Goal: Task Accomplishment & Management: Use online tool/utility

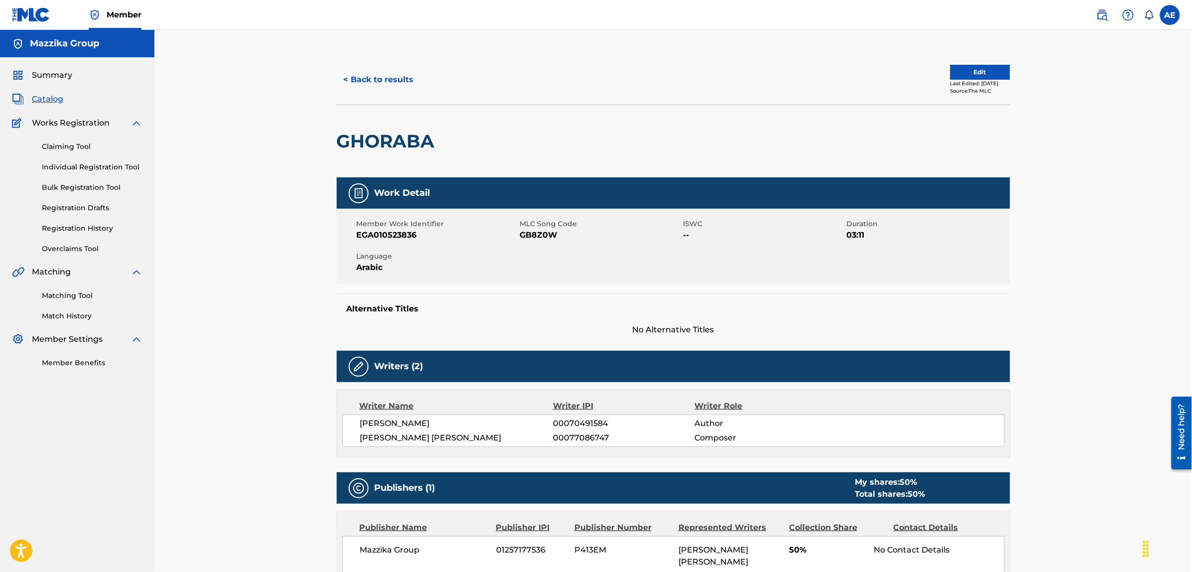
click at [370, 83] on button "< Back to results" at bounding box center [379, 79] width 84 height 25
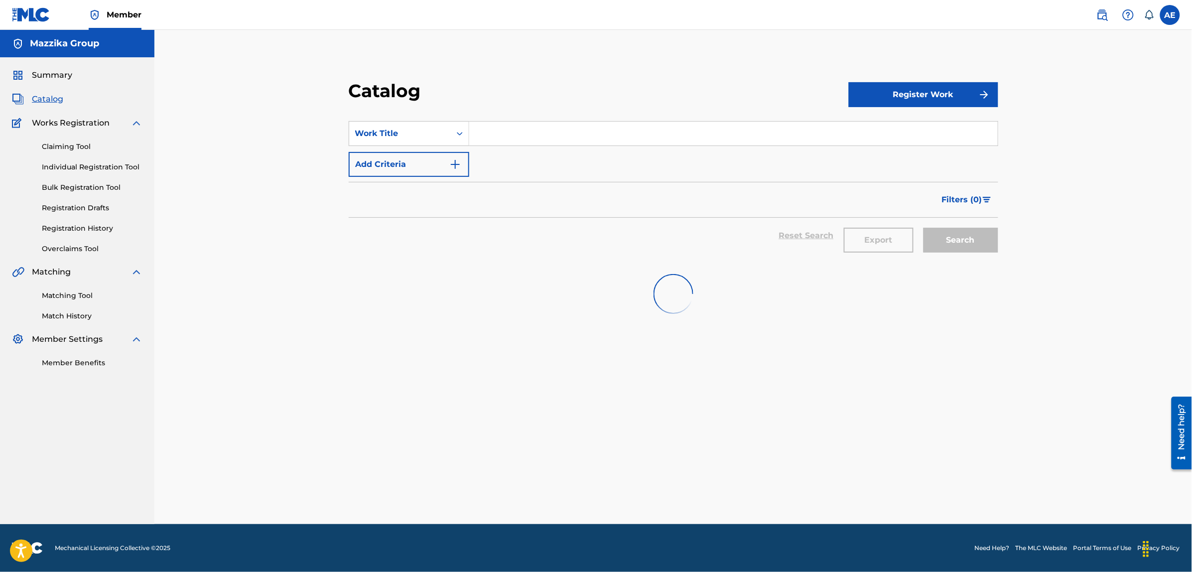
click at [505, 135] on input "Search Form" at bounding box center [733, 134] width 529 height 24
paste input "YA SATER"
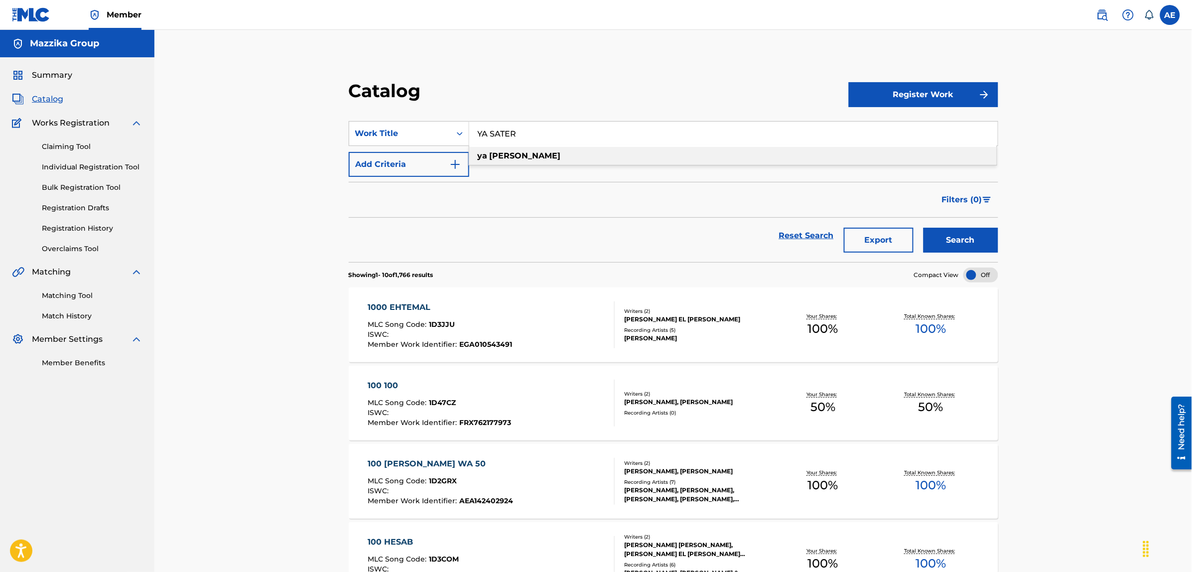
type input "YA SATER"
click at [952, 240] on button "Search" at bounding box center [961, 240] width 75 height 25
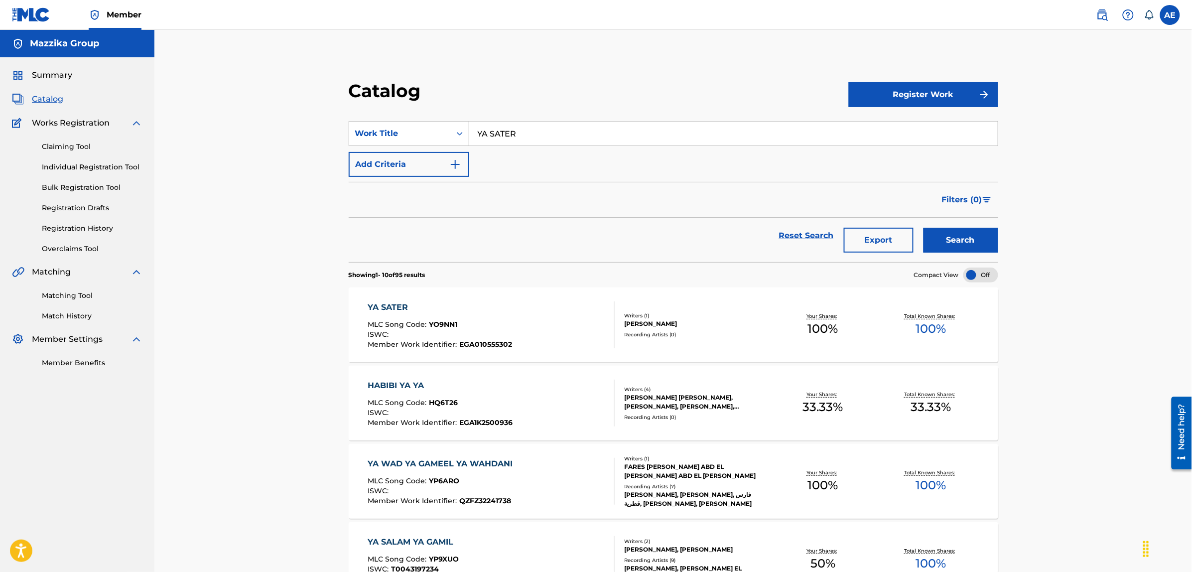
click at [392, 303] on div "YA SATER" at bounding box center [440, 307] width 144 height 12
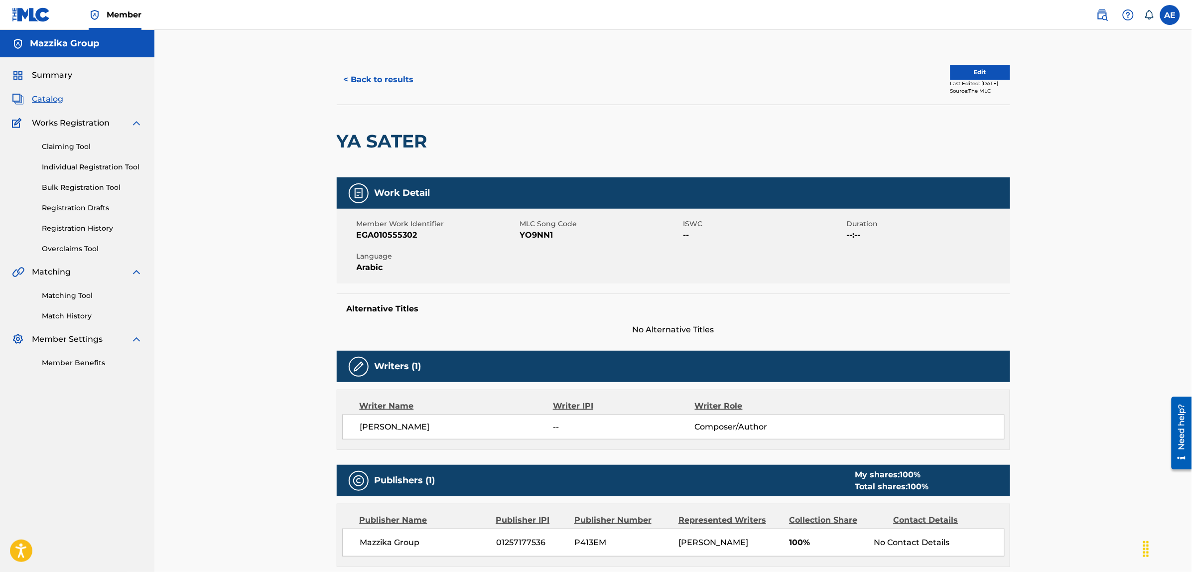
click at [377, 79] on button "< Back to results" at bounding box center [379, 79] width 84 height 25
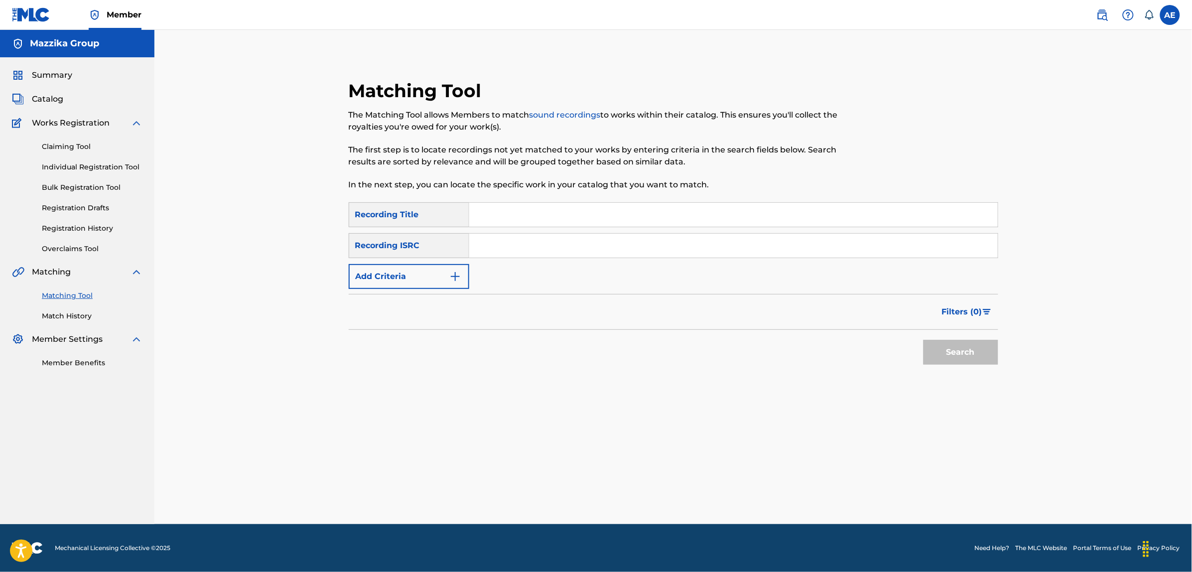
click at [458, 280] on img "Search Form" at bounding box center [455, 276] width 12 height 12
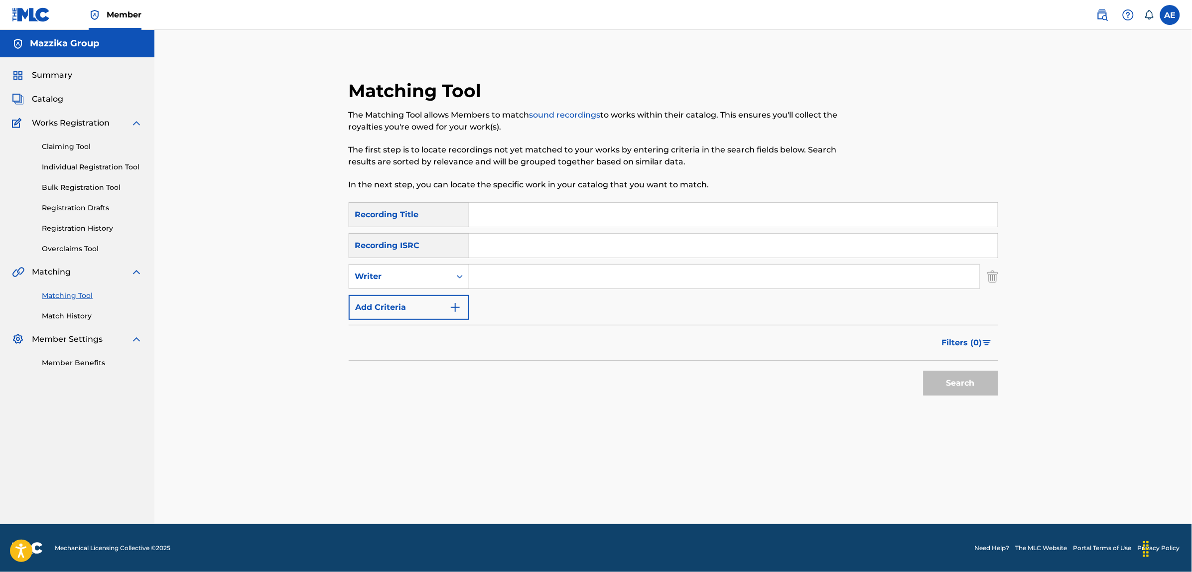
click at [489, 255] on input "Search Form" at bounding box center [733, 246] width 529 height 24
paste input "EGA010555753"
type input "EGA010555753"
click at [924, 371] on button "Search" at bounding box center [961, 383] width 75 height 25
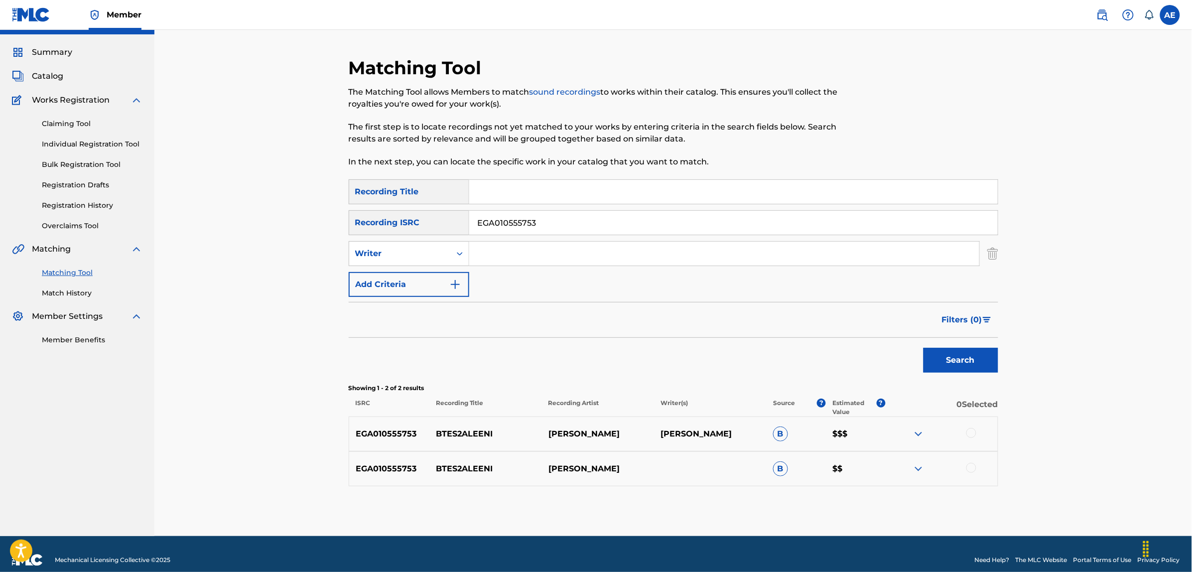
scroll to position [35, 0]
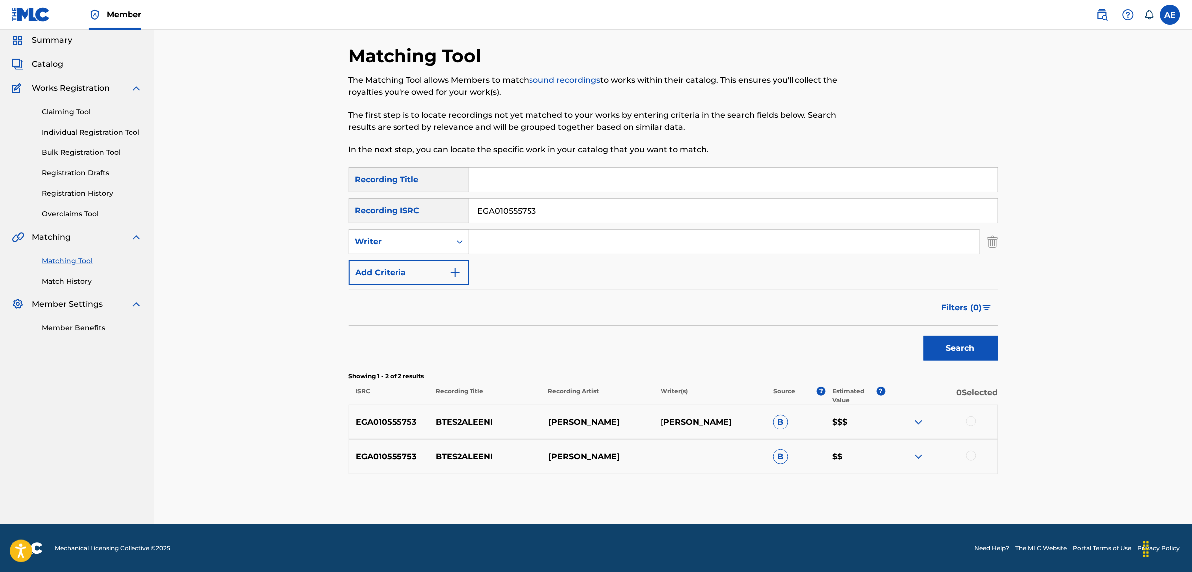
click at [971, 419] on div at bounding box center [971, 421] width 10 height 10
click at [976, 457] on div at bounding box center [941, 457] width 112 height 12
click at [974, 457] on div at bounding box center [971, 456] width 10 height 10
drag, startPoint x: 543, startPoint y: 212, endPoint x: 310, endPoint y: 213, distance: 233.1
click at [310, 213] on div "Matching Tool The Matching Tool allows Members to match sound recordings to wor…" at bounding box center [673, 259] width 1038 height 529
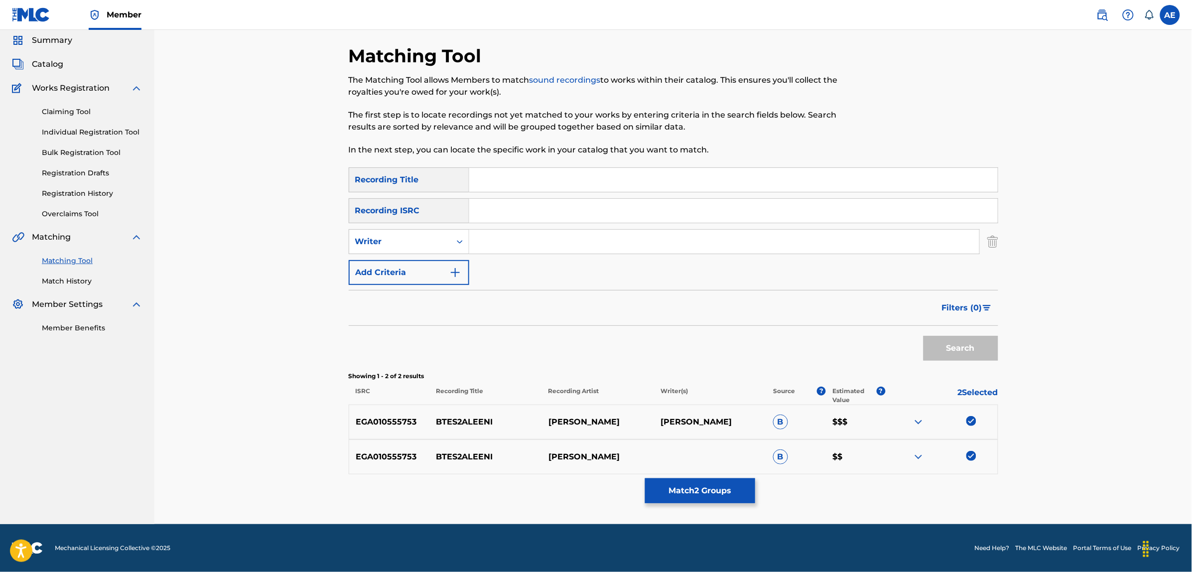
click at [512, 250] on input "Search Form" at bounding box center [724, 242] width 510 height 24
paste input "MARAKA AZIZ"
drag, startPoint x: 529, startPoint y: 238, endPoint x: 398, endPoint y: 244, distance: 131.7
click at [398, 244] on div "SearchWithCriteria45ccc7e9-a05f-477d-ab4c-869d26076c86 Writer MARAKA AZIZ" at bounding box center [674, 241] width 650 height 25
click at [517, 235] on input "AZIZ" at bounding box center [724, 242] width 510 height 24
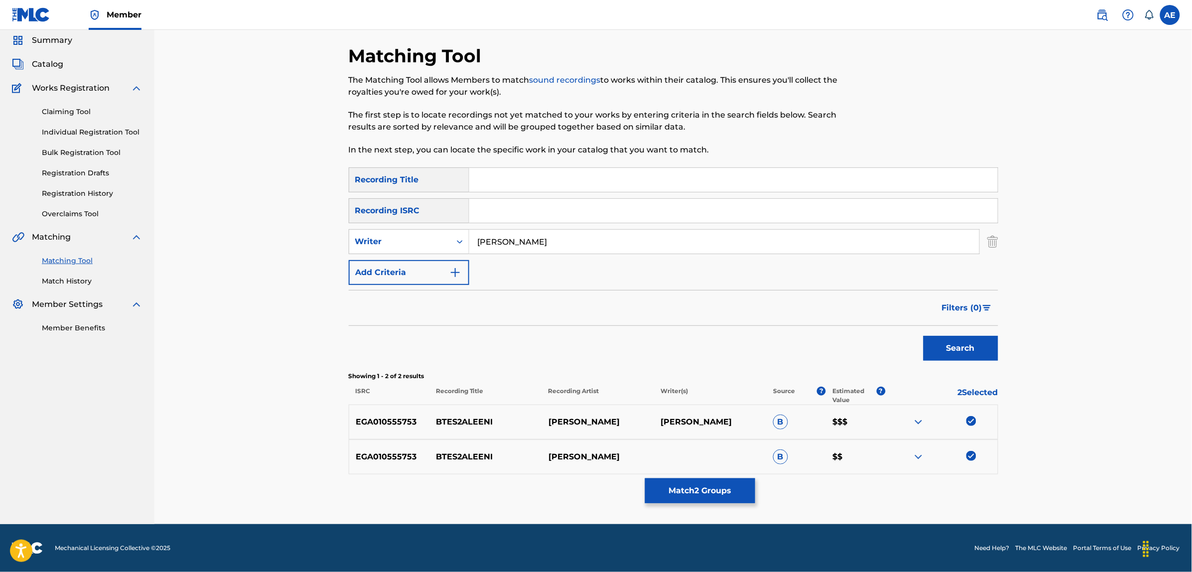
paste input "MARAKA"
drag, startPoint x: 546, startPoint y: 240, endPoint x: 454, endPoint y: 250, distance: 93.2
click at [454, 250] on div "SearchWithCriteria45ccc7e9-a05f-477d-ab4c-869d26076c86 Writer AZIZ MARAKA" at bounding box center [674, 241] width 650 height 25
type input "AZIZ MARAKA"
click at [509, 181] on input "Search Form" at bounding box center [733, 180] width 529 height 24
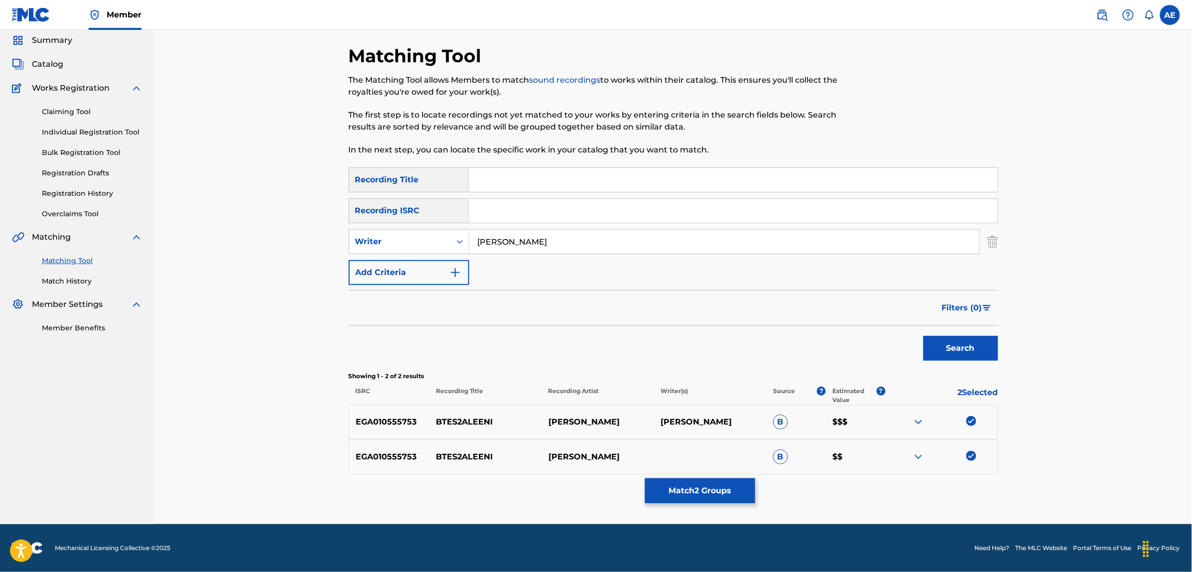
paste input "BTES2ALEENI"
type input "BTES2ALEENI"
click at [924, 336] on button "Search" at bounding box center [961, 348] width 75 height 25
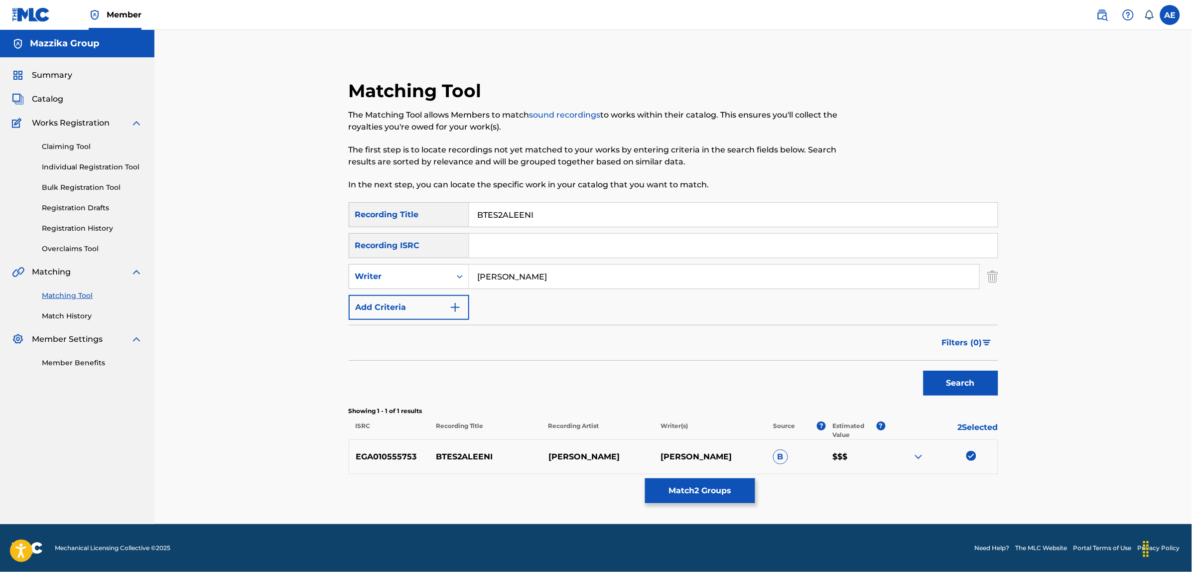
scroll to position [0, 0]
drag, startPoint x: 556, startPoint y: 272, endPoint x: 375, endPoint y: 276, distance: 181.4
click at [379, 276] on div "SearchWithCriteria45ccc7e9-a05f-477d-ab4c-869d26076c86 Writer AZIZ MARAKA" at bounding box center [674, 276] width 650 height 25
click at [924, 371] on button "Search" at bounding box center [961, 383] width 75 height 25
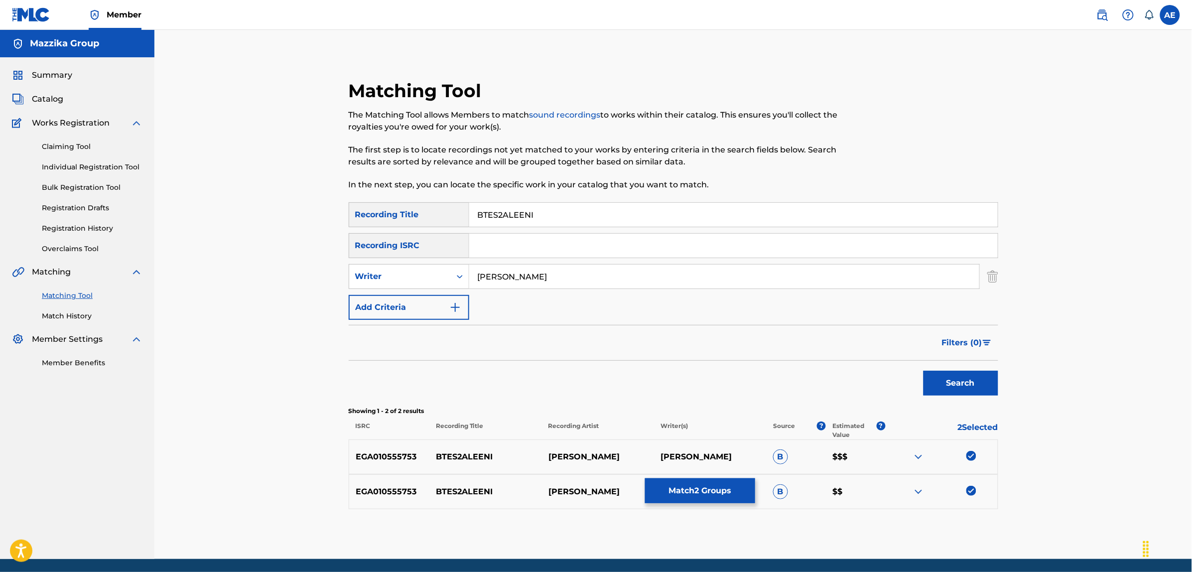
type input "AZIZ MARAKA"
drag, startPoint x: 548, startPoint y: 213, endPoint x: 423, endPoint y: 213, distance: 124.5
click at [423, 213] on div "SearchWithCriteriac9be0a60-fad1-4ea5-a7ac-35e71529e898 Recording Title BTES2ALE…" at bounding box center [674, 214] width 650 height 25
type input "بتسأليني"
click at [924, 371] on button "Search" at bounding box center [961, 383] width 75 height 25
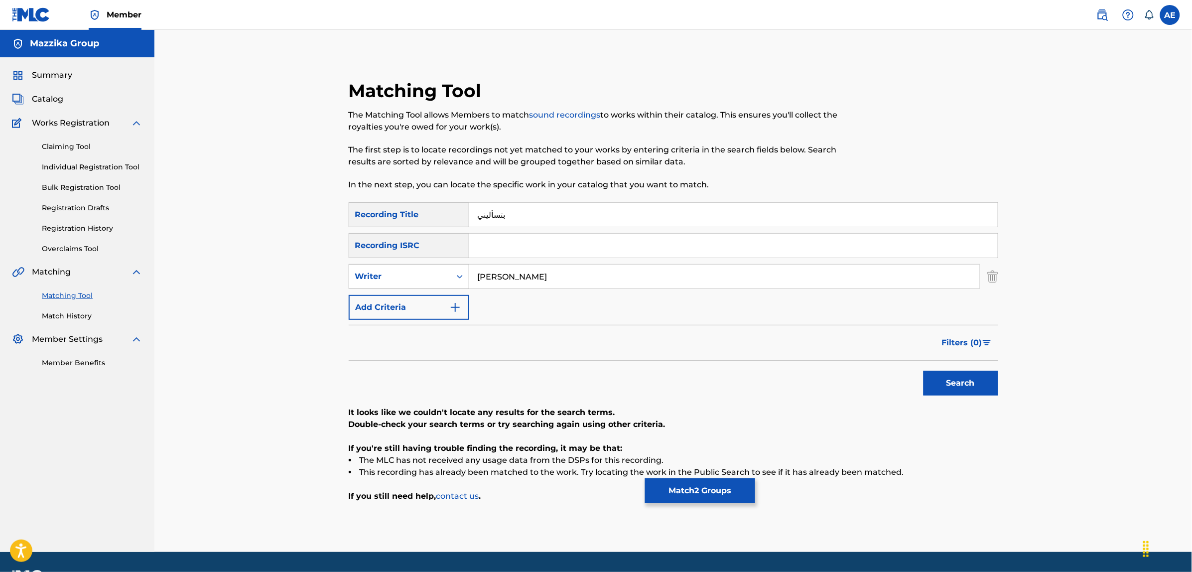
drag, startPoint x: 551, startPoint y: 277, endPoint x: 444, endPoint y: 279, distance: 107.6
click at [445, 279] on div "SearchWithCriteria45ccc7e9-a05f-477d-ab4c-869d26076c86 Writer AZIZ MARAKA" at bounding box center [674, 276] width 650 height 25
click at [924, 371] on button "Search" at bounding box center [961, 383] width 75 height 25
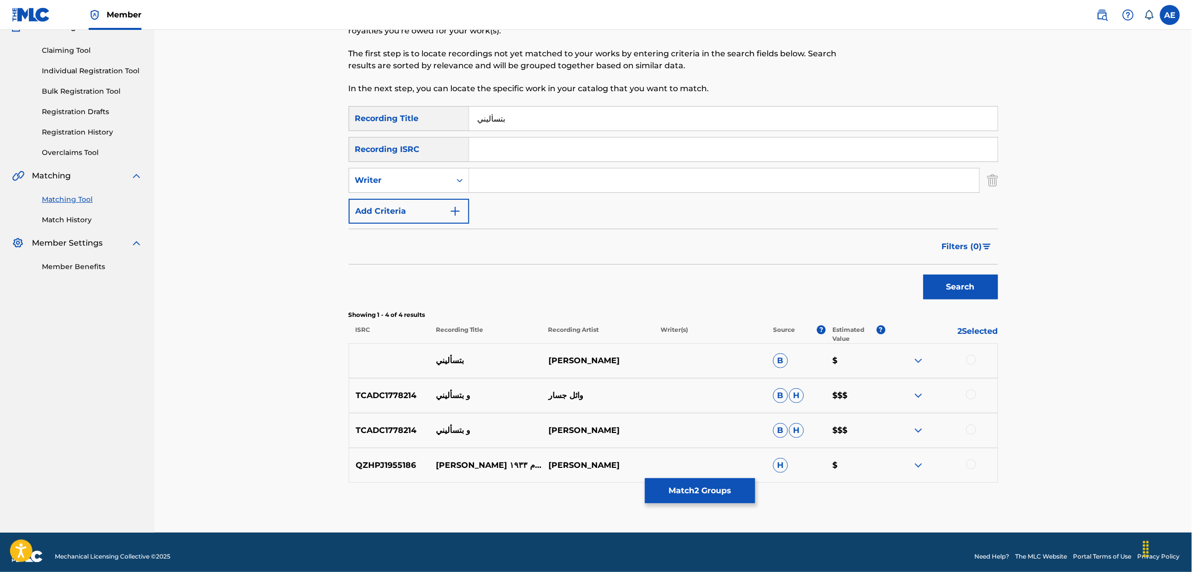
scroll to position [105, 0]
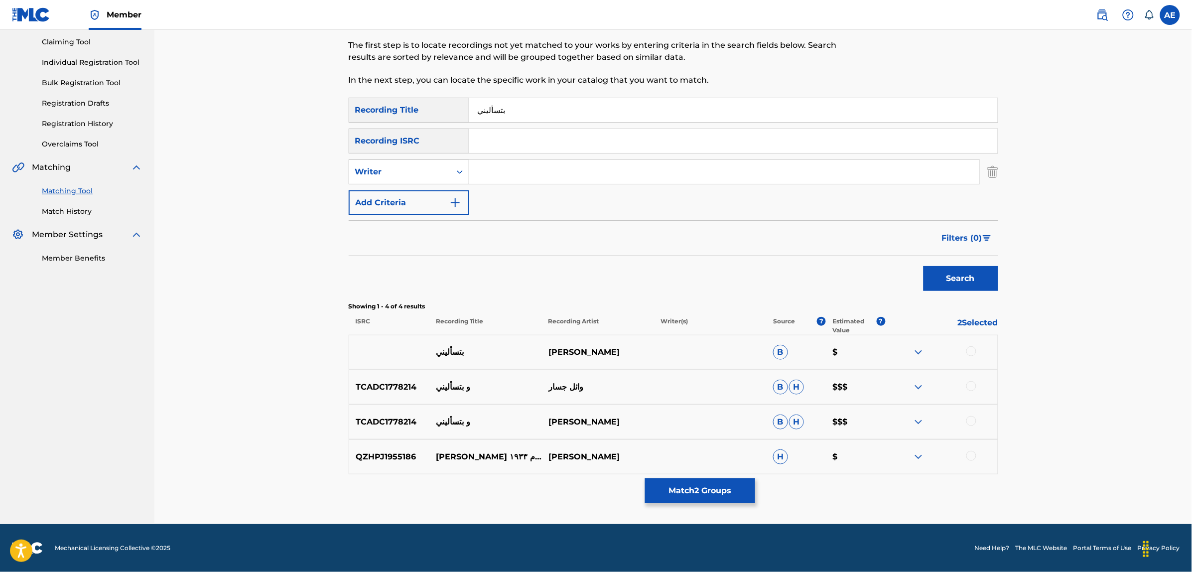
click at [974, 349] on div at bounding box center [971, 351] width 10 height 10
click at [693, 485] on button "Match 3 Groups" at bounding box center [700, 490] width 110 height 25
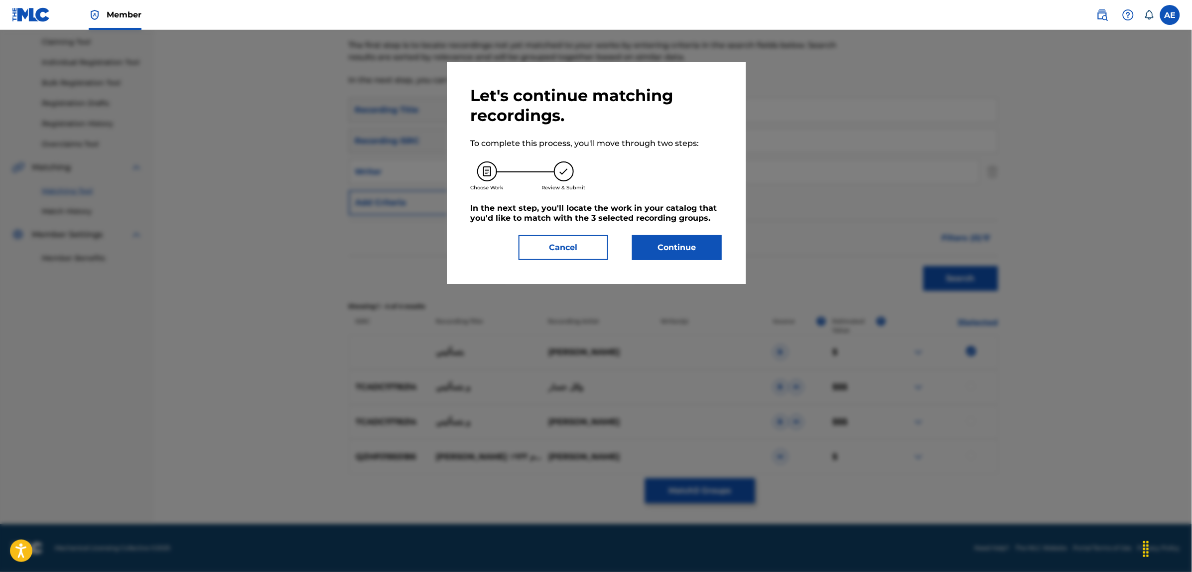
click at [668, 256] on button "Continue" at bounding box center [677, 247] width 90 height 25
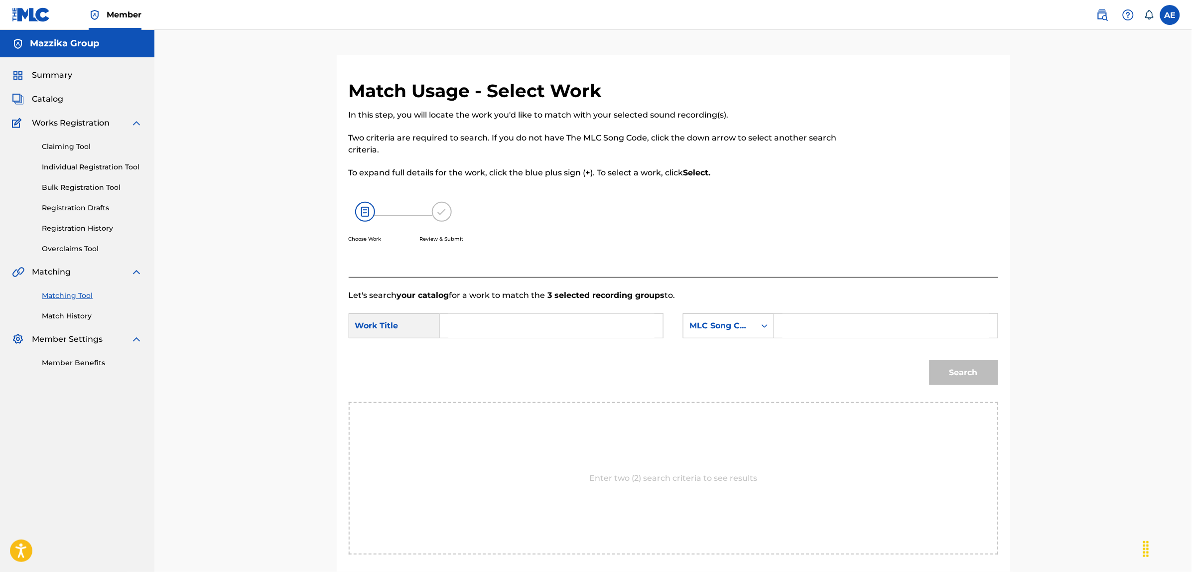
click at [563, 325] on input "Search Form" at bounding box center [551, 326] width 206 height 24
paste input "BTES2ALEENI"
type input "BTES2ALEENI"
click at [788, 322] on input "Search Form" at bounding box center [886, 326] width 206 height 24
paste input "BF6WVX"
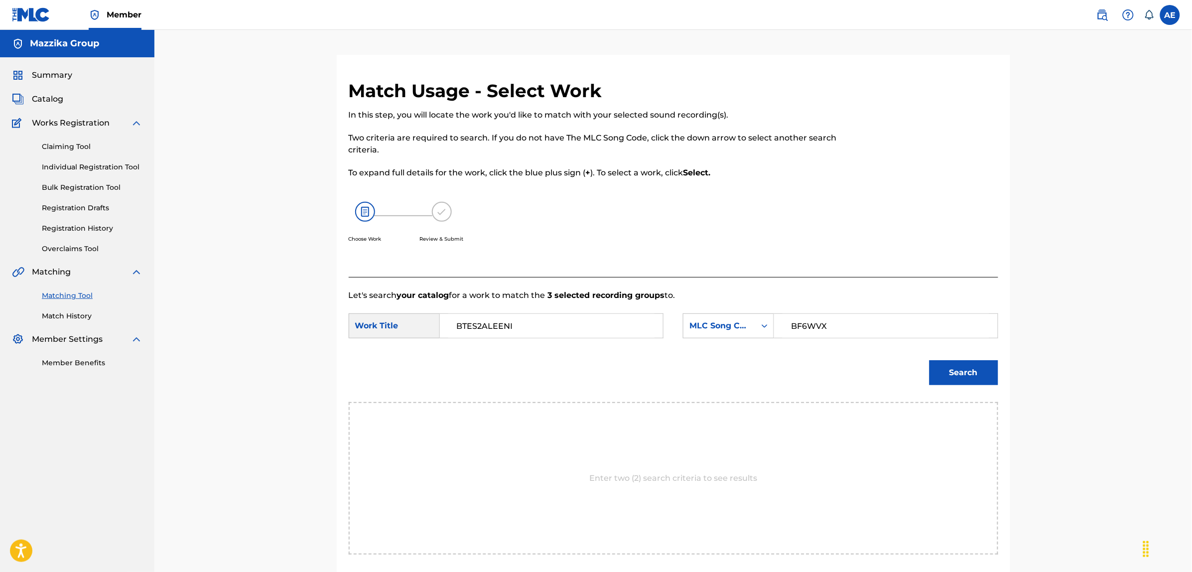
type input "BF6WVX"
click at [930, 360] on button "Search" at bounding box center [964, 372] width 69 height 25
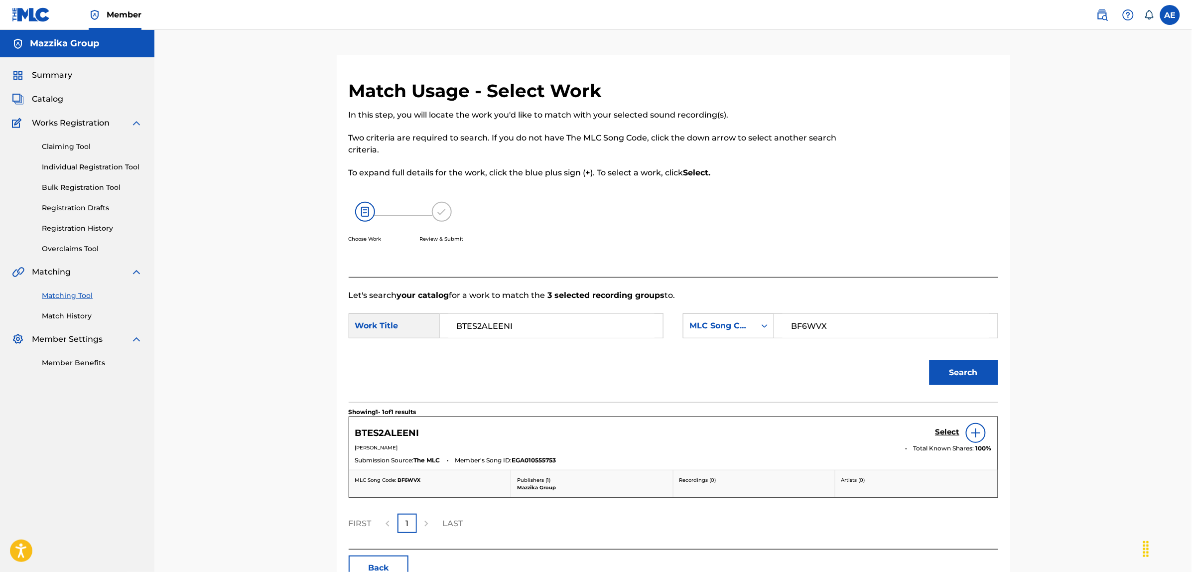
click at [945, 436] on h5 "Select" at bounding box center [948, 431] width 24 height 9
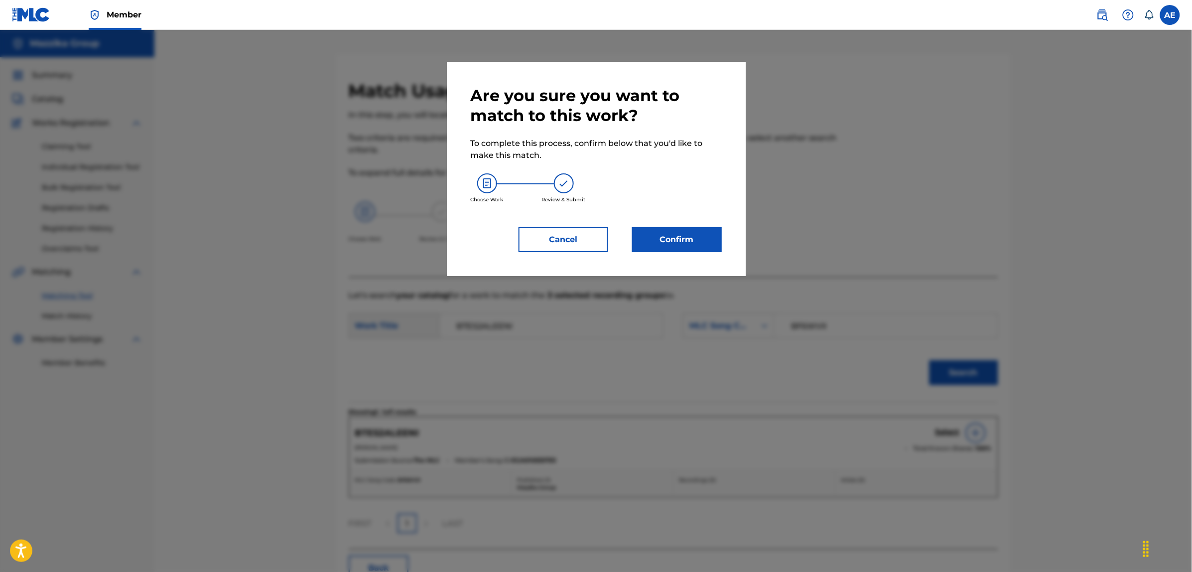
click at [680, 235] on button "Confirm" at bounding box center [677, 239] width 90 height 25
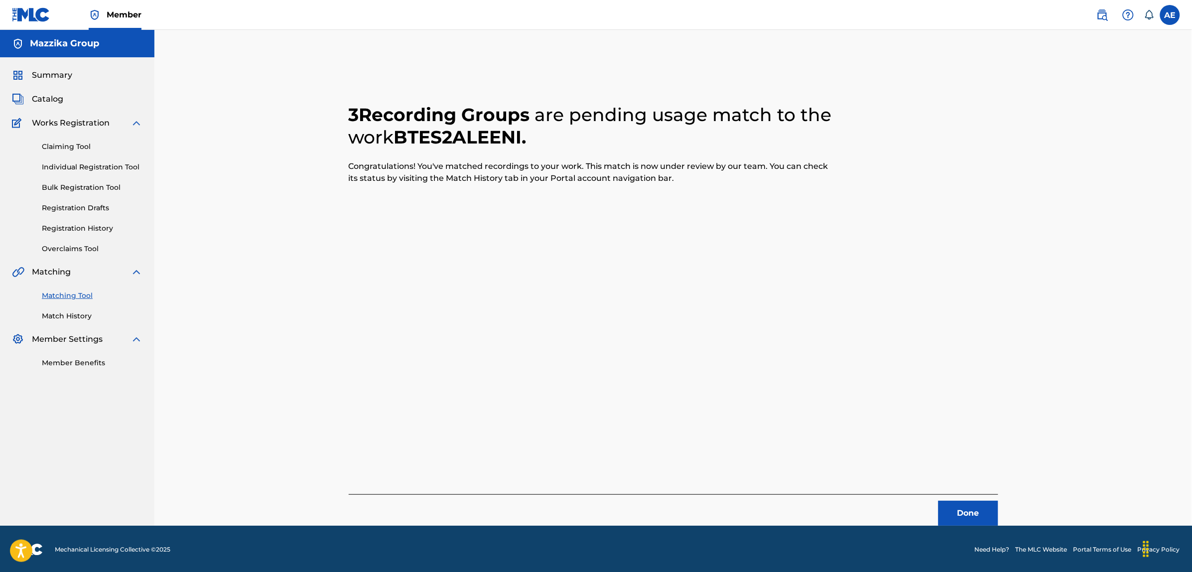
click at [965, 518] on button "Done" at bounding box center [969, 513] width 60 height 25
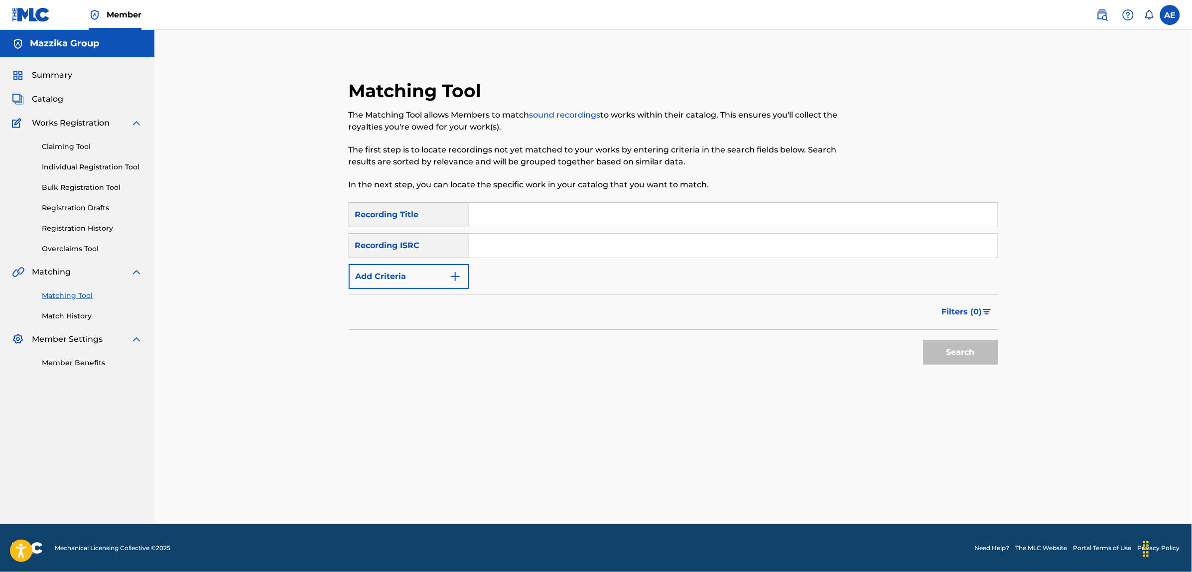
click at [429, 275] on button "Add Criteria" at bounding box center [409, 276] width 121 height 25
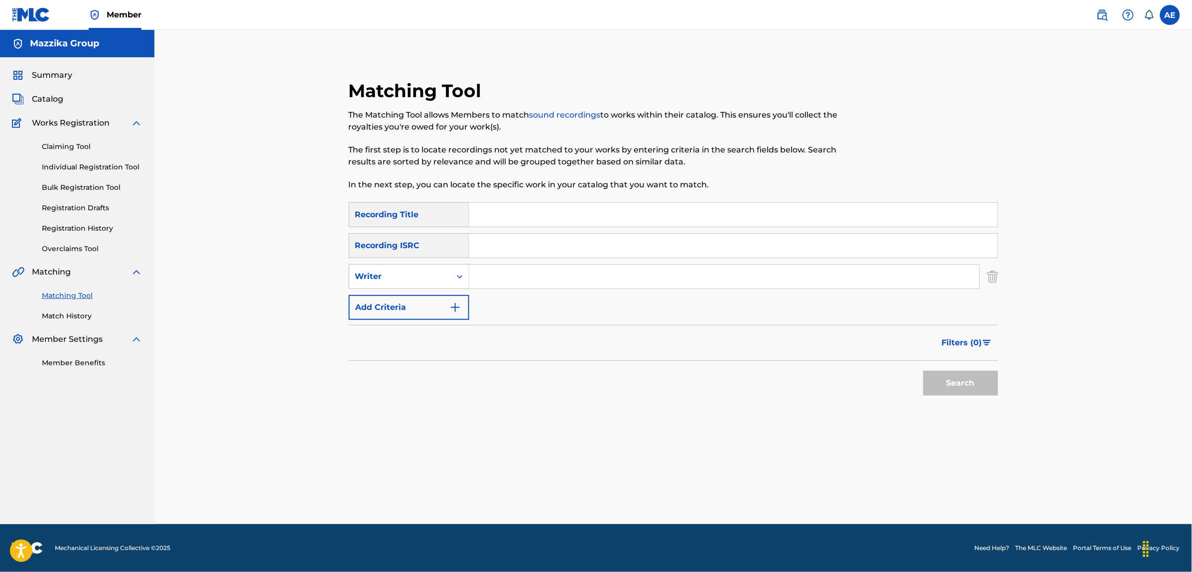
click at [514, 247] on input "Search Form" at bounding box center [733, 246] width 529 height 24
paste input "EGA012501586"
type input "EGA012501586"
click at [924, 371] on button "Search" at bounding box center [961, 383] width 75 height 25
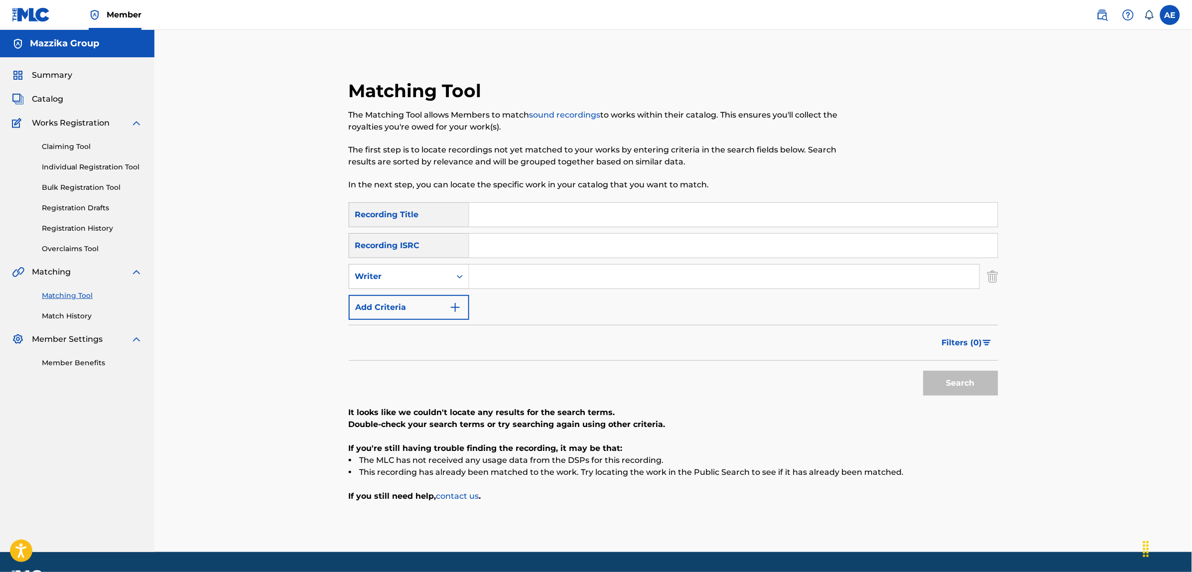
click at [491, 279] on input "Search Form" at bounding box center [724, 277] width 510 height 24
paste input "AZIZ MARAKA"
type input "AZIZ MARAKA"
click at [518, 217] on input "Search Form" at bounding box center [733, 215] width 529 height 24
paste input "KON KWAIES"
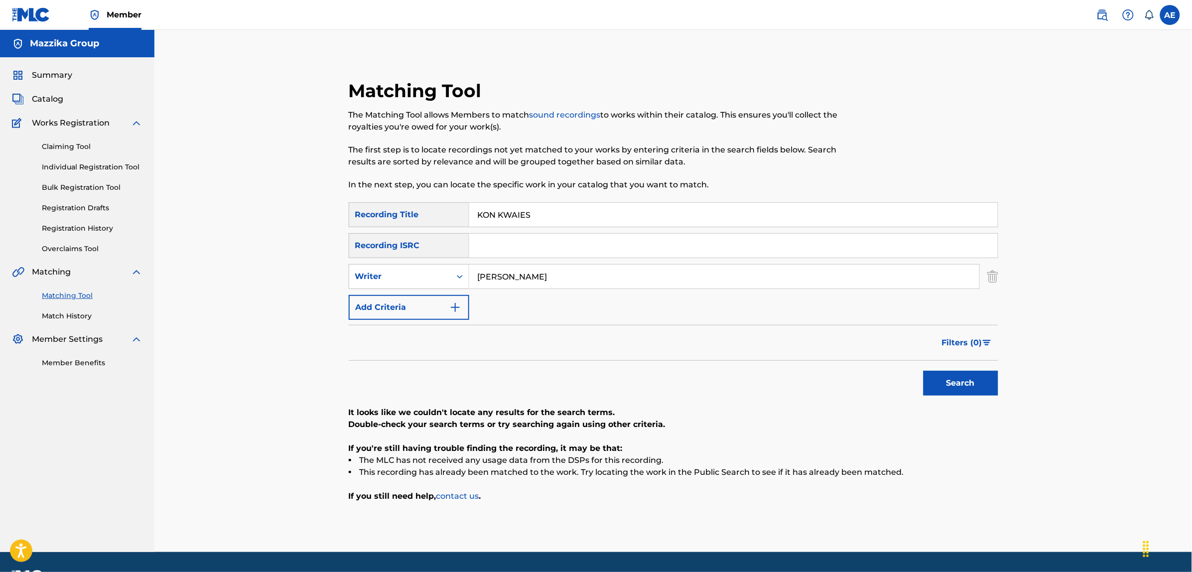
type input "KON KWAIES"
click at [924, 371] on button "Search" at bounding box center [961, 383] width 75 height 25
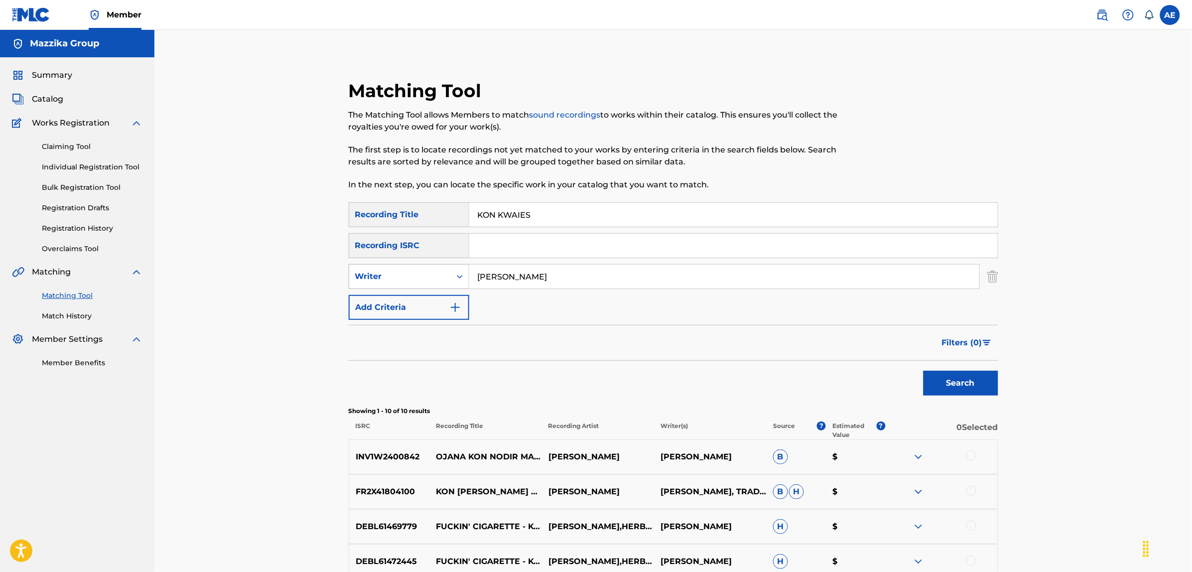
drag, startPoint x: 566, startPoint y: 269, endPoint x: 357, endPoint y: 268, distance: 208.7
click at [357, 268] on div "SearchWithCriteria45ccc7e9-a05f-477d-ab4c-869d26076c86 Writer AZIZ MARAKA" at bounding box center [674, 276] width 650 height 25
click at [924, 371] on button "Search" at bounding box center [961, 383] width 75 height 25
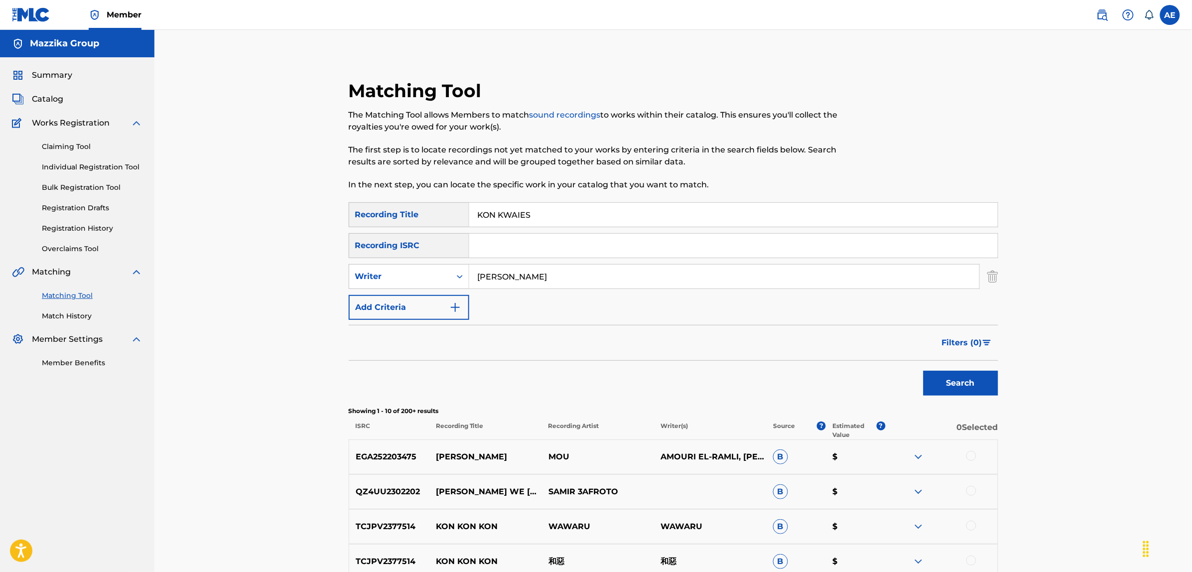
type input "AZIZ MARAKA"
drag, startPoint x: 546, startPoint y: 213, endPoint x: 480, endPoint y: 253, distance: 77.7
click at [440, 215] on div "SearchWithCriteriac9be0a60-fad1-4ea5-a7ac-35e71529e898 Recording Title KON KWAI…" at bounding box center [674, 214] width 650 height 25
type input "كون كويس"
click at [924, 371] on button "Search" at bounding box center [961, 383] width 75 height 25
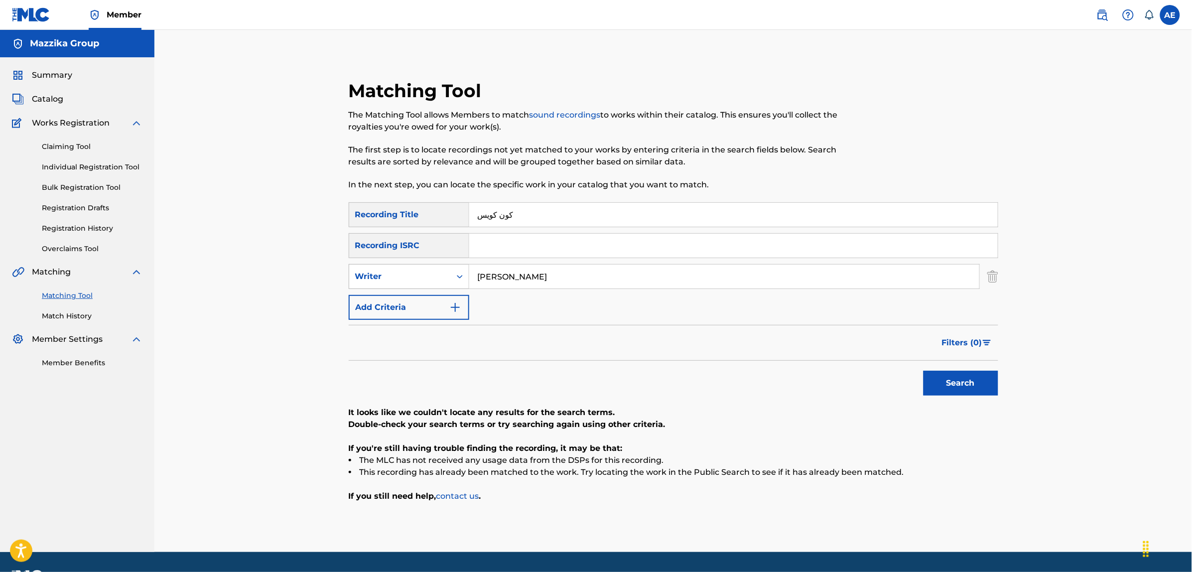
drag, startPoint x: 556, startPoint y: 268, endPoint x: 387, endPoint y: 268, distance: 169.9
click at [387, 268] on div "SearchWithCriteria45ccc7e9-a05f-477d-ab4c-869d26076c86 Writer AZIZ MARAKA" at bounding box center [674, 276] width 650 height 25
click at [924, 371] on button "Search" at bounding box center [961, 383] width 75 height 25
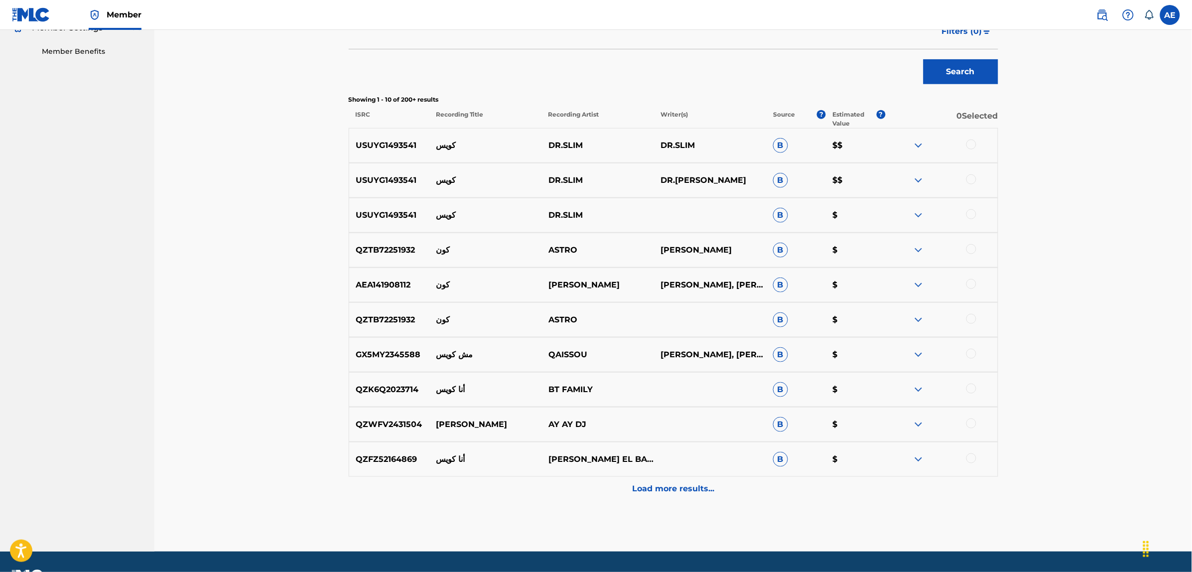
click at [637, 482] on div "Load more results..." at bounding box center [674, 489] width 650 height 25
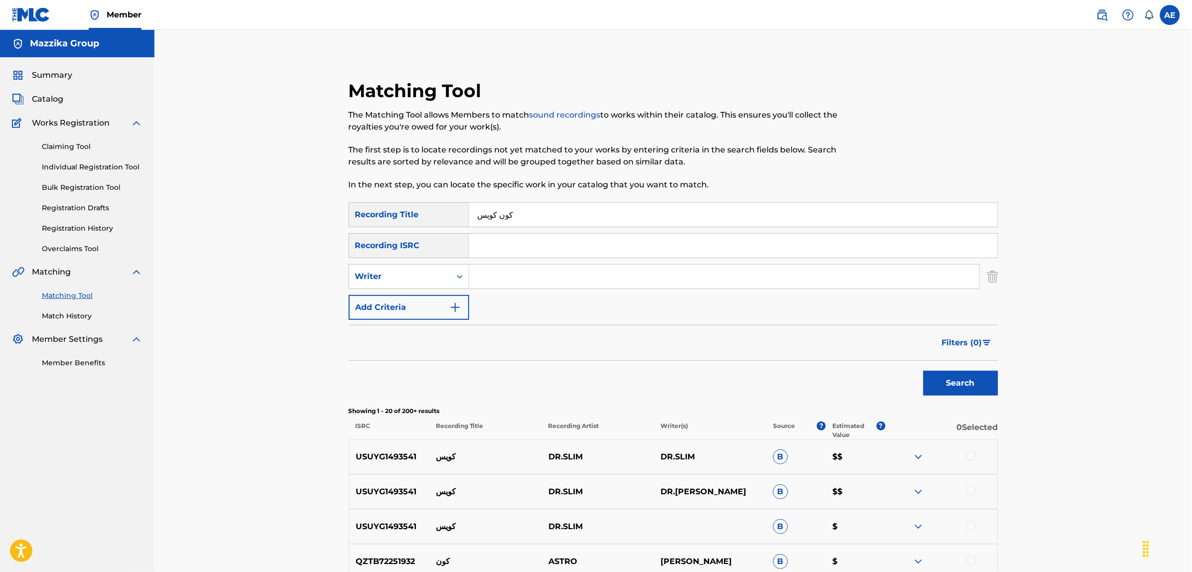
click at [500, 217] on input "كون كويس" at bounding box center [733, 215] width 529 height 24
click at [924, 371] on button "Search" at bounding box center [961, 383] width 75 height 25
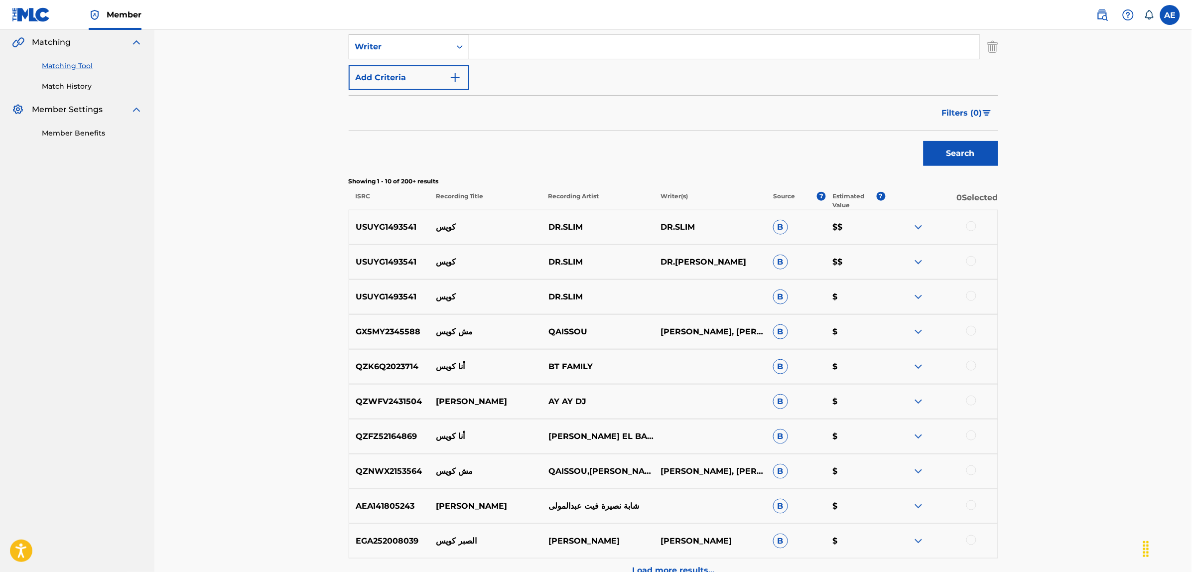
scroll to position [27, 0]
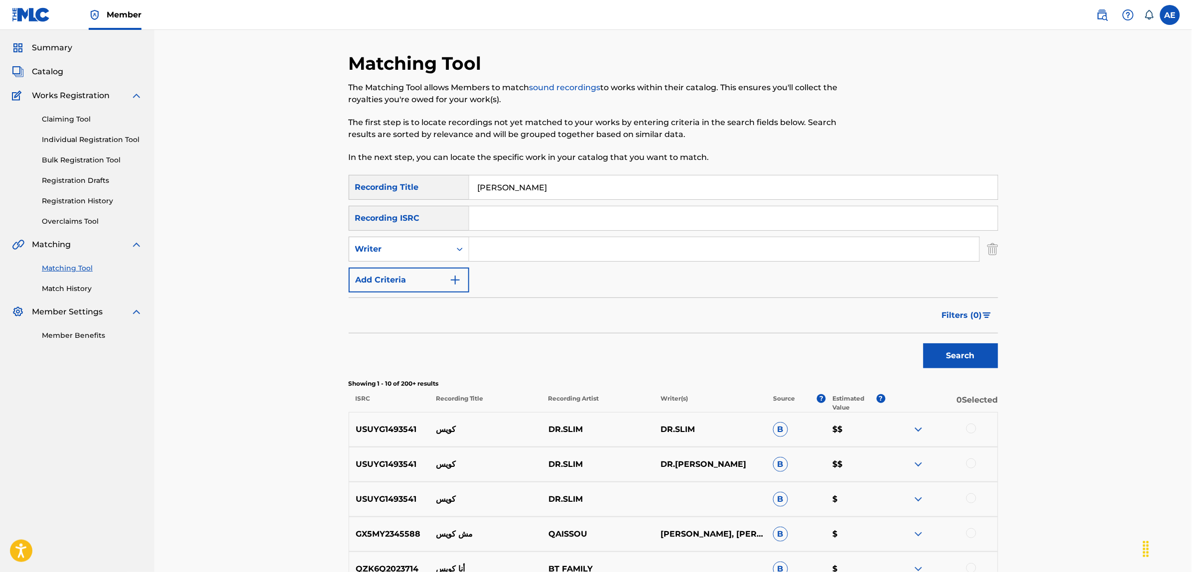
type input "كون كويس"
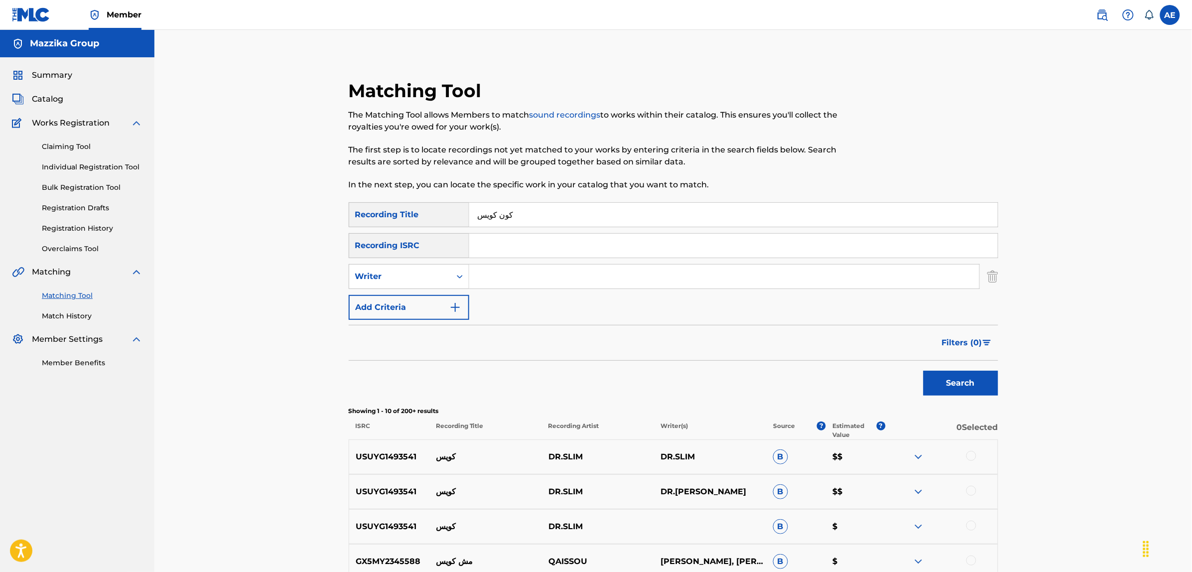
drag, startPoint x: 523, startPoint y: 215, endPoint x: 427, endPoint y: 215, distance: 96.1
click at [427, 215] on div "SearchWithCriteriac9be0a60-fad1-4ea5-a7ac-35e71529e898 Recording Title كون كويس" at bounding box center [674, 214] width 650 height 25
click at [489, 250] on input "Search Form" at bounding box center [733, 246] width 529 height 24
paste input "EGA019001788"
type input "EGA019001788"
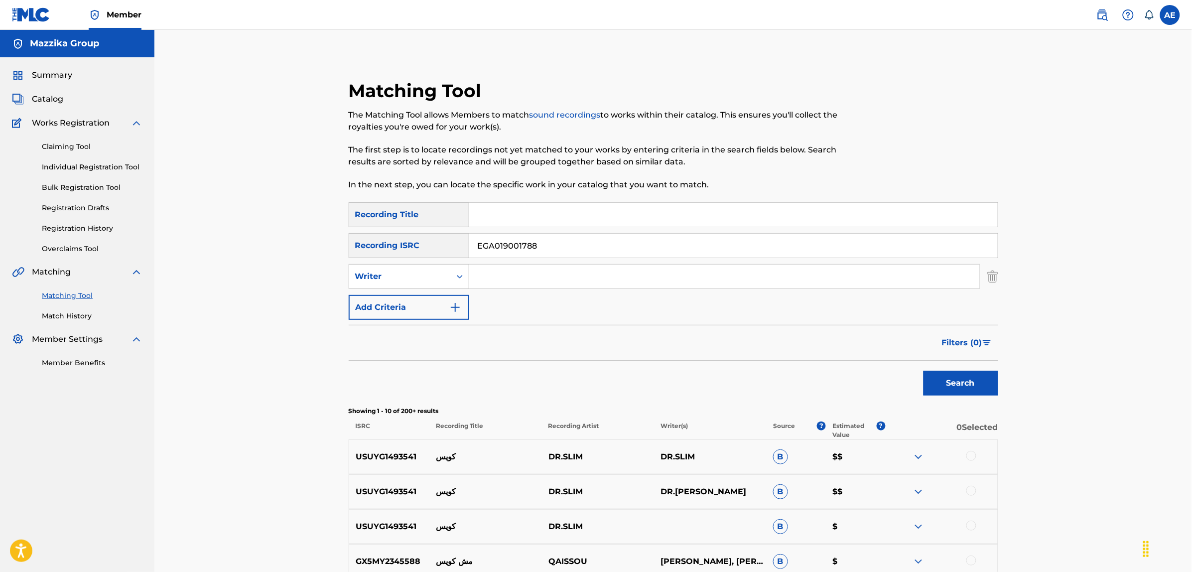
click at [924, 371] on button "Search" at bounding box center [961, 383] width 75 height 25
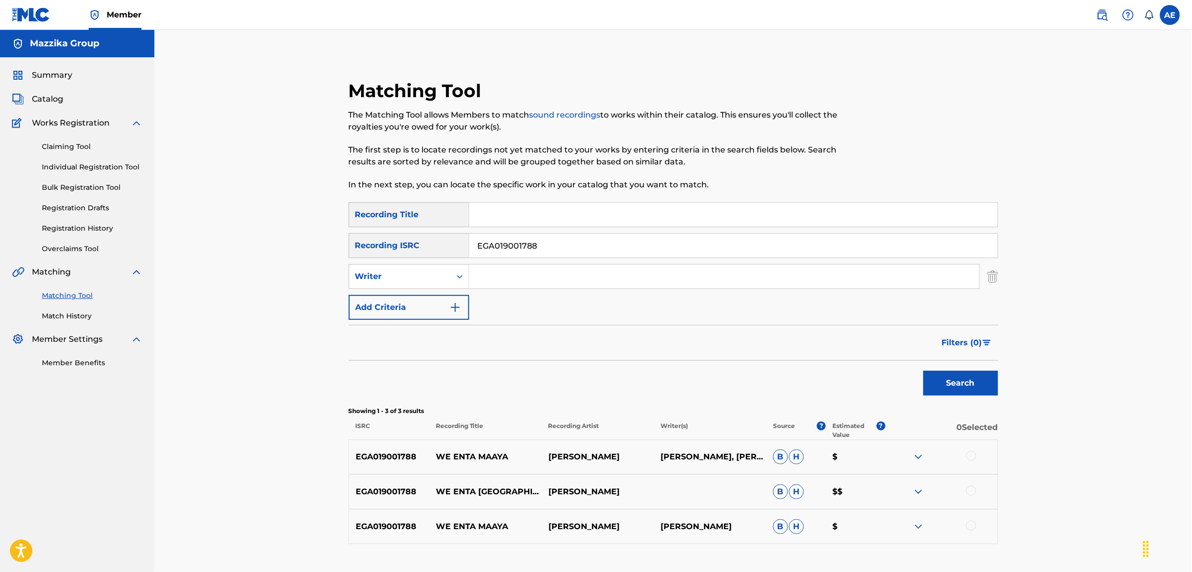
click at [970, 454] on div at bounding box center [971, 456] width 10 height 10
click at [970, 487] on div at bounding box center [971, 491] width 10 height 10
click at [970, 531] on div at bounding box center [941, 527] width 112 height 12
click at [970, 527] on div at bounding box center [971, 526] width 10 height 10
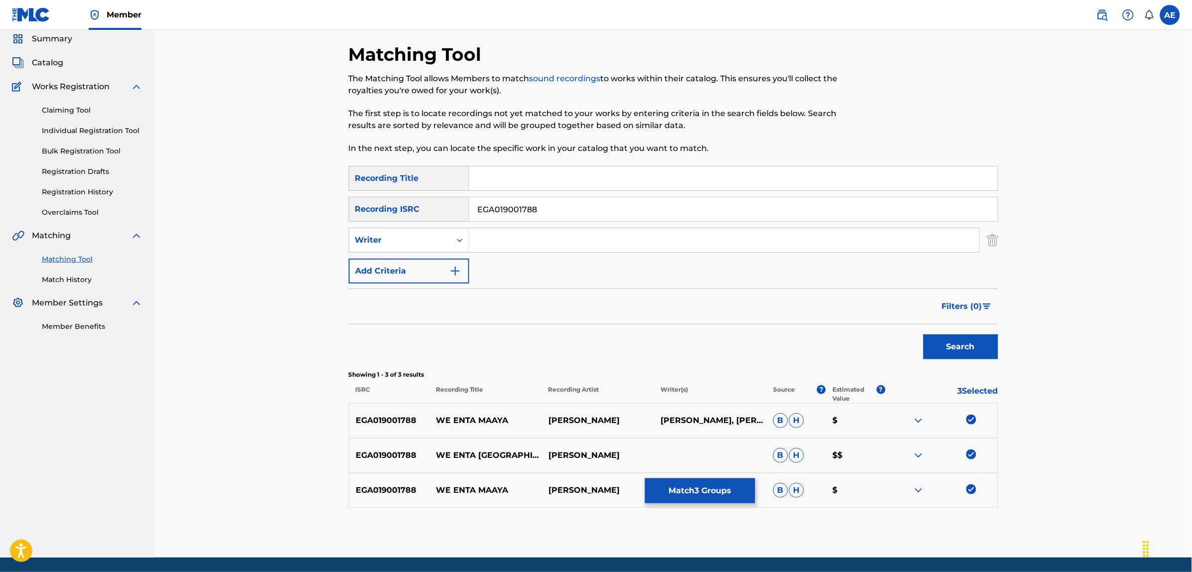
scroll to position [70, 0]
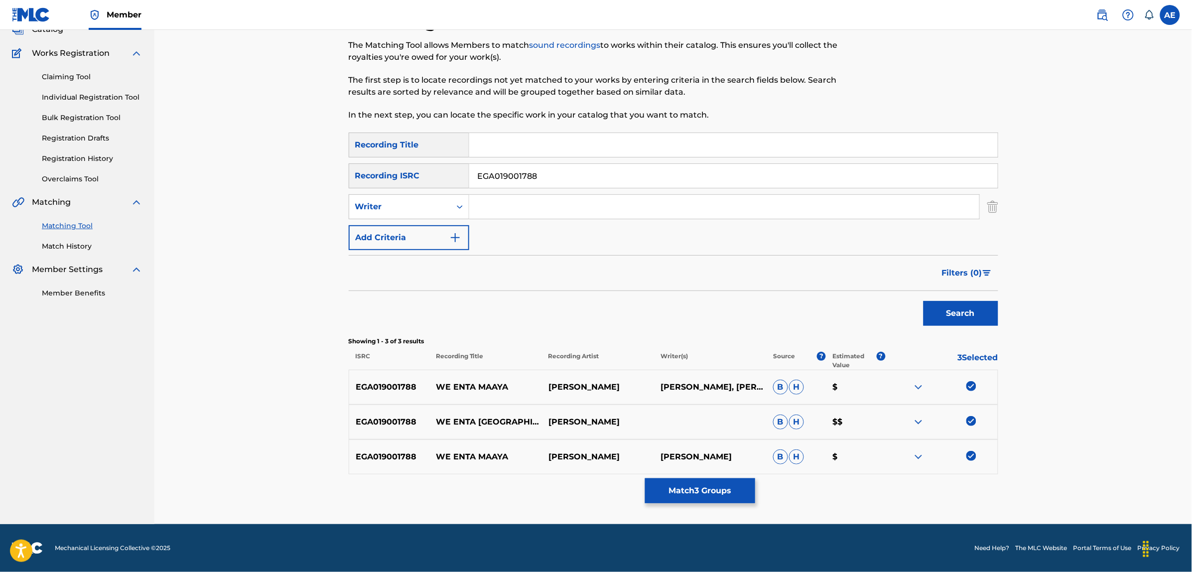
drag, startPoint x: 539, startPoint y: 177, endPoint x: 432, endPoint y: 182, distance: 107.2
click at [432, 182] on div "SearchWithCriteria9dc329fb-0c40-45ba-9316-c40cd2ced570 Recording ISRC EGA019001…" at bounding box center [674, 175] width 650 height 25
click at [537, 213] on input "Search Form" at bounding box center [724, 207] width 510 height 24
paste input "SAGHIR HANI AL"
drag, startPoint x: 512, startPoint y: 205, endPoint x: 411, endPoint y: 200, distance: 101.2
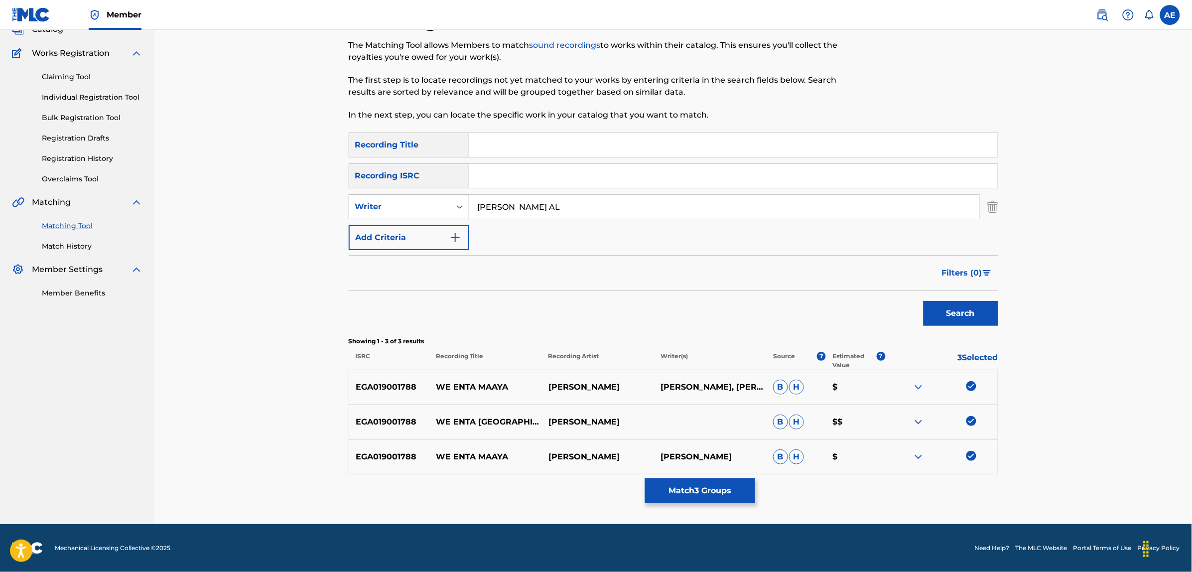
click at [411, 202] on div "SearchWithCriteria45ccc7e9-a05f-477d-ab4c-869d26076c86 Writer SAGHIR HANI AL" at bounding box center [674, 206] width 650 height 25
click at [519, 203] on input "HANI AL" at bounding box center [724, 207] width 510 height 24
paste input "SAGHIR"
type input "HANI AL SAGHIR"
click at [527, 146] on input "Search Form" at bounding box center [733, 145] width 529 height 24
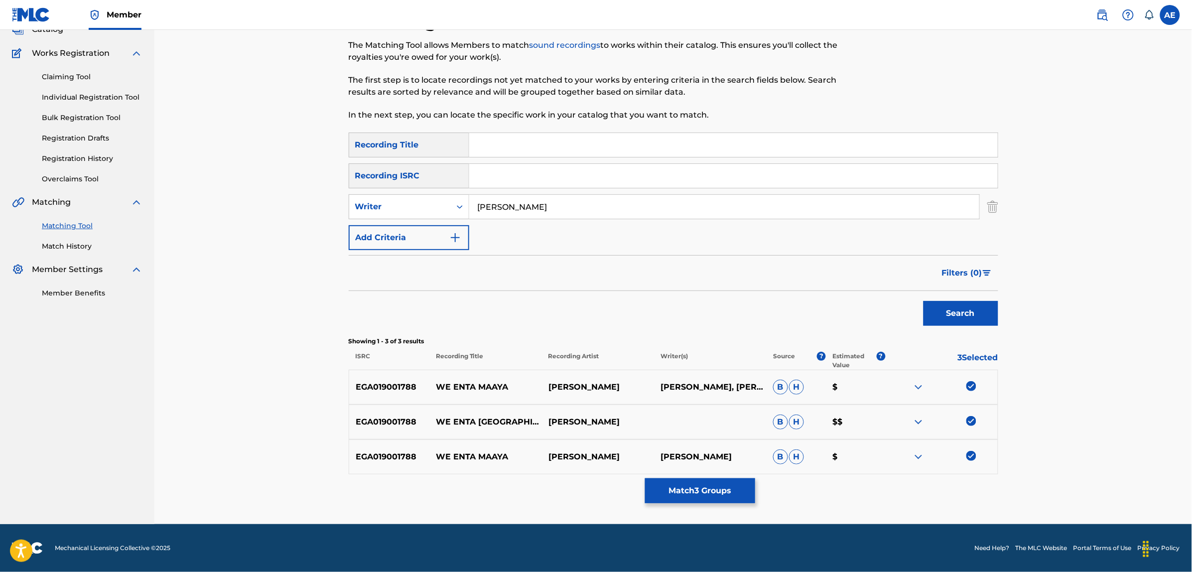
paste input "WE ENTA MAAYA"
type input "WE ENTA MAAYA"
click at [924, 301] on button "Search" at bounding box center [961, 313] width 75 height 25
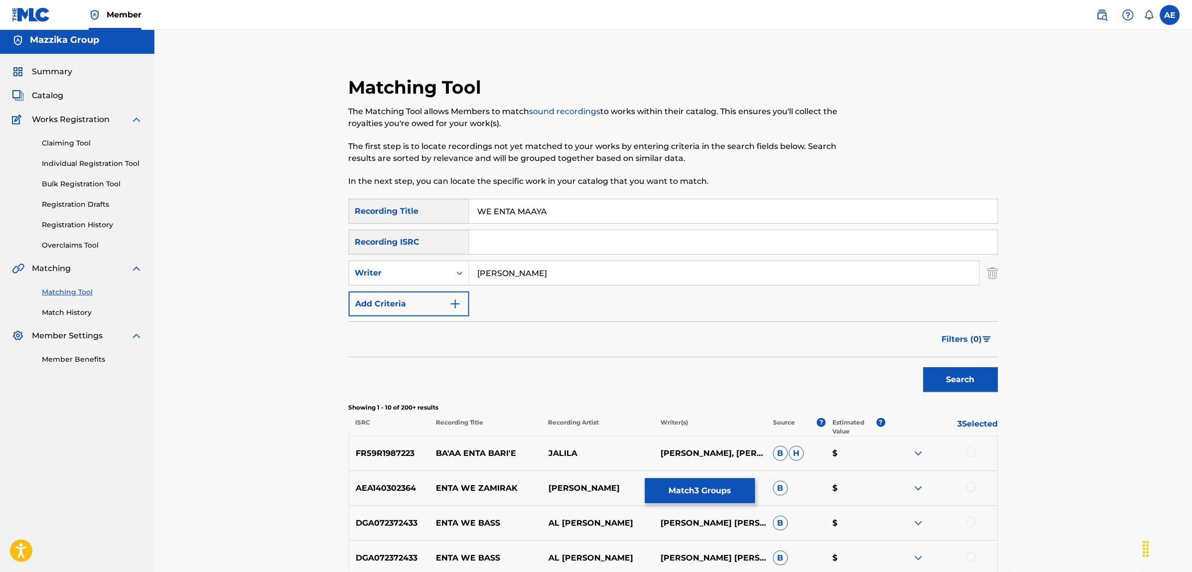
scroll to position [0, 0]
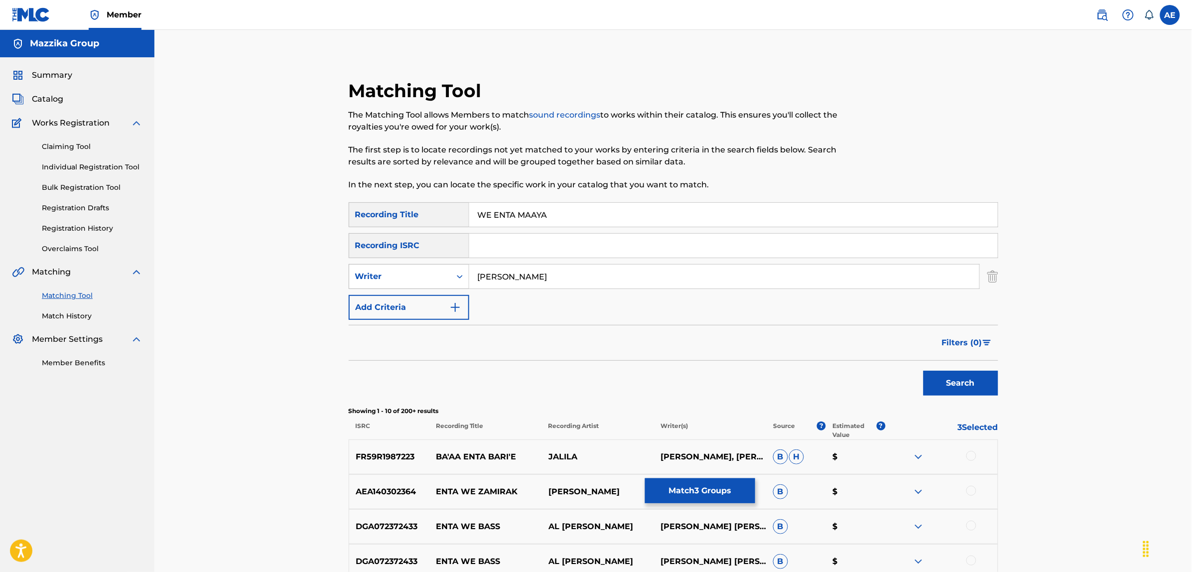
drag, startPoint x: 548, startPoint y: 275, endPoint x: 390, endPoint y: 277, distance: 158.9
click at [390, 277] on div "SearchWithCriteria45ccc7e9-a05f-477d-ab4c-869d26076c86 Writer HANI AL SAGHIR" at bounding box center [674, 276] width 650 height 25
click at [924, 371] on button "Search" at bounding box center [961, 383] width 75 height 25
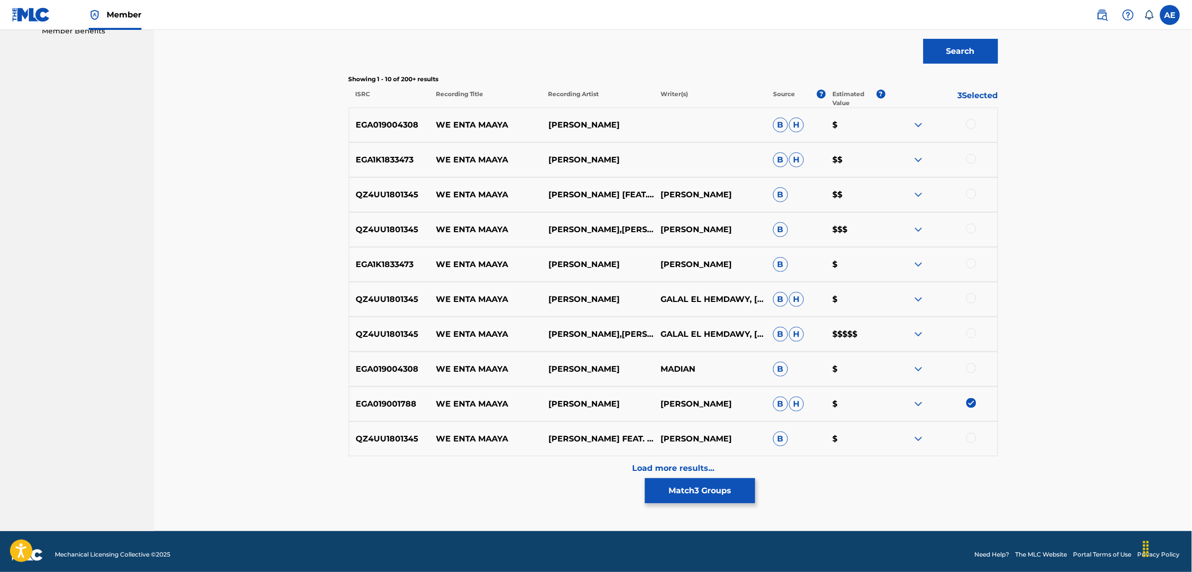
scroll to position [339, 0]
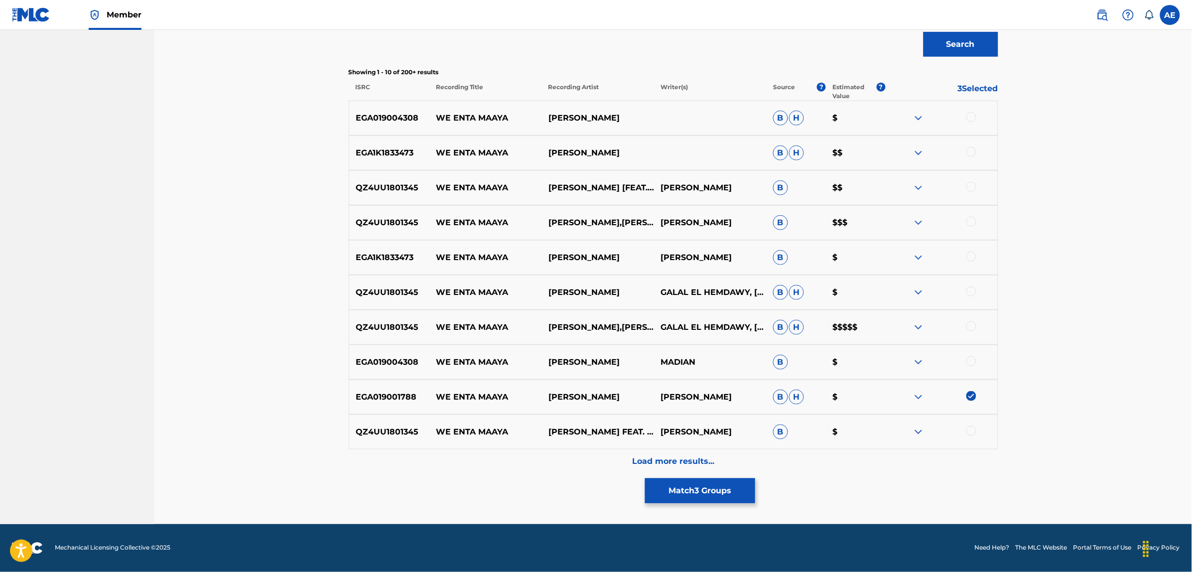
click at [570, 457] on div "Load more results..." at bounding box center [674, 461] width 650 height 25
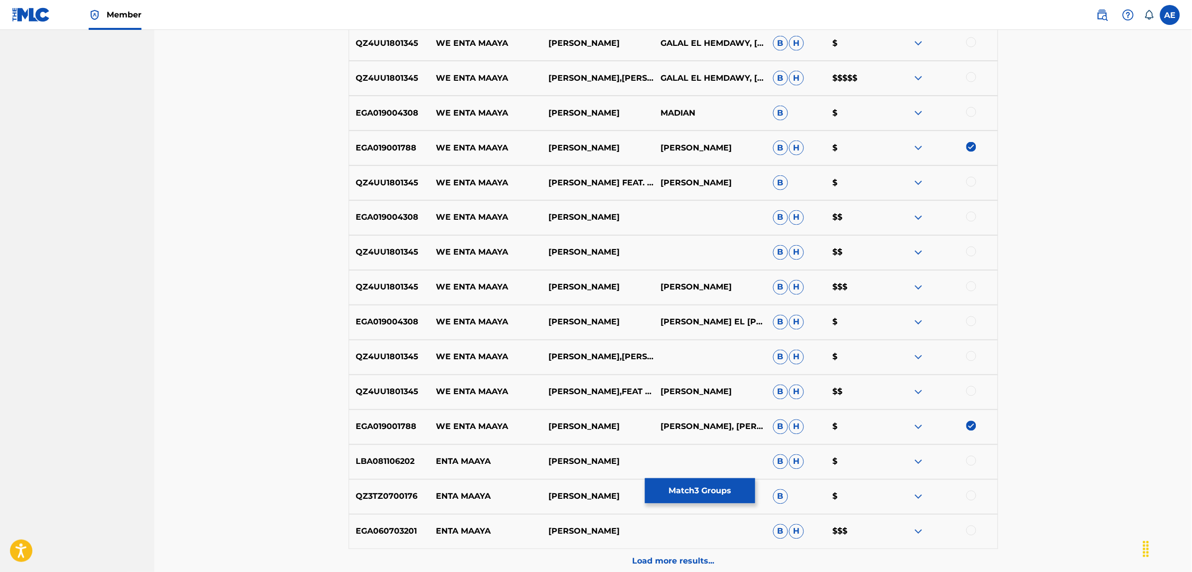
scroll to position [650, 0]
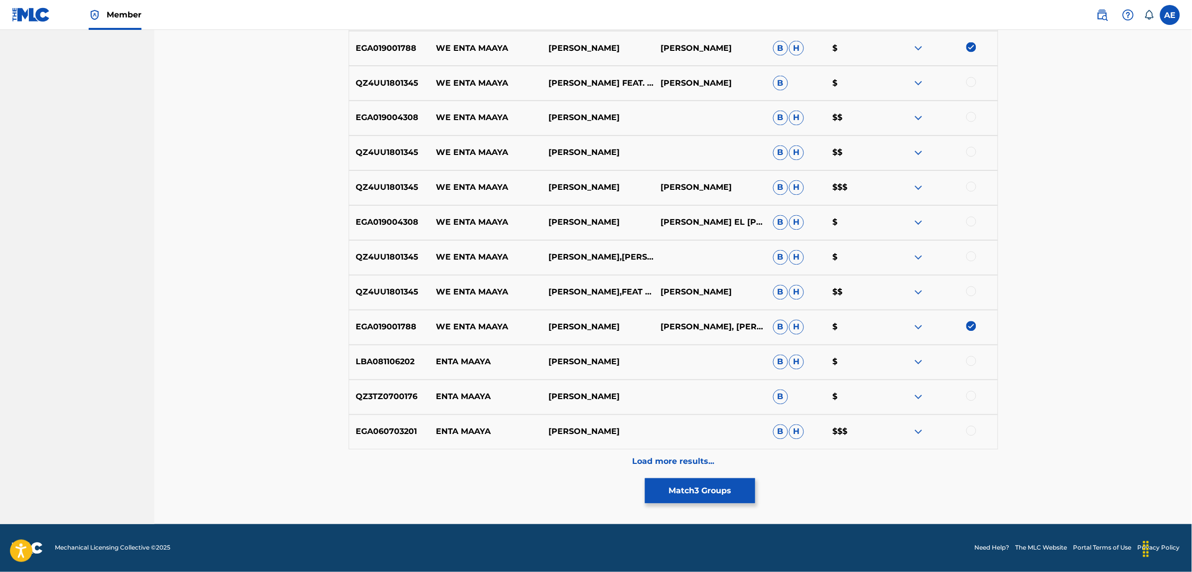
click at [549, 463] on div "Load more results..." at bounding box center [674, 461] width 650 height 25
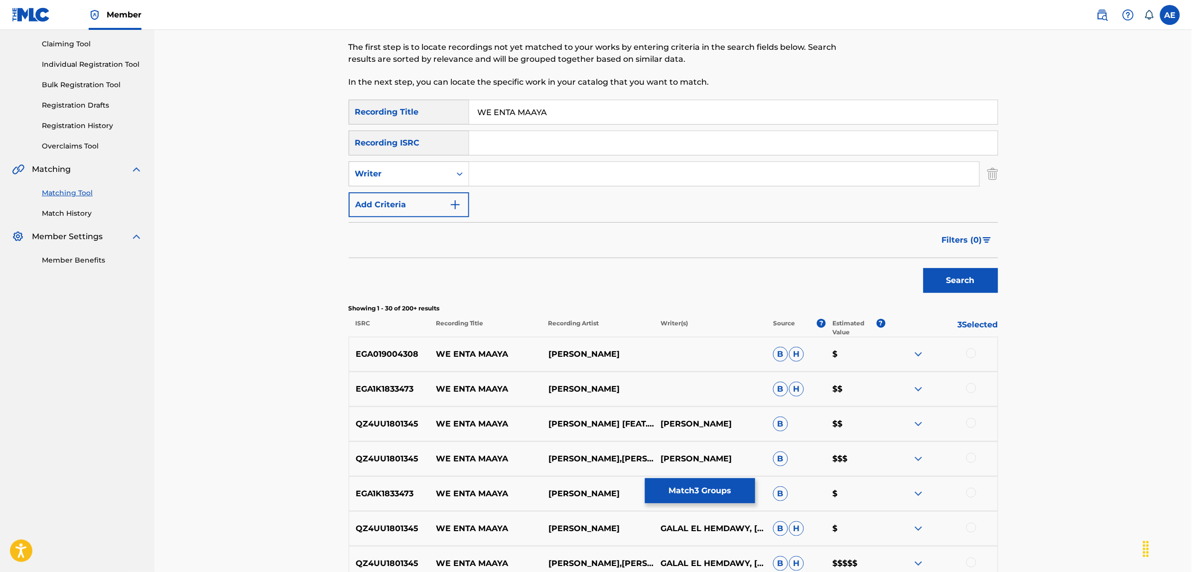
scroll to position [102, 0]
type input "HANI AL SAGHIR"
drag, startPoint x: 556, startPoint y: 117, endPoint x: 408, endPoint y: 116, distance: 147.5
click at [409, 116] on div "SearchWithCriteriac9be0a60-fad1-4ea5-a7ac-35e71529e898 Recording Title WE ENTA …" at bounding box center [674, 112] width 650 height 25
type input "و انت معايا"
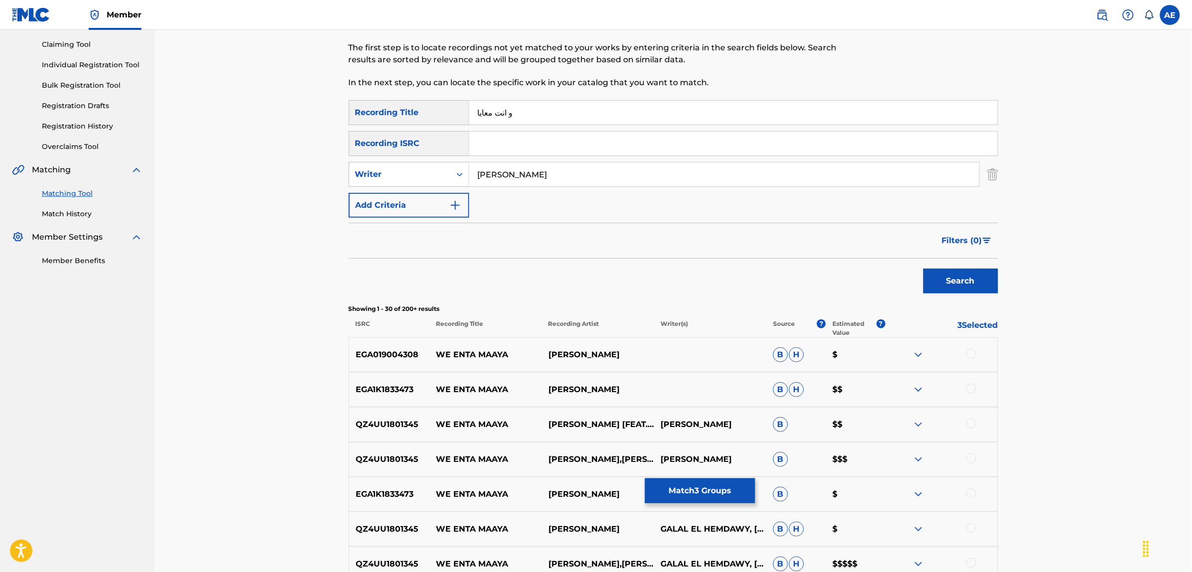
click at [924, 269] on button "Search" at bounding box center [961, 281] width 75 height 25
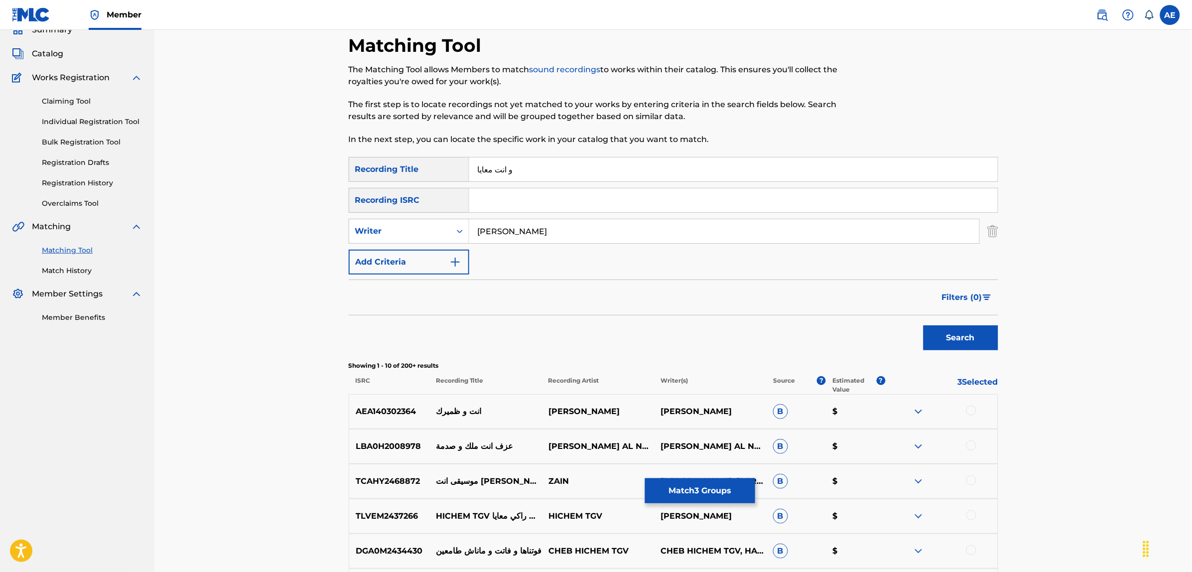
scroll to position [0, 0]
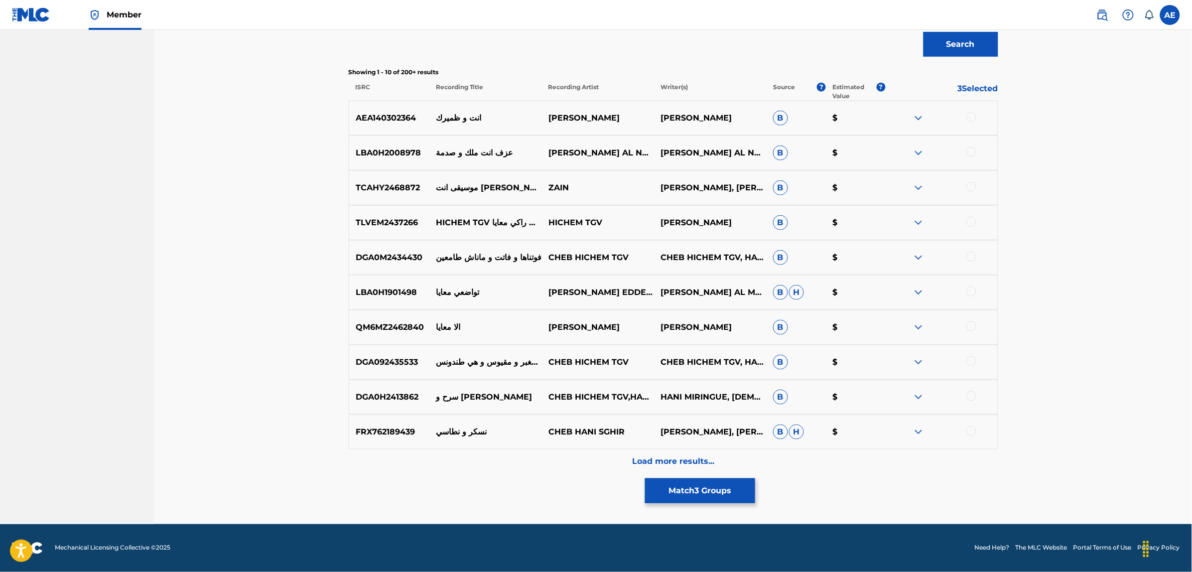
click at [558, 456] on div "Load more results..." at bounding box center [674, 461] width 650 height 25
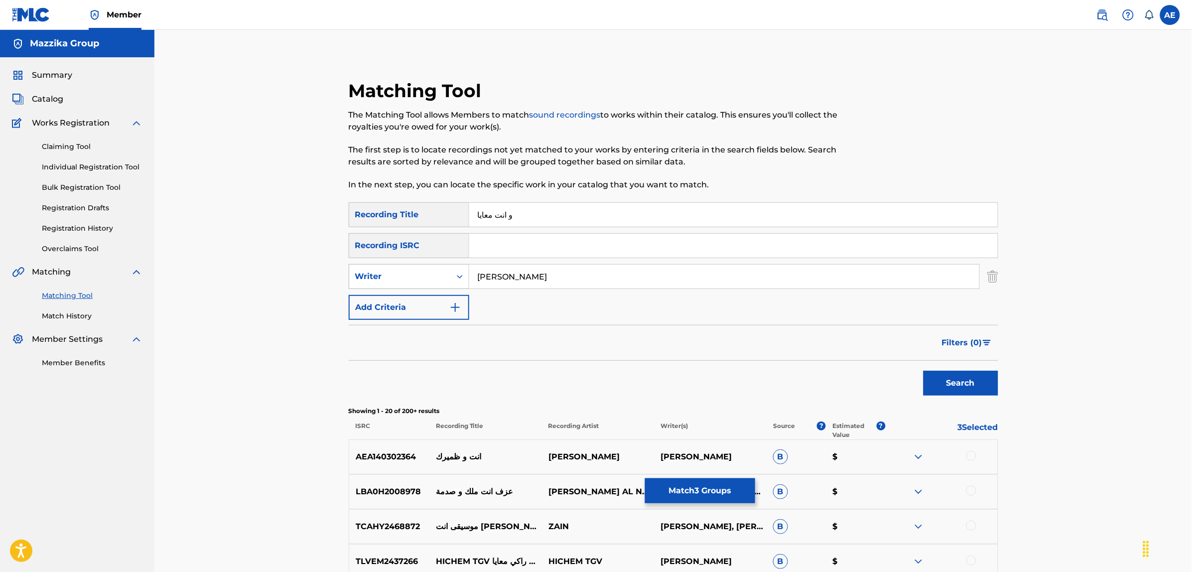
drag, startPoint x: 548, startPoint y: 280, endPoint x: 412, endPoint y: 278, distance: 136.5
click at [430, 280] on div "SearchWithCriteria45ccc7e9-a05f-477d-ab4c-869d26076c86 Writer HANI AL SAGHIR" at bounding box center [674, 276] width 650 height 25
click at [924, 371] on button "Search" at bounding box center [961, 383] width 75 height 25
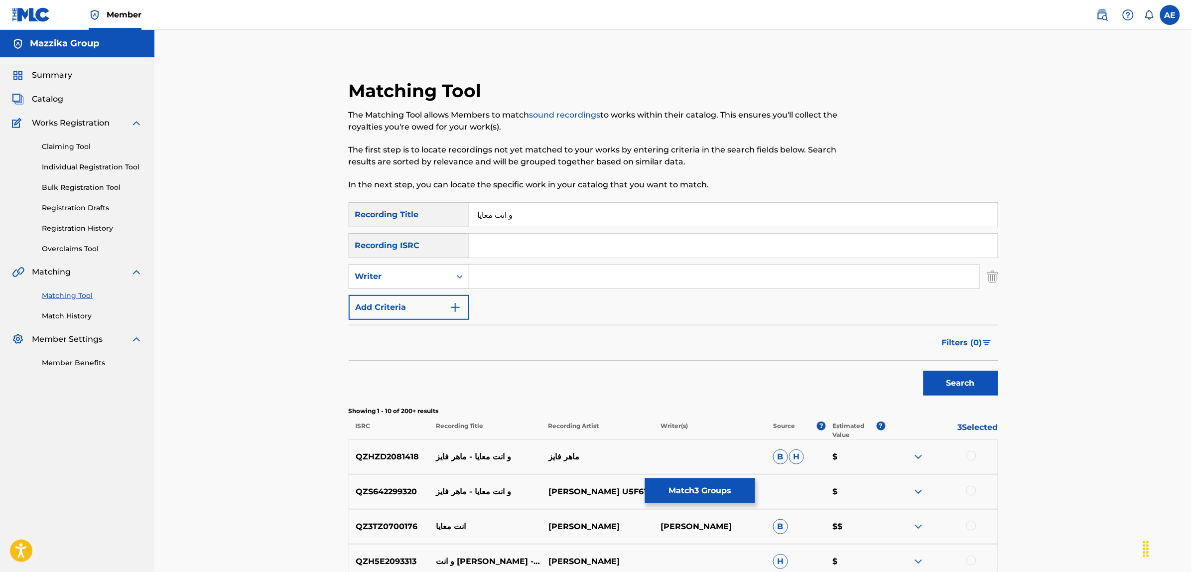
click at [499, 213] on input "و انت معايا" at bounding box center [733, 215] width 529 height 24
click at [924, 371] on button "Search" at bounding box center [961, 383] width 75 height 25
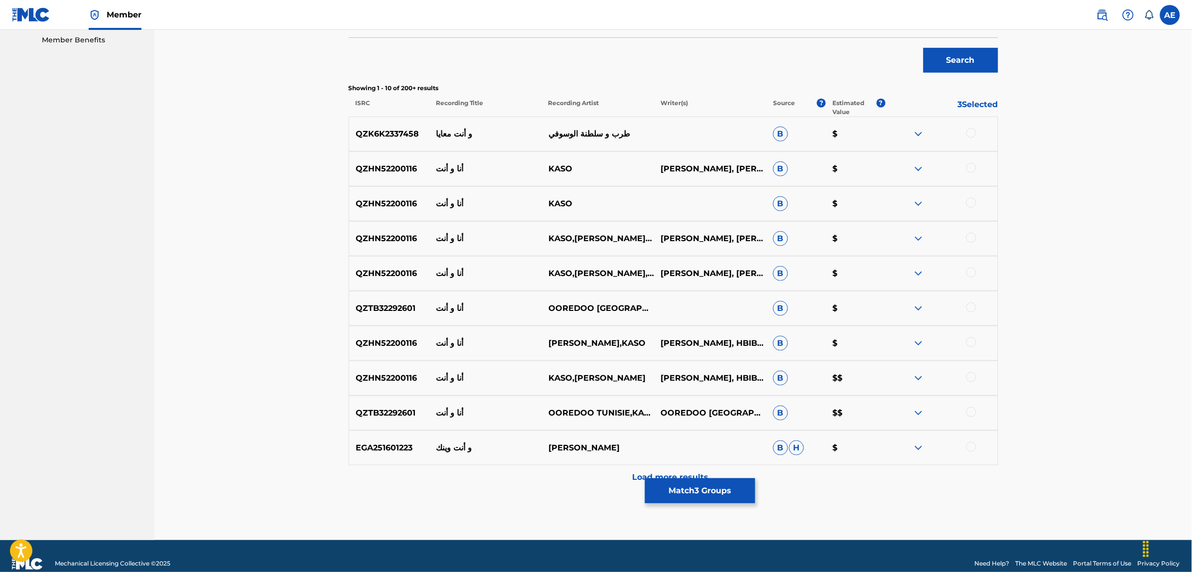
scroll to position [339, 0]
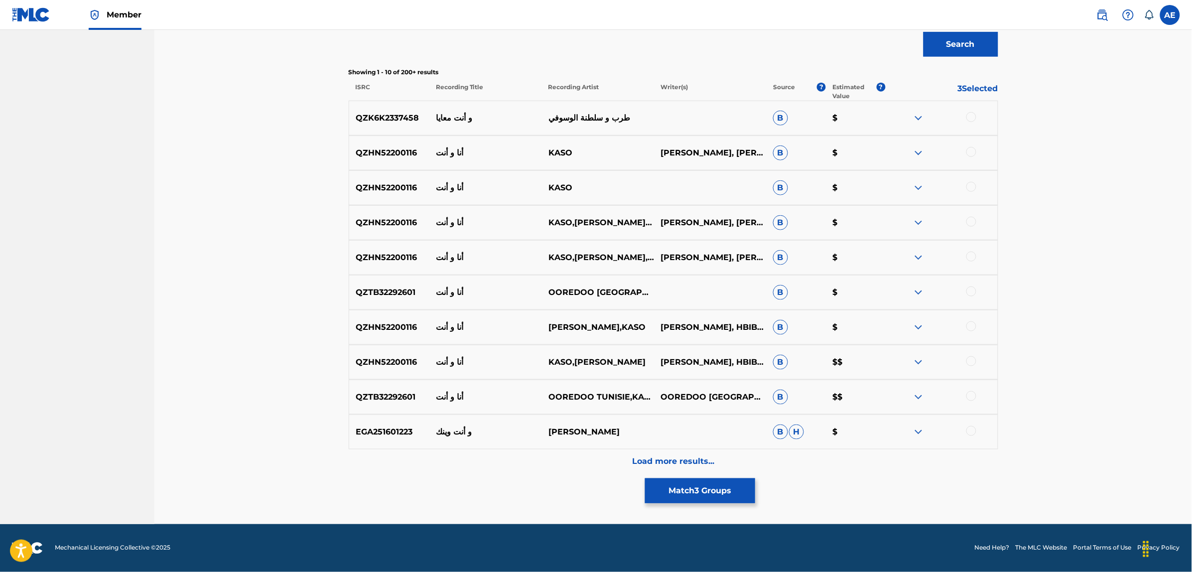
click at [539, 461] on div "Load more results..." at bounding box center [674, 461] width 650 height 25
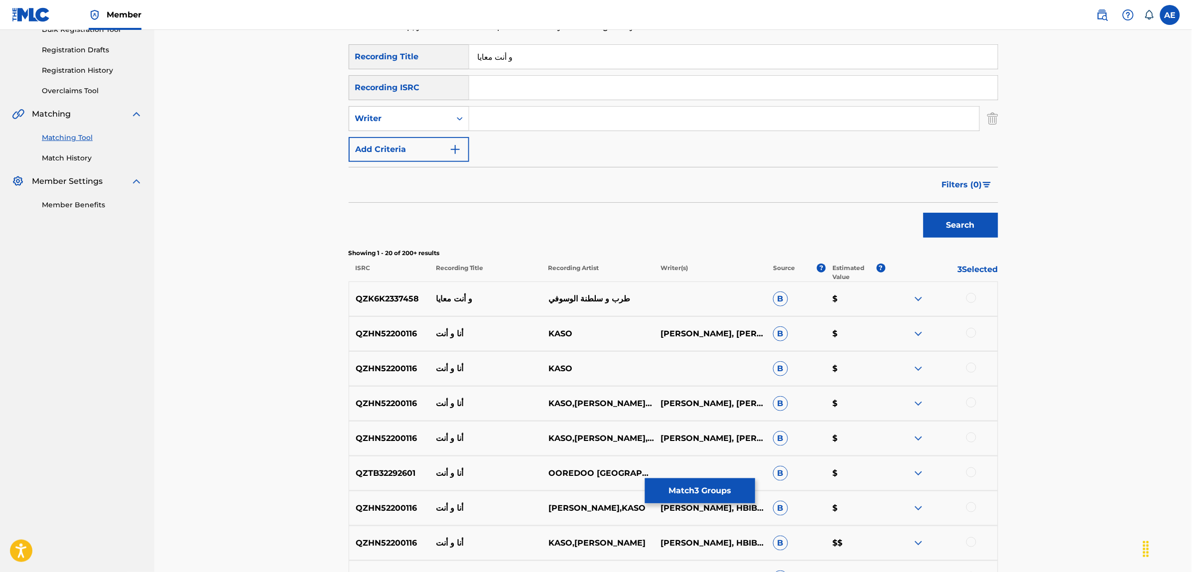
scroll to position [2, 0]
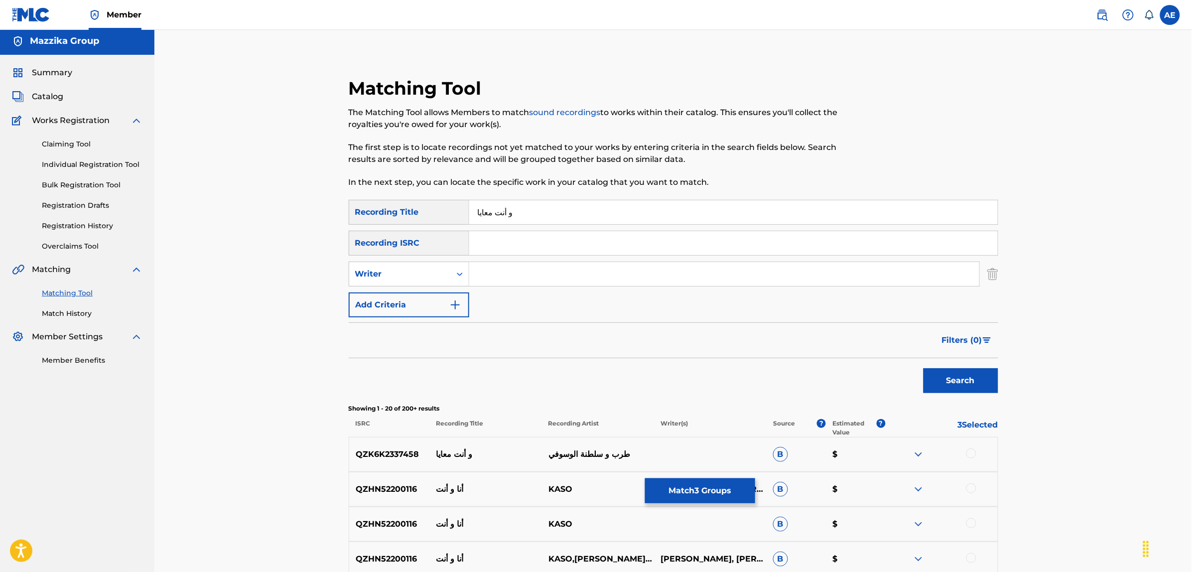
click at [501, 213] on input "و أنت معايا" at bounding box center [733, 212] width 529 height 24
type input "وأنت معايا"
click at [924, 368] on button "Search" at bounding box center [961, 380] width 75 height 25
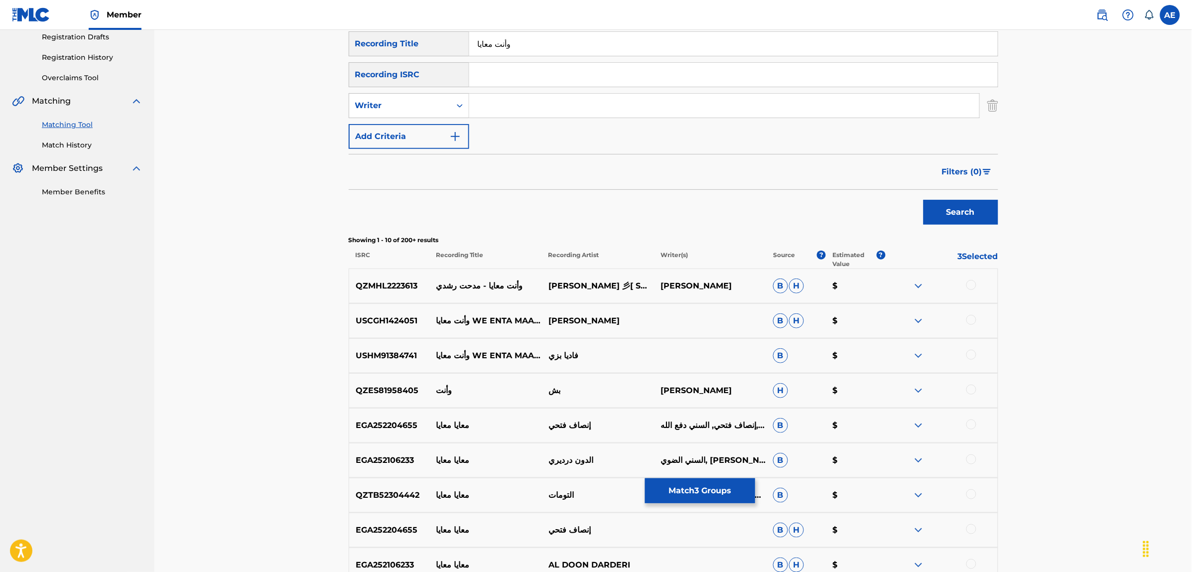
scroll to position [0, 0]
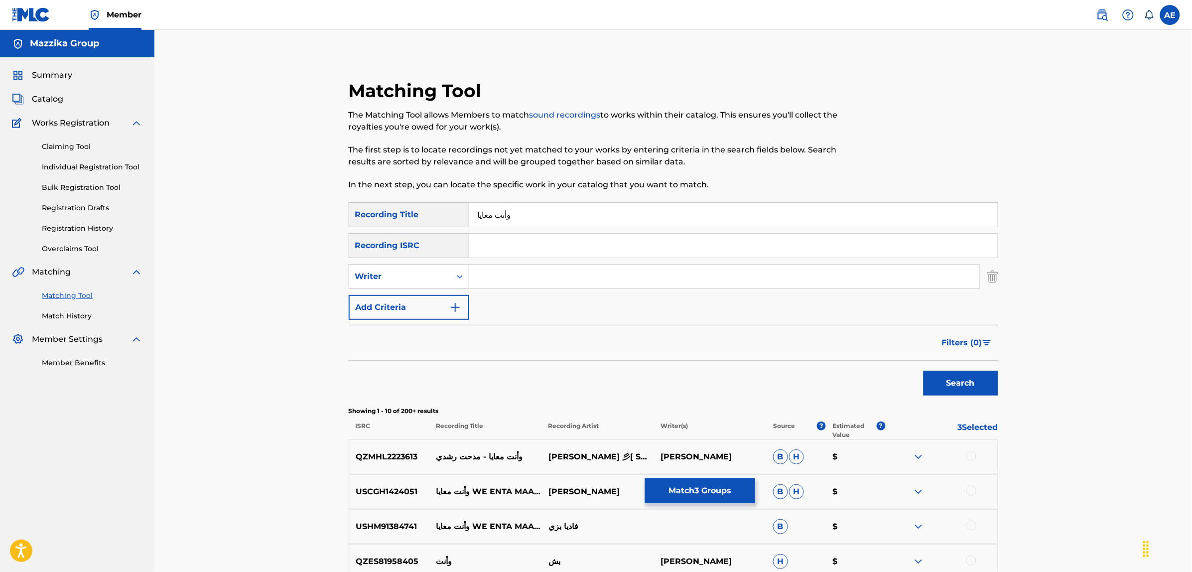
drag, startPoint x: 513, startPoint y: 208, endPoint x: 432, endPoint y: 215, distance: 81.0
click at [432, 215] on div "SearchWithCriteriac9be0a60-fad1-4ea5-a7ac-35e71529e898 Recording Title وأنت معا…" at bounding box center [674, 214] width 650 height 25
click at [497, 240] on input "Search Form" at bounding box center [733, 246] width 529 height 24
click at [676, 489] on button "Match 3 Groups" at bounding box center [700, 490] width 110 height 25
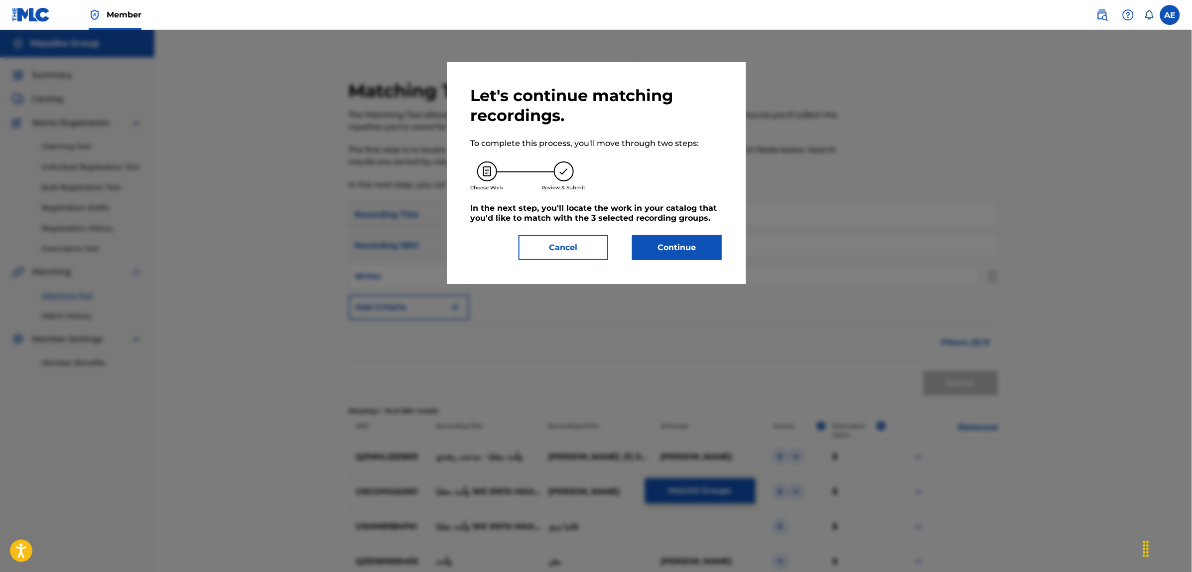
click at [668, 251] on button "Continue" at bounding box center [677, 247] width 90 height 25
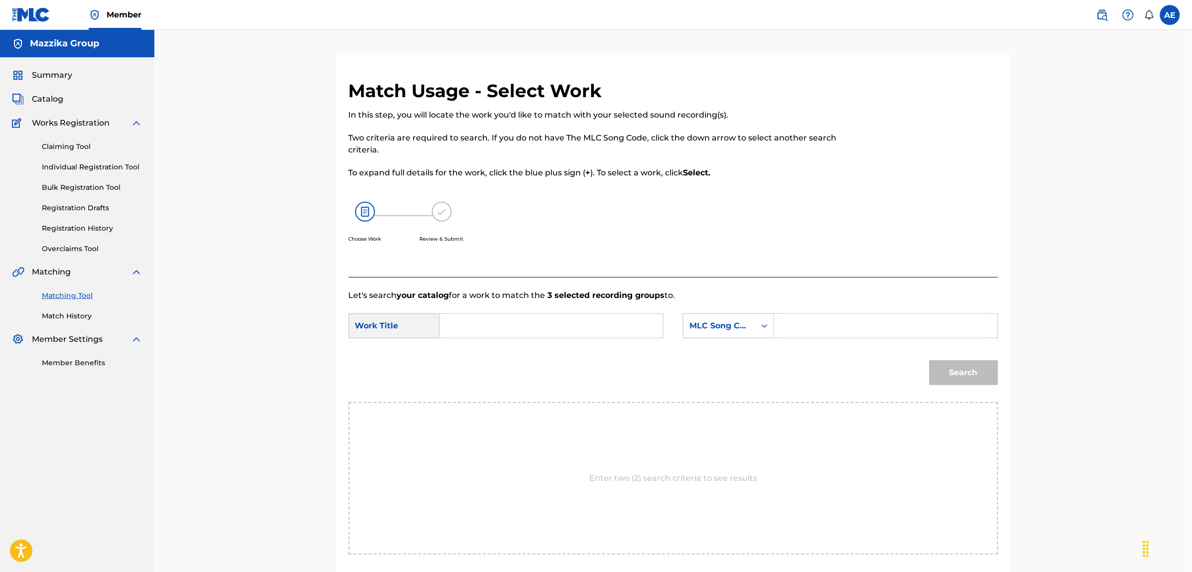
click at [554, 327] on input "Search Form" at bounding box center [551, 326] width 206 height 24
paste input "WE ENTA MAAYA"
type input "WE ENTA MAAYA"
click at [812, 322] on input "Search Form" at bounding box center [886, 326] width 206 height 24
paste input "W56NJT"
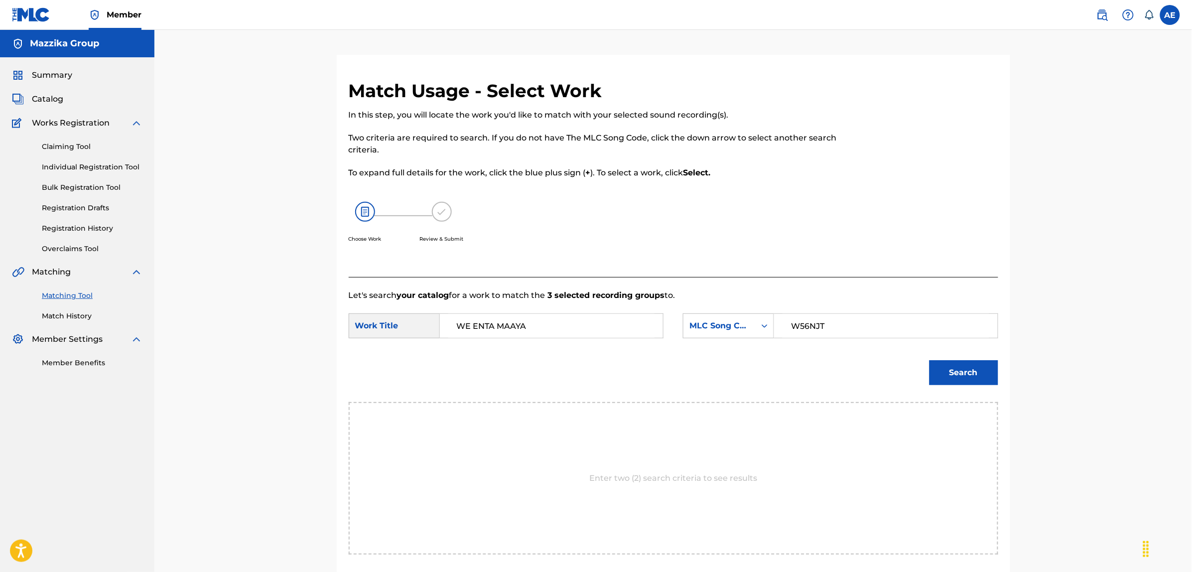
type input "W56NJT"
click at [930, 360] on button "Search" at bounding box center [964, 372] width 69 height 25
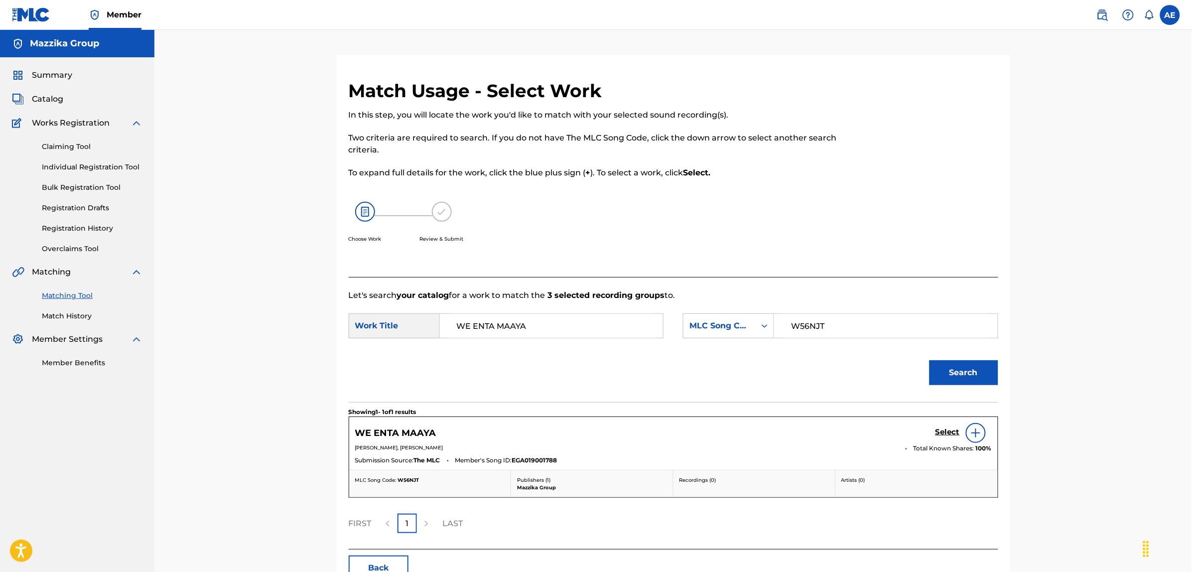
click at [952, 432] on h5 "Select" at bounding box center [948, 431] width 24 height 9
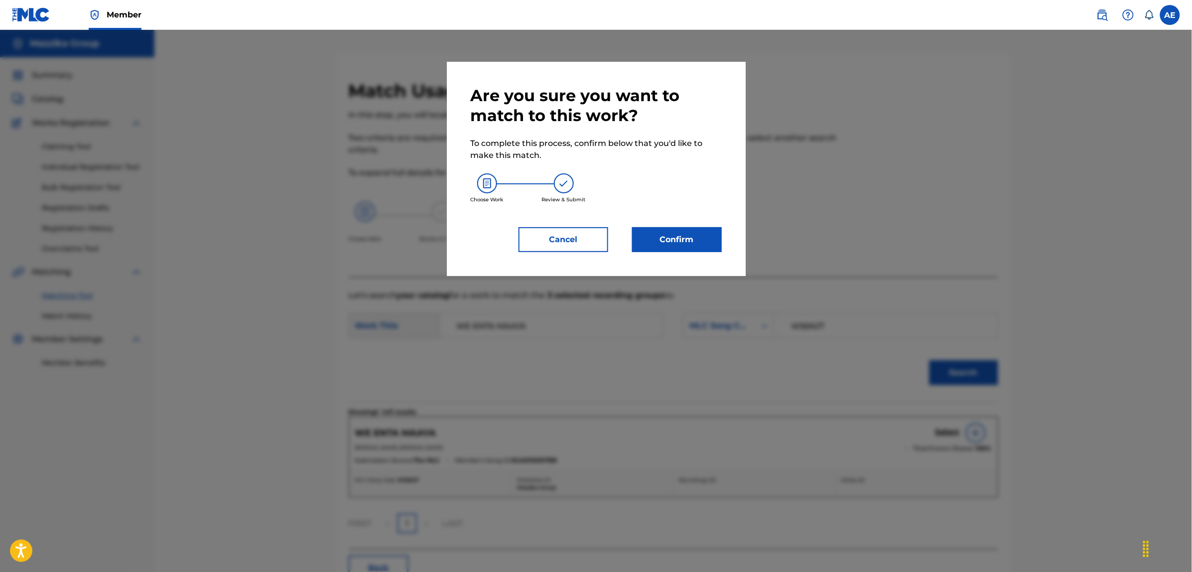
click at [685, 242] on button "Confirm" at bounding box center [677, 239] width 90 height 25
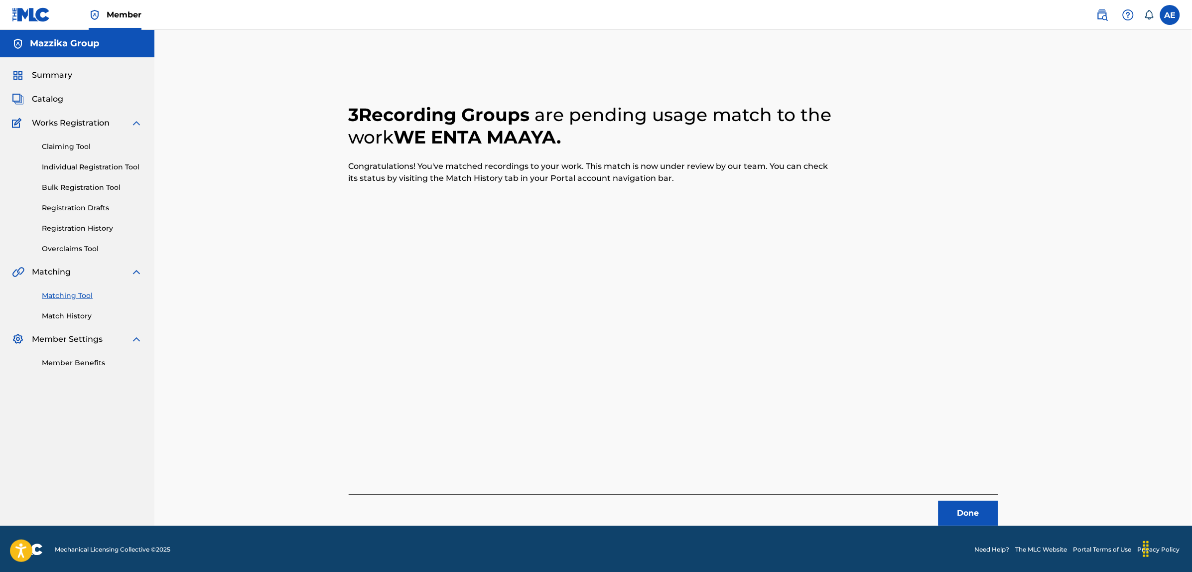
click at [955, 518] on button "Done" at bounding box center [969, 513] width 60 height 25
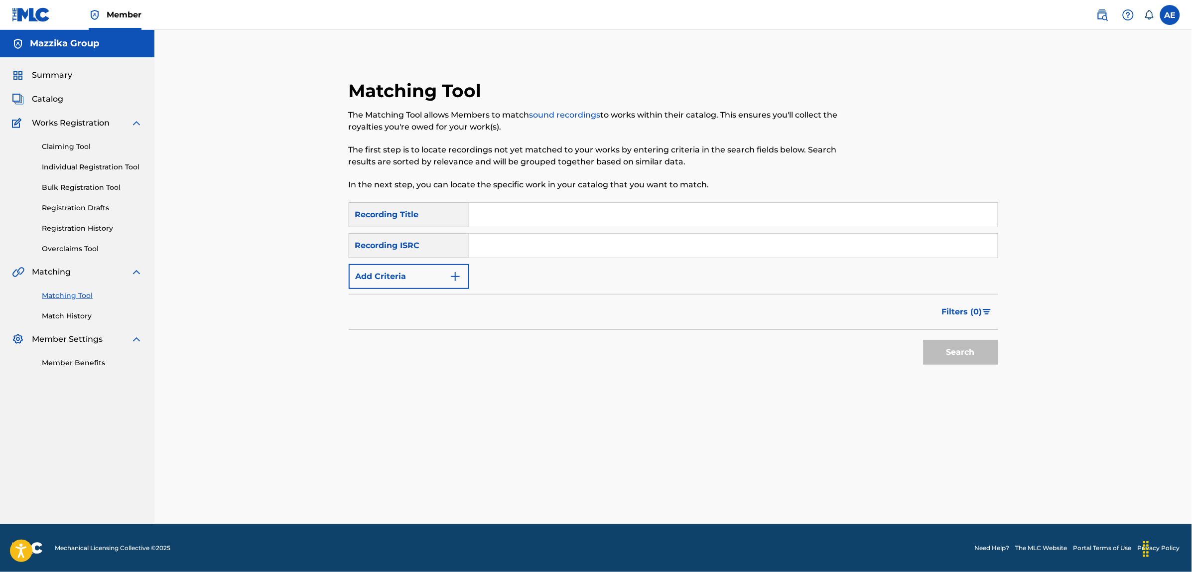
click at [407, 280] on button "Add Criteria" at bounding box center [409, 276] width 121 height 25
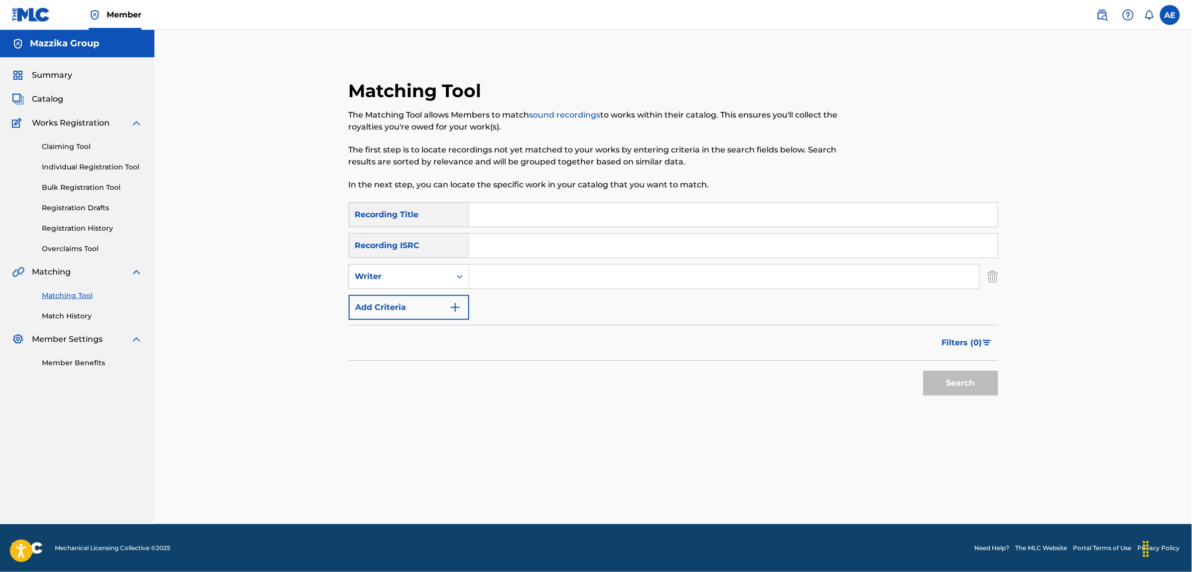
click at [486, 248] on input "Search Form" at bounding box center [733, 246] width 529 height 24
paste input "EGA020501616"
type input "EGA020501616"
click at [924, 371] on button "Search" at bounding box center [961, 383] width 75 height 25
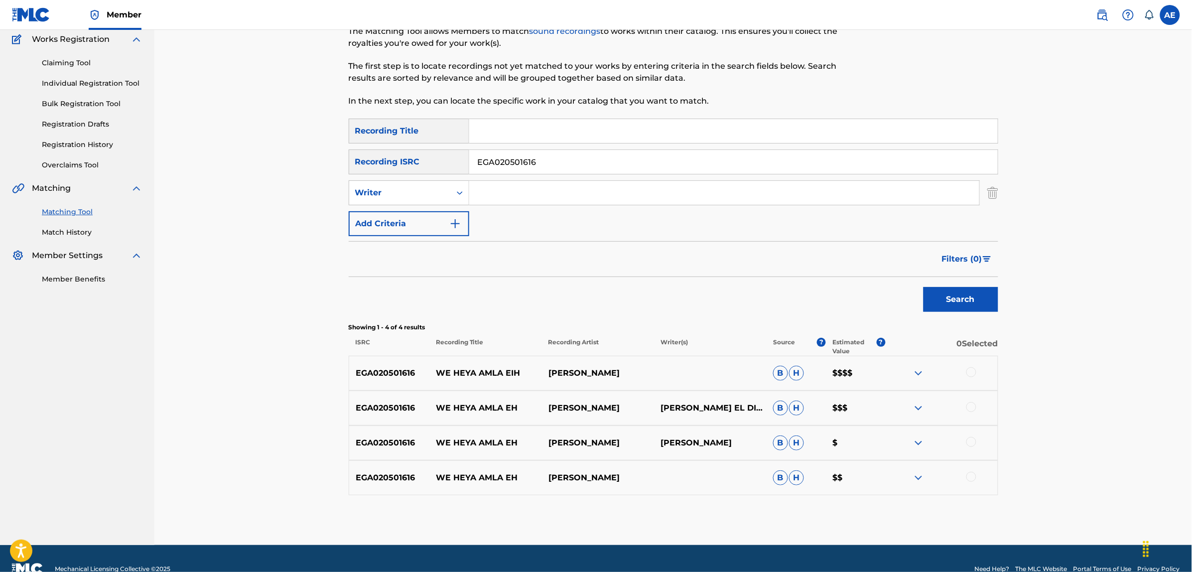
scroll to position [105, 0]
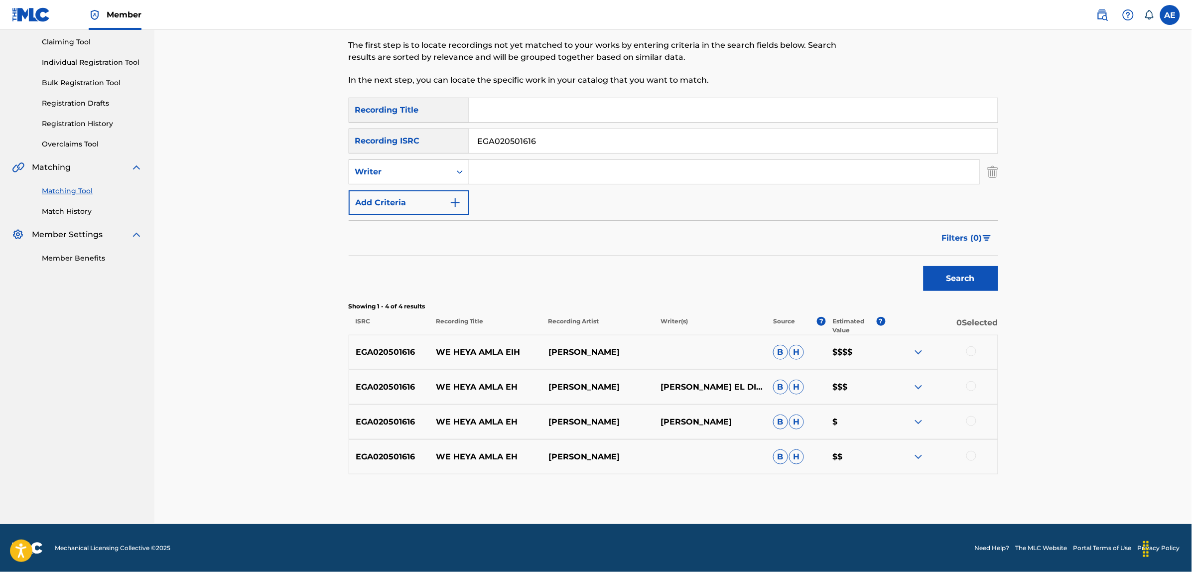
click at [974, 349] on div at bounding box center [971, 351] width 10 height 10
click at [972, 385] on div at bounding box center [971, 386] width 10 height 10
click at [972, 423] on div at bounding box center [971, 421] width 10 height 10
click at [971, 454] on div at bounding box center [971, 456] width 10 height 10
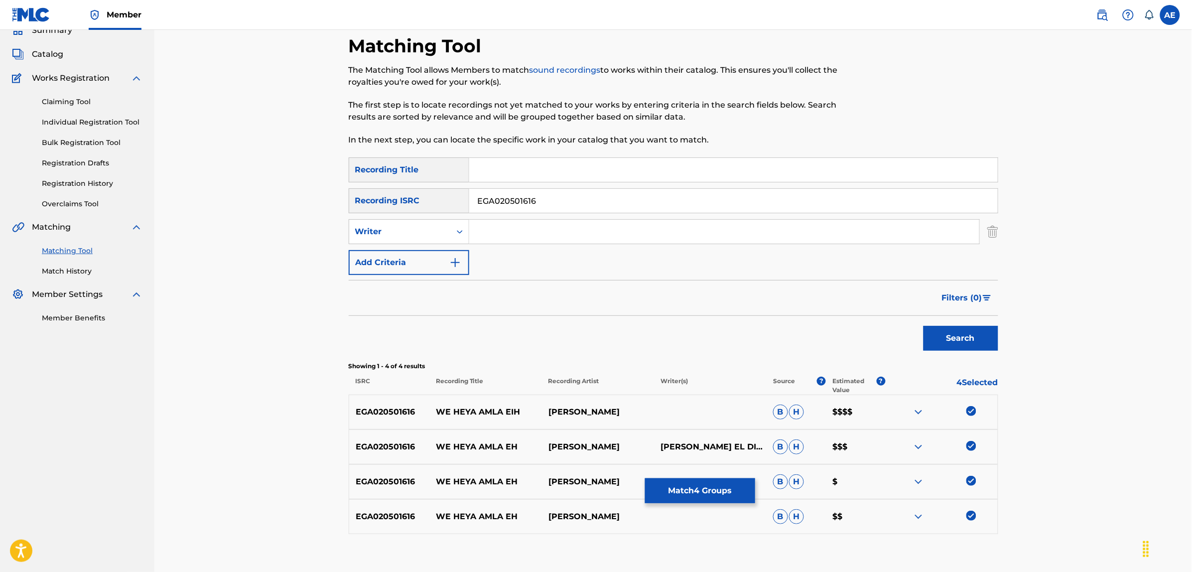
scroll to position [0, 0]
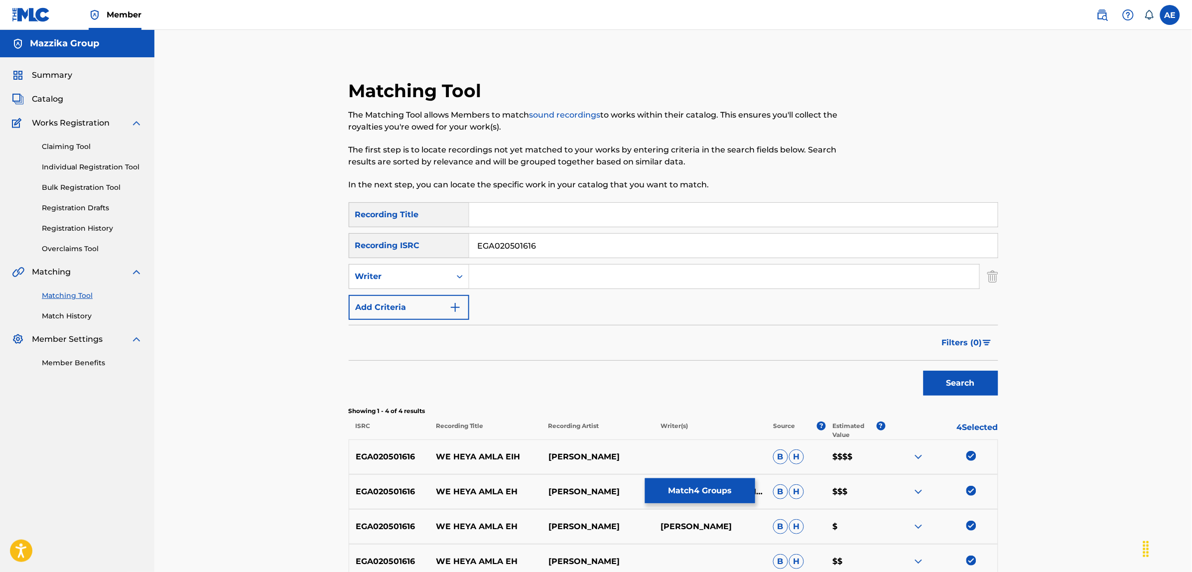
drag, startPoint x: 553, startPoint y: 251, endPoint x: 451, endPoint y: 248, distance: 102.2
click at [451, 248] on div "SearchWithCriteria9dc329fb-0c40-45ba-9316-c40cd2ced570 Recording ISRC EGA020501…" at bounding box center [674, 245] width 650 height 25
click at [510, 275] on input "Search Form" at bounding box center [724, 277] width 510 height 24
paste input "KARIKA ESSAM"
drag, startPoint x: 513, startPoint y: 274, endPoint x: 431, endPoint y: 274, distance: 82.2
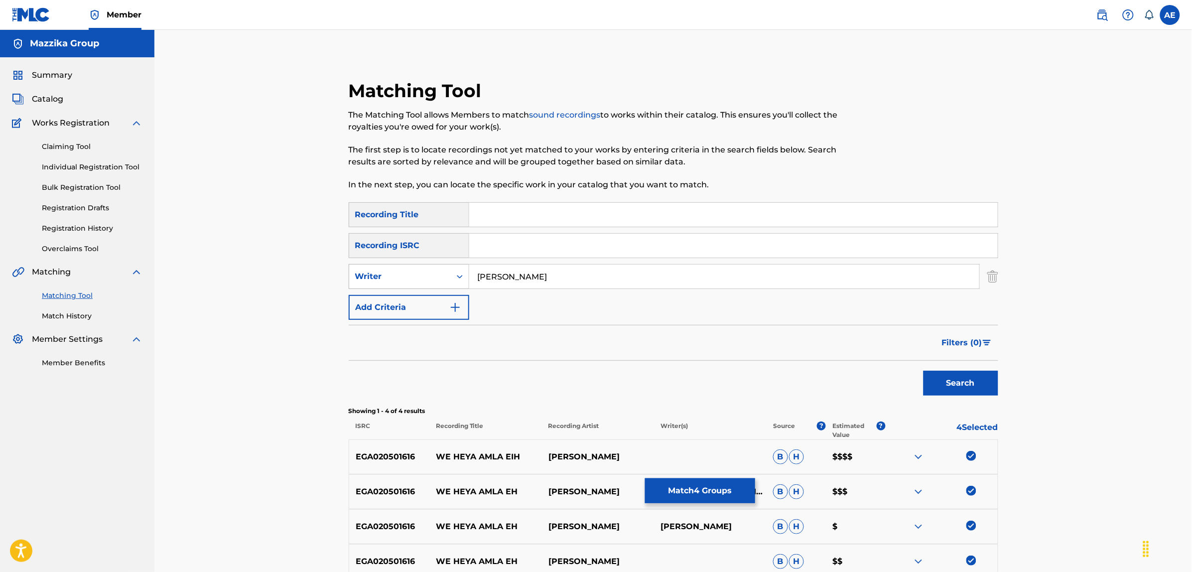
click at [431, 274] on div "SearchWithCriteria45ccc7e9-a05f-477d-ab4c-869d26076c86 Writer KARIKA ESSAM" at bounding box center [674, 276] width 650 height 25
click at [525, 275] on input "ESSAM" at bounding box center [724, 277] width 510 height 24
paste input "KARIKA"
type input "ESSAM KARIKA"
click at [526, 214] on input "Search Form" at bounding box center [733, 215] width 529 height 24
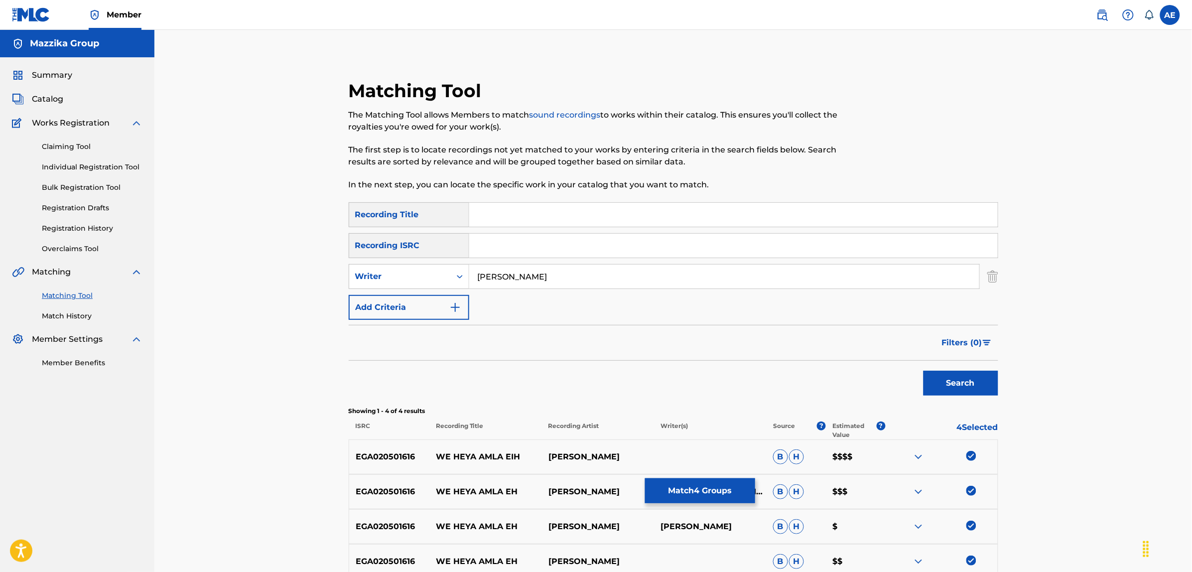
paste input "WE HEYA AMLA AEH DELWAT"
type input "WE HEYA AMLA AEH DELWAT"
click at [924, 371] on button "Search" at bounding box center [961, 383] width 75 height 25
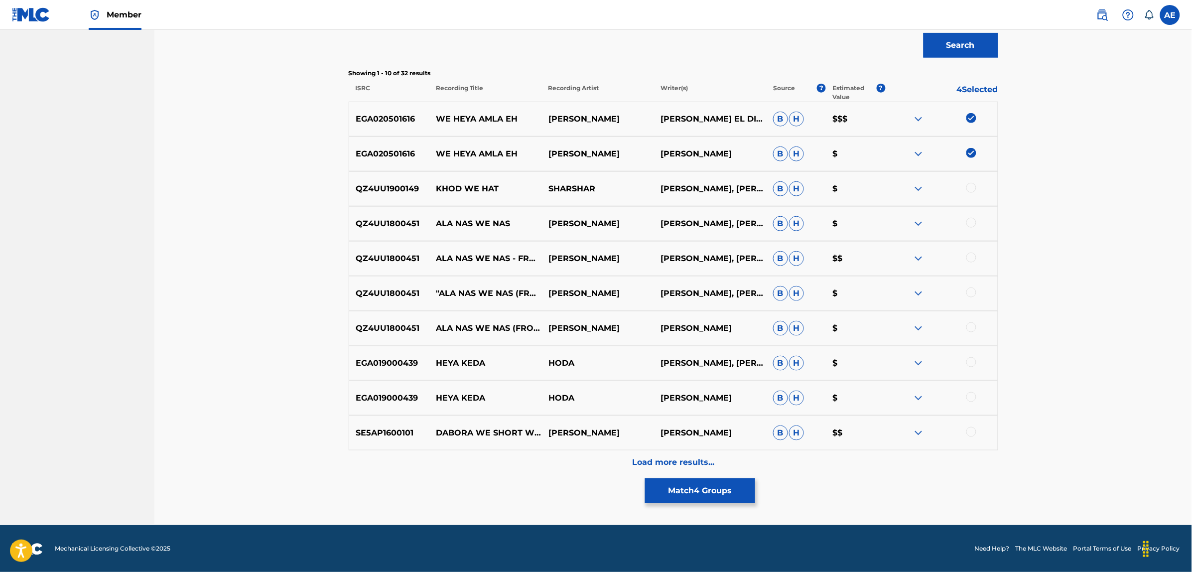
scroll to position [339, 0]
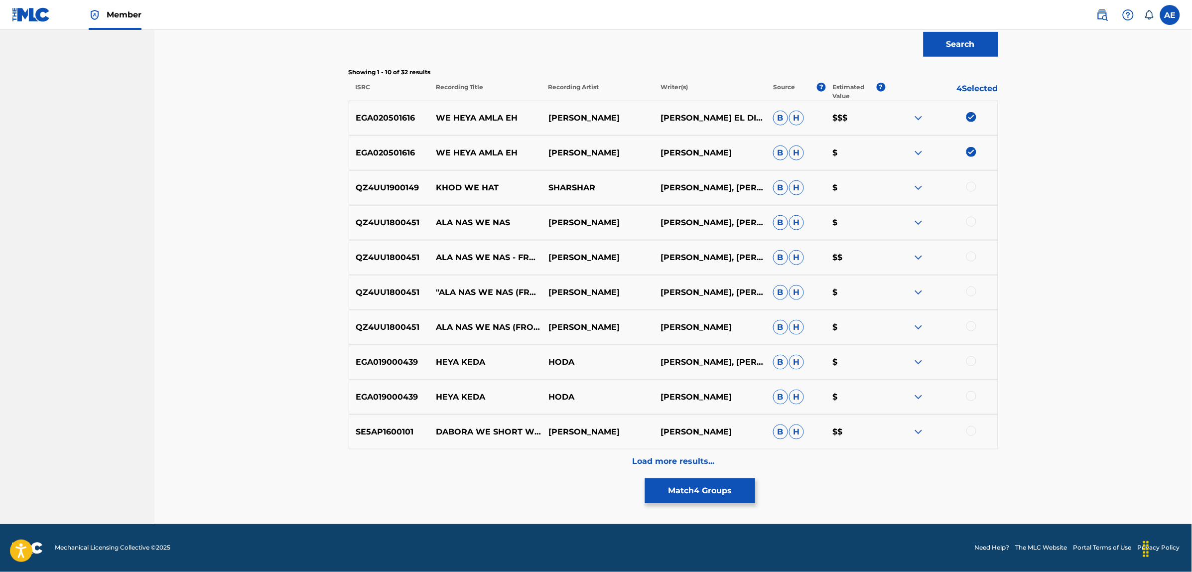
click at [564, 461] on div "Load more results..." at bounding box center [674, 461] width 650 height 25
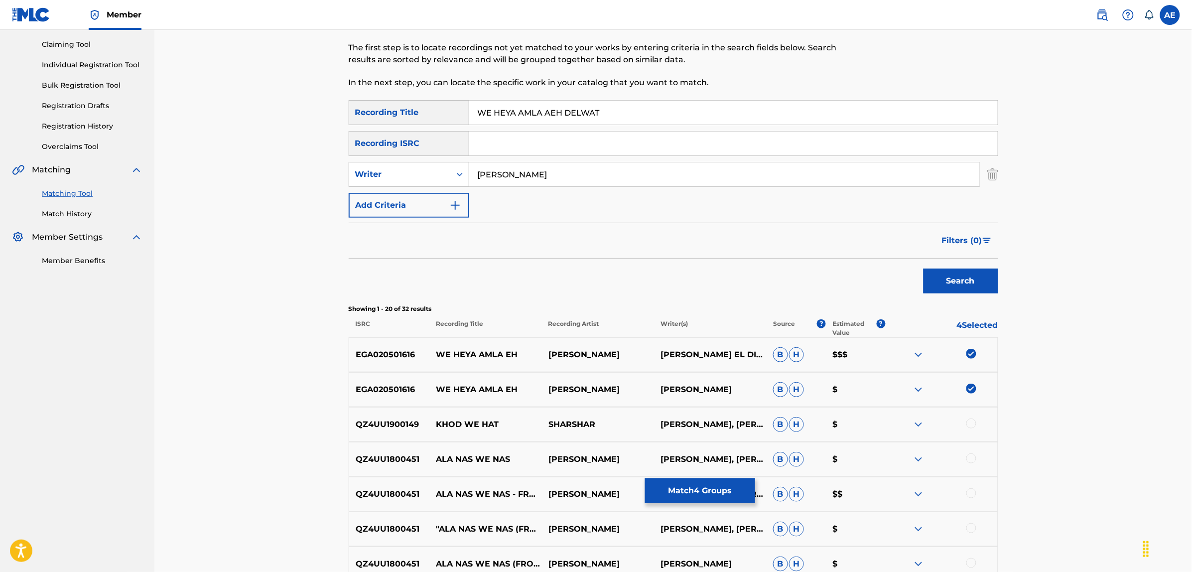
scroll to position [90, 0]
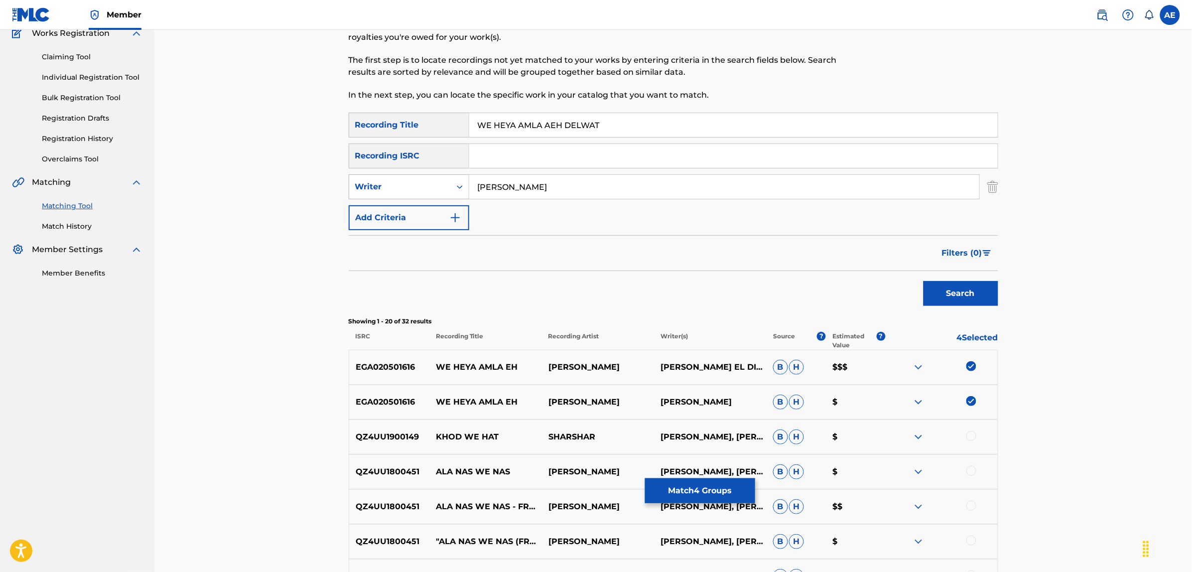
drag, startPoint x: 543, startPoint y: 184, endPoint x: 406, endPoint y: 182, distance: 137.5
click at [406, 182] on div "SearchWithCriteria45ccc7e9-a05f-477d-ab4c-869d26076c86 Writer ESSAM KARIKA" at bounding box center [674, 186] width 650 height 25
click at [924, 281] on button "Search" at bounding box center [961, 293] width 75 height 25
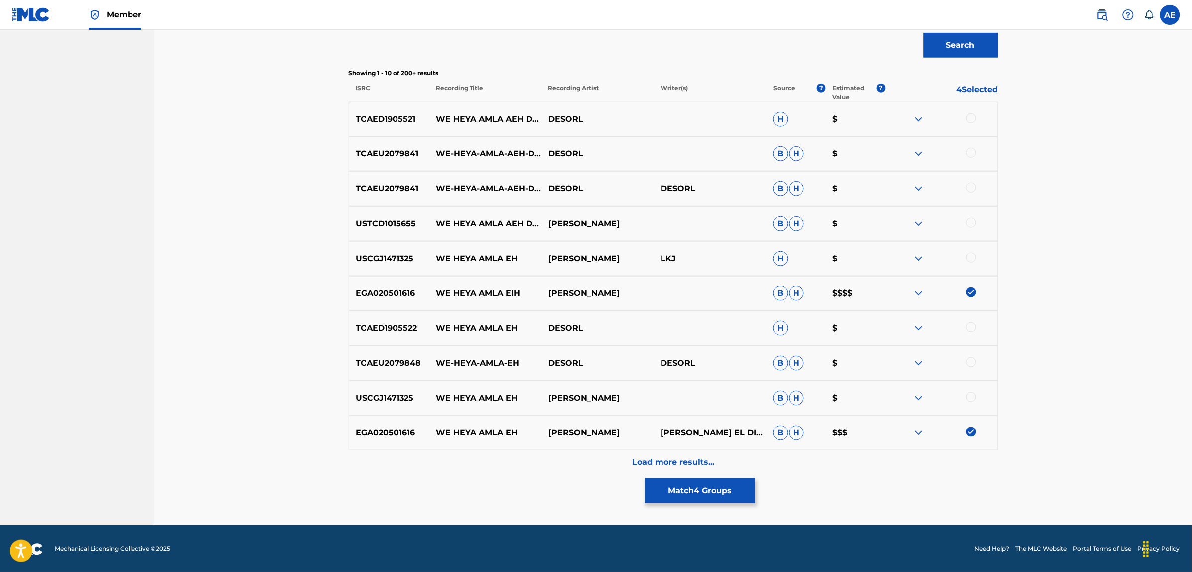
scroll to position [339, 0]
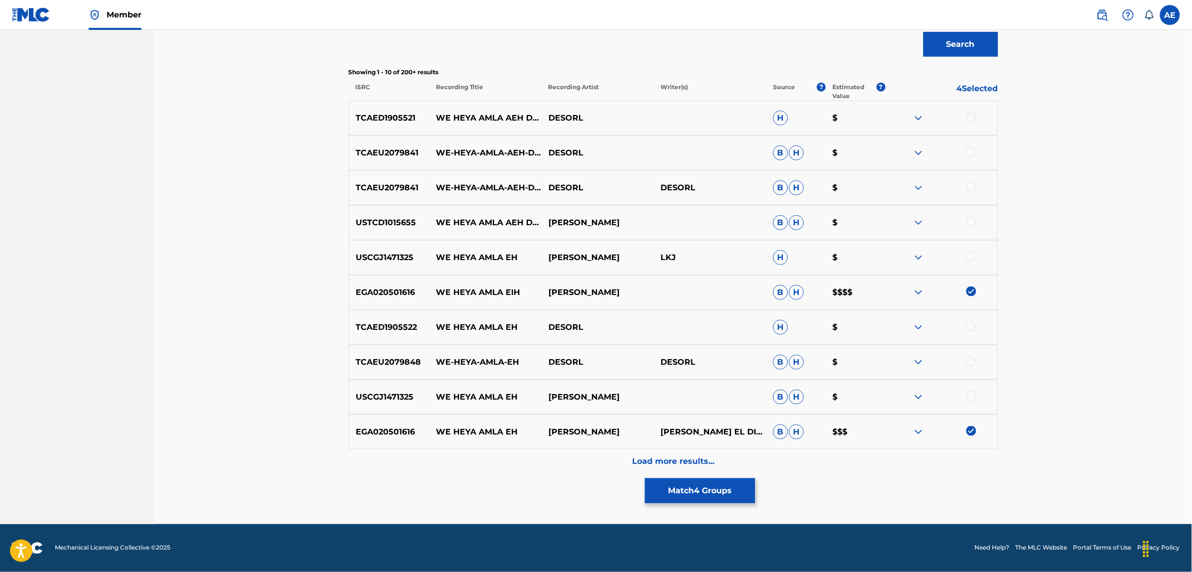
click at [969, 255] on div at bounding box center [971, 257] width 10 height 10
click at [974, 399] on div at bounding box center [971, 396] width 10 height 10
click at [652, 457] on p "Load more results..." at bounding box center [673, 462] width 82 height 12
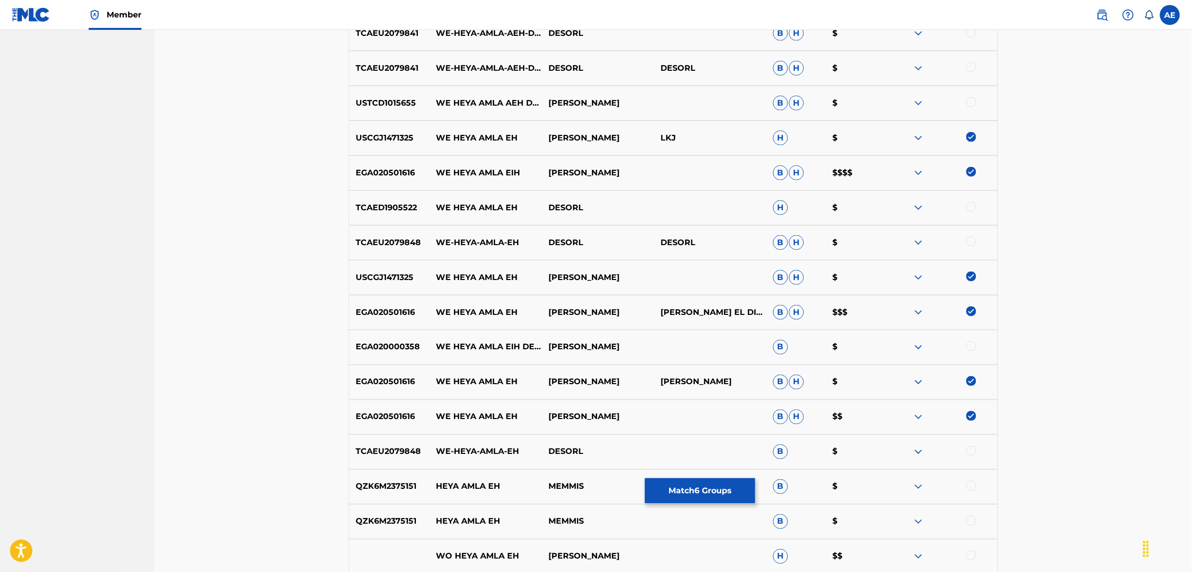
scroll to position [463, 0]
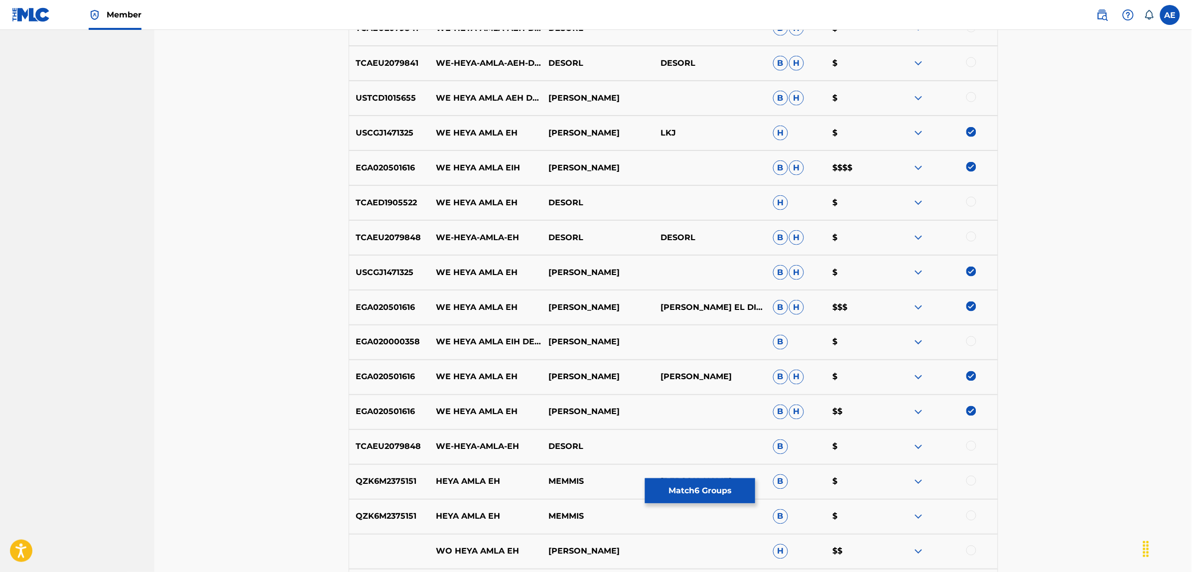
click at [969, 339] on div at bounding box center [971, 341] width 10 height 10
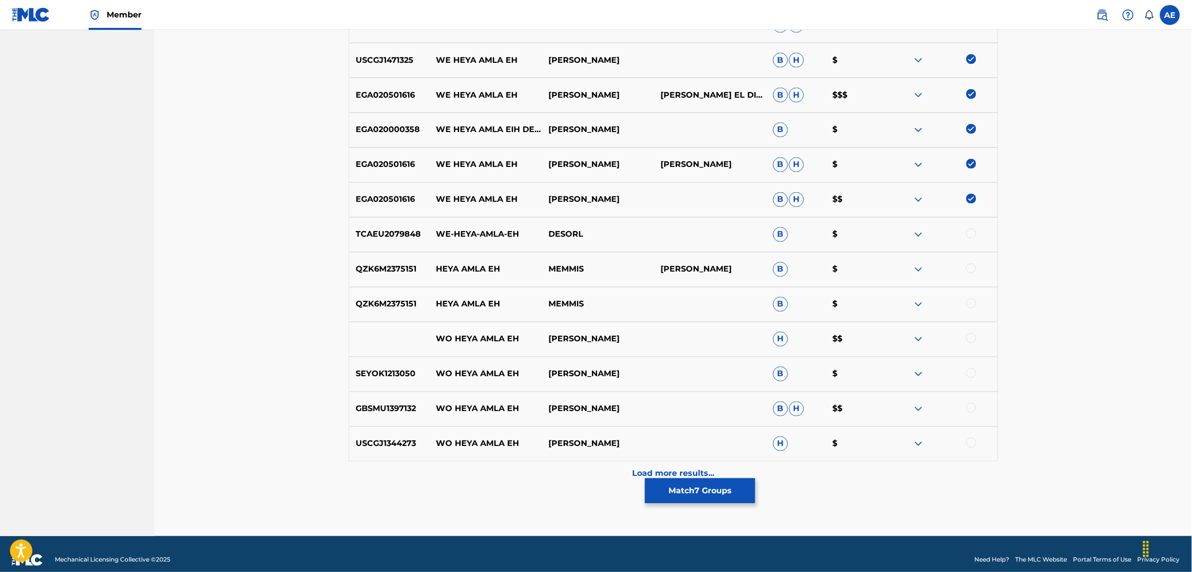
scroll to position [687, 0]
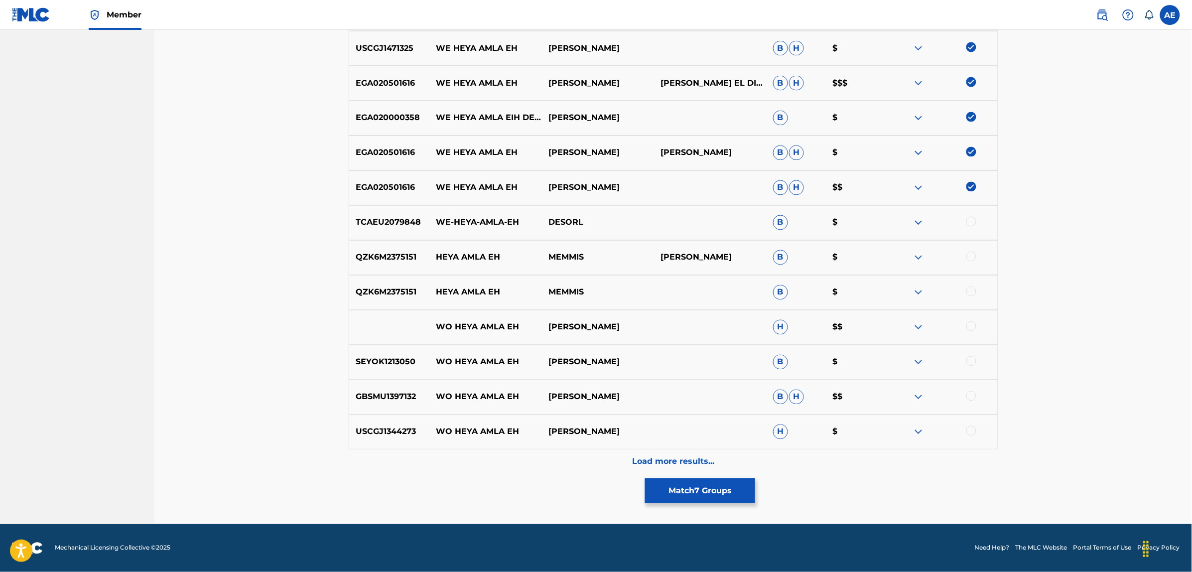
click at [972, 325] on div at bounding box center [971, 326] width 10 height 10
click at [970, 356] on div at bounding box center [971, 361] width 10 height 10
click at [970, 392] on div at bounding box center [971, 396] width 10 height 10
click at [972, 429] on div at bounding box center [971, 431] width 10 height 10
click at [699, 449] on div "Load more results..." at bounding box center [674, 461] width 650 height 25
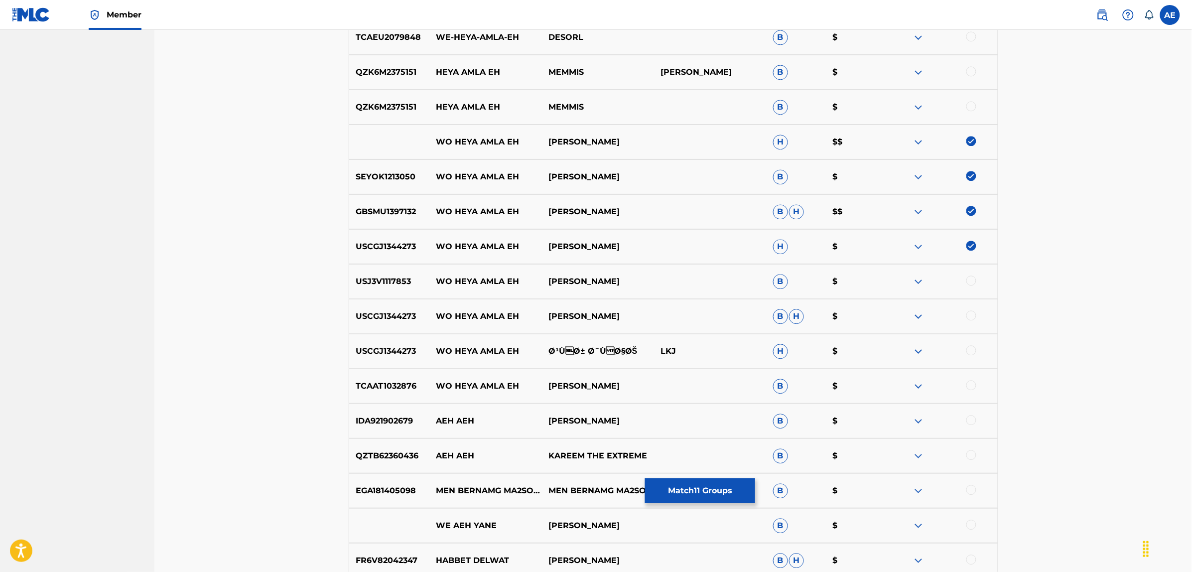
scroll to position [874, 0]
click at [972, 278] on div at bounding box center [971, 279] width 10 height 10
click at [974, 315] on div at bounding box center [971, 314] width 10 height 10
click at [917, 347] on img at bounding box center [919, 350] width 12 height 12
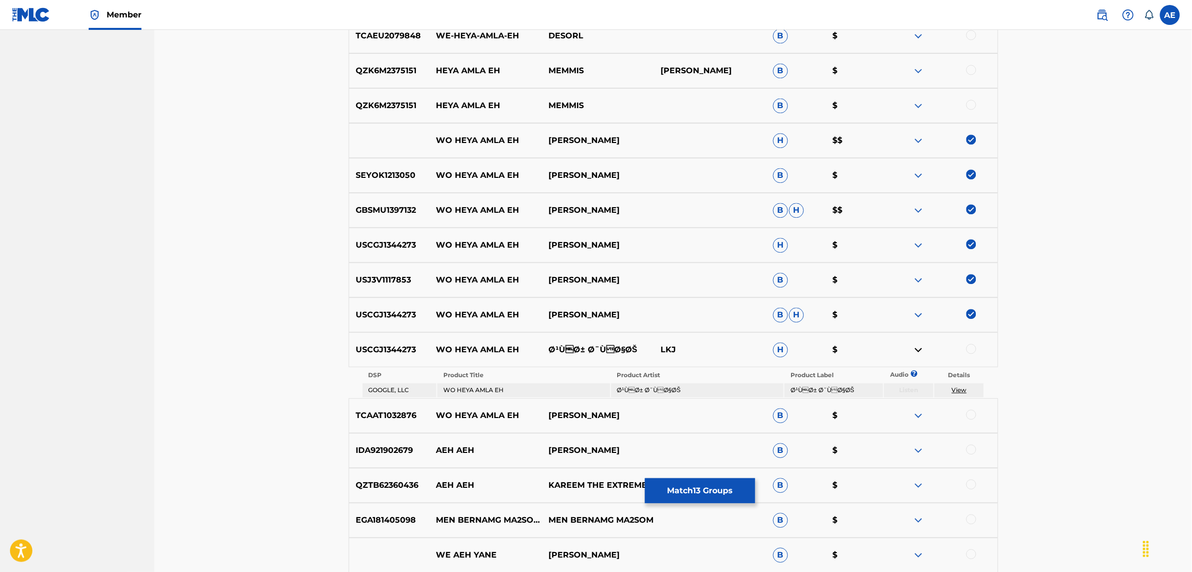
click at [917, 347] on img at bounding box center [919, 350] width 12 height 12
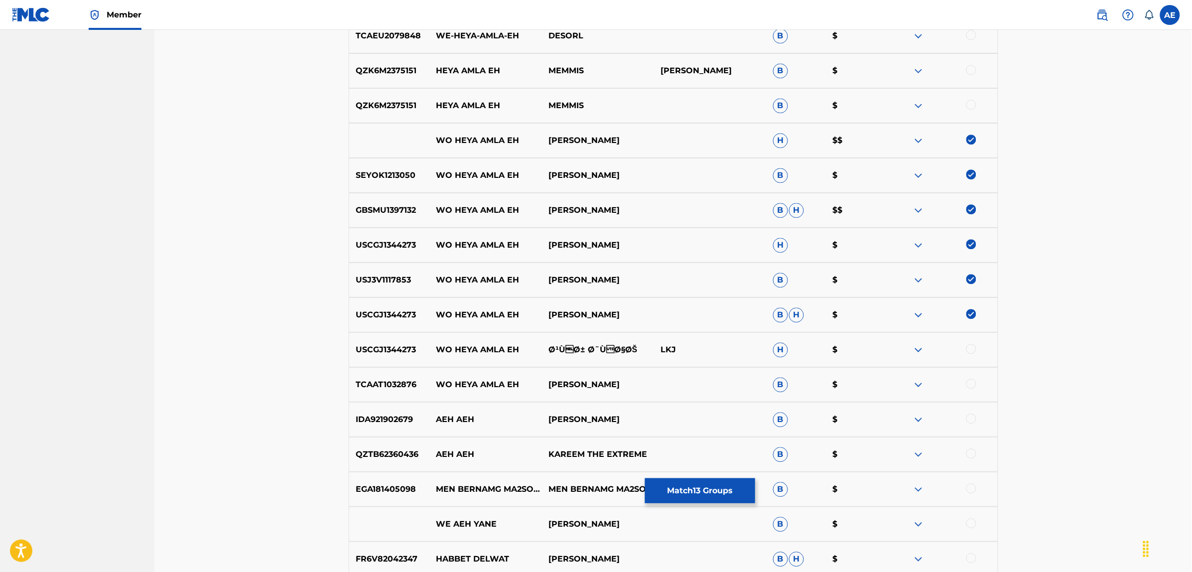
click at [972, 347] on div at bounding box center [971, 349] width 10 height 10
click at [970, 380] on div at bounding box center [971, 384] width 10 height 10
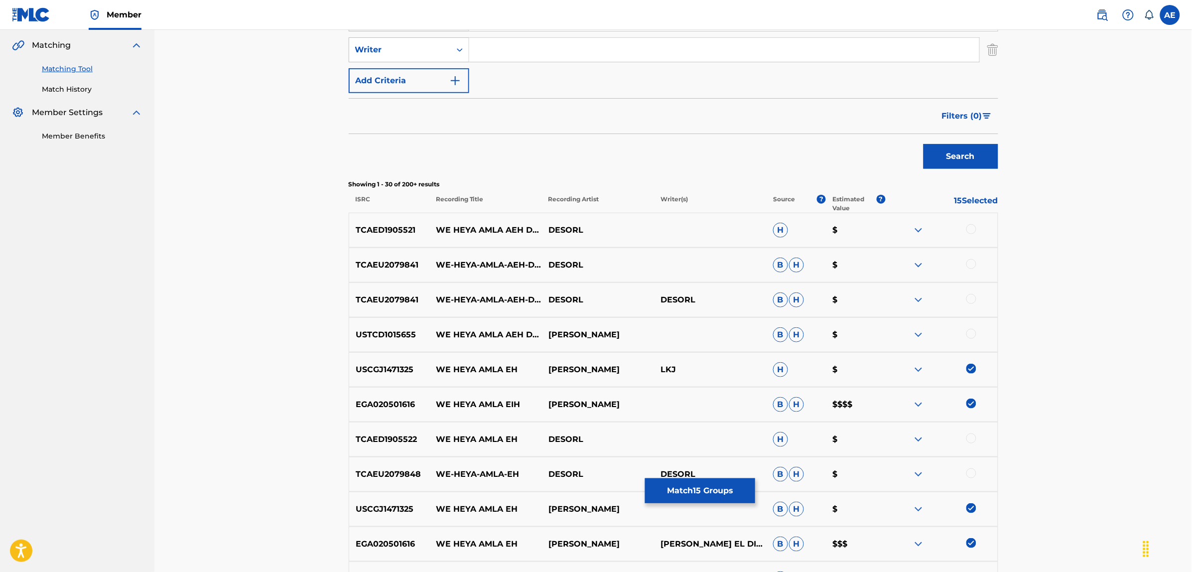
scroll to position [0, 0]
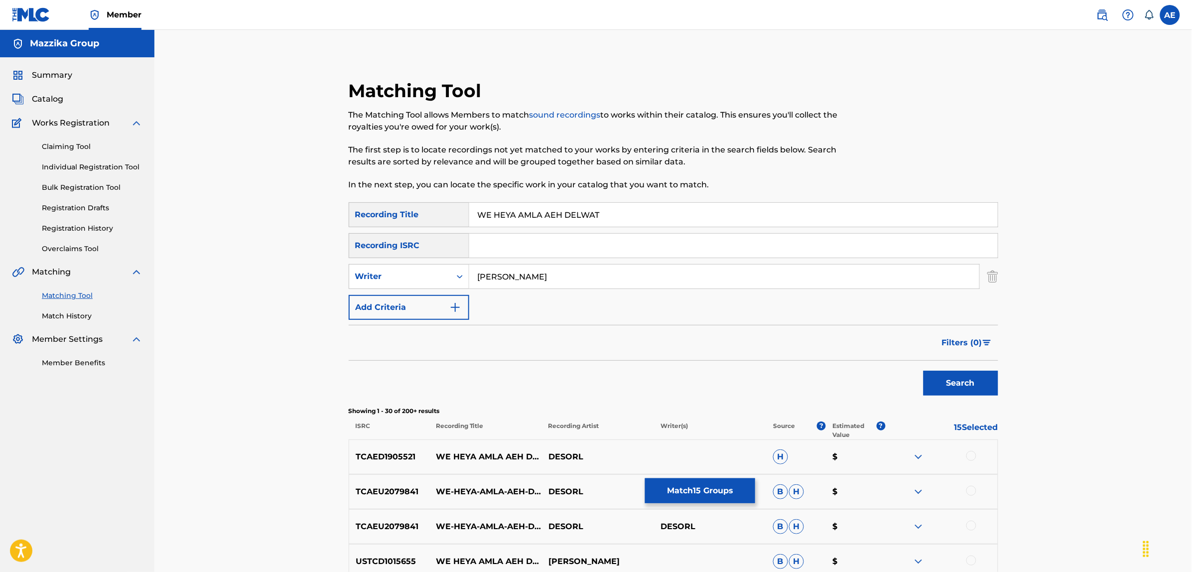
type input "ESSAM KARIKA"
drag, startPoint x: 608, startPoint y: 213, endPoint x: 370, endPoint y: 215, distance: 238.6
click at [370, 215] on div "SearchWithCriteriac9be0a60-fad1-4ea5-a7ac-35e71529e898 Recording Title WE HEYA …" at bounding box center [674, 214] width 650 height 25
type input "و هي عامله ايه دلوقت"
click at [924, 371] on button "Search" at bounding box center [961, 383] width 75 height 25
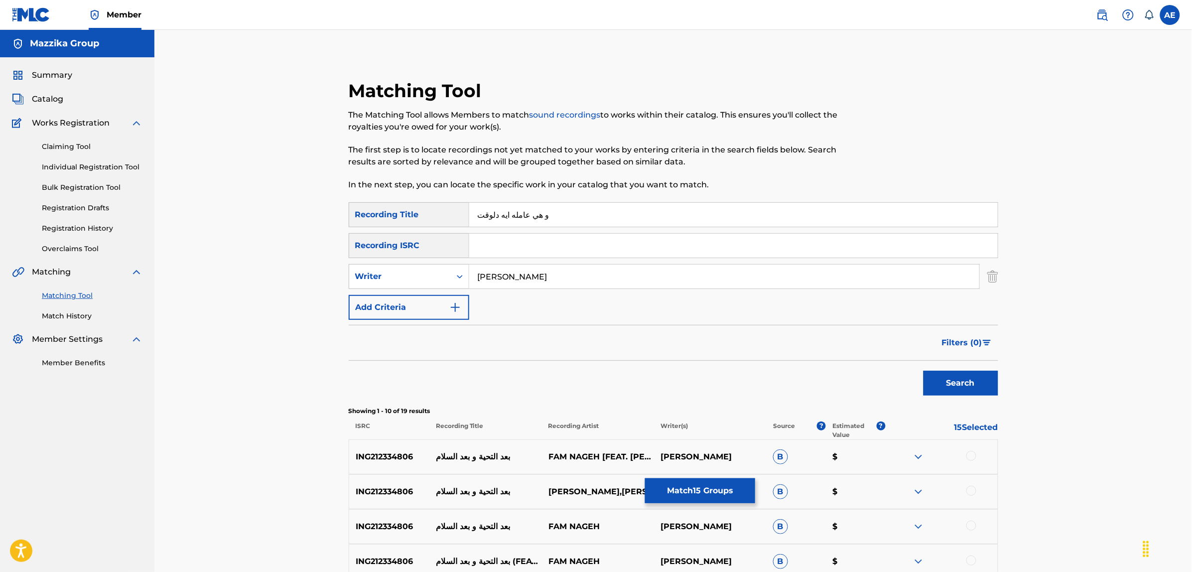
drag, startPoint x: 560, startPoint y: 274, endPoint x: 307, endPoint y: 271, distance: 253.1
click at [307, 271] on div "Matching Tool The Matching Tool allows Members to match sound recordings to wor…" at bounding box center [673, 446] width 1038 height 833
click at [924, 371] on button "Search" at bounding box center [961, 383] width 75 height 25
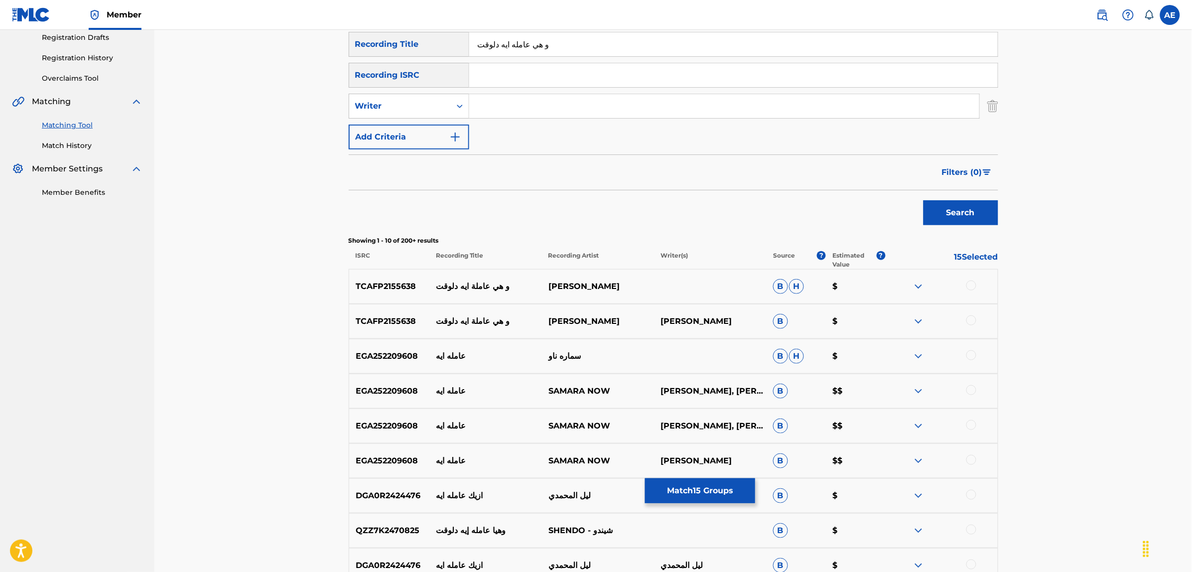
scroll to position [62, 0]
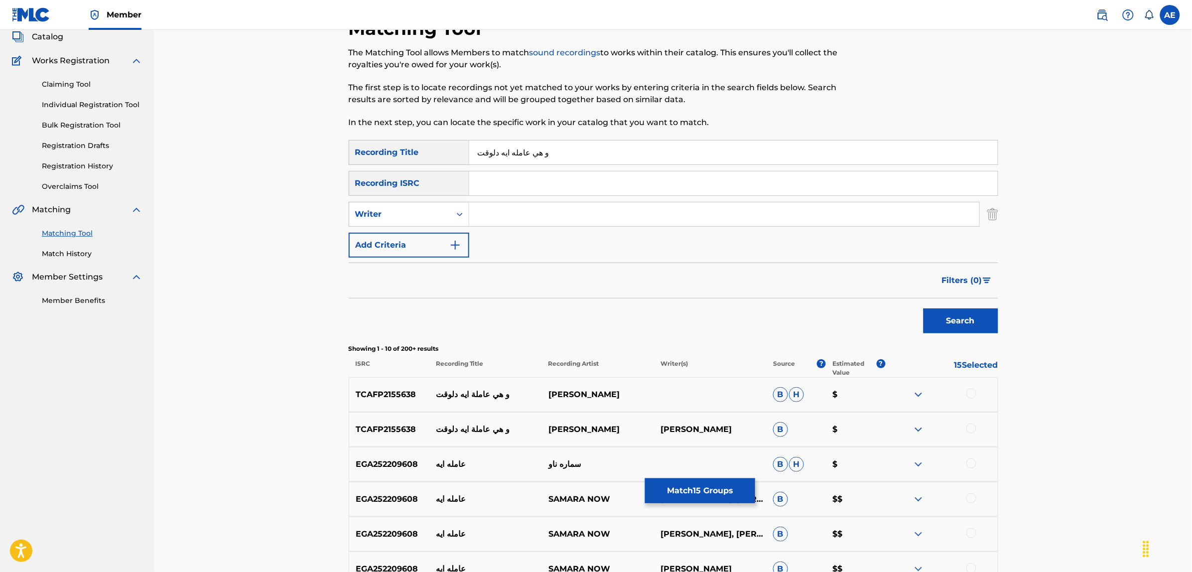
drag, startPoint x: 495, startPoint y: 148, endPoint x: 422, endPoint y: 153, distance: 72.4
click at [422, 153] on div "SearchWithCriteriac9be0a60-fad1-4ea5-a7ac-35e71529e898 Recording Title و هي عام…" at bounding box center [674, 152] width 650 height 25
click at [924, 308] on button "Search" at bounding box center [961, 320] width 75 height 25
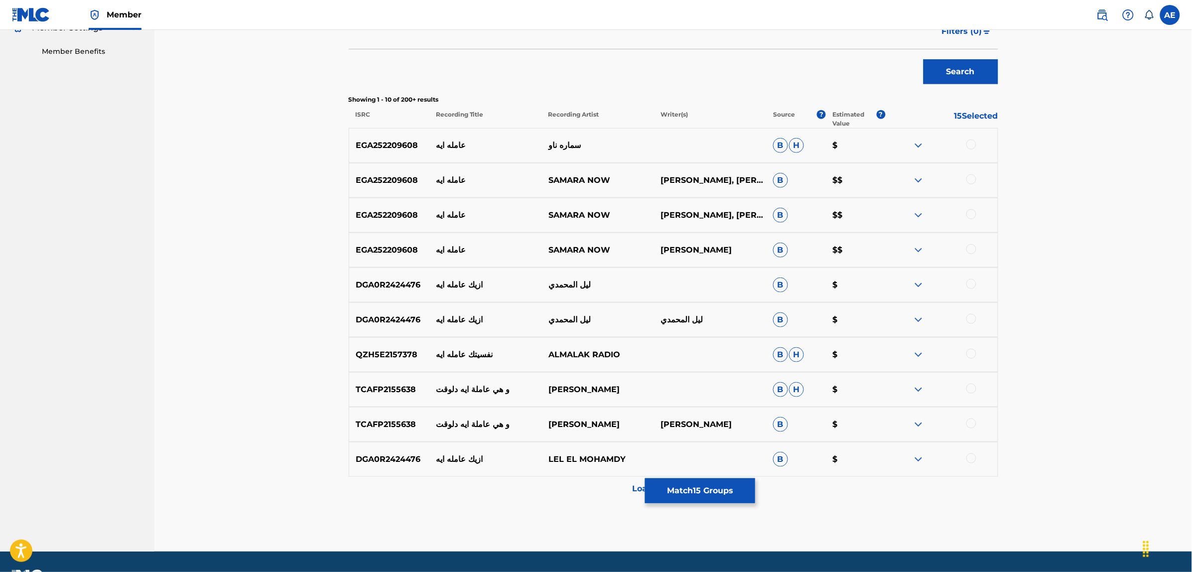
scroll to position [0, 0]
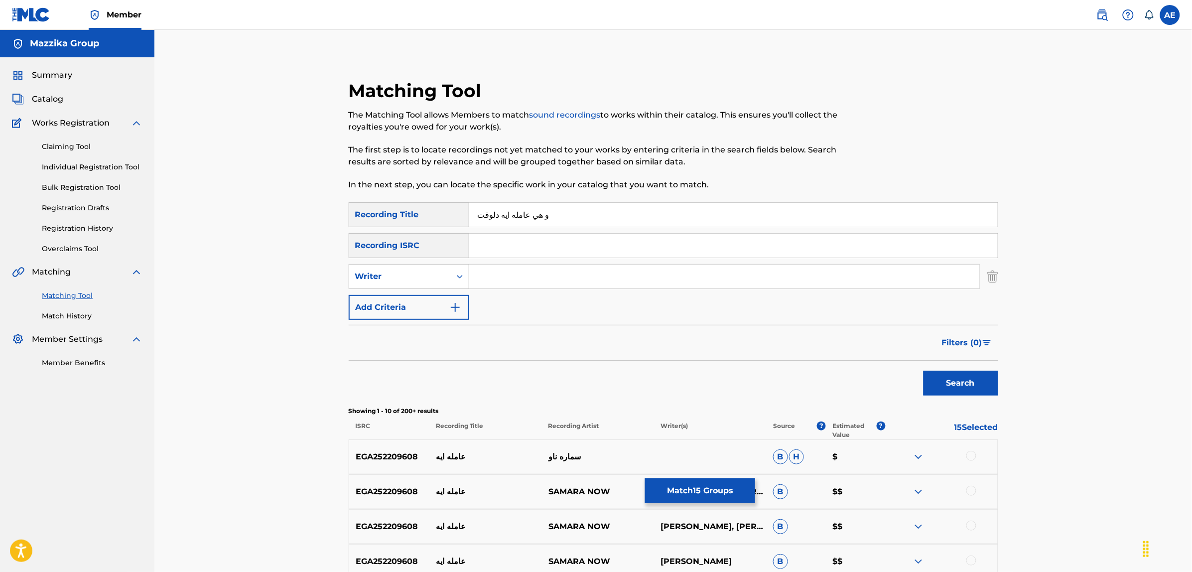
click at [924, 371] on button "Search" at bounding box center [961, 383] width 75 height 25
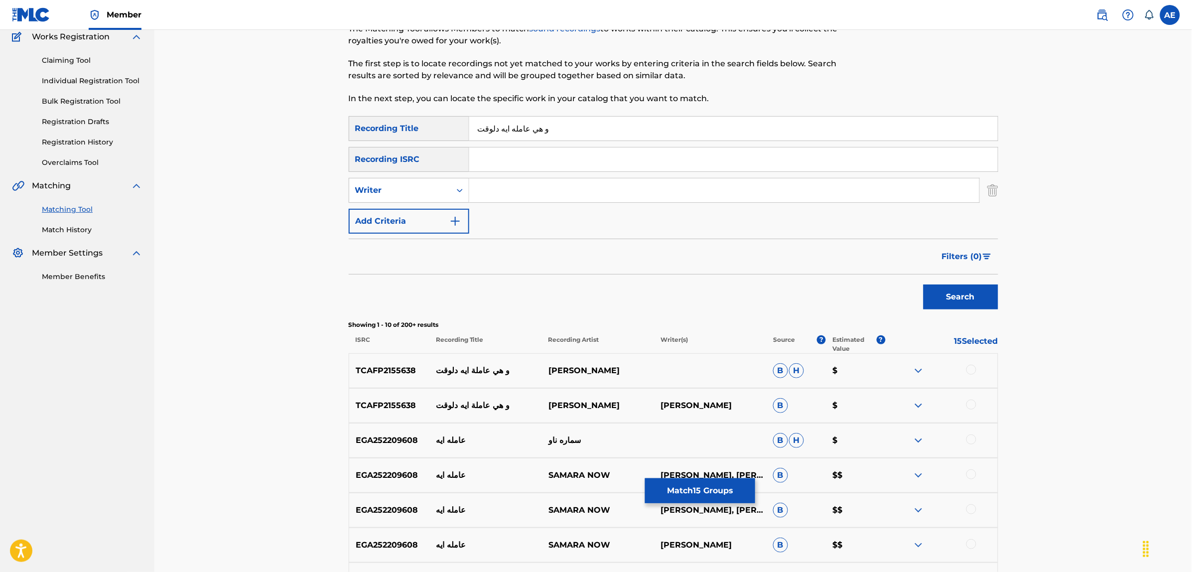
scroll to position [249, 0]
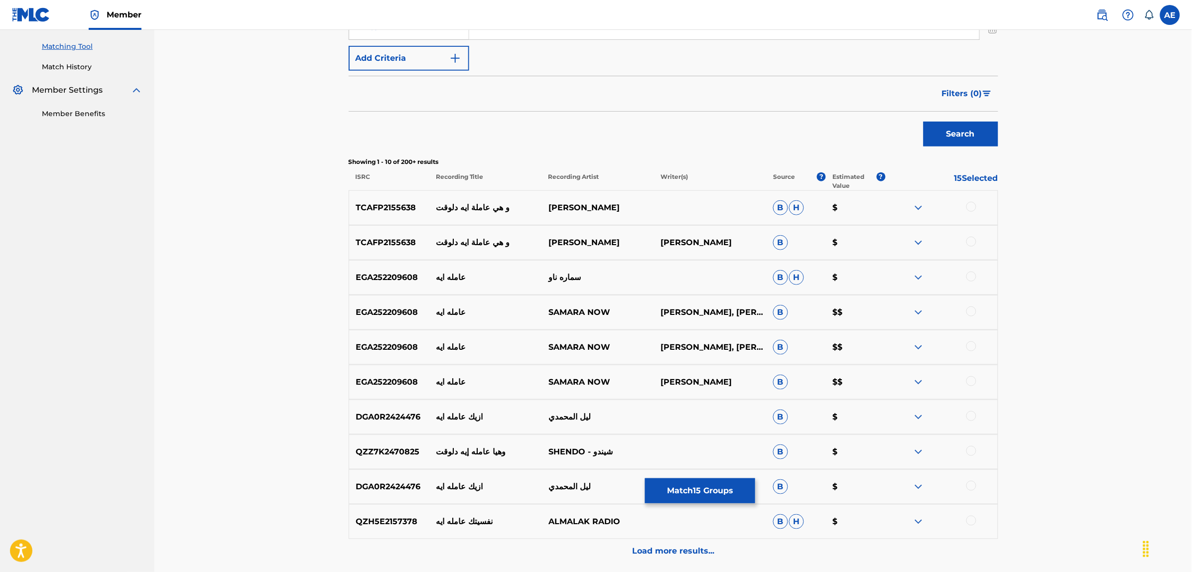
click at [916, 208] on img at bounding box center [919, 208] width 12 height 12
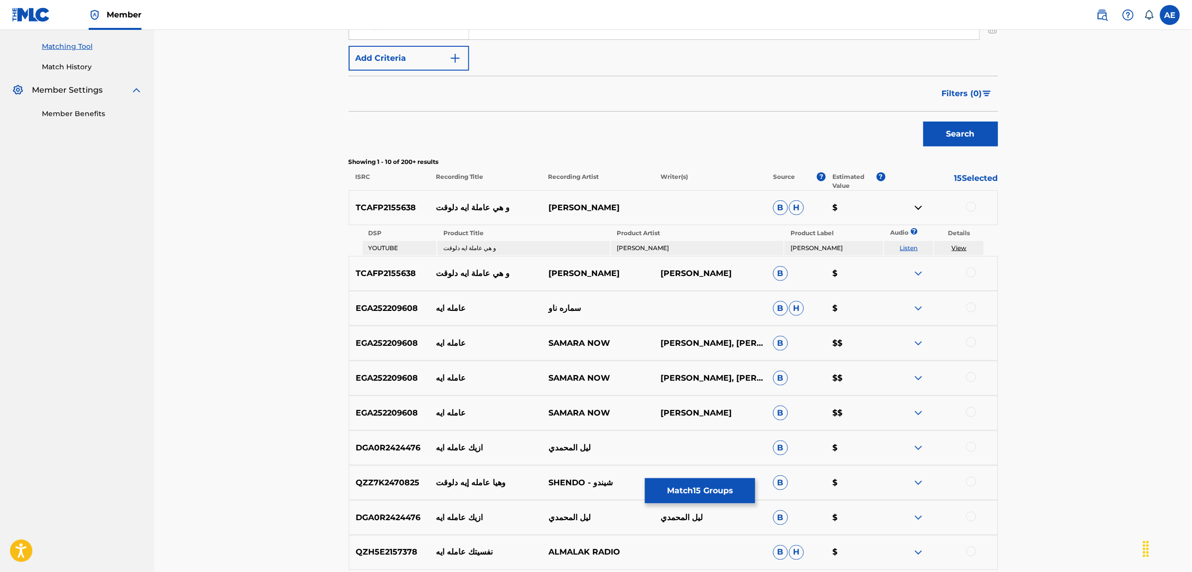
click at [907, 245] on link "Listen" at bounding box center [909, 247] width 18 height 7
click at [922, 203] on img at bounding box center [919, 208] width 12 height 12
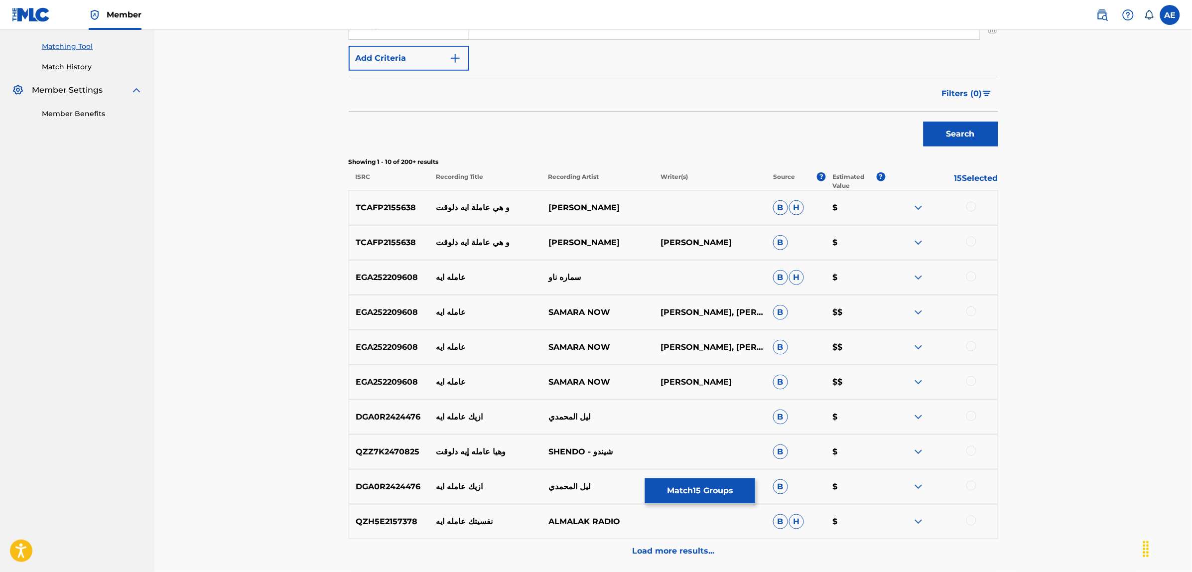
click at [917, 240] on img at bounding box center [919, 243] width 12 height 12
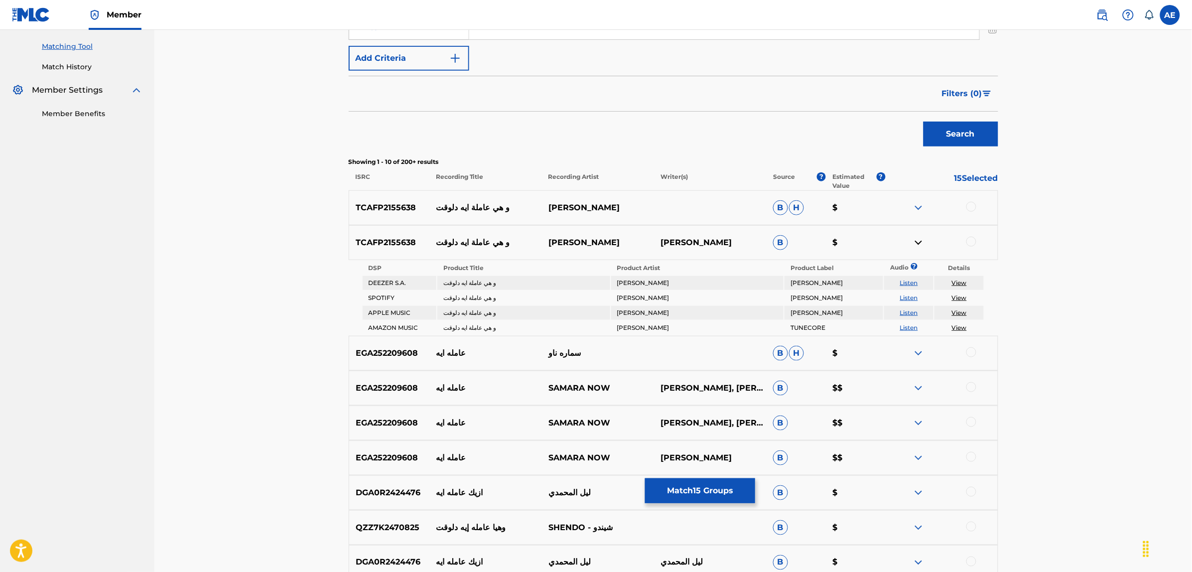
click at [908, 295] on link "Listen" at bounding box center [909, 297] width 18 height 7
click at [916, 242] on img at bounding box center [919, 243] width 12 height 12
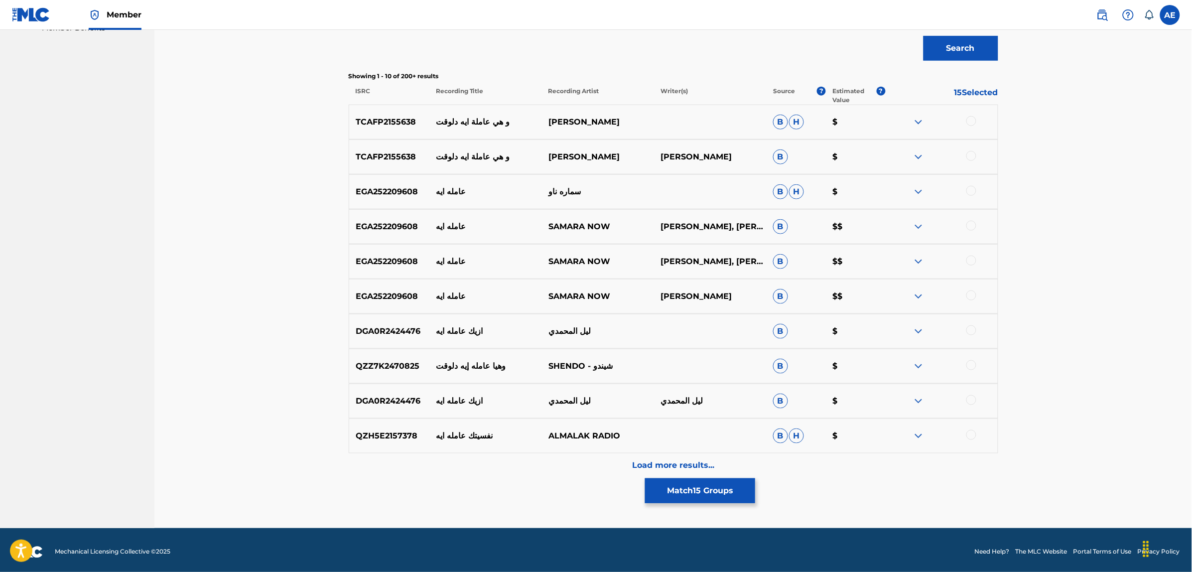
scroll to position [339, 0]
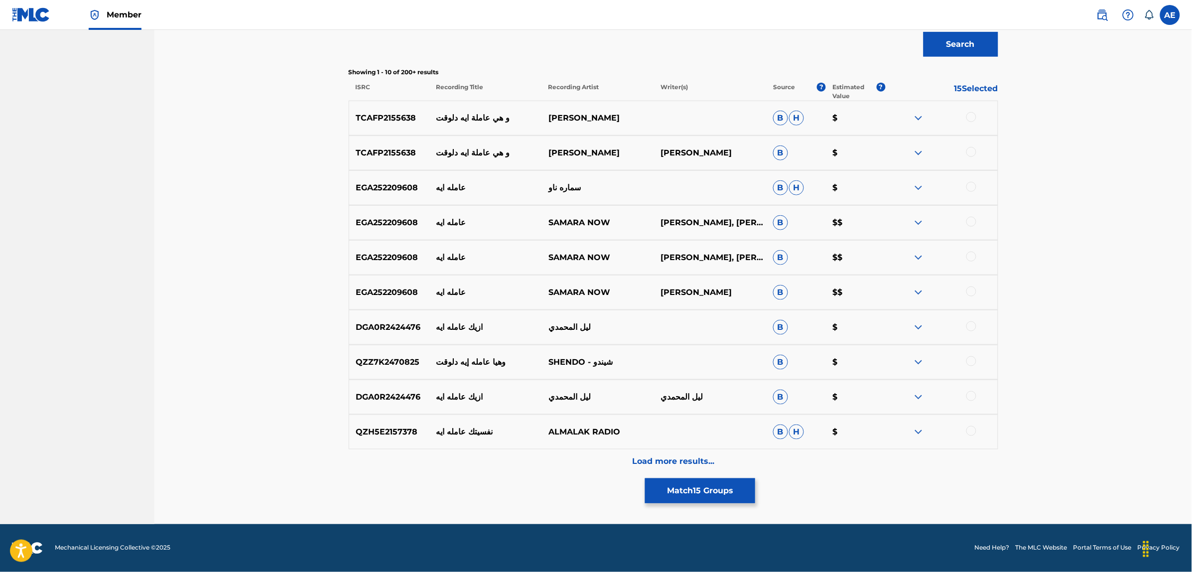
click at [541, 465] on div "Load more results..." at bounding box center [674, 461] width 650 height 25
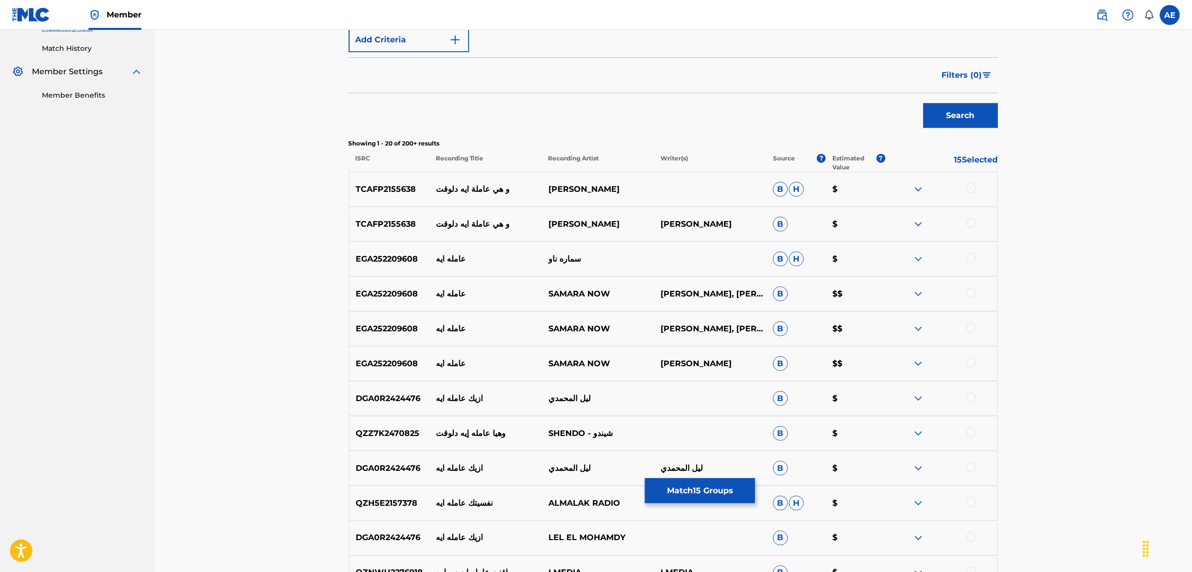
scroll to position [152, 0]
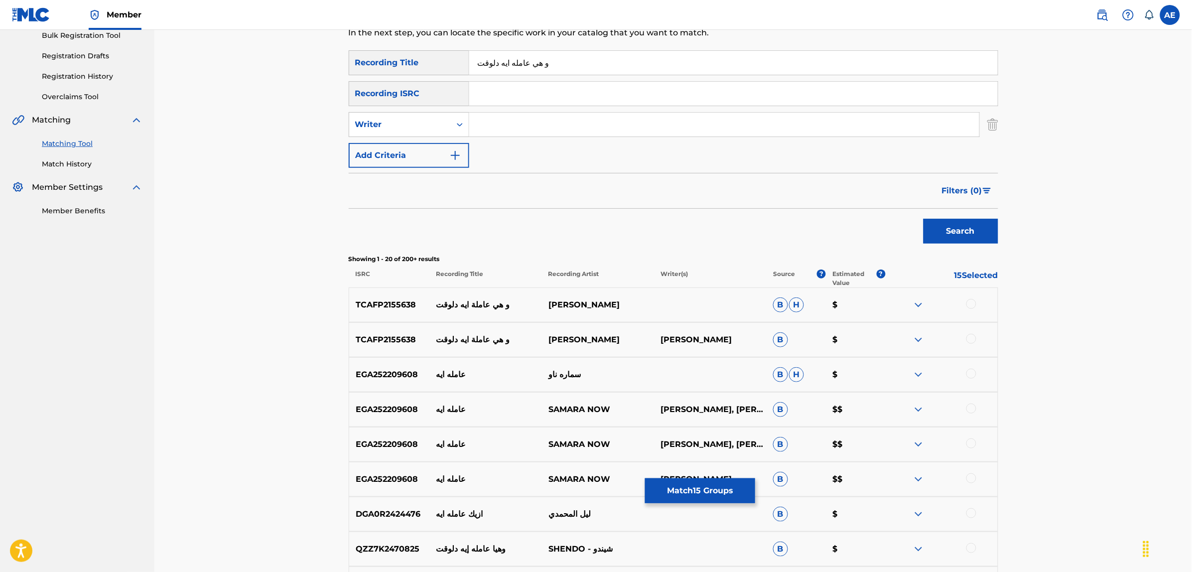
click at [521, 65] on input "و هي عامله ايه دلوقت" at bounding box center [733, 63] width 529 height 24
type input "و هى عامله ايه دلوقت"
click at [924, 219] on button "Search" at bounding box center [961, 231] width 75 height 25
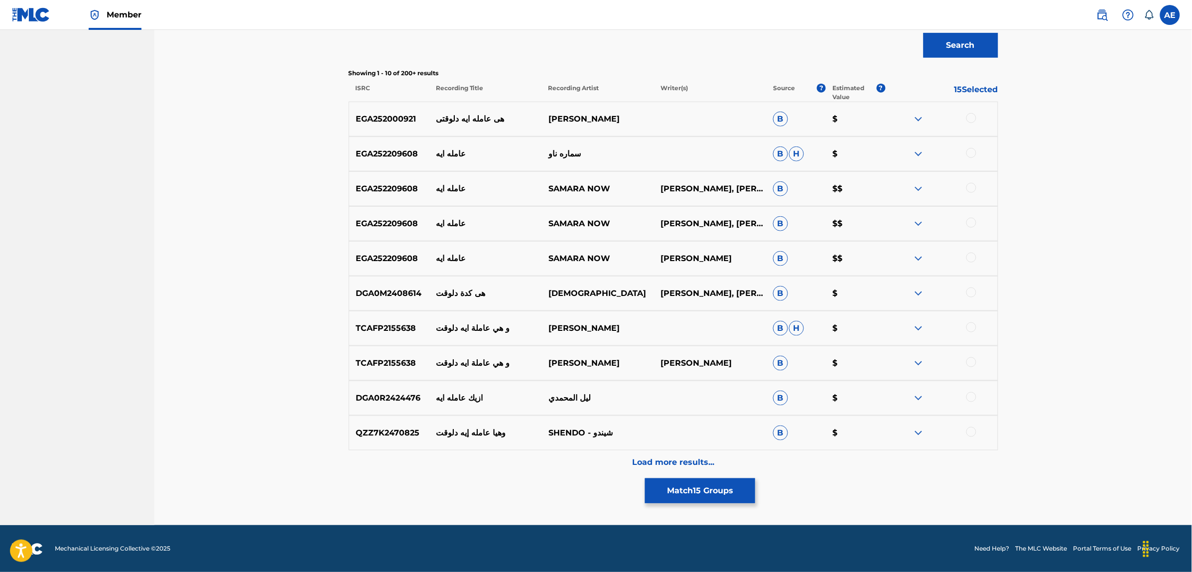
scroll to position [339, 0]
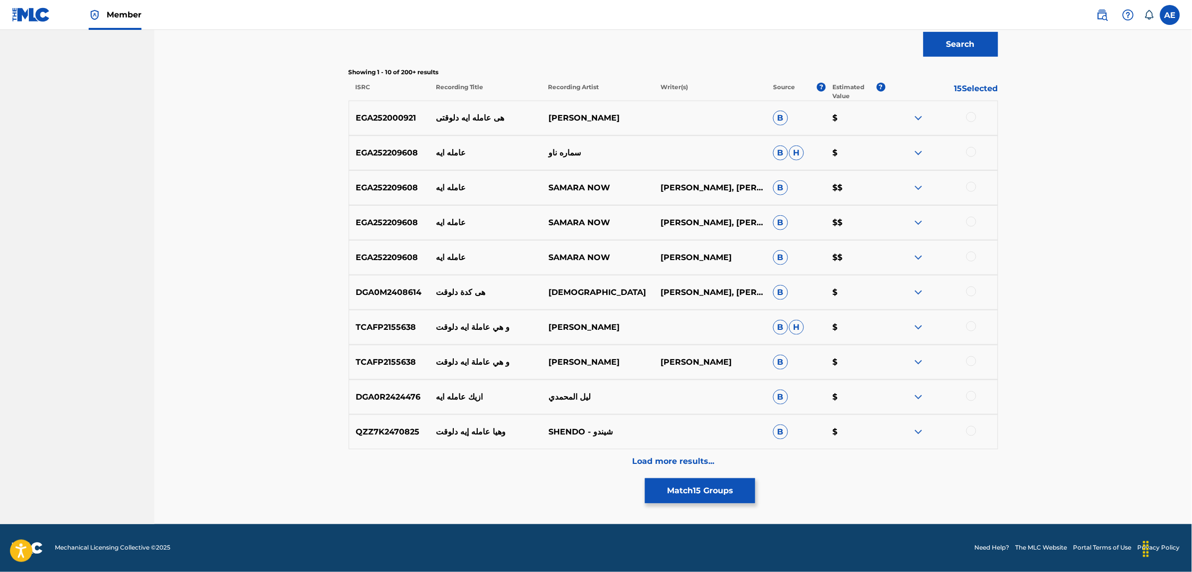
click at [561, 466] on div "Load more results..." at bounding box center [674, 461] width 650 height 25
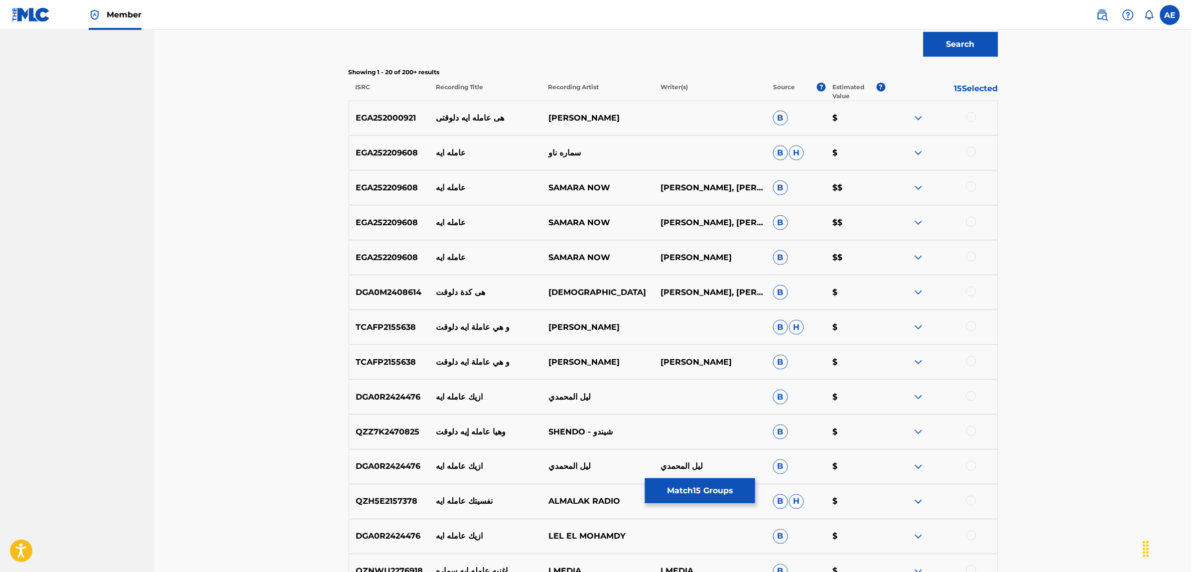
click at [922, 326] on img at bounding box center [919, 327] width 12 height 12
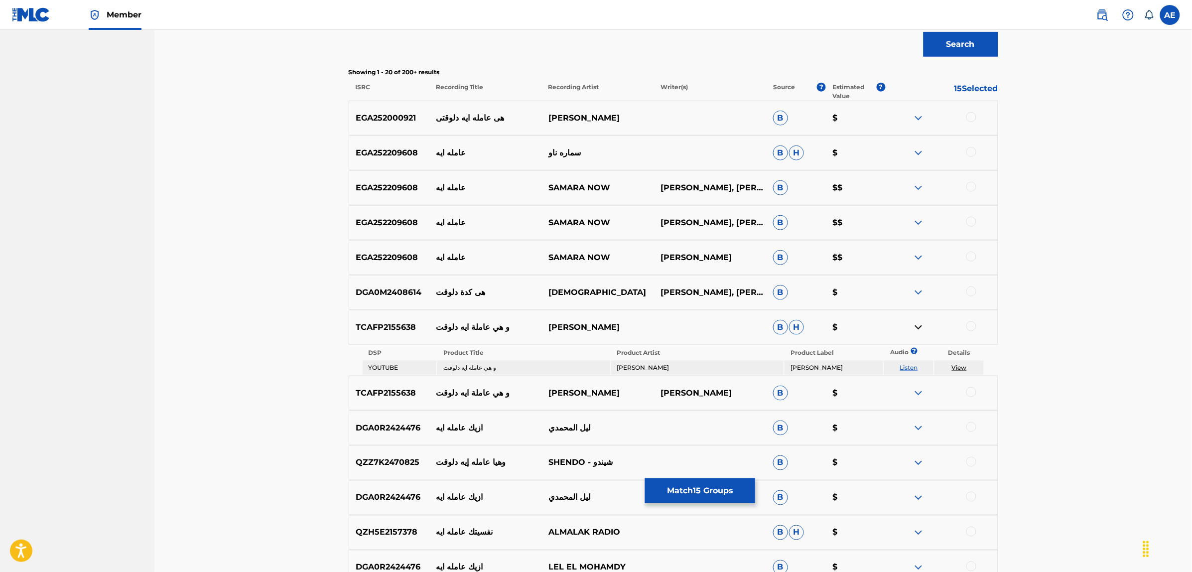
click at [909, 365] on link "Listen" at bounding box center [909, 367] width 18 height 7
click at [918, 323] on img at bounding box center [919, 327] width 12 height 12
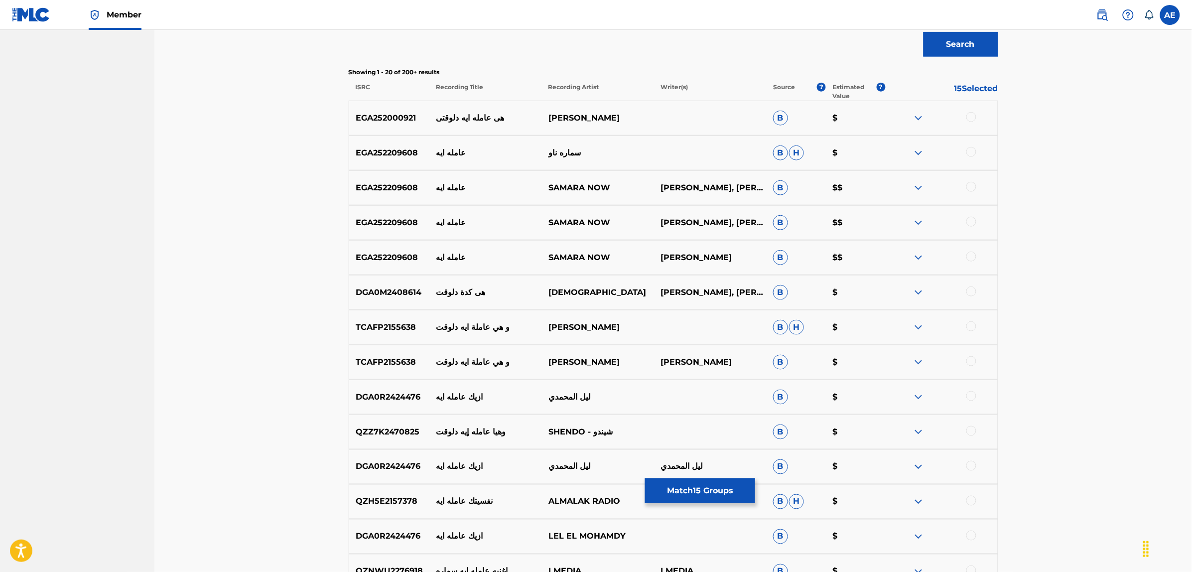
scroll to position [401, 0]
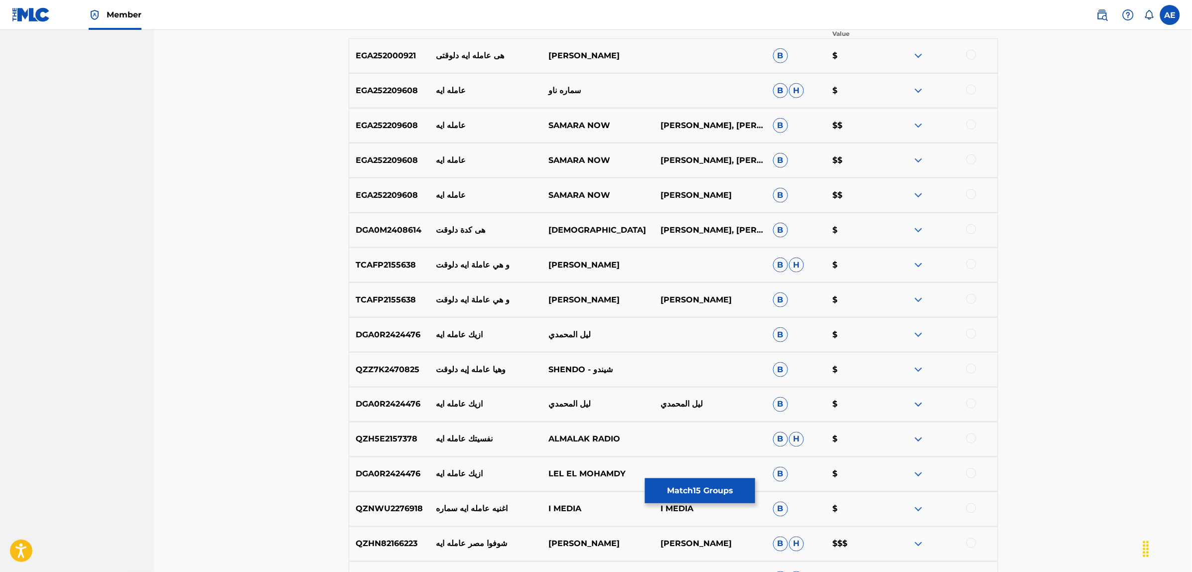
click at [917, 298] on img at bounding box center [919, 300] width 12 height 12
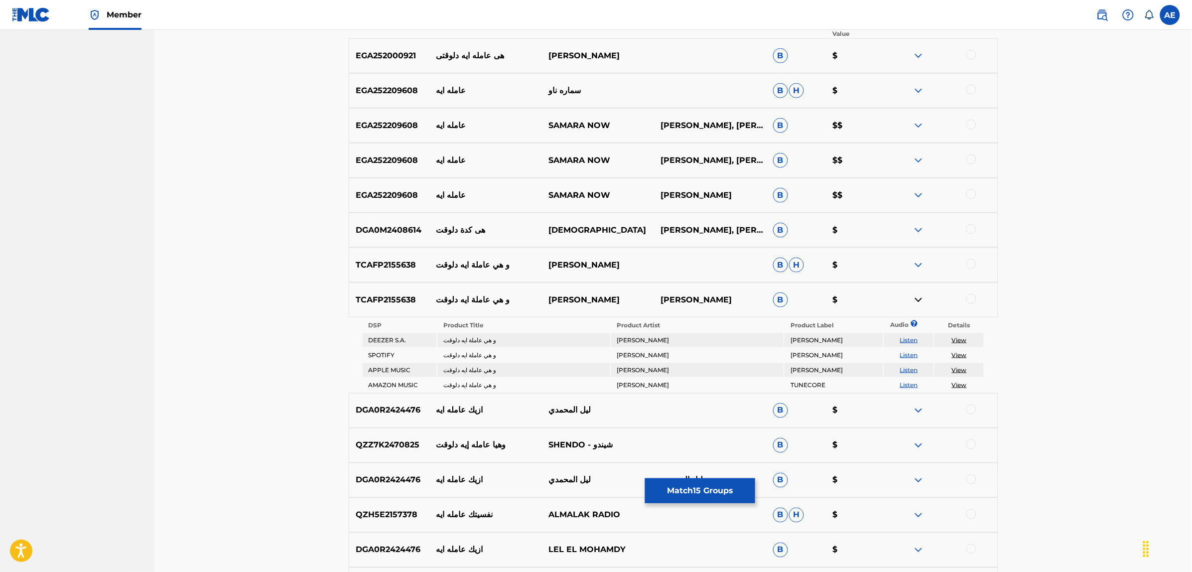
click at [905, 352] on link "Listen" at bounding box center [909, 354] width 18 height 7
click at [918, 294] on img at bounding box center [919, 300] width 12 height 12
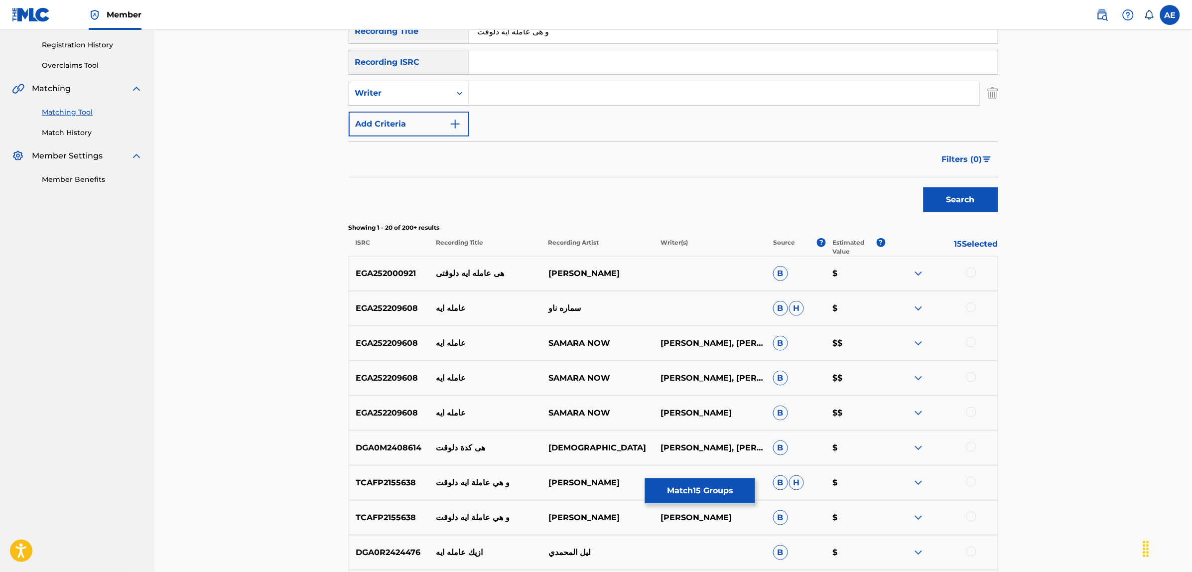
scroll to position [0, 0]
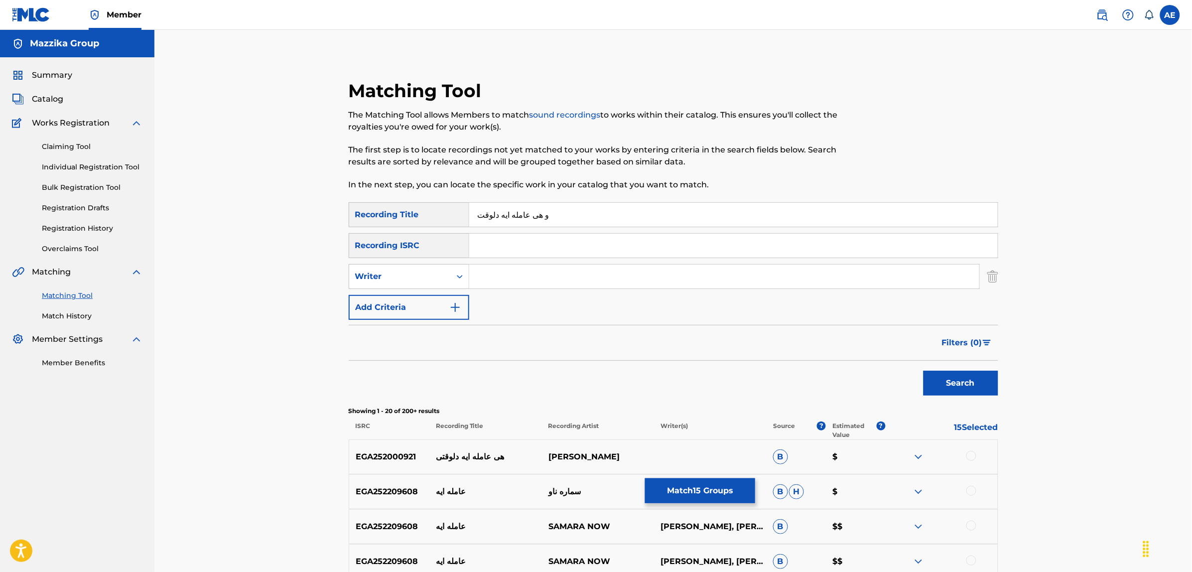
click at [700, 497] on button "Match 15 Groups" at bounding box center [700, 490] width 110 height 25
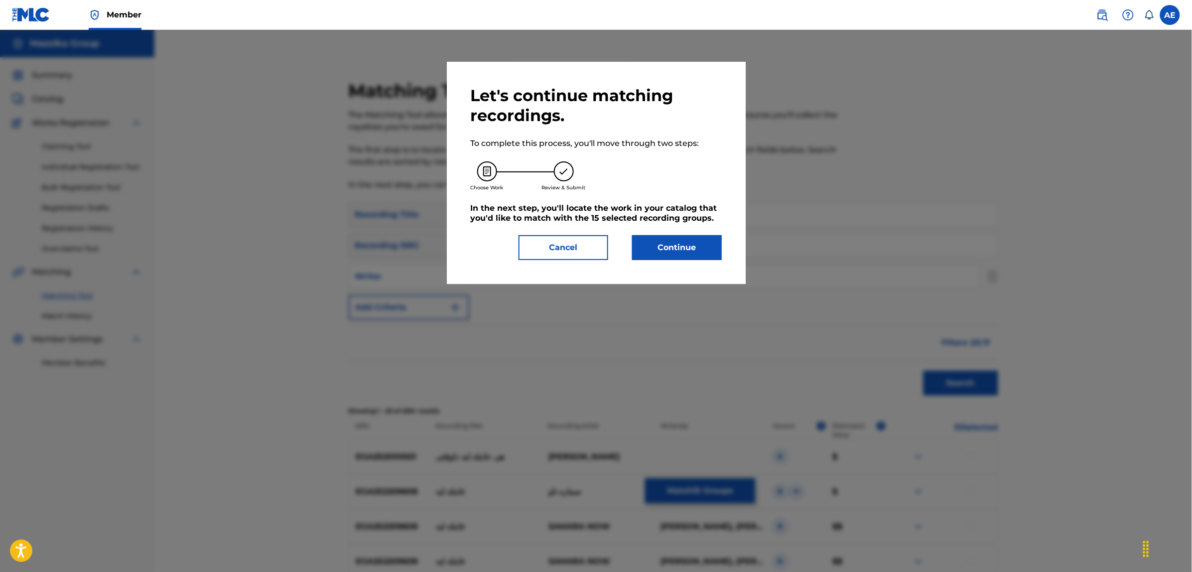
click at [648, 227] on div "Let's continue matching recordings. To complete this process, you'll move throu…" at bounding box center [596, 173] width 251 height 174
click at [648, 245] on button "Continue" at bounding box center [677, 247] width 90 height 25
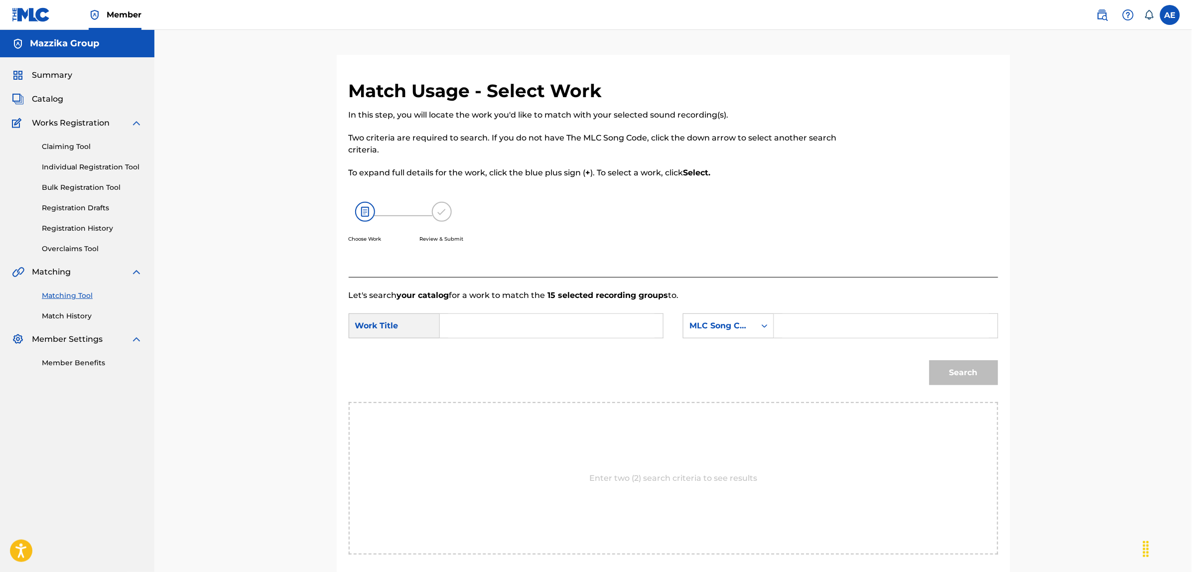
click at [583, 324] on input "Search Form" at bounding box center [551, 326] width 206 height 24
paste input "WE HEYA AMLA AEH DELWAT"
type input "WE HEYA AMLA AEH DELWAT"
click at [809, 325] on input "Search Form" at bounding box center [886, 326] width 206 height 24
paste input "W4518L"
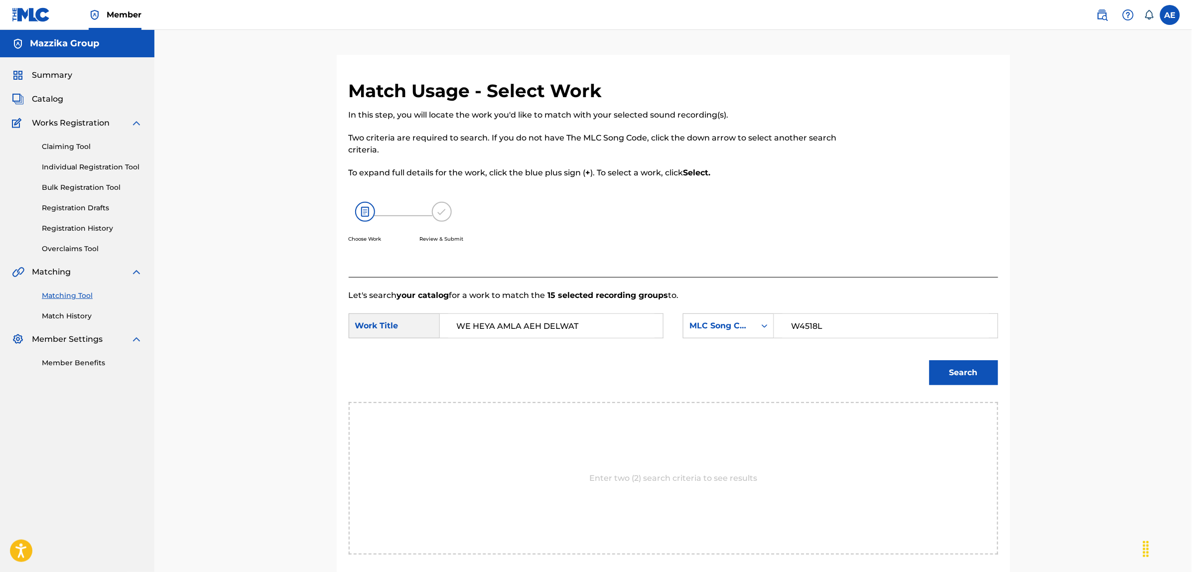
type input "W4518L"
click at [930, 360] on button "Search" at bounding box center [964, 372] width 69 height 25
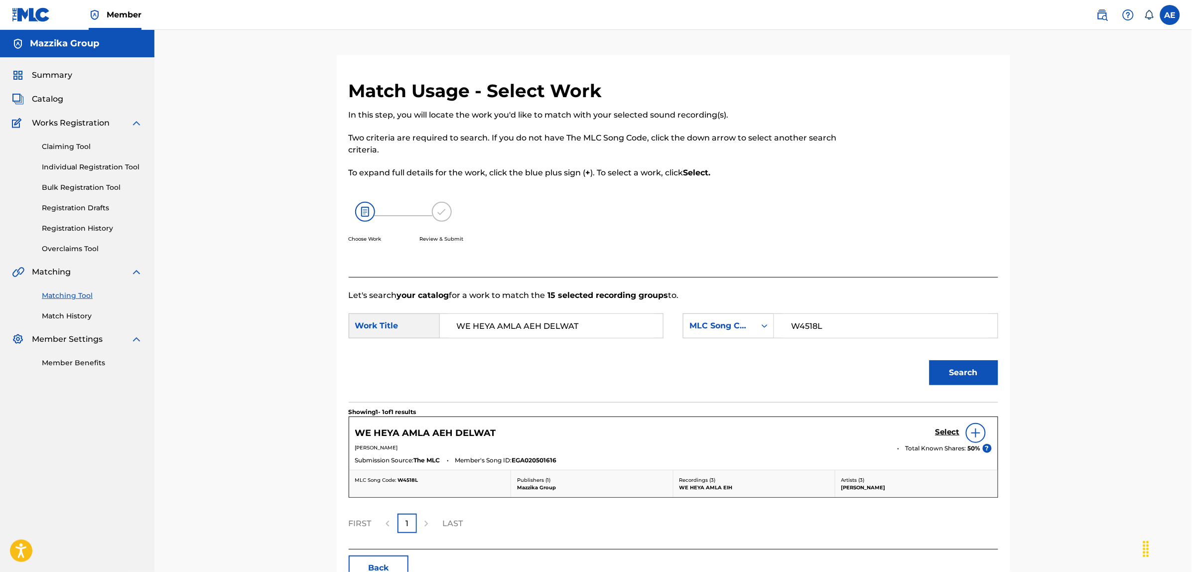
scroll to position [62, 0]
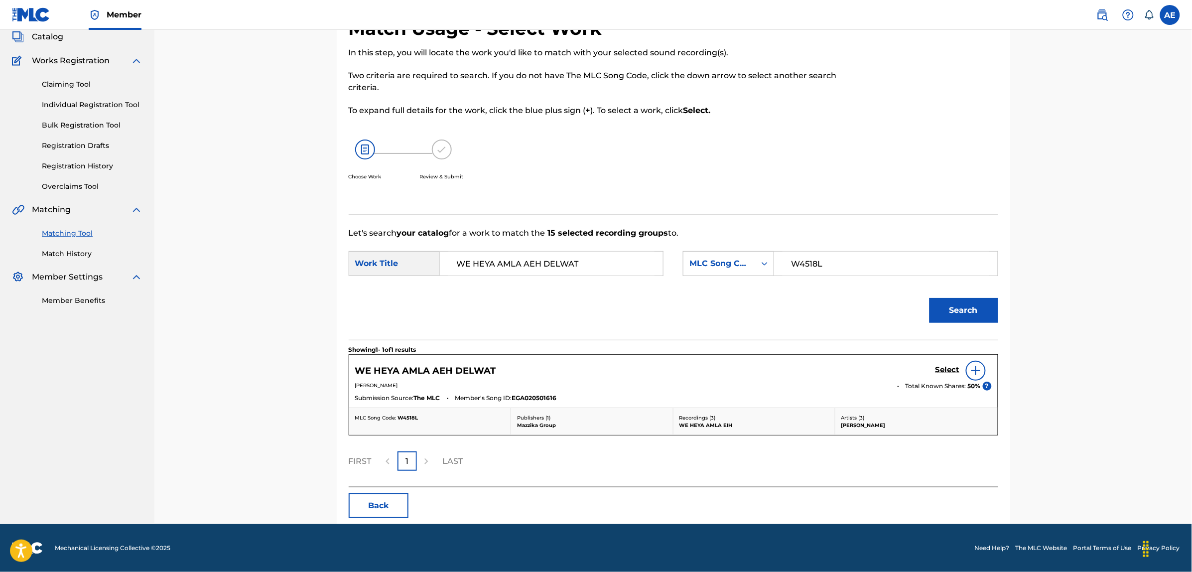
click at [944, 369] on h5 "Select" at bounding box center [948, 369] width 24 height 9
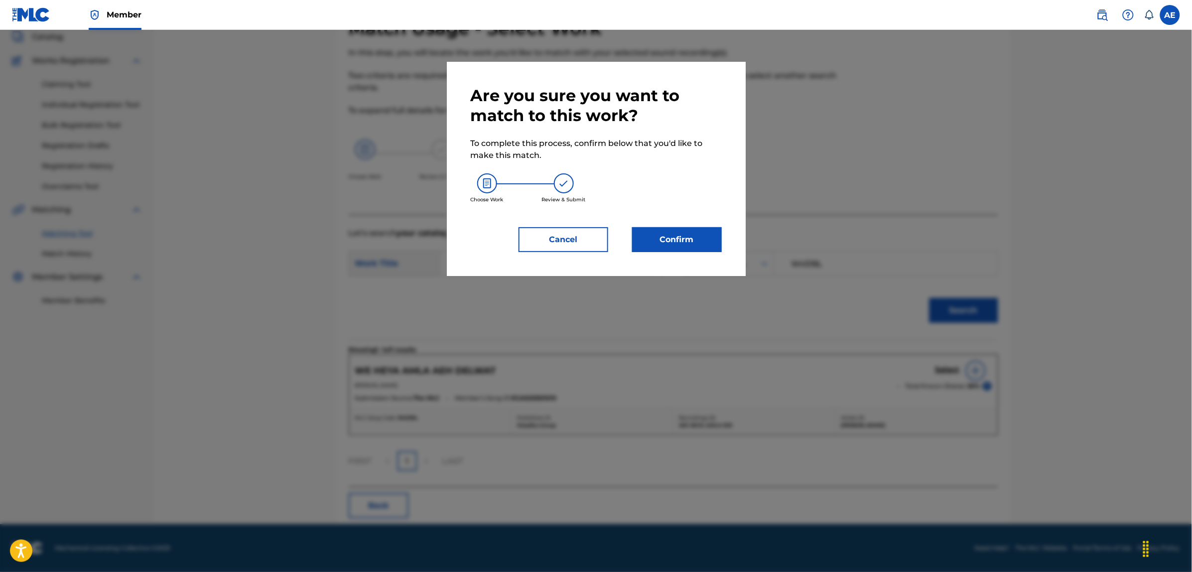
click at [701, 234] on button "Confirm" at bounding box center [677, 239] width 90 height 25
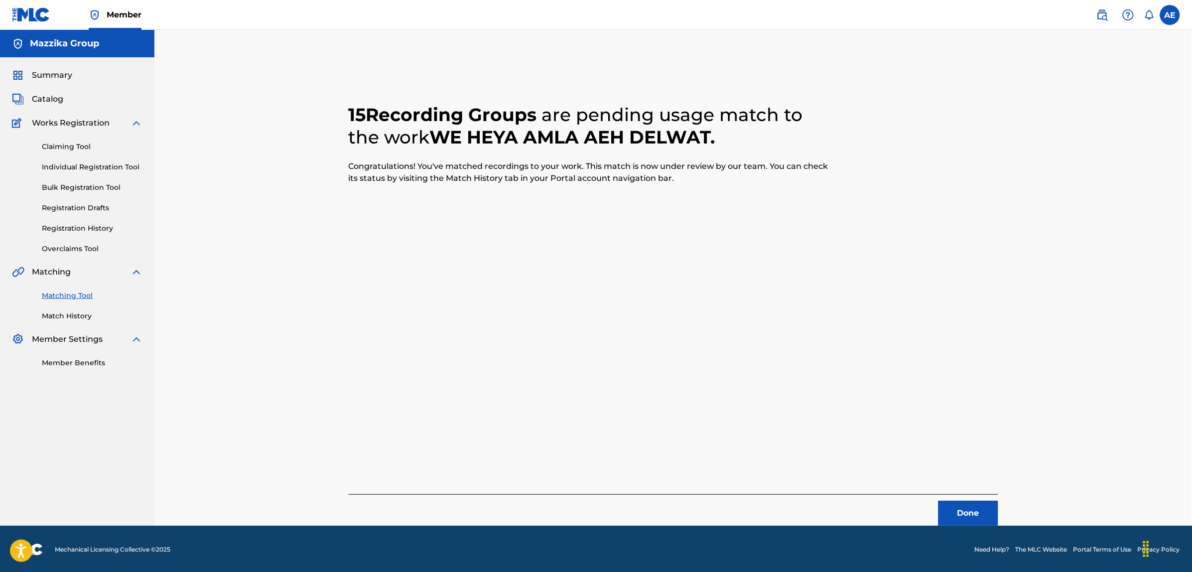
click at [965, 504] on button "Done" at bounding box center [969, 513] width 60 height 25
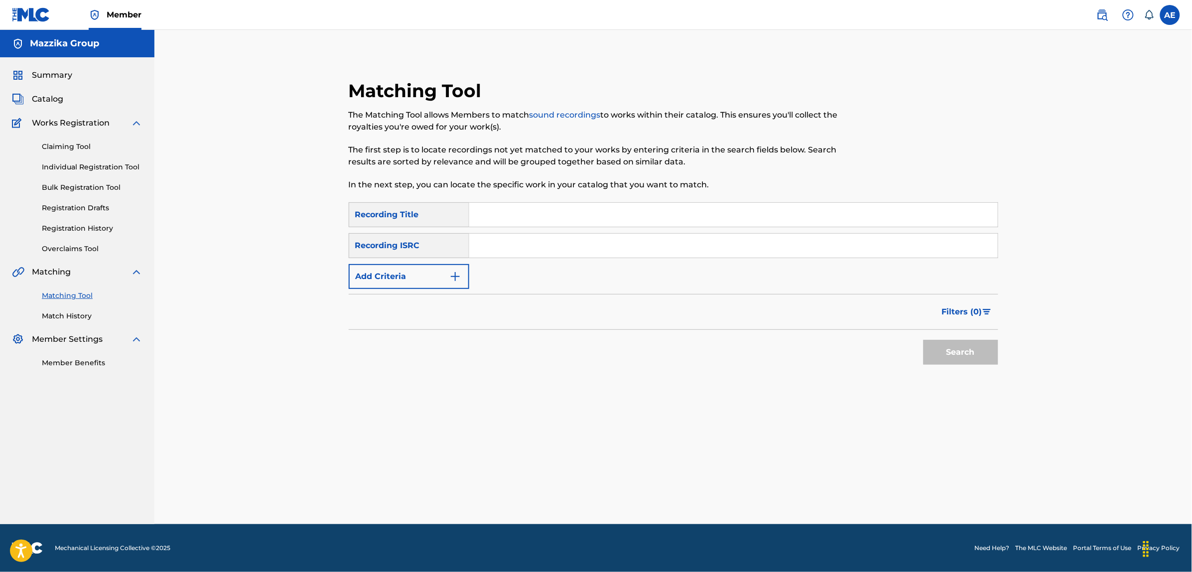
click at [432, 272] on button "Add Criteria" at bounding box center [409, 276] width 121 height 25
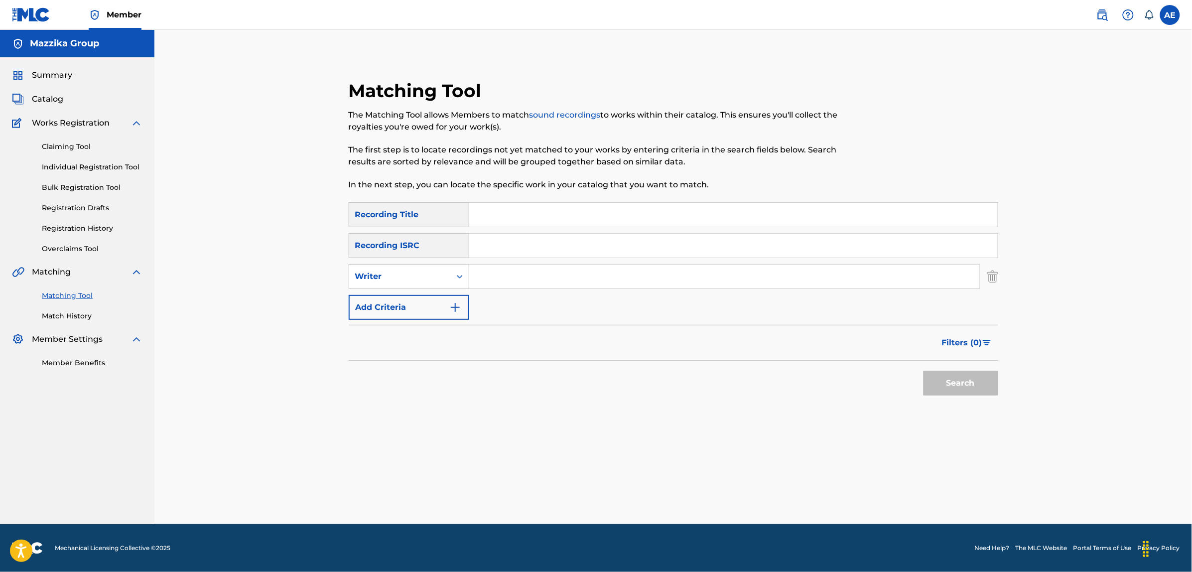
click at [555, 243] on input "Search Form" at bounding box center [733, 246] width 529 height 24
paste input "EGA020501635"
type input "EGA020501635"
click at [924, 371] on button "Search" at bounding box center [961, 383] width 75 height 25
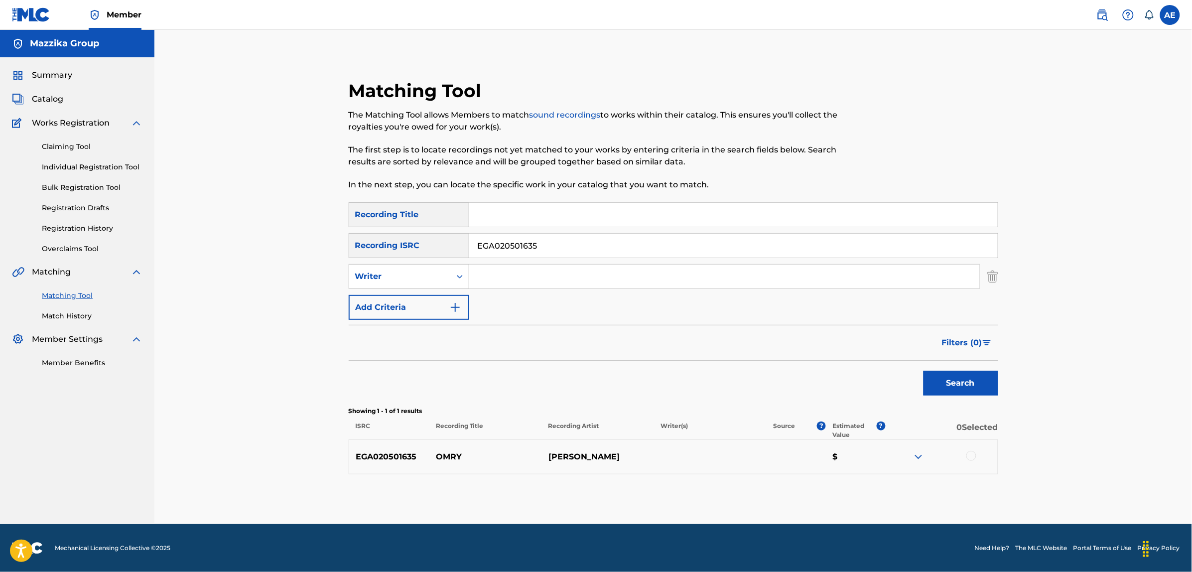
click at [974, 453] on div at bounding box center [971, 456] width 10 height 10
drag, startPoint x: 554, startPoint y: 242, endPoint x: 445, endPoint y: 246, distance: 109.6
click at [453, 246] on div "SearchWithCriteria9dc329fb-0c40-45ba-9316-c40cd2ced570 Recording ISRC EGA020501…" at bounding box center [674, 245] width 650 height 25
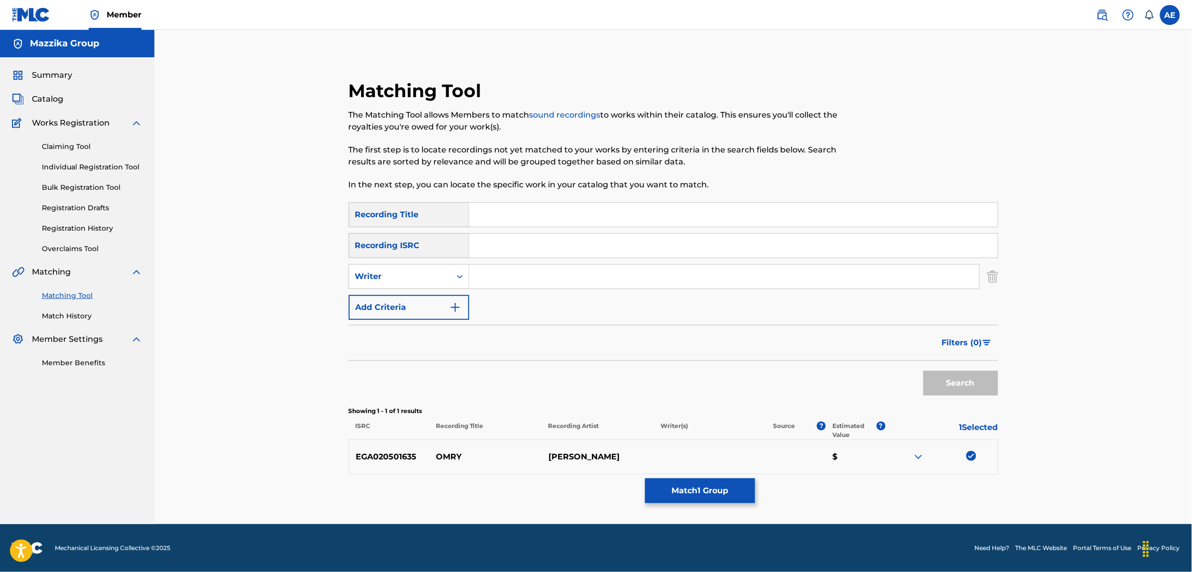
click at [501, 272] on input "Search Form" at bounding box center [724, 277] width 510 height 24
paste input "TAG CHERIF EL DINE"
drag, startPoint x: 513, startPoint y: 272, endPoint x: 365, endPoint y: 271, distance: 148.5
click at [365, 271] on div "SearchWithCriteria45ccc7e9-a05f-477d-ab4c-869d26076c86 Writer TAG CHERIF EL DINE" at bounding box center [674, 276] width 650 height 25
click at [563, 280] on input "CHERIF EL DINE" at bounding box center [724, 277] width 510 height 24
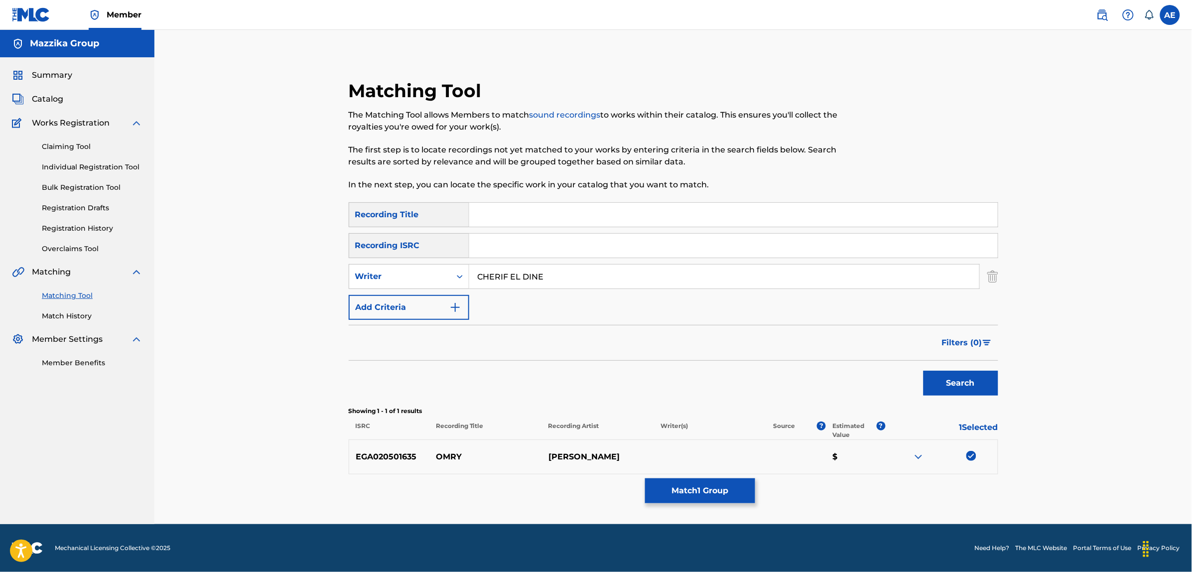
paste input "TAG"
drag, startPoint x: 501, startPoint y: 280, endPoint x: 386, endPoint y: 274, distance: 114.7
click at [387, 274] on div "SearchWithCriteria45ccc7e9-a05f-477d-ab4c-869d26076c86 Writer CHERIF EL DINE TAG" at bounding box center [674, 276] width 650 height 25
type input "CHERIF EL DINE TAG"
click at [487, 217] on input "Search Form" at bounding box center [733, 215] width 529 height 24
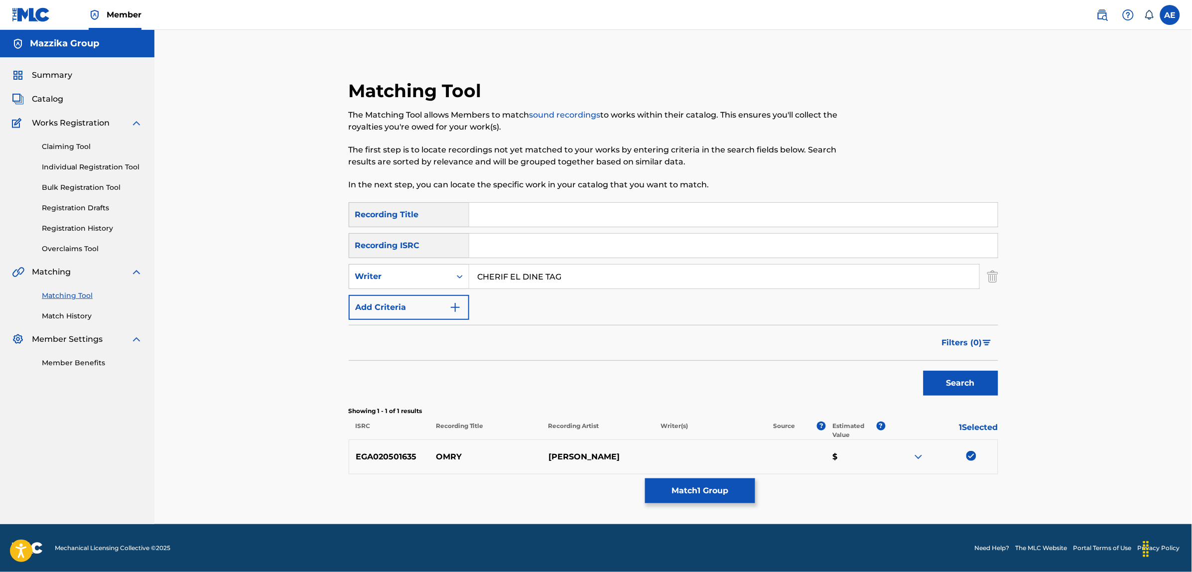
paste input "OMRI HAYATI KOLLOH LIK"
type input "OMRI HAYATI KOLLOH LIK"
click at [924, 371] on button "Search" at bounding box center [961, 383] width 75 height 25
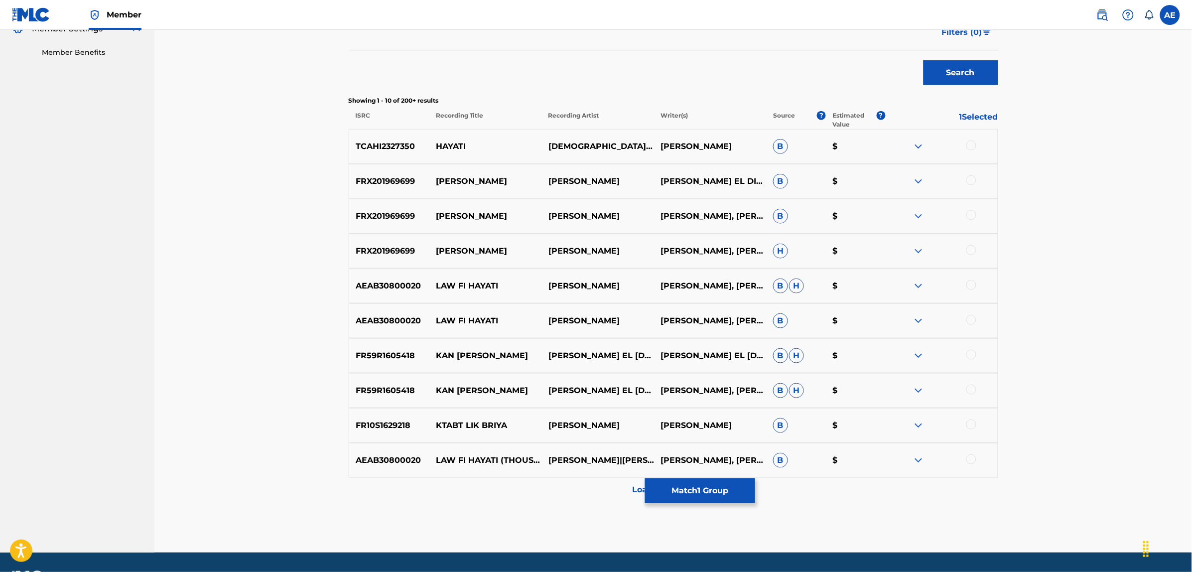
scroll to position [311, 0]
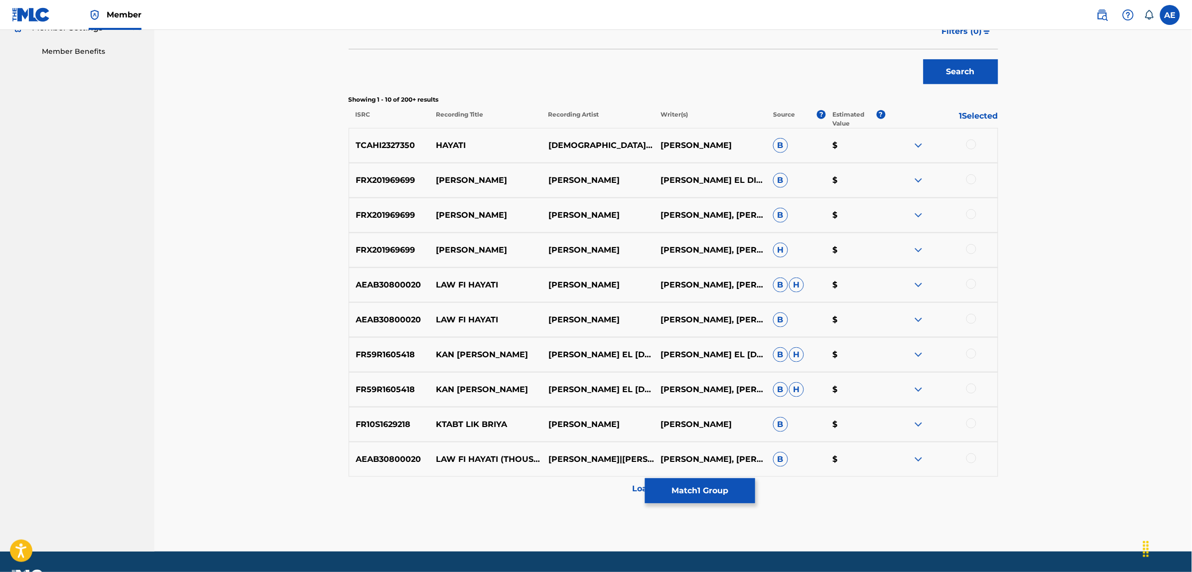
click at [553, 488] on div "Load more results..." at bounding box center [674, 489] width 650 height 25
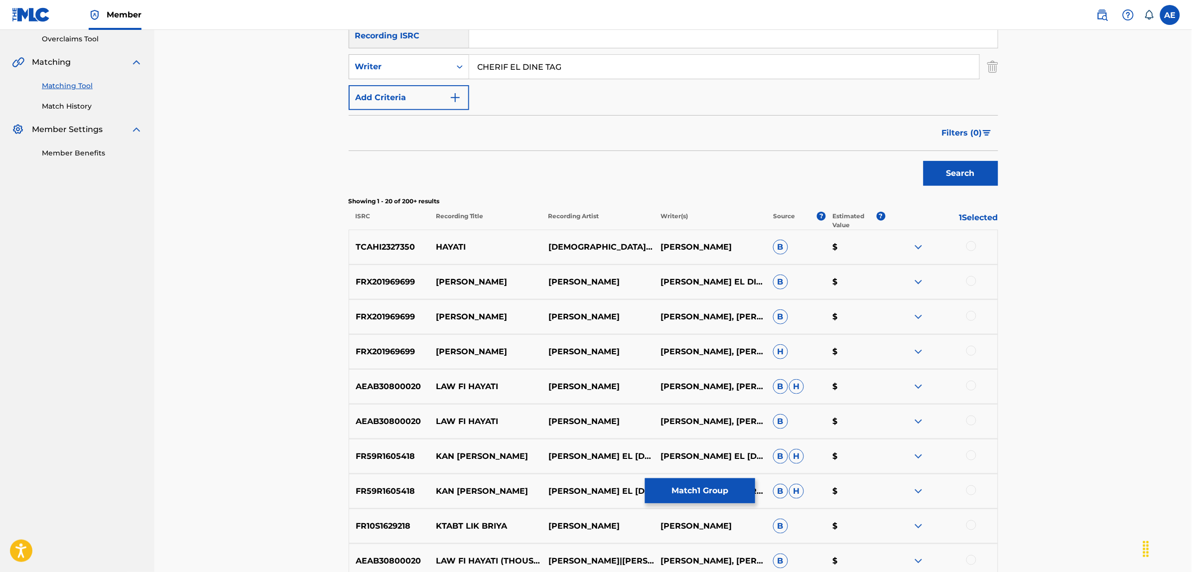
scroll to position [0, 0]
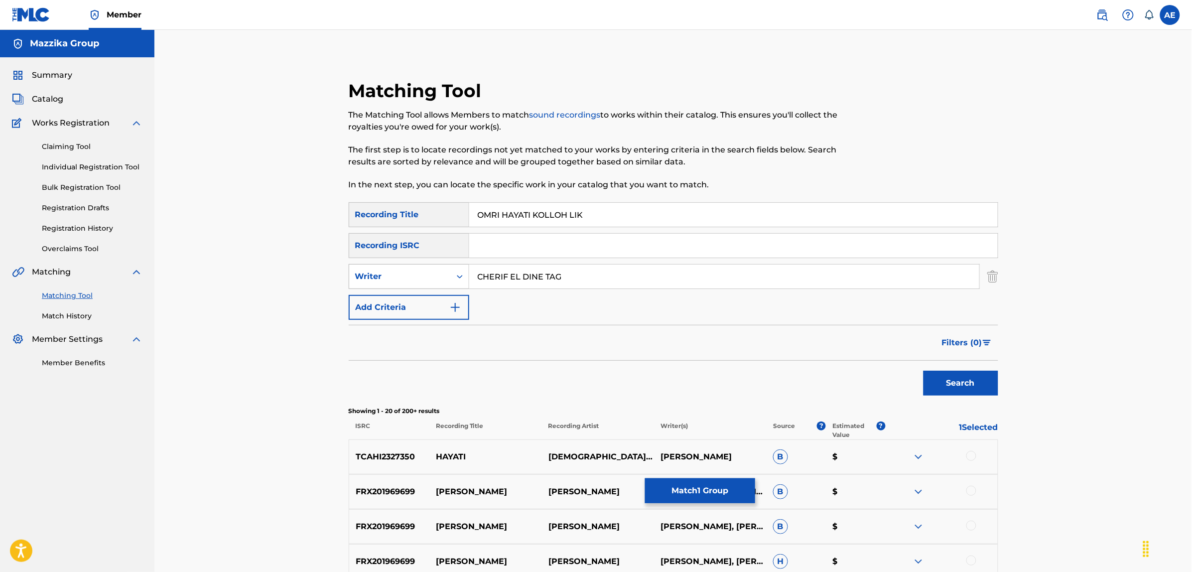
drag, startPoint x: 578, startPoint y: 272, endPoint x: 373, endPoint y: 272, distance: 205.2
click at [373, 272] on div "SearchWithCriteria45ccc7e9-a05f-477d-ab4c-869d26076c86 Writer CHERIF EL DINE TAG" at bounding box center [674, 276] width 650 height 25
click at [924, 371] on button "Search" at bounding box center [961, 383] width 75 height 25
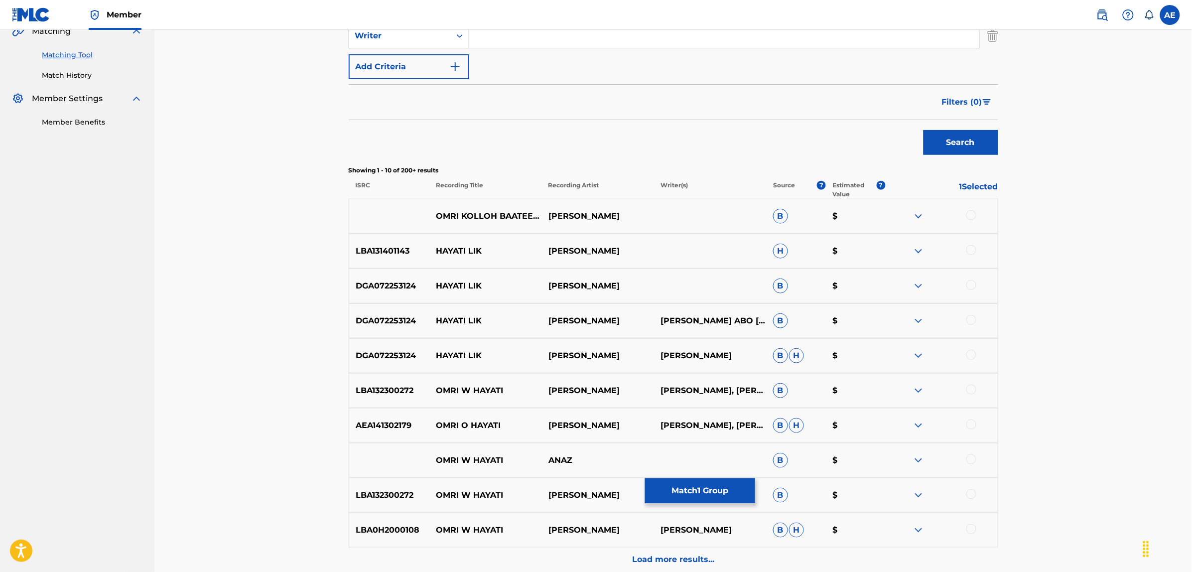
scroll to position [339, 0]
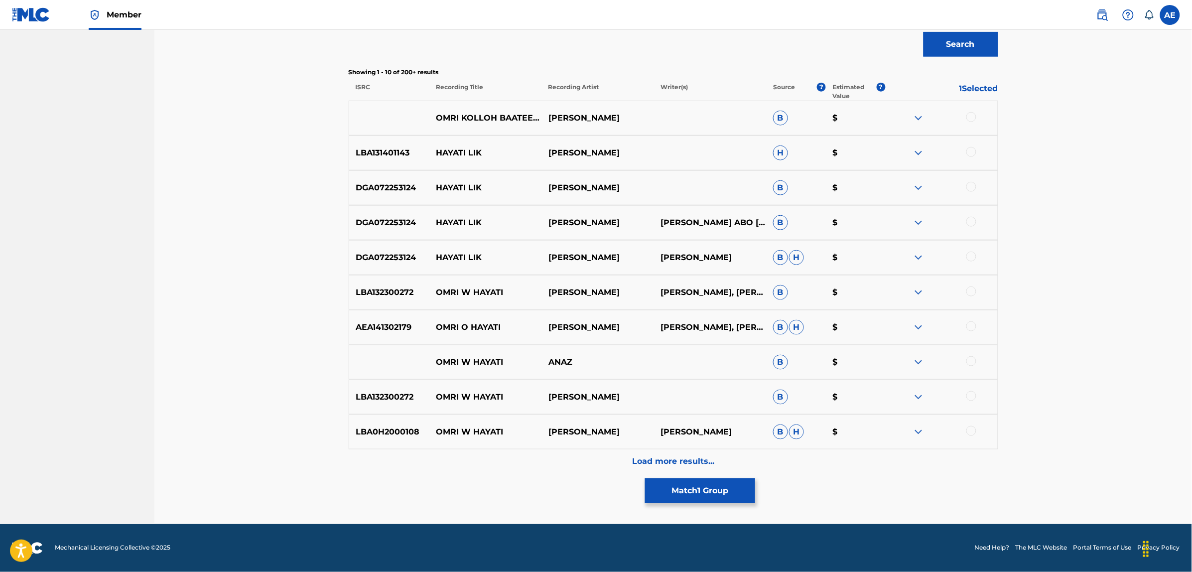
click at [570, 451] on div "Load more results..." at bounding box center [674, 461] width 650 height 25
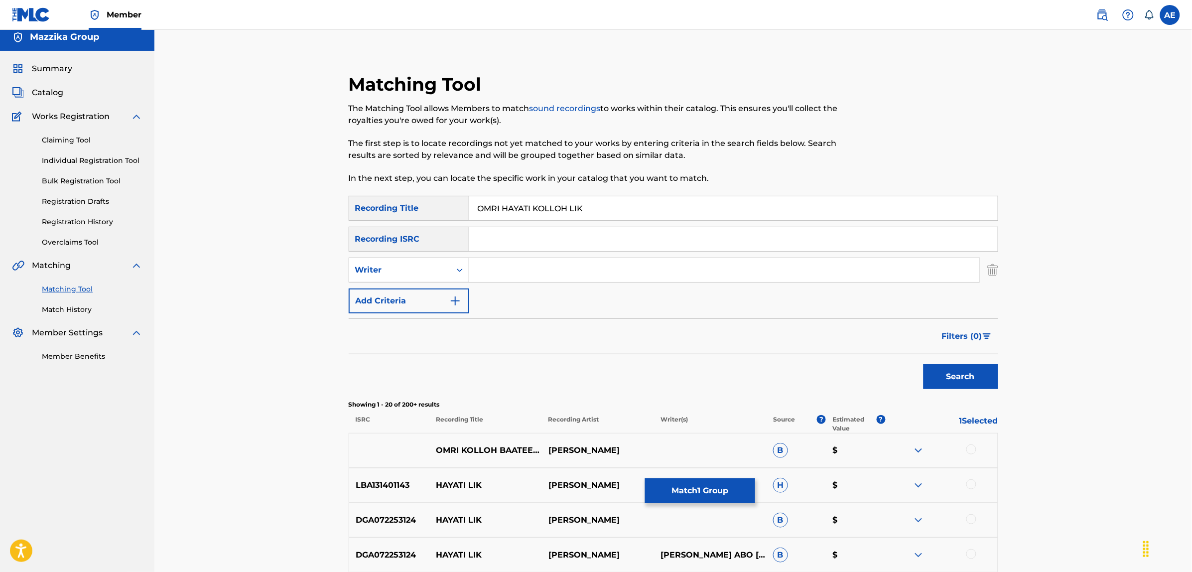
scroll to position [0, 0]
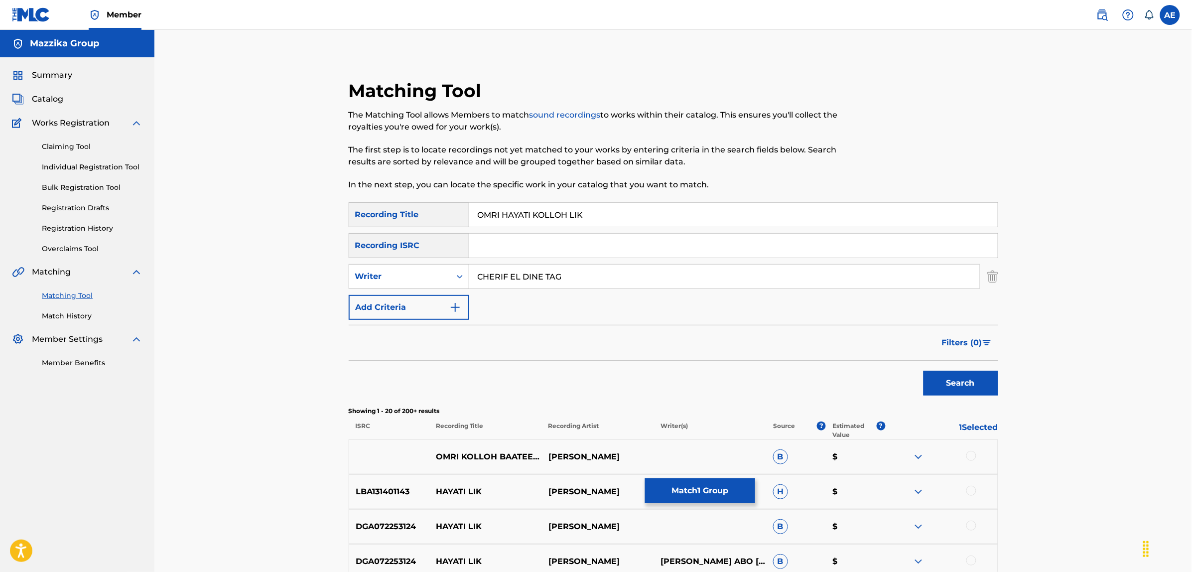
type input "CHERIF EL DINE TAG"
click at [924, 371] on button "Search" at bounding box center [961, 383] width 75 height 25
type input "CHERIF EL DINE TAG"
drag, startPoint x: 590, startPoint y: 211, endPoint x: 500, endPoint y: 215, distance: 90.8
click at [500, 215] on input "OMRI HAYATI KOLLOH LIK" at bounding box center [733, 215] width 529 height 24
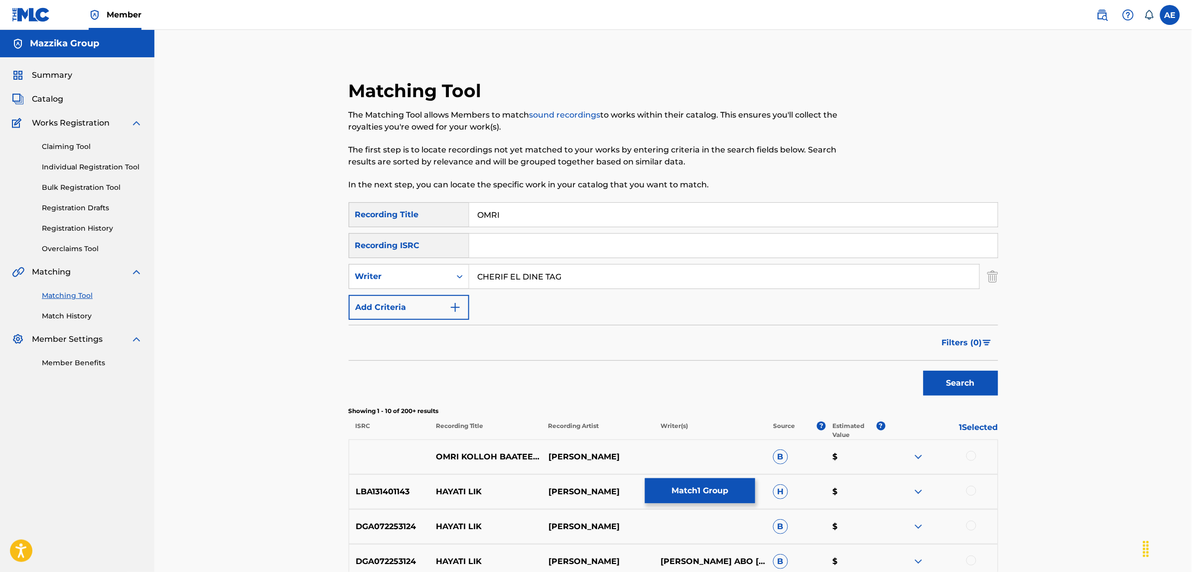
type input "OMRI"
click at [924, 371] on button "Search" at bounding box center [961, 383] width 75 height 25
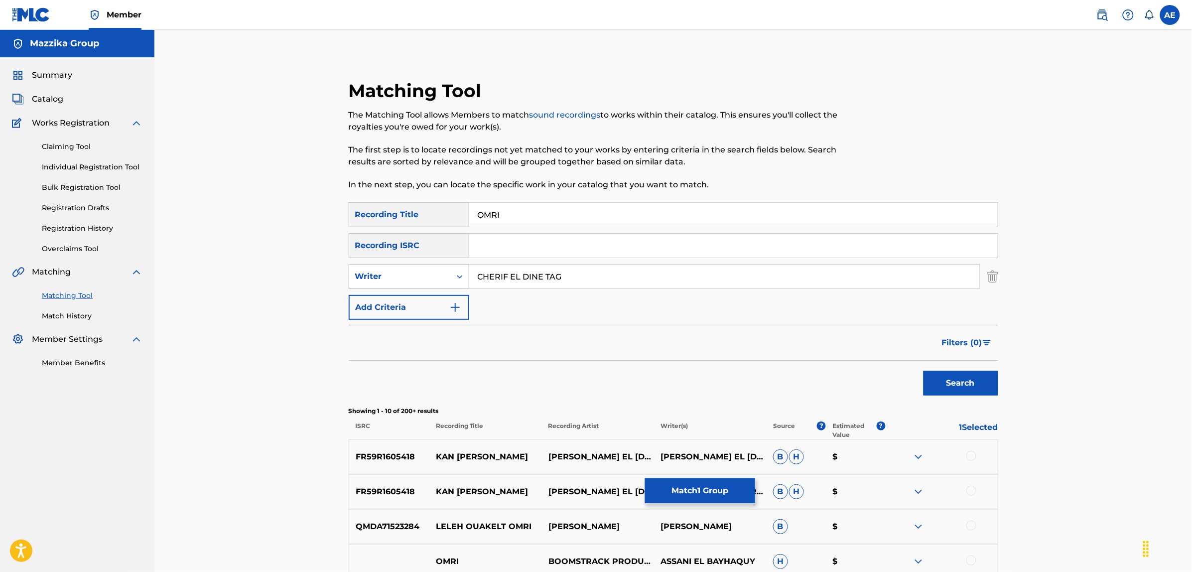
drag, startPoint x: 576, startPoint y: 272, endPoint x: 456, endPoint y: 273, distance: 120.1
click at [456, 273] on div "SearchWithCriteria45ccc7e9-a05f-477d-ab4c-869d26076c86 Writer CHERIF EL DINE TAG" at bounding box center [674, 276] width 650 height 25
click at [924, 371] on button "Search" at bounding box center [961, 383] width 75 height 25
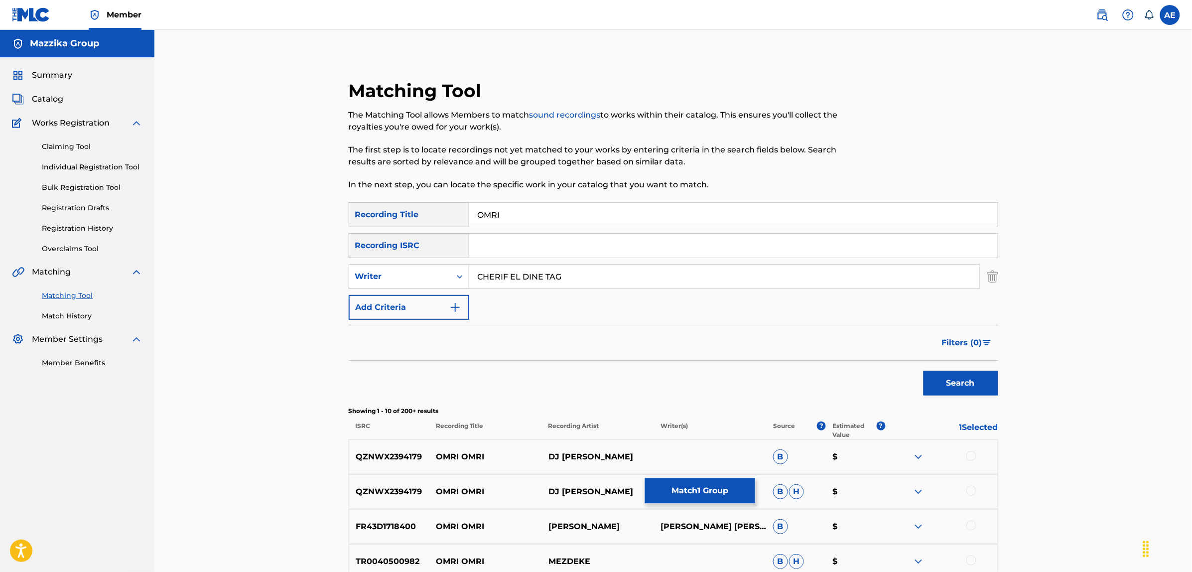
type input "CHERIF EL DINE TAG"
click at [593, 215] on input "OMRI HAYATI KOLLOH LIK" at bounding box center [733, 215] width 529 height 24
drag, startPoint x: 596, startPoint y: 212, endPoint x: 457, endPoint y: 209, distance: 139.0
click at [458, 209] on div "SearchWithCriteriac9be0a60-fad1-4ea5-a7ac-35e71529e898 Recording Title OMRI HAY…" at bounding box center [674, 214] width 650 height 25
type input "عمري حياتي كله ليك"
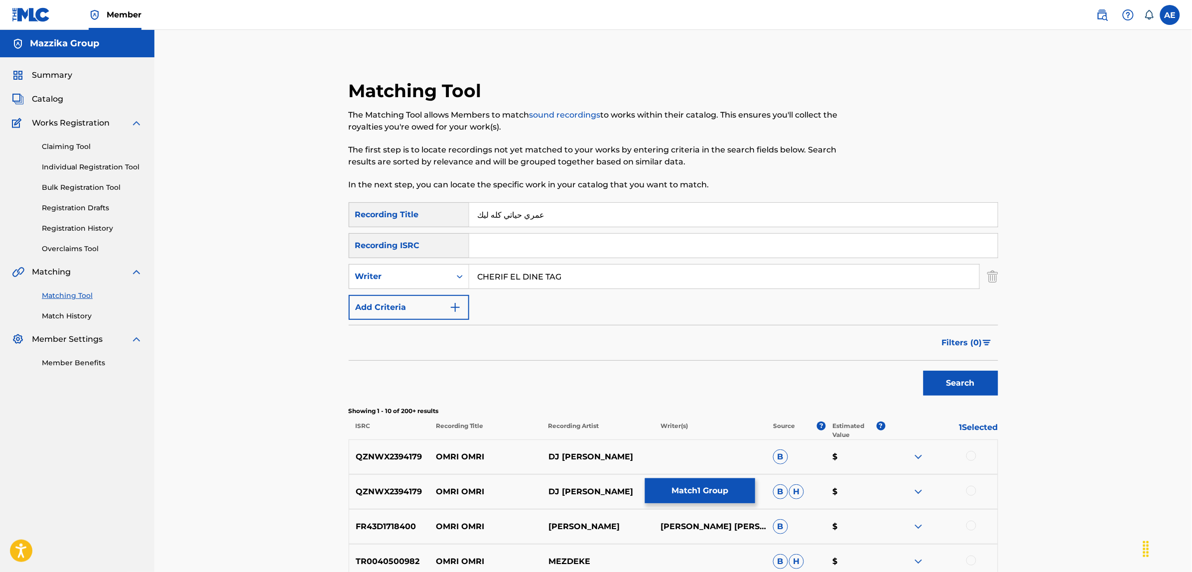
click at [924, 371] on button "Search" at bounding box center [961, 383] width 75 height 25
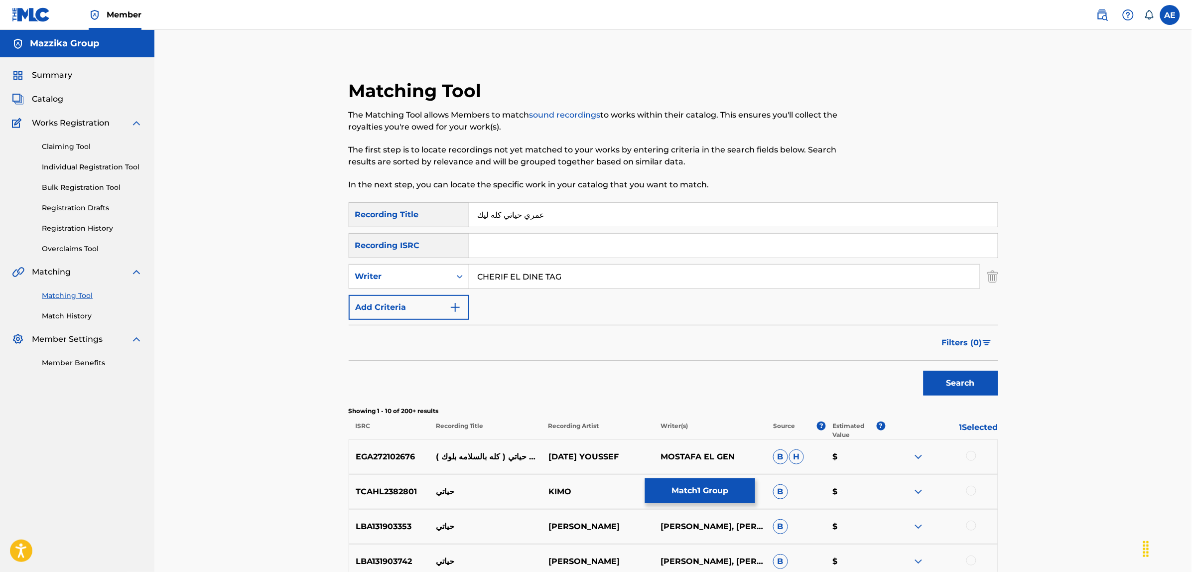
drag, startPoint x: 514, startPoint y: 215, endPoint x: 347, endPoint y: 204, distance: 167.2
click at [347, 204] on div "Matching Tool The Matching Tool allows Members to match sound recordings to wor…" at bounding box center [673, 471] width 673 height 783
drag, startPoint x: 584, startPoint y: 277, endPoint x: 371, endPoint y: 265, distance: 213.6
click at [372, 265] on div "SearchWithCriteria45ccc7e9-a05f-477d-ab4c-869d26076c86 Writer CHERIF EL DINE TAG" at bounding box center [674, 276] width 650 height 25
click at [924, 371] on button "Search" at bounding box center [961, 383] width 75 height 25
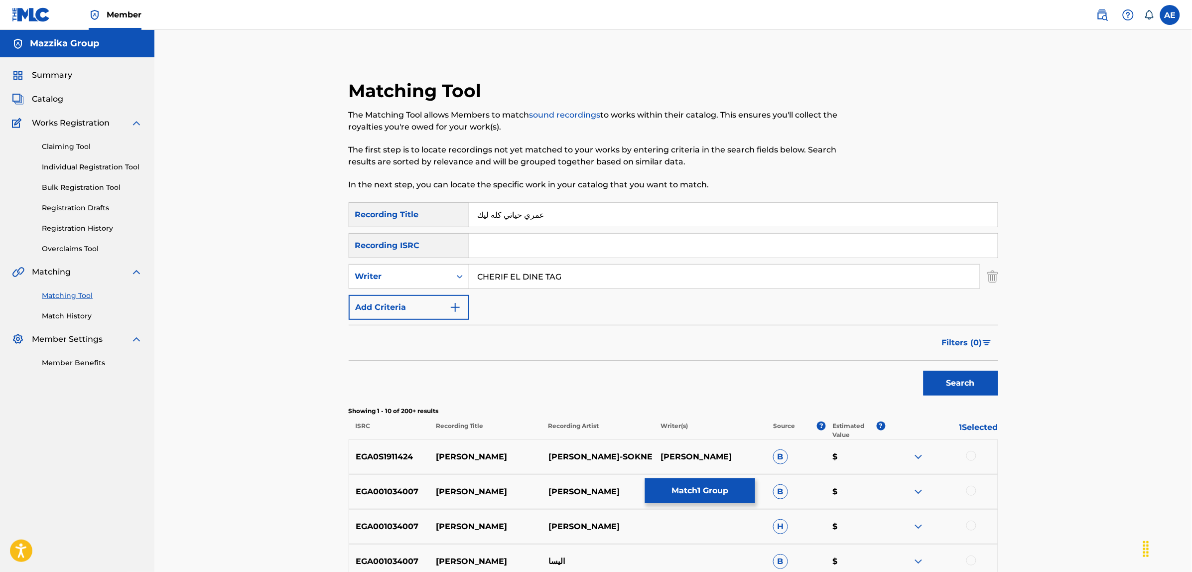
type input "CHERIF EL DINE TAG"
drag, startPoint x: 517, startPoint y: 216, endPoint x: 442, endPoint y: 204, distance: 75.1
click at [442, 204] on div "SearchWithCriteriac9be0a60-fad1-4ea5-a7ac-35e71529e898 Recording Title عمري حيا…" at bounding box center [674, 214] width 650 height 25
type input "عمري"
click at [924, 371] on button "Search" at bounding box center [961, 383] width 75 height 25
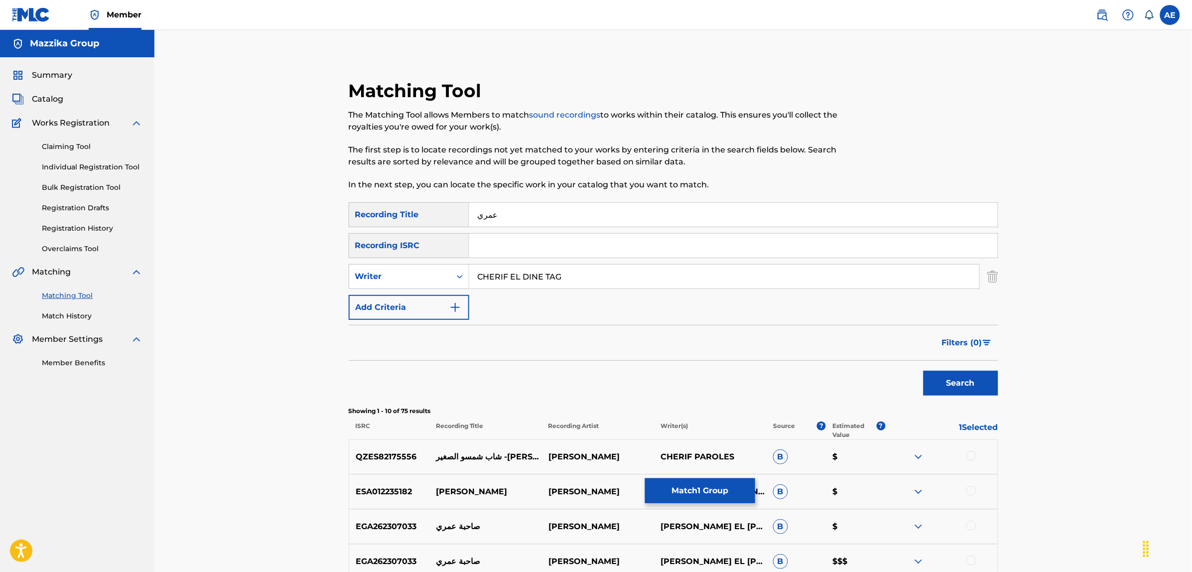
drag, startPoint x: 579, startPoint y: 268, endPoint x: 324, endPoint y: 268, distance: 255.6
click at [324, 268] on div "Matching Tool The Matching Tool allows Members to match sound recordings to wor…" at bounding box center [673, 446] width 1038 height 833
click at [924, 371] on button "Search" at bounding box center [961, 383] width 75 height 25
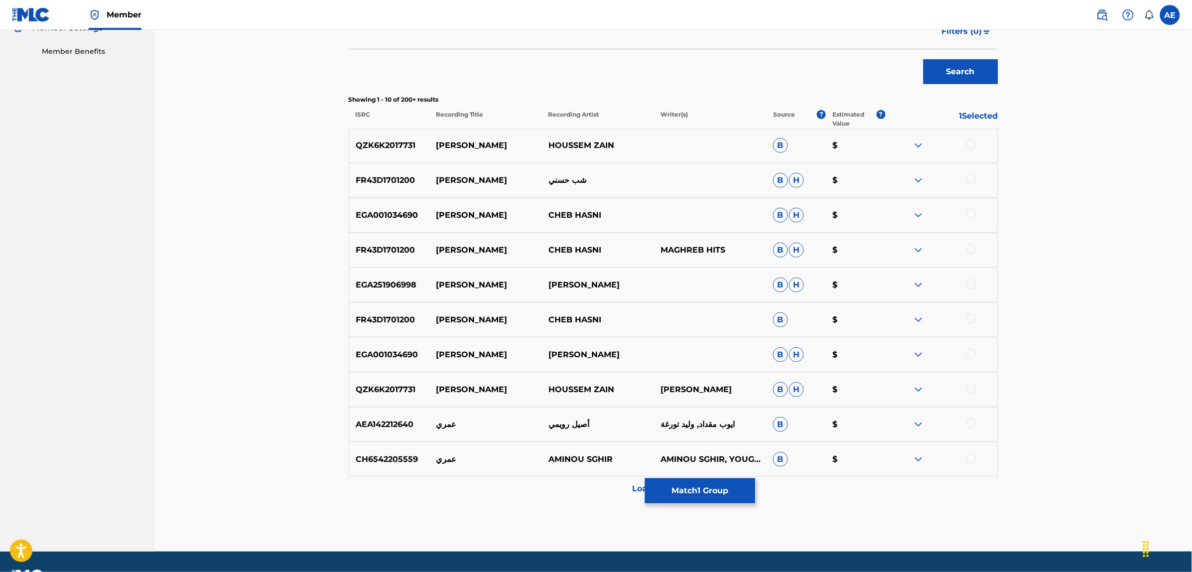
scroll to position [339, 0]
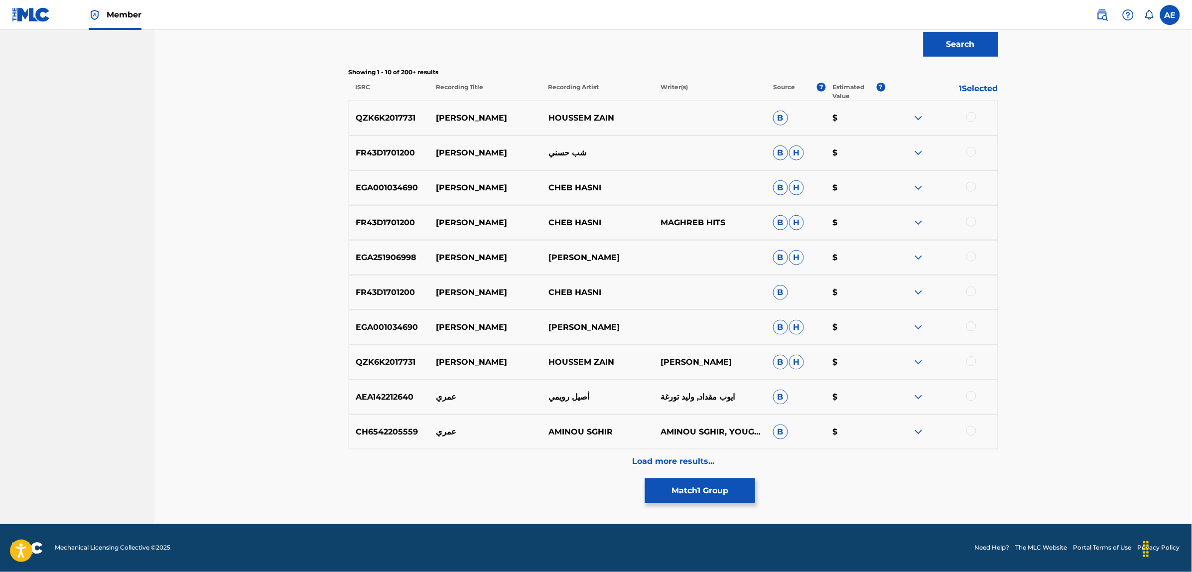
click at [518, 455] on div "Load more results..." at bounding box center [674, 461] width 650 height 25
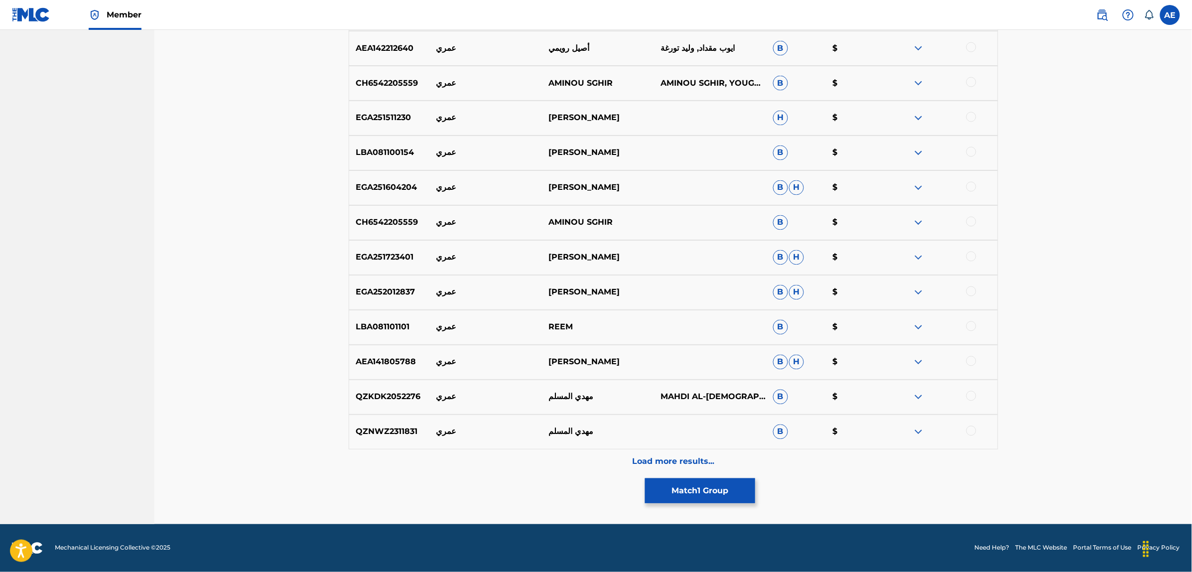
click at [544, 462] on div "Load more results..." at bounding box center [674, 461] width 650 height 25
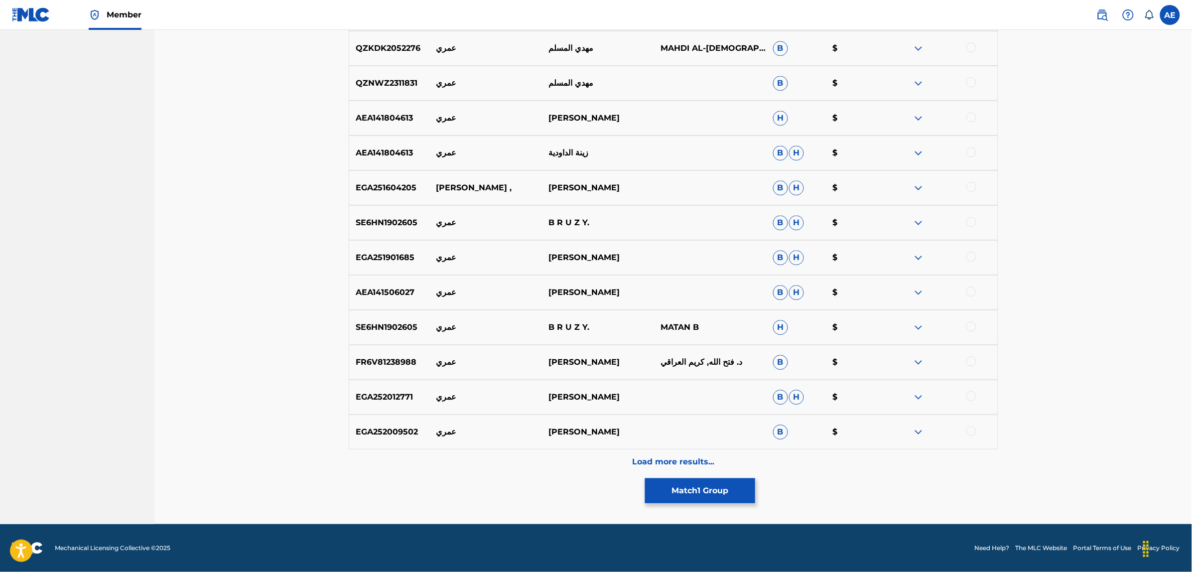
click at [529, 470] on div "Load more results..." at bounding box center [674, 461] width 650 height 25
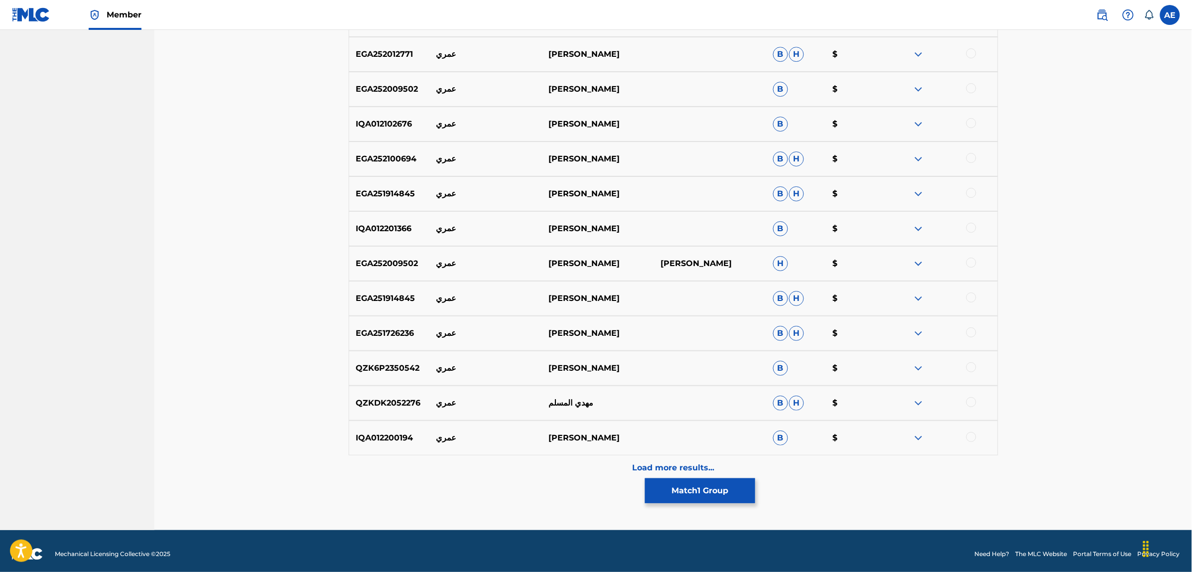
scroll to position [1385, 0]
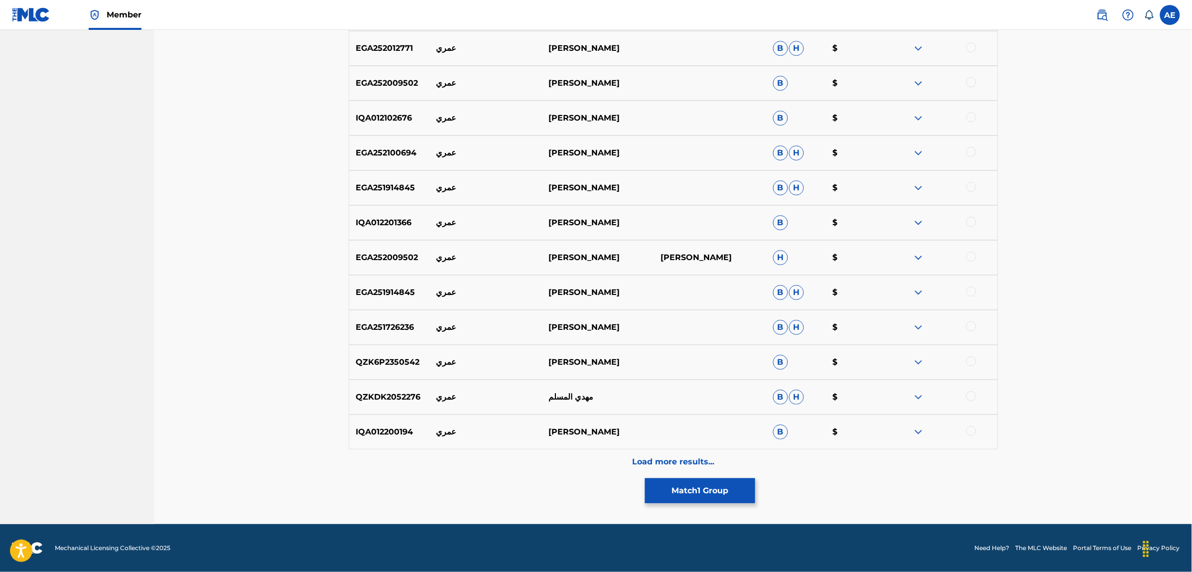
click at [551, 452] on div "Load more results..." at bounding box center [674, 461] width 650 height 25
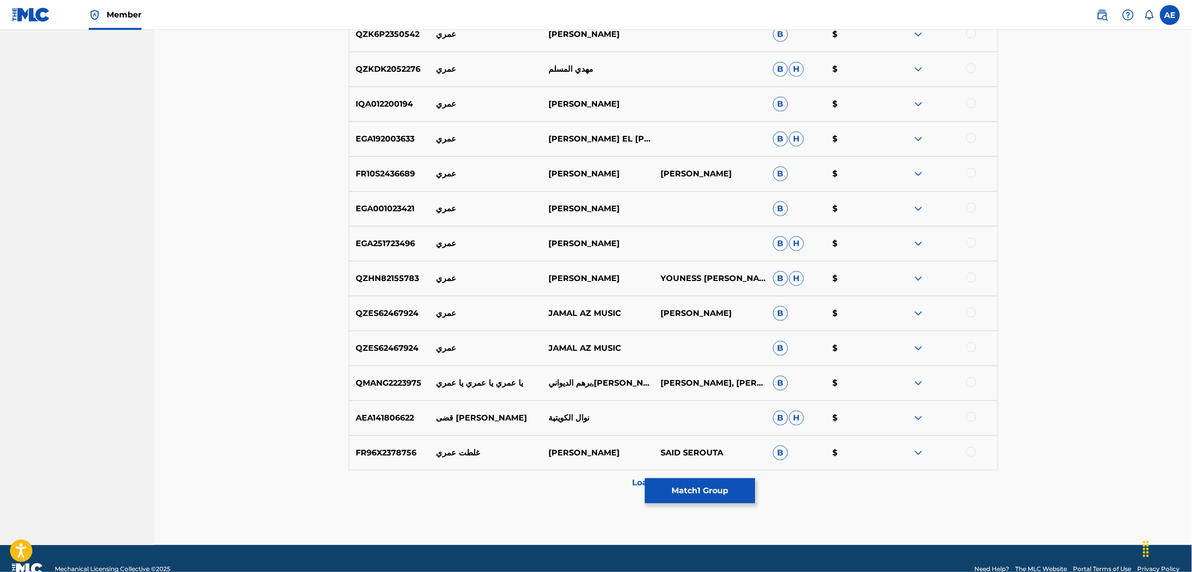
scroll to position [1734, 0]
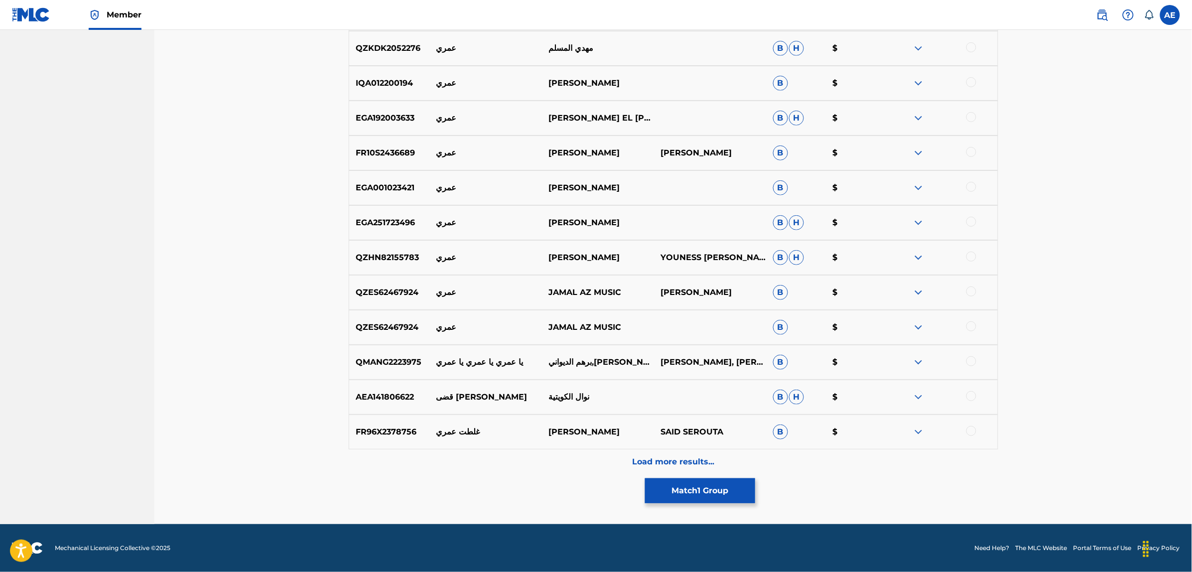
click at [528, 461] on div "Load more results..." at bounding box center [674, 461] width 650 height 25
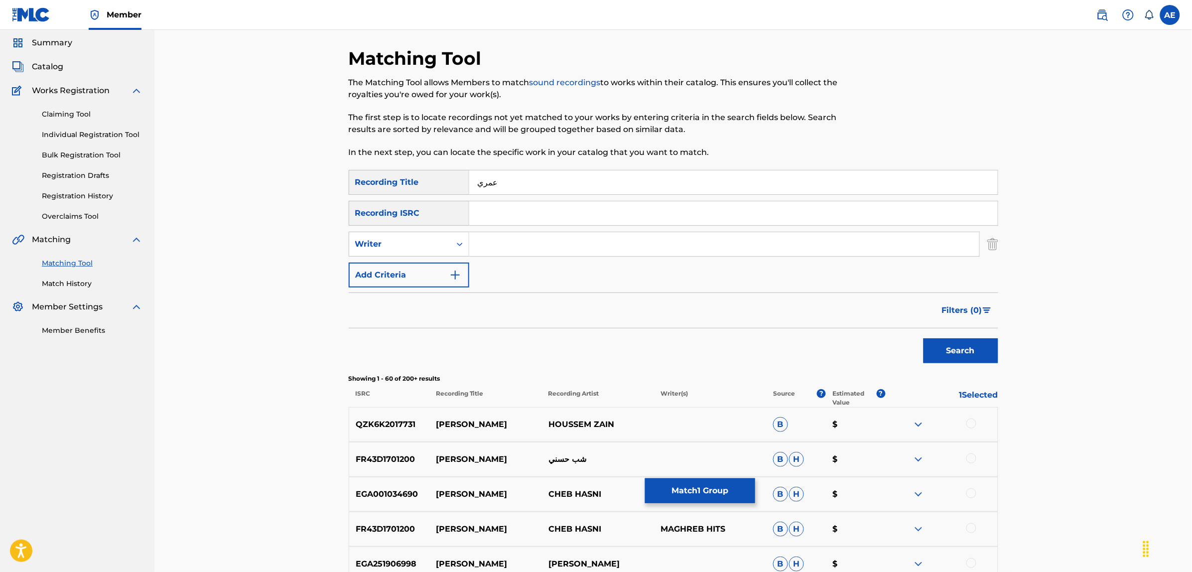
scroll to position [0, 0]
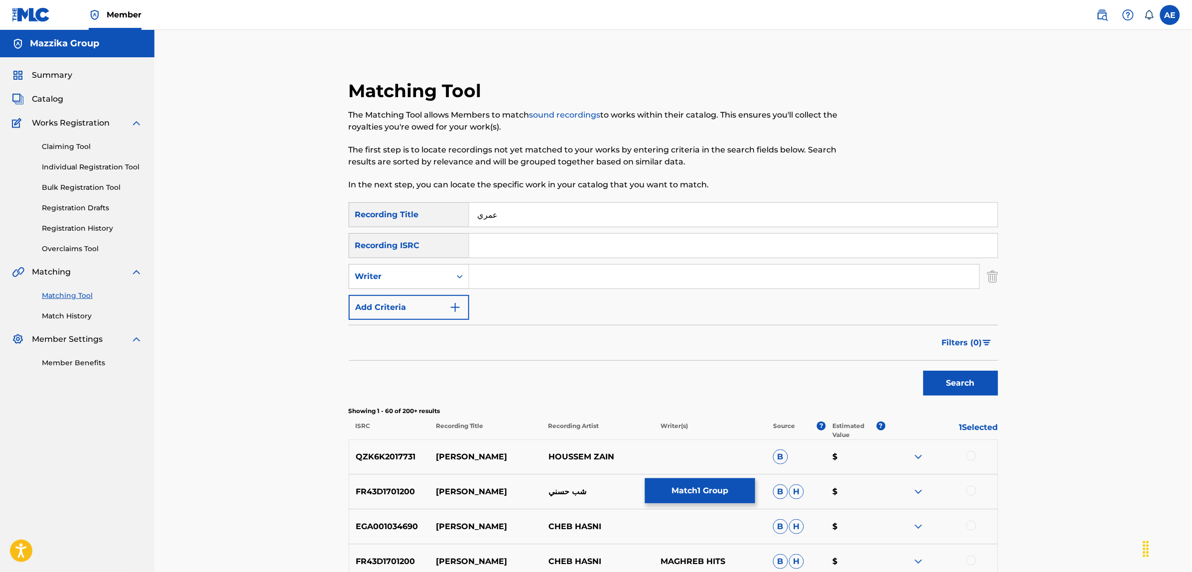
click at [685, 488] on button "Match 1 Group" at bounding box center [700, 490] width 110 height 25
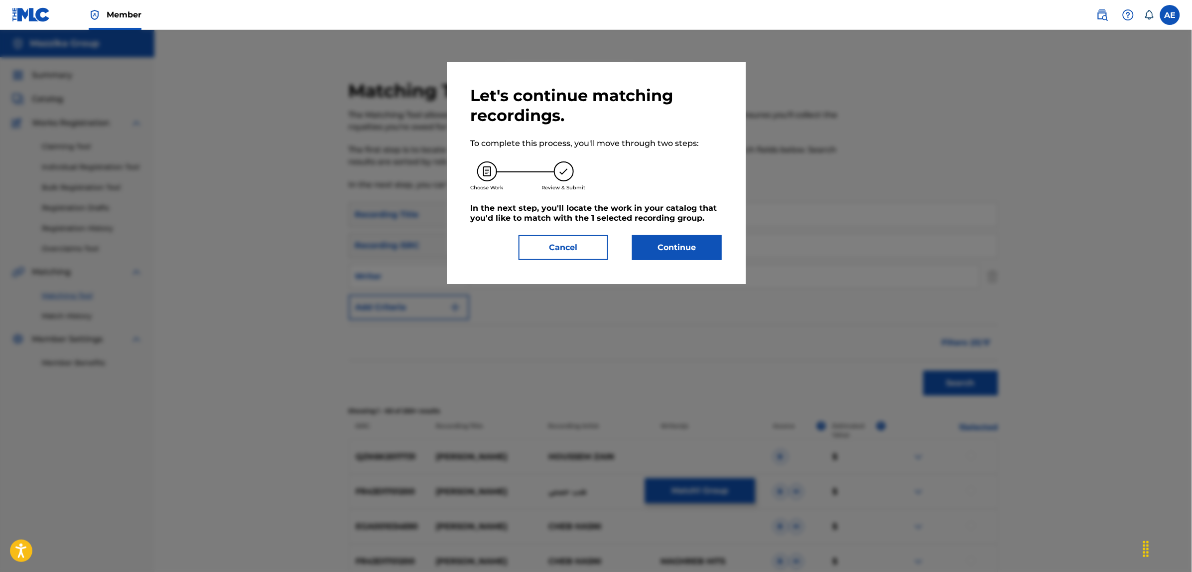
click at [693, 242] on button "Continue" at bounding box center [677, 247] width 90 height 25
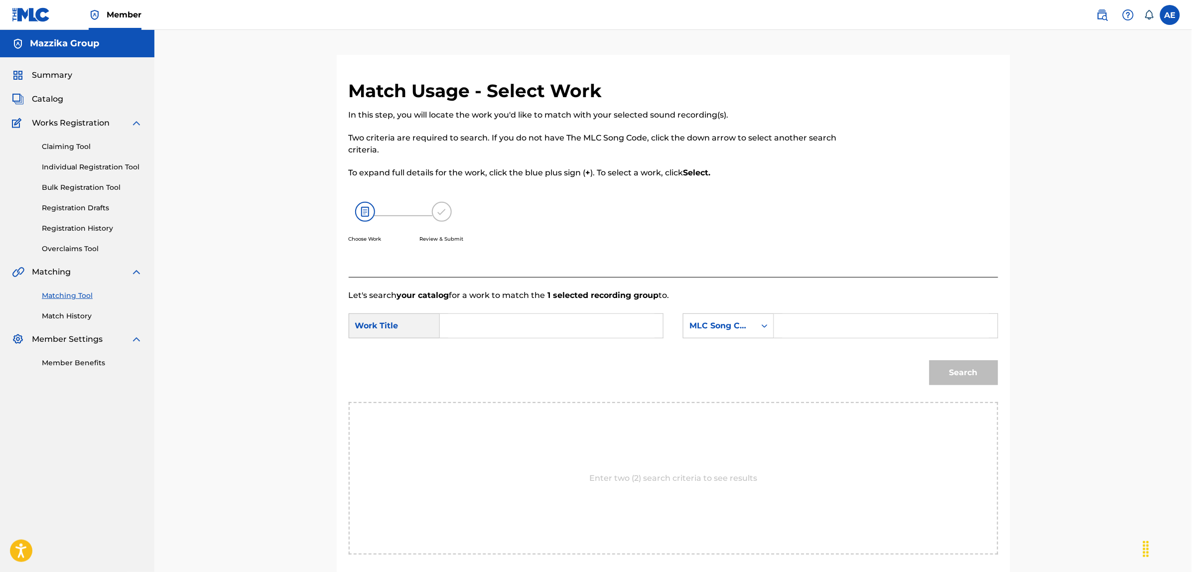
click at [504, 322] on input "Search Form" at bounding box center [551, 326] width 206 height 24
paste input "OMRI HAYATI KOLLOH LIK"
type input "OMRI HAYATI KOLLOH LIK"
click at [822, 318] on input "Search Form" at bounding box center [886, 326] width 206 height 24
paste input "OM00KX"
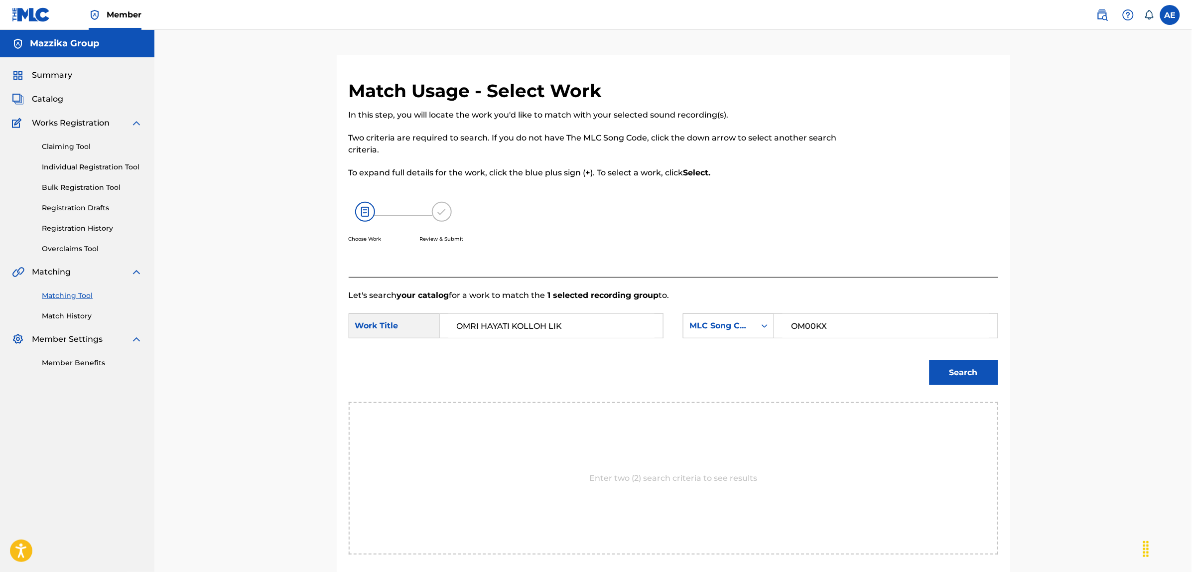
type input "OM00KX"
click at [930, 360] on button "Search" at bounding box center [964, 372] width 69 height 25
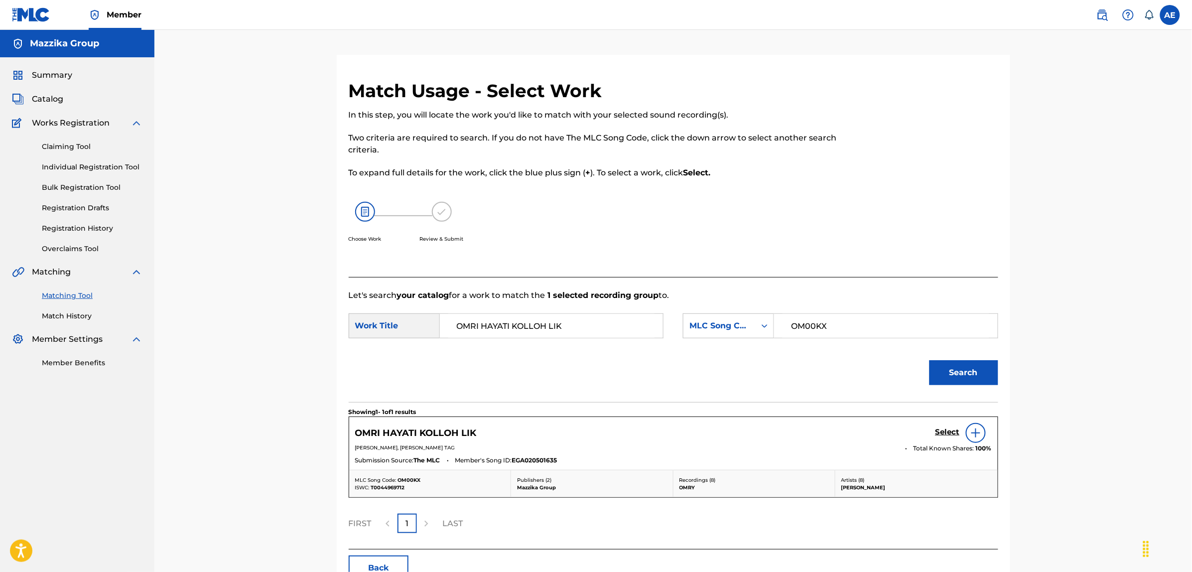
click at [944, 432] on h5 "Select" at bounding box center [948, 431] width 24 height 9
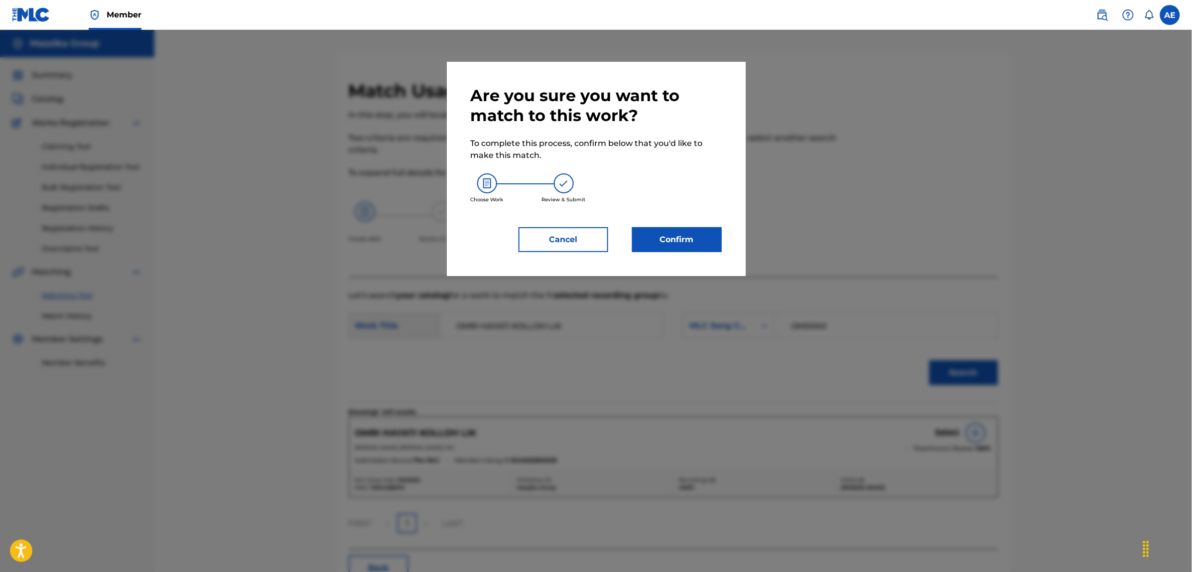
click at [658, 249] on button "Confirm" at bounding box center [677, 239] width 90 height 25
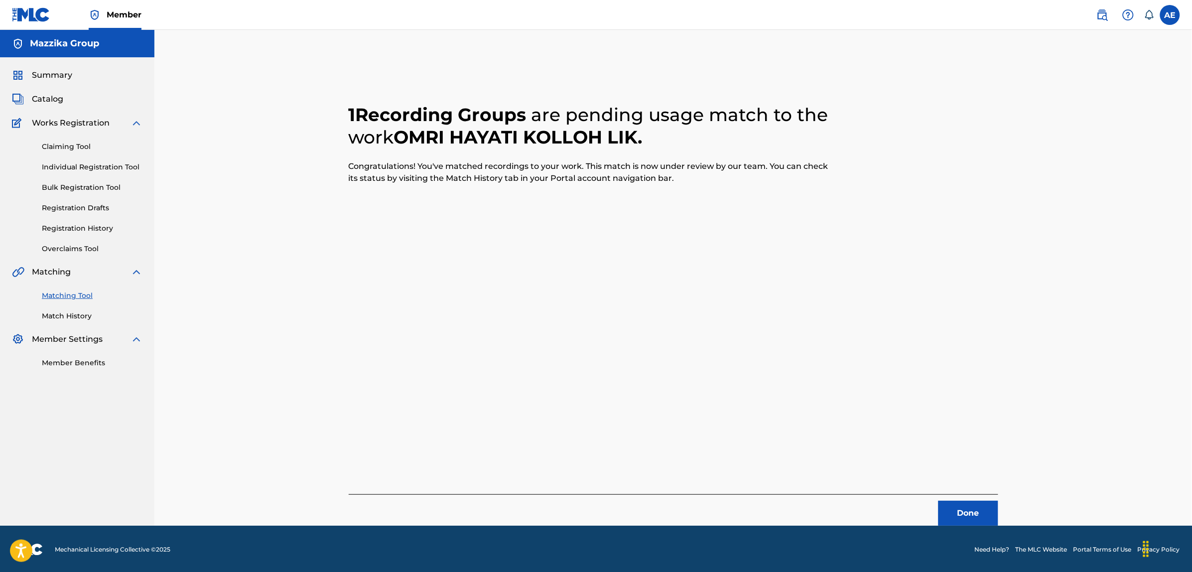
click at [966, 512] on button "Done" at bounding box center [969, 513] width 60 height 25
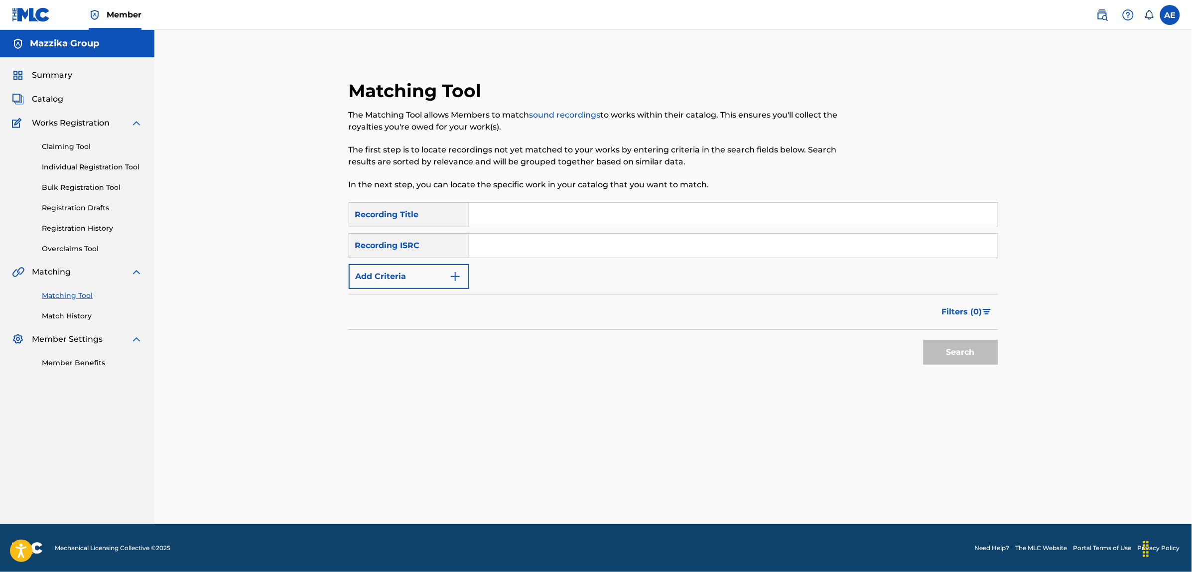
click at [416, 287] on button "Add Criteria" at bounding box center [409, 276] width 121 height 25
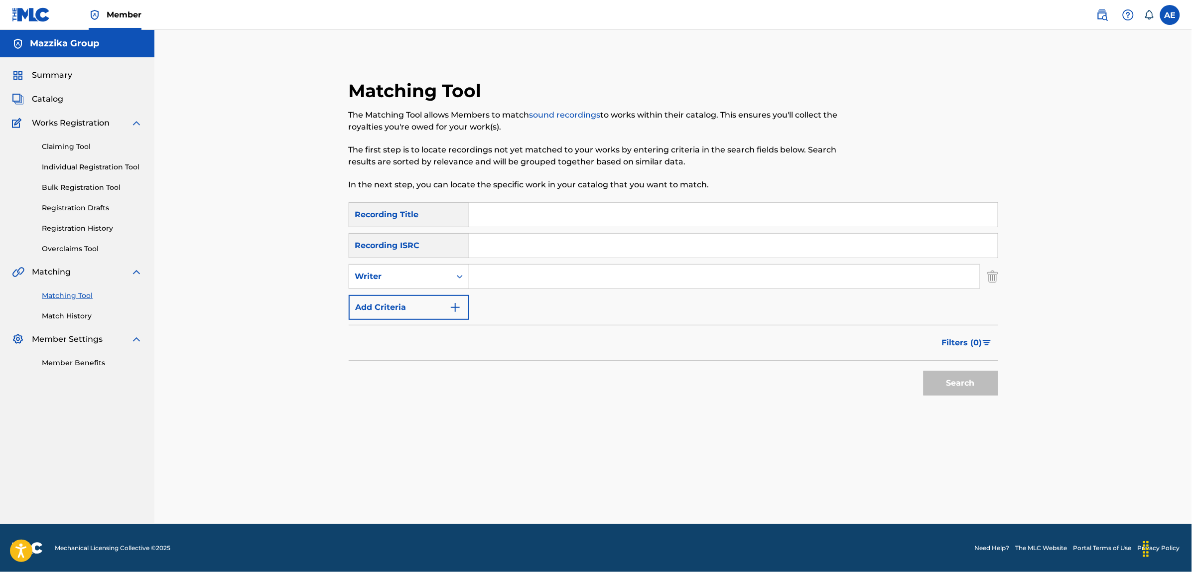
click at [505, 246] on input "Search Form" at bounding box center [733, 246] width 529 height 24
paste input "EGA010537432"
type input "EGA010537432"
click at [924, 371] on button "Search" at bounding box center [961, 383] width 75 height 25
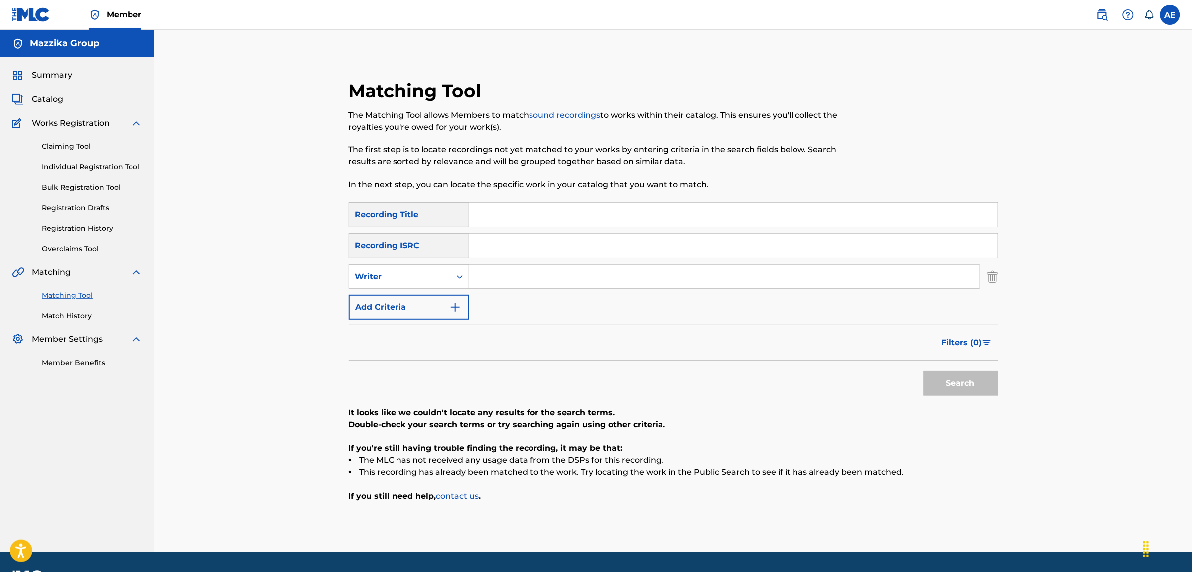
click at [511, 271] on input "Search Form" at bounding box center [724, 277] width 510 height 24
paste input "MOUSTAPHA MOHAMED HASSAN IBRAHIM"
type input "MOUSTAPHA MOHAMED HASSAN IBRAHIM"
click at [512, 211] on input "Search Form" at bounding box center [733, 215] width 529 height 24
paste input "EL REZQ DAH BTAA RABENA"
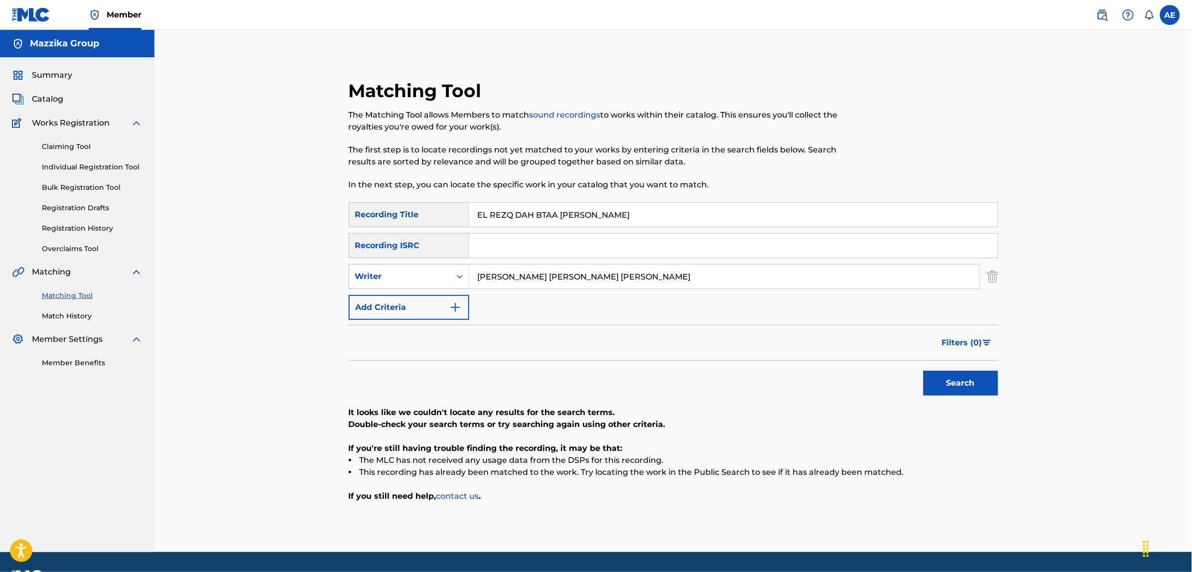
type input "EL REZQ DAH BTAA RABENA"
click at [924, 371] on button "Search" at bounding box center [961, 383] width 75 height 25
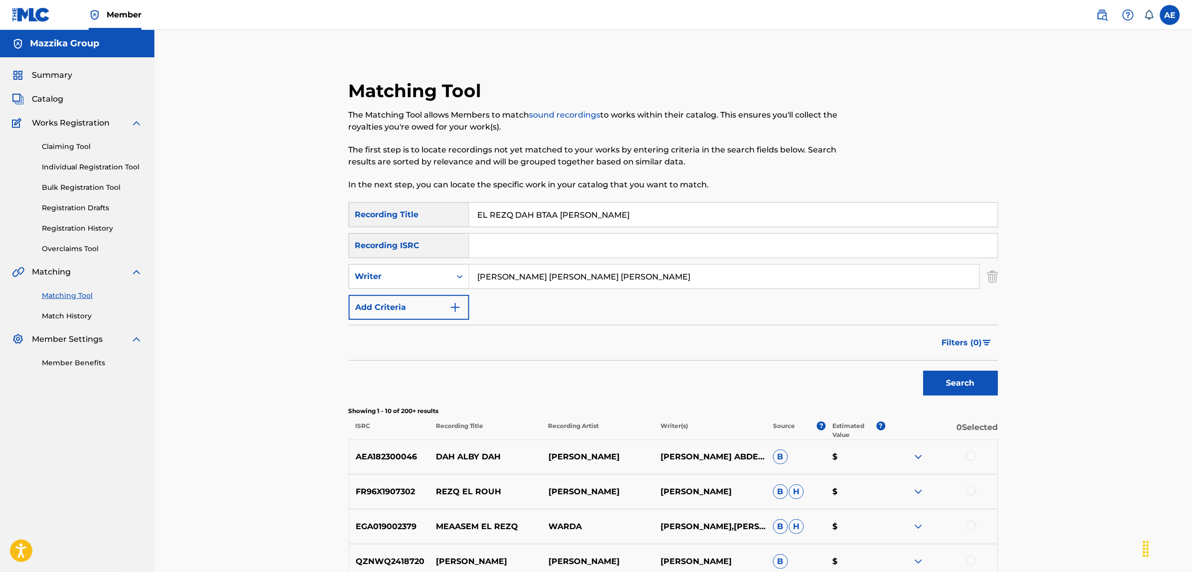
drag, startPoint x: 669, startPoint y: 272, endPoint x: 295, endPoint y: 272, distance: 373.1
click at [295, 272] on div "Matching Tool The Matching Tool allows Members to match sound recordings to wor…" at bounding box center [673, 446] width 1038 height 833
click at [924, 371] on button "Search" at bounding box center [961, 383] width 75 height 25
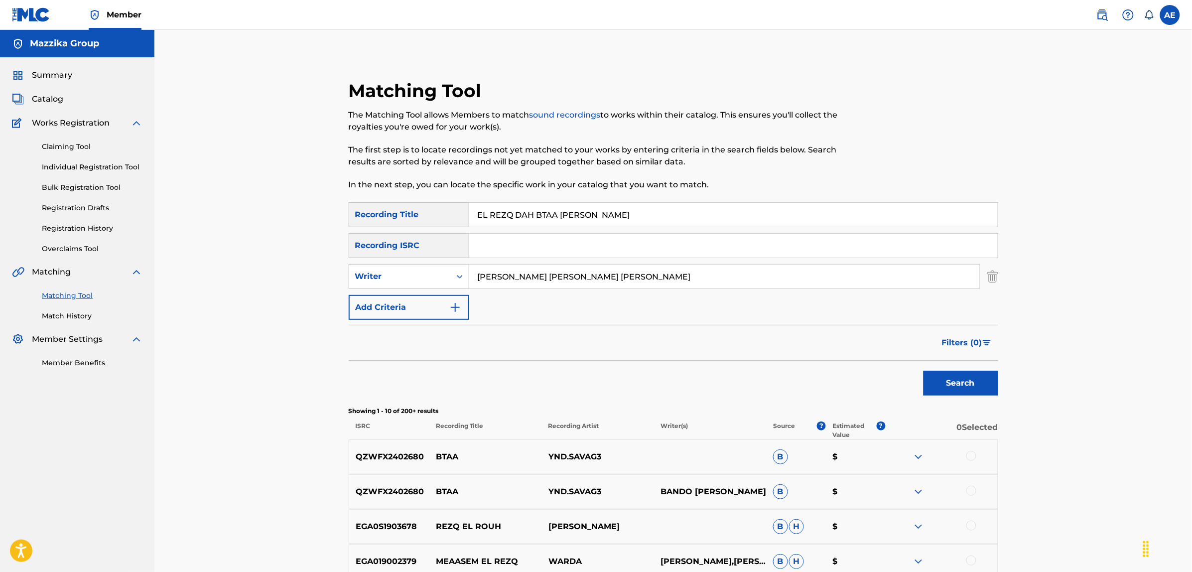
type input "MOUSTAPHA MOHAMED HASSAN IBRAHIM"
drag, startPoint x: 613, startPoint y: 215, endPoint x: 397, endPoint y: 237, distance: 217.3
click at [384, 213] on div "SearchWithCriteriac9be0a60-fad1-4ea5-a7ac-35e71529e898 Recording Title EL REZQ …" at bounding box center [674, 214] width 650 height 25
type input "الرزق ده بتاع ربنا"
click at [924, 371] on button "Search" at bounding box center [961, 383] width 75 height 25
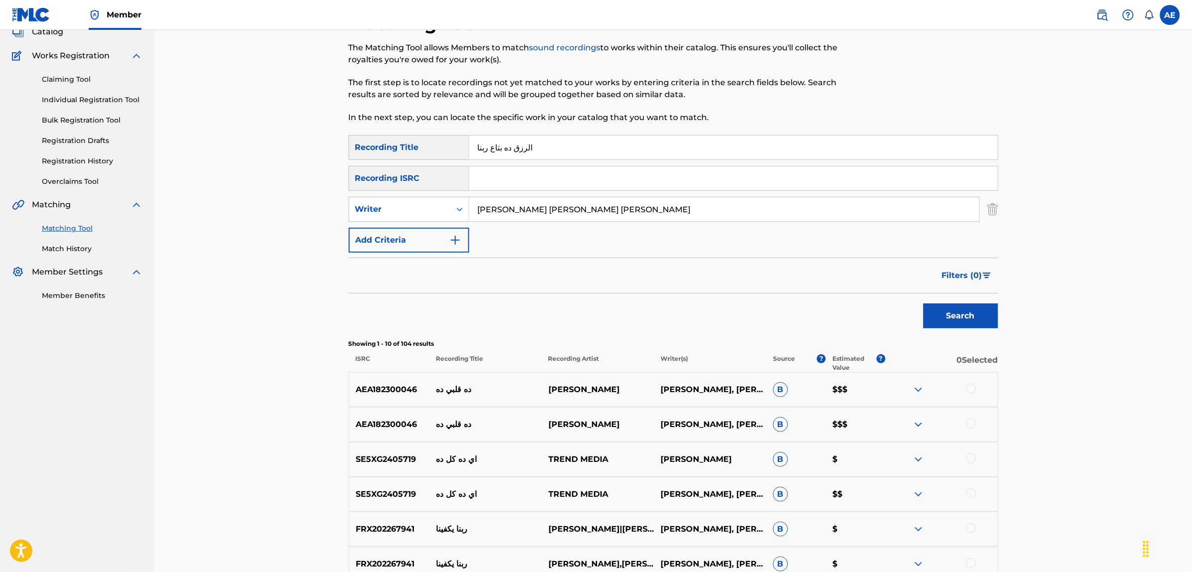
scroll to position [62, 0]
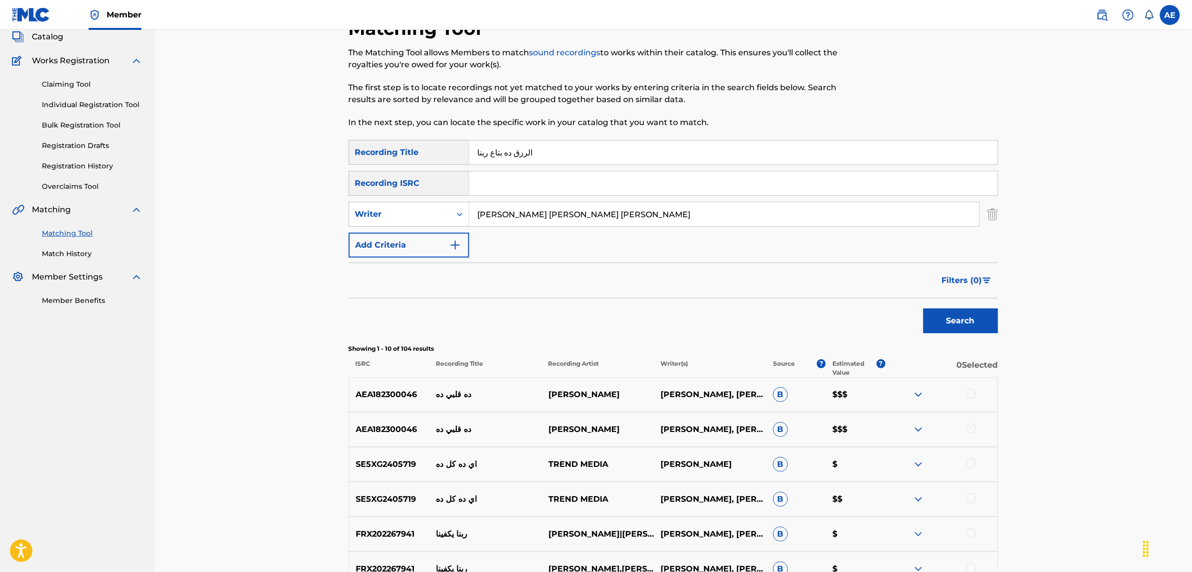
drag, startPoint x: 519, startPoint y: 213, endPoint x: 245, endPoint y: 219, distance: 274.6
click at [245, 219] on div "Matching Tool The Matching Tool allows Members to match sound recordings to wor…" at bounding box center [673, 384] width 1038 height 833
click at [924, 308] on button "Search" at bounding box center [961, 320] width 75 height 25
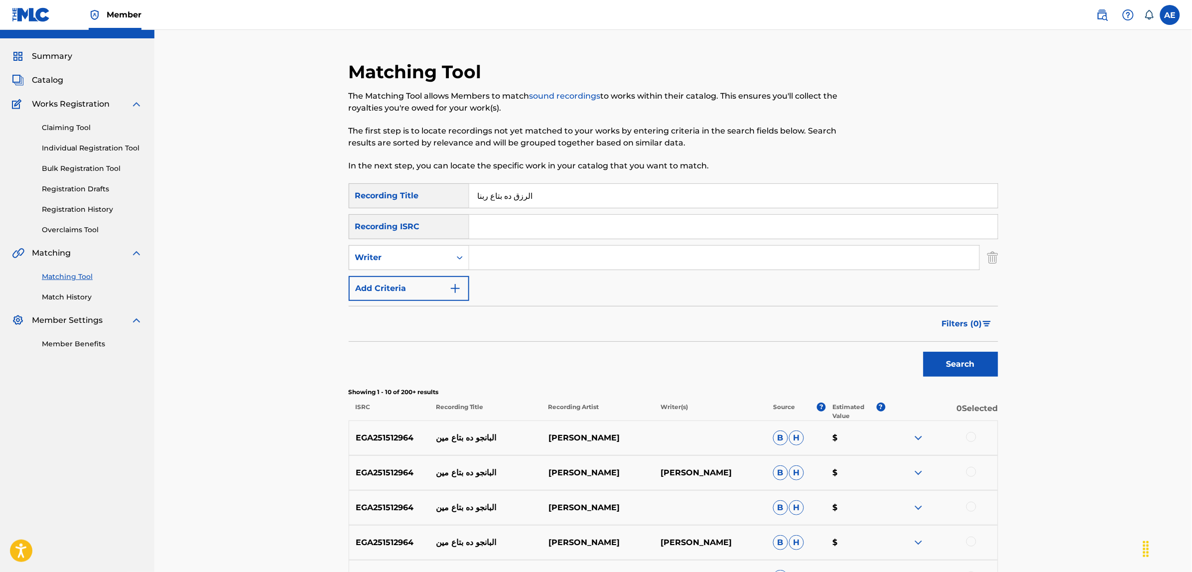
scroll to position [0, 0]
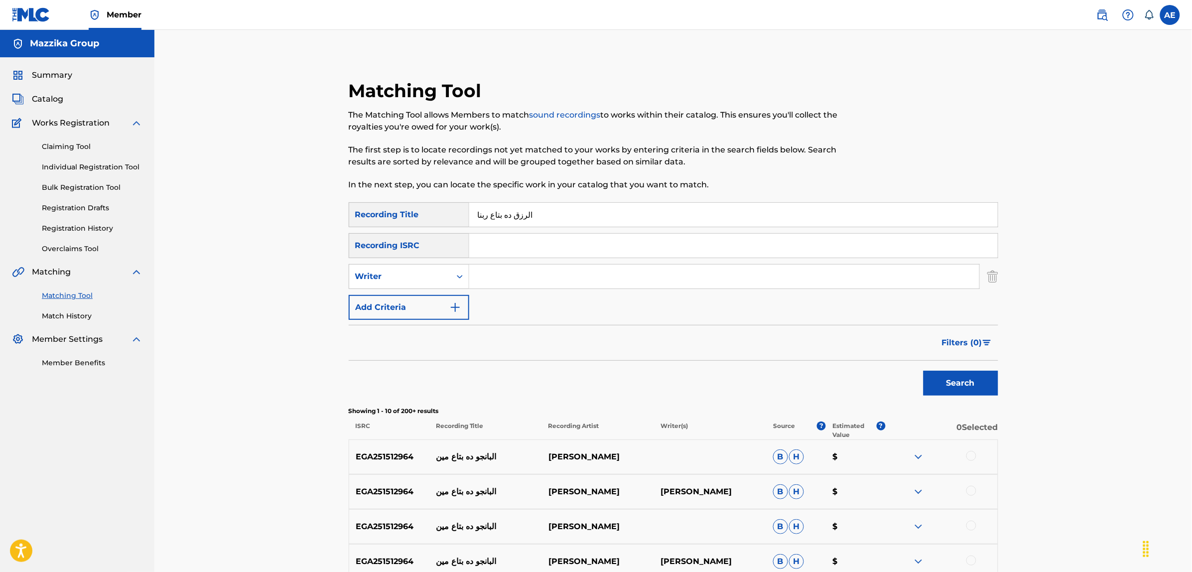
drag, startPoint x: 549, startPoint y: 214, endPoint x: 409, endPoint y: 217, distance: 140.0
click at [410, 217] on div "SearchWithCriteriac9be0a60-fad1-4ea5-a7ac-35e71529e898 Recording Title الرزق ده…" at bounding box center [674, 214] width 650 height 25
type input "الرزق ده بتاع ربنا"
type input "MOUSTAPHA MOHAMED HASSAN IBRAHIM"
drag, startPoint x: 538, startPoint y: 213, endPoint x: 409, endPoint y: 208, distance: 129.1
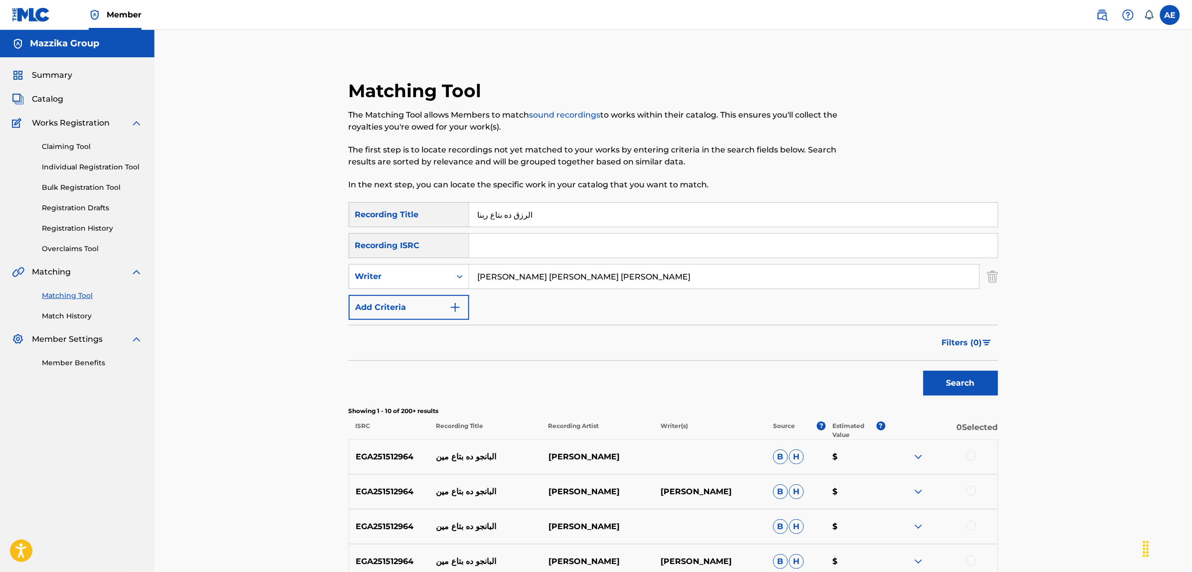
click at [411, 208] on div "SearchWithCriteriac9be0a60-fad1-4ea5-a7ac-35e71529e898 Recording Title الرزق ده…" at bounding box center [674, 214] width 650 height 25
drag, startPoint x: 557, startPoint y: 274, endPoint x: 354, endPoint y: 273, distance: 203.2
click at [354, 273] on div "SearchWithCriteria45ccc7e9-a05f-477d-ab4c-869d26076c86 Writer MOUSTAPHA MOHAMED…" at bounding box center [674, 276] width 650 height 25
click at [496, 248] on input "Search Form" at bounding box center [733, 246] width 529 height 24
paste input "EGA010557429"
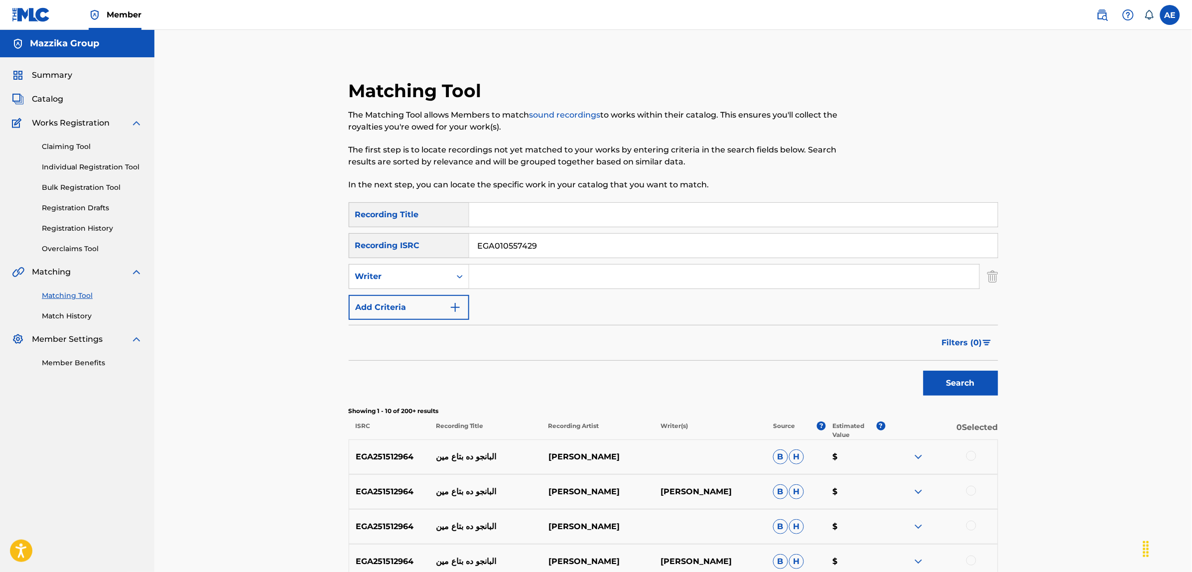
type input "EGA010557429"
click at [924, 371] on button "Search" at bounding box center [961, 383] width 75 height 25
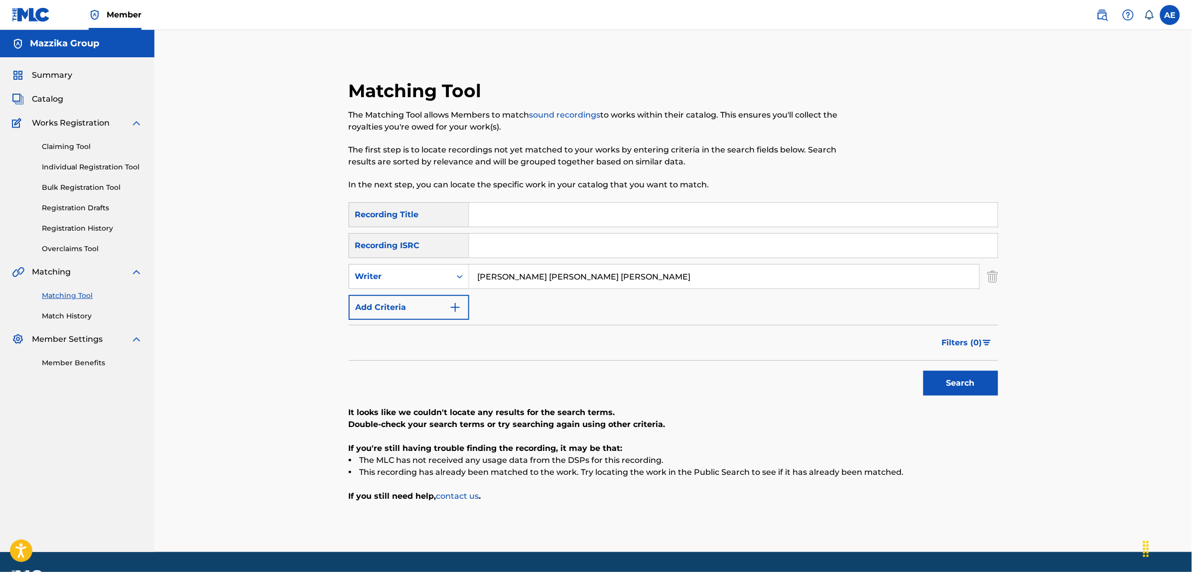
type input "MOUSTAPHA MOHAMED HASSAN IBRAHIM"
click at [527, 219] on input "Search Form" at bounding box center [733, 215] width 529 height 24
paste input "MESH BE EDAYA"
type input "MESH BE EDAYA"
click at [924, 371] on button "Search" at bounding box center [961, 383] width 75 height 25
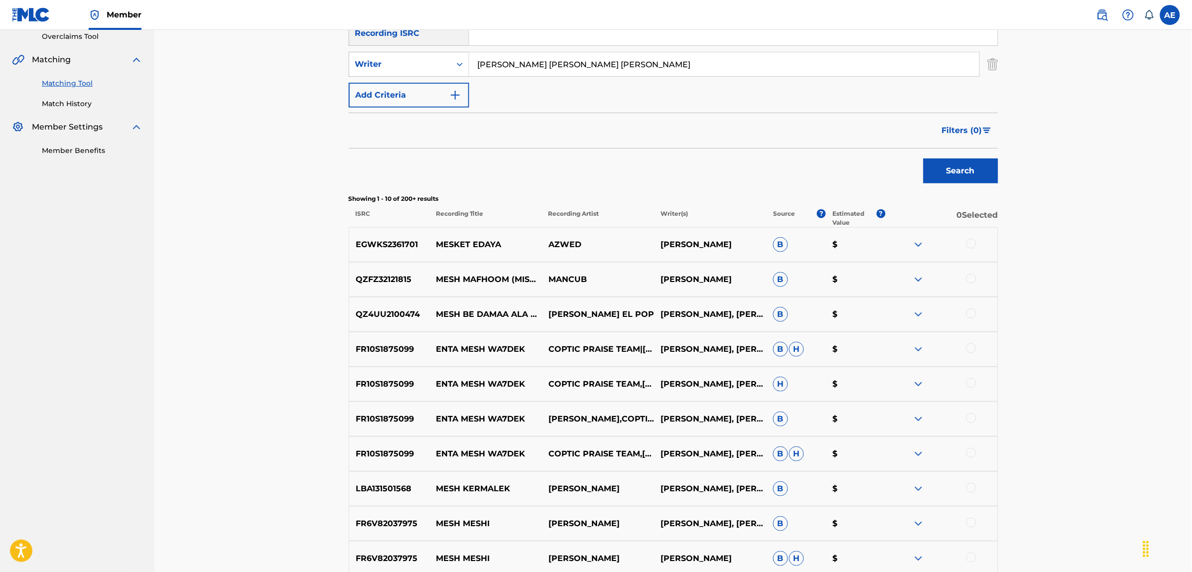
scroll to position [27, 0]
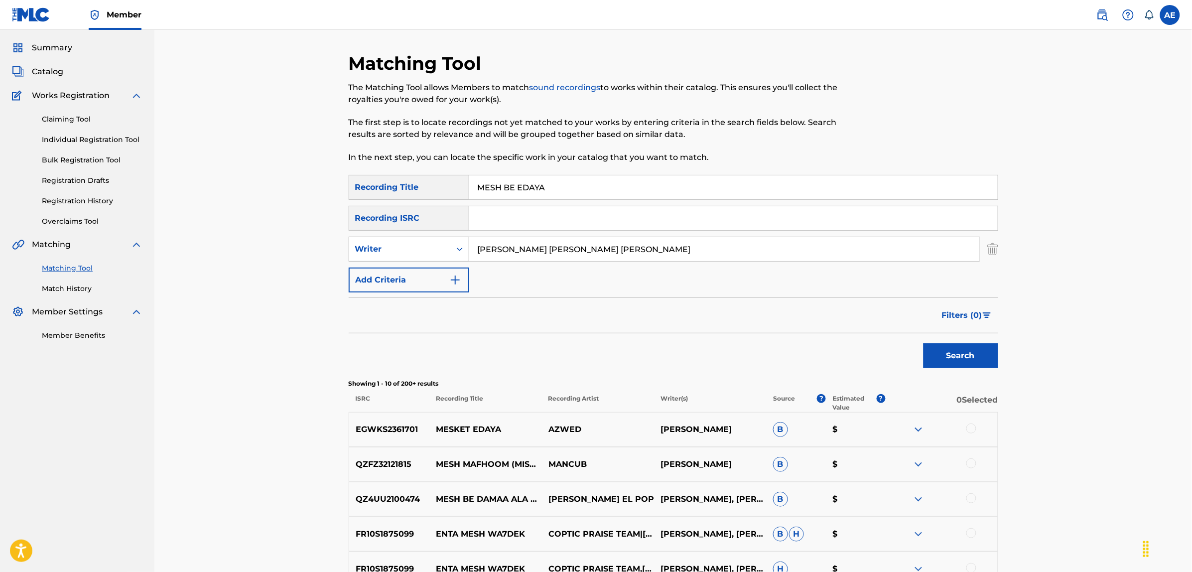
drag, startPoint x: 663, startPoint y: 250, endPoint x: 386, endPoint y: 252, distance: 277.0
click at [389, 253] on div "SearchWithCriteria45ccc7e9-a05f-477d-ab4c-869d26076c86 Writer MOUSTAPHA MOHAMED…" at bounding box center [674, 249] width 650 height 25
click at [924, 343] on button "Search" at bounding box center [961, 355] width 75 height 25
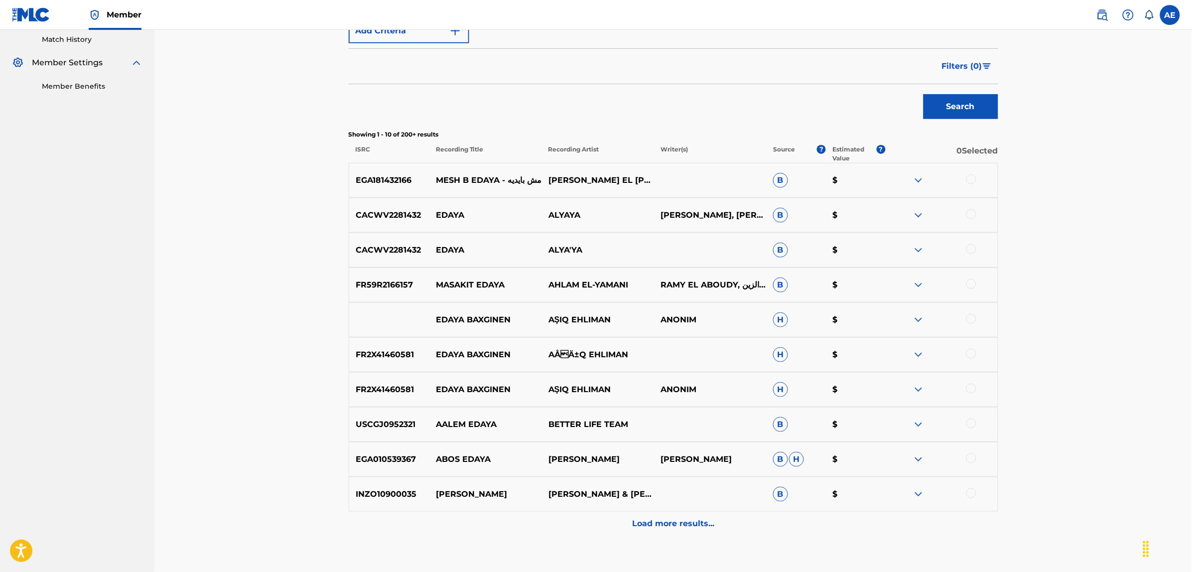
scroll to position [339, 0]
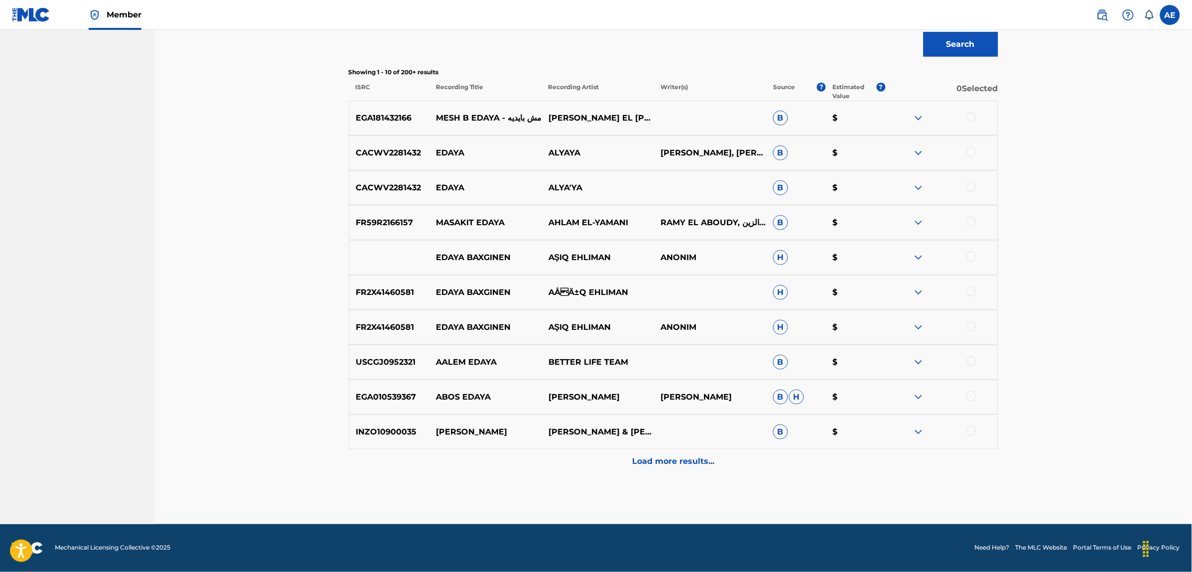
click at [611, 464] on div "Load more results..." at bounding box center [674, 461] width 650 height 25
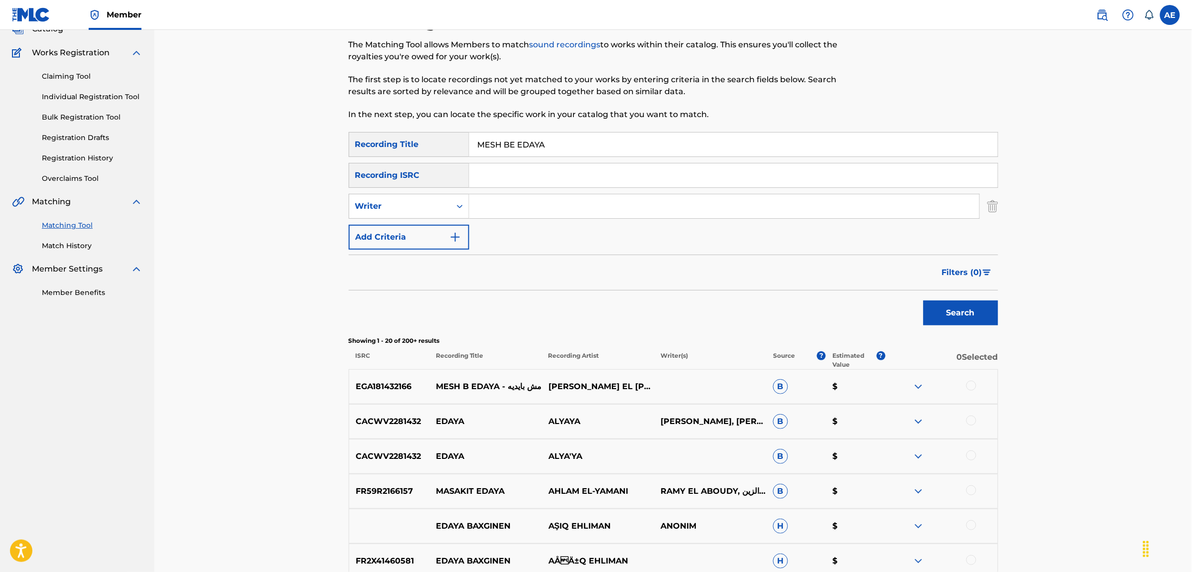
scroll to position [0, 0]
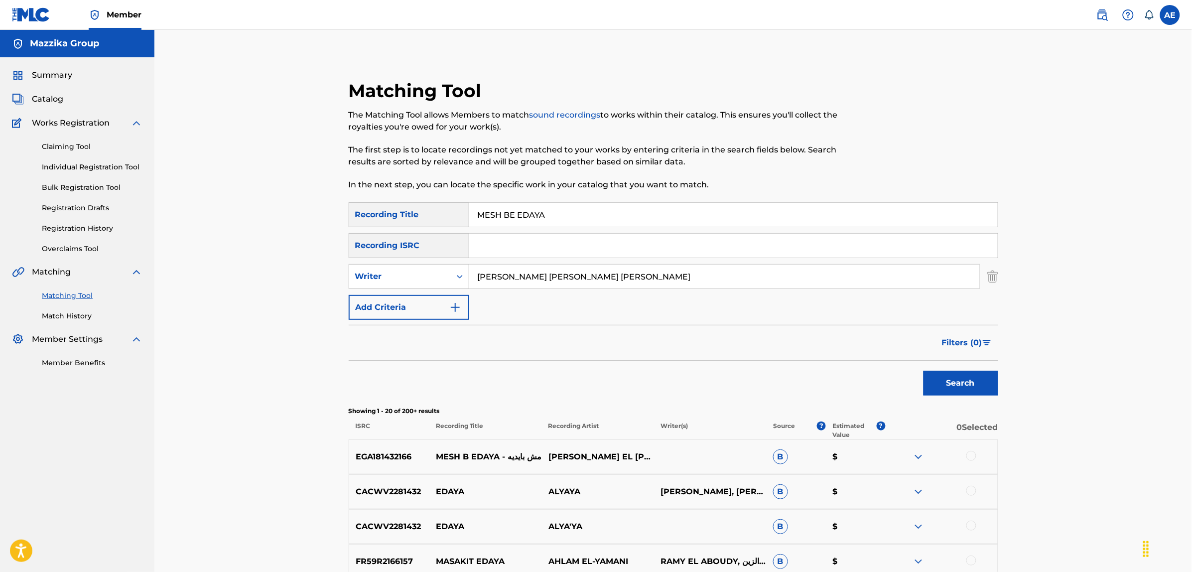
type input "MOUSTAPHA MOHAMED HASSAN IBRAHIM"
drag, startPoint x: 556, startPoint y: 215, endPoint x: 440, endPoint y: 225, distance: 117.0
click at [440, 225] on div "SearchWithCriteriac9be0a60-fad1-4ea5-a7ac-35e71529e898 Recording Title MESH BE …" at bounding box center [674, 214] width 650 height 25
type input "مش بأيديا"
click at [924, 371] on button "Search" at bounding box center [961, 383] width 75 height 25
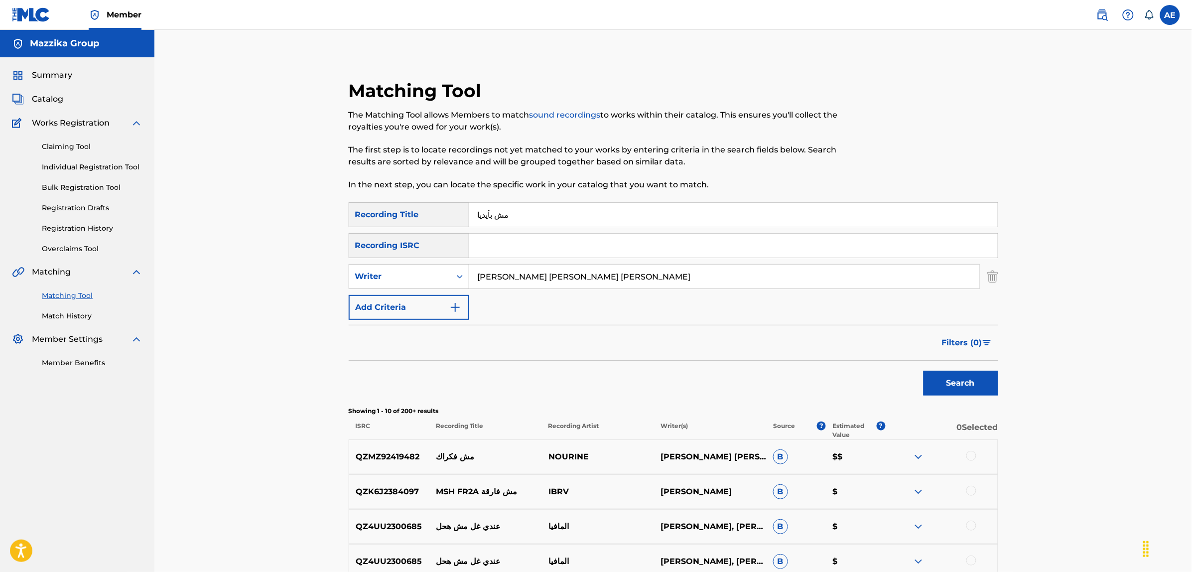
drag, startPoint x: 654, startPoint y: 275, endPoint x: 327, endPoint y: 268, distance: 327.4
click at [349, 269] on div "SearchWithCriteria45ccc7e9-a05f-477d-ab4c-869d26076c86 Writer MOUSTAPHA MOHAMED…" at bounding box center [674, 276] width 650 height 25
click at [924, 371] on button "Search" at bounding box center [961, 383] width 75 height 25
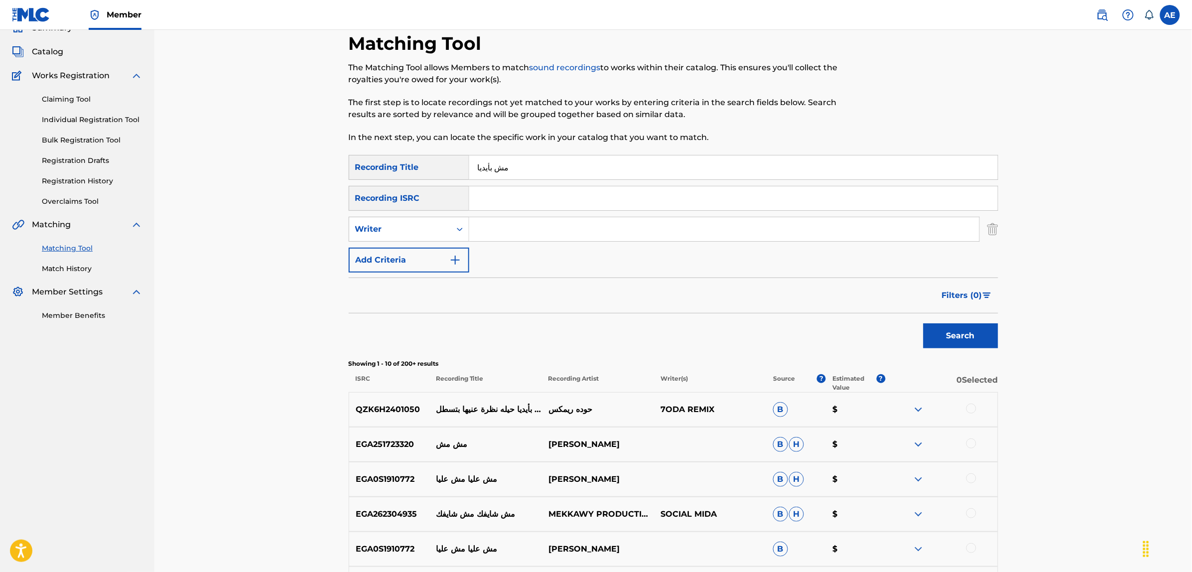
scroll to position [27, 0]
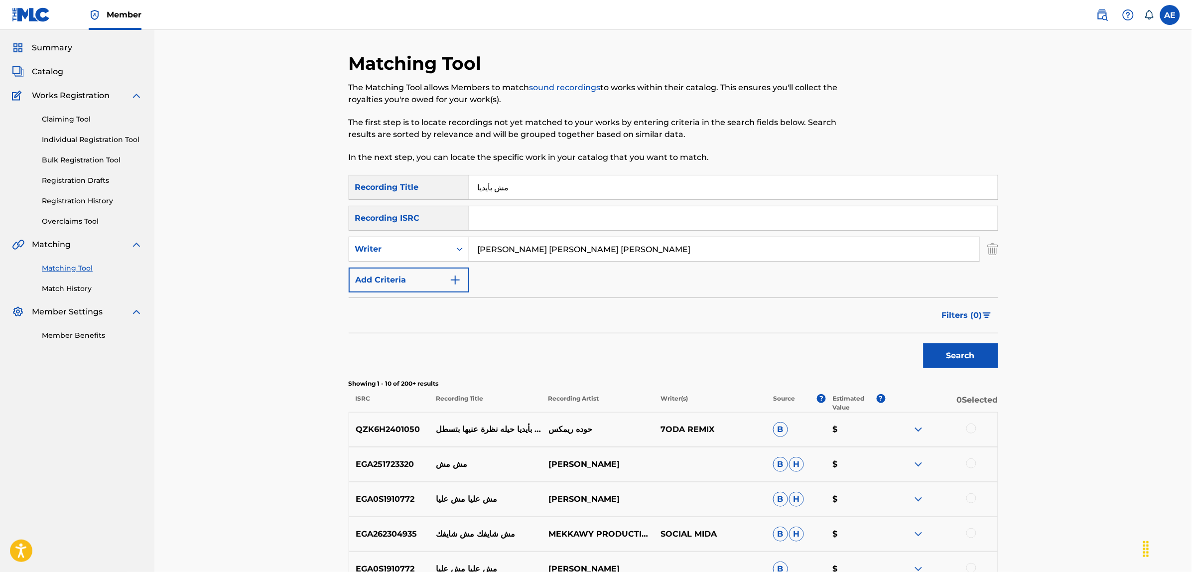
type input "MOUSTAPHA MOHAMED HASSAN IBRAHIM"
type input "MESH BE EDAYA"
drag, startPoint x: 674, startPoint y: 247, endPoint x: 314, endPoint y: 247, distance: 359.7
click at [315, 247] on div "Matching Tool The Matching Tool allows Members to match sound recordings to wor…" at bounding box center [673, 418] width 1038 height 833
click at [506, 224] on input "Search Form" at bounding box center [733, 218] width 529 height 24
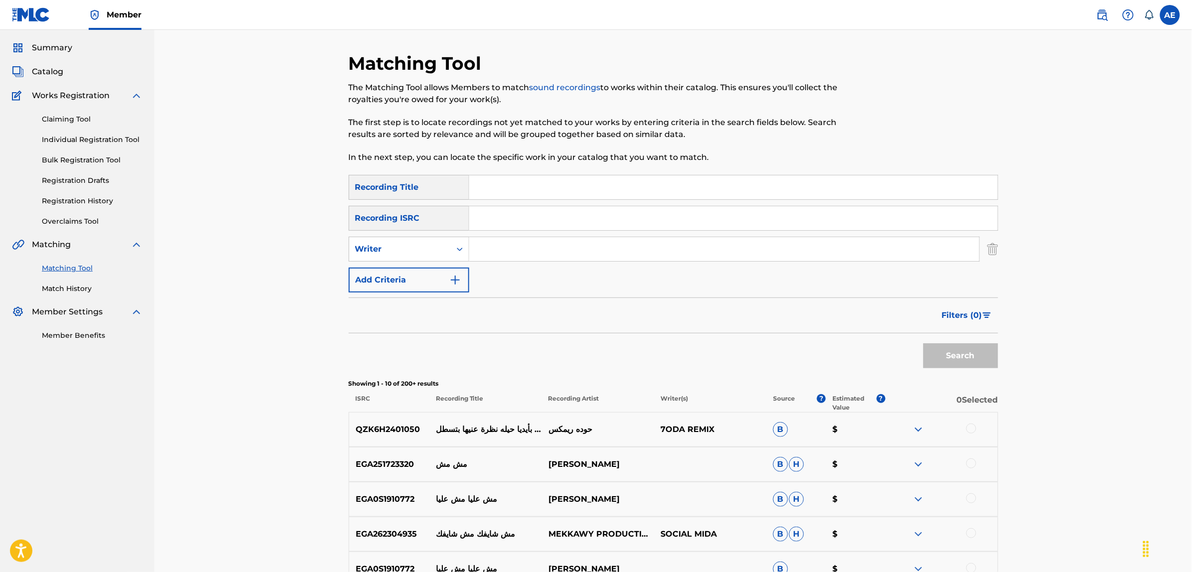
paste input "EGA010555302"
type input "EGA010555302"
click at [924, 343] on button "Search" at bounding box center [961, 355] width 75 height 25
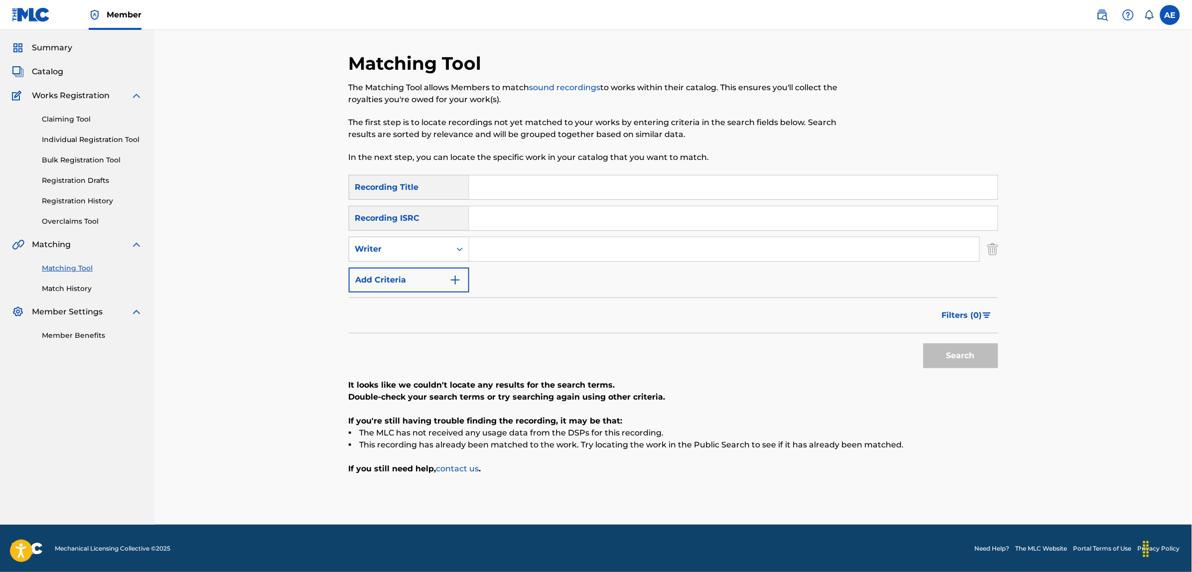
click at [524, 255] on input "Search Form" at bounding box center [724, 249] width 510 height 24
paste input "ISSAM KHALED"
drag, startPoint x: 515, startPoint y: 243, endPoint x: 427, endPoint y: 251, distance: 88.0
click at [427, 251] on div "SearchWithCriteria45ccc7e9-a05f-477d-ab4c-869d26076c86 Writer ISSAM KHALED" at bounding box center [674, 249] width 650 height 25
click at [537, 248] on input "HALED" at bounding box center [724, 249] width 510 height 24
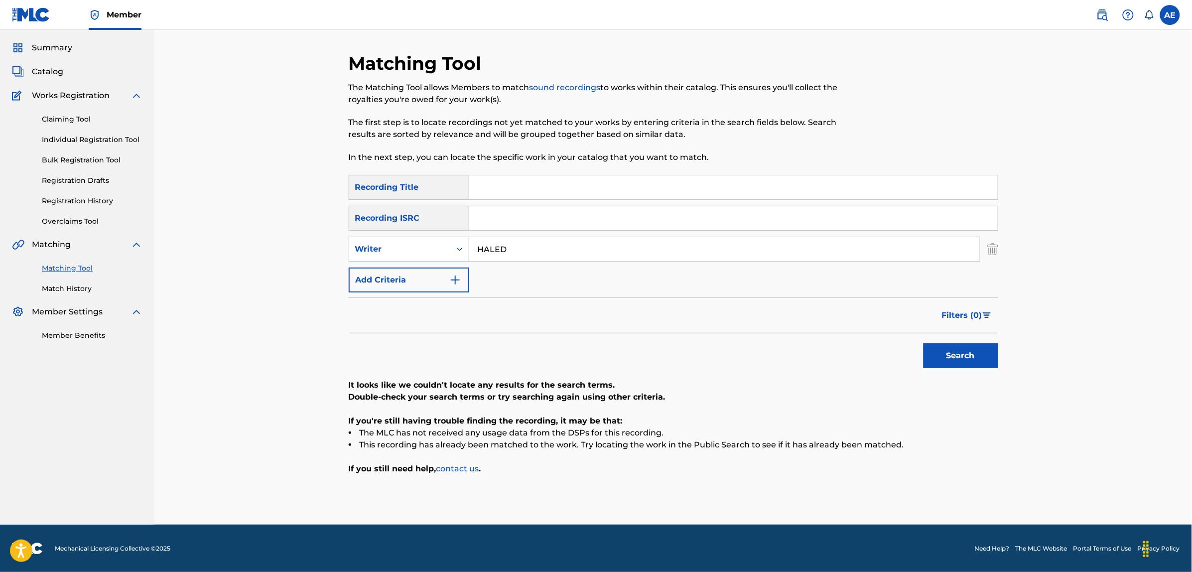
paste input "ISSAM K"
drag, startPoint x: 576, startPoint y: 249, endPoint x: 536, endPoint y: 246, distance: 40.0
click at [536, 245] on input "HALED ISSAM K" at bounding box center [724, 249] width 510 height 24
click at [511, 245] on input "ISSAM KHALED" at bounding box center [724, 249] width 510 height 24
drag, startPoint x: 511, startPoint y: 248, endPoint x: 431, endPoint y: 248, distance: 80.2
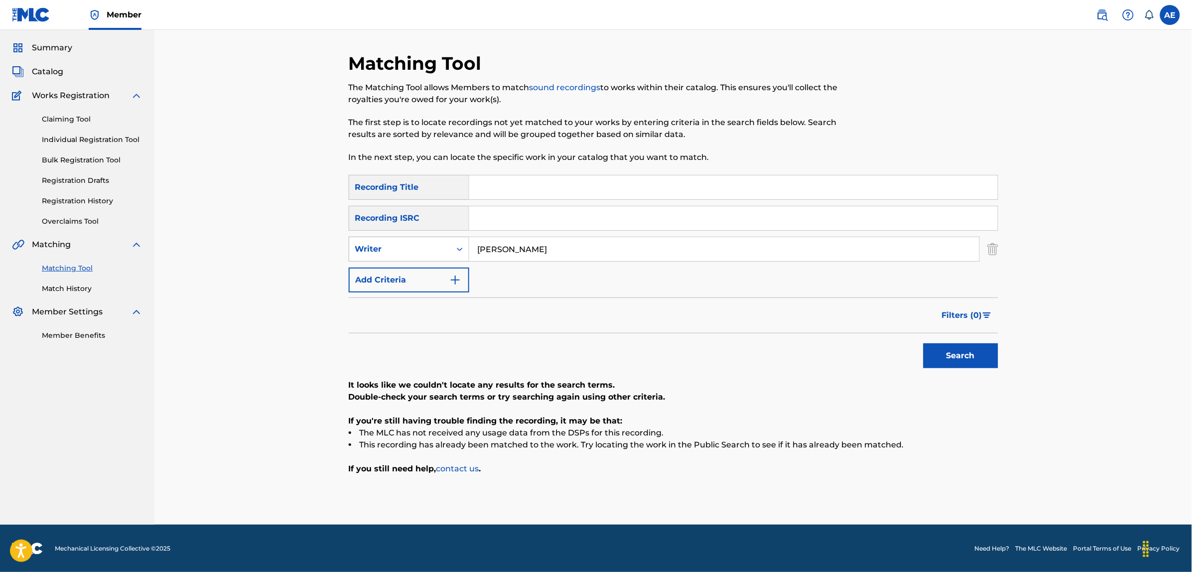
click at [431, 248] on div "SearchWithCriteria45ccc7e9-a05f-477d-ab4c-869d26076c86 Writer ISSAM KHALED" at bounding box center [674, 249] width 650 height 25
click at [548, 253] on input "KHALED" at bounding box center [724, 249] width 510 height 24
paste input "ISSAM"
drag, startPoint x: 552, startPoint y: 245, endPoint x: 372, endPoint y: 245, distance: 179.8
click at [374, 245] on div "SearchWithCriteria45ccc7e9-a05f-477d-ab4c-869d26076c86 Writer KHALED ISSAM" at bounding box center [674, 249] width 650 height 25
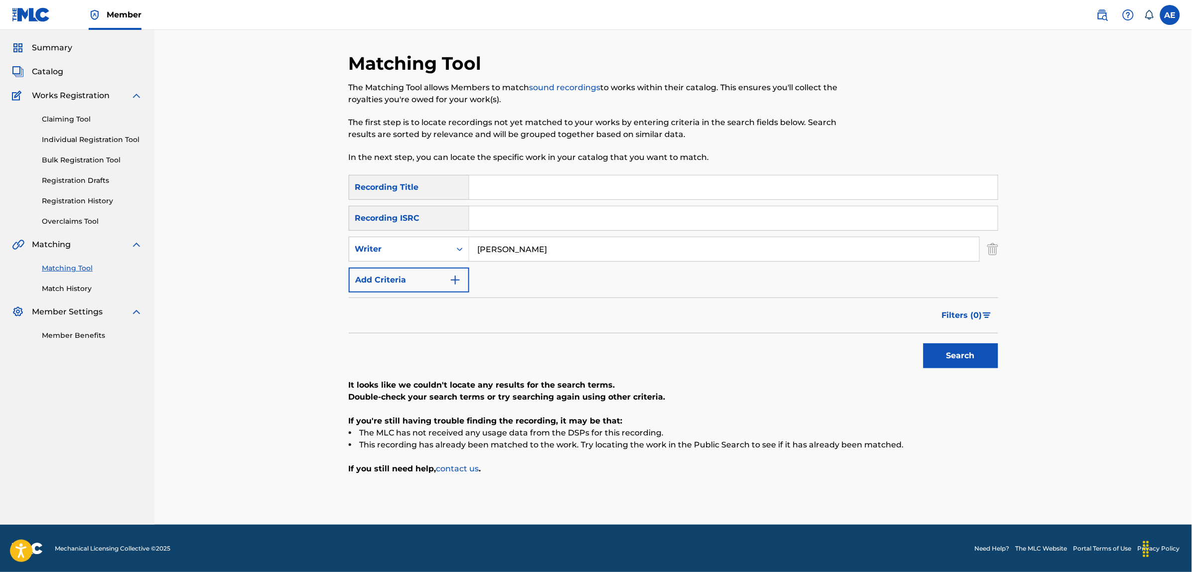
type input "[PERSON_NAME]"
click at [497, 178] on input "Search Form" at bounding box center [733, 187] width 529 height 24
paste input "YA SATER"
type input "YA SATER"
click at [924, 343] on button "Search" at bounding box center [961, 355] width 75 height 25
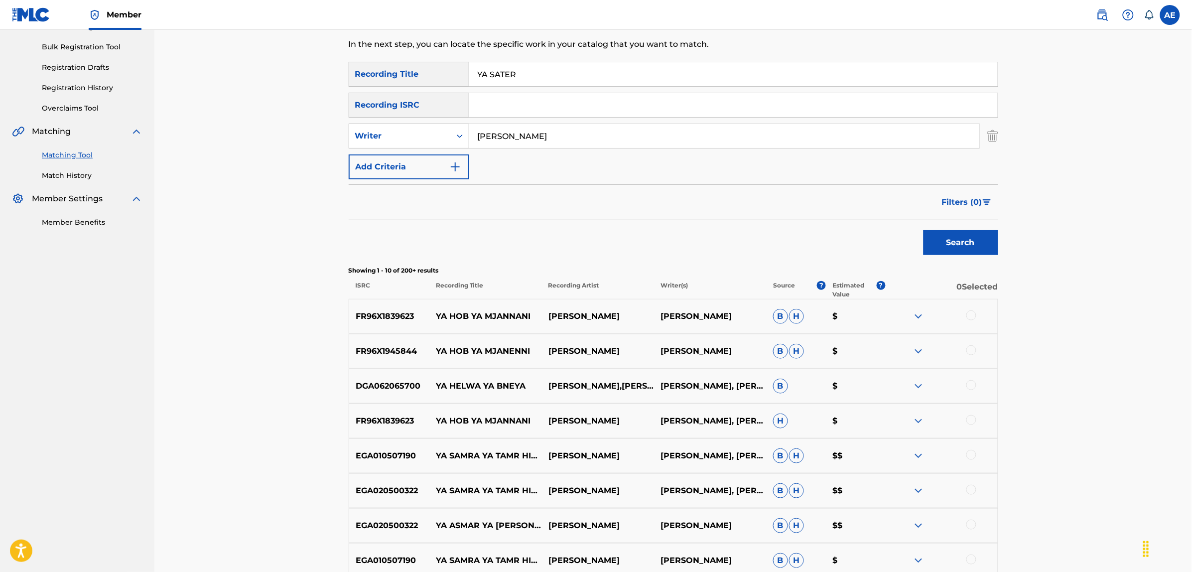
scroll to position [0, 0]
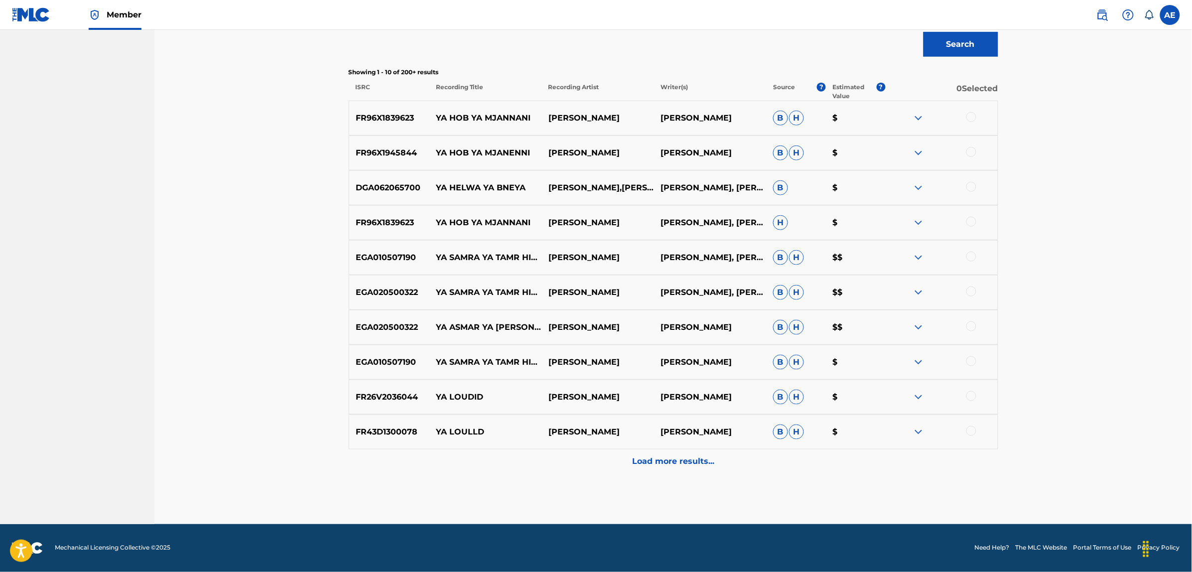
click at [608, 470] on div "Load more results..." at bounding box center [674, 461] width 650 height 25
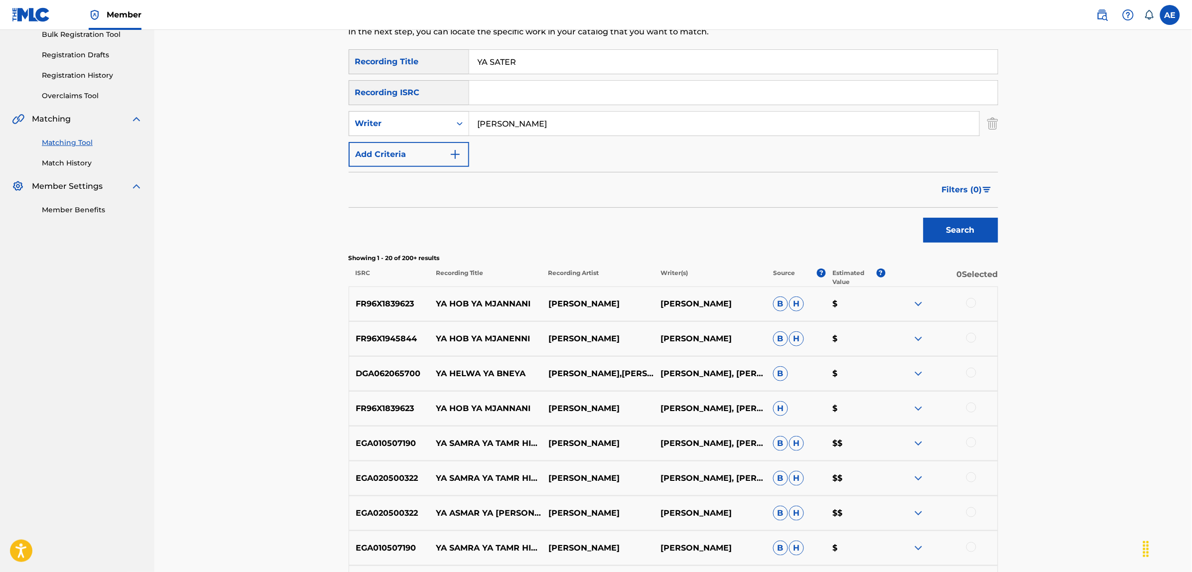
scroll to position [127, 0]
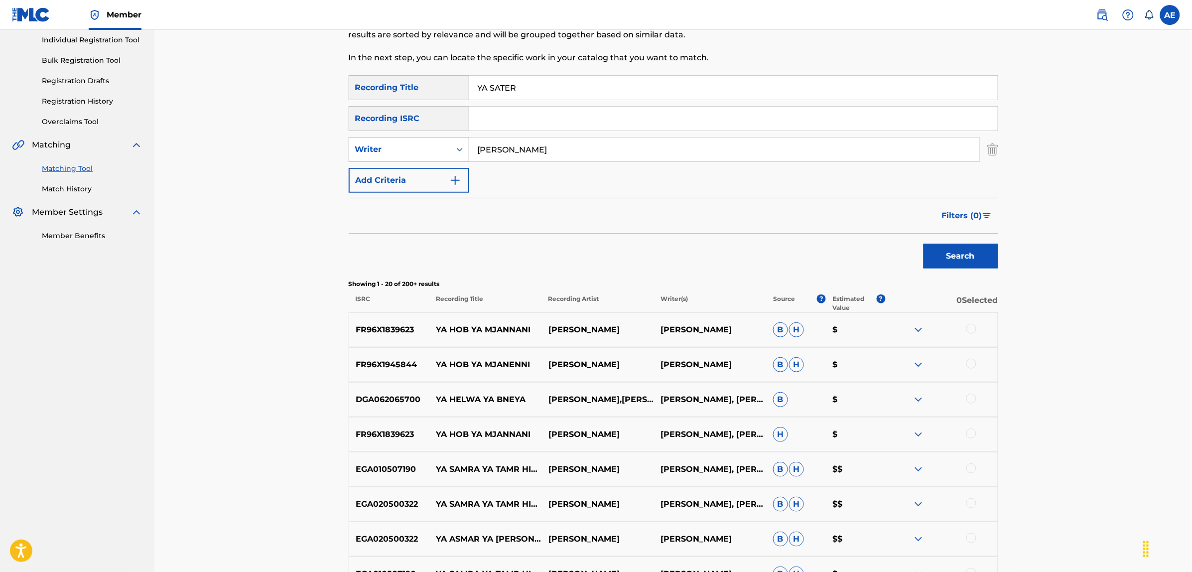
drag, startPoint x: 548, startPoint y: 147, endPoint x: 422, endPoint y: 142, distance: 125.6
click at [422, 143] on div "SearchWithCriteria45ccc7e9-a05f-477d-ab4c-869d26076c86 Writer KHALED ISSAM" at bounding box center [674, 149] width 650 height 25
click at [924, 244] on button "Search" at bounding box center [961, 256] width 75 height 25
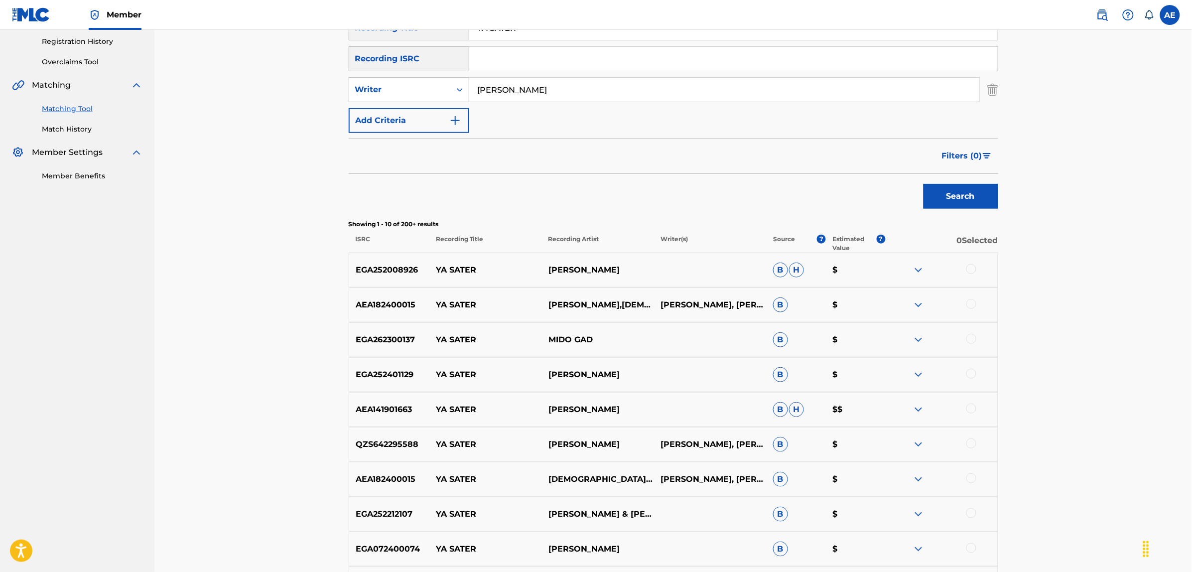
scroll to position [0, 0]
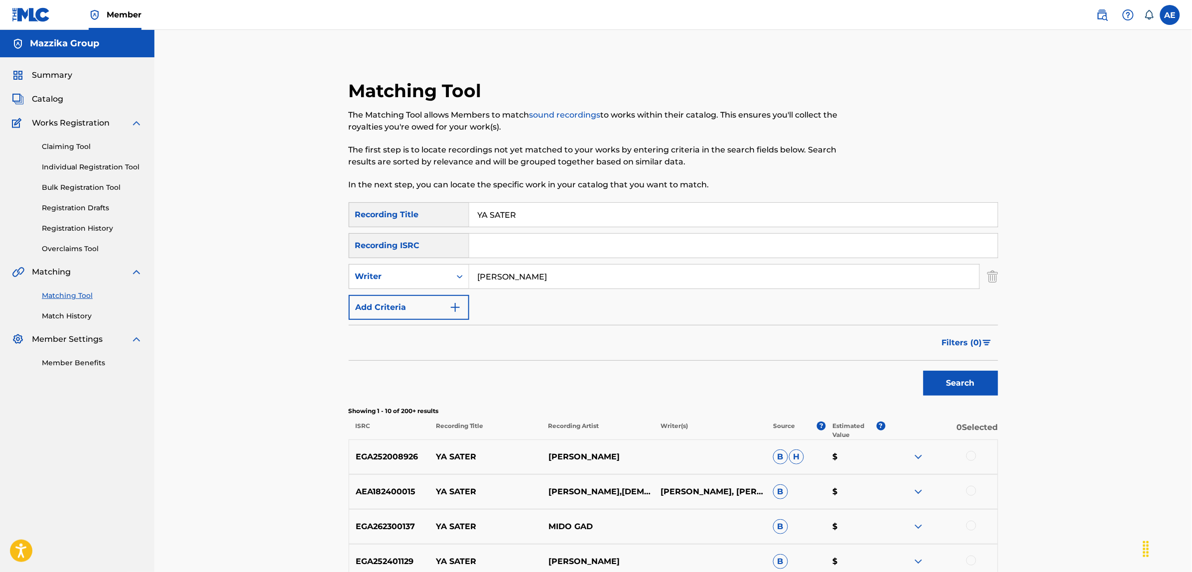
type input "[PERSON_NAME]"
drag, startPoint x: 523, startPoint y: 211, endPoint x: 418, endPoint y: 208, distance: 104.7
click at [418, 208] on div "SearchWithCriteriac9be0a60-fad1-4ea5-a7ac-35e71529e898 Recording Title YA SATER" at bounding box center [674, 214] width 650 height 25
type input "يا ساتر"
click at [924, 371] on button "Search" at bounding box center [961, 383] width 75 height 25
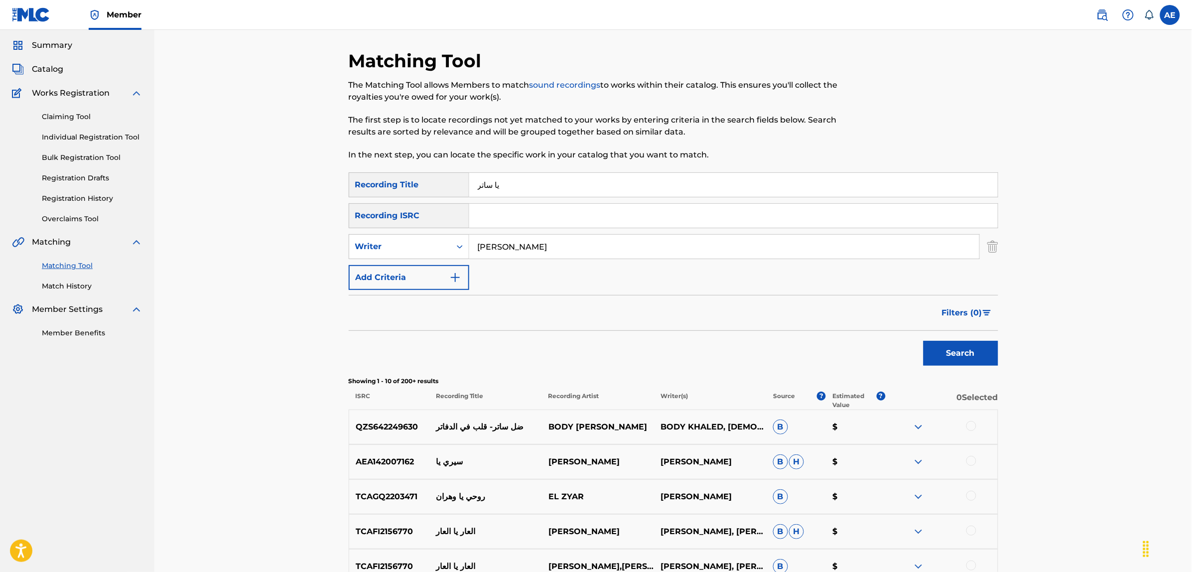
scroll to position [27, 0]
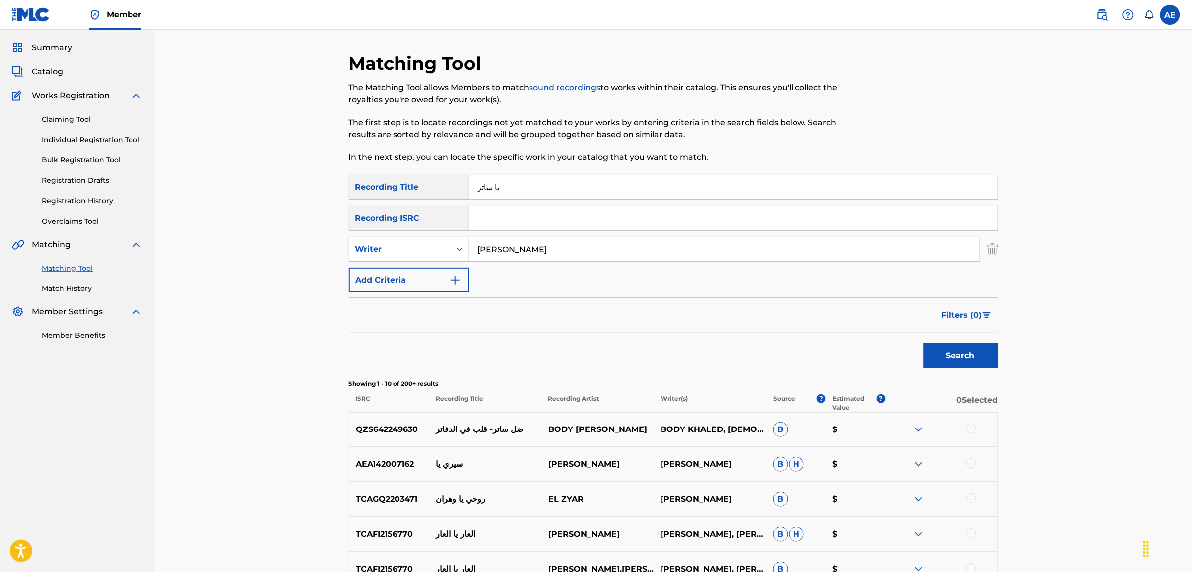
click at [356, 250] on div "SearchWithCriteria45ccc7e9-a05f-477d-ab4c-869d26076c86 Writer KHALED ISSAM" at bounding box center [674, 249] width 650 height 25
click at [924, 343] on button "Search" at bounding box center [961, 355] width 75 height 25
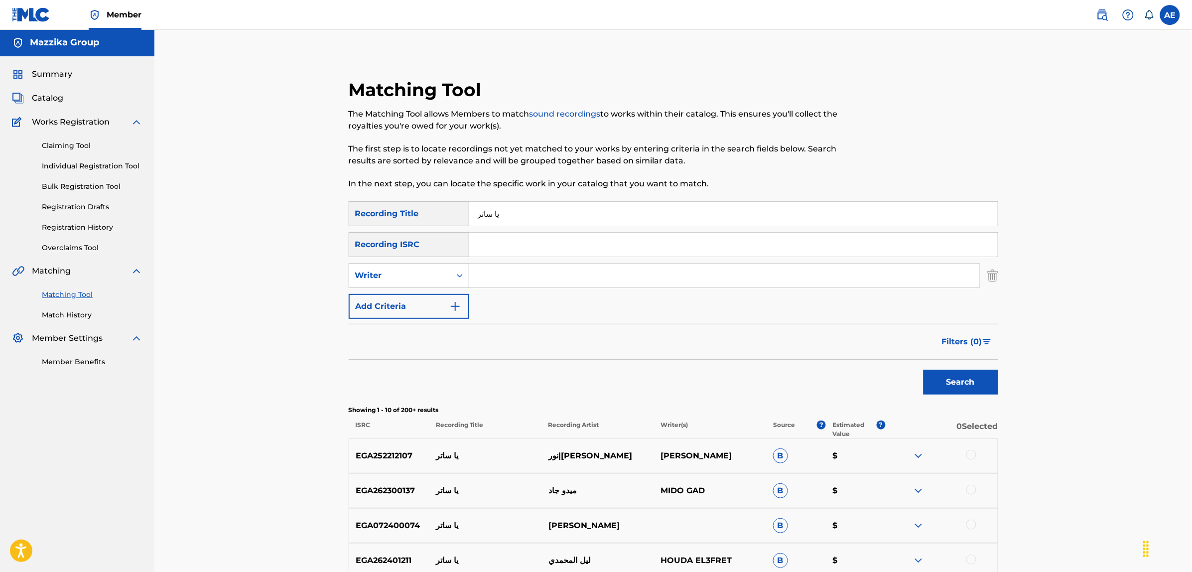
scroll to position [0, 0]
drag, startPoint x: 507, startPoint y: 217, endPoint x: 404, endPoint y: 215, distance: 102.6
click at [404, 215] on div "SearchWithCriteriac9be0a60-fad1-4ea5-a7ac-35e71529e898 Recording Title يا ساتر" at bounding box center [674, 214] width 650 height 25
click at [525, 244] on input "Search Form" at bounding box center [733, 246] width 529 height 24
paste input "EGA012500953"
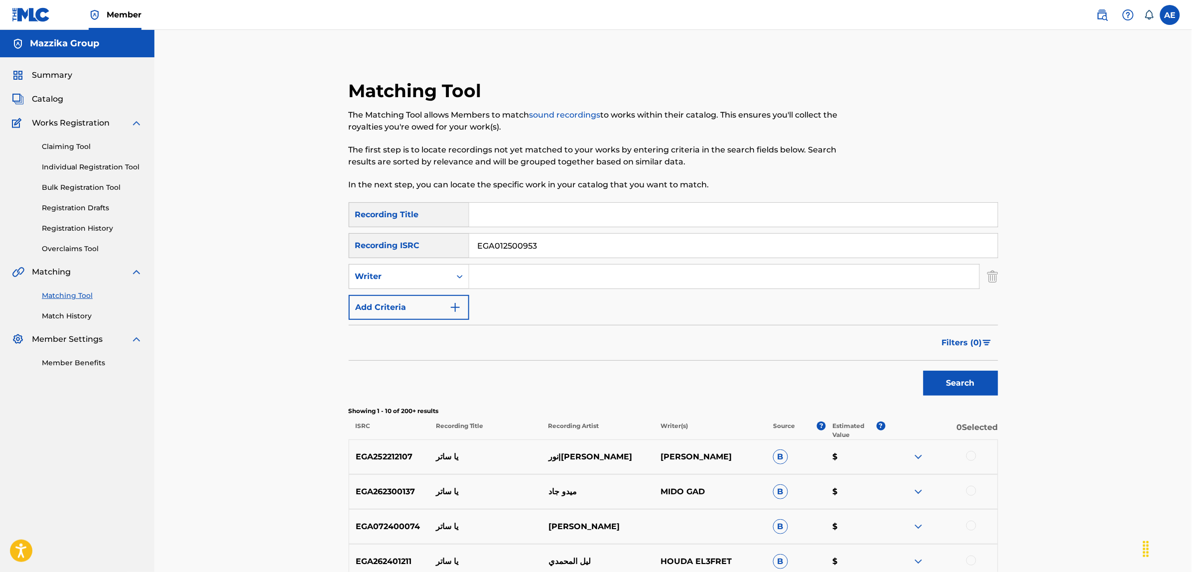
type input "EGA012500953"
click at [924, 371] on button "Search" at bounding box center [961, 383] width 75 height 25
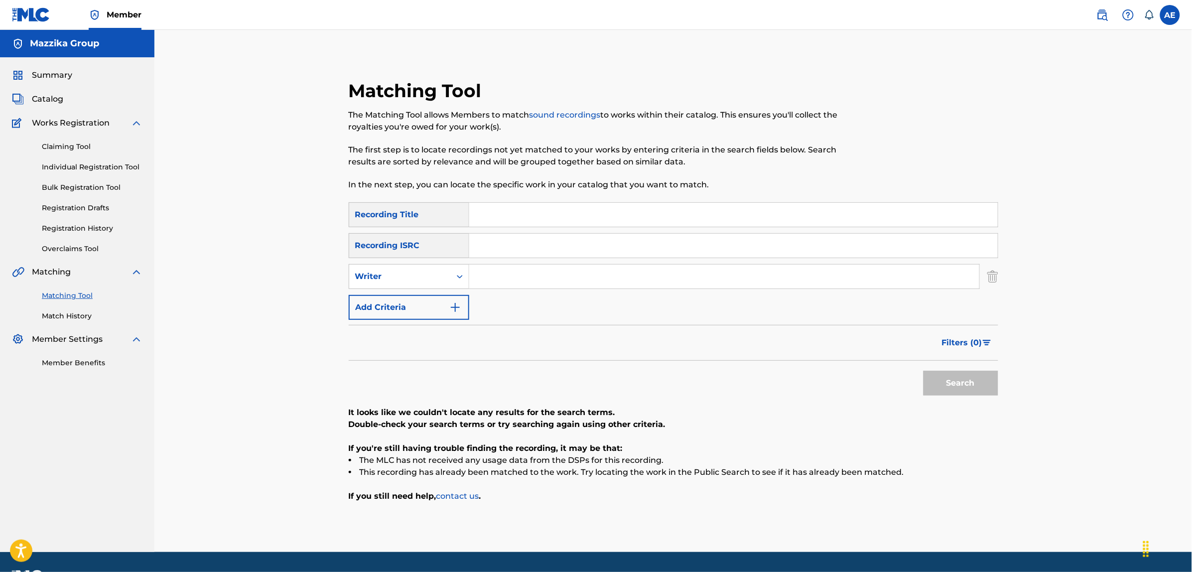
drag, startPoint x: 532, startPoint y: 275, endPoint x: 532, endPoint y: 288, distance: 12.5
click at [532, 275] on input "Search Form" at bounding box center [724, 277] width 510 height 24
click at [499, 279] on input "Search Form" at bounding box center [724, 277] width 510 height 24
paste input "MOUSTAPHA MOHAMED HASSAN IBRAHIM"
type input "MOUSTAPHA MOHAMED HASSAN IBRAHIM"
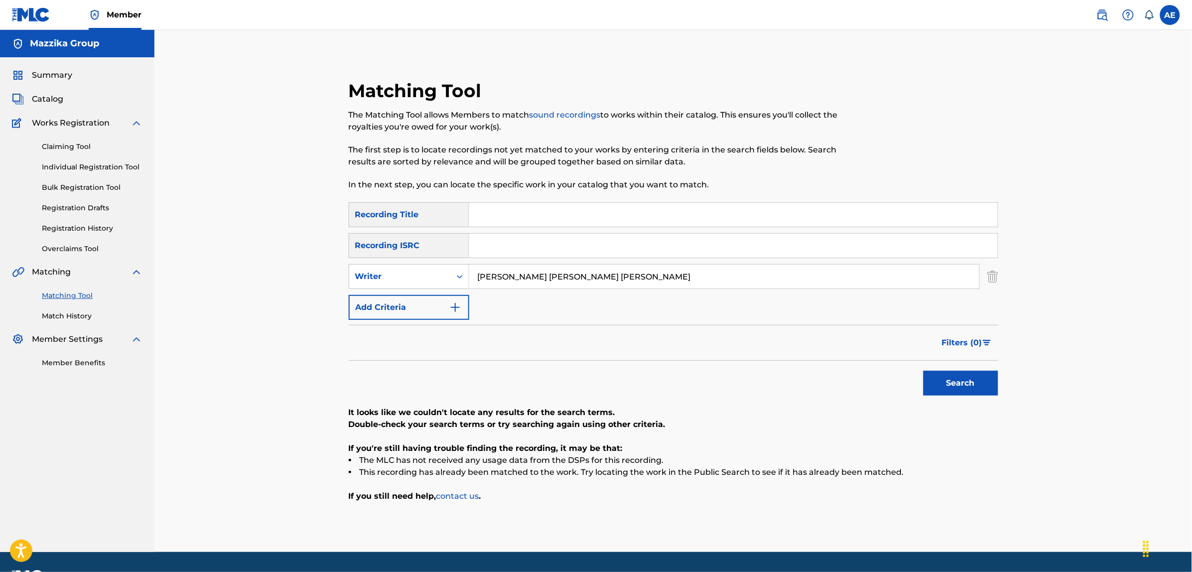
drag, startPoint x: 507, startPoint y: 212, endPoint x: 522, endPoint y: 240, distance: 31.4
click at [507, 212] on input "Search Form" at bounding box center [733, 215] width 529 height 24
paste input "YA HET DARENY"
type input "YA HET DARENY"
click at [924, 371] on button "Search" at bounding box center [961, 383] width 75 height 25
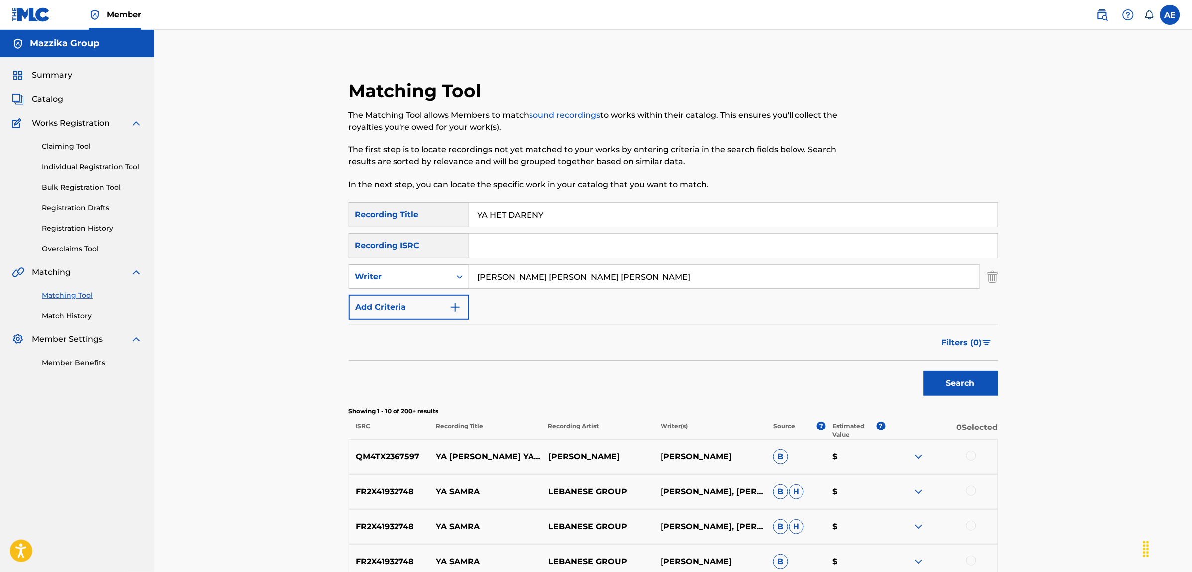
drag, startPoint x: 656, startPoint y: 275, endPoint x: 373, endPoint y: 285, distance: 283.6
click at [376, 285] on div "SearchWithCriteria45ccc7e9-a05f-477d-ab4c-869d26076c86 Writer MOUSTAPHA MOHAMED…" at bounding box center [674, 276] width 650 height 25
click at [924, 371] on button "Search" at bounding box center [961, 383] width 75 height 25
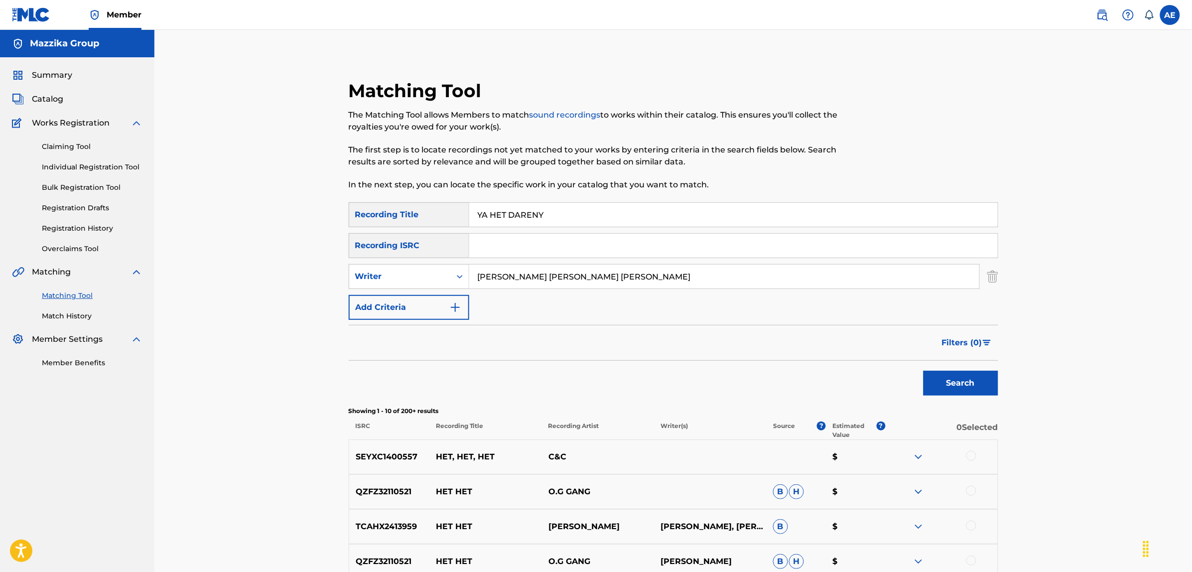
type input "MOUSTAPHA MOHAMED HASSAN IBRAHIM"
drag, startPoint x: 558, startPoint y: 212, endPoint x: 427, endPoint y: 211, distance: 131.5
click at [430, 211] on div "SearchWithCriteriac9be0a60-fad1-4ea5-a7ac-35e71529e898 Recording Title YA HET D…" at bounding box center [674, 214] width 650 height 25
type input "يا حيط داريني"
click at [924, 371] on button "Search" at bounding box center [961, 383] width 75 height 25
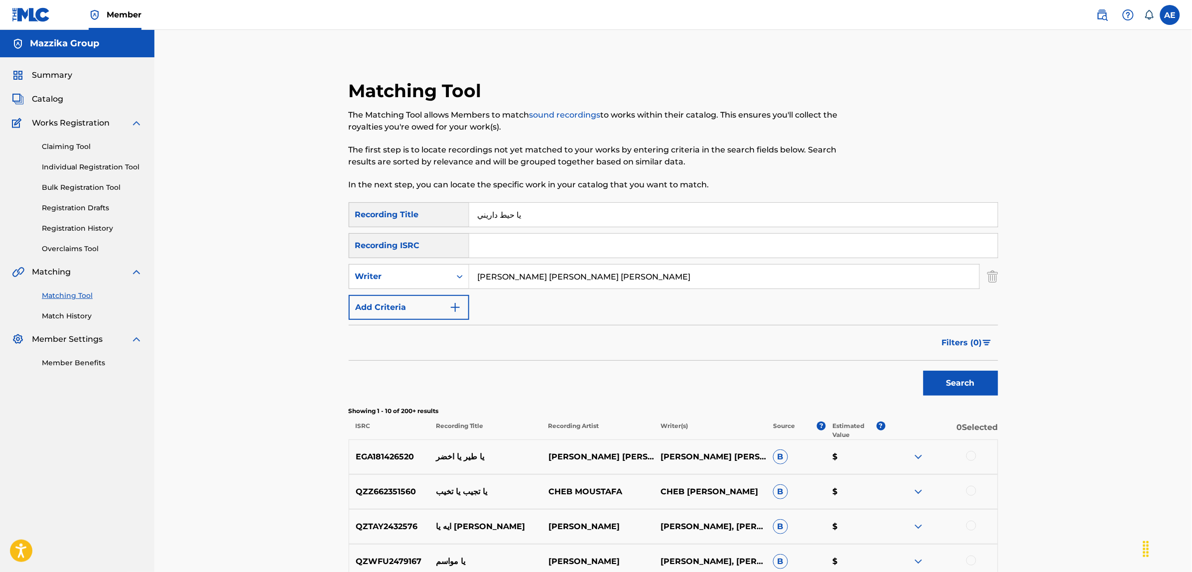
drag, startPoint x: 693, startPoint y: 283, endPoint x: 300, endPoint y: 282, distance: 393.0
click at [300, 282] on div "Matching Tool The Matching Tool allows Members to match sound recordings to wor…" at bounding box center [673, 446] width 1038 height 833
click at [924, 371] on button "Search" at bounding box center [961, 383] width 75 height 25
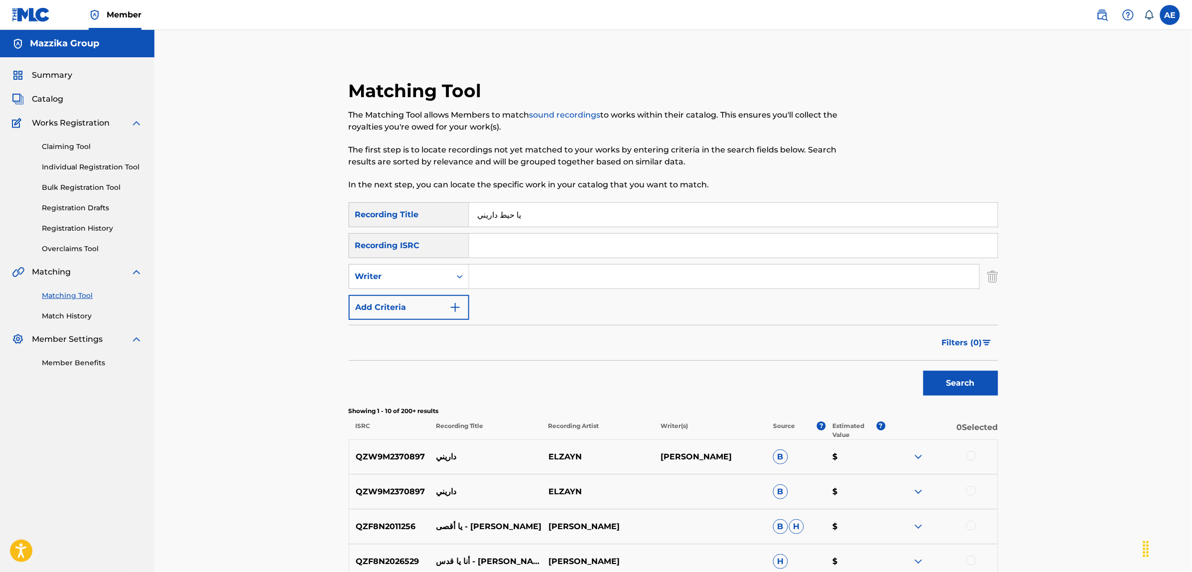
drag, startPoint x: 517, startPoint y: 216, endPoint x: 318, endPoint y: 215, distance: 198.8
click at [325, 216] on div "Matching Tool The Matching Tool allows Members to match sound recordings to wor…" at bounding box center [673, 459] width 697 height 808
click at [491, 249] on input "Search Form" at bounding box center [733, 246] width 529 height 24
paste input "EGA010561500"
type input "EGA010561500"
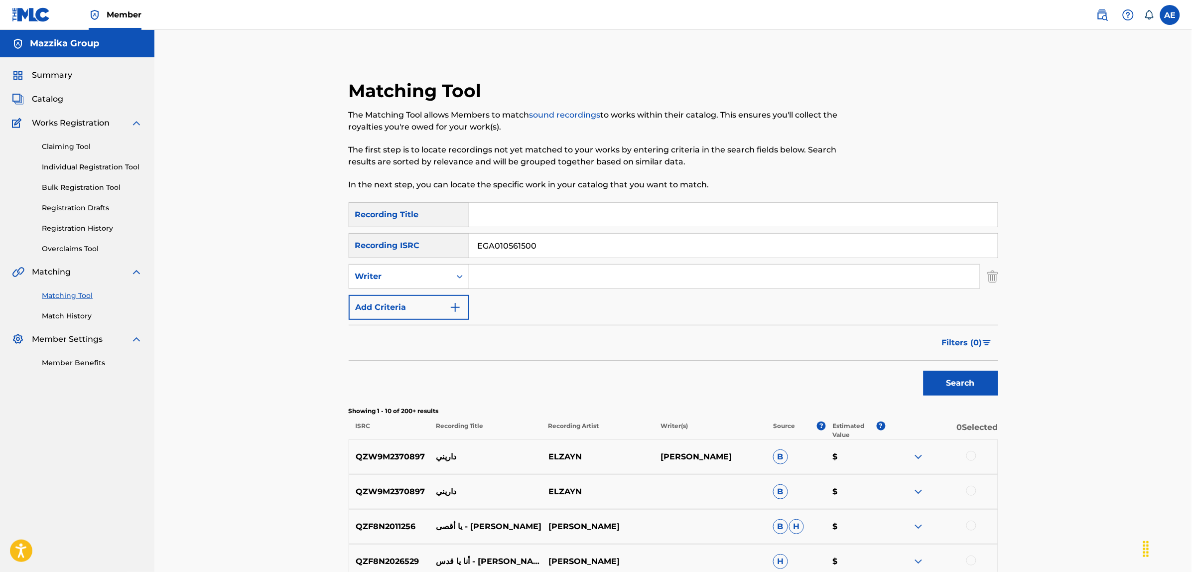
click at [924, 371] on button "Search" at bounding box center [961, 383] width 75 height 25
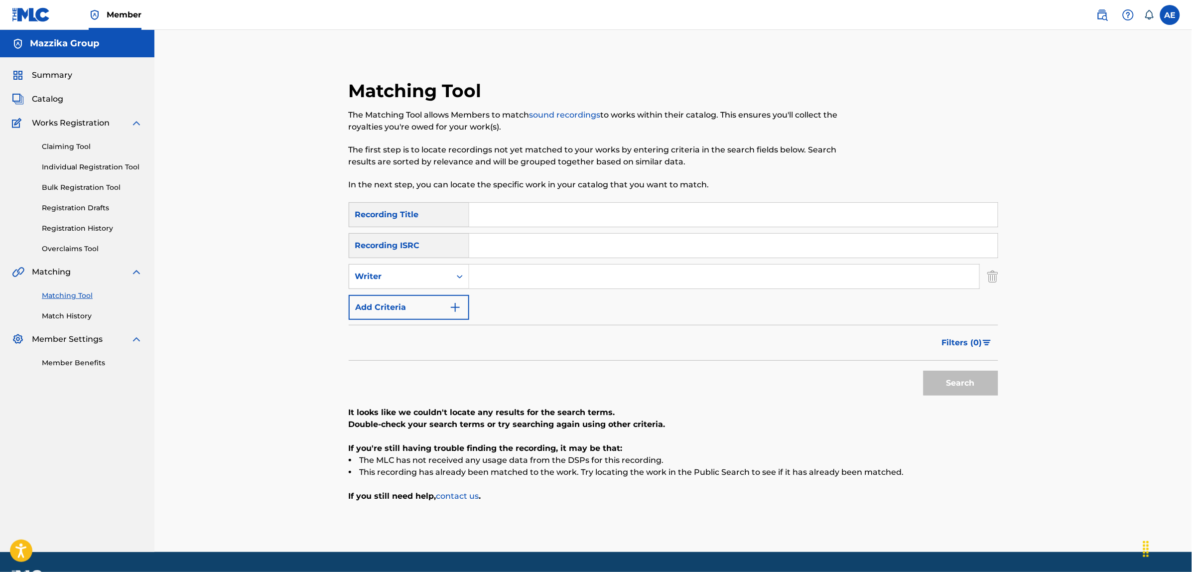
click at [544, 279] on input "Search Form" at bounding box center [724, 277] width 510 height 24
click at [501, 273] on input "Search Form" at bounding box center [724, 277] width 510 height 24
paste input "MOSTAFA SHOKRY HASHEM ABDELMAKSOUD"
type input "MOSTAFA SHOKRY HASHEM ABDELMAKSOUD"
click at [511, 216] on input "Search Form" at bounding box center [733, 215] width 529 height 24
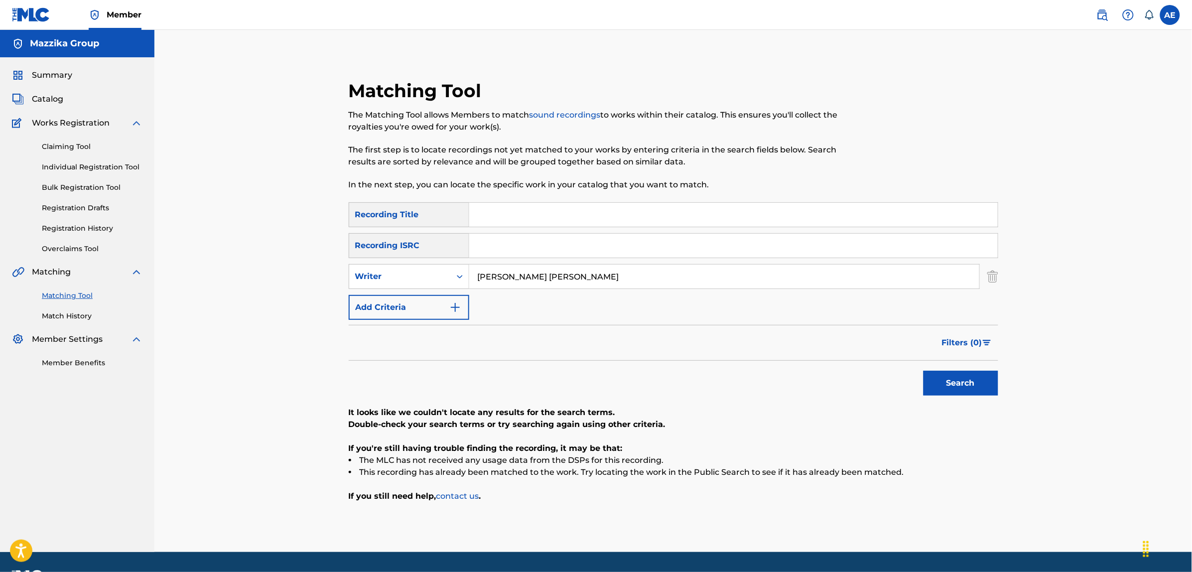
paste input "YARAB AISHARA"
type input "YARAB AISHARA"
click at [924, 371] on button "Search" at bounding box center [961, 383] width 75 height 25
drag, startPoint x: 679, startPoint y: 275, endPoint x: 353, endPoint y: 279, distance: 326.3
click at [367, 280] on div "SearchWithCriteria45ccc7e9-a05f-477d-ab4c-869d26076c86 Writer MOSTAFA SHOKRY HA…" at bounding box center [674, 276] width 650 height 25
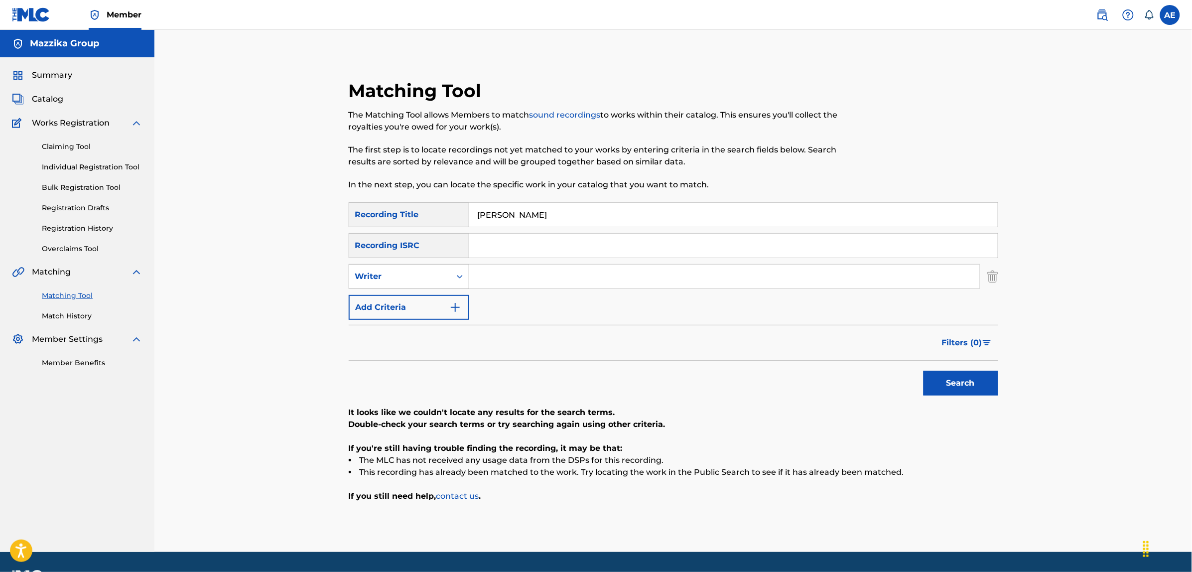
click at [924, 371] on button "Search" at bounding box center [961, 383] width 75 height 25
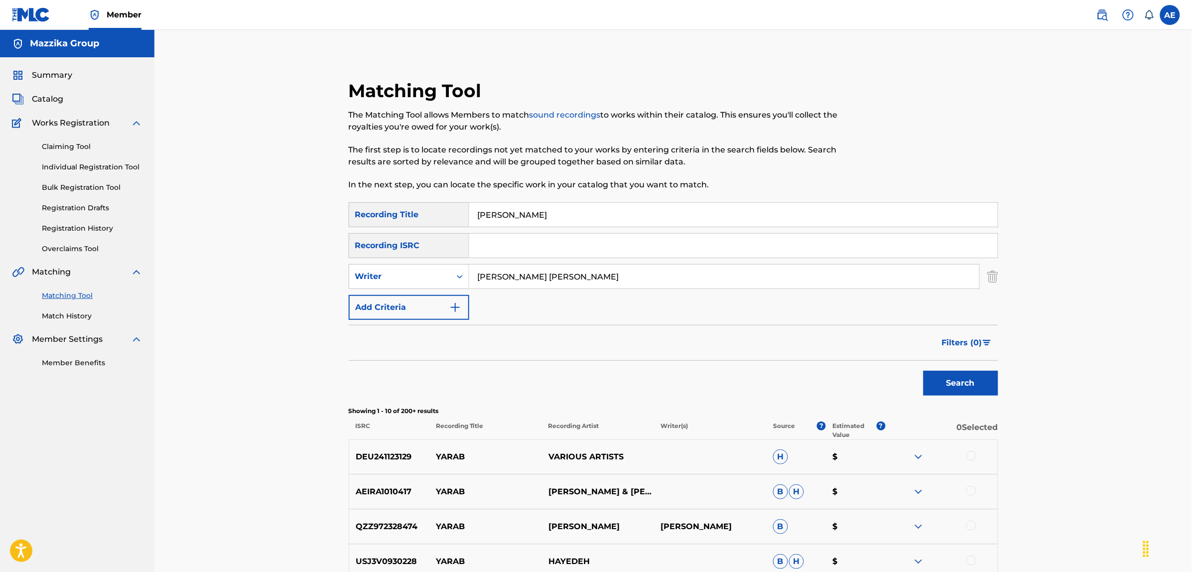
type input "MOSTAFA SHOKRY HASHEM ABDELMAKSOUD"
drag, startPoint x: 559, startPoint y: 212, endPoint x: 394, endPoint y: 212, distance: 165.4
click at [397, 212] on div "SearchWithCriteriac9be0a60-fad1-4ea5-a7ac-35e71529e898 Recording Title YARAB AI…" at bounding box center [674, 214] width 650 height 25
type input "يارب اشارة"
click at [924, 371] on button "Search" at bounding box center [961, 383] width 75 height 25
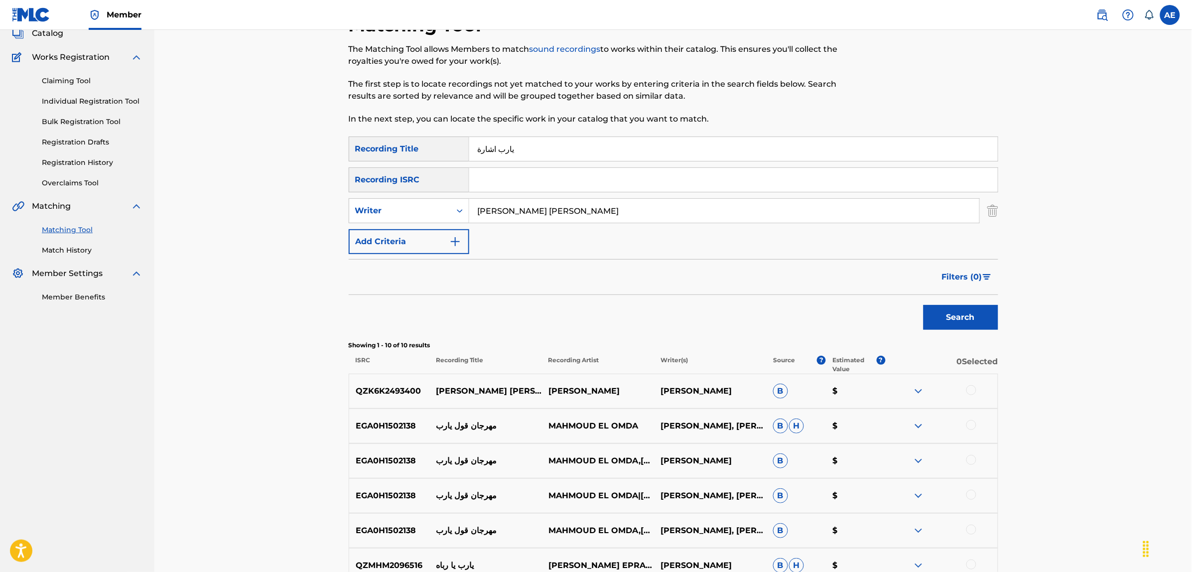
scroll to position [65, 0]
drag, startPoint x: 696, startPoint y: 210, endPoint x: 282, endPoint y: 202, distance: 414.0
click at [282, 202] on div "Matching Tool The Matching Tool allows Members to match sound recordings to wor…" at bounding box center [673, 369] width 1038 height 808
click at [924, 306] on button "Search" at bounding box center [961, 318] width 75 height 25
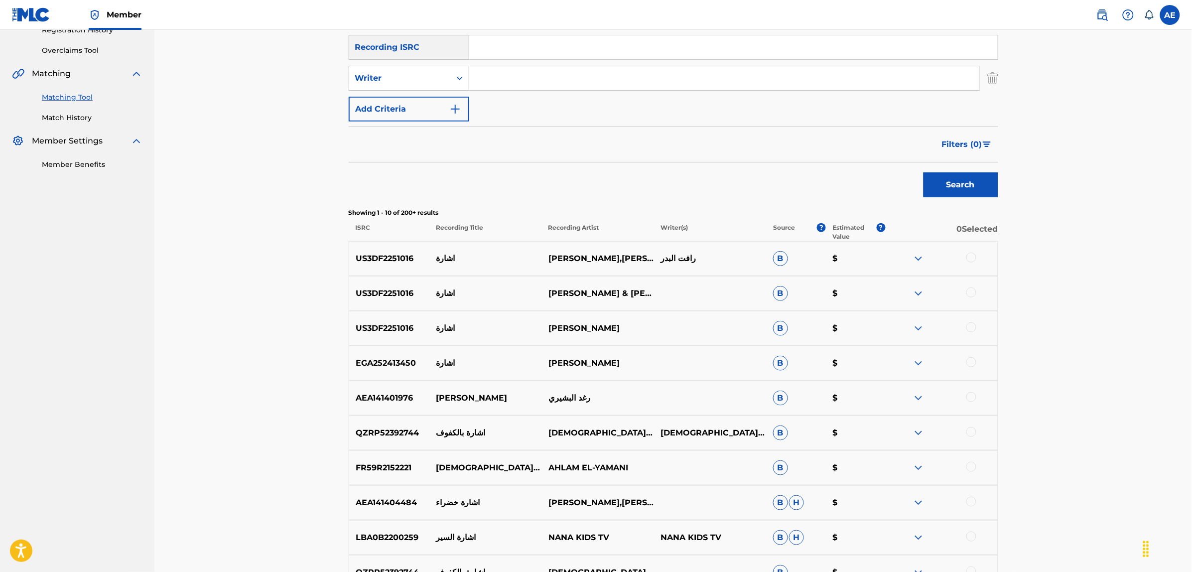
scroll to position [0, 0]
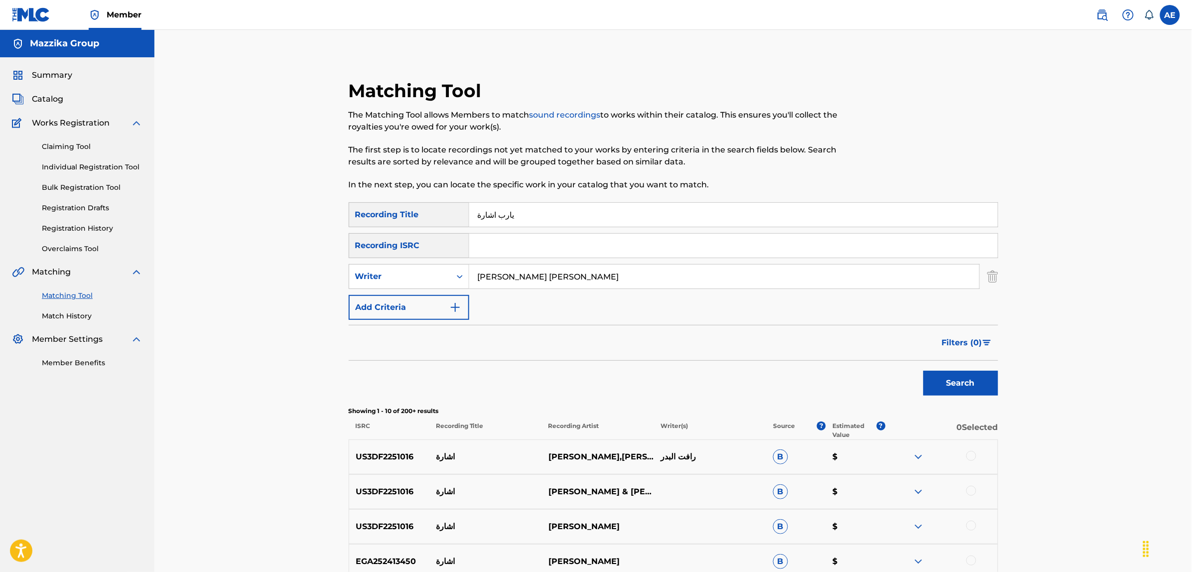
type input "MOSTAFA SHOKRY HASHEM ABDELMAKSOUD"
drag, startPoint x: 521, startPoint y: 207, endPoint x: 326, endPoint y: 208, distance: 194.8
click at [327, 208] on div "Matching Tool The Matching Tool allows Members to match sound recordings to wor…" at bounding box center [673, 459] width 697 height 808
drag, startPoint x: 328, startPoint y: 290, endPoint x: 274, endPoint y: 299, distance: 54.1
click at [275, 298] on div "Matching Tool The Matching Tool allows Members to match sound recordings to wor…" at bounding box center [673, 446] width 1038 height 833
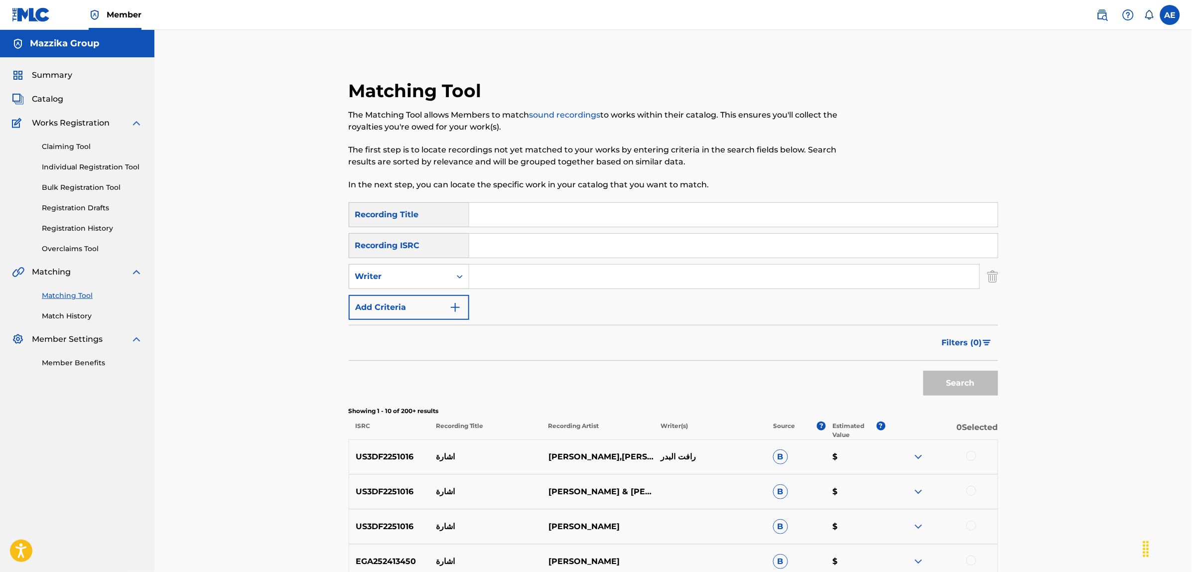
click at [488, 244] on input "Search Form" at bounding box center [733, 246] width 529 height 24
paste input "EGA020502866"
type input "EGA020502866"
click at [924, 371] on button "Search" at bounding box center [961, 383] width 75 height 25
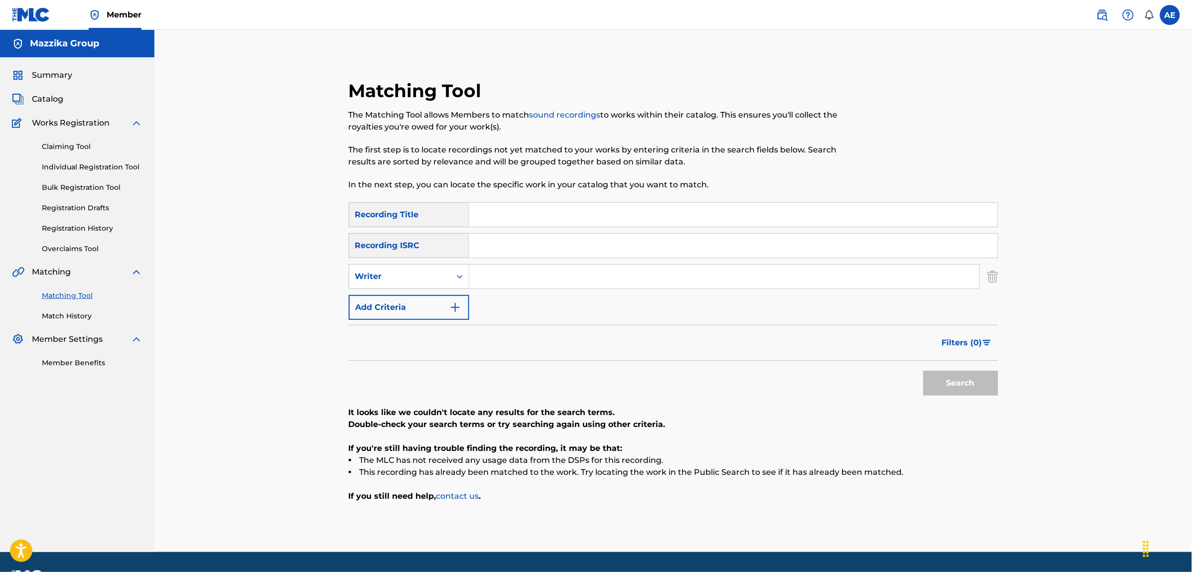
click at [509, 270] on input "Search Form" at bounding box center [724, 277] width 510 height 24
click at [519, 274] on input "Search Form" at bounding box center [724, 277] width 510 height 24
paste input "MOHAMED REFAI"
drag, startPoint x: 528, startPoint y: 274, endPoint x: 444, endPoint y: 275, distance: 83.7
click at [444, 275] on div "SearchWithCriteria45ccc7e9-a05f-477d-ab4c-869d26076c86 Writer MOHAMED REFAI" at bounding box center [674, 276] width 650 height 25
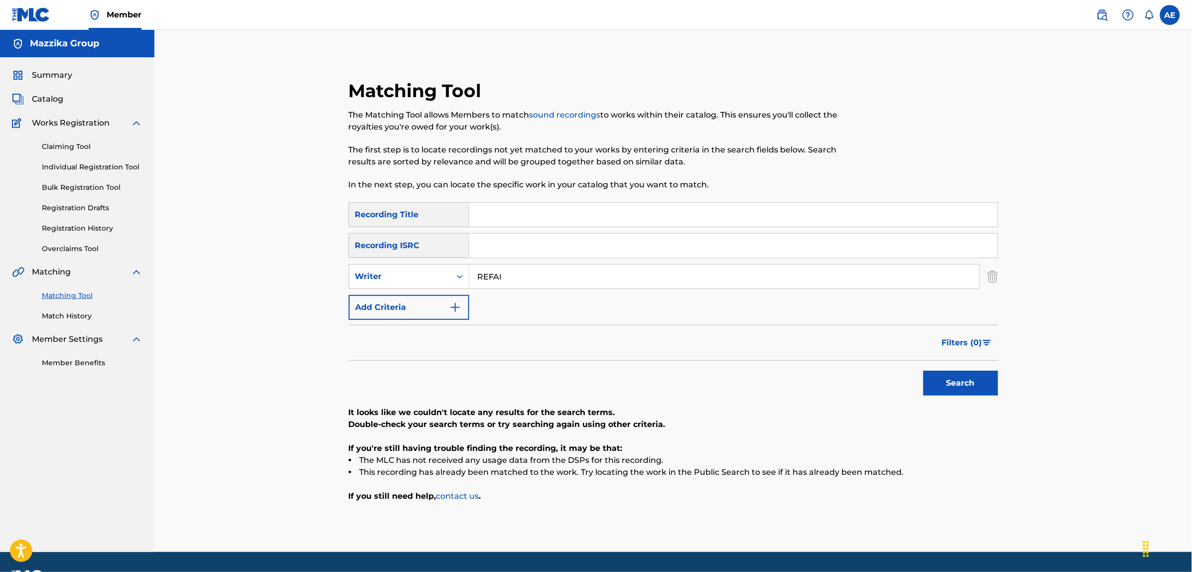
click at [544, 274] on input "REFAI" at bounding box center [724, 277] width 510 height 24
paste input "MOHAMED"
drag, startPoint x: 593, startPoint y: 284, endPoint x: 373, endPoint y: 272, distance: 220.5
click at [374, 272] on div "SearchWithCriteria45ccc7e9-a05f-477d-ab4c-869d26076c86 Writer REFAI MOHAMED" at bounding box center [674, 276] width 650 height 25
type input "REFAI MOHAMED"
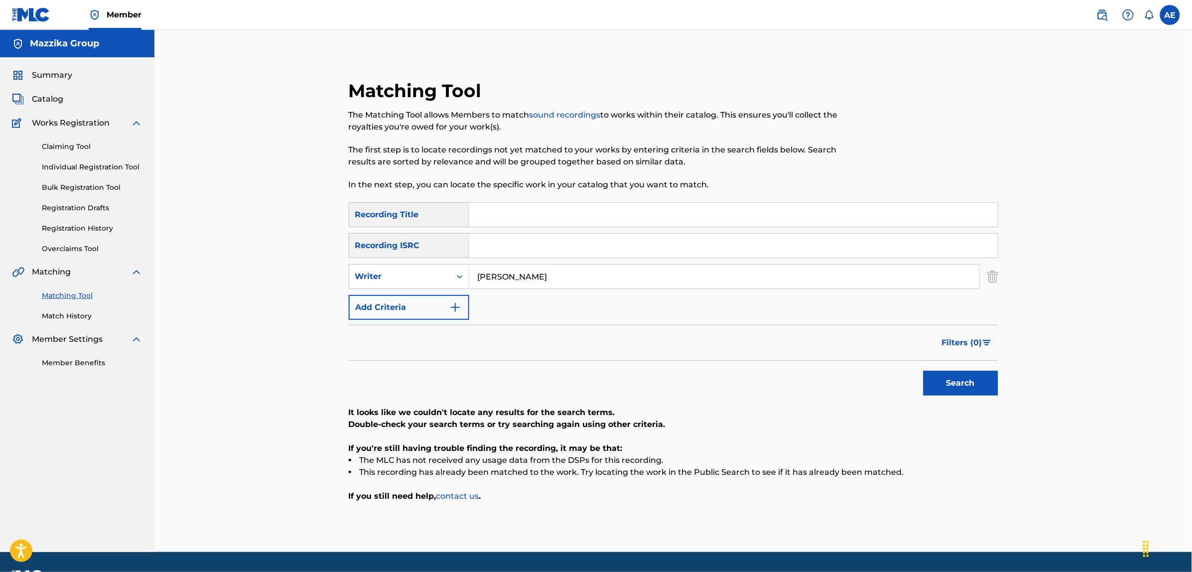
click at [496, 213] on input "Search Form" at bounding box center [733, 215] width 529 height 24
paste input "SABREEN"
type input "SABREEN"
click at [924, 371] on button "Search" at bounding box center [961, 383] width 75 height 25
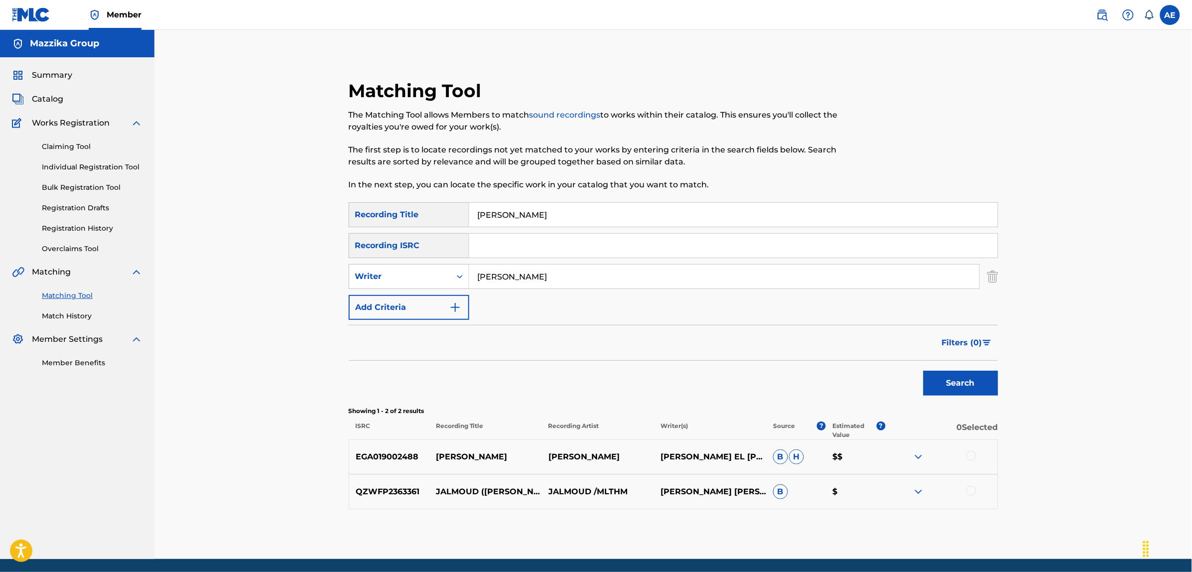
drag, startPoint x: 558, startPoint y: 272, endPoint x: 395, endPoint y: 262, distance: 163.7
click at [396, 262] on div "SearchWithCriteriac9be0a60-fad1-4ea5-a7ac-35e71529e898 Recording Title SABREEN …" at bounding box center [674, 261] width 650 height 118
click at [924, 371] on button "Search" at bounding box center [961, 383] width 75 height 25
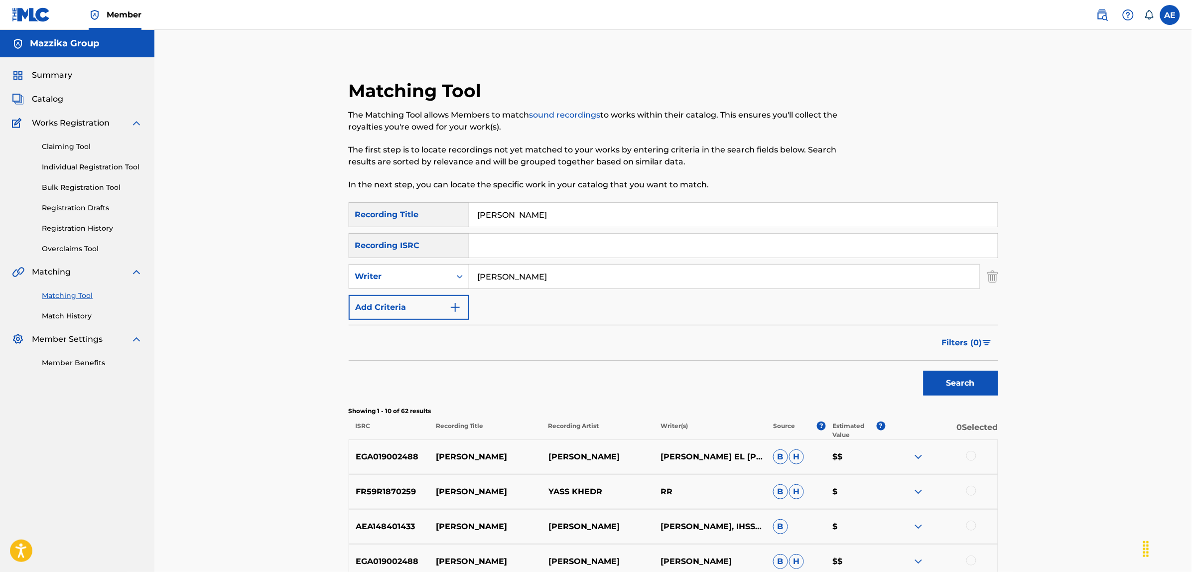
type input "REFAI MOHAMED"
drag, startPoint x: 536, startPoint y: 217, endPoint x: 432, endPoint y: 220, distance: 103.2
click at [435, 220] on div "SearchWithCriteriac9be0a60-fad1-4ea5-a7ac-35e71529e898 Recording Title SABREEN" at bounding box center [674, 214] width 650 height 25
type input "صابرين"
click at [924, 371] on button "Search" at bounding box center [961, 383] width 75 height 25
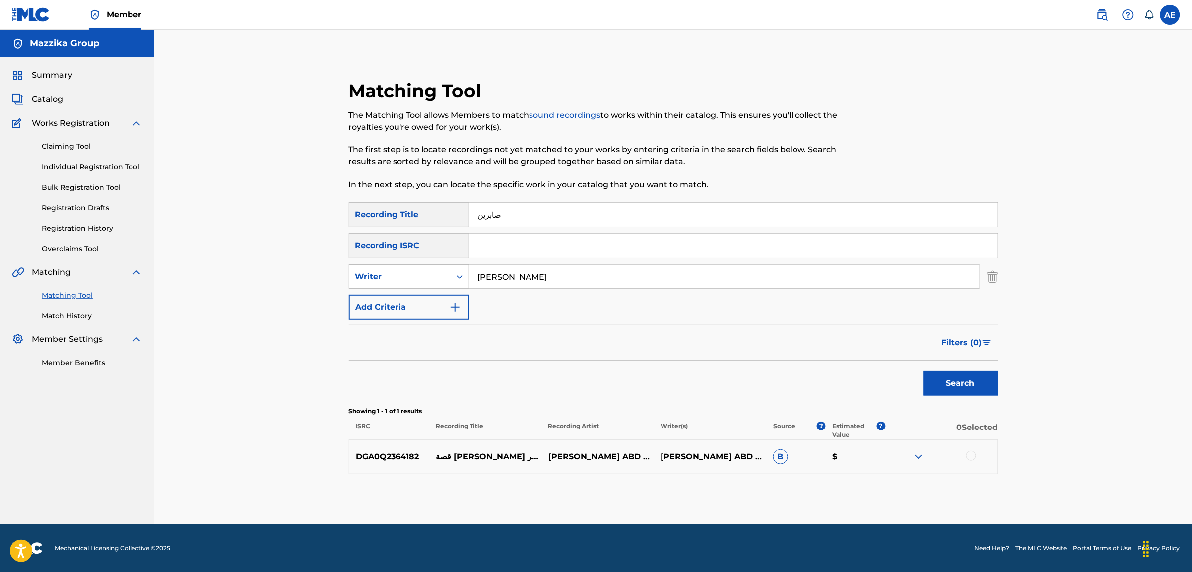
drag, startPoint x: 561, startPoint y: 276, endPoint x: 387, endPoint y: 275, distance: 174.9
click at [387, 275] on div "SearchWithCriteria45ccc7e9-a05f-477d-ab4c-869d26076c86 Writer REFAI MOHAMED" at bounding box center [674, 276] width 650 height 25
click at [924, 371] on button "Search" at bounding box center [961, 383] width 75 height 25
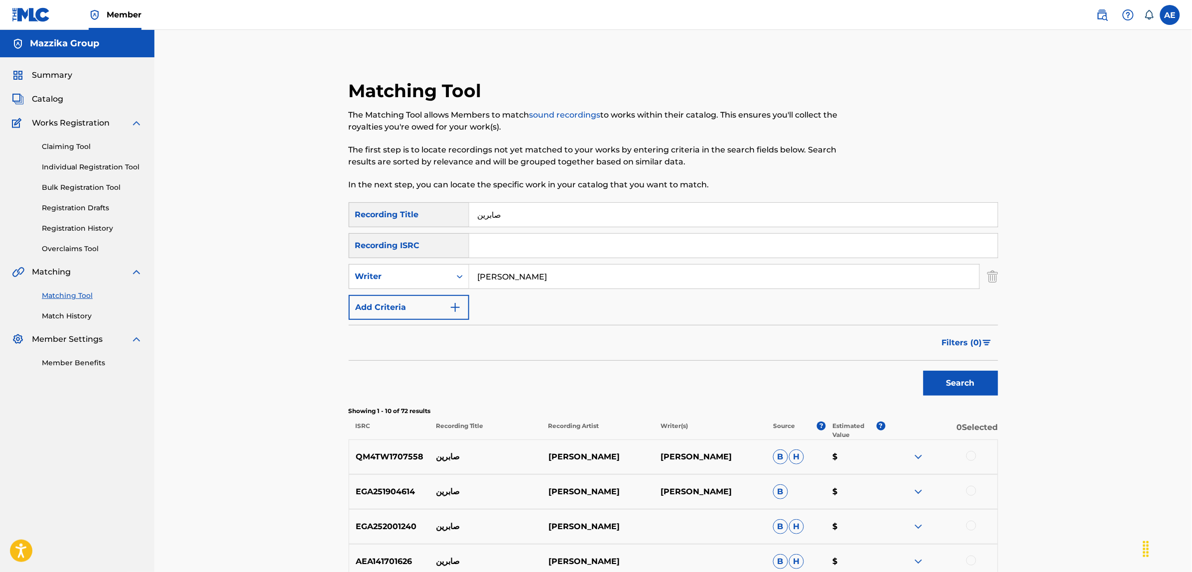
type input "REFAI MOHAMED"
drag, startPoint x: 520, startPoint y: 216, endPoint x: 375, endPoint y: 210, distance: 144.6
click at [376, 210] on div "SearchWithCriteriac9be0a60-fad1-4ea5-a7ac-35e71529e898 Recording Title صابرين" at bounding box center [674, 214] width 650 height 25
drag, startPoint x: 390, startPoint y: 255, endPoint x: 359, endPoint y: 260, distance: 31.8
click at [309, 257] on div "Matching Tool The Matching Tool allows Members to match sound recordings to wor…" at bounding box center [673, 446] width 1038 height 833
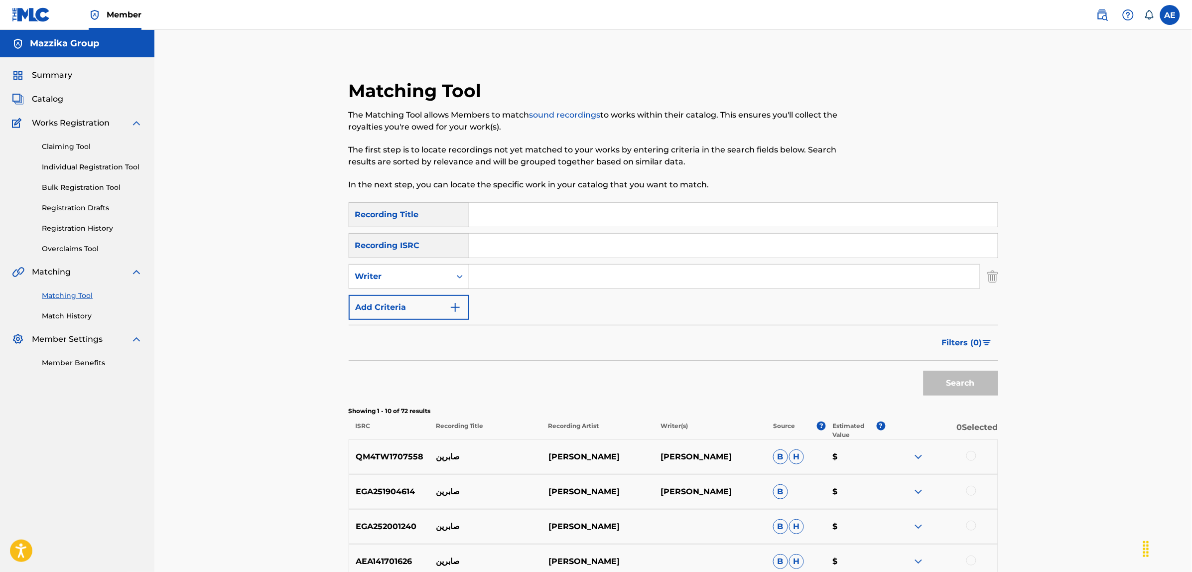
click at [500, 245] on input "Search Form" at bounding box center [733, 246] width 529 height 24
paste input "EGA019001109"
type input "EGA019001109"
click at [924, 371] on button "Search" at bounding box center [961, 383] width 75 height 25
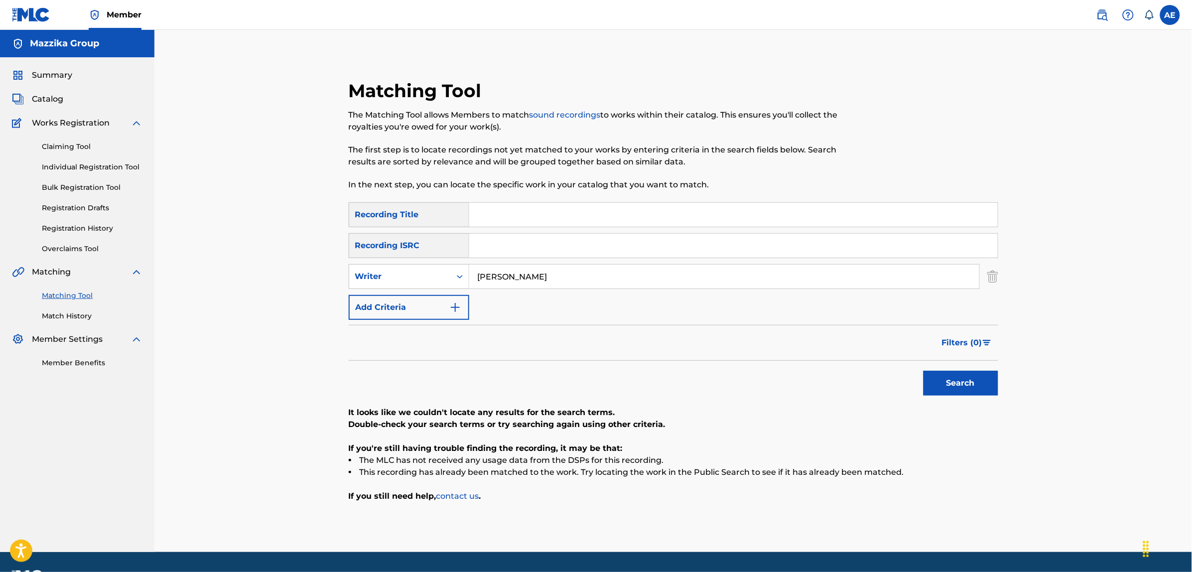
type input "REFAI MOHAMED"
paste input "BAHEBAK LESA"
type input "BAHEBAK LESA"
click at [924, 371] on button "Search" at bounding box center [961, 383] width 75 height 25
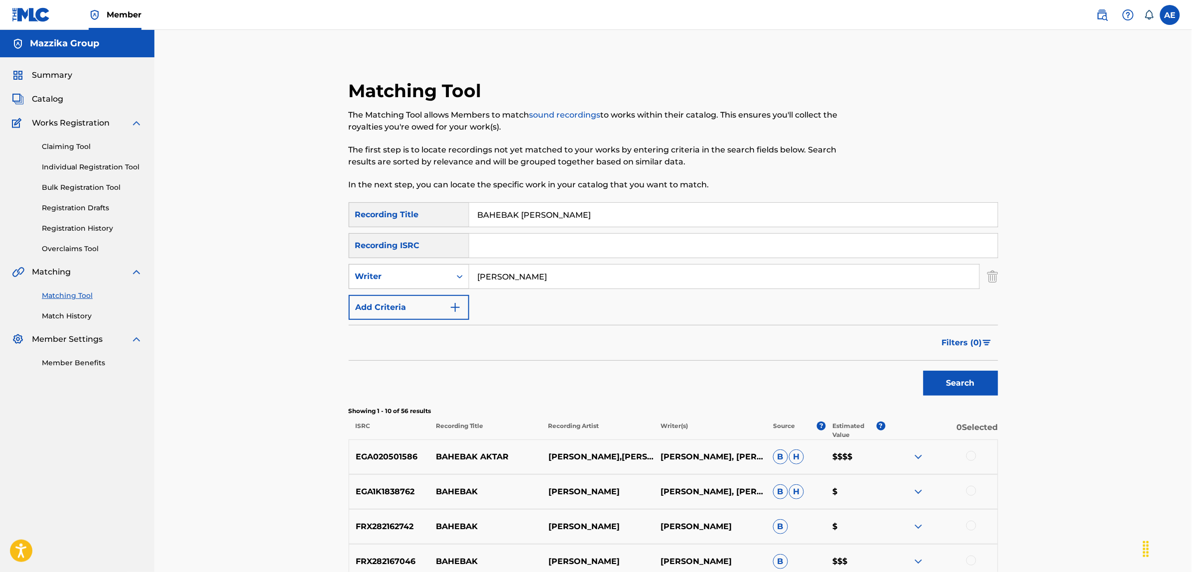
drag, startPoint x: 558, startPoint y: 278, endPoint x: 406, endPoint y: 280, distance: 151.5
click at [407, 280] on div "SearchWithCriteria45ccc7e9-a05f-477d-ab4c-869d26076c86 Writer REFAI MOHAMED" at bounding box center [674, 276] width 650 height 25
click at [924, 371] on button "Search" at bounding box center [961, 383] width 75 height 25
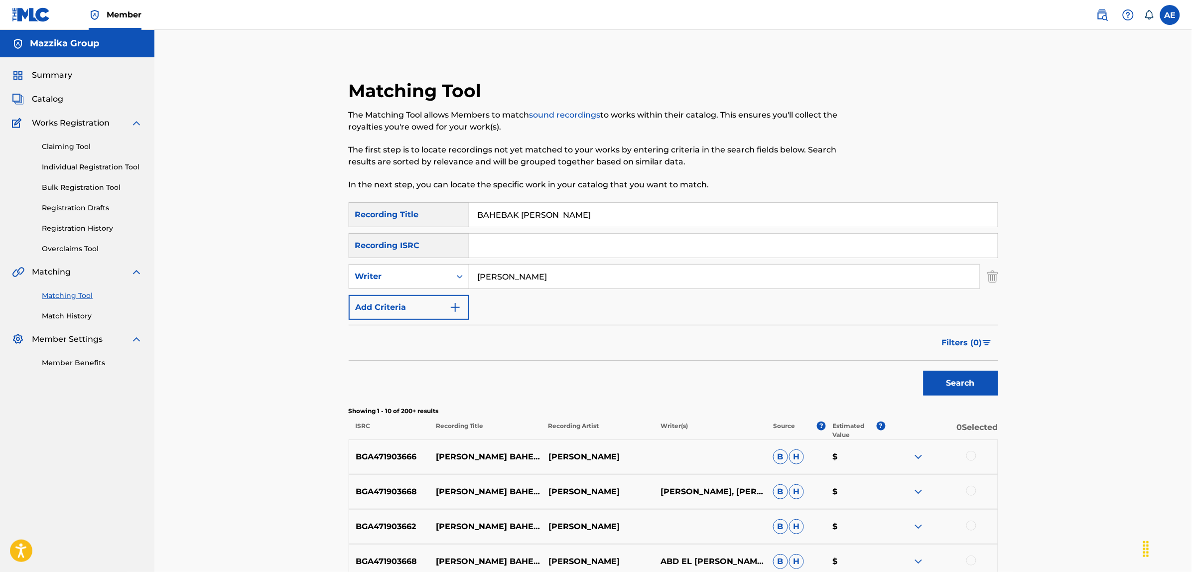
type input "REFAI MOHAMED"
drag, startPoint x: 556, startPoint y: 217, endPoint x: 431, endPoint y: 222, distance: 125.6
click at [426, 212] on div "SearchWithCriteriac9be0a60-fad1-4ea5-a7ac-35e71529e898 Recording Title BAHEBAK …" at bounding box center [674, 214] width 650 height 25
type input "بحبك لسه"
click at [924, 371] on button "Search" at bounding box center [961, 383] width 75 height 25
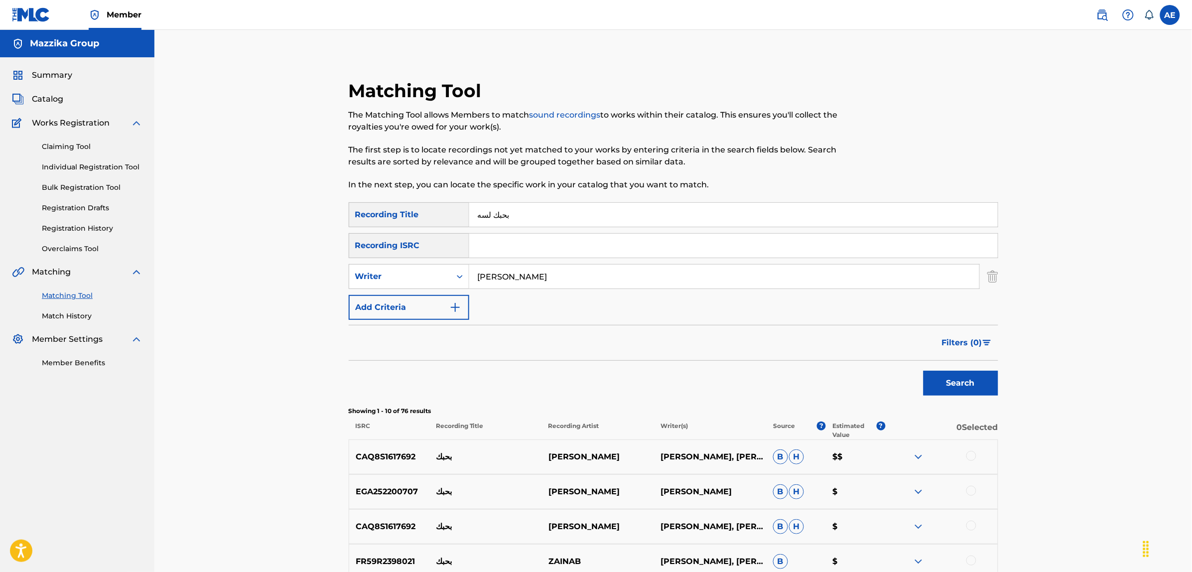
drag, startPoint x: 568, startPoint y: 279, endPoint x: 323, endPoint y: 292, distance: 245.4
click at [323, 292] on div "Matching Tool The Matching Tool allows Members to match sound recordings to wor…" at bounding box center [673, 446] width 1038 height 833
click at [924, 371] on button "Search" at bounding box center [961, 383] width 75 height 25
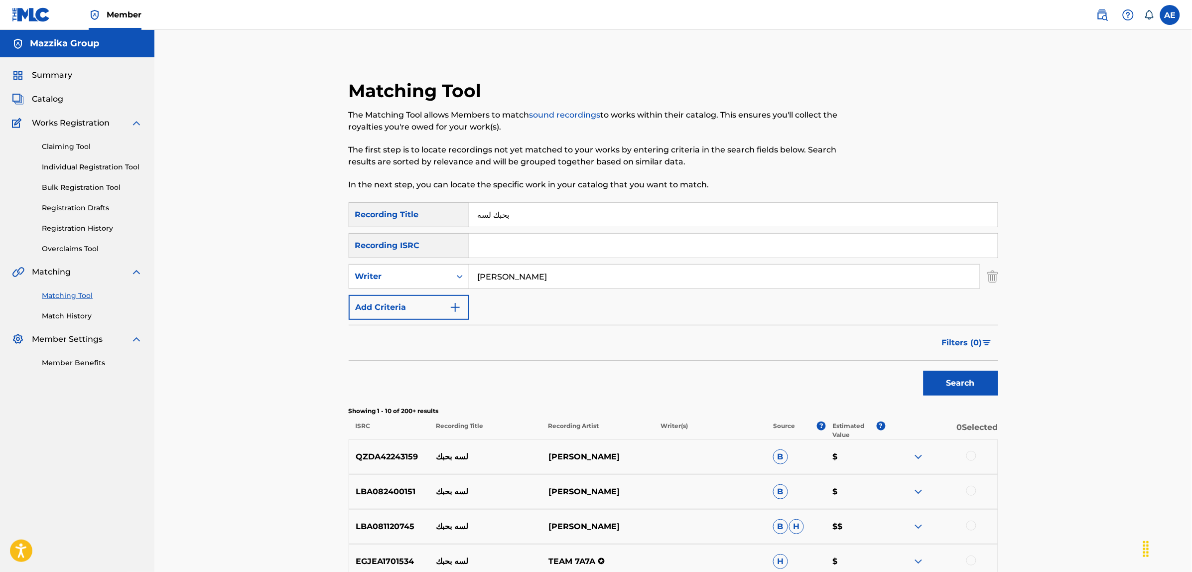
type input "REFAI MOHAMED"
drag, startPoint x: 522, startPoint y: 222, endPoint x: 412, endPoint y: 220, distance: 110.1
click at [415, 220] on div "SearchWithCriteriac9be0a60-fad1-4ea5-a7ac-35e71529e898 Recording Title بحبك لسه" at bounding box center [674, 214] width 650 height 25
drag, startPoint x: 445, startPoint y: 269, endPoint x: 391, endPoint y: 270, distance: 53.8
click at [393, 270] on div "SearchWithCriteria45ccc7e9-a05f-477d-ab4c-869d26076c86 Writer REFAI MOHAMED" at bounding box center [674, 276] width 650 height 25
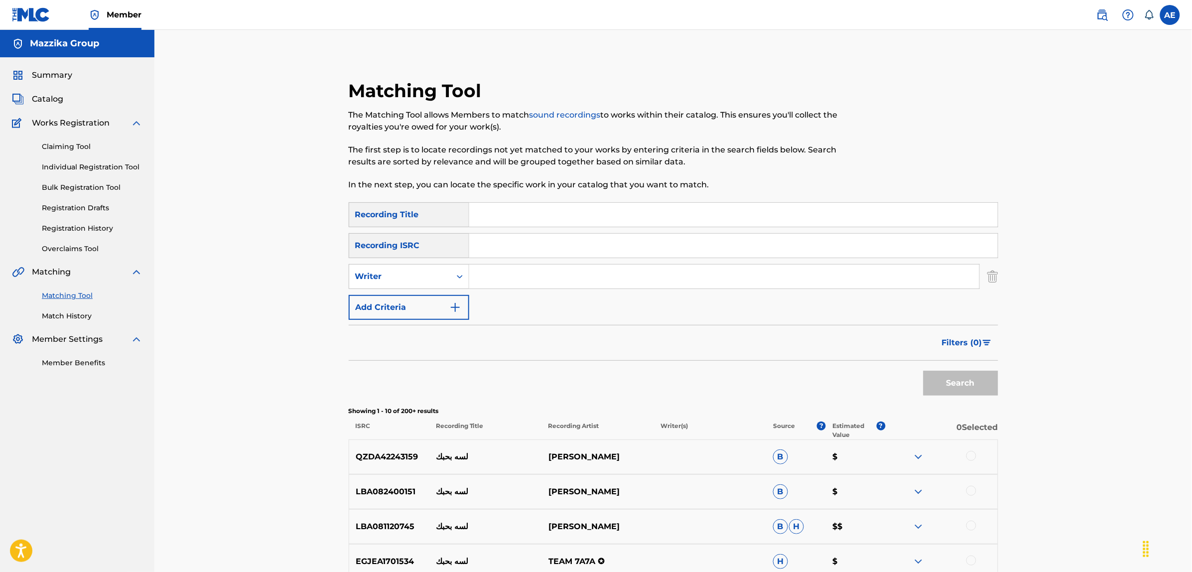
click at [515, 245] on input "Search Form" at bounding box center [733, 246] width 529 height 24
paste input "QZMEP2523457"
type input "QZMEP2523457"
click at [924, 371] on button "Search" at bounding box center [961, 383] width 75 height 25
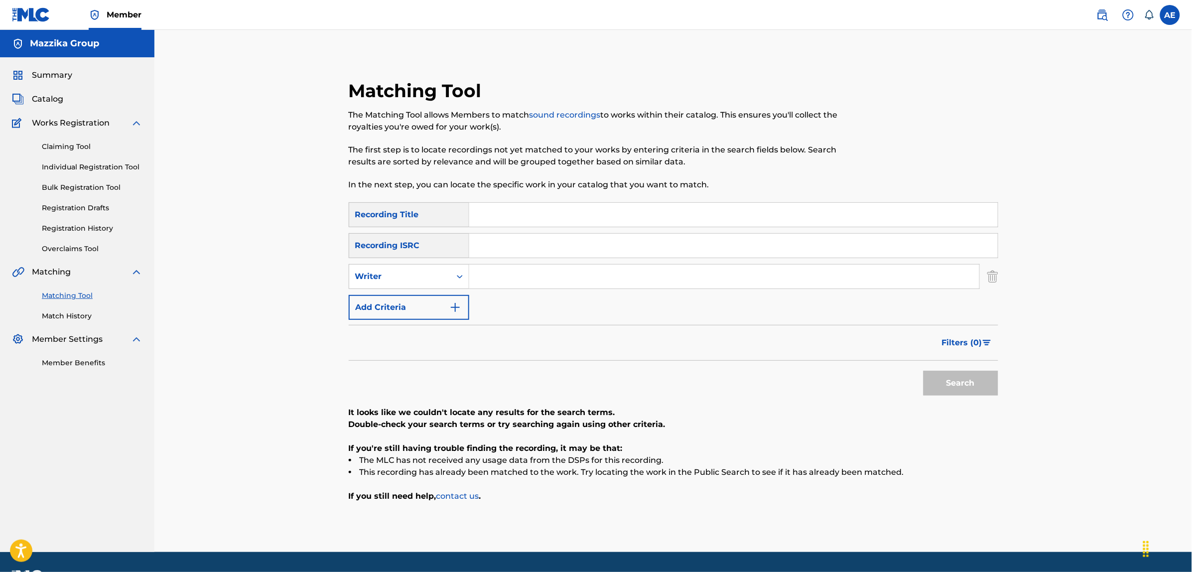
click at [539, 282] on input "Search Form" at bounding box center [724, 277] width 510 height 24
click at [536, 276] on input "Search Form" at bounding box center [724, 277] width 510 height 24
paste input "MOHAMED BENDARI"
type input "MOHAMED BENDARI"
click at [520, 203] on input "Search Form" at bounding box center [733, 215] width 529 height 24
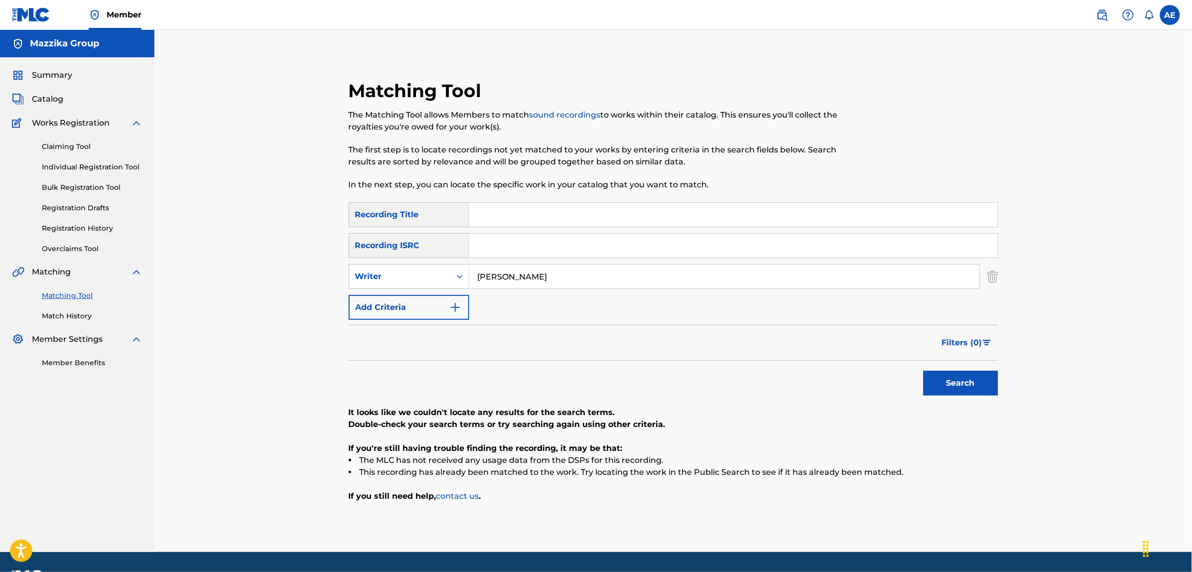
paste input "KESA MOZAYFA"
type input "KESA MOZAYFA"
click at [924, 371] on button "Search" at bounding box center [961, 383] width 75 height 25
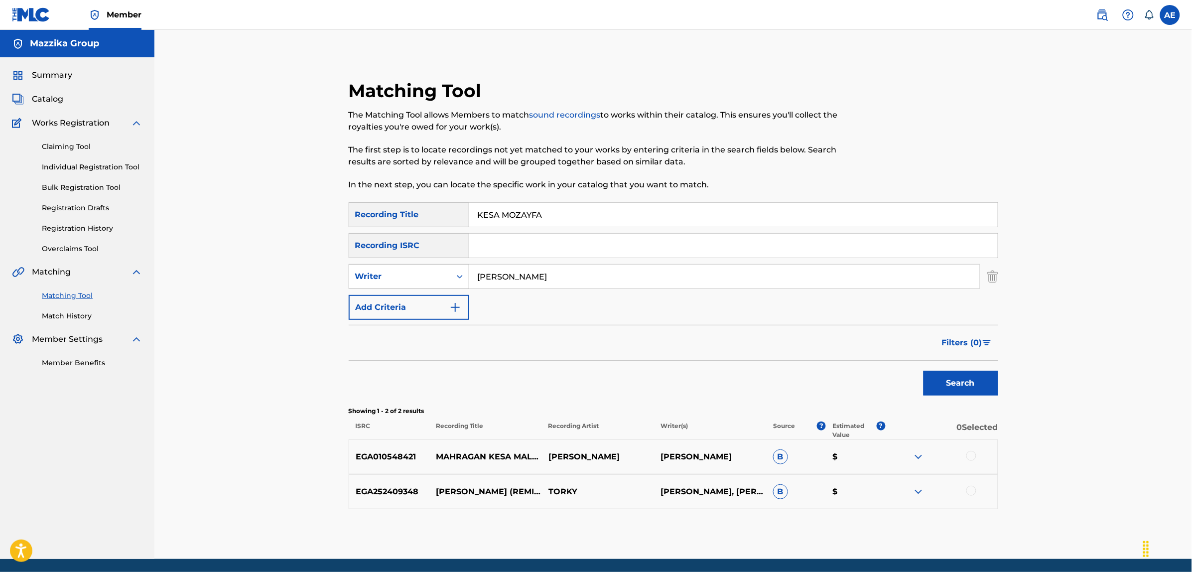
drag, startPoint x: 387, startPoint y: 272, endPoint x: 370, endPoint y: 271, distance: 17.0
click at [373, 272] on div "SearchWithCriteria45ccc7e9-a05f-477d-ab4c-869d26076c86 Writer MOHAMED BENDARI" at bounding box center [674, 276] width 650 height 25
click at [924, 371] on button "Search" at bounding box center [961, 383] width 75 height 25
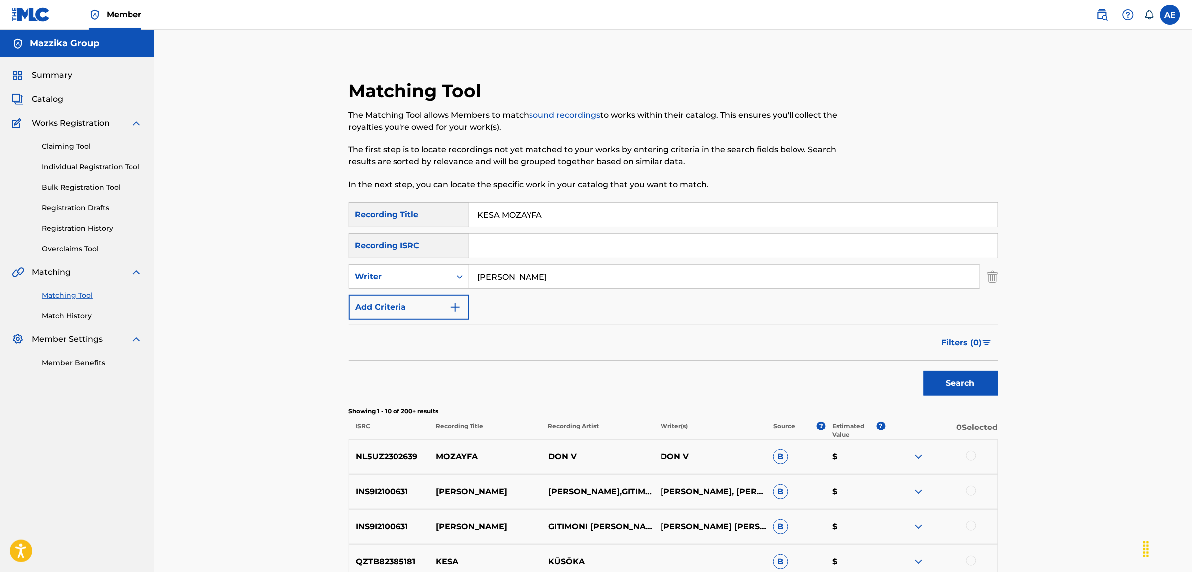
type input "MOHAMED BENDARI"
drag, startPoint x: 548, startPoint y: 212, endPoint x: 365, endPoint y: 212, distance: 183.3
click at [366, 212] on div "SearchWithCriteriac9be0a60-fad1-4ea5-a7ac-35e71529e898 Recording Title KESA MOZ…" at bounding box center [674, 214] width 650 height 25
type input "قصة مزيفة"
click at [924, 371] on button "Search" at bounding box center [961, 383] width 75 height 25
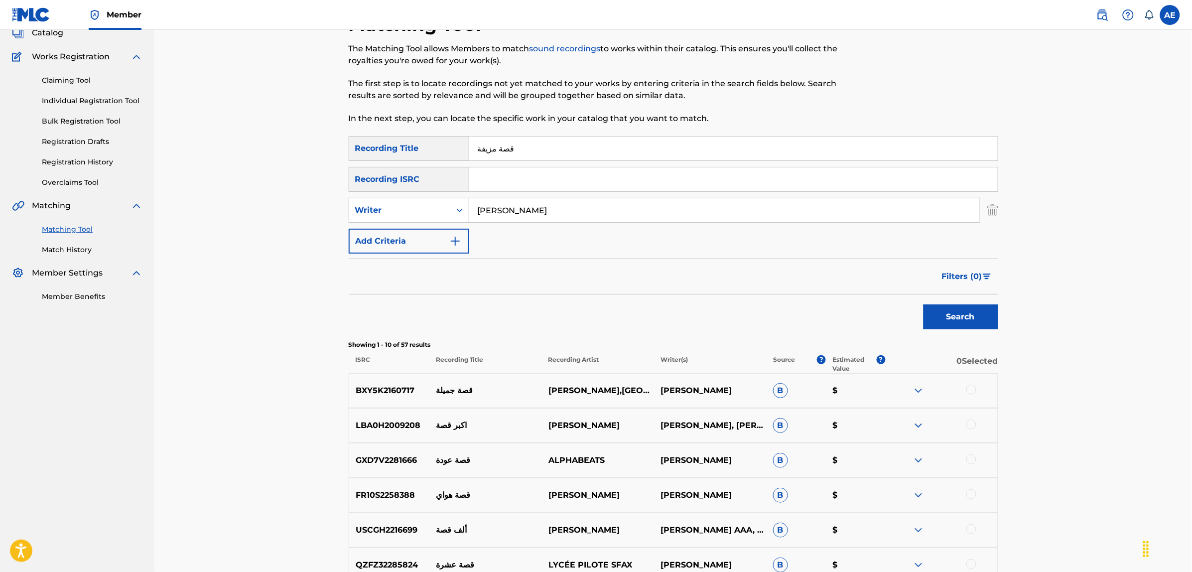
scroll to position [62, 0]
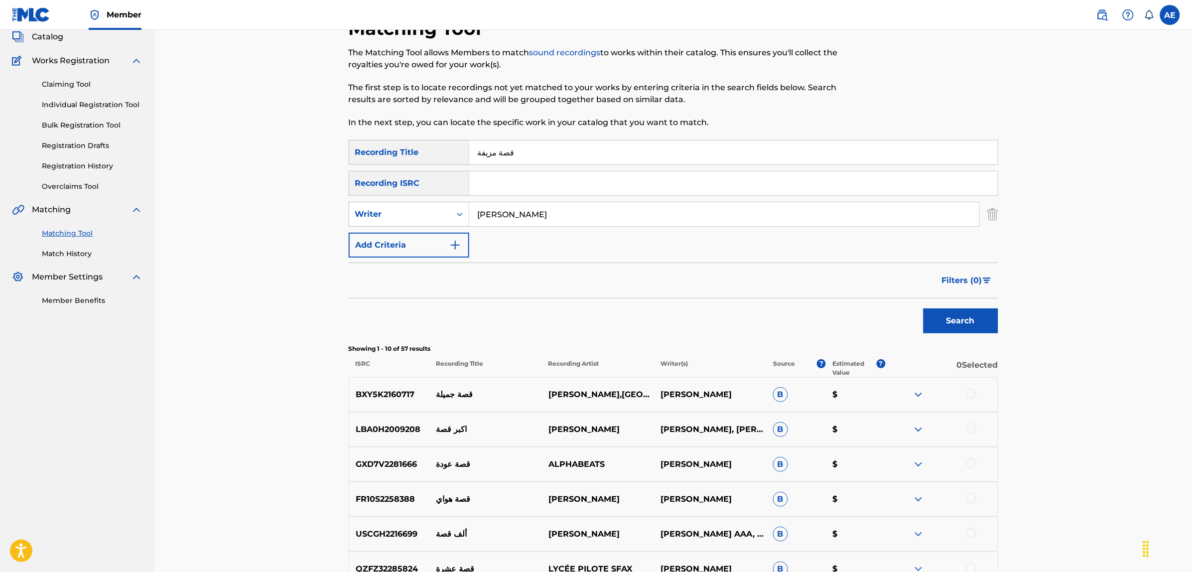
drag, startPoint x: 370, startPoint y: 217, endPoint x: 303, endPoint y: 220, distance: 67.3
click at [304, 220] on div "Matching Tool The Matching Tool allows Members to match sound recordings to wor…" at bounding box center [673, 384] width 1038 height 833
click at [924, 308] on button "Search" at bounding box center [961, 320] width 75 height 25
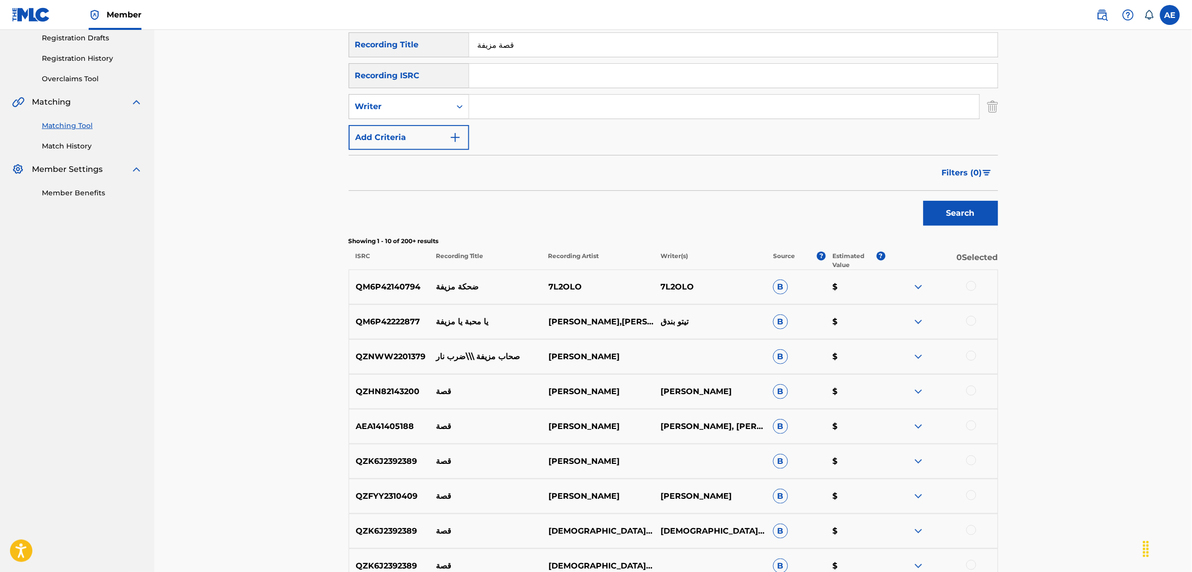
scroll to position [0, 0]
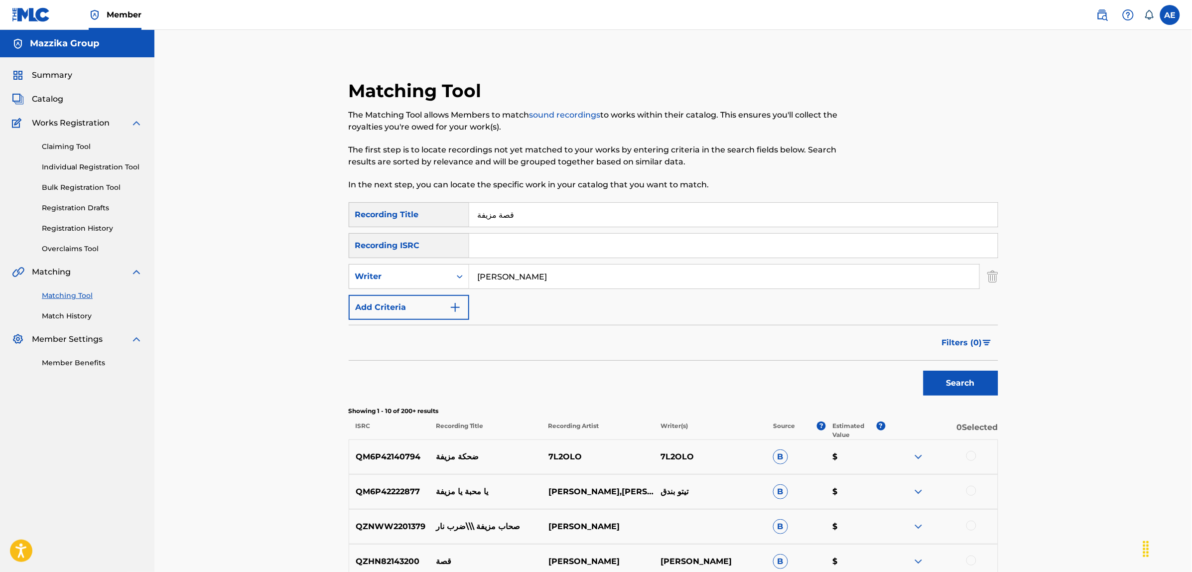
type input "MOHAMED BENDARI"
drag, startPoint x: 519, startPoint y: 209, endPoint x: 395, endPoint y: 209, distance: 123.5
click at [404, 209] on div "SearchWithCriteriac9be0a60-fad1-4ea5-a7ac-35e71529e898 Recording Title قصة مزيفة" at bounding box center [674, 214] width 650 height 25
drag, startPoint x: 559, startPoint y: 275, endPoint x: 418, endPoint y: 266, distance: 140.8
click at [419, 266] on div "SearchWithCriteria45ccc7e9-a05f-477d-ab4c-869d26076c86 Writer MOHAMED BENDARI" at bounding box center [674, 276] width 650 height 25
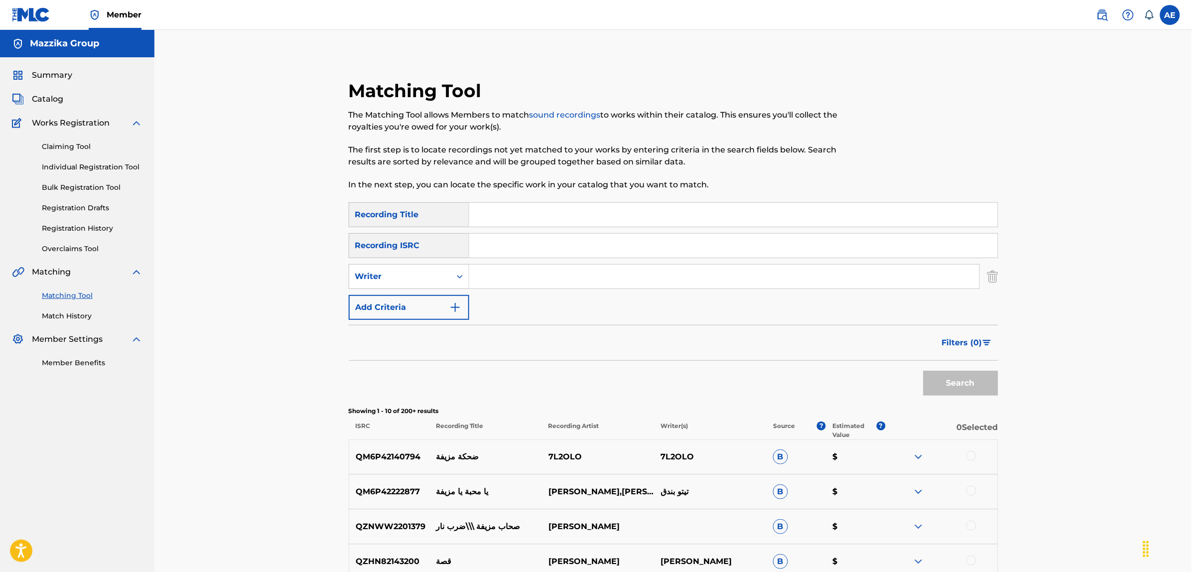
click at [490, 244] on input "Search Form" at bounding box center [733, 246] width 529 height 24
paste input "EGA1K2500498"
type input "EGA1K2500498"
click at [924, 371] on button "Search" at bounding box center [961, 383] width 75 height 25
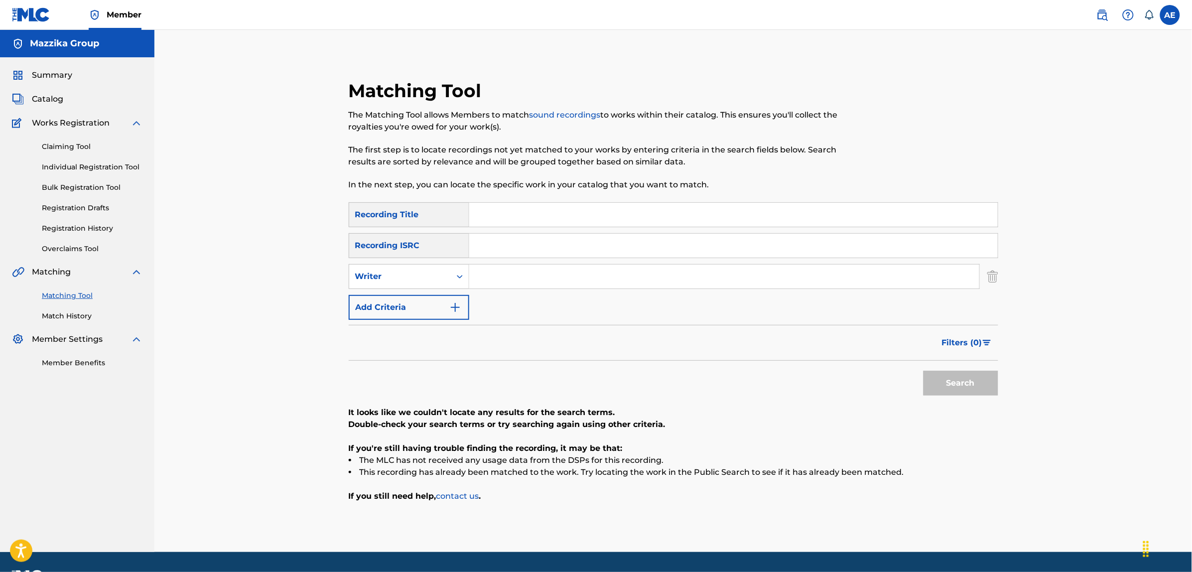
drag, startPoint x: 496, startPoint y: 275, endPoint x: 498, endPoint y: 289, distance: 14.2
click at [496, 275] on input "Search Form" at bounding box center [724, 277] width 510 height 24
click at [508, 274] on input "Search Form" at bounding box center [724, 277] width 510 height 24
paste input "MOUSTAPHA MOHAMED HASSAN IBRAHIM"
type input "MOUSTAPHA MOHAMED HASSAN IBRAHIM"
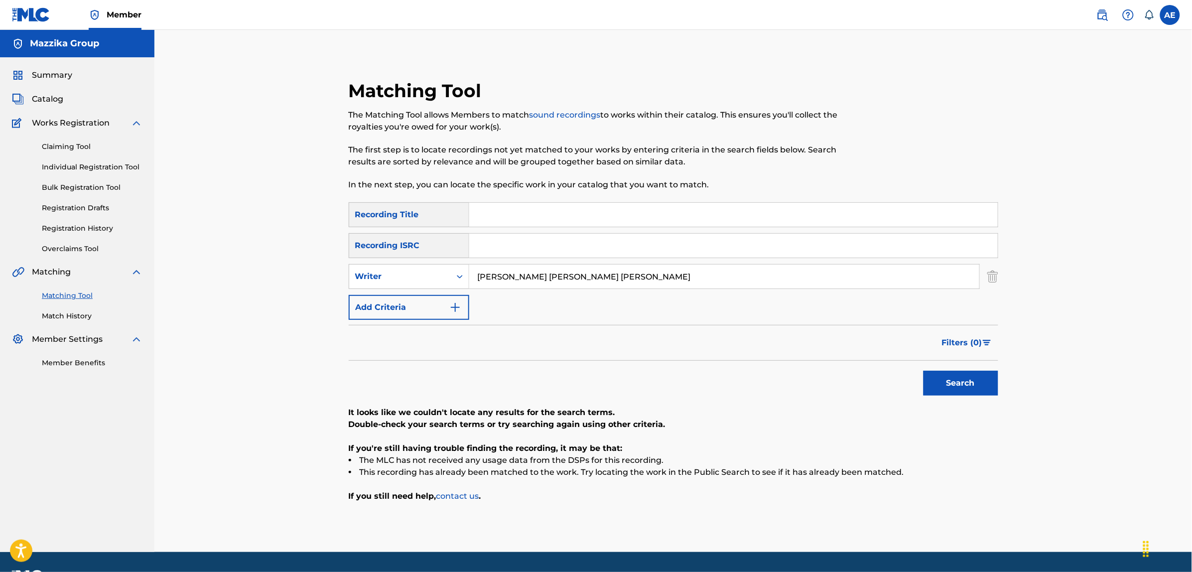
click at [486, 208] on input "Search Form" at bounding box center [733, 215] width 529 height 24
paste input "YA ALBY MEEN"
type input "YA ALBY MEEN"
click at [924, 371] on button "Search" at bounding box center [961, 383] width 75 height 25
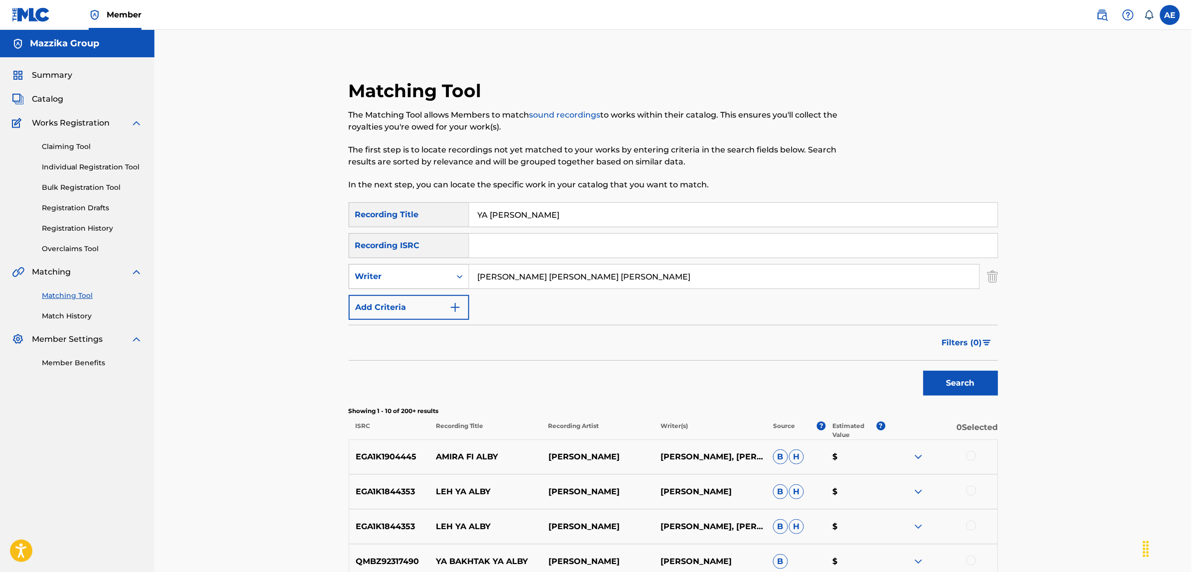
drag, startPoint x: 678, startPoint y: 281, endPoint x: 432, endPoint y: 286, distance: 245.6
click at [434, 286] on div "SearchWithCriteria45ccc7e9-a05f-477d-ab4c-869d26076c86 Writer MOUSTAPHA MOHAMED…" at bounding box center [674, 276] width 650 height 25
click at [924, 371] on button "Search" at bounding box center [961, 383] width 75 height 25
type input "MOUSTAPHA MOHAMED HASSAN IBRAHIM"
drag, startPoint x: 548, startPoint y: 212, endPoint x: 389, endPoint y: 212, distance: 158.9
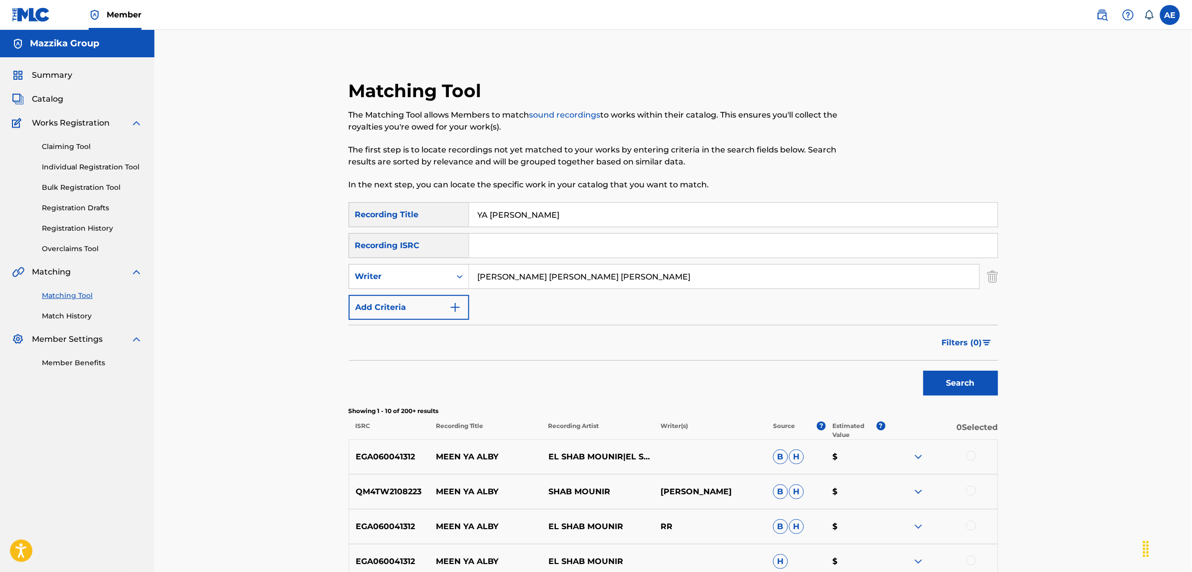
click at [389, 212] on div "SearchWithCriteriac9be0a60-fad1-4ea5-a7ac-35e71529e898 Recording Title YA ALBY …" at bounding box center [674, 214] width 650 height 25
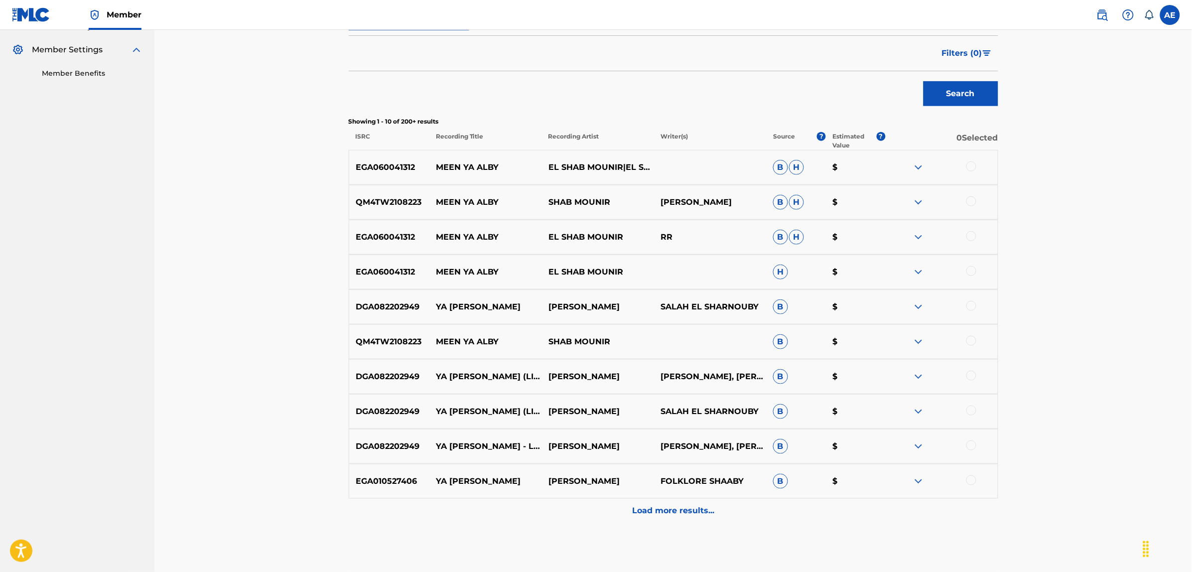
scroll to position [311, 0]
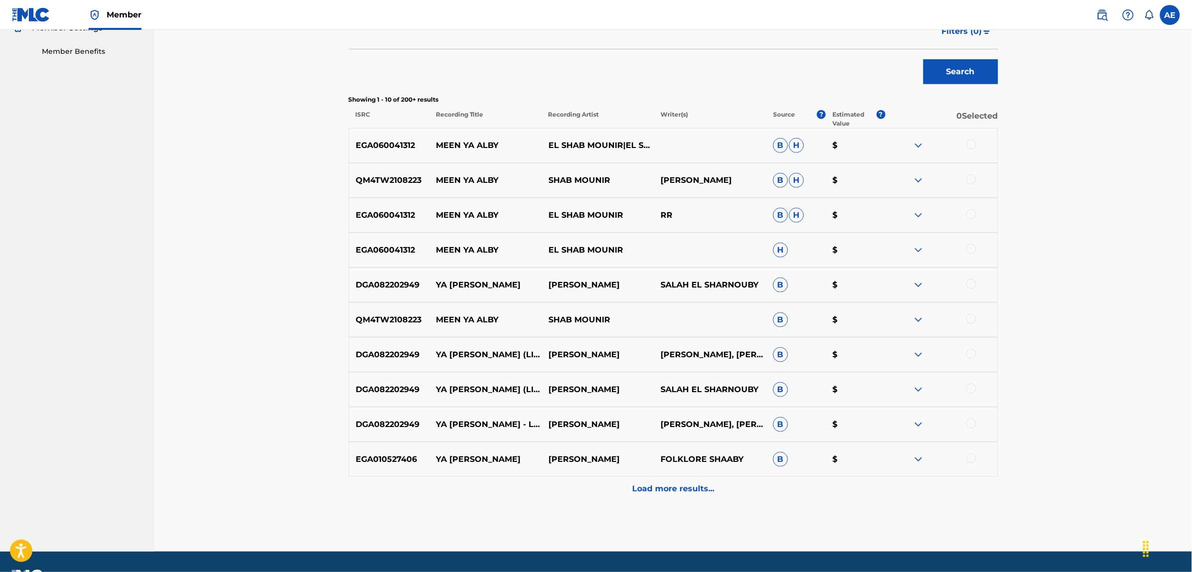
click at [639, 494] on p "Load more results..." at bounding box center [673, 489] width 82 height 12
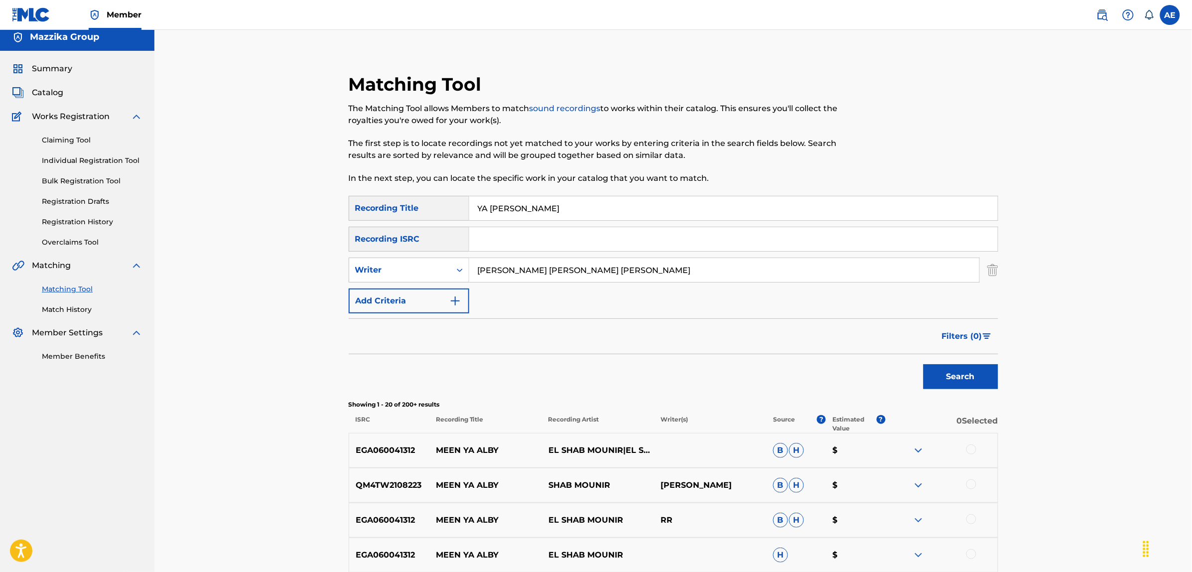
scroll to position [0, 0]
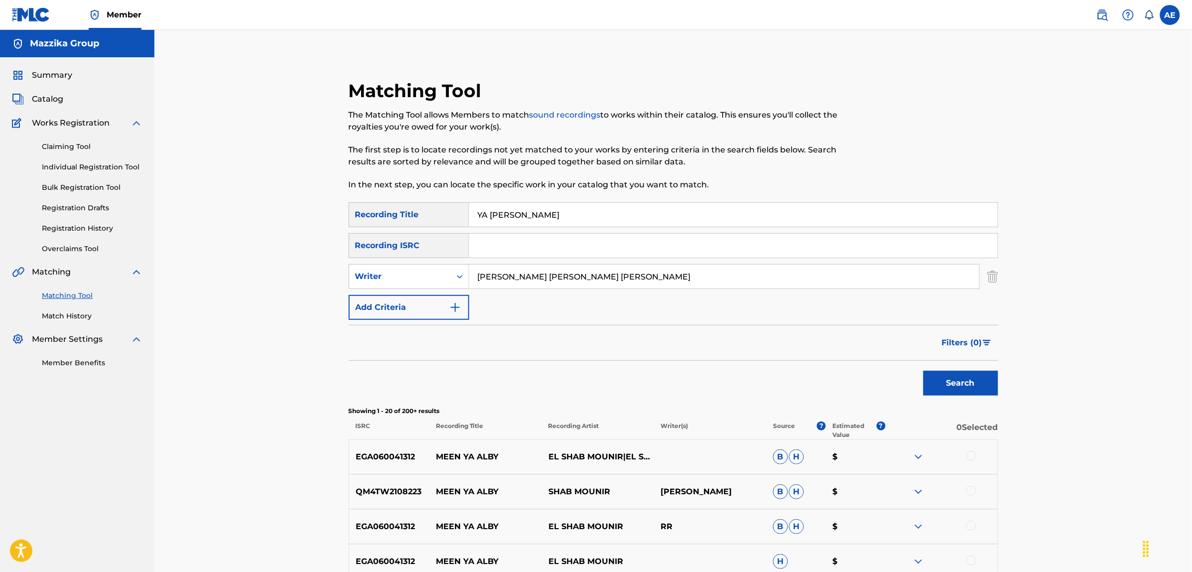
drag, startPoint x: 654, startPoint y: 269, endPoint x: 275, endPoint y: 274, distance: 378.6
click at [924, 371] on button "Search" at bounding box center [961, 383] width 75 height 25
type input "MOUSTAPHA MOHAMED HASSAN IBRAHIM"
drag, startPoint x: 560, startPoint y: 207, endPoint x: 431, endPoint y: 304, distance: 161.9
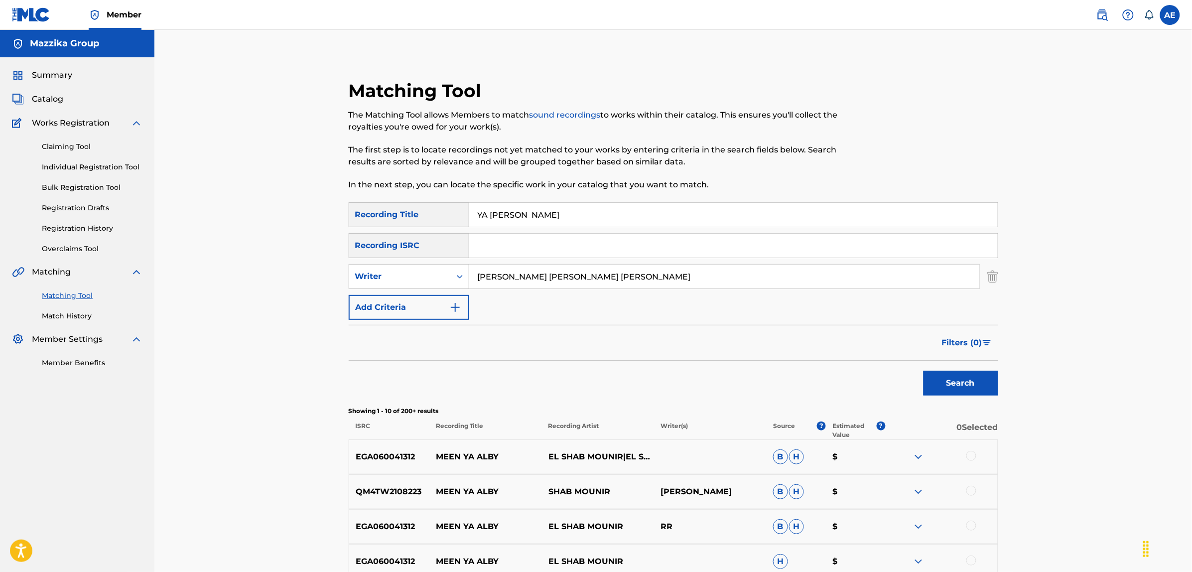
click at [335, 230] on div "Matching Tool The Matching Tool allows Members to match sound recordings to wor…" at bounding box center [673, 459] width 697 height 808
click at [924, 371] on button "Search" at bounding box center [961, 383] width 75 height 25
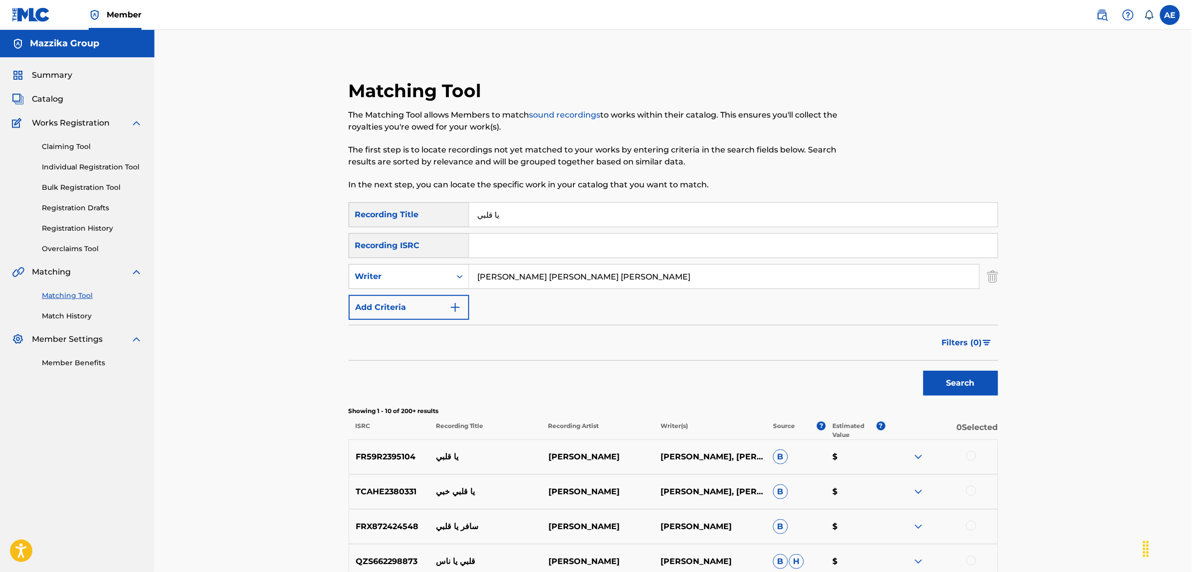
drag, startPoint x: 683, startPoint y: 269, endPoint x: 324, endPoint y: 274, distance: 359.2
click at [324, 274] on div "Matching Tool The Matching Tool allows Members to match sound recordings to wor…" at bounding box center [673, 446] width 1038 height 833
click at [528, 213] on input "يا قلبي" at bounding box center [733, 215] width 529 height 24
type input "يا قلبي مين"
click at [924, 371] on button "Search" at bounding box center [961, 383] width 75 height 25
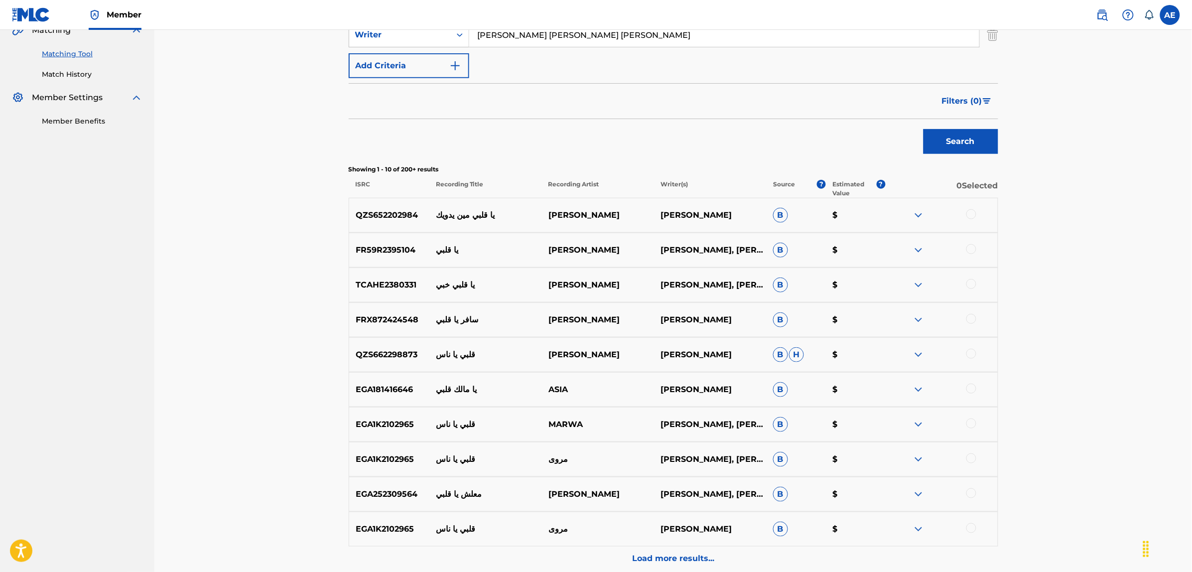
scroll to position [249, 0]
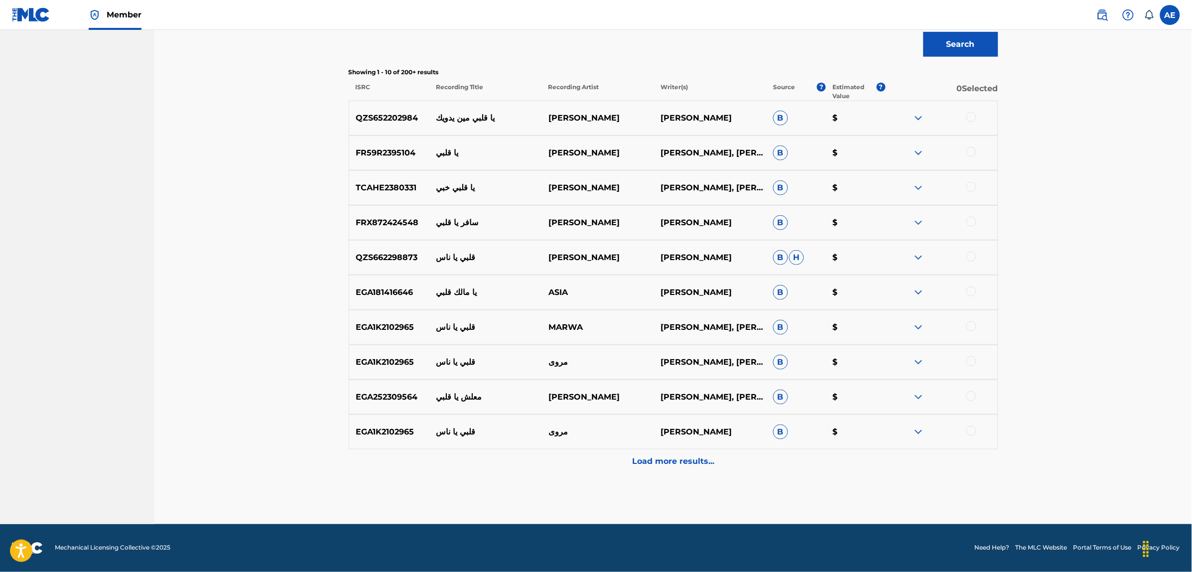
click at [615, 462] on div "Load more results..." at bounding box center [674, 461] width 650 height 25
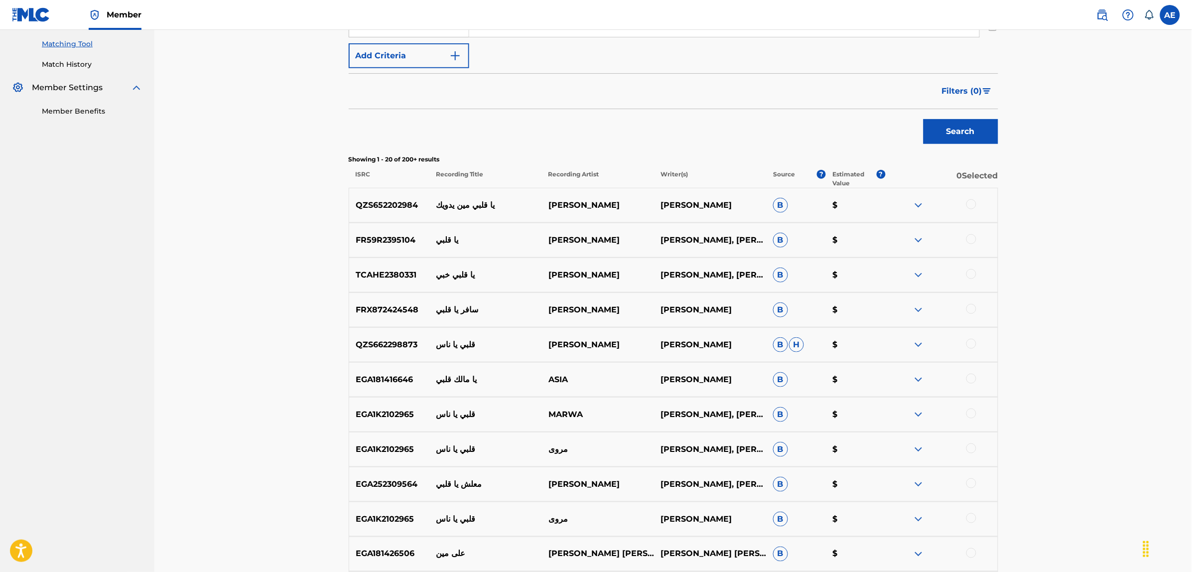
scroll to position [0, 0]
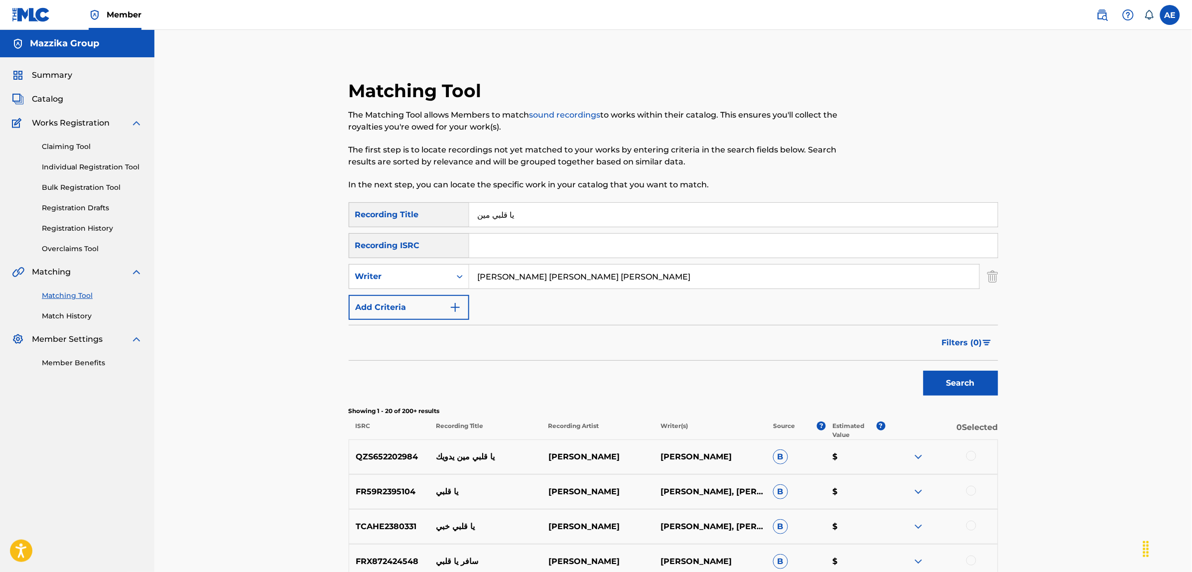
drag, startPoint x: 681, startPoint y: 275, endPoint x: 311, endPoint y: 268, distance: 369.7
click at [924, 371] on button "Search" at bounding box center [961, 383] width 75 height 25
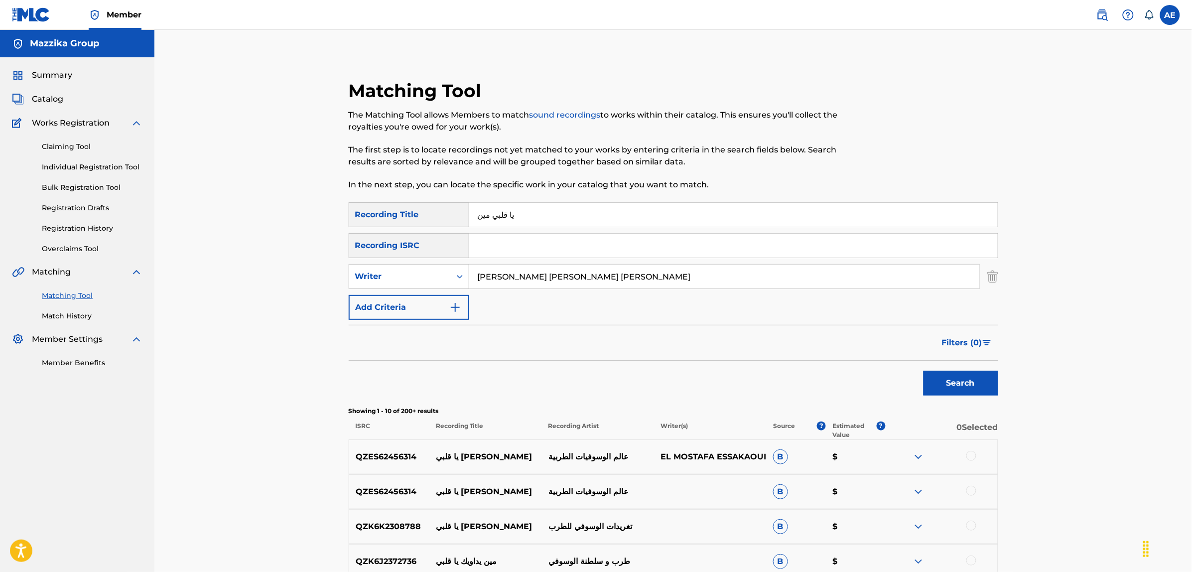
type input "MOUSTAPHA MOHAMED HASSAN IBRAHIM"
drag, startPoint x: 533, startPoint y: 212, endPoint x: 441, endPoint y: 212, distance: 92.2
click at [464, 212] on div "SearchWithCriteriac9be0a60-fad1-4ea5-a7ac-35e71529e898 Recording Title يا قلبي …" at bounding box center [674, 214] width 650 height 25
drag, startPoint x: 672, startPoint y: 269, endPoint x: 313, endPoint y: 268, distance: 358.7
click at [313, 268] on div "Matching Tool The Matching Tool allows Members to match sound recordings to wor…" at bounding box center [673, 446] width 1038 height 833
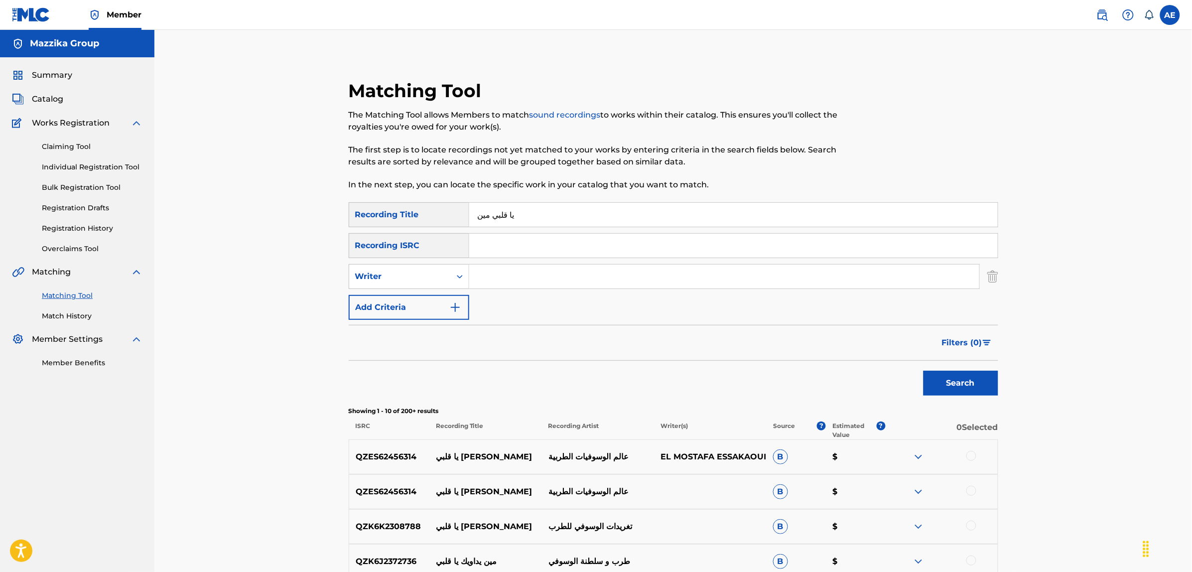
click at [924, 371] on button "Search" at bounding box center [961, 383] width 75 height 25
drag, startPoint x: 448, startPoint y: 214, endPoint x: 406, endPoint y: 213, distance: 41.9
click at [411, 214] on div "SearchWithCriteriac9be0a60-fad1-4ea5-a7ac-35e71529e898 Recording Title يا قلبي …" at bounding box center [674, 214] width 650 height 25
click at [508, 245] on input "Search Form" at bounding box center [733, 246] width 529 height 24
paste input "EGA012500379"
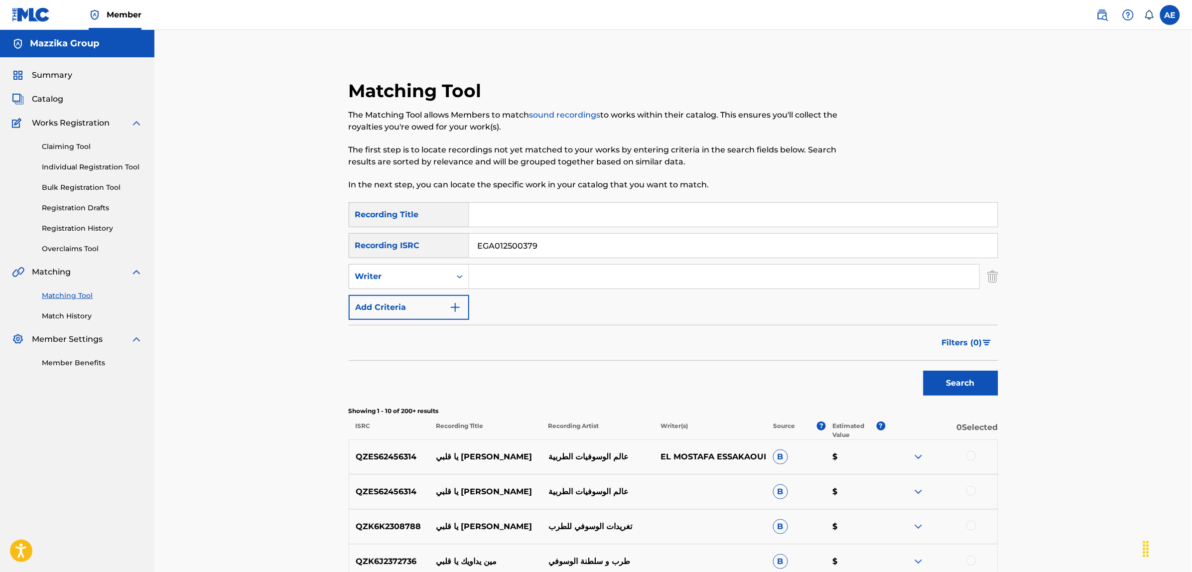
type input "EGA012500379"
click at [924, 371] on button "Search" at bounding box center [961, 383] width 75 height 25
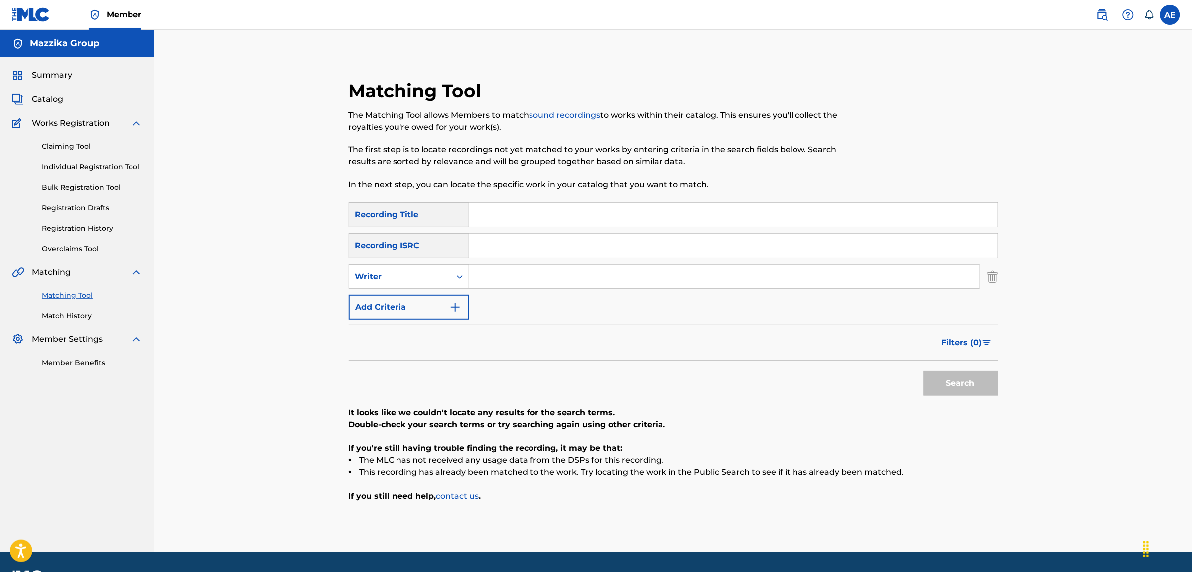
click at [510, 275] on input "Search Form" at bounding box center [724, 277] width 510 height 24
click at [510, 222] on input "Search Form" at bounding box center [733, 215] width 529 height 24
paste input "HEGHFLOUK FATAH 3INEK"
type input "HEGHFLOUK FATAH 3INEK"
click at [519, 275] on input "Search Form" at bounding box center [724, 277] width 510 height 24
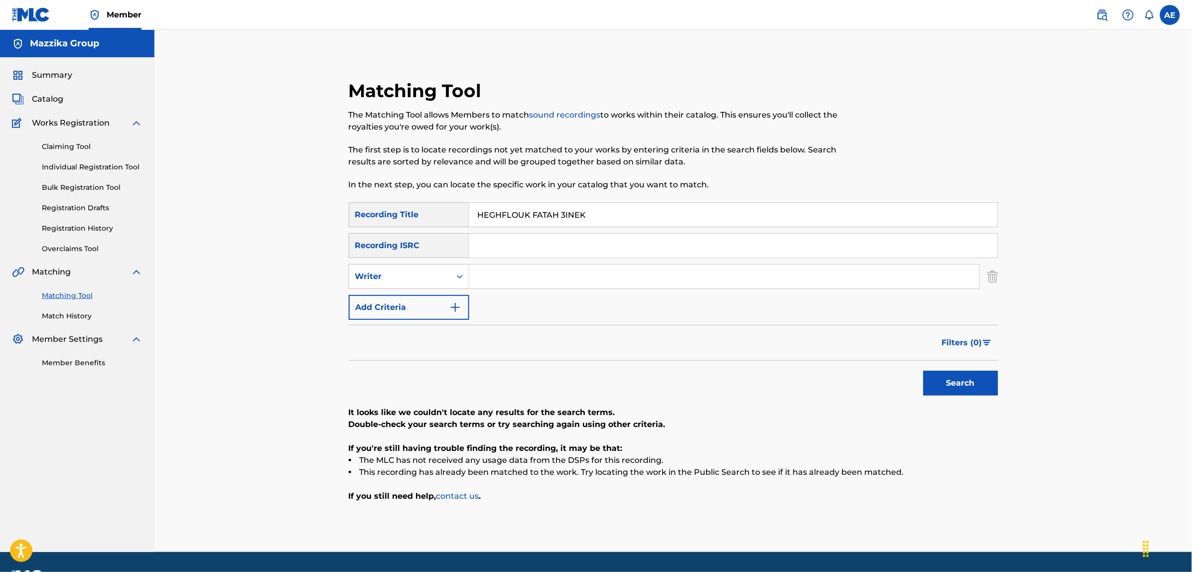
paste input "GOMAA ESLAM KHALED MAMDOUH"
drag, startPoint x: 512, startPoint y: 277, endPoint x: 436, endPoint y: 278, distance: 75.7
click at [436, 278] on div "SearchWithCriteria45ccc7e9-a05f-477d-ab4c-869d26076c86 Writer GOMAA ESLAM KHALE…" at bounding box center [674, 276] width 650 height 25
click at [633, 276] on input "ESLAM KHALED MAMDOUH" at bounding box center [724, 277] width 510 height 24
paste input "GOMAA"
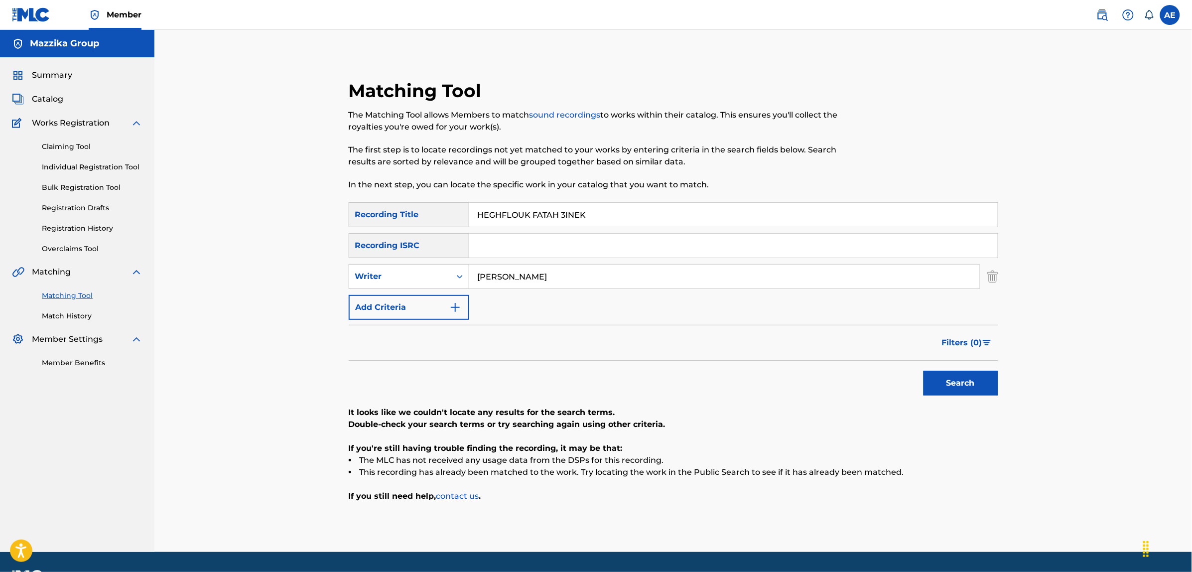
type input "ESLAM KHALED MAMDOUH GOMAA"
click at [924, 371] on button "Search" at bounding box center [961, 383] width 75 height 25
drag, startPoint x: 449, startPoint y: 279, endPoint x: 350, endPoint y: 280, distance: 98.6
click at [350, 280] on div "SearchWithCriteria45ccc7e9-a05f-477d-ab4c-869d26076c86 Writer ESLAM KHALED MAMD…" at bounding box center [674, 276] width 650 height 25
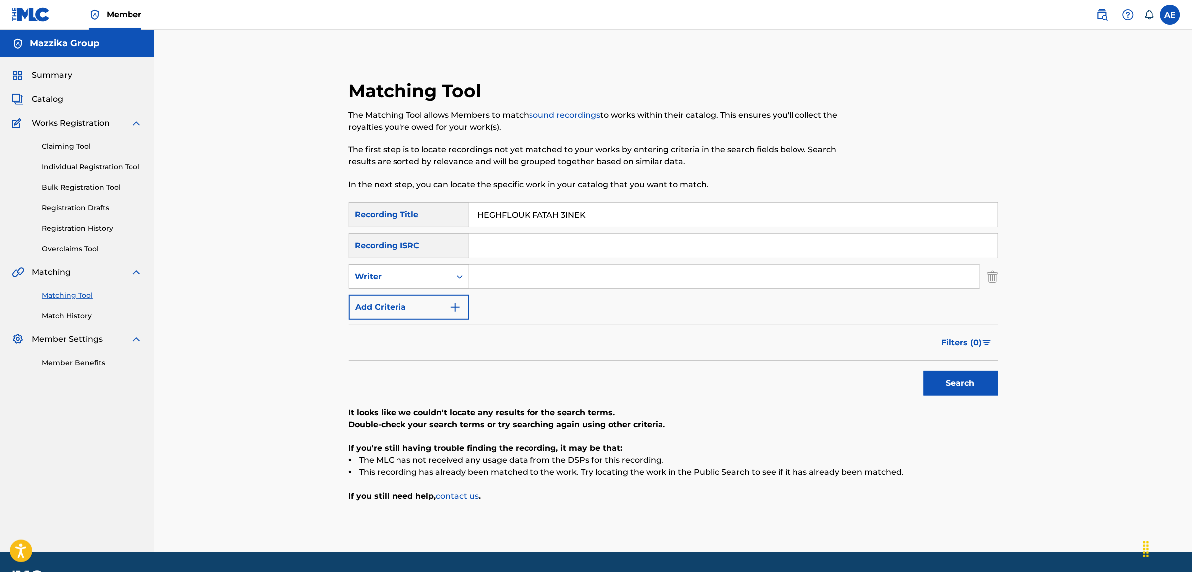
click at [924, 371] on button "Search" at bounding box center [961, 383] width 75 height 25
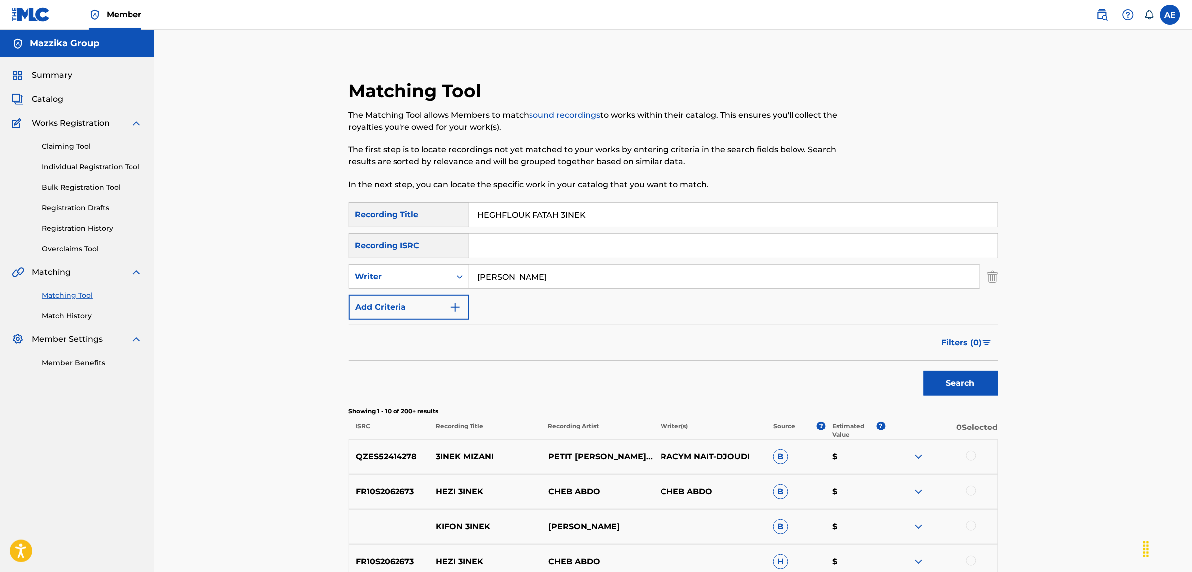
type input "ESLAM KHALED MAMDOUH GOMAA"
drag, startPoint x: 593, startPoint y: 213, endPoint x: 370, endPoint y: 196, distance: 223.8
click at [375, 195] on div "Matching Tool The Matching Tool allows Members to match sound recordings to wor…" at bounding box center [674, 471] width 650 height 783
type input "هايغفلوك فتح عينيك"
click at [924, 371] on button "Search" at bounding box center [961, 383] width 75 height 25
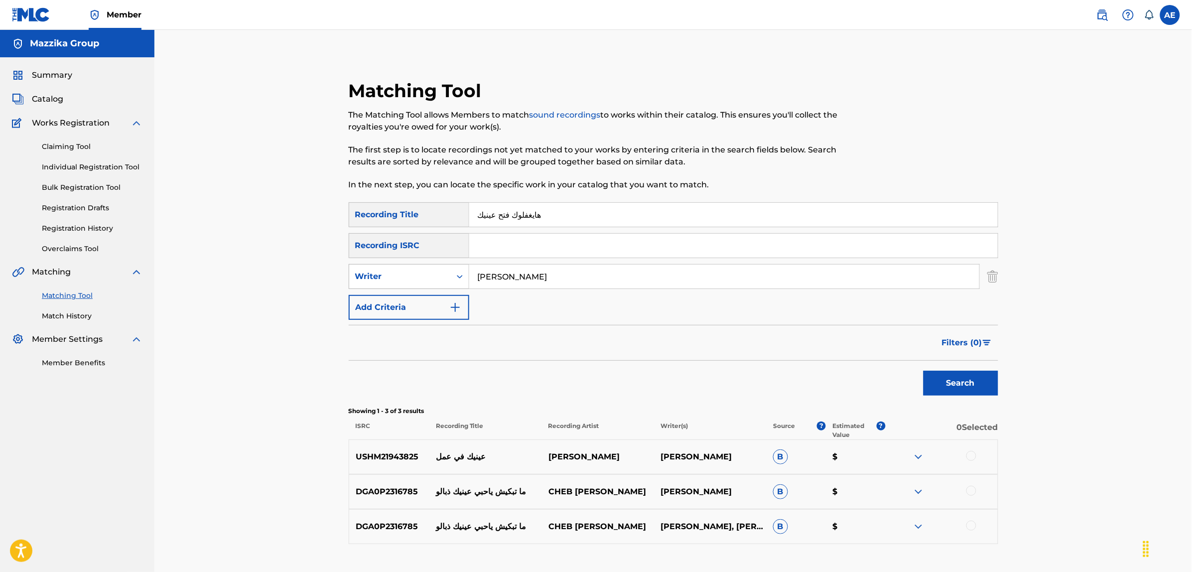
drag, startPoint x: 643, startPoint y: 268, endPoint x: 385, endPoint y: 285, distance: 258.1
click at [386, 285] on div "SearchWithCriteria45ccc7e9-a05f-477d-ab4c-869d26076c86 Writer ESLAM KHALED MAMD…" at bounding box center [674, 276] width 650 height 25
click at [924, 371] on button "Search" at bounding box center [961, 383] width 75 height 25
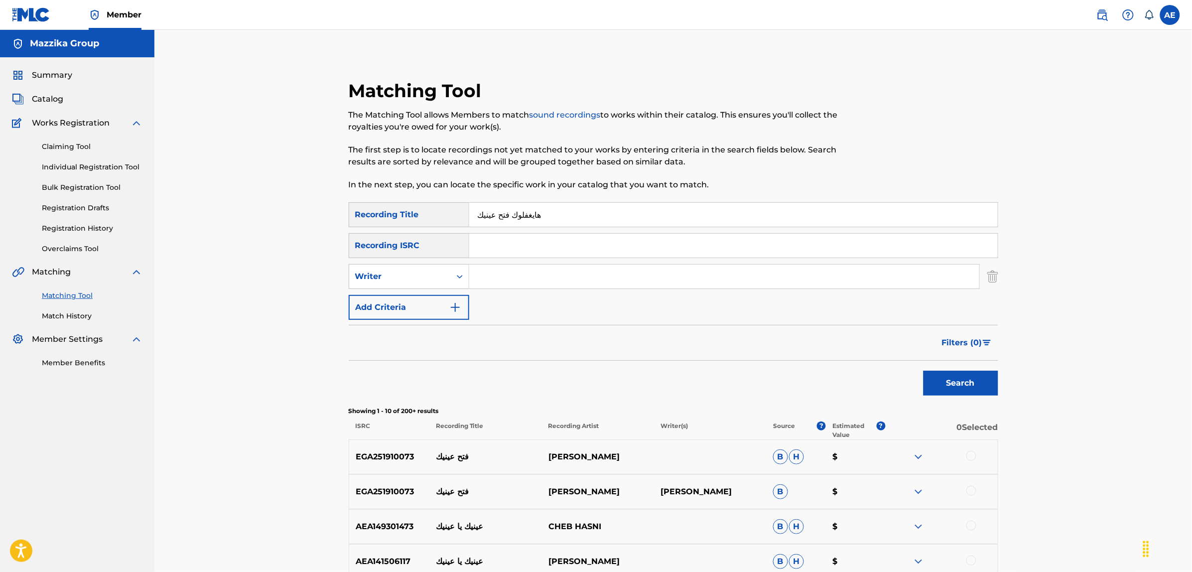
drag, startPoint x: 527, startPoint y: 217, endPoint x: 418, endPoint y: 207, distance: 109.0
click at [419, 207] on div "SearchWithCriteriac9be0a60-fad1-4ea5-a7ac-35e71529e898 Recording Title هايغفلوك…" at bounding box center [674, 214] width 650 height 25
paste input "EGA012501411"
type input "EGA012501411"
click at [924, 371] on button "Search" at bounding box center [961, 383] width 75 height 25
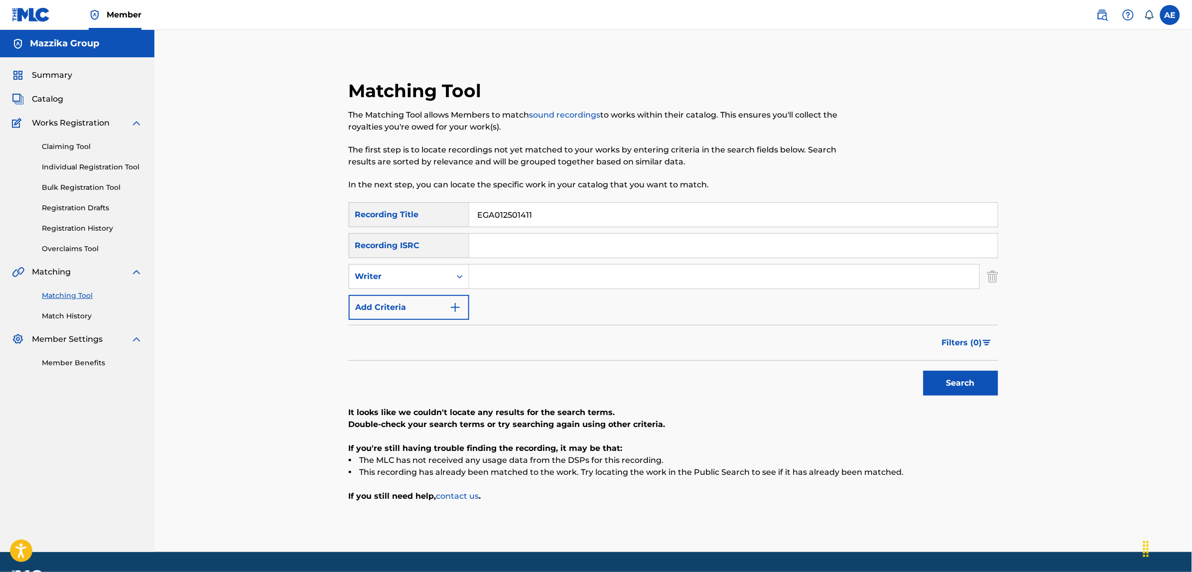
drag, startPoint x: 539, startPoint y: 212, endPoint x: 427, endPoint y: 223, distance: 112.6
click at [427, 223] on div "SearchWithCriteriac9be0a60-fad1-4ea5-a7ac-35e71529e898 Recording Title EGA01250…" at bounding box center [674, 214] width 650 height 25
click at [512, 240] on input "Search Form" at bounding box center [733, 246] width 529 height 24
paste input "EGA012501411"
type input "EGA012501411"
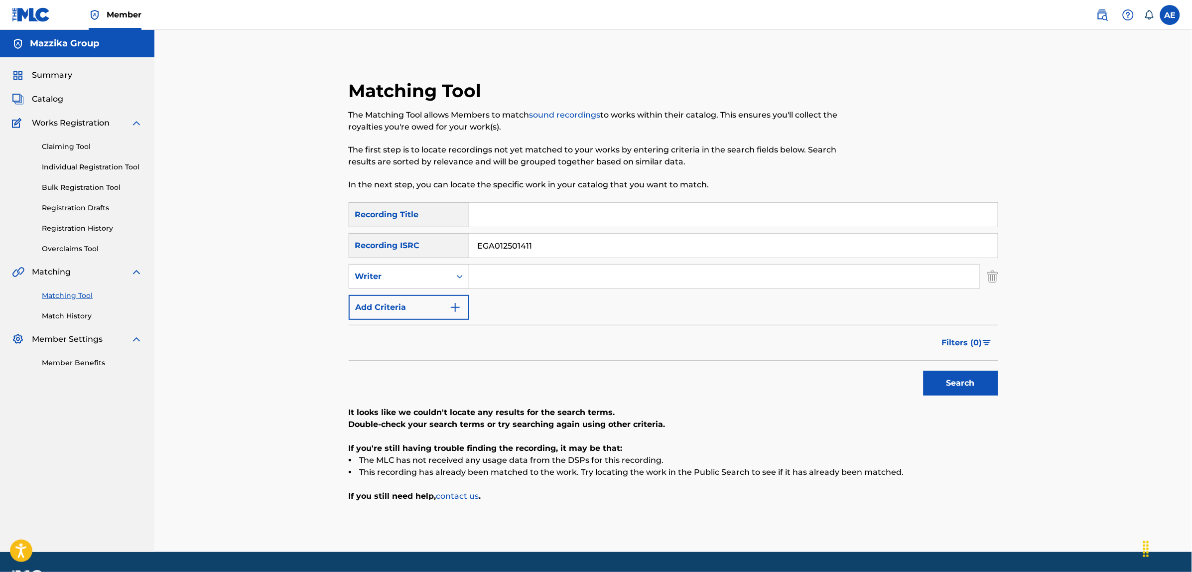
click at [924, 371] on button "Search" at bounding box center [961, 383] width 75 height 25
drag, startPoint x: 541, startPoint y: 247, endPoint x: 422, endPoint y: 239, distance: 118.8
click at [423, 240] on div "SearchWithCriteria9dc329fb-0c40-45ba-9316-c40cd2ced570 Recording ISRC EGA012501…" at bounding box center [674, 245] width 650 height 25
click at [524, 219] on input "Search Form" at bounding box center [733, 215] width 529 height 24
paste input "DONIA KHARBNA"
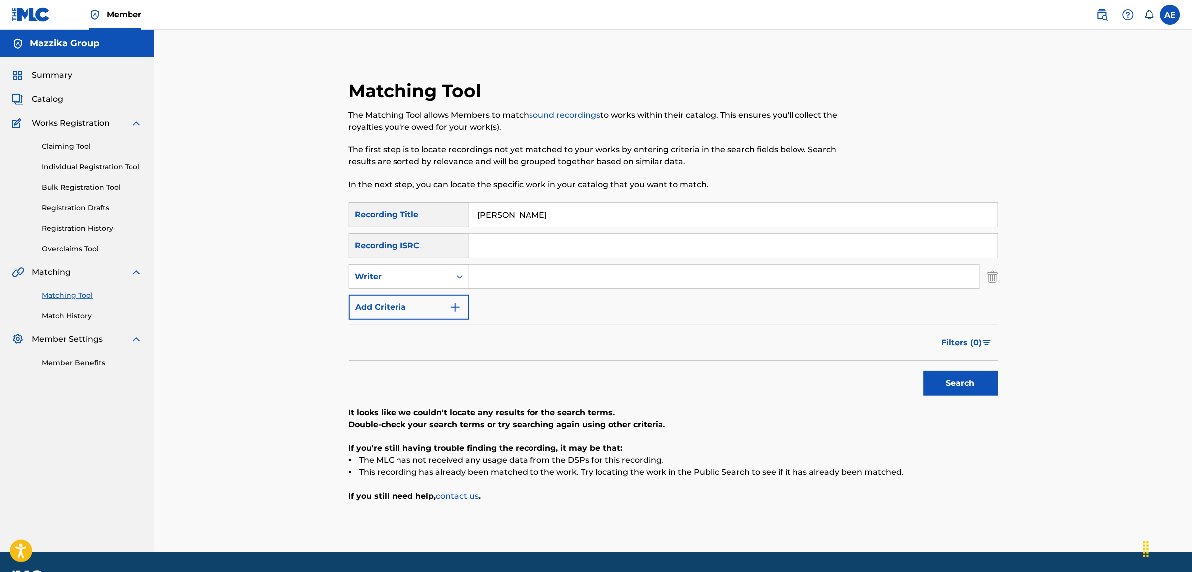
type input "DONIA KHARBNA"
click at [491, 277] on input "Search Form" at bounding box center [724, 277] width 510 height 24
paste input "GOMAA ESLAM KHALED MAMDOUH"
drag, startPoint x: 512, startPoint y: 275, endPoint x: 400, endPoint y: 272, distance: 112.1
click at [400, 272] on div "SearchWithCriteria45ccc7e9-a05f-477d-ab4c-869d26076c86 Writer GOMAA ESLAM KHALE…" at bounding box center [674, 276] width 650 height 25
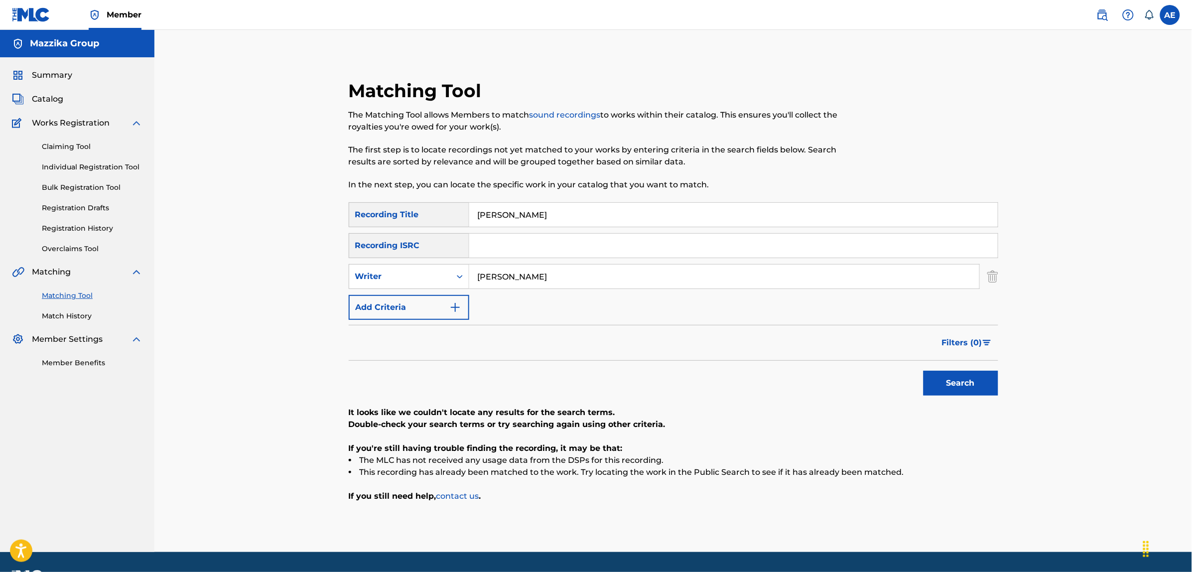
click at [624, 279] on input "ESLAM KHALED MAMDOUH" at bounding box center [724, 277] width 510 height 24
paste input "GOMAA"
click at [641, 277] on input "ESLAM KHALED MAMDOUH GOMAA" at bounding box center [724, 277] width 510 height 24
type input "ESLAM KHALED MAMDOUH GOMAA"
click at [924, 371] on button "Search" at bounding box center [961, 383] width 75 height 25
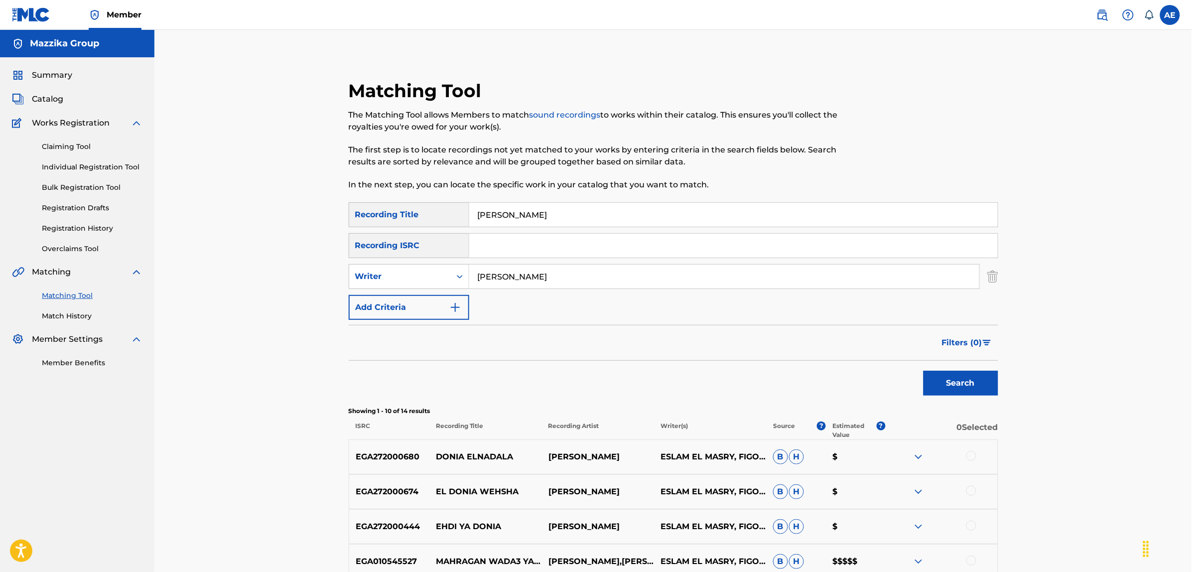
drag, startPoint x: 349, startPoint y: 270, endPoint x: 289, endPoint y: 269, distance: 59.8
click at [290, 270] on div "Matching Tool The Matching Tool allows Members to match sound recordings to wor…" at bounding box center [673, 446] width 1038 height 833
click at [924, 371] on button "Search" at bounding box center [961, 383] width 75 height 25
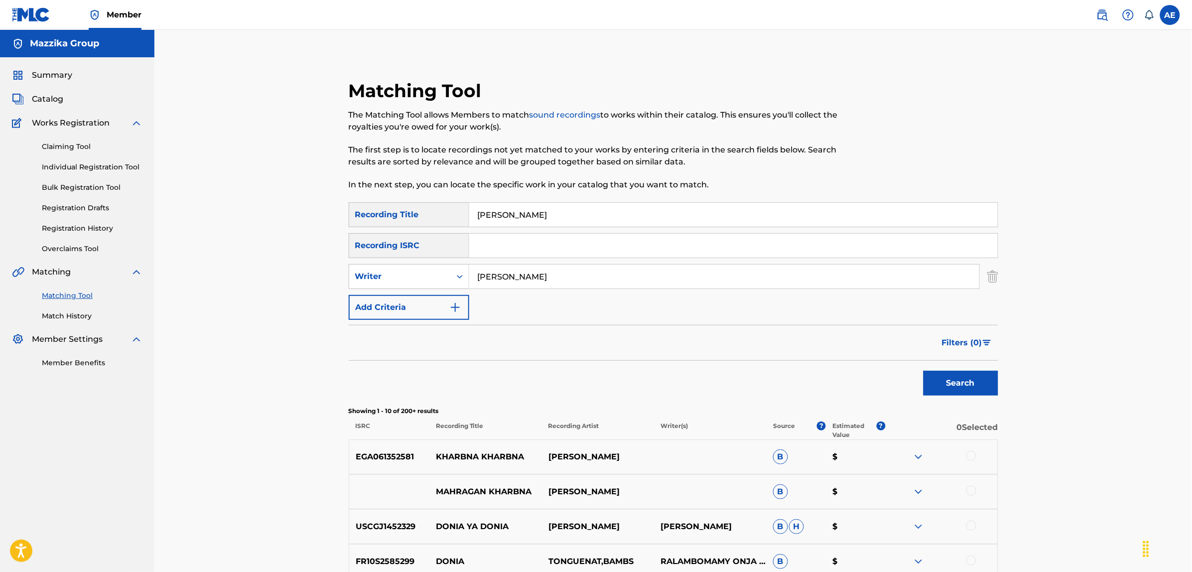
type input "ESLAM KHALED MAMDOUH GOMAA"
drag, startPoint x: 558, startPoint y: 210, endPoint x: 432, endPoint y: 216, distance: 126.2
click at [432, 210] on div "SearchWithCriteriac9be0a60-fad1-4ea5-a7ac-35e71529e898 Recording Title DONIA KH…" at bounding box center [674, 214] width 650 height 25
click at [924, 371] on button "Search" at bounding box center [961, 383] width 75 height 25
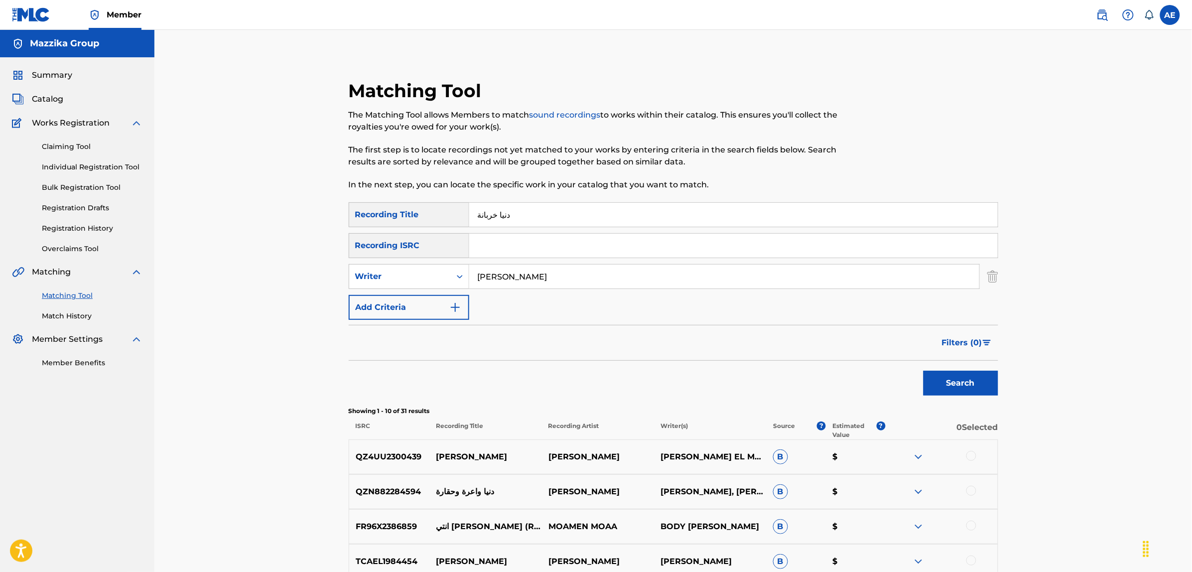
type input "دنيا خربانة"
click at [924, 371] on button "Search" at bounding box center [961, 383] width 75 height 25
drag, startPoint x: 646, startPoint y: 280, endPoint x: 347, endPoint y: 277, distance: 299.4
click at [350, 278] on div "SearchWithCriteria45ccc7e9-a05f-477d-ab4c-869d26076c86 Writer ESLAM KHALED MAMD…" at bounding box center [674, 276] width 650 height 25
click at [924, 371] on button "Search" at bounding box center [961, 383] width 75 height 25
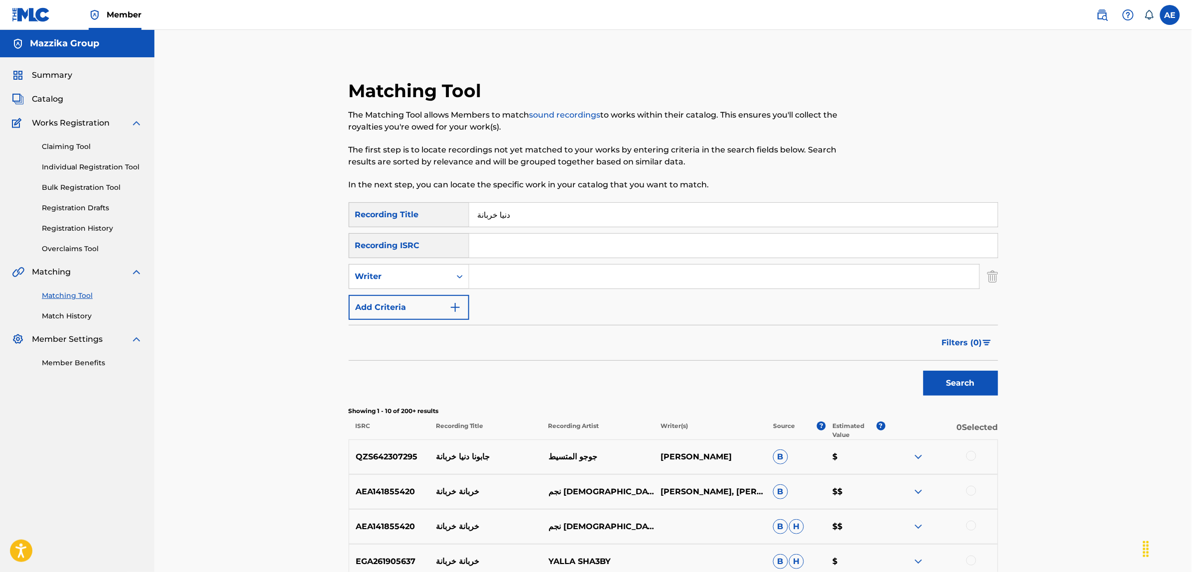
drag, startPoint x: 546, startPoint y: 213, endPoint x: 361, endPoint y: 215, distance: 184.8
click at [362, 215] on div "SearchWithCriteriac9be0a60-fad1-4ea5-a7ac-35e71529e898 Recording Title دنيا خرب…" at bounding box center [674, 214] width 650 height 25
drag, startPoint x: 496, startPoint y: 245, endPoint x: 497, endPoint y: 259, distance: 14.0
click at [496, 245] on input "Search Form" at bounding box center [733, 246] width 529 height 24
paste input "EGA010562448"
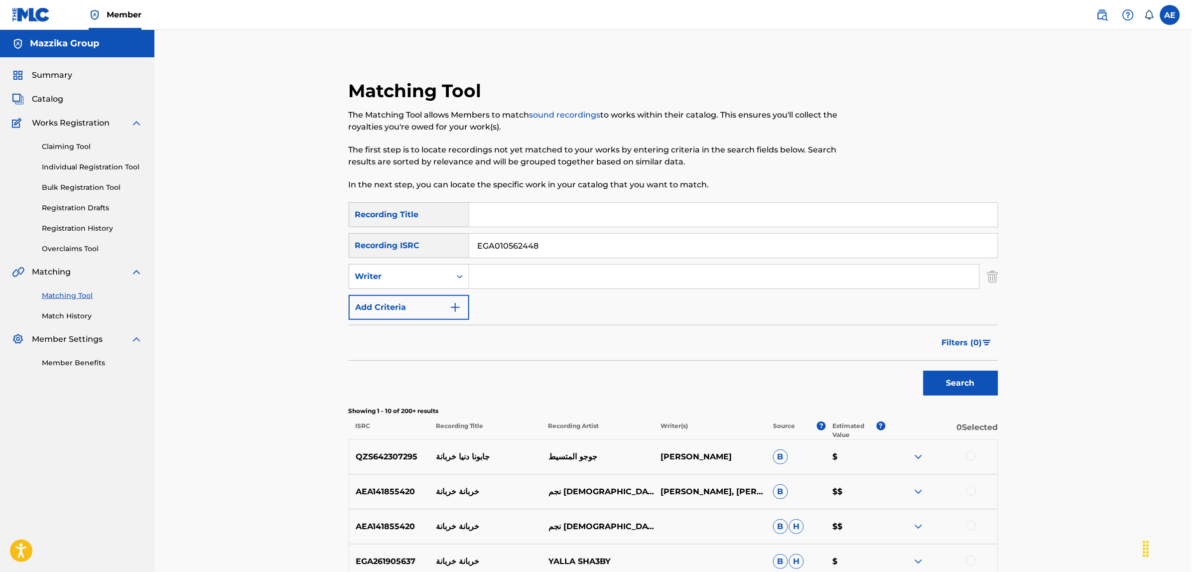
type input "EGA010562448"
click at [924, 371] on button "Search" at bounding box center [961, 383] width 75 height 25
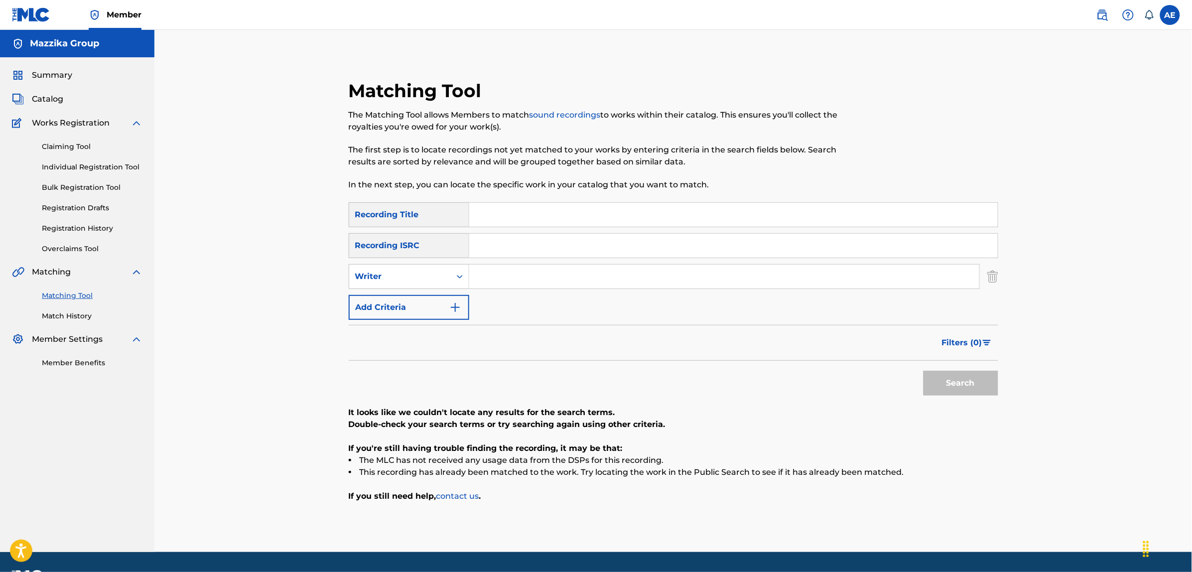
click at [506, 279] on input "Search Form" at bounding box center [724, 277] width 510 height 24
click at [506, 217] on input "Search Form" at bounding box center [733, 215] width 529 height 24
paste input "MA NERAWA"
type input "MA NERAWA"
drag, startPoint x: 512, startPoint y: 275, endPoint x: 522, endPoint y: 302, distance: 28.7
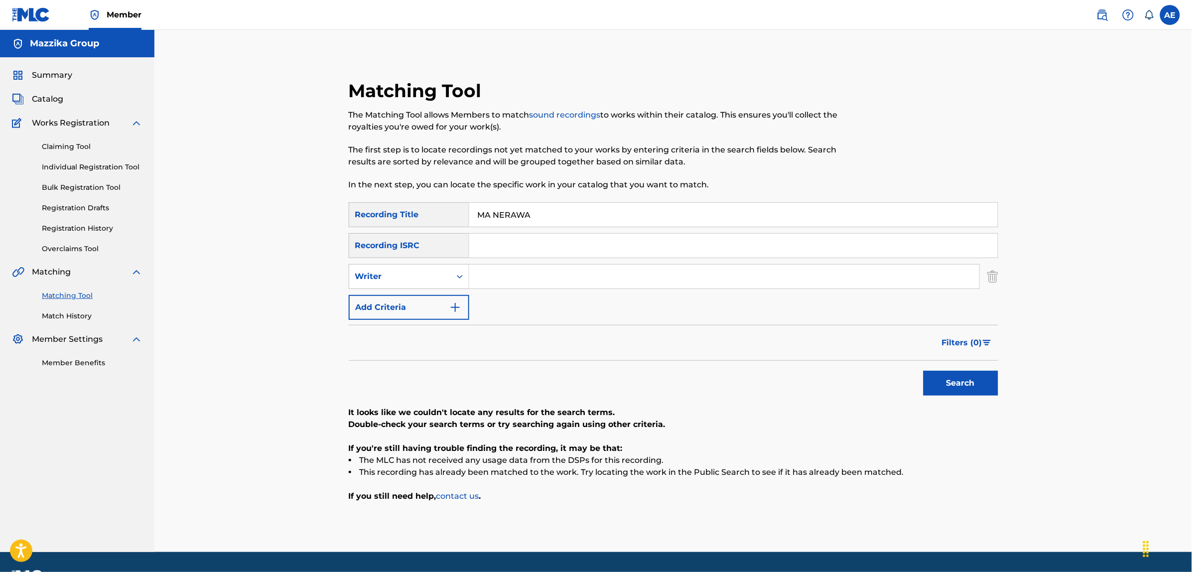
click at [512, 275] on input "Search Form" at bounding box center [724, 277] width 510 height 24
paste input "ALI ABDALLAH MOHAMAD ALI IBRAHIM"
drag, startPoint x: 495, startPoint y: 275, endPoint x: 387, endPoint y: 268, distance: 107.9
click at [387, 268] on div "SearchWithCriteria45ccc7e9-a05f-477d-ab4c-869d26076c86 Writer ALI ABDALLAH MOHA…" at bounding box center [674, 276] width 650 height 25
click at [688, 282] on input "ABDALLAH MOHAMAD ALI IBRAHIM" at bounding box center [724, 277] width 510 height 24
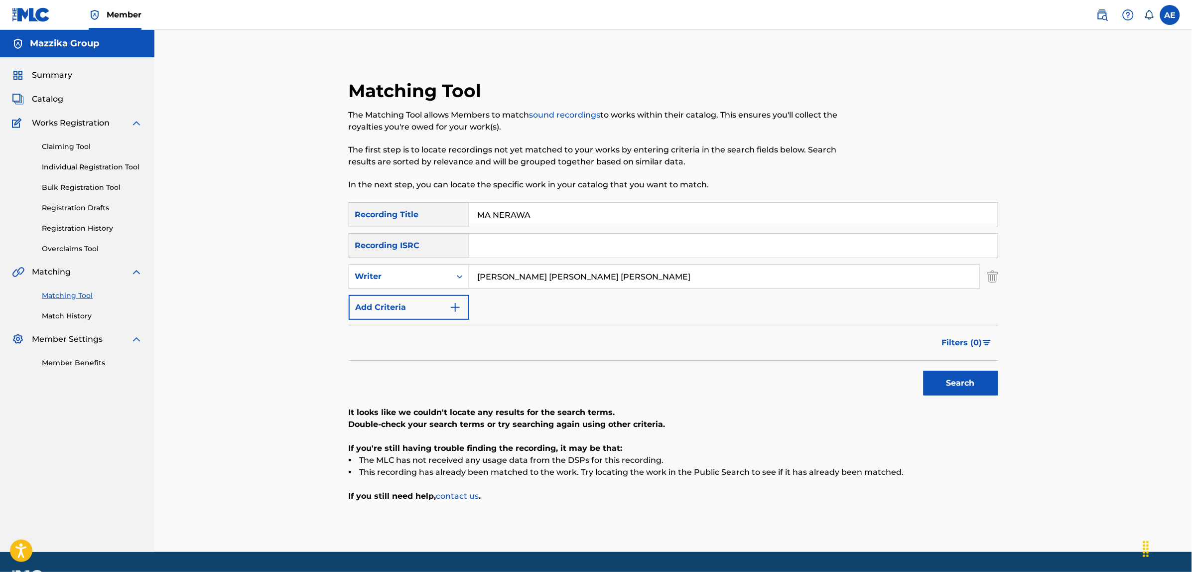
paste input "ALI"
type input "ABDALLAH MOHAMAD ALI IBRAHIM ALI"
click at [924, 371] on button "Search" at bounding box center [961, 383] width 75 height 25
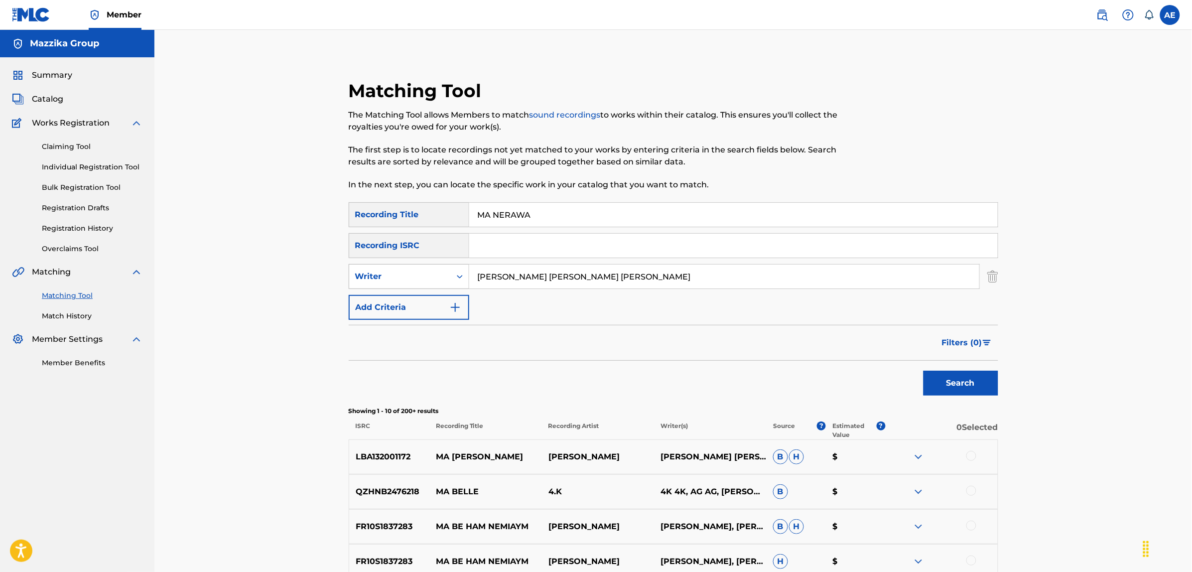
drag, startPoint x: 668, startPoint y: 279, endPoint x: 360, endPoint y: 284, distance: 308.4
click at [361, 284] on div "SearchWithCriteria45ccc7e9-a05f-477d-ab4c-869d26076c86 Writer ABDALLAH MOHAMAD …" at bounding box center [674, 276] width 650 height 25
click at [924, 371] on button "Search" at bounding box center [961, 383] width 75 height 25
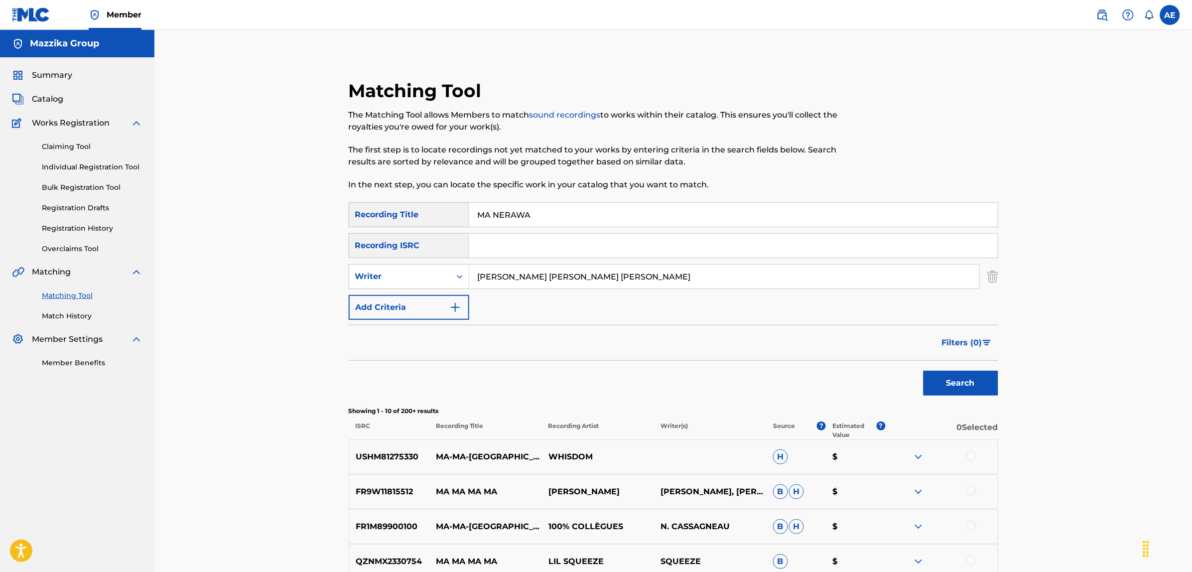
type input "ABDALLAH MOHAMAD ALI IBRAHIM ALI"
drag, startPoint x: 537, startPoint y: 210, endPoint x: 385, endPoint y: 209, distance: 151.9
click at [385, 209] on div "SearchWithCriteriac9be0a60-fad1-4ea5-a7ac-35e71529e898 Recording Title MA NERAWA" at bounding box center [674, 214] width 650 height 25
type input "ما نروق"
click at [924, 371] on button "Search" at bounding box center [961, 383] width 75 height 25
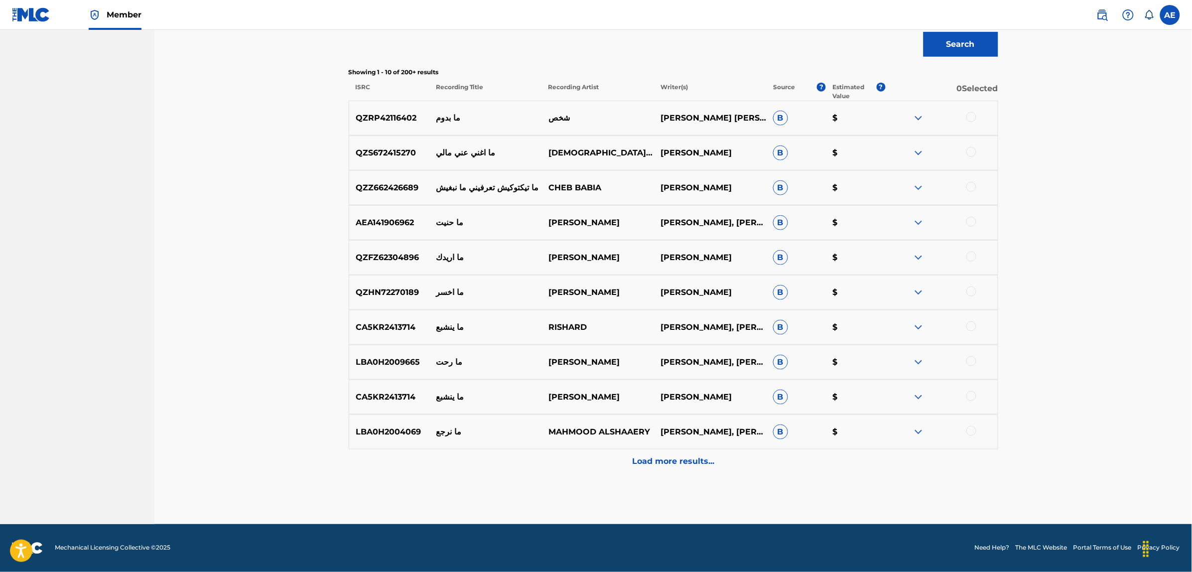
scroll to position [90, 0]
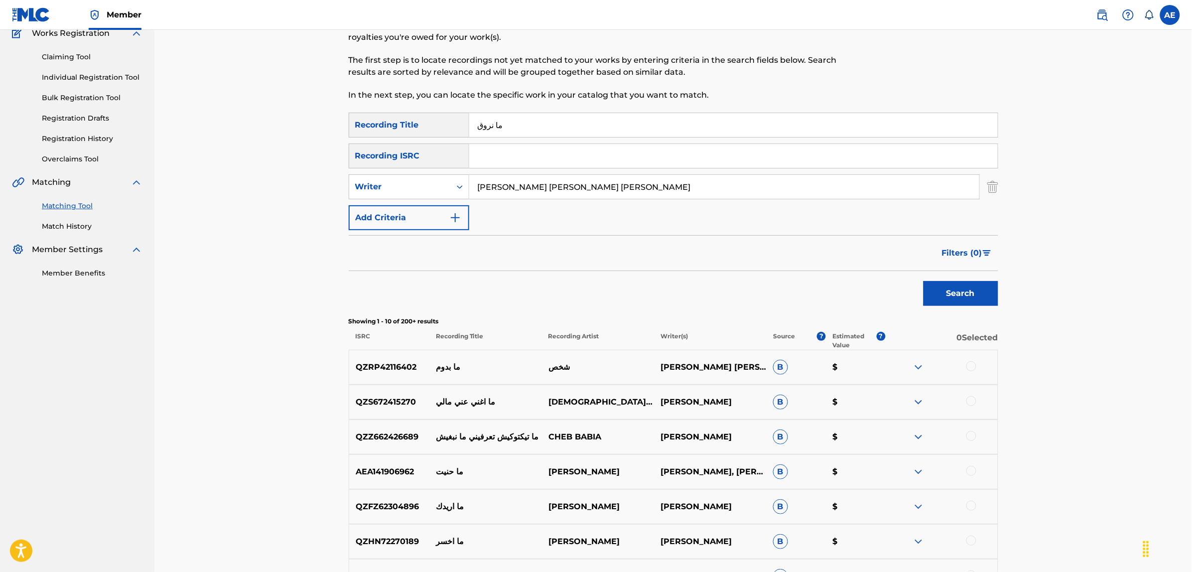
drag, startPoint x: 652, startPoint y: 192, endPoint x: 262, endPoint y: 190, distance: 389.6
click at [264, 190] on div "Matching Tool The Matching Tool allows Members to match sound recordings to wor…" at bounding box center [673, 356] width 1038 height 833
click at [924, 281] on button "Search" at bounding box center [961, 293] width 75 height 25
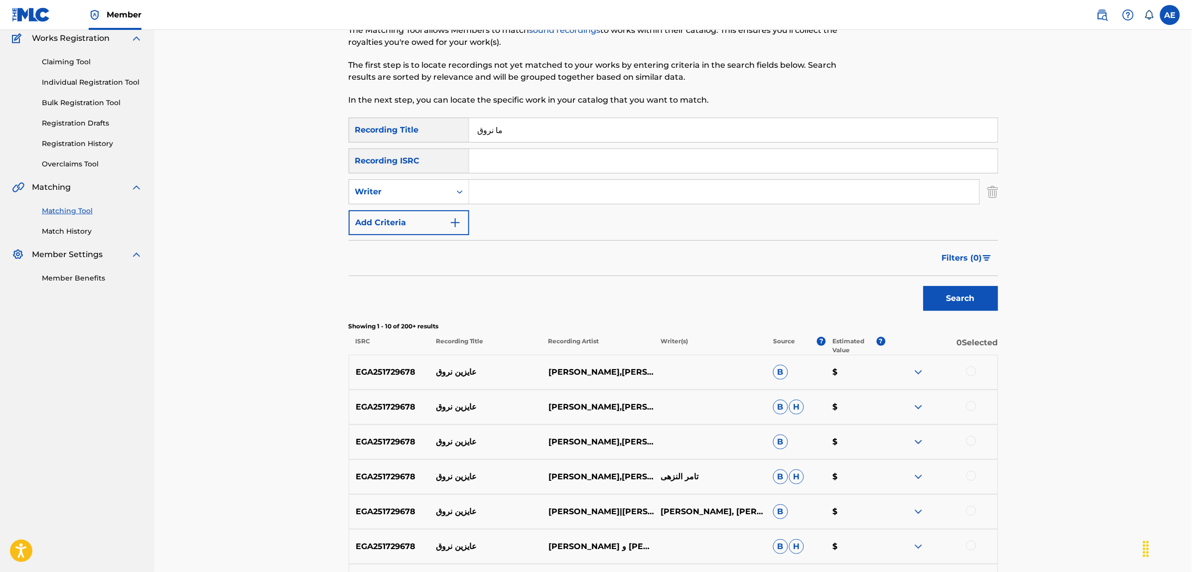
scroll to position [27, 0]
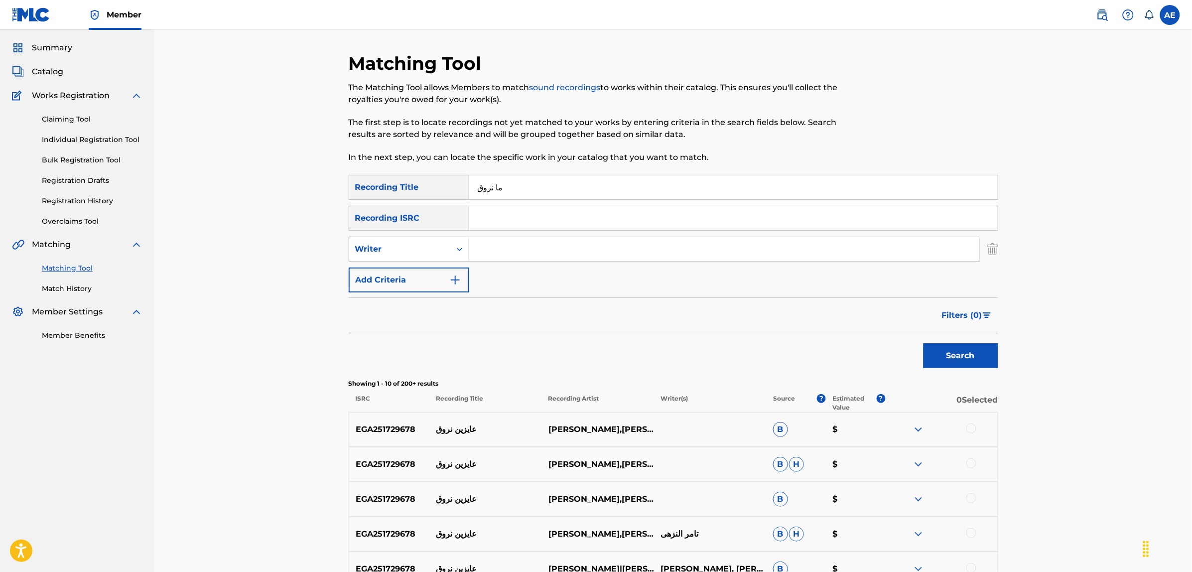
drag, startPoint x: 524, startPoint y: 188, endPoint x: 319, endPoint y: 192, distance: 204.8
click at [319, 192] on div "Matching Tool The Matching Tool allows Members to match sound recordings to wor…" at bounding box center [673, 418] width 1038 height 833
click at [537, 210] on input "Search Form" at bounding box center [733, 218] width 529 height 24
paste input "EGA010525193"
type input "EGA010525193"
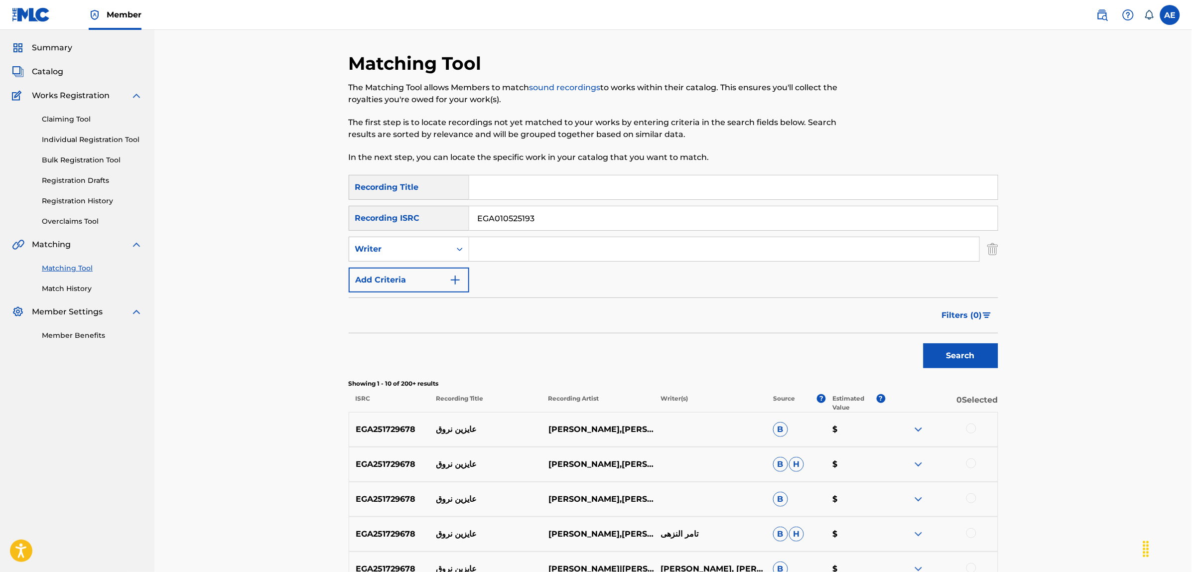
click at [924, 343] on button "Search" at bounding box center [961, 355] width 75 height 25
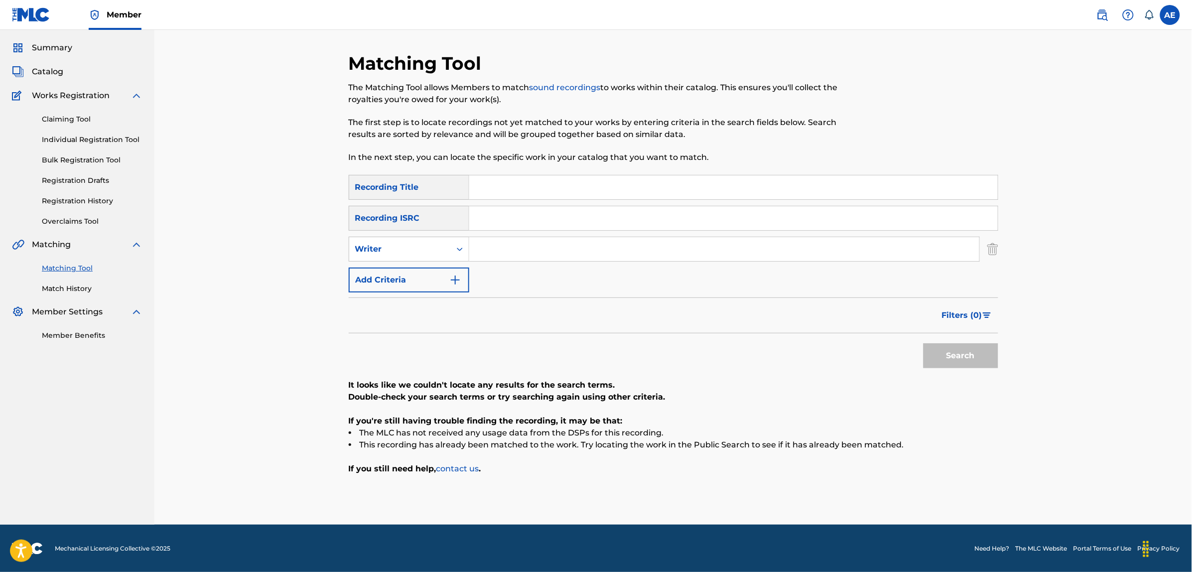
click at [536, 250] on input "Search Form" at bounding box center [724, 249] width 510 height 24
paste input "ACHOUR TAMER"
drag, startPoint x: 529, startPoint y: 247, endPoint x: 427, endPoint y: 255, distance: 101.9
click at [427, 255] on div "SearchWithCriteria45ccc7e9-a05f-477d-ab4c-869d26076c86 Writer ACHOUR TAMER" at bounding box center [674, 249] width 650 height 25
click at [543, 250] on input "TAMER" at bounding box center [724, 249] width 510 height 24
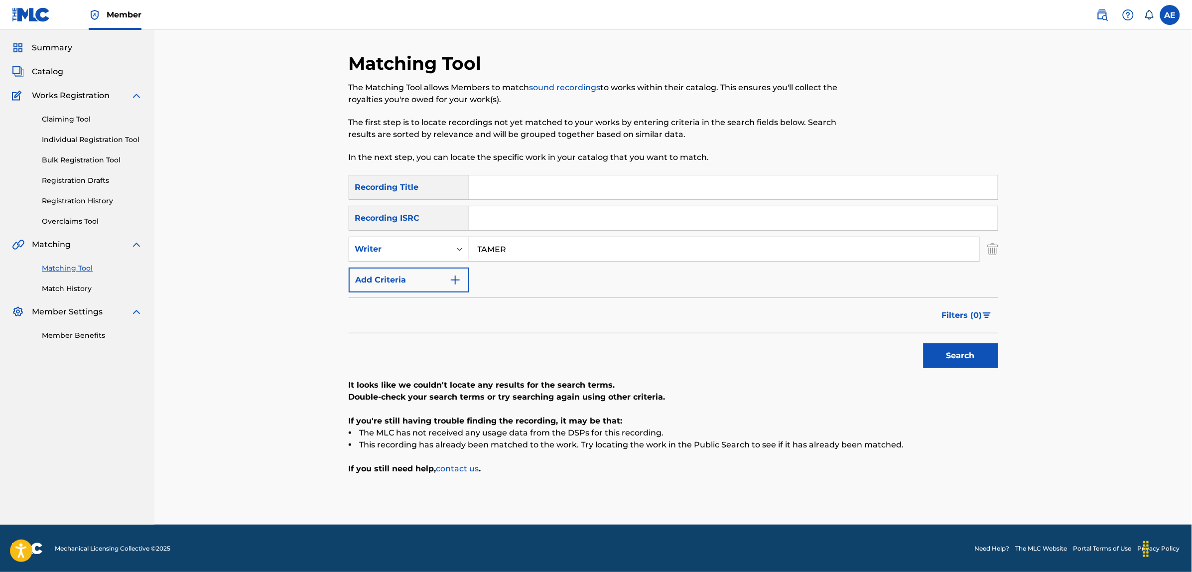
paste input "ACHOUR"
type input "TAMER ACHOUR"
click at [522, 182] on input "Search Form" at bounding box center [733, 187] width 529 height 24
paste input "MAKANHA"
type input "MAKANHA"
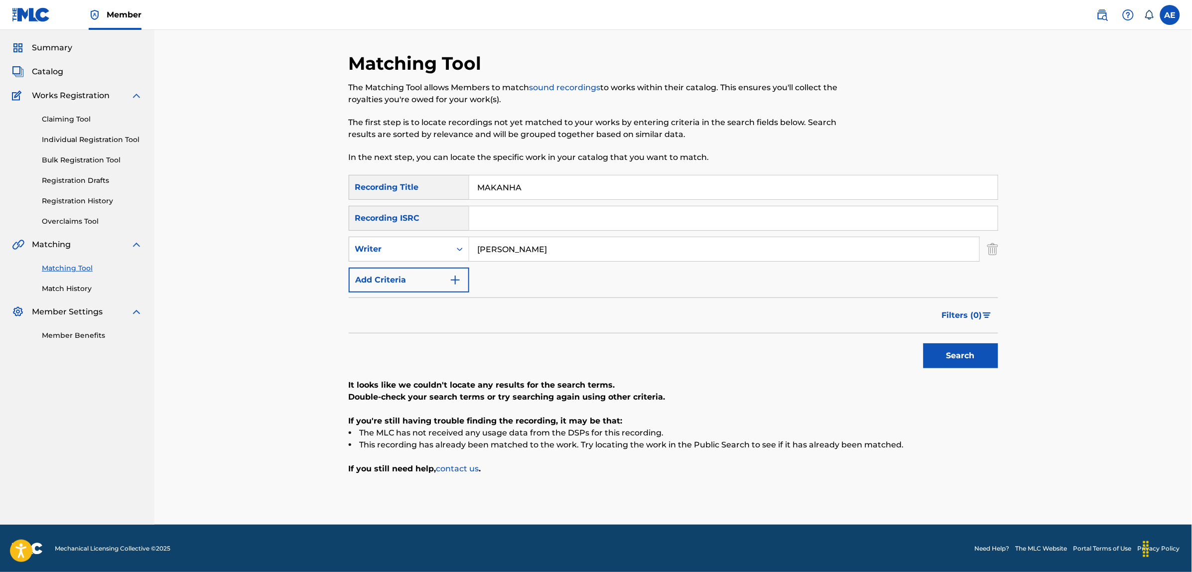
click at [924, 343] on button "Search" at bounding box center [961, 355] width 75 height 25
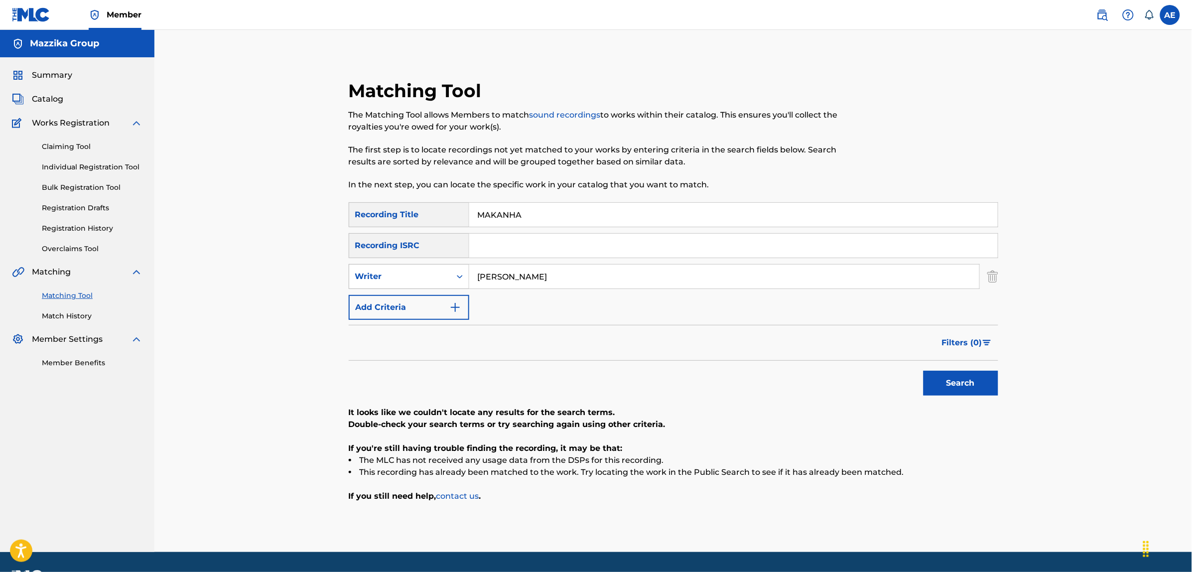
drag, startPoint x: 529, startPoint y: 272, endPoint x: 377, endPoint y: 272, distance: 151.9
click at [377, 272] on div "SearchWithCriteria45ccc7e9-a05f-477d-ab4c-869d26076c86 Writer TAMER ACHOUR" at bounding box center [674, 276] width 650 height 25
click at [924, 371] on button "Search" at bounding box center [961, 383] width 75 height 25
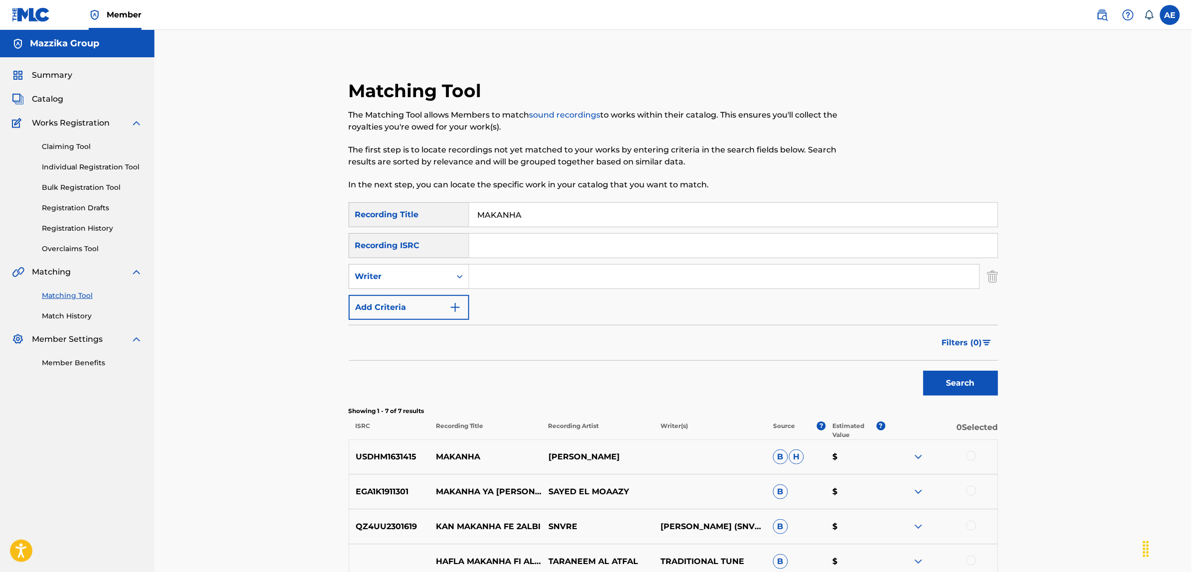
drag, startPoint x: 539, startPoint y: 213, endPoint x: 399, endPoint y: 218, distance: 141.1
click at [399, 218] on div "SearchWithCriteriac9be0a60-fad1-4ea5-a7ac-35e71529e898 Recording Title MAKANHA" at bounding box center [674, 214] width 650 height 25
type input "TAMER ACHOUR"
drag, startPoint x: 532, startPoint y: 213, endPoint x: 404, endPoint y: 224, distance: 128.5
click at [379, 208] on div "SearchWithCriteriac9be0a60-fad1-4ea5-a7ac-35e71529e898 Recording Title MAKANHA" at bounding box center [674, 214] width 650 height 25
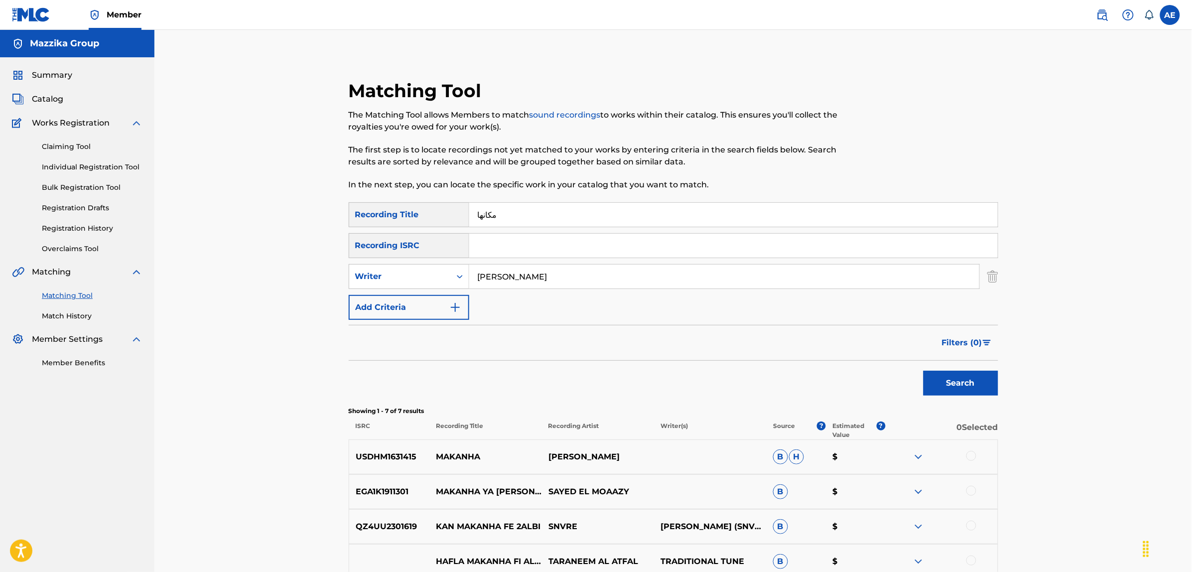
type input "مكانها"
click at [924, 371] on button "Search" at bounding box center [961, 383] width 75 height 25
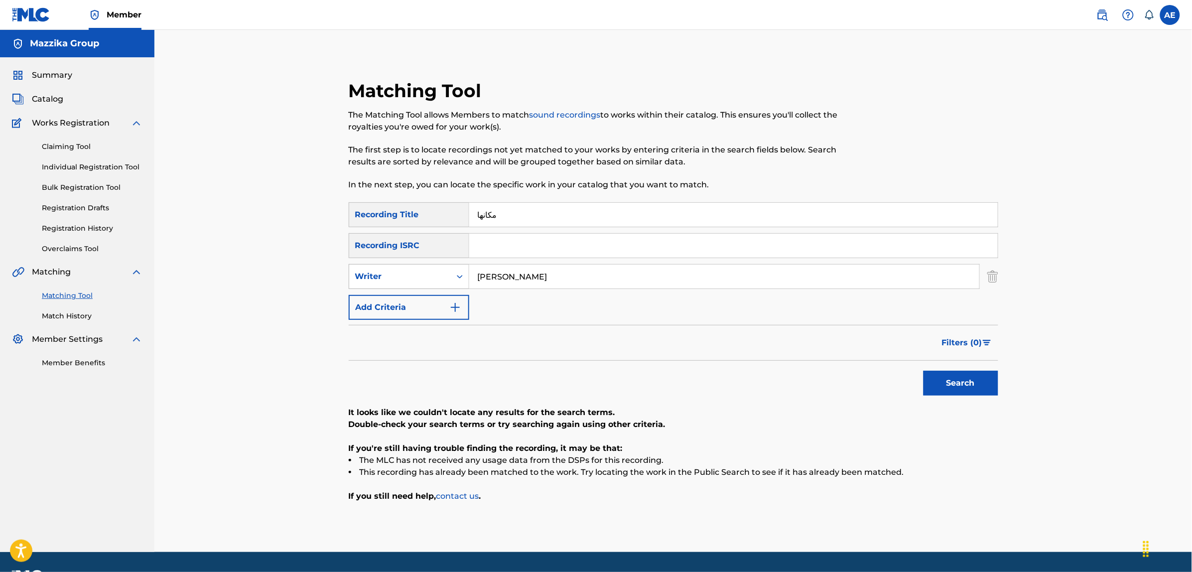
drag, startPoint x: 563, startPoint y: 275, endPoint x: 359, endPoint y: 269, distance: 204.3
click at [363, 270] on div "SearchWithCriteria45ccc7e9-a05f-477d-ab4c-869d26076c86 Writer TAMER ACHOUR" at bounding box center [674, 276] width 650 height 25
click at [924, 371] on button "Search" at bounding box center [961, 383] width 75 height 25
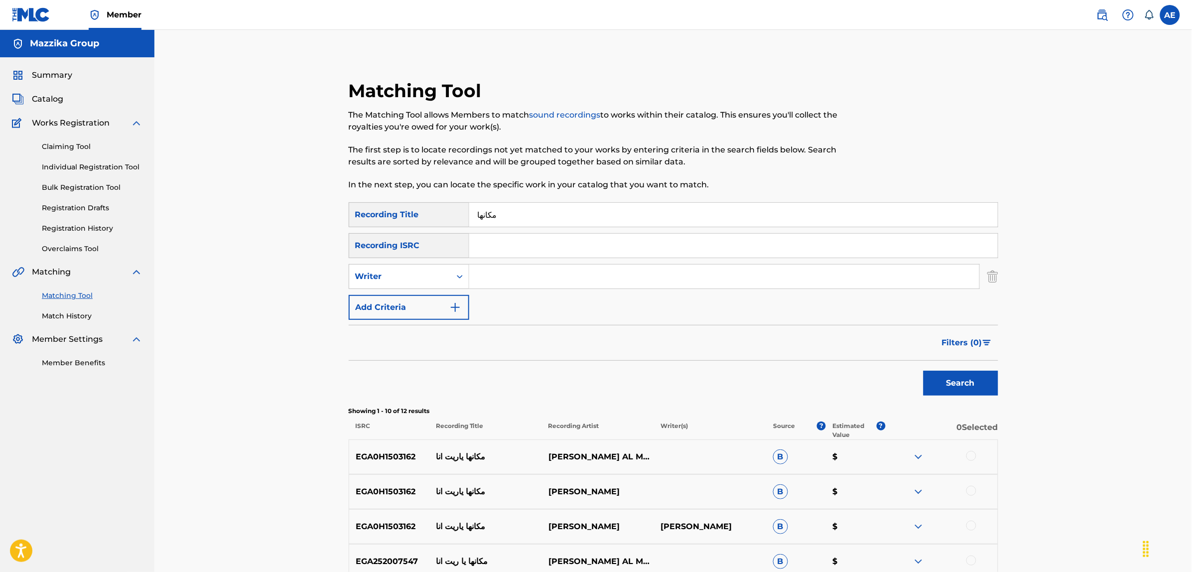
drag, startPoint x: 469, startPoint y: 211, endPoint x: 413, endPoint y: 211, distance: 55.8
click at [420, 211] on div "SearchWithCriteriac9be0a60-fad1-4ea5-a7ac-35e71529e898 Recording Title مكانها" at bounding box center [674, 214] width 650 height 25
click at [510, 243] on input "Search Form" at bounding box center [733, 246] width 529 height 24
paste input "EGA012500304"
type input "EGA012500304"
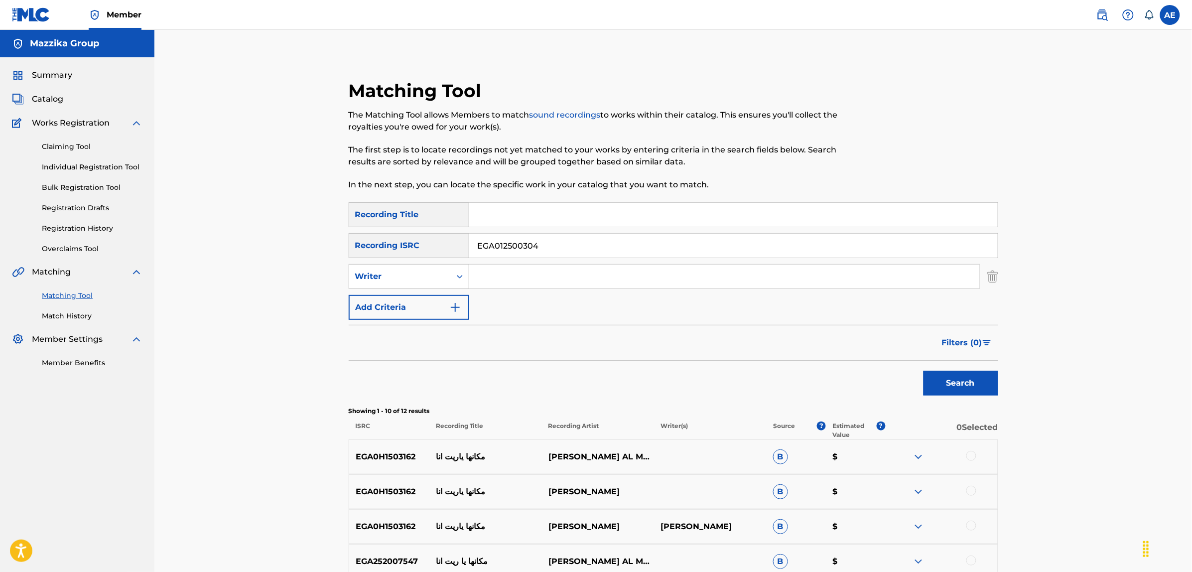
click at [924, 371] on button "Search" at bounding box center [961, 383] width 75 height 25
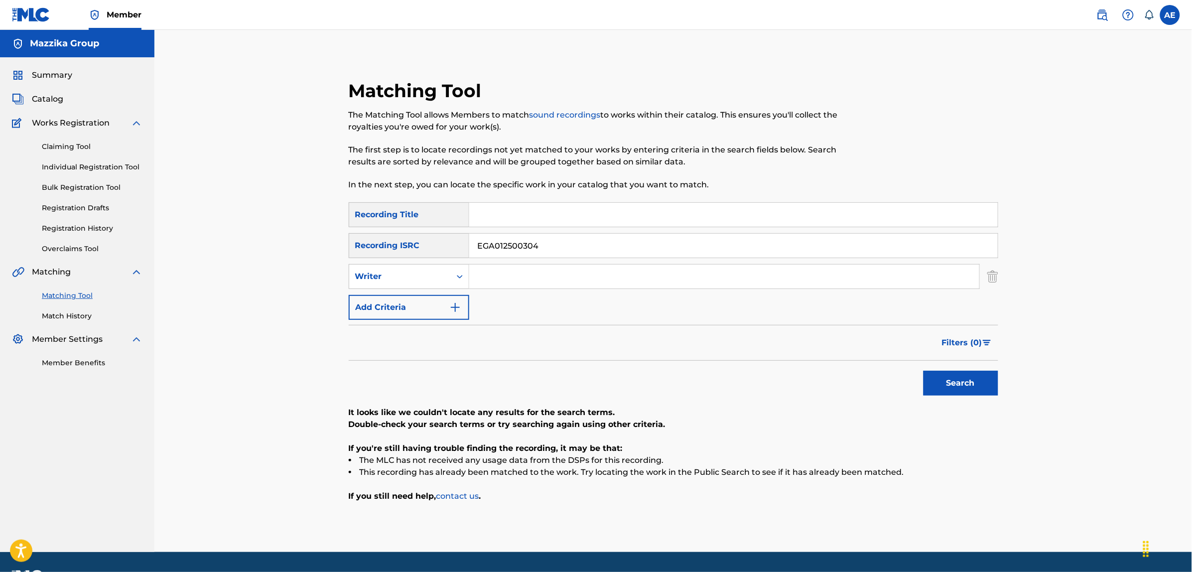
drag, startPoint x: 563, startPoint y: 239, endPoint x: 353, endPoint y: 260, distance: 211.2
click at [357, 260] on div "SearchWithCriteriac9be0a60-fad1-4ea5-a7ac-35e71529e898 Recording Title SearchWi…" at bounding box center [674, 261] width 650 height 118
click at [502, 280] on input "Search Form" at bounding box center [724, 277] width 510 height 24
paste input "MOHAMED AHMED THARWAT ZAKI"
drag, startPoint x: 531, startPoint y: 276, endPoint x: 355, endPoint y: 277, distance: 175.8
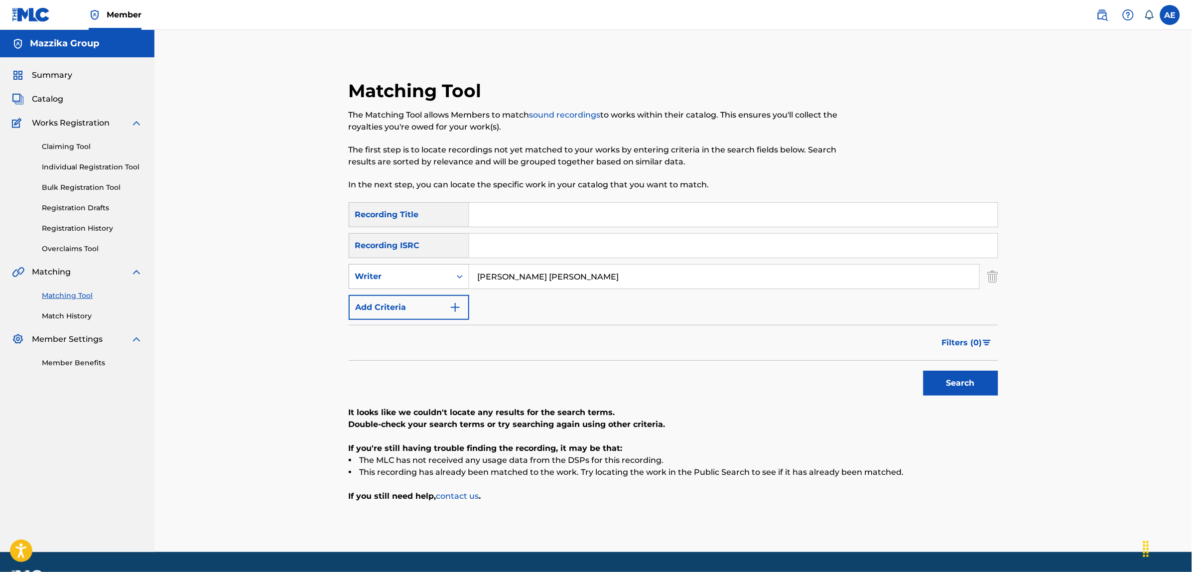
click at [355, 277] on div "SearchWithCriteria45ccc7e9-a05f-477d-ab4c-869d26076c86 Writer MOHAMED AHMED THA…" at bounding box center [674, 276] width 650 height 25
click at [599, 266] on input "AHMED THARWAT ZAKI" at bounding box center [724, 277] width 510 height 24
paste input "MOHAMED"
drag, startPoint x: 636, startPoint y: 276, endPoint x: 461, endPoint y: 265, distance: 175.2
click at [467, 266] on div "SearchWithCriteria45ccc7e9-a05f-477d-ab4c-869d26076c86 Writer AHMED THARWAT ZAK…" at bounding box center [674, 276] width 650 height 25
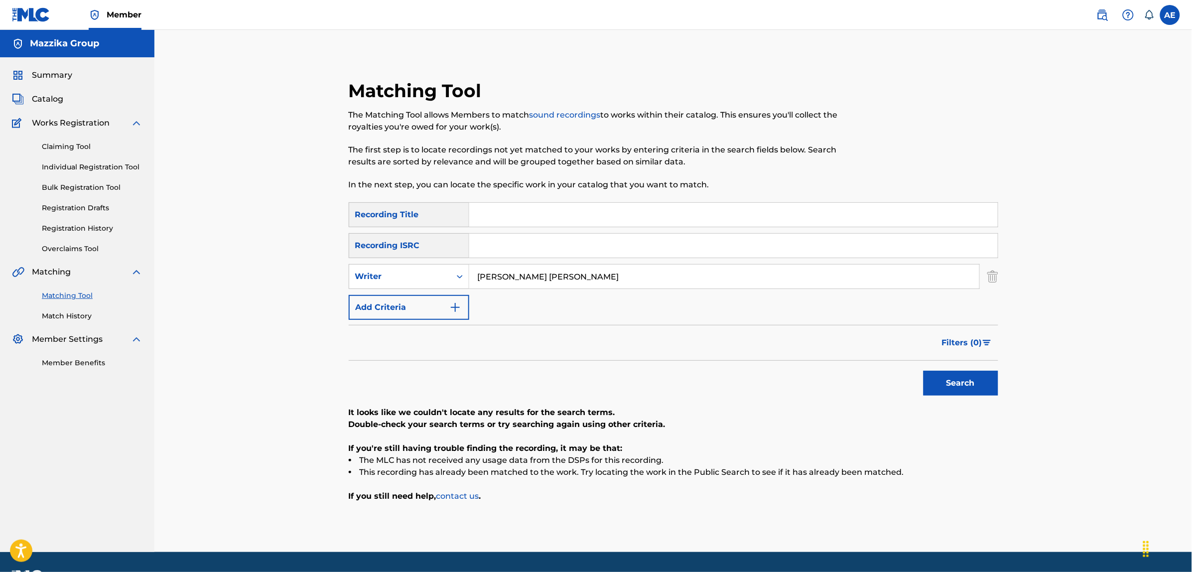
type input "AHMED THARWAT ZAKI MOHAMED"
click at [495, 212] on input "Search Form" at bounding box center [733, 215] width 529 height 24
paste input "MESH MOSTAHEL"
type input "MESH MOSTAHEL"
click at [924, 371] on button "Search" at bounding box center [961, 383] width 75 height 25
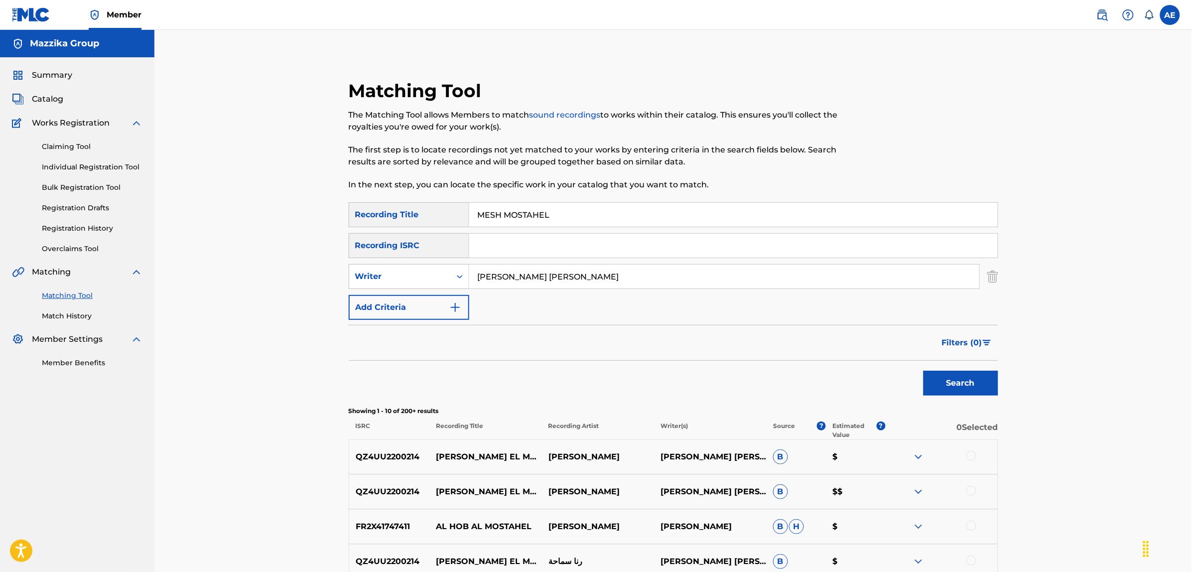
drag, startPoint x: 634, startPoint y: 274, endPoint x: 347, endPoint y: 262, distance: 286.7
click at [350, 264] on div "SearchWithCriteria45ccc7e9-a05f-477d-ab4c-869d26076c86 Writer AHMED THARWAT ZAK…" at bounding box center [674, 276] width 650 height 25
click at [924, 371] on button "Search" at bounding box center [961, 383] width 75 height 25
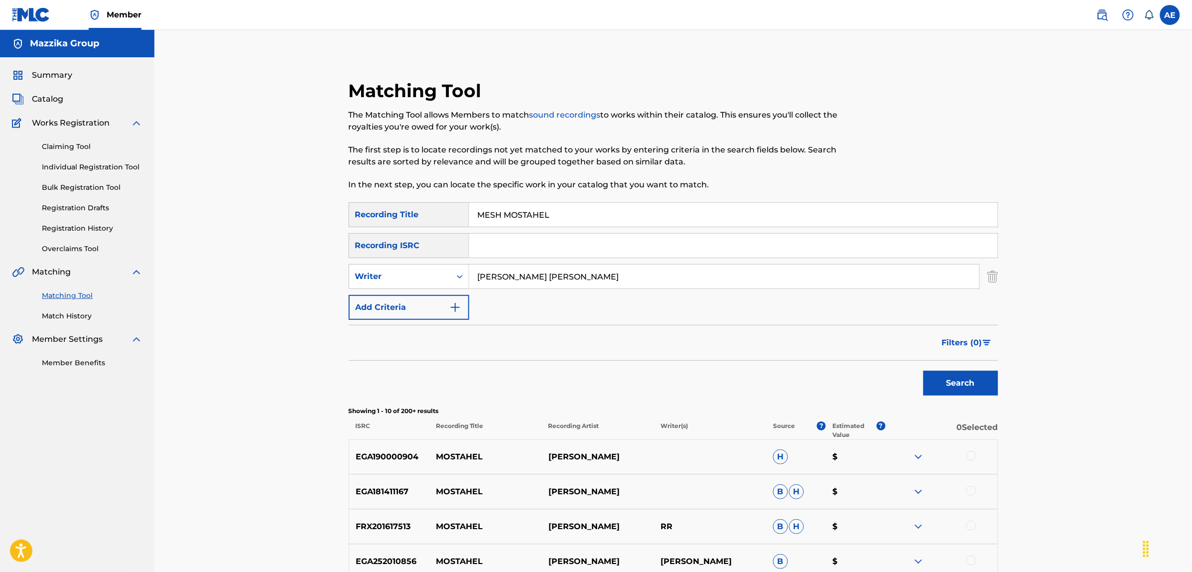
type input "AHMED THARWAT ZAKI MOHAMED"
drag, startPoint x: 388, startPoint y: 220, endPoint x: 309, endPoint y: 220, distance: 78.7
click at [309, 220] on div "Matching Tool The Matching Tool allows Members to match sound recordings to wor…" at bounding box center [673, 446] width 1038 height 833
type input "مش مستحيل"
click at [924, 371] on button "Search" at bounding box center [961, 383] width 75 height 25
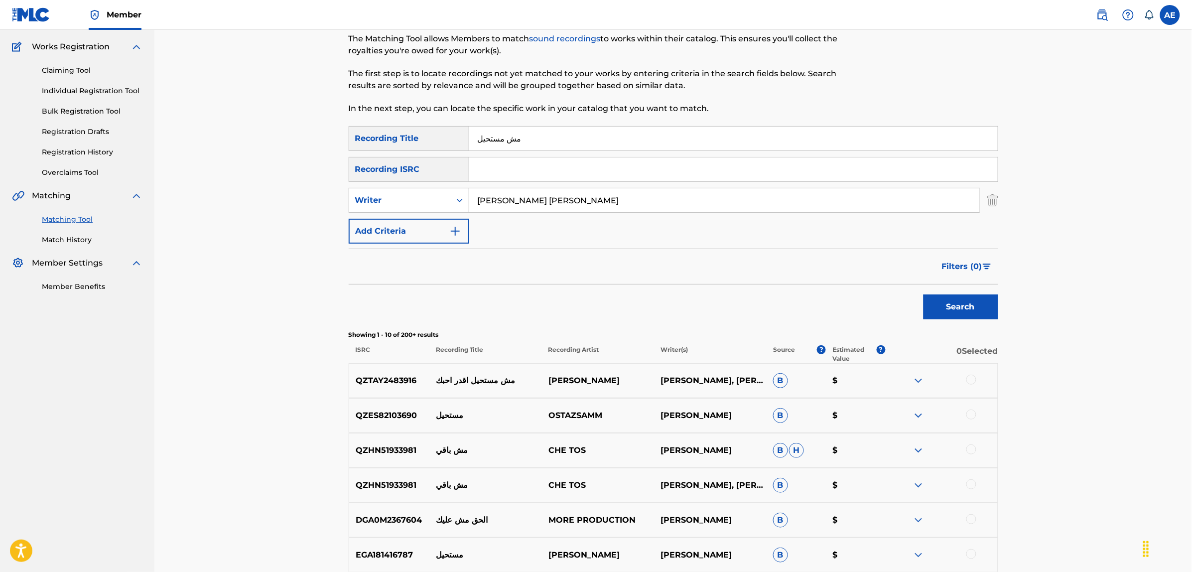
scroll to position [62, 0]
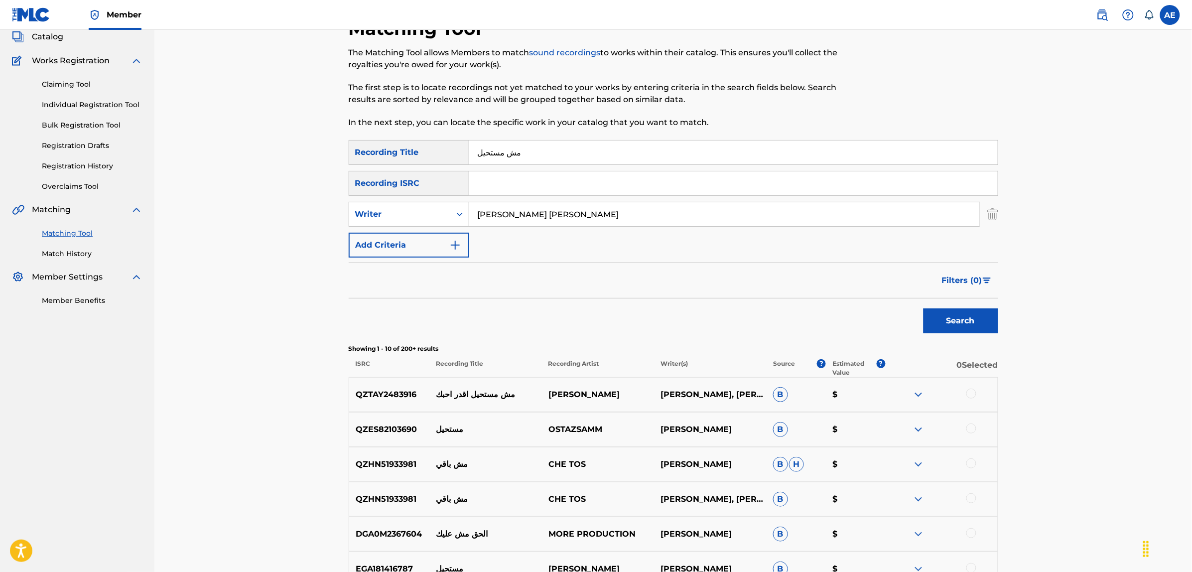
drag, startPoint x: 328, startPoint y: 203, endPoint x: 282, endPoint y: 199, distance: 46.0
click at [287, 202] on div "Matching Tool The Matching Tool allows Members to match sound recordings to wor…" at bounding box center [673, 384] width 1038 height 833
click at [924, 308] on button "Search" at bounding box center [961, 320] width 75 height 25
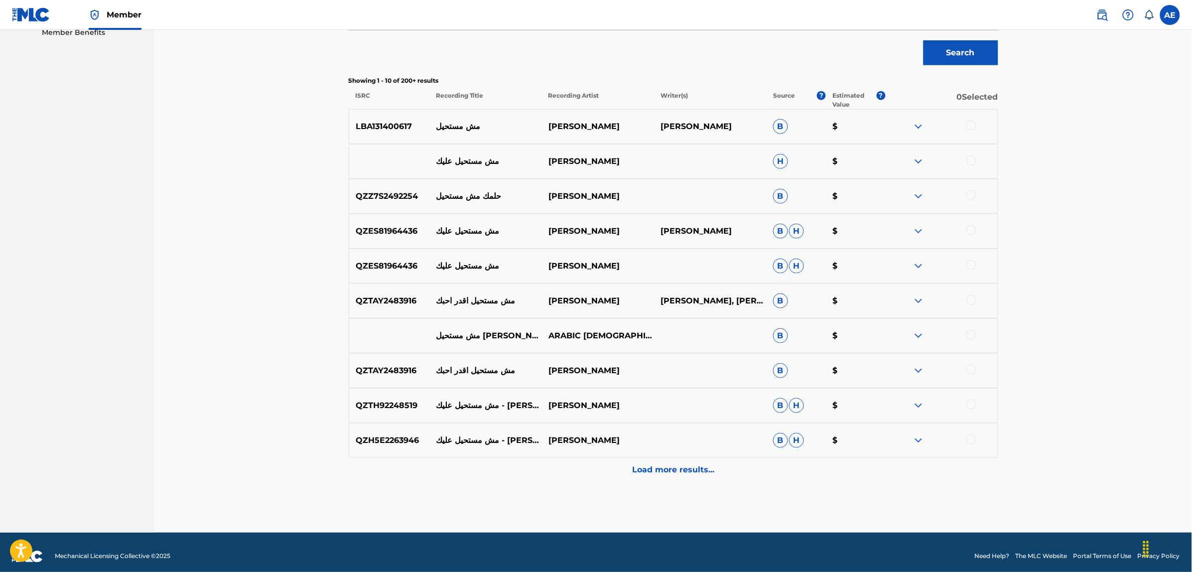
scroll to position [339, 0]
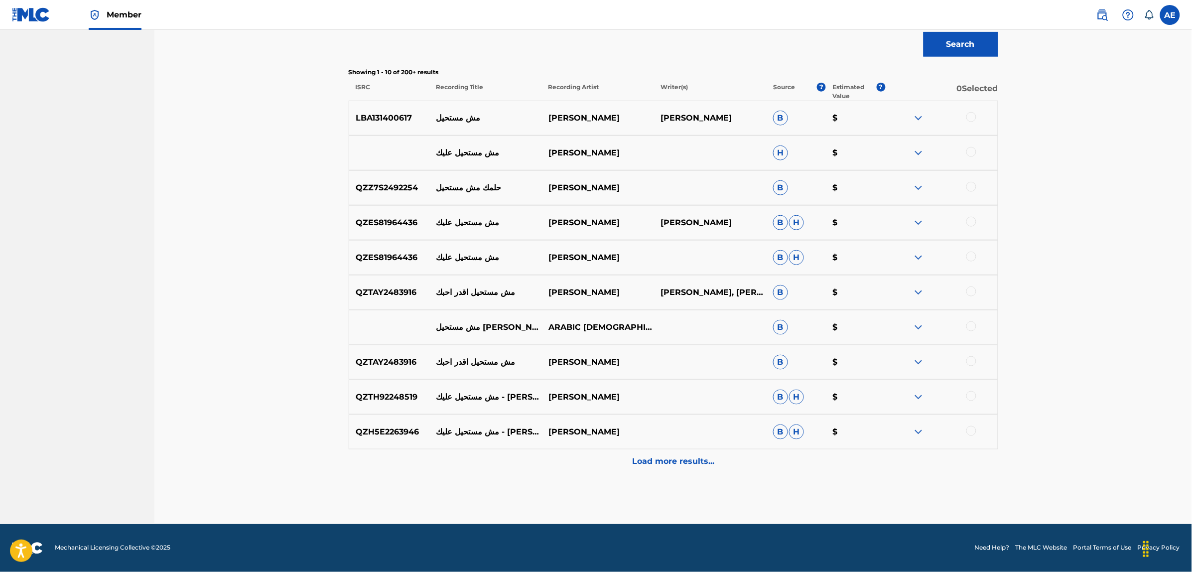
click at [616, 461] on div "Load more results..." at bounding box center [674, 461] width 650 height 25
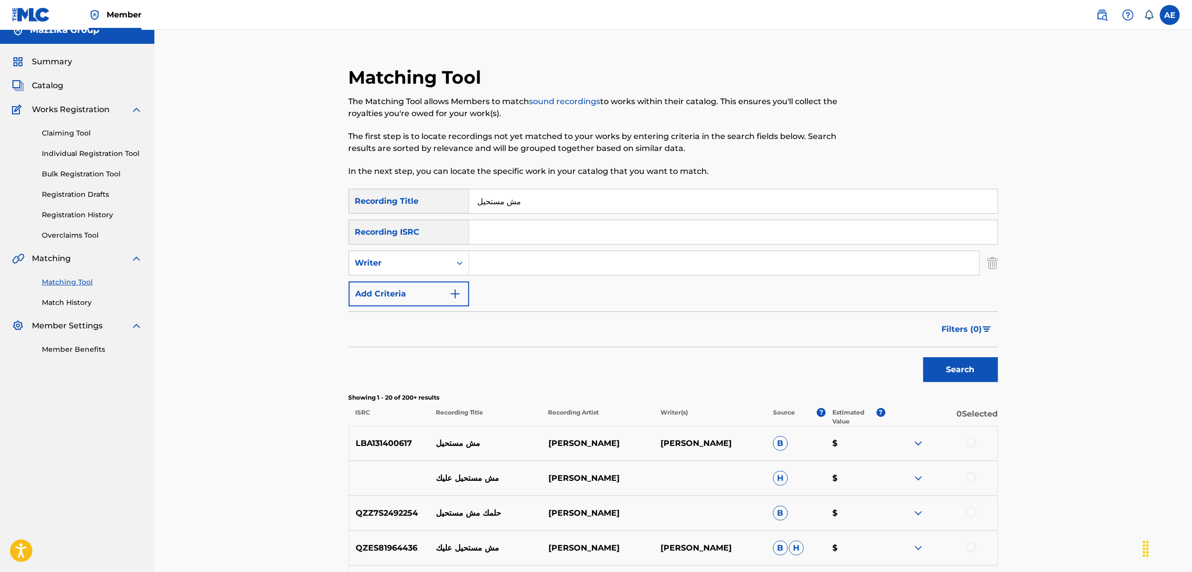
scroll to position [0, 0]
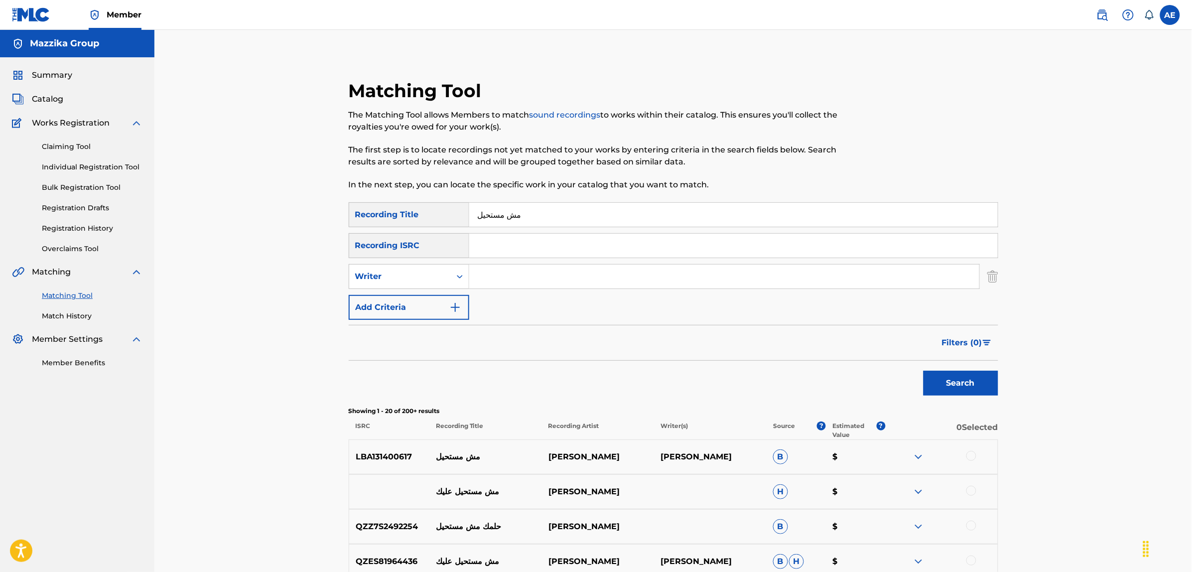
click at [603, 215] on input "مش مستحيل" at bounding box center [733, 215] width 529 height 24
click at [603, 215] on input "مش" at bounding box center [733, 215] width 529 height 24
type input "مش"
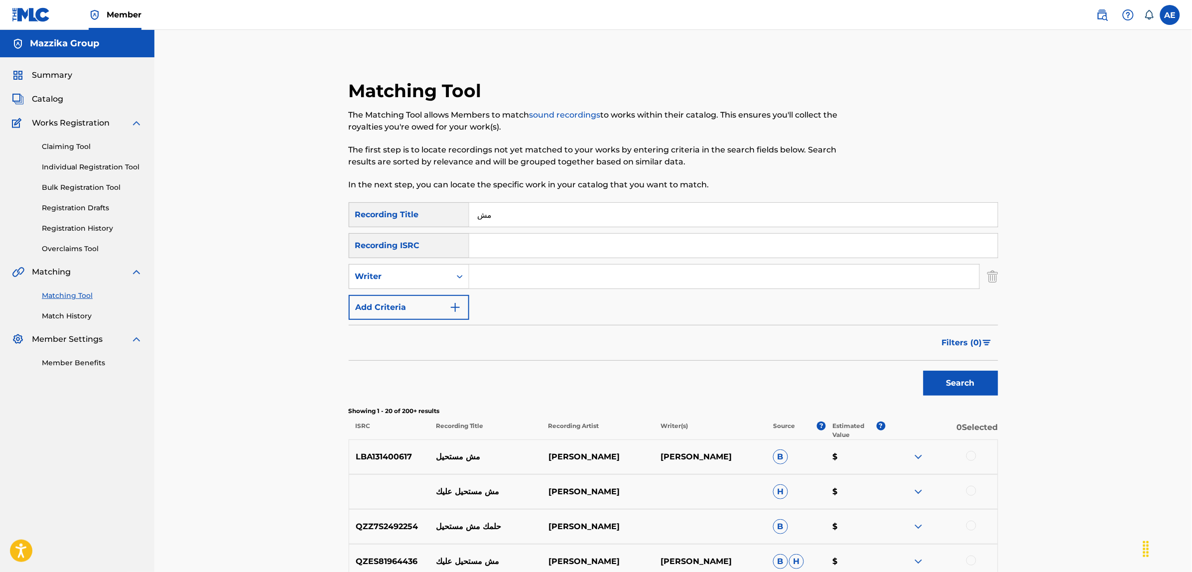
click at [603, 215] on input "مش" at bounding box center [733, 215] width 529 height 24
click at [539, 247] on input "Search Form" at bounding box center [733, 246] width 529 height 24
paste input "QM6MZ2570117"
type input "QM6MZ2570117"
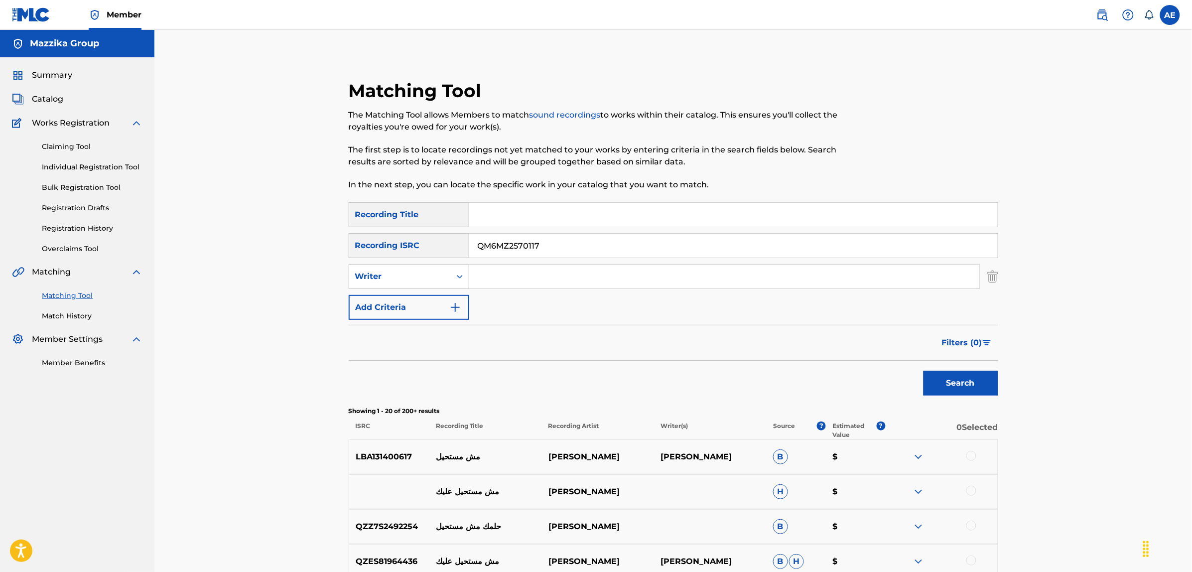
click at [924, 371] on button "Search" at bounding box center [961, 383] width 75 height 25
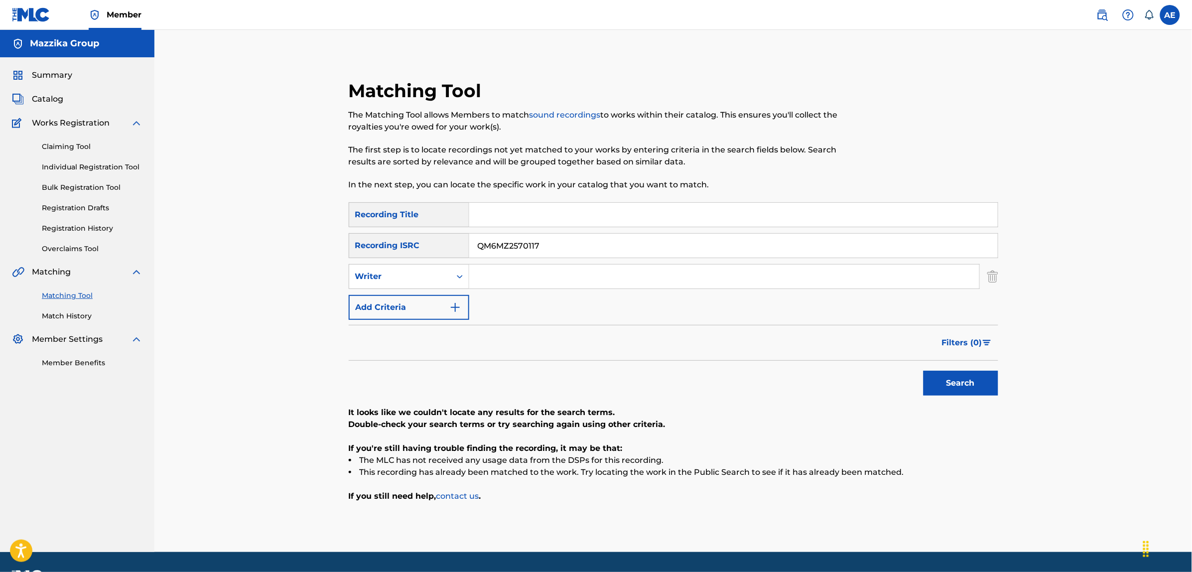
drag, startPoint x: 566, startPoint y: 243, endPoint x: 414, endPoint y: 261, distance: 152.9
click at [415, 261] on div "SearchWithCriteriac9be0a60-fad1-4ea5-a7ac-35e71529e898 Recording Title SearchWi…" at bounding box center [674, 261] width 650 height 118
click at [491, 277] on input "Search Form" at bounding box center [724, 277] width 510 height 24
click at [491, 217] on input "Search Form" at bounding box center [733, 215] width 529 height 24
paste input "3ADY"
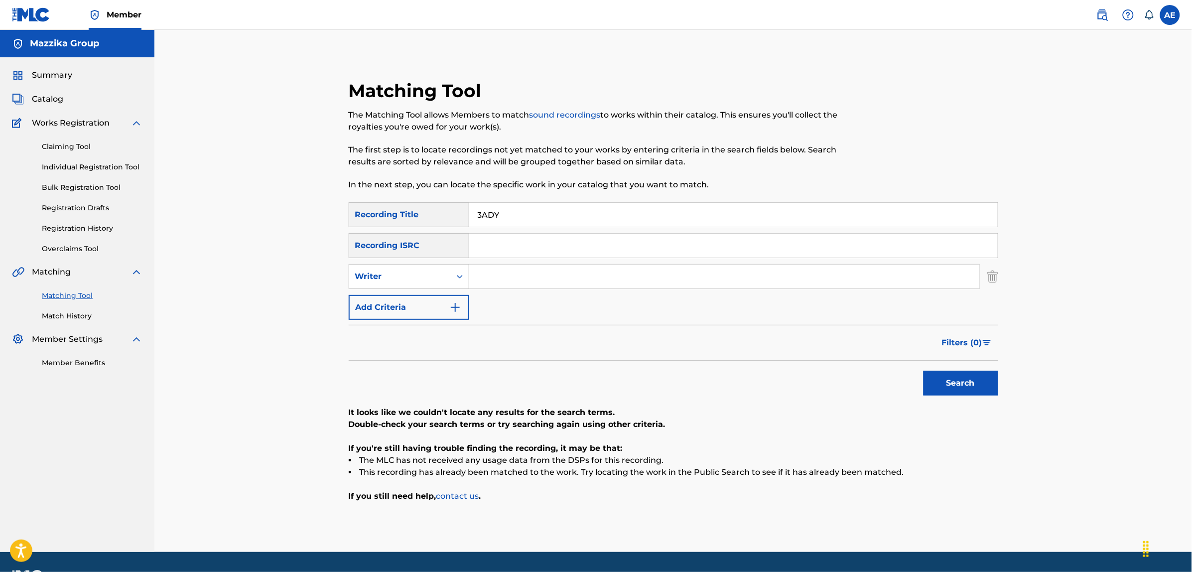
type input "3ADY"
click at [523, 284] on input "Search Form" at bounding box center [724, 277] width 510 height 24
click at [554, 287] on input "Search Form" at bounding box center [724, 277] width 510 height 24
paste input "MOHAMED ABDEL MONEIM HASSAN"
type input "MOHAMED ABDEL MONEIM HASSAN"
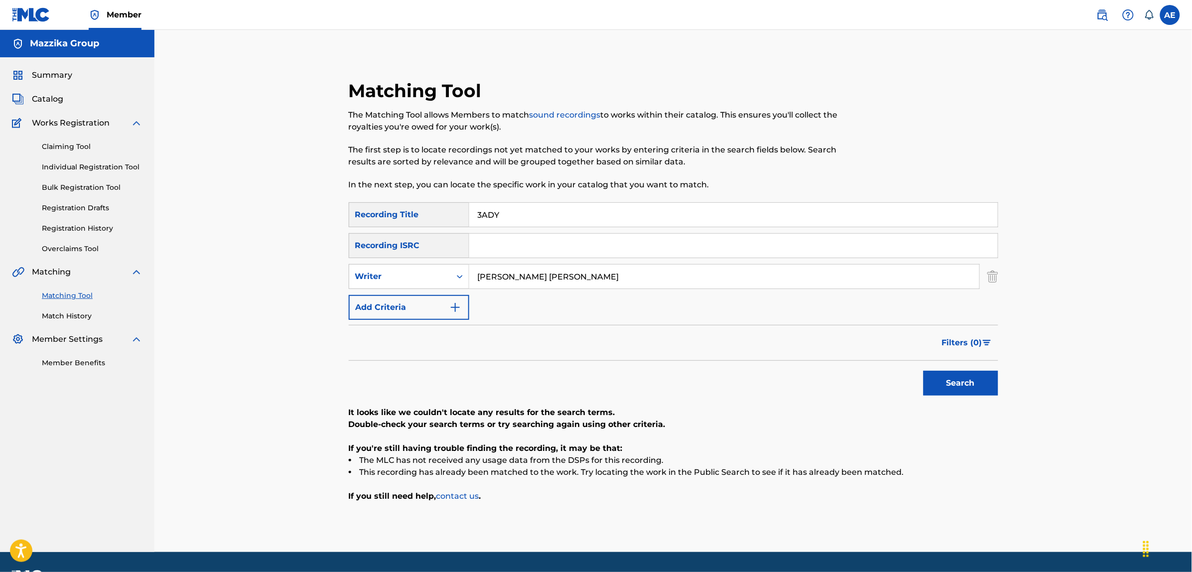
click at [924, 371] on button "Search" at bounding box center [961, 383] width 75 height 25
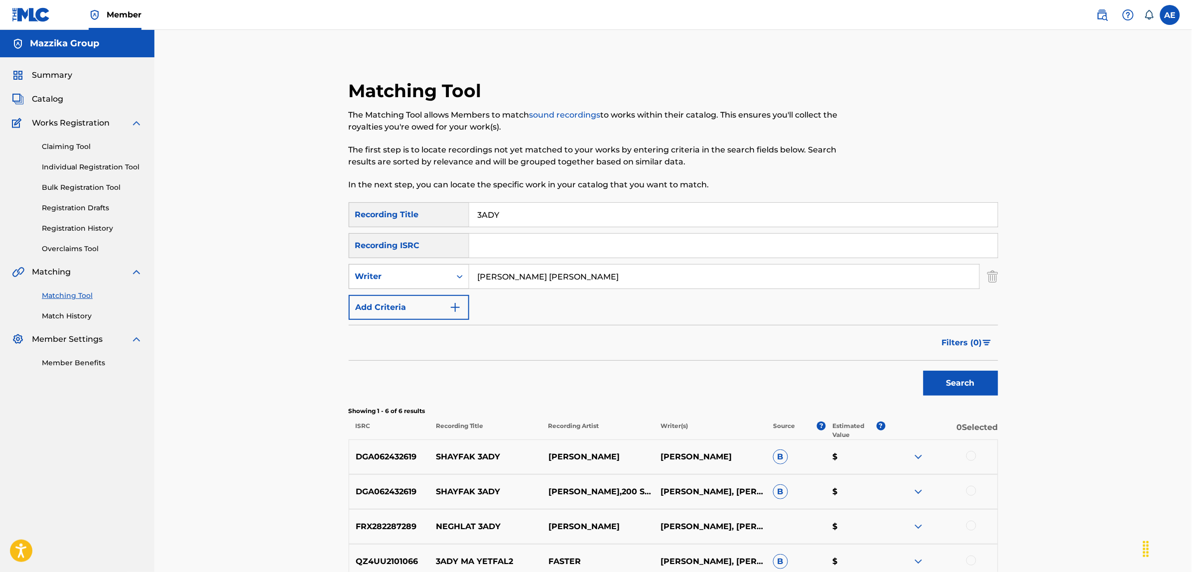
drag, startPoint x: 648, startPoint y: 274, endPoint x: 365, endPoint y: 271, distance: 283.0
click at [365, 271] on div "SearchWithCriteria45ccc7e9-a05f-477d-ab4c-869d26076c86 Writer MOHAMED ABDEL MON…" at bounding box center [674, 276] width 650 height 25
click at [924, 371] on button "Search" at bounding box center [961, 383] width 75 height 25
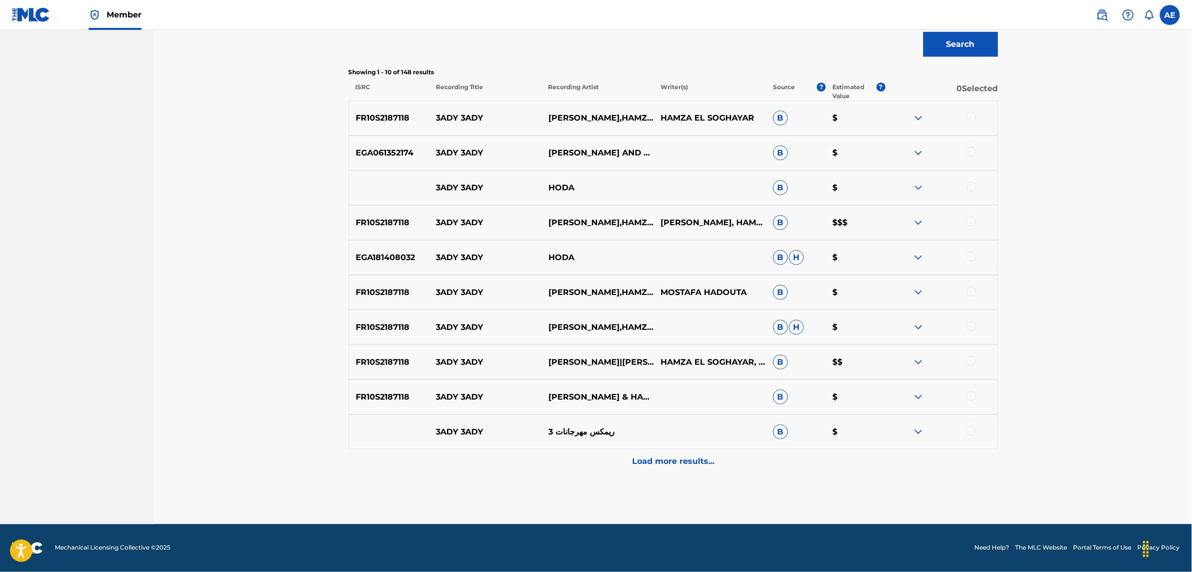
click at [631, 474] on div "Load more results..." at bounding box center [674, 461] width 650 height 25
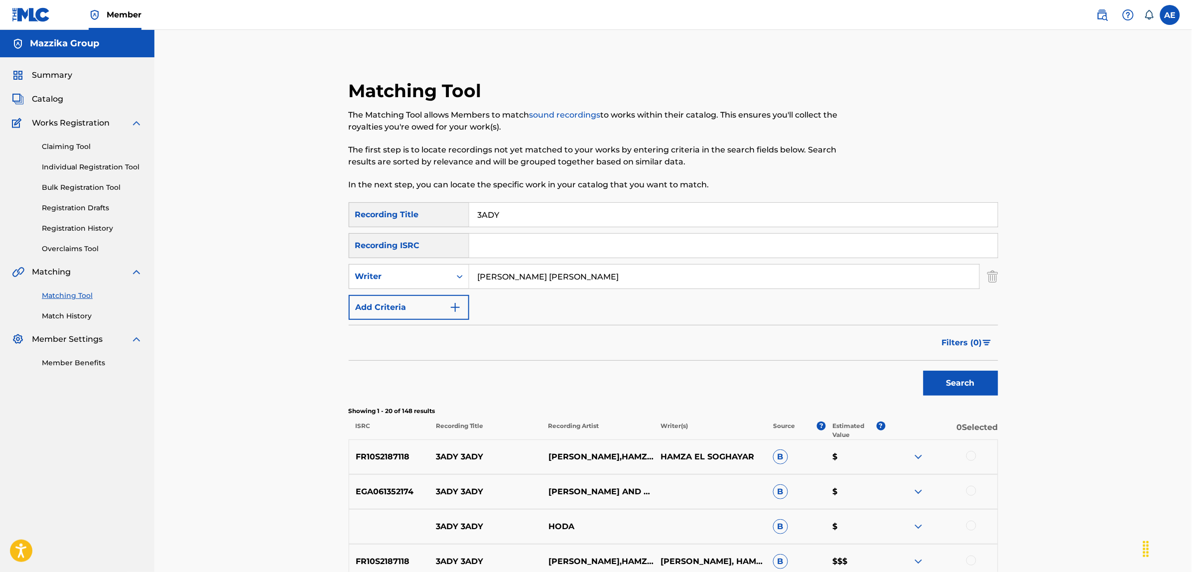
type input "MOHAMED ABDEL MONEIM HASSAN"
drag, startPoint x: 517, startPoint y: 217, endPoint x: 345, endPoint y: 233, distance: 172.6
type input "عادي"
click at [924, 371] on button "Search" at bounding box center [961, 383] width 75 height 25
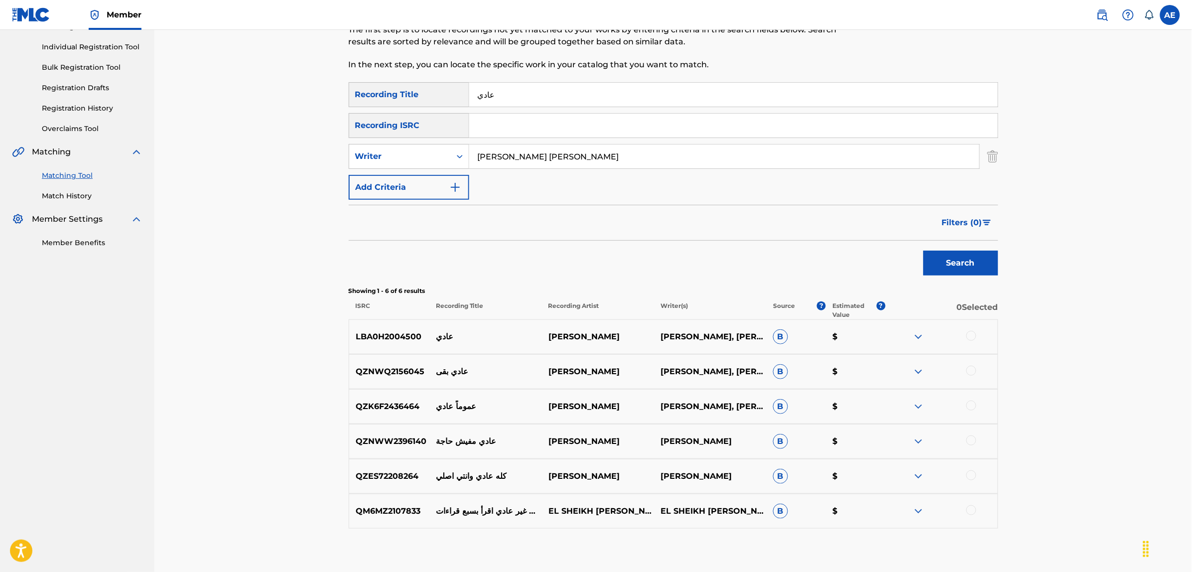
scroll to position [125, 0]
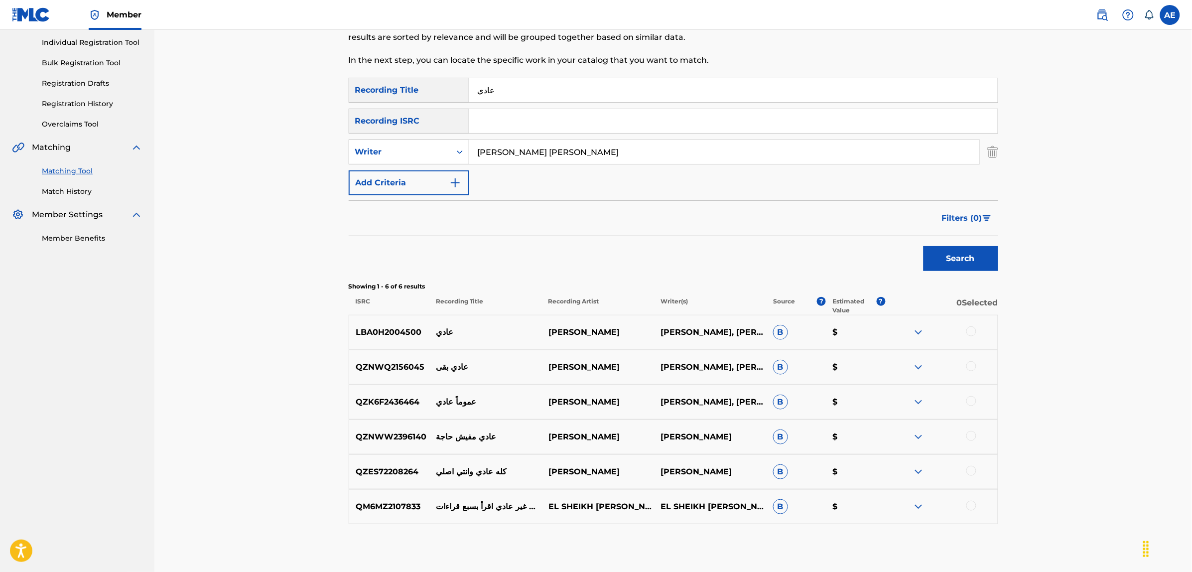
drag, startPoint x: 648, startPoint y: 152, endPoint x: 342, endPoint y: 159, distance: 306.0
click at [344, 159] on div "Matching Tool The Matching Tool allows Members to match sound recordings to wor…" at bounding box center [673, 264] width 673 height 619
click at [924, 246] on button "Search" at bounding box center [961, 258] width 75 height 25
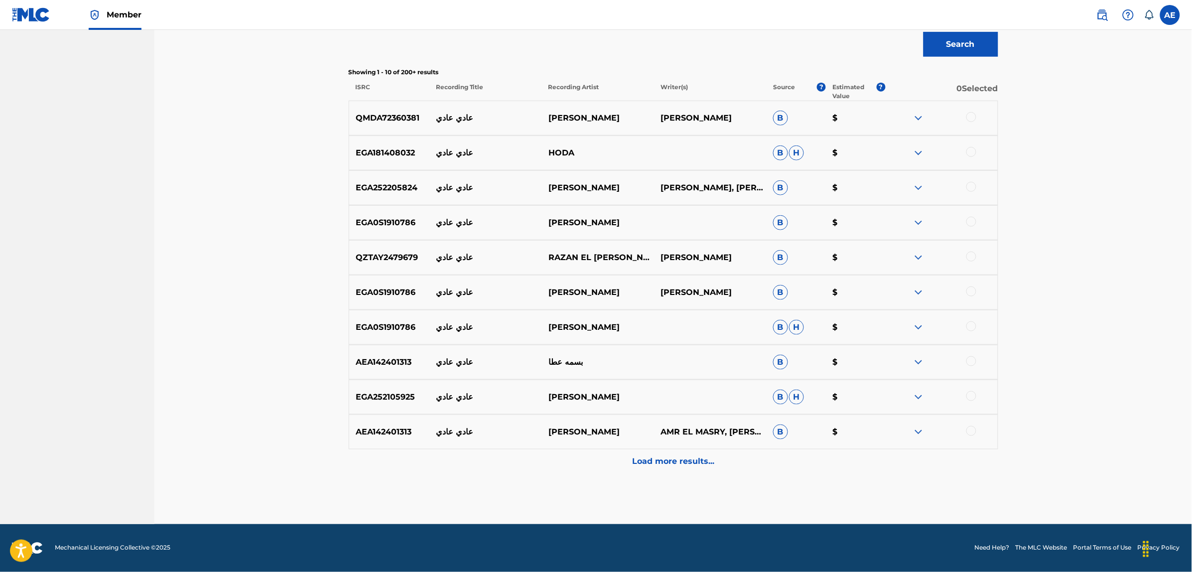
scroll to position [0, 0]
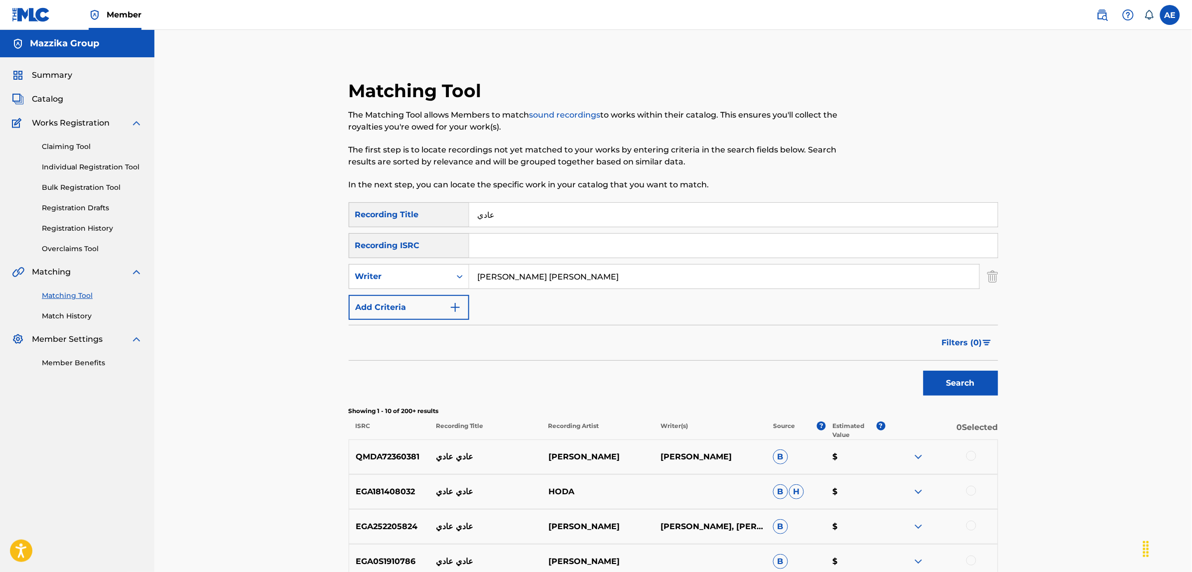
type input "MOHAMED ABDEL MONEIM HASSAN"
drag, startPoint x: 532, startPoint y: 220, endPoint x: 417, endPoint y: 218, distance: 114.6
click at [419, 219] on div "SearchWithCriteriac9be0a60-fad1-4ea5-a7ac-35e71529e898 Recording Title عادي" at bounding box center [674, 214] width 650 height 25
click at [507, 252] on input "Search Form" at bounding box center [733, 246] width 529 height 24
paste input "EGA252416506"
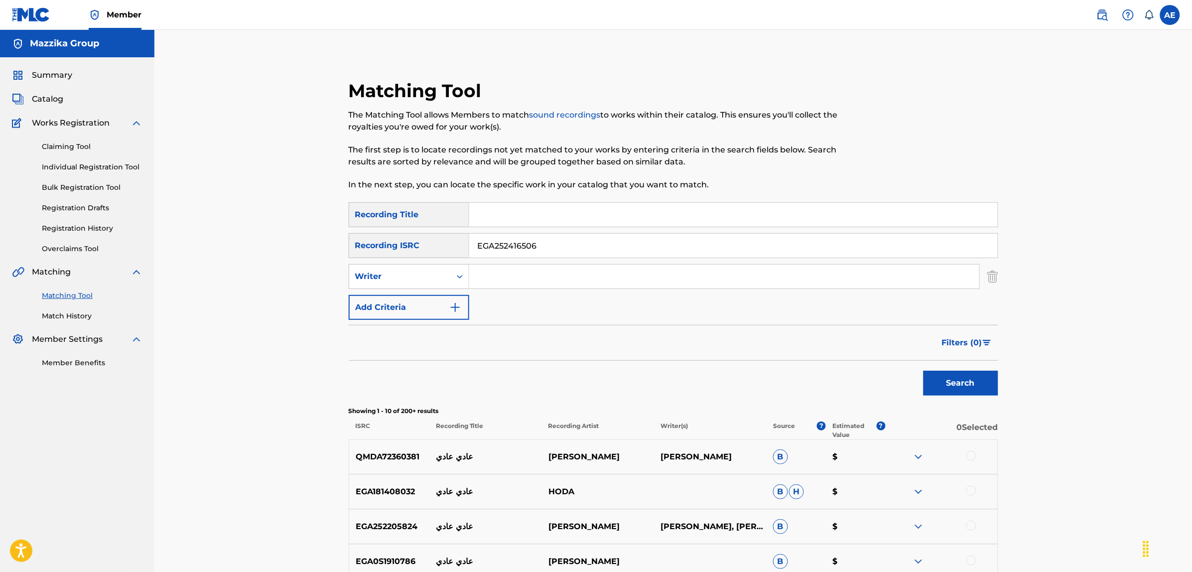
type input "EGA252416506"
click at [924, 371] on button "Search" at bounding box center [961, 383] width 75 height 25
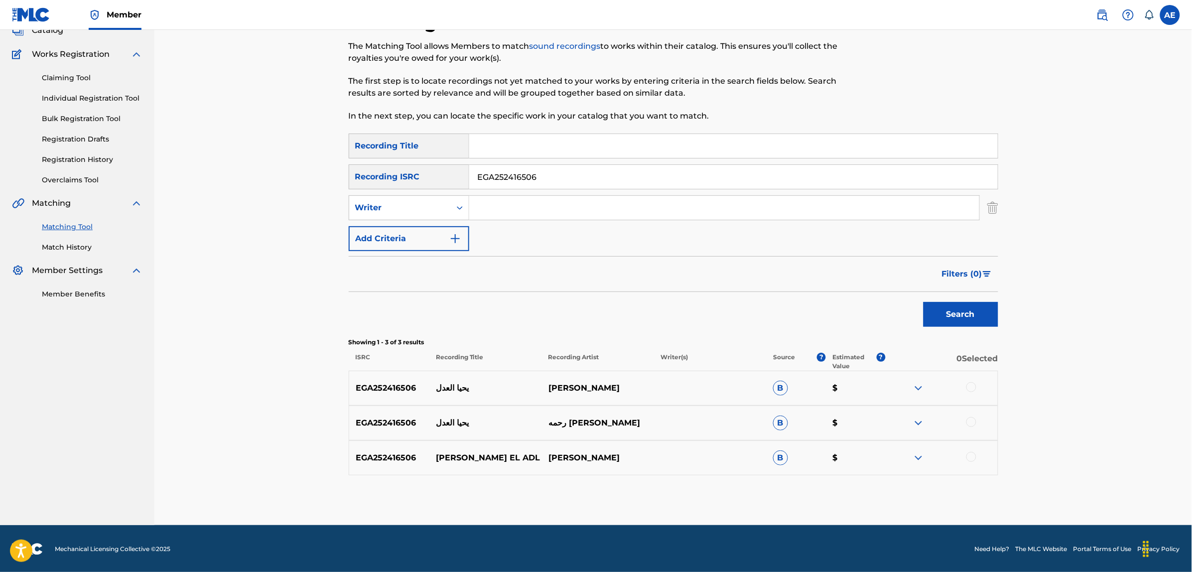
scroll to position [70, 0]
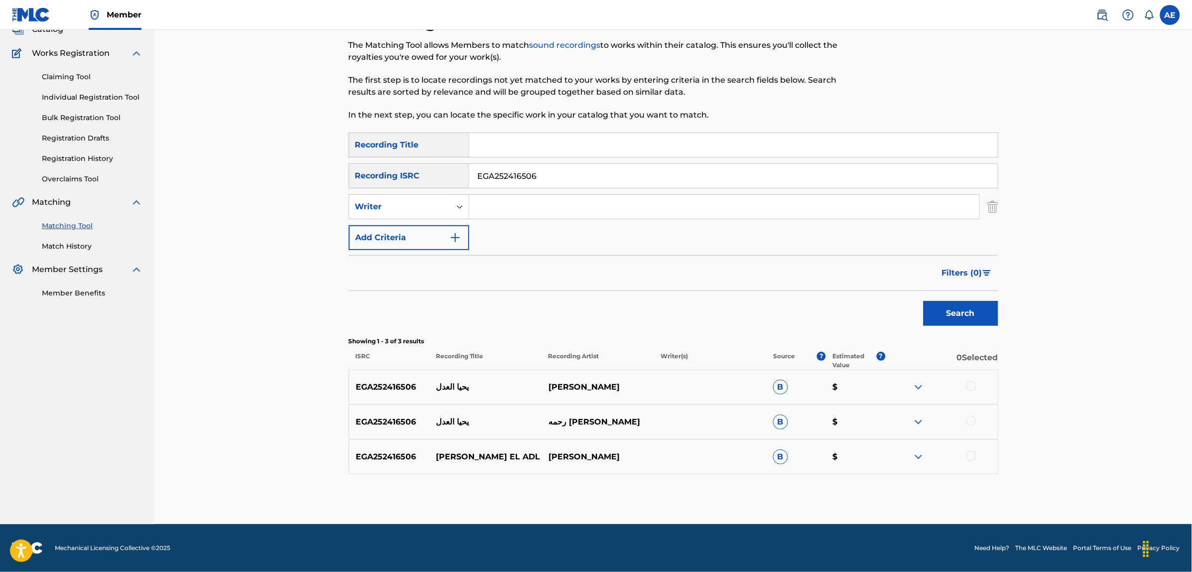
click at [971, 382] on div at bounding box center [971, 386] width 10 height 10
click at [972, 426] on div at bounding box center [941, 422] width 112 height 12
click at [971, 417] on div at bounding box center [971, 421] width 10 height 10
click at [970, 457] on div at bounding box center [971, 456] width 10 height 10
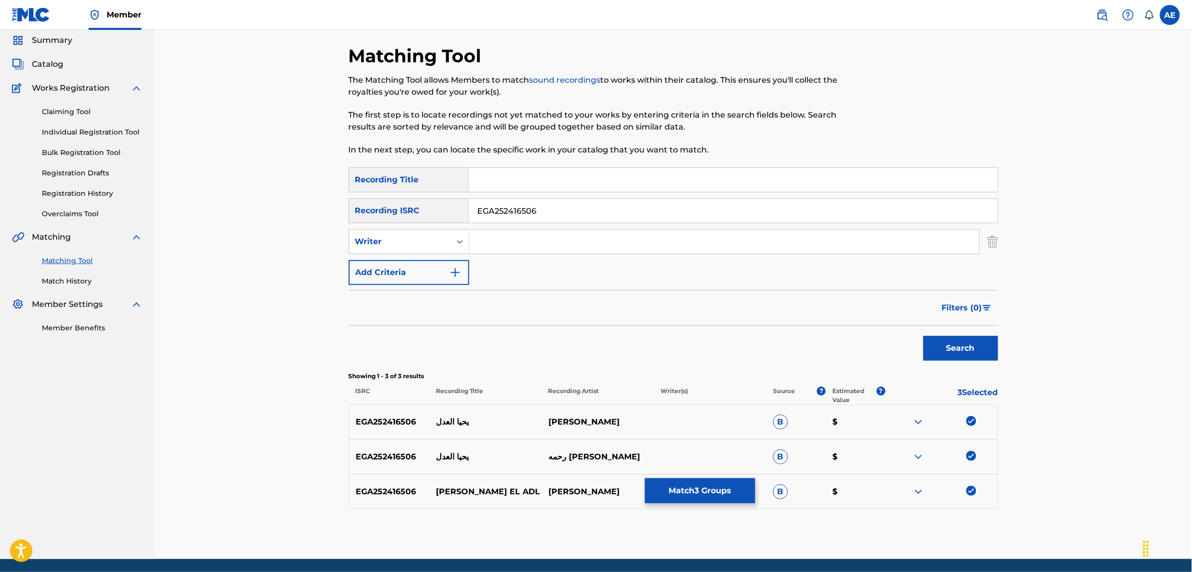
scroll to position [0, 0]
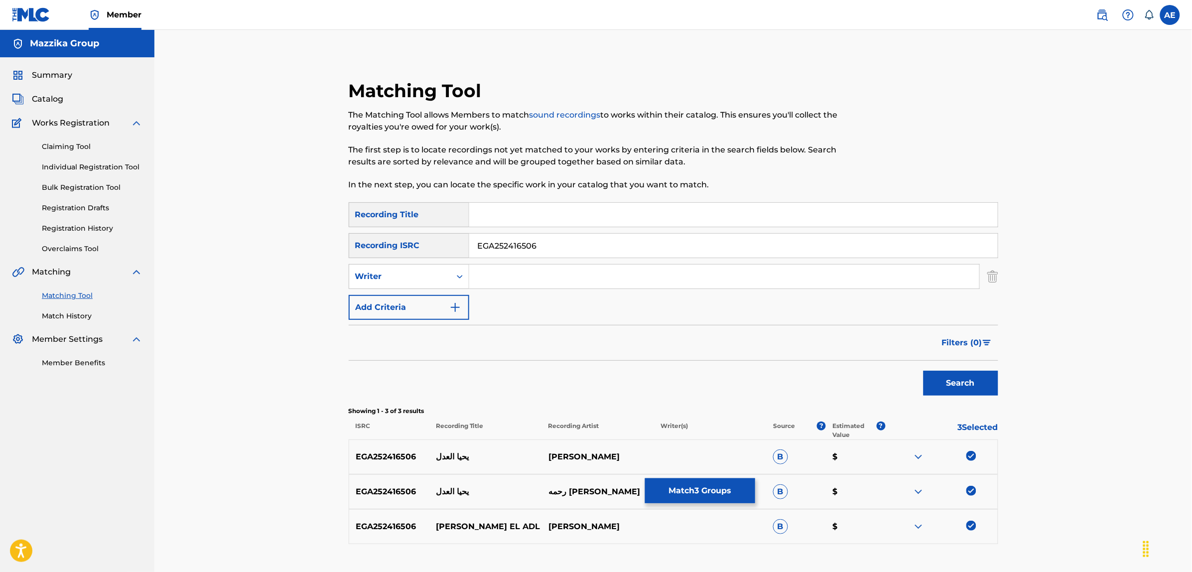
drag, startPoint x: 541, startPoint y: 246, endPoint x: 386, endPoint y: 234, distance: 155.3
click at [386, 234] on div "SearchWithCriteria9dc329fb-0c40-45ba-9316-c40cd2ced570 Recording ISRC EGA252416…" at bounding box center [674, 245] width 650 height 25
click at [566, 280] on input "Search Form" at bounding box center [724, 277] width 510 height 24
type input "EGA252416506"
type input "عادي"
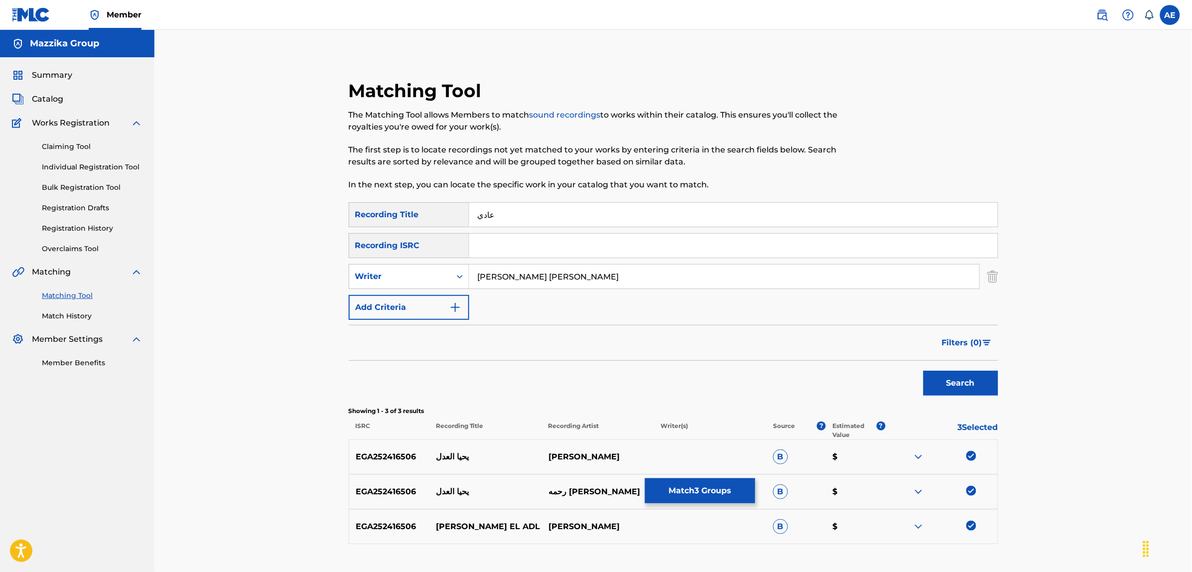
type input "MOHAMED ABDEL MONEIM HASSAN"
drag, startPoint x: 510, startPoint y: 212, endPoint x: 411, endPoint y: 211, distance: 98.6
click at [411, 212] on div "SearchWithCriteriac9be0a60-fad1-4ea5-a7ac-35e71529e898 Recording Title عادي" at bounding box center [674, 214] width 650 height 25
paste input "YEHIA EL ADAL"
type input "YEHIA EL ADAL"
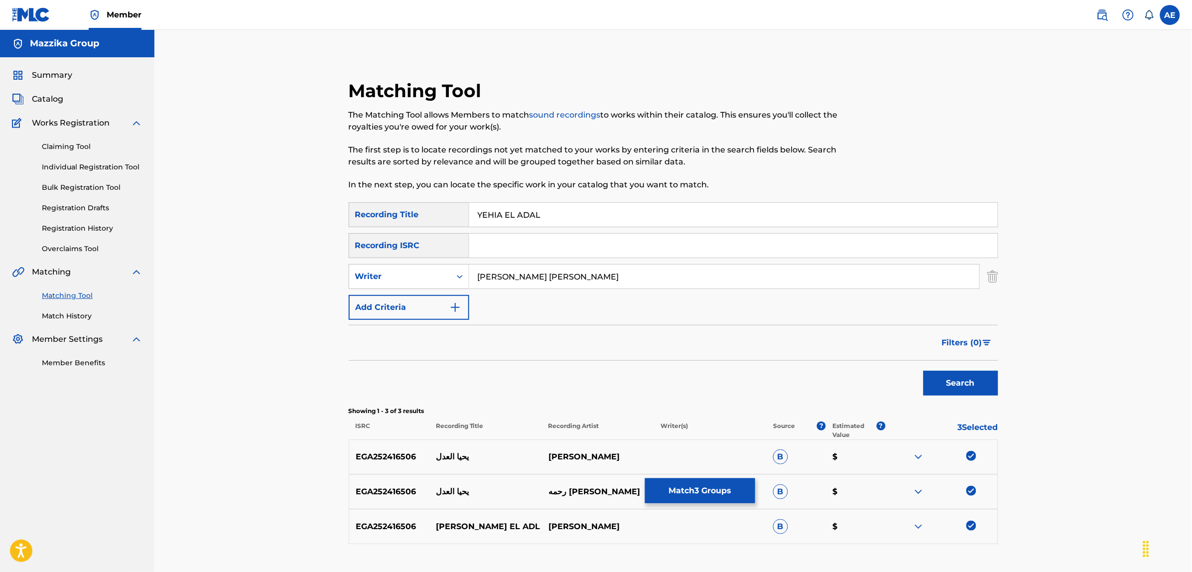
click at [924, 371] on button "Search" at bounding box center [961, 383] width 75 height 25
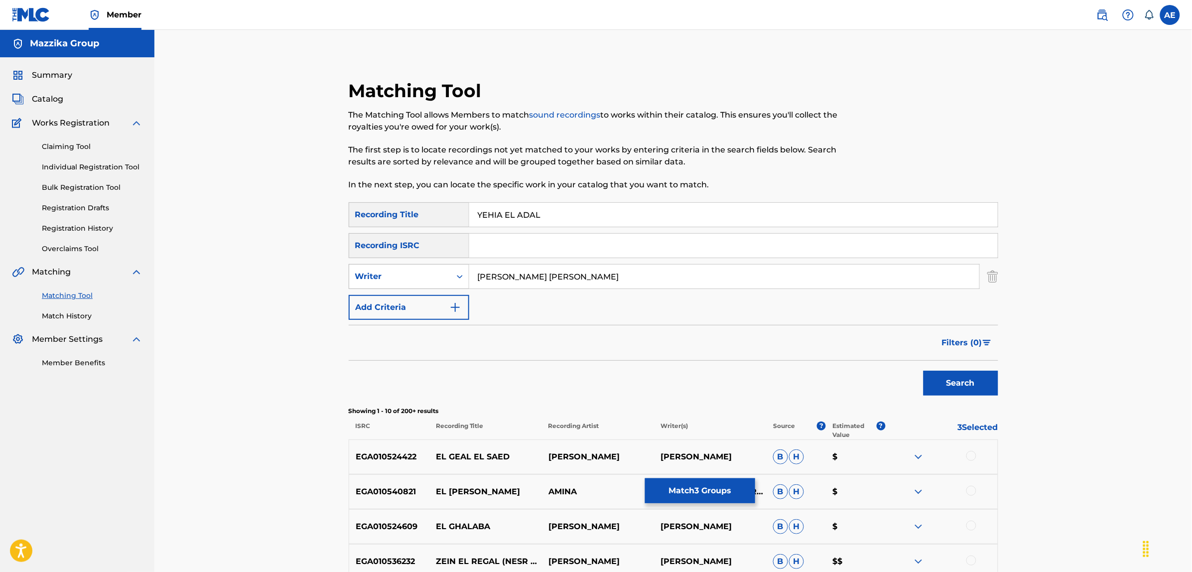
drag, startPoint x: 521, startPoint y: 269, endPoint x: 348, endPoint y: 268, distance: 172.9
click at [356, 269] on div "SearchWithCriteria45ccc7e9-a05f-477d-ab4c-869d26076c86 Writer MOHAMED ABDEL MON…" at bounding box center [674, 276] width 650 height 25
click at [924, 371] on button "Search" at bounding box center [961, 383] width 75 height 25
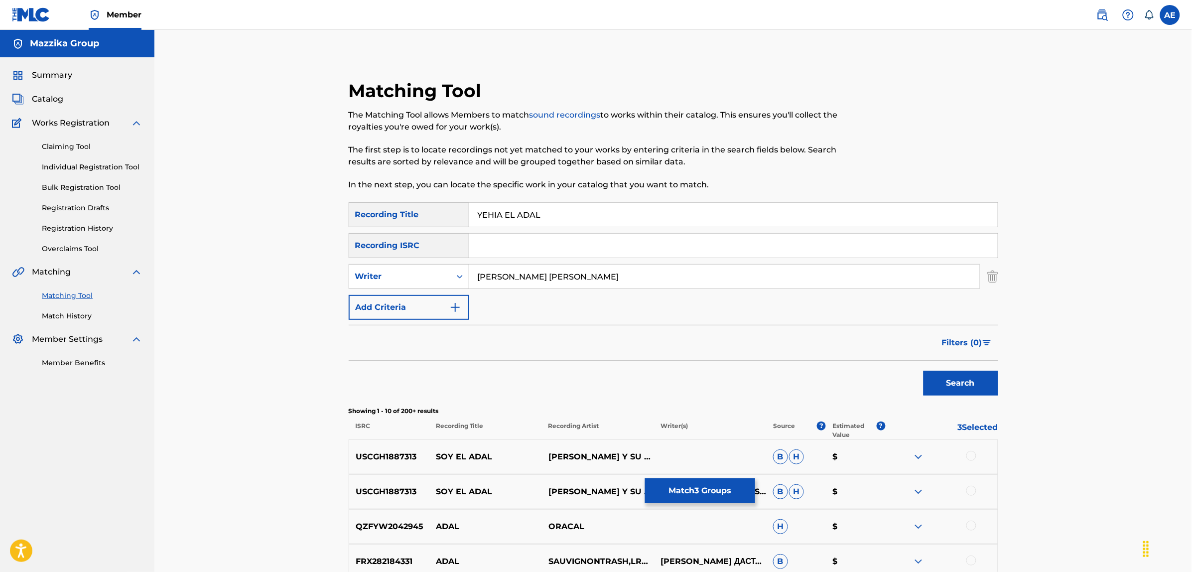
type input "MOHAMED ABDEL MONEIM HASSAN"
drag, startPoint x: 549, startPoint y: 210, endPoint x: 379, endPoint y: 215, distance: 169.9
click at [394, 213] on div "SearchWithCriteriac9be0a60-fad1-4ea5-a7ac-35e71529e898 Recording Title YEHIA EL…" at bounding box center [674, 214] width 650 height 25
type input "يحيا العدل"
click at [924, 371] on button "Search" at bounding box center [961, 383] width 75 height 25
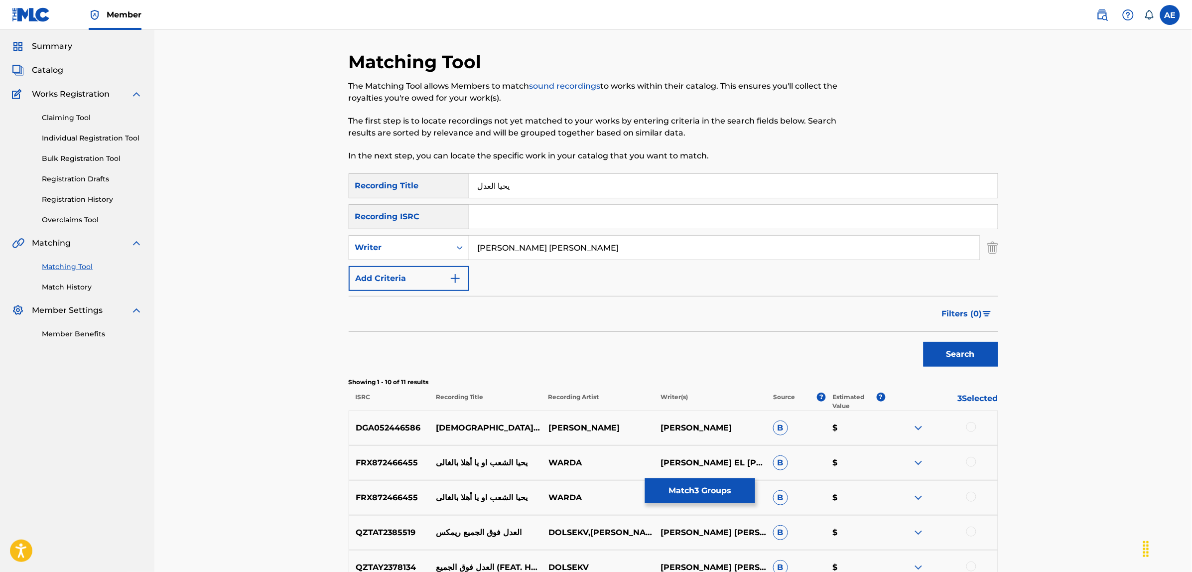
scroll to position [27, 0]
drag, startPoint x: 655, startPoint y: 236, endPoint x: 456, endPoint y: 237, distance: 199.3
click at [457, 237] on div "SearchWithCriteria45ccc7e9-a05f-477d-ab4c-869d26076c86 Writer MOHAMED ABDEL MON…" at bounding box center [674, 249] width 650 height 25
click at [924, 343] on button "Search" at bounding box center [961, 355] width 75 height 25
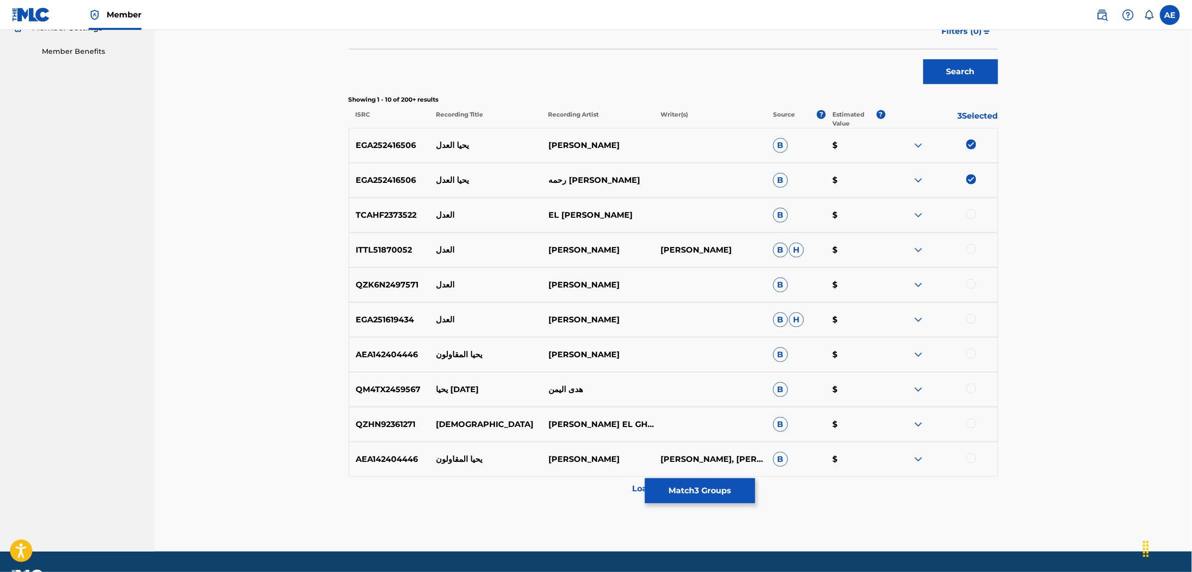
scroll to position [339, 0]
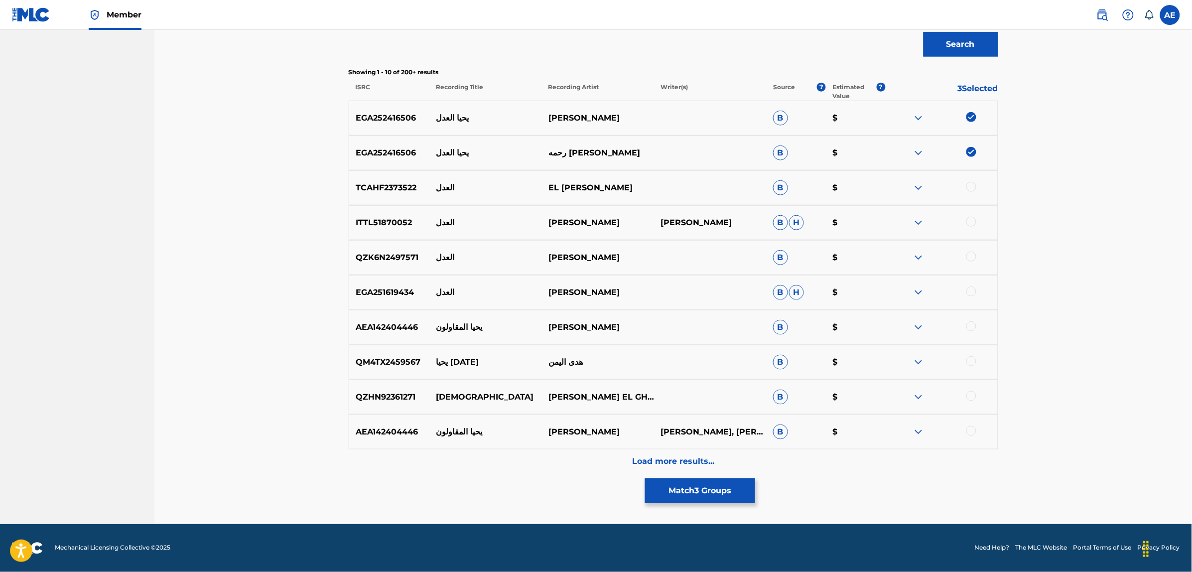
click at [537, 457] on div "Load more results..." at bounding box center [674, 461] width 650 height 25
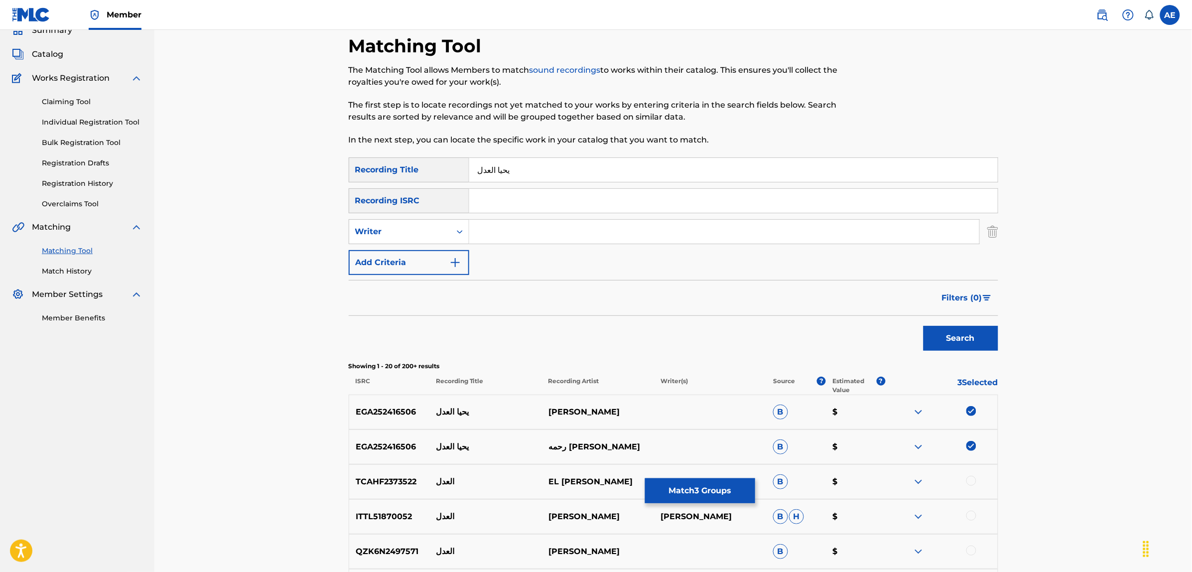
scroll to position [0, 0]
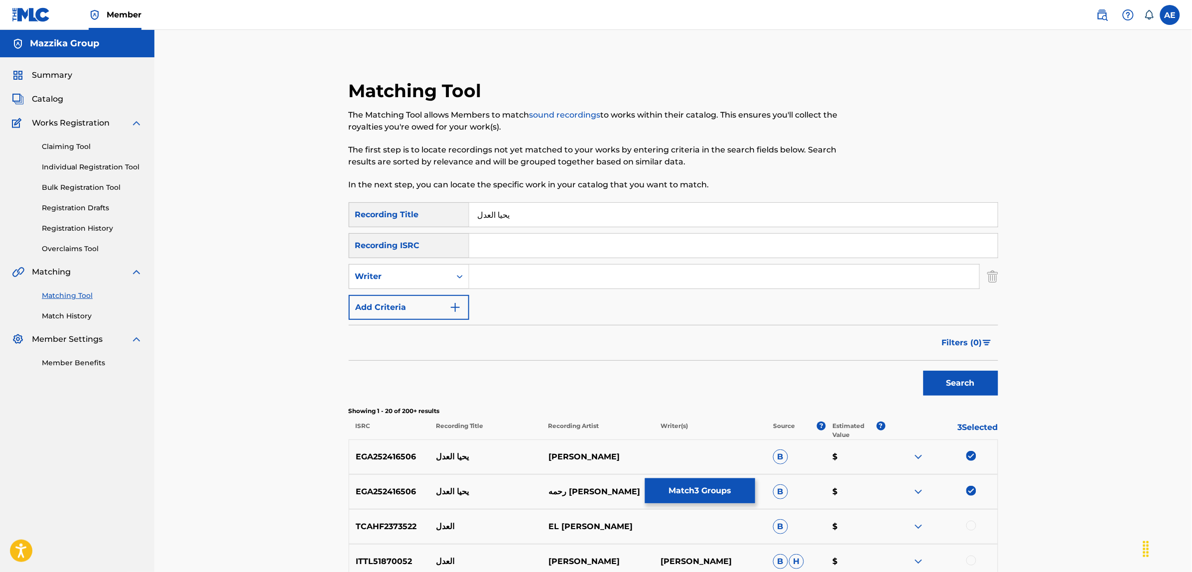
click at [681, 484] on button "Match 3 Groups" at bounding box center [700, 490] width 110 height 25
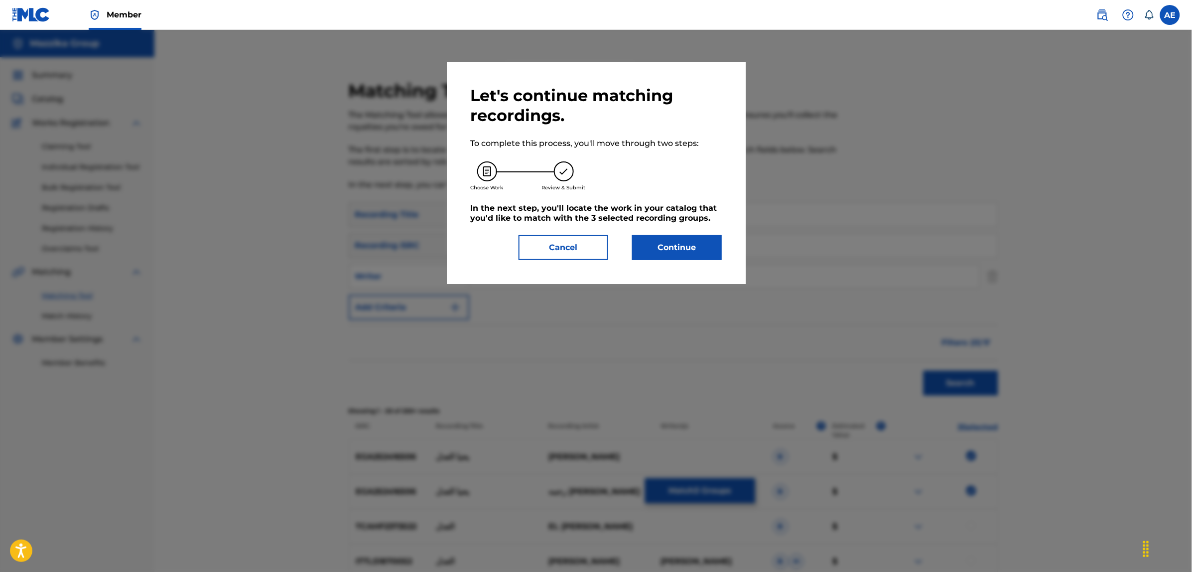
click at [664, 243] on button "Continue" at bounding box center [677, 247] width 90 height 25
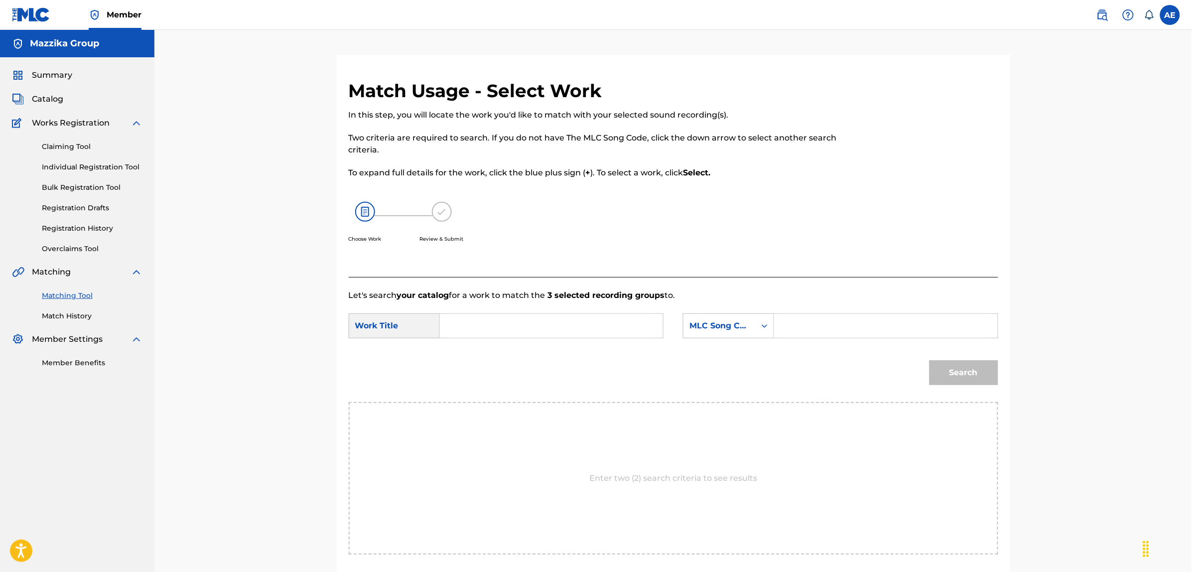
click at [577, 324] on input "Search Form" at bounding box center [551, 326] width 206 height 24
paste input "YEHIA EL ADAL"
type input "YEHIA EL ADAL"
click at [865, 324] on input "Search Form" at bounding box center [886, 326] width 206 height 24
paste input "YP3EZD"
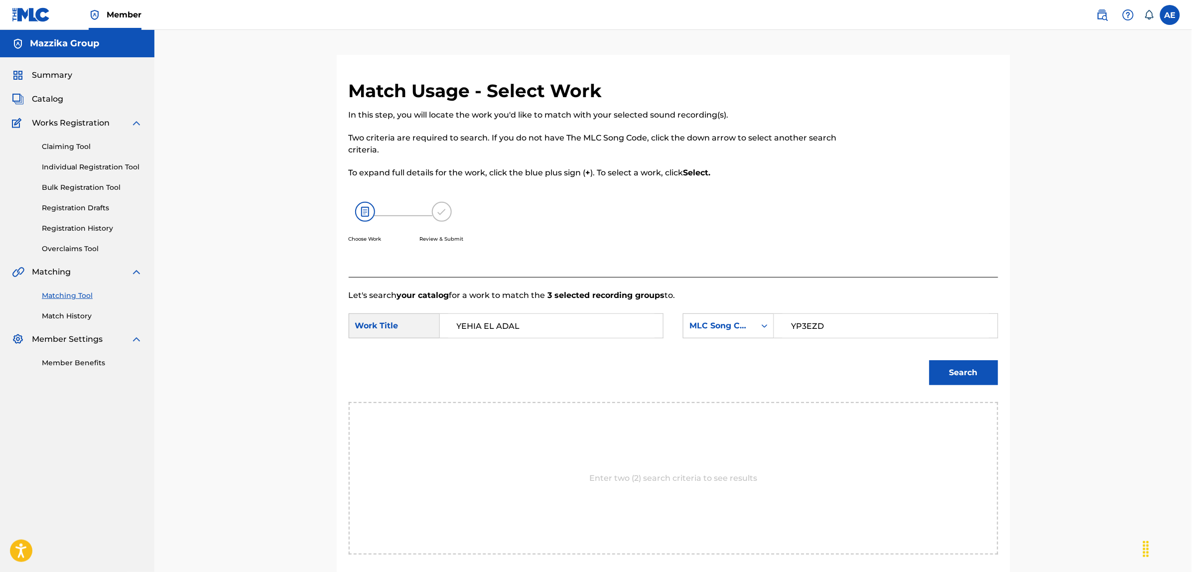
type input "YP3EZD"
click at [930, 360] on button "Search" at bounding box center [964, 372] width 69 height 25
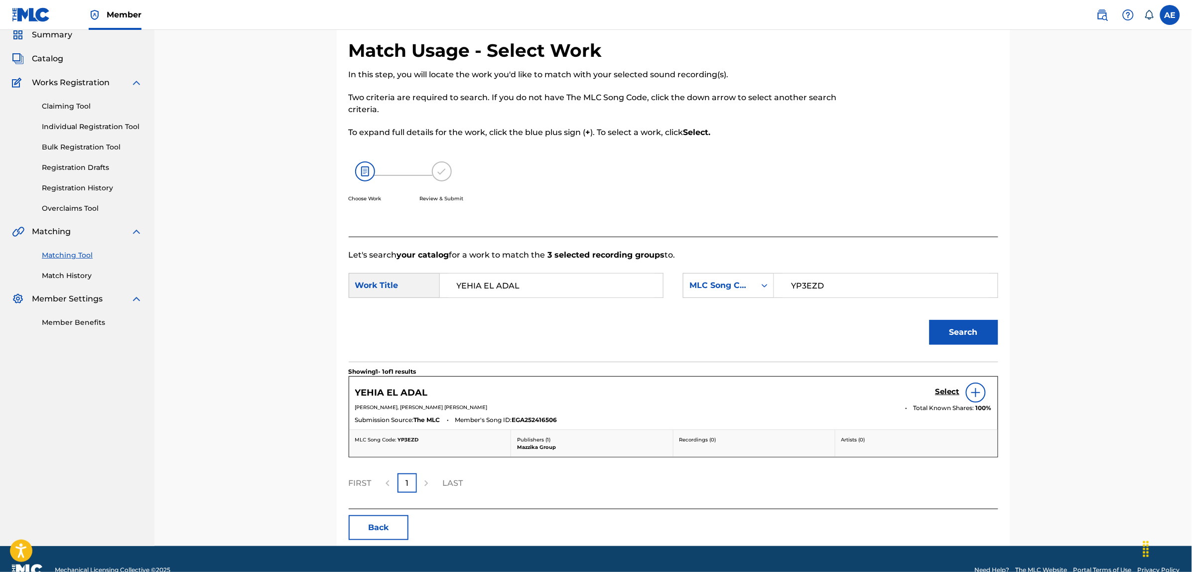
scroll to position [62, 0]
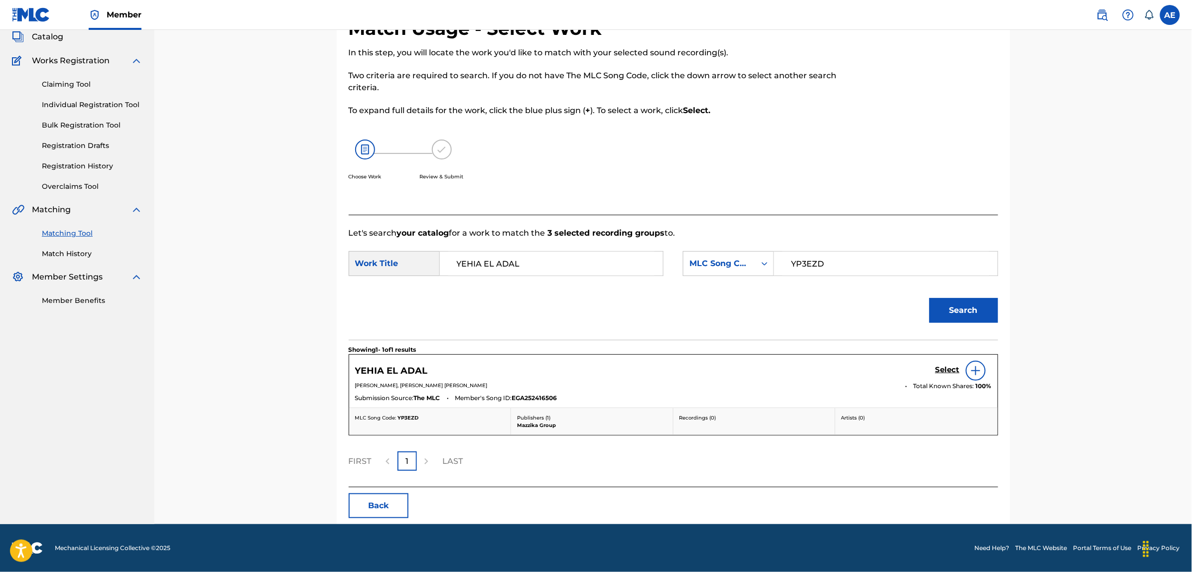
click at [955, 372] on h5 "Select" at bounding box center [948, 369] width 24 height 9
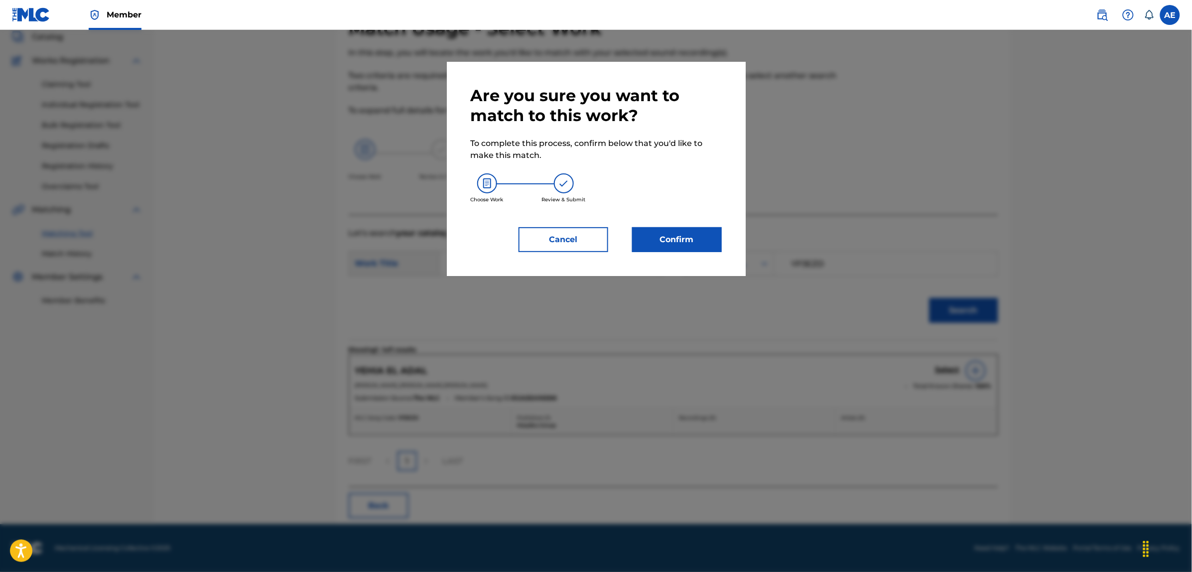
click at [678, 233] on button "Confirm" at bounding box center [677, 239] width 90 height 25
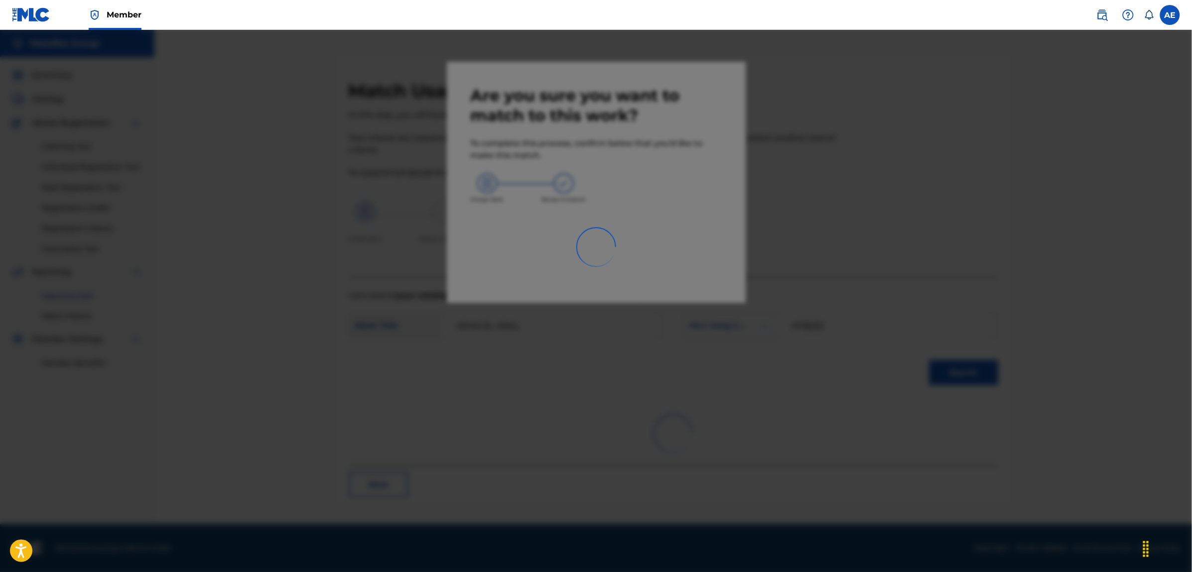
scroll to position [0, 0]
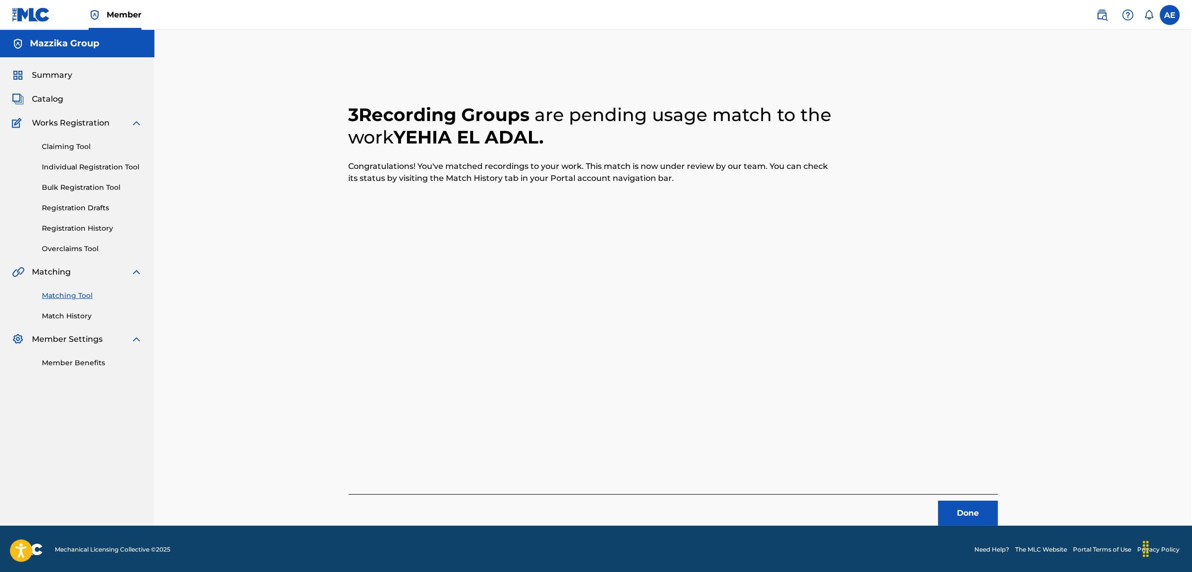
click at [963, 509] on button "Done" at bounding box center [969, 513] width 60 height 25
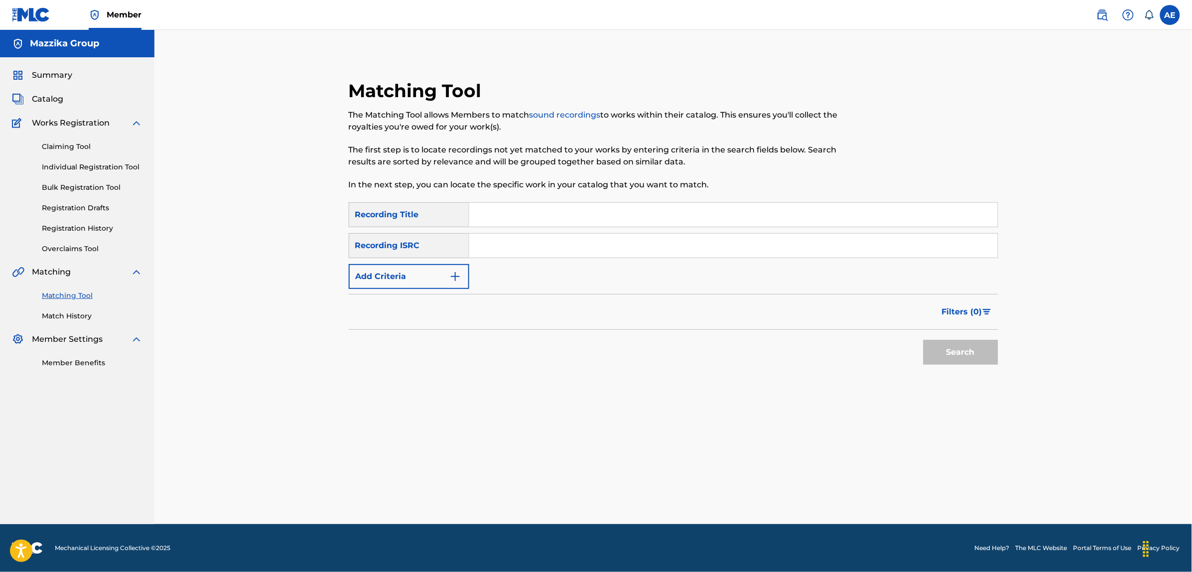
click at [459, 265] on button "Add Criteria" at bounding box center [409, 276] width 121 height 25
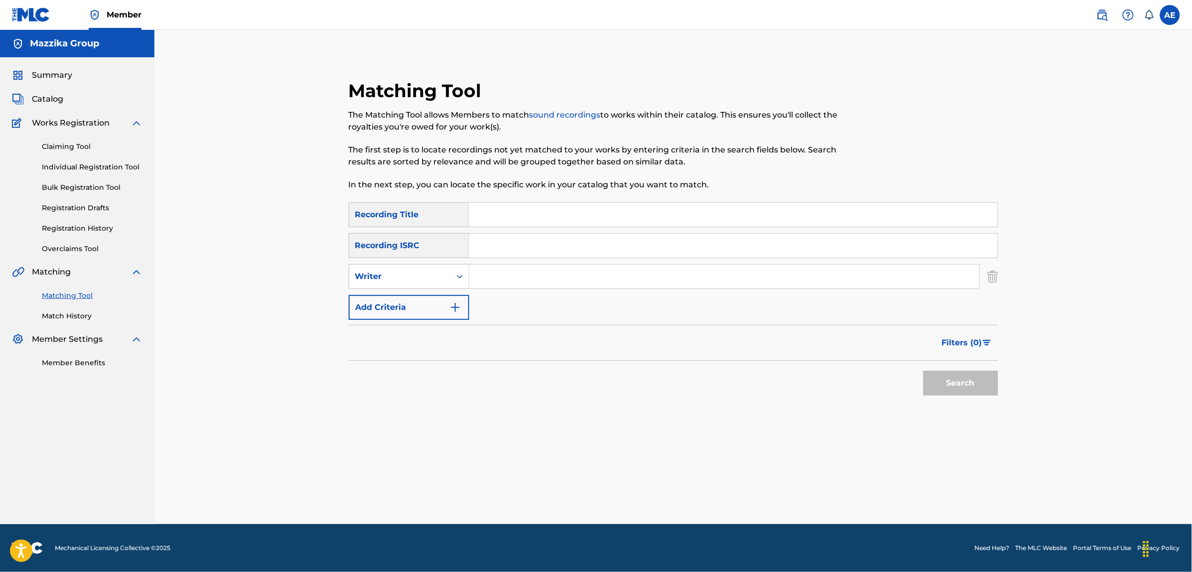
click at [503, 247] on input "Search Form" at bounding box center [733, 246] width 529 height 24
paste input "QM4TW2577677"
type input "QM4TW2577677"
click at [924, 371] on button "Search" at bounding box center [961, 383] width 75 height 25
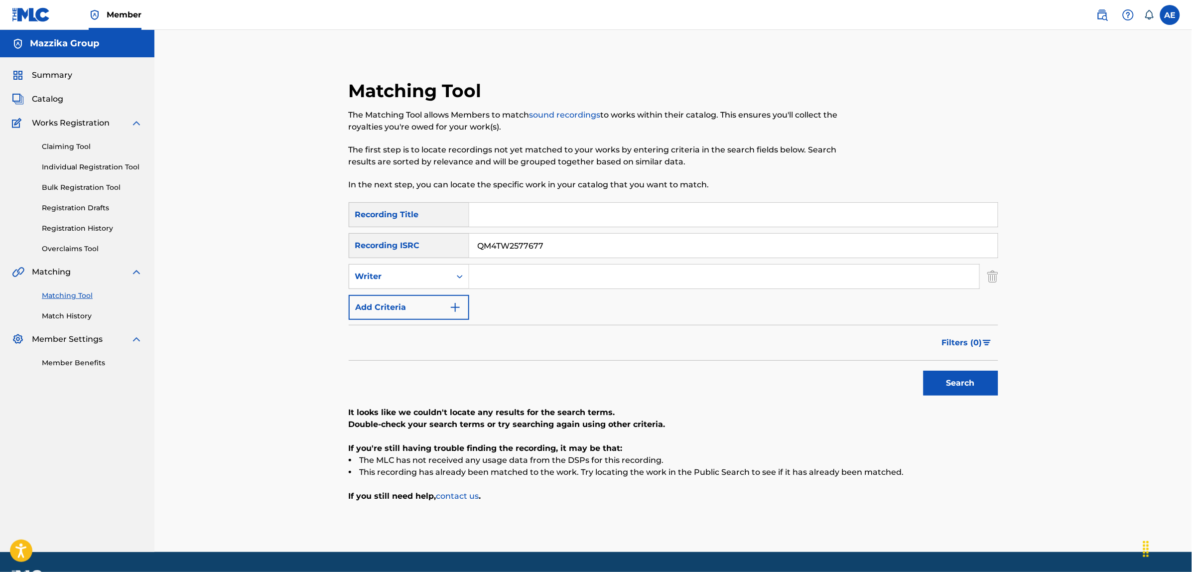
drag, startPoint x: 556, startPoint y: 252, endPoint x: 390, endPoint y: 257, distance: 166.5
click at [390, 257] on div "SearchWithCriteria9dc329fb-0c40-45ba-9316-c40cd2ced570 Recording ISRC QM4TW2577…" at bounding box center [674, 245] width 650 height 25
click at [501, 274] on input "Search Form" at bounding box center [724, 277] width 510 height 24
paste input "ASSAL MOUSTAFA AL"
drag, startPoint x: 512, startPoint y: 274, endPoint x: 379, endPoint y: 274, distance: 133.5
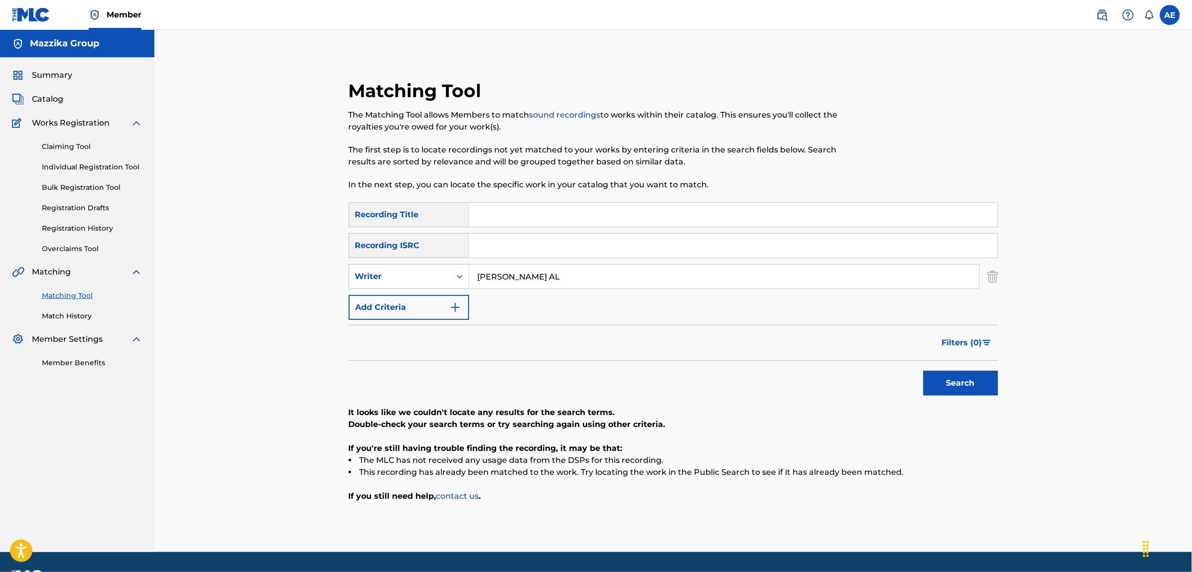
click at [379, 274] on div "SearchWithCriteria45ccc7e9-a05f-477d-ab4c-869d26076c86 Writer ASSAL MOUSTAFA AL" at bounding box center [674, 276] width 650 height 25
click at [578, 280] on input "MOUSTAFA AL" at bounding box center [724, 277] width 510 height 24
paste input "ASSAL"
click at [522, 213] on input "Search Form" at bounding box center [733, 215] width 529 height 24
paste input "HAFLA TANAKOREYA"
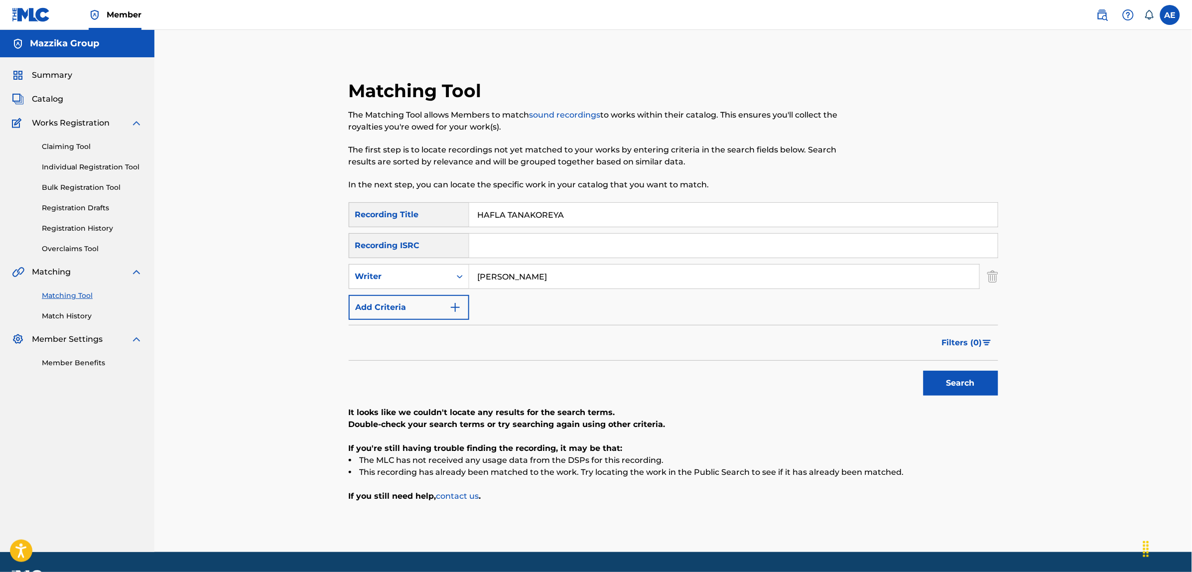
click at [924, 371] on button "Search" at bounding box center [961, 383] width 75 height 25
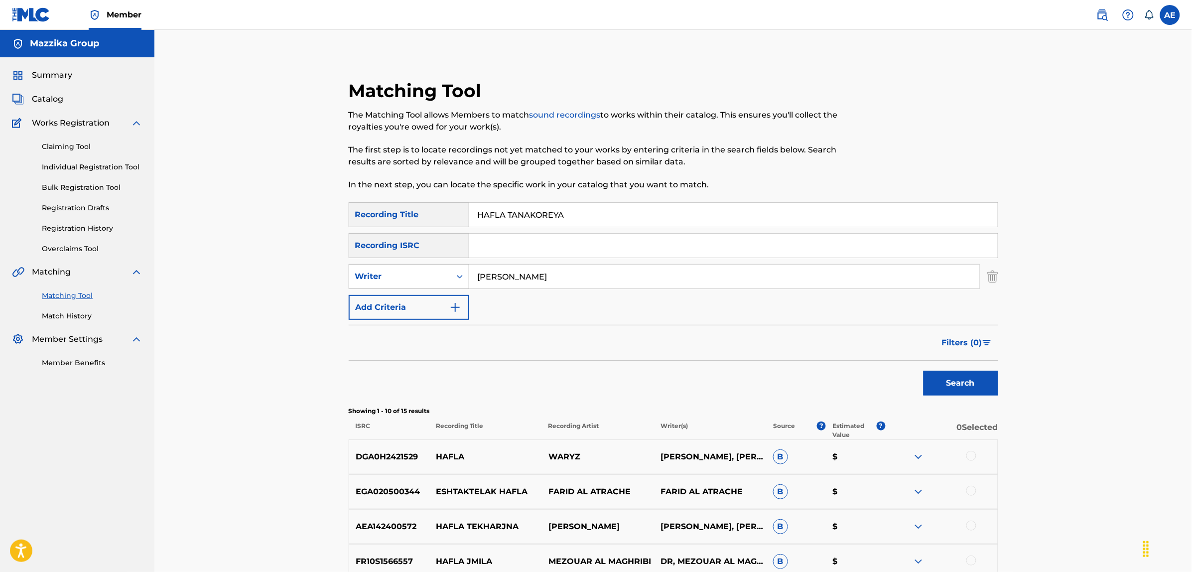
drag, startPoint x: 578, startPoint y: 279, endPoint x: 376, endPoint y: 273, distance: 201.9
click at [377, 273] on div "SearchWithCriteria45ccc7e9-a05f-477d-ab4c-869d26076c86 Writer MOUSTAFA AL ASSAL" at bounding box center [674, 276] width 650 height 25
click at [924, 371] on button "Search" at bounding box center [961, 383] width 75 height 25
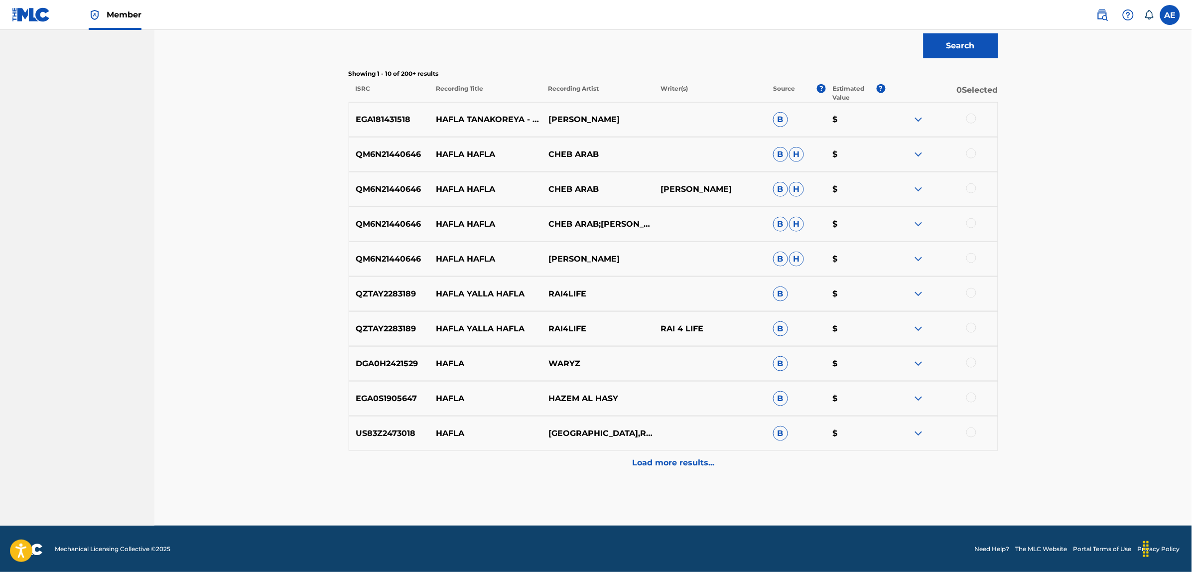
scroll to position [339, 0]
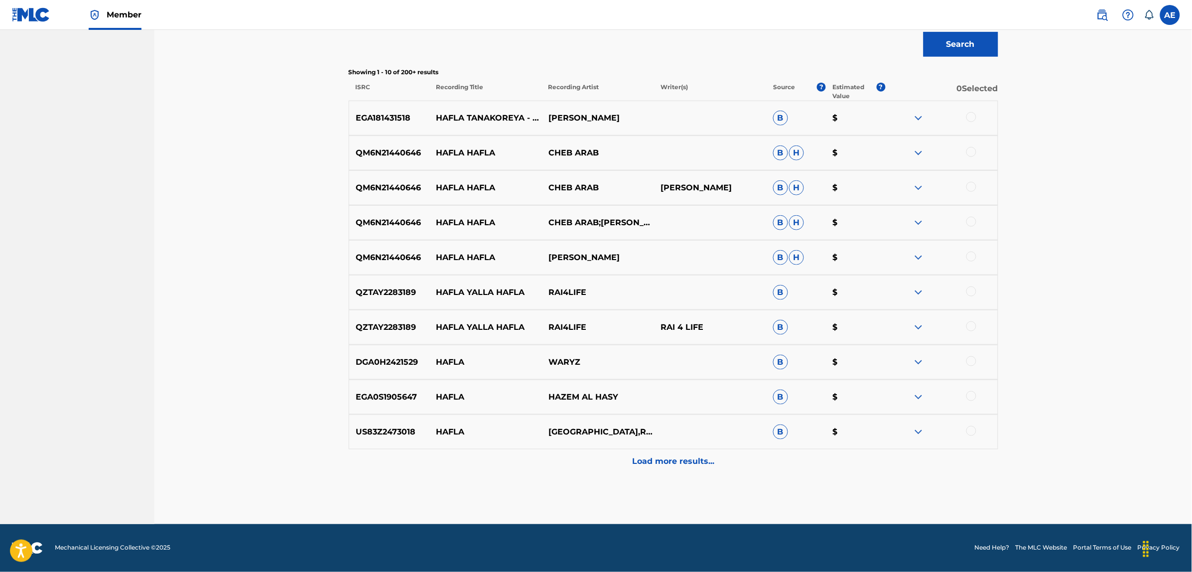
click at [920, 119] on img at bounding box center [919, 118] width 12 height 12
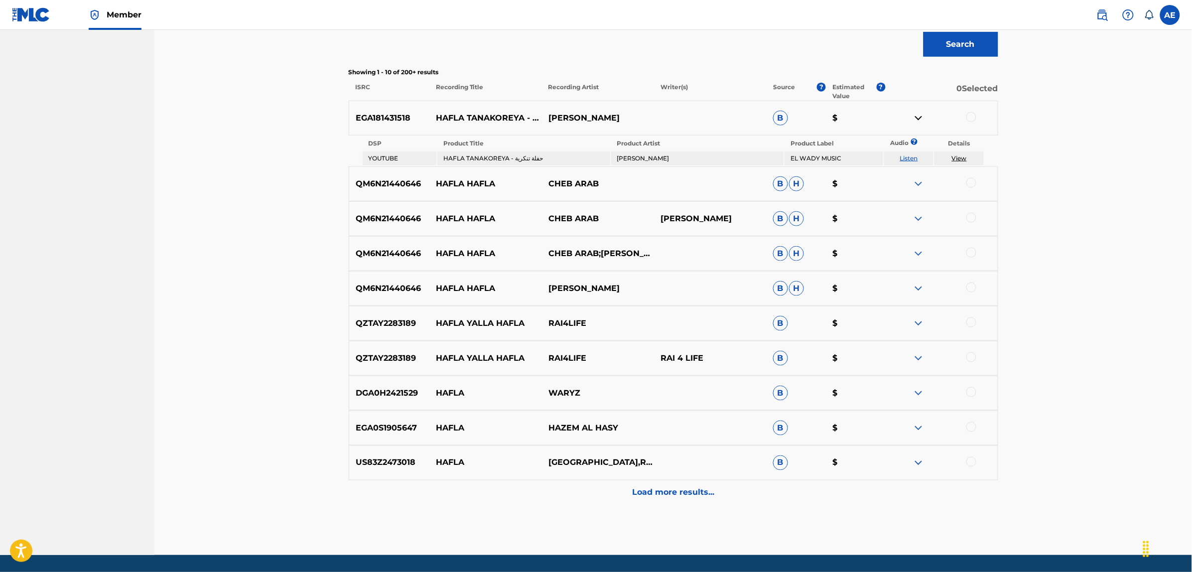
click at [907, 156] on link "Listen" at bounding box center [909, 157] width 18 height 7
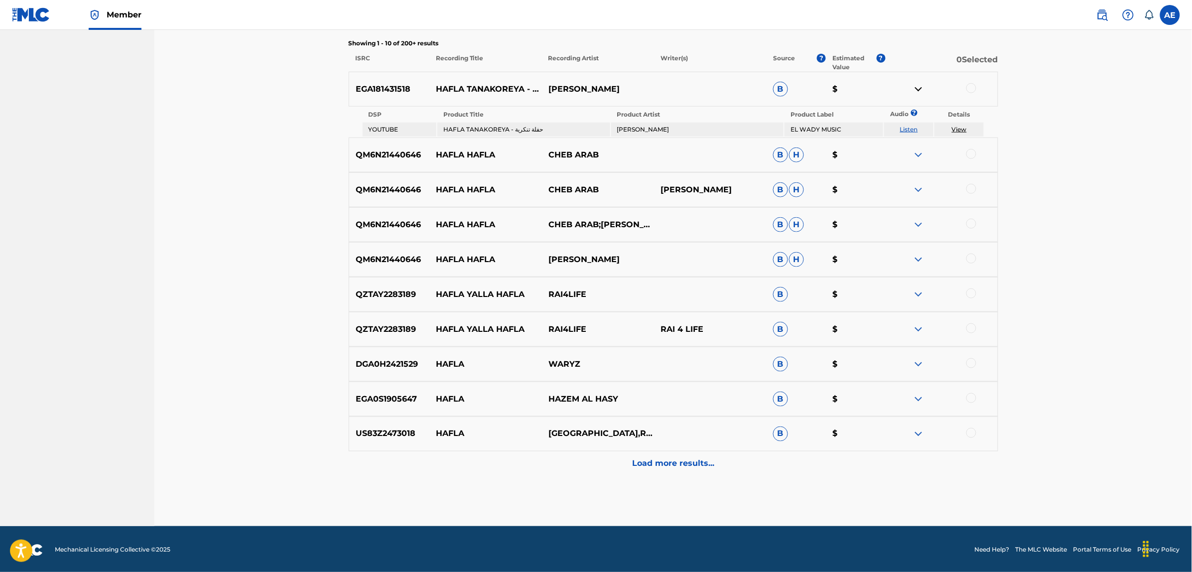
click at [655, 463] on p "Load more results..." at bounding box center [673, 464] width 82 height 12
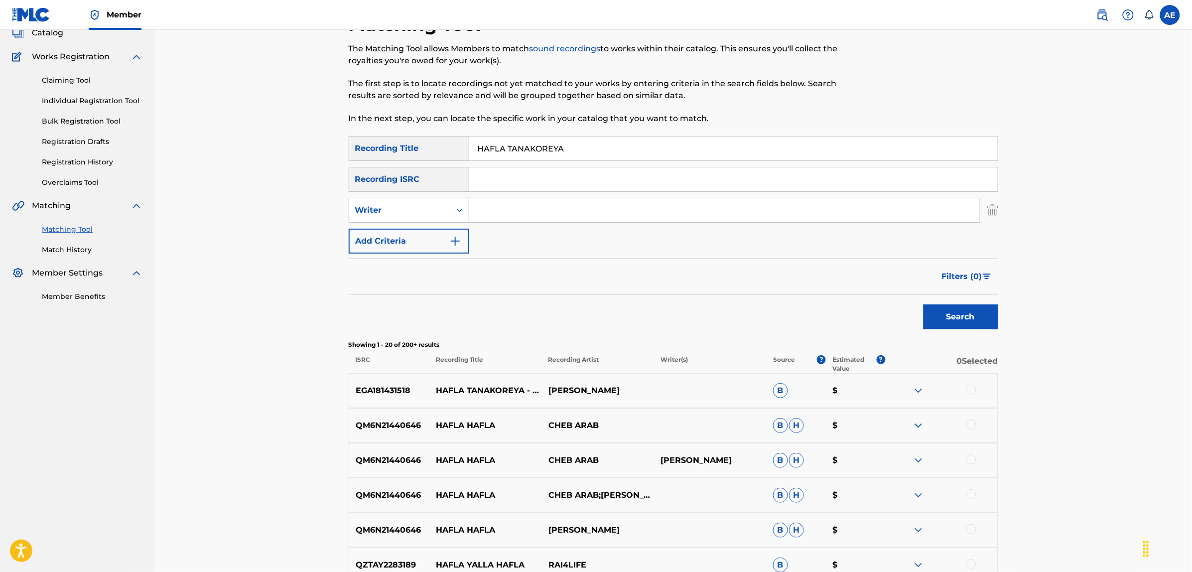
scroll to position [0, 0]
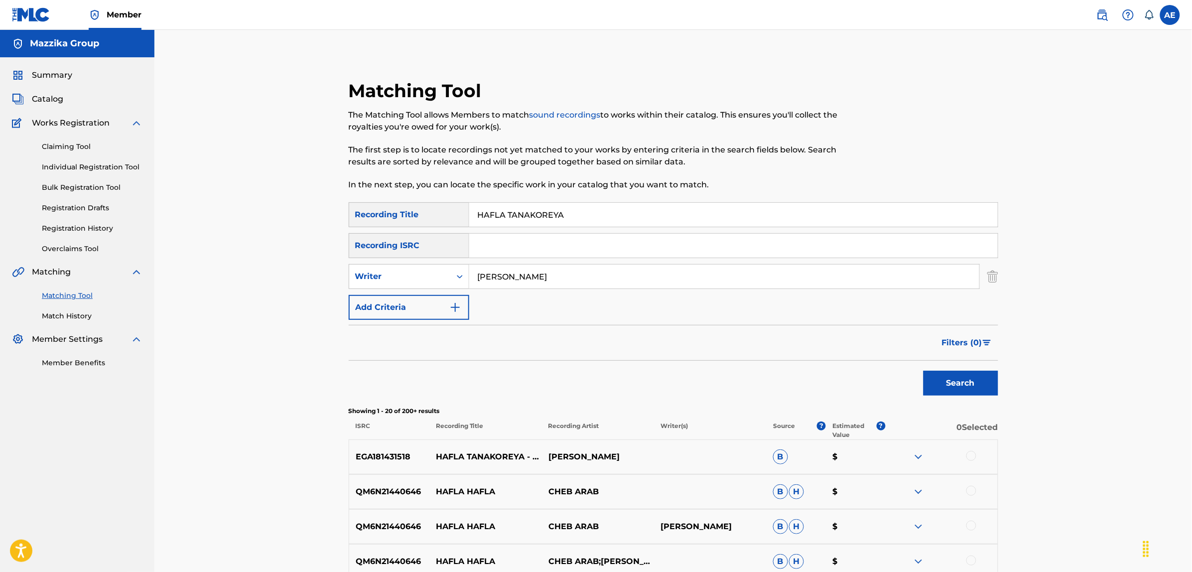
drag, startPoint x: 592, startPoint y: 209, endPoint x: 359, endPoint y: 210, distance: 233.1
click at [360, 210] on div "SearchWithCriteriac9be0a60-fad1-4ea5-a7ac-35e71529e898 Recording Title HAFLA TA…" at bounding box center [674, 214] width 650 height 25
click at [924, 371] on button "Search" at bounding box center [961, 383] width 75 height 25
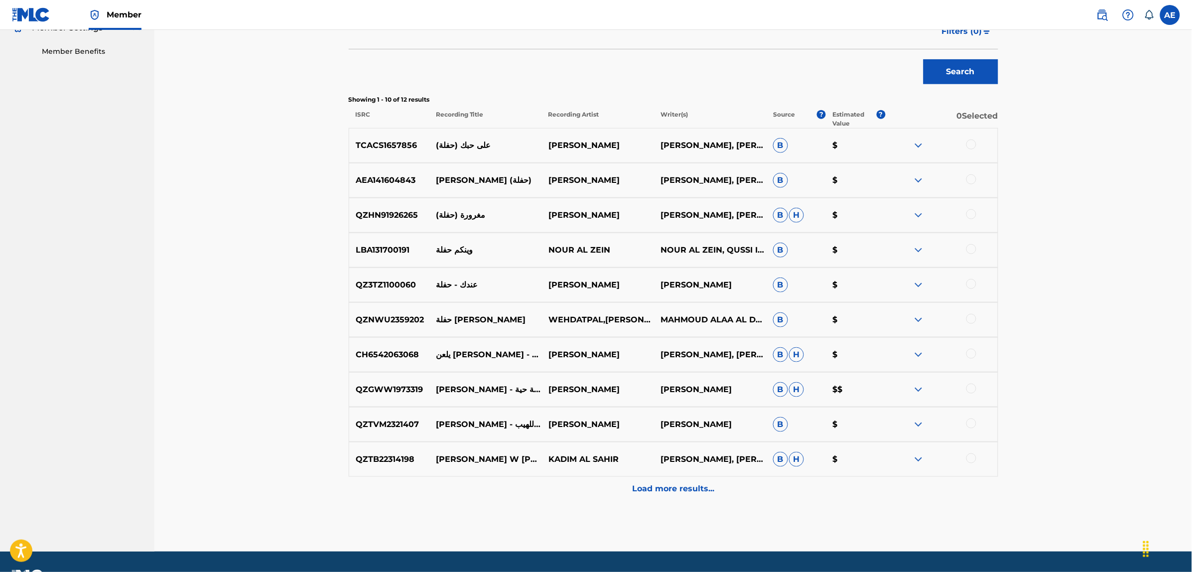
scroll to position [62, 0]
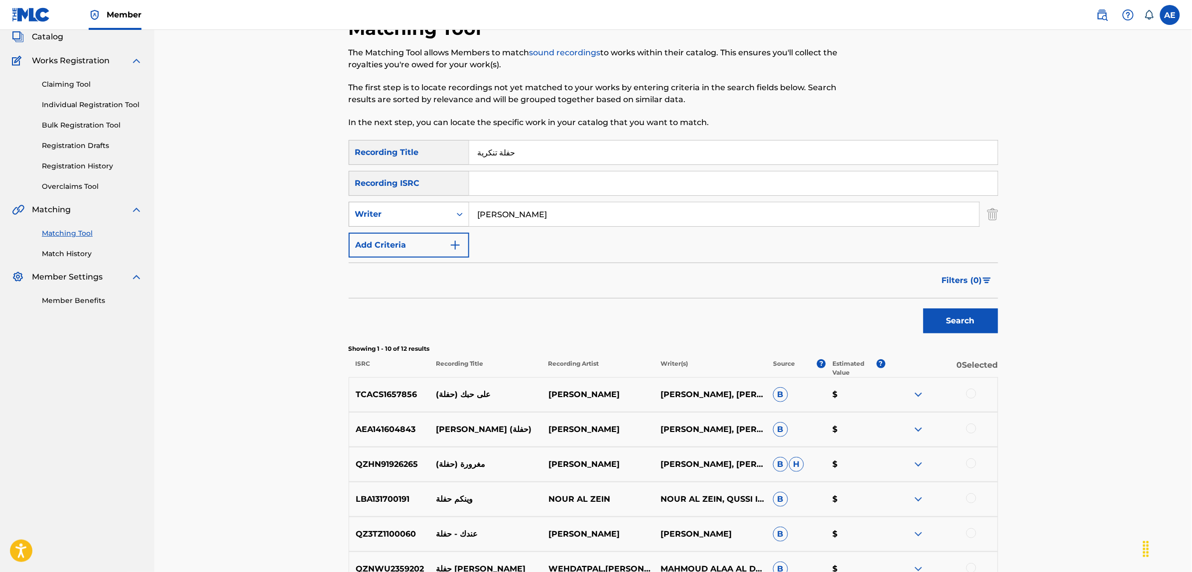
drag, startPoint x: 475, startPoint y: 213, endPoint x: 371, endPoint y: 221, distance: 103.9
click at [371, 221] on div "SearchWithCriteria45ccc7e9-a05f-477d-ab4c-869d26076c86 Writer MOUSTAFA AL ASSAL" at bounding box center [674, 214] width 650 height 25
click at [924, 308] on button "Search" at bounding box center [961, 320] width 75 height 25
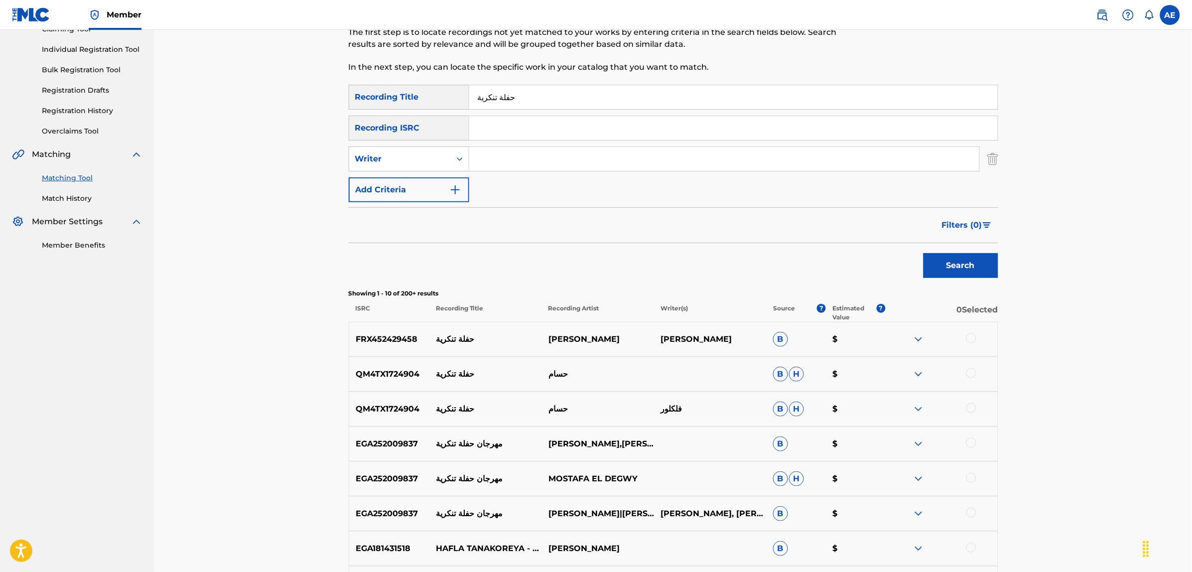
scroll to position [0, 0]
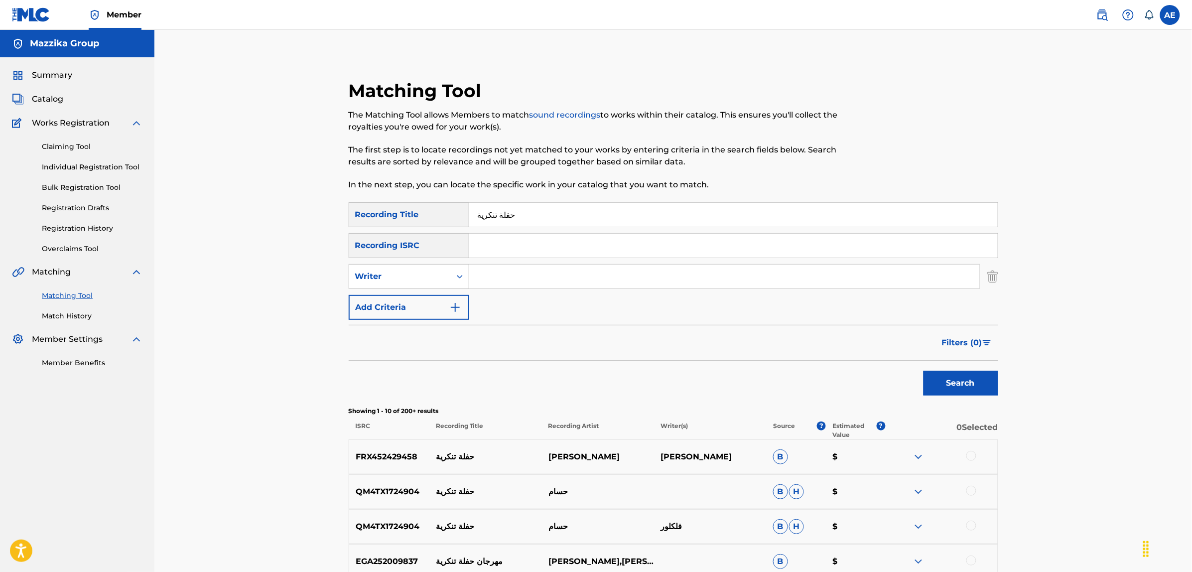
drag, startPoint x: 522, startPoint y: 212, endPoint x: 418, endPoint y: 212, distance: 103.1
click at [418, 212] on div "SearchWithCriteriac9be0a60-fad1-4ea5-a7ac-35e71529e898 Recording Title حفلة تنك…" at bounding box center [674, 214] width 650 height 25
click at [518, 239] on input "Search Form" at bounding box center [733, 246] width 529 height 24
paste input "EGA019001860"
click at [924, 371] on button "Search" at bounding box center [961, 383] width 75 height 25
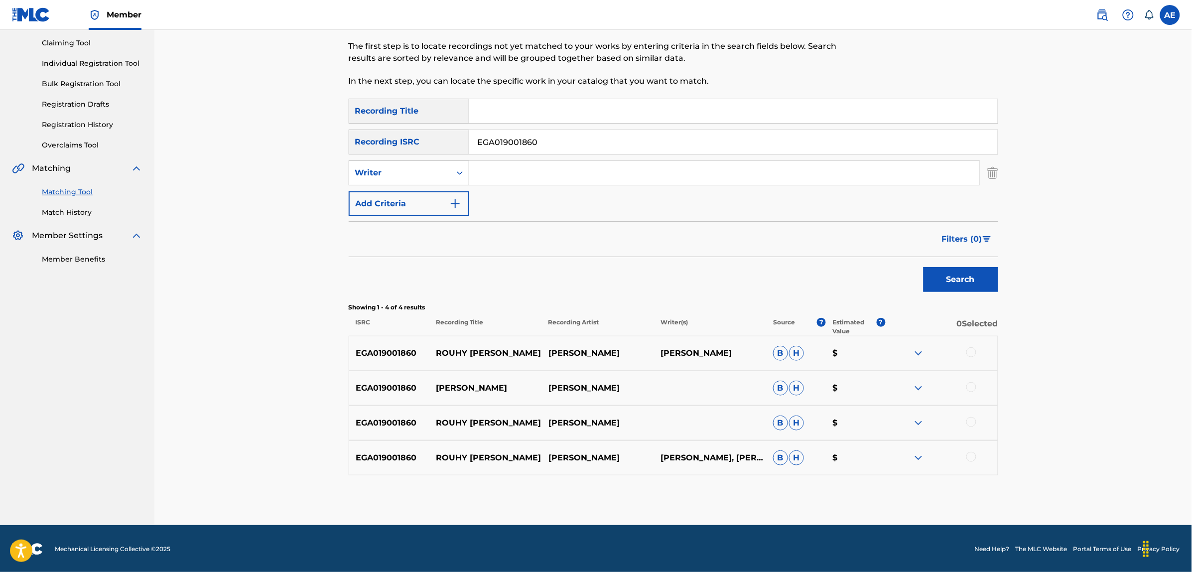
scroll to position [105, 0]
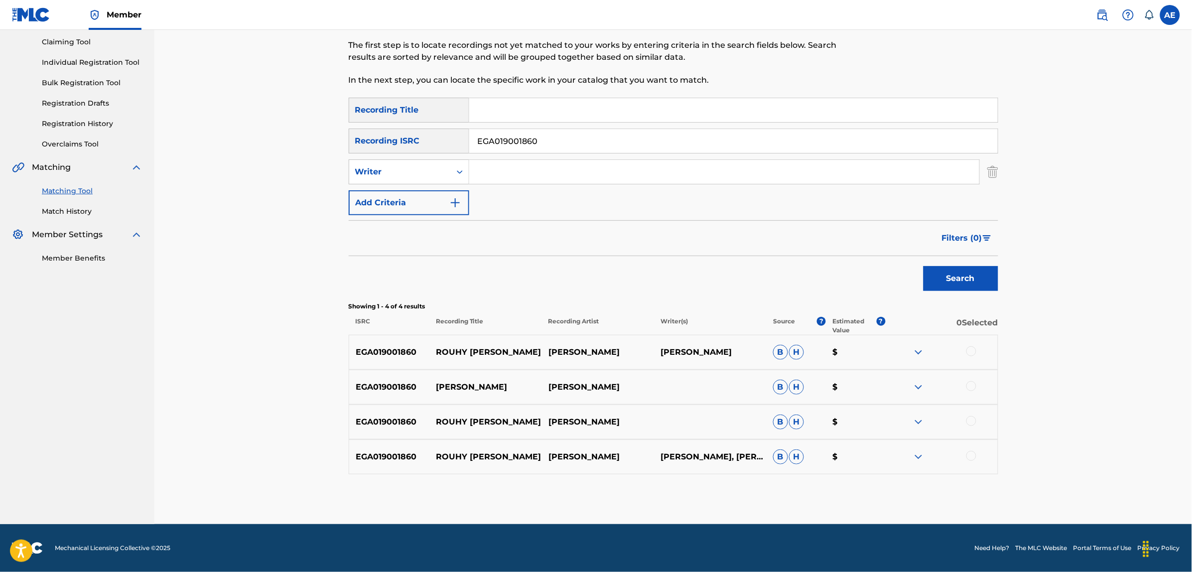
click at [972, 346] on div at bounding box center [971, 351] width 10 height 10
click at [974, 388] on div at bounding box center [971, 386] width 10 height 10
click at [973, 418] on div at bounding box center [971, 421] width 10 height 10
click at [969, 456] on div at bounding box center [971, 456] width 10 height 10
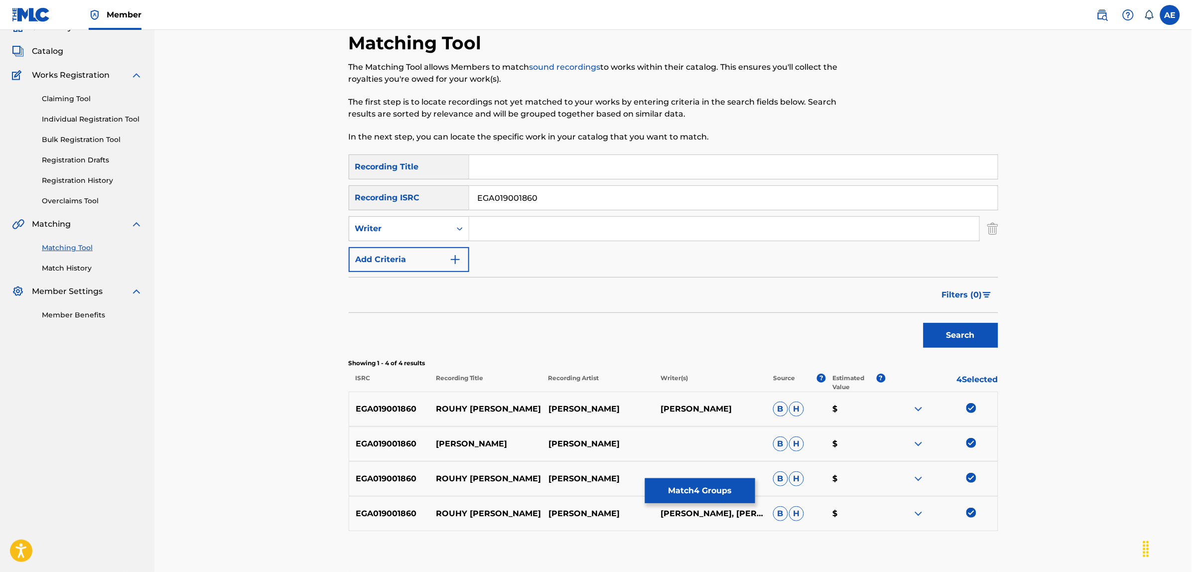
scroll to position [0, 0]
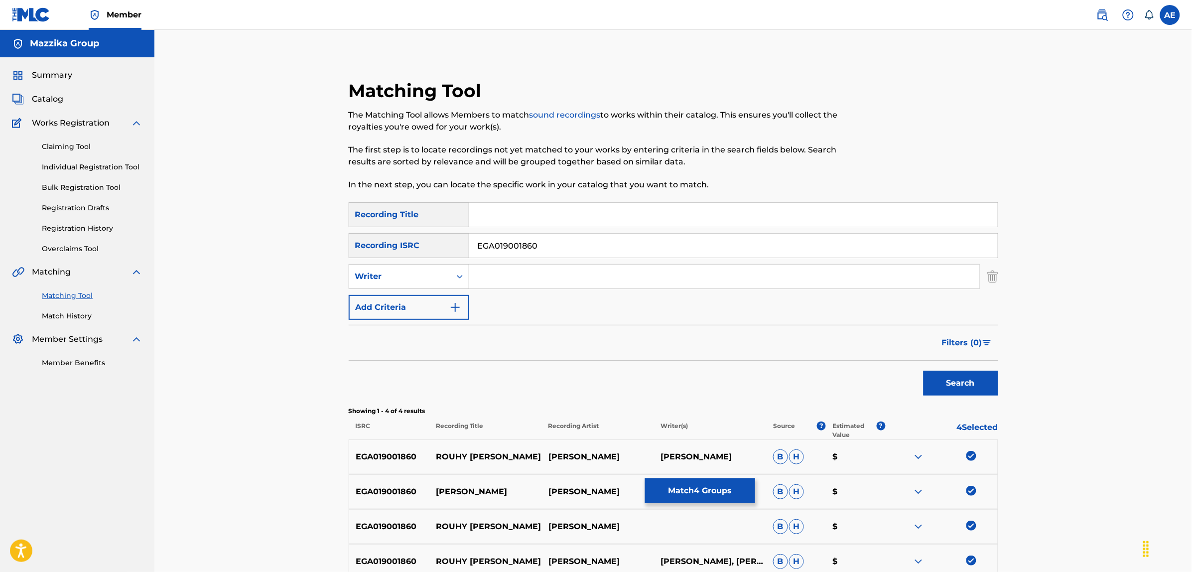
drag, startPoint x: 524, startPoint y: 245, endPoint x: 432, endPoint y: 247, distance: 91.7
click at [436, 247] on div "SearchWithCriteria9dc329fb-0c40-45ba-9316-c40cd2ced570 Recording ISRC EGA019001…" at bounding box center [674, 245] width 650 height 25
click at [510, 282] on input "Search Form" at bounding box center [724, 277] width 510 height 24
paste input "HANY AHMED MOHAMED MEHANNA"
click at [504, 217] on input "Search Form" at bounding box center [733, 215] width 529 height 24
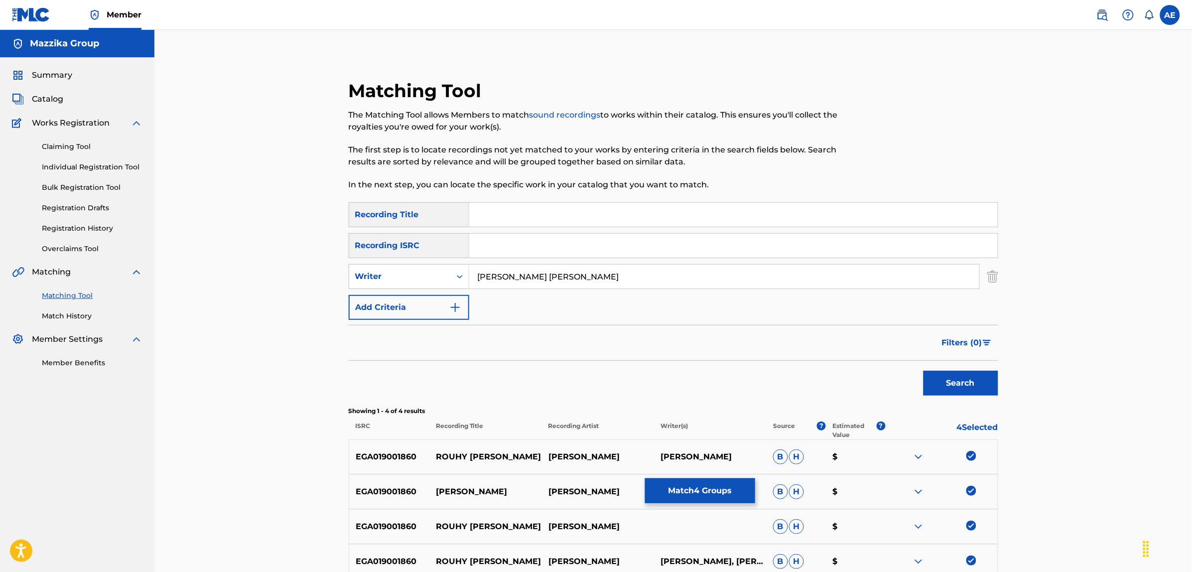
paste input "ROUHY ANA"
click at [924, 371] on button "Search" at bounding box center [961, 383] width 75 height 25
drag, startPoint x: 656, startPoint y: 270, endPoint x: 439, endPoint y: 272, distance: 217.2
click at [439, 272] on div "SearchWithCriteria45ccc7e9-a05f-477d-ab4c-869d26076c86 Writer HANY AHMED MOHAME…" at bounding box center [674, 276] width 650 height 25
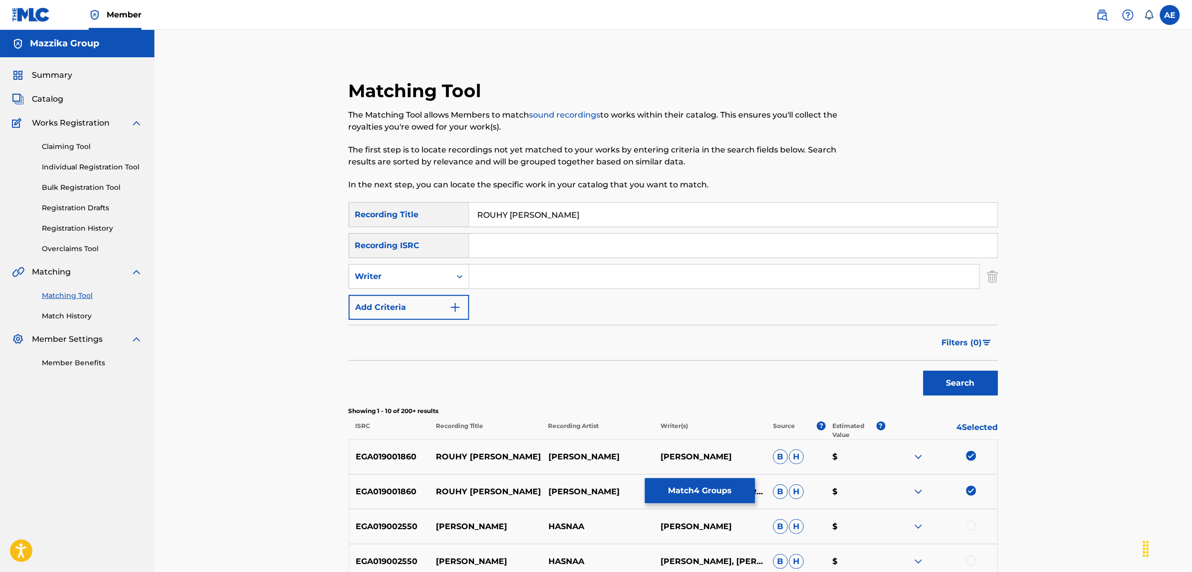
click at [924, 371] on button "Search" at bounding box center [961, 383] width 75 height 25
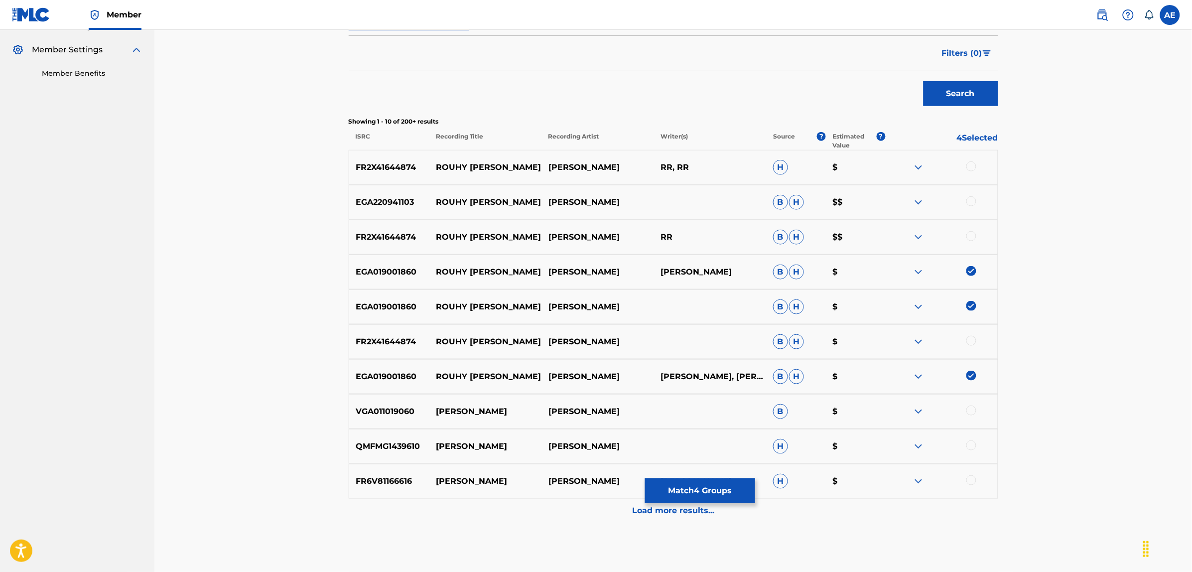
scroll to position [311, 0]
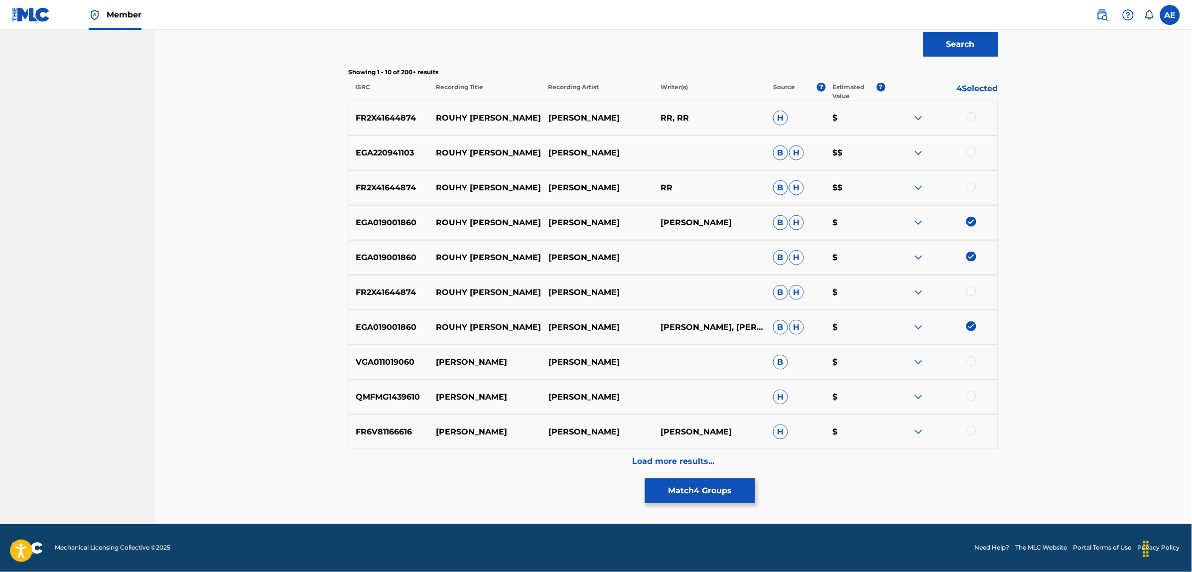
click at [531, 467] on div "Load more results..." at bounding box center [674, 461] width 650 height 25
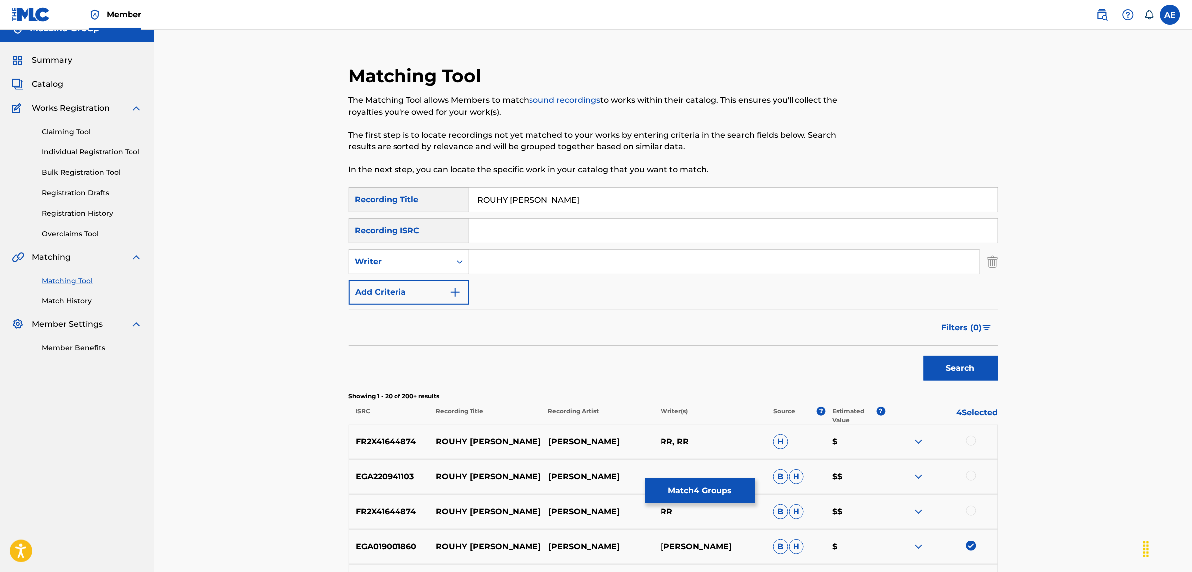
scroll to position [0, 0]
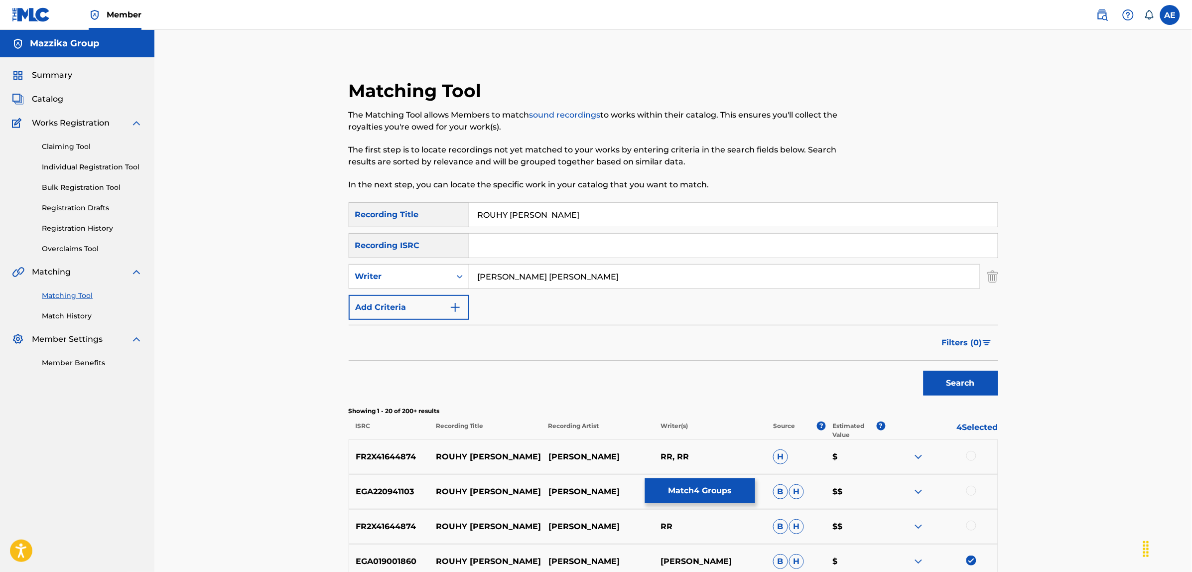
drag, startPoint x: 549, startPoint y: 212, endPoint x: 391, endPoint y: 217, distance: 158.5
click at [389, 204] on div "SearchWithCriteriac9be0a60-fad1-4ea5-a7ac-35e71529e898 Recording Title ROUHY ANA" at bounding box center [674, 214] width 650 height 25
click at [924, 371] on button "Search" at bounding box center [961, 383] width 75 height 25
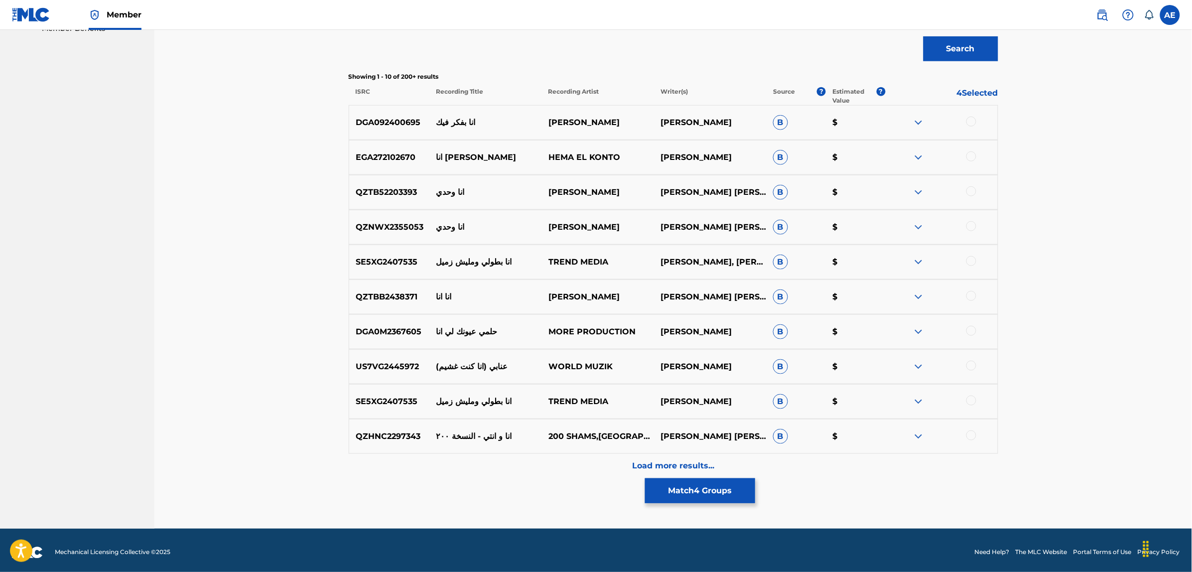
scroll to position [339, 0]
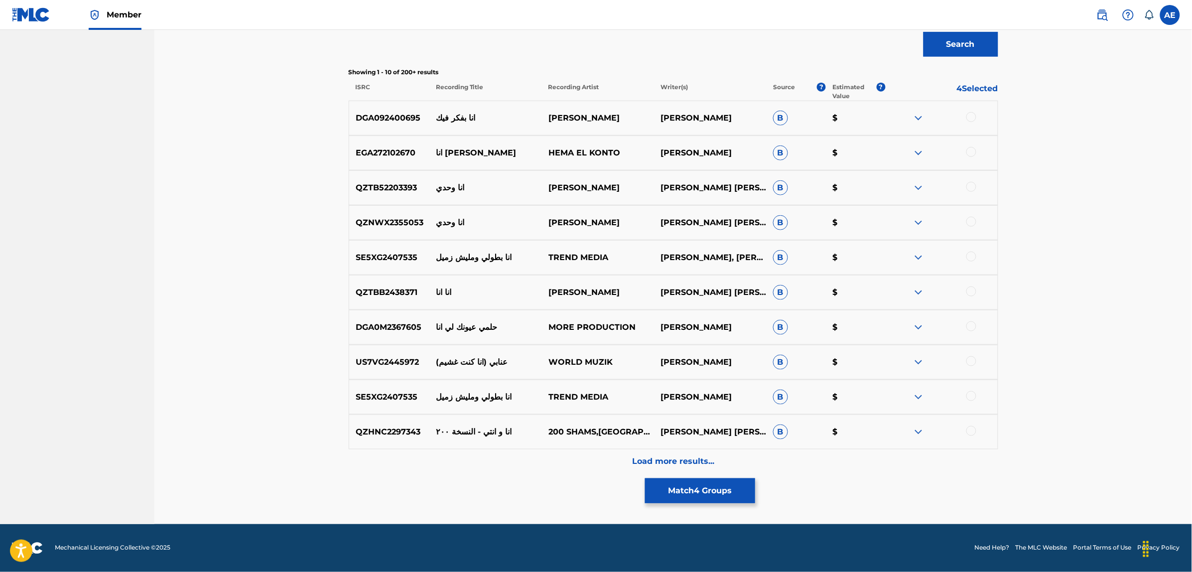
click at [527, 459] on div "Load more results..." at bounding box center [674, 461] width 650 height 25
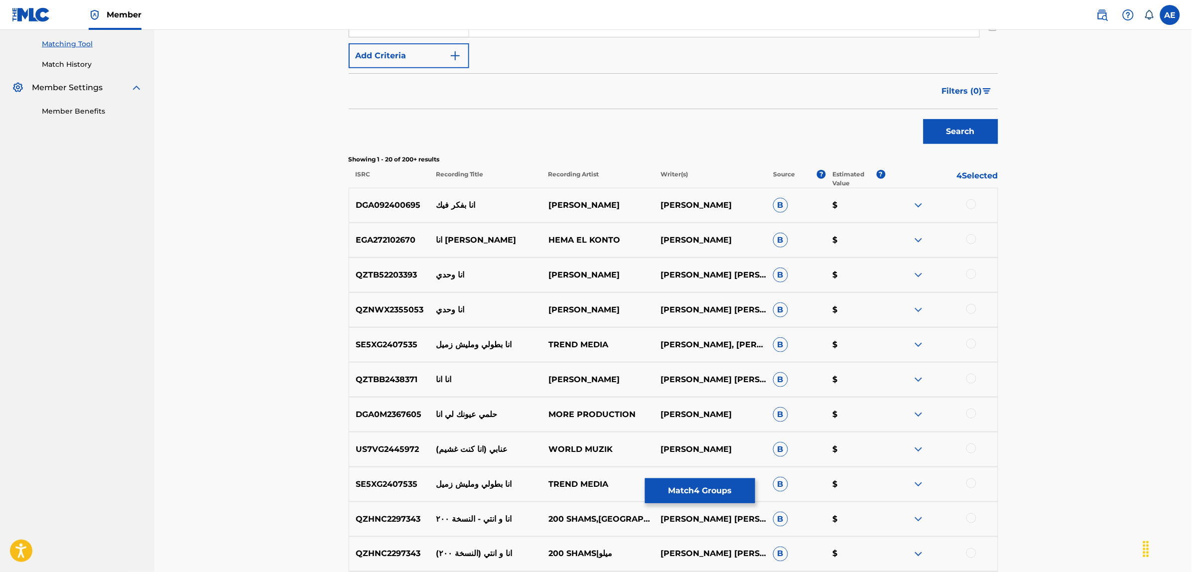
scroll to position [0, 0]
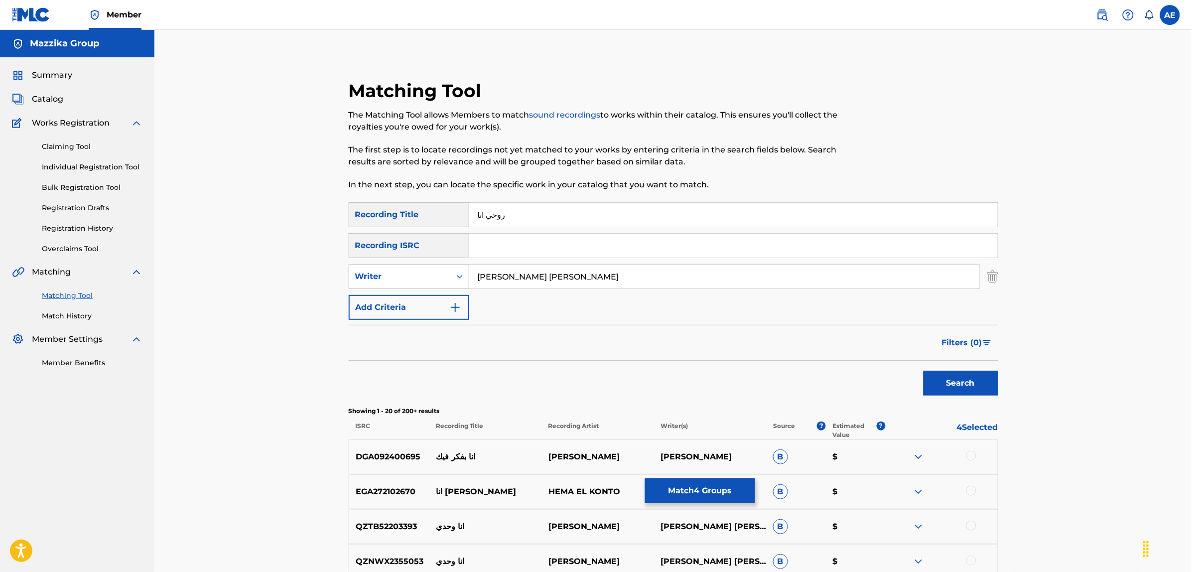
drag, startPoint x: 423, startPoint y: 268, endPoint x: 278, endPoint y: 271, distance: 145.5
click at [924, 371] on button "Search" at bounding box center [961, 383] width 75 height 25
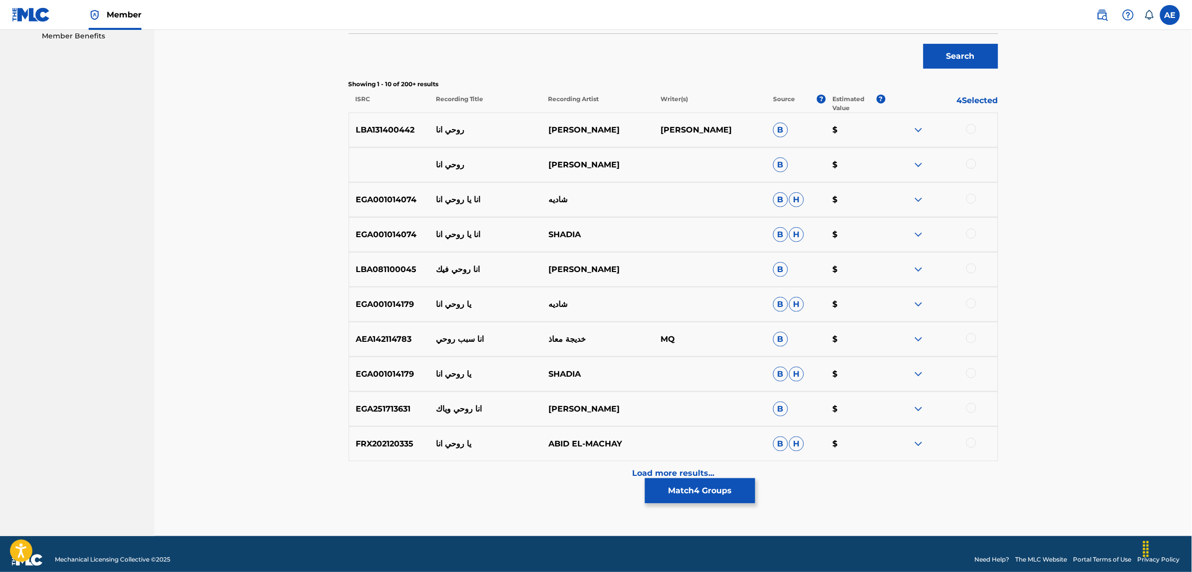
scroll to position [339, 0]
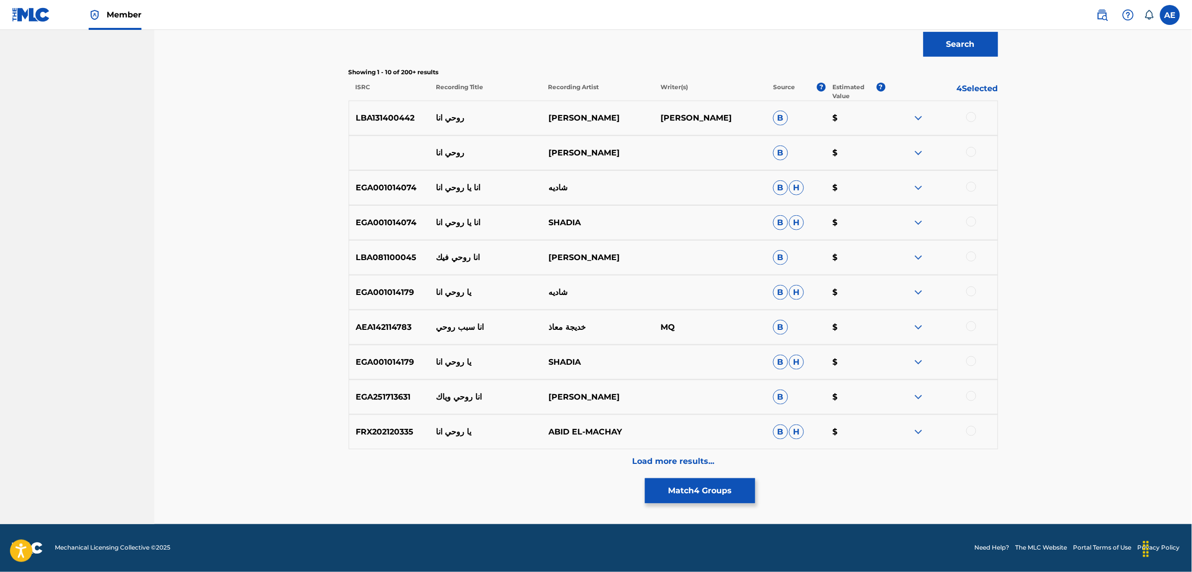
click at [529, 476] on div "Matching Tool The Matching Tool allows Members to match sound recordings to wor…" at bounding box center [674, 132] width 650 height 783
click at [530, 466] on div "Load more results..." at bounding box center [674, 461] width 650 height 25
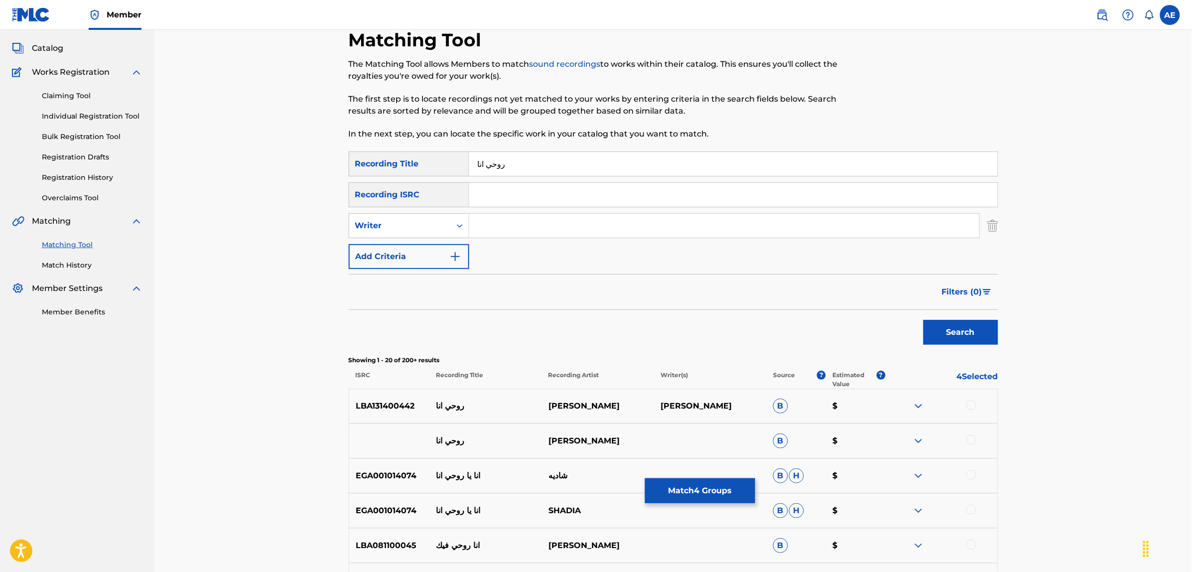
scroll to position [62, 0]
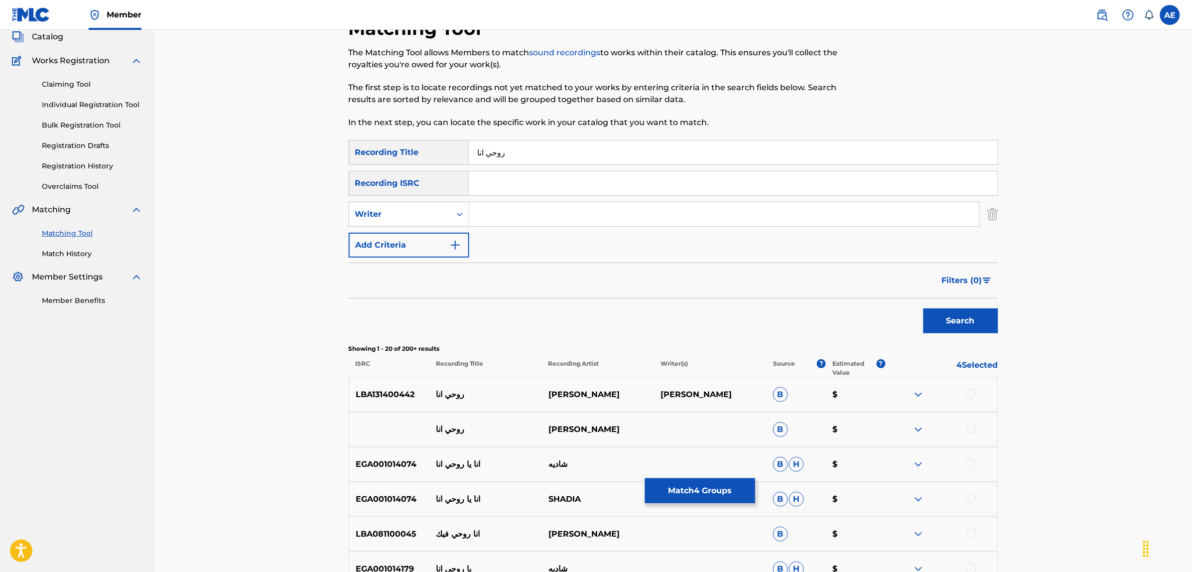
click at [697, 489] on button "Match 4 Groups" at bounding box center [700, 490] width 110 height 25
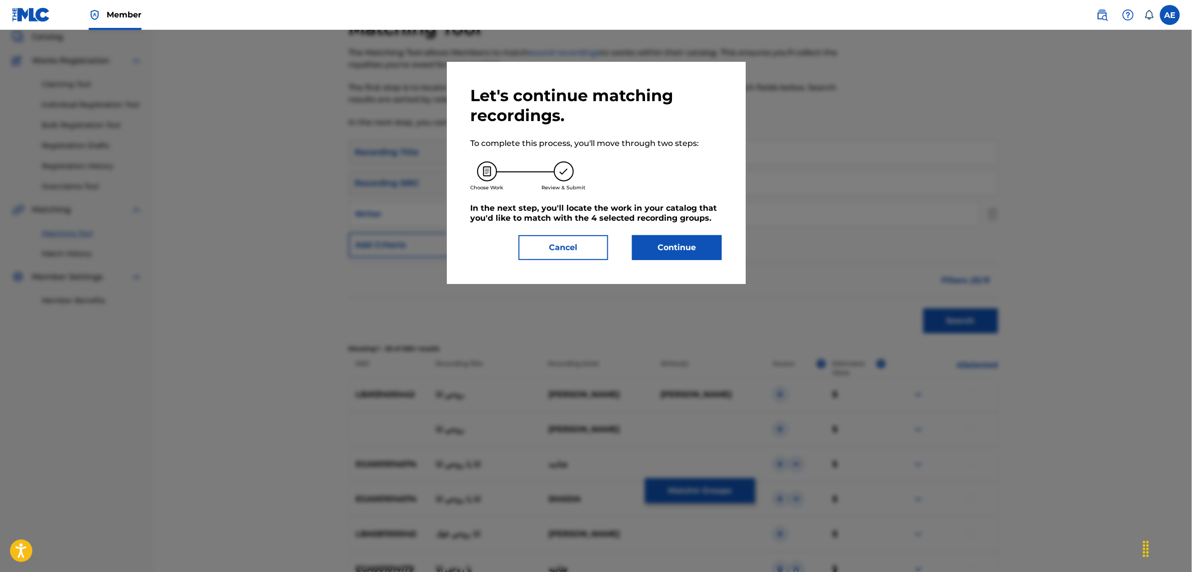
click at [675, 252] on button "Continue" at bounding box center [677, 247] width 90 height 25
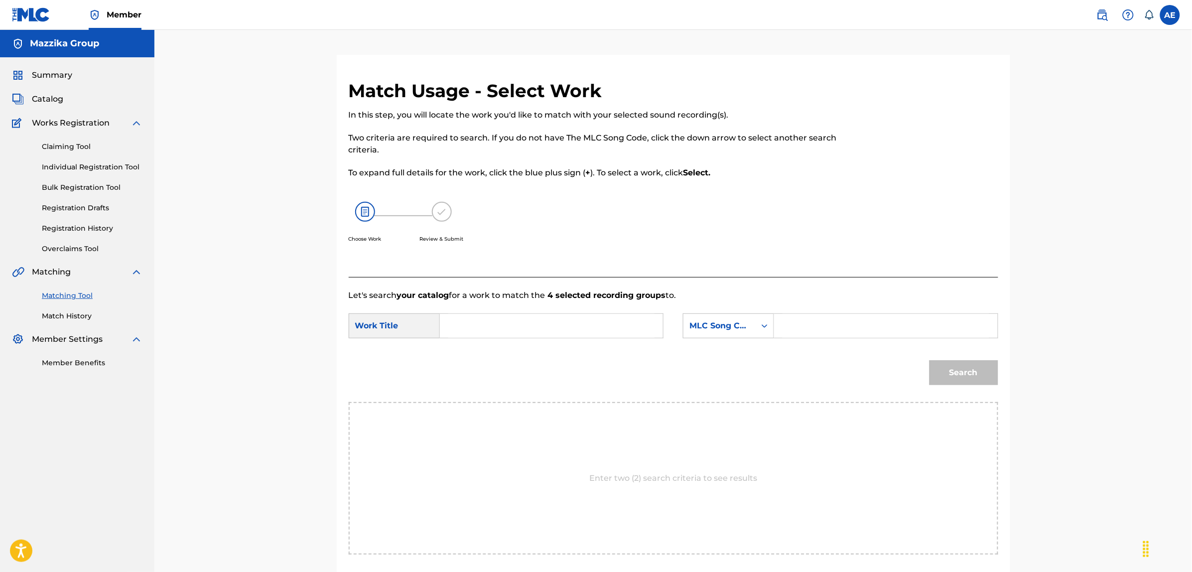
click at [548, 322] on input "Search Form" at bounding box center [551, 326] width 206 height 24
paste input "ROUHY ANA"
click at [819, 331] on input "Search Form" at bounding box center [886, 326] width 206 height 24
paste input "RO41PW"
click at [930, 360] on button "Search" at bounding box center [964, 372] width 69 height 25
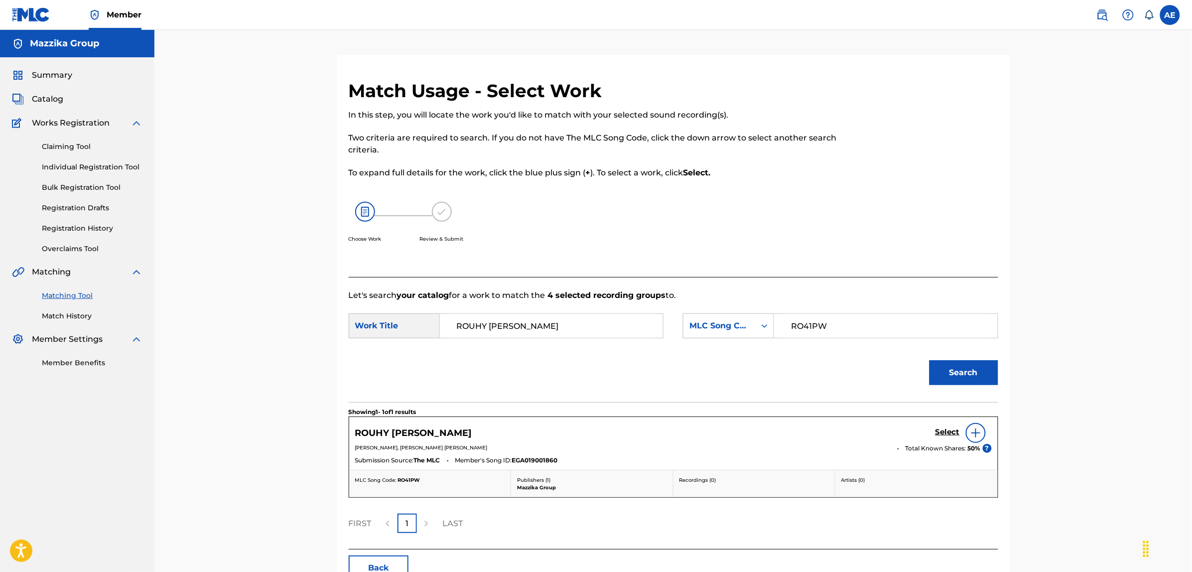
click at [944, 429] on h5 "Select" at bounding box center [948, 431] width 24 height 9
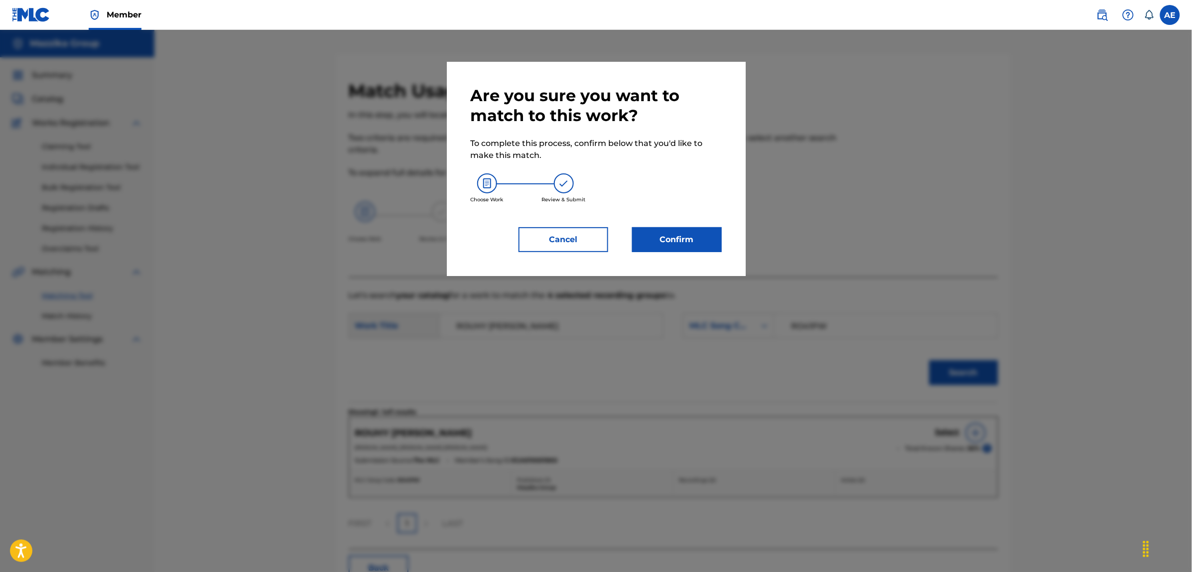
click at [689, 247] on button "Confirm" at bounding box center [677, 239] width 90 height 25
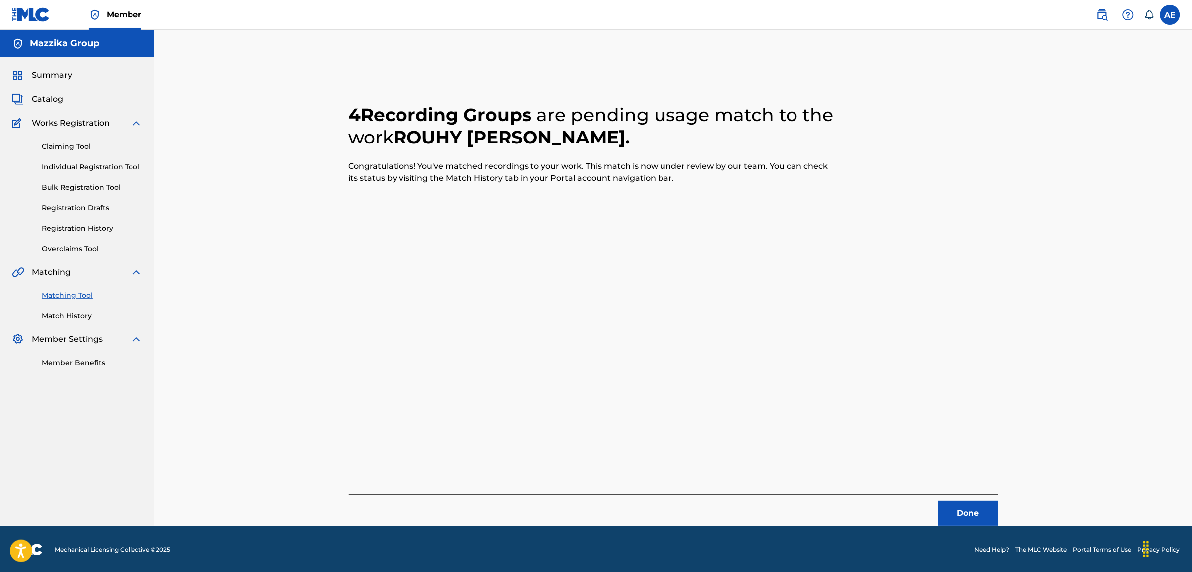
click at [950, 506] on button "Done" at bounding box center [969, 513] width 60 height 25
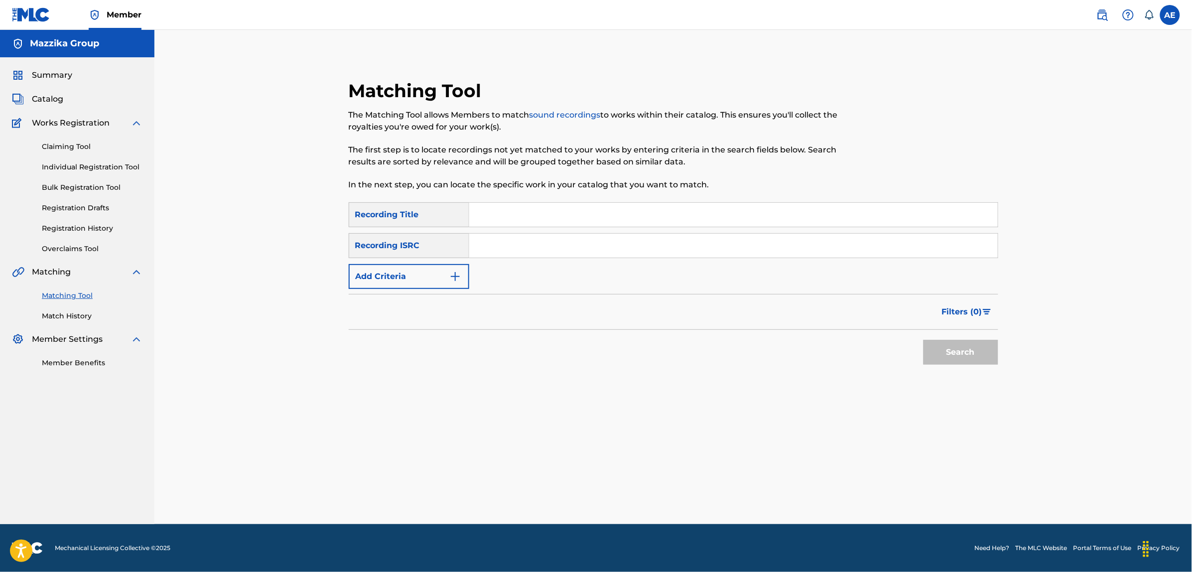
click at [447, 284] on button "Add Criteria" at bounding box center [409, 276] width 121 height 25
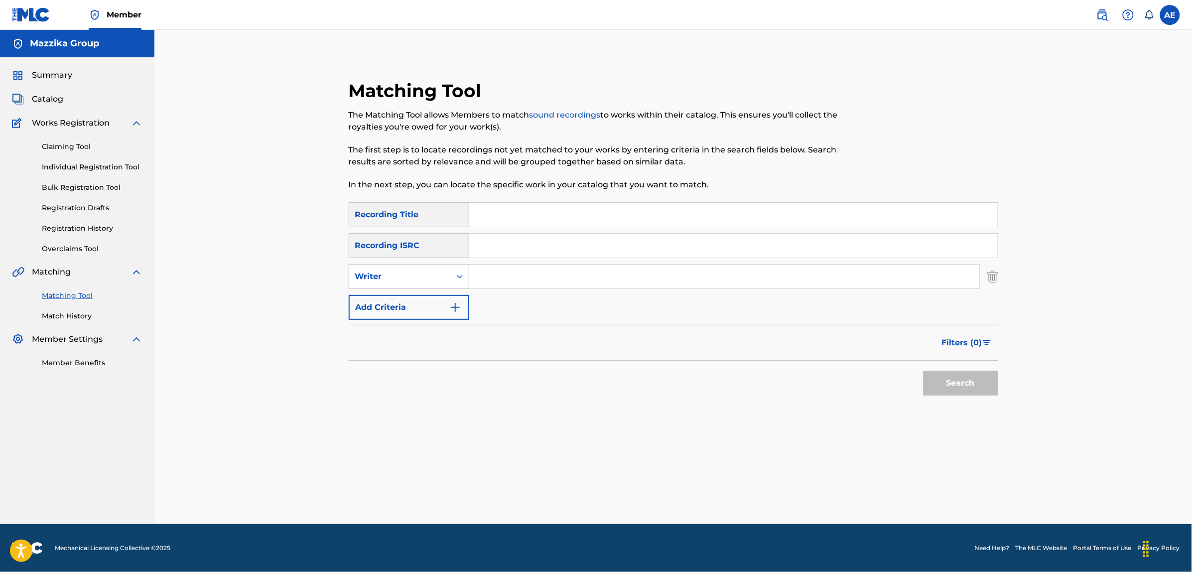
click at [518, 243] on input "Search Form" at bounding box center [733, 246] width 529 height 24
paste input "EGA019003021"
click at [924, 371] on button "Search" at bounding box center [961, 383] width 75 height 25
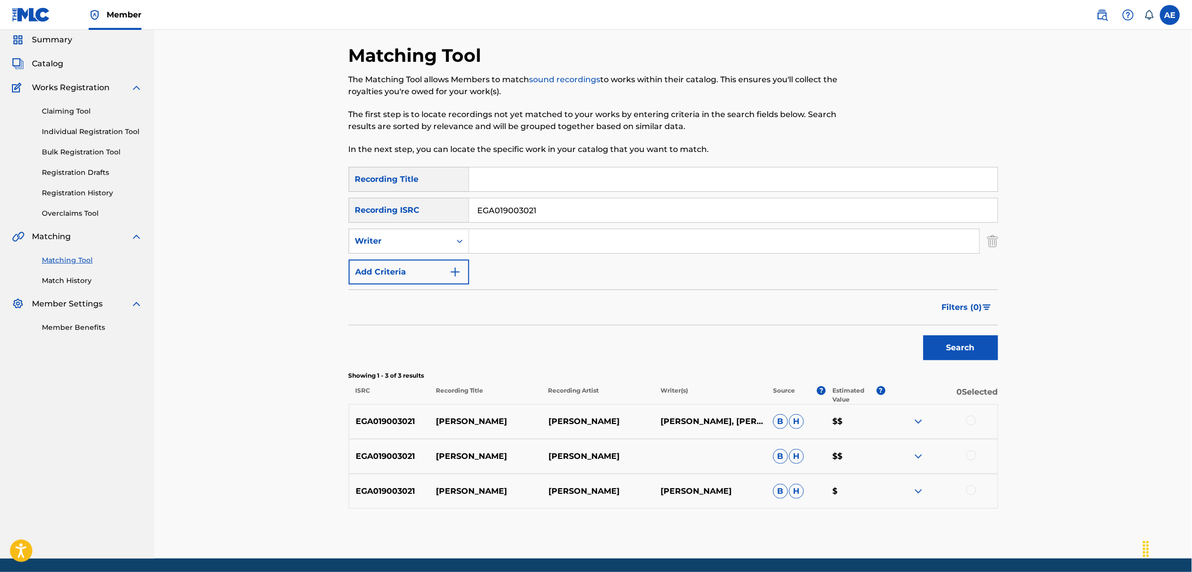
scroll to position [70, 0]
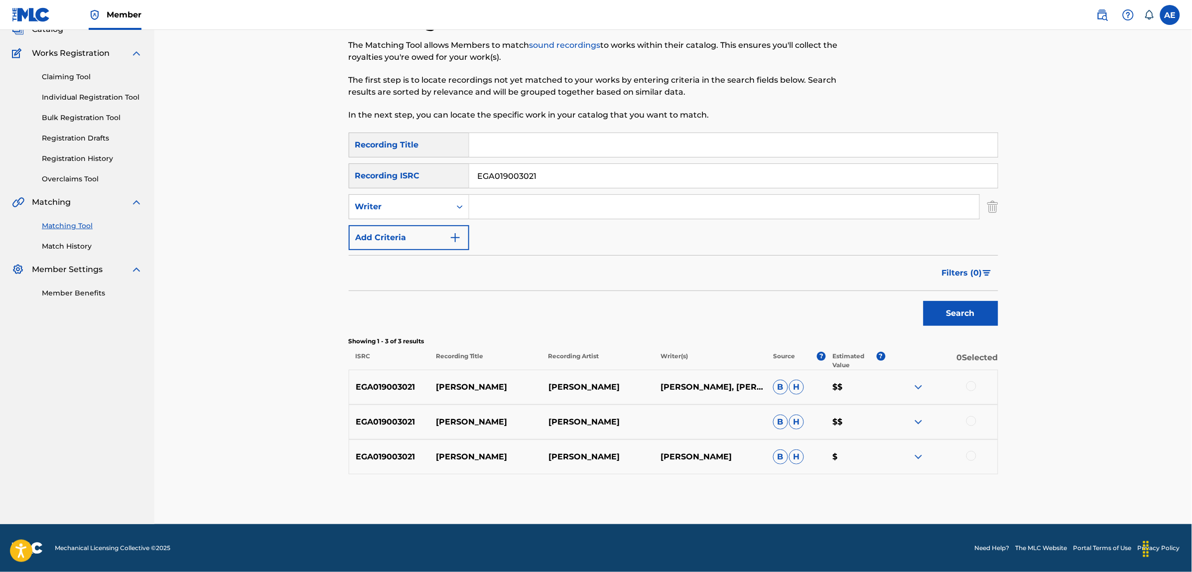
click at [972, 385] on div at bounding box center [971, 386] width 10 height 10
click at [968, 421] on div at bounding box center [971, 421] width 10 height 10
click at [971, 461] on div at bounding box center [971, 456] width 10 height 10
drag, startPoint x: 553, startPoint y: 175, endPoint x: 414, endPoint y: 173, distance: 138.5
click at [416, 173] on div "SearchWithCriteria9dc329fb-0c40-45ba-9316-c40cd2ced570 Recording ISRC EGA019003…" at bounding box center [674, 175] width 650 height 25
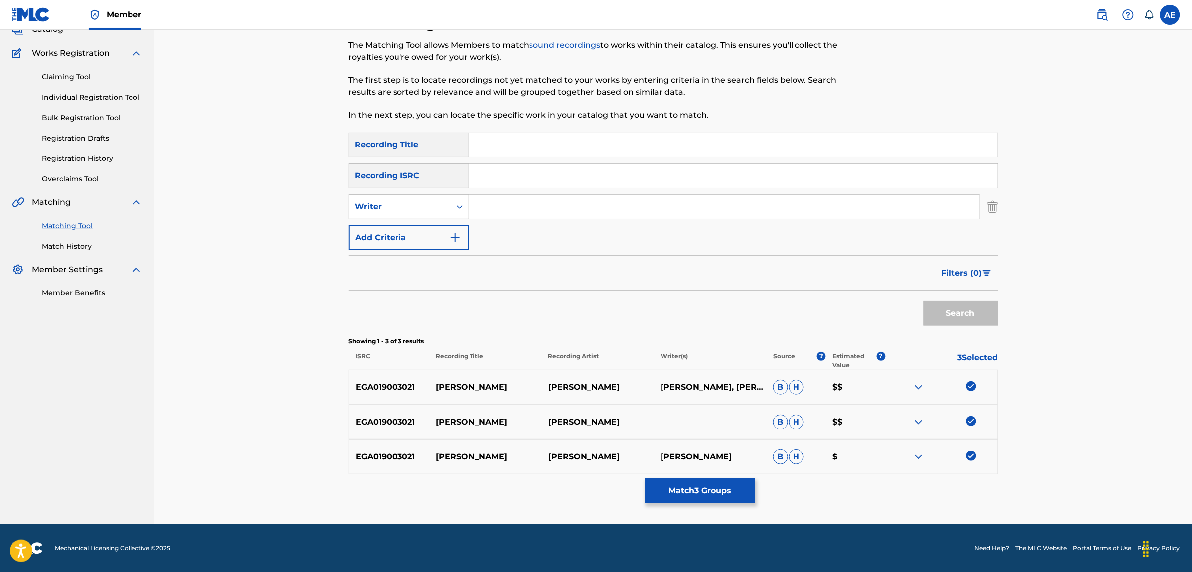
click at [530, 209] on input "Search Form" at bounding box center [724, 207] width 510 height 24
paste input "HAMID KARIM MOHSEN EZZAT ABDEL"
drag, startPoint x: 511, startPoint y: 203, endPoint x: 397, endPoint y: 203, distance: 114.6
click at [399, 203] on div "SearchWithCriteria45ccc7e9-a05f-477d-ab4c-869d26076c86 Writer HAMID KARIM MOHSE…" at bounding box center [674, 206] width 650 height 25
click at [628, 200] on input "KARIM MOHSEN EZZAT ABDEL" at bounding box center [724, 207] width 510 height 24
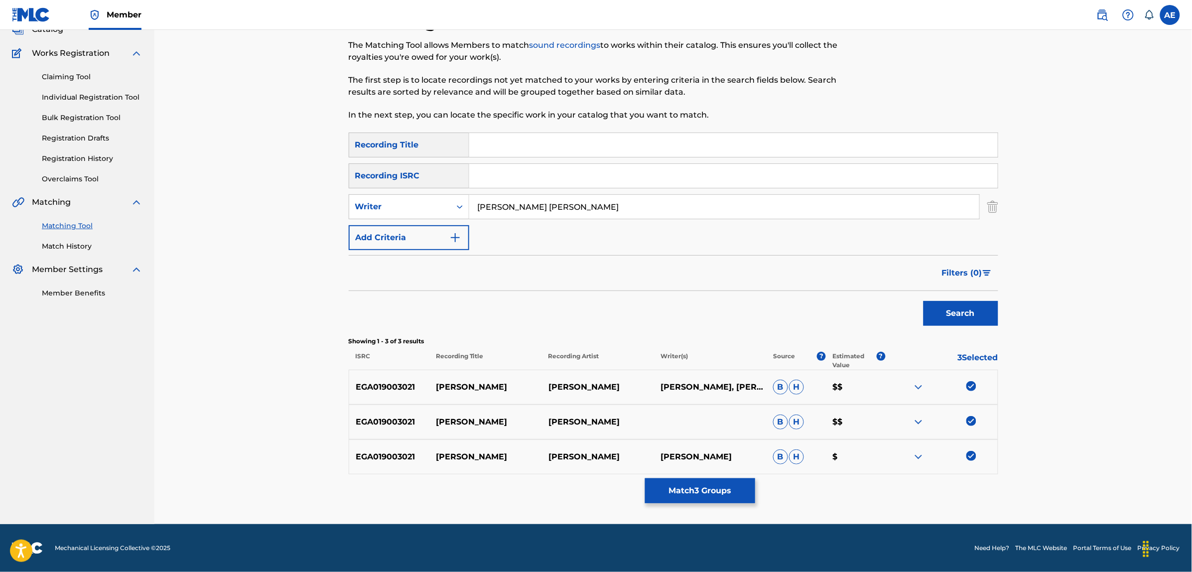
paste input "HAMID"
click at [556, 147] on input "Search Form" at bounding box center [733, 145] width 529 height 24
paste input "ANA KHAYEF"
click at [924, 301] on button "Search" at bounding box center [961, 313] width 75 height 25
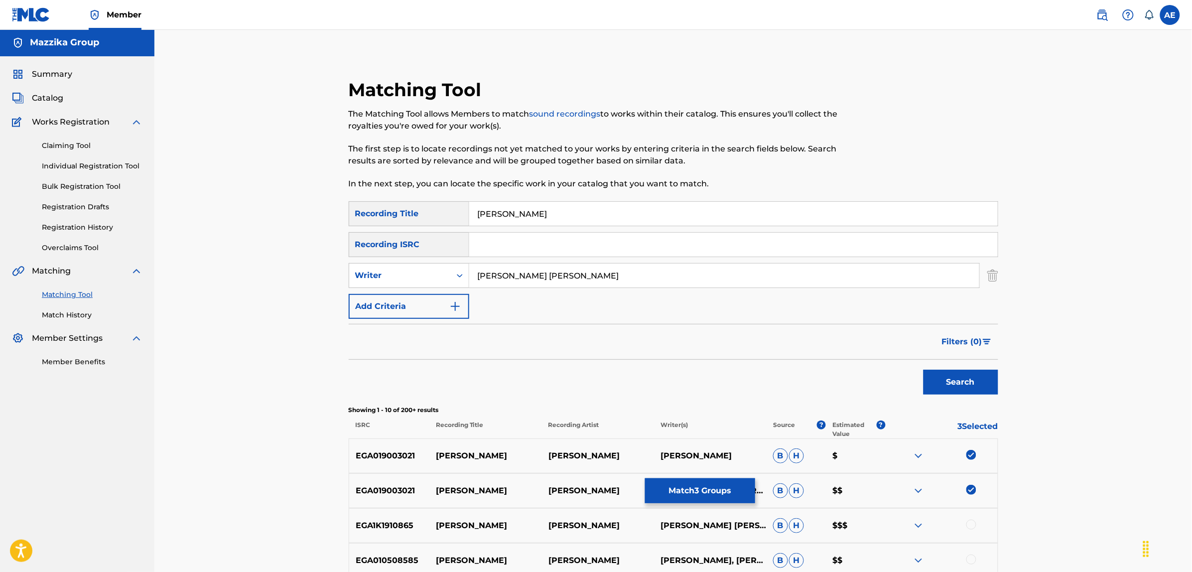
scroll to position [0, 0]
drag, startPoint x: 664, startPoint y: 283, endPoint x: 348, endPoint y: 277, distance: 316.4
click at [350, 277] on div "SearchWithCriteria45ccc7e9-a05f-477d-ab4c-869d26076c86 Writer KARIM MOHSEN EZZA…" at bounding box center [674, 276] width 650 height 25
click at [924, 371] on button "Search" at bounding box center [961, 383] width 75 height 25
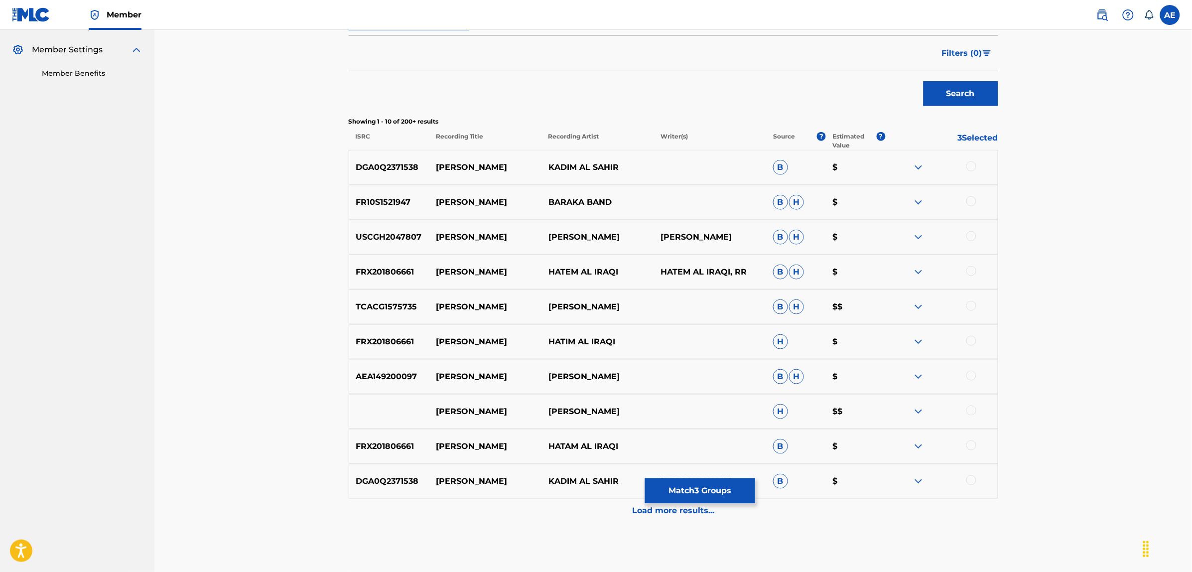
scroll to position [311, 0]
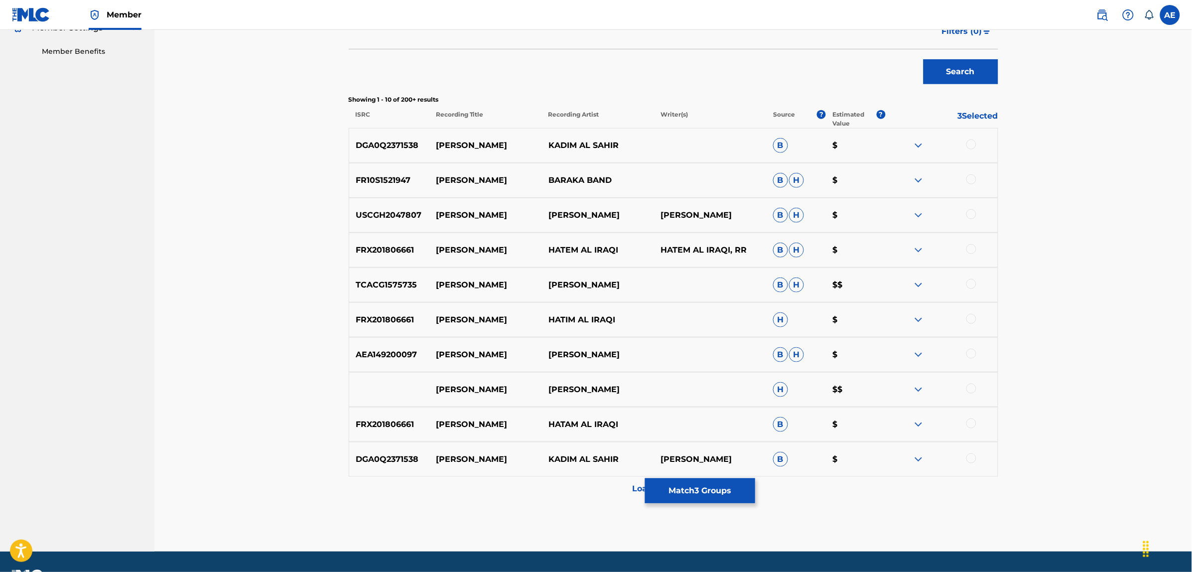
click at [973, 283] on div at bounding box center [971, 284] width 10 height 10
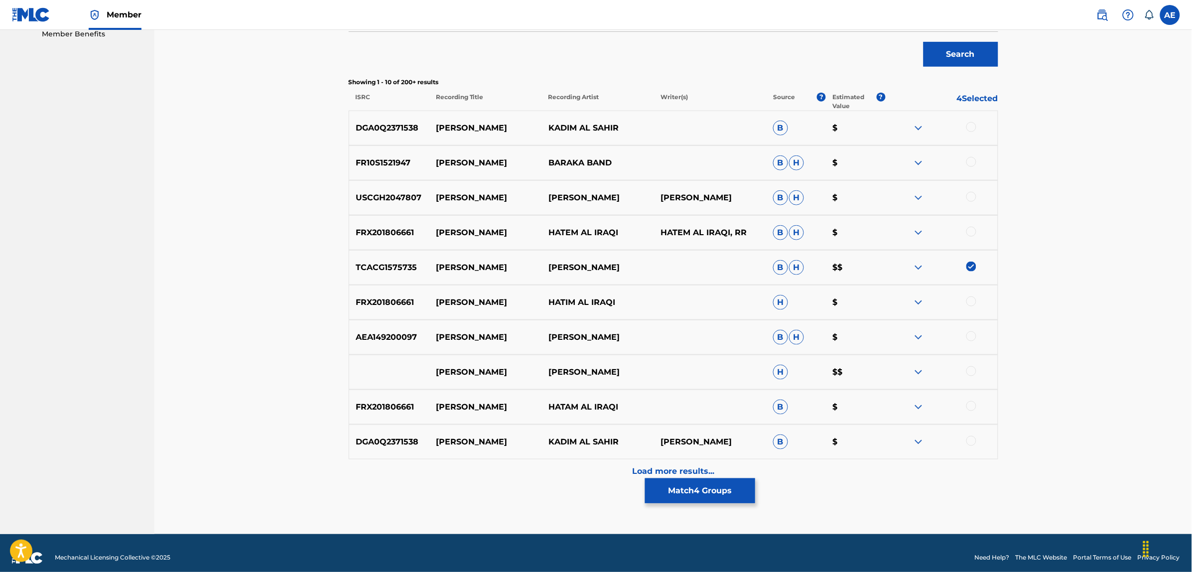
scroll to position [339, 0]
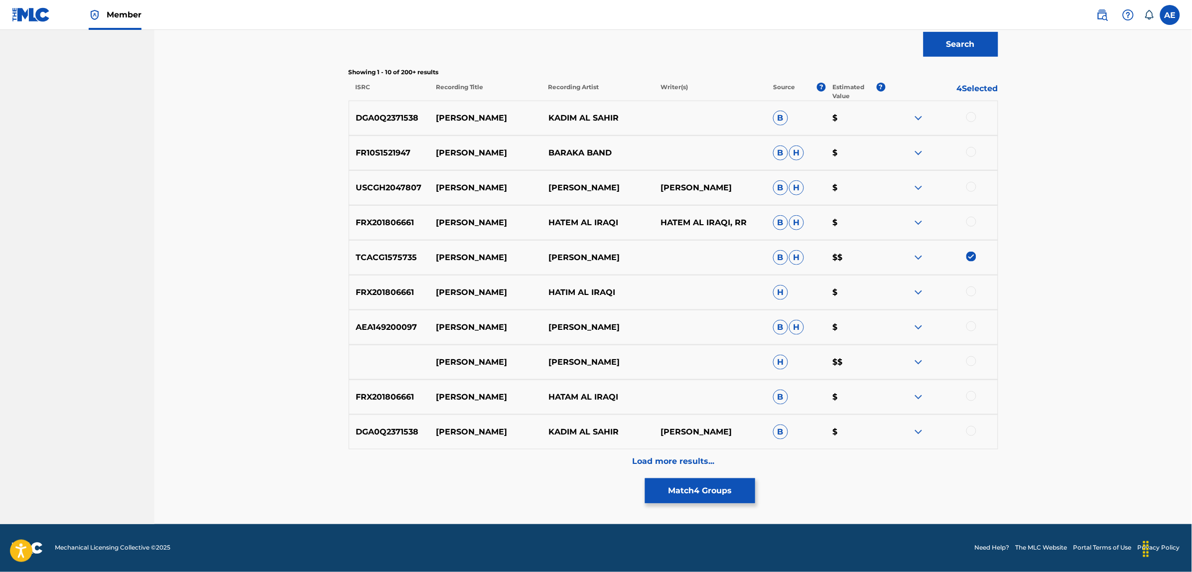
click at [973, 360] on div at bounding box center [971, 361] width 10 height 10
click at [554, 457] on div "Load more results..." at bounding box center [674, 461] width 650 height 25
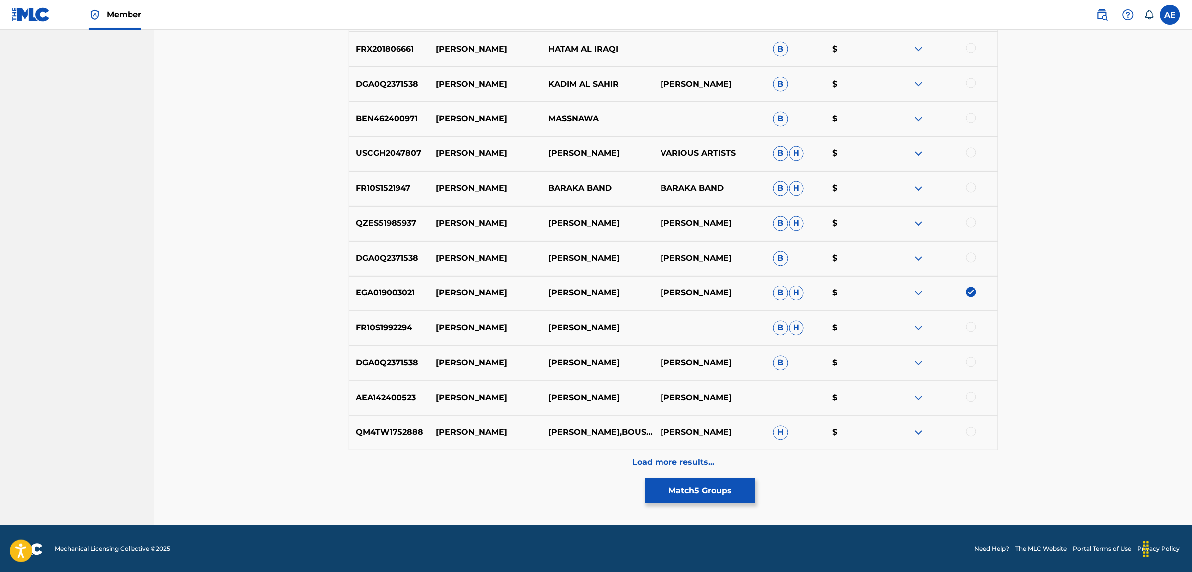
scroll to position [687, 0]
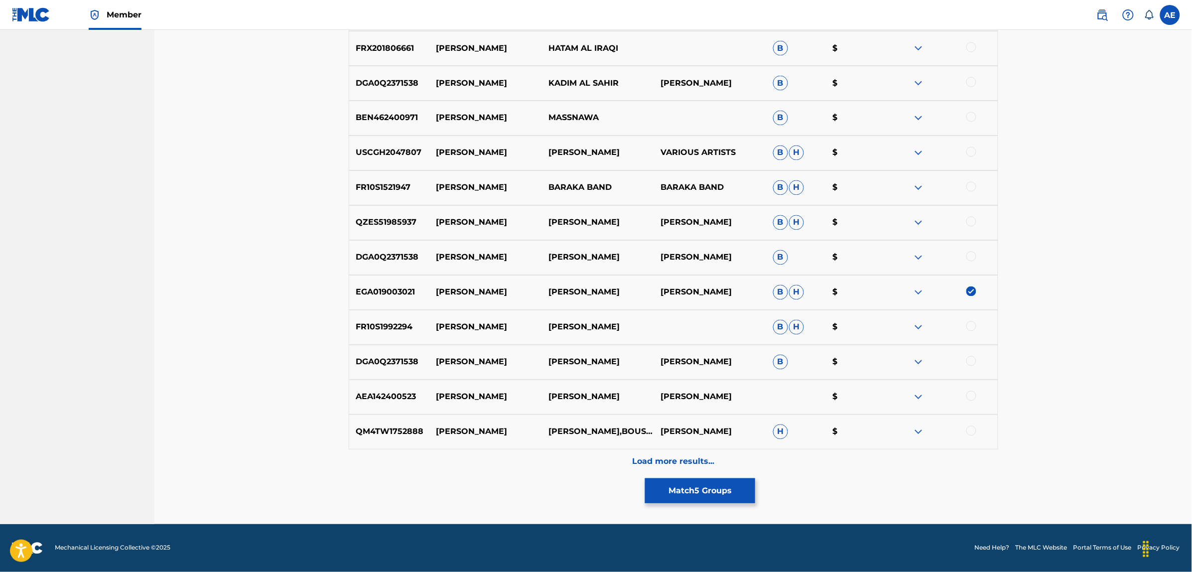
click at [555, 459] on div "Load more results..." at bounding box center [674, 461] width 650 height 25
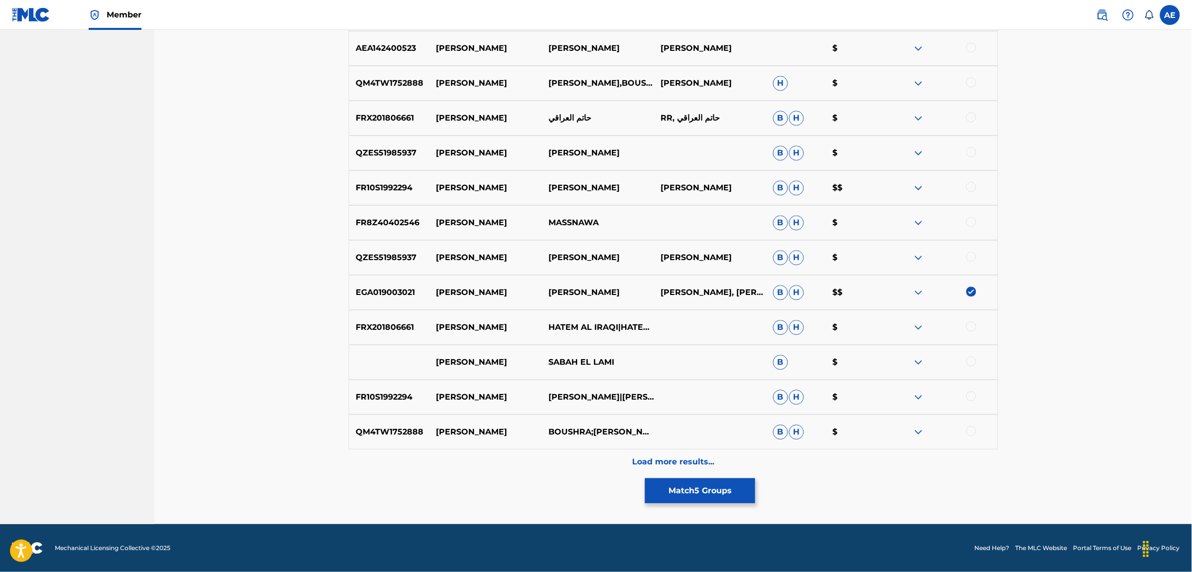
click at [532, 452] on div "Load more results..." at bounding box center [674, 461] width 650 height 25
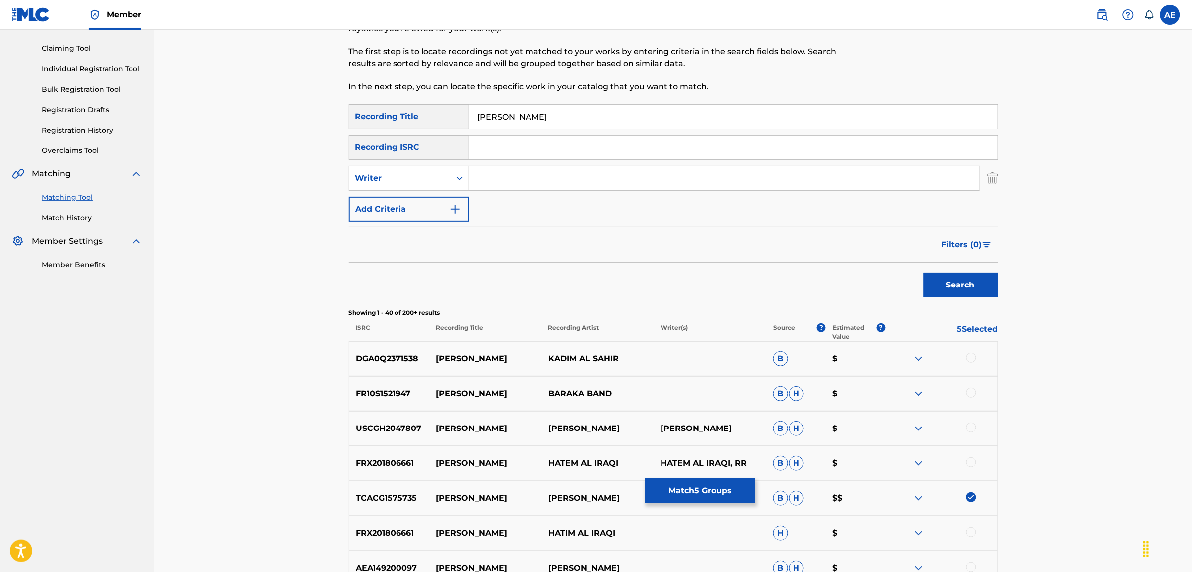
scroll to position [0, 0]
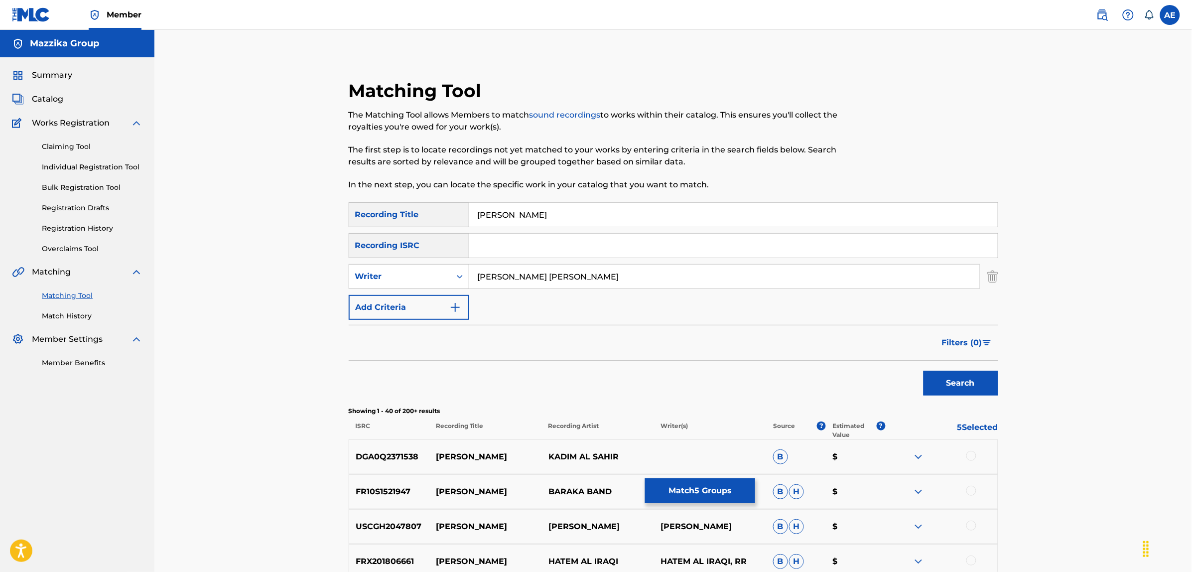
drag, startPoint x: 544, startPoint y: 212, endPoint x: 407, endPoint y: 212, distance: 137.0
click at [408, 212] on div "SearchWithCriteriac9be0a60-fad1-4ea5-a7ac-35e71529e898 Recording Title ANA KHAY…" at bounding box center [674, 214] width 650 height 25
click at [924, 371] on button "Search" at bounding box center [961, 383] width 75 height 25
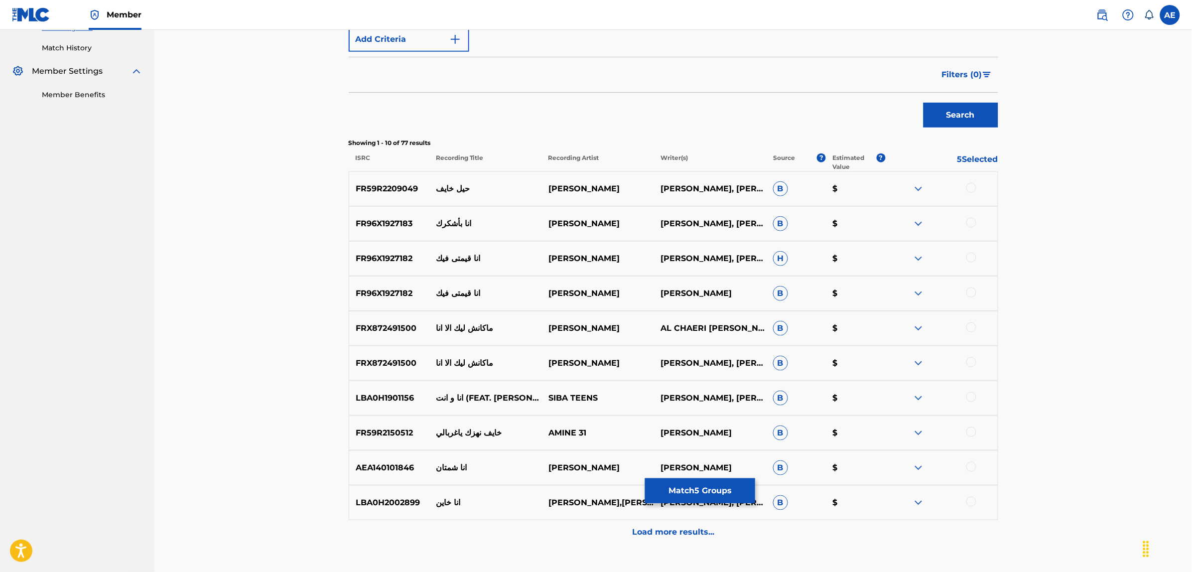
scroll to position [339, 0]
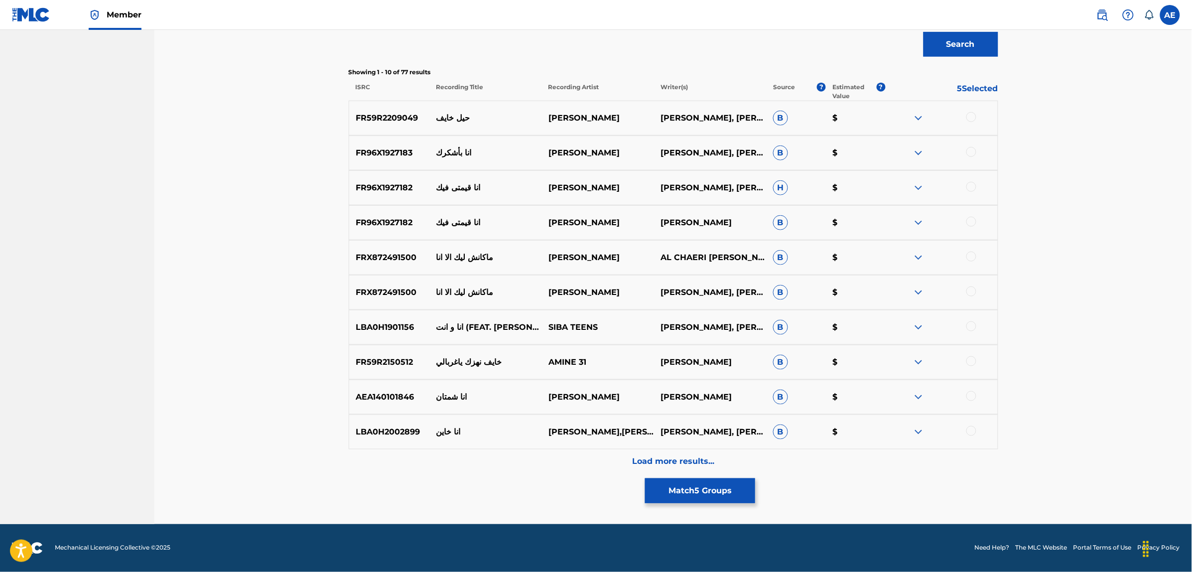
click at [539, 461] on div "Load more results..." at bounding box center [674, 461] width 650 height 25
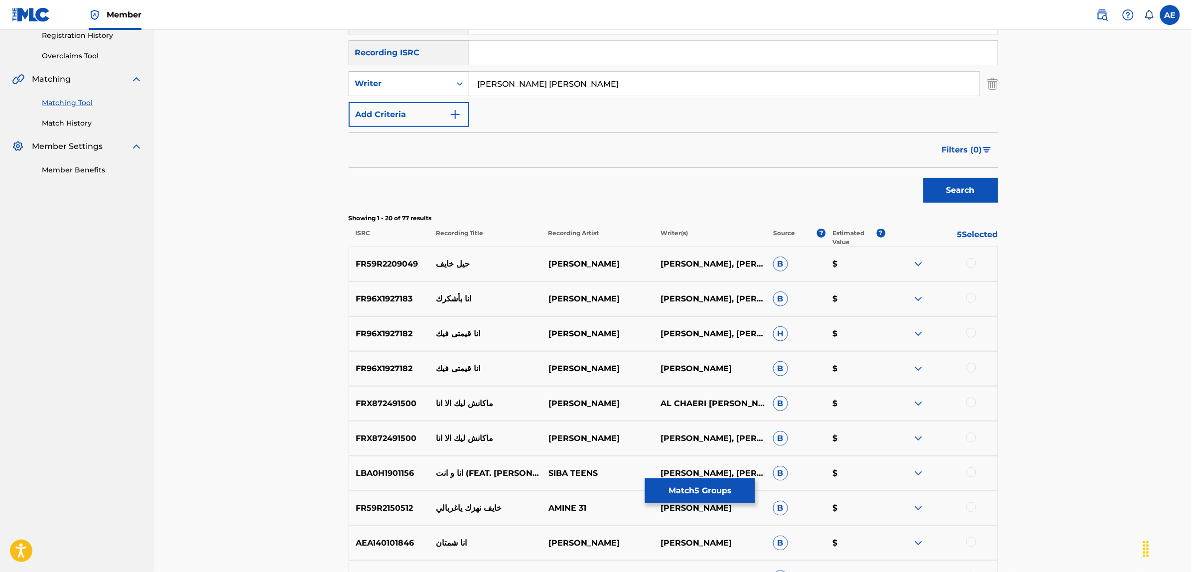
scroll to position [27, 0]
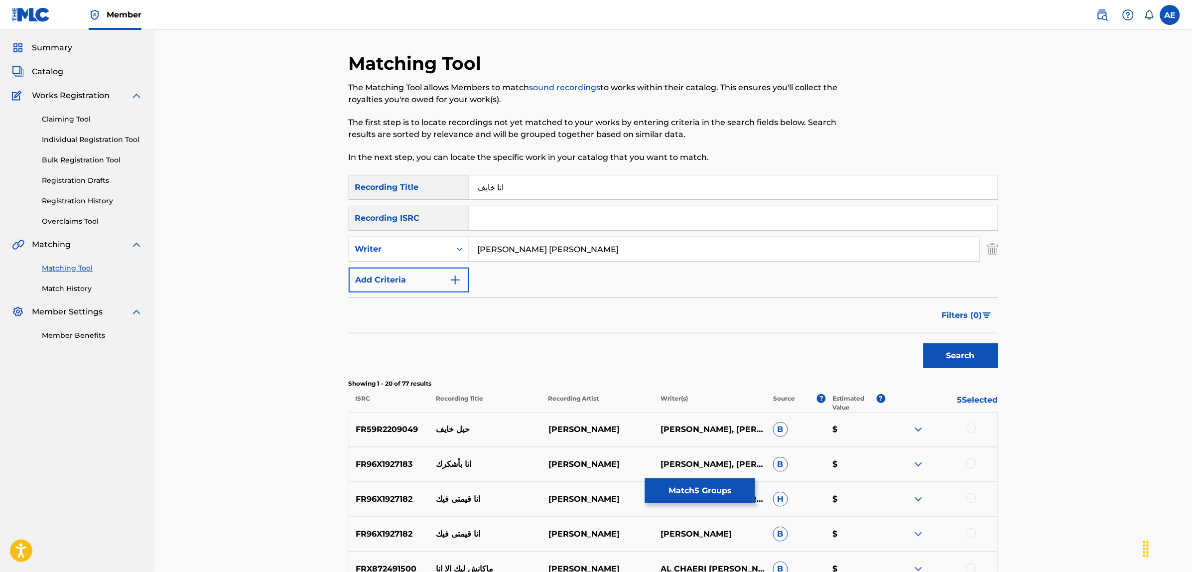
drag, startPoint x: 514, startPoint y: 181, endPoint x: 498, endPoint y: 187, distance: 16.7
click at [498, 187] on input "انا خايف" at bounding box center [733, 187] width 529 height 24
click at [924, 343] on button "Search" at bounding box center [961, 355] width 75 height 25
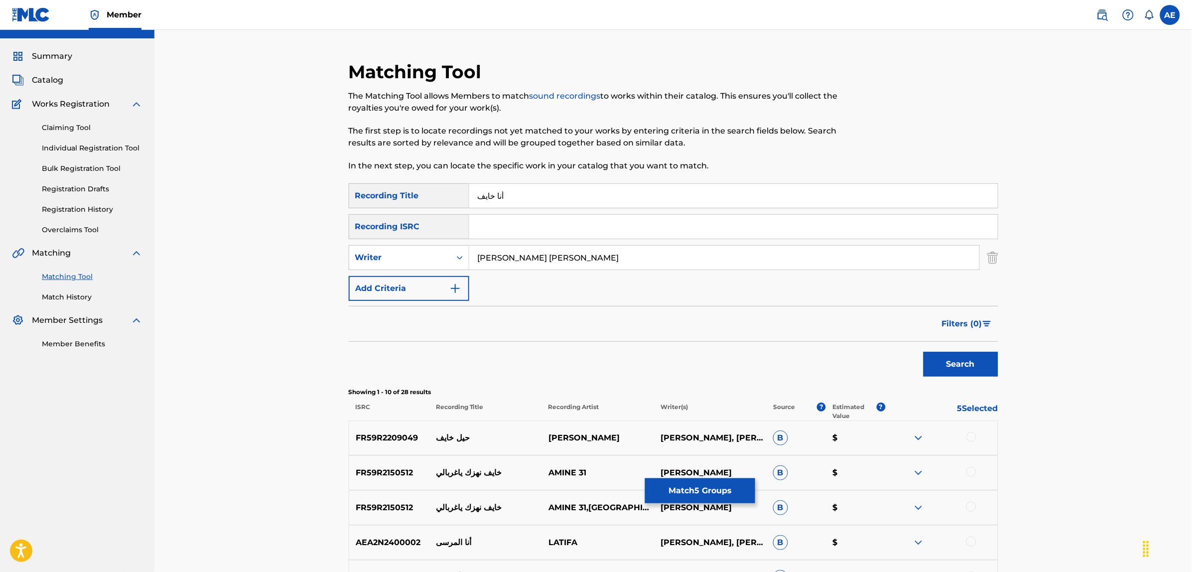
scroll to position [0, 0]
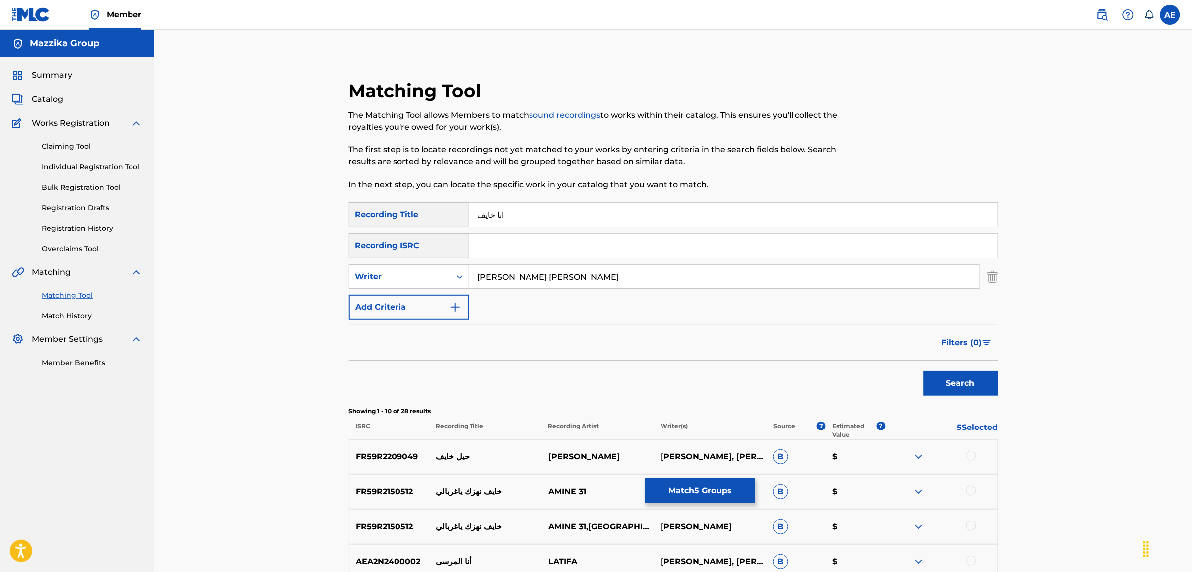
drag, startPoint x: 661, startPoint y: 275, endPoint x: 327, endPoint y: 279, distance: 333.8
click at [327, 279] on div "Matching Tool The Matching Tool allows Members to match sound recordings to wor…" at bounding box center [673, 459] width 697 height 808
click at [924, 371] on button "Search" at bounding box center [961, 383] width 75 height 25
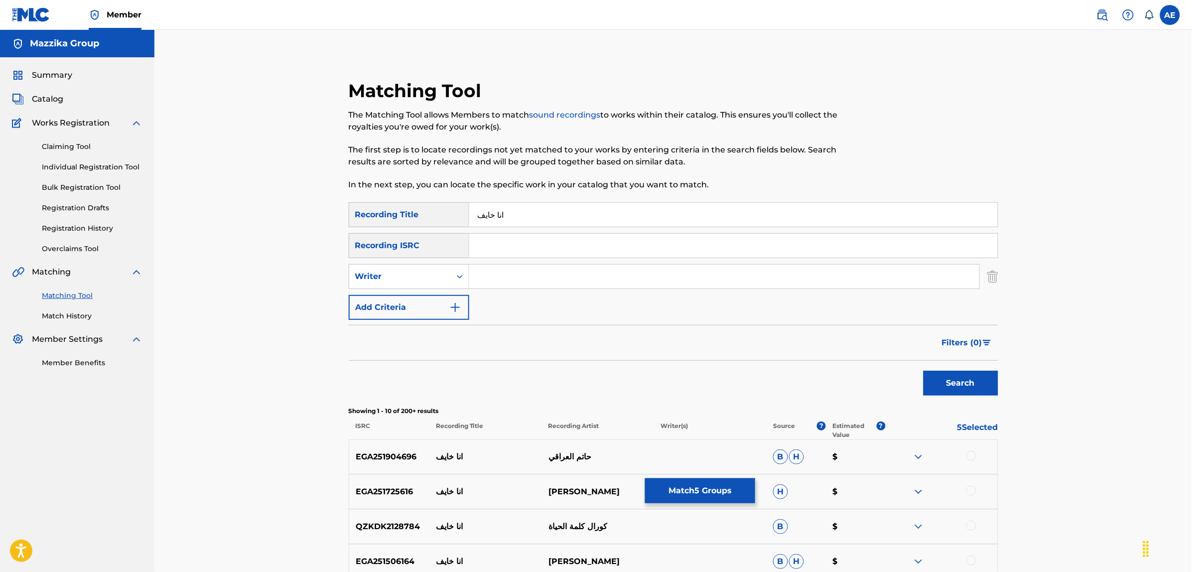
drag, startPoint x: 511, startPoint y: 215, endPoint x: 498, endPoint y: 213, distance: 13.1
click at [498, 213] on input "انا خايف" at bounding box center [733, 215] width 529 height 24
click at [924, 371] on button "Search" at bounding box center [961, 383] width 75 height 25
drag, startPoint x: 527, startPoint y: 214, endPoint x: 390, endPoint y: 222, distance: 137.2
click at [391, 222] on div "SearchWithCriteriac9be0a60-fad1-4ea5-a7ac-35e71529e898 Recording Title أنا خايف" at bounding box center [674, 214] width 650 height 25
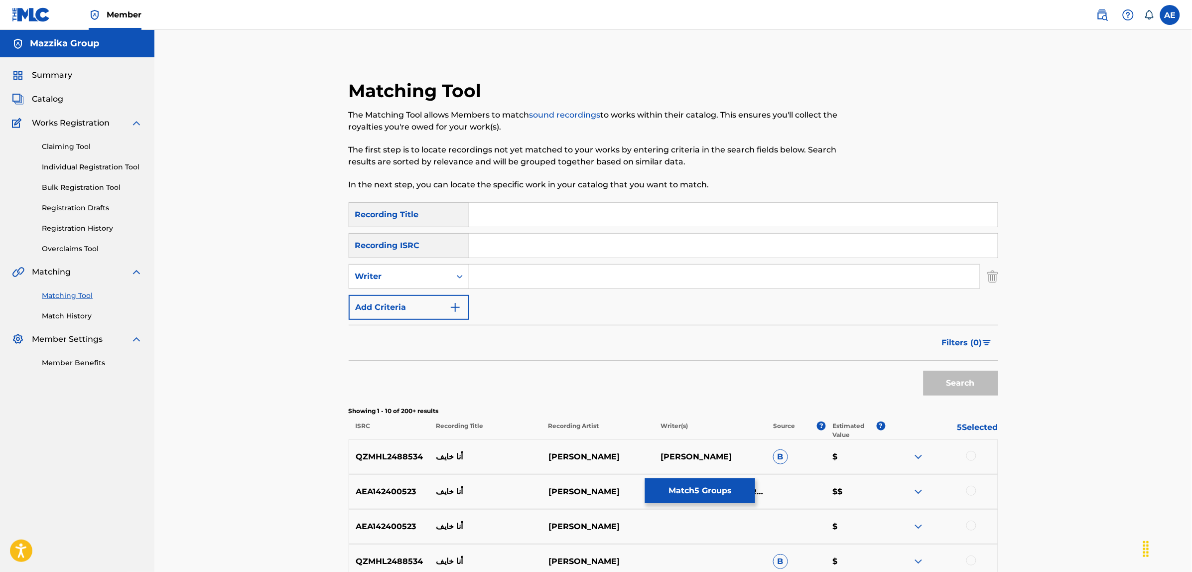
click at [710, 492] on button "Match 5 Groups" at bounding box center [700, 490] width 110 height 25
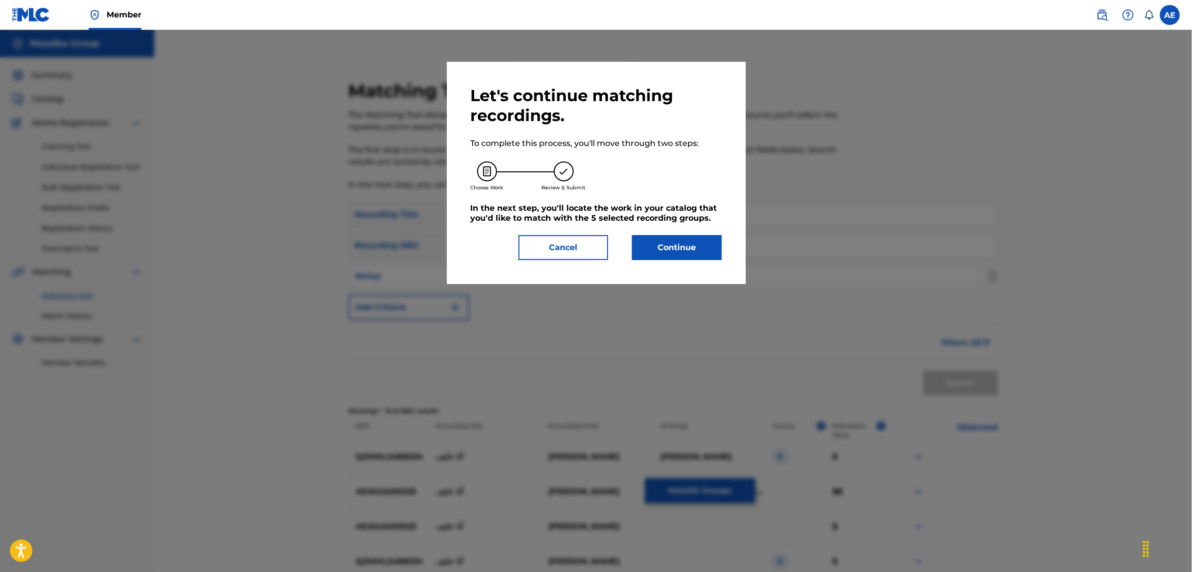
click at [668, 246] on button "Continue" at bounding box center [677, 247] width 90 height 25
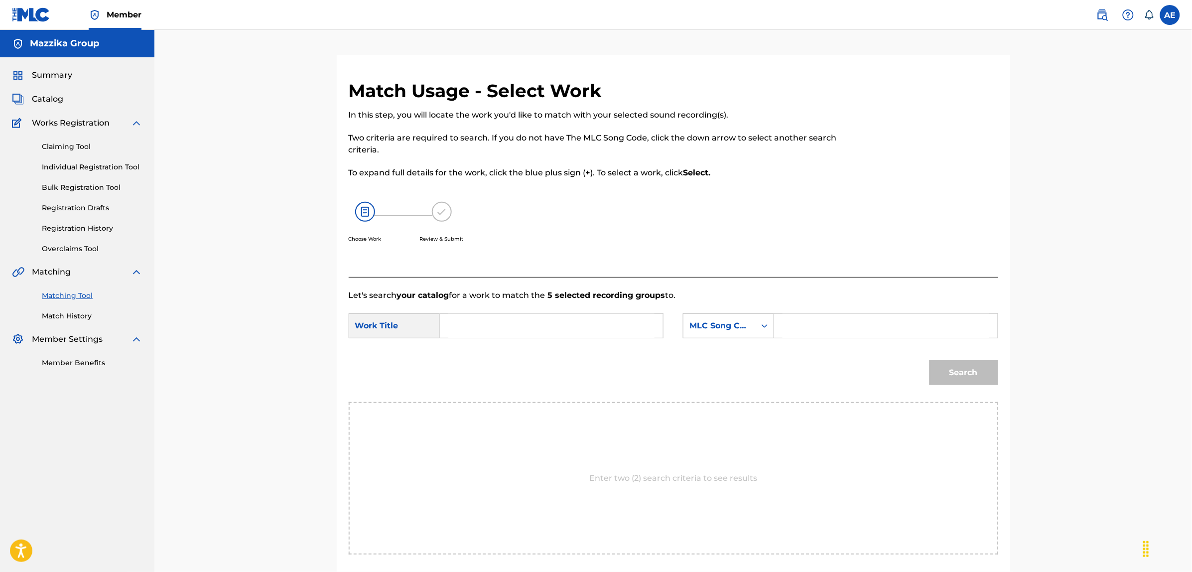
click at [582, 319] on input "Search Form" at bounding box center [551, 326] width 206 height 24
paste input "ANA KHAYEF"
click at [850, 330] on input "Search Form" at bounding box center [886, 326] width 206 height 24
paste input "A989EZ"
click at [930, 360] on button "Search" at bounding box center [964, 372] width 69 height 25
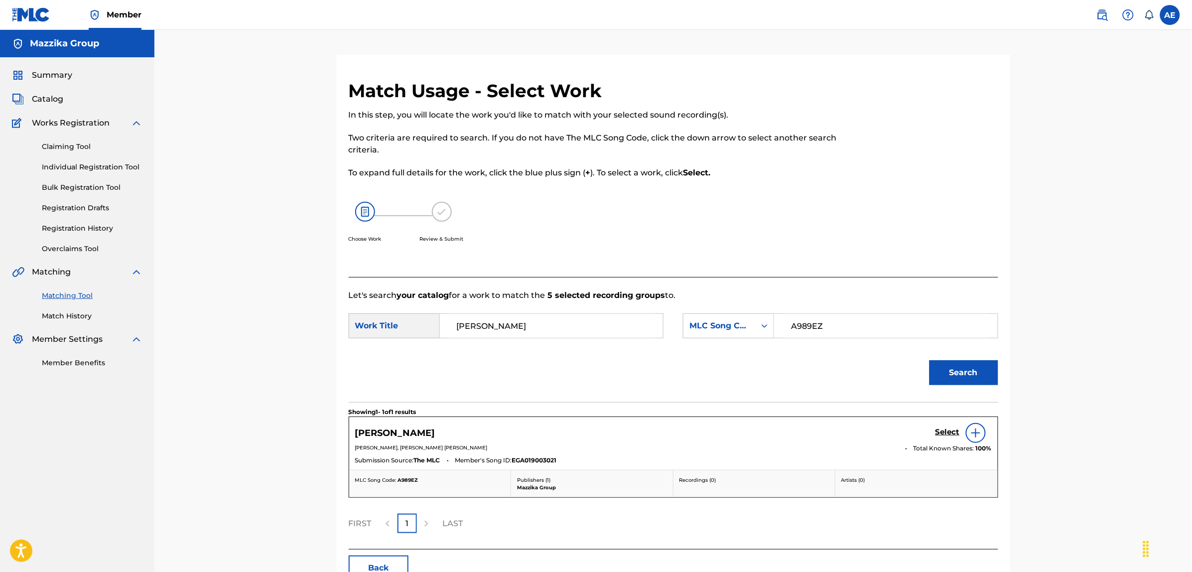
click at [950, 434] on h5 "Select" at bounding box center [948, 431] width 24 height 9
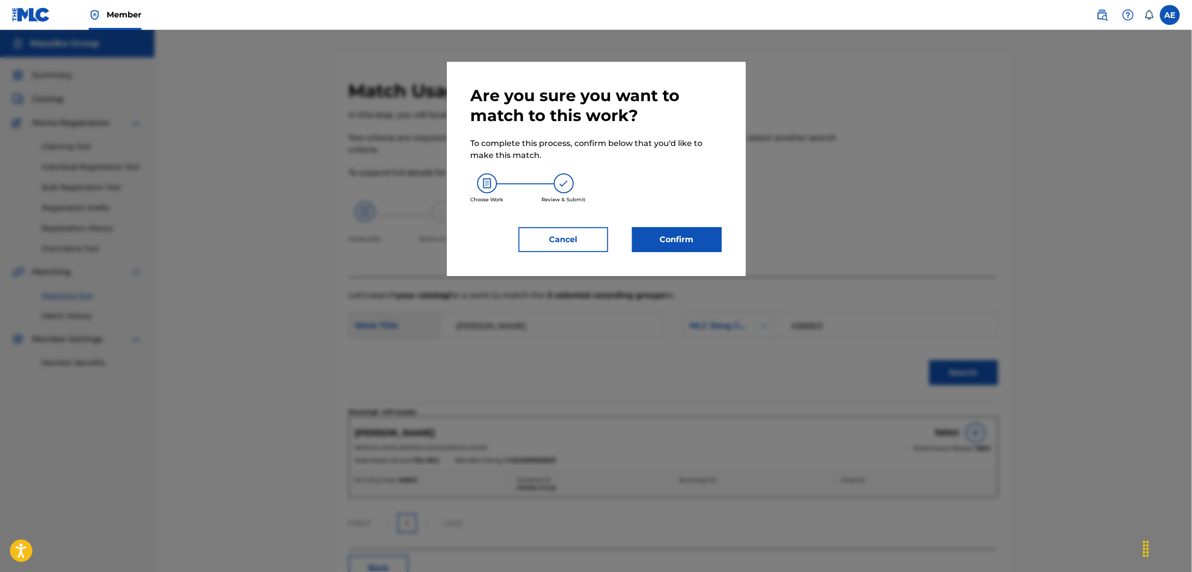
click at [673, 250] on button "Confirm" at bounding box center [677, 239] width 90 height 25
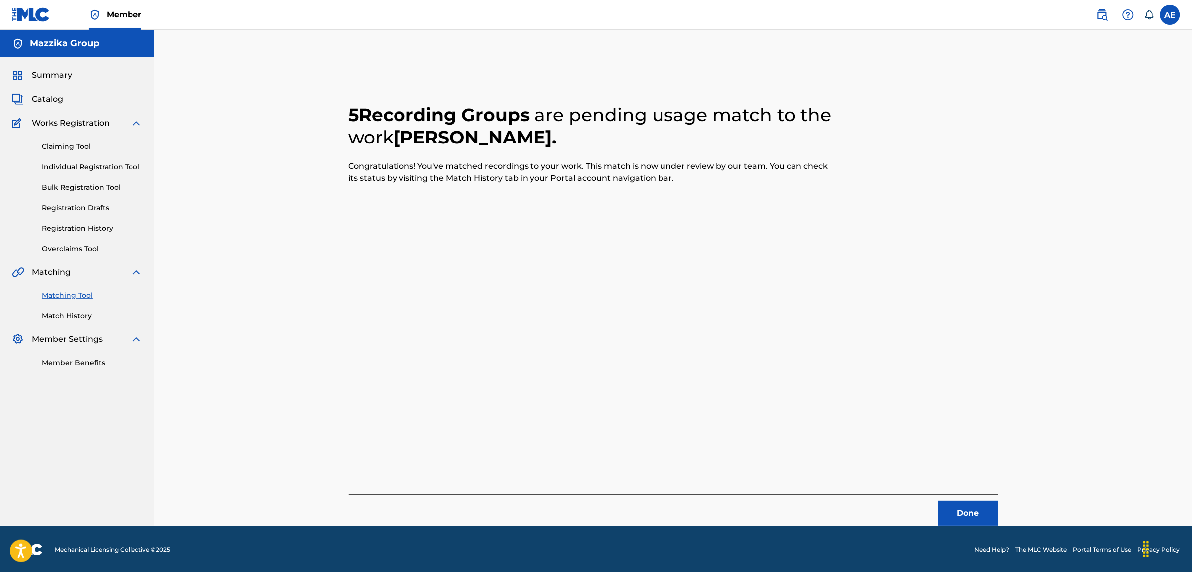
click at [960, 501] on button "Done" at bounding box center [969, 513] width 60 height 25
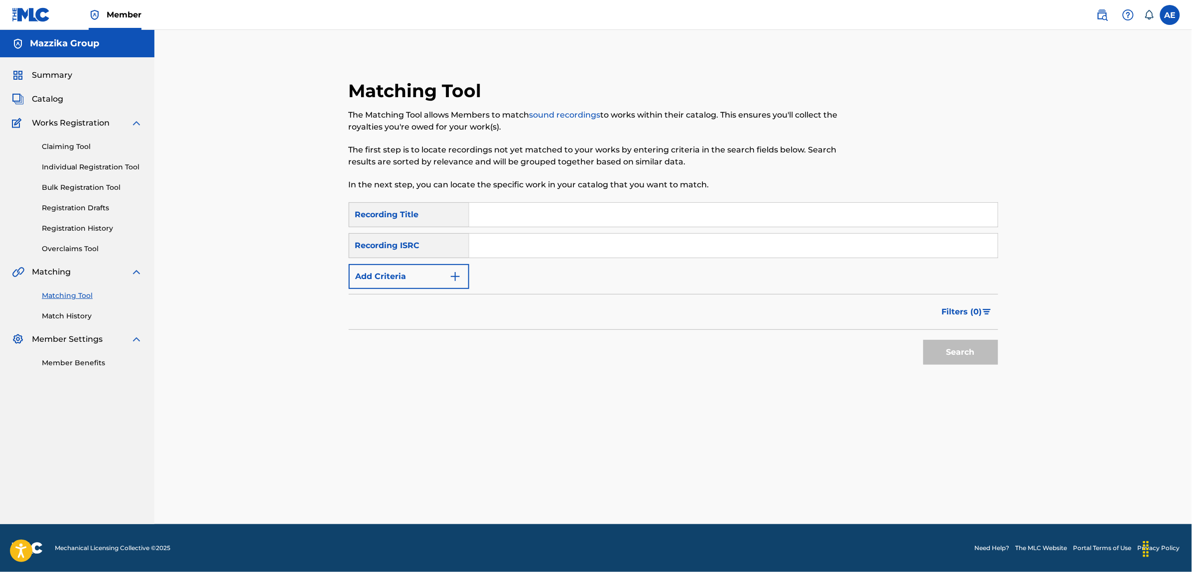
click at [450, 275] on img "Search Form" at bounding box center [455, 276] width 12 height 12
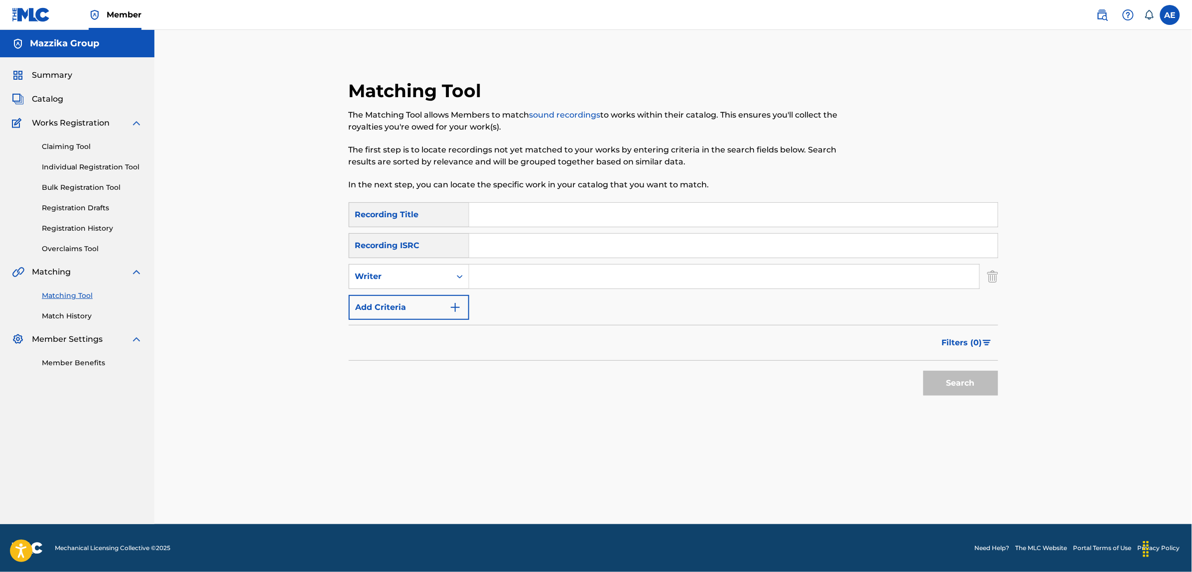
click at [510, 244] on input "Search Form" at bounding box center [733, 246] width 529 height 24
paste input "EGA020501829"
click at [924, 371] on button "Search" at bounding box center [961, 383] width 75 height 25
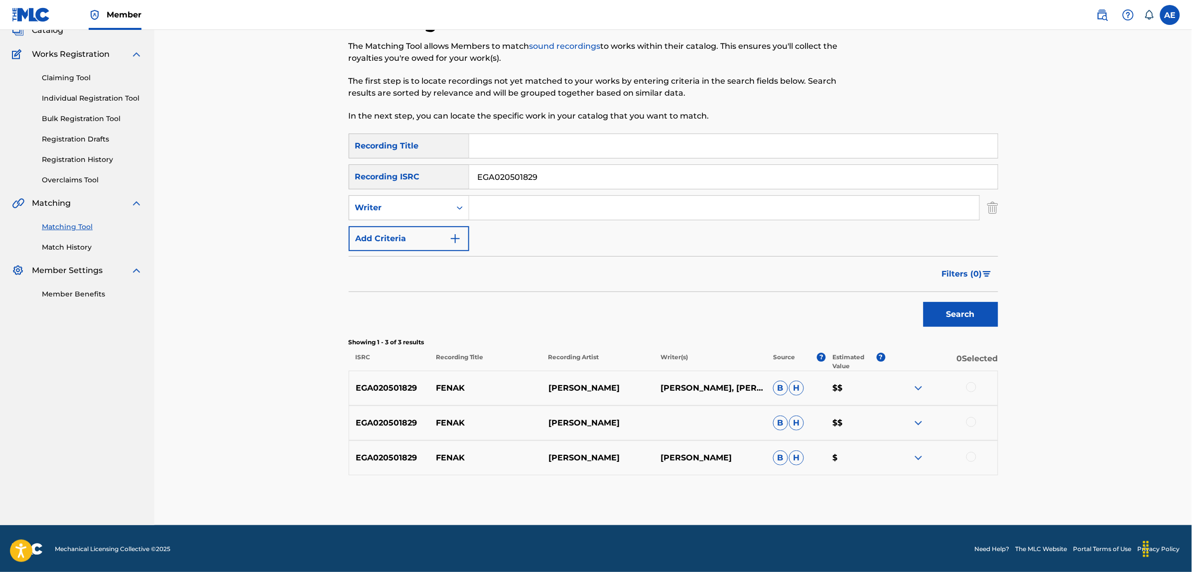
scroll to position [70, 0]
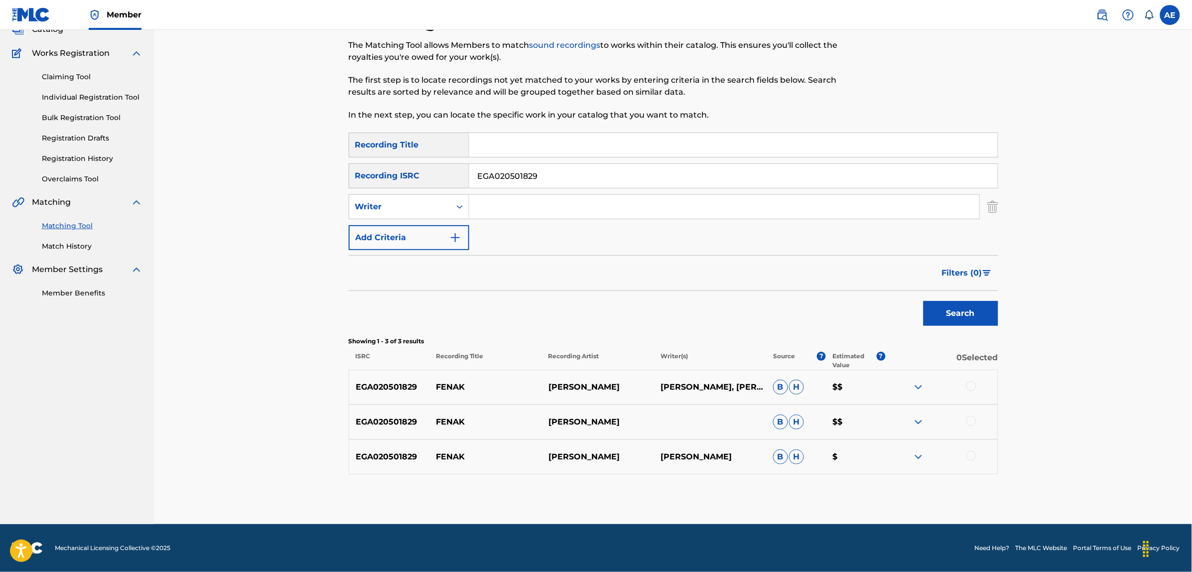
click at [970, 385] on div at bounding box center [971, 386] width 10 height 10
click at [970, 424] on div at bounding box center [971, 421] width 10 height 10
click at [969, 452] on div at bounding box center [971, 456] width 10 height 10
drag, startPoint x: 549, startPoint y: 178, endPoint x: 362, endPoint y: 173, distance: 187.4
click at [363, 173] on div "SearchWithCriteria9dc329fb-0c40-45ba-9316-c40cd2ced570 Recording ISRC EGA020501…" at bounding box center [674, 175] width 650 height 25
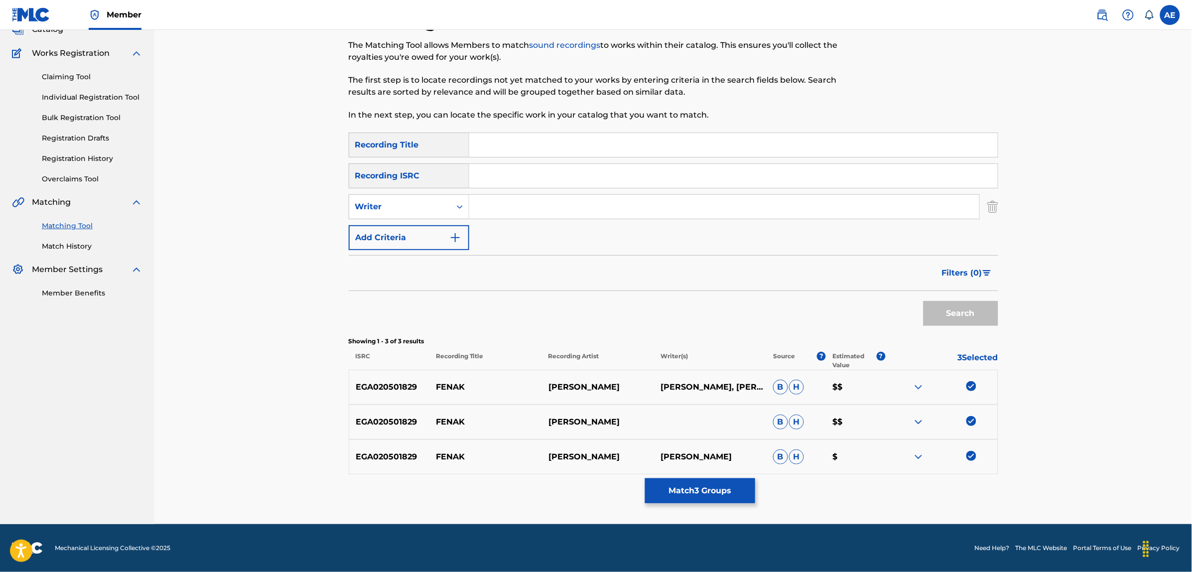
click at [511, 210] on input "Search Form" at bounding box center [724, 207] width 510 height 24
paste input "BAYOUMI MOHAMED HAMED MOHAMED"
drag, startPoint x: 531, startPoint y: 205, endPoint x: 377, endPoint y: 210, distance: 153.5
click at [377, 210] on div "SearchWithCriteria45ccc7e9-a05f-477d-ab4c-869d26076c86 Writer BAYOUMI MOHAMED H…" at bounding box center [674, 206] width 650 height 25
click at [644, 206] on input "MOHAMED HAMED MOHAMED" at bounding box center [724, 207] width 510 height 24
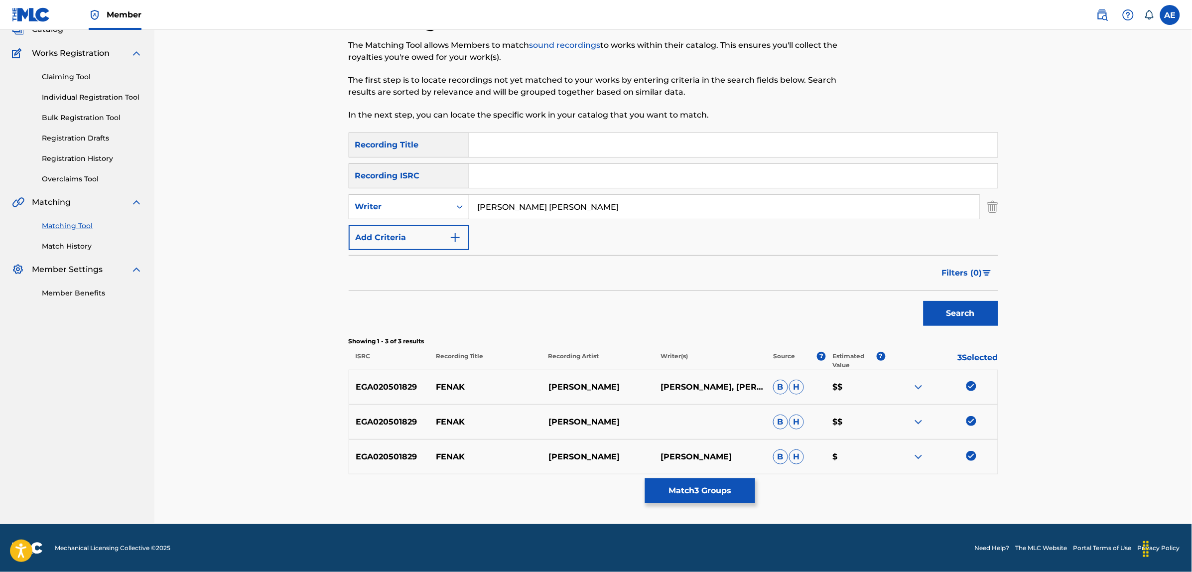
paste
drag, startPoint x: 661, startPoint y: 205, endPoint x: 385, endPoint y: 208, distance: 276.0
click at [386, 208] on div "SearchWithCriteria45ccc7e9-a05f-477d-ab4c-869d26076c86 Writer MOHAMED HAMED MOH…" at bounding box center [674, 206] width 650 height 25
click at [474, 143] on input "Search Form" at bounding box center [733, 145] width 529 height 24
click at [924, 301] on button "Search" at bounding box center [961, 313] width 75 height 25
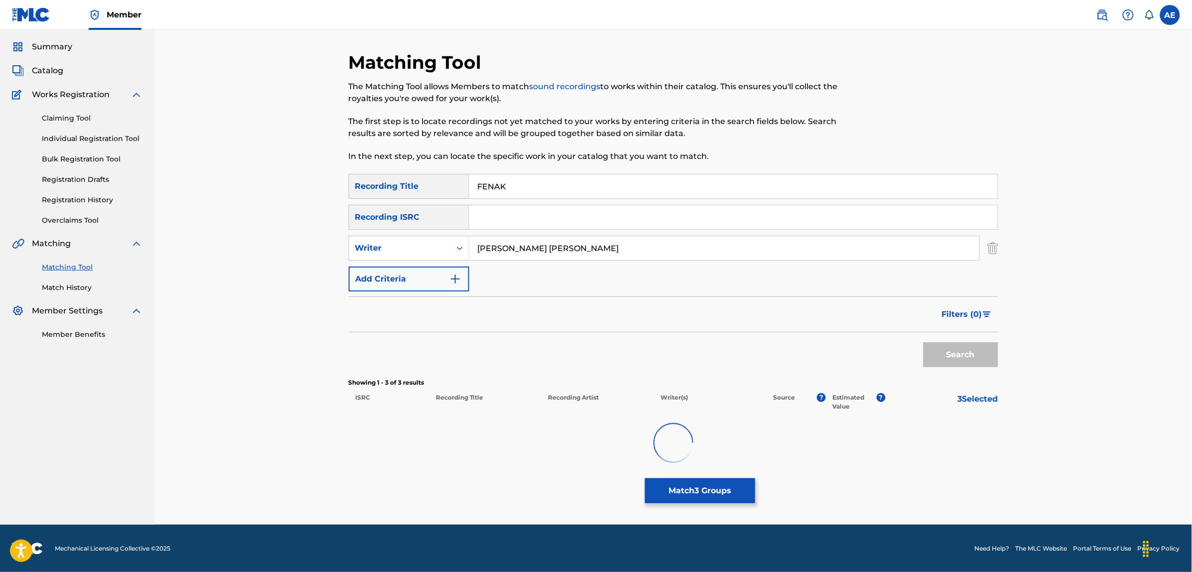
scroll to position [35, 0]
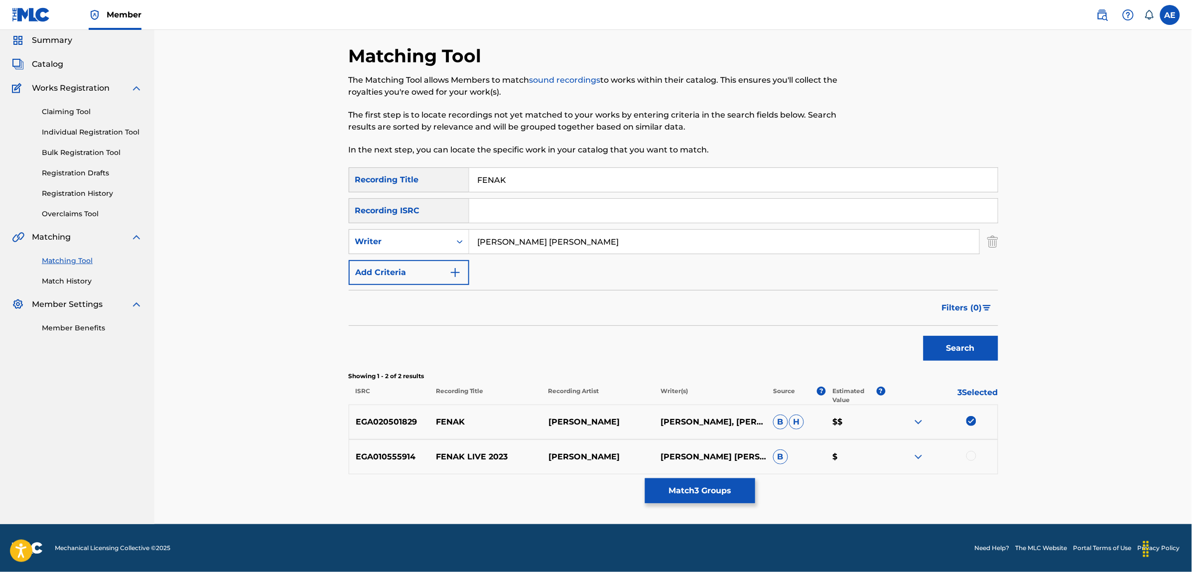
click at [974, 452] on div at bounding box center [971, 456] width 10 height 10
drag, startPoint x: 657, startPoint y: 238, endPoint x: 279, endPoint y: 239, distance: 377.1
click at [280, 240] on div "Matching Tool The Matching Tool allows Members to match sound recordings to wor…" at bounding box center [673, 259] width 1038 height 529
click at [924, 336] on button "Search" at bounding box center [961, 348] width 75 height 25
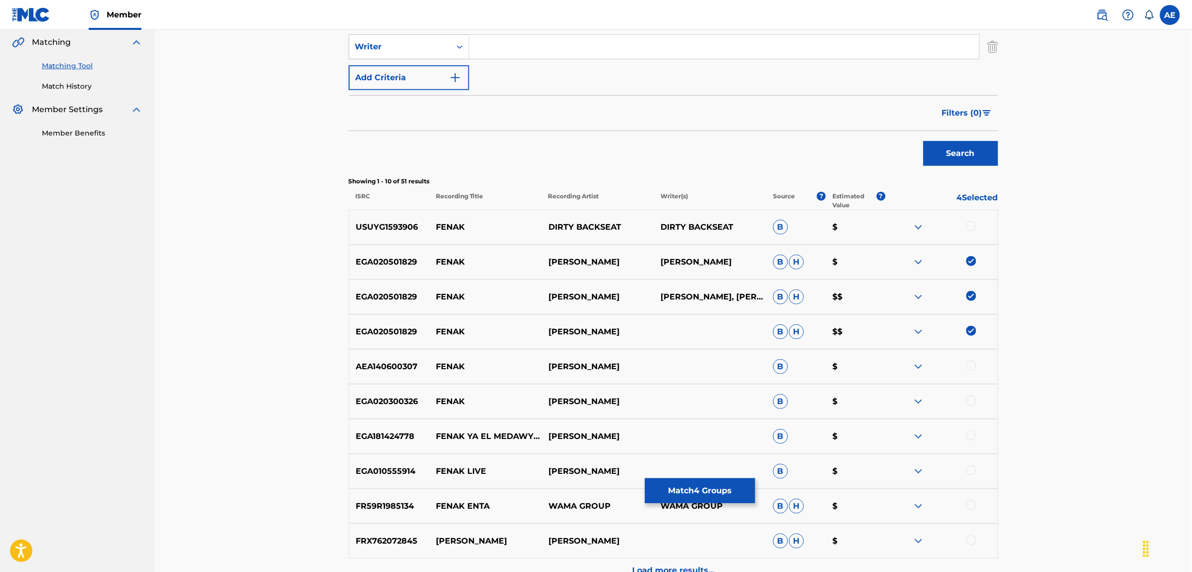
scroll to position [284, 0]
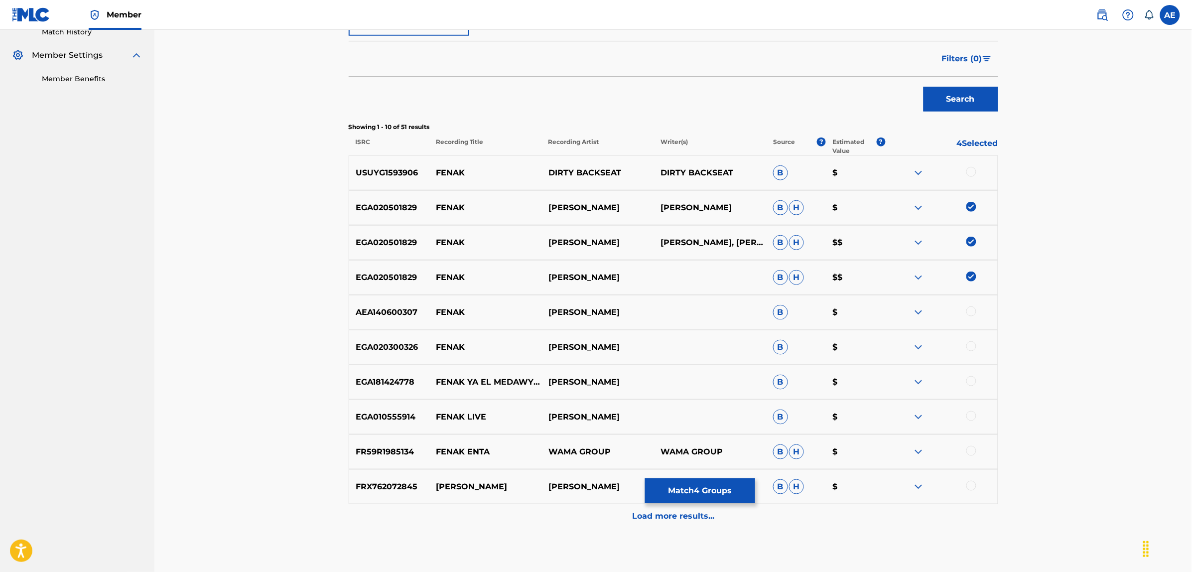
click at [974, 347] on div at bounding box center [971, 346] width 10 height 10
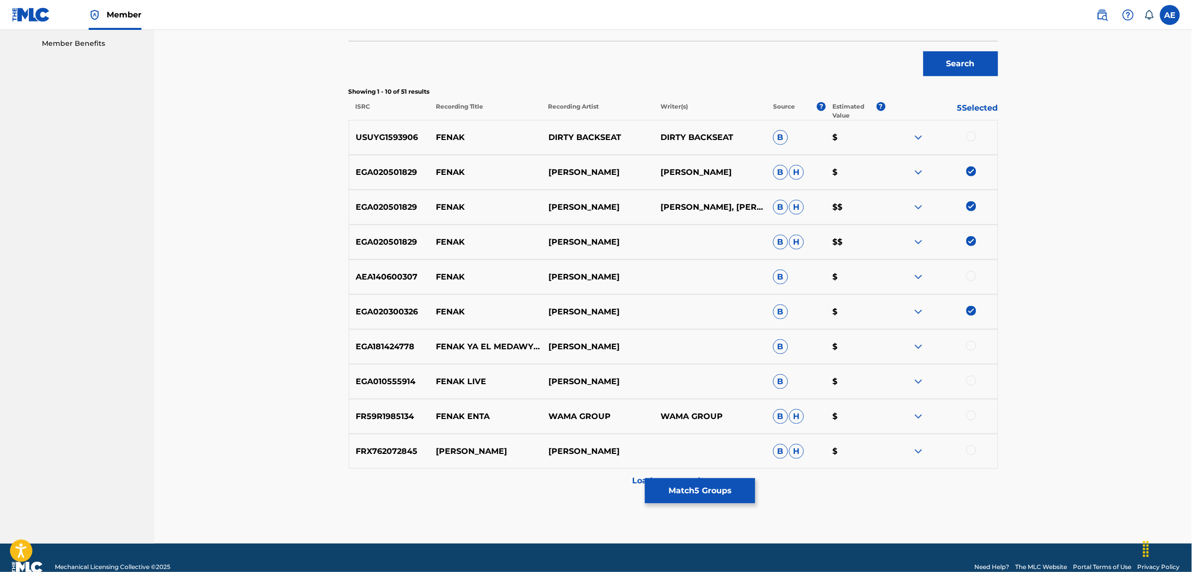
scroll to position [339, 0]
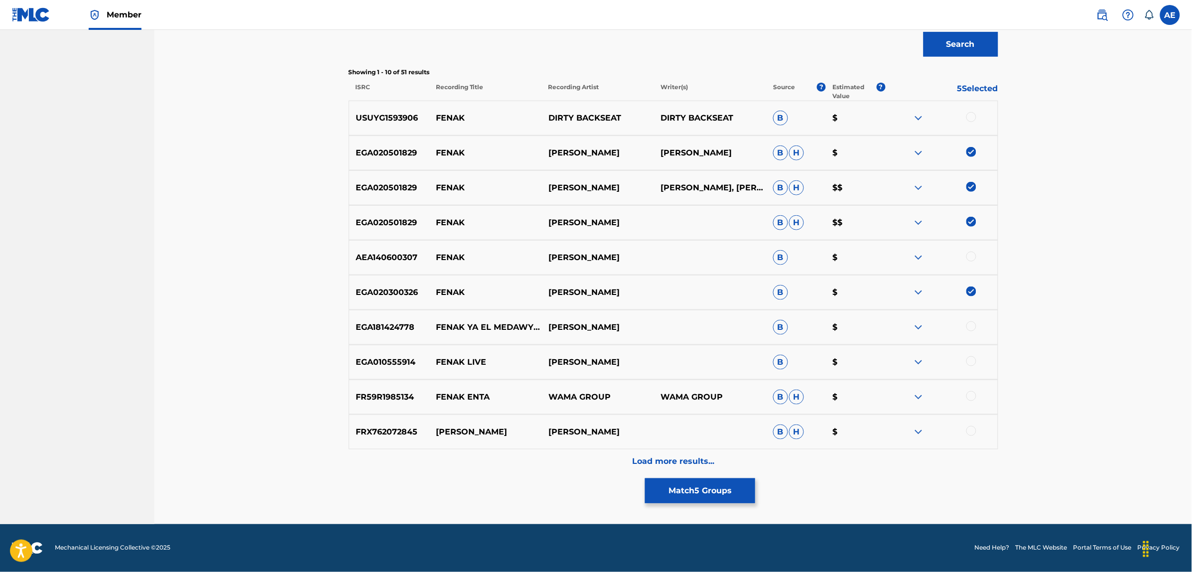
click at [969, 358] on div at bounding box center [971, 361] width 10 height 10
click at [570, 460] on div "Load more results..." at bounding box center [674, 461] width 650 height 25
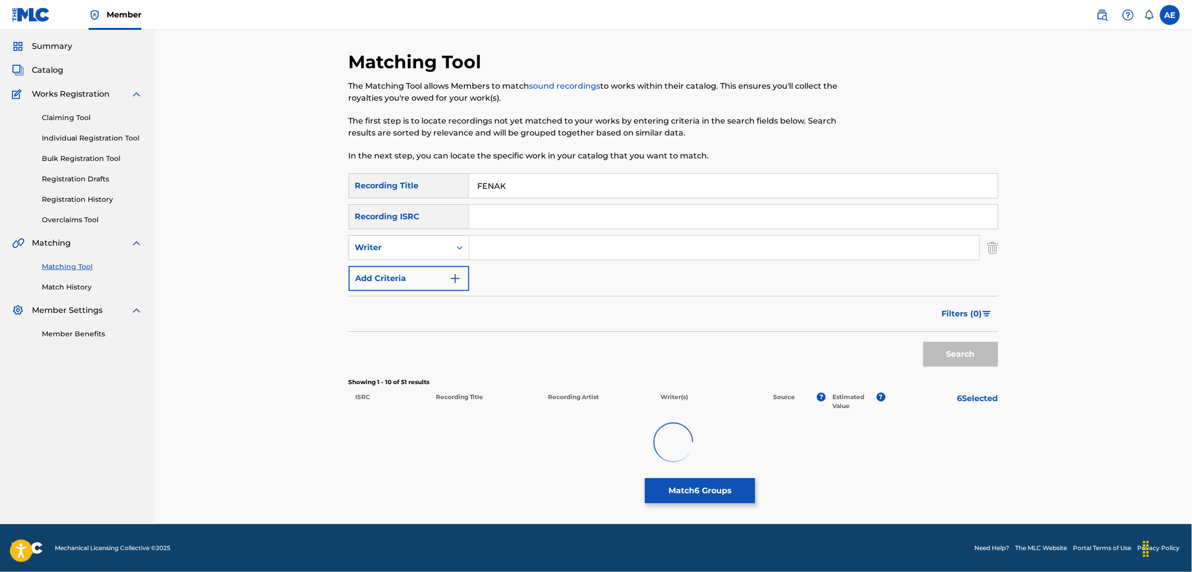
scroll to position [28, 0]
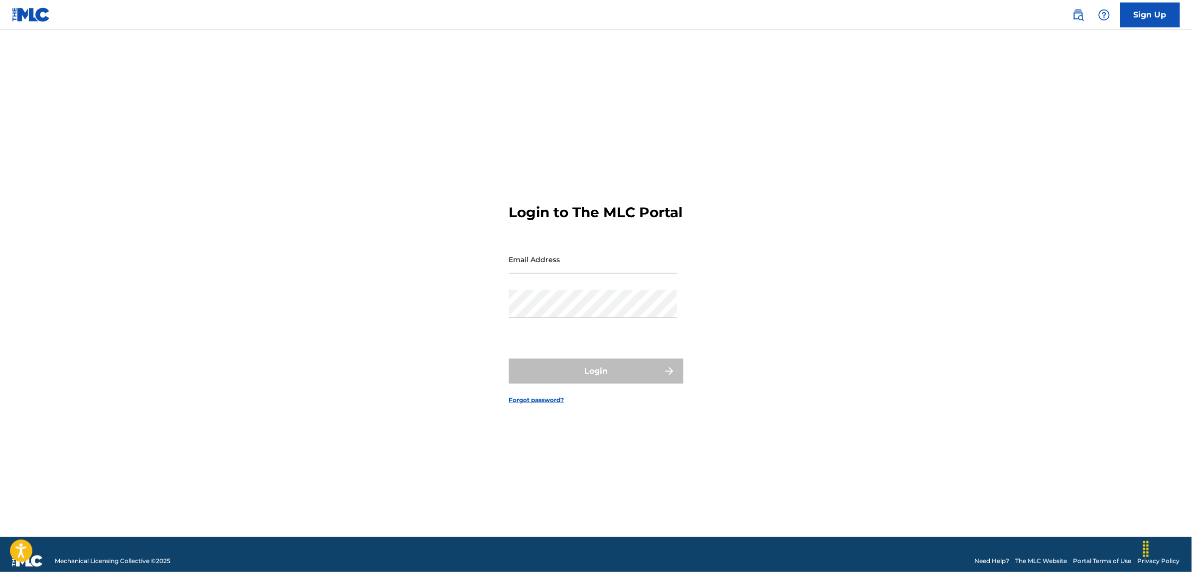
click at [598, 267] on input "Email Address" at bounding box center [593, 259] width 168 height 28
type input "[PERSON_NAME][EMAIL_ADDRESS][DOMAIN_NAME]"
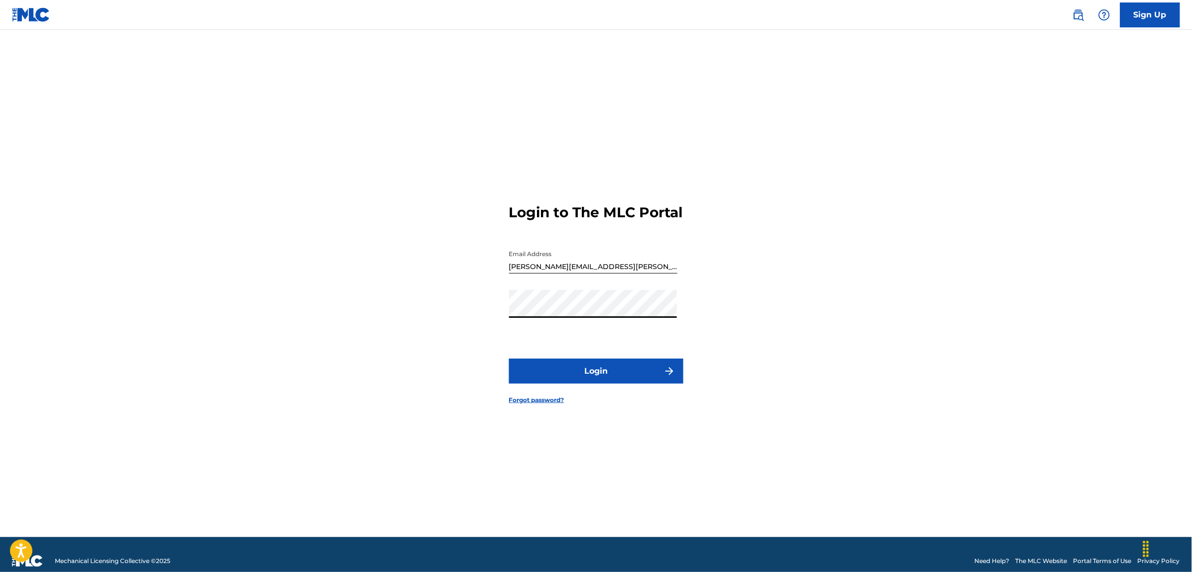
click at [574, 377] on button "Login" at bounding box center [596, 371] width 174 height 25
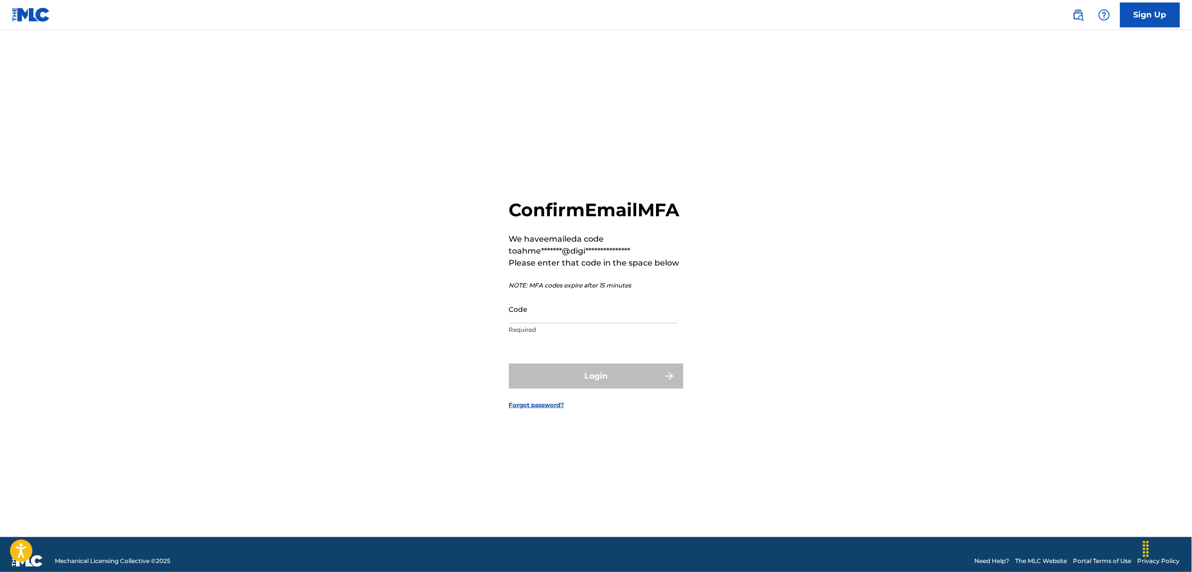
click at [543, 322] on input "Code" at bounding box center [593, 309] width 168 height 28
paste input "792148"
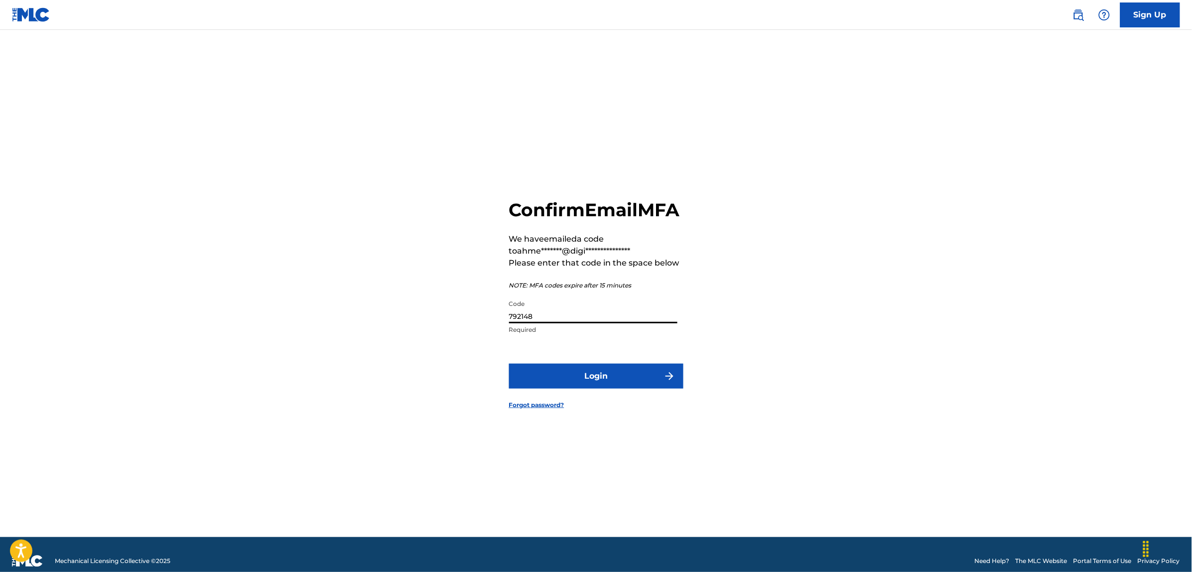
type input "792148"
click at [509, 364] on button "Login" at bounding box center [596, 376] width 174 height 25
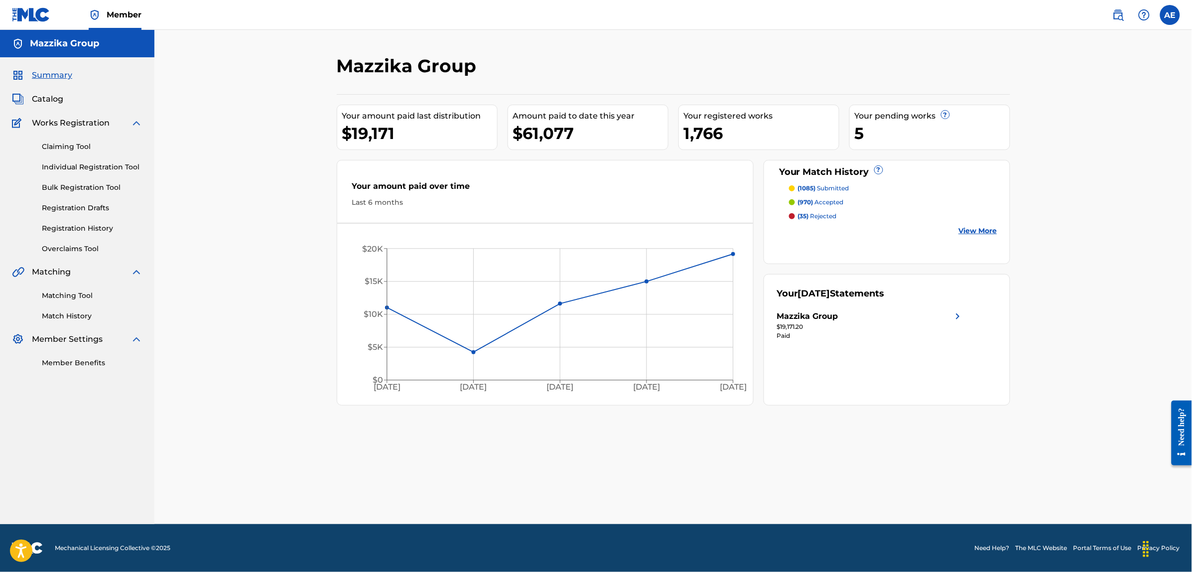
click at [66, 294] on link "Matching Tool" at bounding box center [92, 295] width 101 height 10
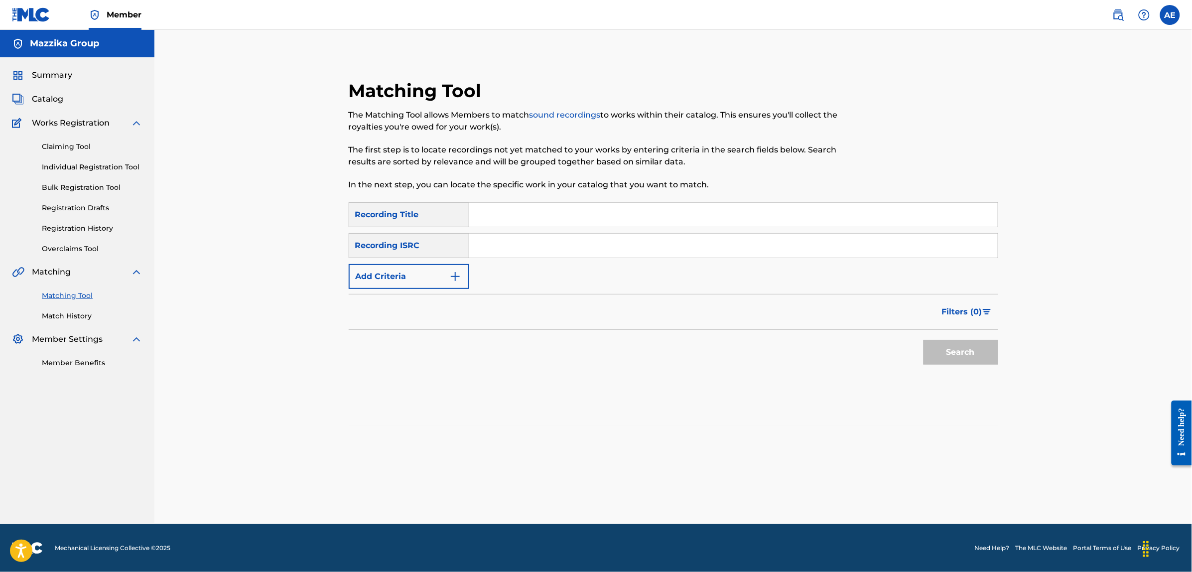
click at [452, 273] on img "Search Form" at bounding box center [455, 276] width 12 height 12
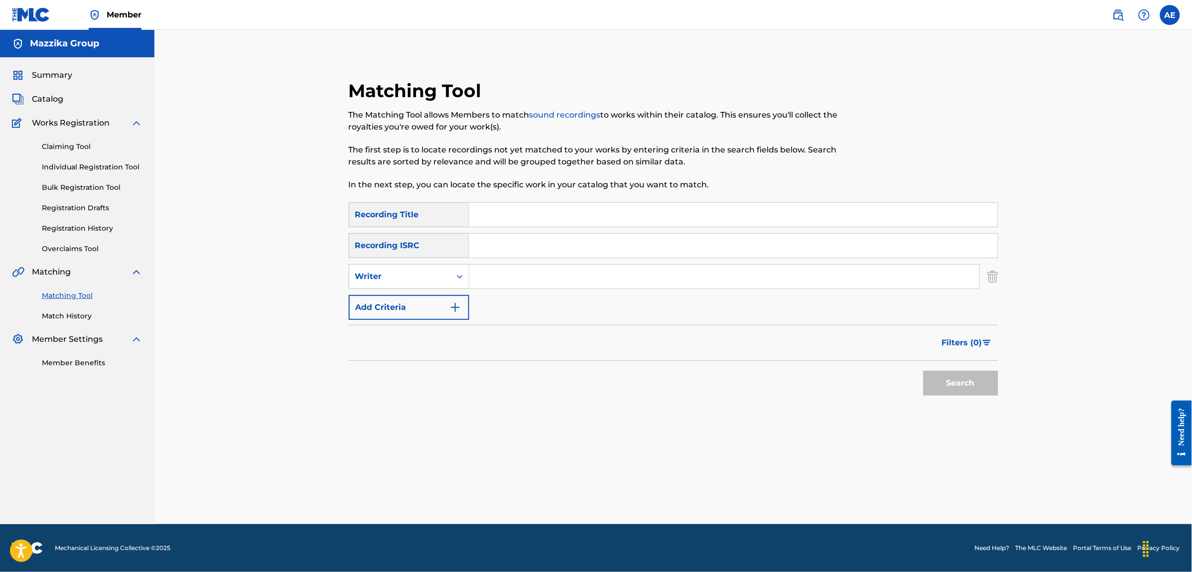
click at [511, 241] on input "Search Form" at bounding box center [733, 246] width 529 height 24
paste input "EGA020501829"
type input "EGA020501829"
click at [924, 371] on button "Search" at bounding box center [961, 383] width 75 height 25
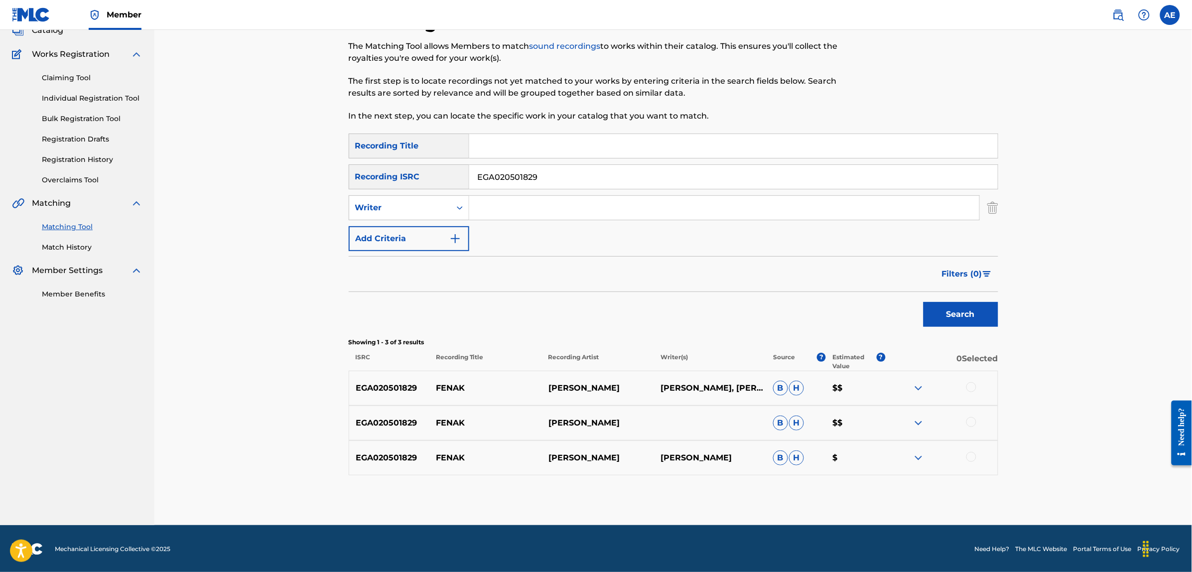
scroll to position [70, 0]
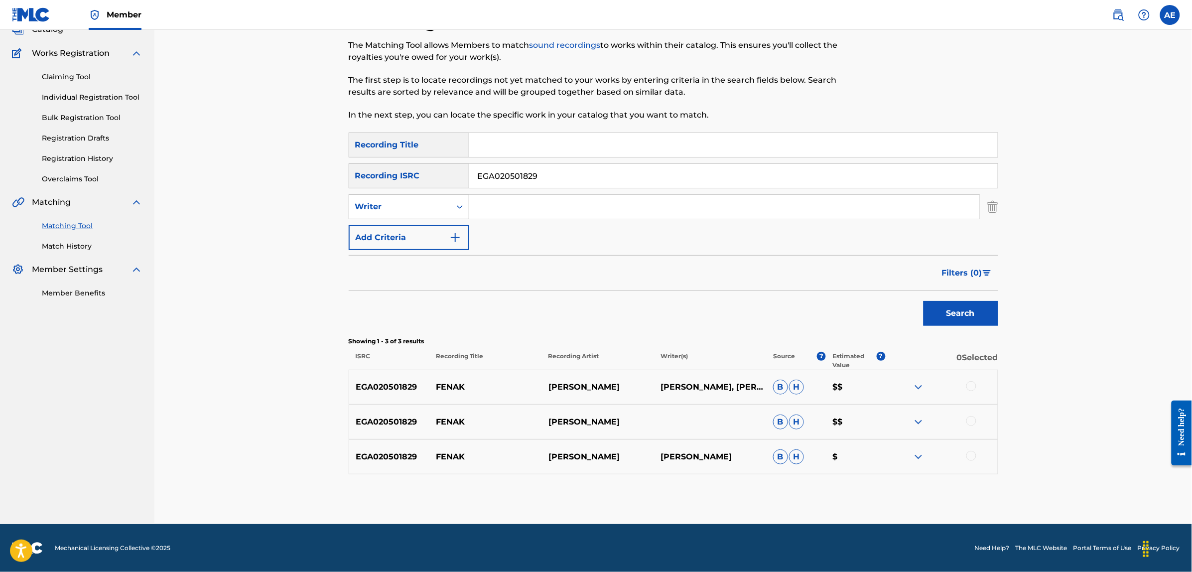
click at [972, 385] on div at bounding box center [971, 386] width 10 height 10
click at [970, 419] on div at bounding box center [971, 421] width 10 height 10
click at [968, 457] on div at bounding box center [971, 456] width 10 height 10
drag, startPoint x: 551, startPoint y: 173, endPoint x: 390, endPoint y: 179, distance: 161.5
click at [392, 179] on div "SearchWithCriteria004fa499-d7a2-4a6f-9819-be3498555126 Recording ISRC EGA020501…" at bounding box center [674, 175] width 650 height 25
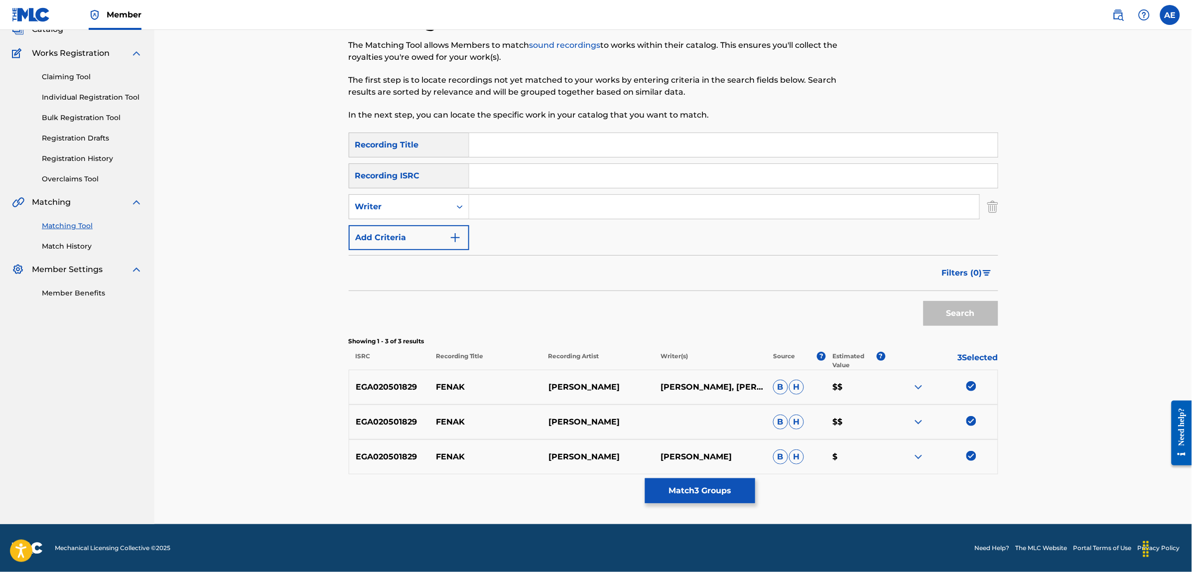
click at [494, 200] on input "Search Form" at bounding box center [724, 207] width 510 height 24
paste input "BAYOUMI MOHAMED HAMED MOHAMED"
drag, startPoint x: 529, startPoint y: 204, endPoint x: 370, endPoint y: 205, distance: 158.4
click at [372, 205] on div "SearchWithCriteriae46458f8-5d8c-4a63-8481-fe676c9785a0 Writer BAYOUMI MOHAMED H…" at bounding box center [674, 206] width 650 height 25
click at [652, 198] on input "MOHAMED HAMED MOHAMED" at bounding box center [724, 207] width 510 height 24
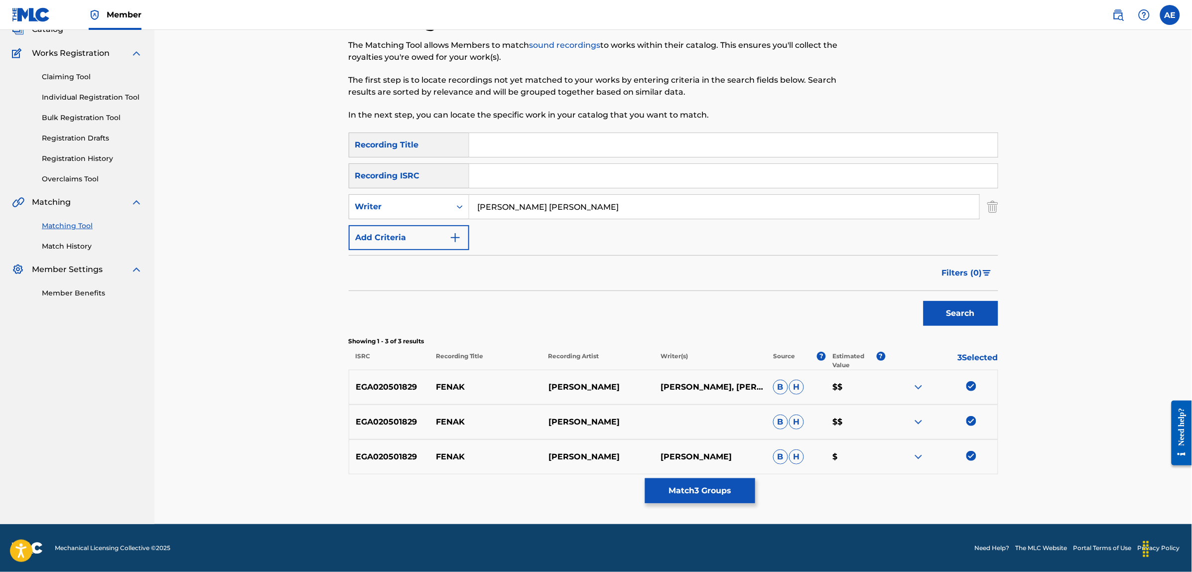
paste input "BAYOUMI"
type input "MOHAMED HAMED MOHAMED BAYOUMI"
click at [514, 145] on input "Search Form" at bounding box center [733, 145] width 529 height 24
paste input "FENAK"
type input "FENAK"
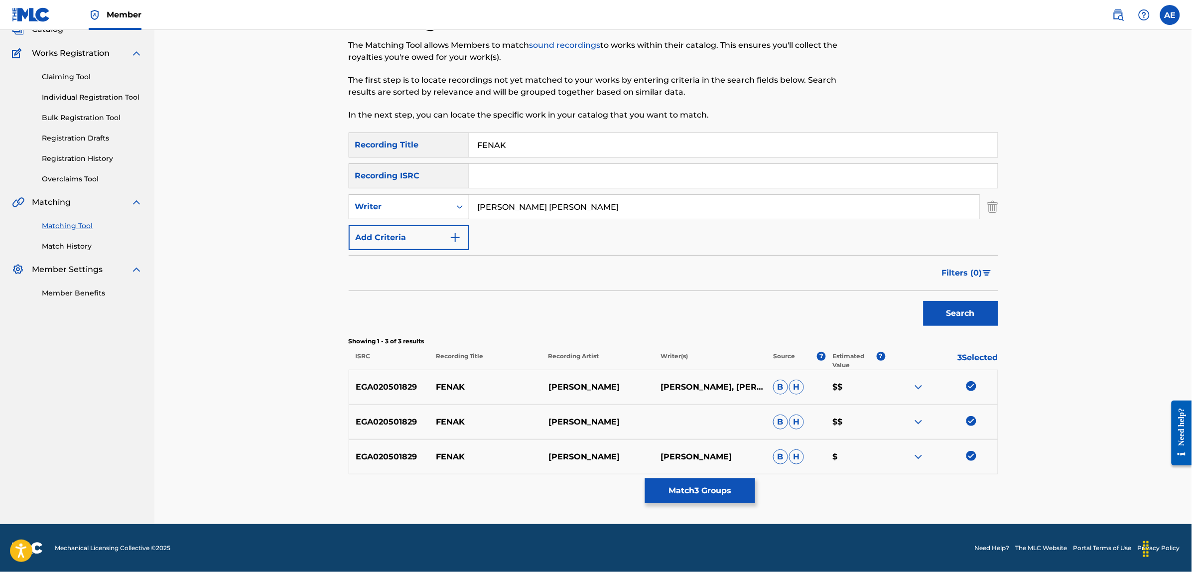
click at [924, 301] on button "Search" at bounding box center [961, 313] width 75 height 25
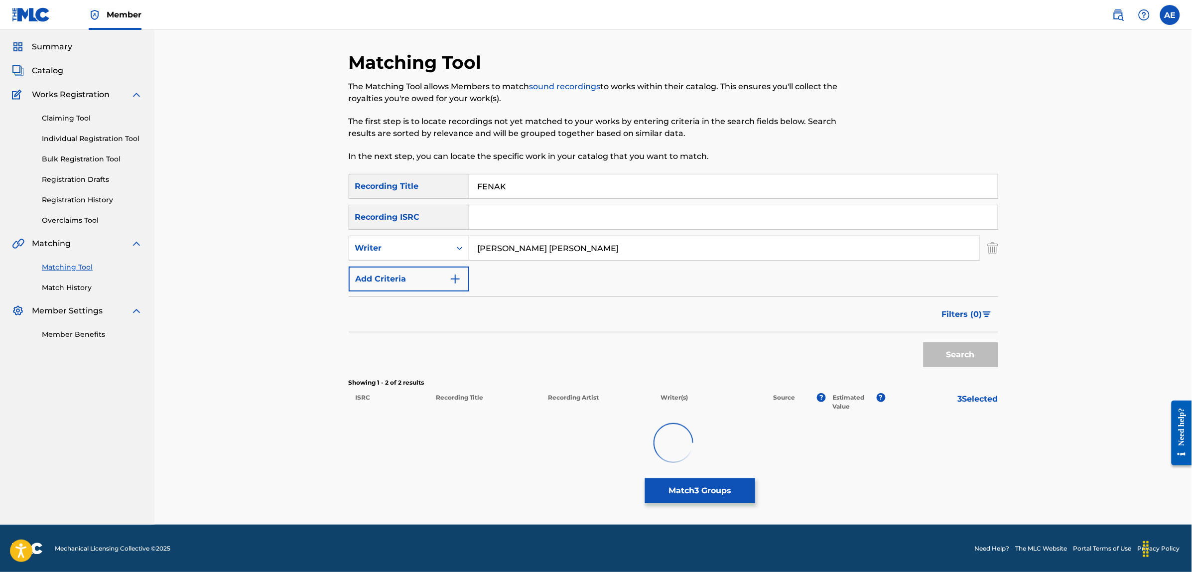
scroll to position [35, 0]
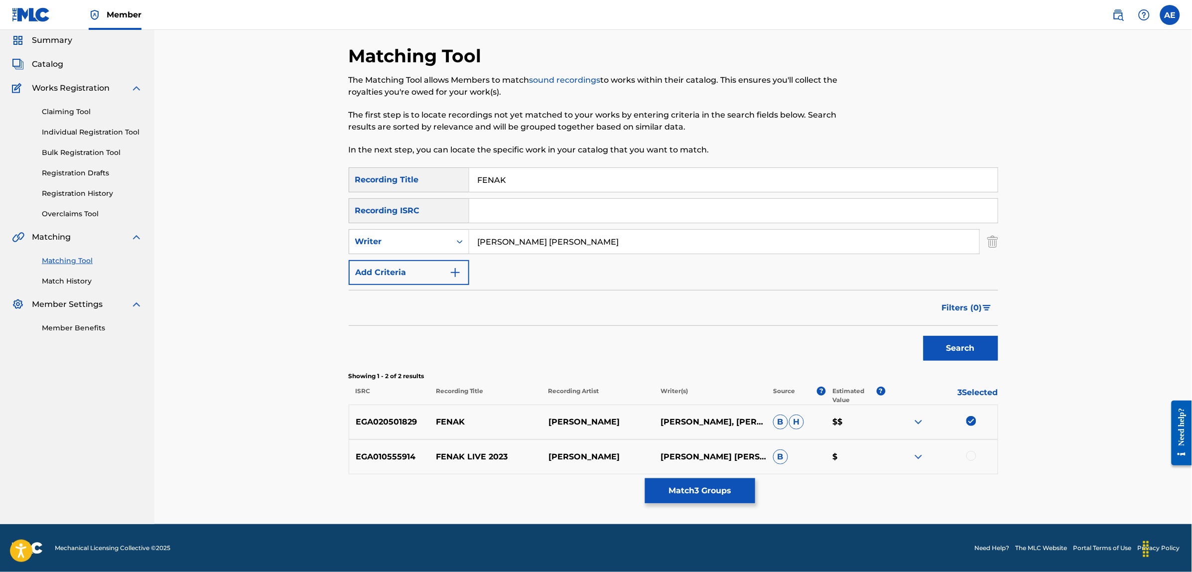
click at [969, 455] on div at bounding box center [971, 456] width 10 height 10
drag, startPoint x: 634, startPoint y: 244, endPoint x: 304, endPoint y: 247, distance: 329.3
click at [306, 247] on div "Matching Tool The Matching Tool allows Members to match sound recordings to wor…" at bounding box center [673, 259] width 1038 height 529
click at [924, 336] on button "Search" at bounding box center [961, 348] width 75 height 25
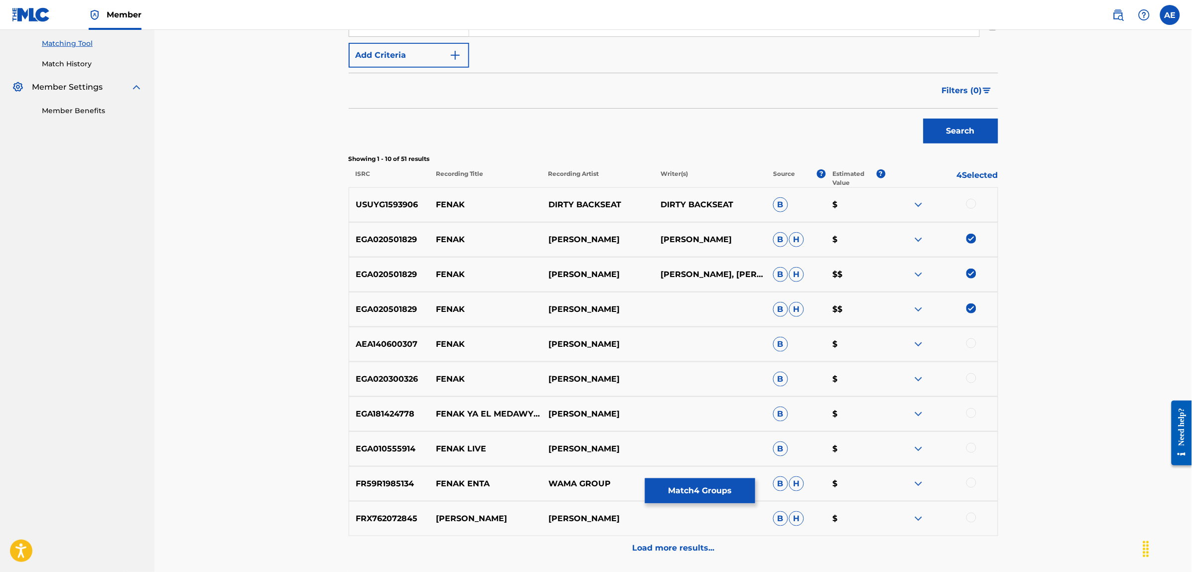
scroll to position [284, 0]
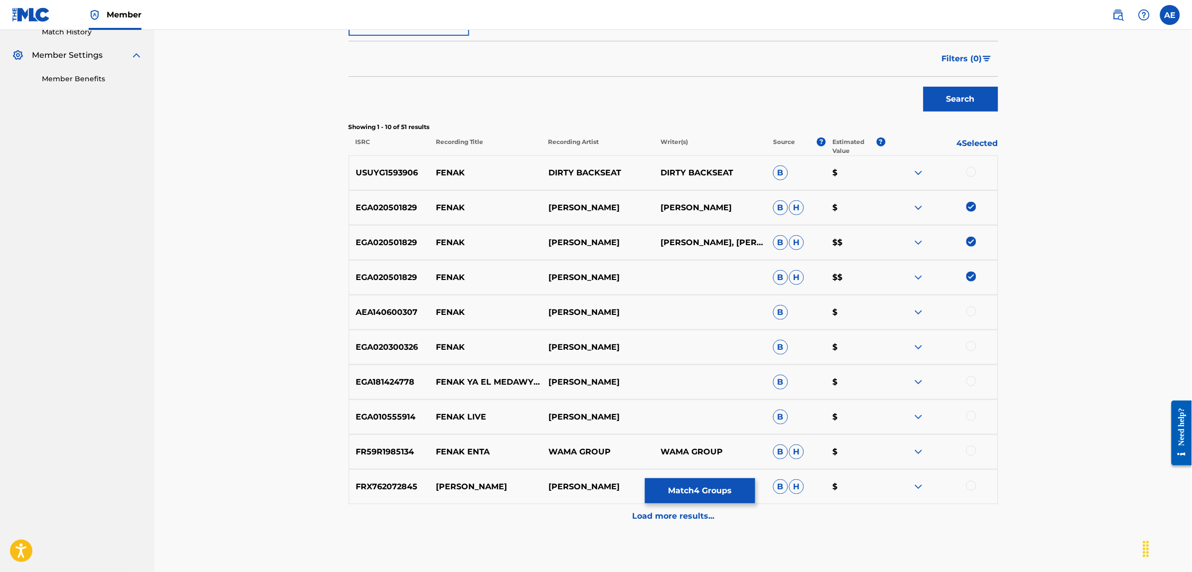
click at [969, 344] on div at bounding box center [971, 346] width 10 height 10
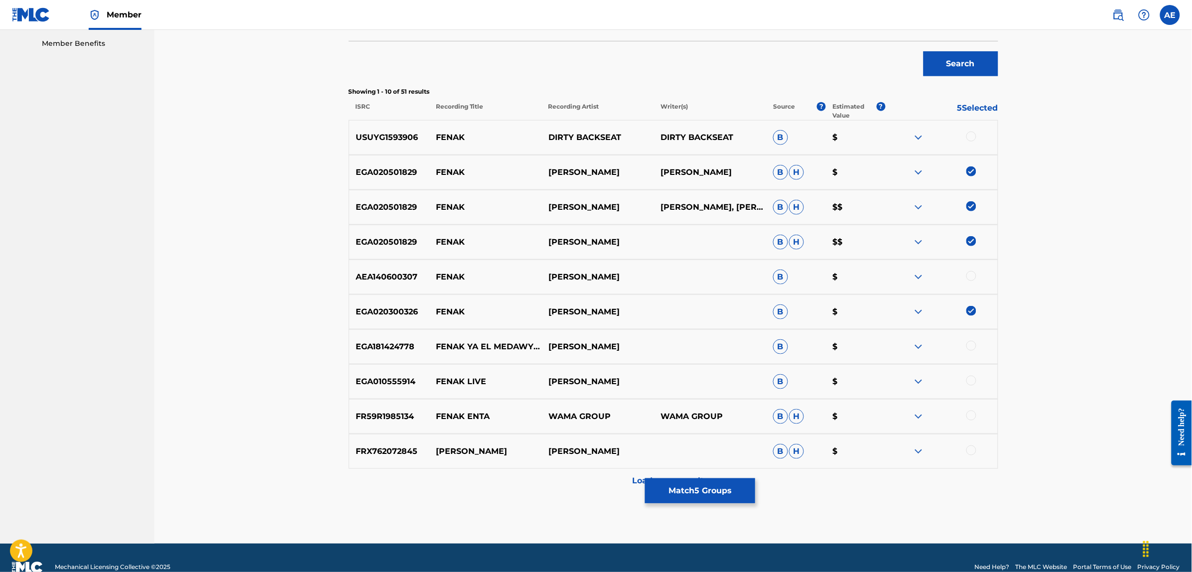
scroll to position [339, 0]
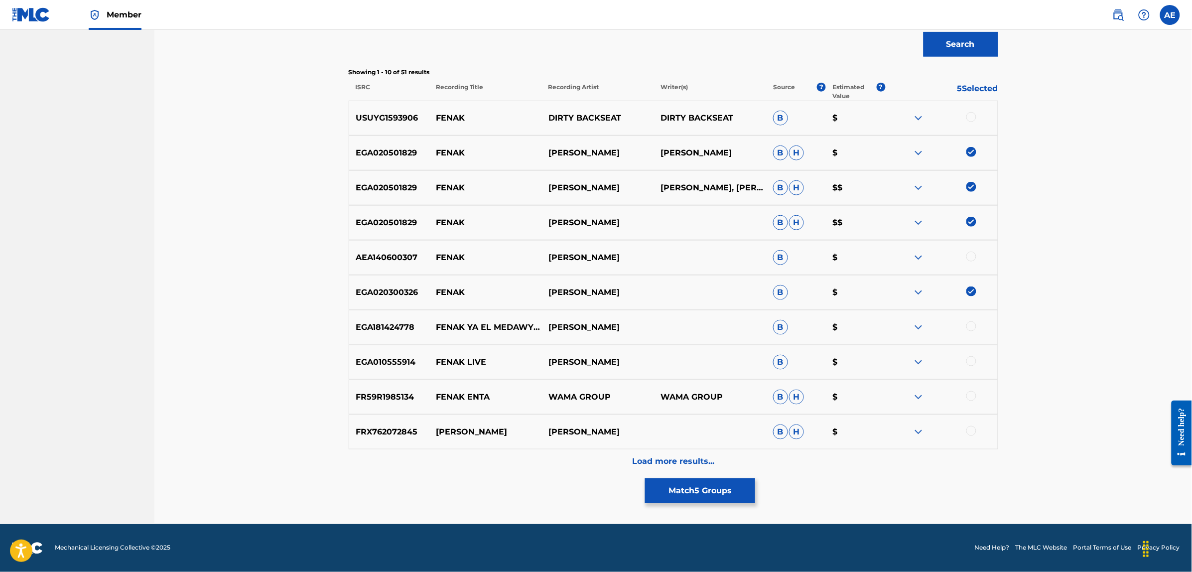
click at [971, 361] on div at bounding box center [971, 361] width 10 height 10
click at [603, 462] on div "Load more results..." at bounding box center [674, 461] width 650 height 25
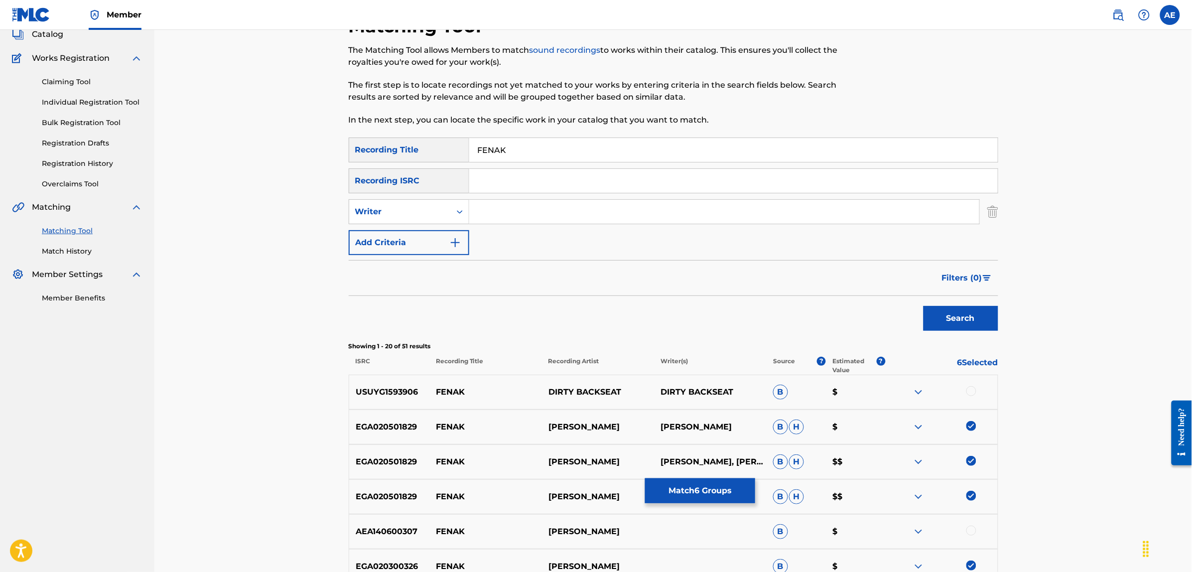
scroll to position [0, 0]
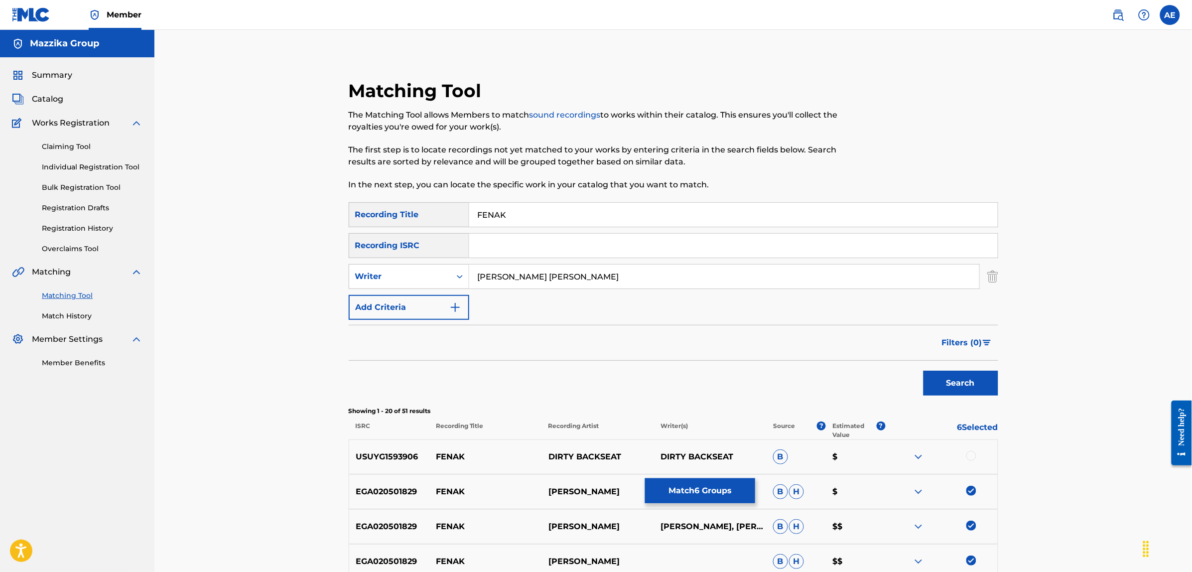
type input "MOHAMED HAMED MOHAMED BAYOUMI"
drag, startPoint x: 518, startPoint y: 213, endPoint x: 419, endPoint y: 213, distance: 99.1
click at [419, 213] on div "SearchWithCriteriae3a1b430-1f98-4970-9072-555b42c39fc3 Recording Title FENAK" at bounding box center [674, 214] width 650 height 25
type input "فينك"
click at [924, 371] on button "Search" at bounding box center [961, 383] width 75 height 25
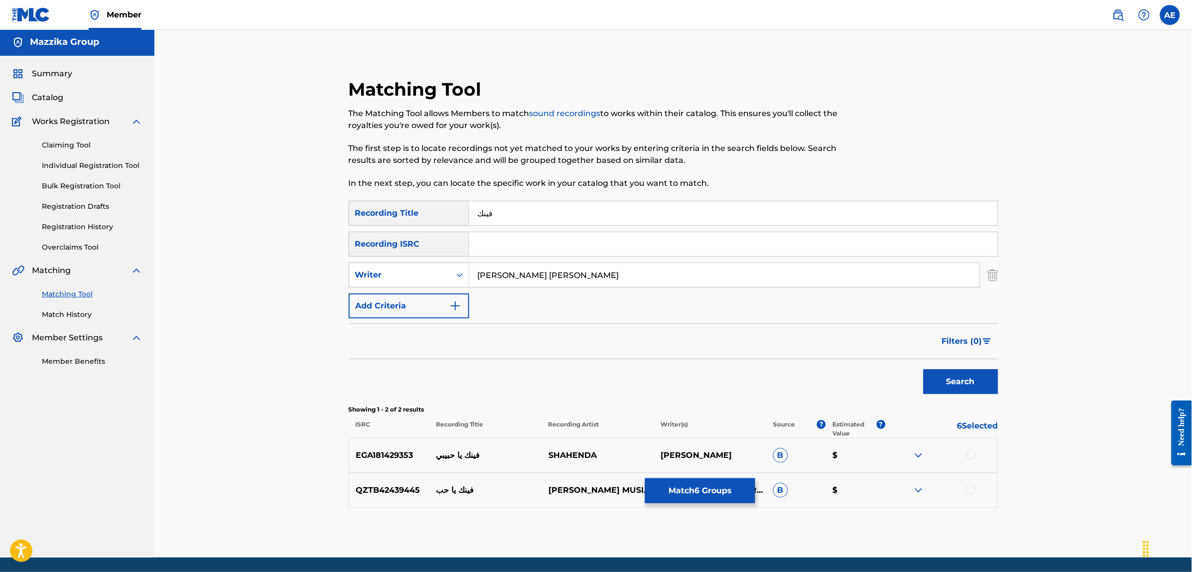
scroll to position [35, 0]
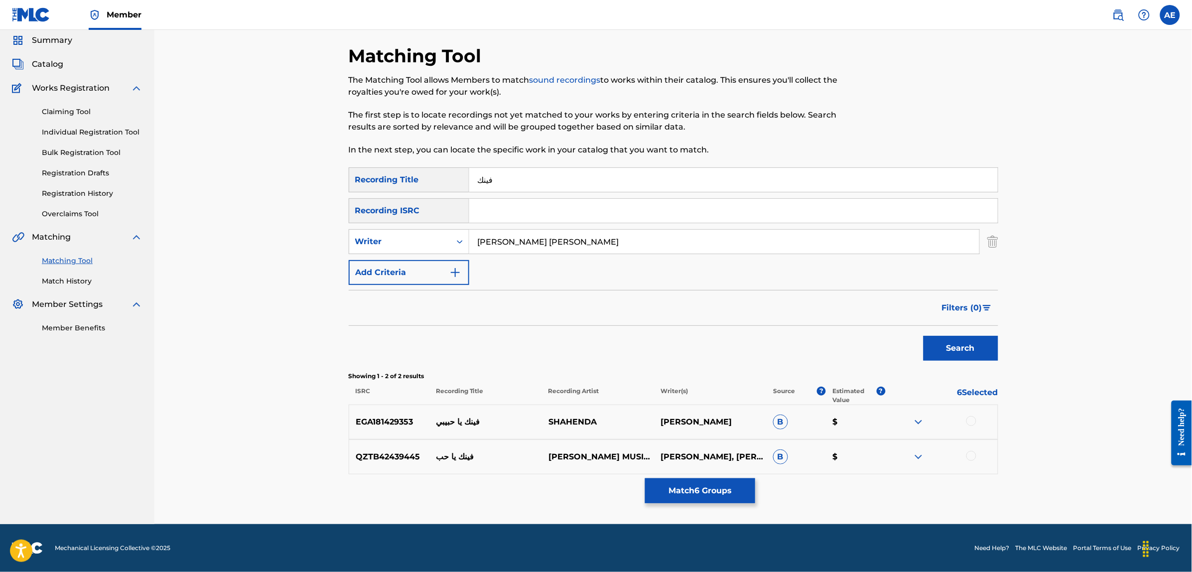
drag, startPoint x: 660, startPoint y: 244, endPoint x: 295, endPoint y: 229, distance: 365.5
click at [295, 229] on div "Matching Tool The Matching Tool allows Members to match sound recordings to wor…" at bounding box center [673, 259] width 1038 height 529
click at [924, 336] on button "Search" at bounding box center [961, 348] width 75 height 25
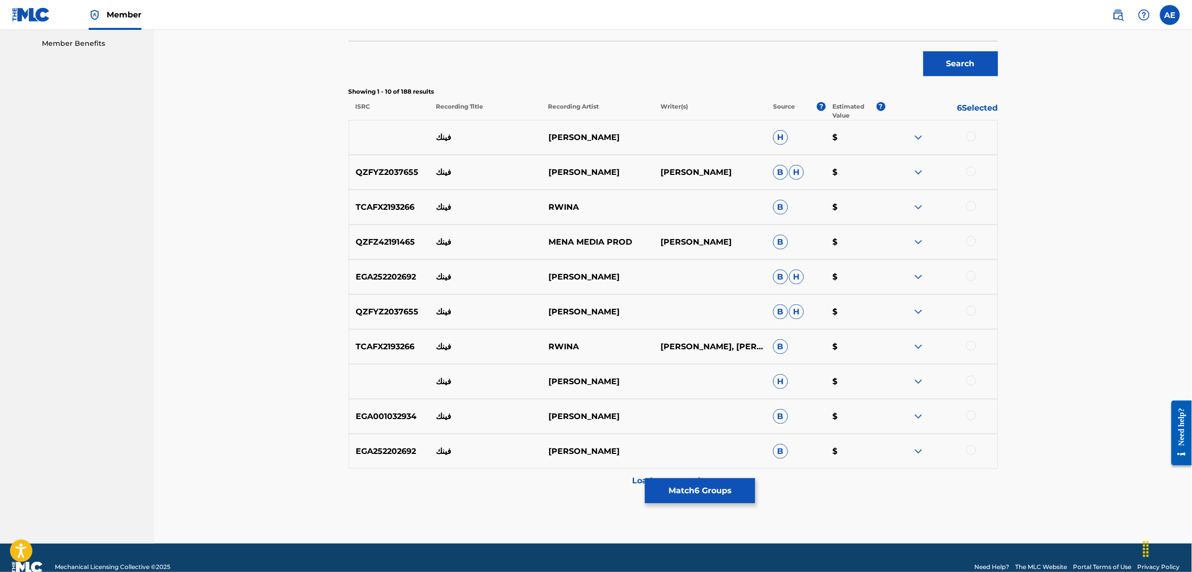
scroll to position [339, 0]
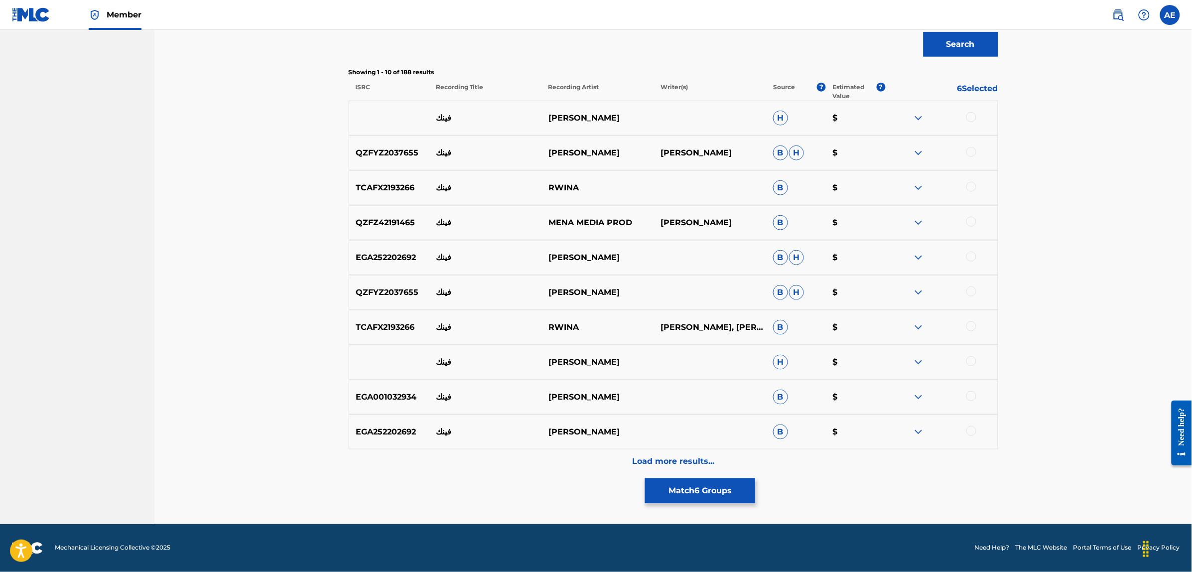
click at [969, 362] on div at bounding box center [971, 361] width 10 height 10
click at [974, 400] on div at bounding box center [941, 397] width 112 height 12
click at [974, 396] on div at bounding box center [971, 396] width 10 height 10
click at [554, 460] on div "Load more results..." at bounding box center [674, 461] width 650 height 25
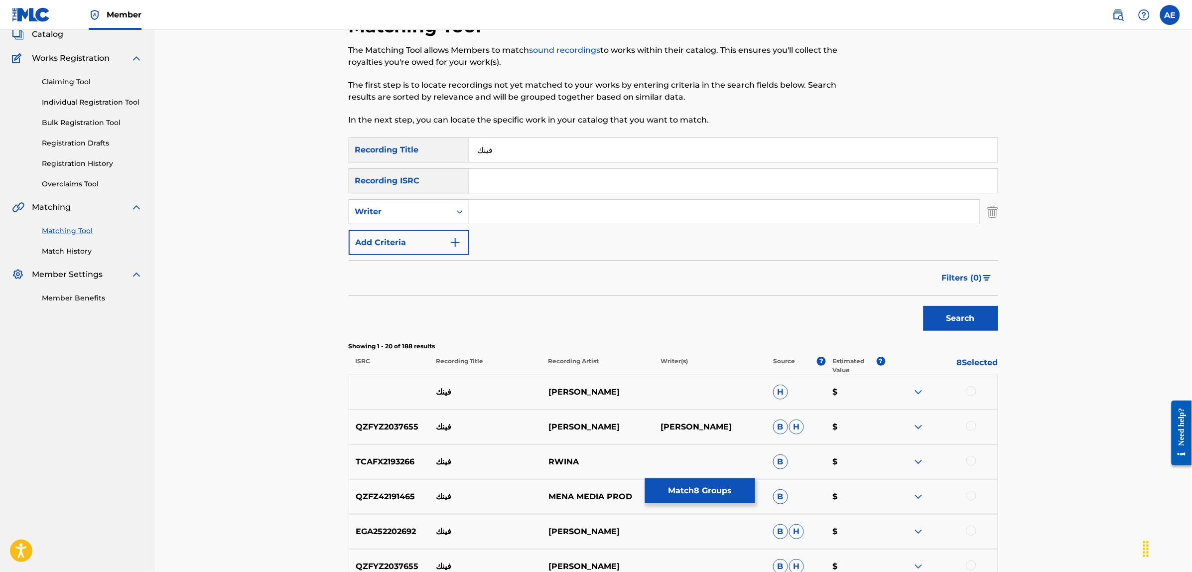
scroll to position [0, 0]
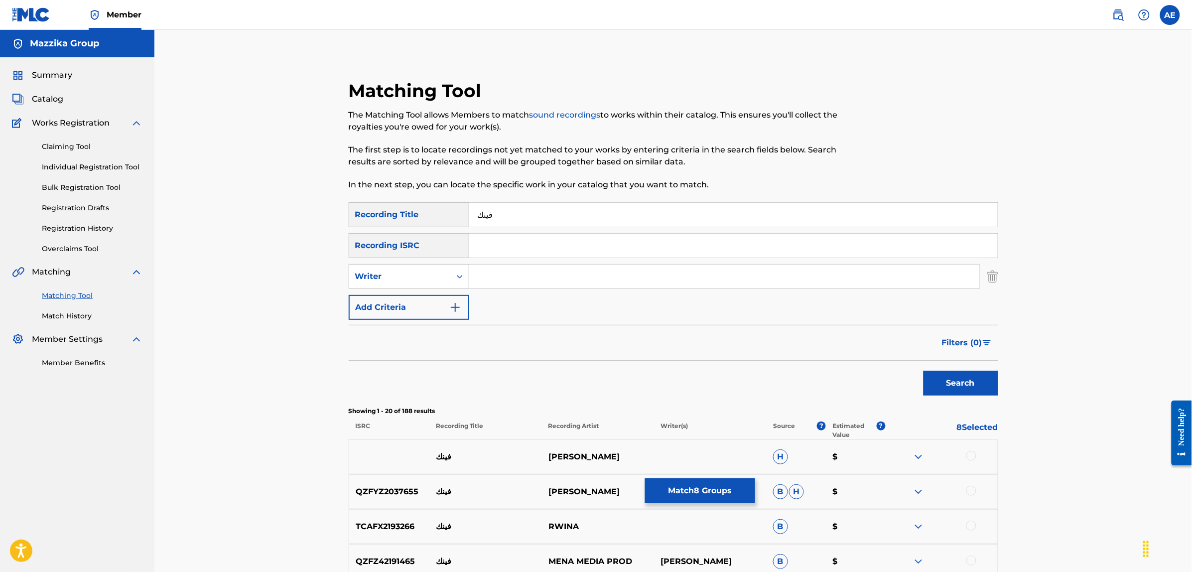
click at [693, 496] on button "Match 8 Groups" at bounding box center [700, 490] width 110 height 25
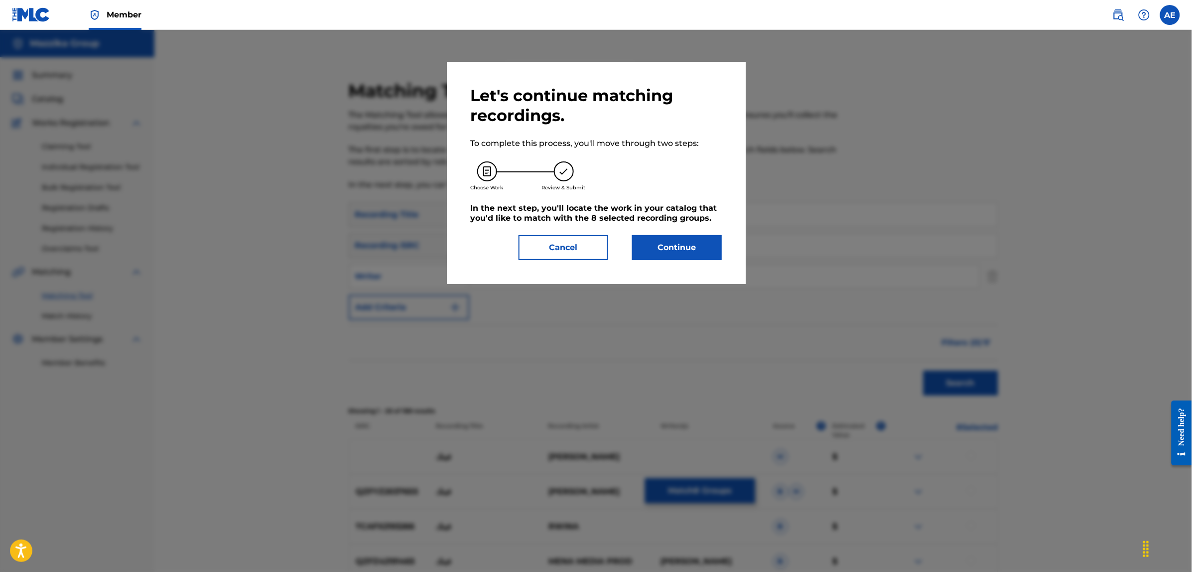
click at [664, 241] on button "Continue" at bounding box center [677, 247] width 90 height 25
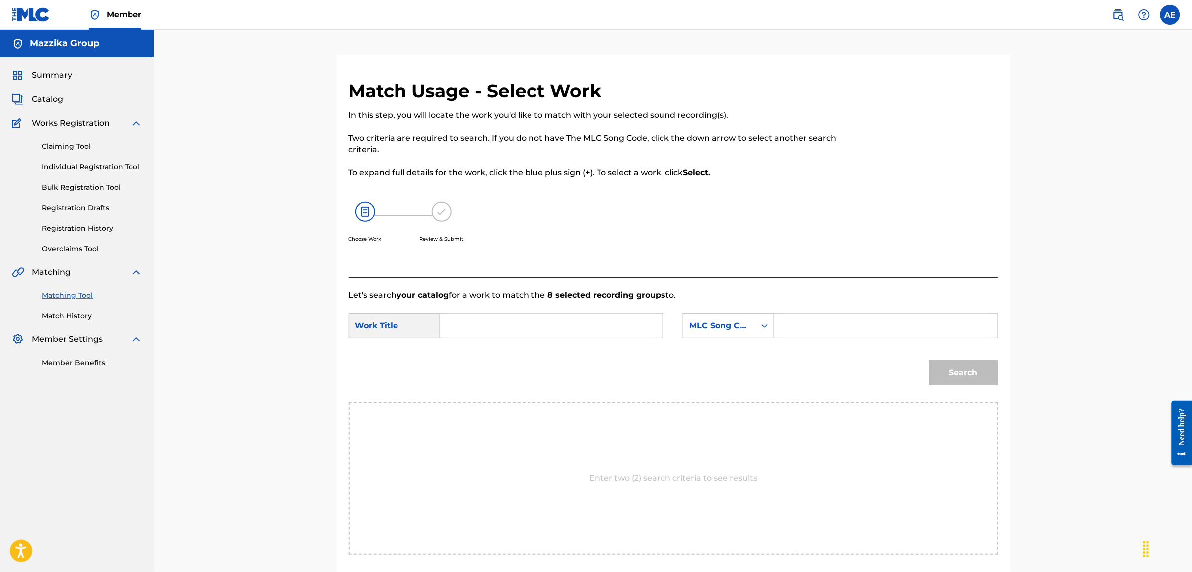
click at [590, 319] on input "Search Form" at bounding box center [551, 326] width 206 height 24
paste input "FENAK"
type input "FENAK"
click at [823, 335] on input "Search Form" at bounding box center [886, 326] width 206 height 24
paste input "FB50B8"
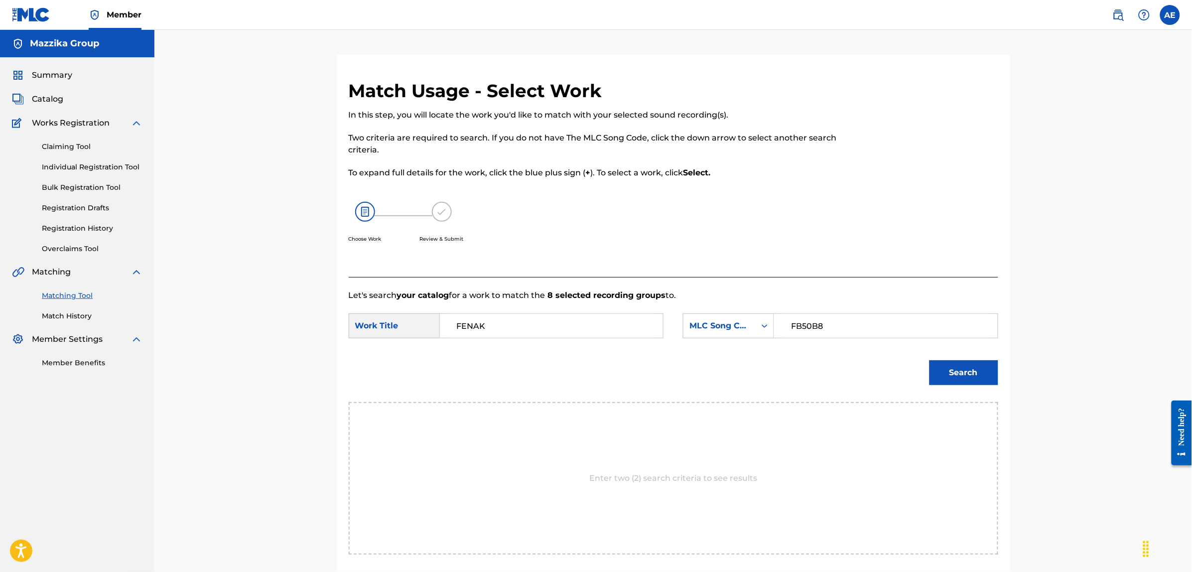
type input "FB50B8"
click at [930, 360] on button "Search" at bounding box center [964, 372] width 69 height 25
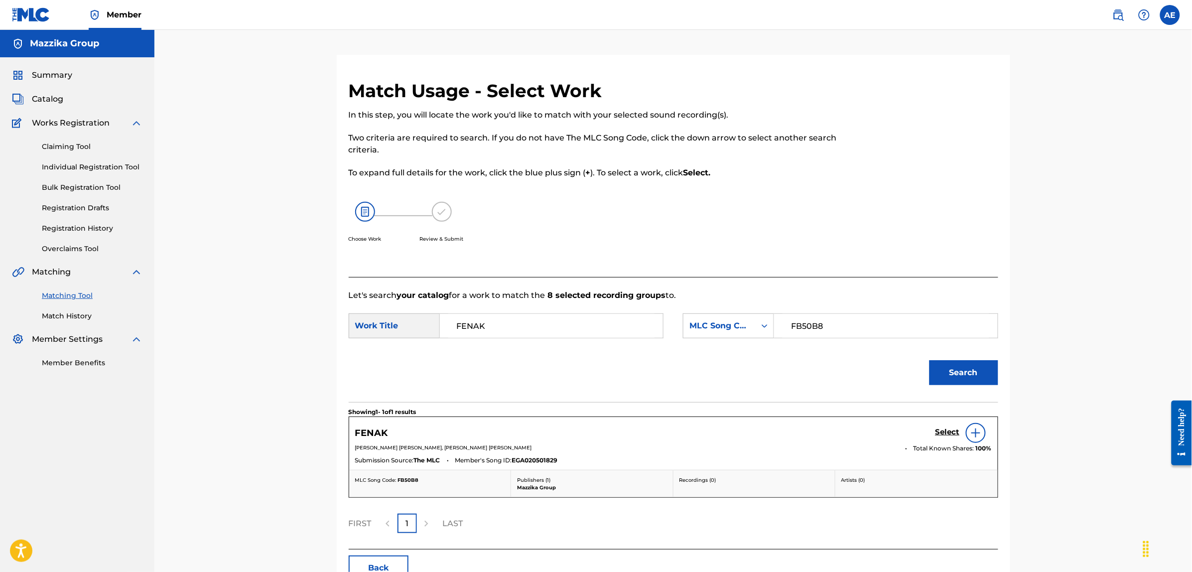
click at [940, 432] on h5 "Select" at bounding box center [948, 431] width 24 height 9
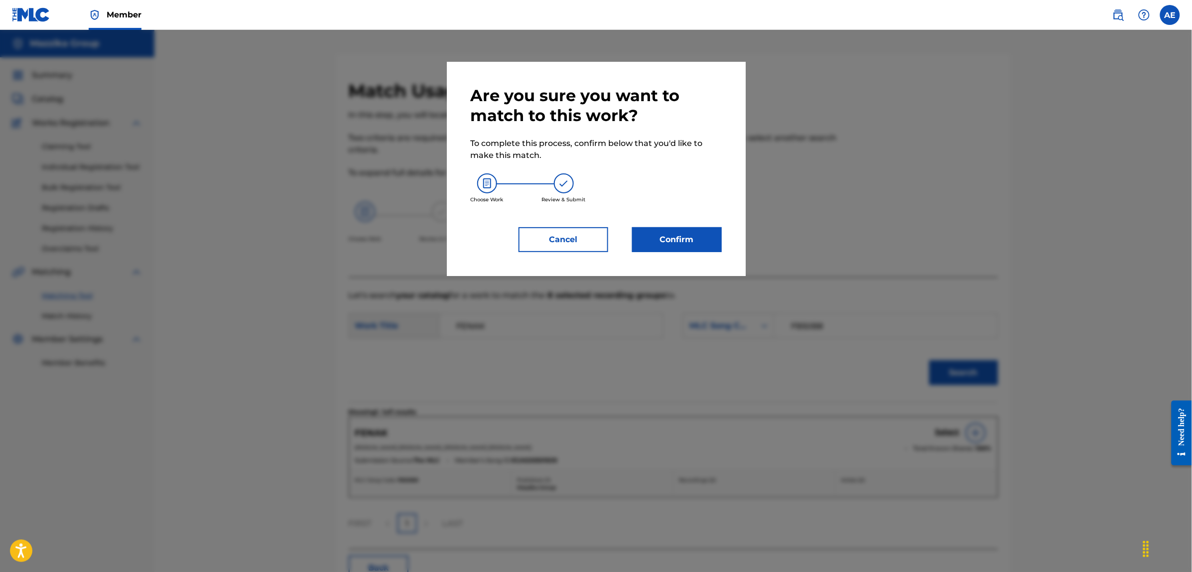
click at [713, 247] on button "Confirm" at bounding box center [677, 239] width 90 height 25
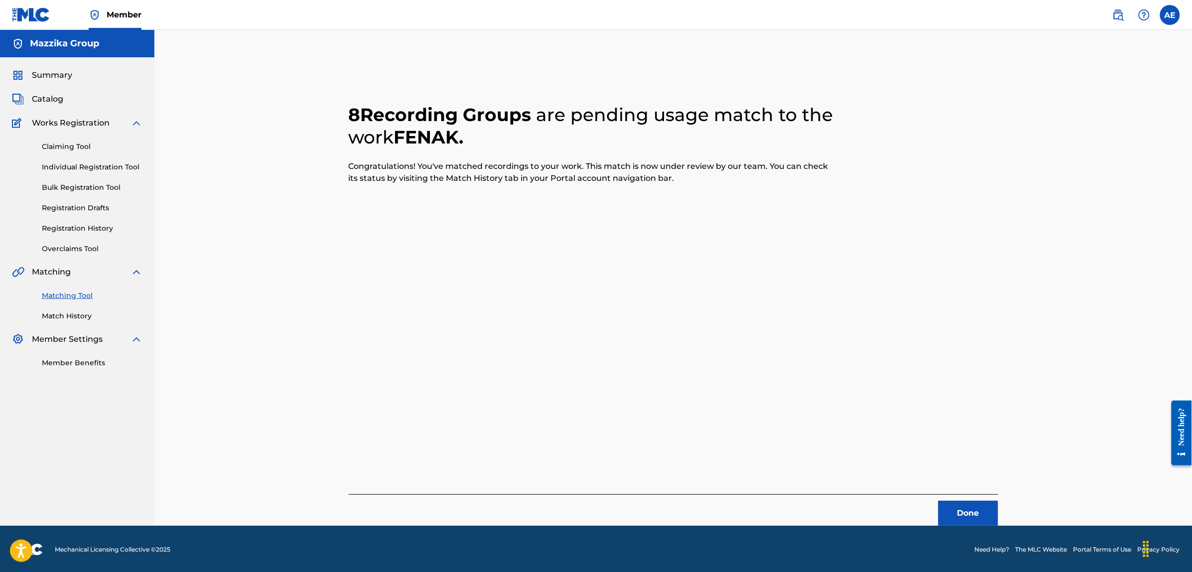
click at [981, 504] on button "Done" at bounding box center [969, 513] width 60 height 25
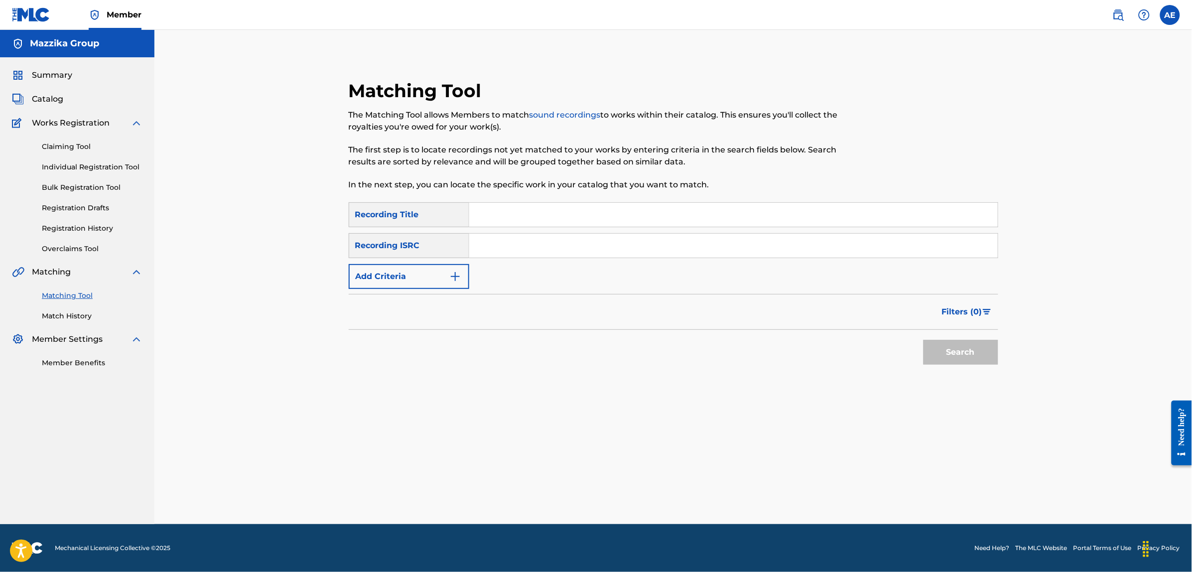
click at [425, 275] on button "Add Criteria" at bounding box center [409, 276] width 121 height 25
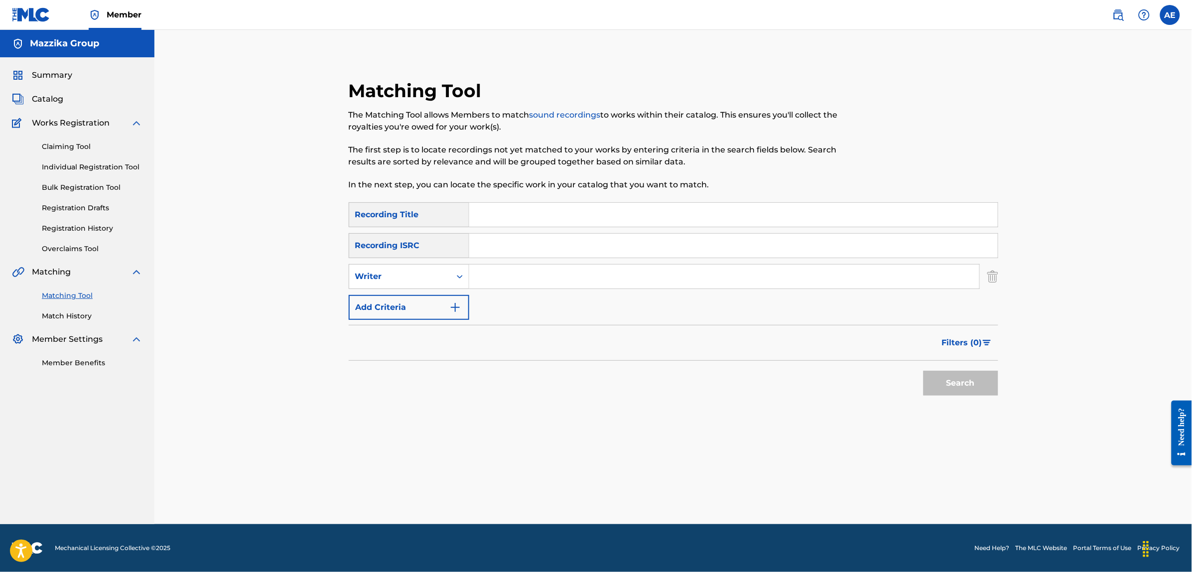
click at [512, 254] on input "Search Form" at bounding box center [733, 246] width 529 height 24
paste input "EGA019001793"
type input "EGA019001793"
click at [924, 371] on button "Search" at bounding box center [961, 383] width 75 height 25
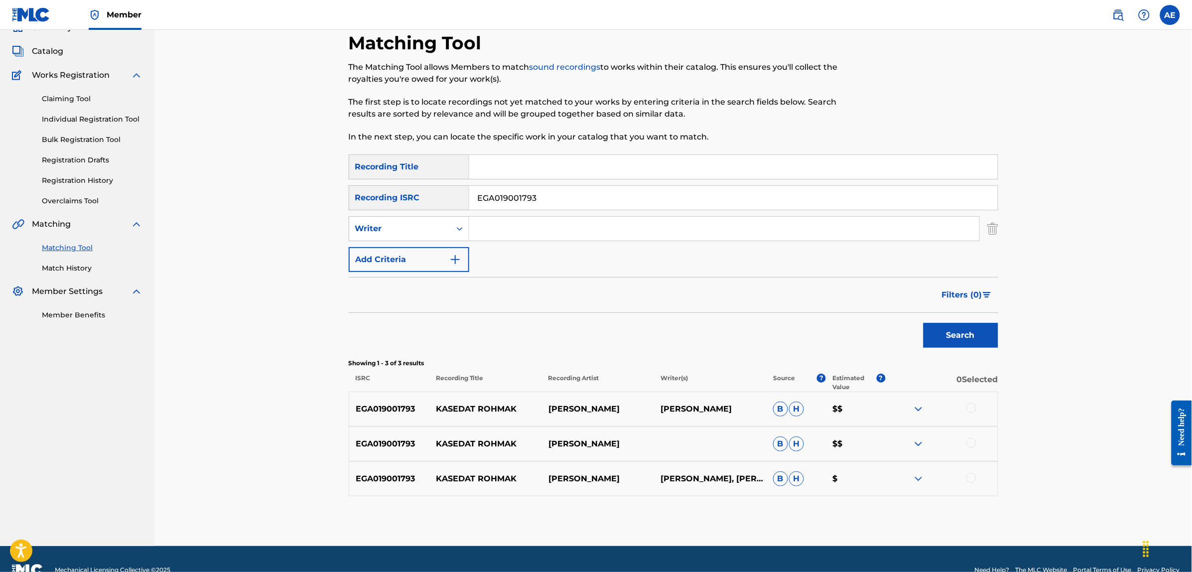
scroll to position [70, 0]
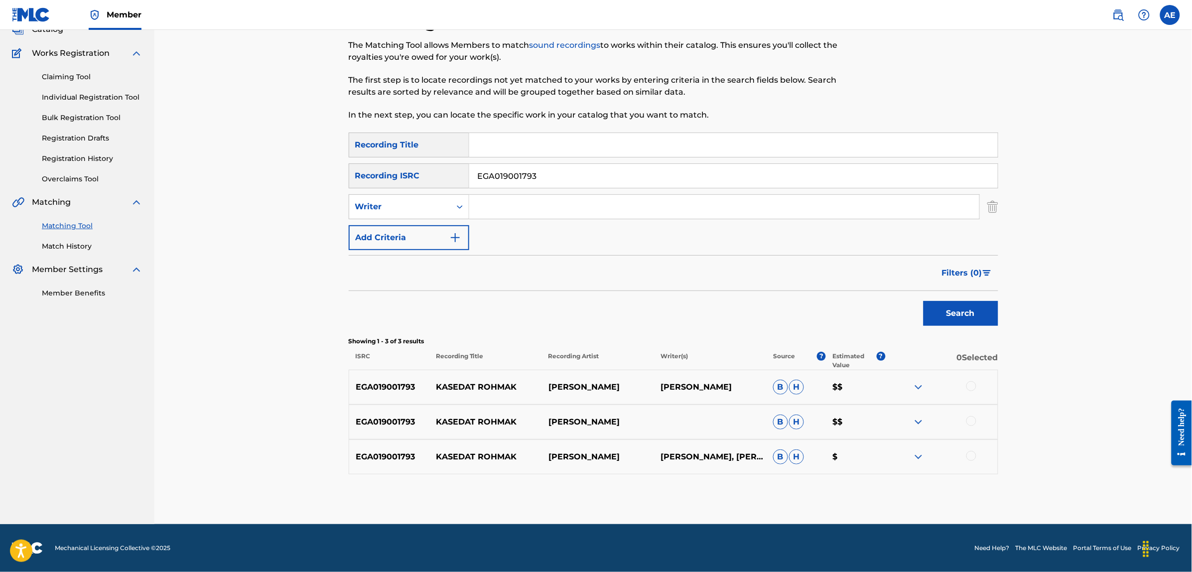
click at [974, 387] on div at bounding box center [971, 386] width 10 height 10
click at [974, 422] on div at bounding box center [971, 421] width 10 height 10
click at [972, 456] on div at bounding box center [971, 456] width 10 height 10
drag, startPoint x: 546, startPoint y: 175, endPoint x: 402, endPoint y: 184, distance: 144.2
click at [403, 184] on div "SearchWithCriteria004fa499-d7a2-4a6f-9819-be3498555126 Recording ISRC EGA019001…" at bounding box center [674, 175] width 650 height 25
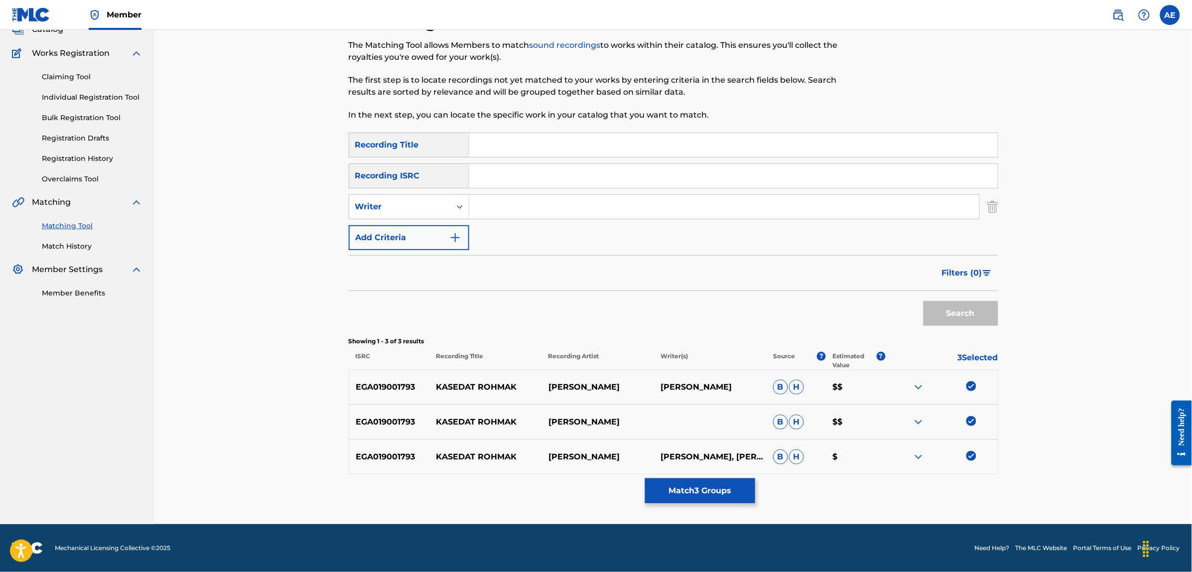
click at [510, 212] on input "Search Form" at bounding box center [724, 207] width 510 height 24
paste input "MOHAMED DIAALDEEN EL HASHEME"
drag, startPoint x: 528, startPoint y: 204, endPoint x: 404, endPoint y: 208, distance: 124.1
click at [404, 208] on div "SearchWithCriteriae46458f8-5d8c-4a63-8481-fe676c9785a0 Writer MOHAMED DIAALDEEN…" at bounding box center [674, 206] width 650 height 25
click at [614, 202] on input "DIAALDEEN EL HASHEME" at bounding box center [724, 207] width 510 height 24
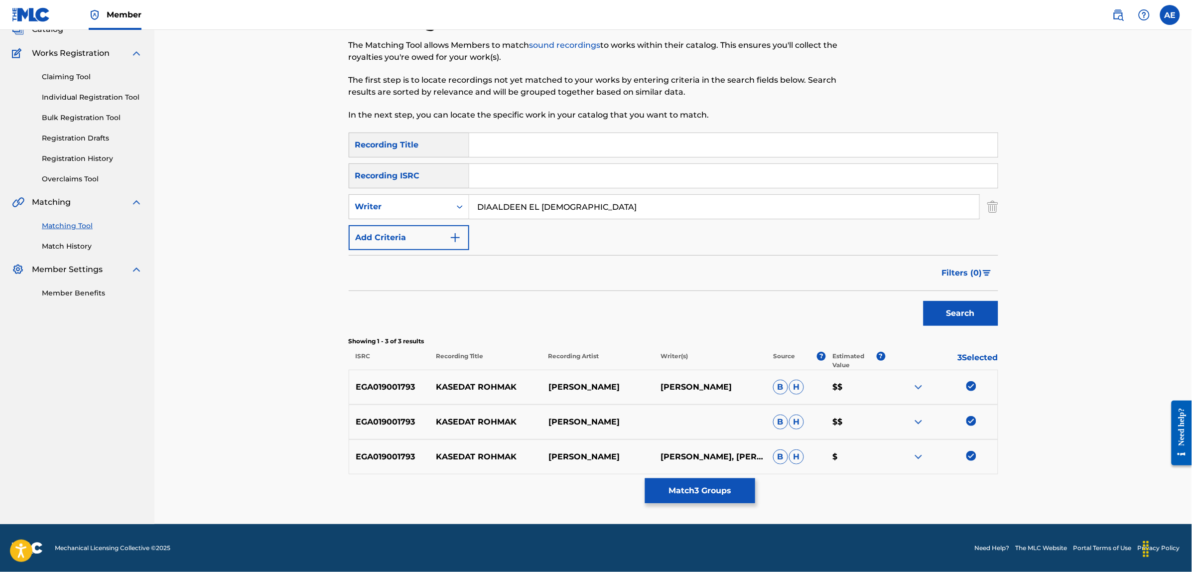
paste input "MOHAMED"
type input "DIAALDEEN EL HASHEME MOHAMED"
click at [529, 147] on input "Search Form" at bounding box center [733, 145] width 529 height 24
paste input "KASEDAT ROHMAK"
type input "KASEDAT ROHMAK"
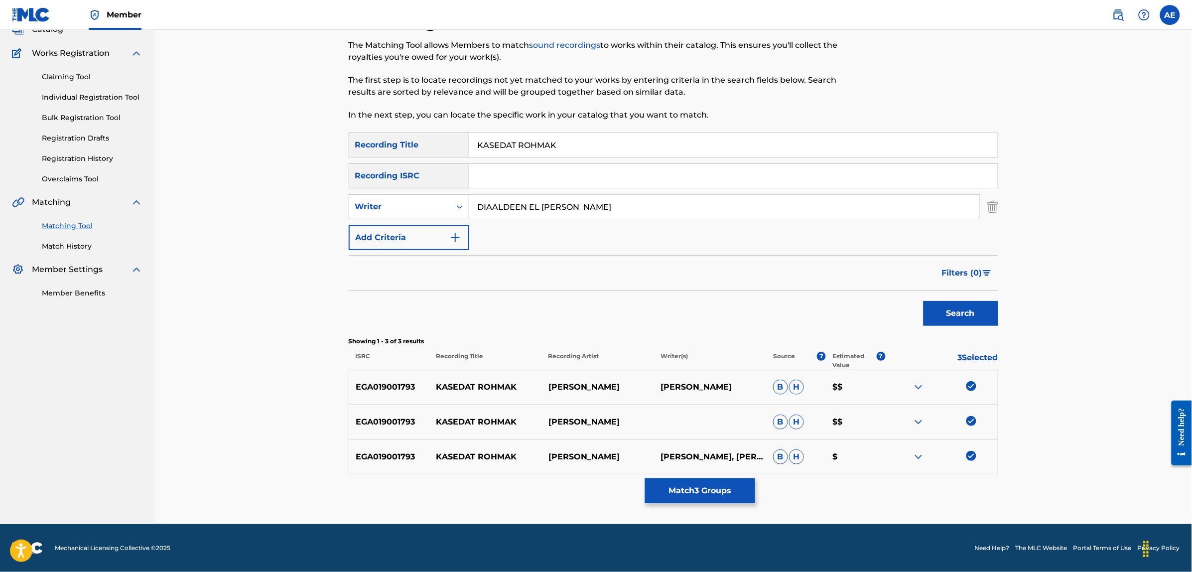
click at [924, 301] on button "Search" at bounding box center [961, 313] width 75 height 25
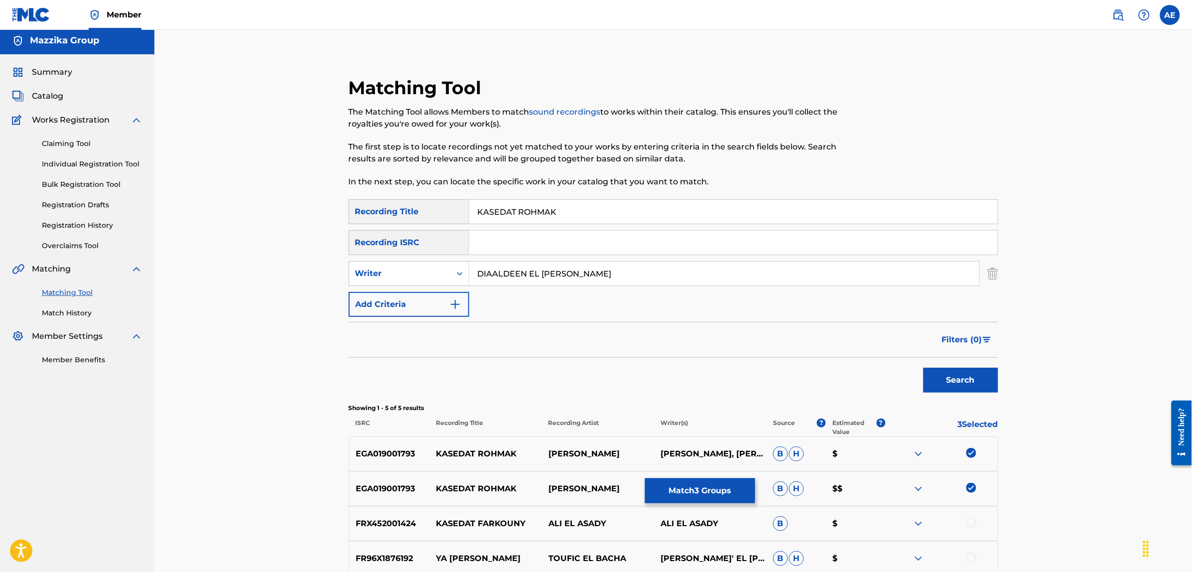
scroll to position [0, 0]
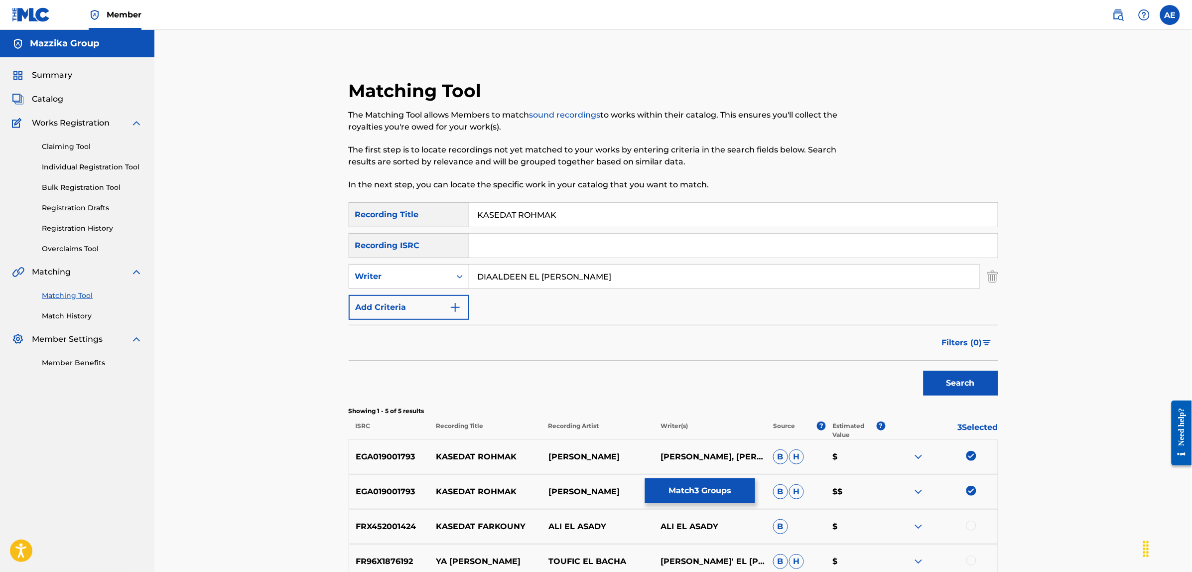
drag, startPoint x: 644, startPoint y: 275, endPoint x: 309, endPoint y: 275, distance: 334.8
click at [309, 275] on div "Matching Tool The Matching Tool allows Members to match sound recordings to wor…" at bounding box center [673, 347] width 1038 height 634
click at [924, 371] on button "Search" at bounding box center [961, 383] width 75 height 25
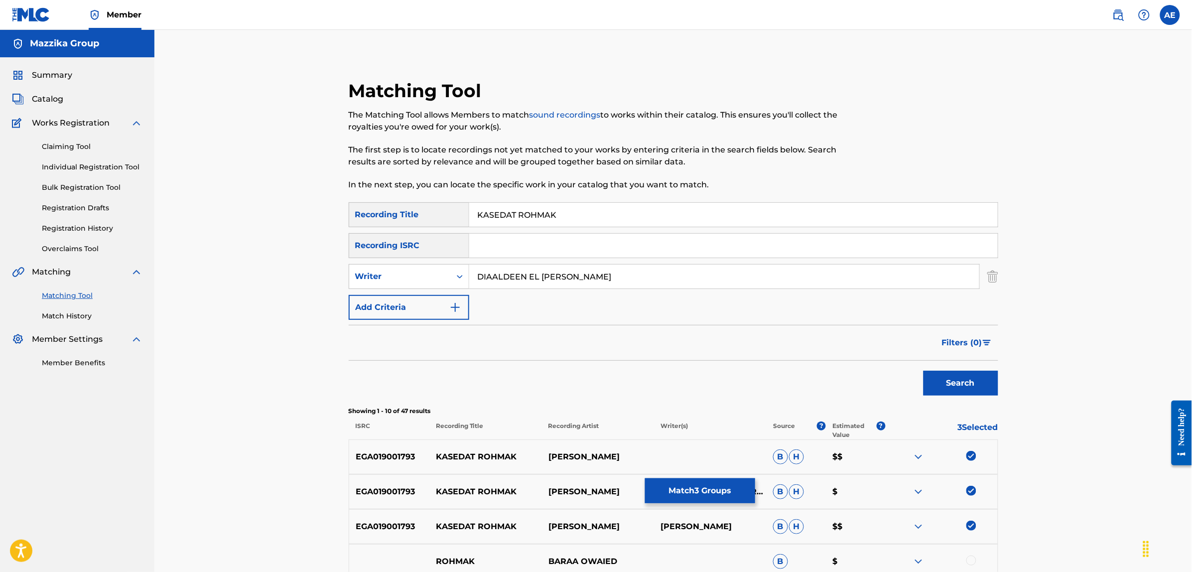
type input "DIAALDEEN EL HASHEME MOHAMED"
drag, startPoint x: 564, startPoint y: 215, endPoint x: 391, endPoint y: 220, distance: 172.9
click at [393, 214] on div "SearchWithCriteriae3a1b430-1f98-4970-9072-555b42c39fc3 Recording Title KASEDAT …" at bounding box center [674, 214] width 650 height 25
type input "قصيدة رحماكي"
click at [924, 371] on button "Search" at bounding box center [961, 383] width 75 height 25
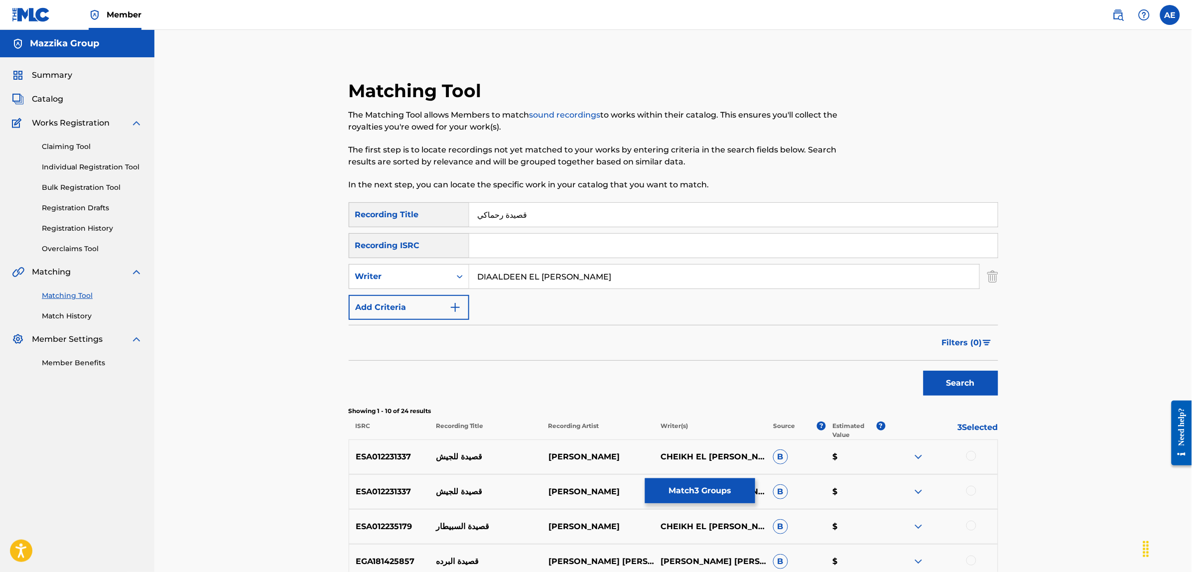
drag, startPoint x: 638, startPoint y: 281, endPoint x: 340, endPoint y: 280, distance: 298.4
click at [342, 280] on div "Matching Tool The Matching Tool allows Members to match sound recordings to wor…" at bounding box center [673, 471] width 673 height 783
click at [924, 371] on button "Search" at bounding box center [961, 383] width 75 height 25
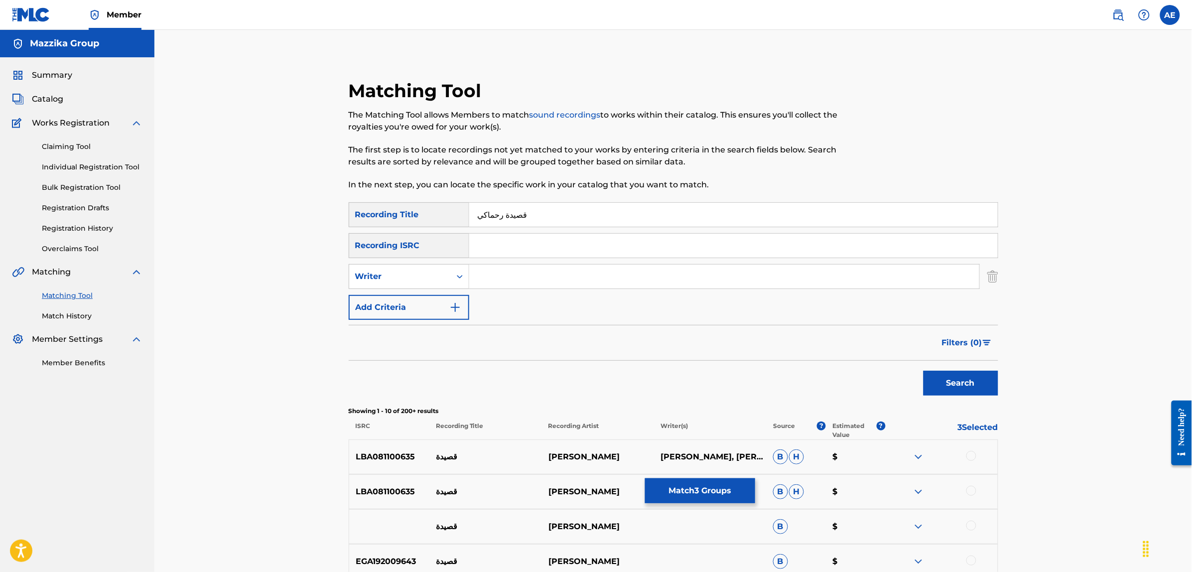
click at [700, 495] on button "Match 3 Groups" at bounding box center [700, 490] width 110 height 25
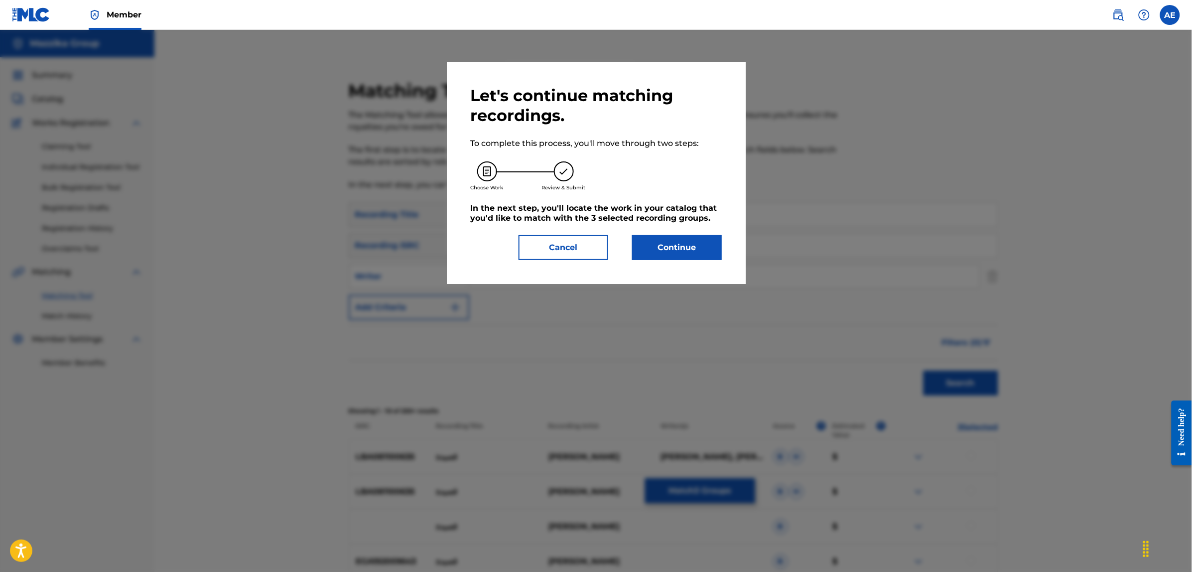
click at [693, 238] on button "Continue" at bounding box center [677, 247] width 90 height 25
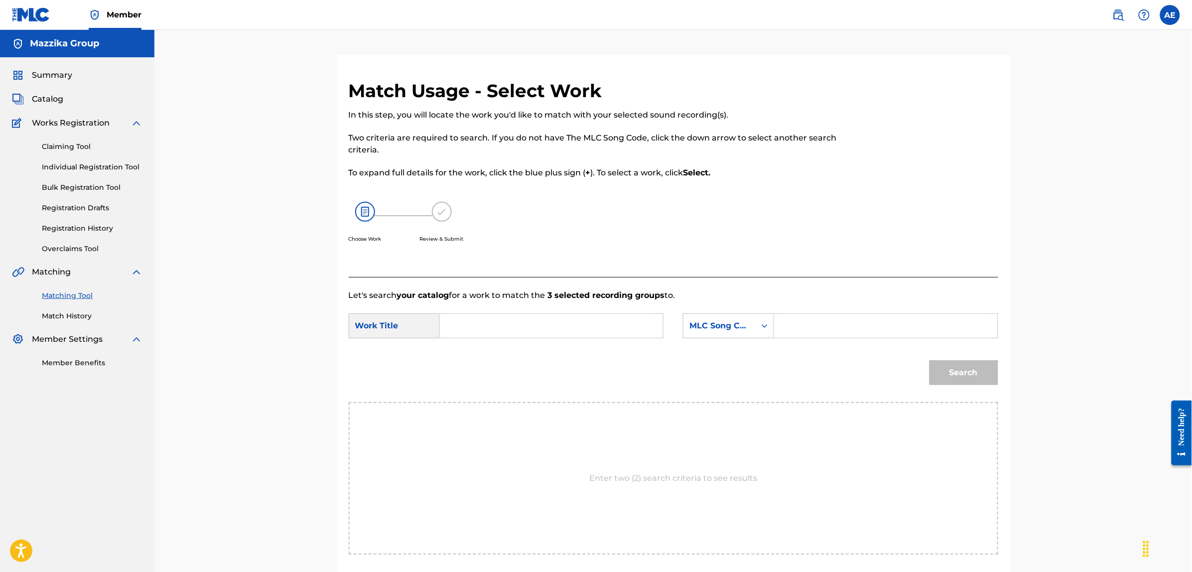
click at [536, 329] on input "Search Form" at bounding box center [551, 326] width 206 height 24
paste input "KASEDAT ROHMAK"
type input "KASEDAT ROHMAK"
click at [837, 321] on input "Search Form" at bounding box center [886, 326] width 206 height 24
paste input "KB6Y8M"
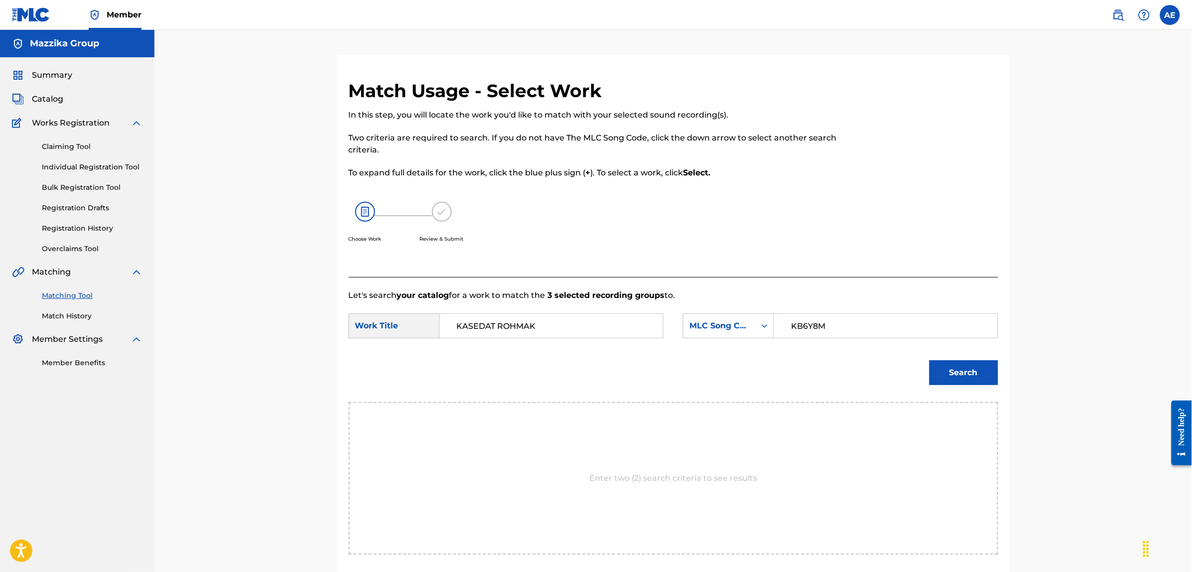
type input "KB6Y8M"
click at [930, 360] on button "Search" at bounding box center [964, 372] width 69 height 25
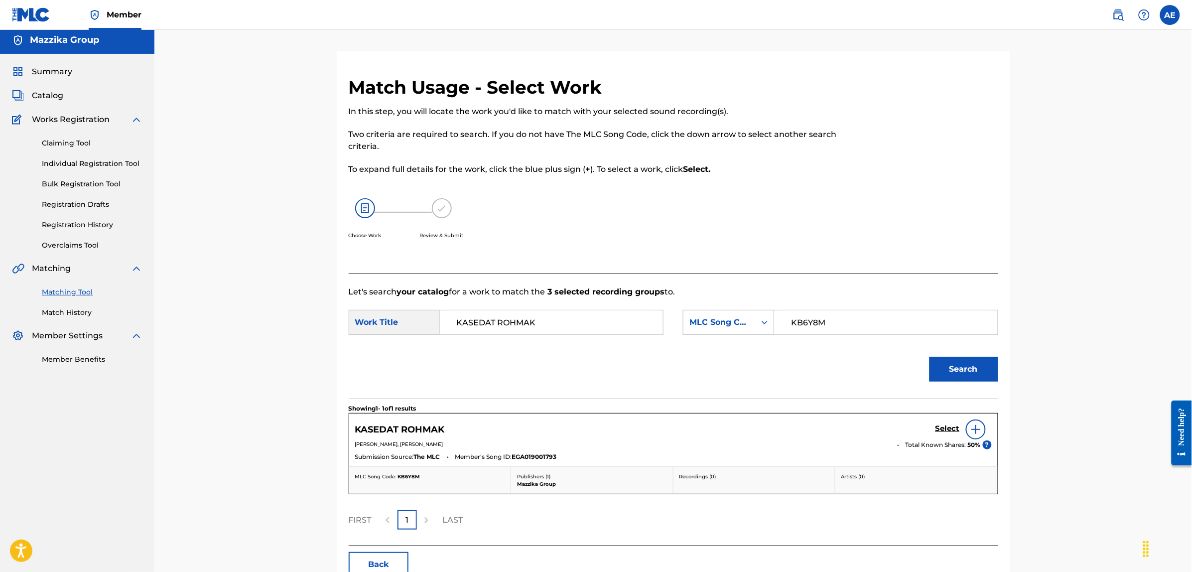
scroll to position [62, 0]
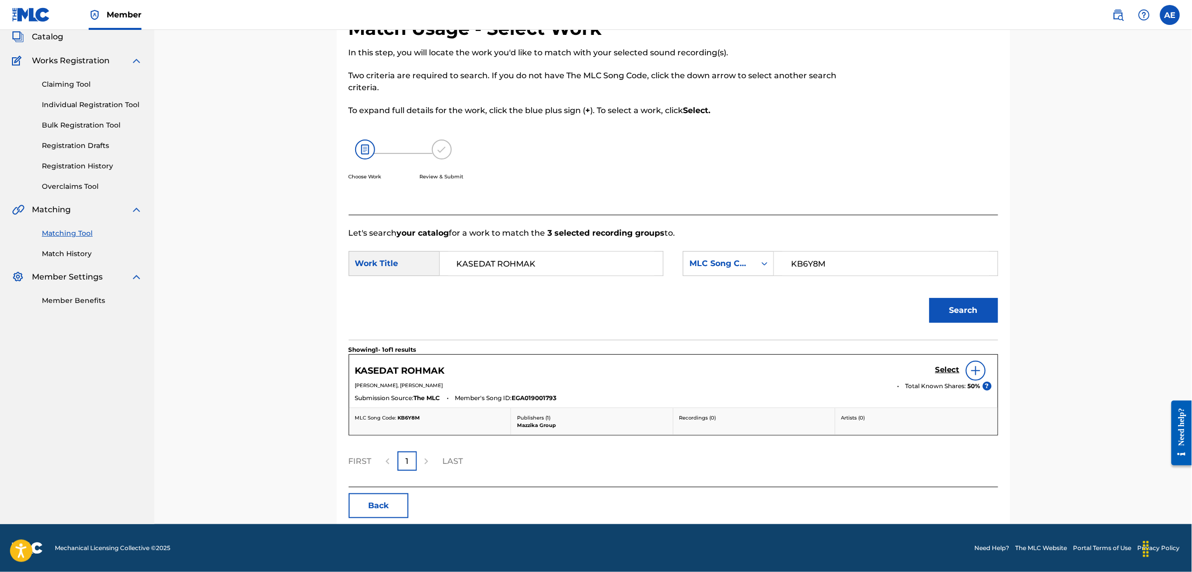
click at [941, 370] on h5 "Select" at bounding box center [948, 369] width 24 height 9
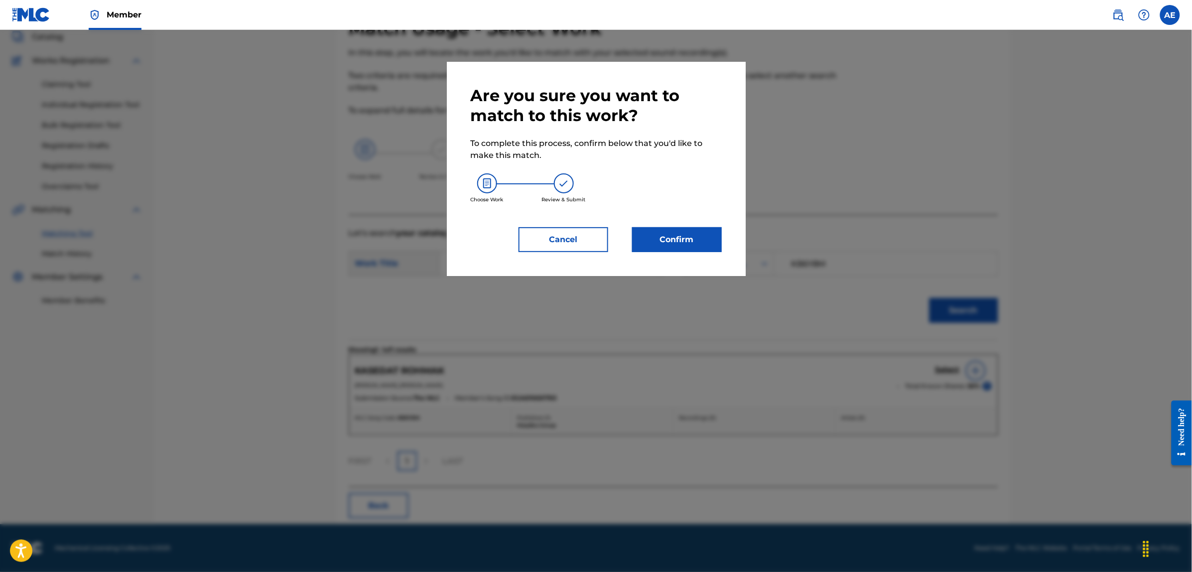
click at [648, 239] on button "Confirm" at bounding box center [677, 239] width 90 height 25
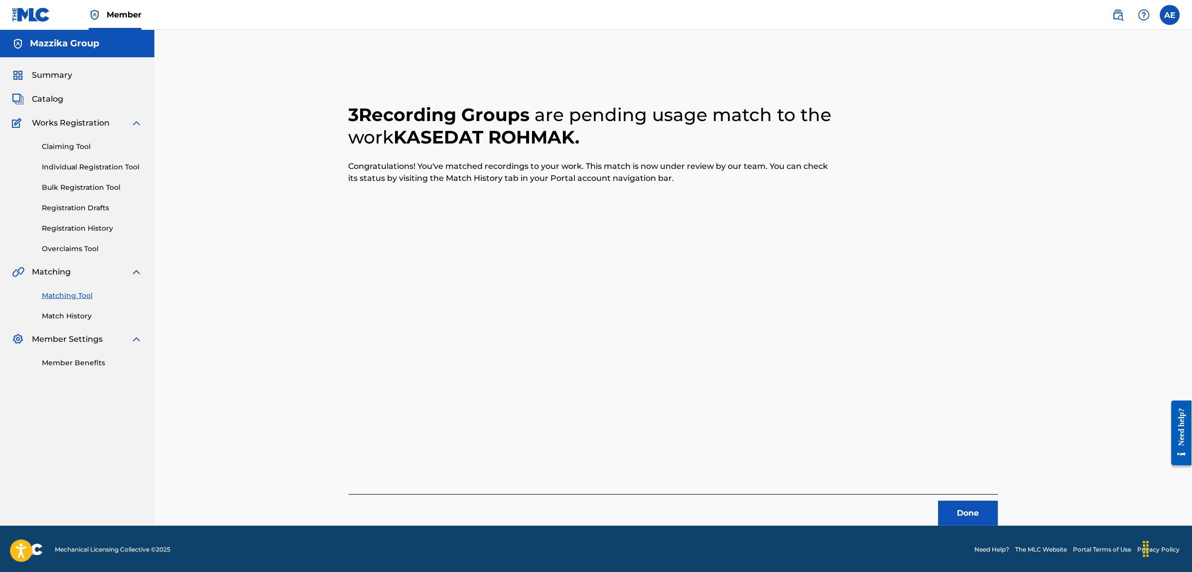
click at [963, 508] on button "Done" at bounding box center [969, 513] width 60 height 25
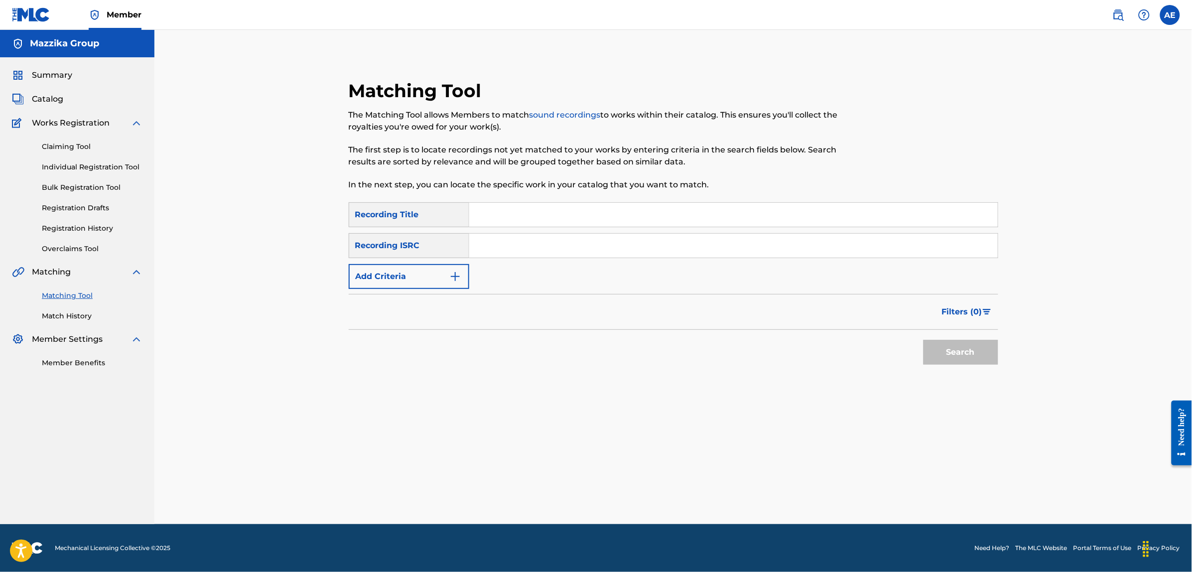
click at [454, 273] on img "Search Form" at bounding box center [455, 276] width 12 height 12
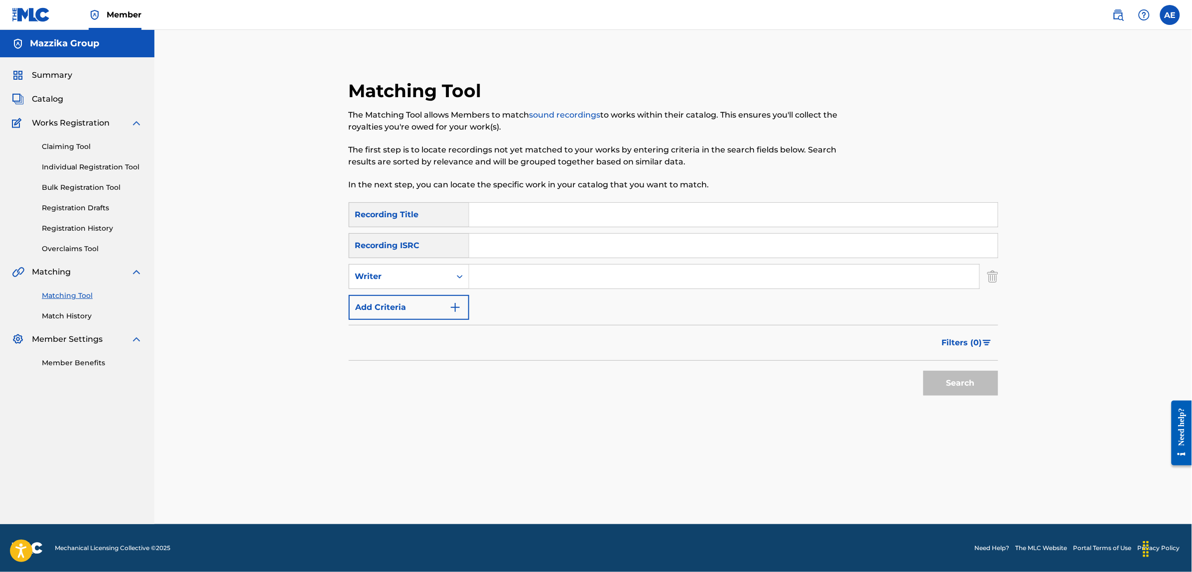
click at [522, 238] on input "Search Form" at bounding box center [733, 246] width 529 height 24
paste input "EGA020502802"
type input "EGA020502802"
click at [924, 371] on button "Search" at bounding box center [961, 383] width 75 height 25
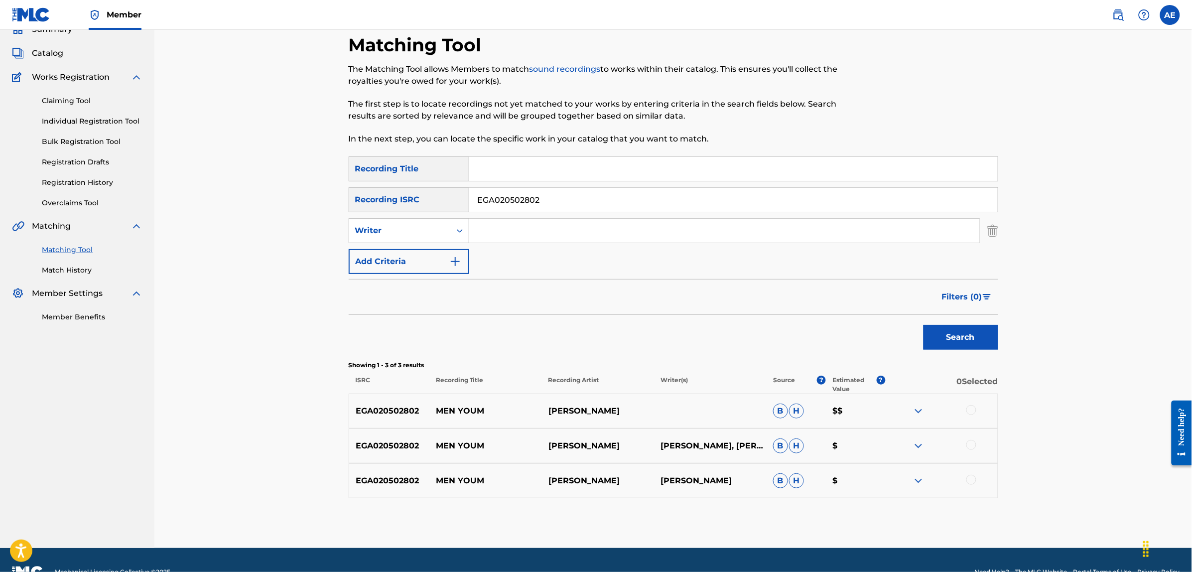
scroll to position [70, 0]
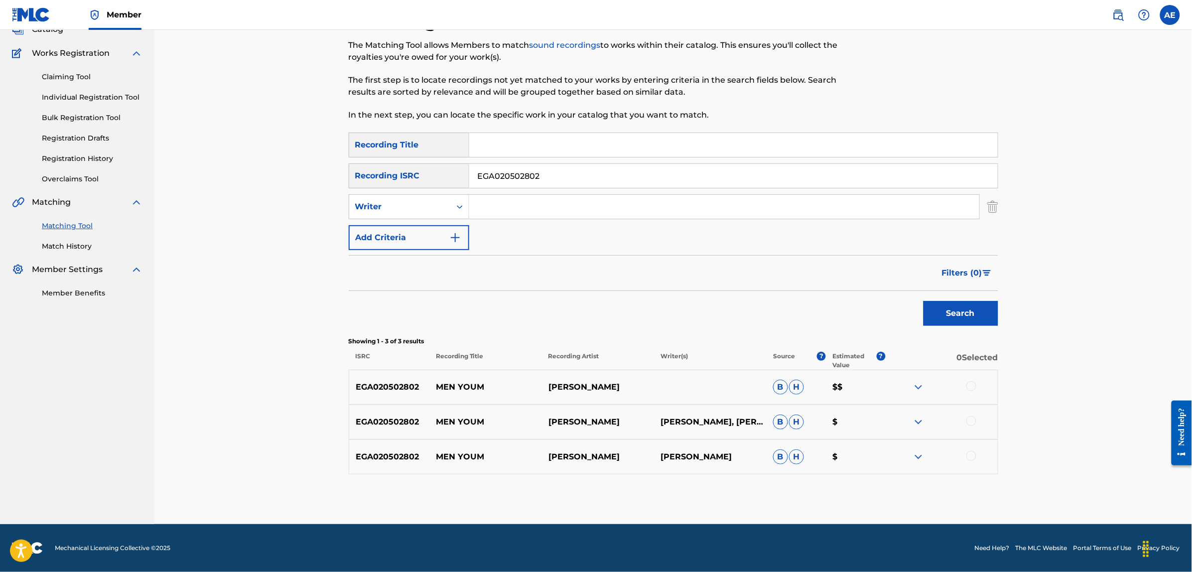
click at [968, 384] on div at bounding box center [971, 386] width 10 height 10
click at [975, 420] on div at bounding box center [971, 421] width 10 height 10
click at [974, 456] on div at bounding box center [971, 456] width 10 height 10
drag, startPoint x: 547, startPoint y: 171, endPoint x: 403, endPoint y: 181, distance: 144.8
click at [404, 181] on div "SearchWithCriteria004fa499-d7a2-4a6f-9819-be3498555126 Recording ISRC EGA020502…" at bounding box center [674, 175] width 650 height 25
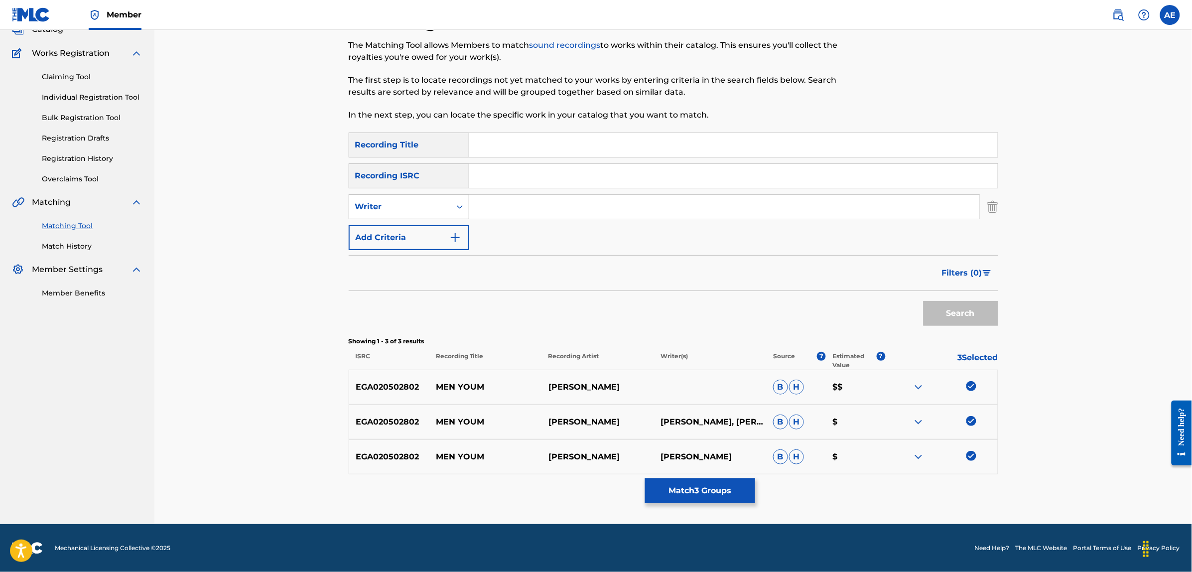
click at [546, 155] on input "Search Form" at bounding box center [733, 145] width 529 height 24
paste input "MEN YOUM"
type input "MEN YOUM"
click at [524, 202] on input "Search Form" at bounding box center [724, 207] width 510 height 24
paste input "HAMDY MAHMOUD MOHAMED SEDDIK"
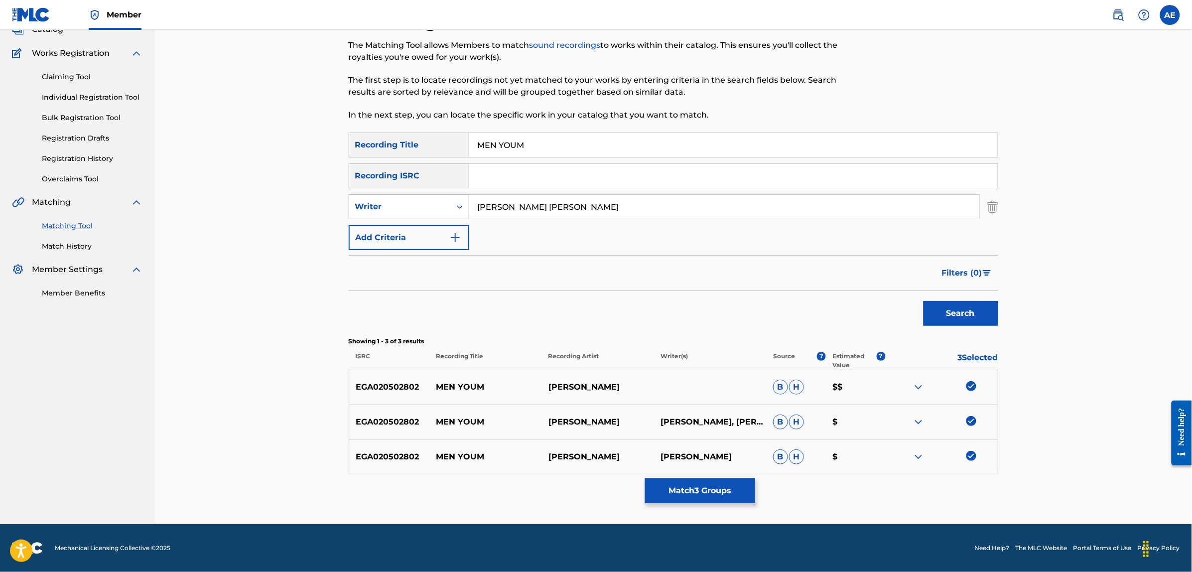
drag, startPoint x: 516, startPoint y: 205, endPoint x: 441, endPoint y: 203, distance: 74.7
click at [441, 203] on div "SearchWithCriteriae46458f8-5d8c-4a63-8481-fe676c9785a0 Writer HAMDY MAHMOUD MOH…" at bounding box center [674, 206] width 650 height 25
click at [626, 200] on input "MAHMOUD MOHAMED SEDDIK" at bounding box center [724, 207] width 510 height 24
paste input "HAMDY"
type input "MAHMOUD MOHAMED SEDDIK HAMDY"
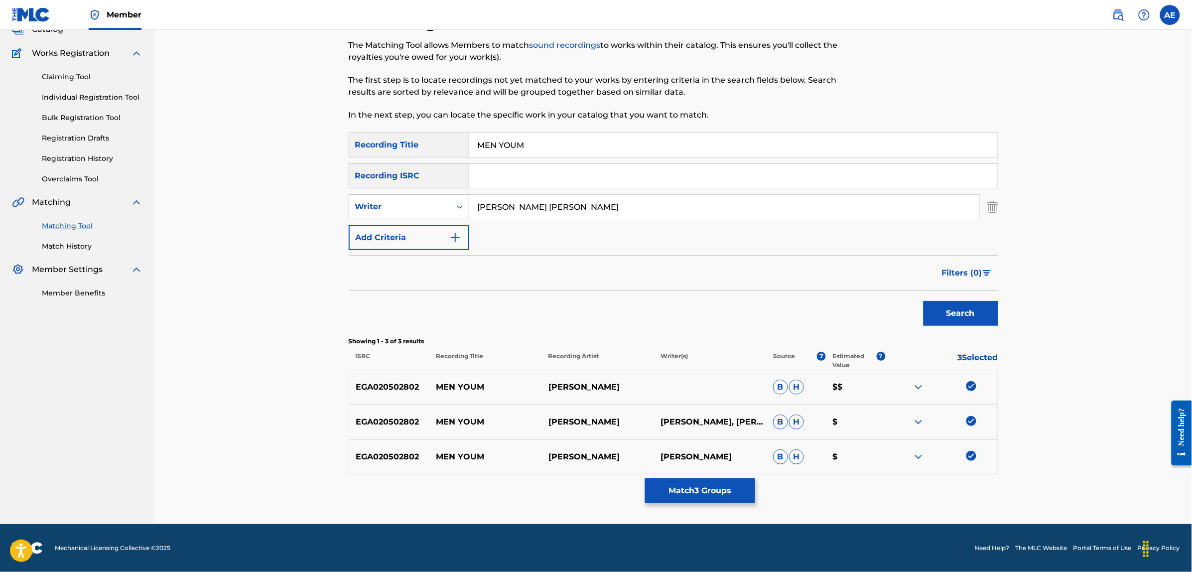
click at [924, 301] on button "Search" at bounding box center [961, 313] width 75 height 25
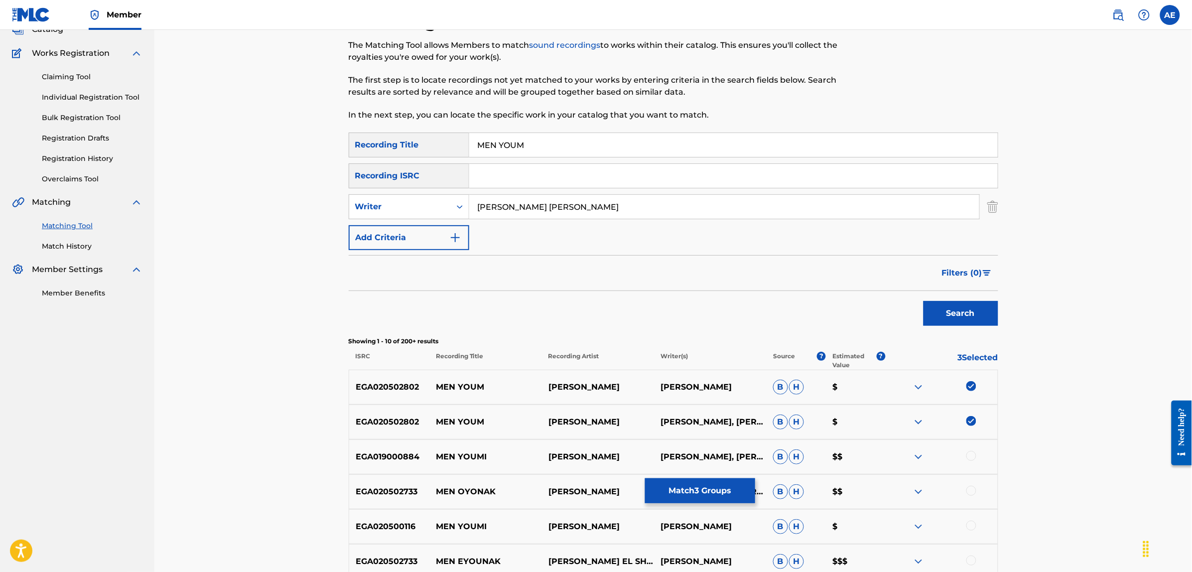
drag, startPoint x: 540, startPoint y: 141, endPoint x: 421, endPoint y: 145, distance: 119.6
click at [421, 145] on div "SearchWithCriteriae3a1b430-1f98-4970-9072-555b42c39fc3 Recording Title MEN YOUM" at bounding box center [674, 145] width 650 height 25
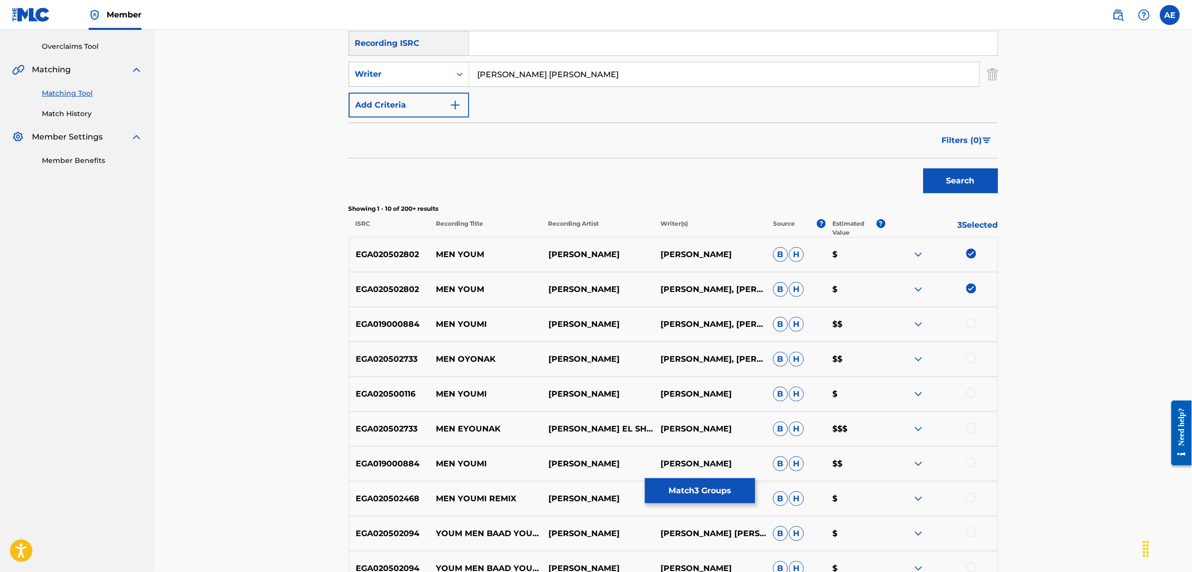
scroll to position [0, 0]
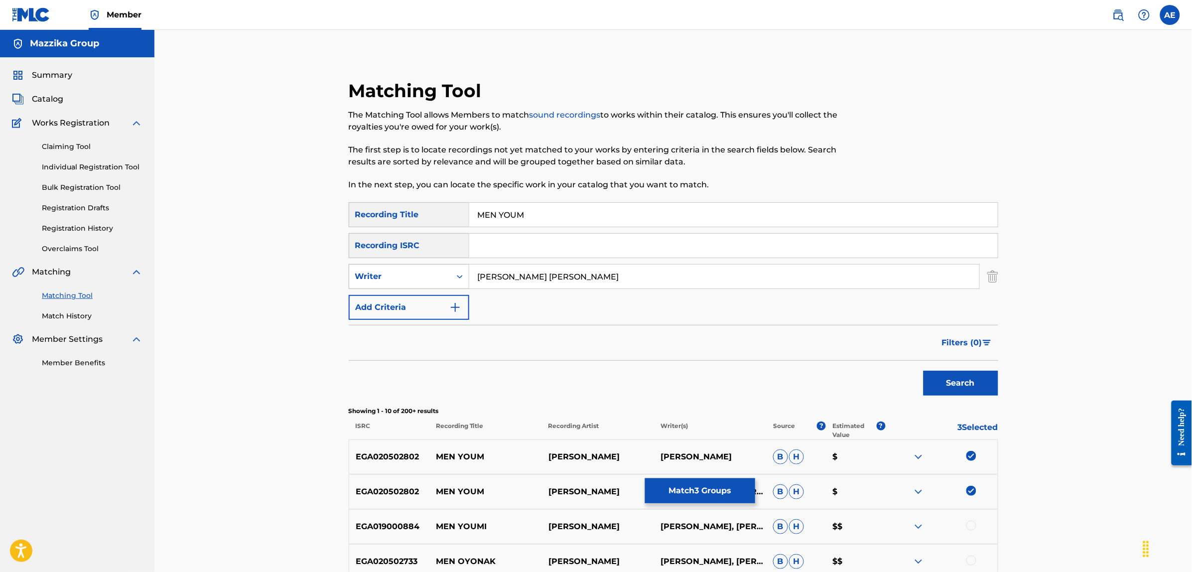
drag, startPoint x: 655, startPoint y: 282, endPoint x: 355, endPoint y: 287, distance: 299.9
click at [356, 287] on div "SearchWithCriteriae46458f8-5d8c-4a63-8481-fe676c9785a0 Writer MAHMOUD MOHAMED S…" at bounding box center [674, 276] width 650 height 25
click at [924, 371] on button "Search" at bounding box center [961, 383] width 75 height 25
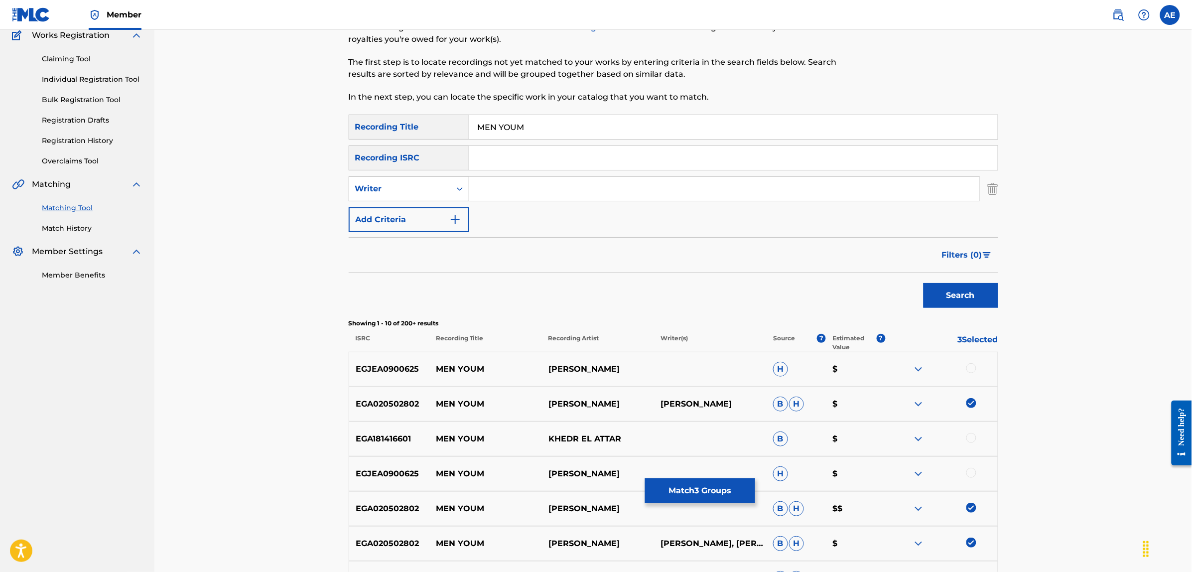
scroll to position [125, 0]
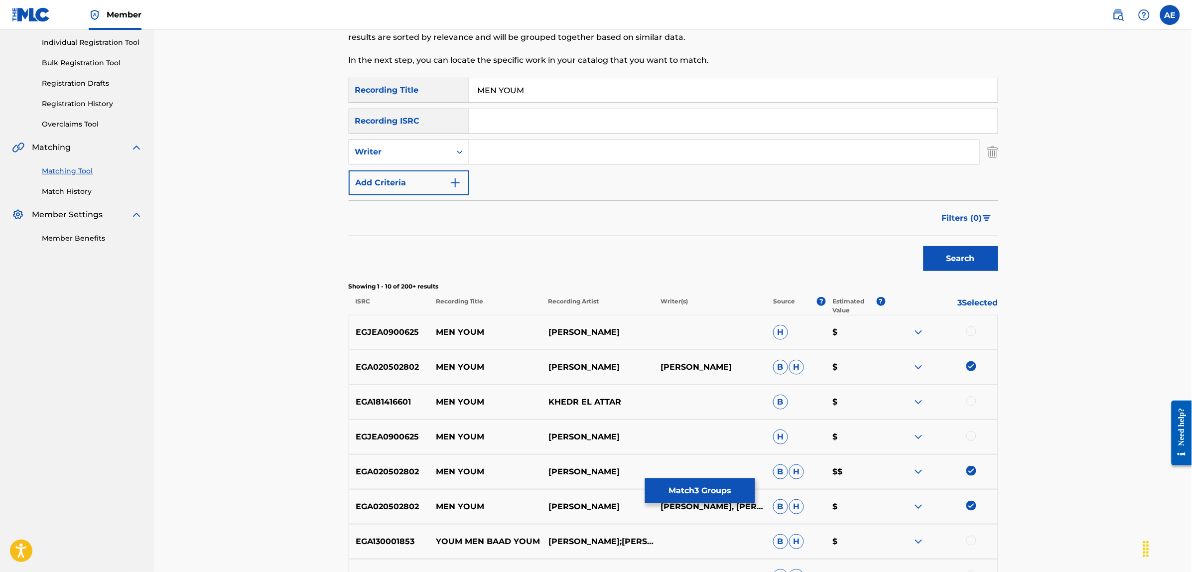
click at [972, 330] on div at bounding box center [971, 331] width 10 height 10
click at [969, 434] on div at bounding box center [971, 436] width 10 height 10
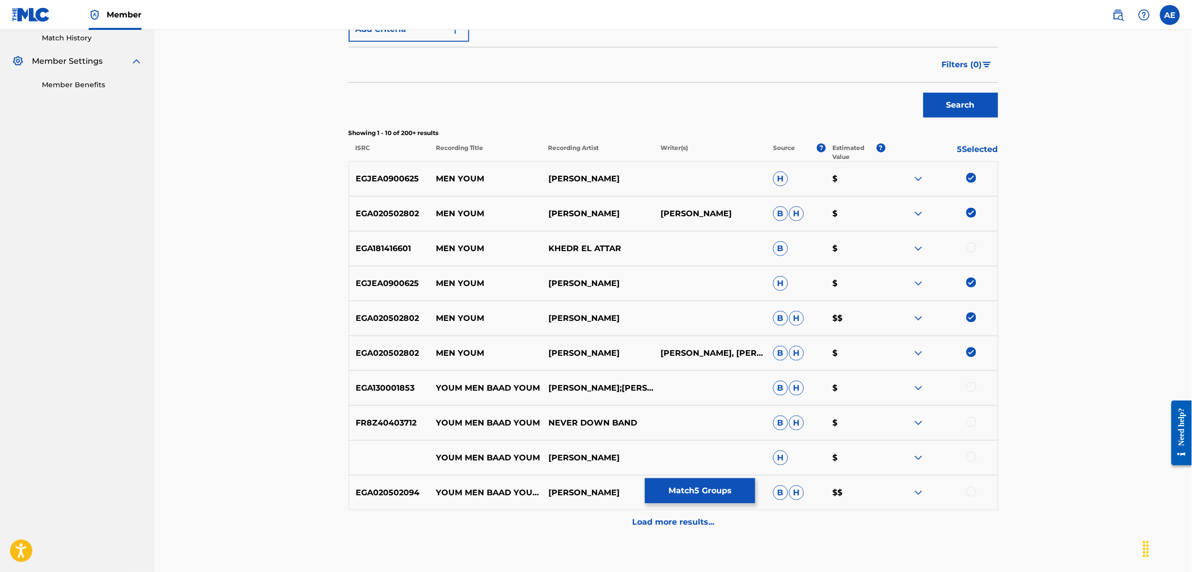
scroll to position [311, 0]
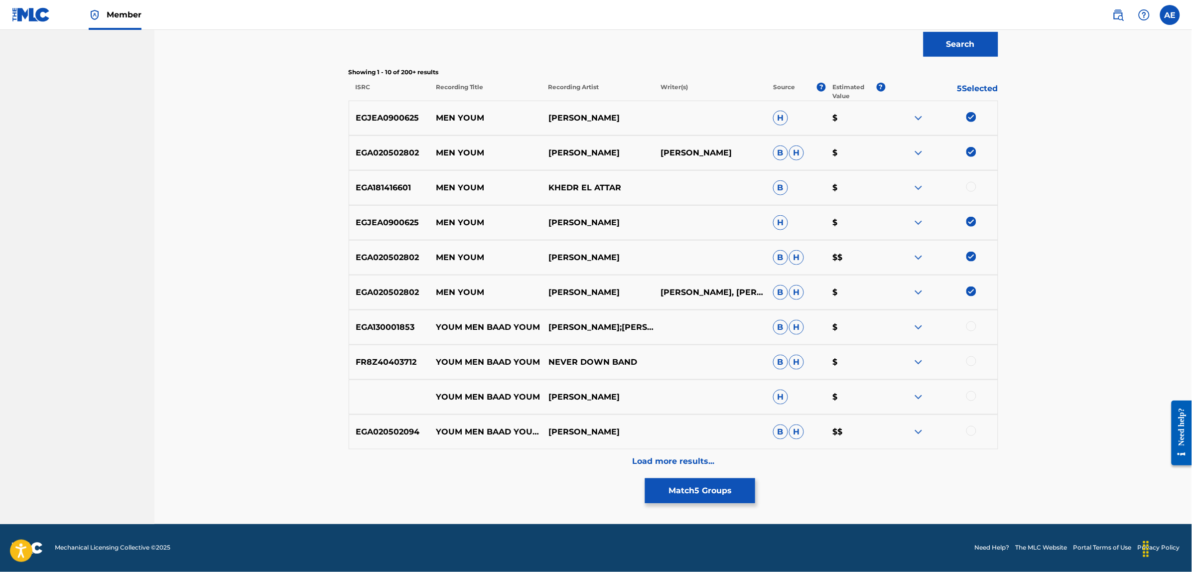
click at [583, 457] on div "Load more results..." at bounding box center [674, 461] width 650 height 25
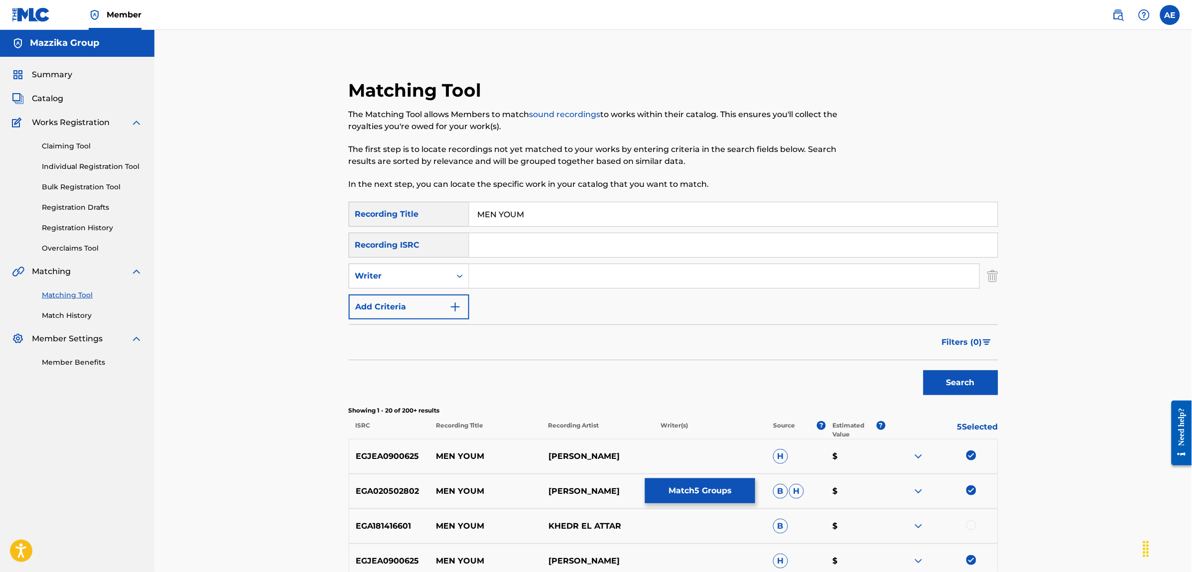
scroll to position [0, 0]
type input "MAHMOUD MOHAMED SEDDIK HAMDY"
drag, startPoint x: 537, startPoint y: 213, endPoint x: 423, endPoint y: 215, distance: 113.1
click at [424, 215] on div "SearchWithCriteriae3a1b430-1f98-4970-9072-555b42c39fc3 Recording Title MEN YOUM" at bounding box center [674, 214] width 650 height 25
type input "من يوم"
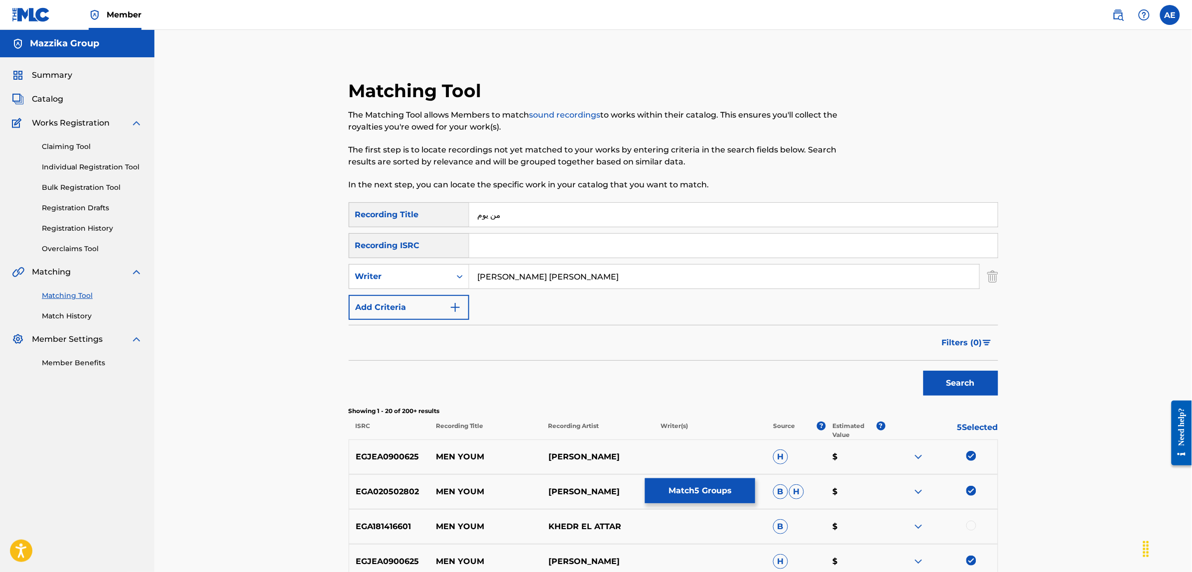
click at [924, 371] on button "Search" at bounding box center [961, 383] width 75 height 25
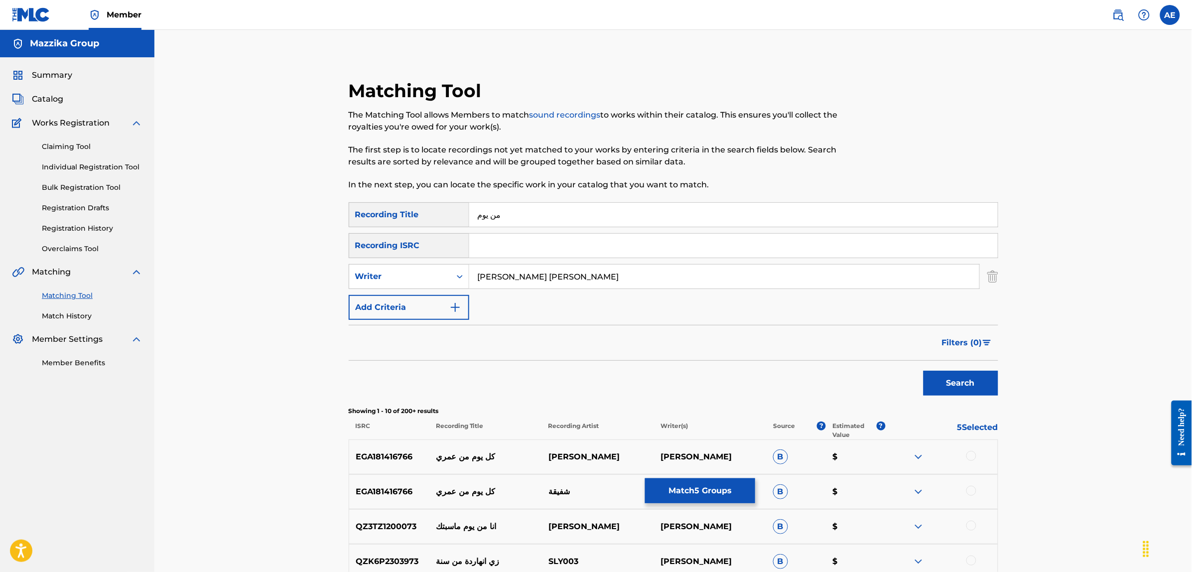
drag, startPoint x: 664, startPoint y: 277, endPoint x: 267, endPoint y: 277, distance: 397.0
click at [268, 277] on div "Matching Tool The Matching Tool allows Members to match sound recordings to wor…" at bounding box center [673, 446] width 1038 height 833
click at [924, 371] on button "Search" at bounding box center [961, 383] width 75 height 25
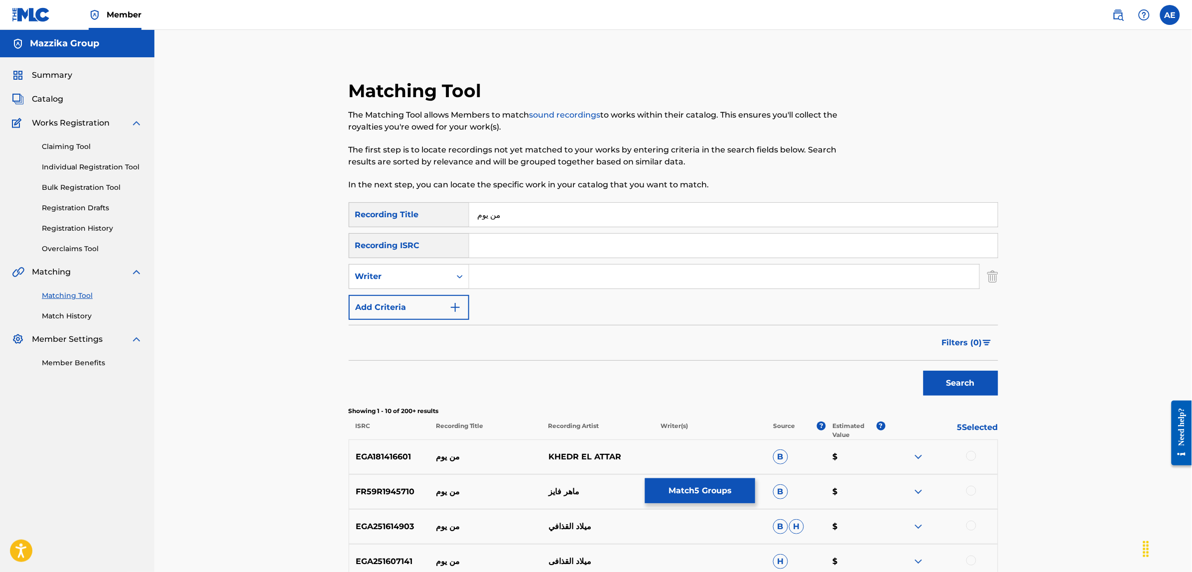
click at [721, 497] on button "Match 5 Groups" at bounding box center [700, 490] width 110 height 25
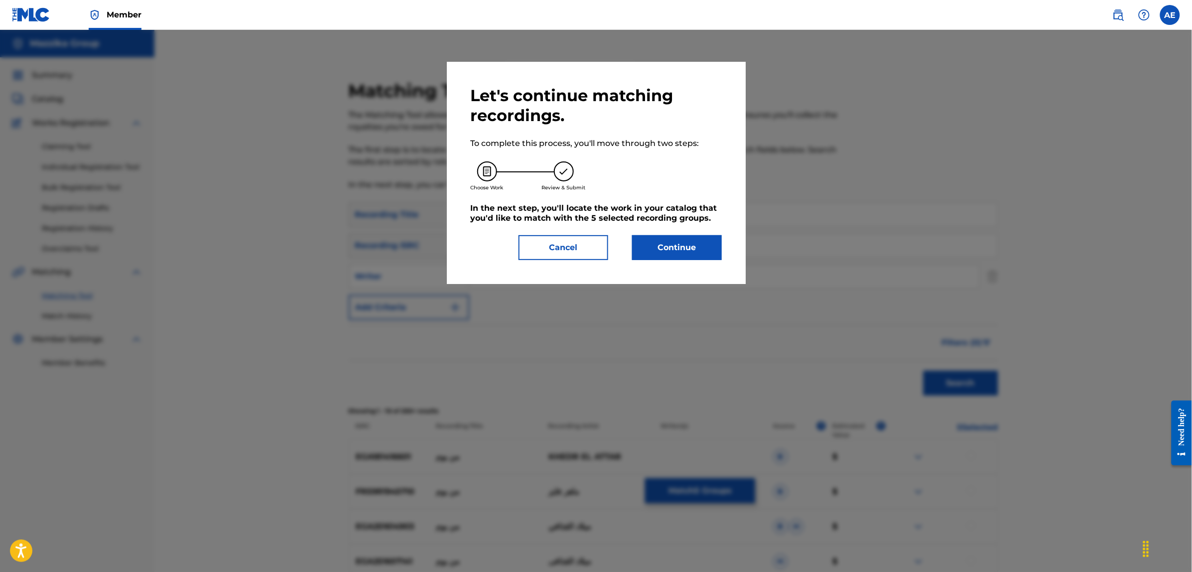
click at [664, 260] on div "Let's continue matching recordings. To complete this process, you'll move throu…" at bounding box center [596, 173] width 299 height 222
click at [665, 257] on button "Continue" at bounding box center [677, 247] width 90 height 25
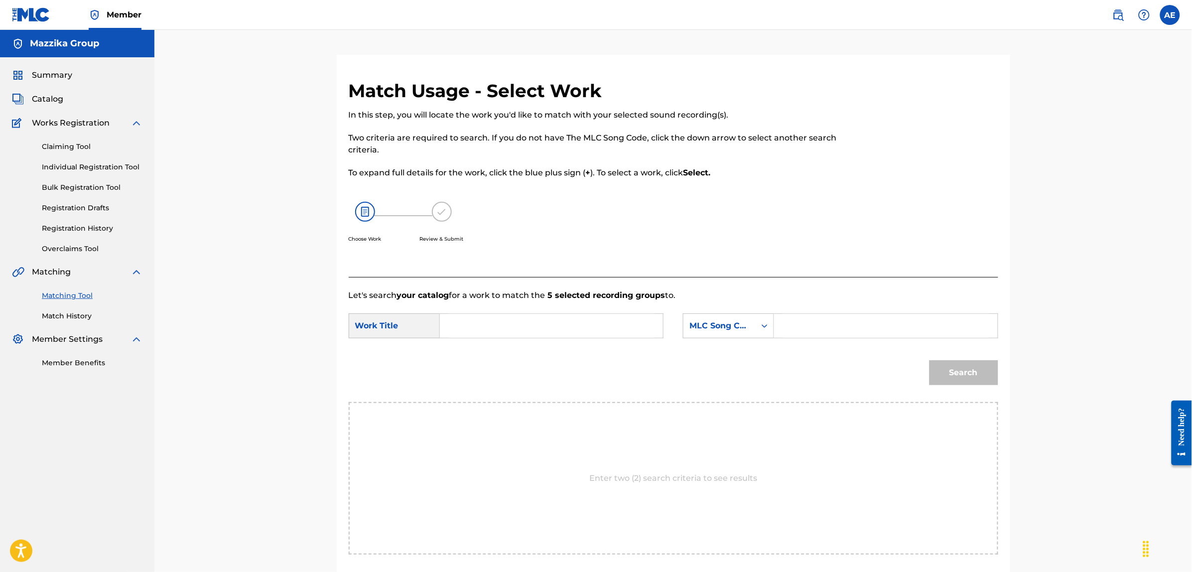
click at [520, 317] on input "Search Form" at bounding box center [551, 326] width 206 height 24
paste input "MEN YOUM"
type input "MEN YOUM"
click at [834, 324] on input "Search Form" at bounding box center [886, 326] width 206 height 24
paste input "MN2GE0"
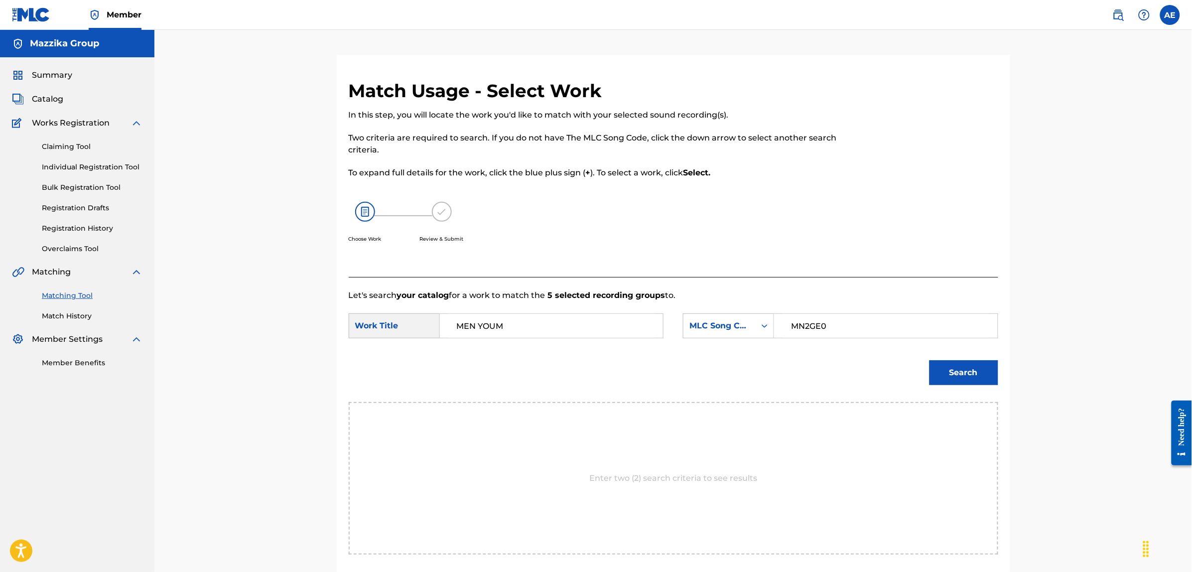
type input "MN2GE0"
click at [930, 360] on button "Search" at bounding box center [964, 372] width 69 height 25
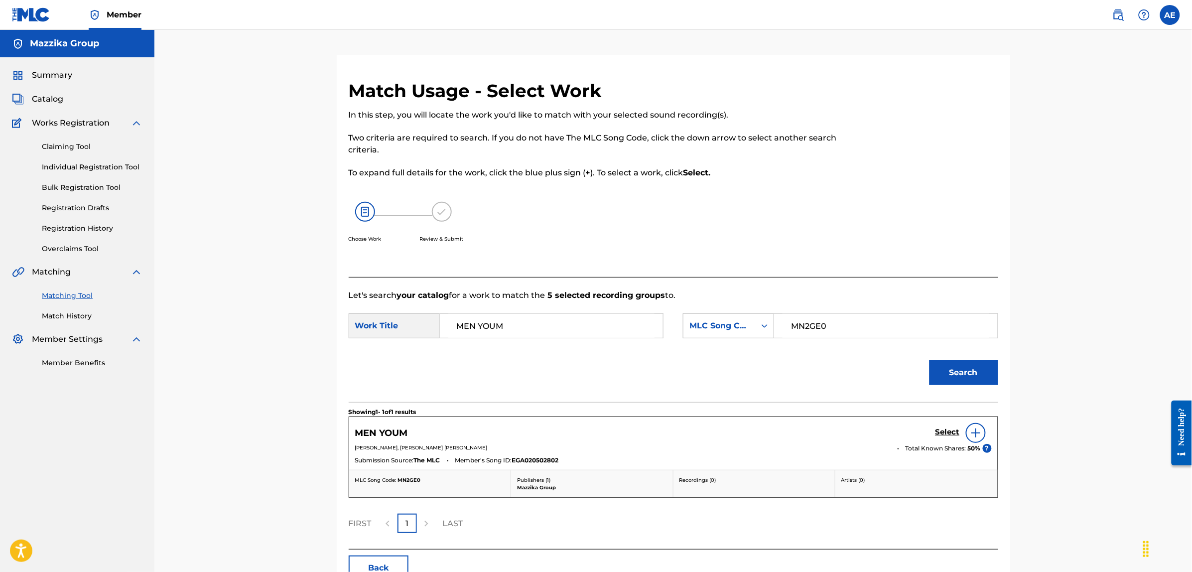
click at [947, 427] on h5 "Select" at bounding box center [948, 431] width 24 height 9
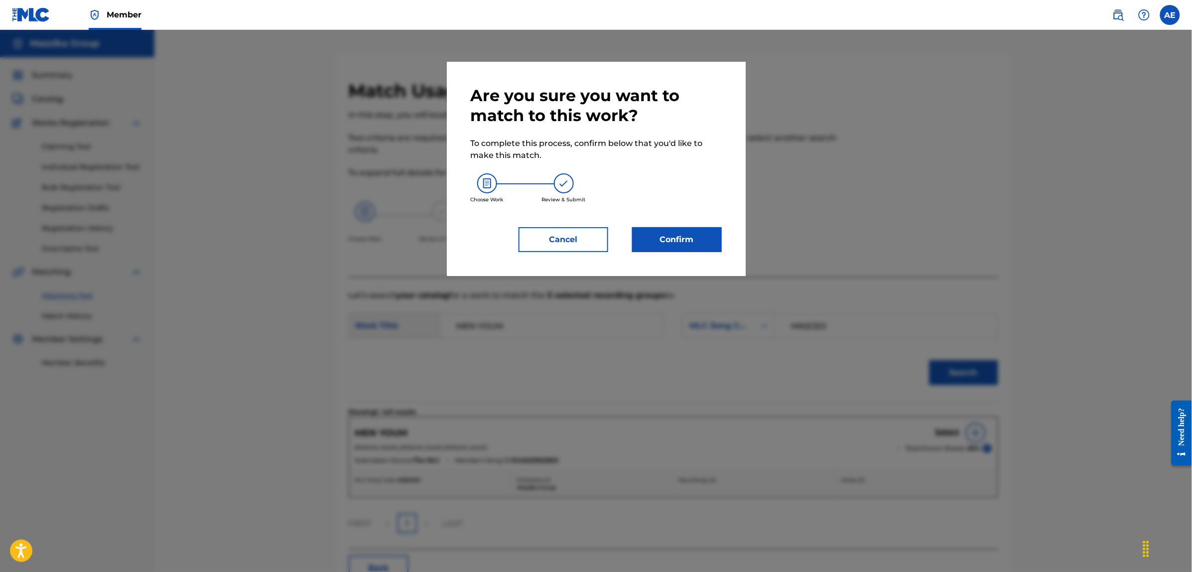
click at [659, 242] on button "Confirm" at bounding box center [677, 239] width 90 height 25
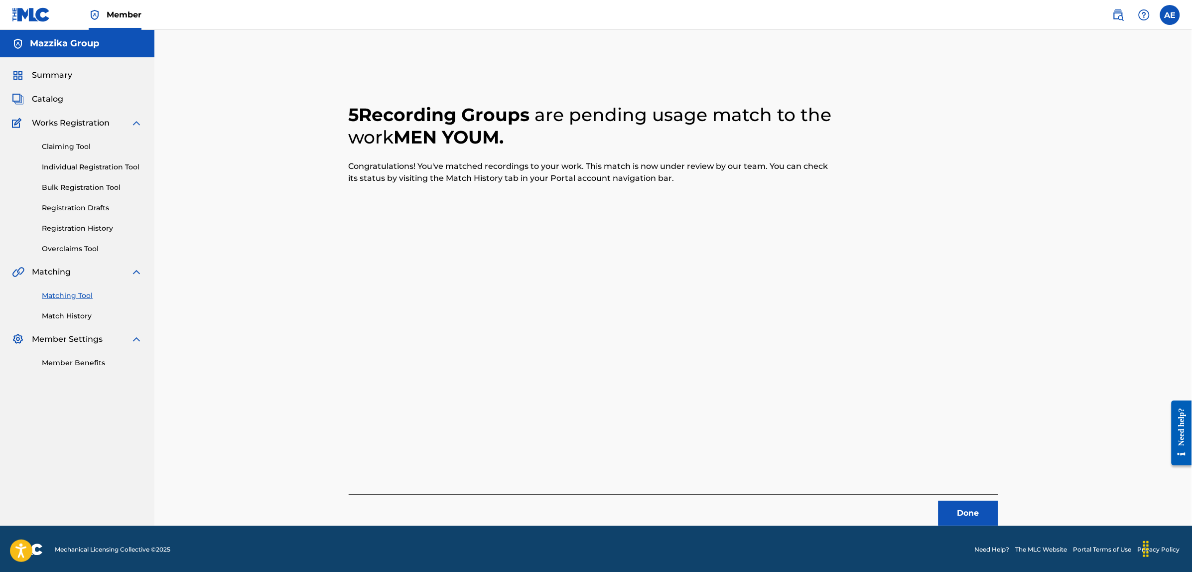
click at [954, 515] on button "Done" at bounding box center [969, 513] width 60 height 25
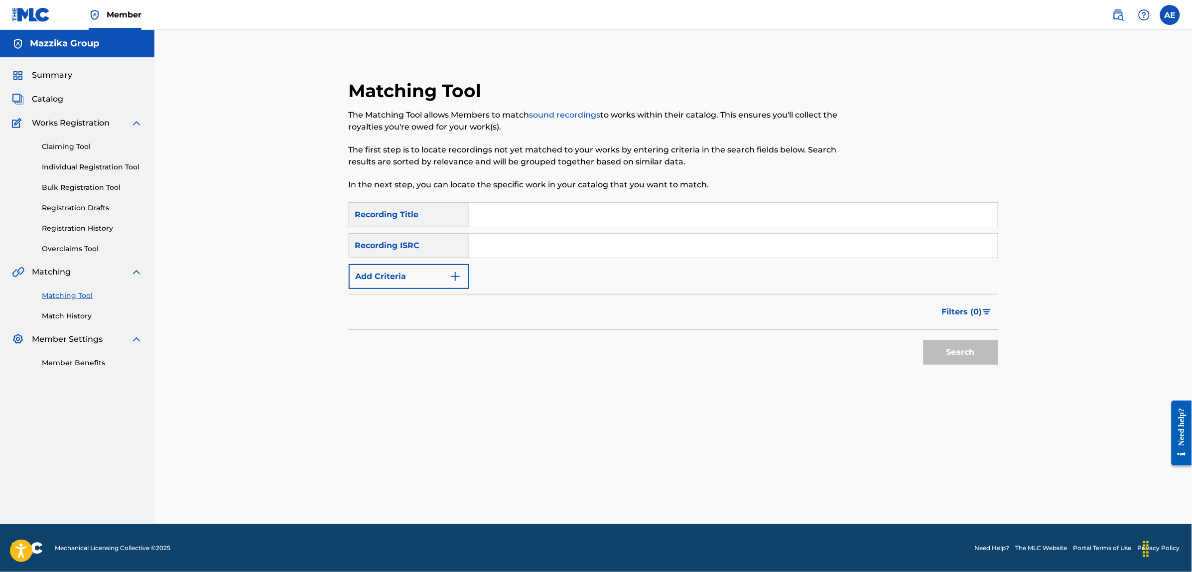
click at [434, 265] on button "Add Criteria" at bounding box center [409, 276] width 121 height 25
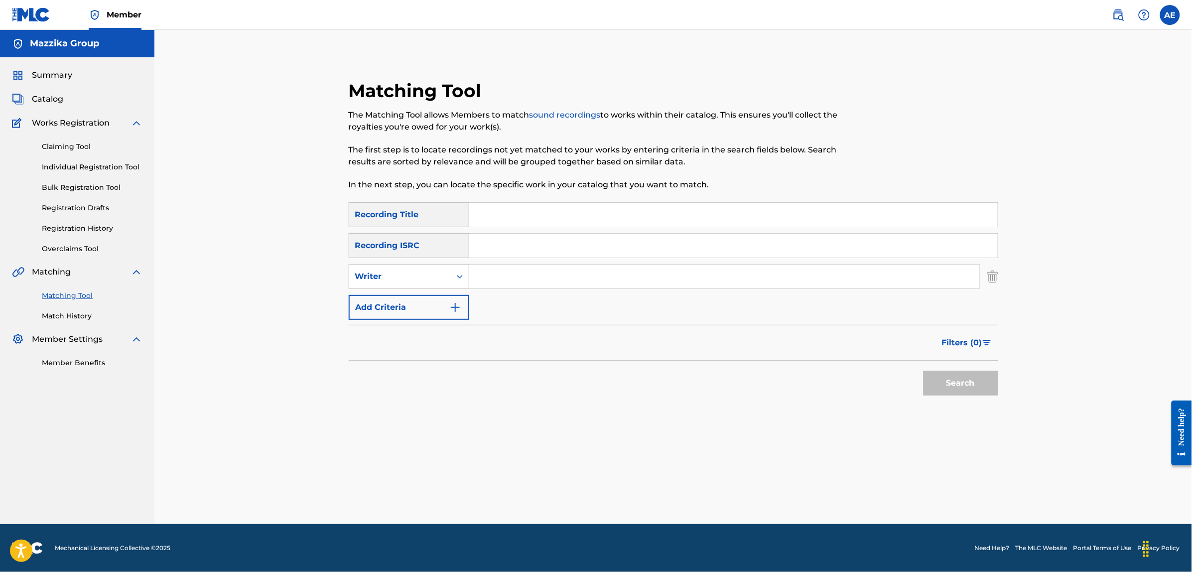
click at [496, 251] on input "Search Form" at bounding box center [733, 246] width 529 height 24
paste input "EGA010559764"
type input "EGA010559764"
click at [924, 371] on button "Search" at bounding box center [961, 383] width 75 height 25
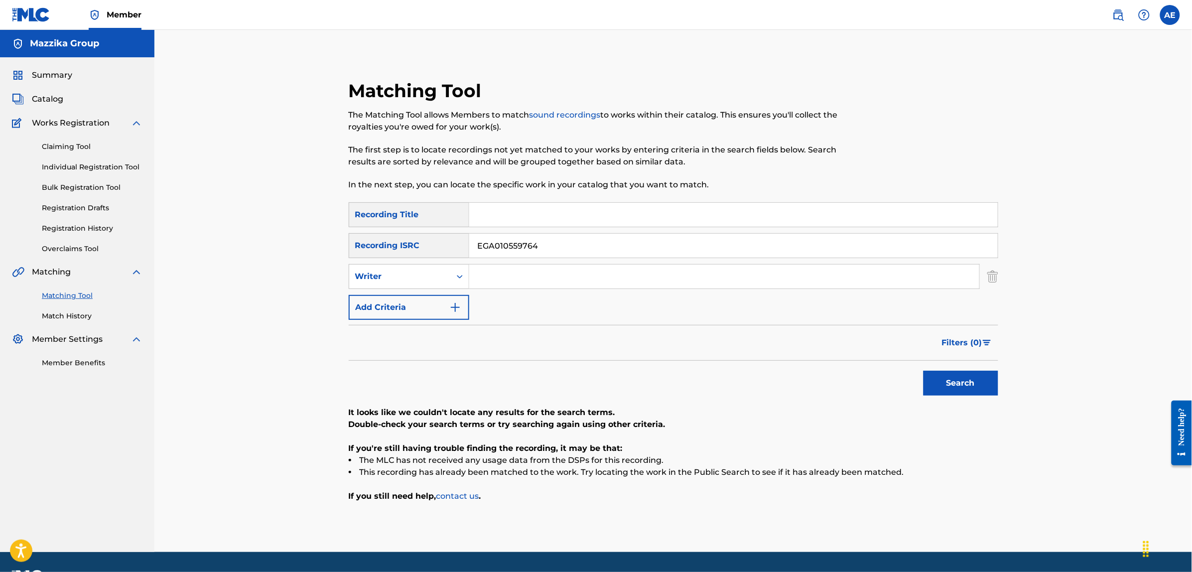
click at [446, 306] on button "Add Criteria" at bounding box center [409, 307] width 121 height 25
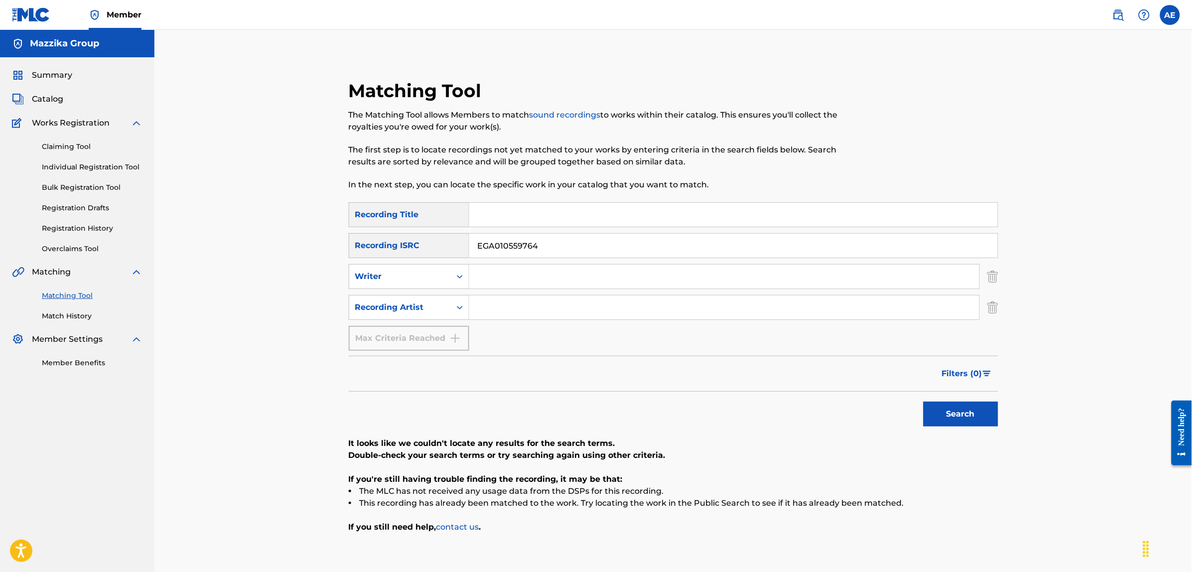
click at [992, 309] on img "Search Form" at bounding box center [992, 307] width 11 height 25
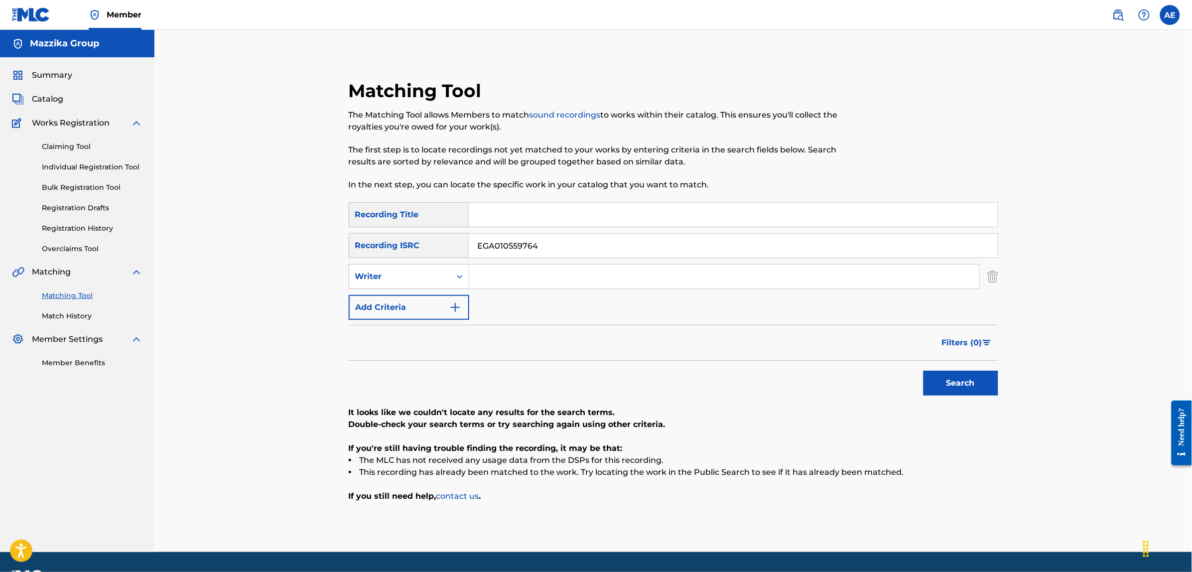
drag, startPoint x: 559, startPoint y: 249, endPoint x: 424, endPoint y: 240, distance: 134.8
click at [433, 240] on div "SearchWithCriteria004fa499-d7a2-4a6f-9819-be3498555126 Recording ISRC EGA010559…" at bounding box center [674, 245] width 650 height 25
click at [501, 246] on input "Search Form" at bounding box center [733, 246] width 529 height 24
click at [506, 277] on input "Search Form" at bounding box center [724, 277] width 510 height 24
click at [507, 222] on input "Search Form" at bounding box center [733, 215] width 529 height 24
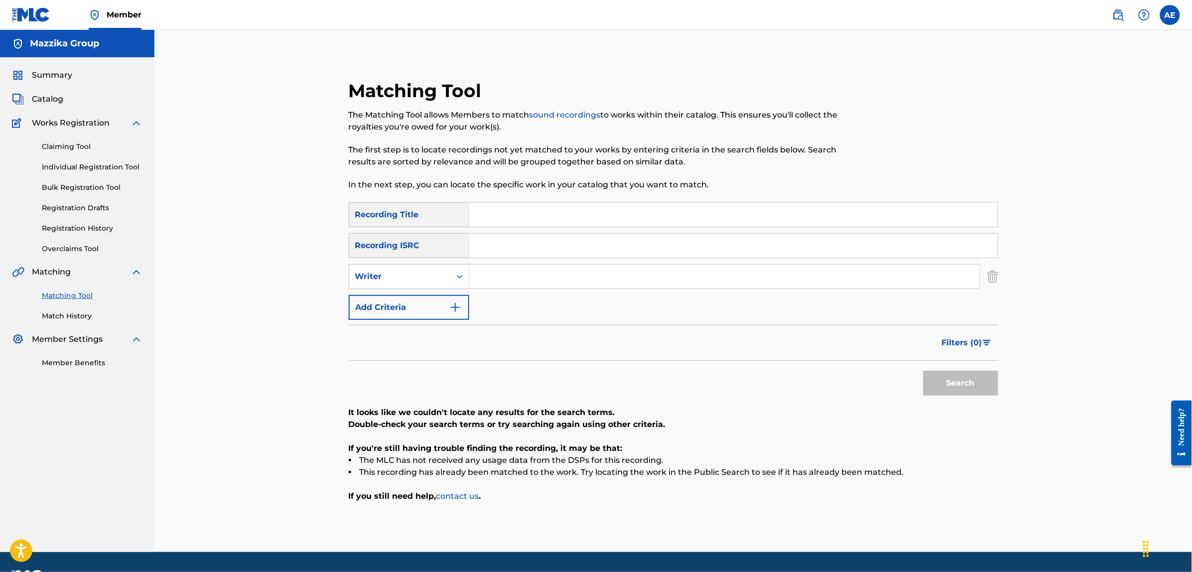
paste input "TAALALI HABIBI EL LEILA"
type input "TAALALI HABIBI EL LEILA"
click at [513, 278] on input "Search Form" at bounding box center [724, 277] width 510 height 24
paste input "GELIL MOHAMED ZOHRY ABBAS ISMAIL ABD EL"
drag, startPoint x: 511, startPoint y: 272, endPoint x: 379, endPoint y: 283, distance: 132.4
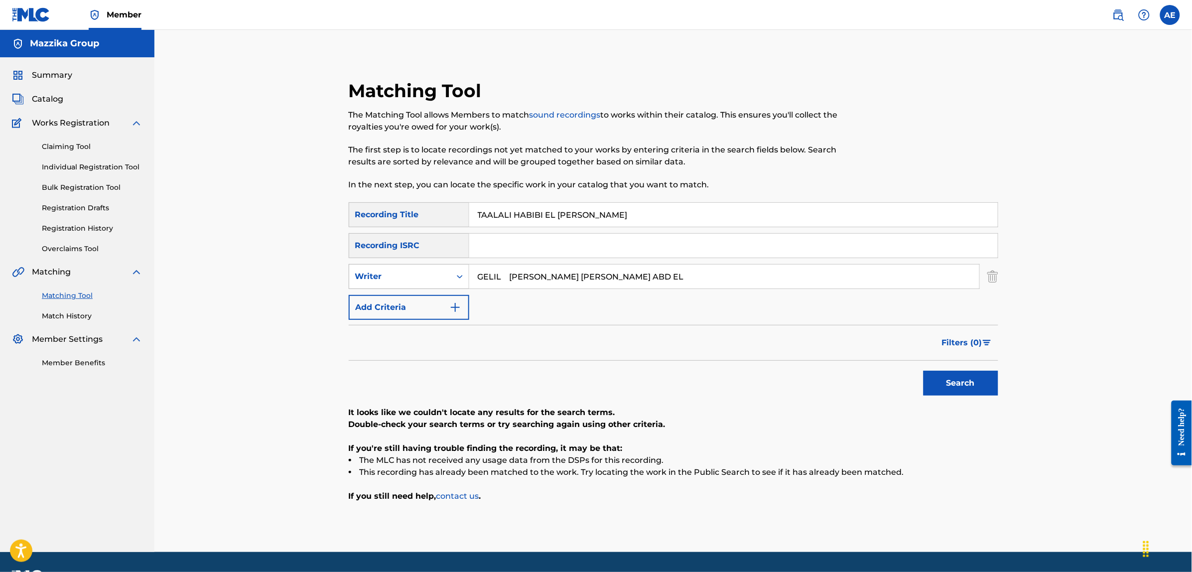
click at [380, 283] on div "SearchWithCriteriae46458f8-5d8c-4a63-8481-fe676c9785a0 Writer GELIL MOHAMED ZOH…" at bounding box center [674, 276] width 650 height 25
click at [688, 281] on input "MOHAMED ZOHRY ABBAS ISMAIL ABD EL" at bounding box center [724, 277] width 510 height 24
paste input "GELIL"
type input "MOHAMED ZOHRY ABBAS ISMAIL ABD EL GELIL"
drag, startPoint x: 591, startPoint y: 214, endPoint x: 395, endPoint y: 212, distance: 195.8
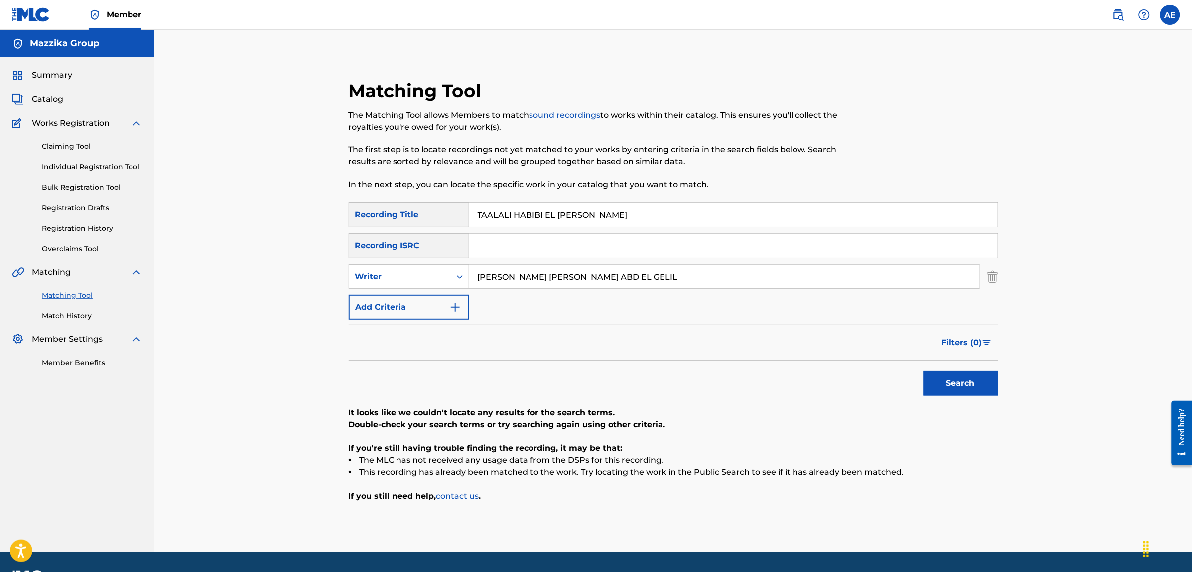
click at [395, 212] on div "SearchWithCriteriae3a1b430-1f98-4970-9072-555b42c39fc3 Recording Title TAALALI …" at bounding box center [674, 214] width 650 height 25
type input "TAALALI HABIBI EL LEILA"
click at [924, 371] on button "Search" at bounding box center [961, 383] width 75 height 25
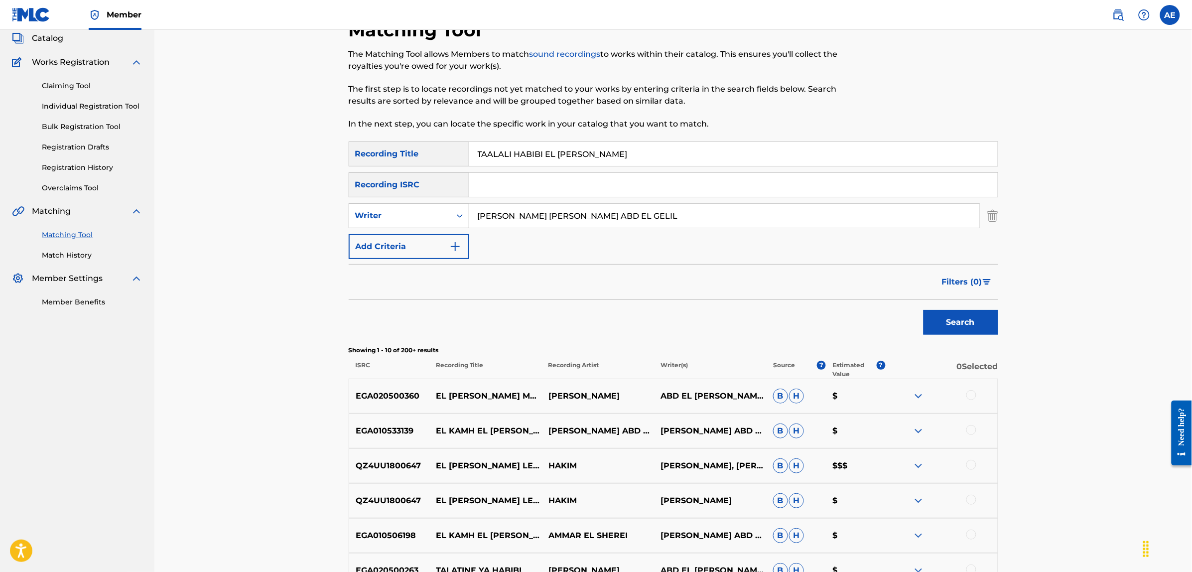
scroll to position [27, 0]
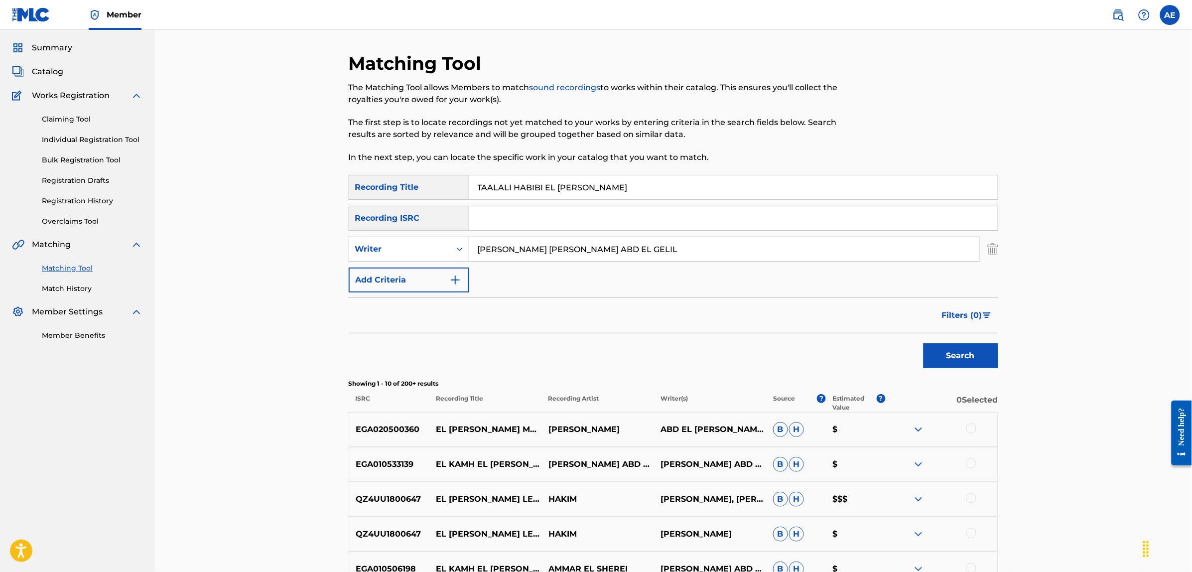
drag, startPoint x: 620, startPoint y: 248, endPoint x: 347, endPoint y: 248, distance: 273.0
click at [349, 248] on div "SearchWithCriteriae46458f8-5d8c-4a63-8481-fe676c9785a0 Writer MOHAMED ZOHRY ABB…" at bounding box center [674, 249] width 650 height 25
click at [924, 343] on button "Search" at bounding box center [961, 355] width 75 height 25
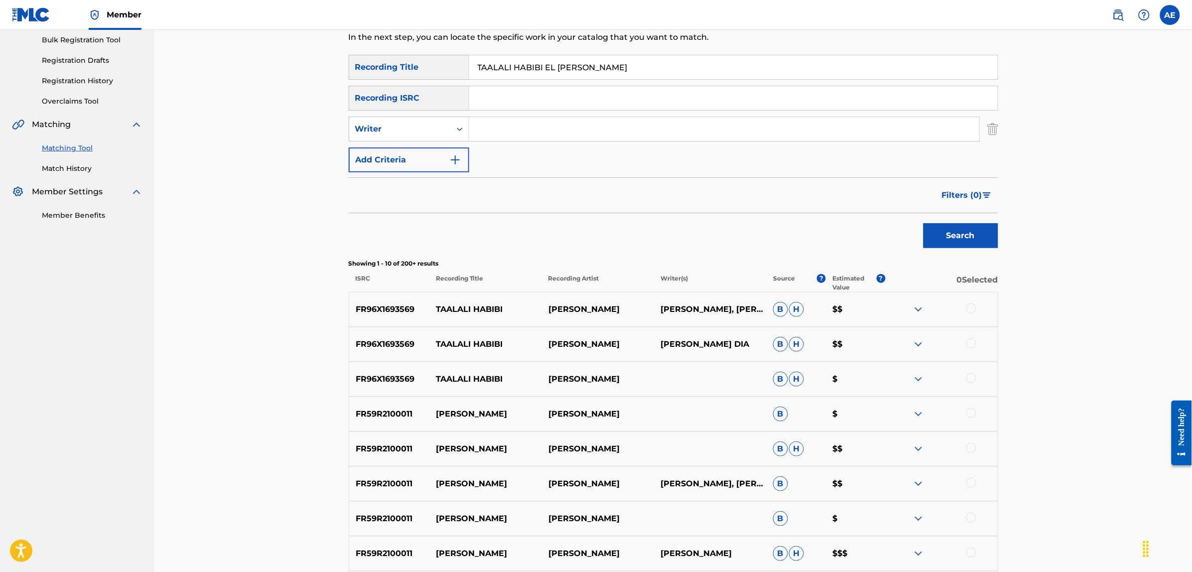
scroll to position [0, 0]
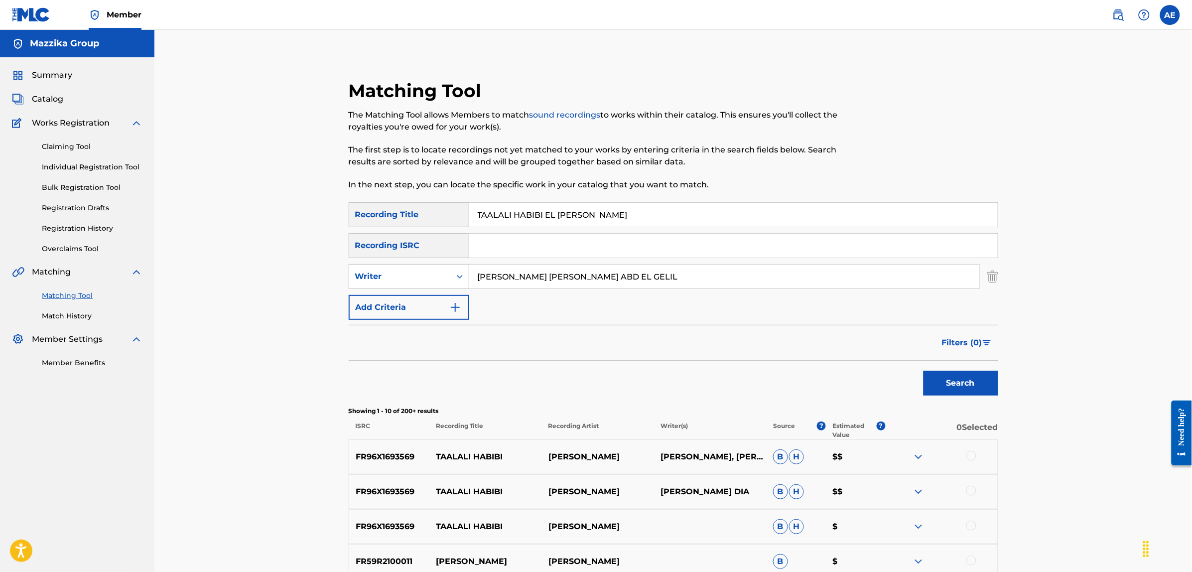
type input "MOHAMED ZOHRY ABBAS ISMAIL ABD EL GELIL"
drag, startPoint x: 593, startPoint y: 219, endPoint x: 374, endPoint y: 213, distance: 219.3
click at [374, 213] on div "SearchWithCriteriae3a1b430-1f98-4970-9072-555b42c39fc3 Recording Title TAALALI …" at bounding box center [674, 214] width 650 height 25
click at [924, 371] on button "Search" at bounding box center [961, 383] width 75 height 25
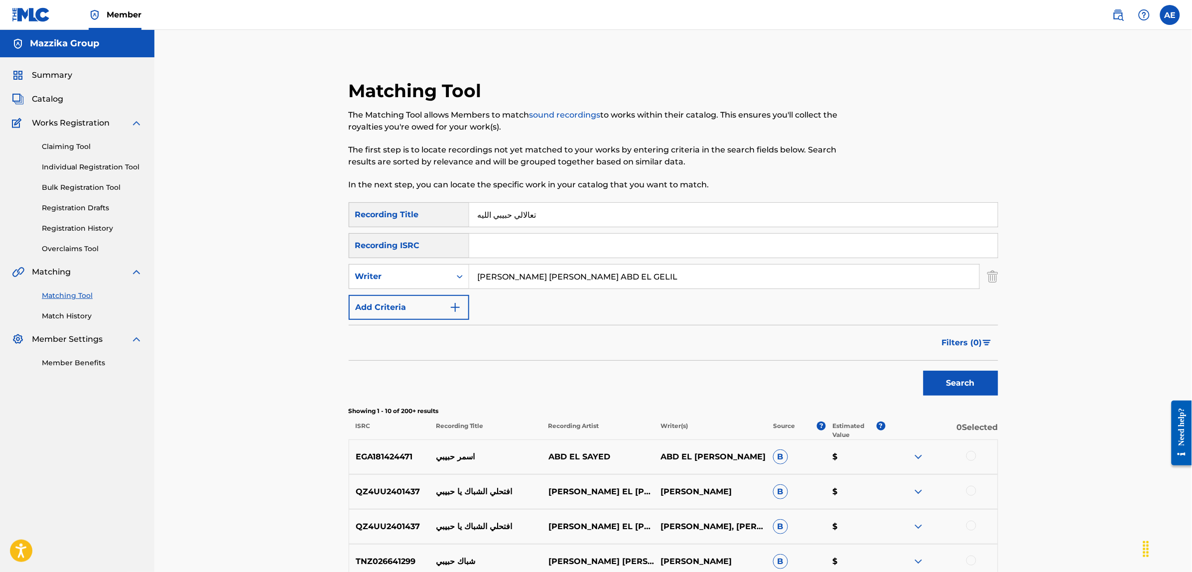
click at [480, 212] on input "تعالالي حبيبي الليه" at bounding box center [733, 215] width 529 height 24
type input "تعالالي حبيبي الليله"
click at [924, 371] on button "Search" at bounding box center [961, 383] width 75 height 25
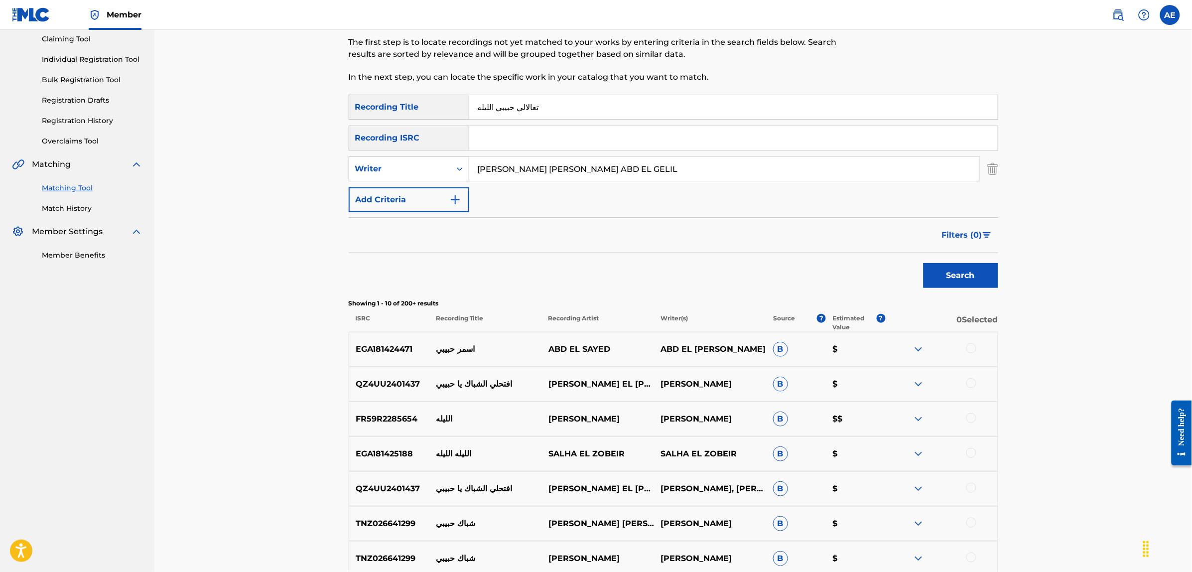
scroll to position [62, 0]
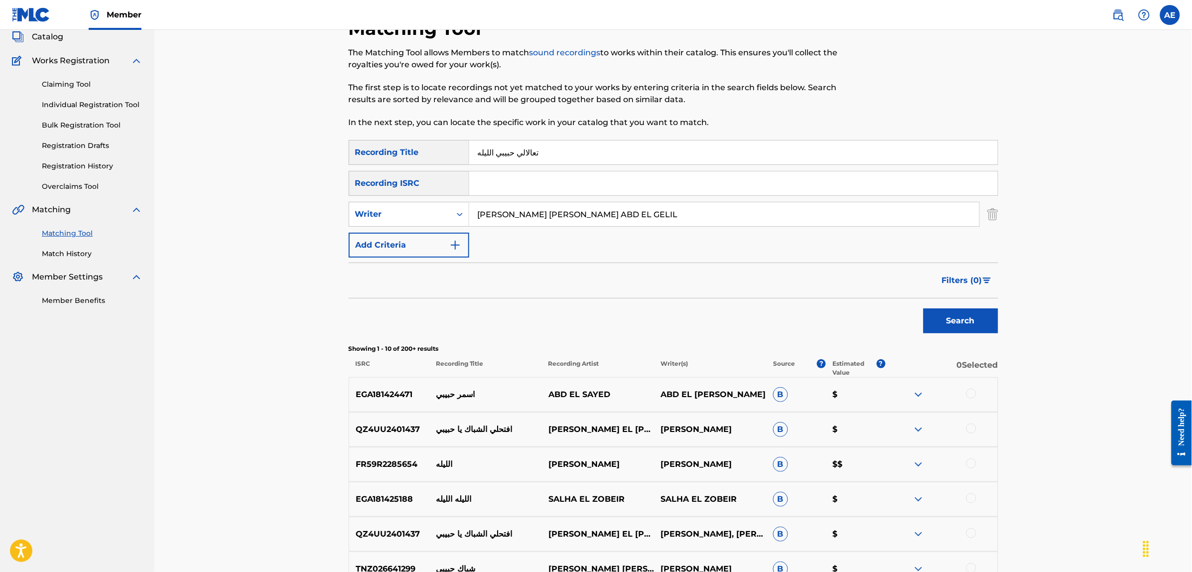
drag, startPoint x: 683, startPoint y: 212, endPoint x: 329, endPoint y: 201, distance: 354.4
click at [334, 201] on div "Matching Tool The Matching Tool allows Members to match sound recordings to wor…" at bounding box center [673, 397] width 697 height 808
click at [924, 308] on button "Search" at bounding box center [961, 320] width 75 height 25
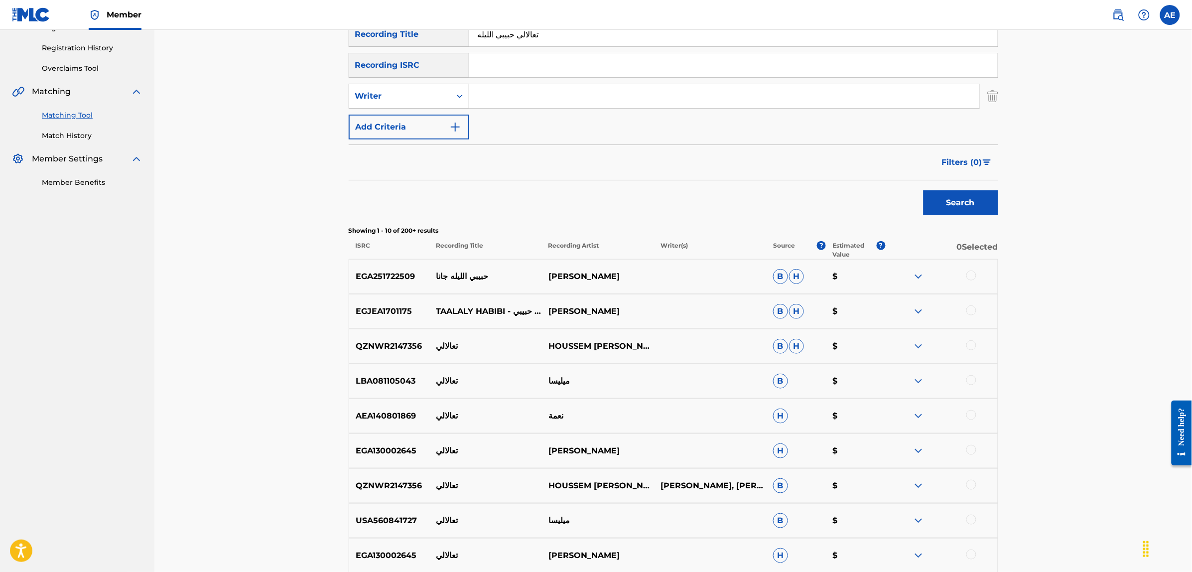
scroll to position [0, 0]
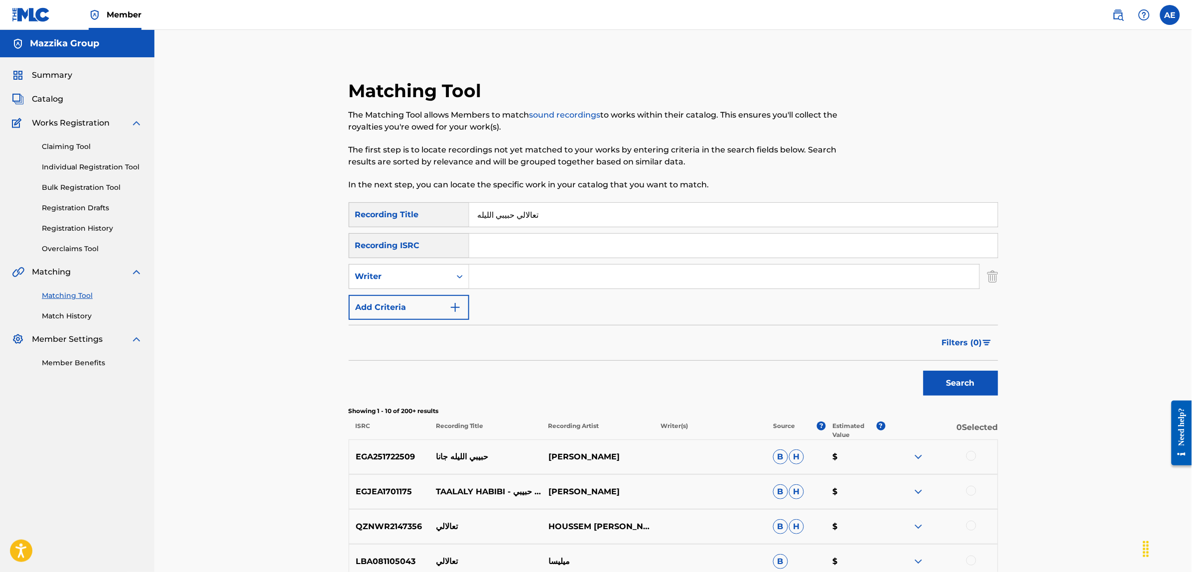
drag, startPoint x: 548, startPoint y: 218, endPoint x: 395, endPoint y: 212, distance: 153.0
click at [401, 213] on div "SearchWithCriteriae3a1b430-1f98-4970-9072-555b42c39fc3 Recording Title تعالالي …" at bounding box center [674, 214] width 650 height 25
click at [522, 237] on input "Search Form" at bounding box center [733, 246] width 529 height 24
paste input "EGA020502517"
type input "EGA020502517"
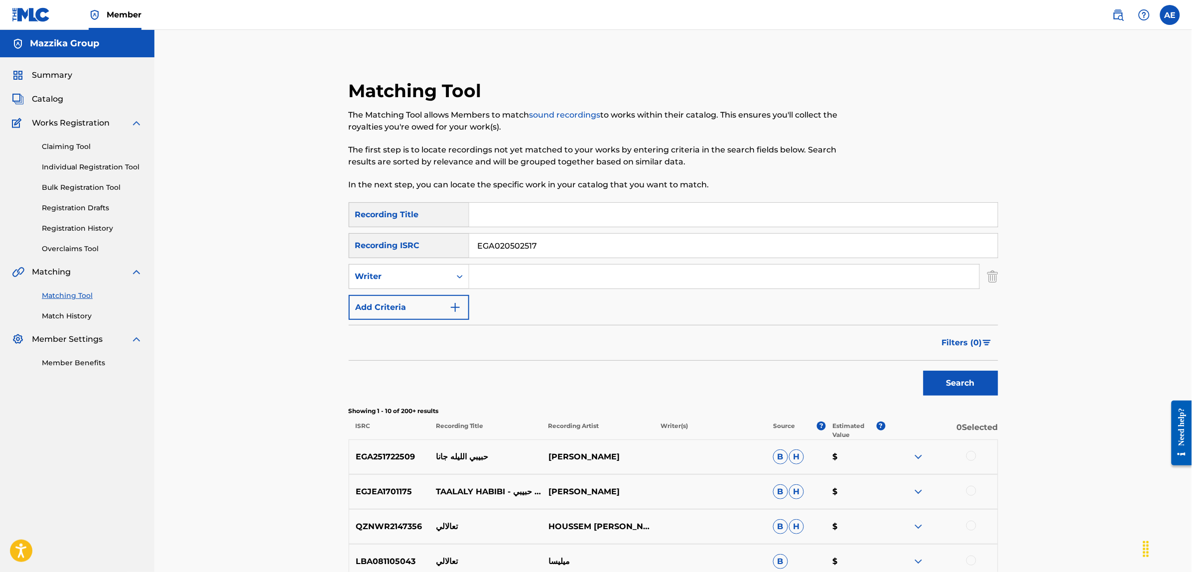
click at [924, 371] on button "Search" at bounding box center [961, 383] width 75 height 25
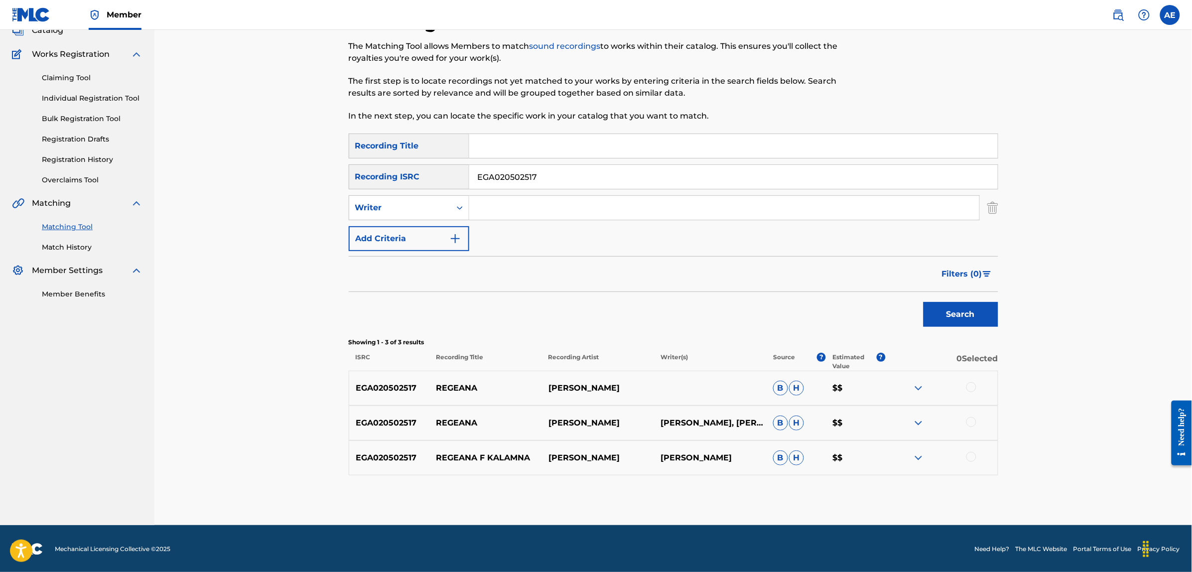
scroll to position [70, 0]
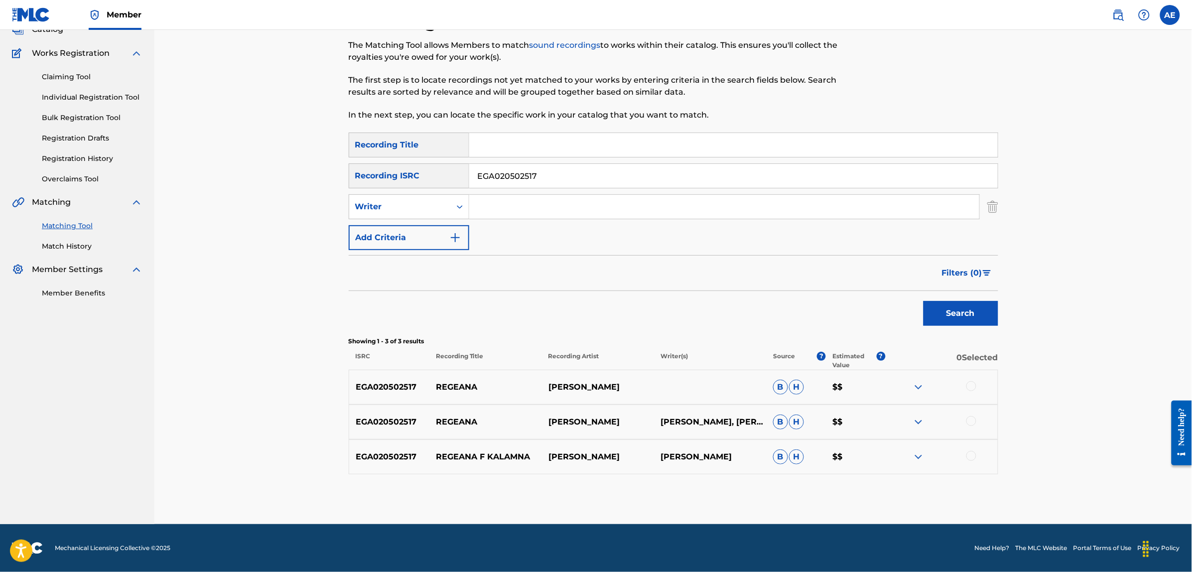
click at [970, 384] on div at bounding box center [971, 386] width 10 height 10
click at [975, 420] on div at bounding box center [971, 421] width 10 height 10
click at [973, 456] on div at bounding box center [971, 456] width 10 height 10
drag, startPoint x: 517, startPoint y: 172, endPoint x: 414, endPoint y: 175, distance: 102.6
click at [414, 175] on div "SearchWithCriteria004fa499-d7a2-4a6f-9819-be3498555126 Recording ISRC EGA020502…" at bounding box center [674, 175] width 650 height 25
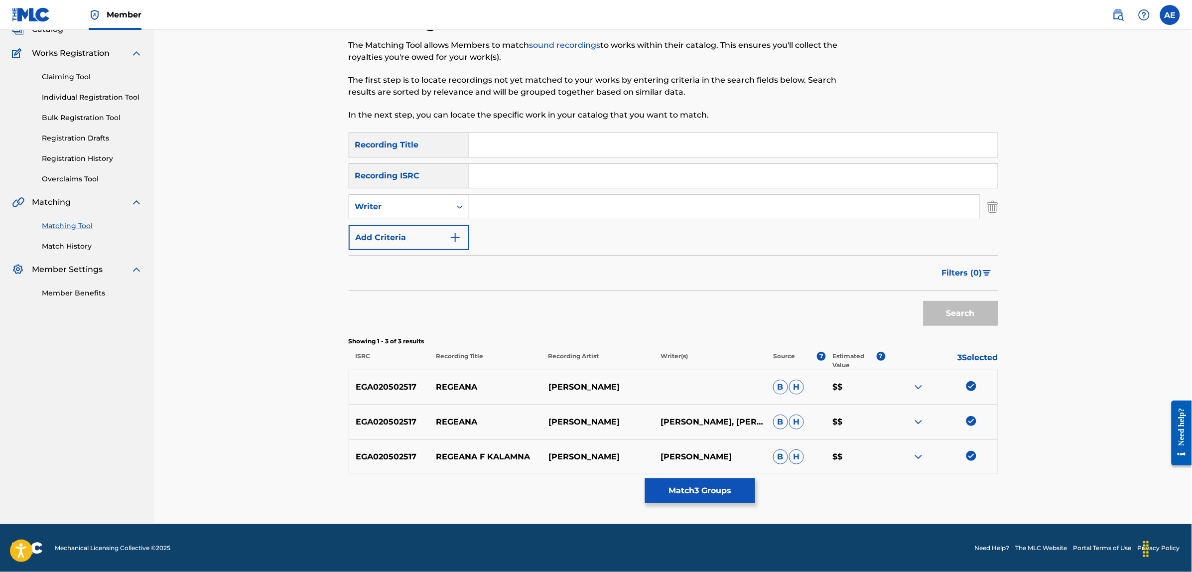
click at [495, 151] on input "Search Form" at bounding box center [733, 145] width 529 height 24
paste input "REGEANA F KALAMNA"
type input "REGEANA F KALAMNA"
click at [509, 213] on input "Search Form" at bounding box center [724, 207] width 510 height 24
paste input "ABDALLAH NADER"
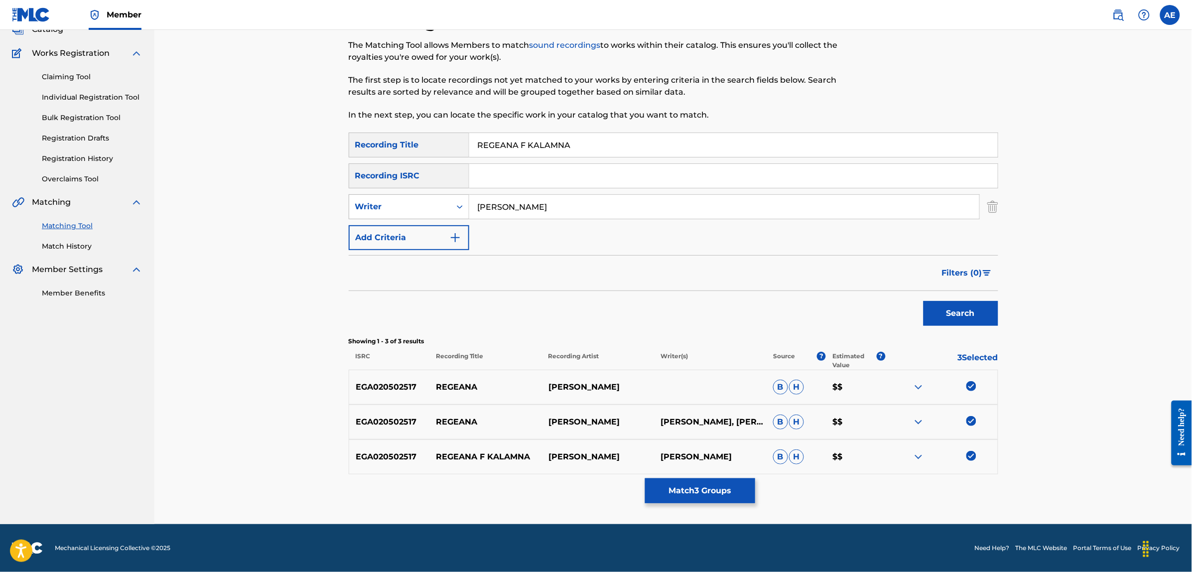
drag, startPoint x: 530, startPoint y: 206, endPoint x: 394, endPoint y: 209, distance: 136.0
click at [395, 208] on div "SearchWithCriteriae46458f8-5d8c-4a63-8481-fe676c9785a0 Writer ABDALLAH NADER" at bounding box center [674, 206] width 650 height 25
click at [551, 208] on input "NADER" at bounding box center [724, 207] width 510 height 24
paste input "ABDALLAH"
type input "NADER ABDALLAH"
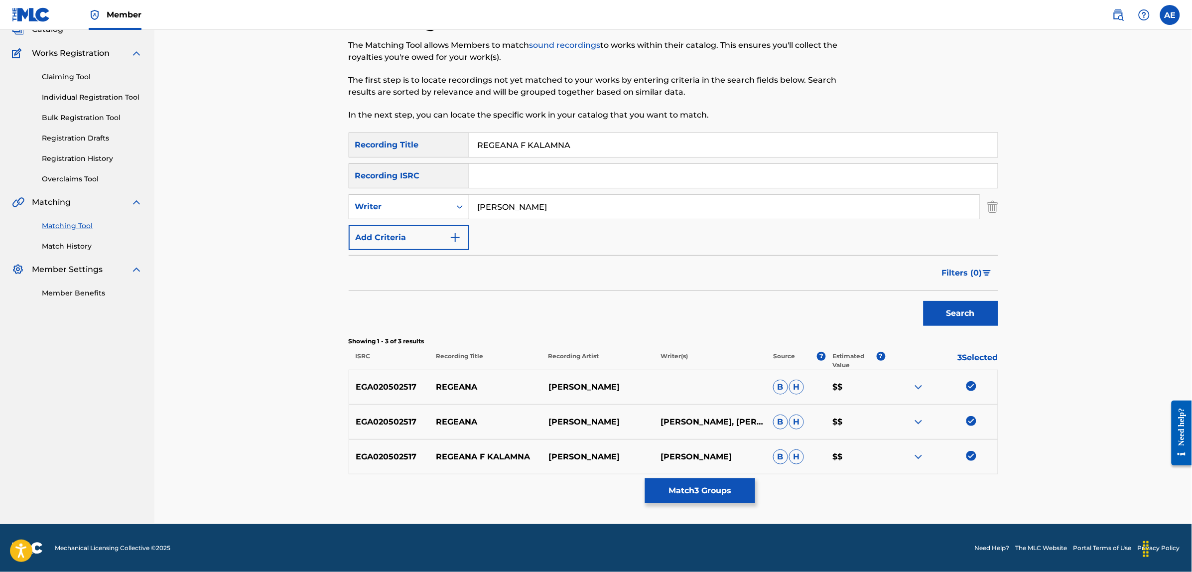
click at [924, 301] on button "Search" at bounding box center [961, 313] width 75 height 25
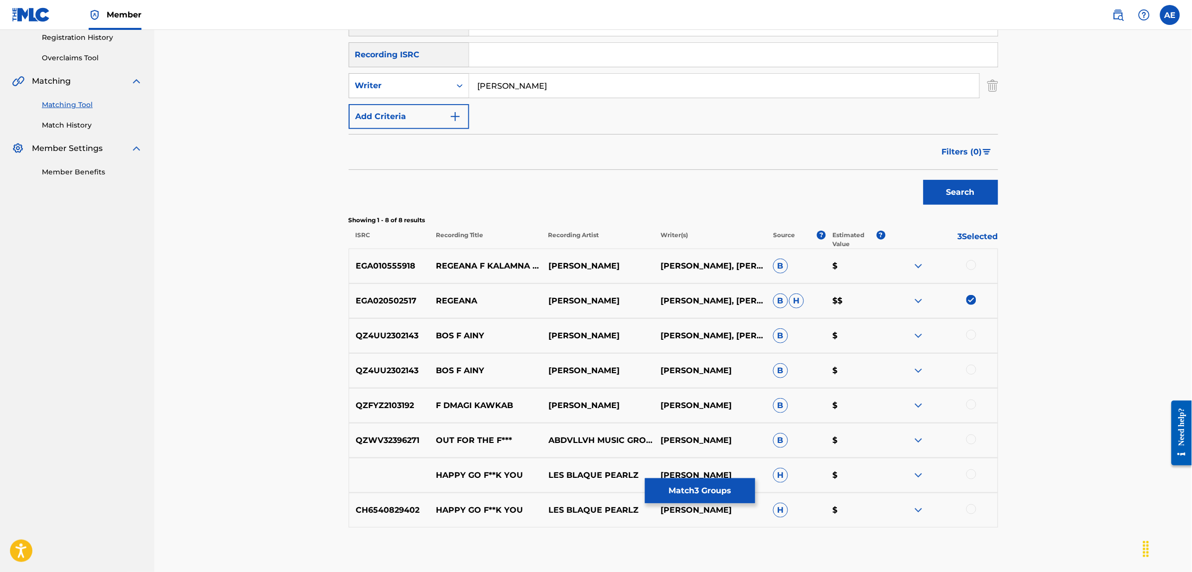
scroll to position [194, 0]
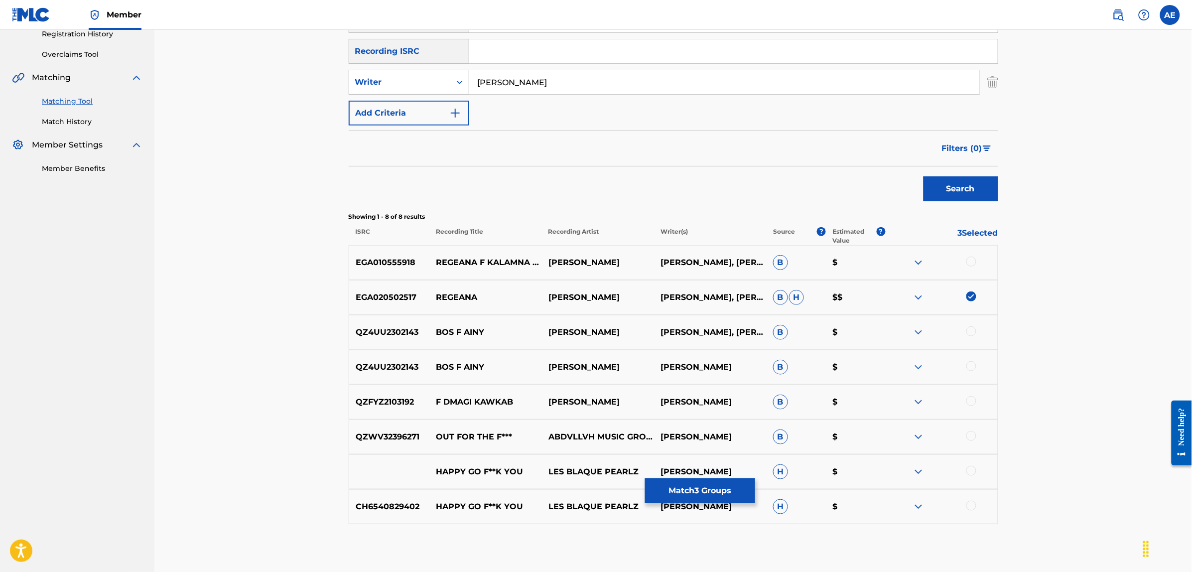
click at [967, 260] on div at bounding box center [971, 262] width 10 height 10
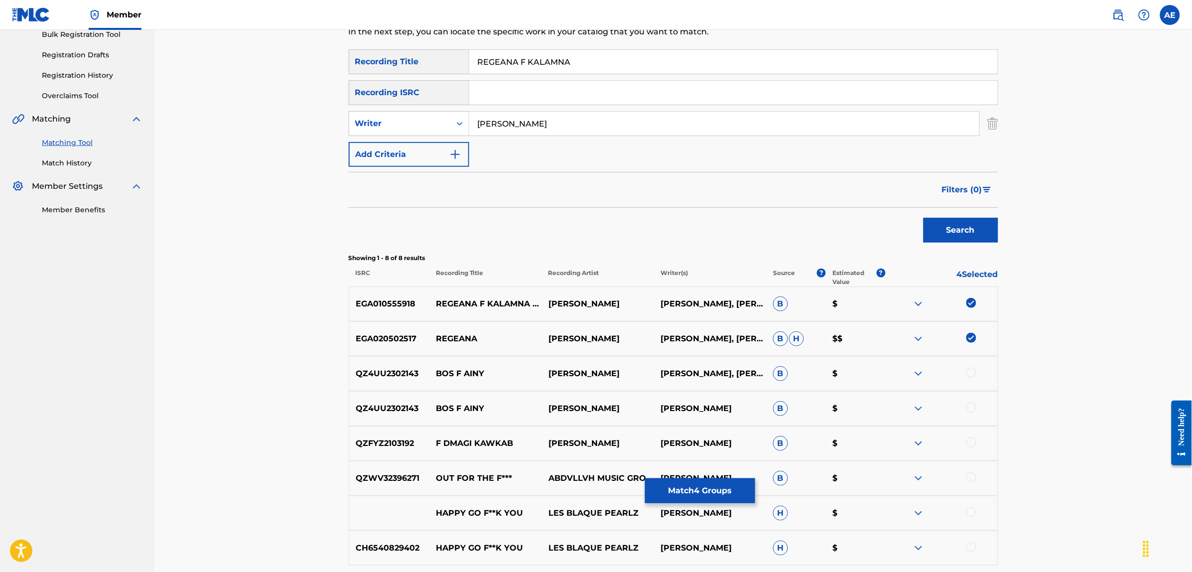
scroll to position [0, 0]
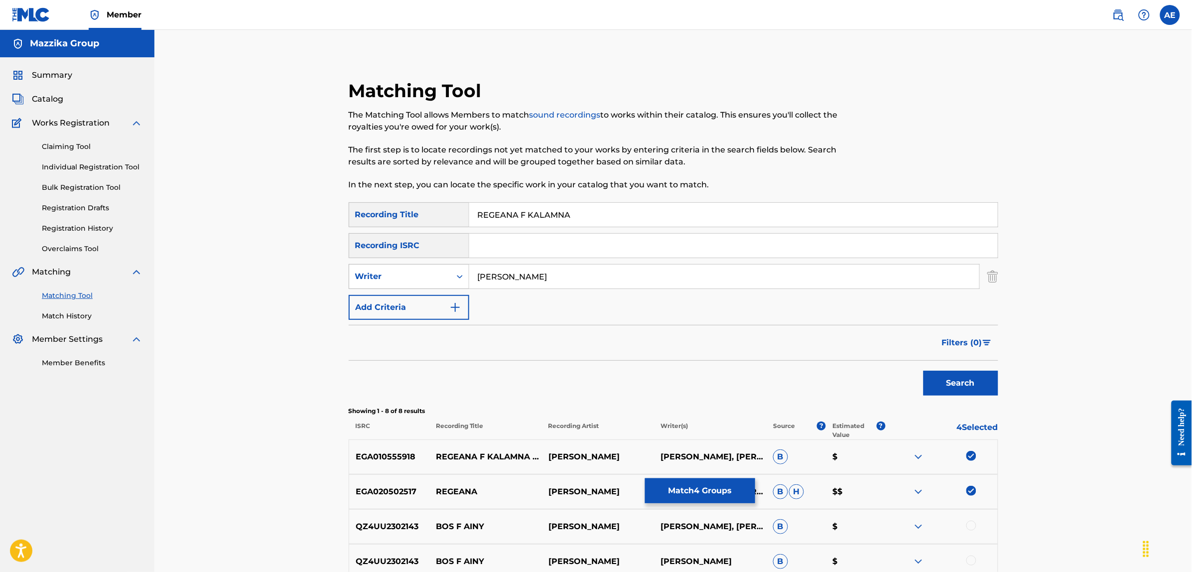
drag, startPoint x: 602, startPoint y: 281, endPoint x: 409, endPoint y: 282, distance: 192.8
click at [409, 282] on div "SearchWithCriteriae46458f8-5d8c-4a63-8481-fe676c9785a0 Writer NADER ABDALLAH" at bounding box center [674, 276] width 650 height 25
click at [924, 371] on button "Search" at bounding box center [961, 383] width 75 height 25
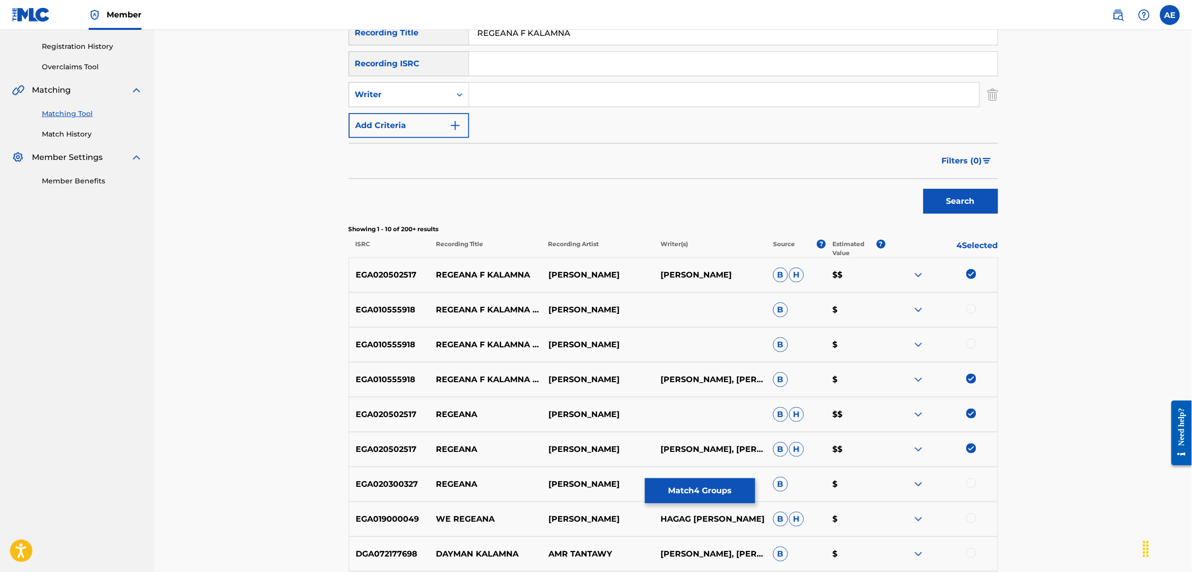
scroll to position [187, 0]
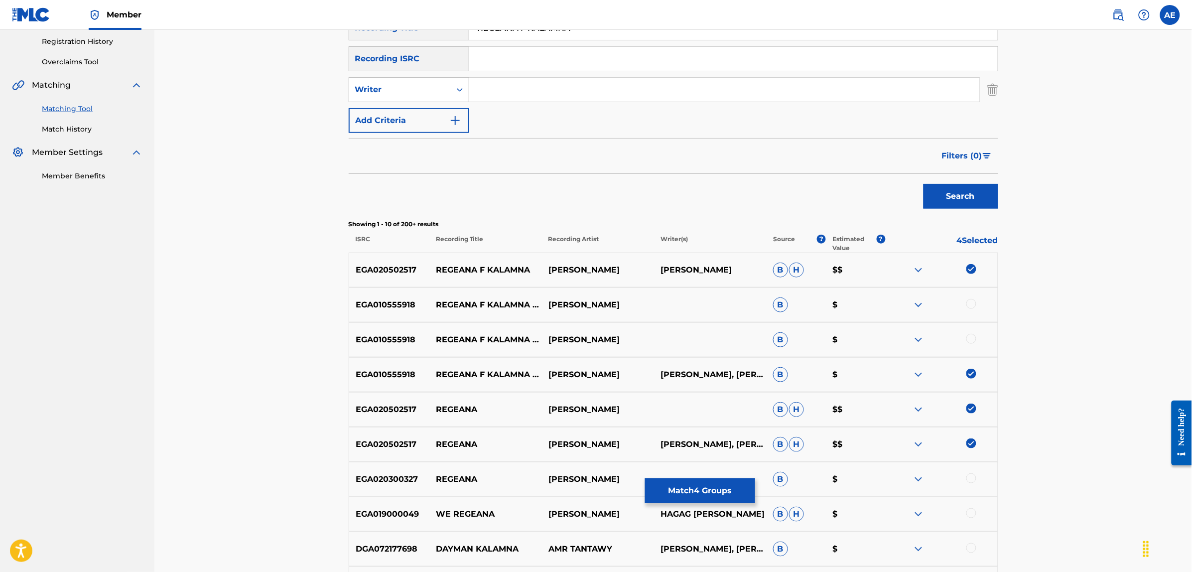
click at [972, 302] on div at bounding box center [971, 304] width 10 height 10
click at [971, 337] on div at bounding box center [971, 339] width 10 height 10
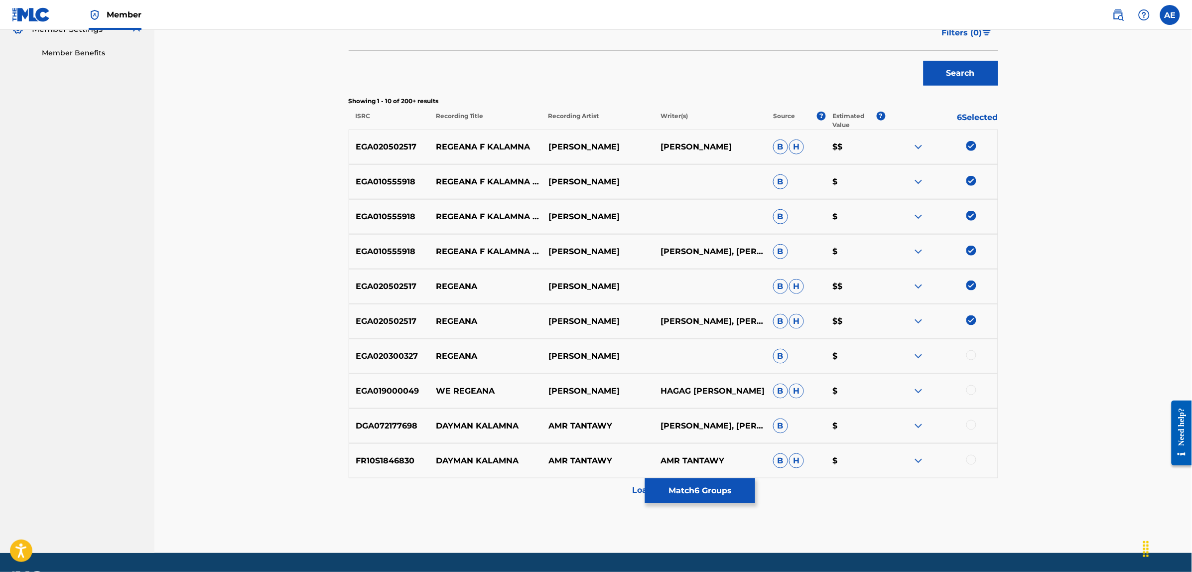
scroll to position [339, 0]
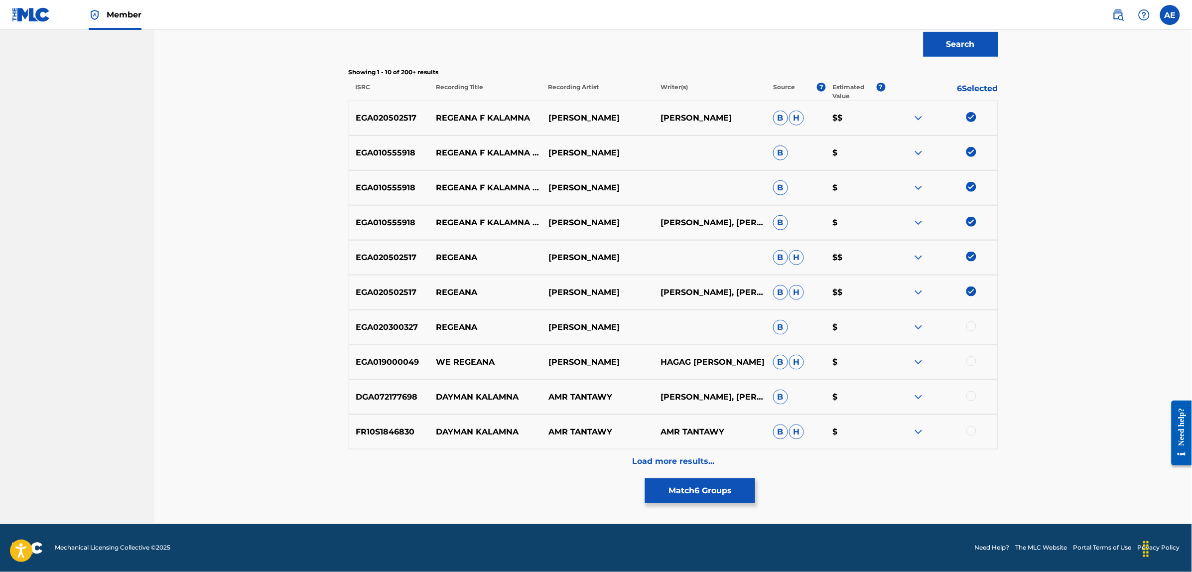
click at [970, 324] on div at bounding box center [971, 326] width 10 height 10
click at [592, 470] on div "Load more results..." at bounding box center [674, 461] width 650 height 25
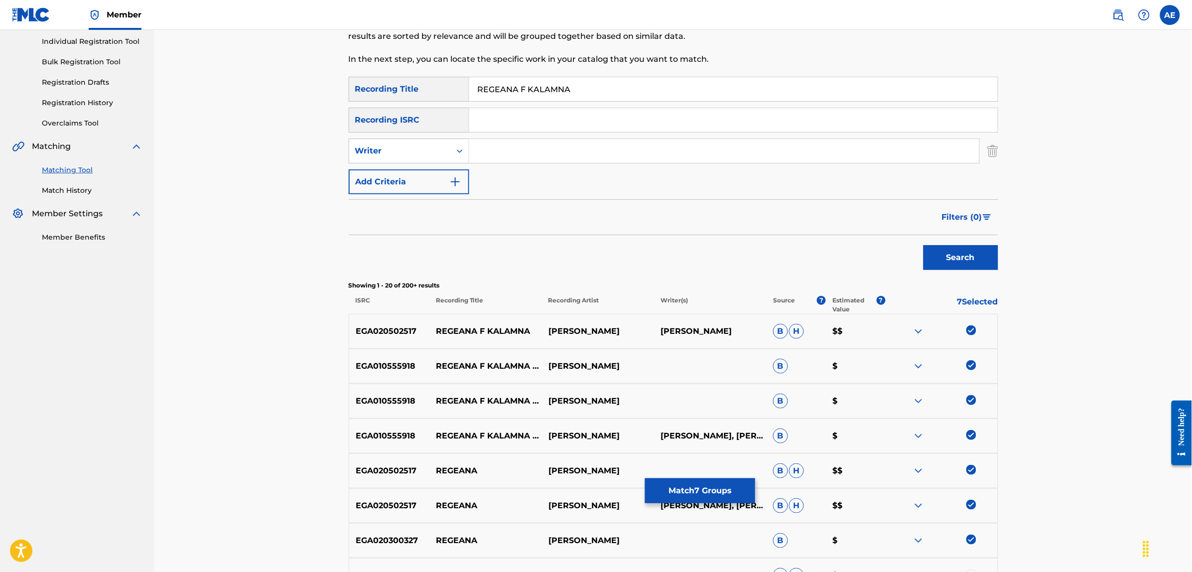
scroll to position [0, 0]
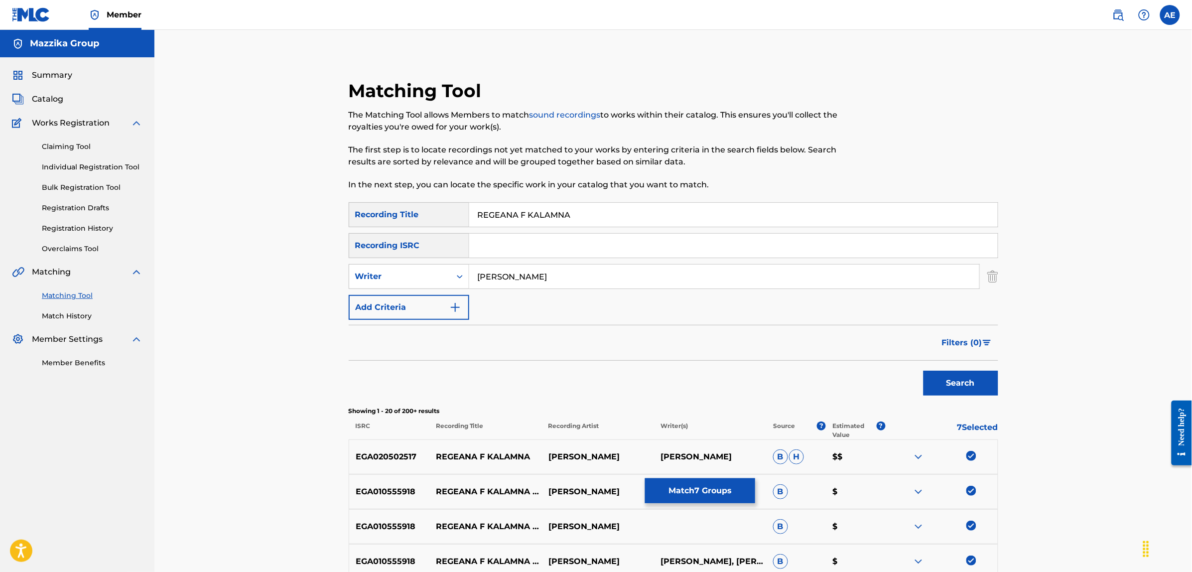
type input "NADER ABDALLAH"
drag, startPoint x: 584, startPoint y: 215, endPoint x: 405, endPoint y: 211, distance: 179.4
click at [408, 212] on div "SearchWithCriteriae3a1b430-1f98-4970-9072-555b42c39fc3 Recording Title REGEANA …" at bounding box center [674, 214] width 650 height 25
drag, startPoint x: 571, startPoint y: 277, endPoint x: 295, endPoint y: 277, distance: 276.0
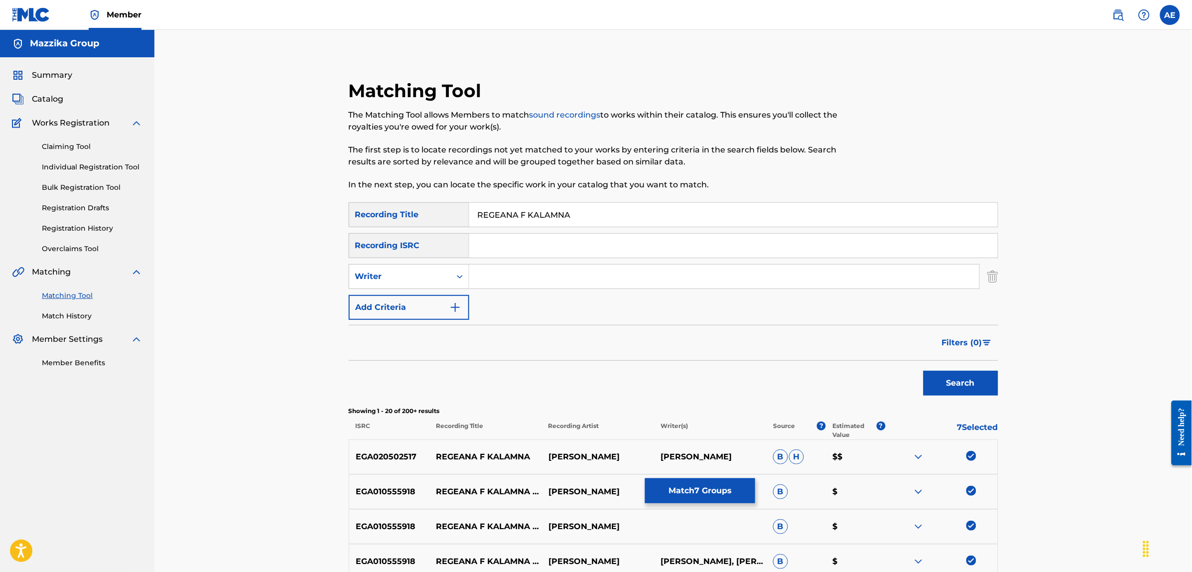
click at [924, 371] on button "Search" at bounding box center [961, 383] width 75 height 25
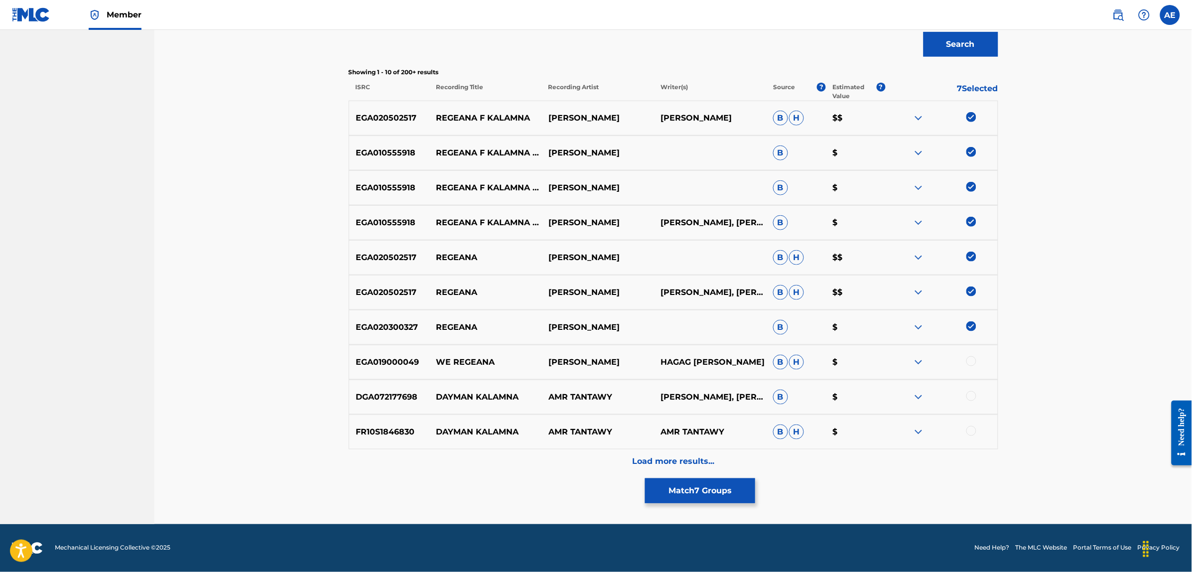
click at [580, 461] on div "Load more results..." at bounding box center [674, 461] width 650 height 25
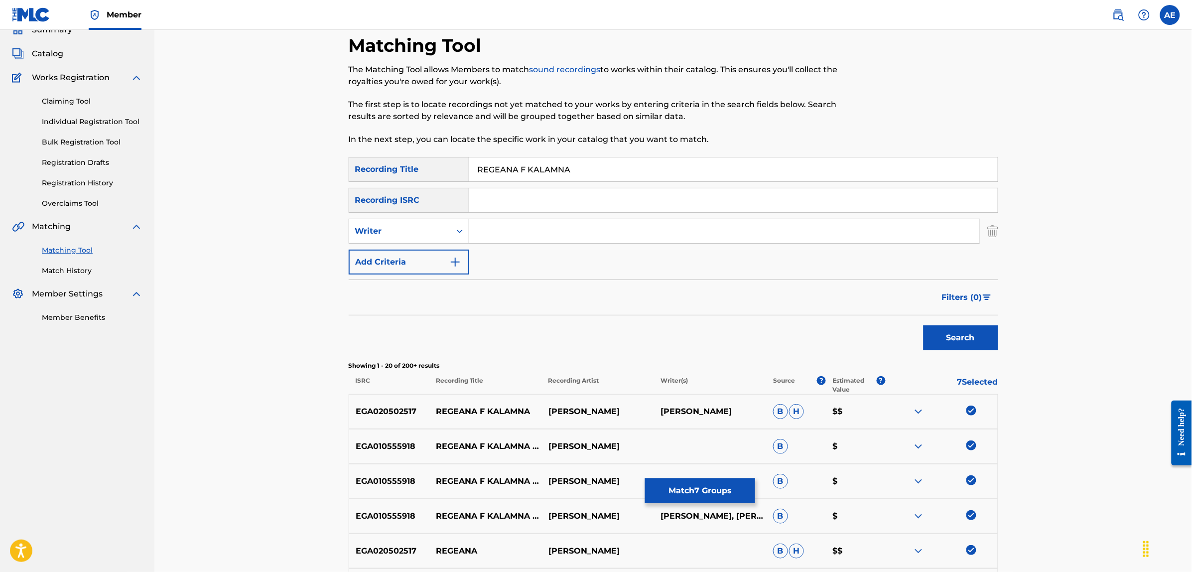
scroll to position [62, 0]
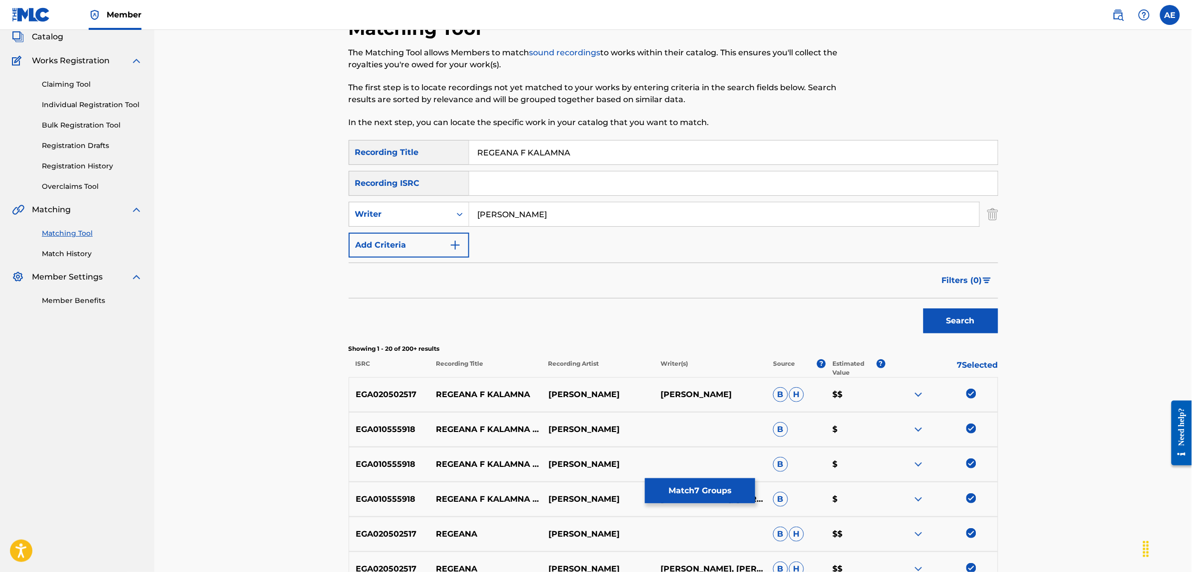
type input "NADER ABDALLAH"
drag, startPoint x: 573, startPoint y: 153, endPoint x: 404, endPoint y: 150, distance: 168.9
click at [404, 150] on div "SearchWithCriteriae3a1b430-1f98-4970-9072-555b42c39fc3 Recording Title REGEANA …" at bounding box center [674, 152] width 650 height 25
type input "رجعنا في كلامنا"
click at [924, 308] on button "Search" at bounding box center [961, 320] width 75 height 25
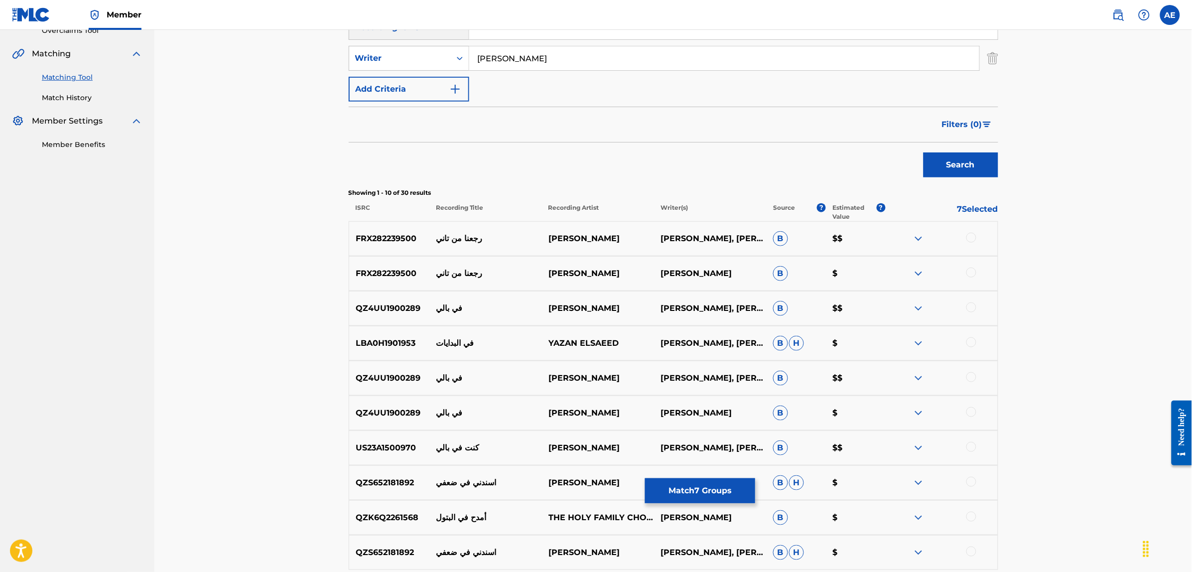
scroll to position [0, 0]
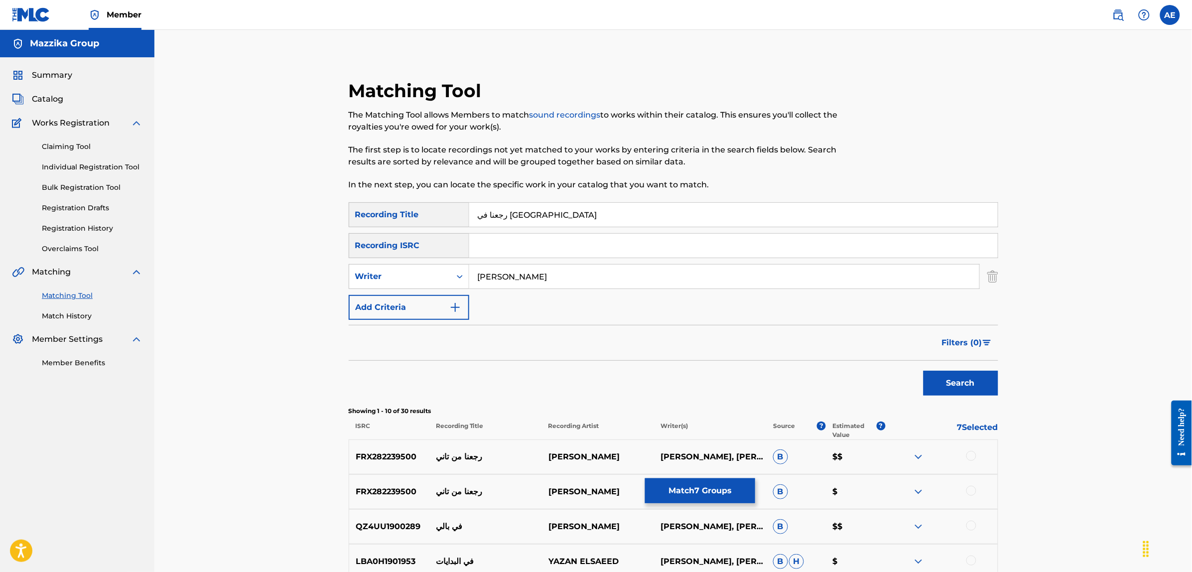
drag, startPoint x: 360, startPoint y: 262, endPoint x: 304, endPoint y: 263, distance: 56.3
click at [304, 263] on div "Matching Tool The Matching Tool allows Members to match sound recordings to wor…" at bounding box center [673, 446] width 1038 height 833
click at [924, 371] on button "Search" at bounding box center [961, 383] width 75 height 25
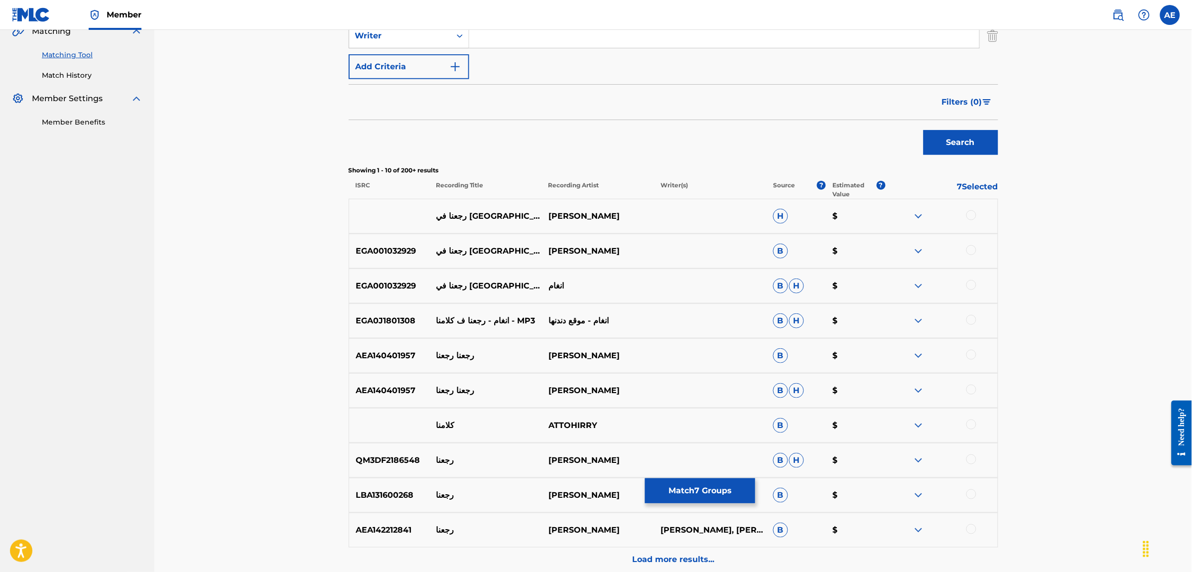
scroll to position [311, 0]
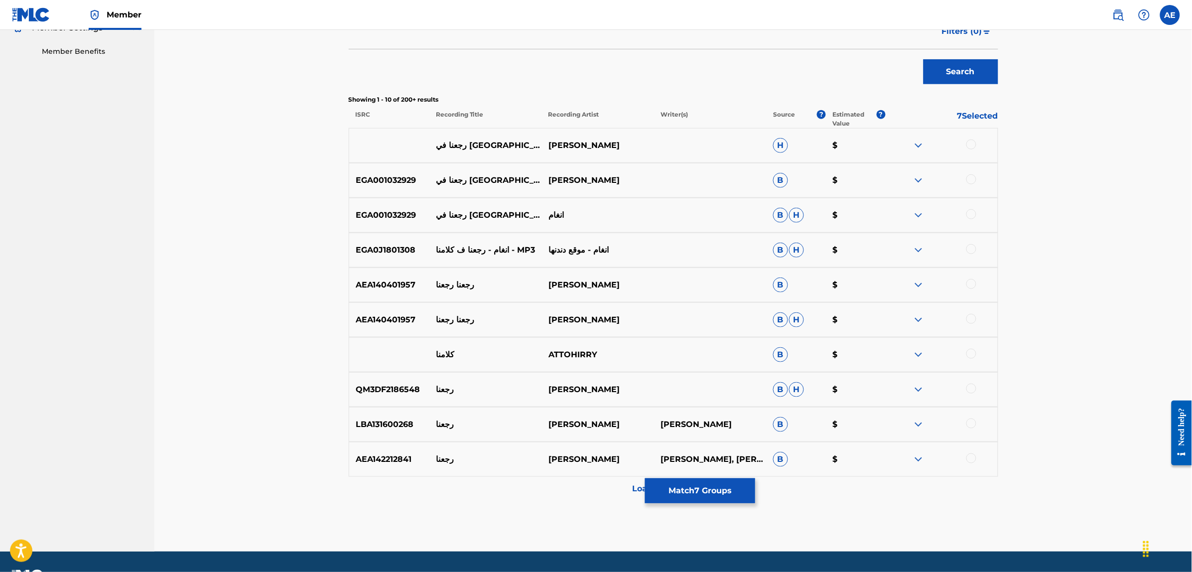
click at [972, 143] on div at bounding box center [971, 144] width 10 height 10
click at [970, 182] on div at bounding box center [971, 179] width 10 height 10
click at [971, 212] on div at bounding box center [971, 214] width 10 height 10
click at [970, 250] on div at bounding box center [971, 249] width 10 height 10
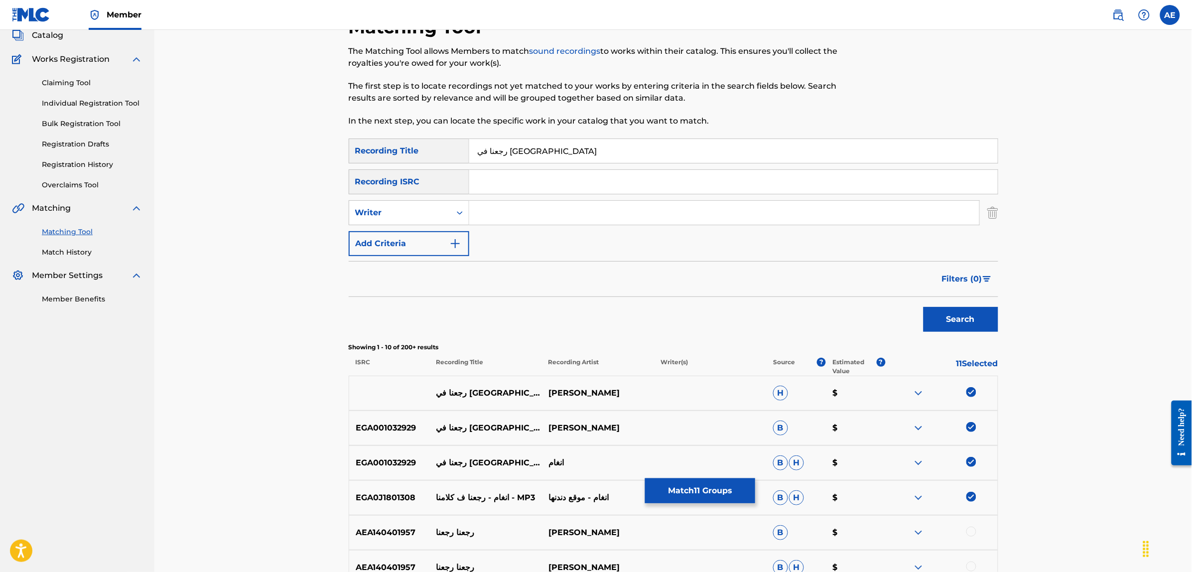
scroll to position [27, 0]
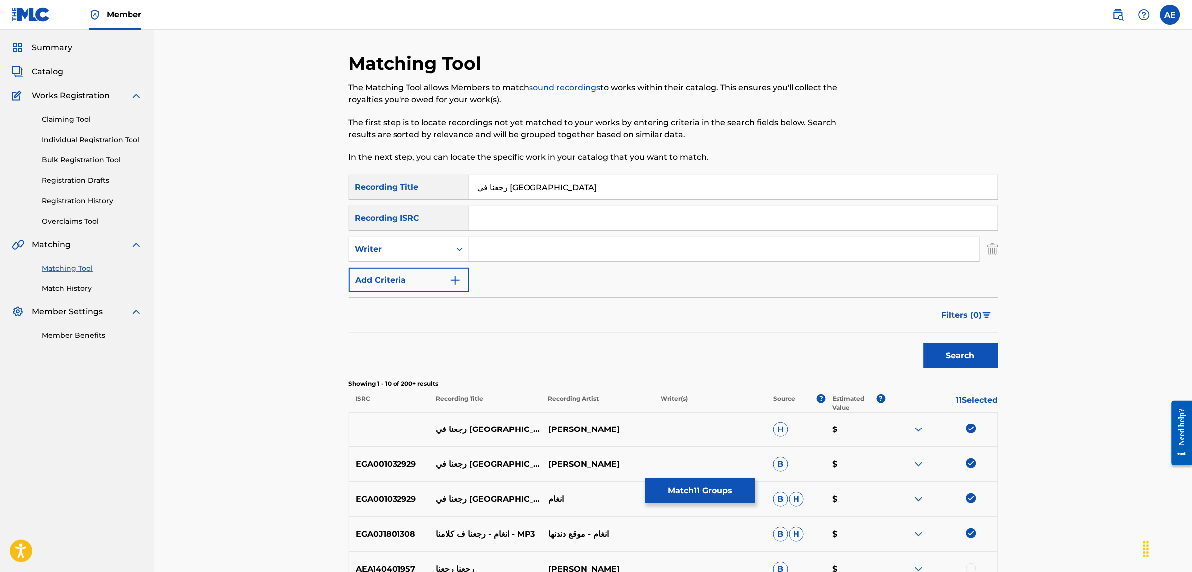
click at [699, 492] on button "Match 11 Groups" at bounding box center [700, 490] width 110 height 25
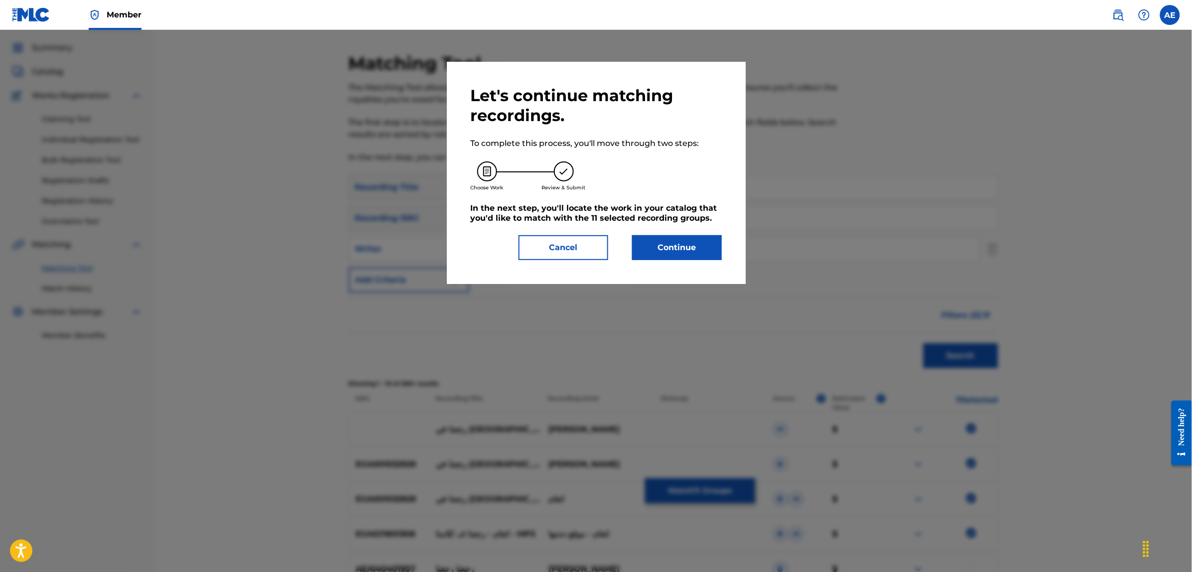
click at [666, 240] on button "Continue" at bounding box center [677, 247] width 90 height 25
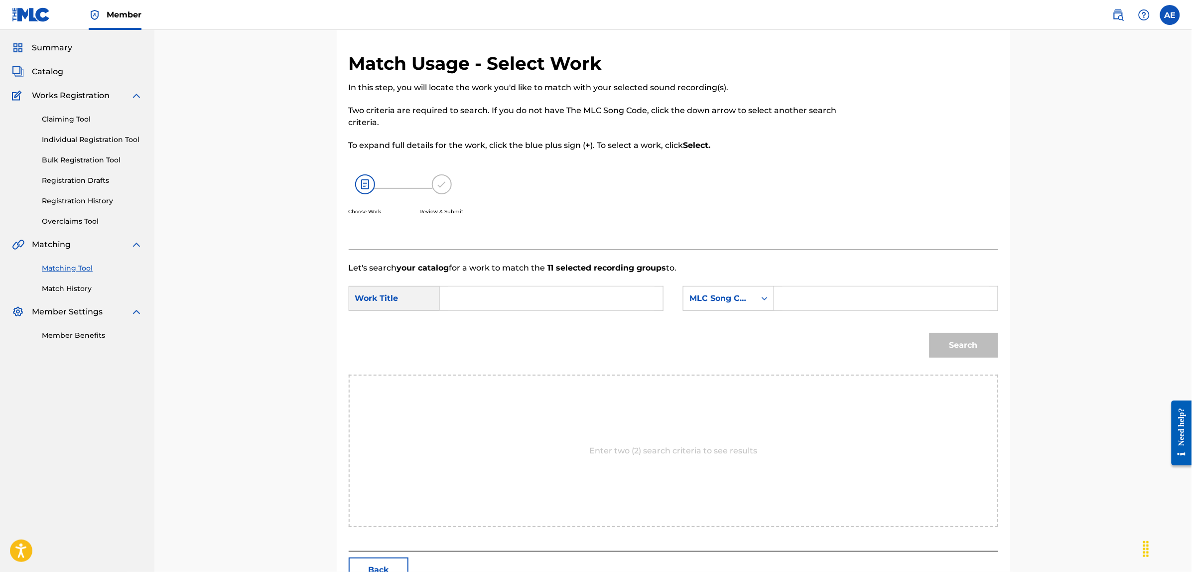
scroll to position [0, 0]
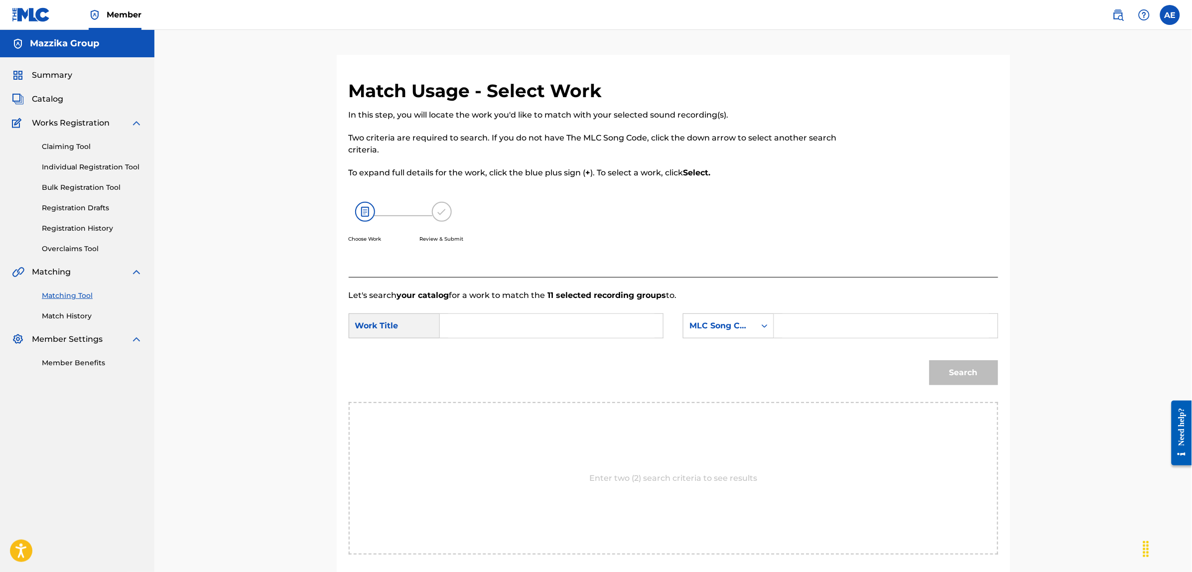
click at [579, 312] on form "SearchWithCriteria9b672b3f-b389-4473-96f5-e8a72fef0d6c Work Title SearchWithCri…" at bounding box center [674, 351] width 650 height 101
click at [579, 317] on input "Search Form" at bounding box center [551, 326] width 206 height 24
paste input "ABDALLAH"
type input "ABDALLAH"
drag, startPoint x: 515, startPoint y: 322, endPoint x: 353, endPoint y: 310, distance: 162.3
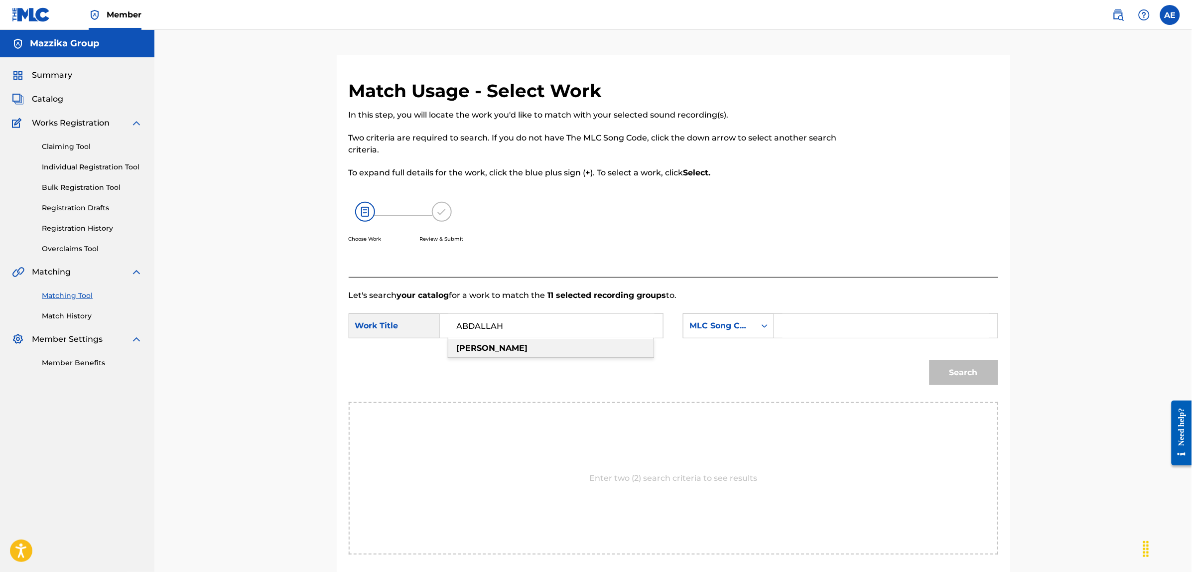
click at [354, 310] on form "SearchWithCriteria9b672b3f-b389-4473-96f5-e8a72fef0d6c Work Title ABDALLAH abda…" at bounding box center [674, 351] width 650 height 101
paste input "REGEANA F KALAMNA"
type input "REGEANA F KALAMNA"
click at [838, 332] on input "Search Form" at bounding box center [886, 326] width 206 height 24
paste input "RO48SL"
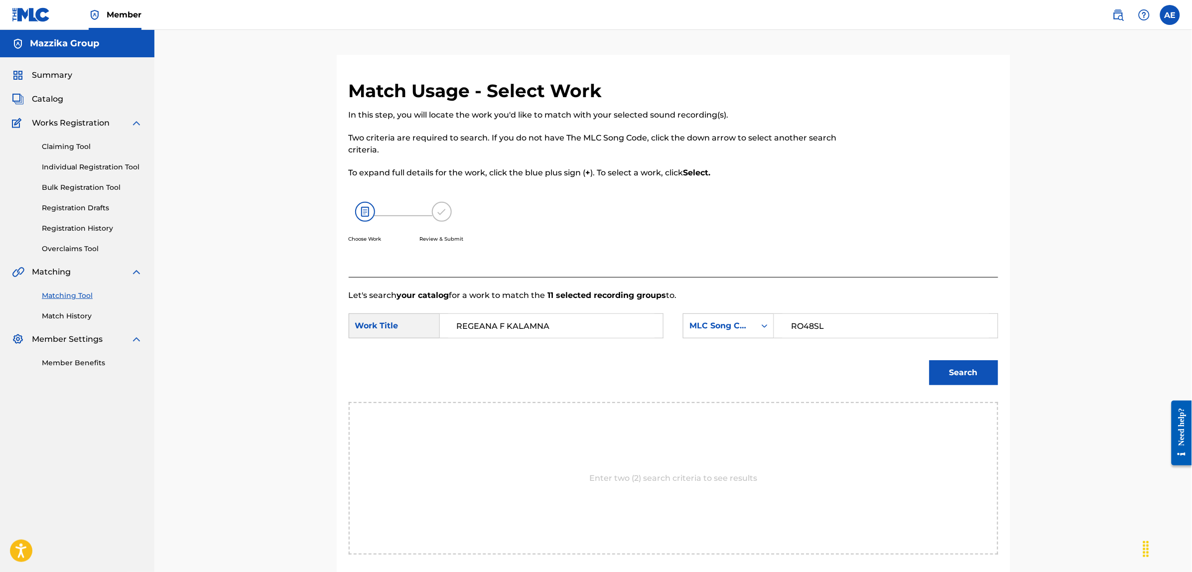
type input "RO48SL"
click at [930, 360] on button "Search" at bounding box center [964, 372] width 69 height 25
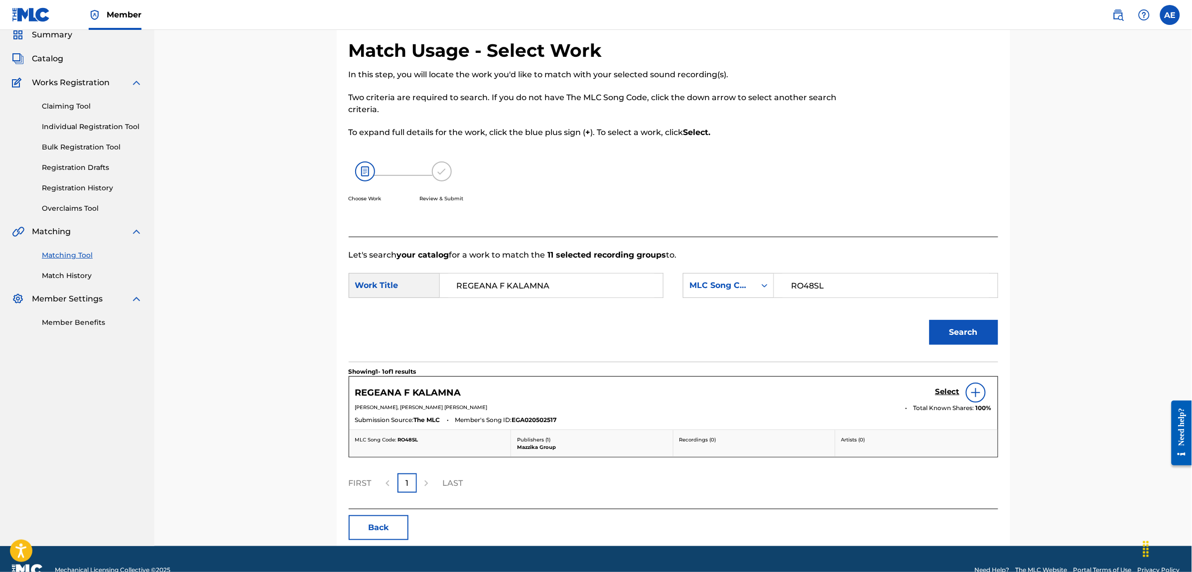
scroll to position [62, 0]
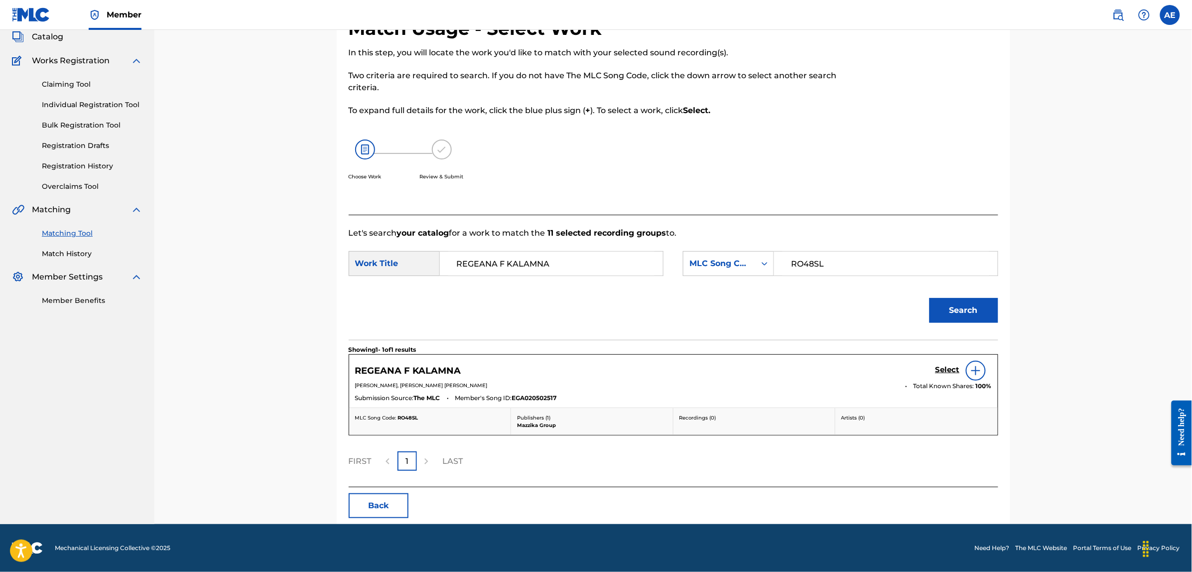
click at [943, 372] on h5 "Select" at bounding box center [948, 369] width 24 height 9
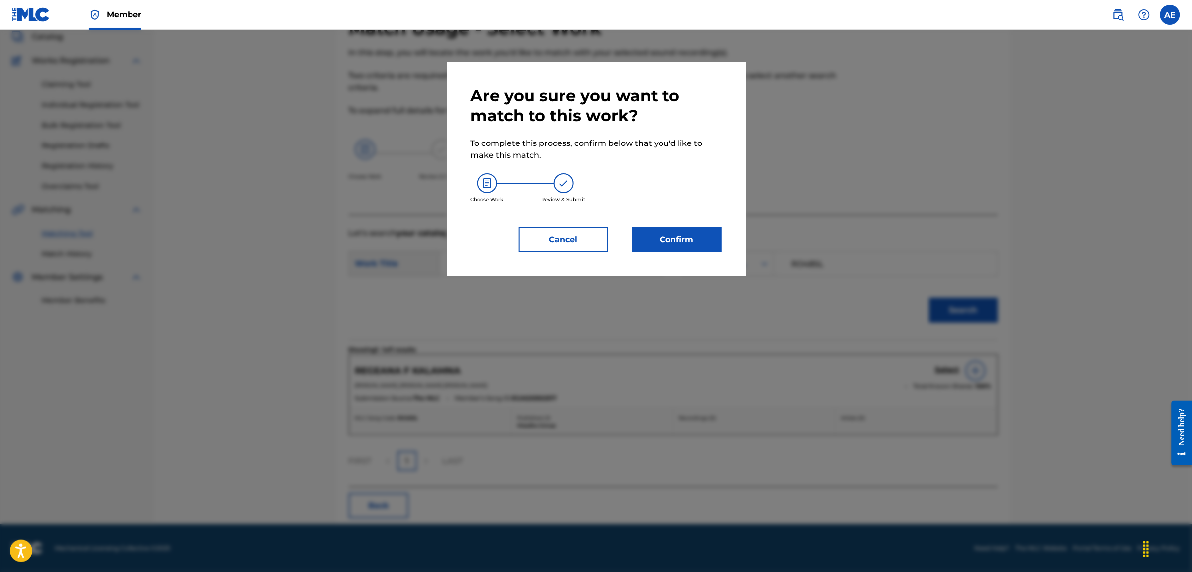
click at [693, 240] on button "Confirm" at bounding box center [677, 239] width 90 height 25
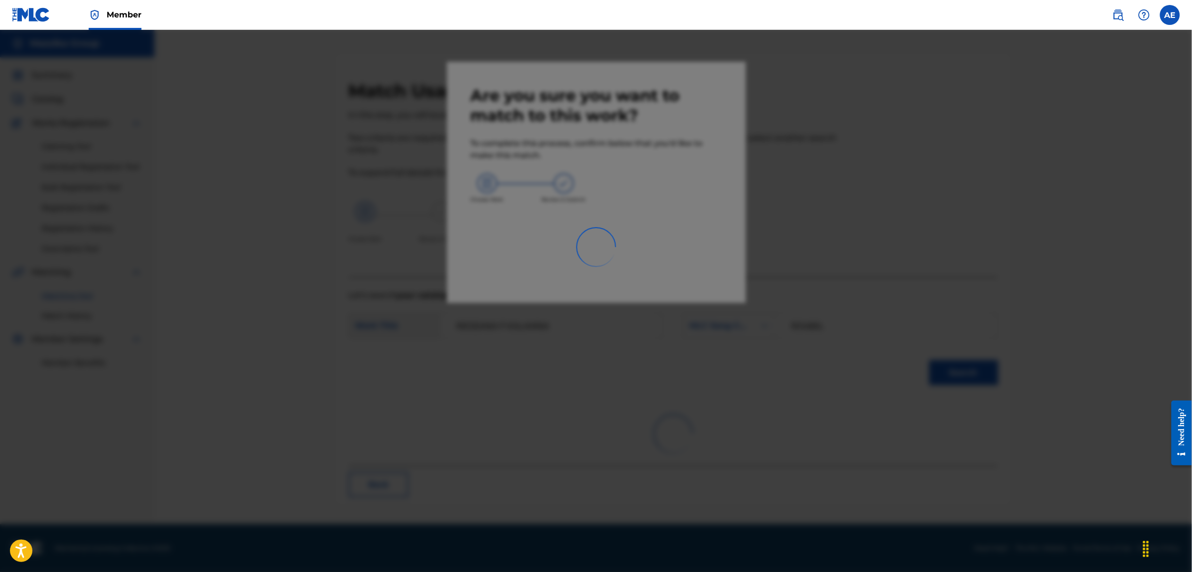
scroll to position [0, 0]
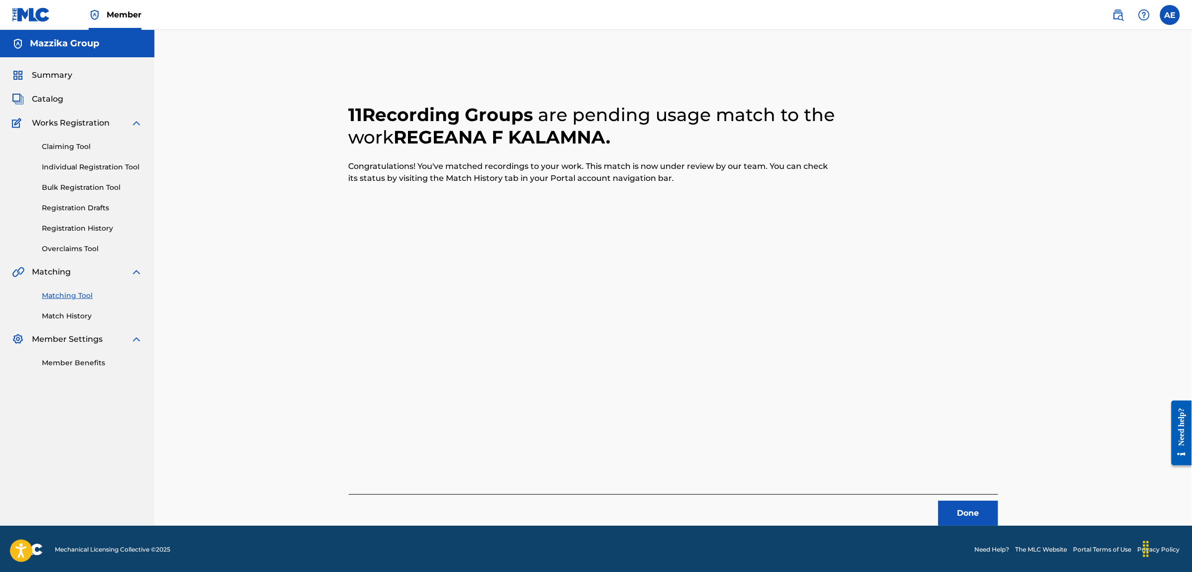
click at [969, 519] on button "Done" at bounding box center [969, 513] width 60 height 25
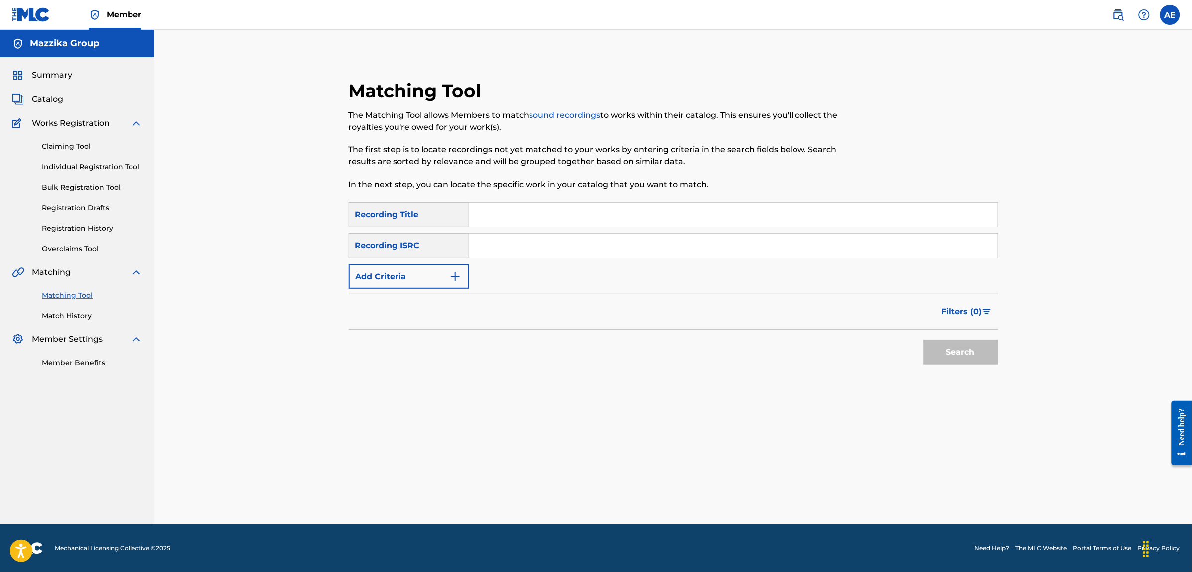
click at [449, 268] on button "Add Criteria" at bounding box center [409, 276] width 121 height 25
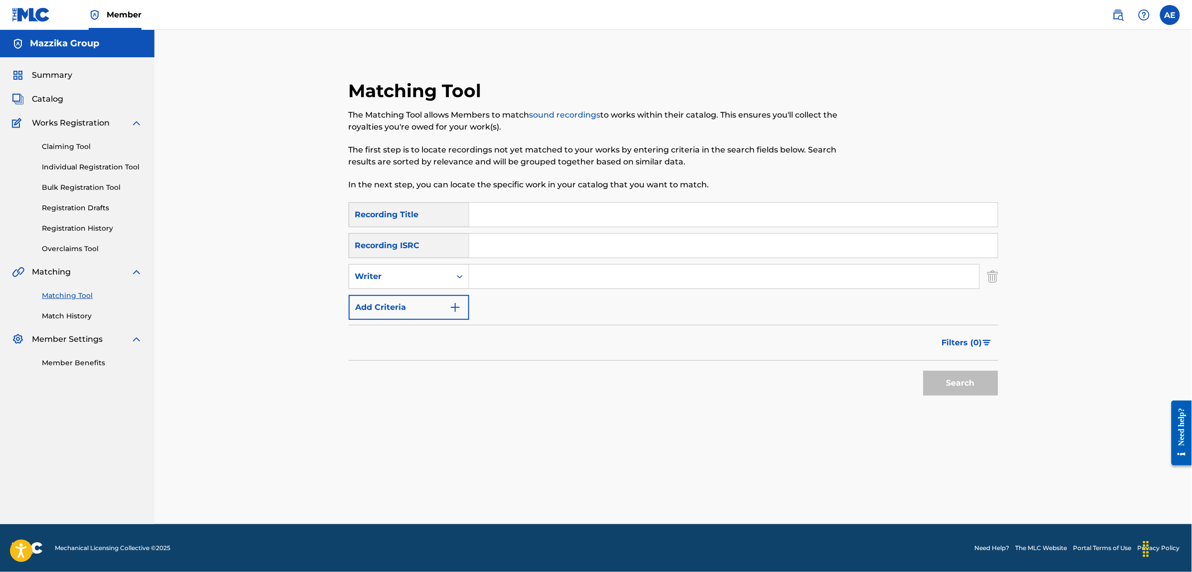
click at [490, 242] on input "Search Form" at bounding box center [733, 246] width 529 height 24
paste input "EGA019001789"
type input "EGA019001789"
click at [924, 371] on button "Search" at bounding box center [961, 383] width 75 height 25
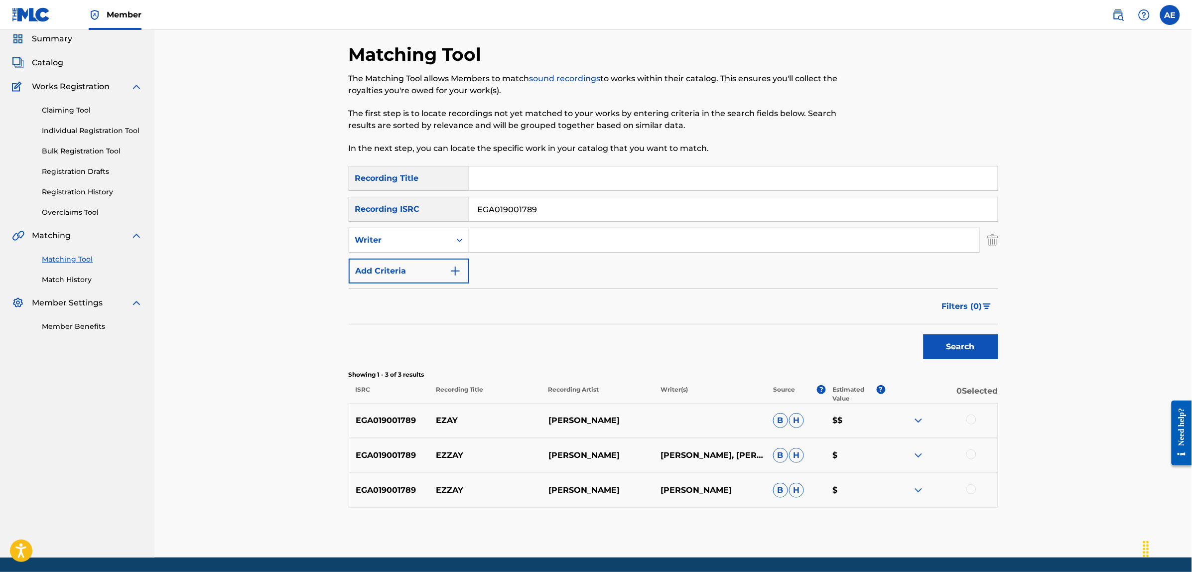
scroll to position [70, 0]
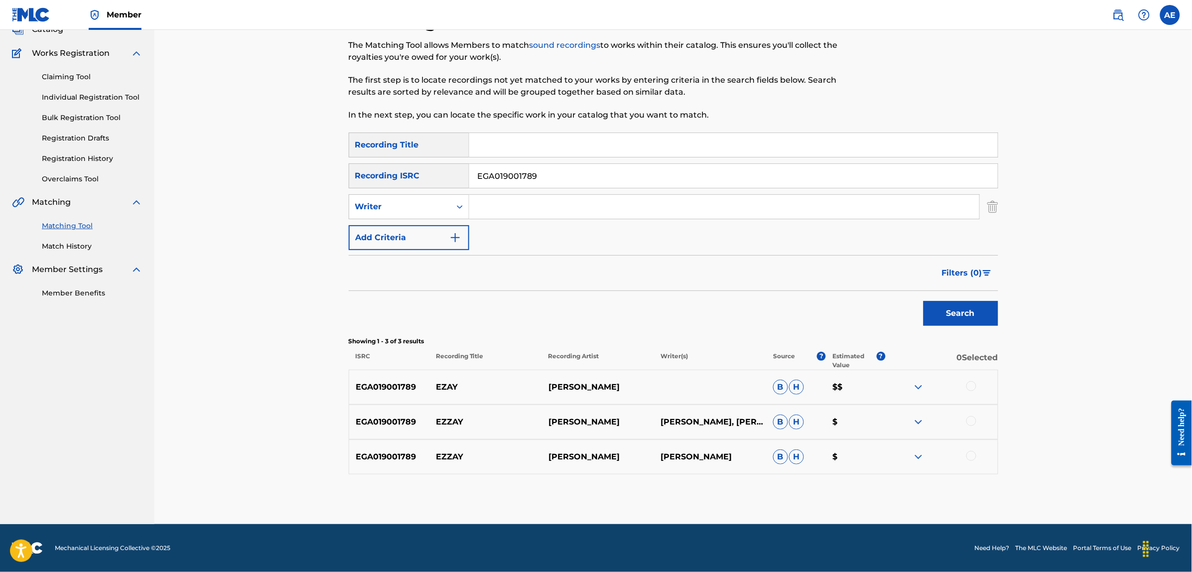
click at [968, 385] on div at bounding box center [971, 386] width 10 height 10
click at [972, 417] on div at bounding box center [971, 421] width 10 height 10
click at [972, 456] on div at bounding box center [971, 456] width 10 height 10
drag, startPoint x: 549, startPoint y: 175, endPoint x: 394, endPoint y: 179, distance: 155.5
click at [395, 179] on div "SearchWithCriteria004fa499-d7a2-4a6f-9819-be3498555126 Recording ISRC EGA019001…" at bounding box center [674, 175] width 650 height 25
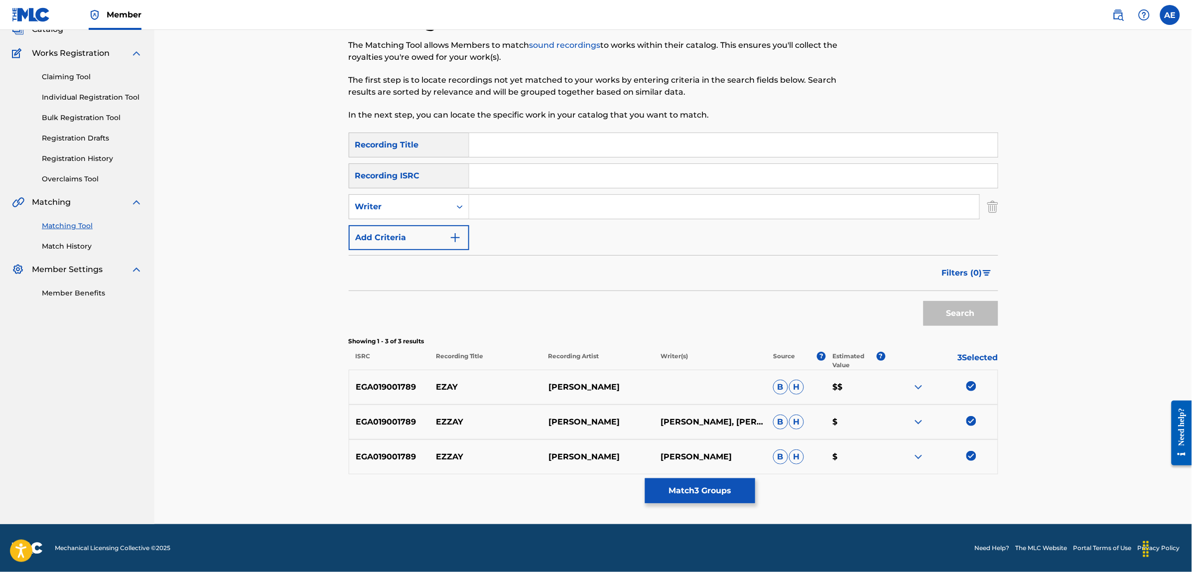
click at [521, 208] on input "Search Form" at bounding box center [724, 207] width 510 height 24
paste input "EZZAY"
type input "EZZAY"
click at [527, 133] on input "Search Form" at bounding box center [733, 145] width 529 height 24
paste input "EZZAY"
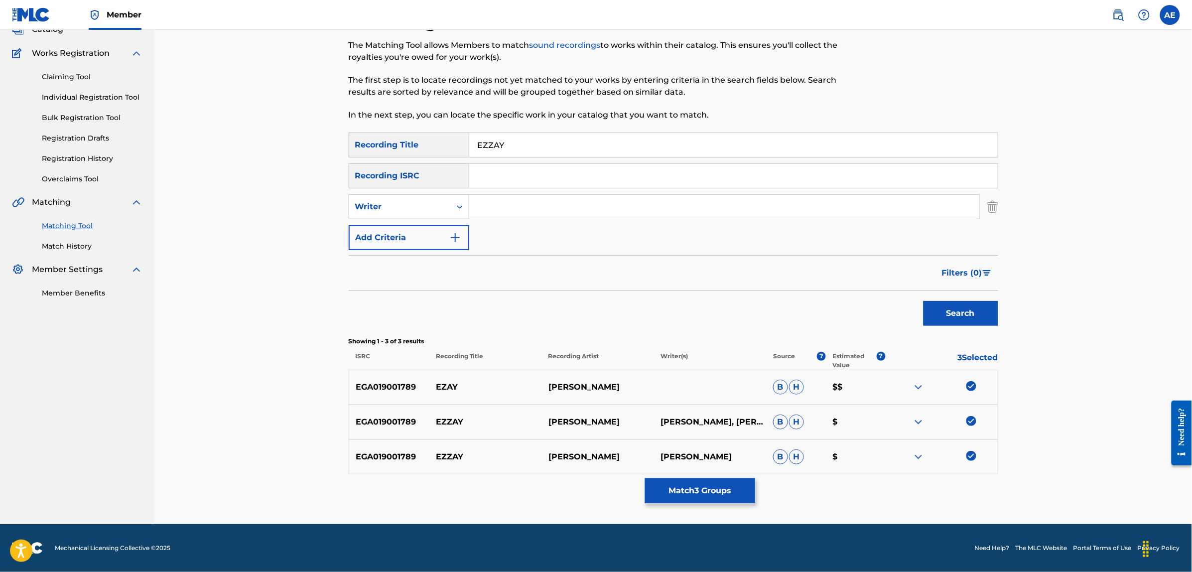
type input "EZZAY"
click at [505, 210] on input "Search Form" at bounding box center [724, 207] width 510 height 24
paste input "CHETA AHMED ALI"
drag, startPoint x: 512, startPoint y: 203, endPoint x: 416, endPoint y: 212, distance: 96.6
click at [417, 212] on div "SearchWithCriteriae46458f8-5d8c-4a63-8481-fe676c9785a0 Writer CHETA AHMED ALI" at bounding box center [674, 206] width 650 height 25
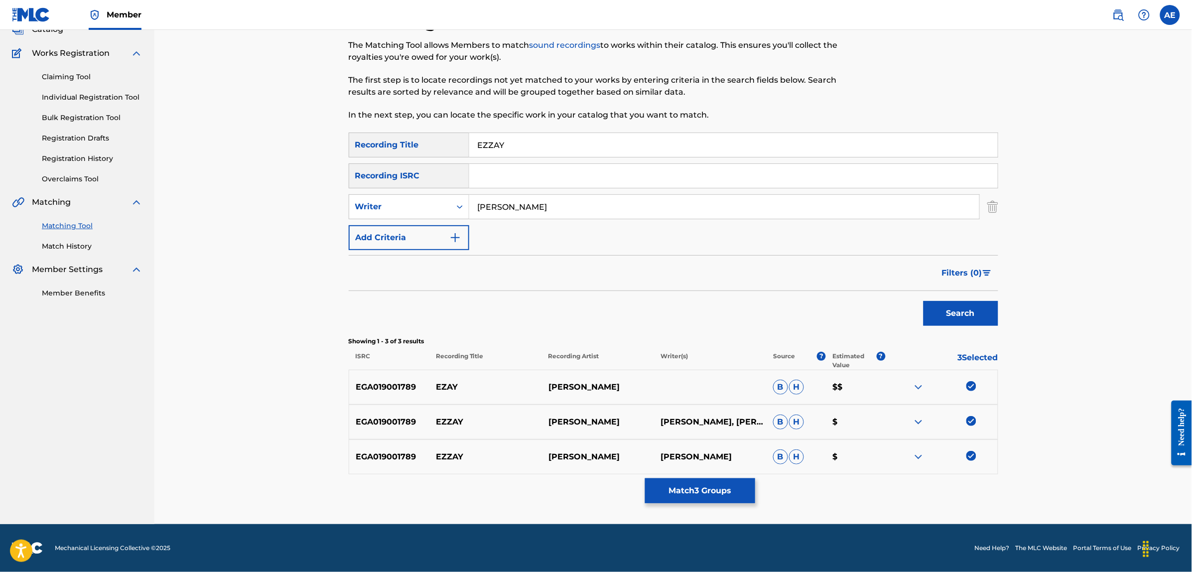
click at [559, 206] on input "AHMED ALI" at bounding box center [724, 207] width 510 height 24
paste input "CHETA"
type input "AHMED ALI CHETA"
drag, startPoint x: 514, startPoint y: 143, endPoint x: 407, endPoint y: 141, distance: 106.6
click at [407, 141] on div "SearchWithCriteriae3a1b430-1f98-4970-9072-555b42c39fc3 Recording Title EZZAY" at bounding box center [674, 145] width 650 height 25
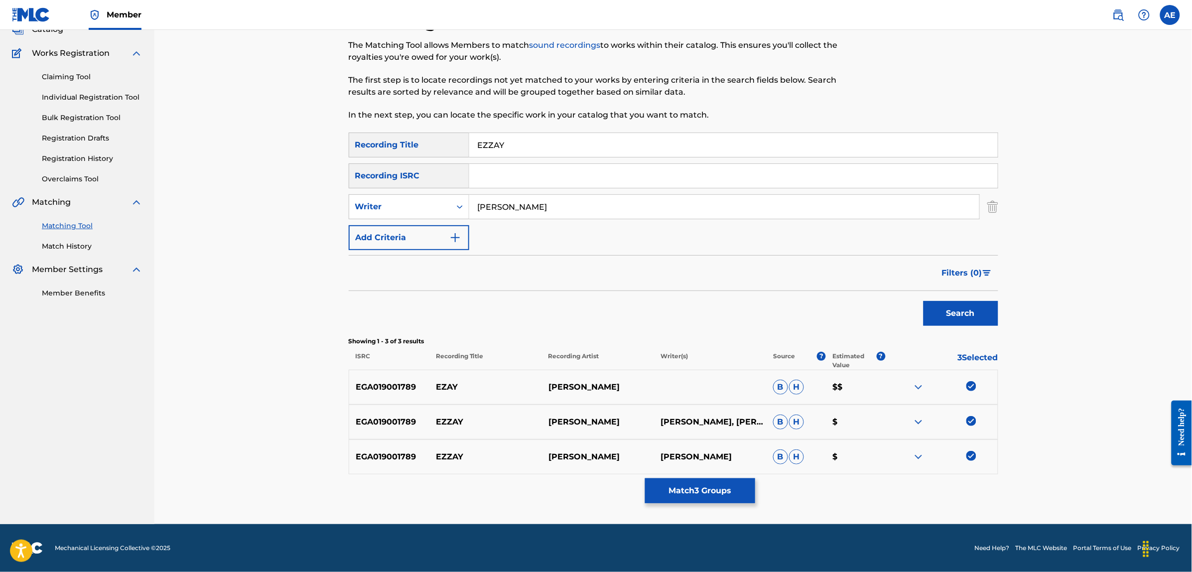
click at [924, 301] on button "Search" at bounding box center [961, 313] width 75 height 25
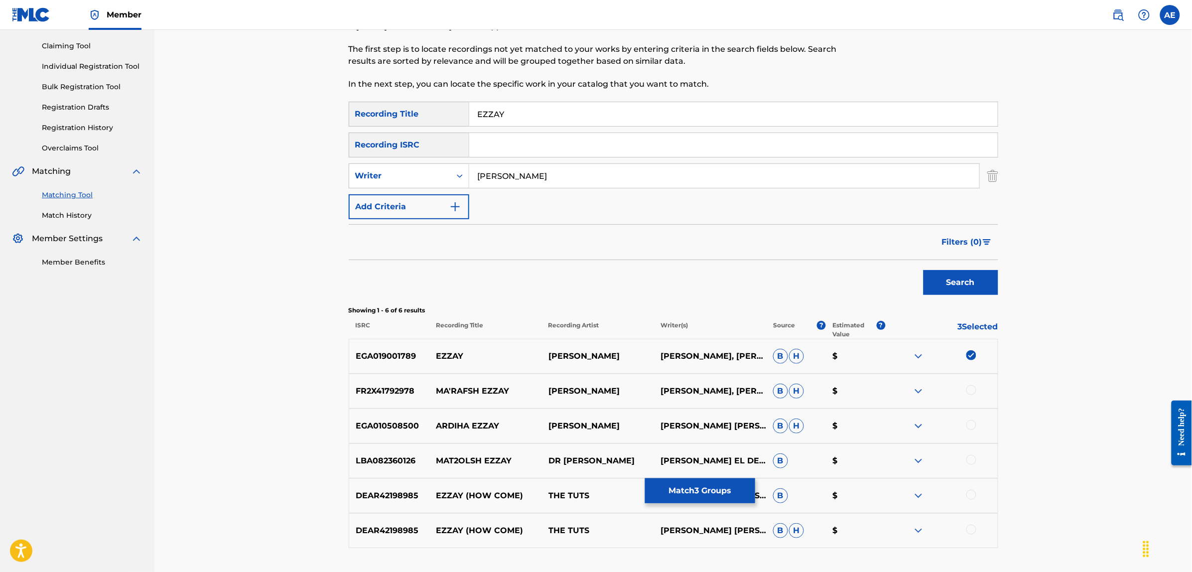
scroll to position [0, 0]
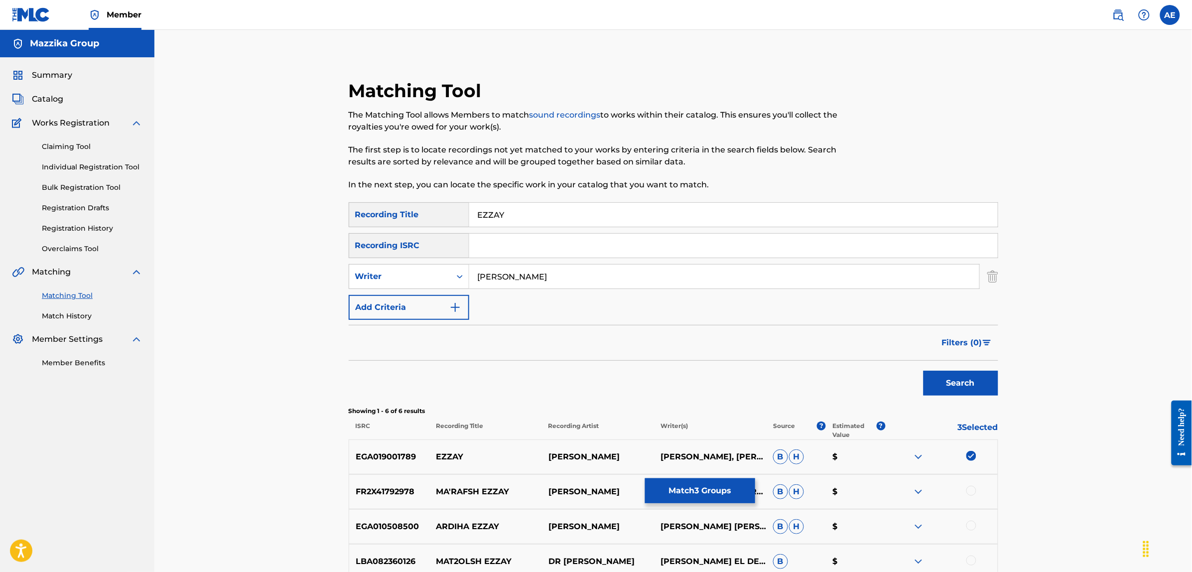
drag, startPoint x: 570, startPoint y: 272, endPoint x: 327, endPoint y: 273, distance: 243.6
click at [327, 273] on div "Matching Tool The Matching Tool allows Members to match sound recordings to wor…" at bounding box center [673, 377] width 697 height 644
click at [924, 371] on button "Search" at bounding box center [961, 383] width 75 height 25
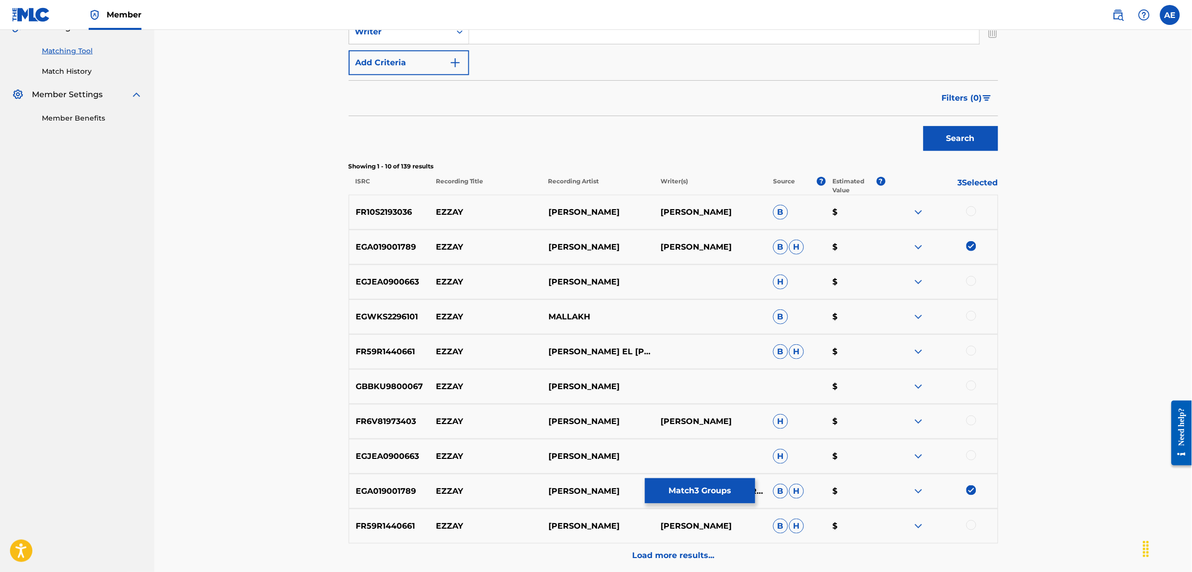
scroll to position [249, 0]
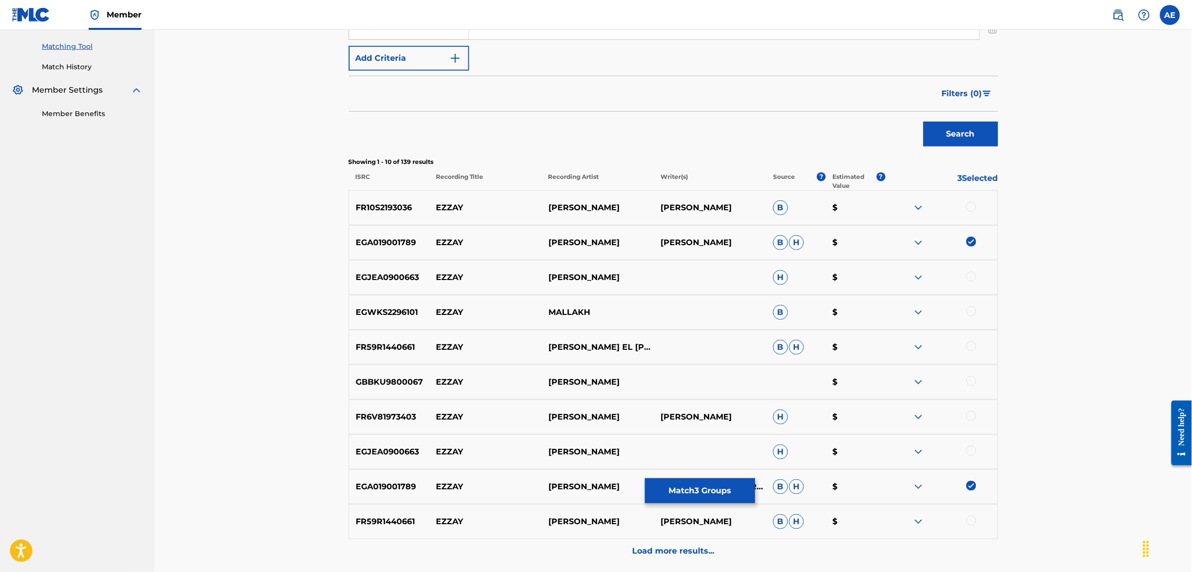
click at [969, 275] on div at bounding box center [971, 276] width 10 height 10
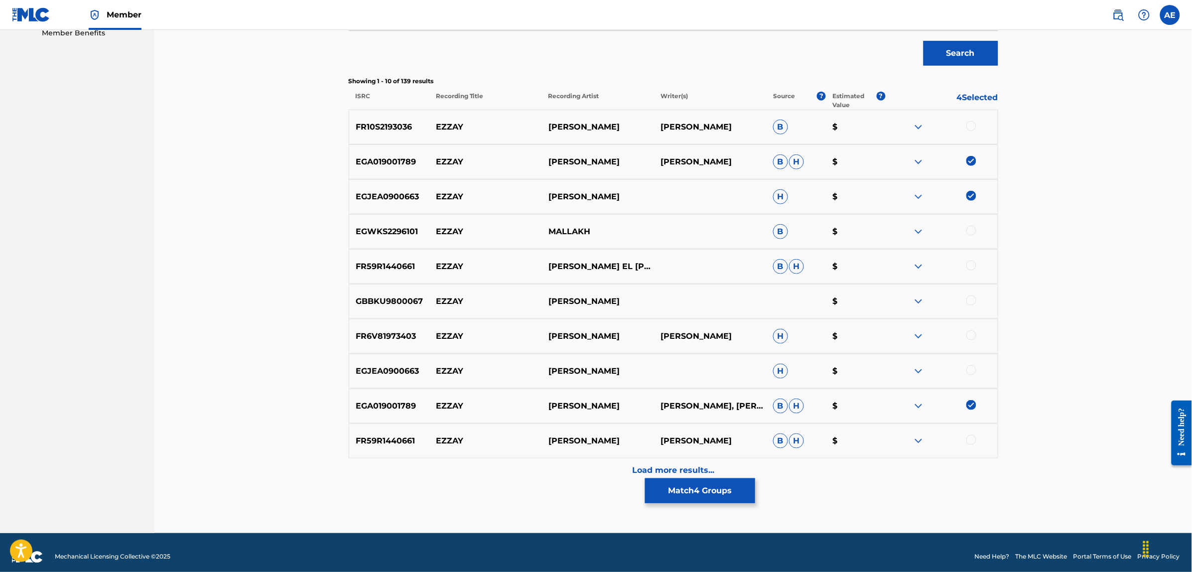
scroll to position [339, 0]
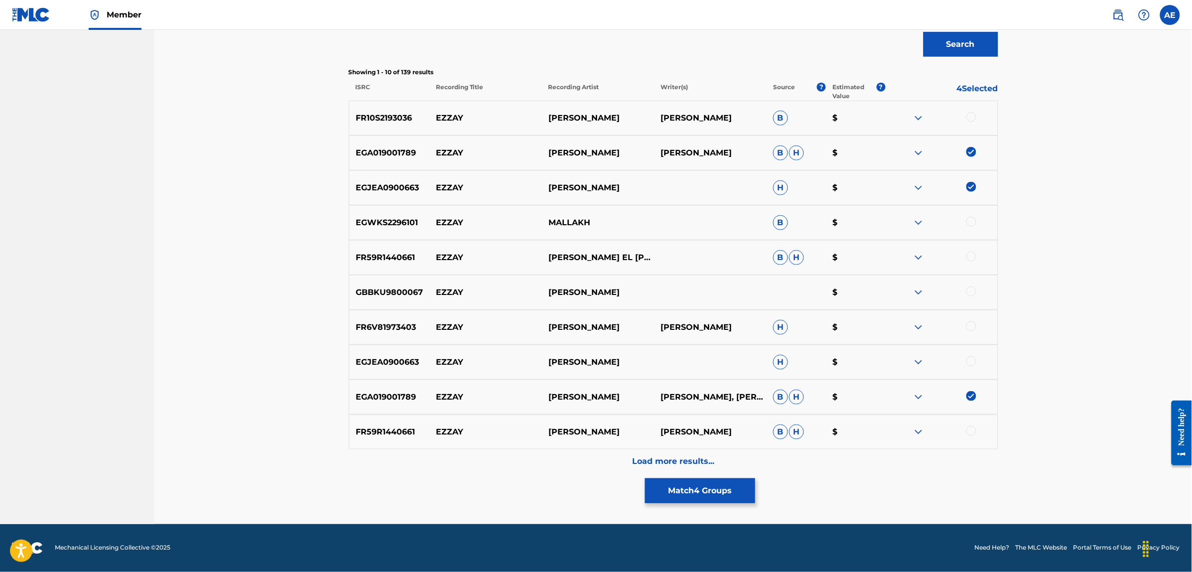
click at [971, 361] on div at bounding box center [971, 361] width 10 height 10
click at [610, 465] on div "Load more results..." at bounding box center [674, 461] width 650 height 25
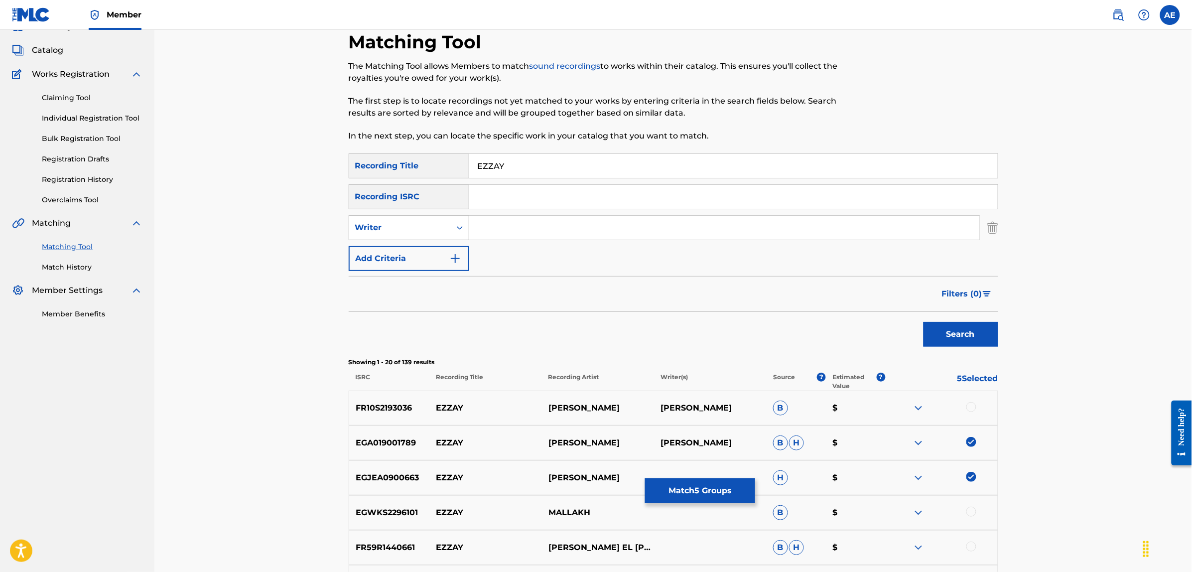
scroll to position [0, 0]
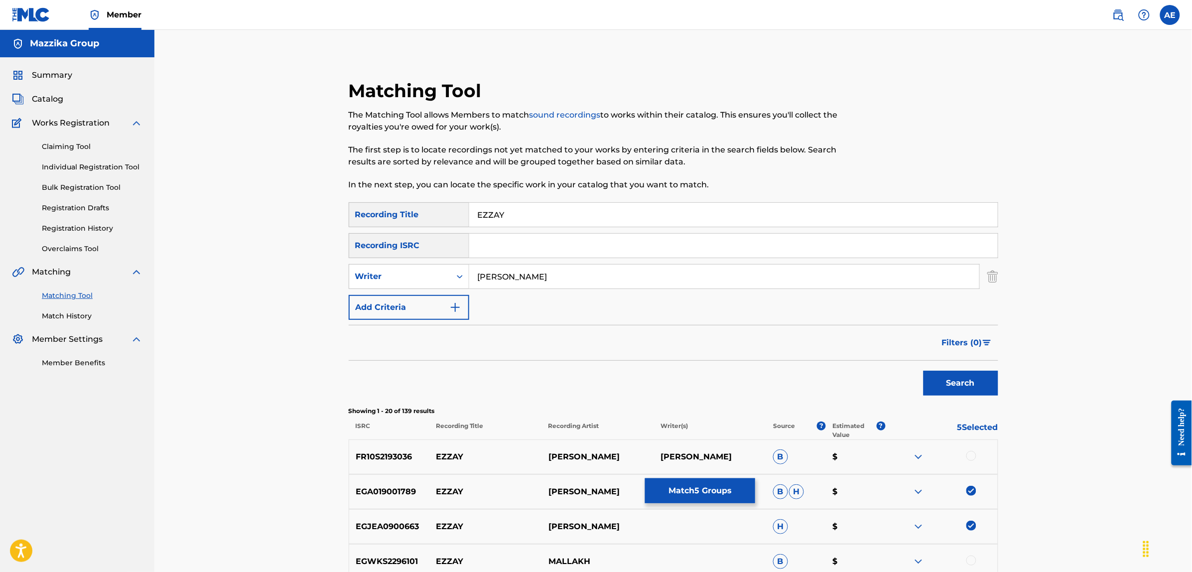
type input "AHMED ALI CHETA"
drag, startPoint x: 518, startPoint y: 215, endPoint x: 405, endPoint y: 214, distance: 113.1
click at [405, 214] on div "SearchWithCriteriae3a1b430-1f98-4970-9072-555b42c39fc3 Recording Title EZZAY" at bounding box center [674, 214] width 650 height 25
type input "ازاي"
click at [924, 371] on button "Search" at bounding box center [961, 383] width 75 height 25
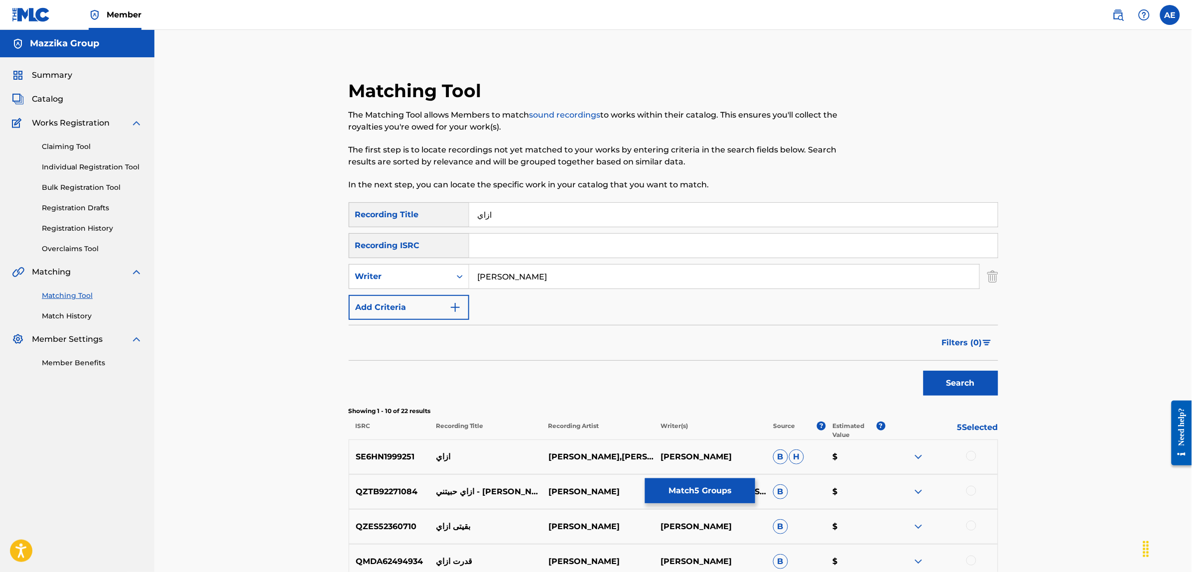
drag, startPoint x: 572, startPoint y: 271, endPoint x: 320, endPoint y: 270, distance: 252.1
click at [320, 270] on div "Matching Tool The Matching Tool allows Members to match sound recordings to wor…" at bounding box center [673, 446] width 1038 height 833
click at [924, 371] on button "Search" at bounding box center [961, 383] width 75 height 25
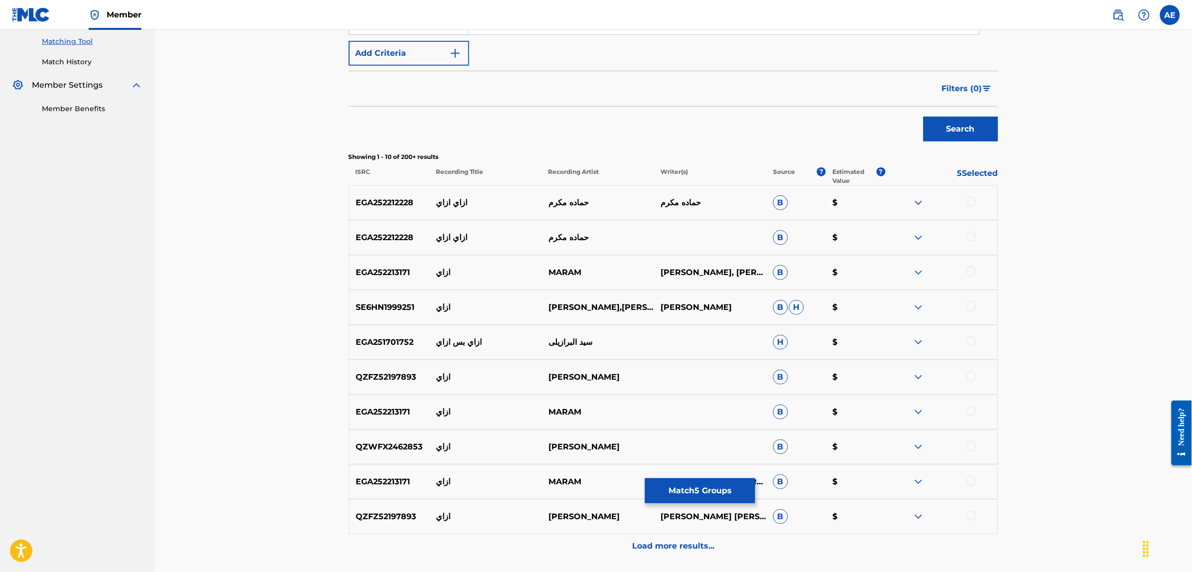
scroll to position [90, 0]
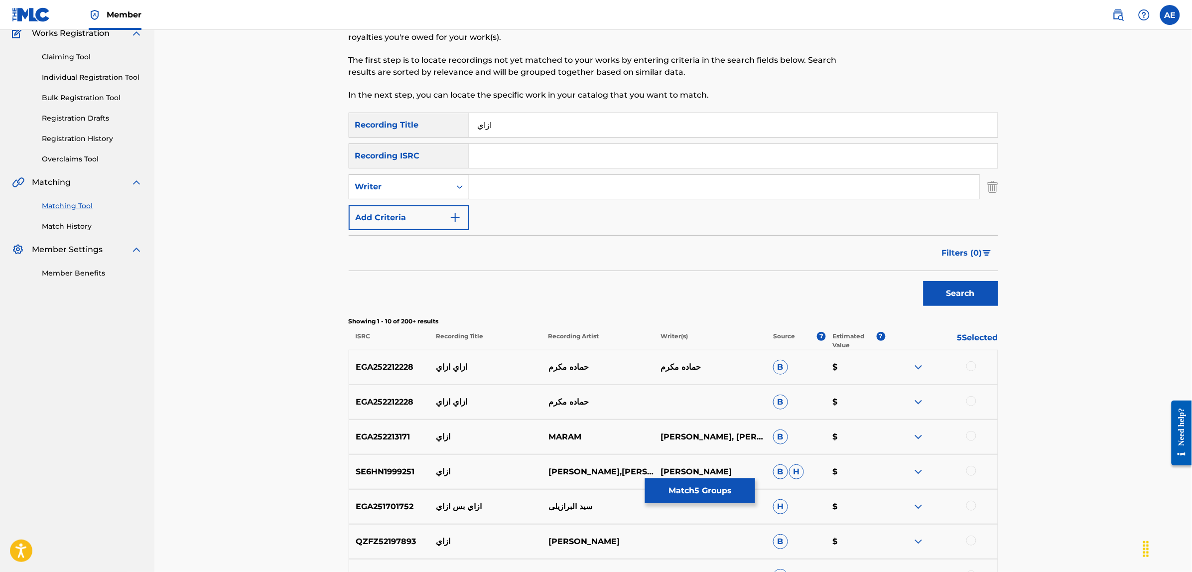
click at [694, 489] on button "Match 5 Groups" at bounding box center [700, 490] width 110 height 25
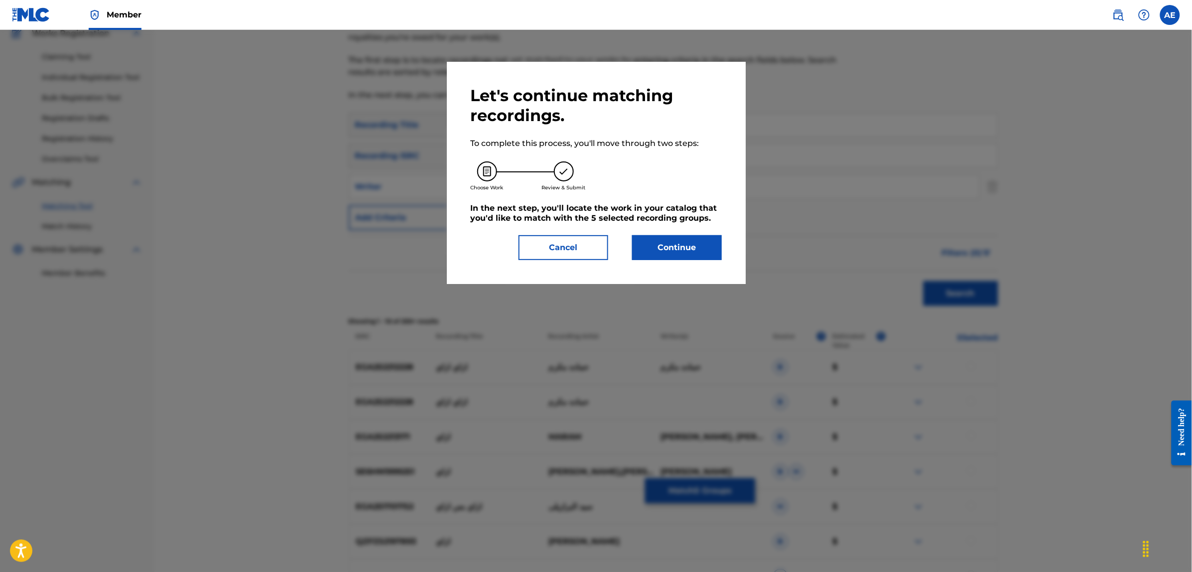
click at [677, 246] on button "Continue" at bounding box center [677, 247] width 90 height 25
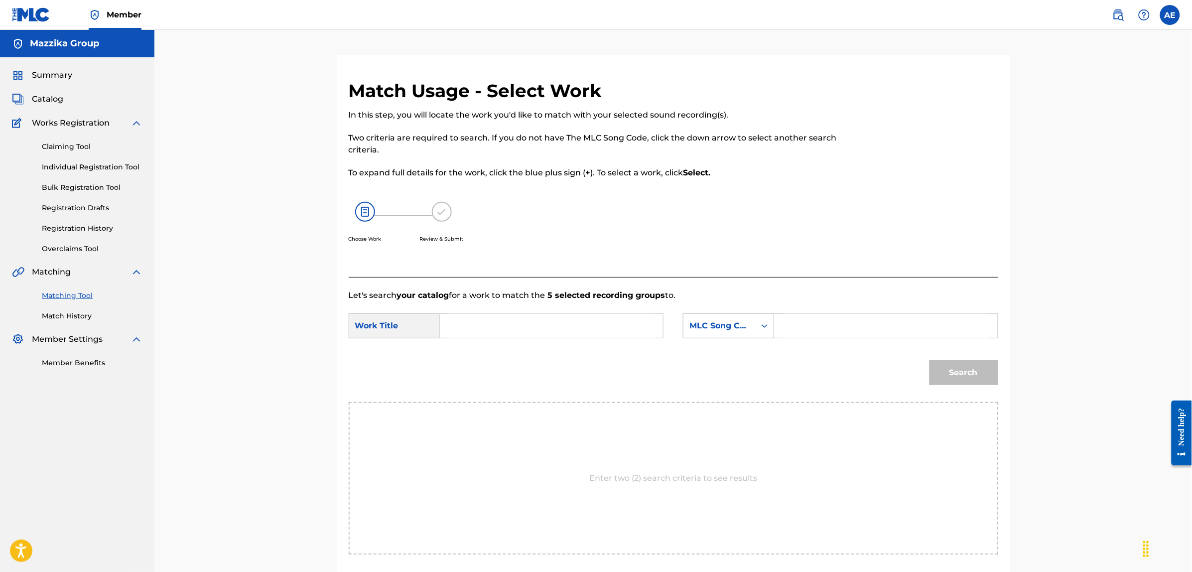
click at [515, 327] on input "Search Form" at bounding box center [551, 326] width 206 height 24
paste input "EZZAY"
type input "EZZAY"
click at [830, 319] on input "Search Form" at bounding box center [886, 326] width 206 height 24
paste input "ES4PD3"
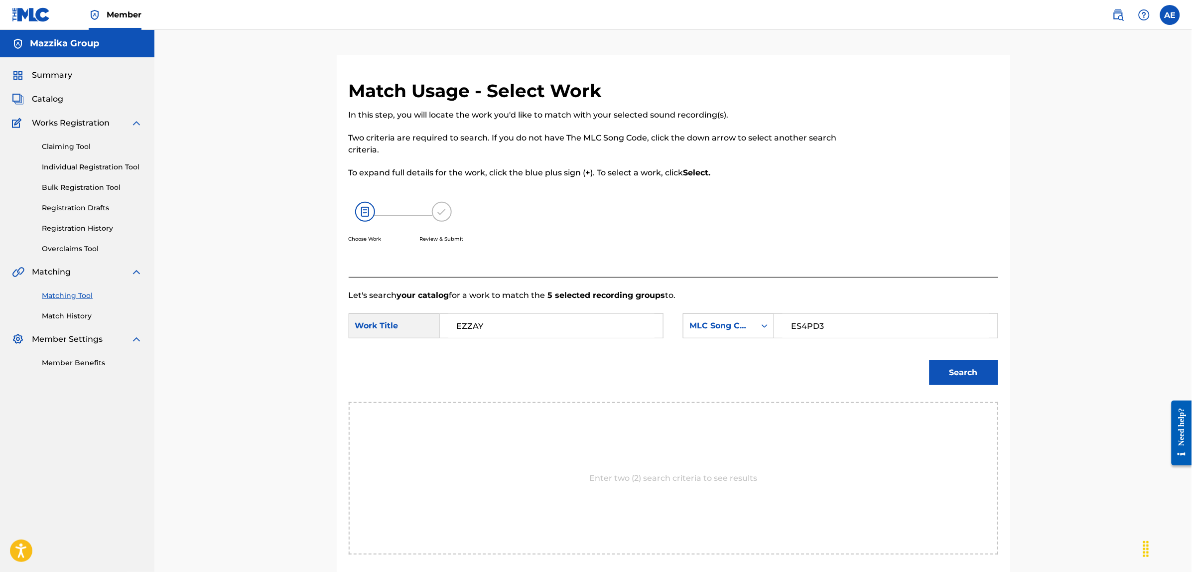
type input "ES4PD3"
click at [930, 360] on button "Search" at bounding box center [964, 372] width 69 height 25
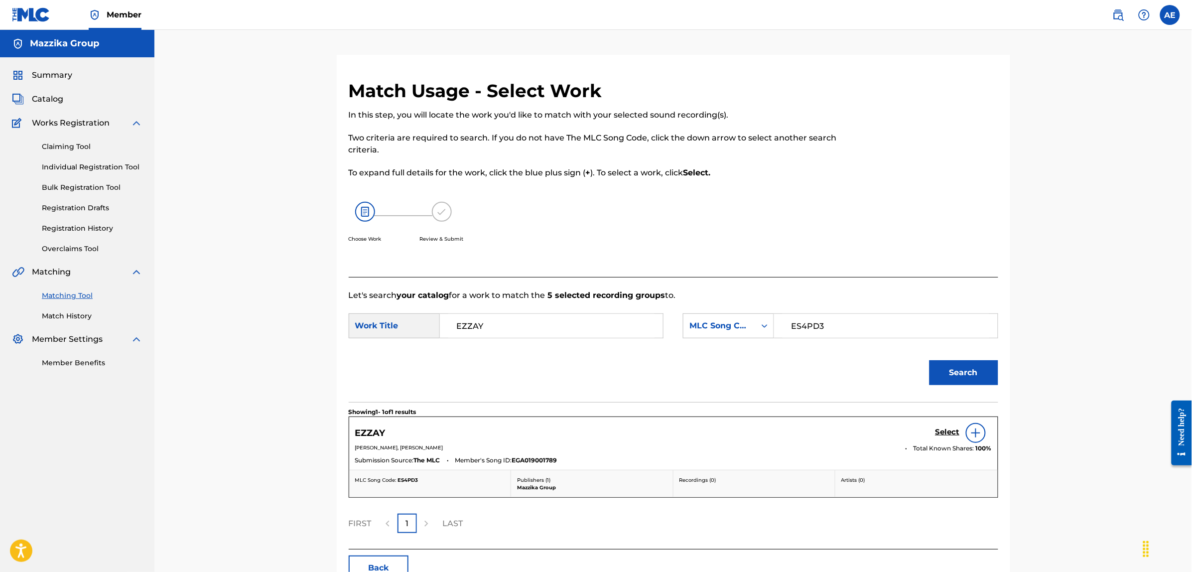
click at [954, 431] on h5 "Select" at bounding box center [948, 431] width 24 height 9
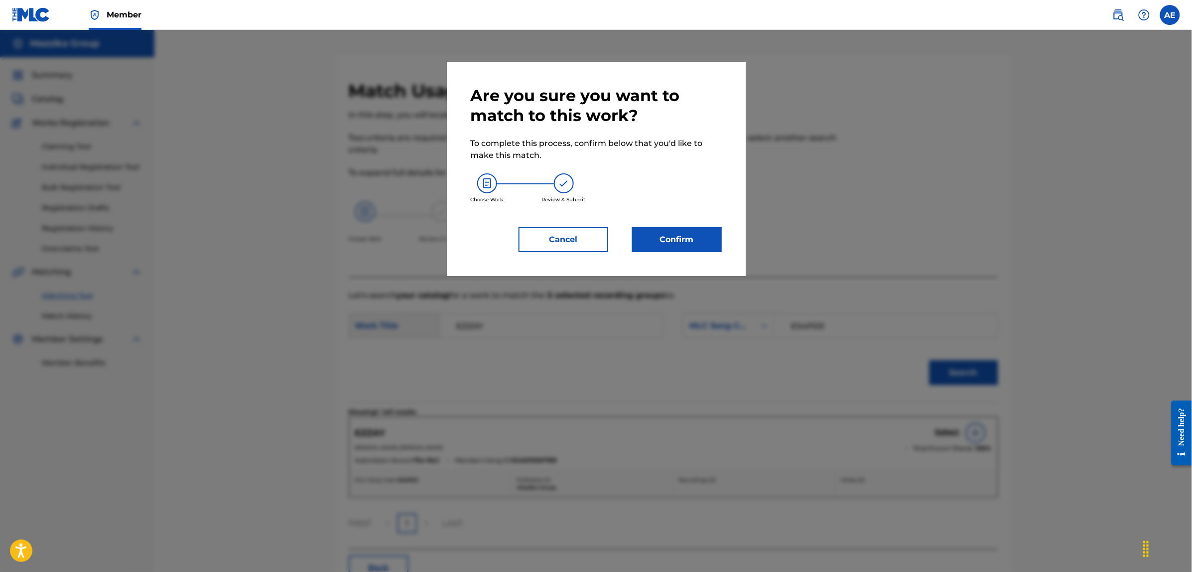
click at [680, 244] on button "Confirm" at bounding box center [677, 239] width 90 height 25
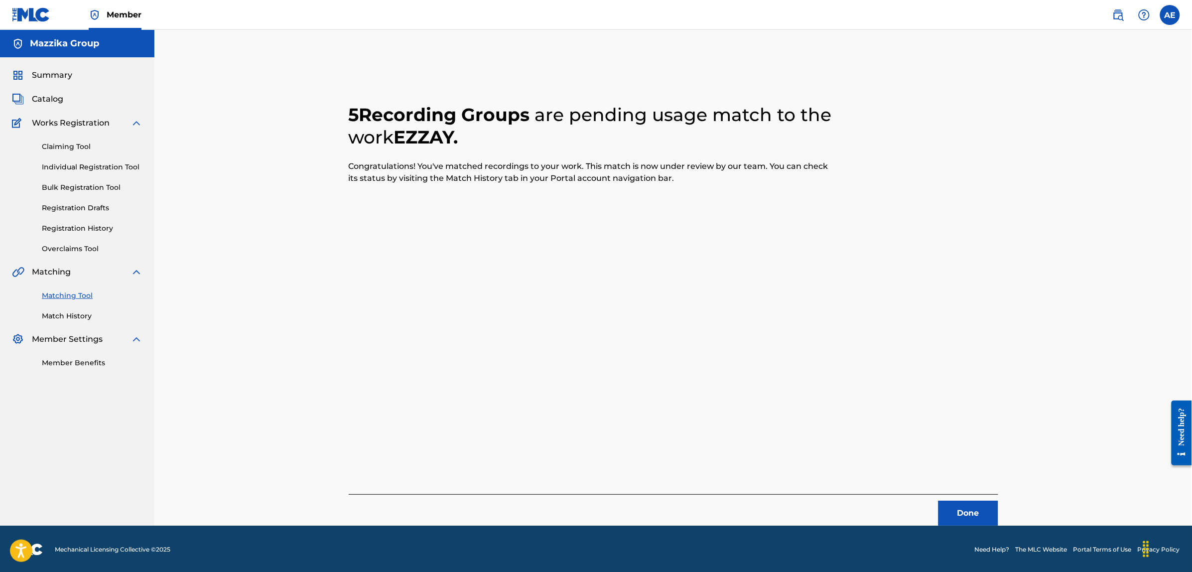
click at [958, 504] on button "Done" at bounding box center [969, 513] width 60 height 25
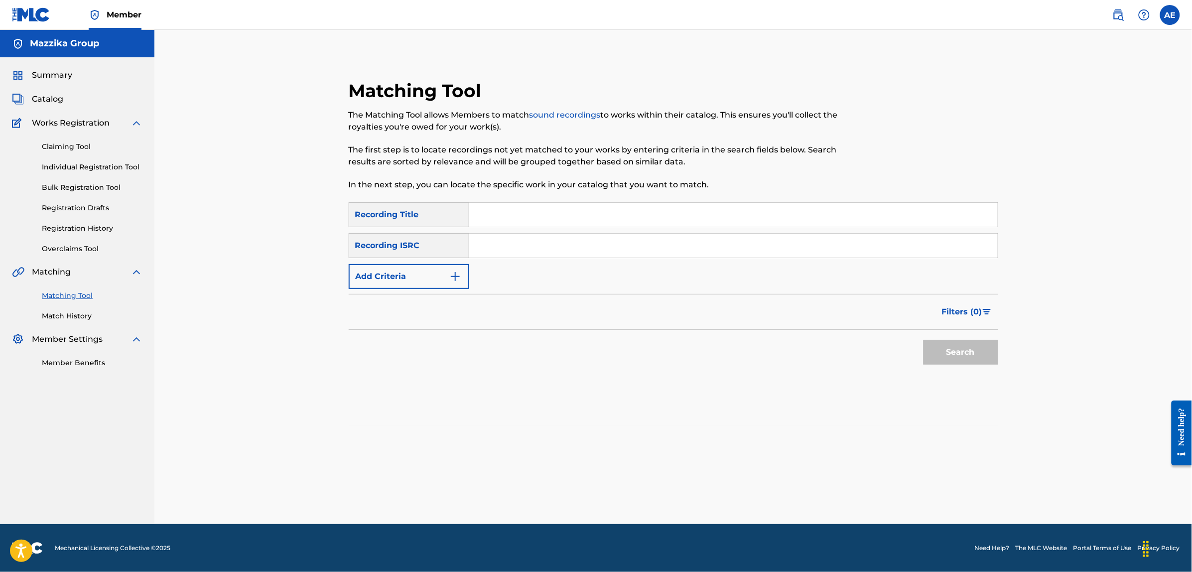
click at [461, 276] on img "Search Form" at bounding box center [455, 276] width 12 height 12
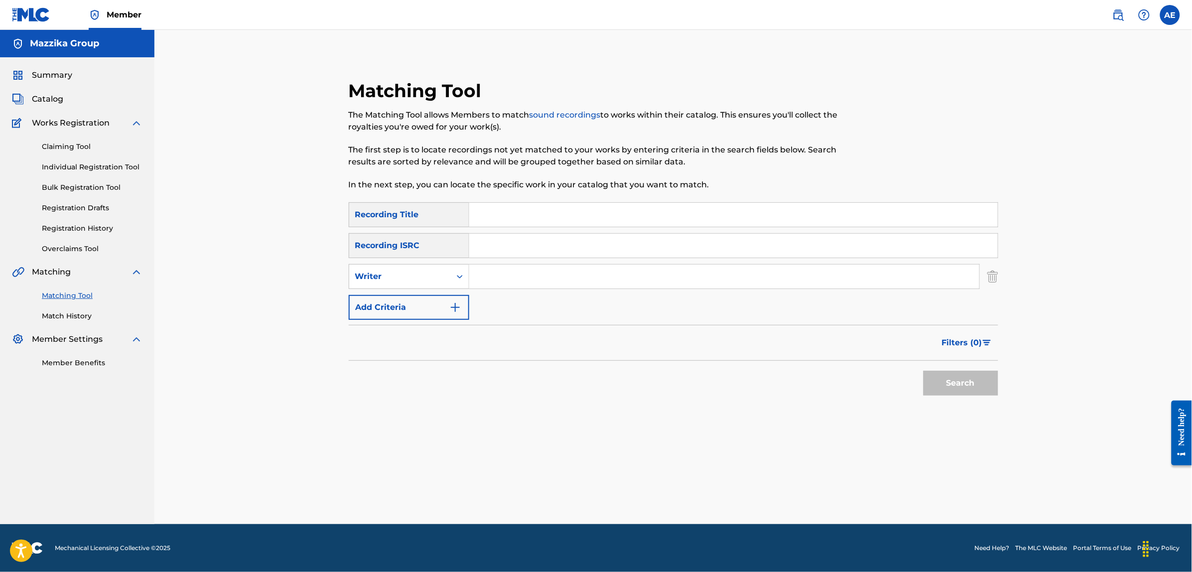
click at [494, 243] on input "Search Form" at bounding box center [733, 246] width 529 height 24
paste input "EGA020501923"
type input "EGA020501923"
click at [924, 371] on button "Search" at bounding box center [961, 383] width 75 height 25
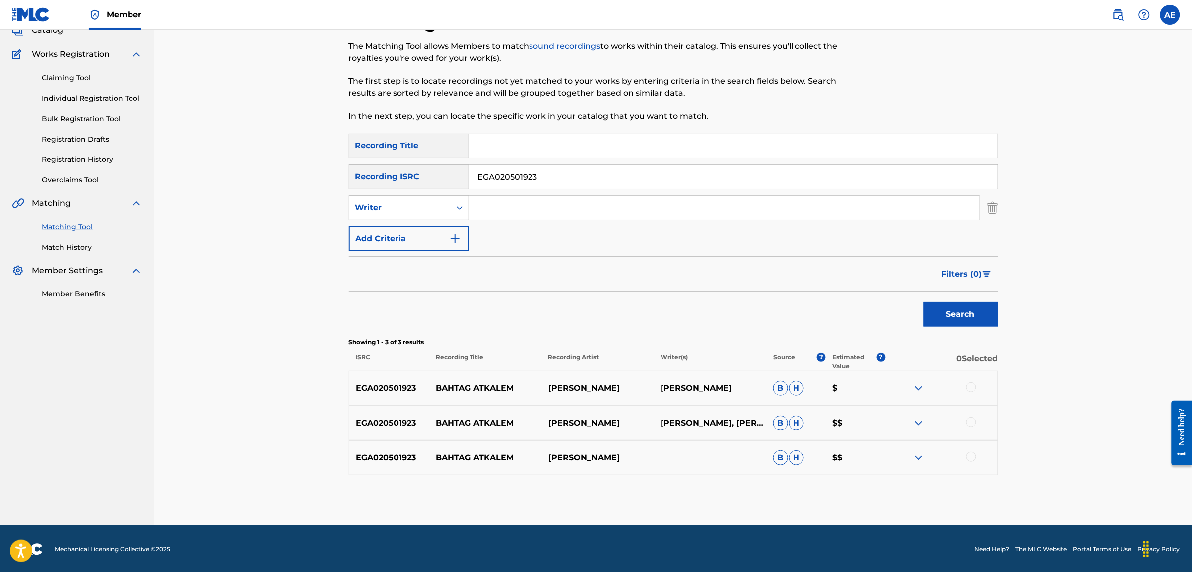
scroll to position [70, 0]
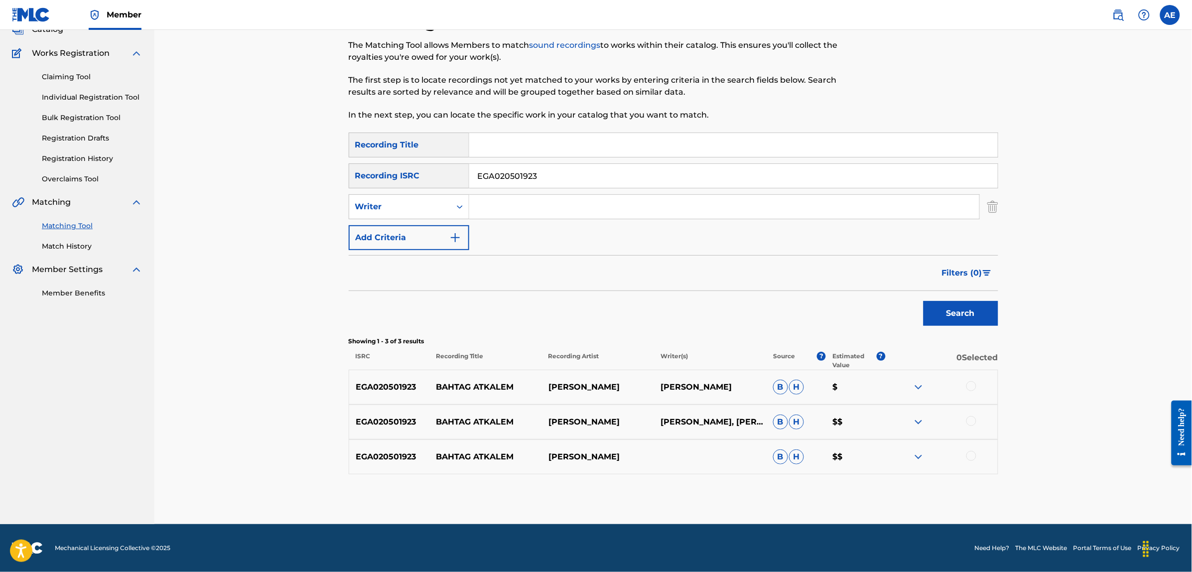
click at [969, 383] on div at bounding box center [971, 386] width 10 height 10
click at [972, 421] on div at bounding box center [971, 421] width 10 height 10
click at [971, 462] on div at bounding box center [941, 457] width 112 height 12
click at [972, 456] on div at bounding box center [971, 456] width 10 height 10
drag, startPoint x: 559, startPoint y: 178, endPoint x: 411, endPoint y: 173, distance: 147.5
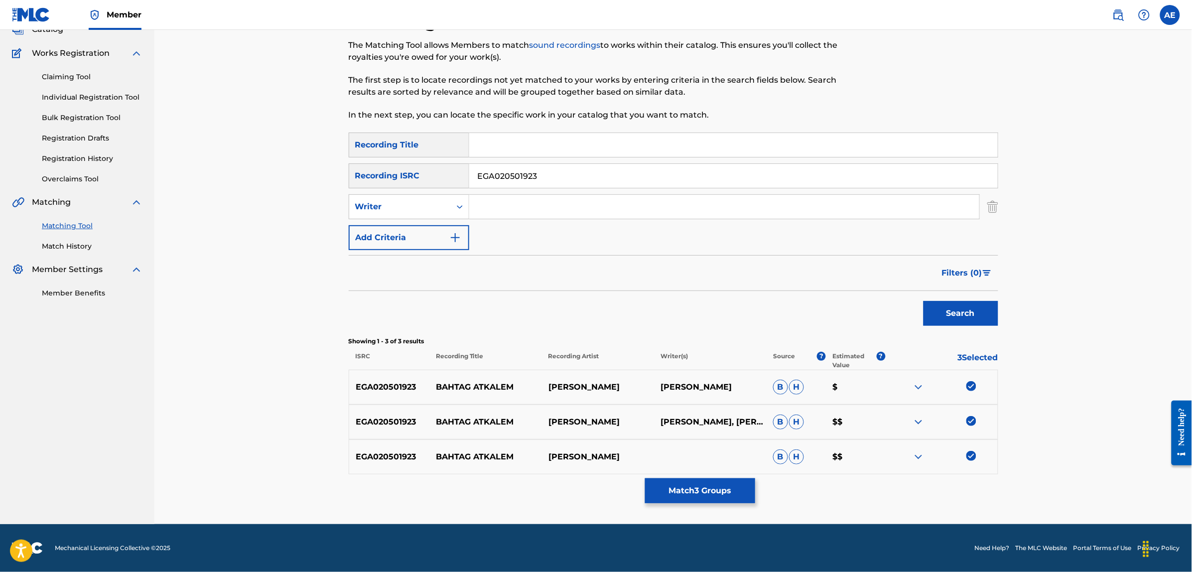
click at [411, 173] on div "SearchWithCriteria004fa499-d7a2-4a6f-9819-be3498555126 Recording ISRC EGA020501…" at bounding box center [674, 175] width 650 height 25
paste input "BAHTAG ATKALEM"
type input "BAHTAG ATKALEM"
click at [502, 155] on input "Search Form" at bounding box center [733, 145] width 529 height 24
paste input "BAHTAG ATKALEM"
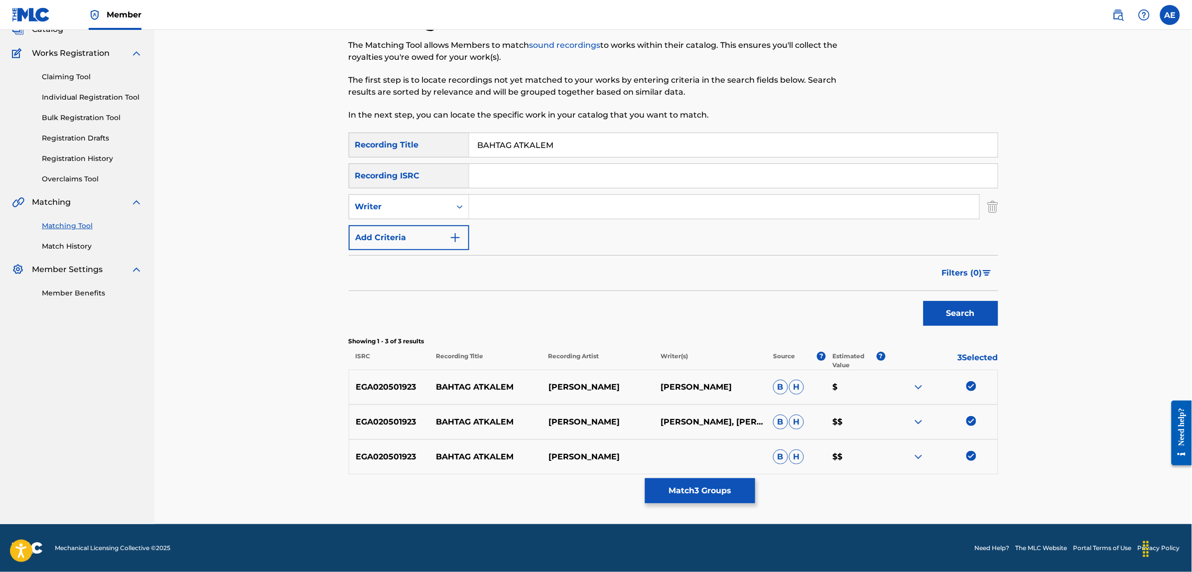
type input "BAHTAG ATKALEM"
click at [519, 211] on input "Search Form" at bounding box center [724, 207] width 510 height 24
paste input "BAHGAT KAMR AYAMAN"
drag, startPoint x: 547, startPoint y: 207, endPoint x: 375, endPoint y: 209, distance: 172.4
click at [375, 209] on div "SearchWithCriteriae46458f8-5d8c-4a63-8481-fe676c9785a0 Writer BAHGAT KAMR AYAMAN" at bounding box center [674, 206] width 650 height 25
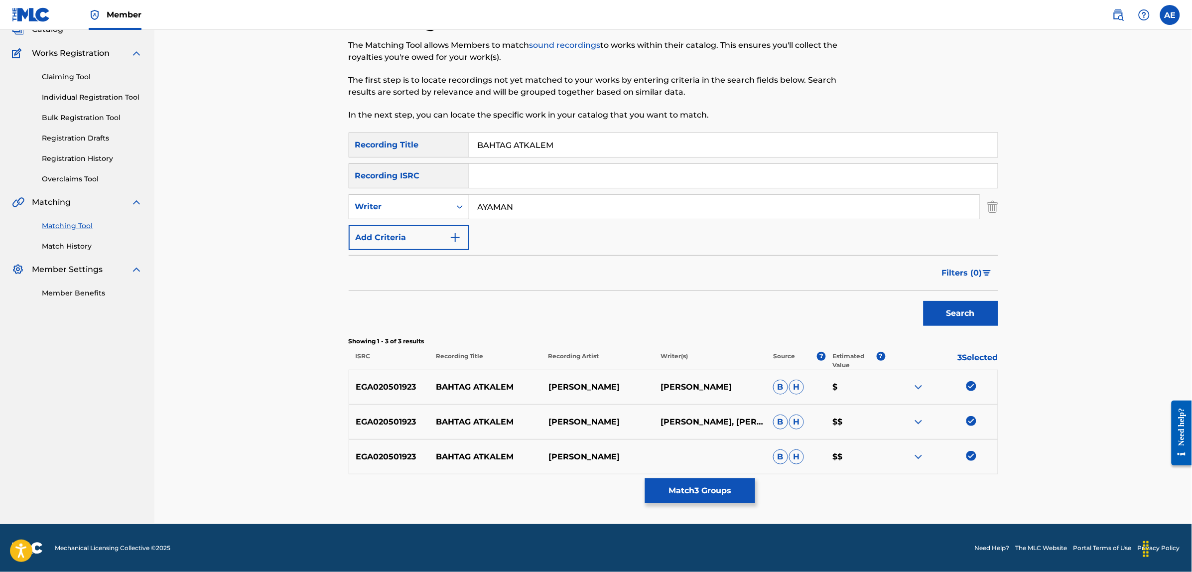
click at [536, 204] on input "AYAMAN" at bounding box center [724, 207] width 510 height 24
paste input "BAHGAT KAMR"
type input "AYAMAN BAHGAT KAMR"
drag, startPoint x: 566, startPoint y: 145, endPoint x: 395, endPoint y: 137, distance: 171.1
click at [395, 137] on div "SearchWithCriteriae3a1b430-1f98-4970-9072-555b42c39fc3 Recording Title BAHTAG A…" at bounding box center [674, 145] width 650 height 25
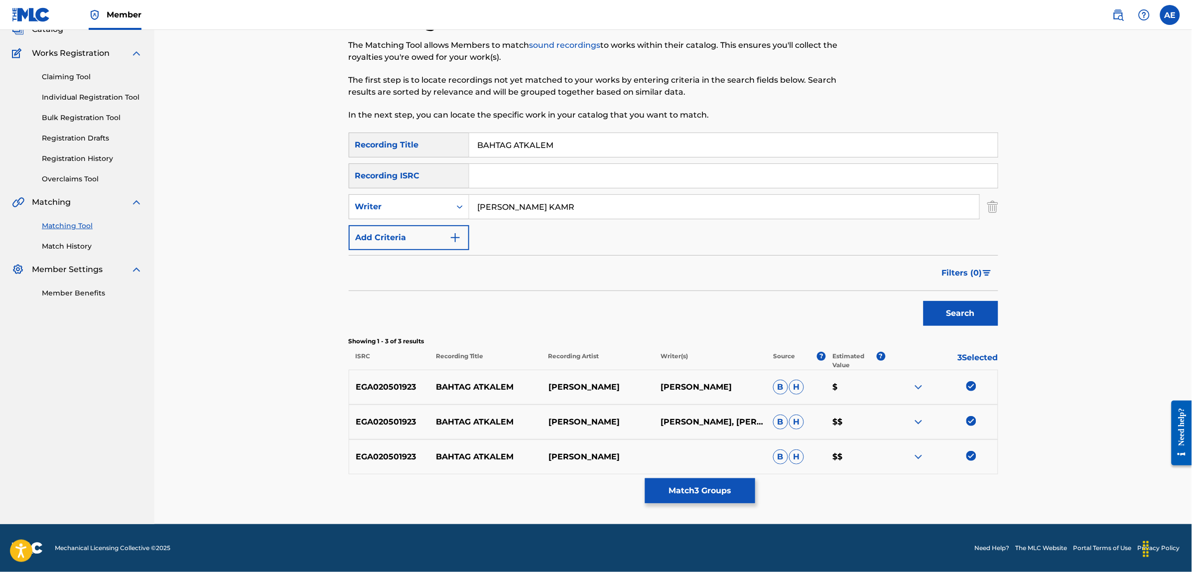
click at [924, 301] on button "Search" at bounding box center [961, 313] width 75 height 25
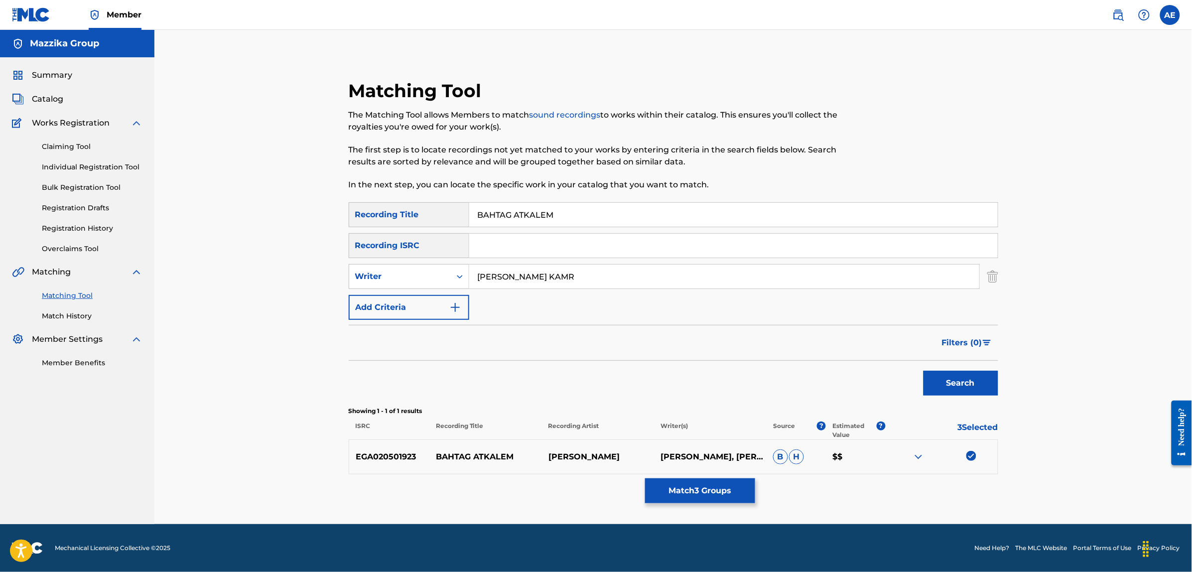
scroll to position [0, 0]
drag, startPoint x: 586, startPoint y: 268, endPoint x: 349, endPoint y: 270, distance: 237.6
click at [349, 270] on div "SearchWithCriteriae46458f8-5d8c-4a63-8481-fe676c9785a0 Writer AYAMAN BAHGAT KAMR" at bounding box center [674, 276] width 650 height 25
click at [924, 371] on button "Search" at bounding box center [961, 383] width 75 height 25
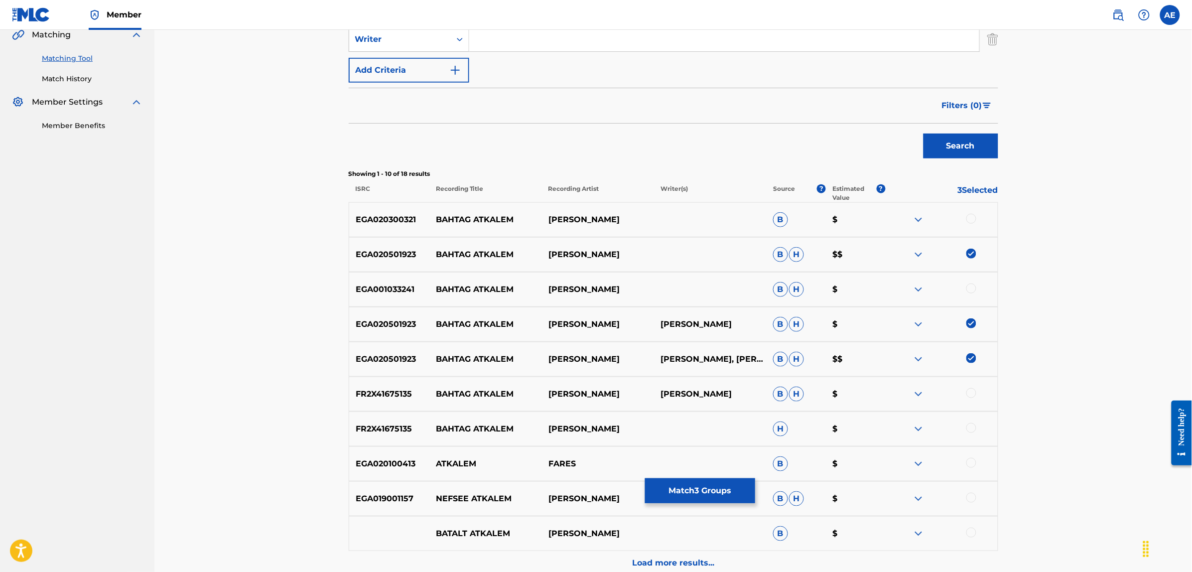
scroll to position [249, 0]
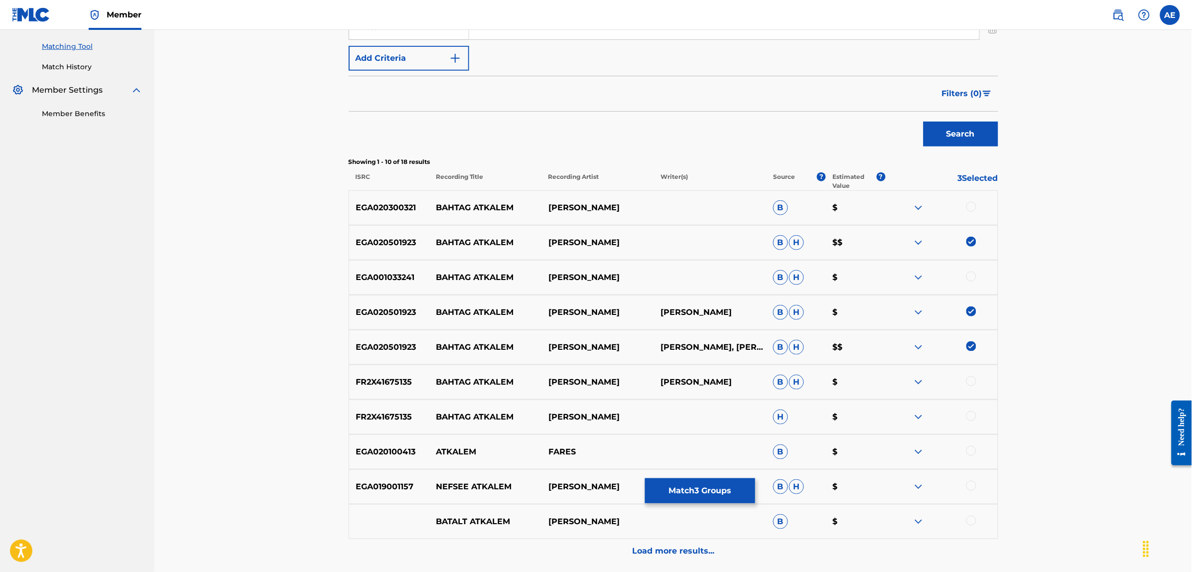
click at [972, 207] on div at bounding box center [971, 207] width 10 height 10
click at [971, 275] on div at bounding box center [971, 276] width 10 height 10
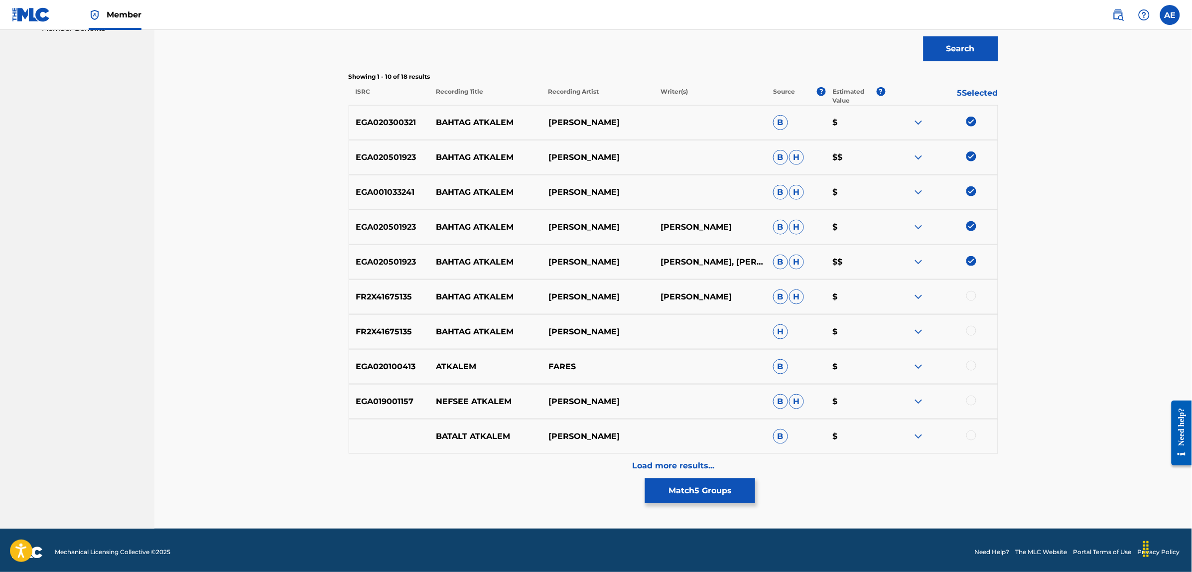
scroll to position [339, 0]
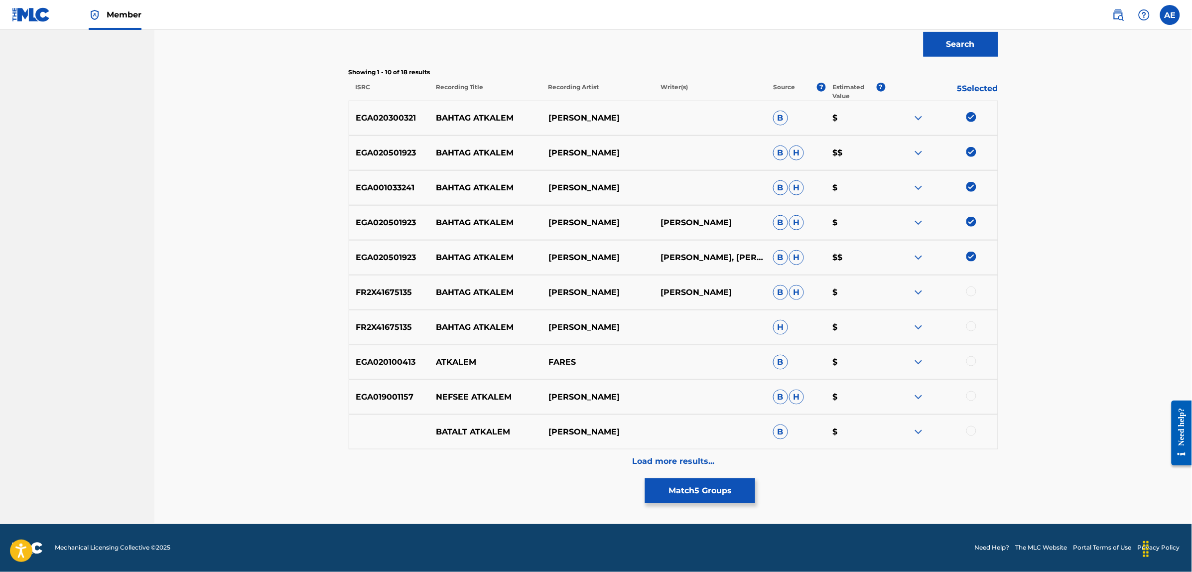
click at [969, 290] on div at bounding box center [971, 291] width 10 height 10
click at [972, 328] on div at bounding box center [971, 326] width 10 height 10
click at [629, 461] on div "Load more results..." at bounding box center [674, 461] width 650 height 25
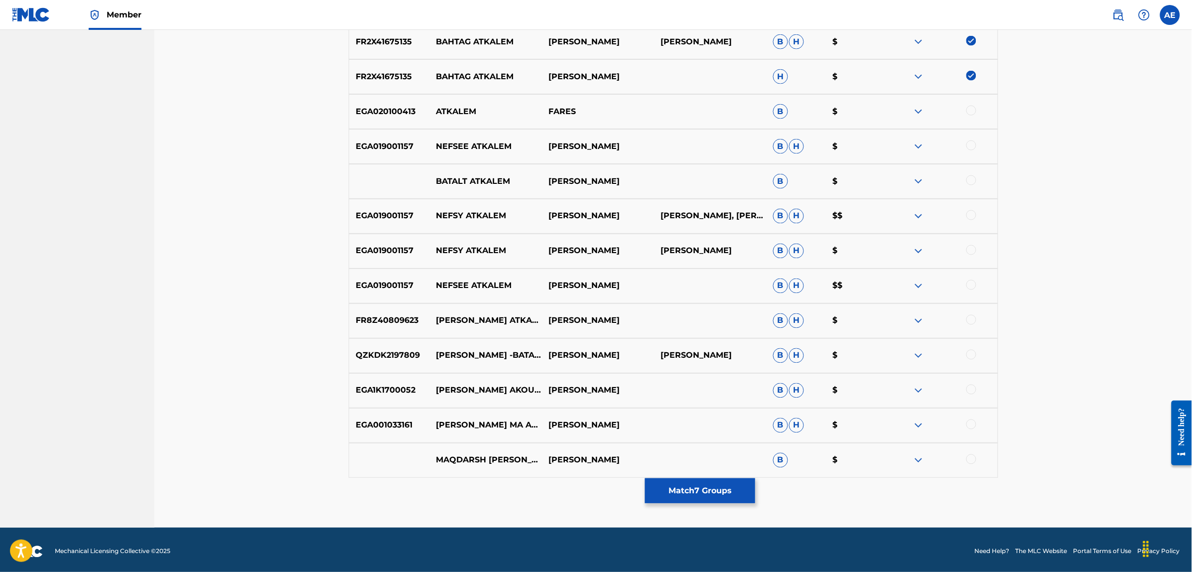
scroll to position [593, 0]
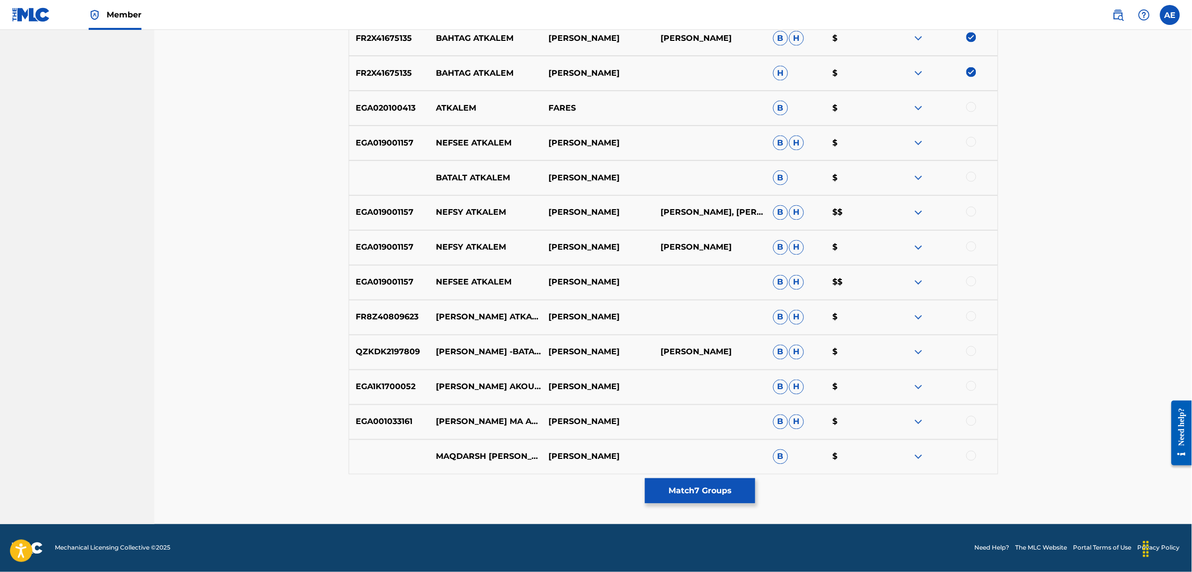
click at [919, 421] on img at bounding box center [919, 422] width 12 height 12
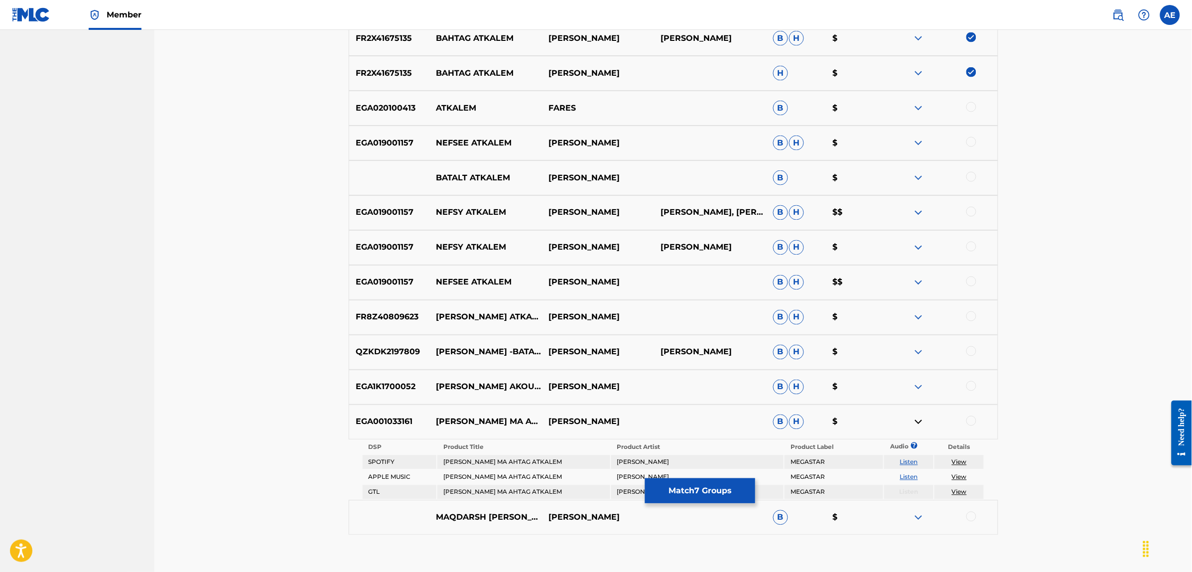
click at [909, 474] on link "Listen" at bounding box center [909, 476] width 18 height 7
click at [924, 419] on img at bounding box center [919, 422] width 12 height 12
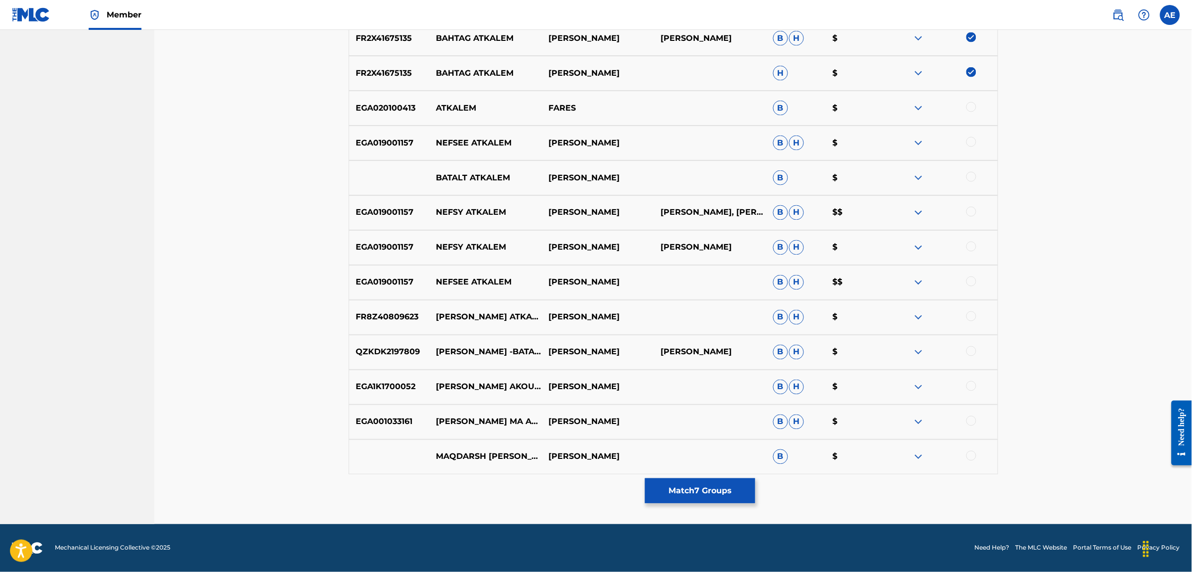
click at [972, 421] on div at bounding box center [971, 421] width 10 height 10
click at [969, 315] on div at bounding box center [971, 316] width 10 height 10
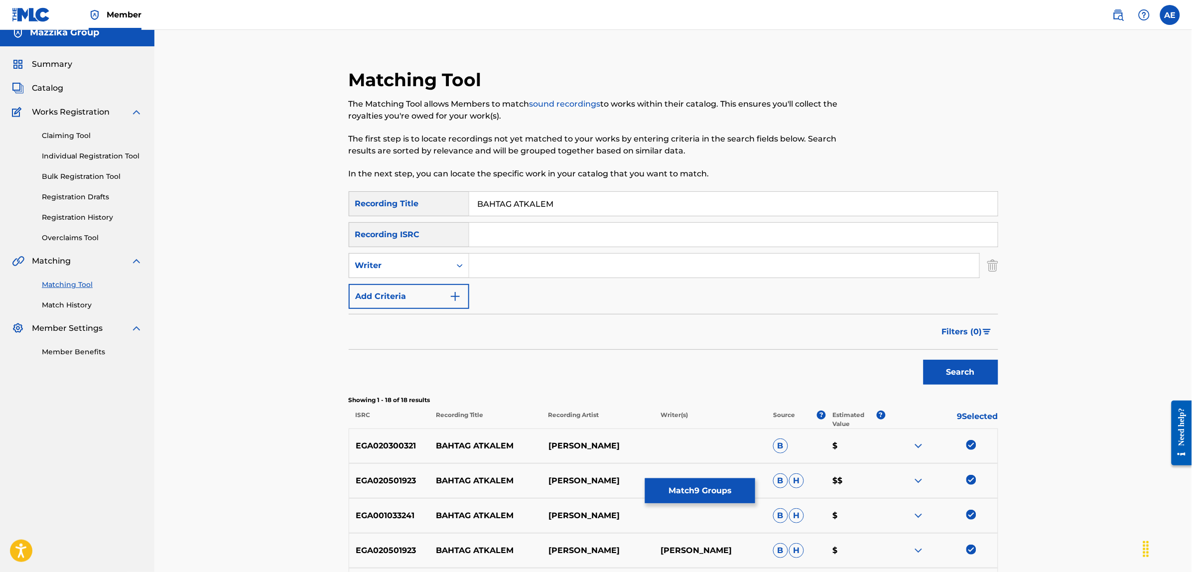
scroll to position [0, 0]
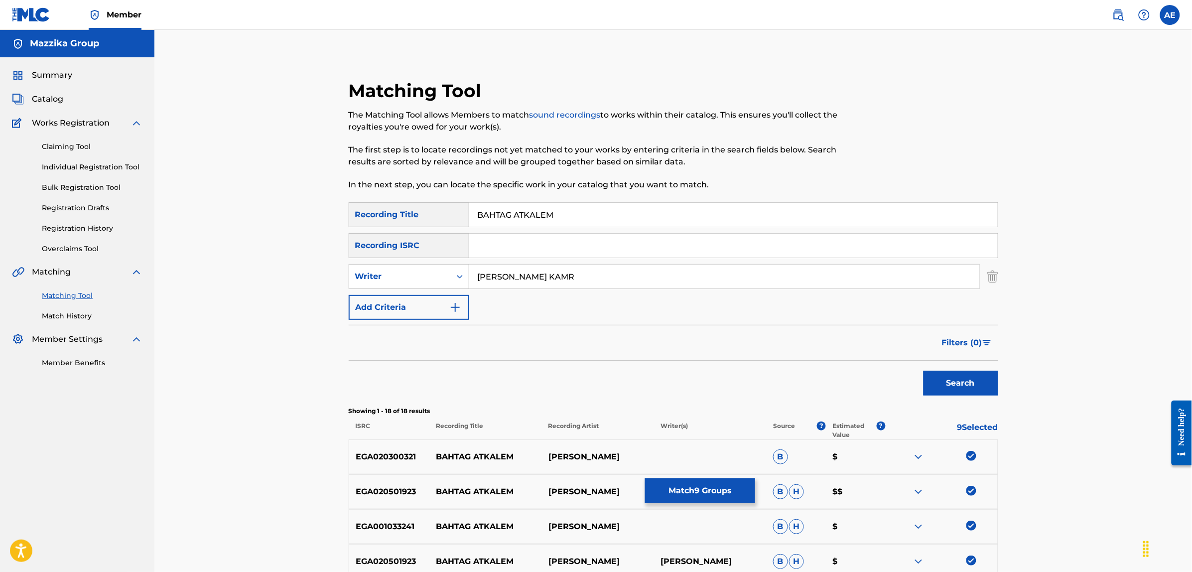
type input "AYAMAN BAHGAT KAMR"
drag, startPoint x: 559, startPoint y: 215, endPoint x: 364, endPoint y: 217, distance: 195.8
click at [364, 212] on div "SearchWithCriteriae3a1b430-1f98-4970-9072-555b42c39fc3 Recording Title BAHTAG A…" at bounding box center [674, 214] width 650 height 25
type input "بحتاج اتكلم"
click at [924, 371] on button "Search" at bounding box center [961, 383] width 75 height 25
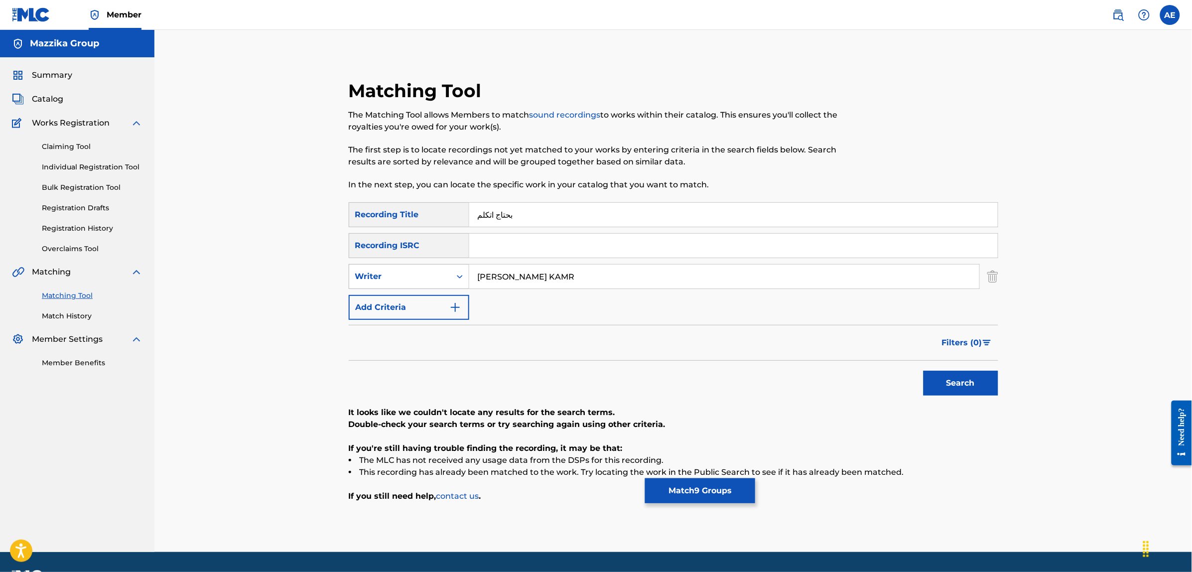
drag, startPoint x: 458, startPoint y: 280, endPoint x: 392, endPoint y: 280, distance: 66.8
click at [392, 280] on div "SearchWithCriteriae46458f8-5d8c-4a63-8481-fe676c9785a0 Writer AYAMAN BAHGAT KAMR" at bounding box center [674, 276] width 650 height 25
click at [924, 371] on button "Search" at bounding box center [961, 383] width 75 height 25
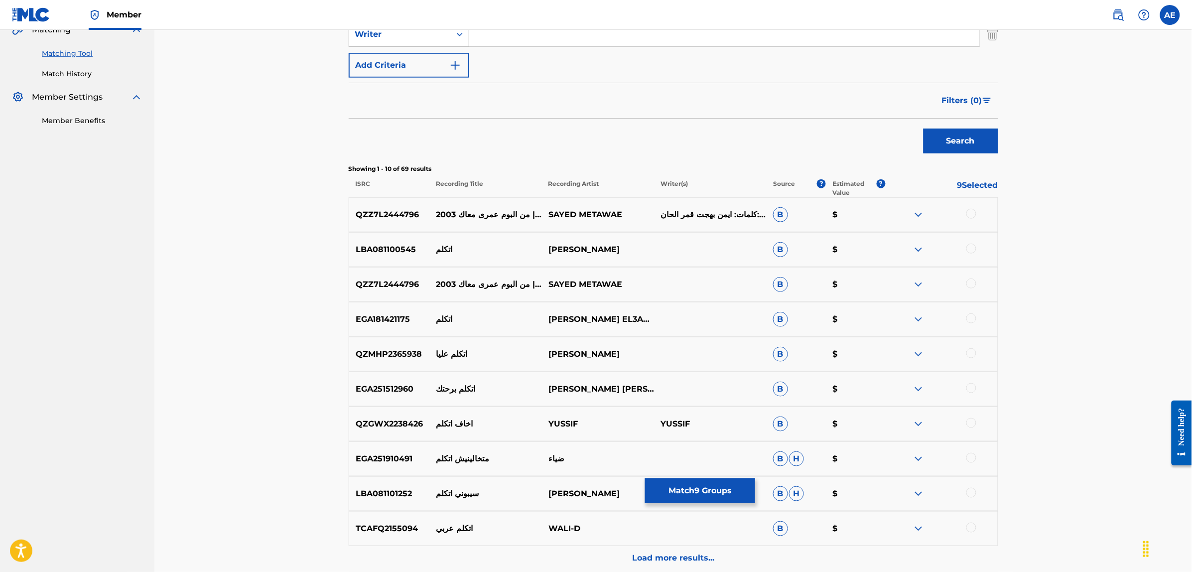
scroll to position [249, 0]
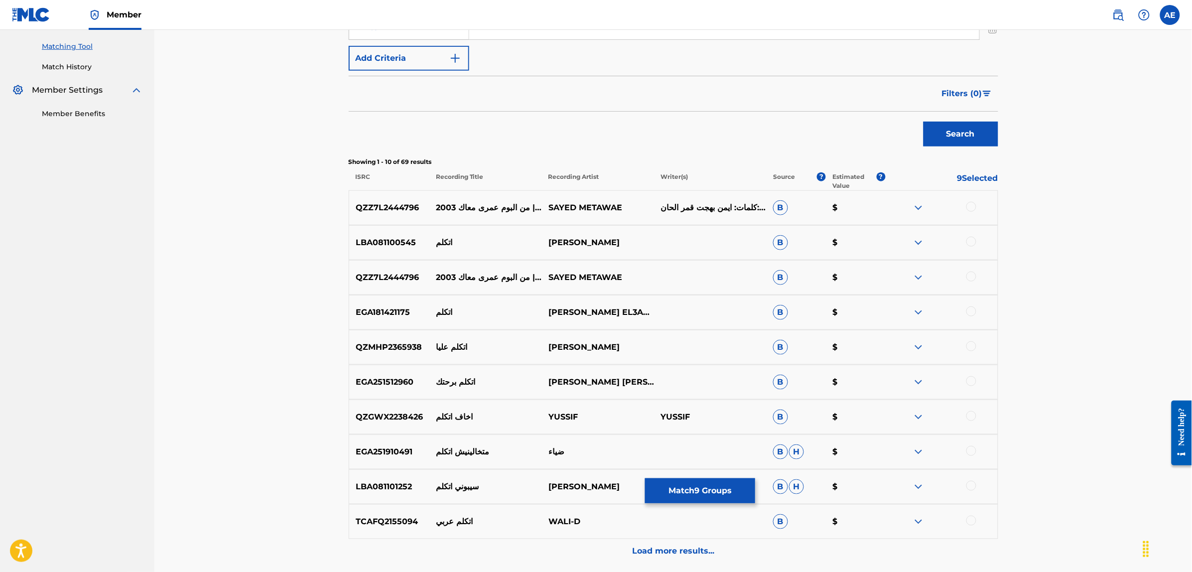
click at [970, 205] on div at bounding box center [971, 207] width 10 height 10
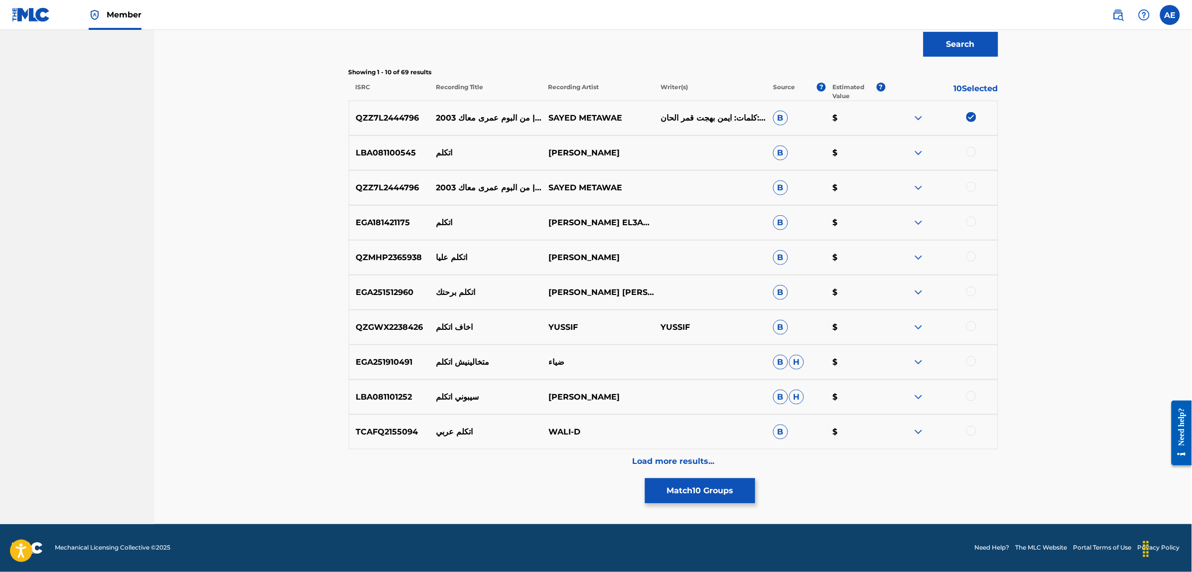
click at [573, 465] on div "Load more results..." at bounding box center [674, 461] width 650 height 25
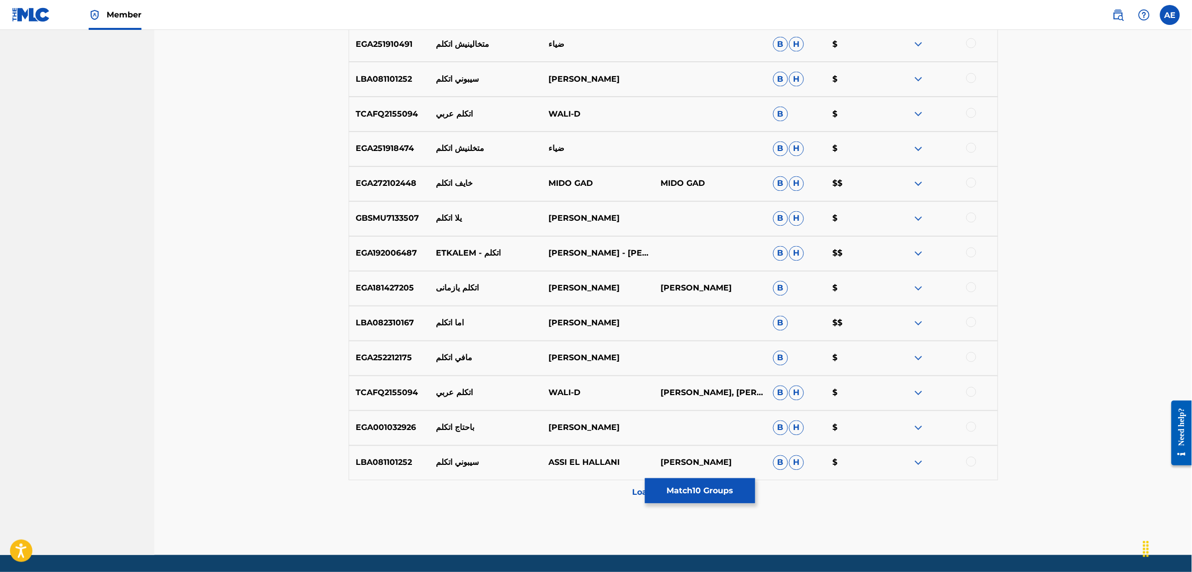
scroll to position [687, 0]
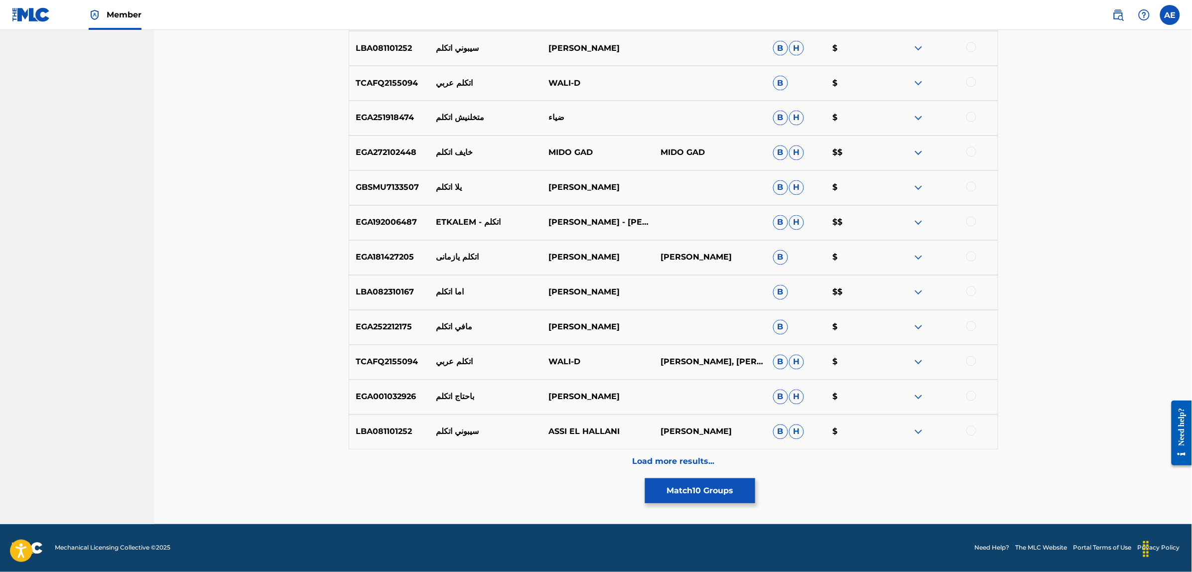
click at [972, 395] on div at bounding box center [971, 396] width 10 height 10
click at [583, 462] on div "Load more results..." at bounding box center [674, 461] width 650 height 25
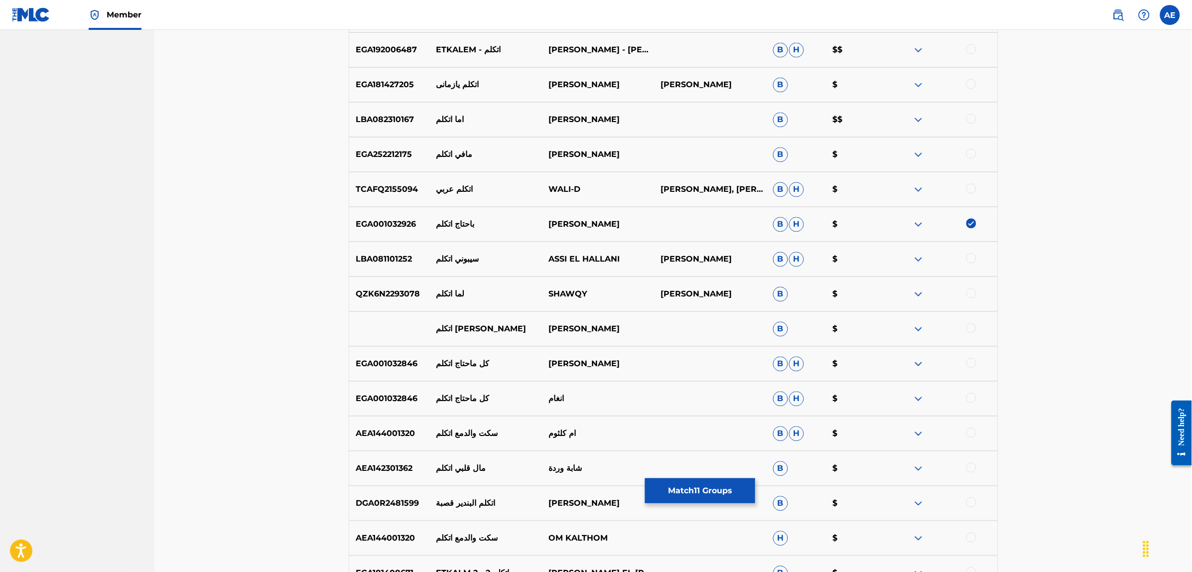
scroll to position [937, 0]
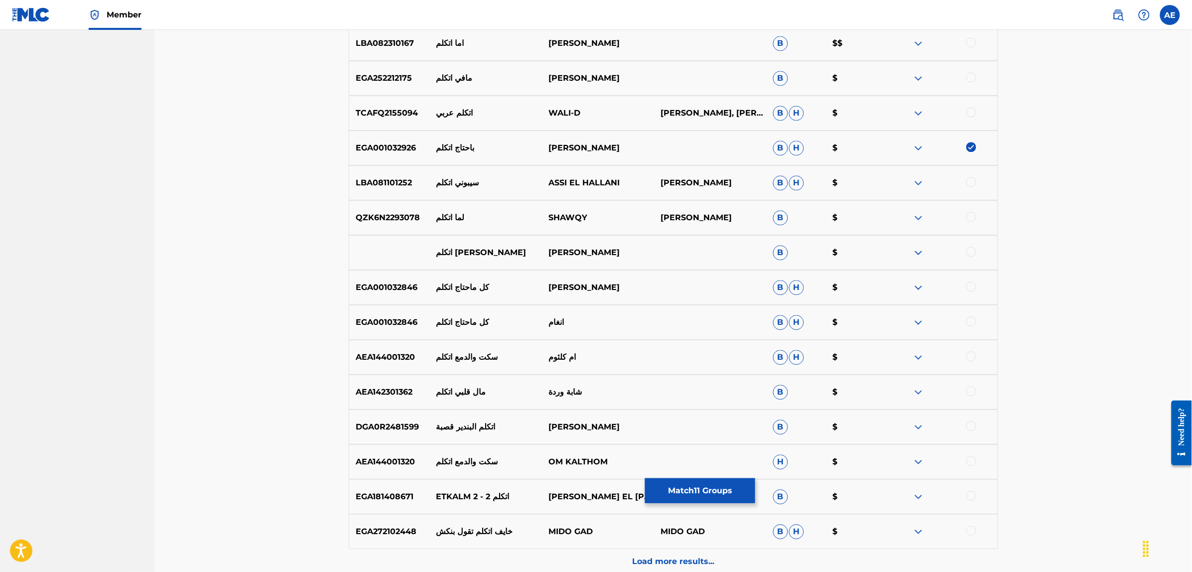
click at [970, 284] on div at bounding box center [971, 286] width 10 height 10
click at [969, 322] on div at bounding box center [971, 321] width 10 height 10
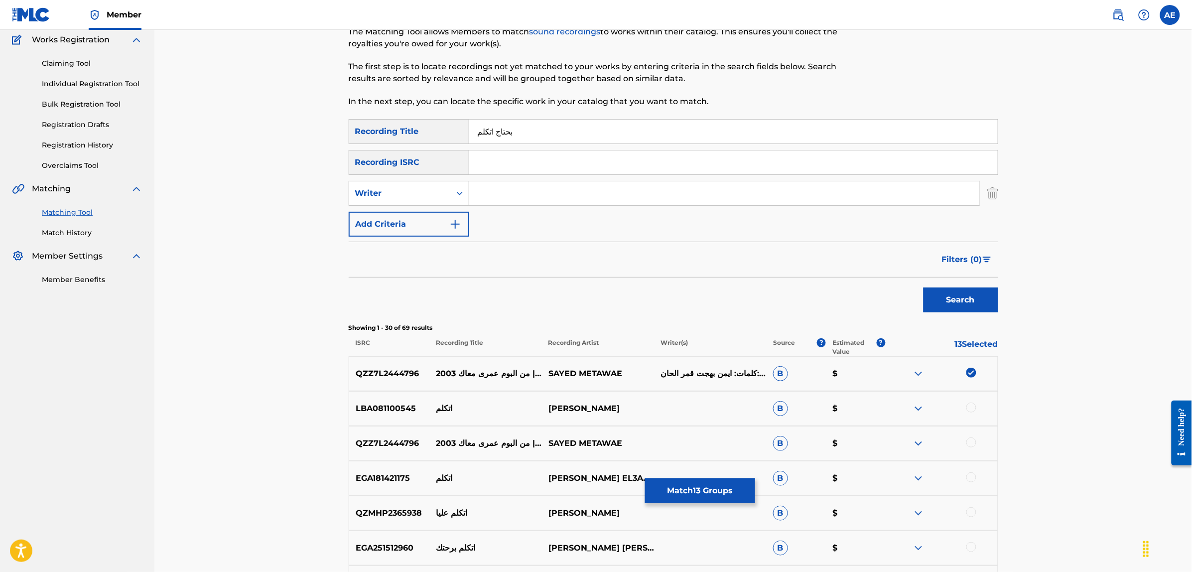
scroll to position [0, 0]
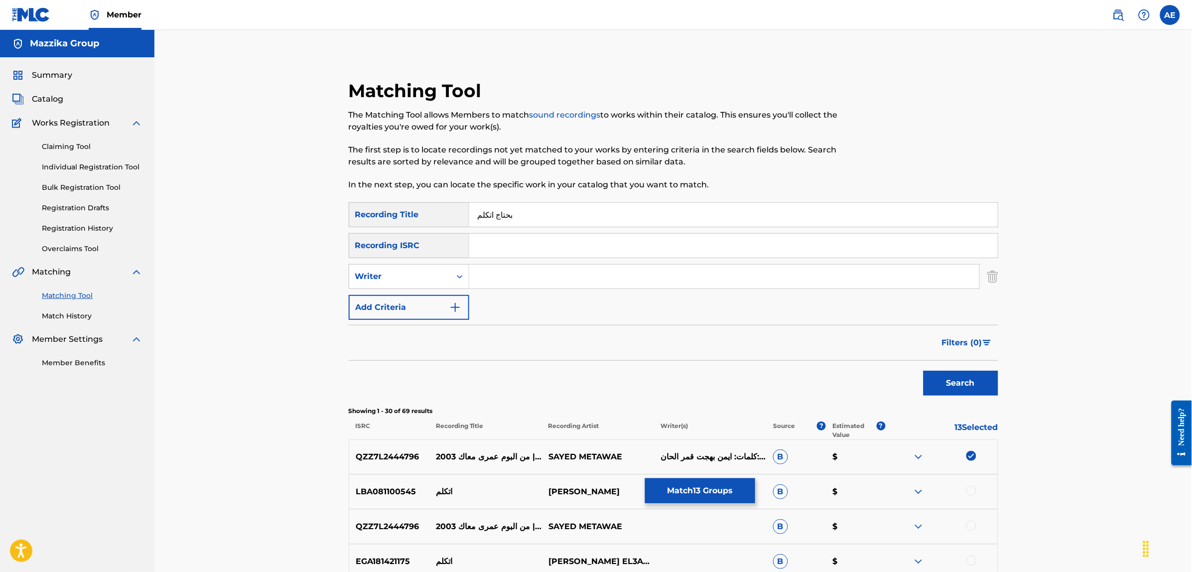
click at [685, 500] on button "Match 13 Groups" at bounding box center [700, 490] width 110 height 25
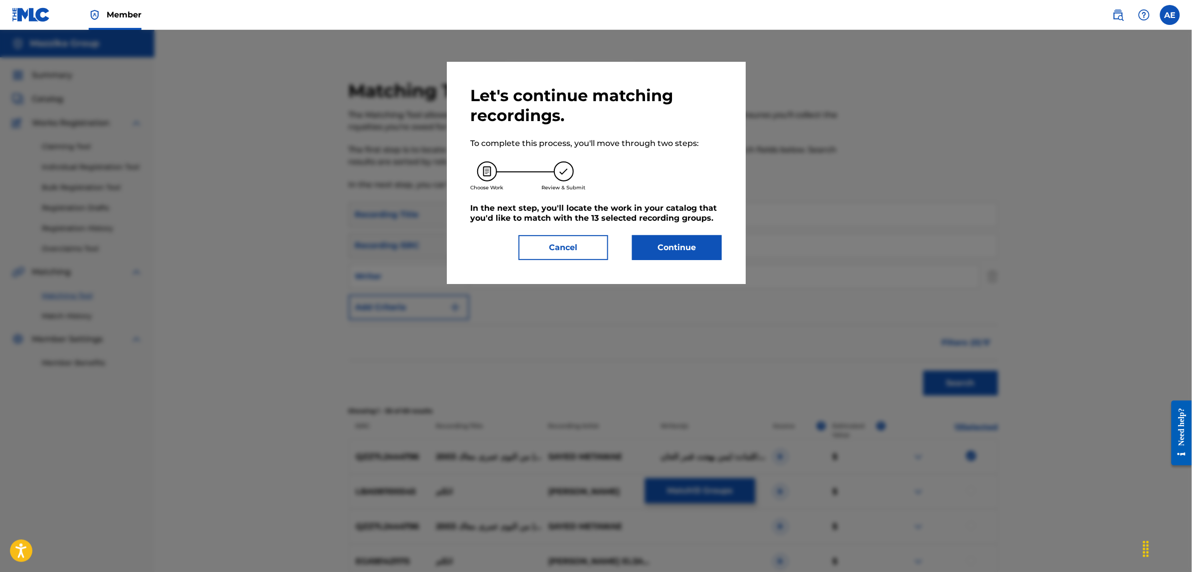
click at [666, 252] on button "Continue" at bounding box center [677, 247] width 90 height 25
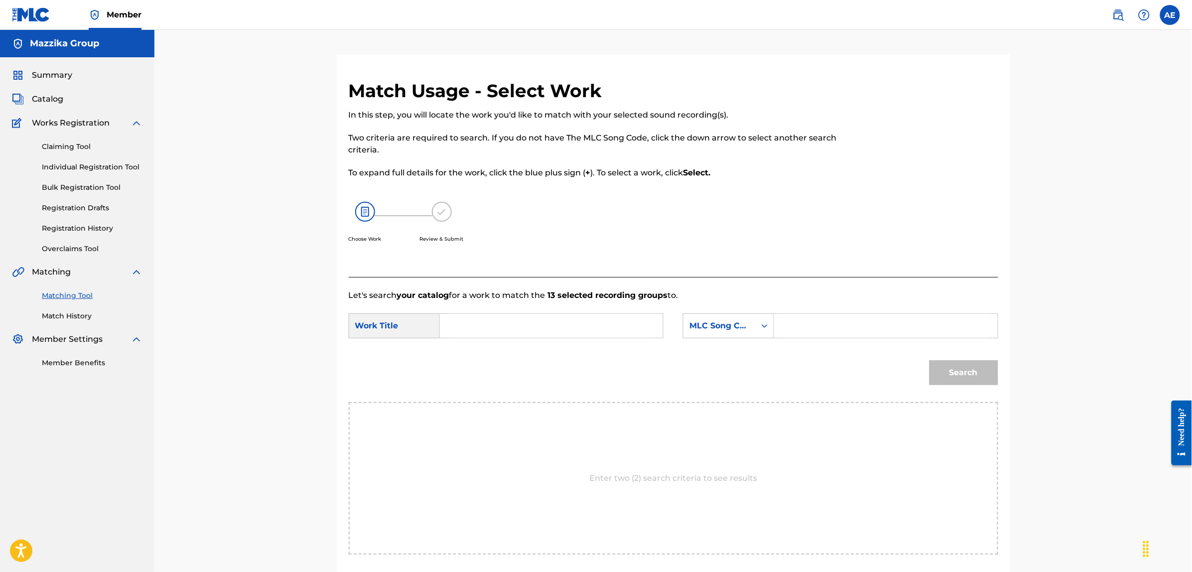
click at [562, 315] on input "Search Form" at bounding box center [551, 326] width 206 height 24
paste input "BAHTAG ATKALEM"
type input "BAHTAG ATKALEM"
click at [825, 328] on input "Search Form" at bounding box center [886, 326] width 206 height 24
paste input "BF6PNY"
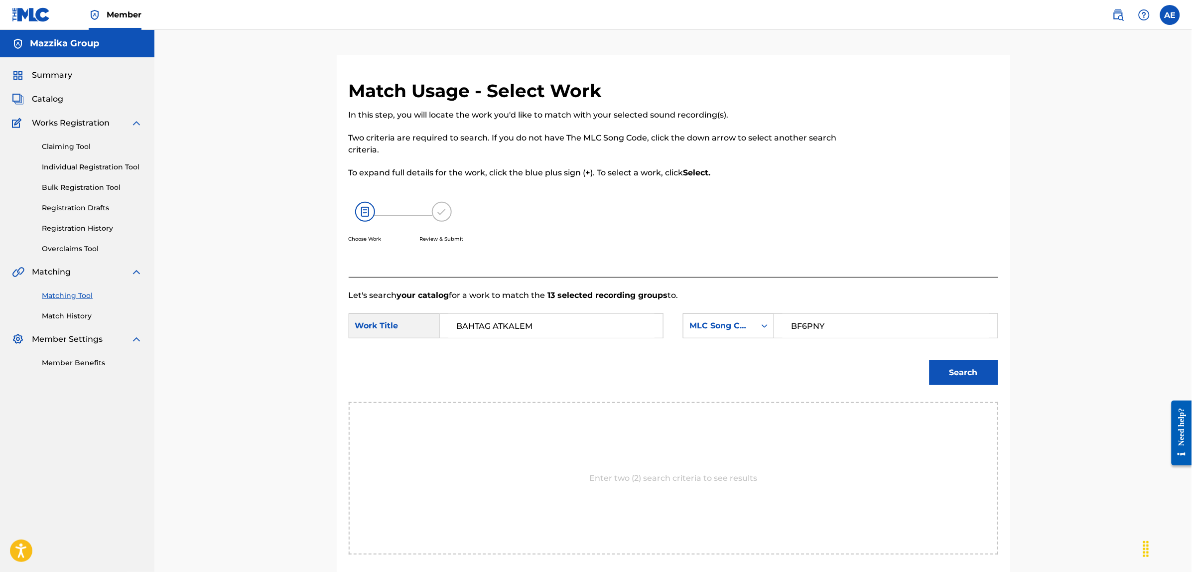
type input "BF6PNY"
click at [930, 360] on button "Search" at bounding box center [964, 372] width 69 height 25
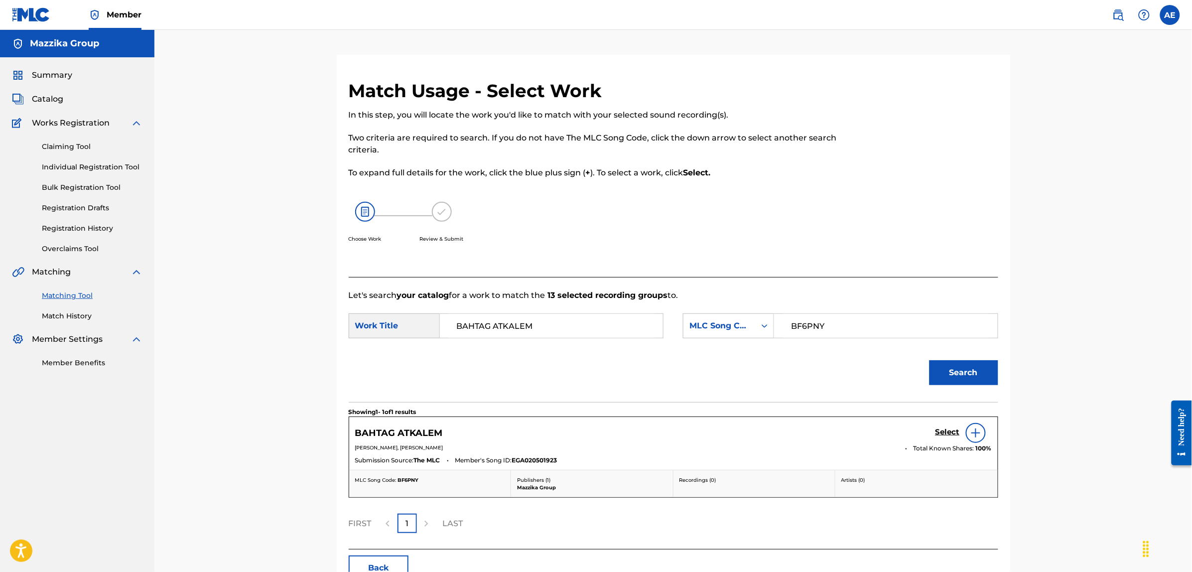
click at [945, 428] on h5 "Select" at bounding box center [948, 431] width 24 height 9
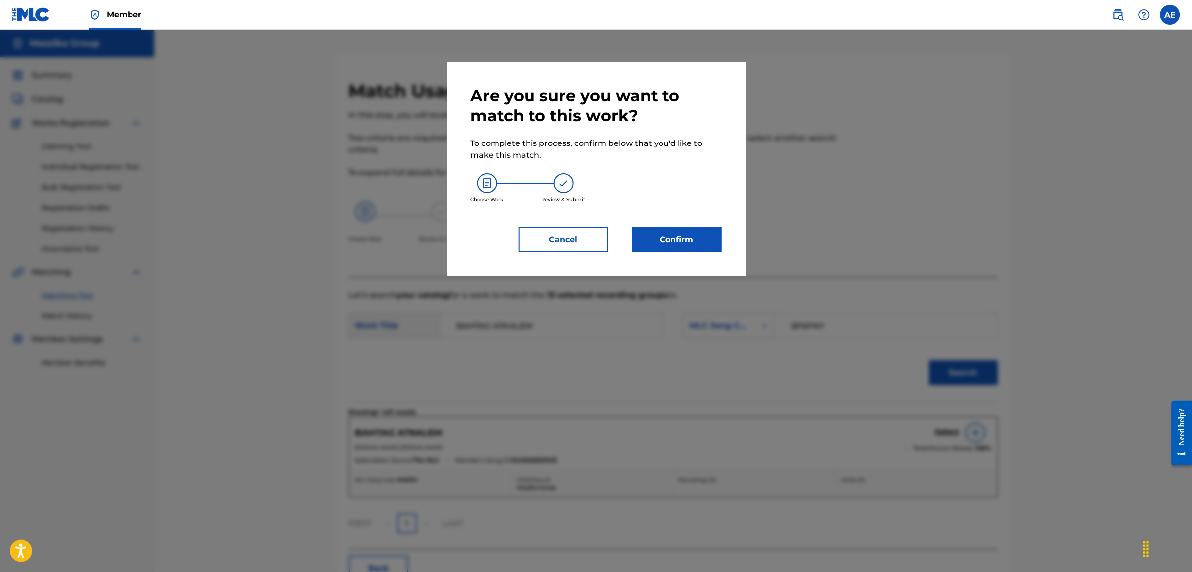
click at [700, 245] on button "Confirm" at bounding box center [677, 239] width 90 height 25
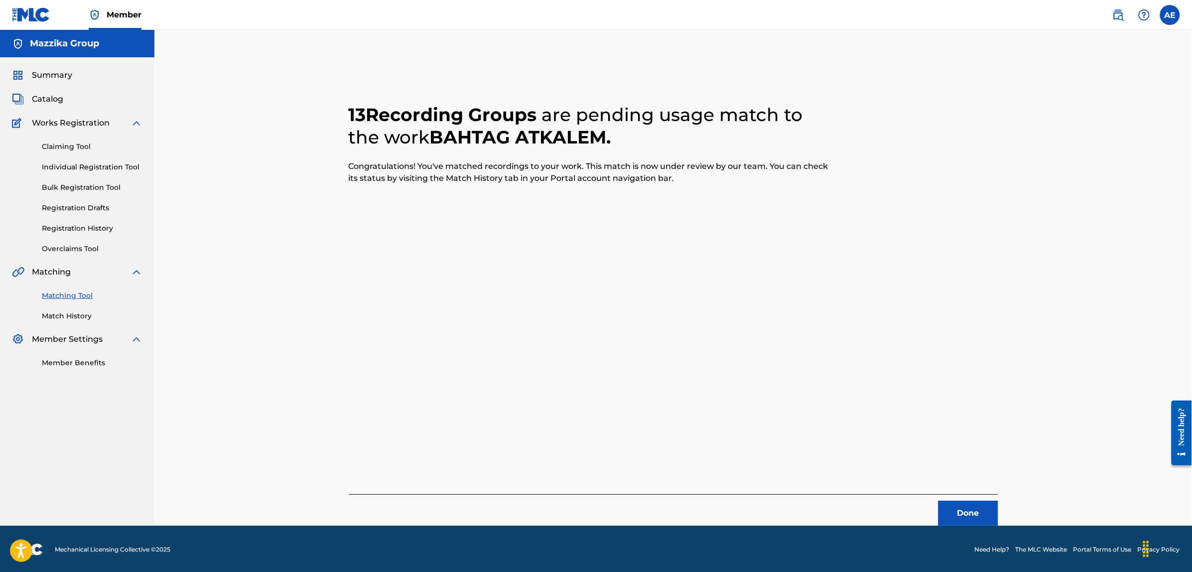
click at [950, 512] on button "Done" at bounding box center [969, 513] width 60 height 25
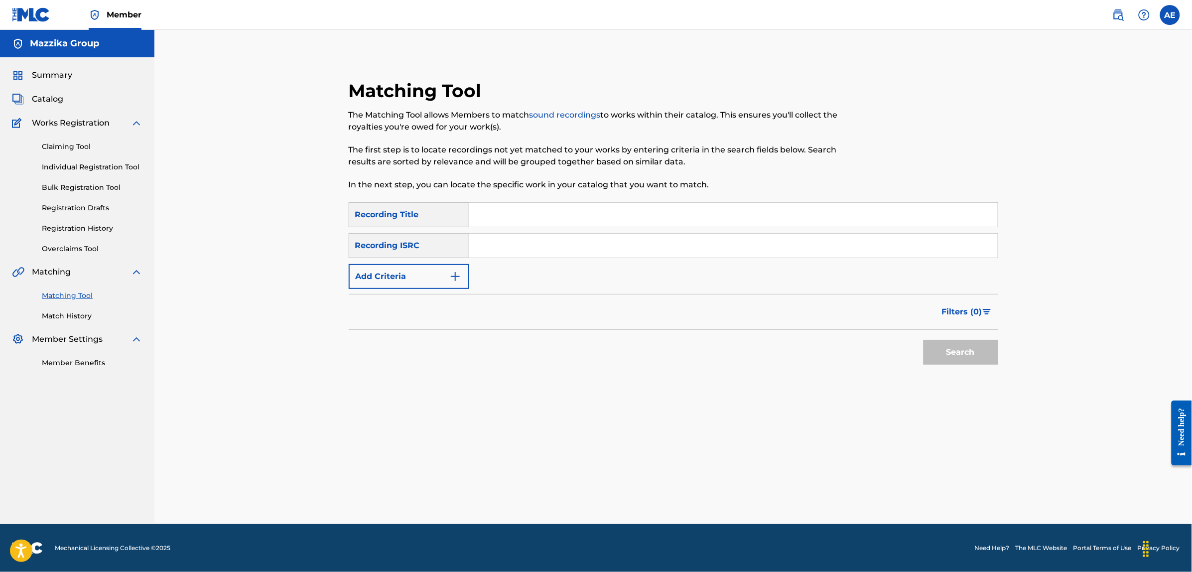
click at [422, 289] on form "SearchWithCriteriae3a1b430-1f98-4970-9072-555b42c39fc3 Recording Title SearchWi…" at bounding box center [674, 285] width 650 height 167
click at [449, 269] on button "Add Criteria" at bounding box center [409, 276] width 121 height 25
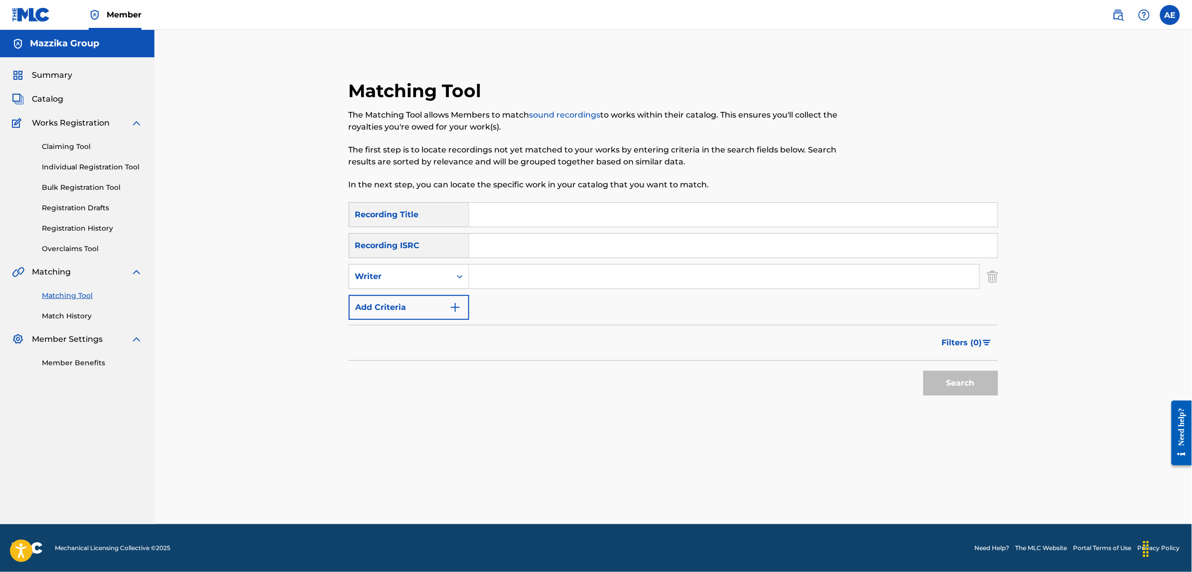
click at [492, 250] on input "Search Form" at bounding box center [733, 246] width 529 height 24
paste input "EGA010548902"
type input "EGA010548902"
click at [924, 371] on button "Search" at bounding box center [961, 383] width 75 height 25
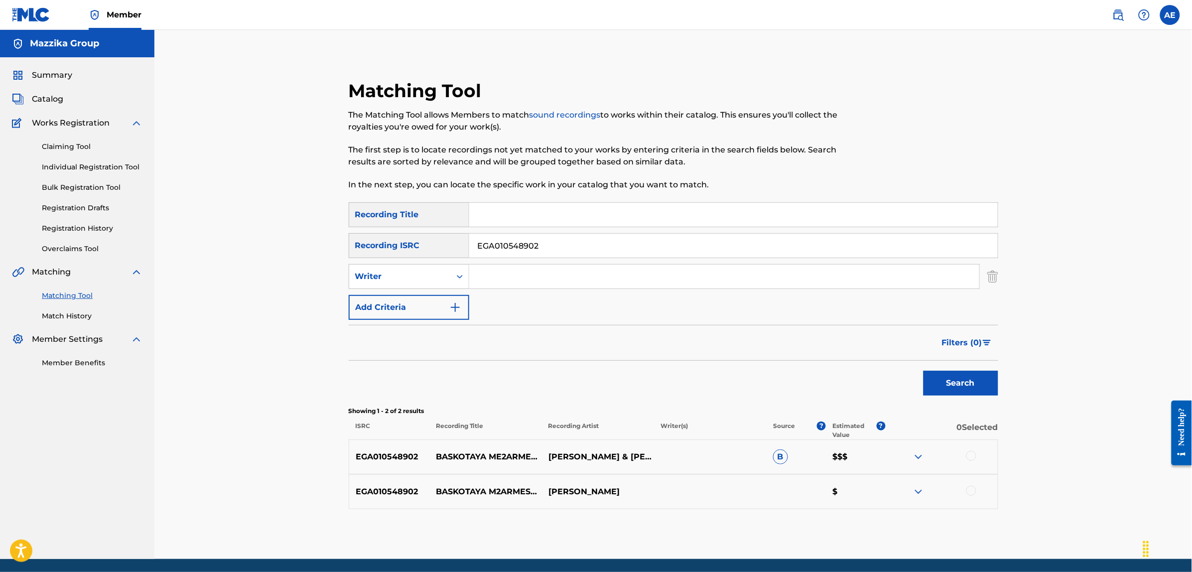
scroll to position [35, 0]
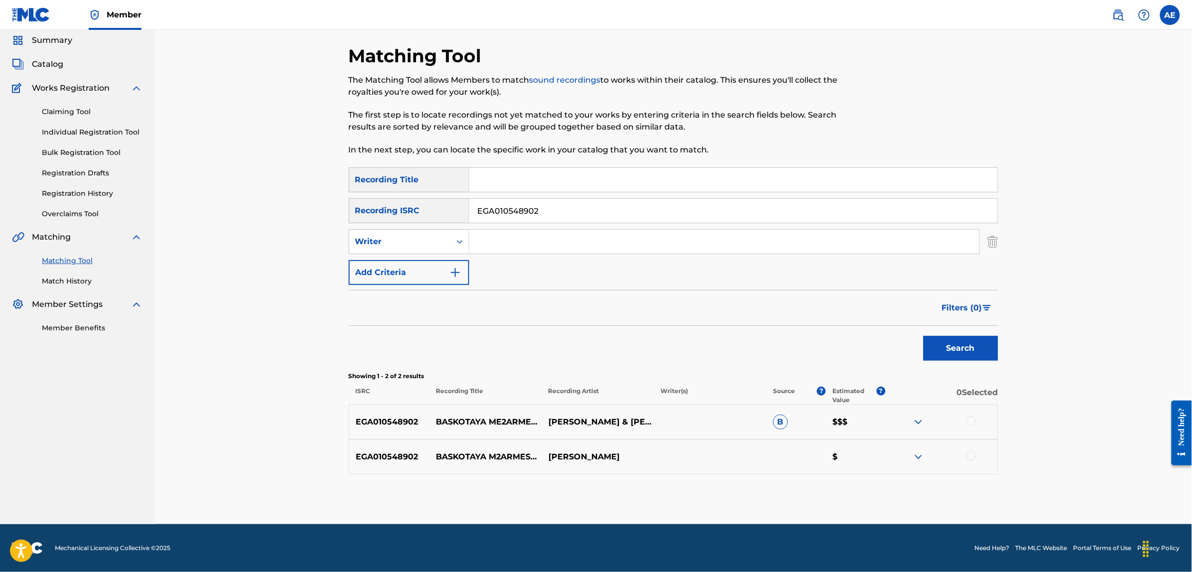
click at [974, 421] on div at bounding box center [971, 421] width 10 height 10
click at [973, 454] on div at bounding box center [971, 456] width 10 height 10
drag, startPoint x: 552, startPoint y: 210, endPoint x: 440, endPoint y: 213, distance: 112.1
click at [442, 213] on div "SearchWithCriteria004fa499-d7a2-4a6f-9819-be3498555126 Recording ISRC EGA010548…" at bounding box center [674, 210] width 650 height 25
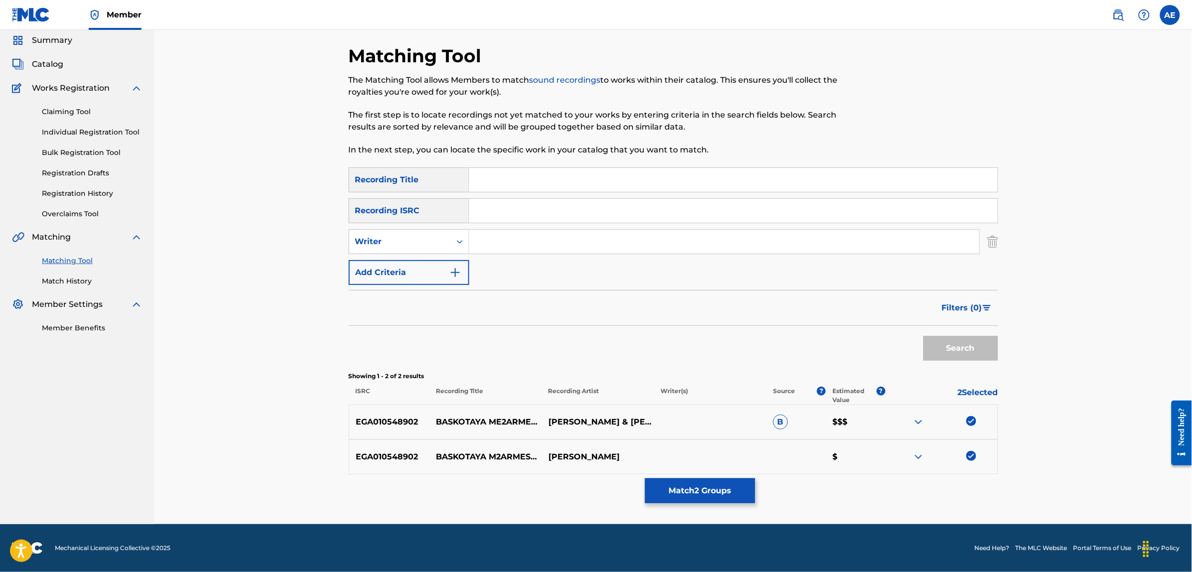
click at [515, 241] on input "Search Form" at bounding box center [724, 242] width 510 height 24
paste input "HADOUTA MOUSTAPHA"
drag, startPoint x: 530, startPoint y: 243, endPoint x: 409, endPoint y: 248, distance: 120.2
click at [409, 248] on div "SearchWithCriteriae46458f8-5d8c-4a63-8481-fe676c9785a0 Writer HADOUTA MOUSTAPHA" at bounding box center [674, 241] width 650 height 25
click at [551, 242] on input "MOUSTAPHA" at bounding box center [724, 242] width 510 height 24
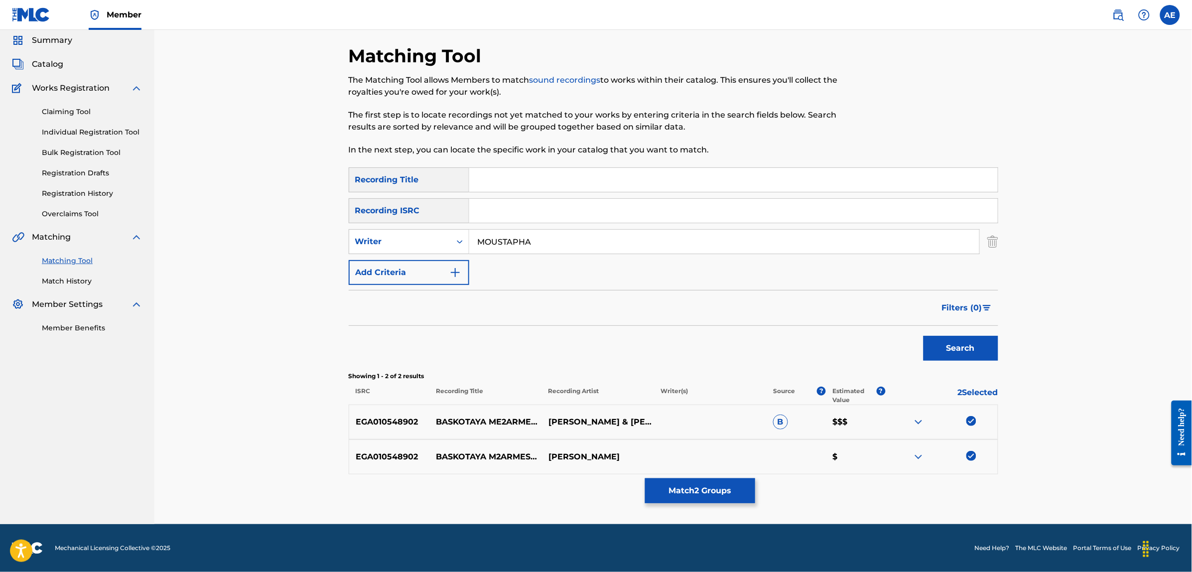
paste input "HADOUTA"
type input "MOUSTAPHA HADOUTA"
click at [541, 184] on input "Search Form" at bounding box center [733, 180] width 529 height 24
paste input "BASKOTAYA M2ARMESHA"
type input "BASKOTAYA M2ARMESHA"
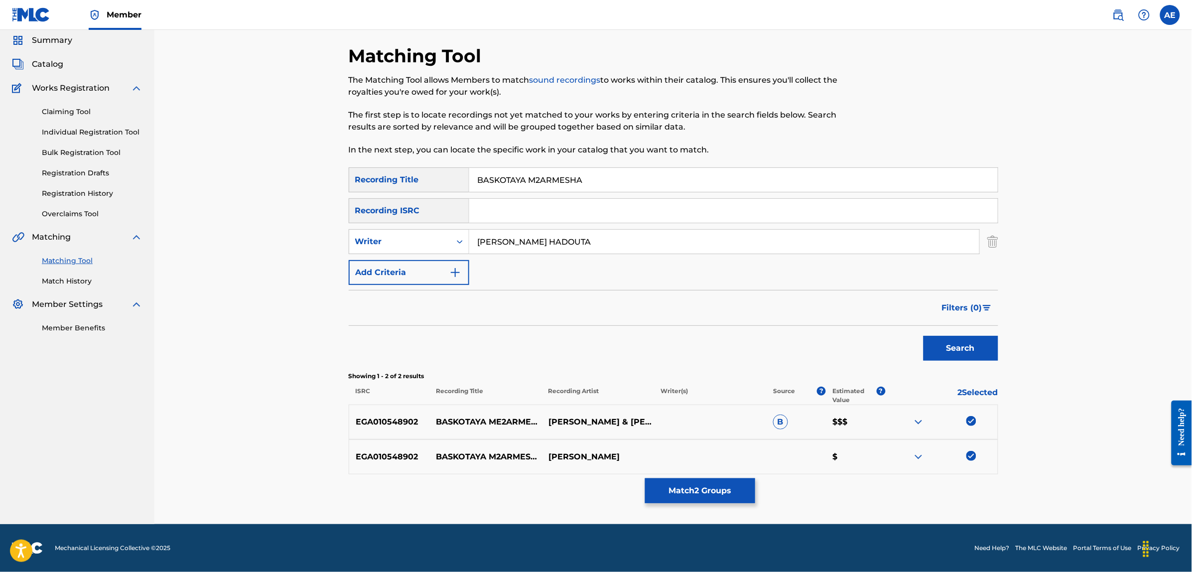
click at [924, 336] on button "Search" at bounding box center [961, 348] width 75 height 25
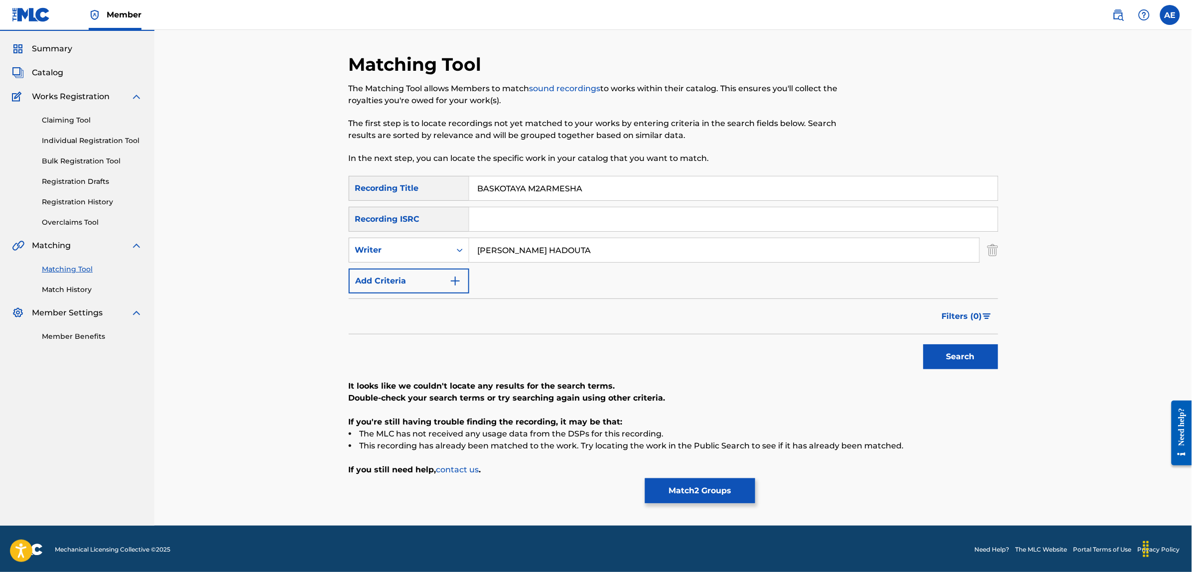
scroll to position [27, 0]
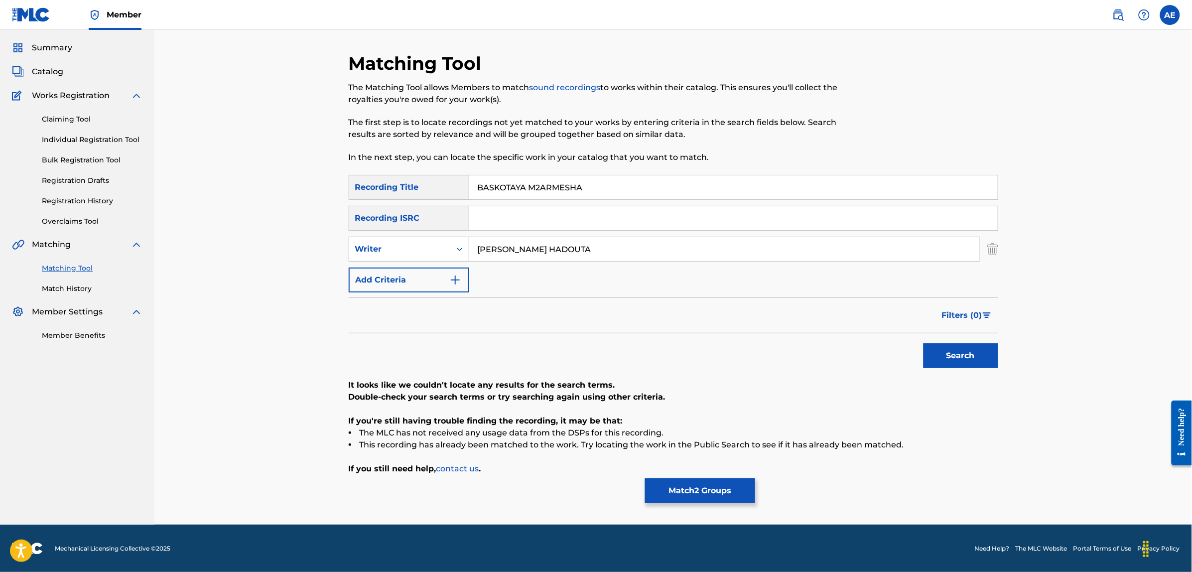
click at [588, 247] on input "MOUSTAPHA HADOUTA" at bounding box center [724, 249] width 510 height 24
click at [924, 343] on button "Search" at bounding box center [961, 355] width 75 height 25
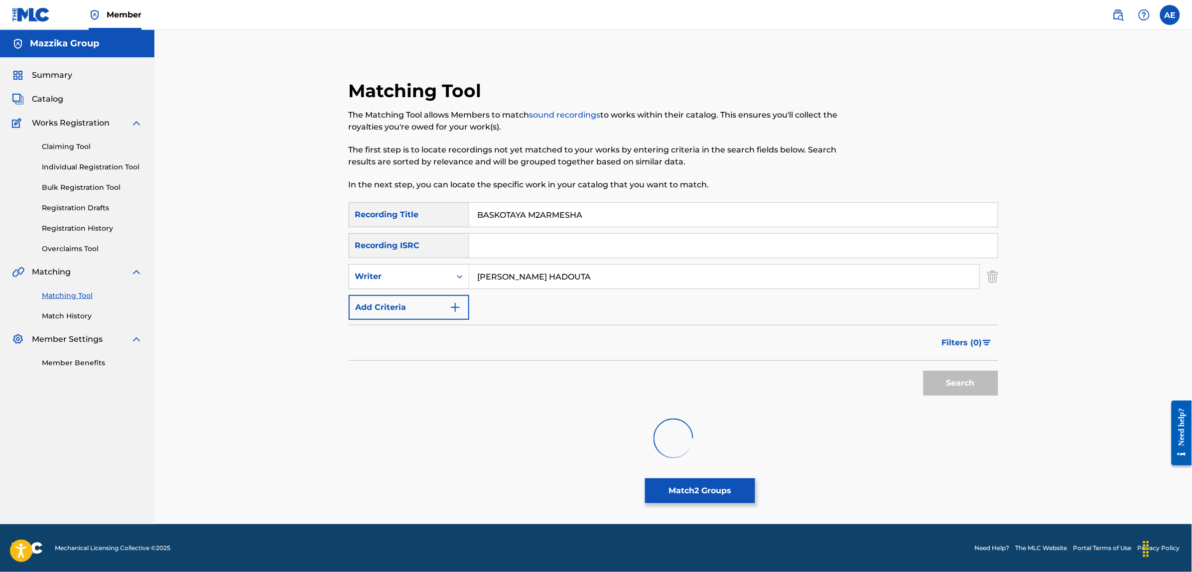
scroll to position [0, 0]
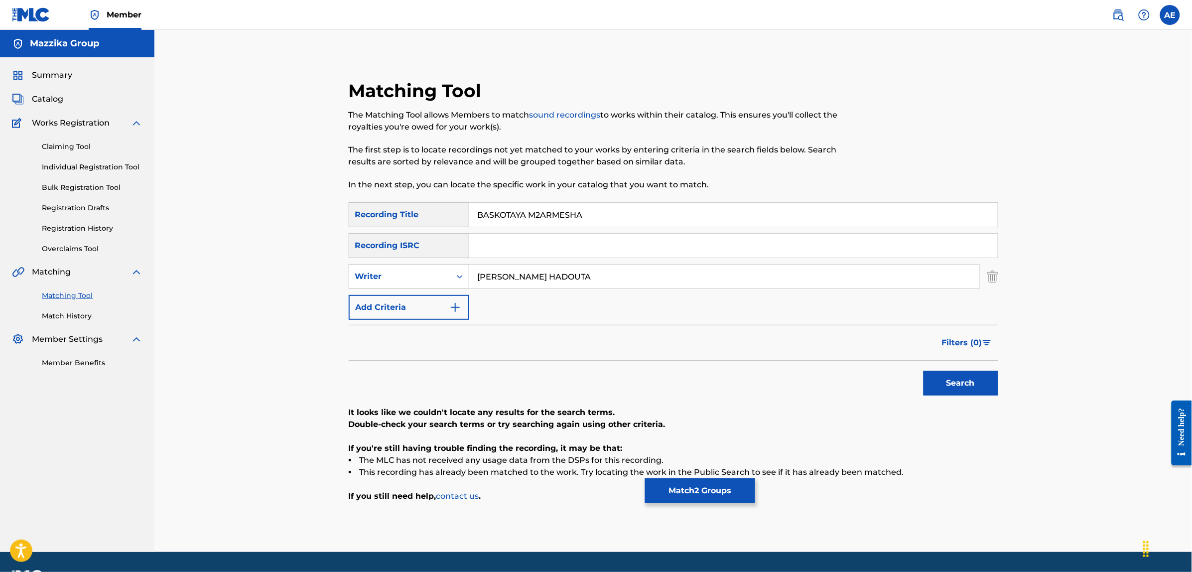
drag, startPoint x: 584, startPoint y: 278, endPoint x: 325, endPoint y: 269, distance: 259.2
click at [325, 270] on div "Matching Tool The Matching Tool allows Members to match sound recordings to wor…" at bounding box center [673, 303] width 697 height 497
click at [924, 371] on button "Search" at bounding box center [961, 383] width 75 height 25
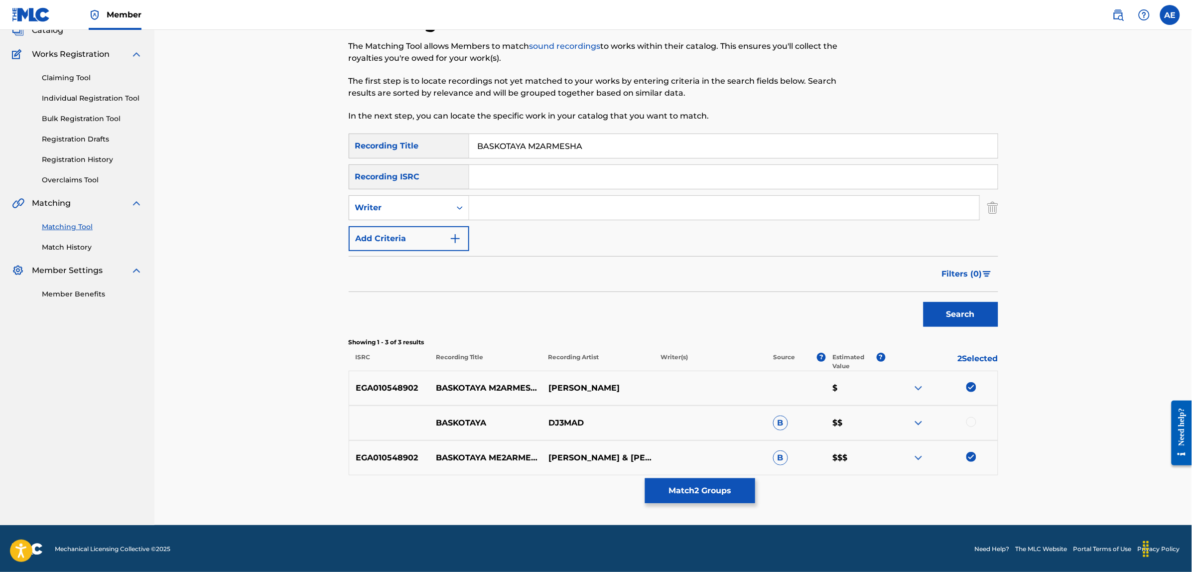
scroll to position [70, 0]
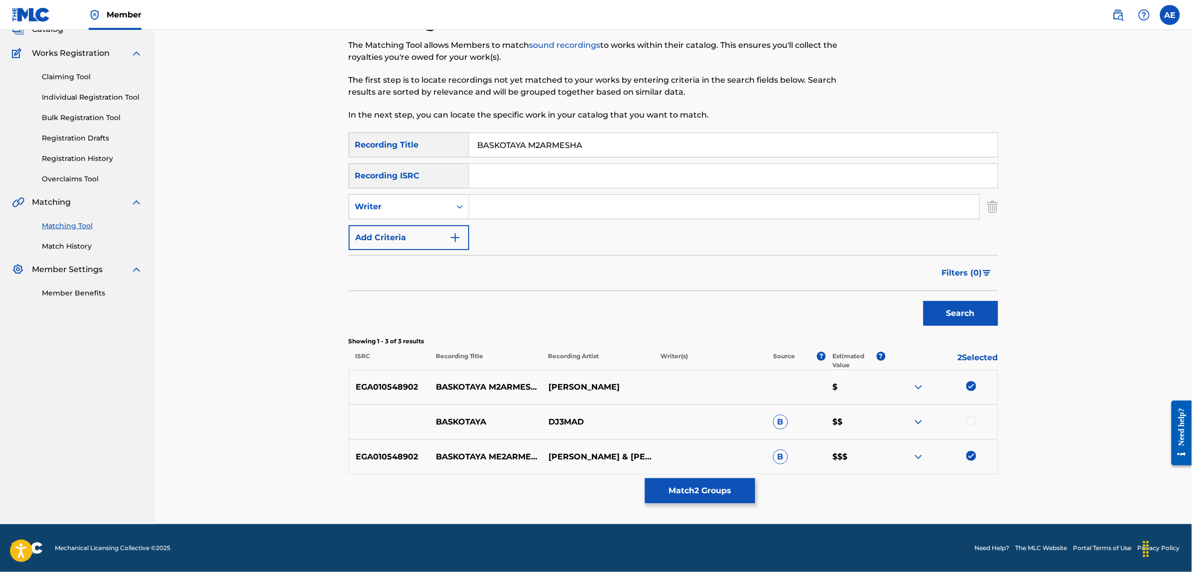
click at [916, 418] on img at bounding box center [919, 422] width 12 height 12
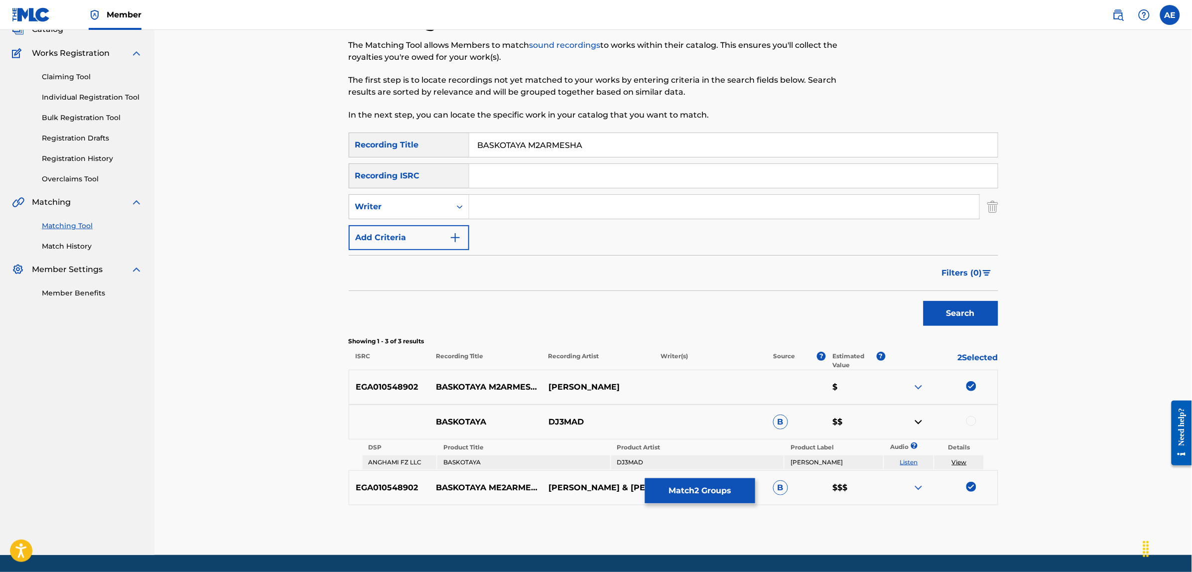
click at [906, 461] on link "Listen" at bounding box center [909, 461] width 18 height 7
click at [917, 419] on img at bounding box center [919, 422] width 12 height 12
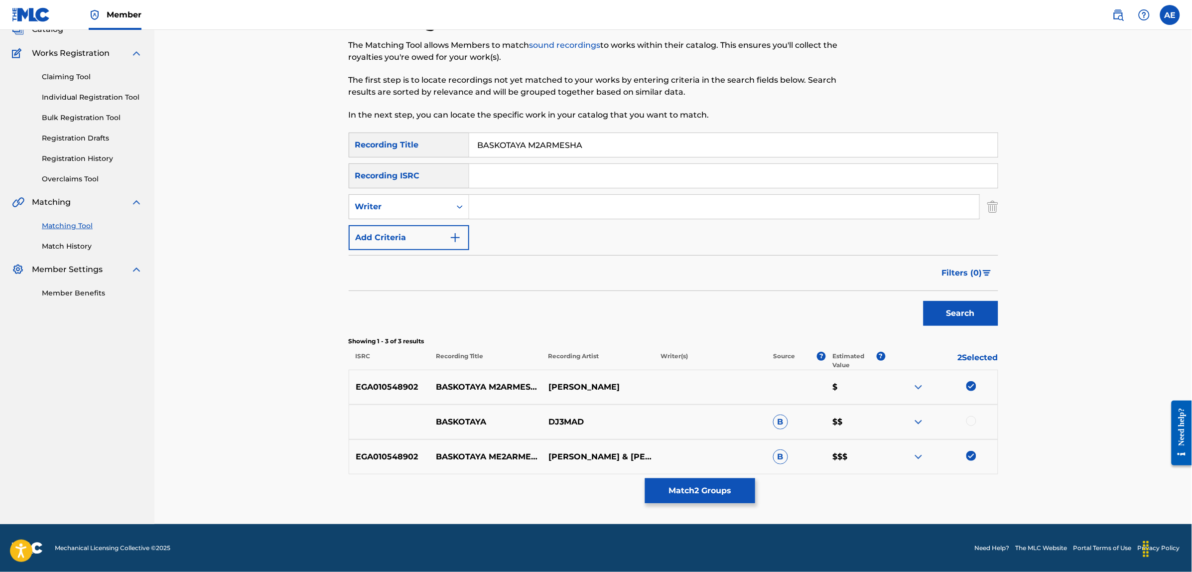
click at [975, 424] on div at bounding box center [971, 421] width 10 height 10
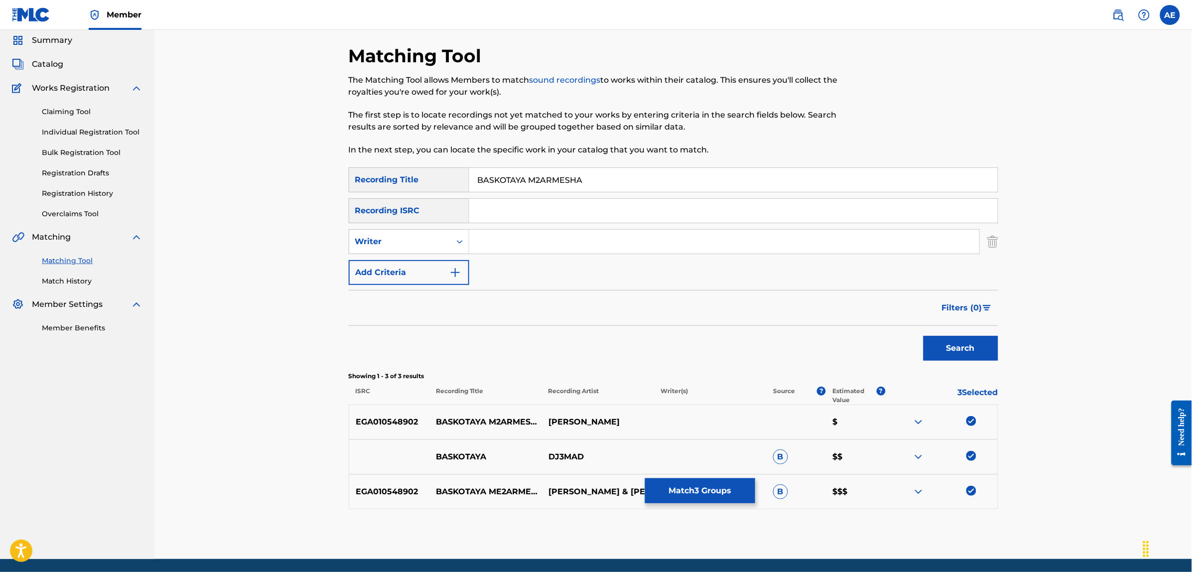
scroll to position [0, 0]
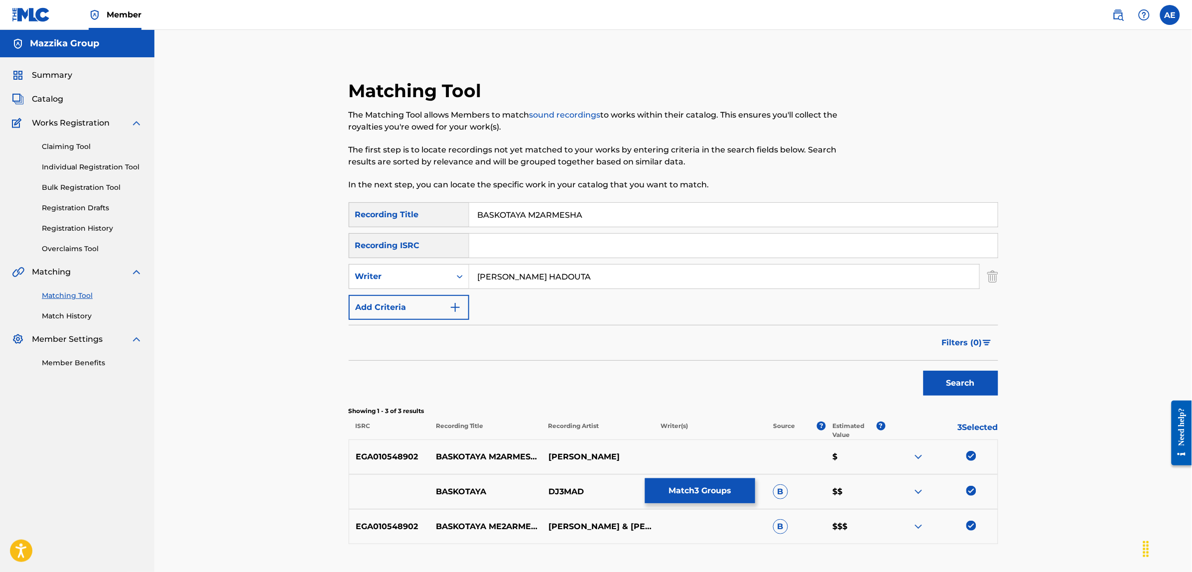
type input "MOUSTAPHA HADOUTA"
drag, startPoint x: 584, startPoint y: 219, endPoint x: 348, endPoint y: 220, distance: 236.6
click at [345, 216] on div "Matching Tool The Matching Tool allows Members to match sound recordings to wor…" at bounding box center [673, 337] width 673 height 514
type input "بسكوتايه مقرمشه"
click at [924, 371] on button "Search" at bounding box center [961, 383] width 75 height 25
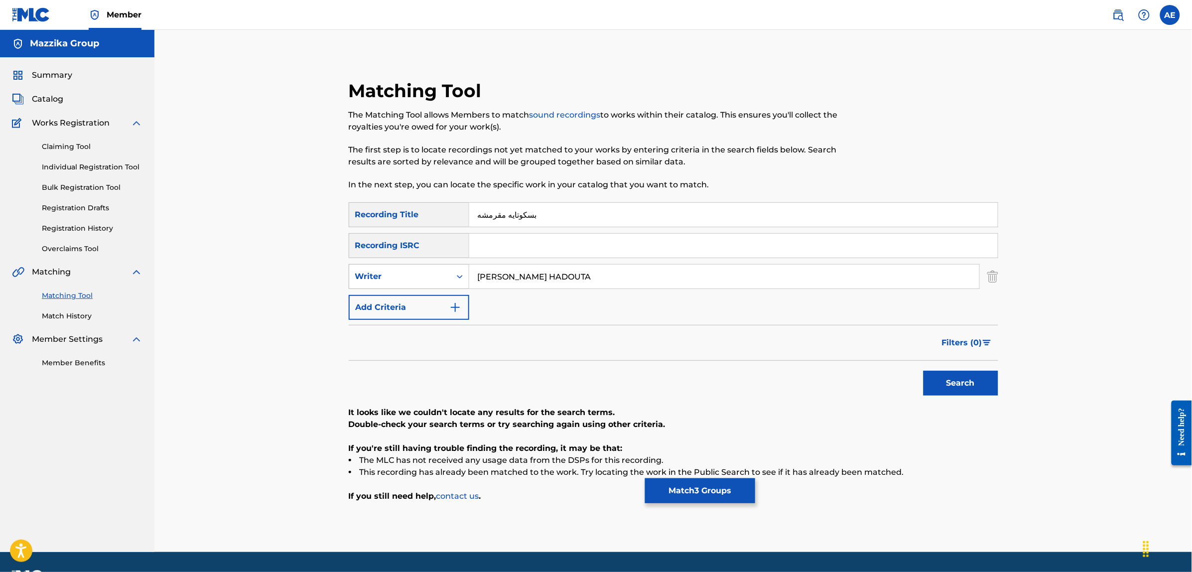
drag, startPoint x: 588, startPoint y: 274, endPoint x: 397, endPoint y: 272, distance: 191.3
click at [399, 273] on div "SearchWithCriteriae46458f8-5d8c-4a63-8481-fe676c9785a0 Writer MOUSTAPHA HADOUTA" at bounding box center [674, 276] width 650 height 25
click at [924, 371] on button "Search" at bounding box center [961, 383] width 75 height 25
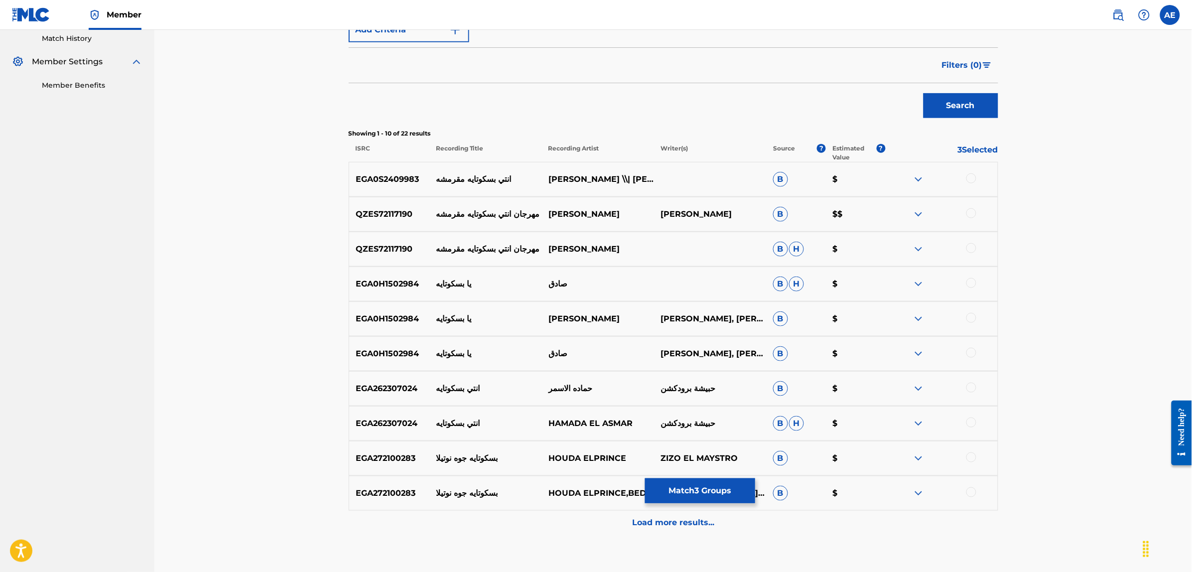
scroll to position [311, 0]
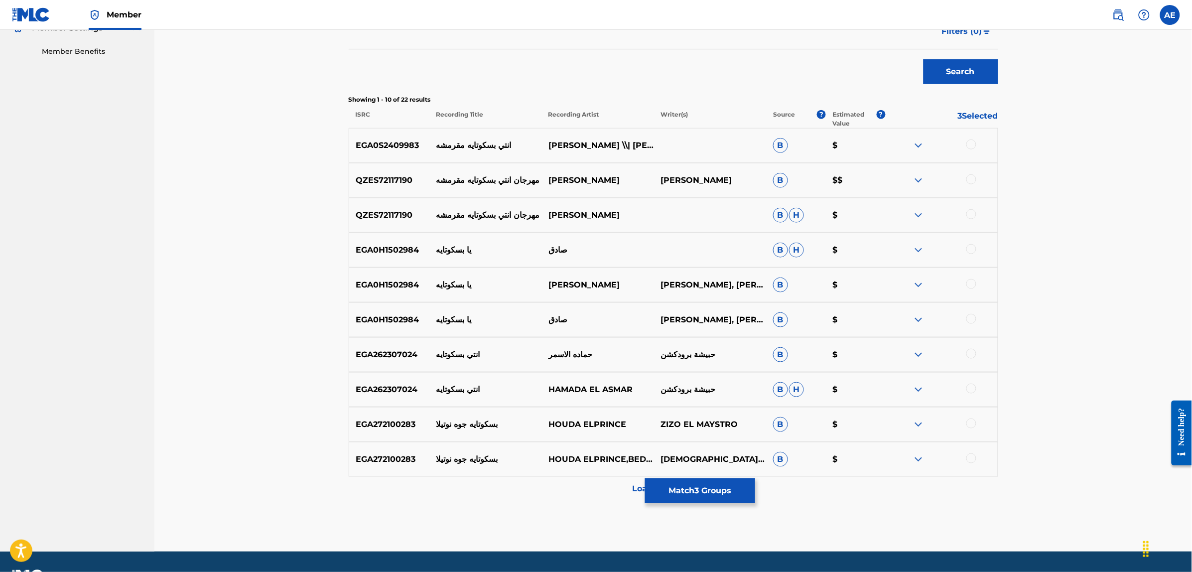
click at [971, 143] on div at bounding box center [971, 144] width 10 height 10
click at [974, 177] on div at bounding box center [971, 179] width 10 height 10
click at [974, 214] on div at bounding box center [971, 214] width 10 height 10
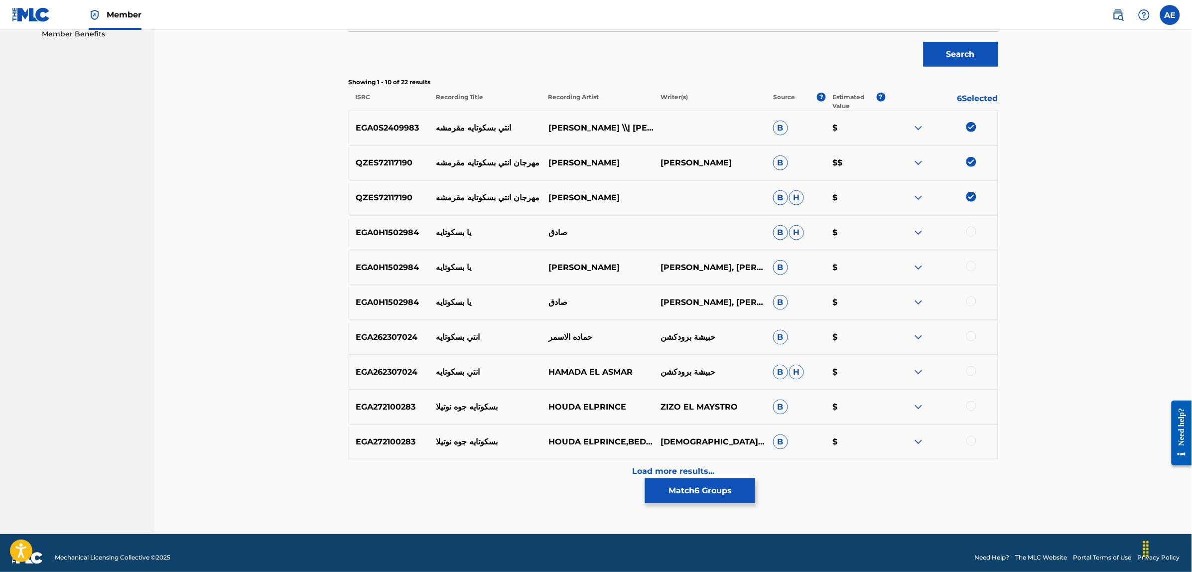
scroll to position [339, 0]
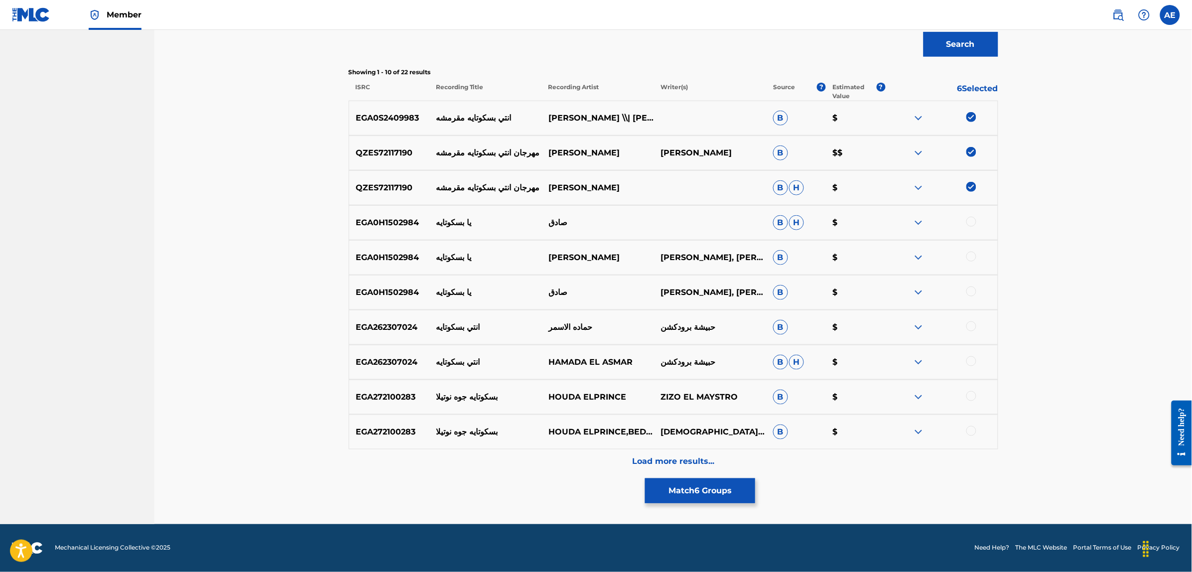
click at [575, 465] on div "Load more results..." at bounding box center [674, 461] width 650 height 25
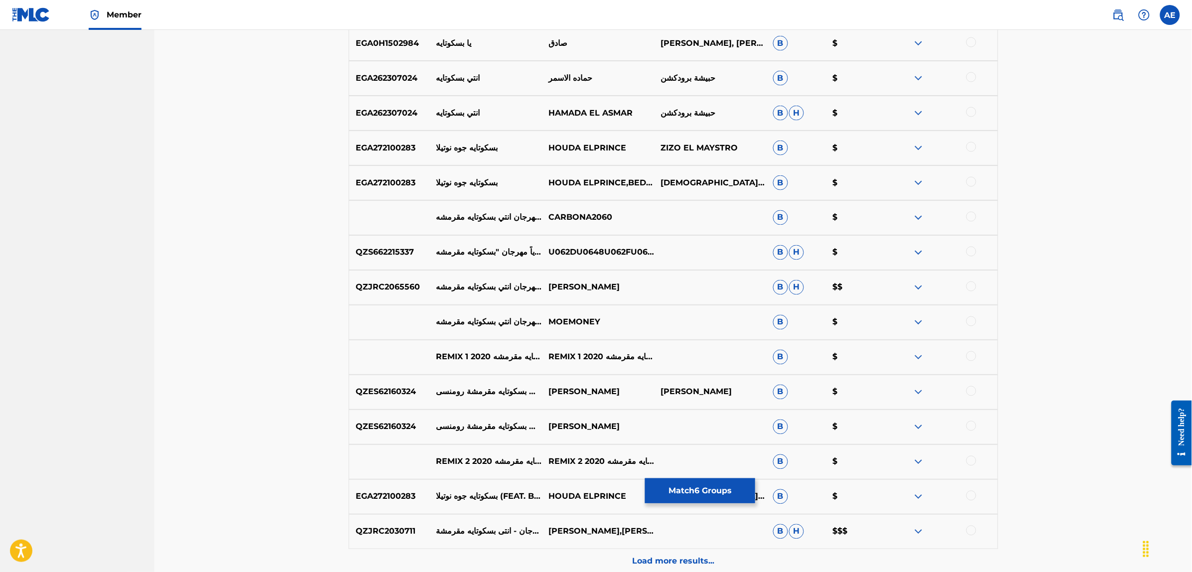
scroll to position [650, 0]
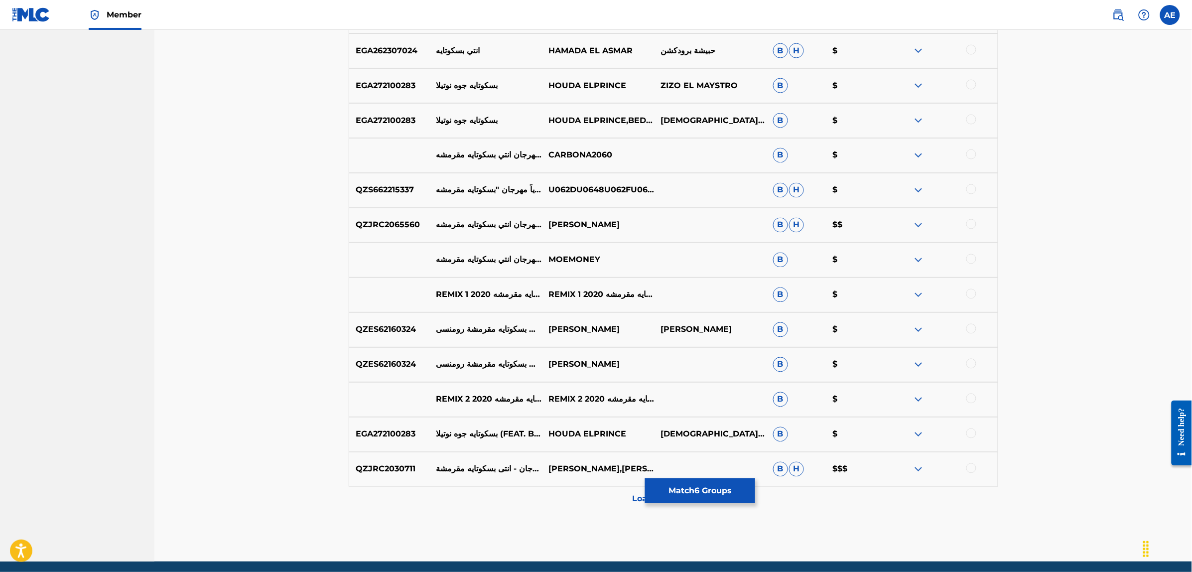
click at [969, 294] on div at bounding box center [971, 294] width 10 height 10
click at [970, 222] on div at bounding box center [971, 224] width 10 height 10
click at [970, 261] on div at bounding box center [971, 259] width 10 height 10
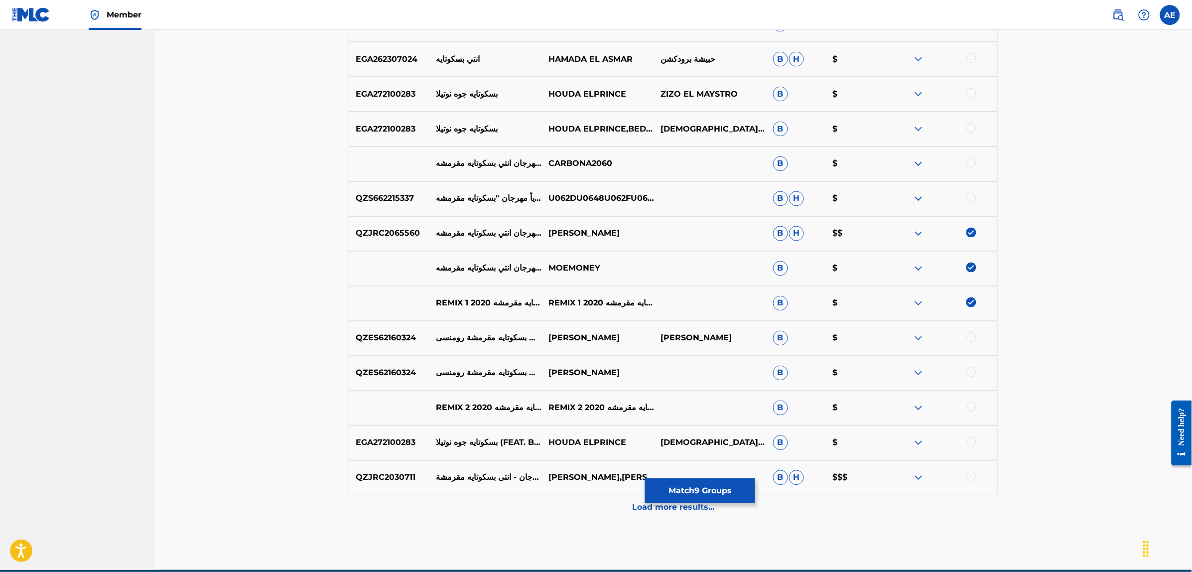
scroll to position [588, 0]
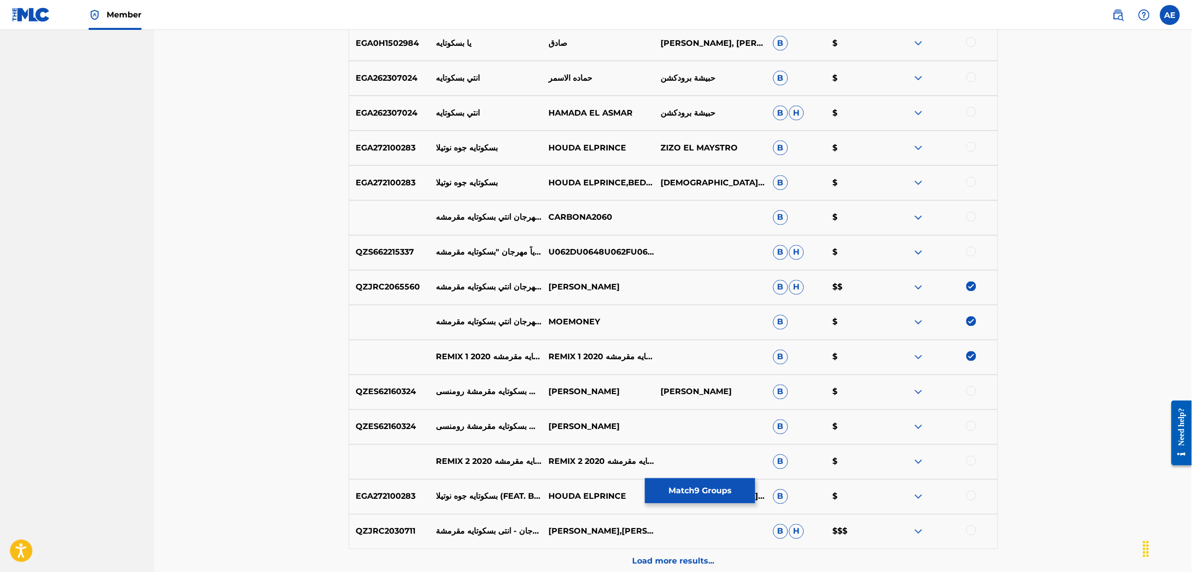
click at [969, 218] on div at bounding box center [971, 217] width 10 height 10
click at [971, 248] on div at bounding box center [971, 252] width 10 height 10
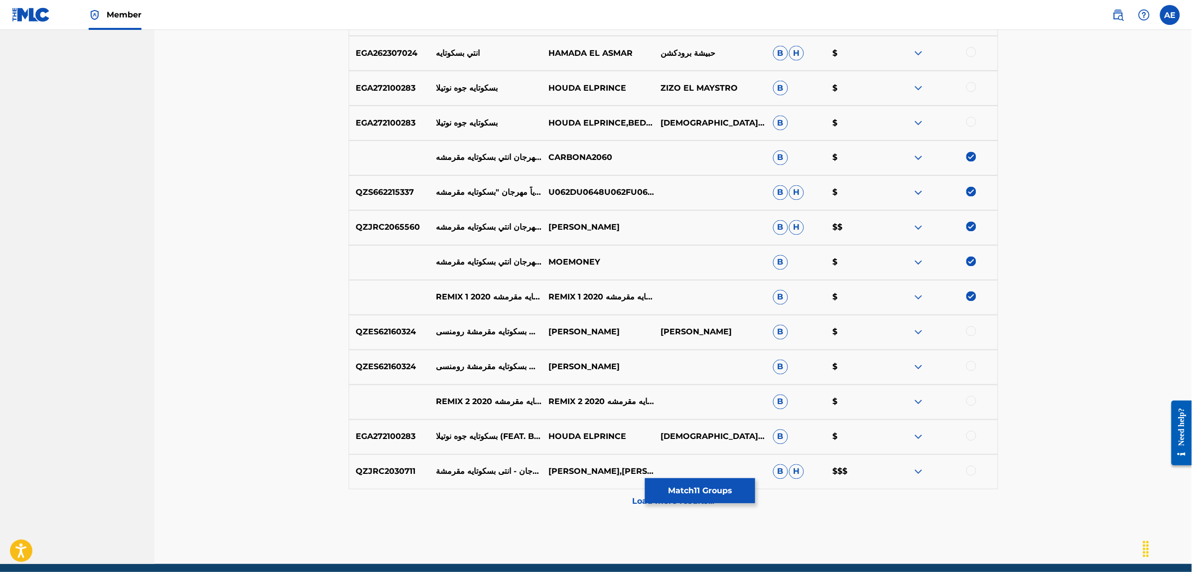
scroll to position [650, 0]
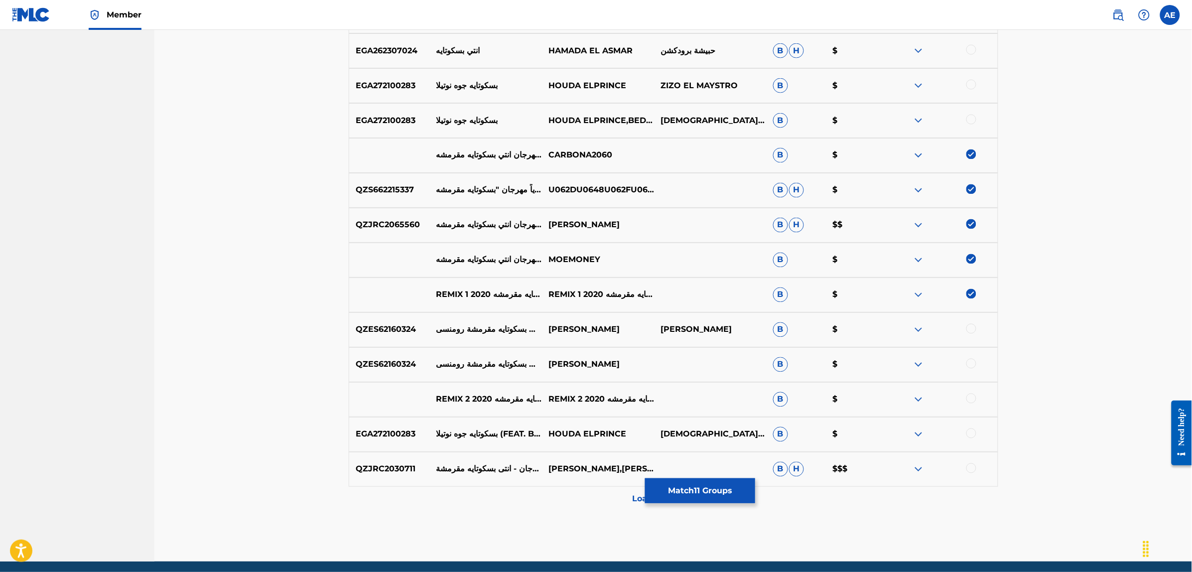
click at [973, 327] on div at bounding box center [971, 329] width 10 height 10
click at [972, 359] on div at bounding box center [971, 364] width 10 height 10
click at [970, 395] on div at bounding box center [971, 399] width 10 height 10
click at [974, 466] on div at bounding box center [971, 468] width 10 height 10
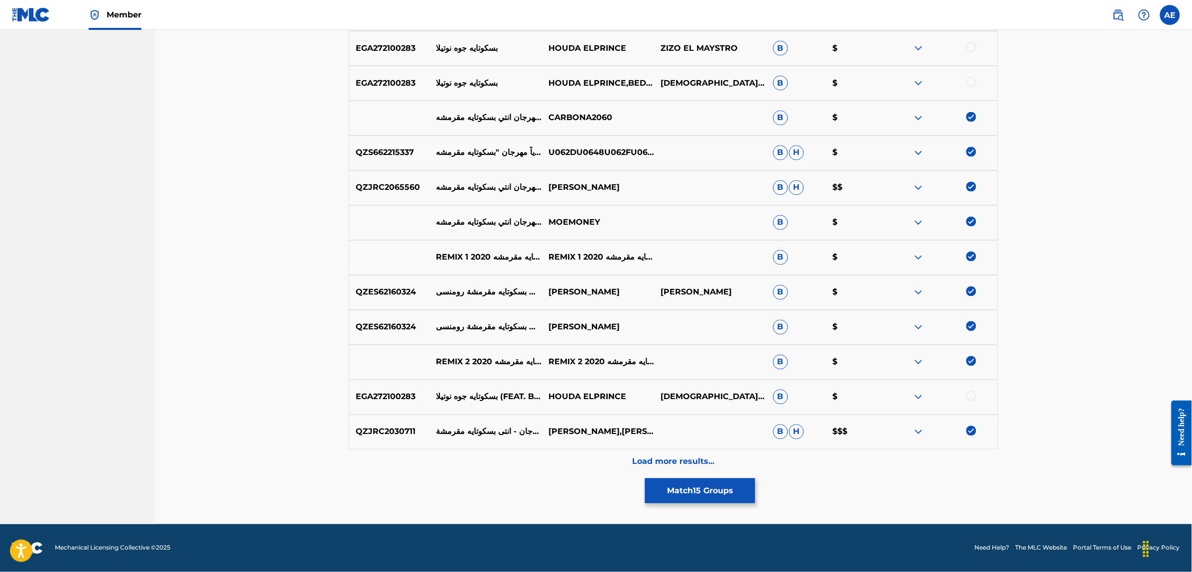
click at [543, 451] on div "Load more results..." at bounding box center [674, 461] width 650 height 25
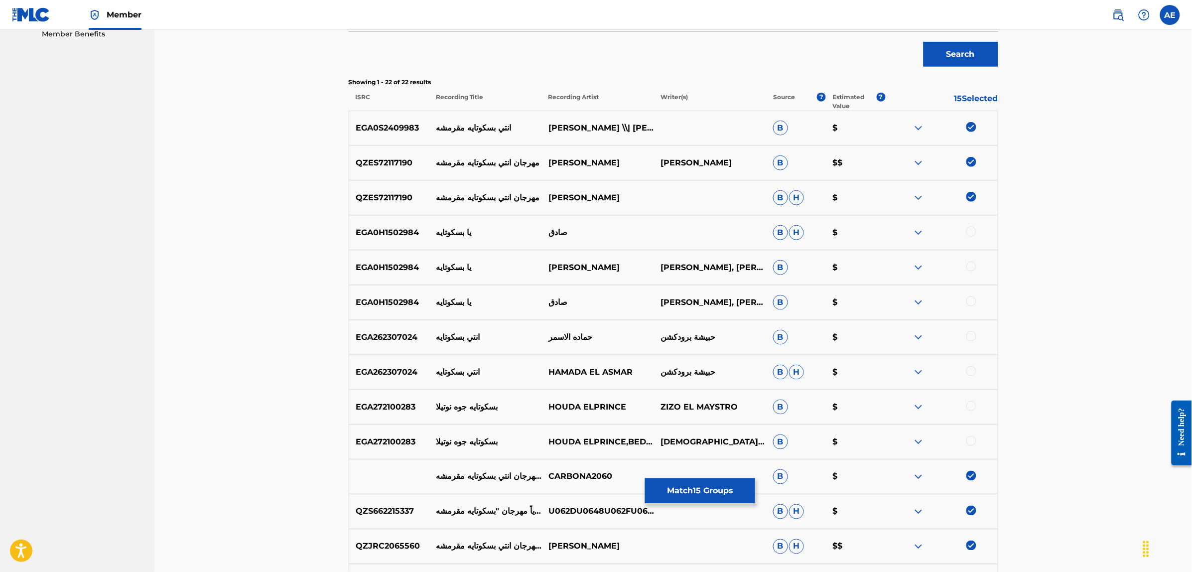
scroll to position [0, 0]
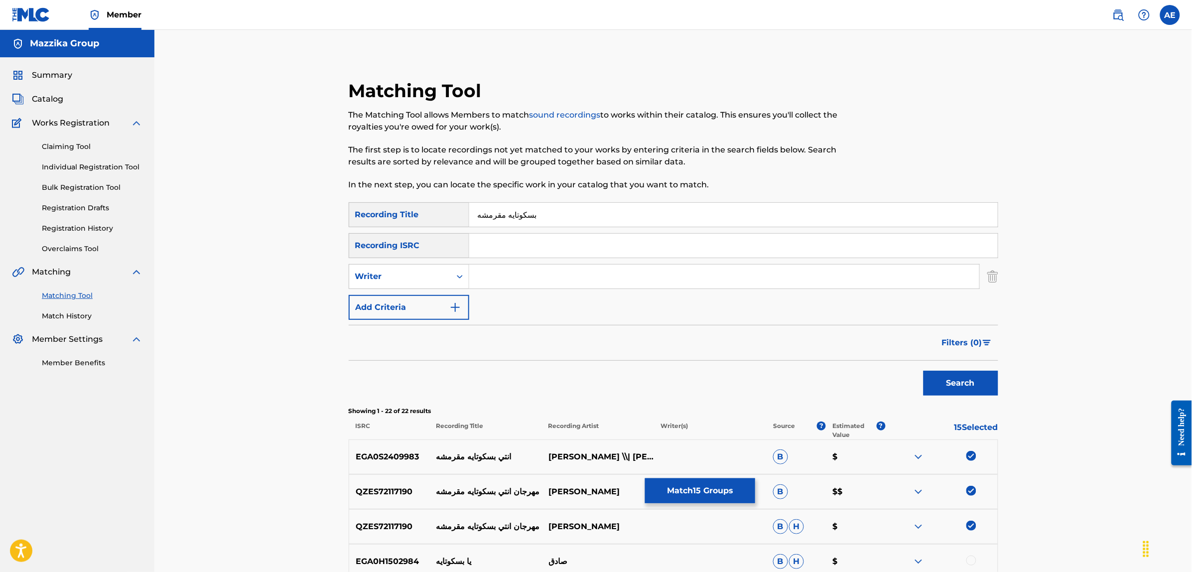
click at [704, 481] on button "Match 15 Groups" at bounding box center [700, 490] width 110 height 25
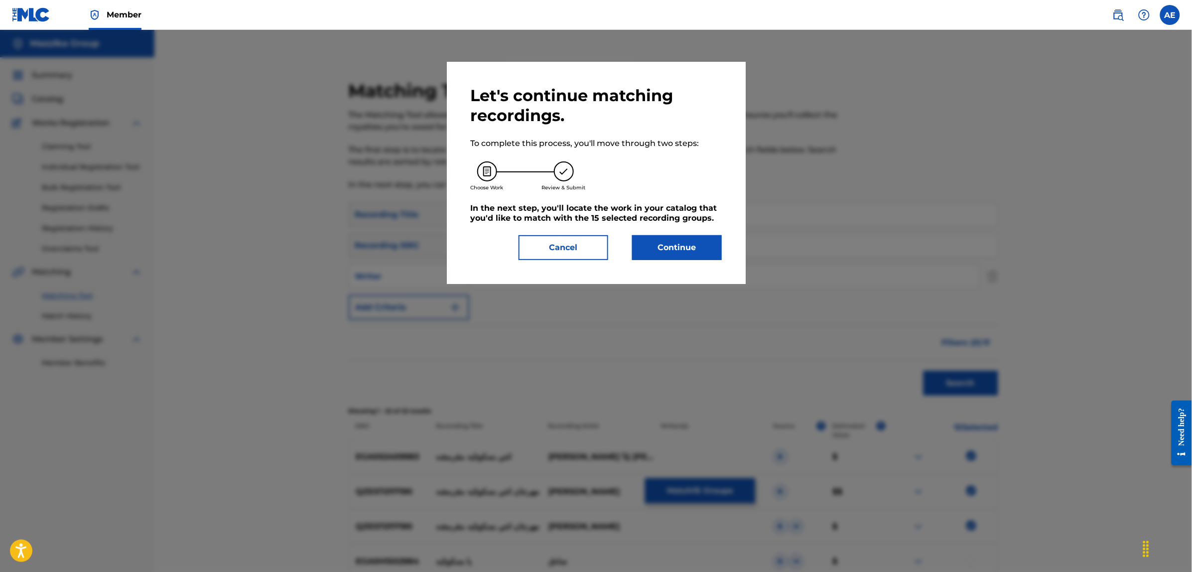
click at [683, 248] on button "Continue" at bounding box center [677, 247] width 90 height 25
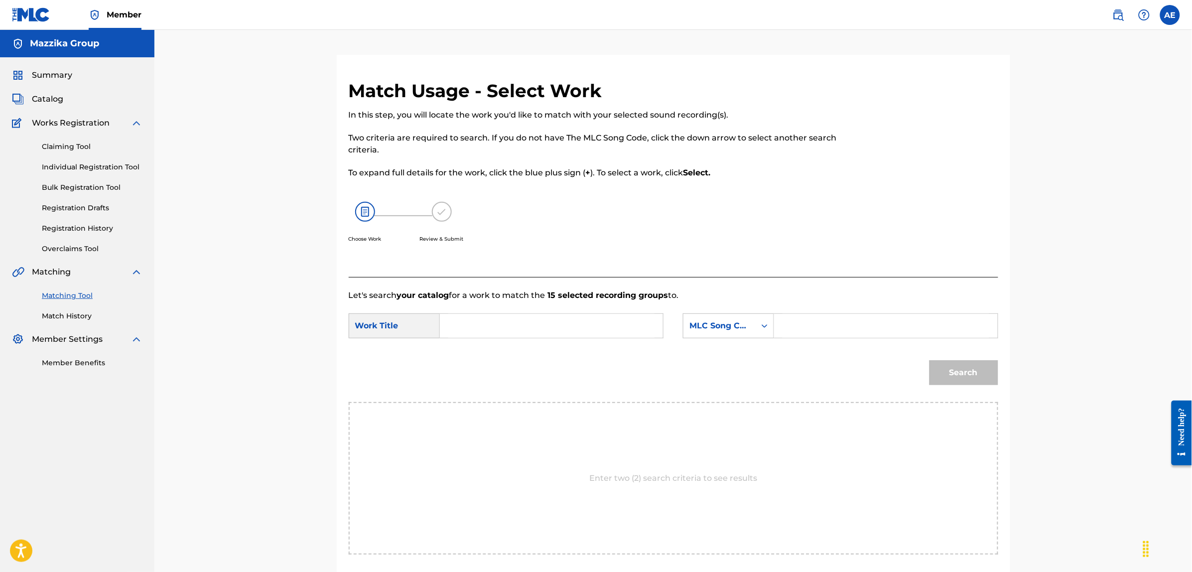
click at [547, 317] on input "Search Form" at bounding box center [551, 326] width 206 height 24
paste input "BASKOTAYA M2ARMESHA"
type input "BASKOTAYA M2ARMESHA"
click at [818, 329] on input "Search Form" at bounding box center [886, 326] width 206 height 24
paste input "BF6PN1"
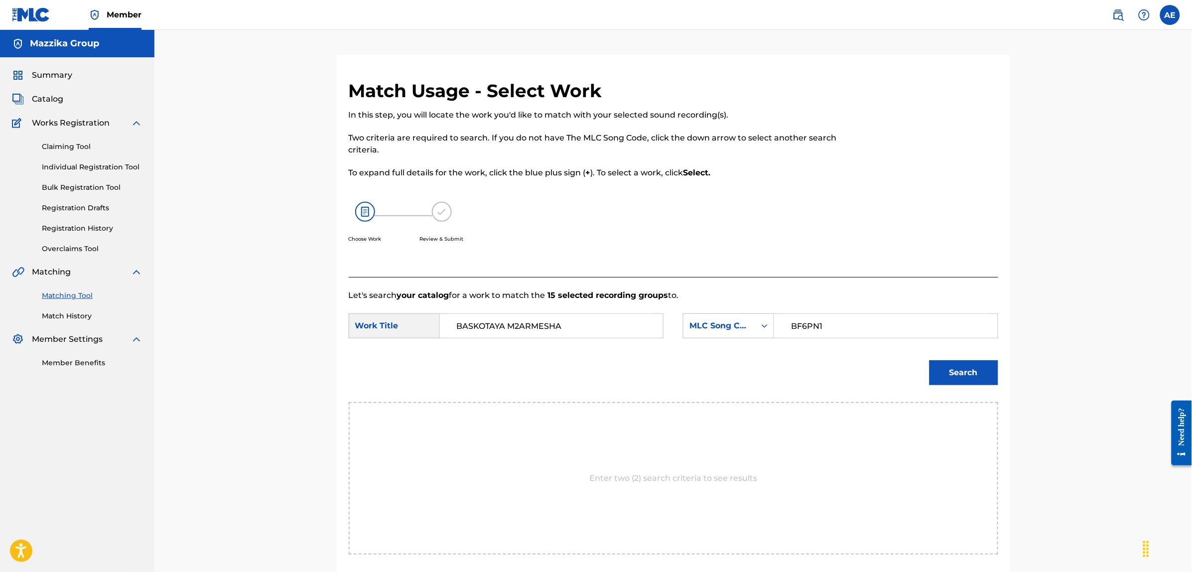
type input "BF6PN1"
click at [930, 360] on button "Search" at bounding box center [964, 372] width 69 height 25
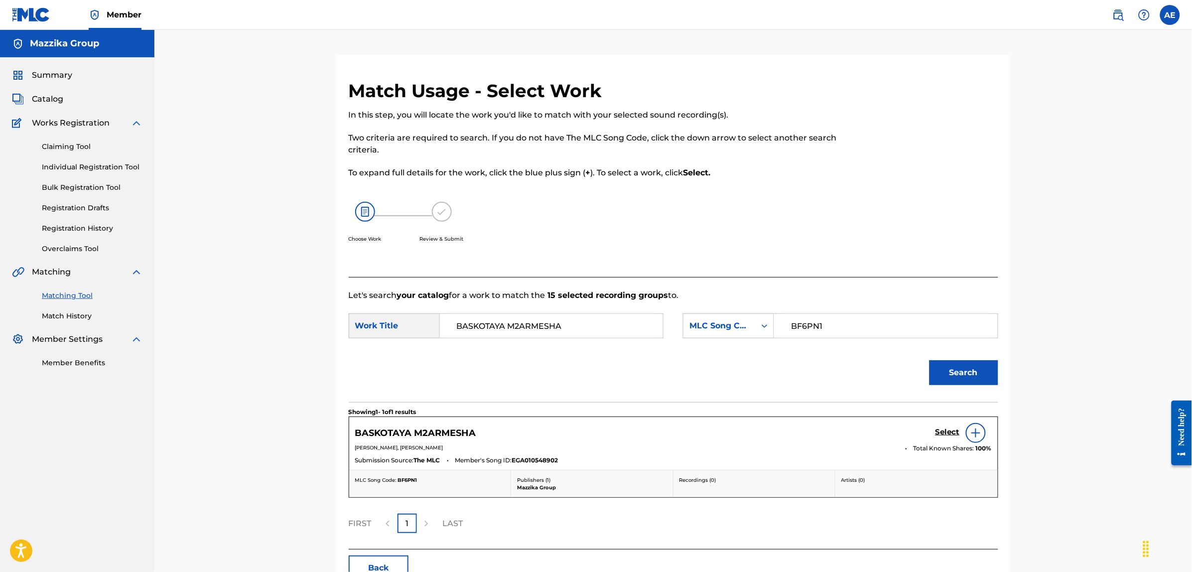
click at [944, 433] on h5 "Select" at bounding box center [948, 431] width 24 height 9
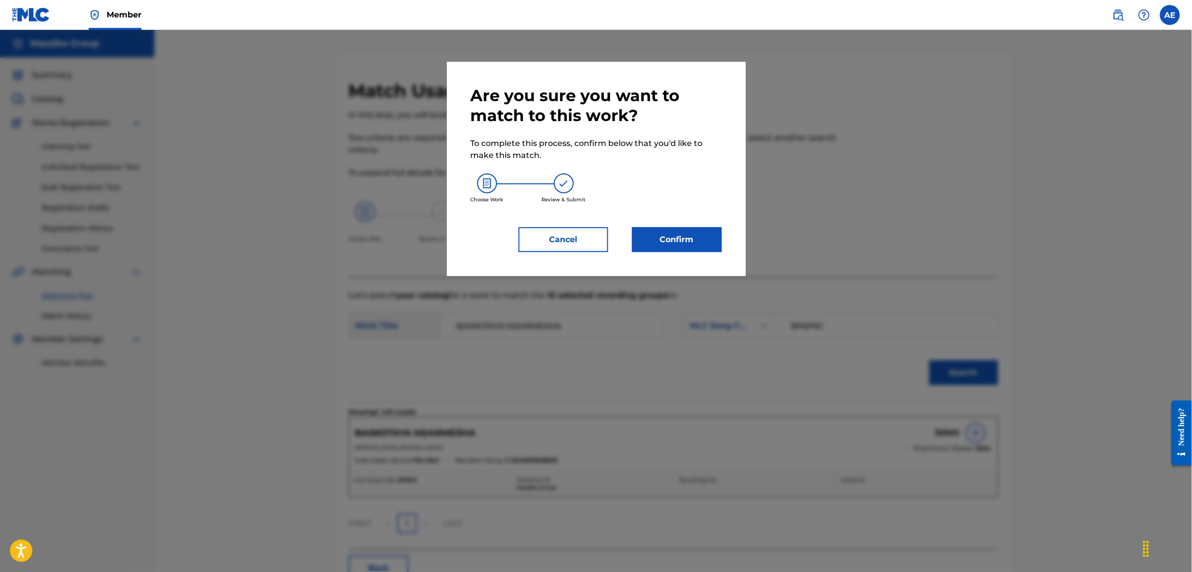
click at [663, 223] on div "Are you sure you want to match to this work? To complete this process, confirm …" at bounding box center [596, 169] width 251 height 166
click at [663, 249] on button "Confirm" at bounding box center [677, 239] width 90 height 25
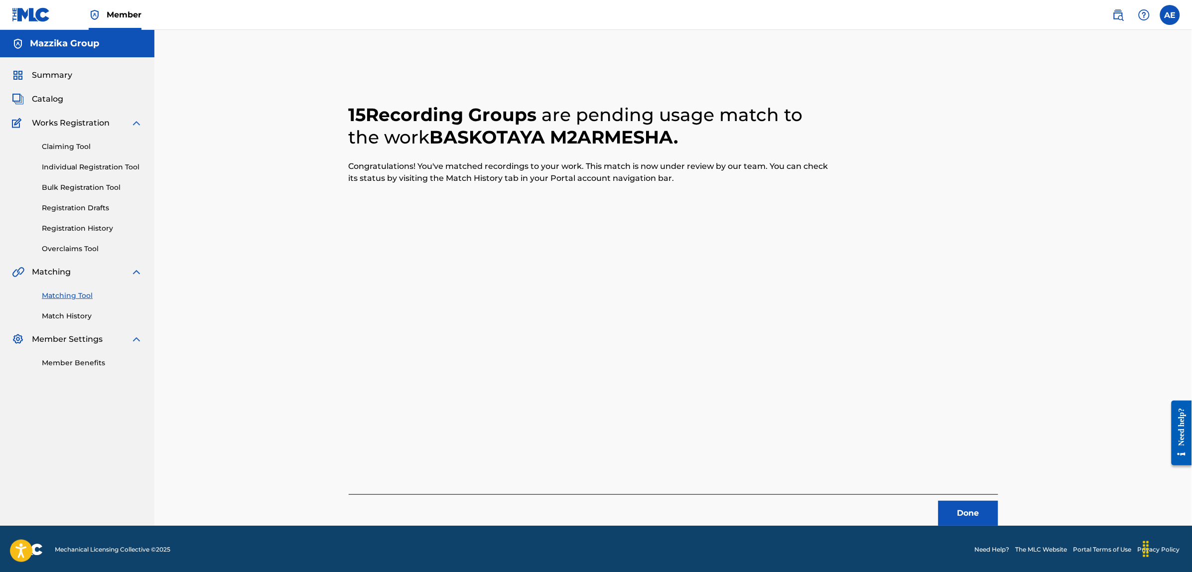
click at [954, 517] on button "Done" at bounding box center [969, 513] width 60 height 25
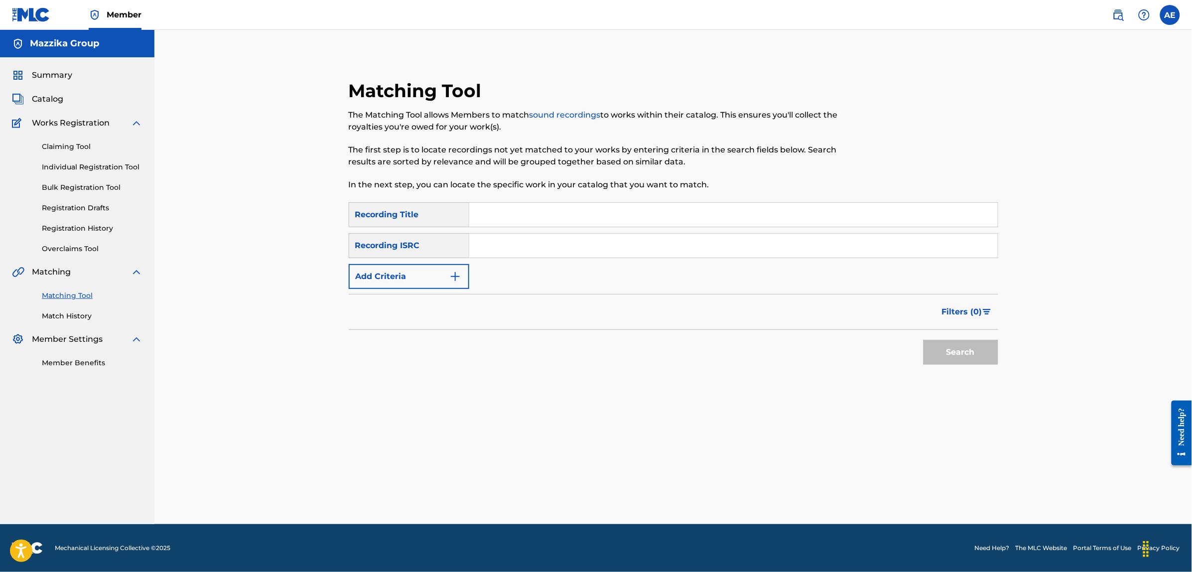
click at [439, 283] on button "Add Criteria" at bounding box center [409, 276] width 121 height 25
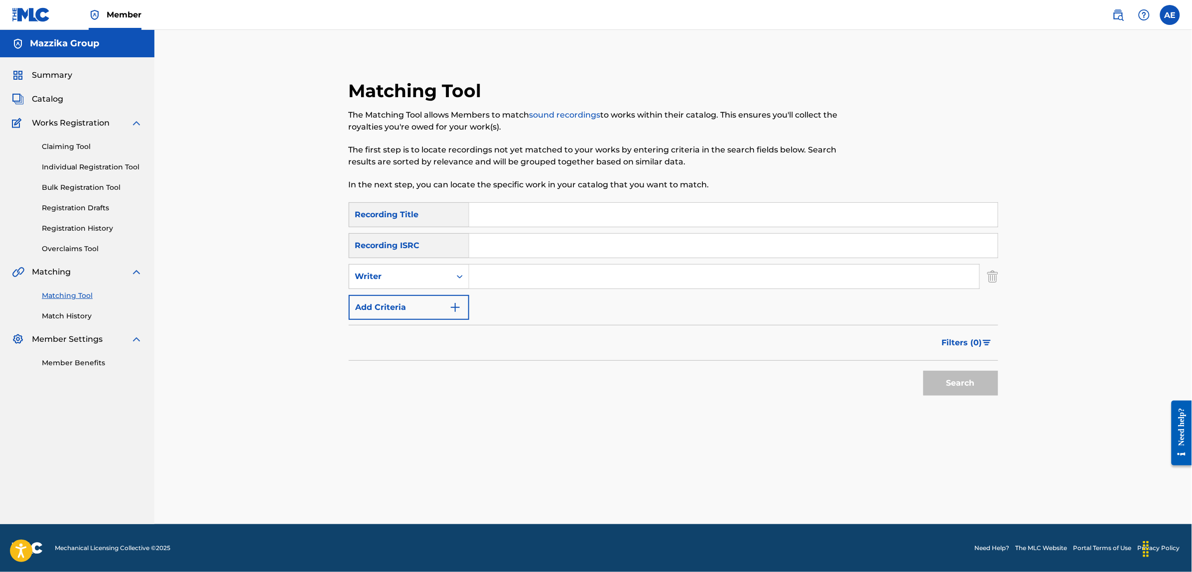
click at [509, 248] on input "Search Form" at bounding box center [733, 246] width 529 height 24
paste input "EGA010555553"
type input "EGA010555553"
click at [924, 371] on button "Search" at bounding box center [961, 383] width 75 height 25
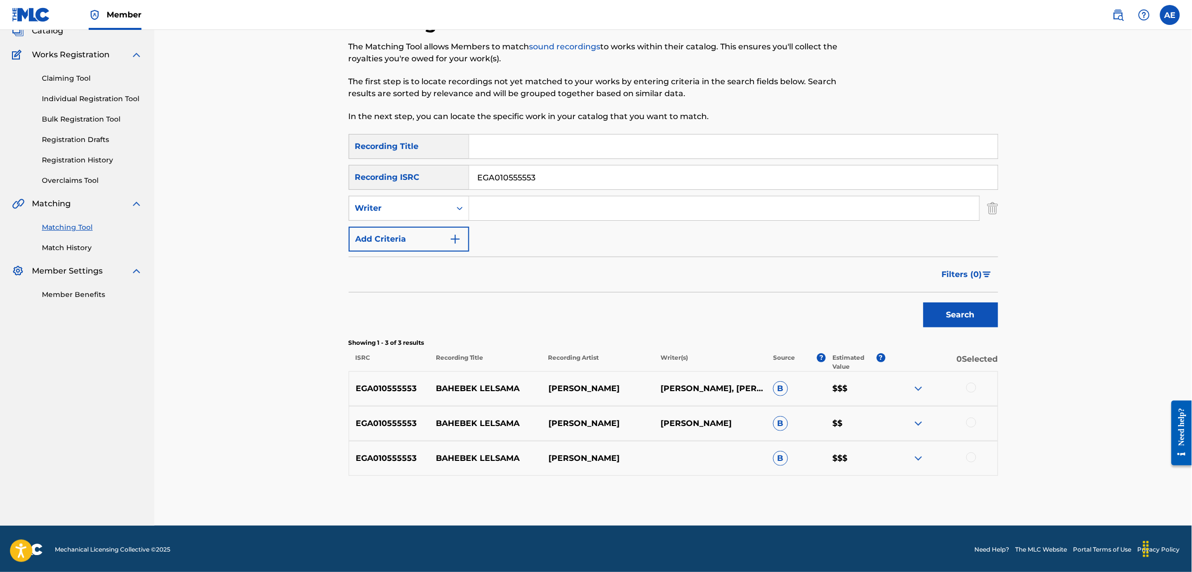
scroll to position [70, 0]
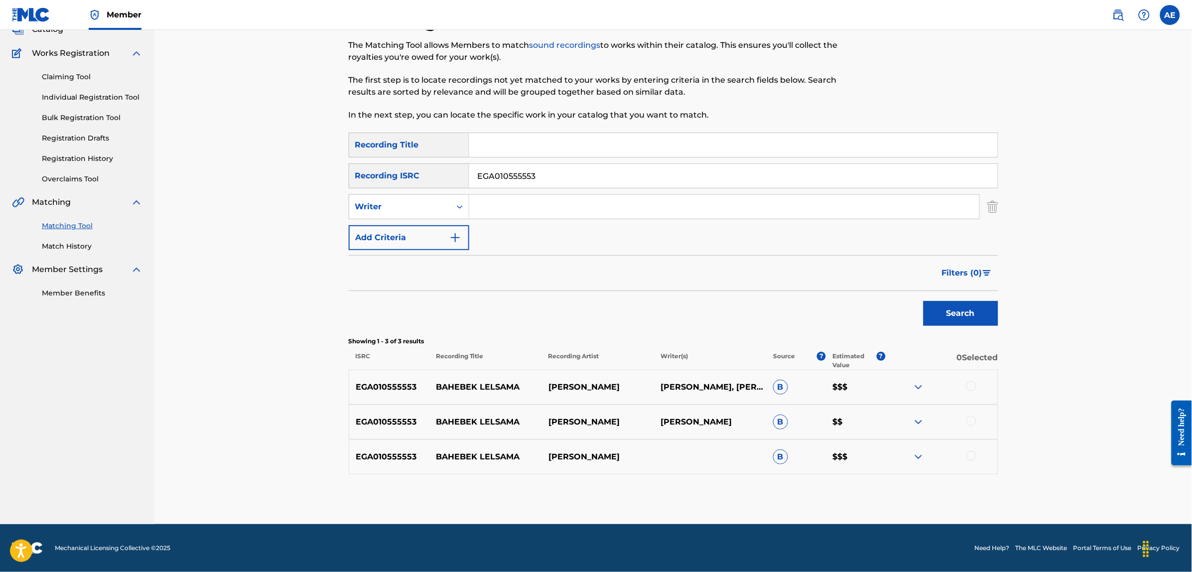
click at [974, 384] on div at bounding box center [971, 386] width 10 height 10
click at [967, 422] on div at bounding box center [971, 421] width 10 height 10
click at [974, 458] on div at bounding box center [971, 456] width 10 height 10
drag, startPoint x: 570, startPoint y: 173, endPoint x: 401, endPoint y: 173, distance: 169.4
click at [403, 173] on div "SearchWithCriteria004fa499-d7a2-4a6f-9819-be3498555126 Recording ISRC EGA010555…" at bounding box center [674, 175] width 650 height 25
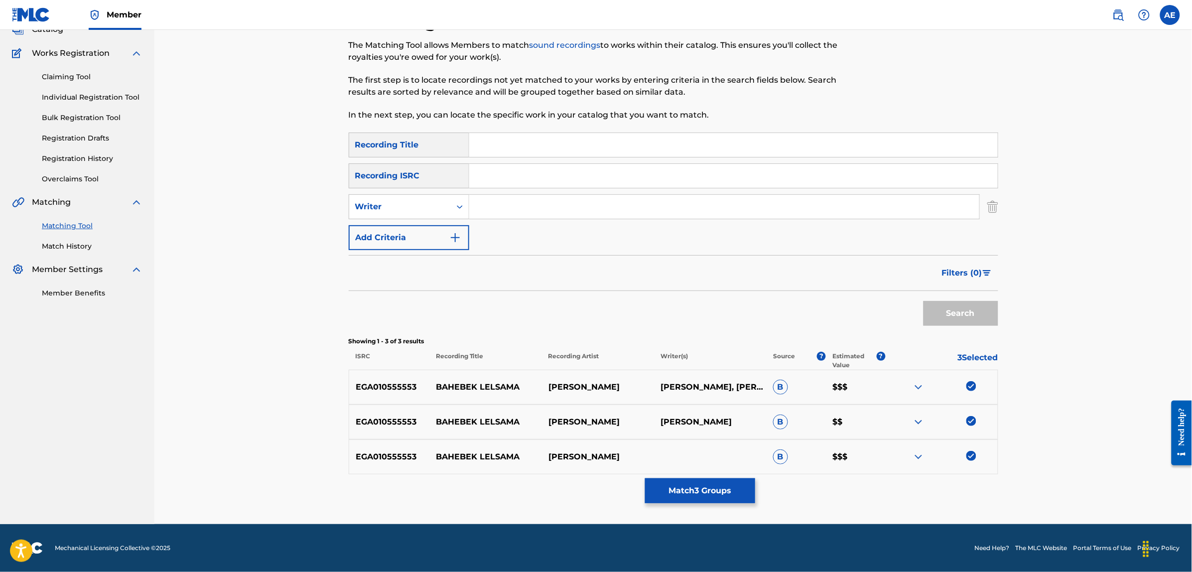
paste input "MARAKA AZIZ"
drag, startPoint x: 529, startPoint y: 174, endPoint x: 354, endPoint y: 168, distance: 175.5
click at [354, 168] on div "SearchWithCriteria004fa499-d7a2-4a6f-9819-be3498555126 Recording ISRC MARAKA AZ…" at bounding box center [674, 175] width 650 height 25
click at [546, 175] on input "AZIZ" at bounding box center [733, 176] width 529 height 24
paste input "MARAKA"
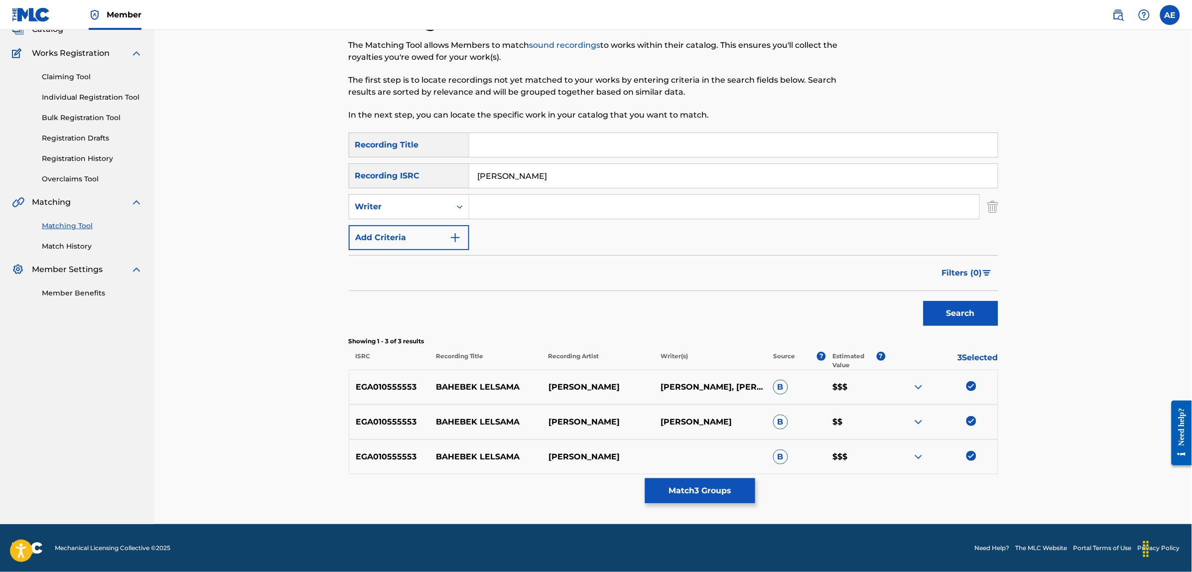
type input "AZIZ MARAKA"
drag, startPoint x: 554, startPoint y: 182, endPoint x: 434, endPoint y: 177, distance: 119.7
click at [434, 177] on div "SearchWithCriteria004fa499-d7a2-4a6f-9819-be3498555126 Recording ISRC AZIZ MARA…" at bounding box center [674, 175] width 650 height 25
click at [500, 202] on input "Search Form" at bounding box center [724, 207] width 510 height 24
paste input "MARAKA"
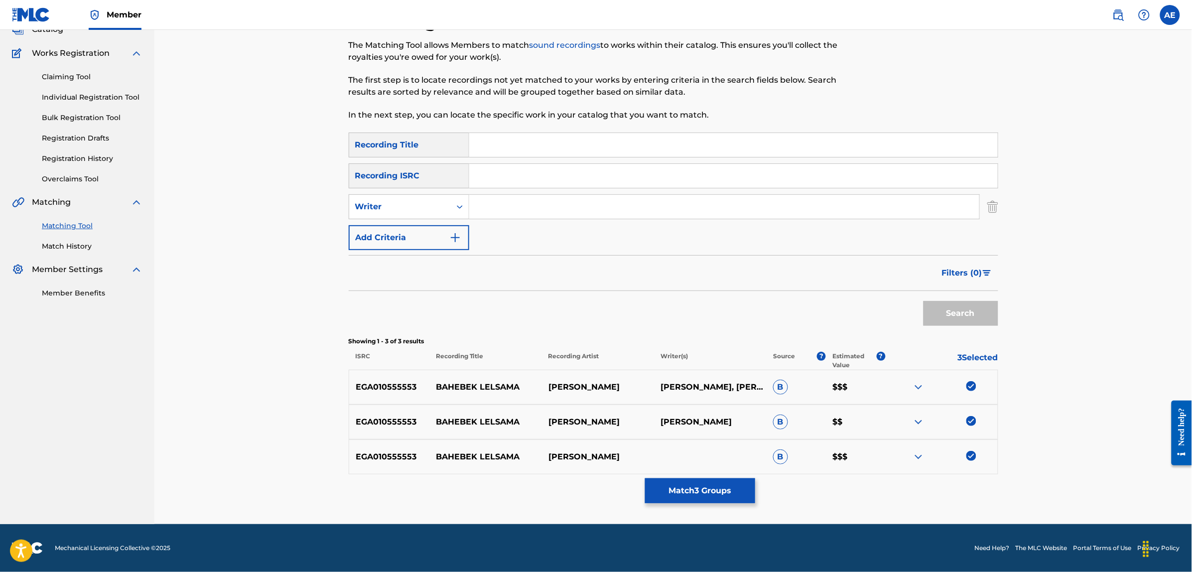
type input "MARAKA"
click at [525, 205] on input "Search Form" at bounding box center [724, 207] width 510 height 24
click at [512, 207] on input "Search Form" at bounding box center [724, 207] width 510 height 24
paste input "MARAKA"
type input "MARAKA"
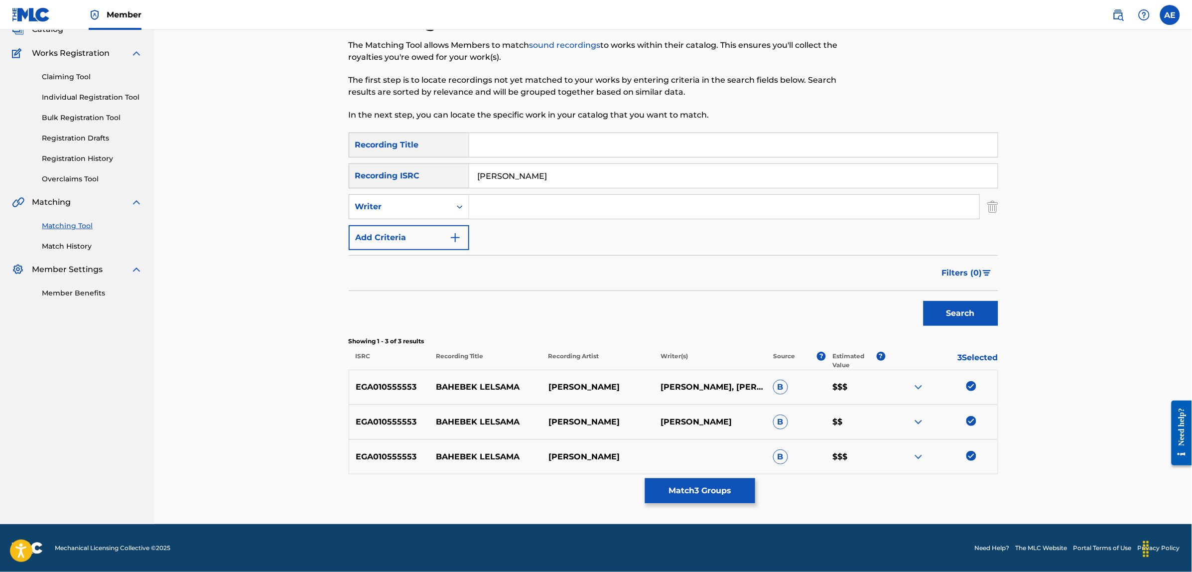
type input "AZIZ MARAKA"
click at [529, 207] on input "Search Form" at bounding box center [724, 207] width 510 height 24
paste input "AZIZ MARAKA"
type input "AZIZ MARAKA"
drag, startPoint x: 541, startPoint y: 173, endPoint x: 389, endPoint y: 172, distance: 152.9
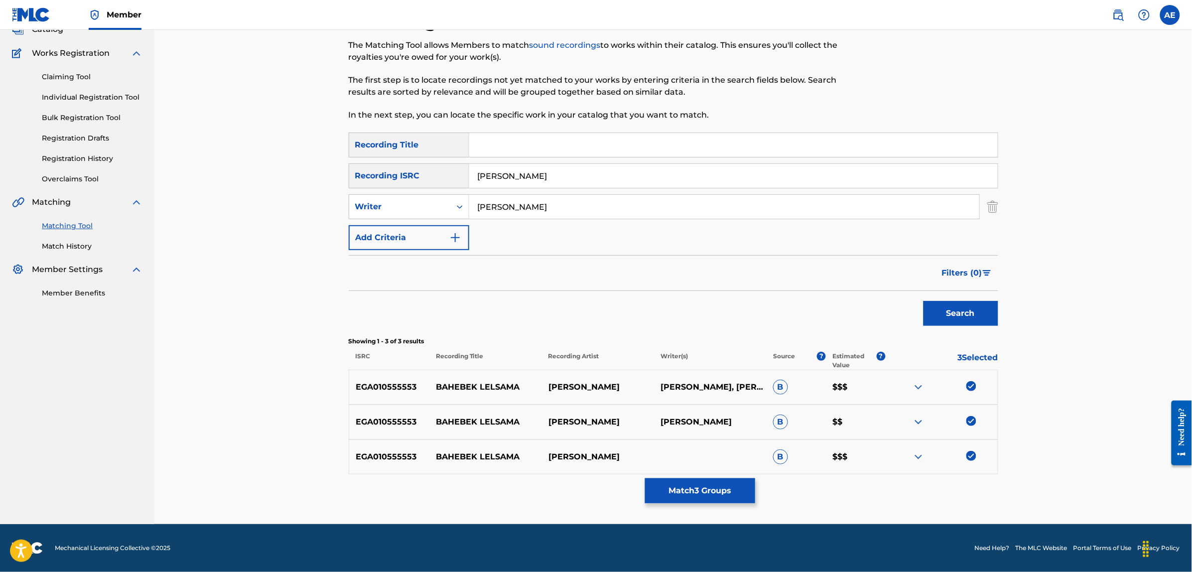
click at [389, 172] on div "SearchWithCriteria004fa499-d7a2-4a6f-9819-be3498555126 Recording ISRC AZIZ MARA…" at bounding box center [674, 175] width 650 height 25
click at [493, 147] on input "Search Form" at bounding box center [733, 145] width 529 height 24
paste input "BAHEBEK LELSAMA"
type input "BAHEBEK LELSAMA"
click at [924, 301] on button "Search" at bounding box center [961, 313] width 75 height 25
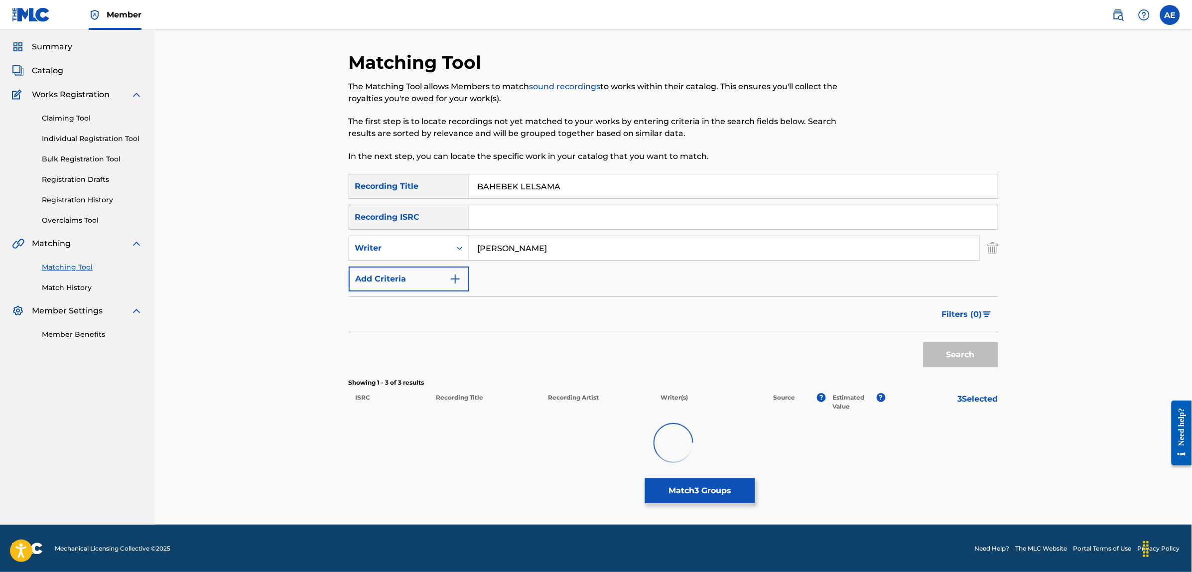
scroll to position [35, 0]
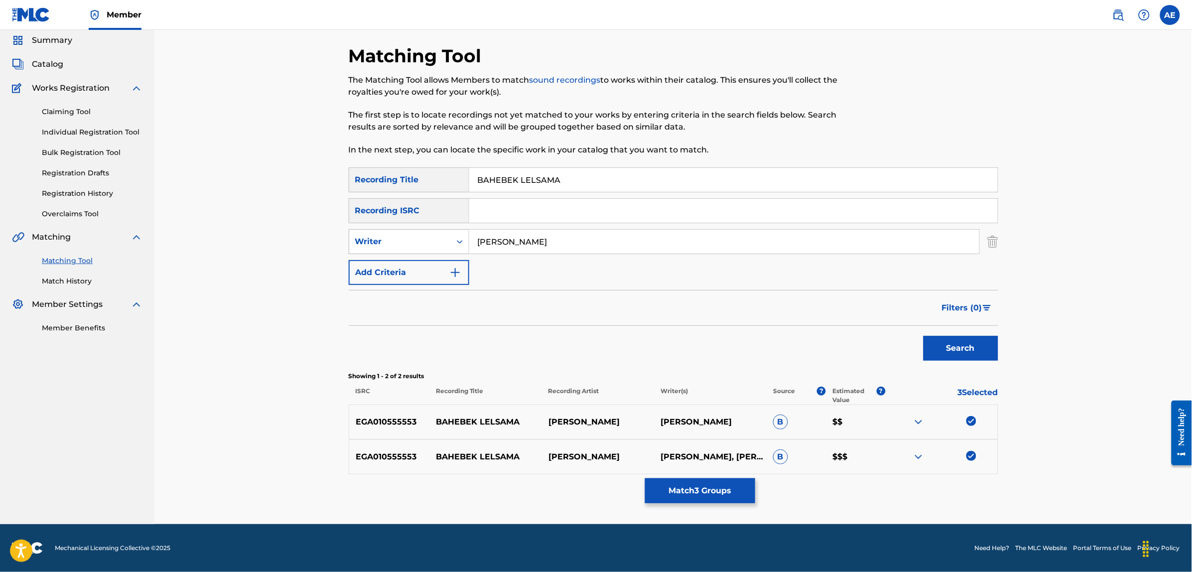
drag, startPoint x: 566, startPoint y: 245, endPoint x: 352, endPoint y: 245, distance: 214.2
click at [354, 245] on div "SearchWithCriteriae46458f8-5d8c-4a63-8481-fe676c9785a0 Writer AZIZ MARAKA" at bounding box center [674, 241] width 650 height 25
click at [924, 336] on button "Search" at bounding box center [961, 348] width 75 height 25
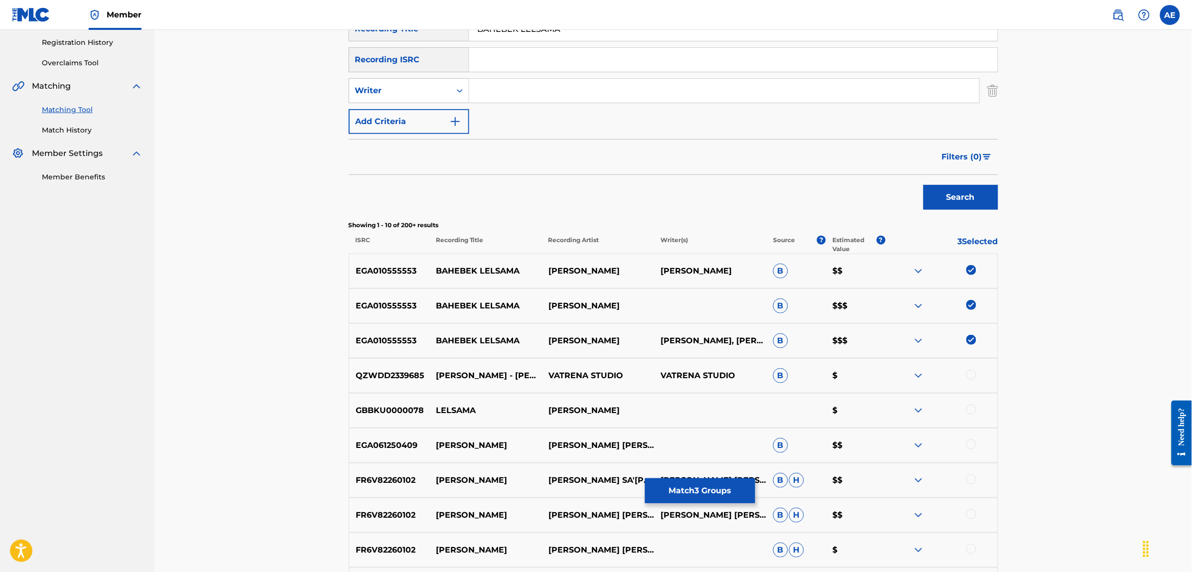
scroll to position [222, 0]
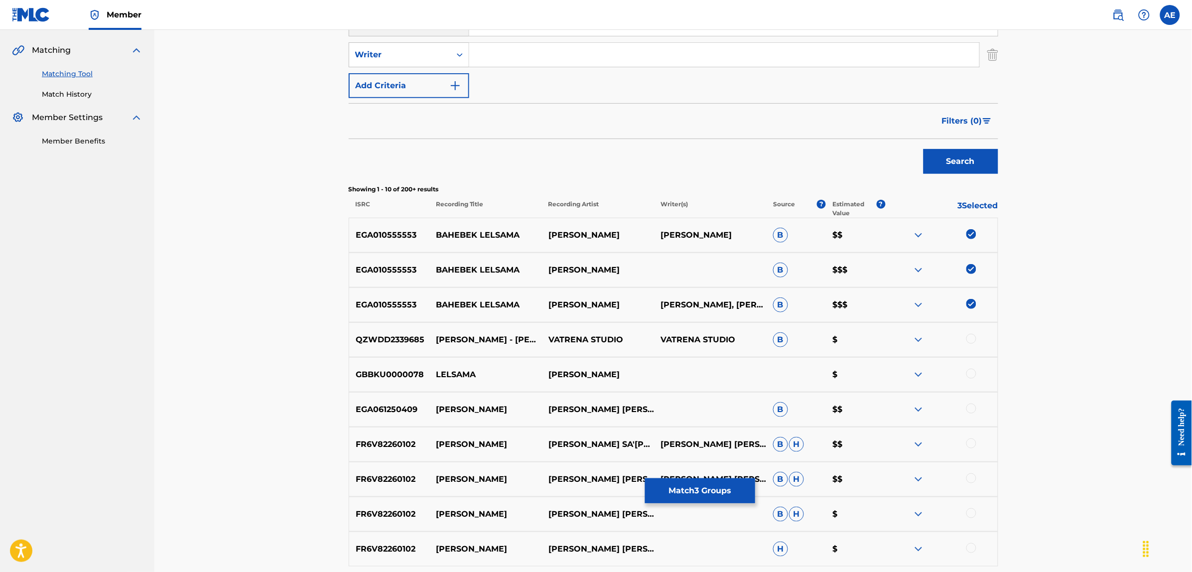
click at [972, 338] on div at bounding box center [971, 339] width 10 height 10
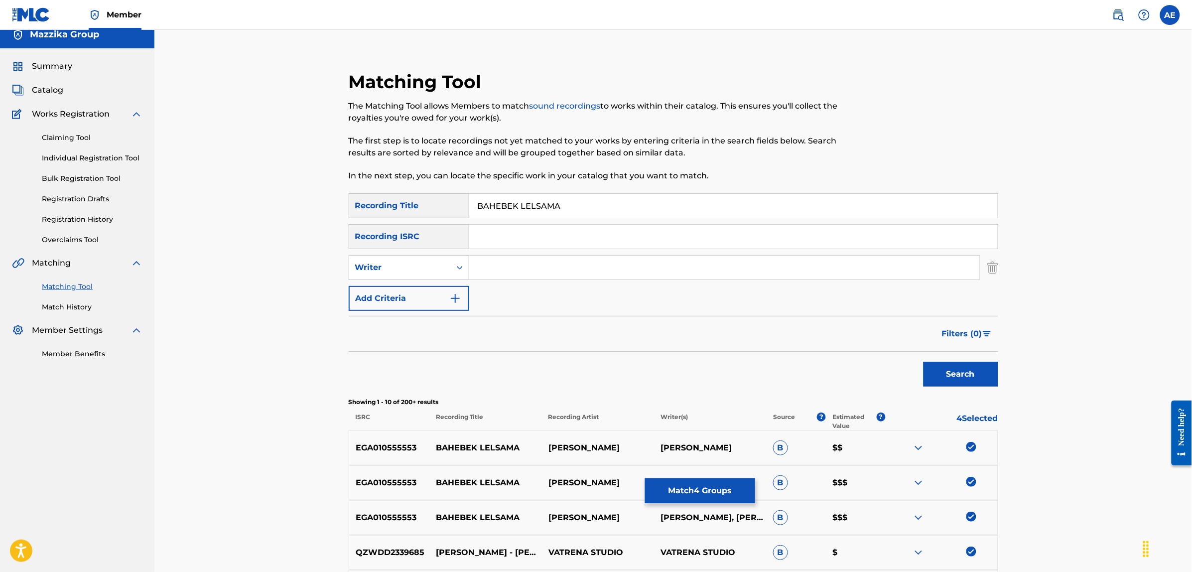
scroll to position [0, 0]
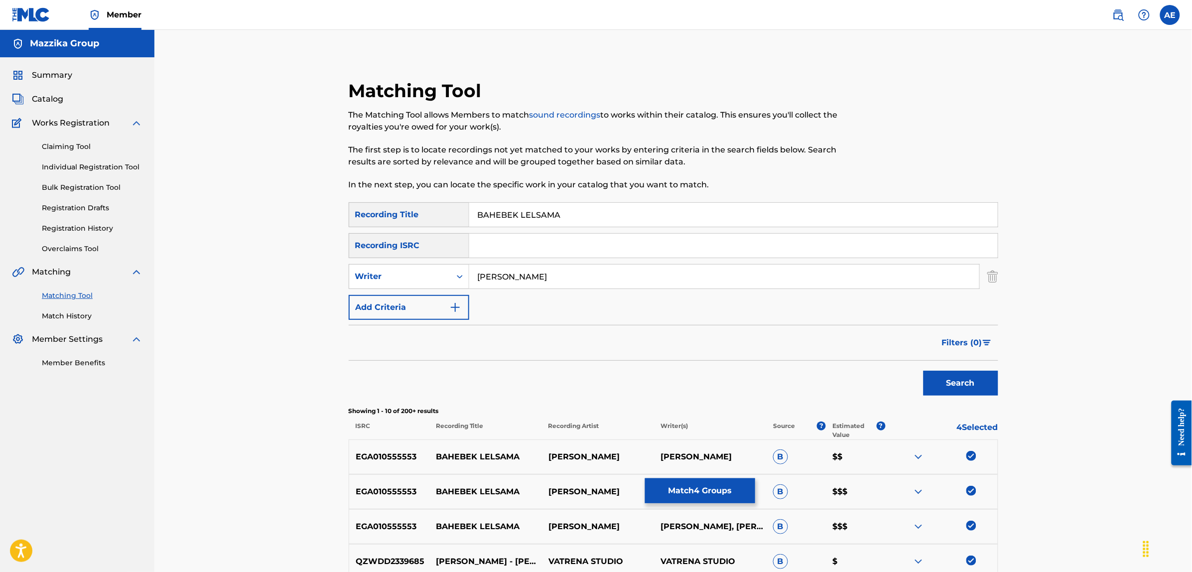
type input "AZIZ MARAKA"
drag, startPoint x: 588, startPoint y: 215, endPoint x: 373, endPoint y: 215, distance: 215.2
click at [373, 215] on div "SearchWithCriteriae3a1b430-1f98-4970-9072-555b42c39fc3 Recording Title BAHEBEK …" at bounding box center [674, 214] width 650 height 25
type input "بحبك للسما"
click at [924, 371] on button "Search" at bounding box center [961, 383] width 75 height 25
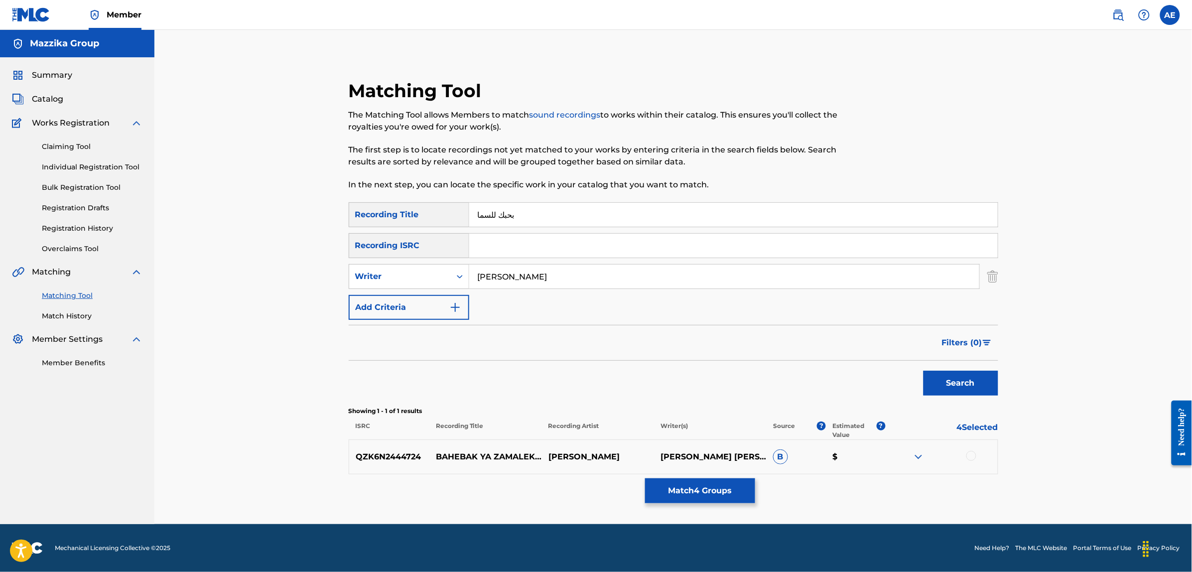
drag, startPoint x: 544, startPoint y: 277, endPoint x: 393, endPoint y: 292, distance: 152.7
click at [394, 292] on div "SearchWithCriteriae3a1b430-1f98-4970-9072-555b42c39fc3 Recording Title بحبك للس…" at bounding box center [674, 261] width 650 height 118
click at [924, 371] on button "Search" at bounding box center [961, 383] width 75 height 25
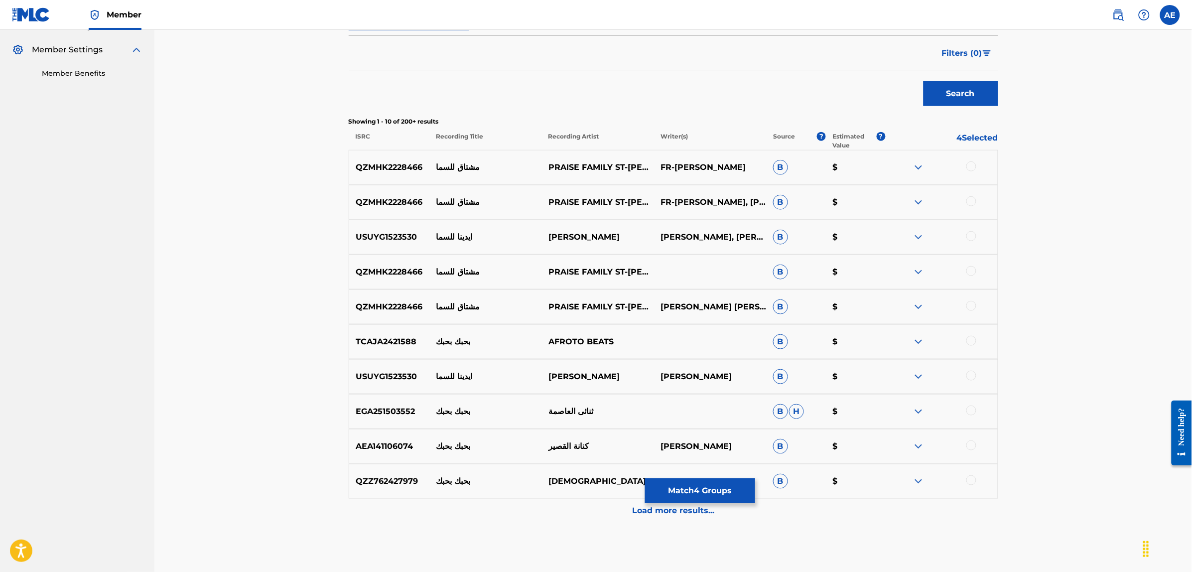
scroll to position [311, 0]
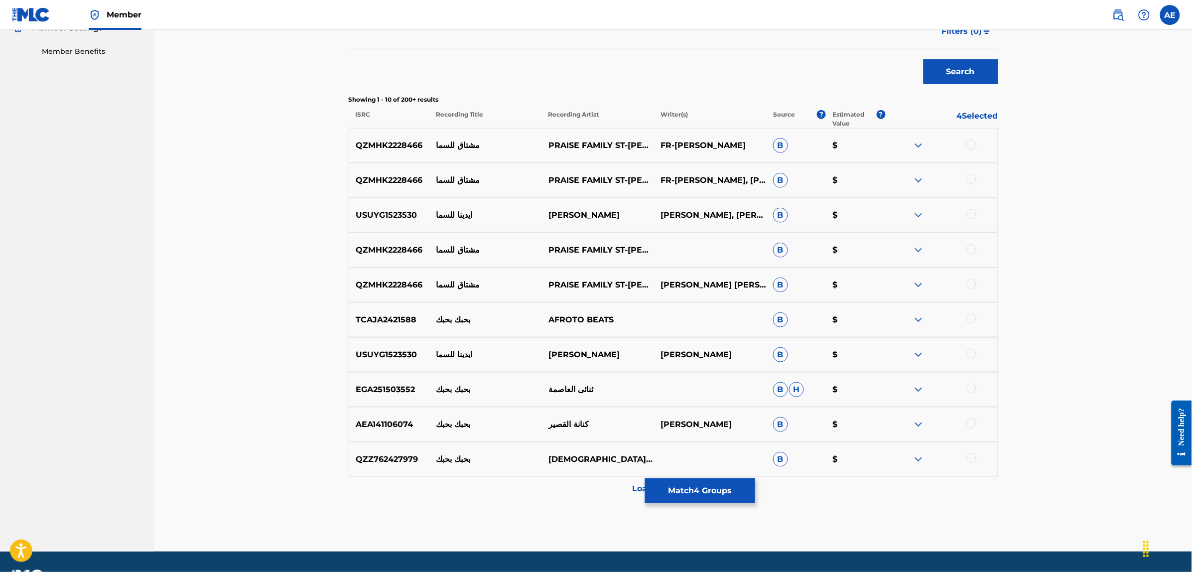
click at [534, 484] on div "Load more results..." at bounding box center [674, 489] width 650 height 25
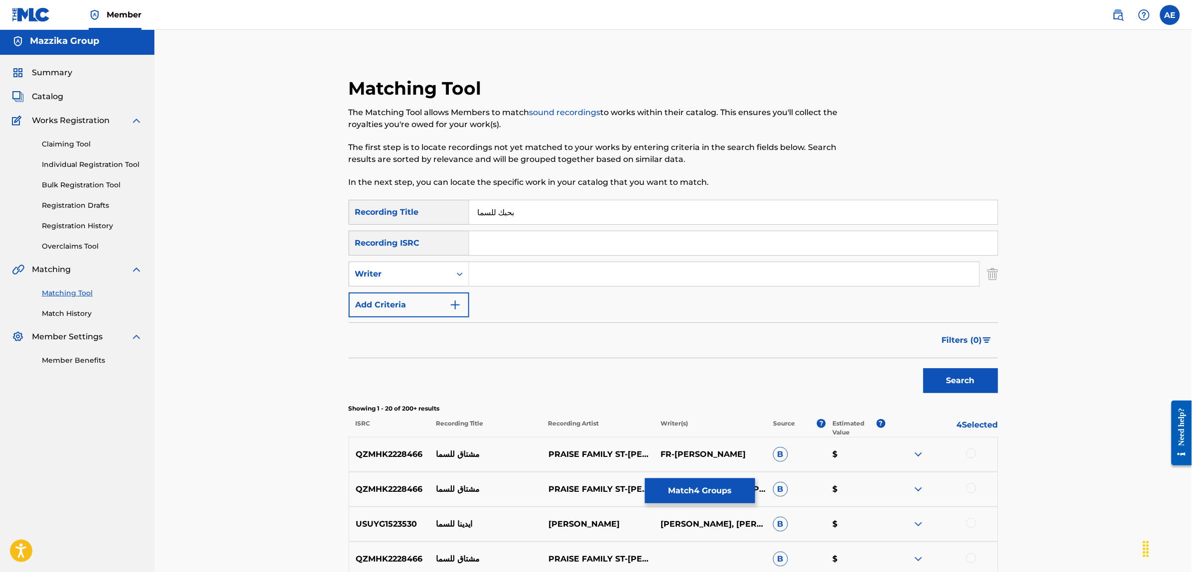
scroll to position [0, 0]
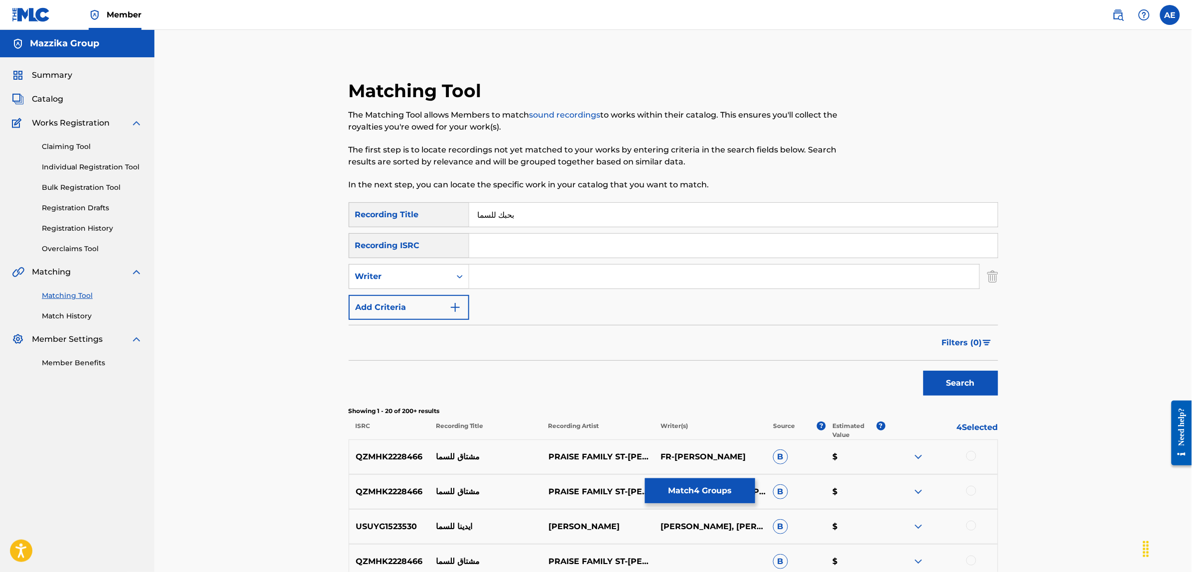
click at [699, 496] on button "Match 4 Groups" at bounding box center [700, 490] width 110 height 25
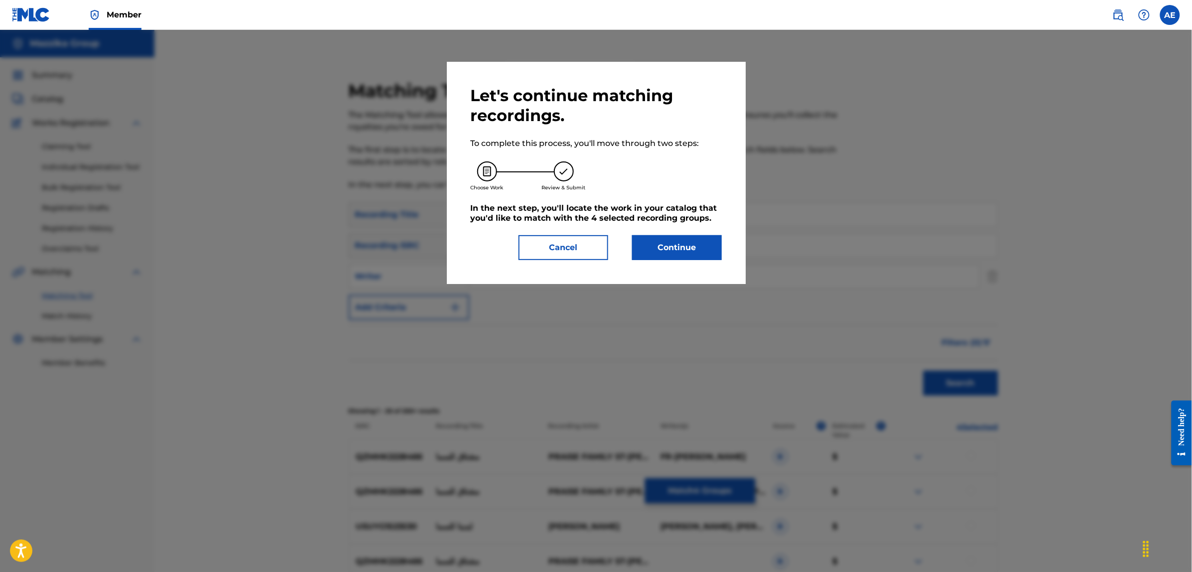
click at [666, 242] on button "Continue" at bounding box center [677, 247] width 90 height 25
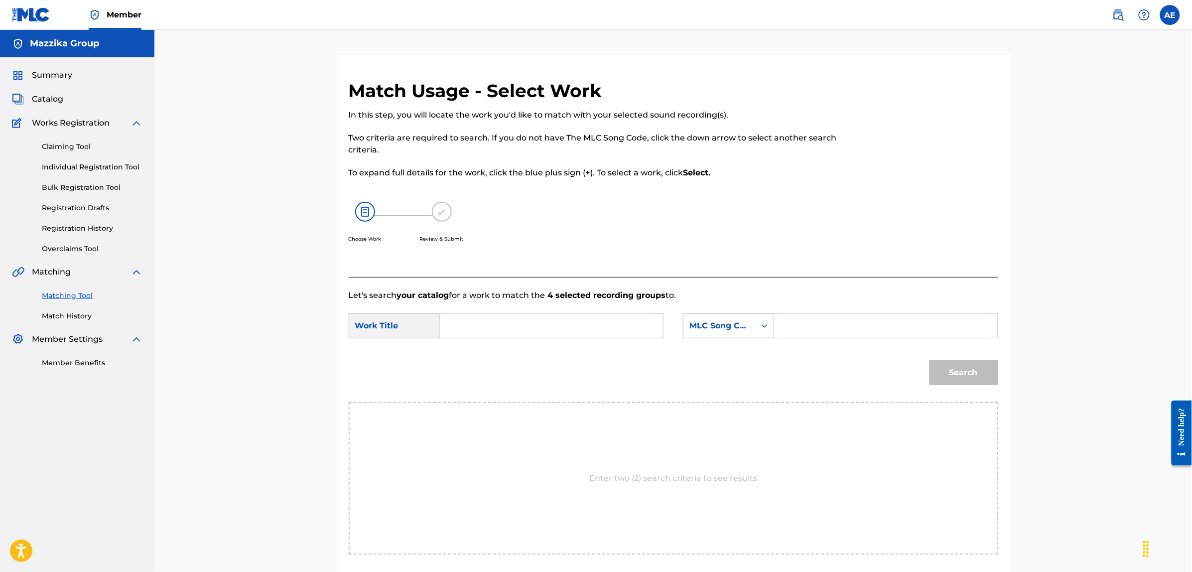
click at [554, 307] on form "SearchWithCriteria9b672b3f-b389-4473-96f5-e8a72fef0d6c Work Title SearchWithCri…" at bounding box center [674, 351] width 650 height 101
click at [578, 313] on div "Search Form" at bounding box center [552, 325] width 224 height 25
click at [566, 321] on input "Search Form" at bounding box center [551, 326] width 206 height 24
paste input "BAHEBEK LELSAMA"
type input "BAHEBEK LELSAMA"
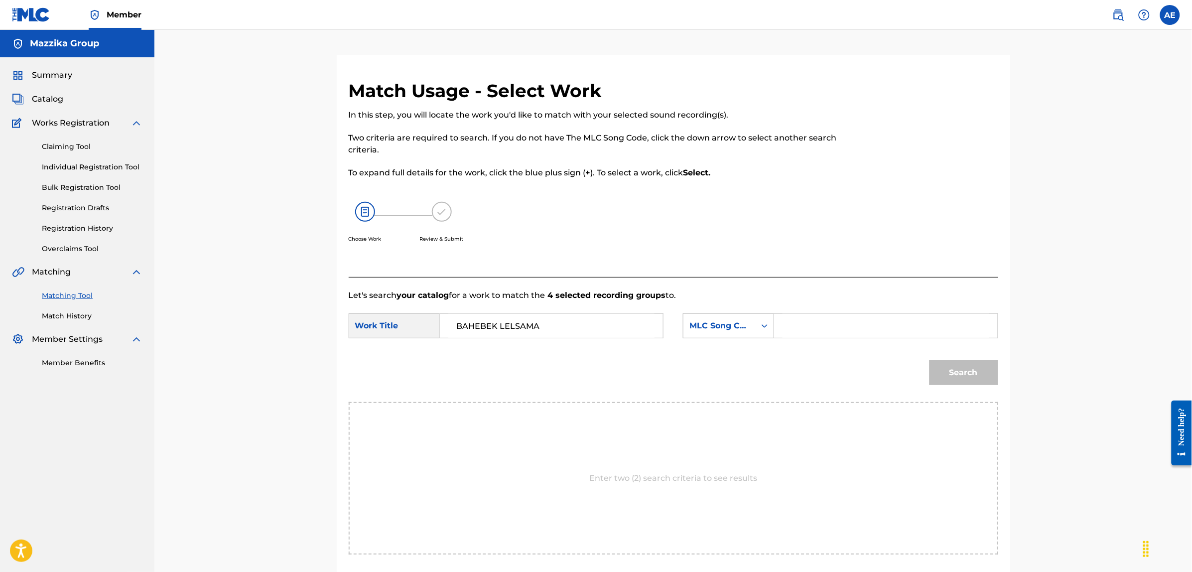
click at [805, 322] on input "Search Form" at bounding box center [886, 326] width 206 height 24
paste input "BF6POO"
type input "BF6POO"
click at [930, 360] on button "Search" at bounding box center [964, 372] width 69 height 25
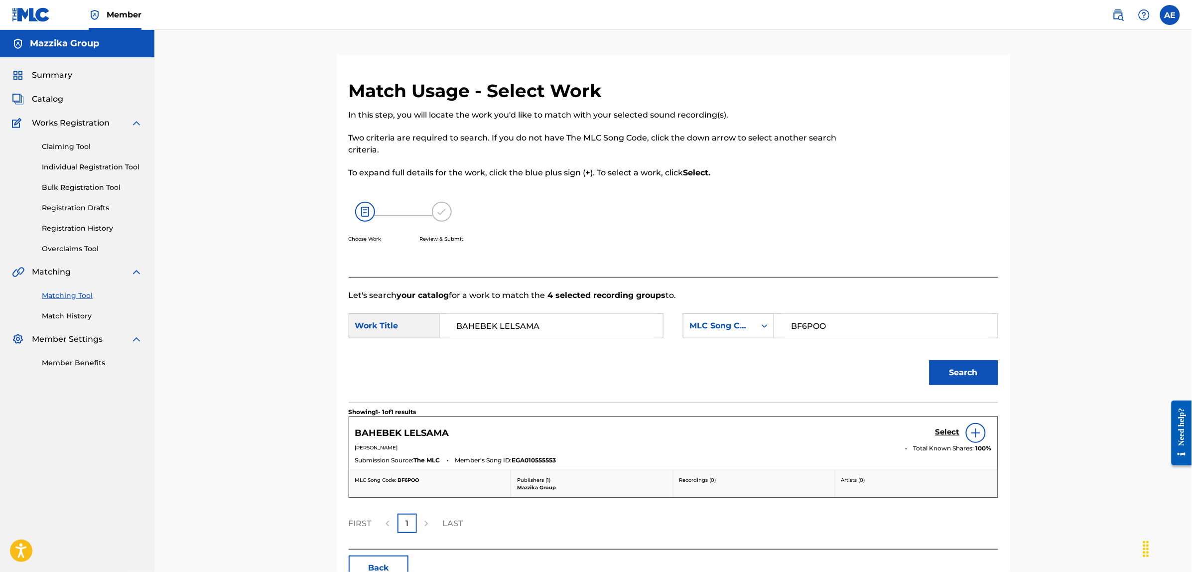
click at [941, 431] on h5 "Select" at bounding box center [948, 431] width 24 height 9
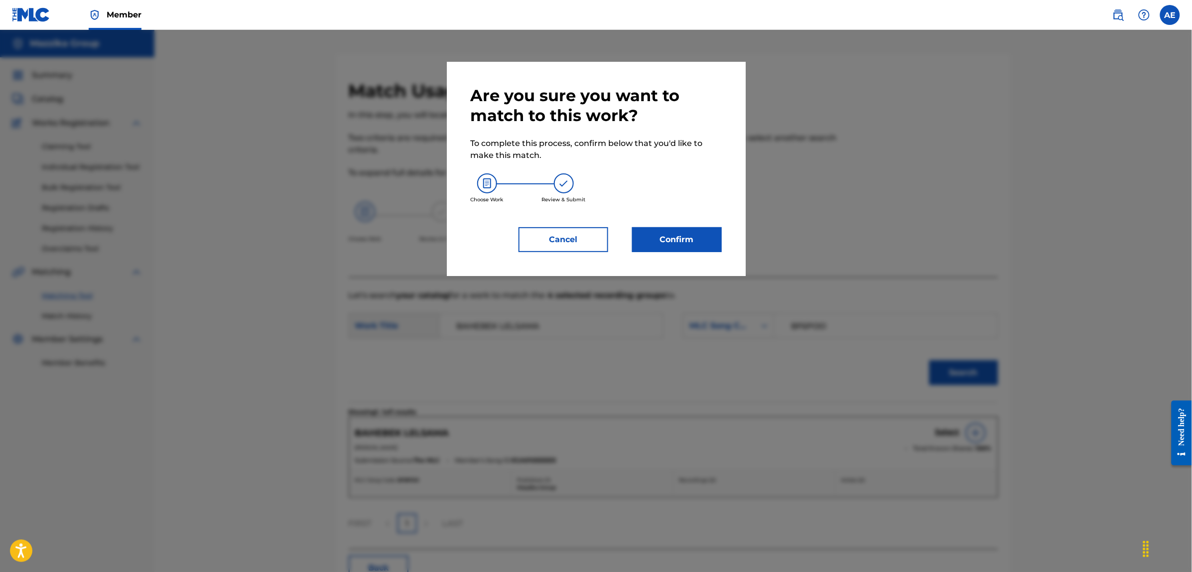
click at [688, 229] on button "Confirm" at bounding box center [677, 239] width 90 height 25
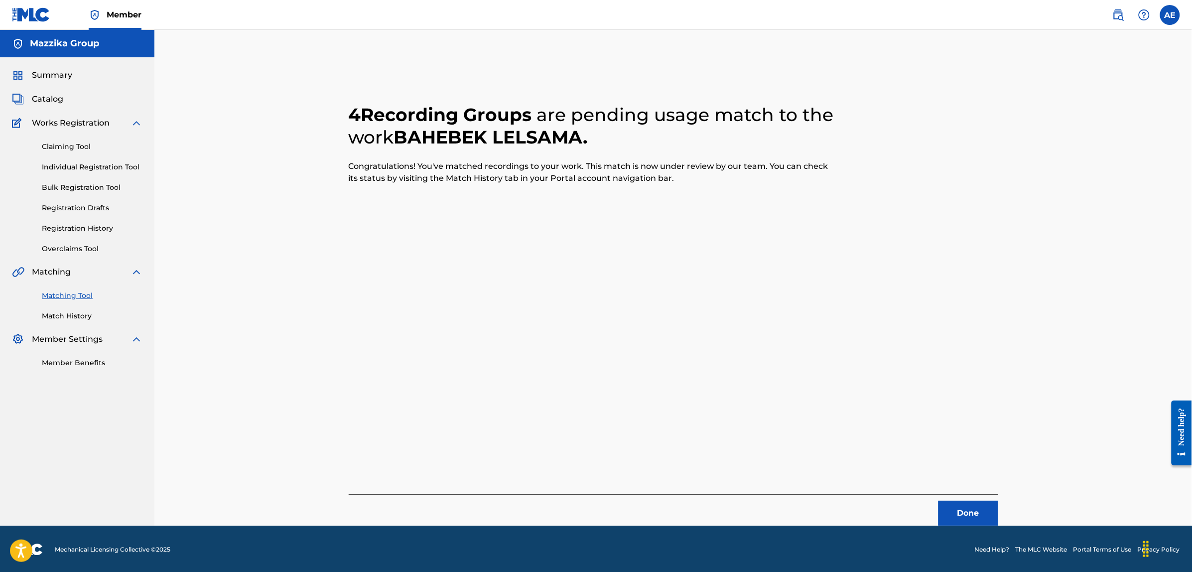
click at [970, 518] on button "Done" at bounding box center [969, 513] width 60 height 25
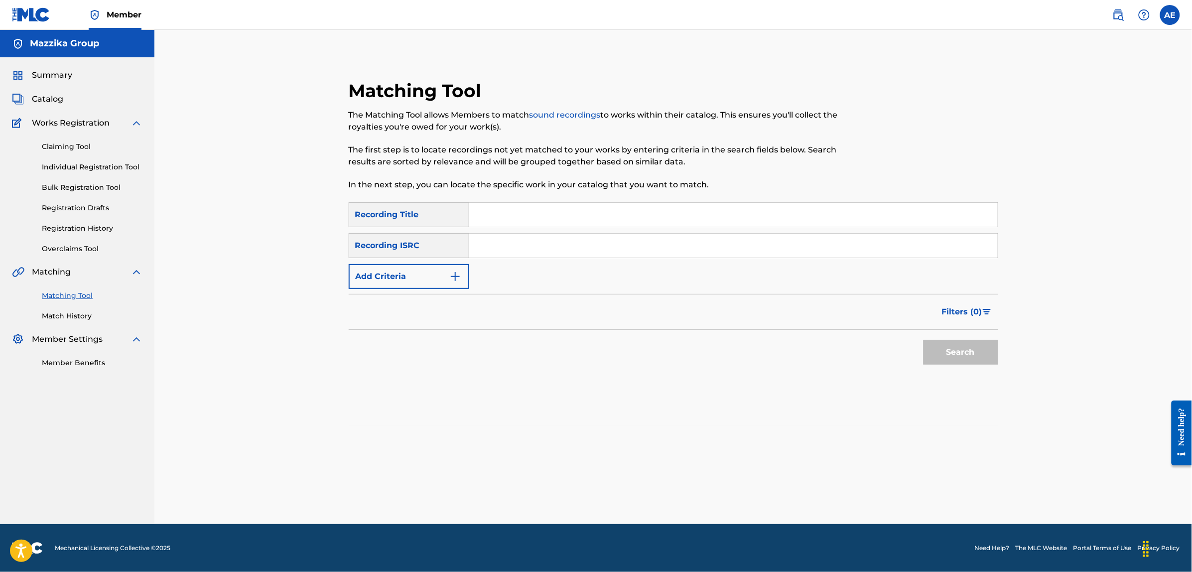
click at [424, 274] on button "Add Criteria" at bounding box center [409, 276] width 121 height 25
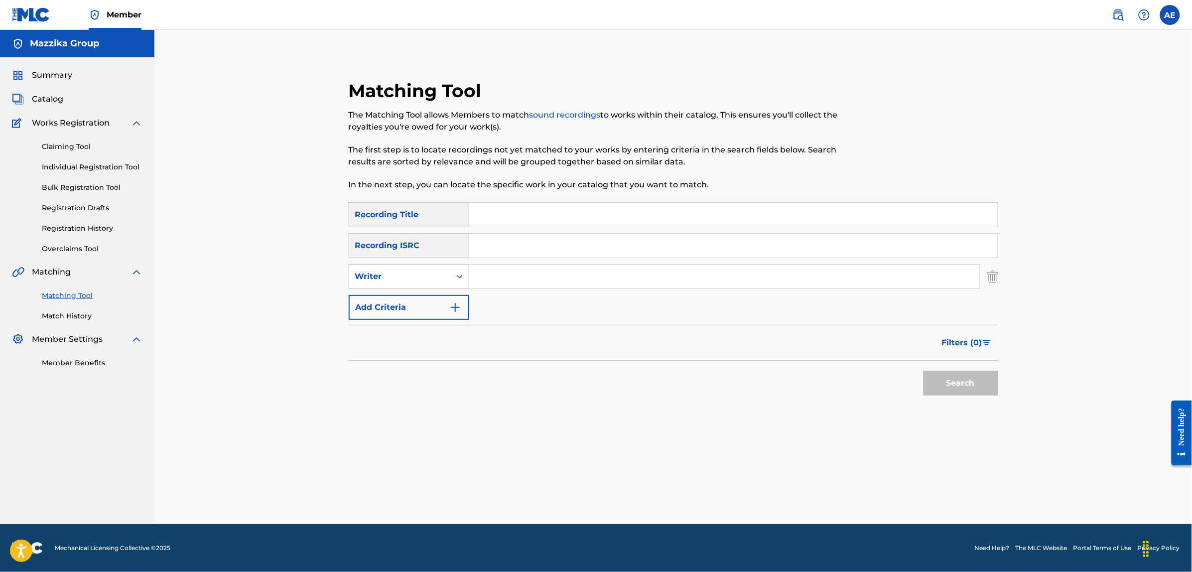
click at [496, 246] on input "Search Form" at bounding box center [733, 246] width 529 height 24
paste input "EGA019003079"
type input "EGA019003079"
click at [924, 371] on button "Search" at bounding box center [961, 383] width 75 height 25
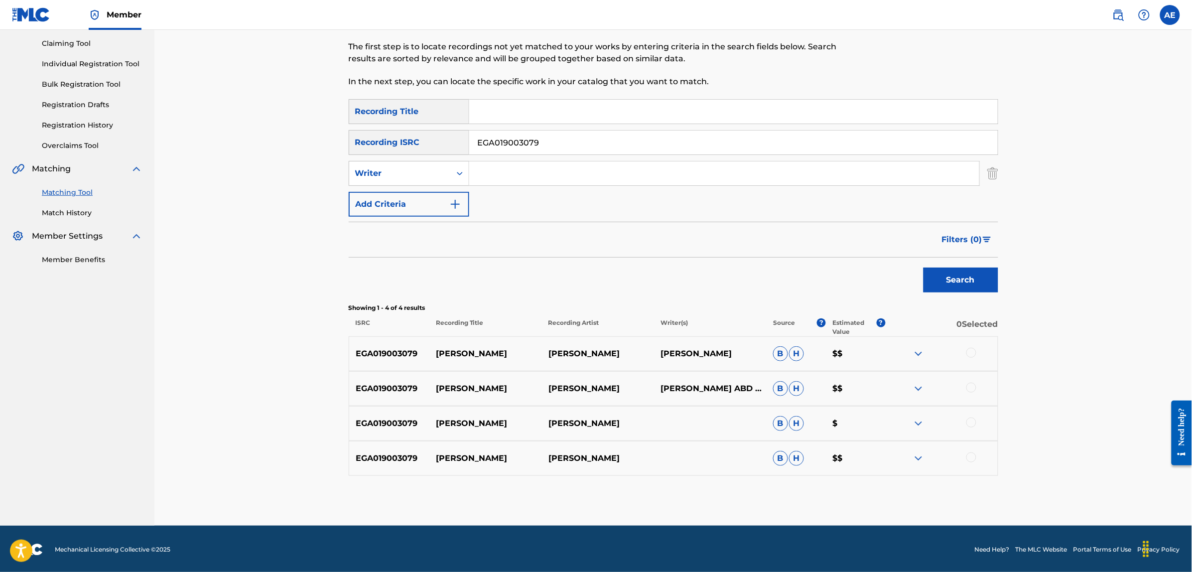
scroll to position [105, 0]
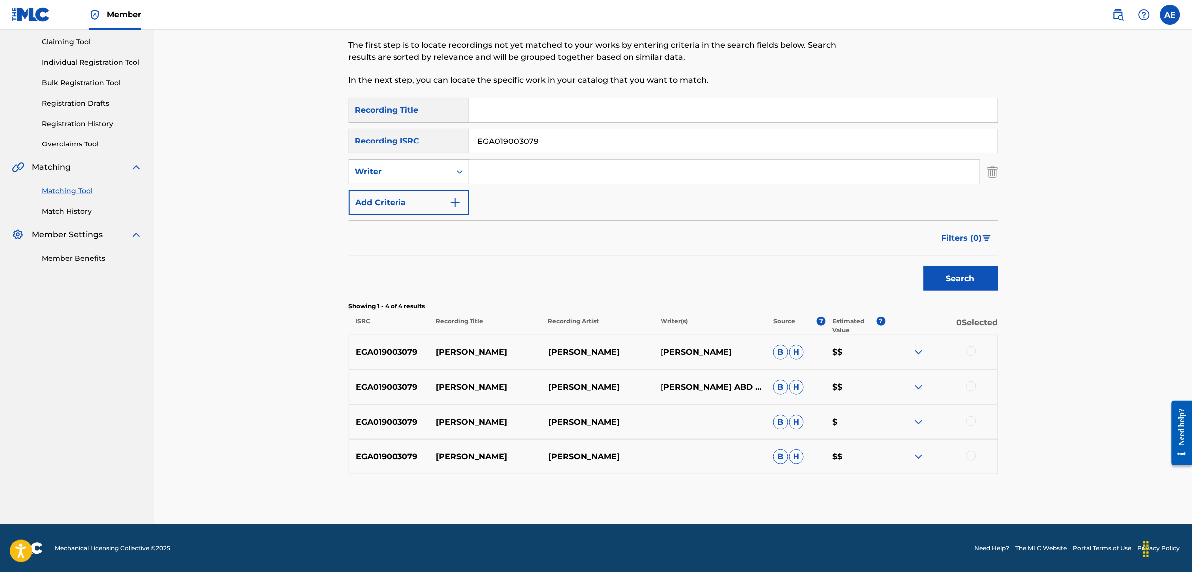
click at [973, 348] on div at bounding box center [971, 351] width 10 height 10
click at [969, 385] on div at bounding box center [971, 386] width 10 height 10
click at [971, 419] on div at bounding box center [971, 421] width 10 height 10
click at [971, 461] on div at bounding box center [971, 456] width 10 height 10
drag, startPoint x: 539, startPoint y: 137, endPoint x: 408, endPoint y: 137, distance: 130.5
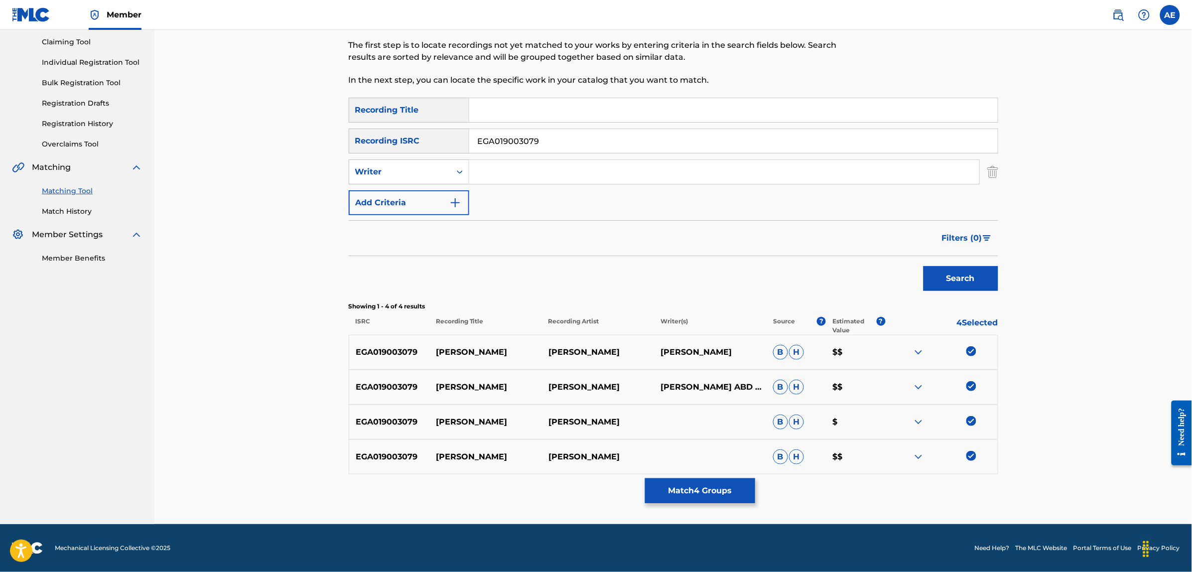
click at [409, 137] on div "SearchWithCriteria004fa499-d7a2-4a6f-9819-be3498555126 Recording ISRC EGA019003…" at bounding box center [674, 141] width 650 height 25
click at [551, 173] on input "Search Form" at bounding box center [724, 172] width 510 height 24
paste input "HAMAD MAHMOUD ABD EL FATTAH MAHMOUD OKASHA"
drag, startPoint x: 513, startPoint y: 169, endPoint x: 413, endPoint y: 168, distance: 99.6
click at [413, 168] on div "SearchWithCriteriae46458f8-5d8c-4a63-8481-fe676c9785a0 Writer HAMAD MAHMOUD ABD…" at bounding box center [674, 171] width 650 height 25
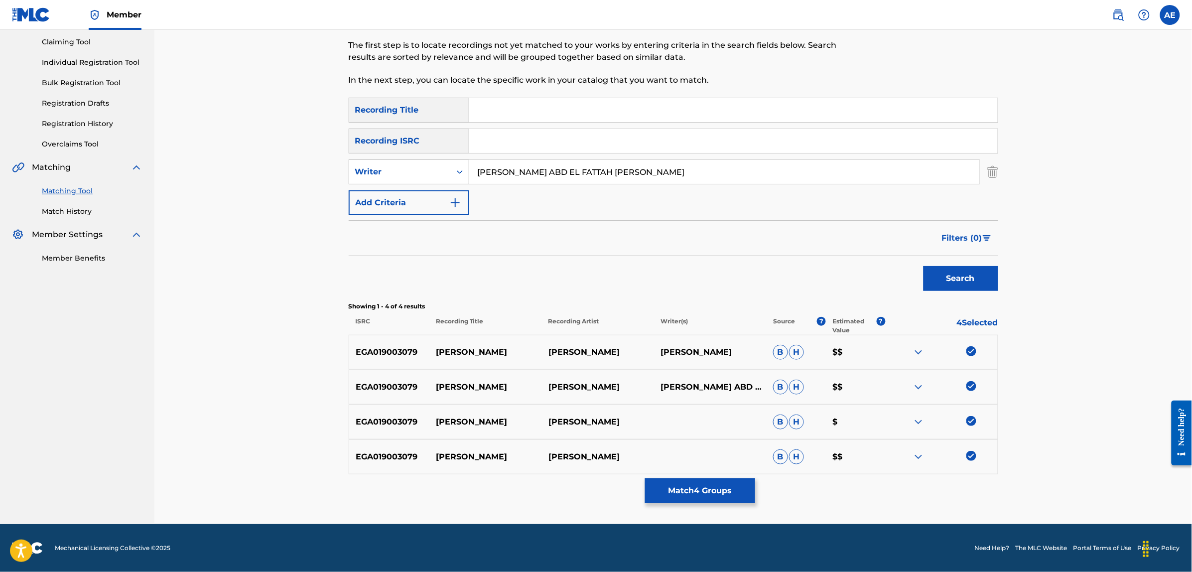
click at [704, 170] on input "MAHMOUD ABD EL FATTAH MAHMOUD OKASHA" at bounding box center [724, 172] width 510 height 24
paste input "HAMAD"
drag, startPoint x: 610, startPoint y: 166, endPoint x: 449, endPoint y: 162, distance: 161.4
click at [449, 162] on div "SearchWithCriteriae46458f8-5d8c-4a63-8481-fe676c9785a0 Writer MAHMOUD ABD EL FA…" at bounding box center [674, 171] width 650 height 25
type input "MAHMOUD ABD EL FATTAH MAHMOUD OKASHA HAMAD"
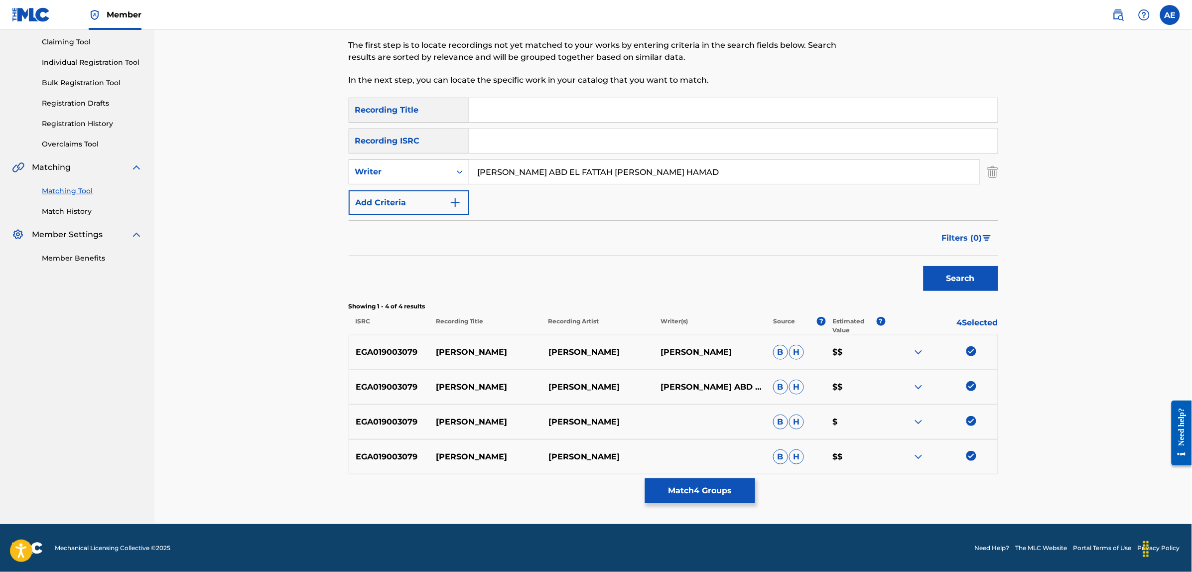
click at [510, 108] on input "Search Form" at bounding box center [733, 110] width 529 height 24
paste input "BENT LAZINA"
type input "BENT LAZINA"
click at [924, 266] on button "Search" at bounding box center [961, 278] width 75 height 25
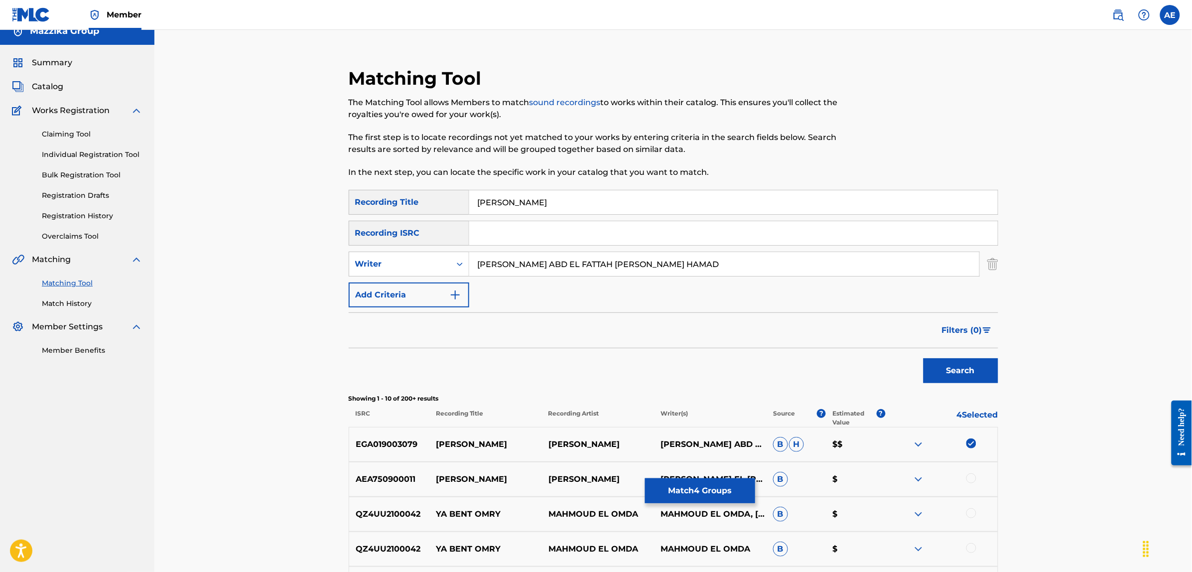
scroll to position [0, 0]
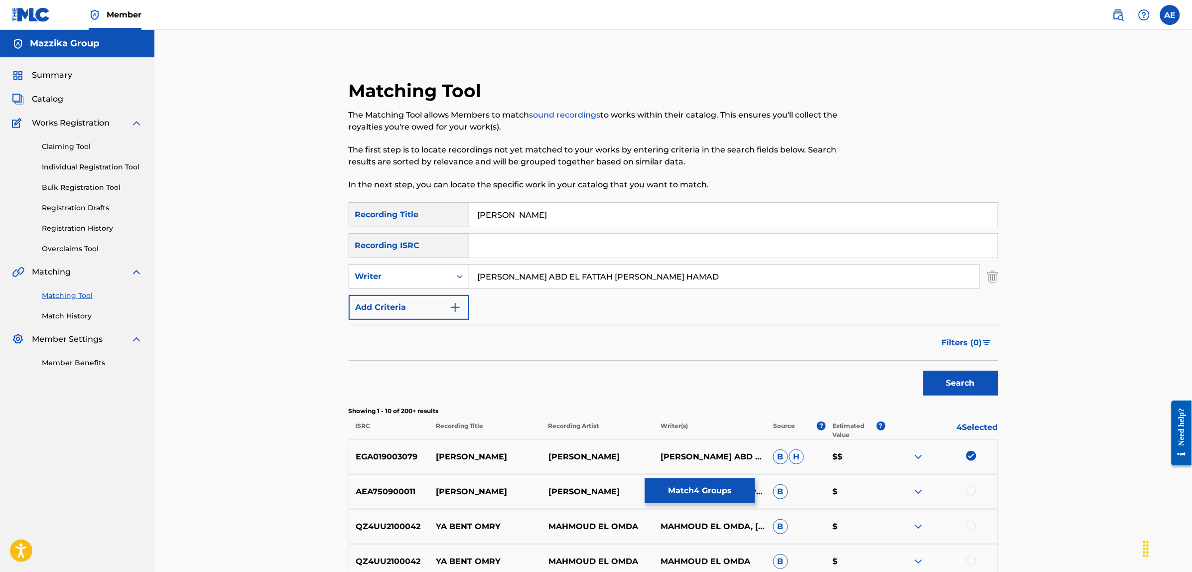
drag, startPoint x: 740, startPoint y: 272, endPoint x: 334, endPoint y: 281, distance: 406.6
click at [338, 282] on div "Matching Tool The Matching Tool allows Members to match sound recordings to wor…" at bounding box center [673, 471] width 673 height 783
click at [924, 371] on button "Search" at bounding box center [961, 383] width 75 height 25
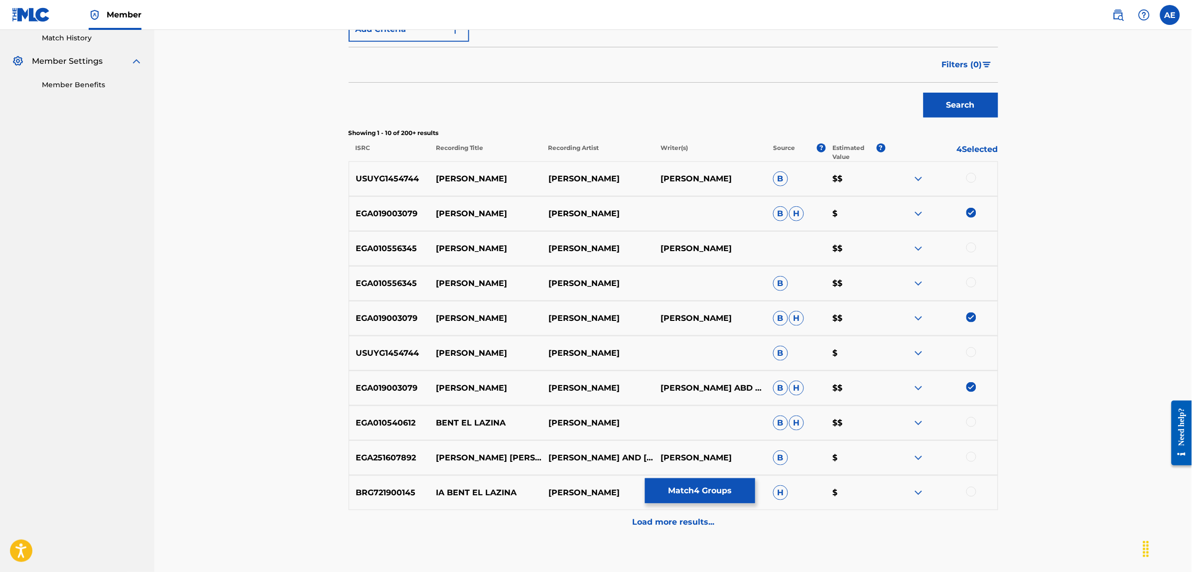
scroll to position [339, 0]
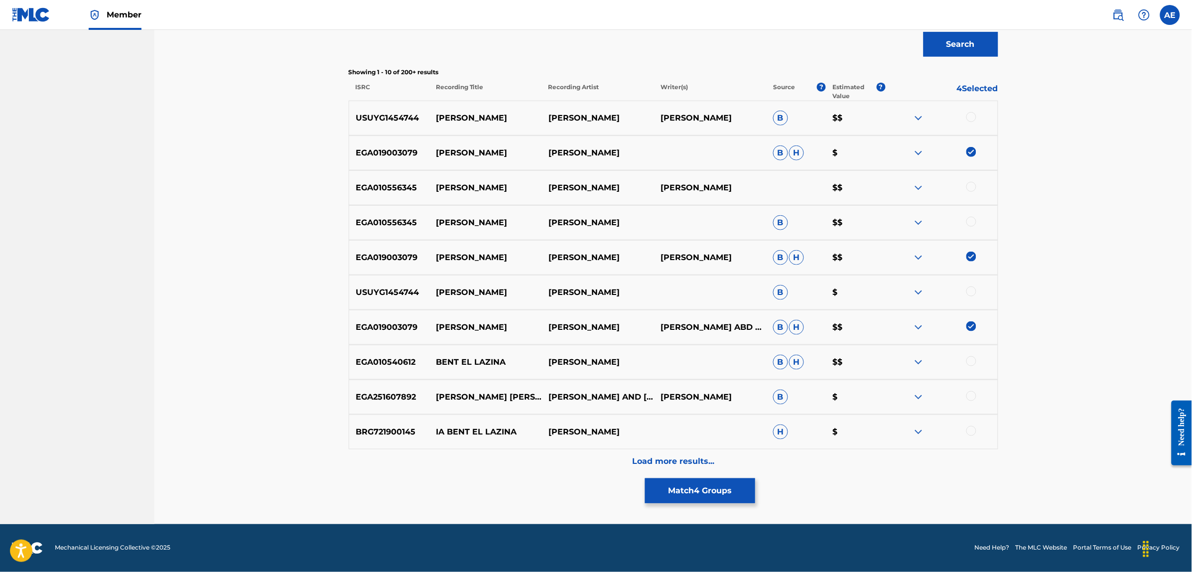
click at [584, 467] on div "Load more results..." at bounding box center [674, 461] width 650 height 25
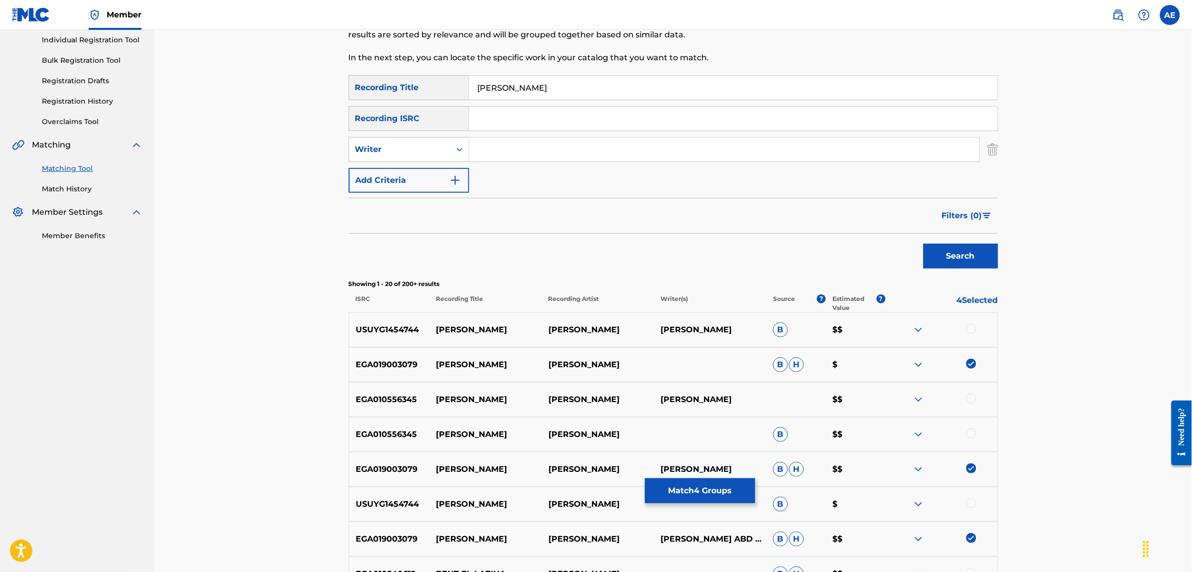
scroll to position [65, 0]
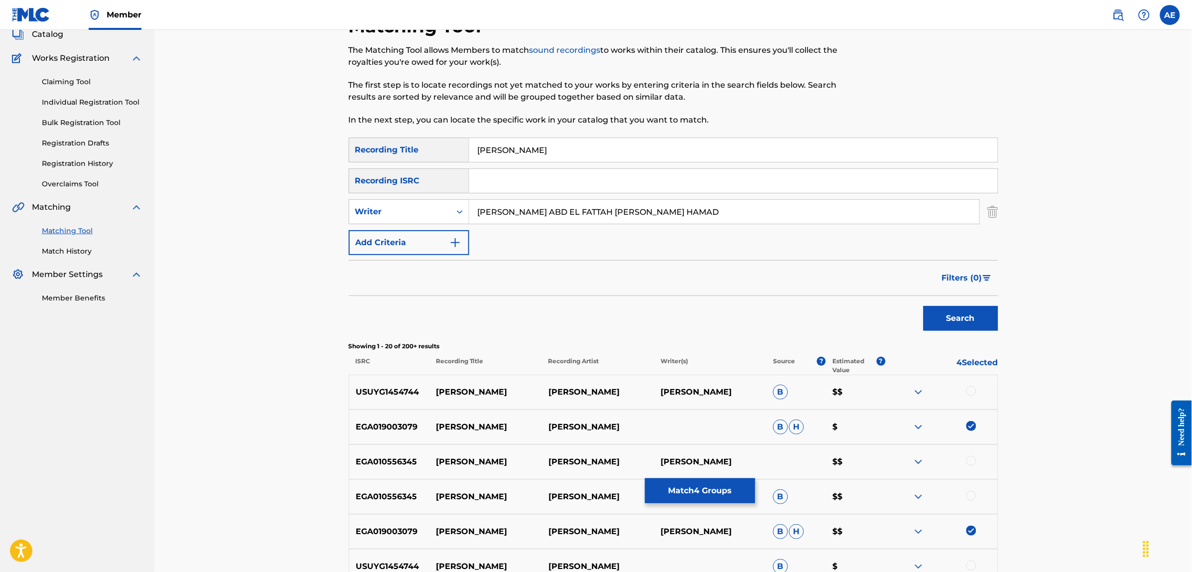
type input "MAHMOUD ABD EL FATTAH MAHMOUD OKASHA HAMAD"
drag, startPoint x: 453, startPoint y: 148, endPoint x: 391, endPoint y: 148, distance: 62.3
click at [391, 148] on div "SearchWithCriteriae3a1b430-1f98-4970-9072-555b42c39fc3 Recording Title BENT LAZ…" at bounding box center [674, 149] width 650 height 25
click at [924, 306] on button "Search" at bounding box center [961, 318] width 75 height 25
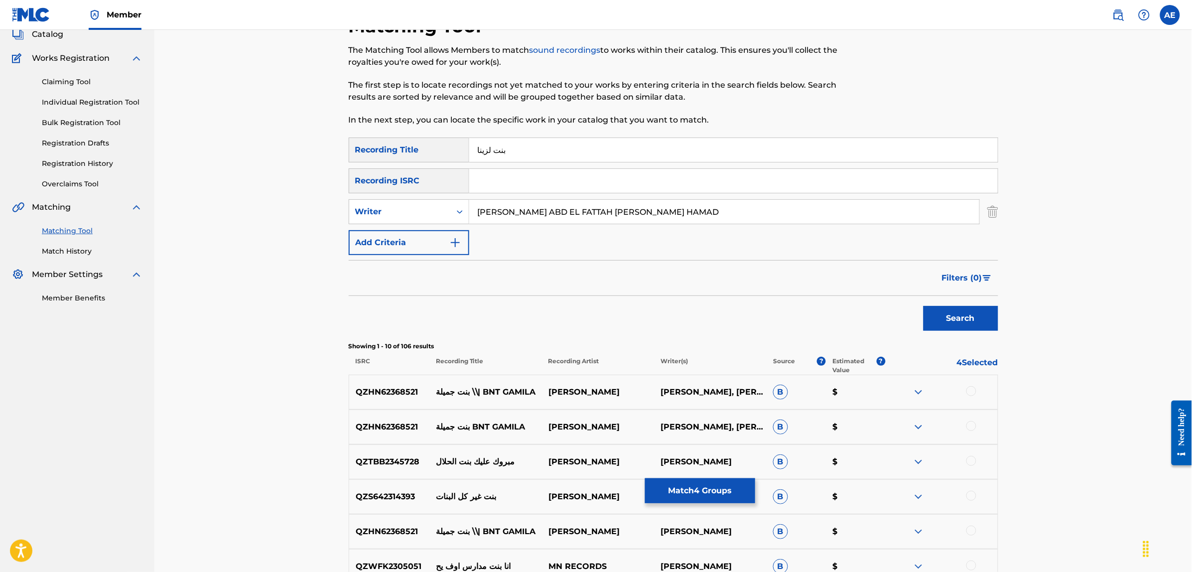
drag, startPoint x: 491, startPoint y: 149, endPoint x: 436, endPoint y: 152, distance: 55.4
click at [436, 152] on div "SearchWithCriteriae3a1b430-1f98-4970-9072-555b42c39fc3 Recording Title بنت لزينا" at bounding box center [674, 149] width 650 height 25
type input "بنت لذينة"
click at [924, 306] on button "Search" at bounding box center [961, 318] width 75 height 25
drag, startPoint x: 726, startPoint y: 217, endPoint x: 289, endPoint y: 221, distance: 436.4
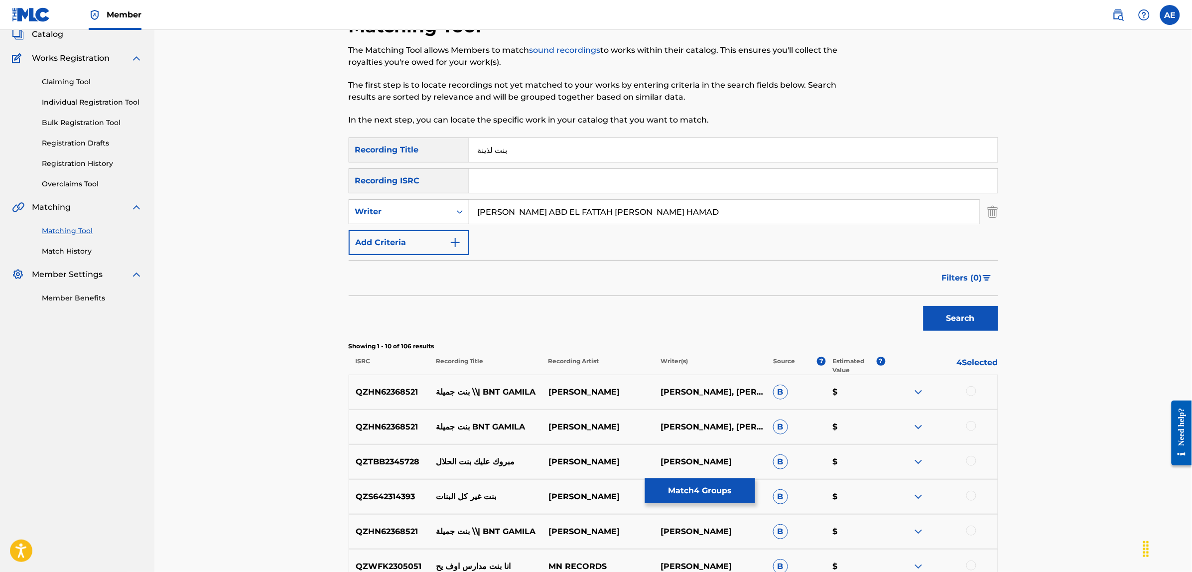
click at [290, 221] on div "Matching Tool The Matching Tool allows Members to match sound recordings to wor…" at bounding box center [673, 381] width 1038 height 833
click at [924, 306] on button "Search" at bounding box center [961, 318] width 75 height 25
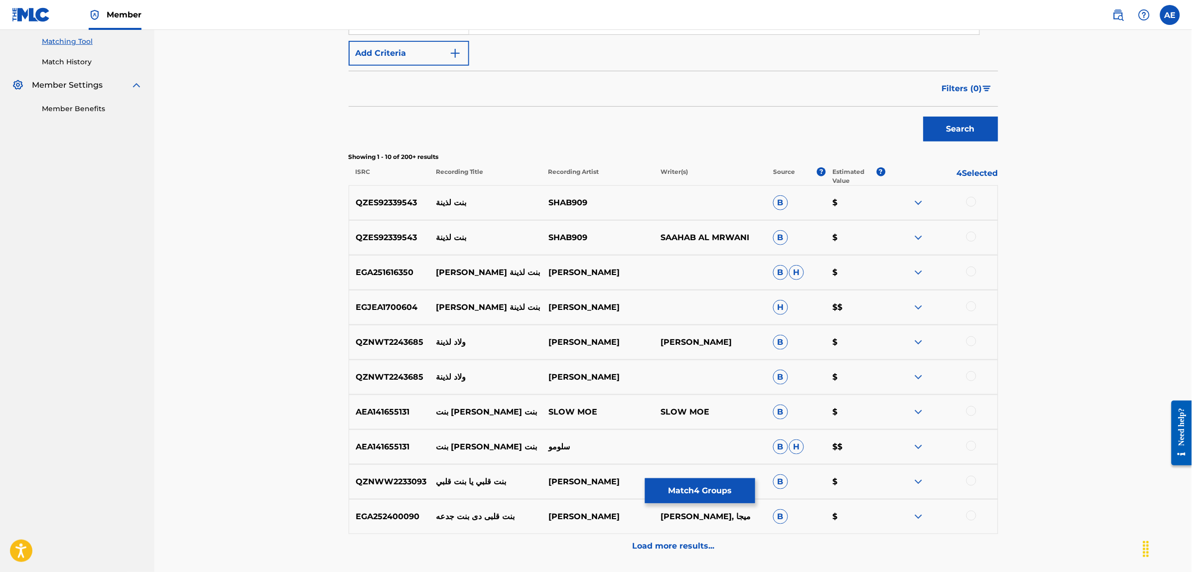
scroll to position [314, 0]
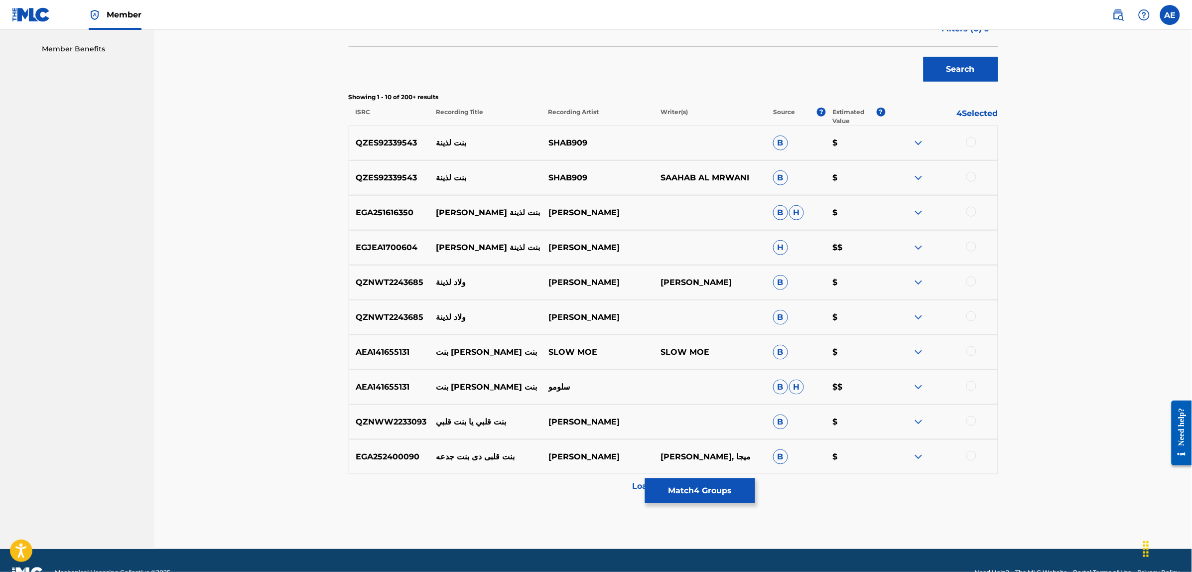
click at [971, 247] on div at bounding box center [971, 247] width 10 height 10
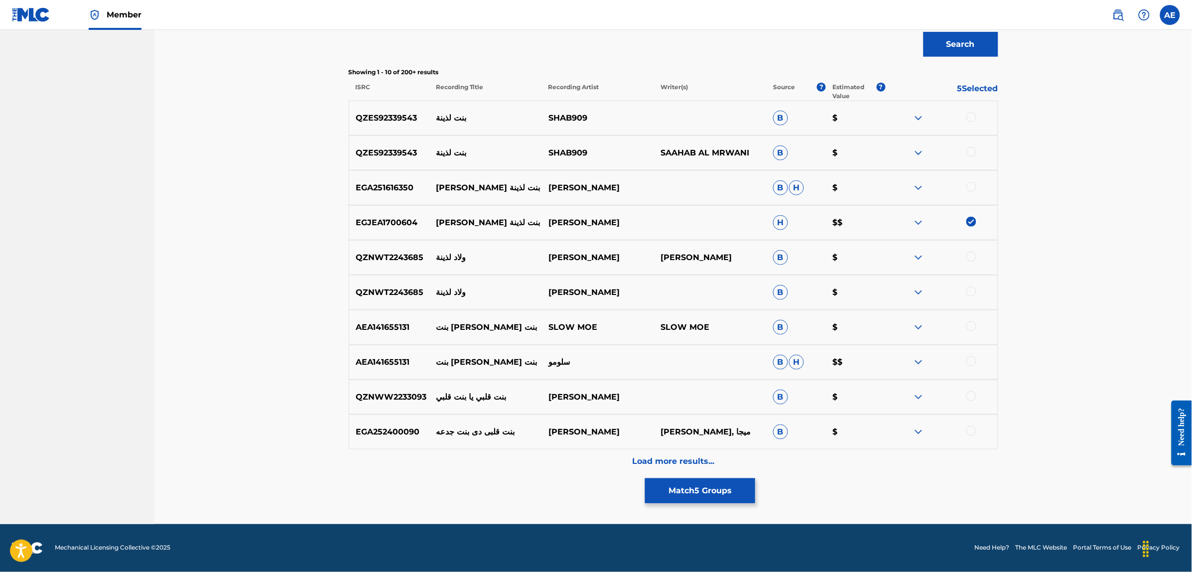
click at [609, 466] on div "Load more results..." at bounding box center [674, 461] width 650 height 25
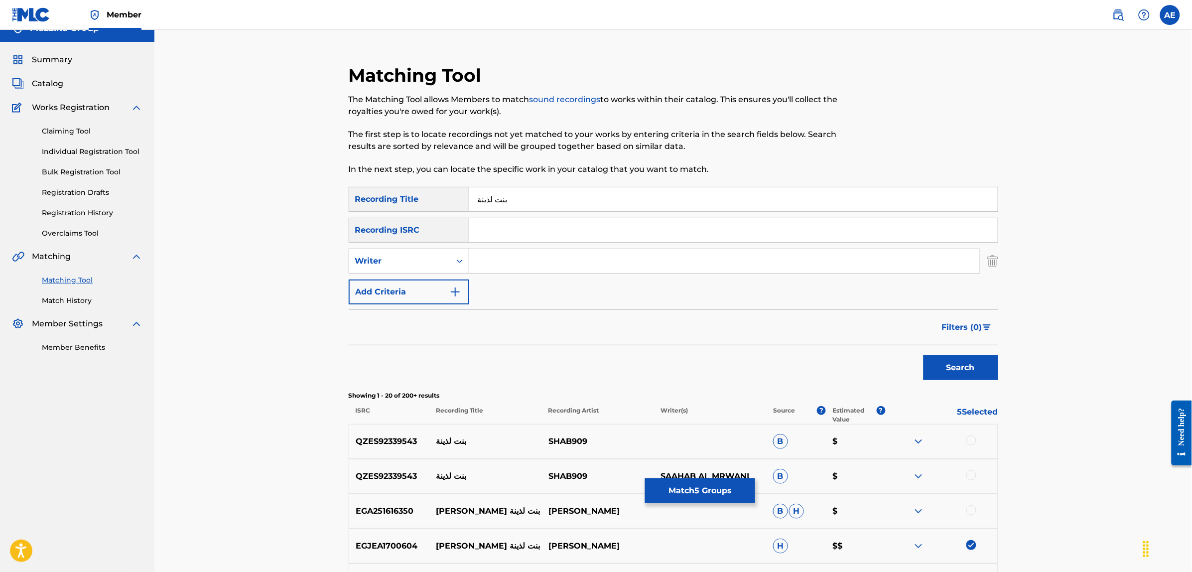
scroll to position [0, 0]
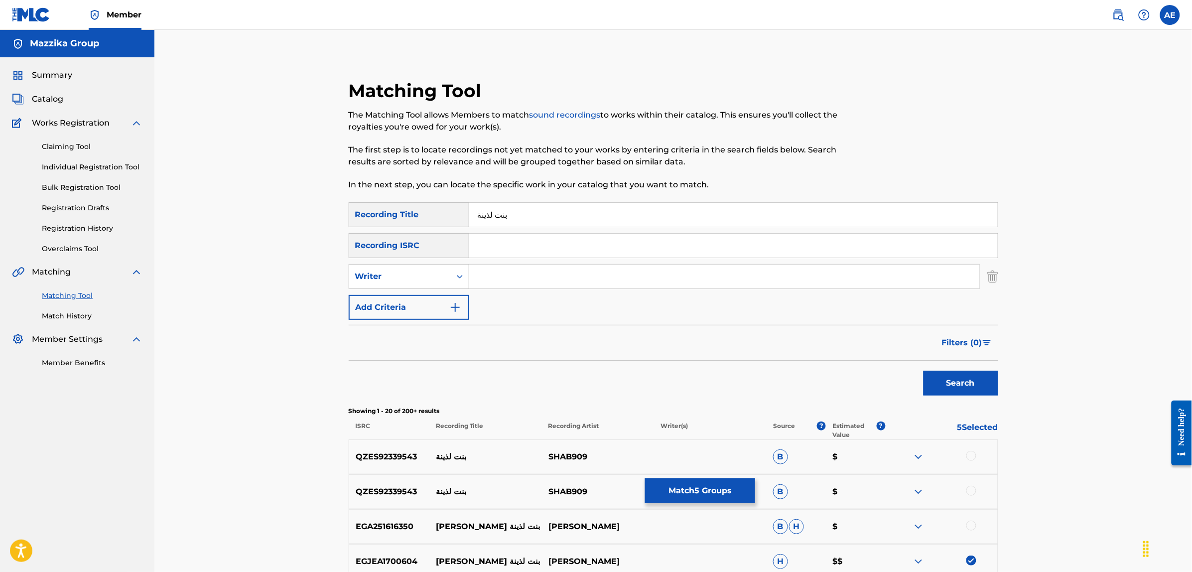
click at [683, 491] on button "Match 5 Groups" at bounding box center [700, 490] width 110 height 25
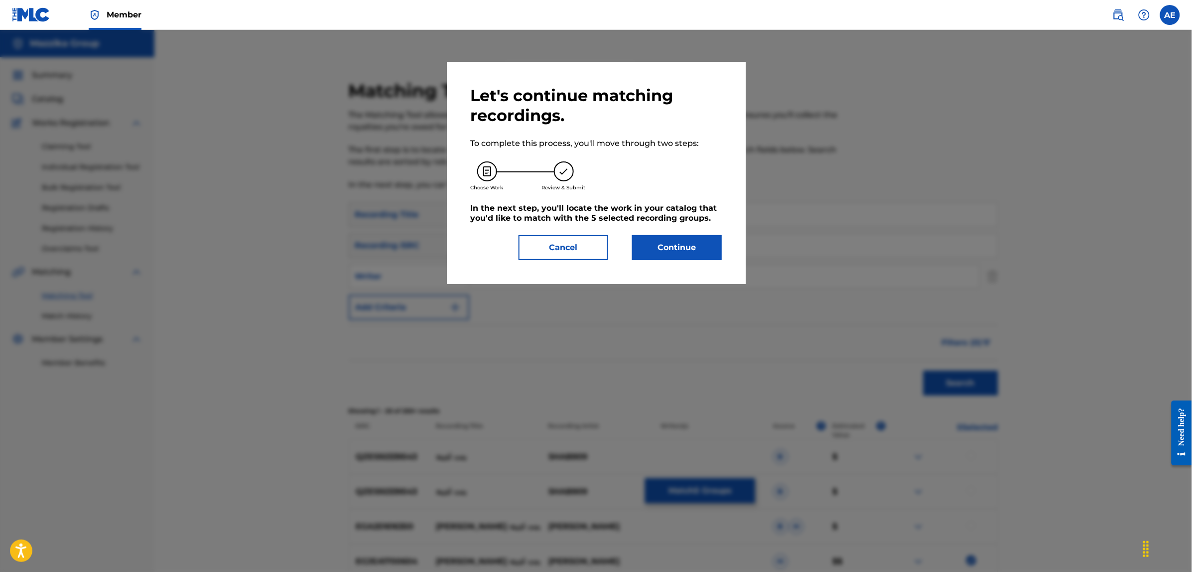
click at [668, 237] on button "Continue" at bounding box center [677, 247] width 90 height 25
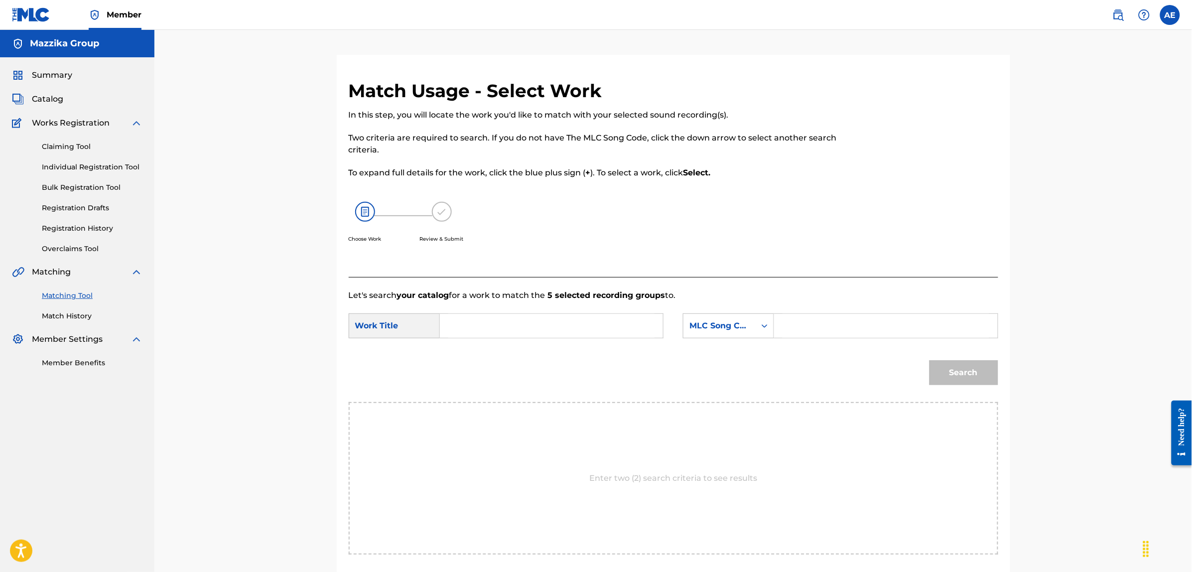
click at [573, 320] on input "Search Form" at bounding box center [551, 326] width 206 height 24
paste input "BENT LAZINA"
type input "BENT LAZINA"
click at [816, 324] on input "Search Form" at bounding box center [886, 326] width 206 height 24
paste input "BF6PP8"
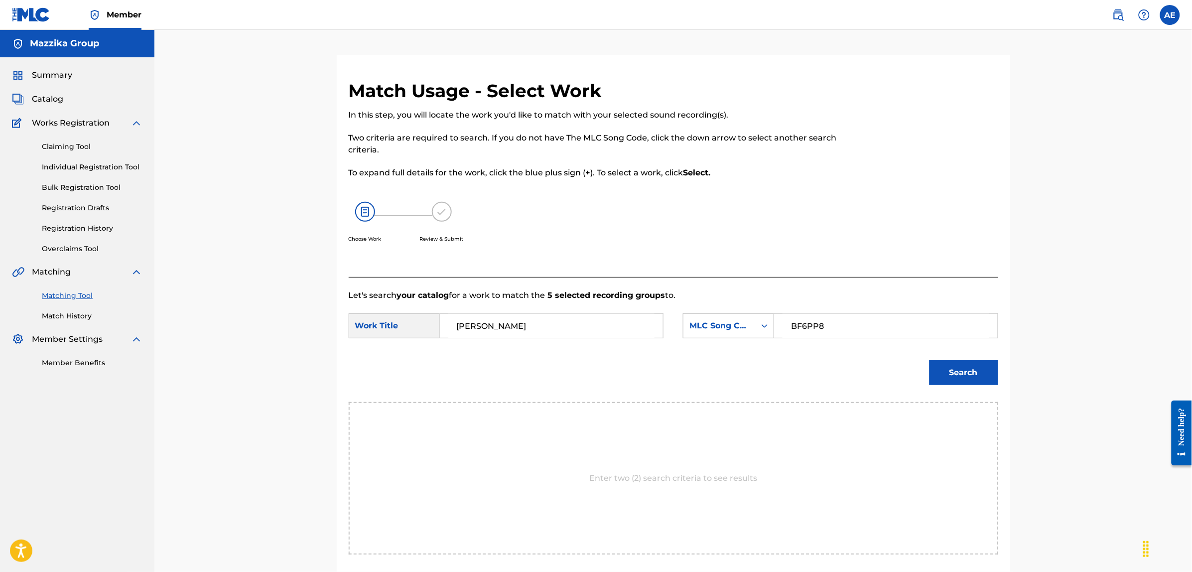
type input "BF6PP8"
click at [930, 360] on button "Search" at bounding box center [964, 372] width 69 height 25
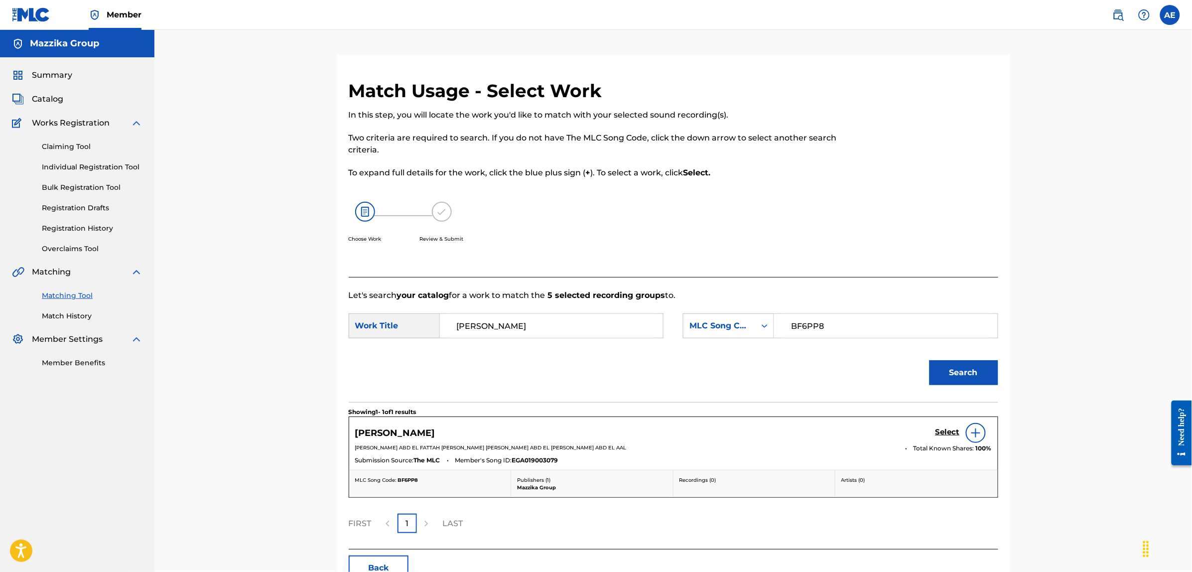
click at [946, 432] on h5 "Select" at bounding box center [948, 431] width 24 height 9
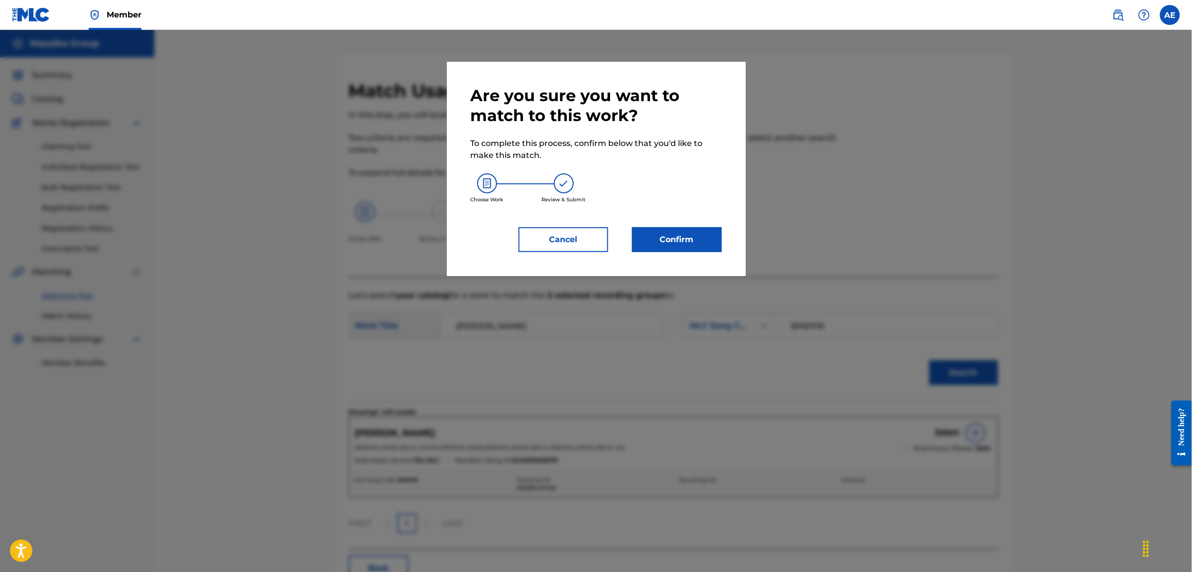
click at [693, 242] on button "Confirm" at bounding box center [677, 239] width 90 height 25
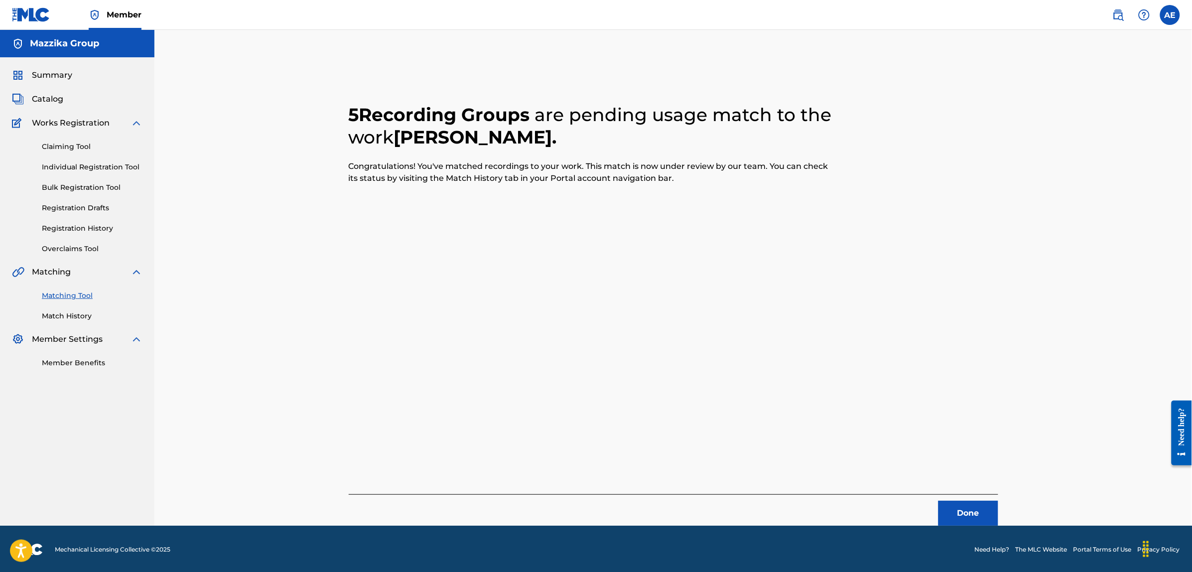
click at [959, 514] on button "Done" at bounding box center [969, 513] width 60 height 25
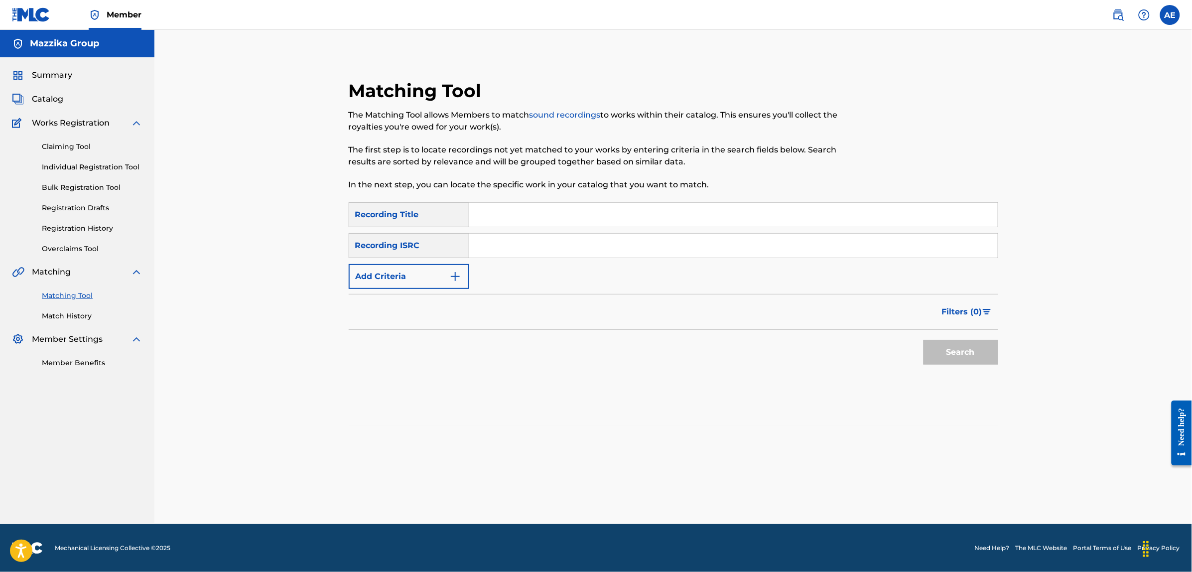
click at [459, 282] on button "Add Criteria" at bounding box center [409, 276] width 121 height 25
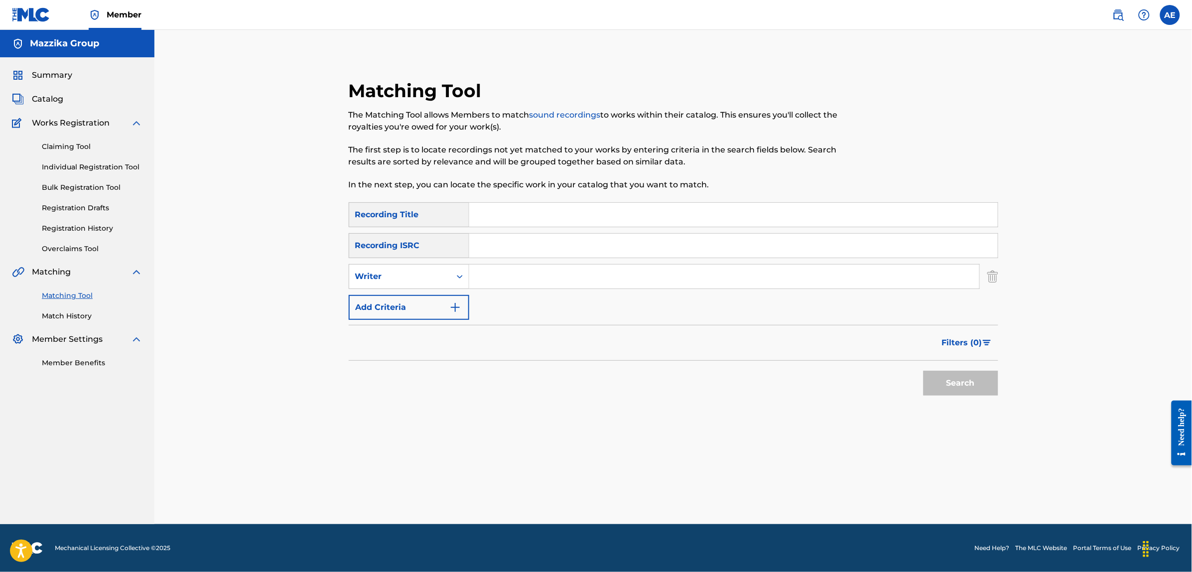
click at [498, 243] on input "Search Form" at bounding box center [733, 246] width 529 height 24
paste input "EGA019001792"
type input "EGA019001792"
click at [924, 371] on button "Search" at bounding box center [961, 383] width 75 height 25
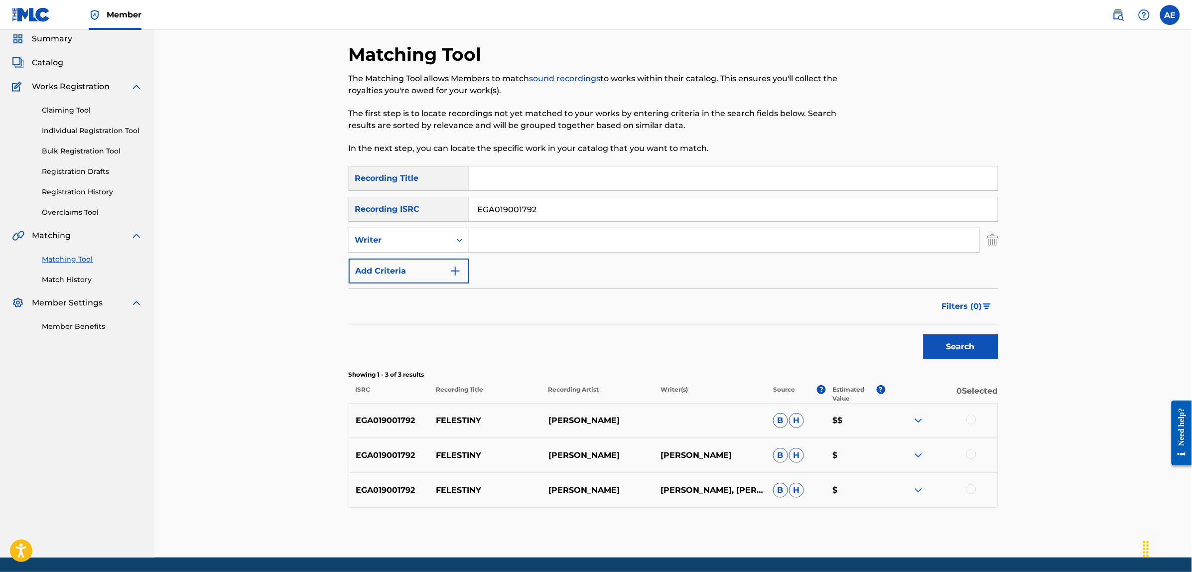
scroll to position [70, 0]
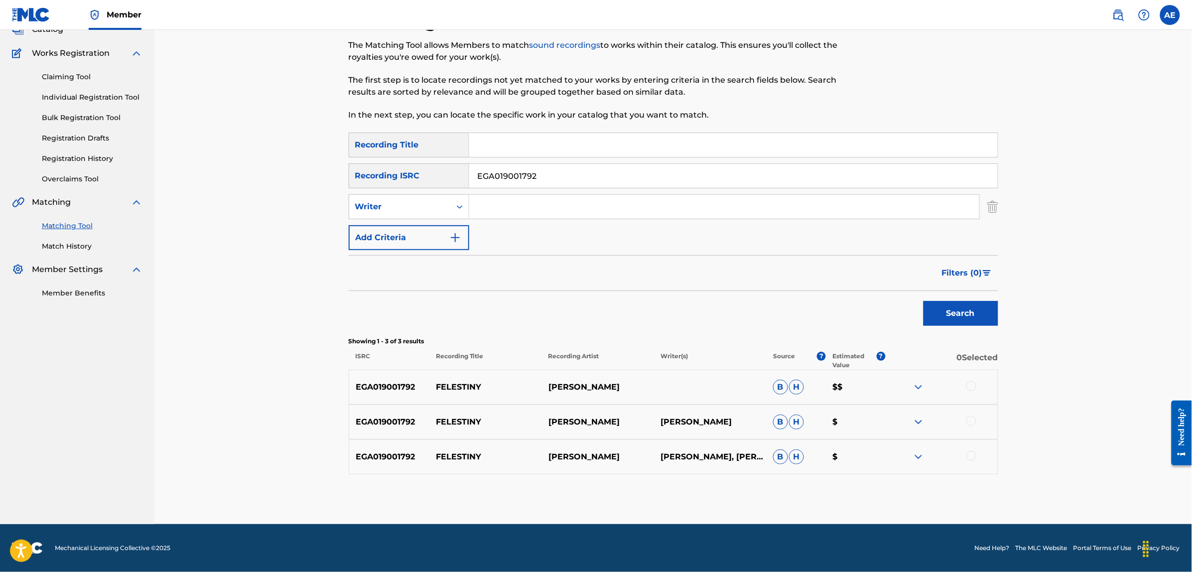
click at [974, 385] on div at bounding box center [971, 386] width 10 height 10
click at [967, 420] on div at bounding box center [971, 421] width 10 height 10
click at [974, 457] on div at bounding box center [971, 456] width 10 height 10
drag, startPoint x: 446, startPoint y: 178, endPoint x: 402, endPoint y: 175, distance: 44.9
click at [405, 176] on div "SearchWithCriteria004fa499-d7a2-4a6f-9819-be3498555126 Recording ISRC EGA019001…" at bounding box center [674, 175] width 650 height 25
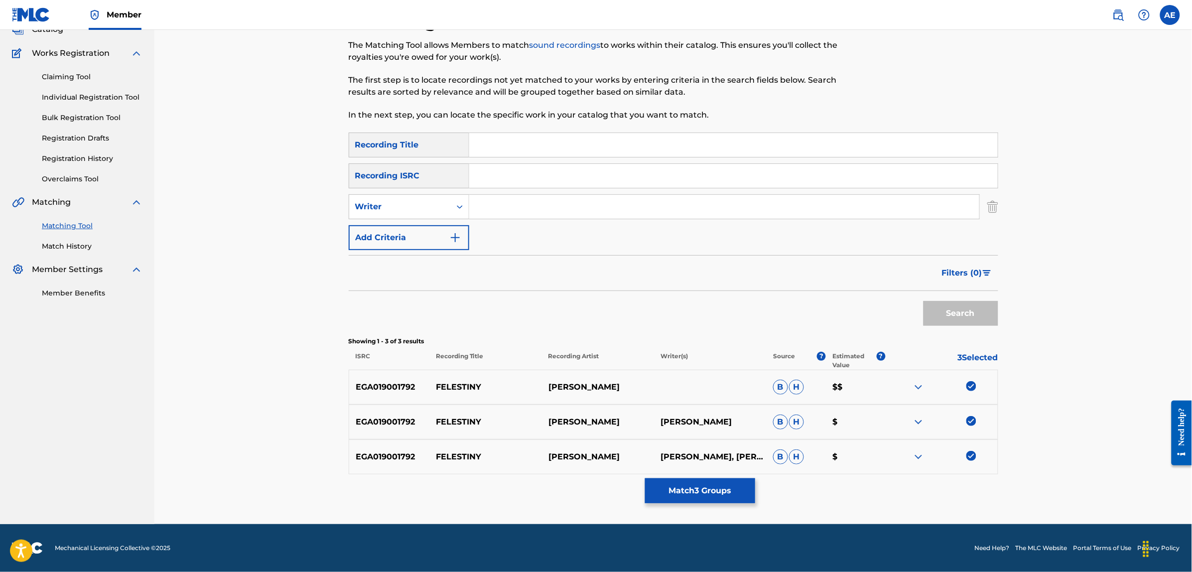
drag, startPoint x: 500, startPoint y: 206, endPoint x: 509, endPoint y: 223, distance: 19.4
click at [500, 206] on input "Search Form" at bounding box center [724, 207] width 510 height 24
paste input "CHAKER HANI"
drag, startPoint x: 530, startPoint y: 205, endPoint x: 310, endPoint y: 202, distance: 219.2
click at [310, 202] on div "Matching Tool The Matching Tool allows Members to match sound recordings to wor…" at bounding box center [673, 242] width 1038 height 564
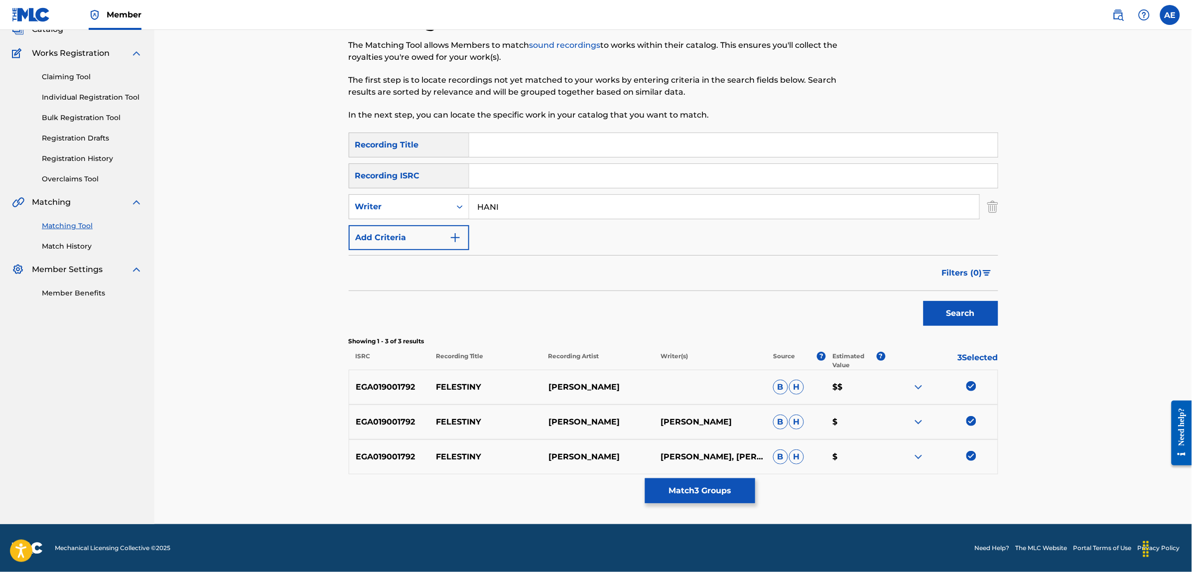
click at [526, 197] on input "HANI" at bounding box center [724, 207] width 510 height 24
paste input "CHAKER"
drag, startPoint x: 556, startPoint y: 210, endPoint x: 392, endPoint y: 212, distance: 164.4
click at [392, 212] on div "SearchWithCriteriae46458f8-5d8c-4a63-8481-fe676c9785a0 Writer HANI CHAKER" at bounding box center [674, 206] width 650 height 25
click at [608, 204] on input "HANI CHAKER" at bounding box center [724, 207] width 510 height 24
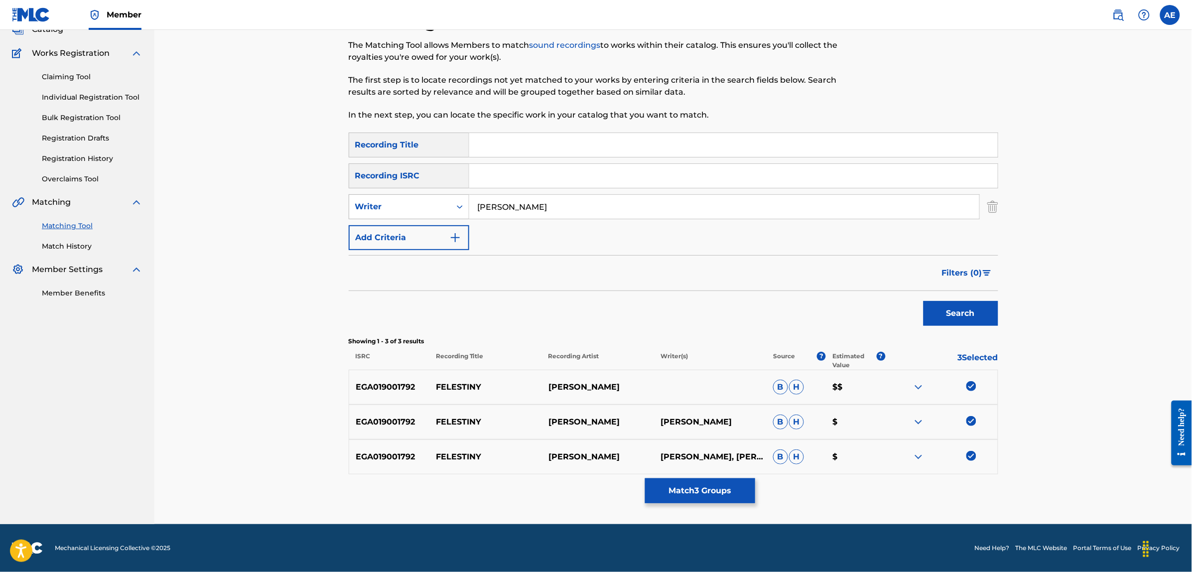
drag, startPoint x: 371, startPoint y: 203, endPoint x: 352, endPoint y: 202, distance: 19.5
click at [364, 203] on div "SearchWithCriteriae46458f8-5d8c-4a63-8481-fe676c9785a0 Writer HANI CHAKER" at bounding box center [674, 206] width 650 height 25
type input "HANI CHAKER"
click at [492, 141] on input "Search Form" at bounding box center [733, 145] width 529 height 24
paste input "FELESTINY"
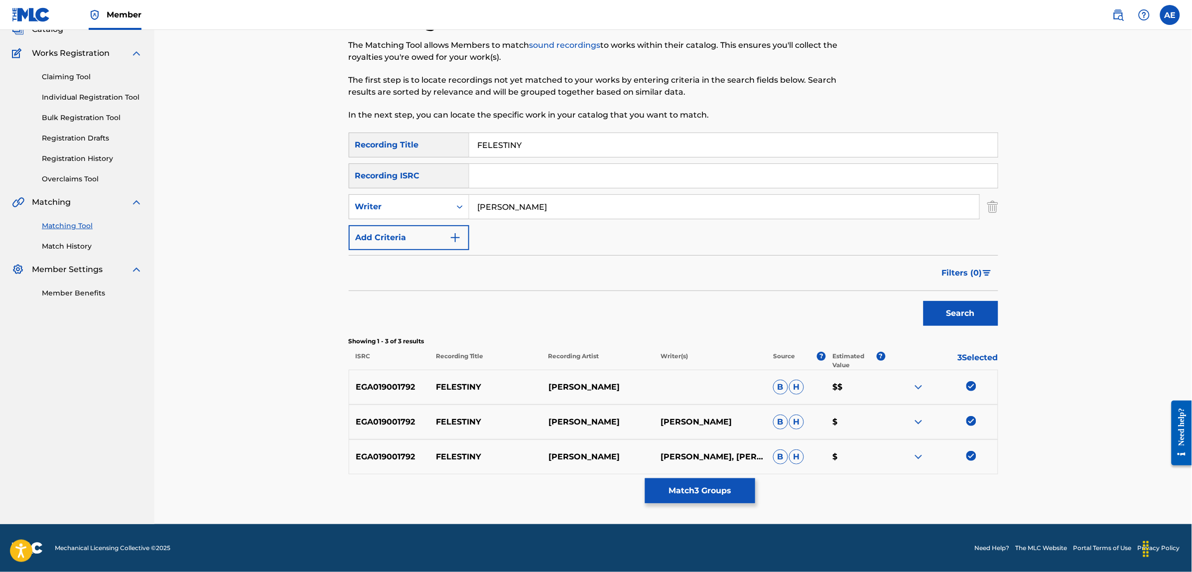
type input "FELESTINY"
click at [924, 301] on button "Search" at bounding box center [961, 313] width 75 height 25
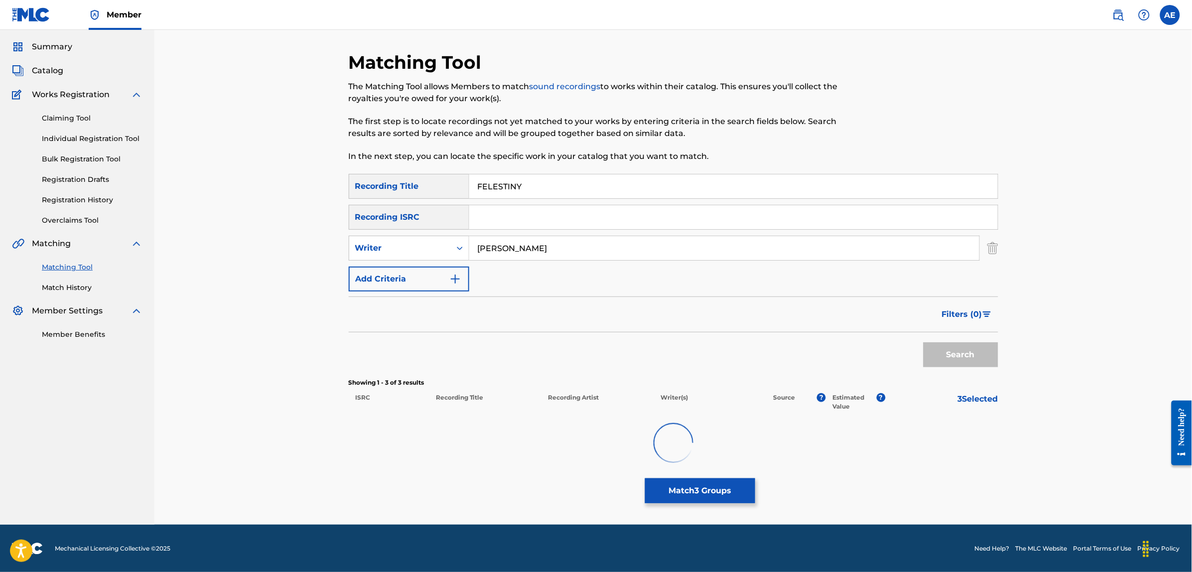
scroll to position [27, 0]
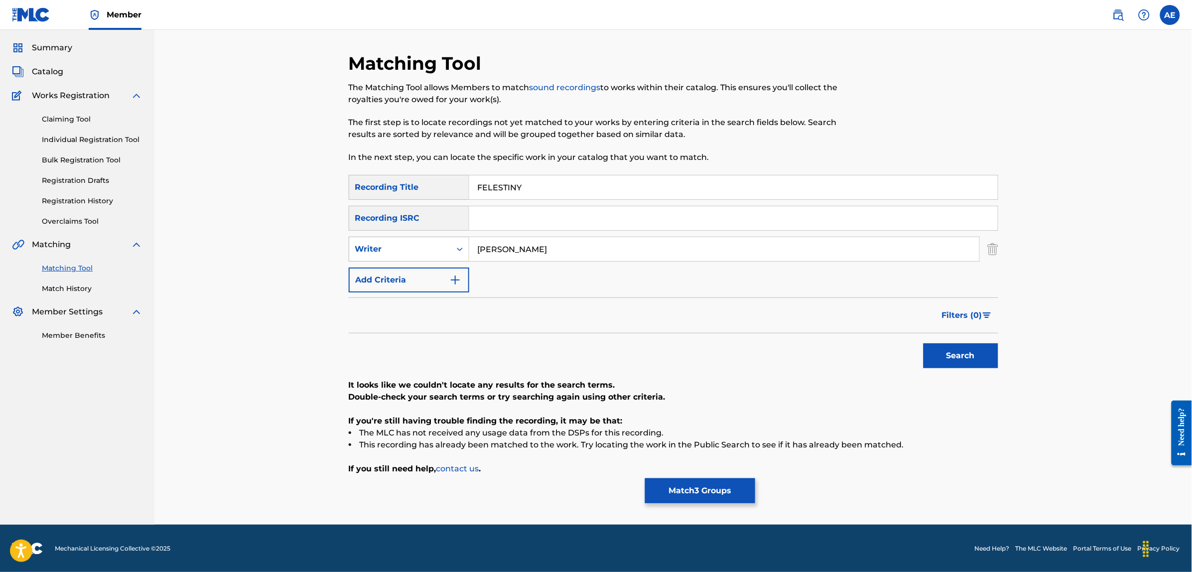
drag, startPoint x: 554, startPoint y: 247, endPoint x: 381, endPoint y: 253, distance: 173.0
click at [381, 253] on div "SearchWithCriteriae46458f8-5d8c-4a63-8481-fe676c9785a0 Writer HANI CHAKER" at bounding box center [674, 249] width 650 height 25
click at [924, 343] on button "Search" at bounding box center [961, 355] width 75 height 25
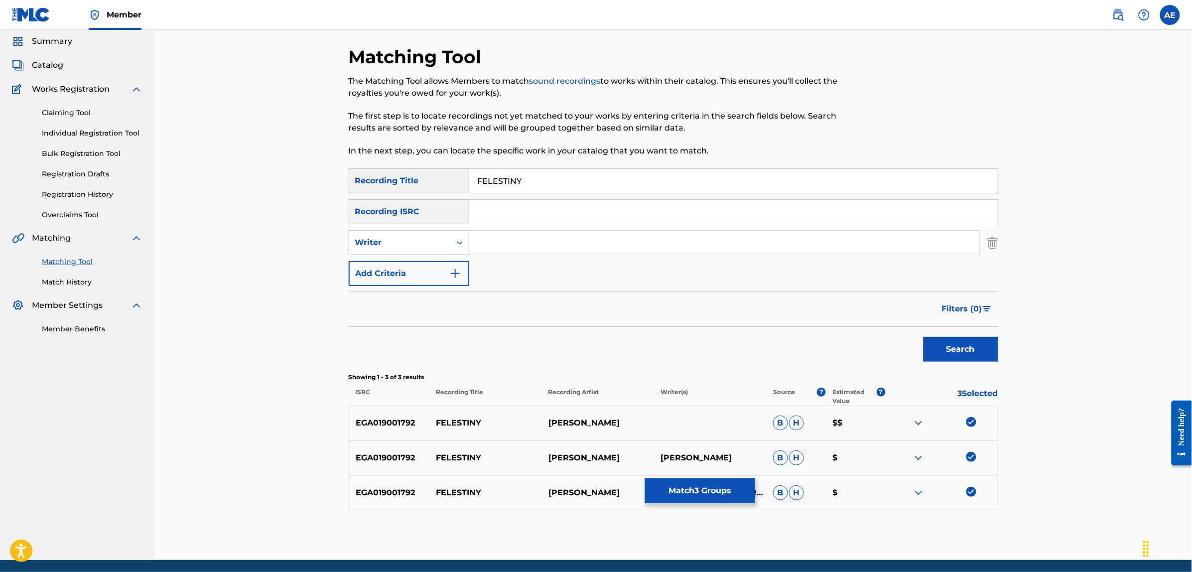
scroll to position [0, 0]
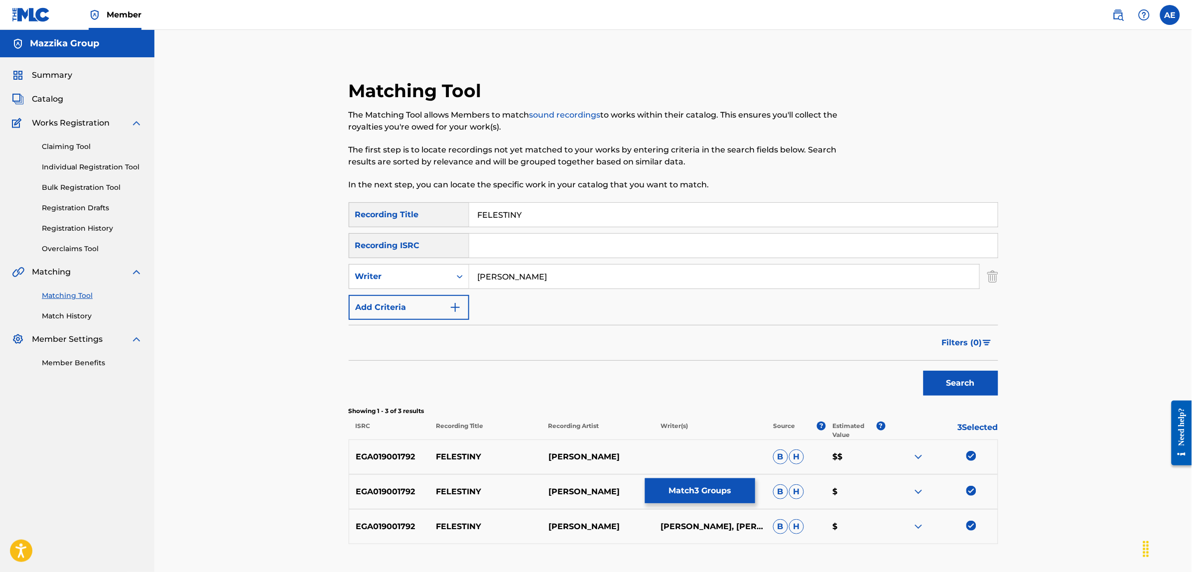
type input "HANI CHAKER"
drag, startPoint x: 481, startPoint y: 213, endPoint x: 374, endPoint y: 223, distance: 107.6
click at [375, 222] on div "SearchWithCriteriae3a1b430-1f98-4970-9072-555b42c39fc3 Recording Title FELESTINY" at bounding box center [674, 214] width 650 height 25
type input "فلسطيني"
click at [924, 371] on button "Search" at bounding box center [961, 383] width 75 height 25
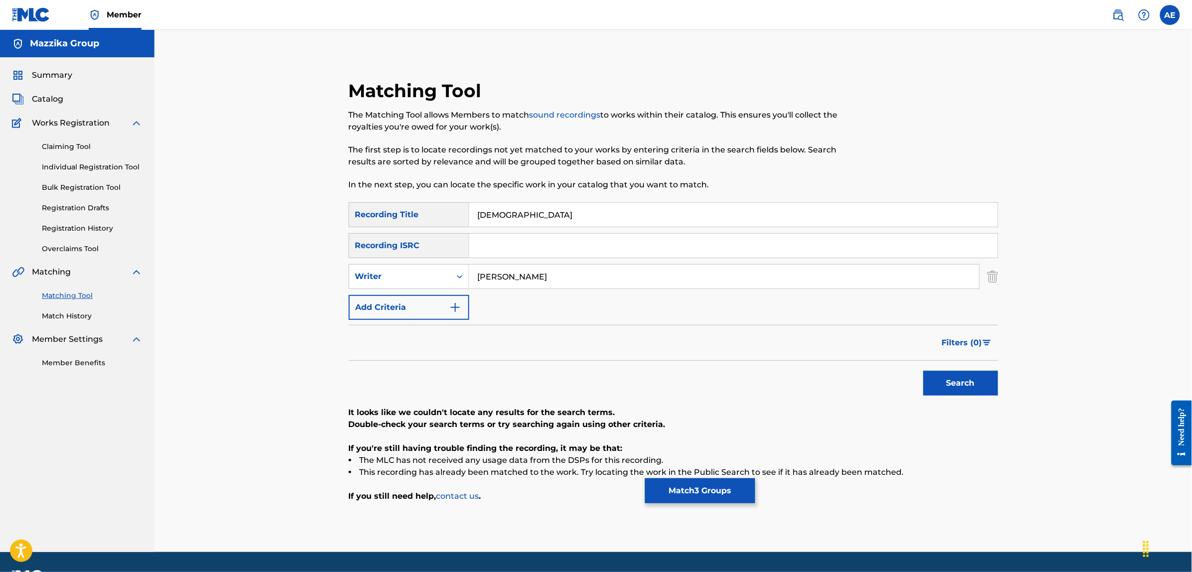
drag, startPoint x: 452, startPoint y: 284, endPoint x: 384, endPoint y: 293, distance: 68.3
click at [385, 292] on div "SearchWithCriteriae3a1b430-1f98-4970-9072-555b42c39fc3 Recording Title فلسطيني …" at bounding box center [674, 261] width 650 height 118
click at [924, 371] on button "Search" at bounding box center [961, 383] width 75 height 25
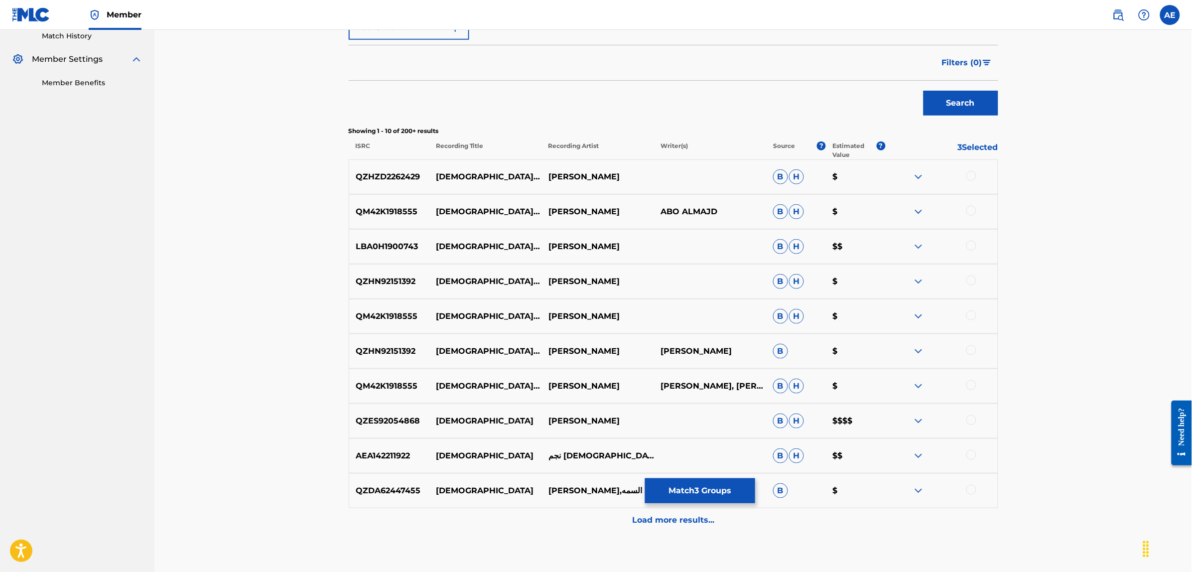
scroll to position [339, 0]
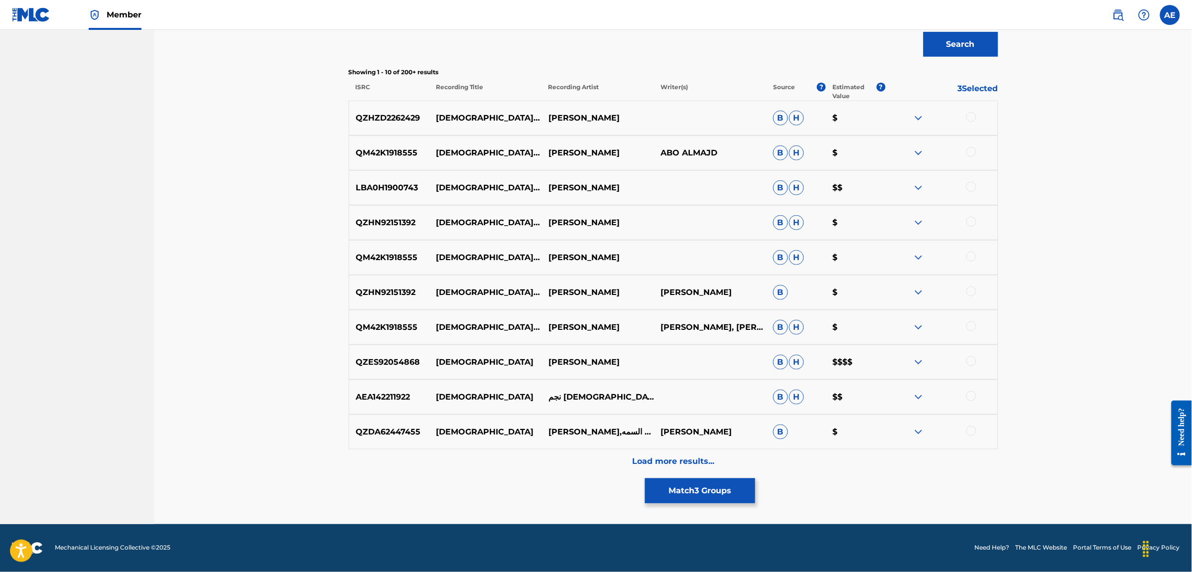
click at [504, 467] on div "Load more results..." at bounding box center [674, 461] width 650 height 25
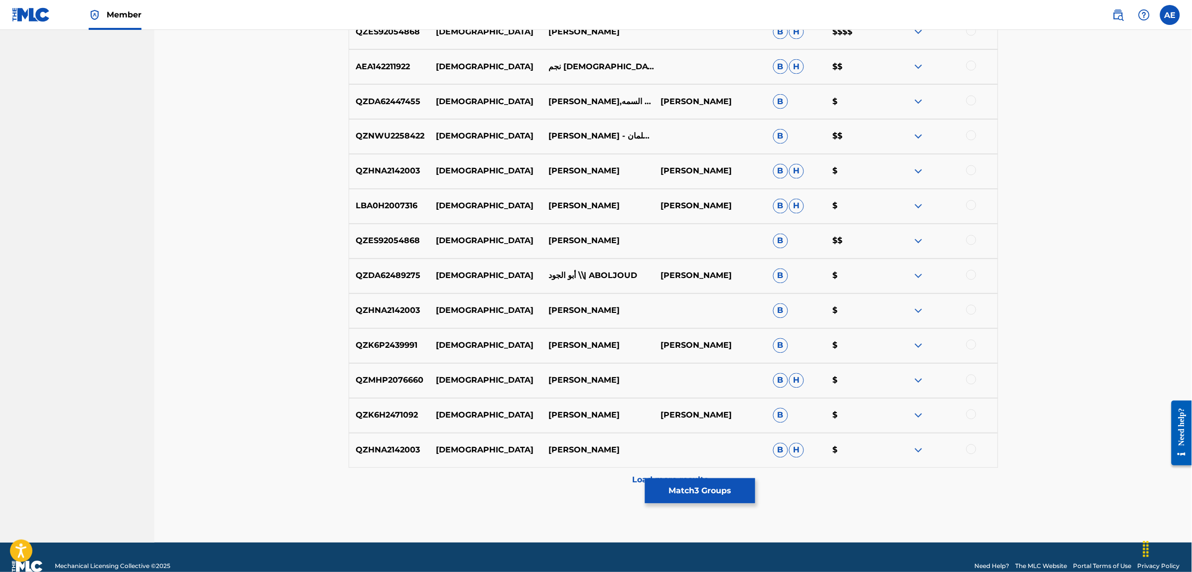
scroll to position [687, 0]
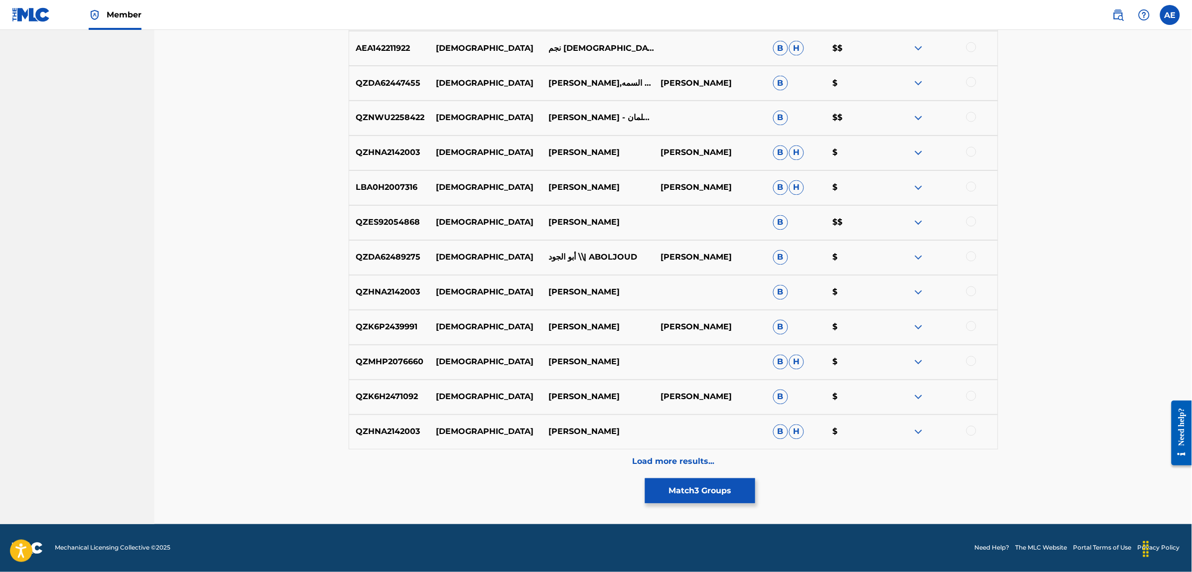
click at [526, 456] on div "Load more results..." at bounding box center [674, 461] width 650 height 25
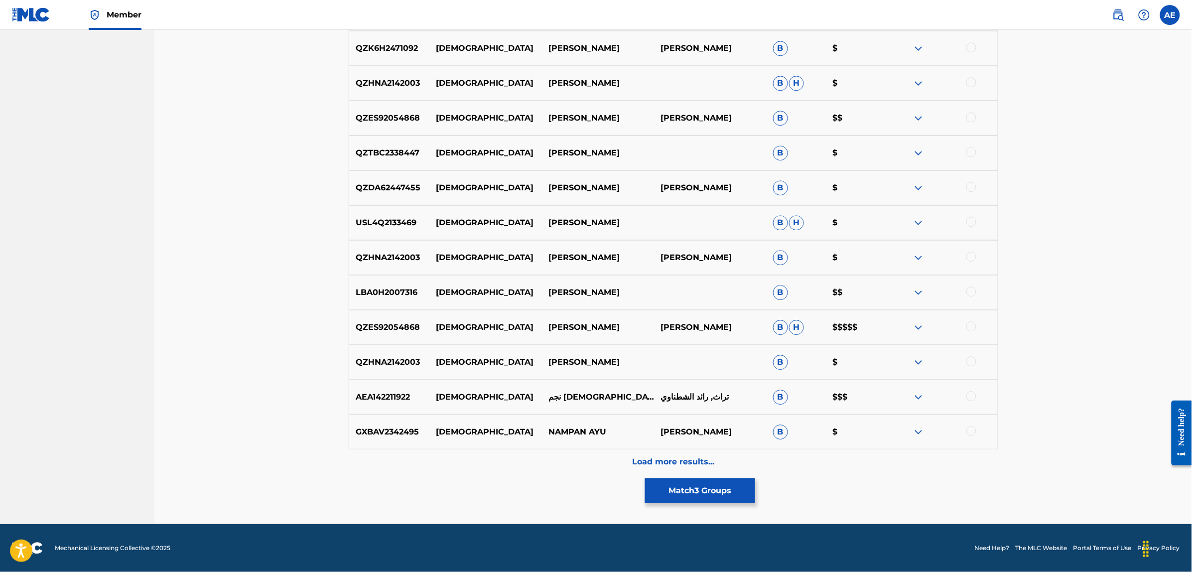
click at [531, 457] on div "Load more results..." at bounding box center [674, 461] width 650 height 25
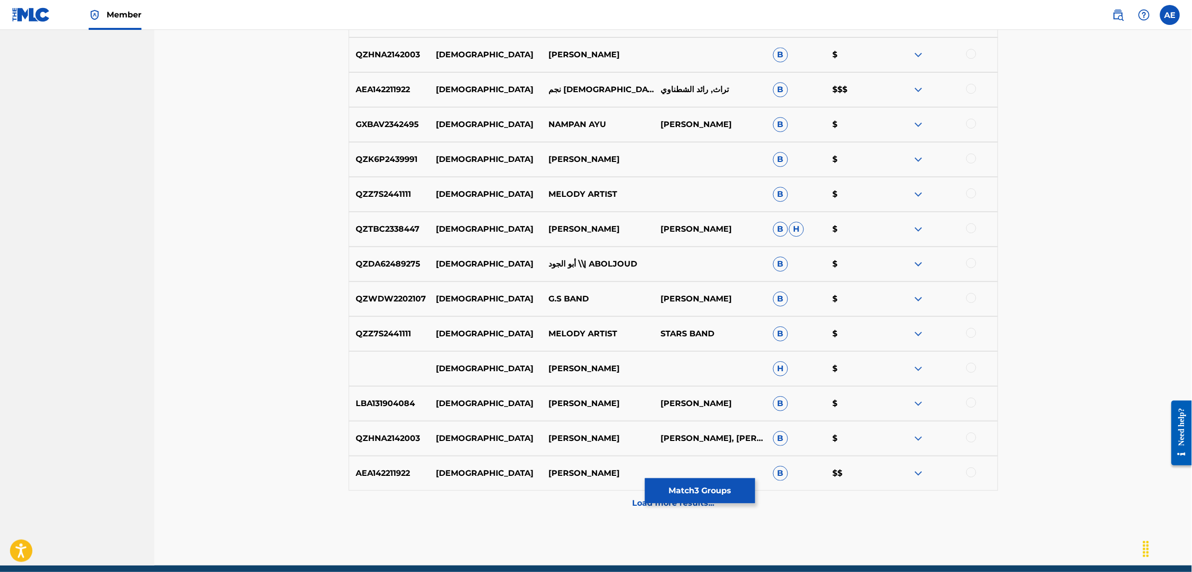
scroll to position [1385, 0]
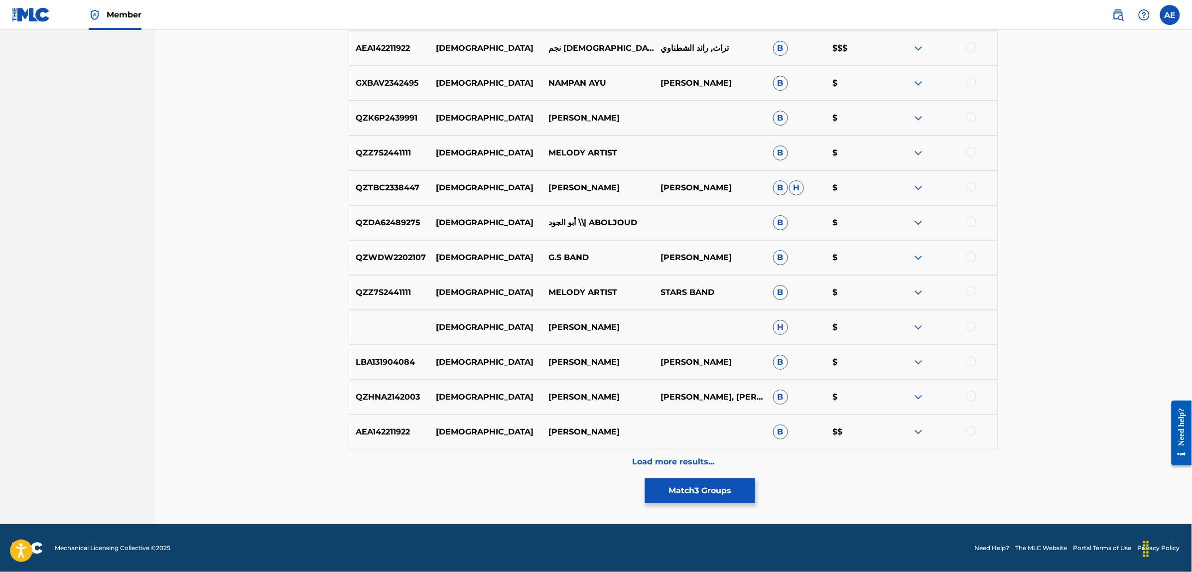
click at [533, 471] on div "Load more results..." at bounding box center [674, 461] width 650 height 25
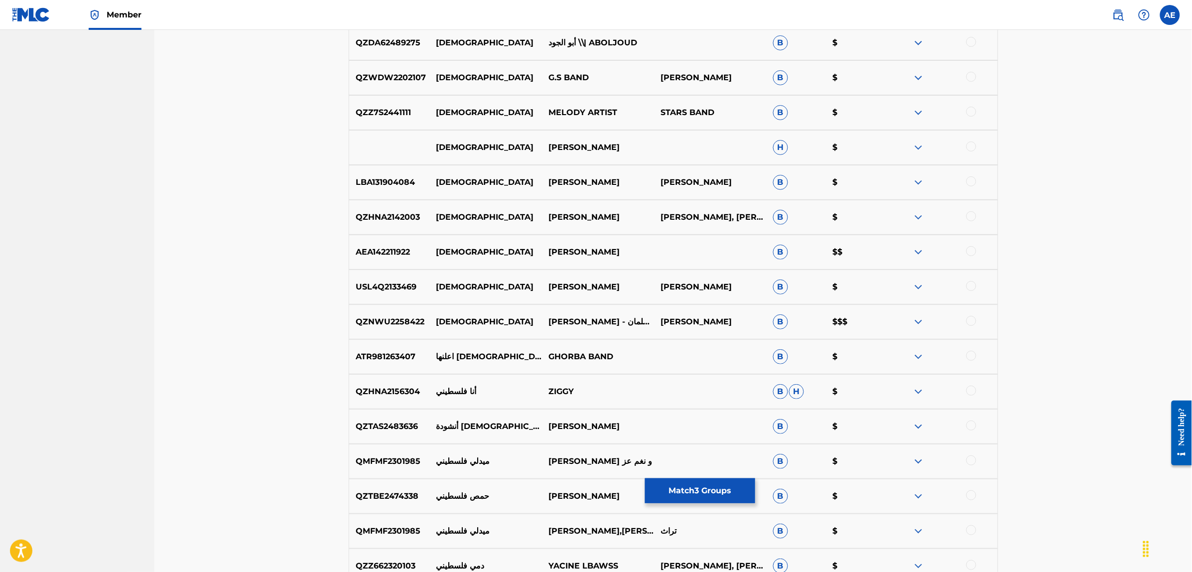
scroll to position [1734, 0]
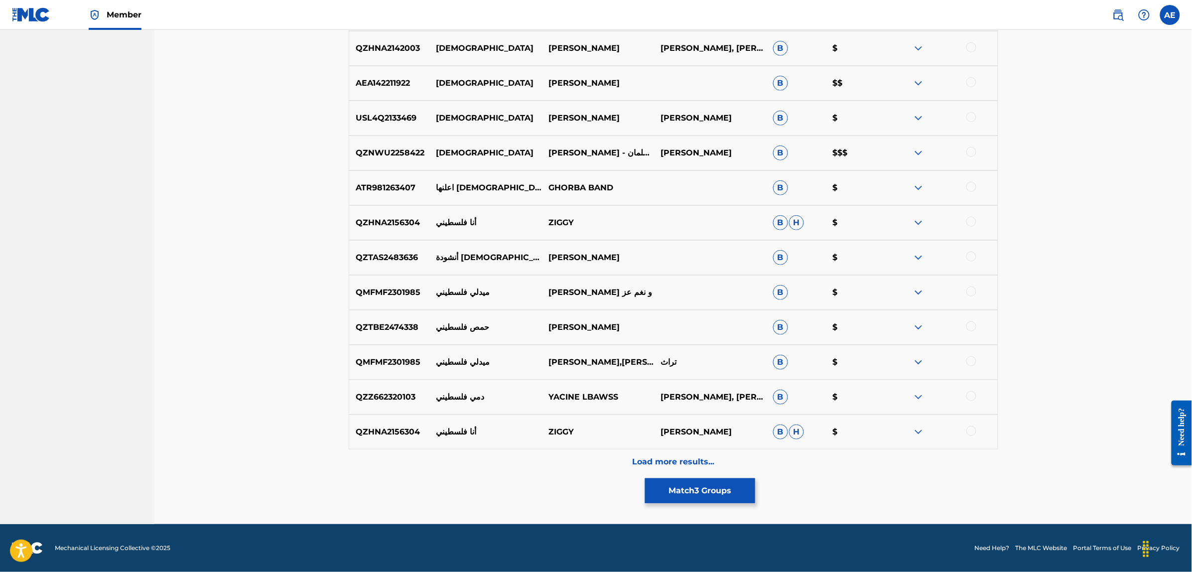
click at [555, 468] on div "Load more results..." at bounding box center [674, 461] width 650 height 25
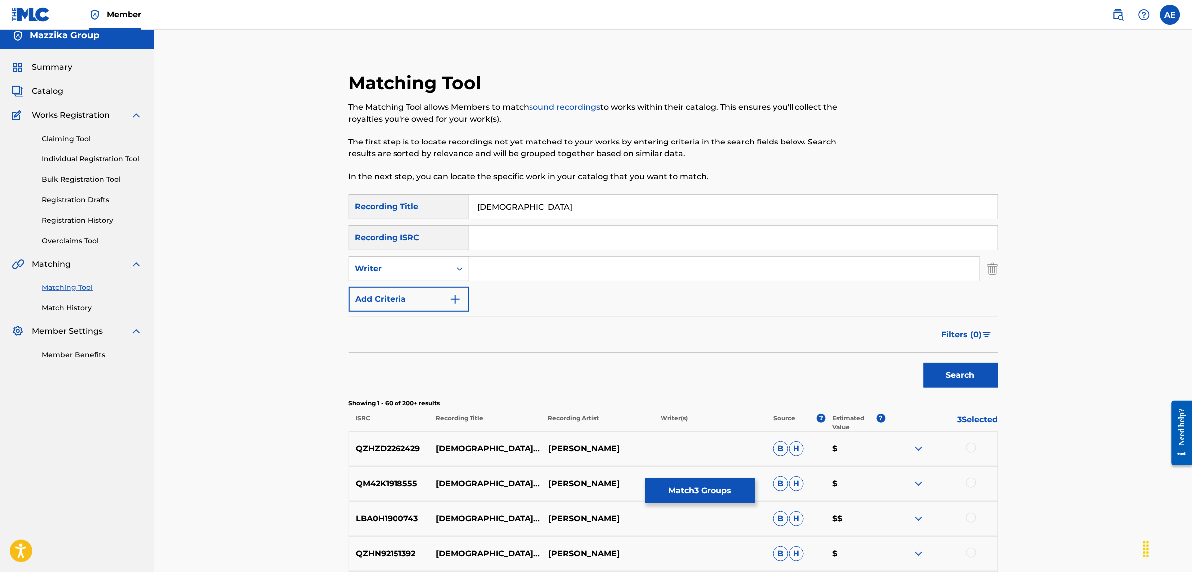
scroll to position [0, 0]
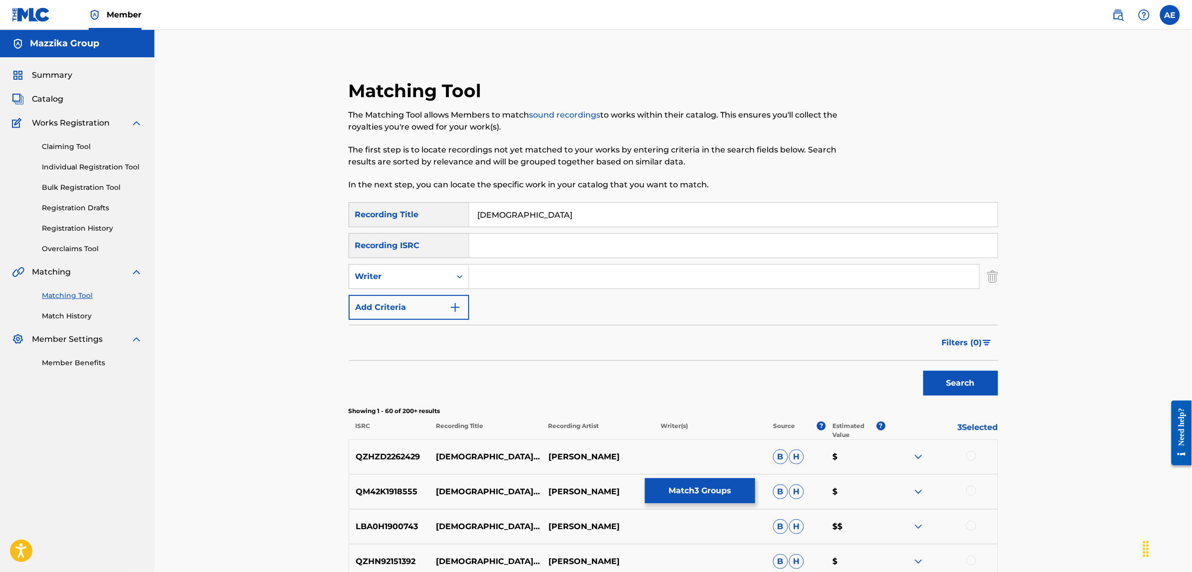
drag, startPoint x: 514, startPoint y: 215, endPoint x: 412, endPoint y: 218, distance: 101.7
click at [412, 218] on div "SearchWithCriteriae3a1b430-1f98-4970-9072-555b42c39fc3 Recording Title فلسطيني" at bounding box center [674, 214] width 650 height 25
click at [688, 496] on button "Match 3 Groups" at bounding box center [700, 490] width 110 height 25
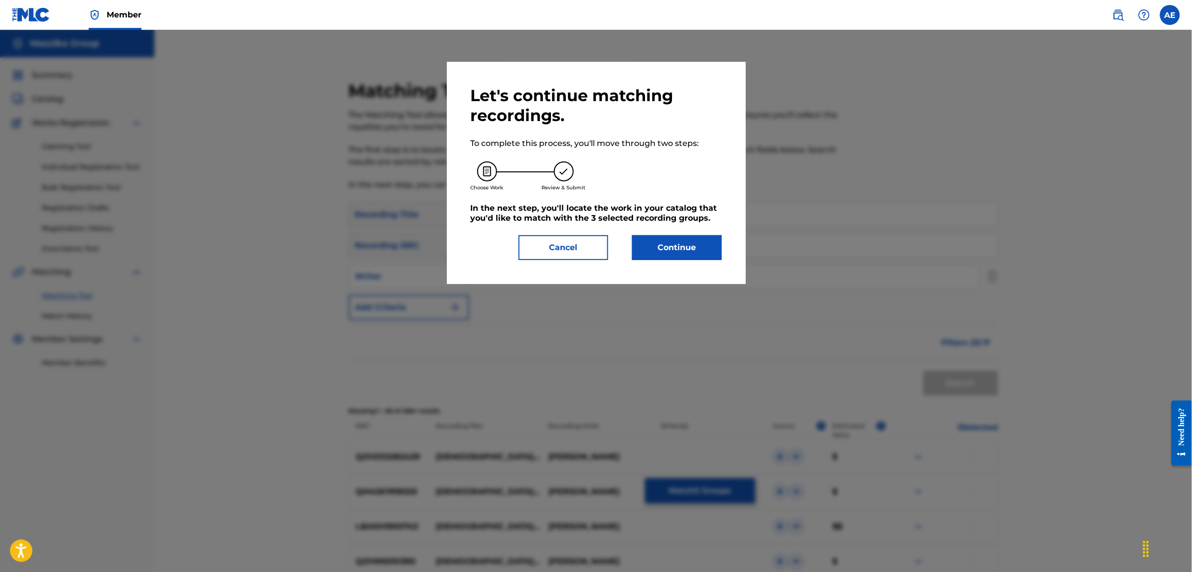
click at [674, 243] on button "Continue" at bounding box center [677, 247] width 90 height 25
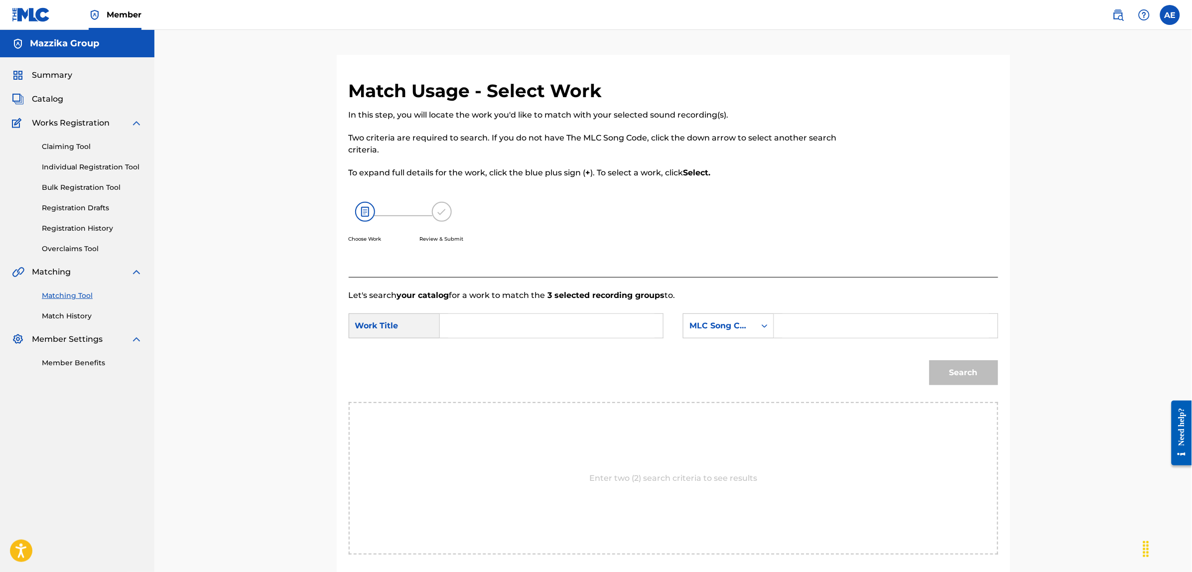
click at [556, 333] on input "Search Form" at bounding box center [551, 326] width 206 height 24
paste input "FELESTINY"
type input "FELESTINY"
click at [823, 325] on input "Search Form" at bounding box center [886, 326] width 206 height 24
paste input "FB57GT"
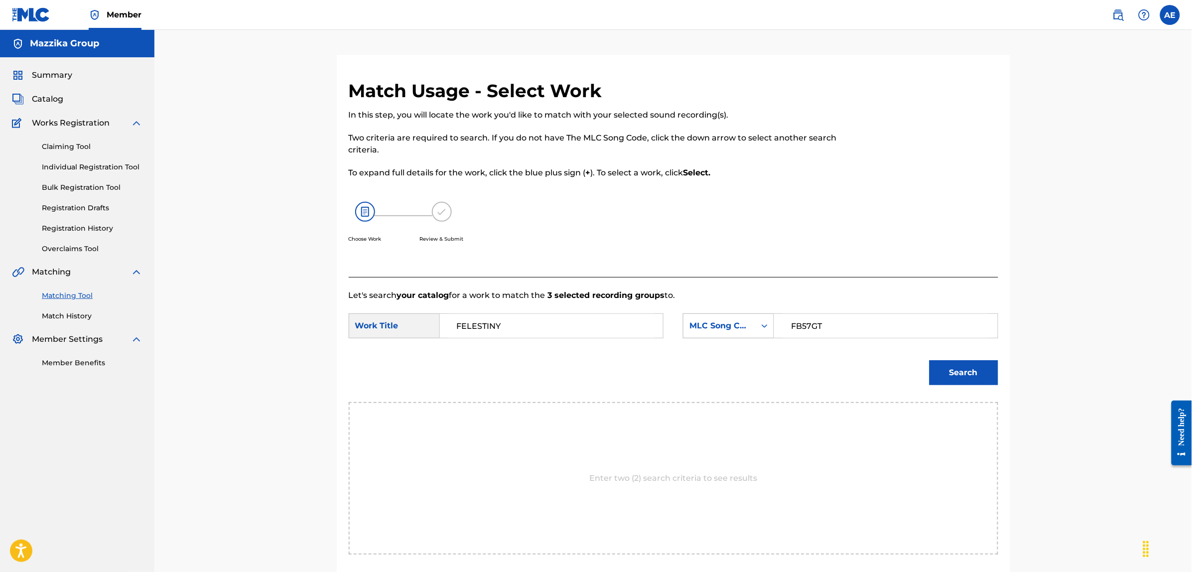
type input "FB57GT"
click at [930, 360] on button "Search" at bounding box center [964, 372] width 69 height 25
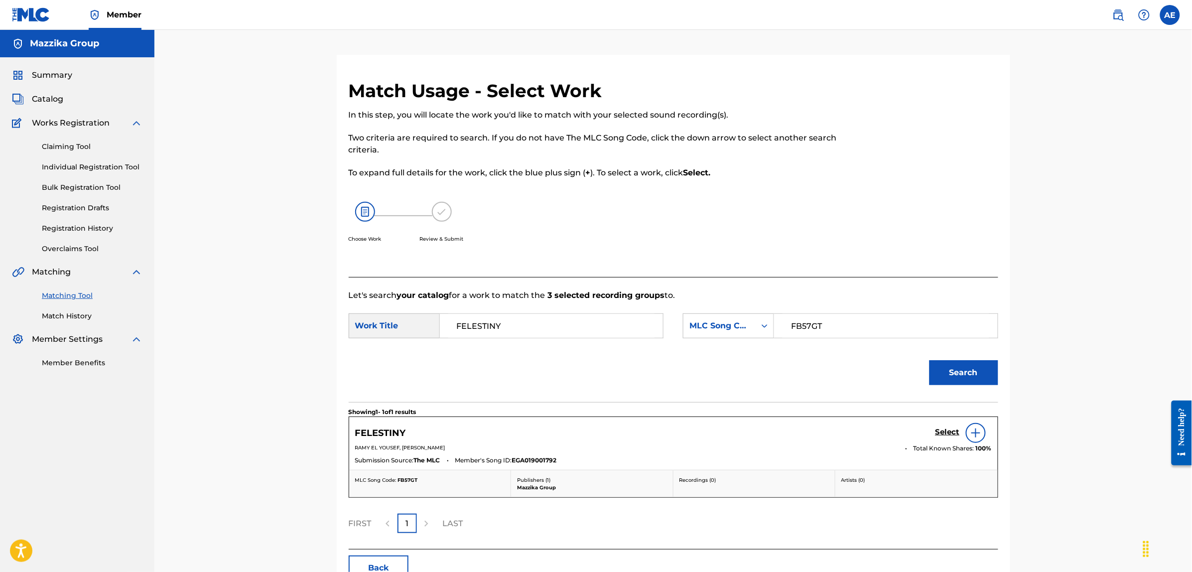
click at [943, 432] on h5 "Select" at bounding box center [948, 431] width 24 height 9
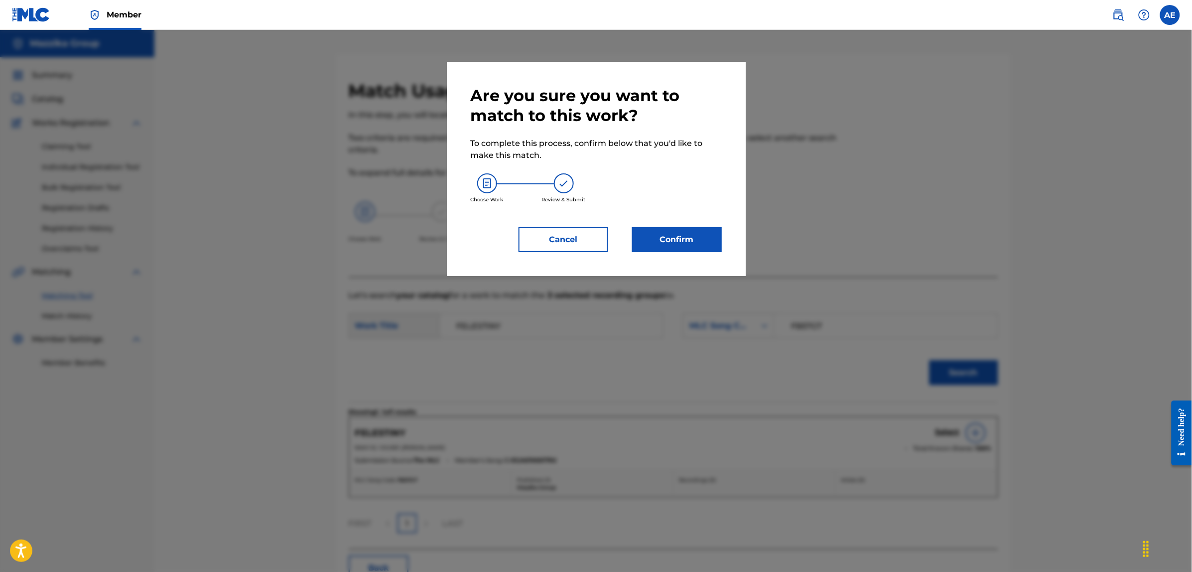
click at [673, 248] on button "Confirm" at bounding box center [677, 239] width 90 height 25
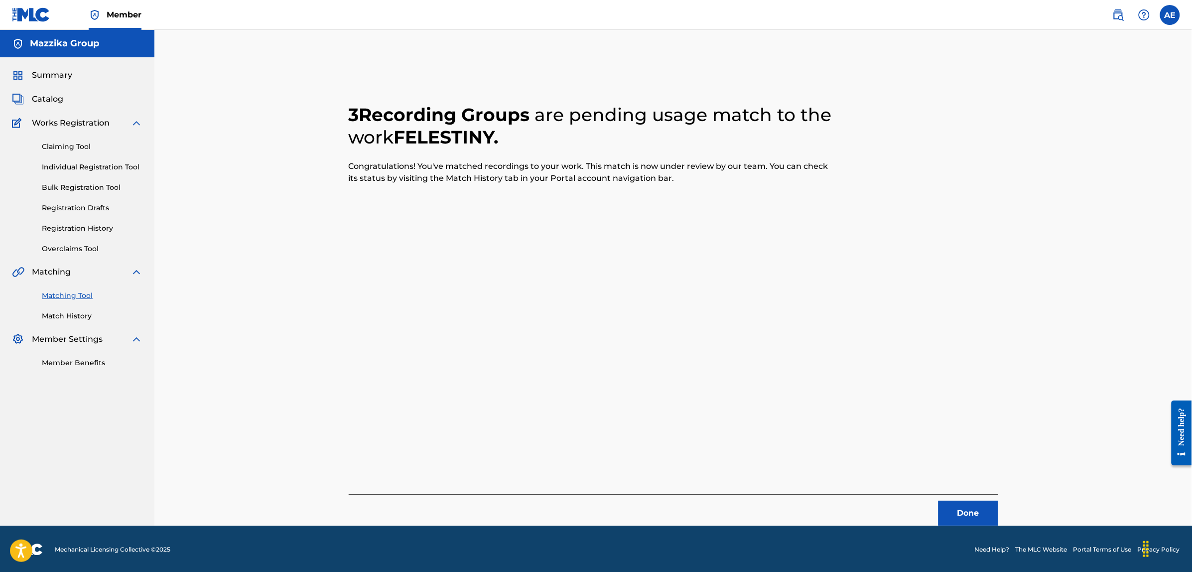
click at [960, 521] on button "Done" at bounding box center [969, 513] width 60 height 25
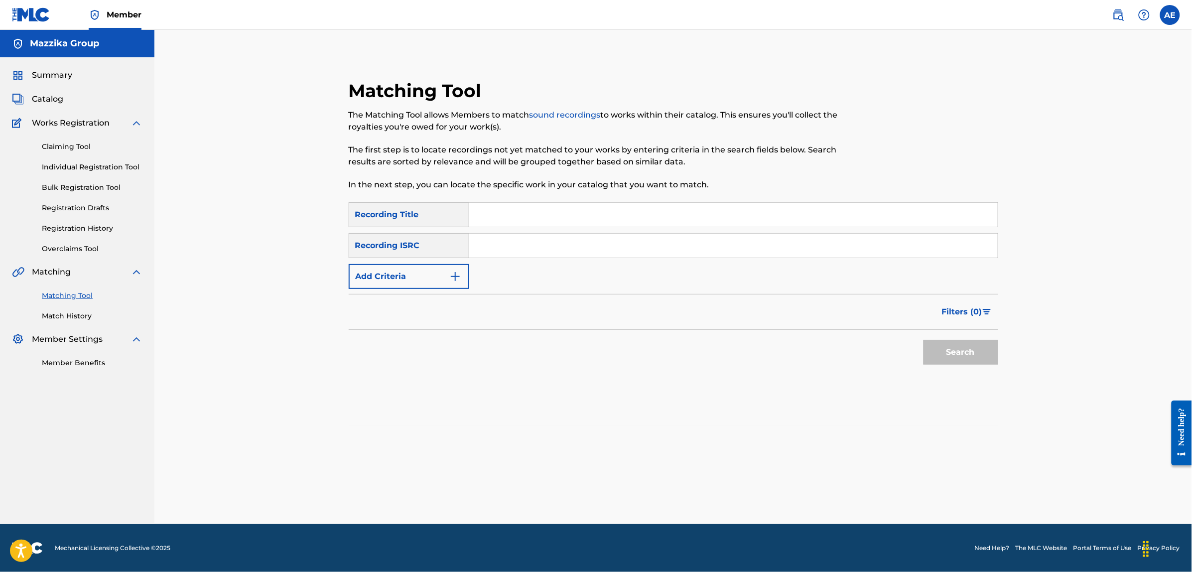
click at [466, 277] on button "Add Criteria" at bounding box center [409, 276] width 121 height 25
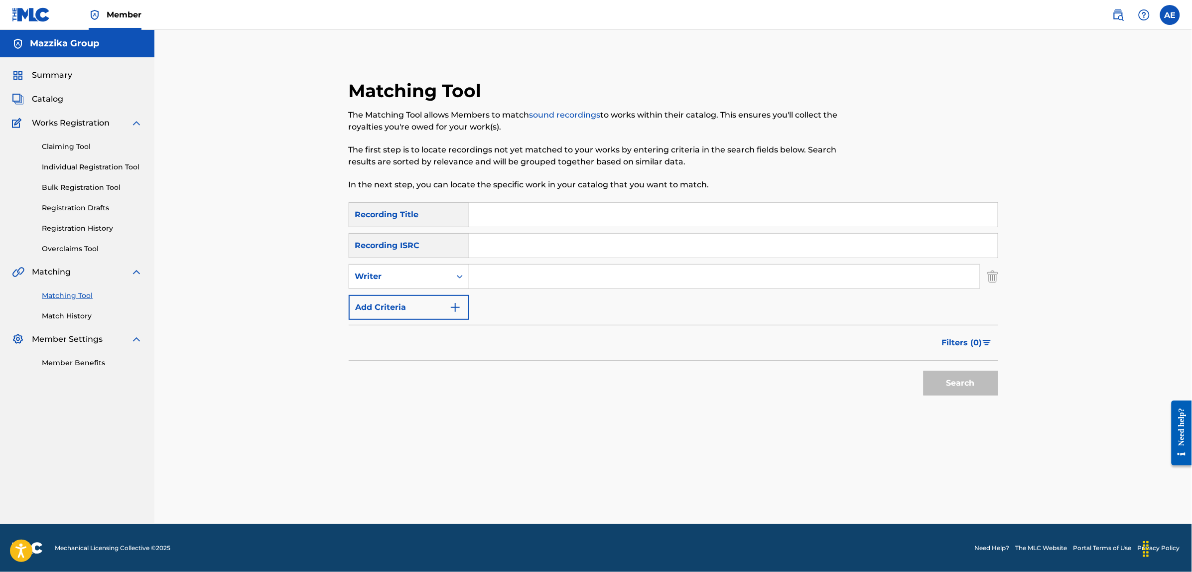
click at [487, 246] on input "Search Form" at bounding box center [733, 246] width 529 height 24
paste input "EGA012500782"
type input "EGA012500782"
click at [924, 371] on button "Search" at bounding box center [961, 383] width 75 height 25
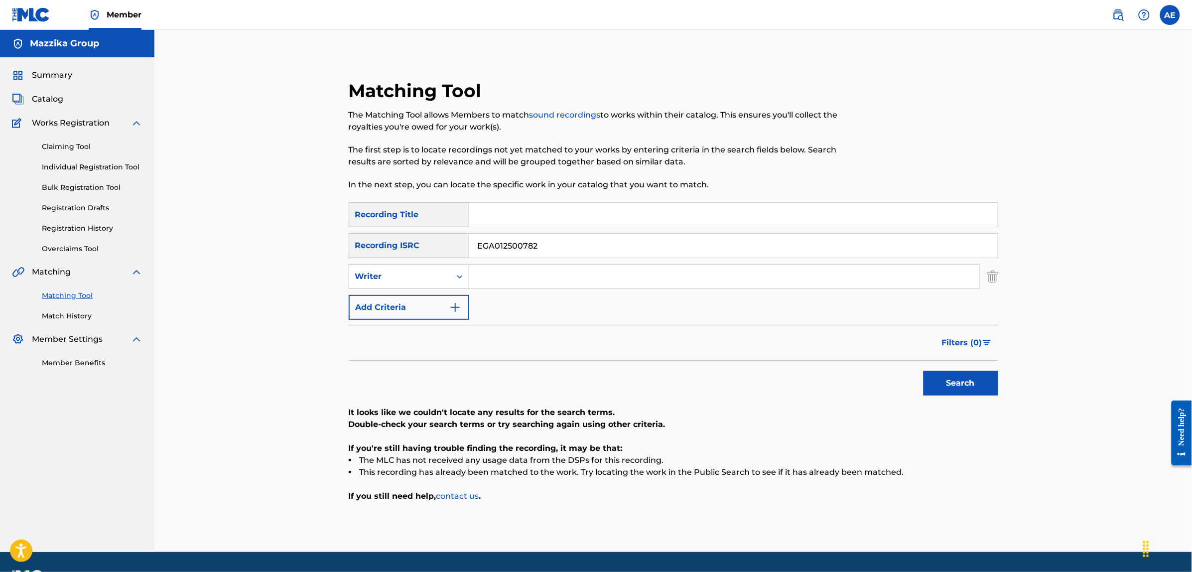
drag, startPoint x: 466, startPoint y: 245, endPoint x: 394, endPoint y: 252, distance: 73.1
click at [394, 252] on div "SearchWithCriteria004fa499-d7a2-4a6f-9819-be3498555126 Recording ISRC EGA012500…" at bounding box center [674, 245] width 650 height 25
click at [484, 279] on input "Search Form" at bounding box center [724, 277] width 510 height 24
paste input "ISSAM KHALED"
drag, startPoint x: 511, startPoint y: 270, endPoint x: 367, endPoint y: 280, distance: 144.3
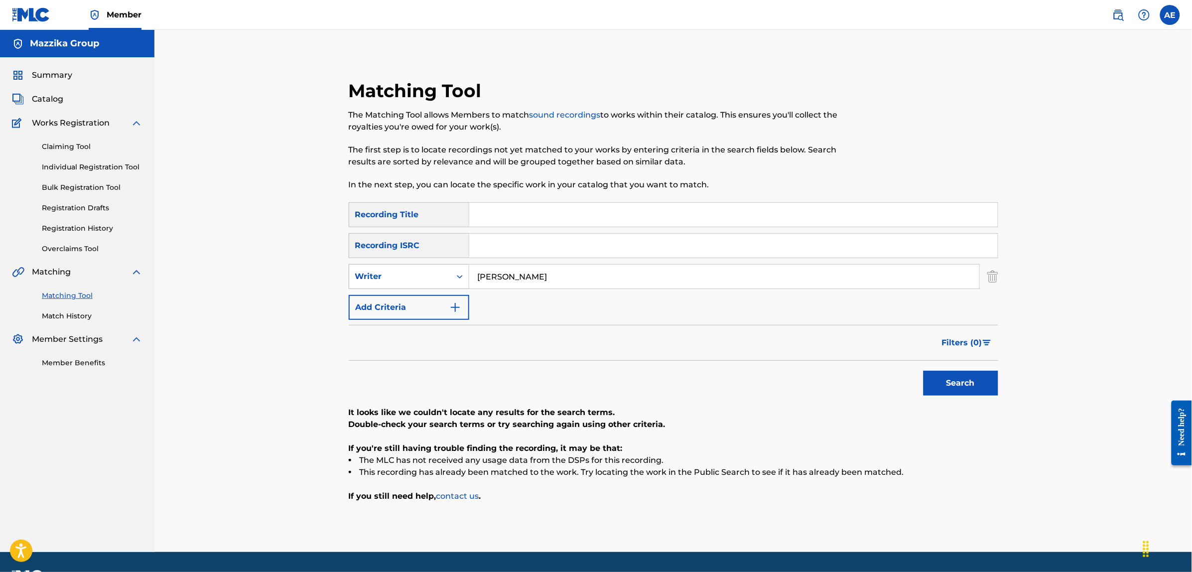
click at [368, 280] on div "SearchWithCriteriae46458f8-5d8c-4a63-8481-fe676c9785a0 Writer ISSAM KHALED" at bounding box center [674, 276] width 650 height 25
click at [560, 279] on input "KHALED" at bounding box center [724, 277] width 510 height 24
paste input "ISSAM"
type input "[PERSON_NAME]"
click at [517, 214] on input "Search Form" at bounding box center [733, 215] width 529 height 24
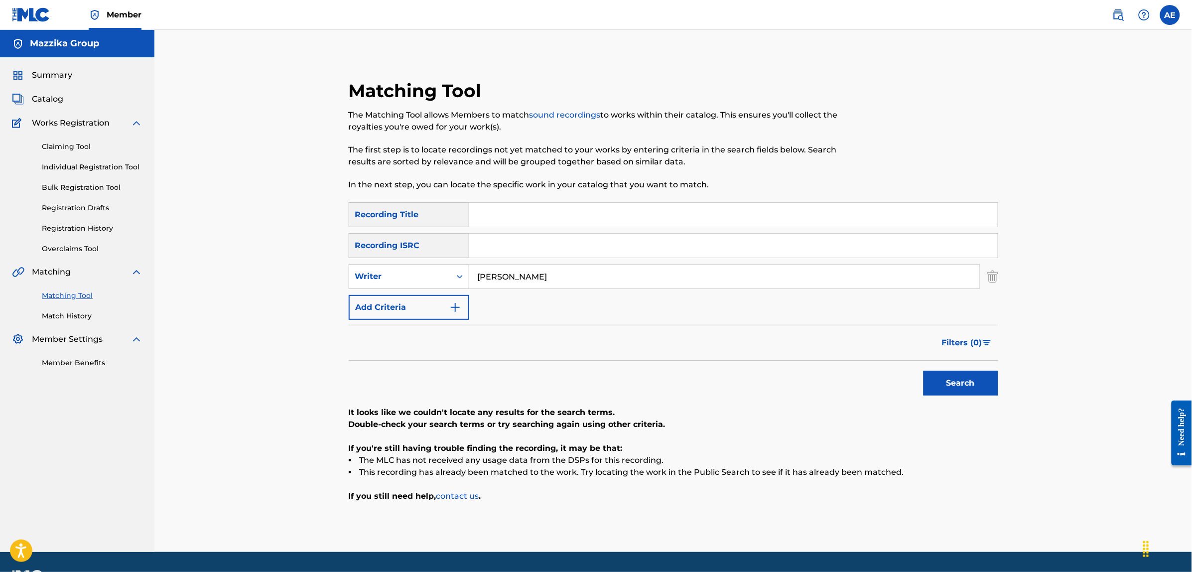
paste input "ETDARET"
type input "ETDARET"
click at [924, 371] on button "Search" at bounding box center [961, 383] width 75 height 25
drag, startPoint x: 558, startPoint y: 287, endPoint x: 435, endPoint y: 287, distance: 123.0
click at [435, 287] on div "SearchWithCriteriae46458f8-5d8c-4a63-8481-fe676c9785a0 Writer KHALED ISSAM" at bounding box center [674, 276] width 650 height 25
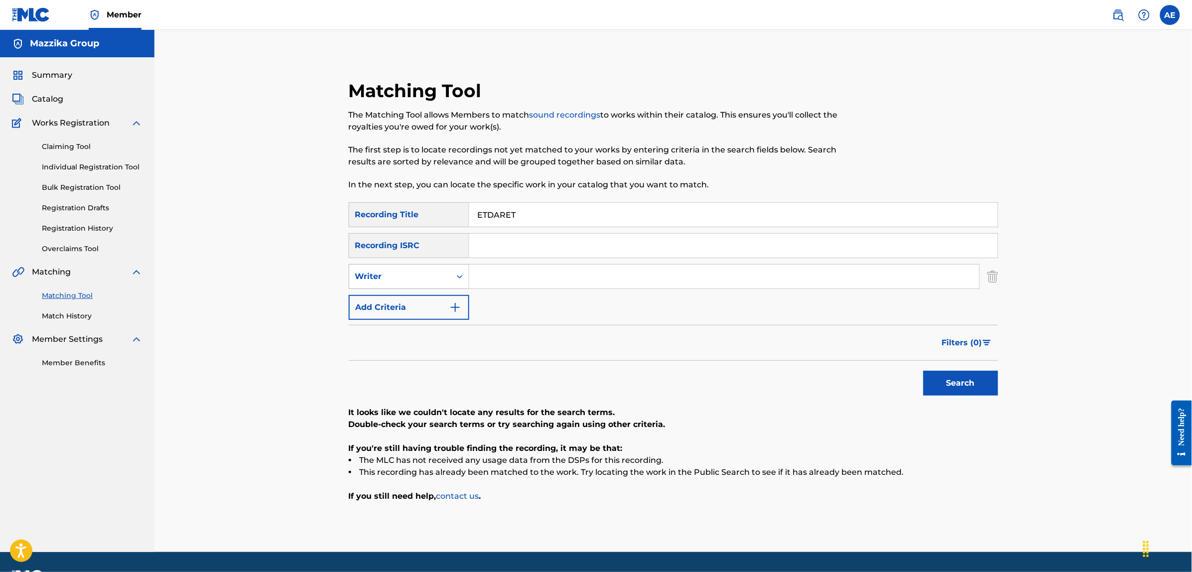
click at [924, 371] on button "Search" at bounding box center [961, 383] width 75 height 25
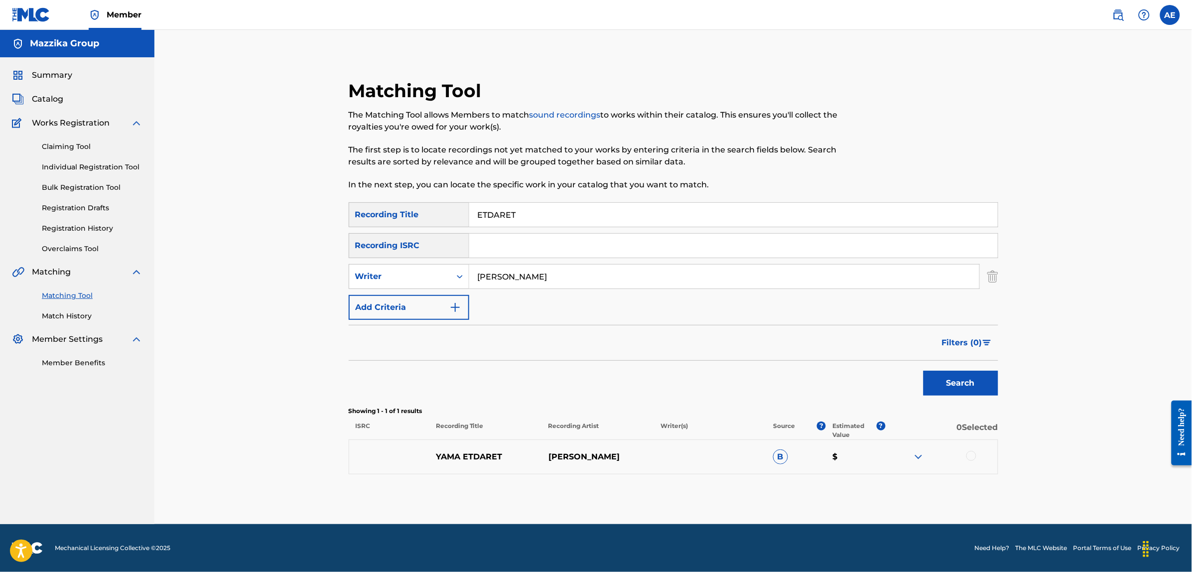
type input "[PERSON_NAME]"
drag, startPoint x: 527, startPoint y: 214, endPoint x: 406, endPoint y: 213, distance: 120.6
click at [406, 213] on div "SearchWithCriteriae3a1b430-1f98-4970-9072-555b42c39fc3 Recording Title ETDARET" at bounding box center [674, 214] width 650 height 25
type input "ا"
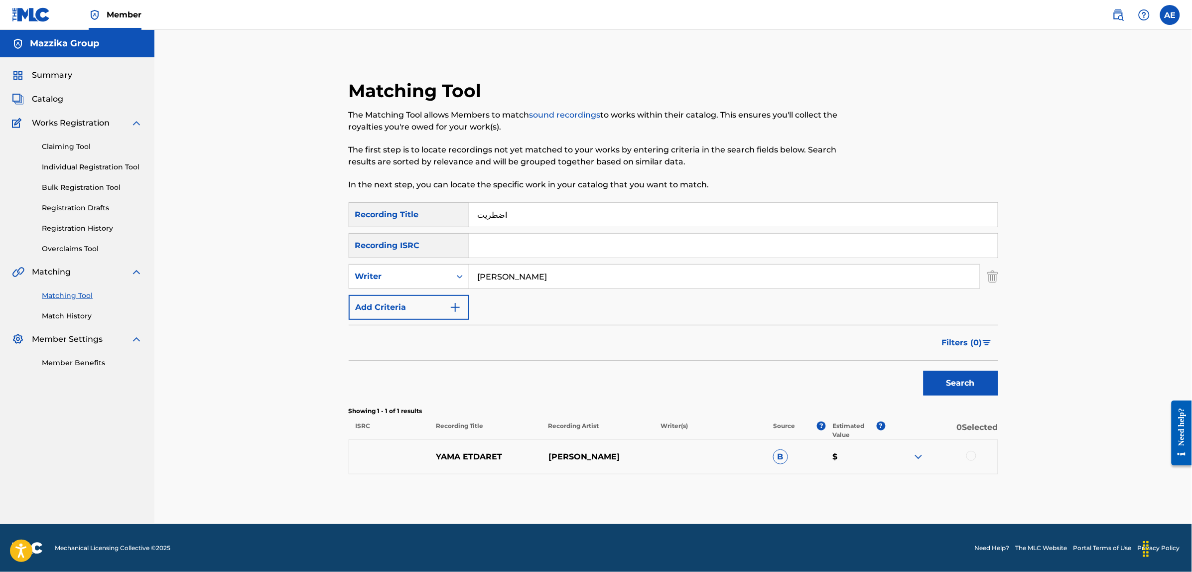
type input "اضطريت"
click at [924, 371] on button "Search" at bounding box center [961, 383] width 75 height 25
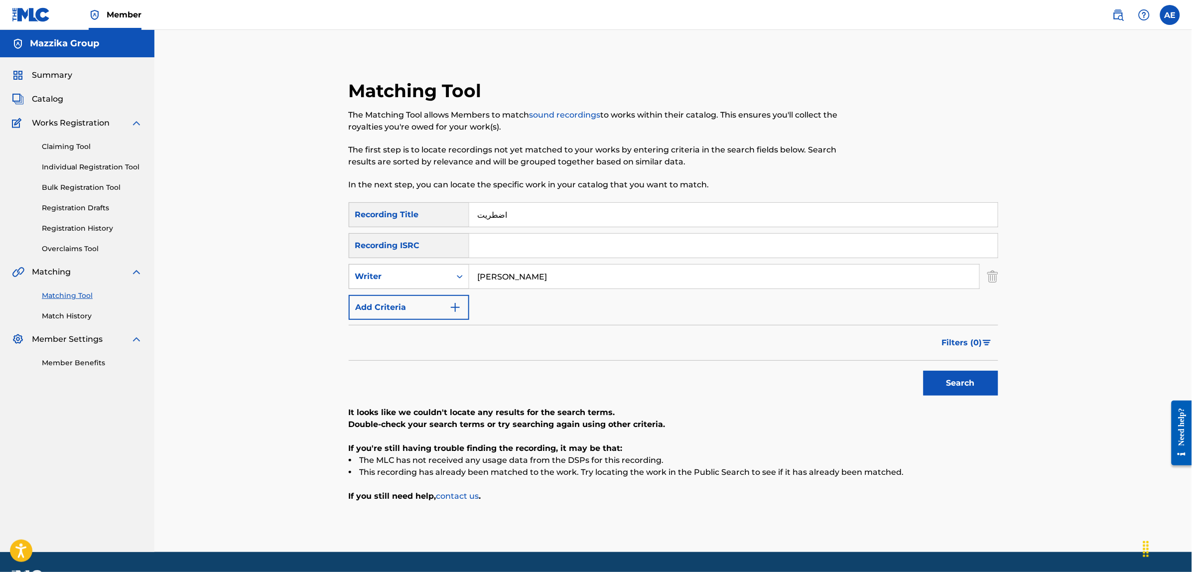
drag, startPoint x: 560, startPoint y: 272, endPoint x: 364, endPoint y: 277, distance: 196.3
click at [365, 277] on div "SearchWithCriteriae46458f8-5d8c-4a63-8481-fe676c9785a0 Writer KHALED ISSAM" at bounding box center [674, 276] width 650 height 25
click at [924, 371] on button "Search" at bounding box center [961, 383] width 75 height 25
drag, startPoint x: 521, startPoint y: 218, endPoint x: 434, endPoint y: 215, distance: 86.7
click at [434, 215] on div "SearchWithCriteriae3a1b430-1f98-4970-9072-555b42c39fc3 Recording Title اضطريت" at bounding box center [674, 214] width 650 height 25
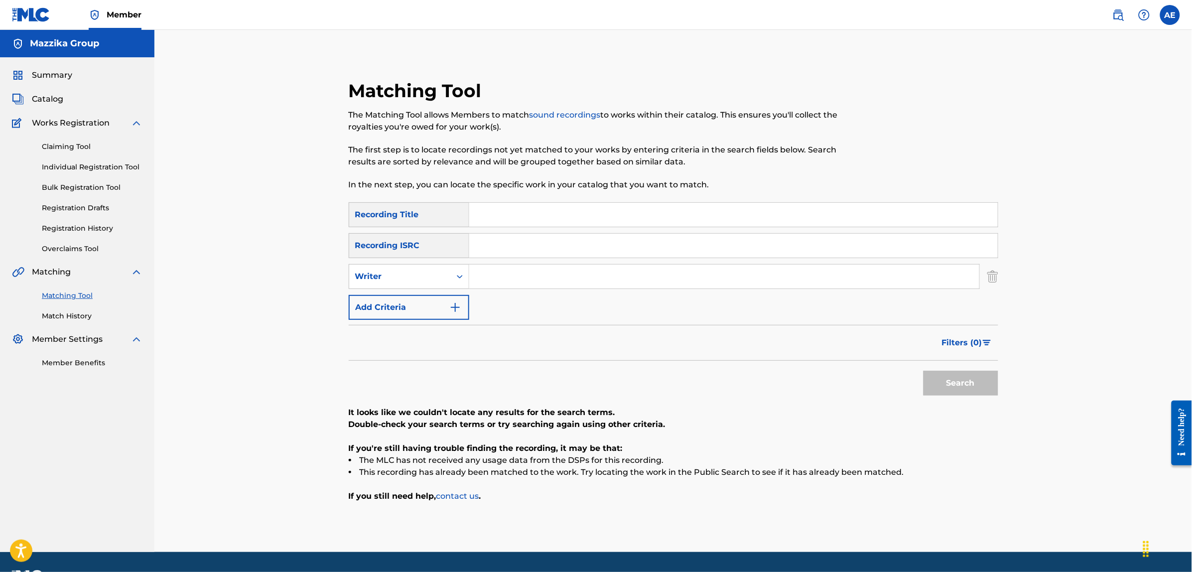
click at [521, 245] on input "Search Form" at bounding box center [733, 246] width 529 height 24
paste input "EGA019001790"
type input "EGA019001790"
click at [924, 371] on button "Search" at bounding box center [961, 383] width 75 height 25
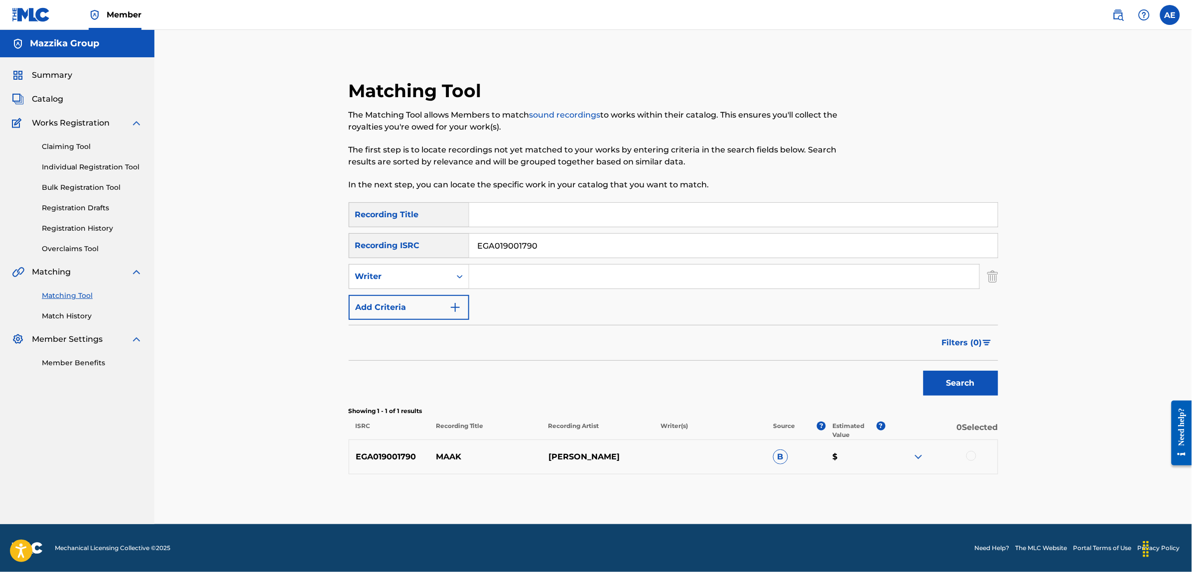
click at [966, 452] on div at bounding box center [941, 457] width 112 height 12
click at [969, 456] on div at bounding box center [971, 456] width 10 height 10
drag, startPoint x: 564, startPoint y: 237, endPoint x: 429, endPoint y: 234, distance: 135.0
click at [429, 234] on div "SearchWithCriteria004fa499-d7a2-4a6f-9819-be3498555126 Recording ISRC EGA019001…" at bounding box center [674, 245] width 650 height 25
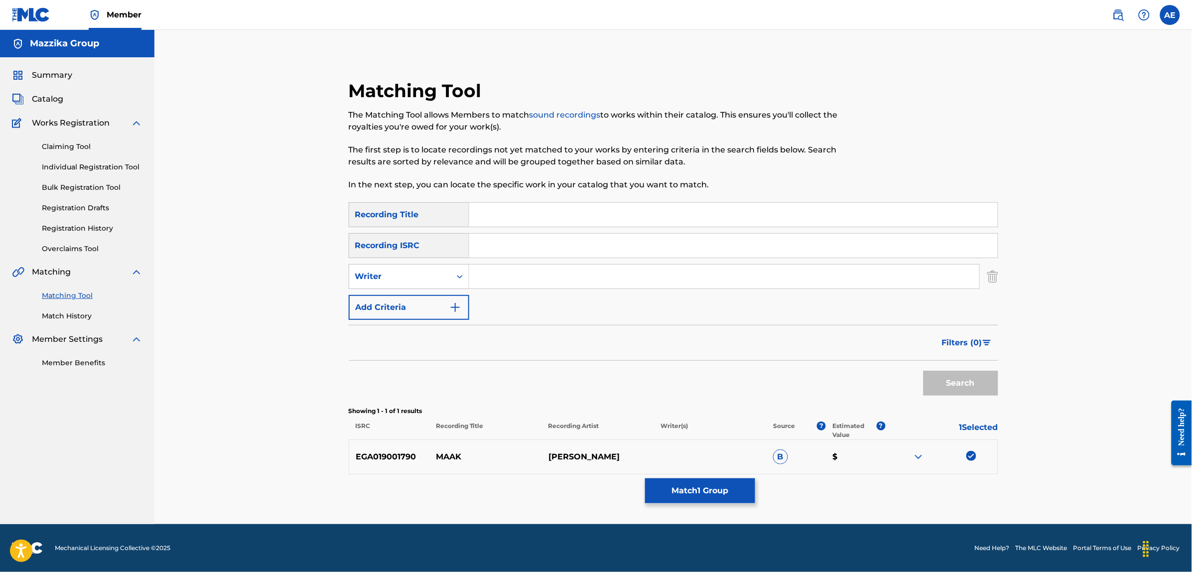
click at [512, 268] on input "Search Form" at bounding box center [724, 277] width 510 height 24
click at [546, 210] on input "Search Form" at bounding box center [733, 215] width 529 height 24
paste input "MAAK"
type input "MAAK"
click at [502, 278] on input "Search Form" at bounding box center [724, 277] width 510 height 24
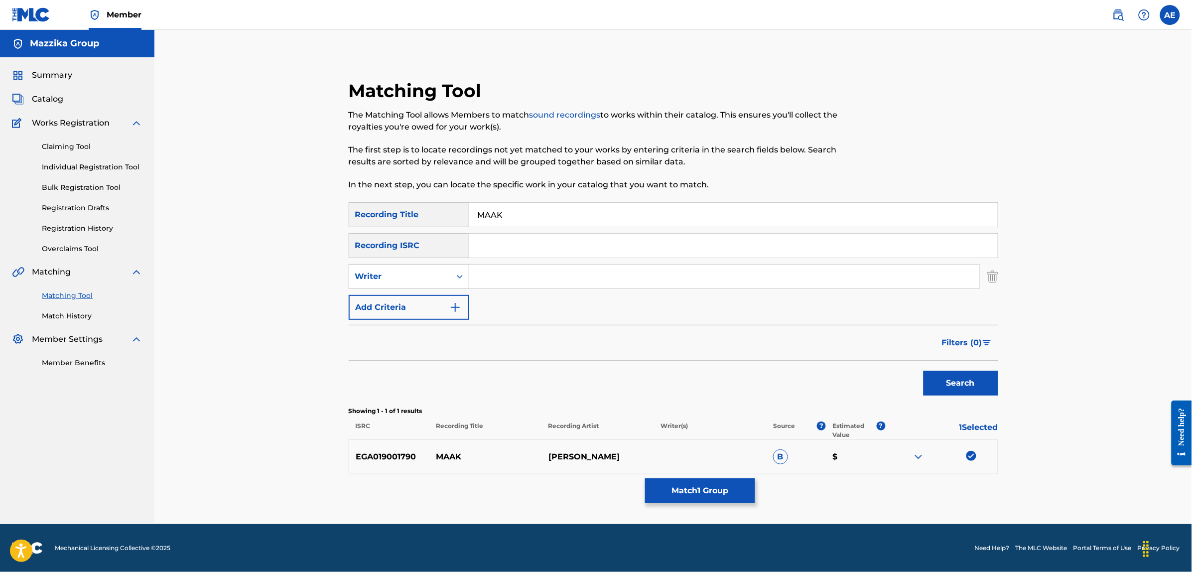
paste input "MONEIM AHMED ABDEL"
drag, startPoint x: 527, startPoint y: 275, endPoint x: 372, endPoint y: 275, distance: 154.9
click at [372, 275] on div "SearchWithCriteriae46458f8-5d8c-4a63-8481-fe676c9785a0 Writer MONEIM AHMED ABDEL" at bounding box center [674, 276] width 650 height 25
click at [572, 277] on input "AHMED ABDEL" at bounding box center [724, 277] width 510 height 24
paste input "MONEIM"
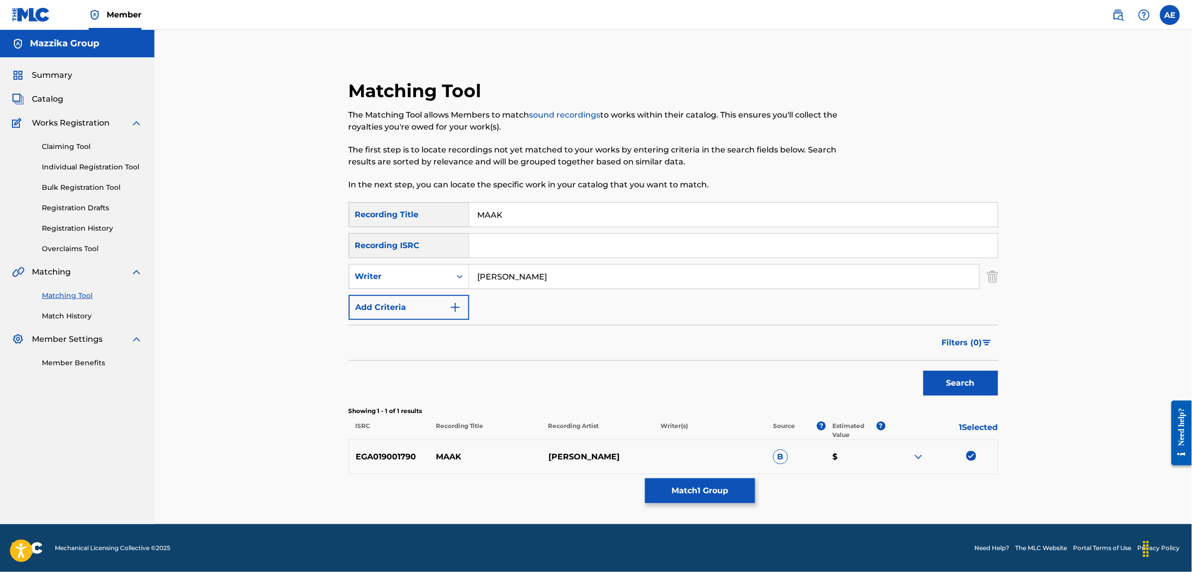
type input "AHMED ABDEL MONEIM"
click at [924, 371] on button "Search" at bounding box center [961, 383] width 75 height 25
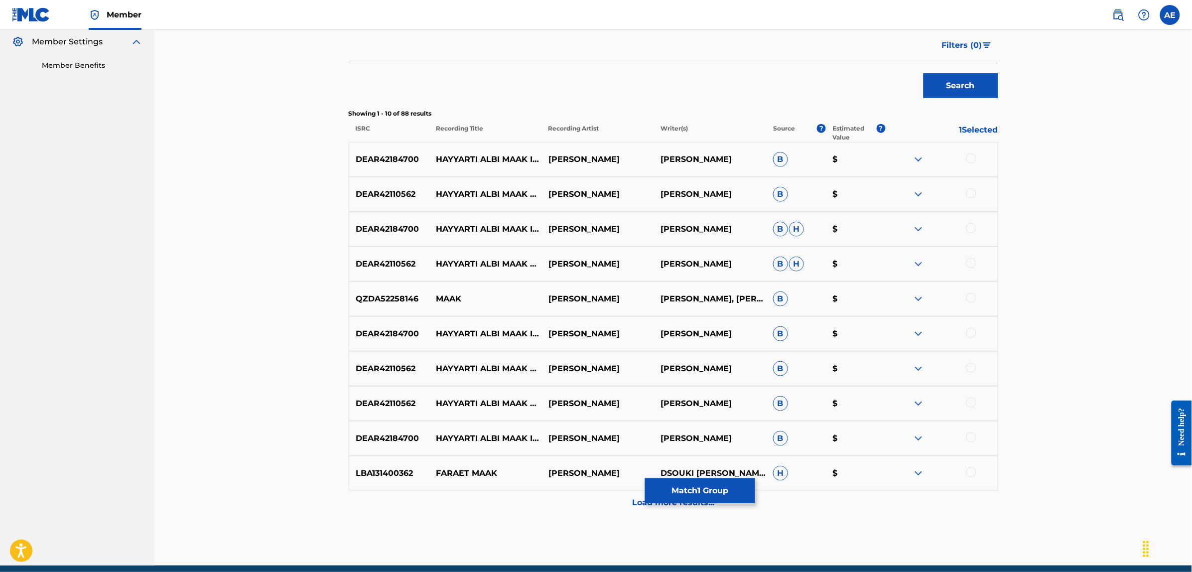
scroll to position [276, 0]
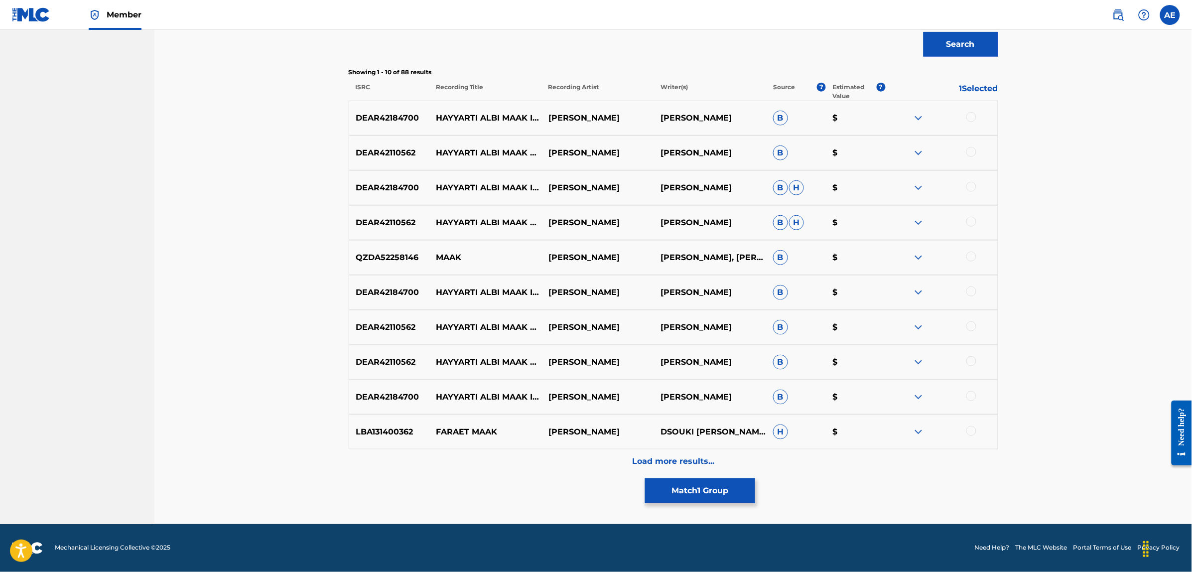
click at [570, 467] on div "Load more results..." at bounding box center [674, 461] width 650 height 25
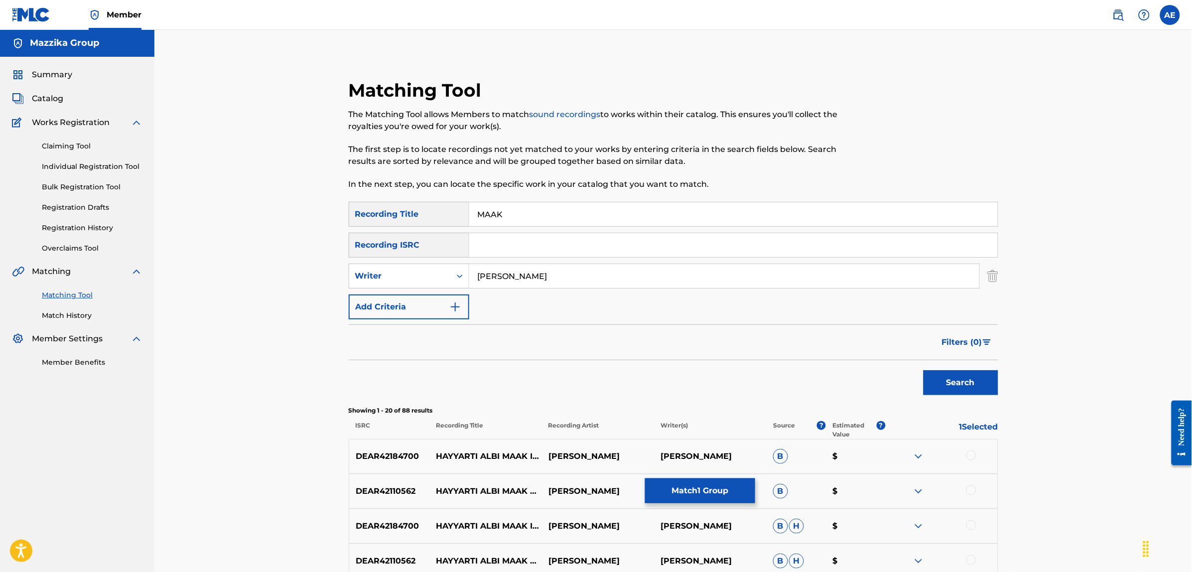
scroll to position [0, 0]
drag, startPoint x: 598, startPoint y: 279, endPoint x: 406, endPoint y: 283, distance: 192.3
click at [406, 283] on div "SearchWithCriteriae46458f8-5d8c-4a63-8481-fe676c9785a0 Writer AHMED ABDEL MONEIM" at bounding box center [674, 276] width 650 height 25
drag, startPoint x: 516, startPoint y: 213, endPoint x: 389, endPoint y: 229, distance: 128.0
click at [389, 229] on div "SearchWithCriteriae3a1b430-1f98-4970-9072-555b42c39fc3 Recording Title MAAK Sea…" at bounding box center [674, 261] width 650 height 118
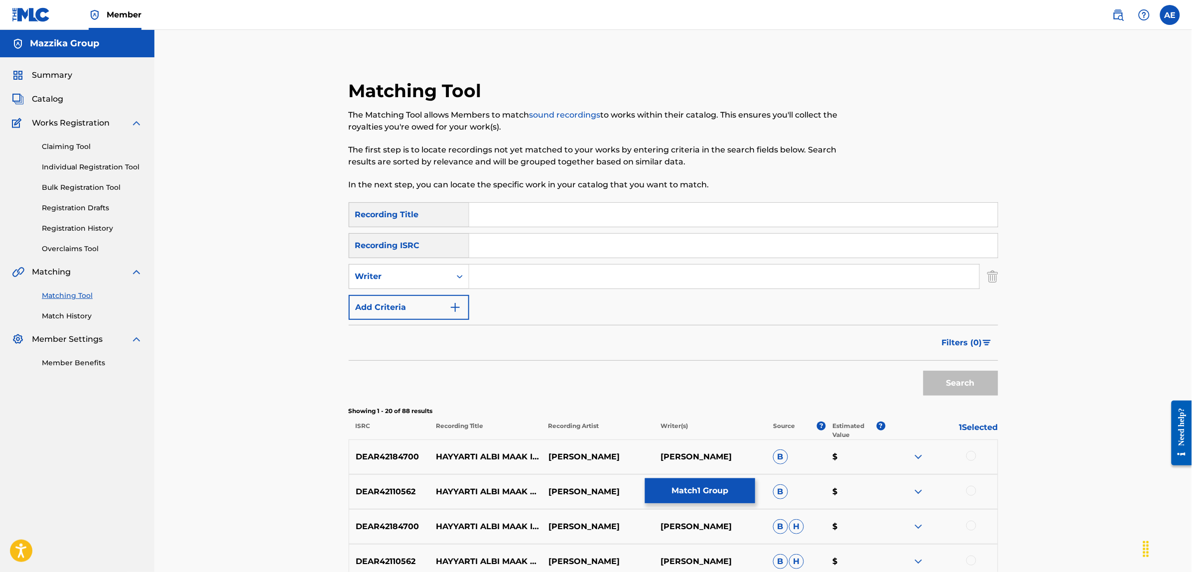
click at [489, 243] on input "Search Form" at bounding box center [733, 246] width 529 height 24
paste input "EGA019001790"
type input "EGA019001790"
click at [924, 371] on button "Search" at bounding box center [961, 383] width 75 height 25
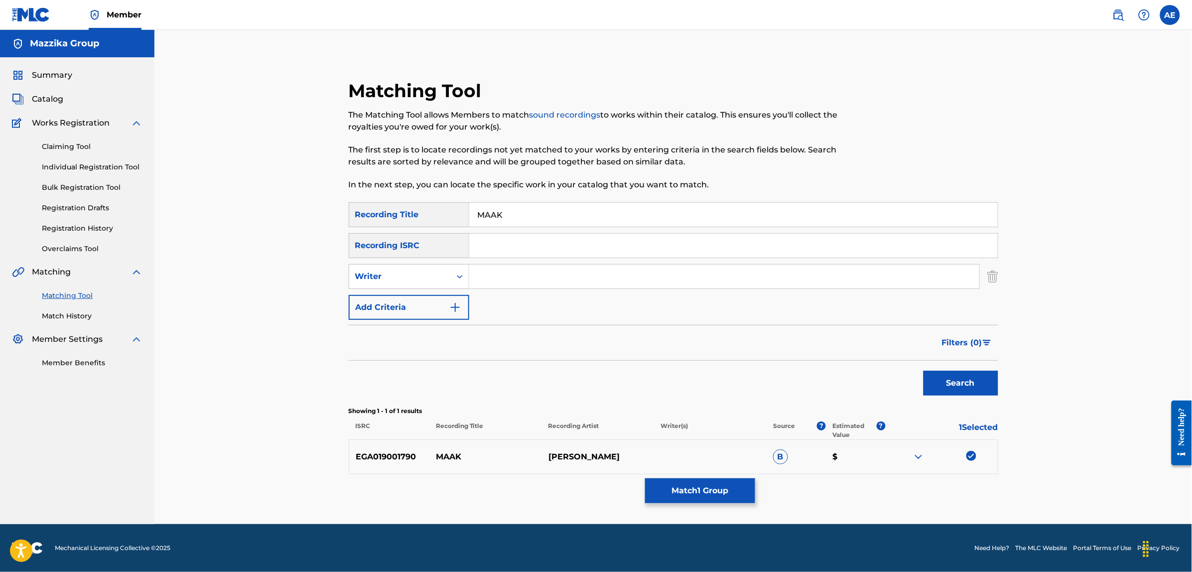
type input "MAAK"
type input "AHMED ABDEL MONEIM"
click at [924, 371] on button "Search" at bounding box center [961, 383] width 75 height 25
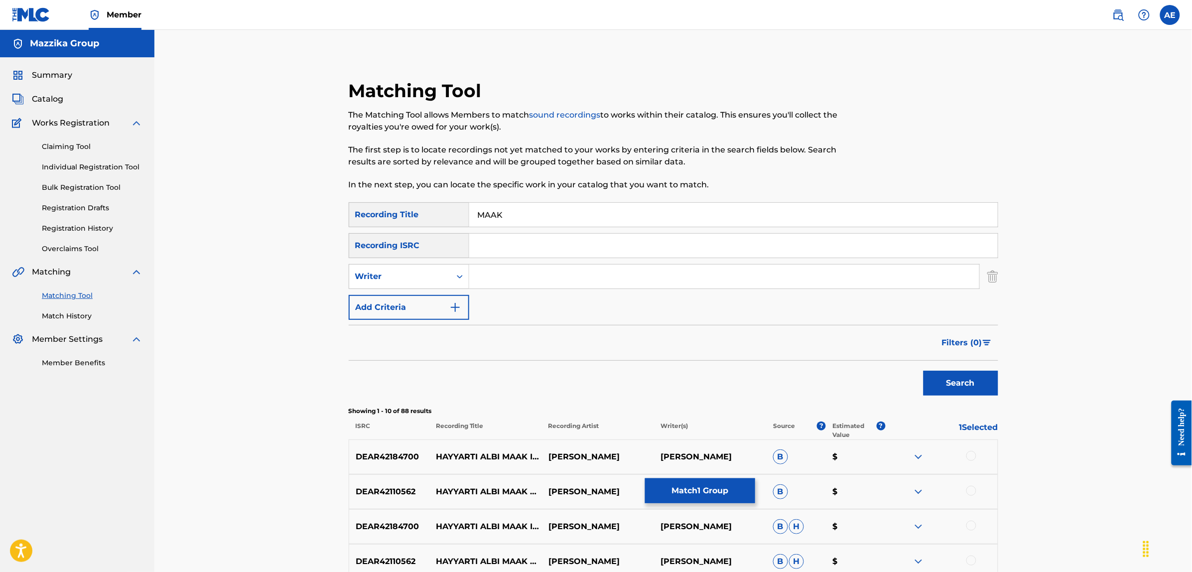
click at [924, 371] on button "Search" at bounding box center [961, 383] width 75 height 25
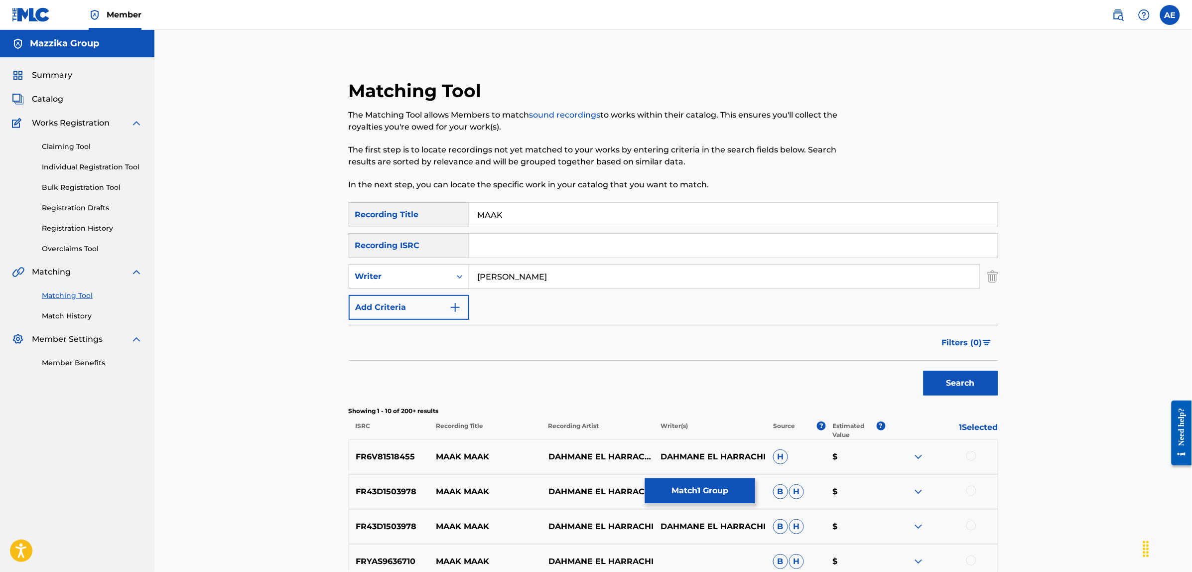
type input "AHMED ABDEL MONEIM"
drag, startPoint x: 527, startPoint y: 216, endPoint x: 419, endPoint y: 216, distance: 107.6
click at [419, 216] on div "SearchWithCriteriae3a1b430-1f98-4970-9072-555b42c39fc3 Recording Title MAAK" at bounding box center [674, 214] width 650 height 25
type input "معاك"
click at [924, 371] on button "Search" at bounding box center [961, 383] width 75 height 25
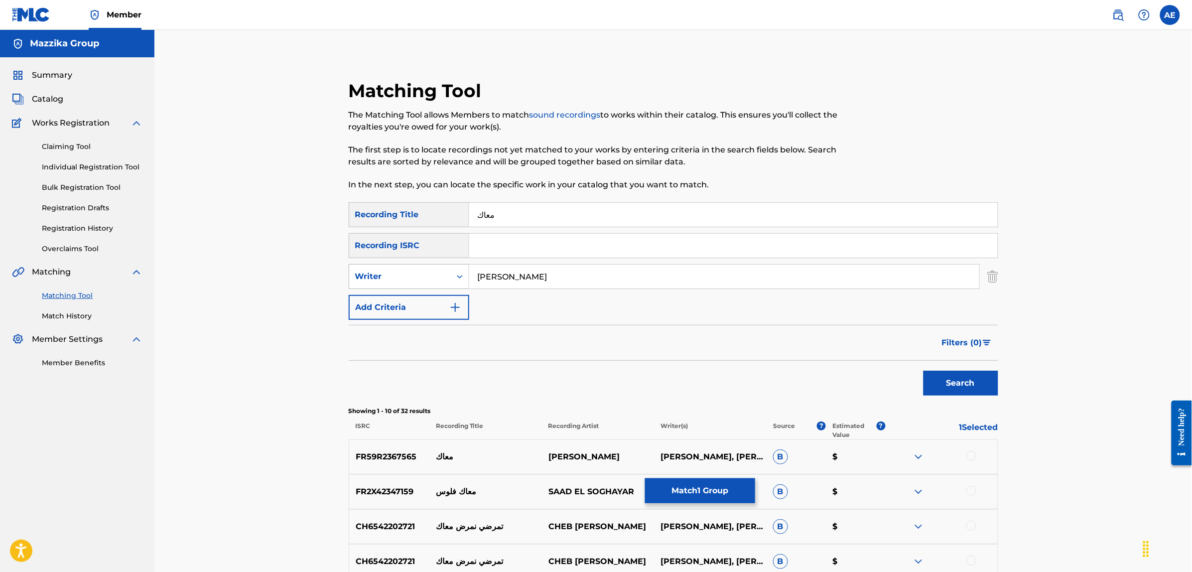
drag, startPoint x: 515, startPoint y: 277, endPoint x: 363, endPoint y: 278, distance: 151.9
click at [363, 278] on div "SearchWithCriteriae46458f8-5d8c-4a63-8481-fe676c9785a0 Writer AHMED ABDEL MONEIM" at bounding box center [674, 276] width 650 height 25
click at [924, 371] on button "Search" at bounding box center [961, 383] width 75 height 25
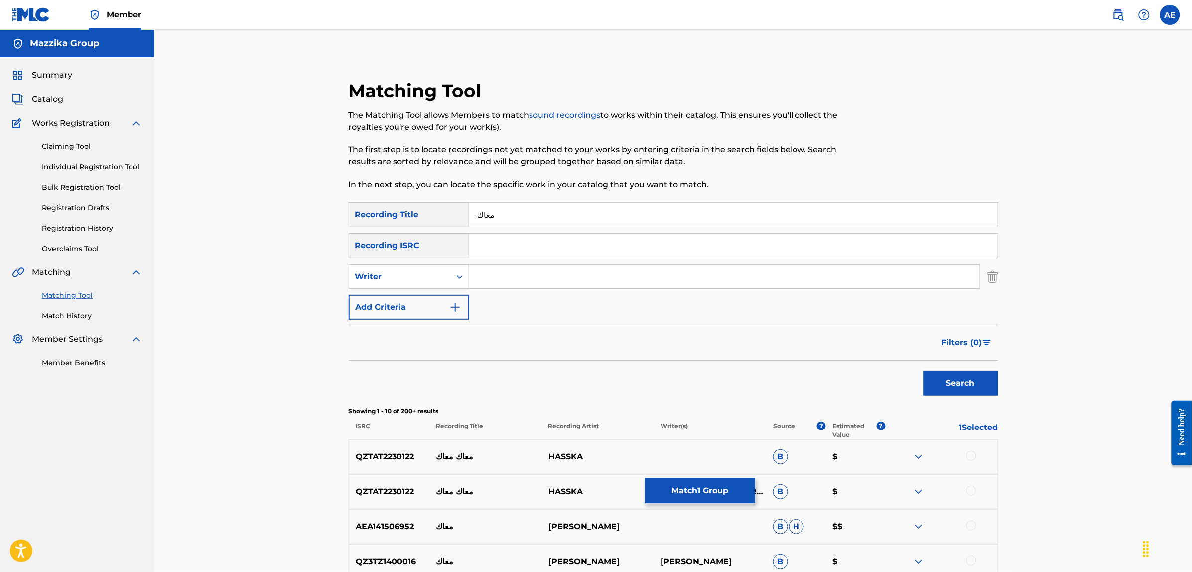
click at [701, 488] on button "Match 1 Group" at bounding box center [700, 490] width 110 height 25
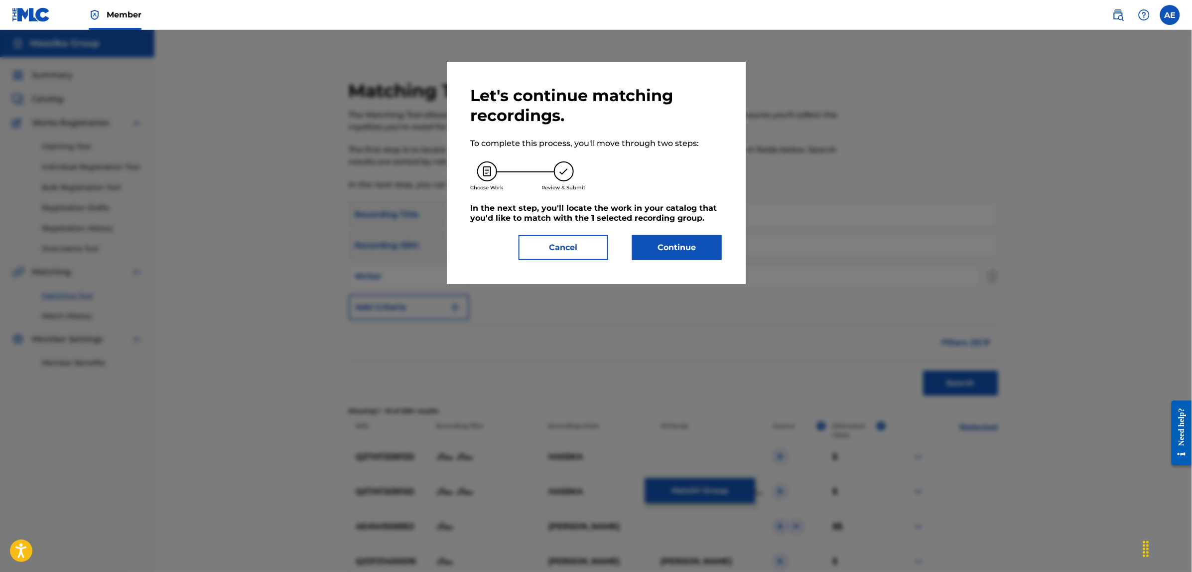
click at [670, 248] on button "Continue" at bounding box center [677, 247] width 90 height 25
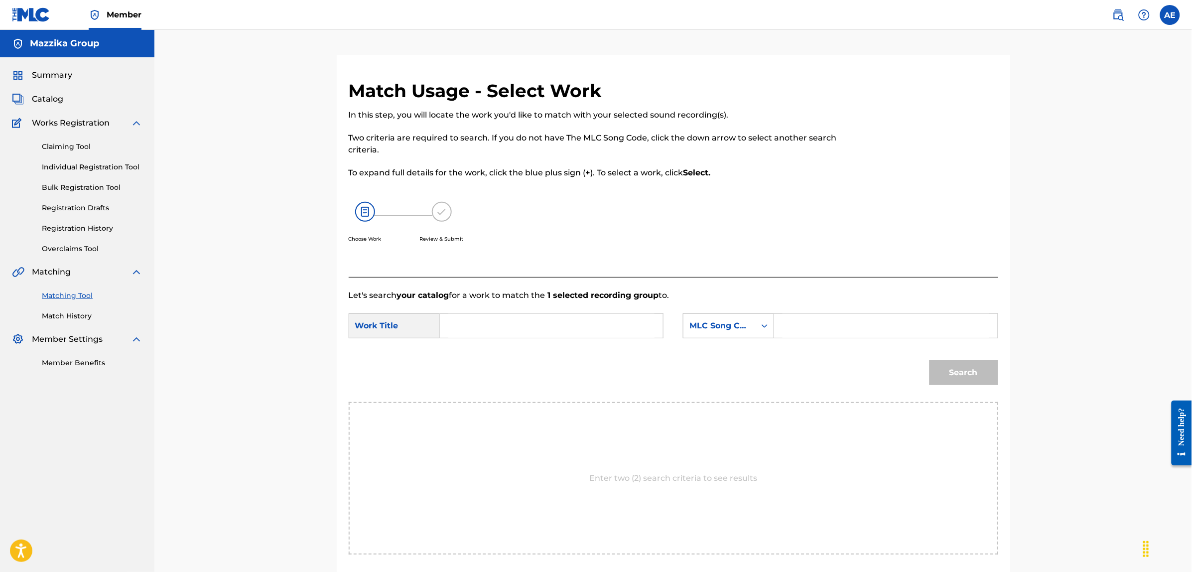
click at [559, 330] on input "Search Form" at bounding box center [551, 326] width 206 height 24
paste input "EGA019001790"
type input "EGA019001790"
paste input "MAAK"
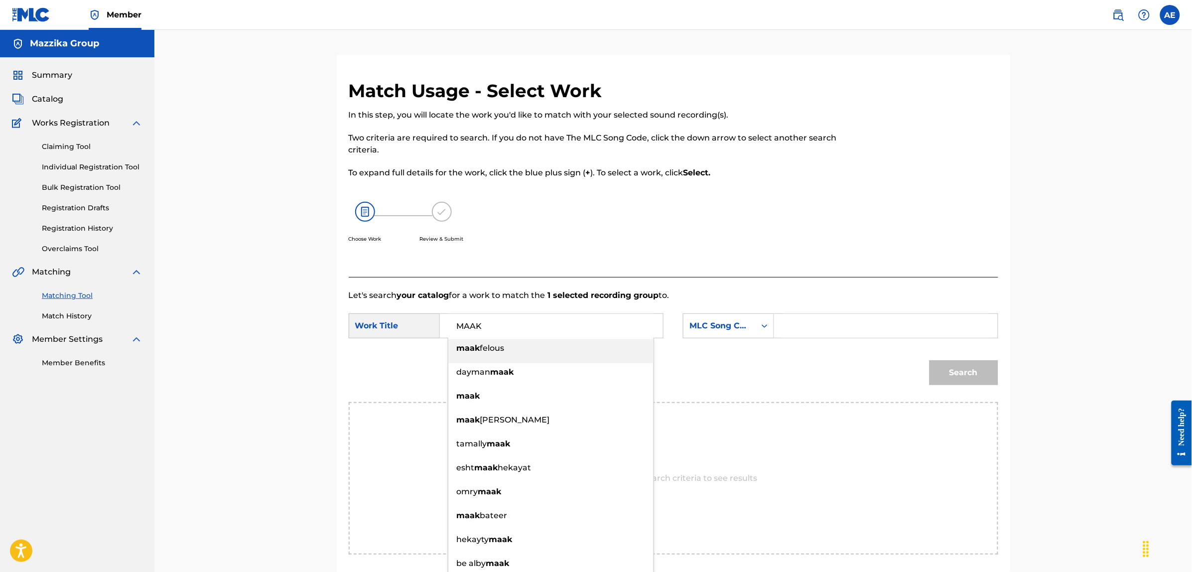
type input "MAAK"
click at [905, 325] on input "Search Form" at bounding box center [886, 326] width 206 height 24
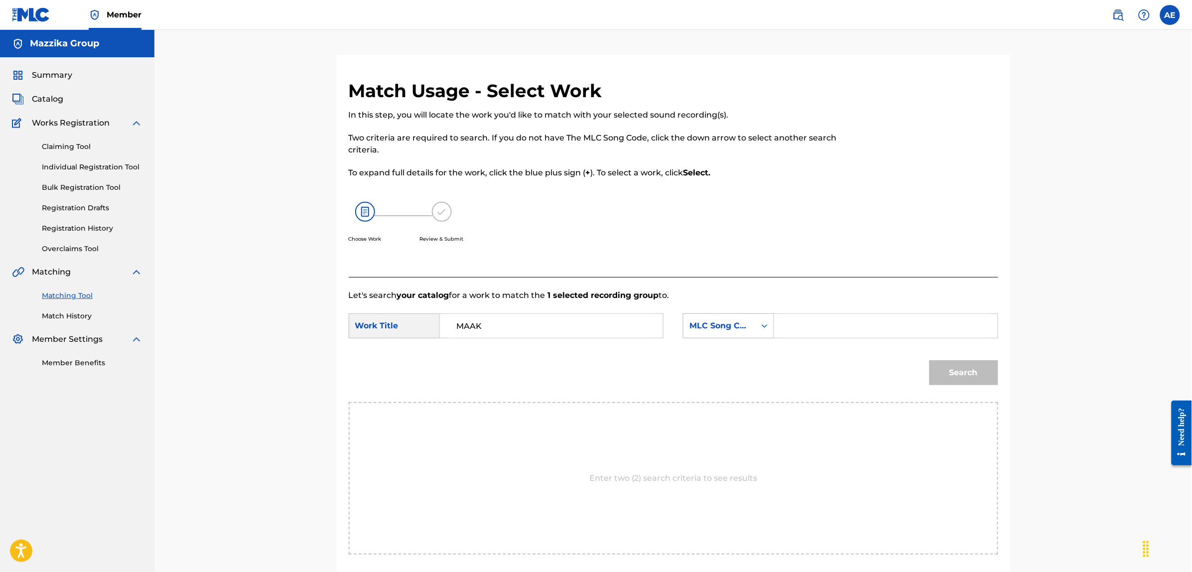
paste input "MN2NUY"
type input "MN2NUY"
click at [930, 360] on button "Search" at bounding box center [964, 372] width 69 height 25
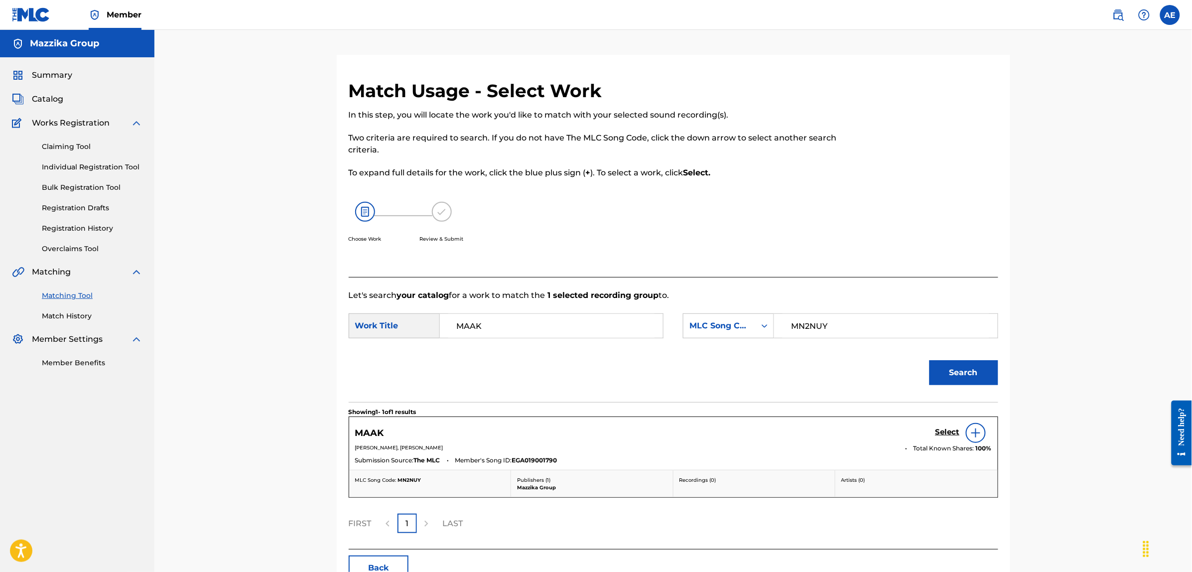
click at [940, 427] on h5 "Select" at bounding box center [948, 431] width 24 height 9
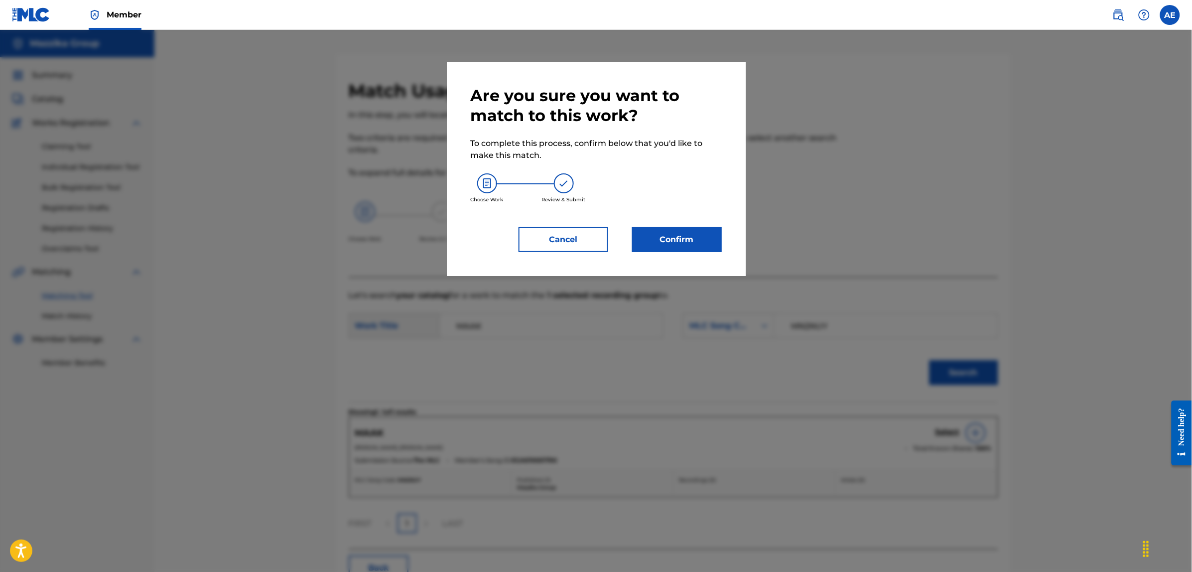
click at [658, 233] on button "Confirm" at bounding box center [677, 239] width 90 height 25
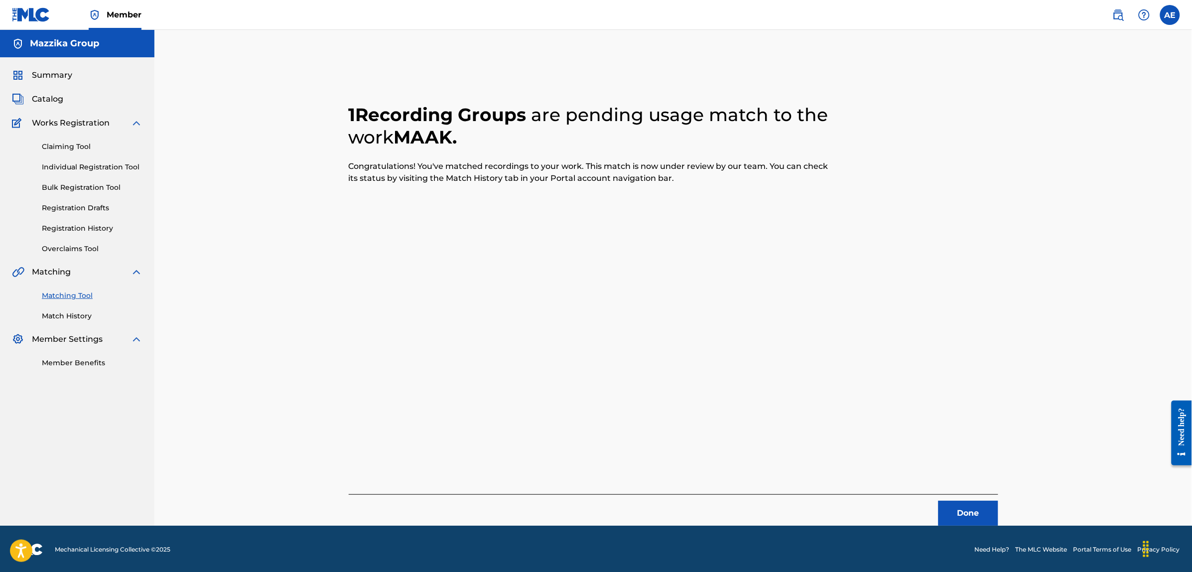
click at [956, 511] on button "Done" at bounding box center [969, 513] width 60 height 25
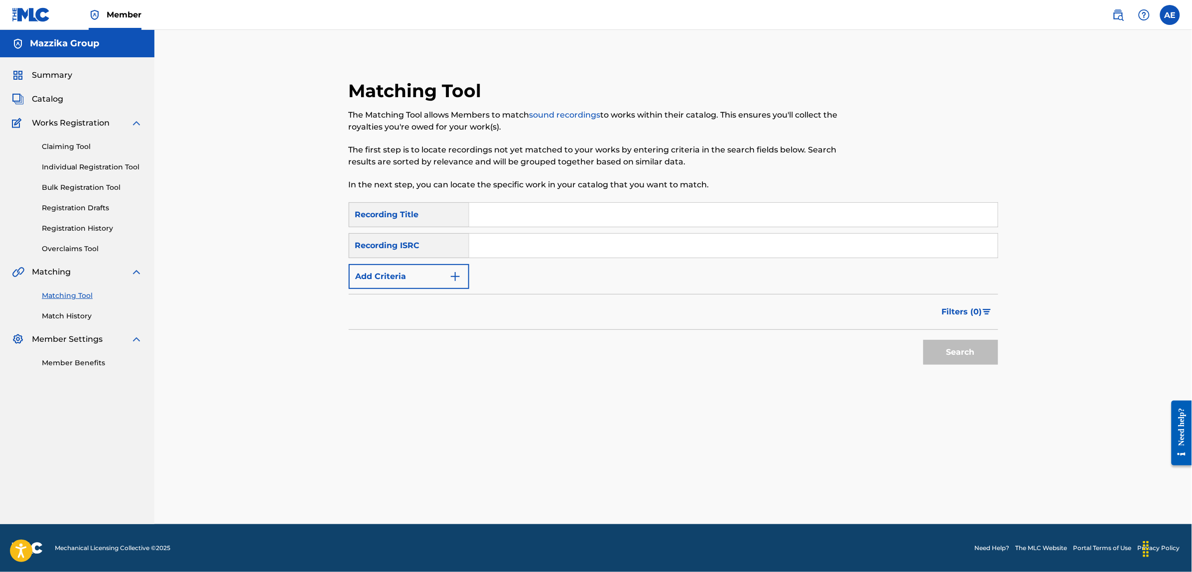
click at [446, 284] on button "Add Criteria" at bounding box center [409, 276] width 121 height 25
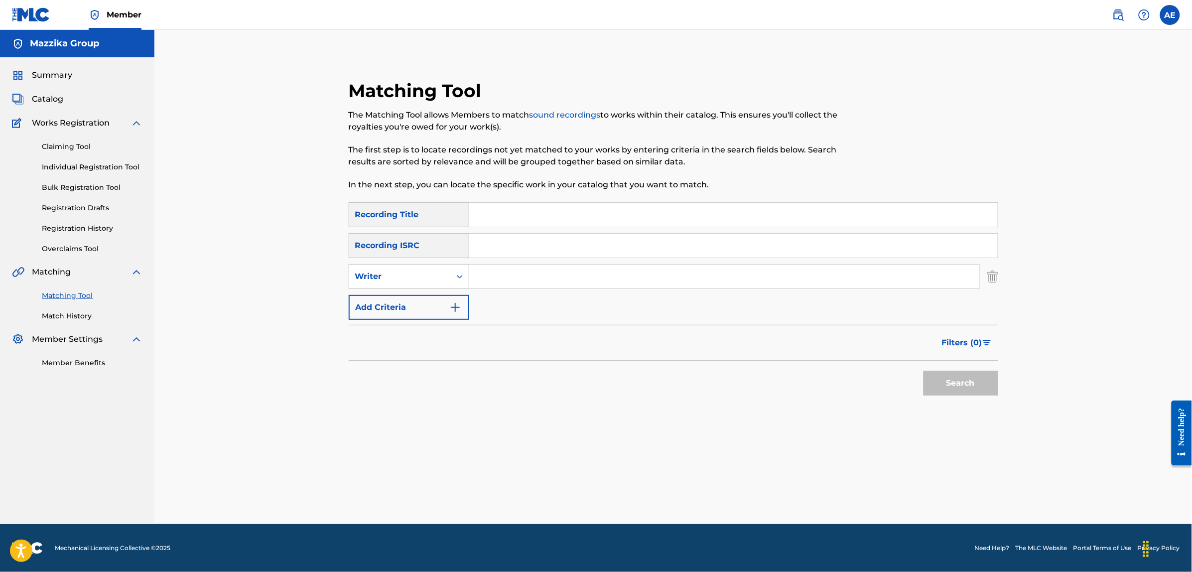
click at [505, 238] on input "Search Form" at bounding box center [733, 246] width 529 height 24
paste input "EGA010556467"
type input "EGA010556467"
click at [924, 371] on button "Search" at bounding box center [961, 383] width 75 height 25
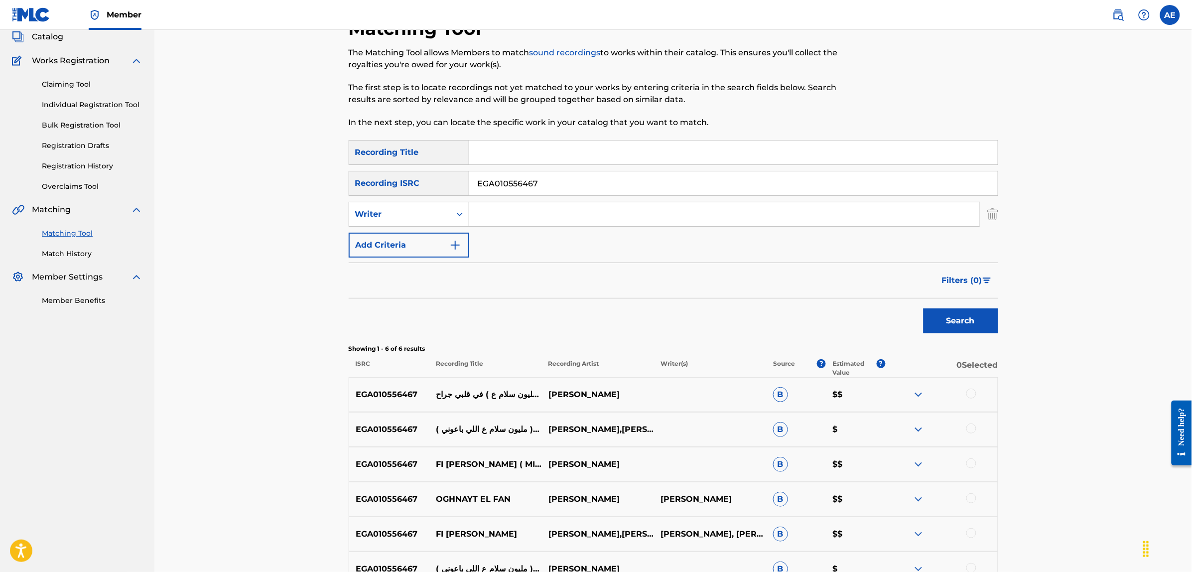
scroll to position [174, 0]
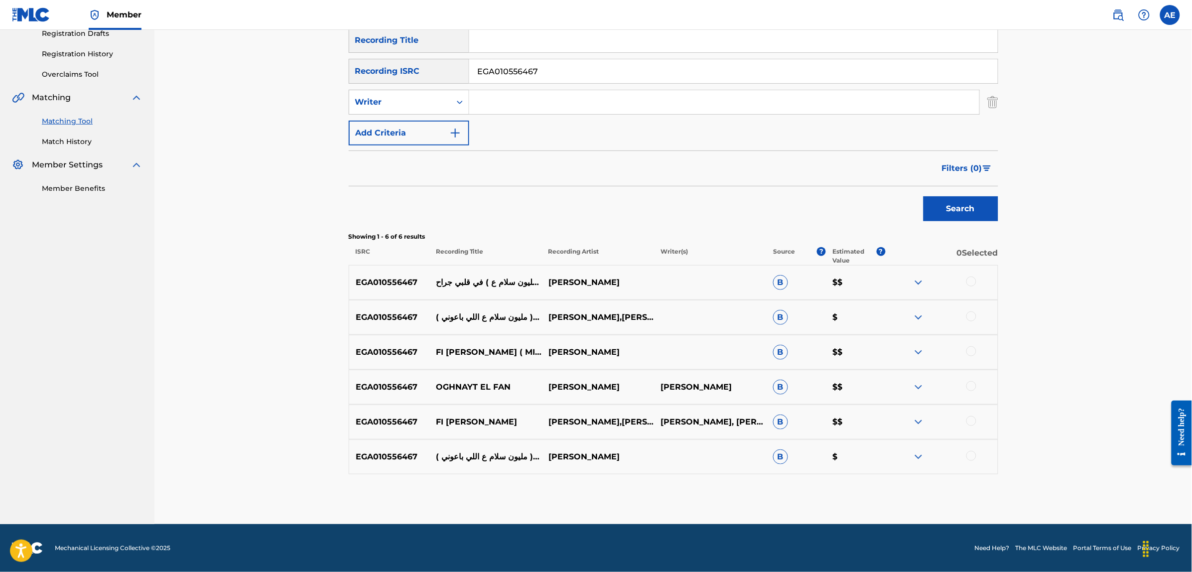
click at [973, 282] on div at bounding box center [971, 281] width 10 height 10
click at [974, 314] on div at bounding box center [971, 316] width 10 height 10
click at [975, 352] on div at bounding box center [971, 351] width 10 height 10
click at [970, 382] on div at bounding box center [971, 386] width 10 height 10
click at [968, 416] on div at bounding box center [941, 422] width 112 height 12
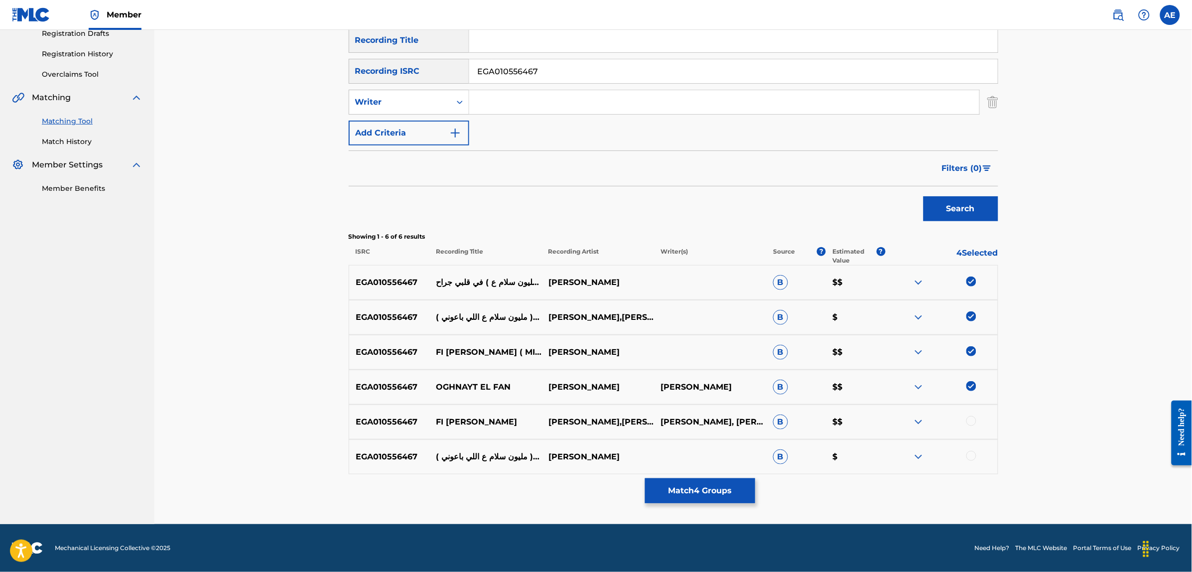
click at [970, 419] on div at bounding box center [971, 421] width 10 height 10
click at [967, 454] on div at bounding box center [971, 456] width 10 height 10
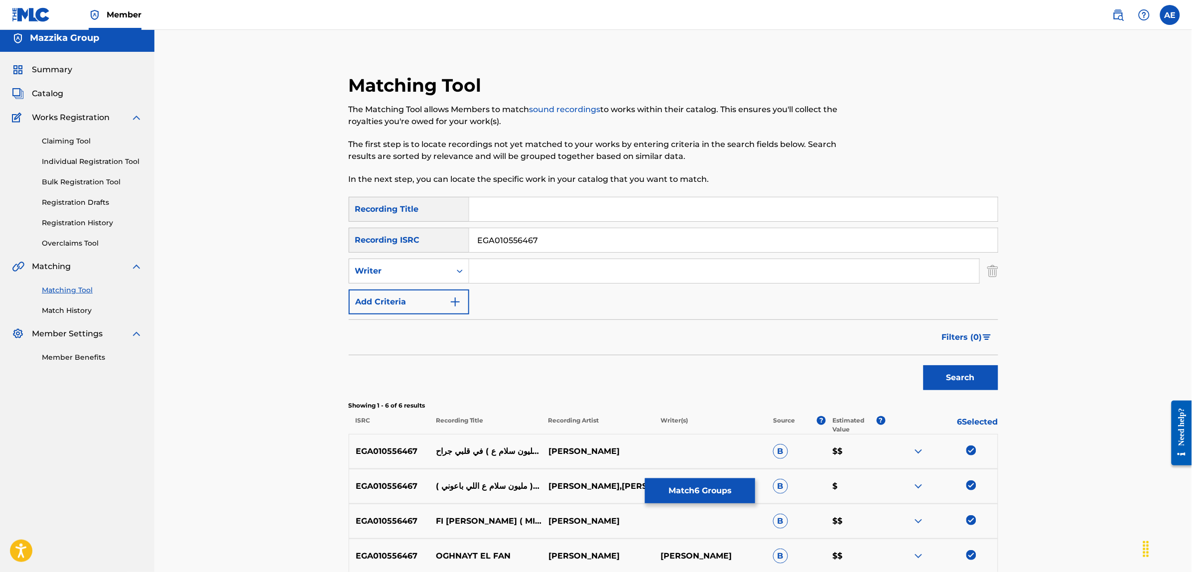
scroll to position [0, 0]
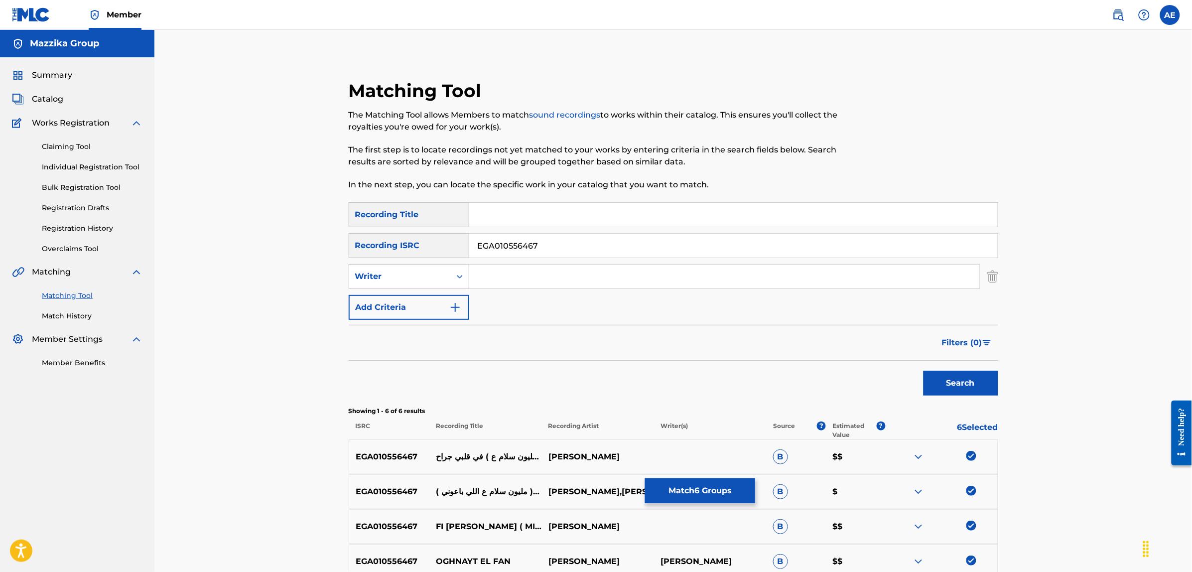
drag, startPoint x: 539, startPoint y: 248, endPoint x: 298, endPoint y: 238, distance: 241.3
click at [299, 238] on div "Matching Tool The Matching Tool allows Members to match sound recordings to wor…" at bounding box center [673, 364] width 1038 height 669
click at [582, 267] on input "Search Form" at bounding box center [724, 277] width 510 height 24
paste input "MOSTAFA MOHAMED ZENHOM RMADAN"
drag, startPoint x: 531, startPoint y: 276, endPoint x: 383, endPoint y: 274, distance: 148.0
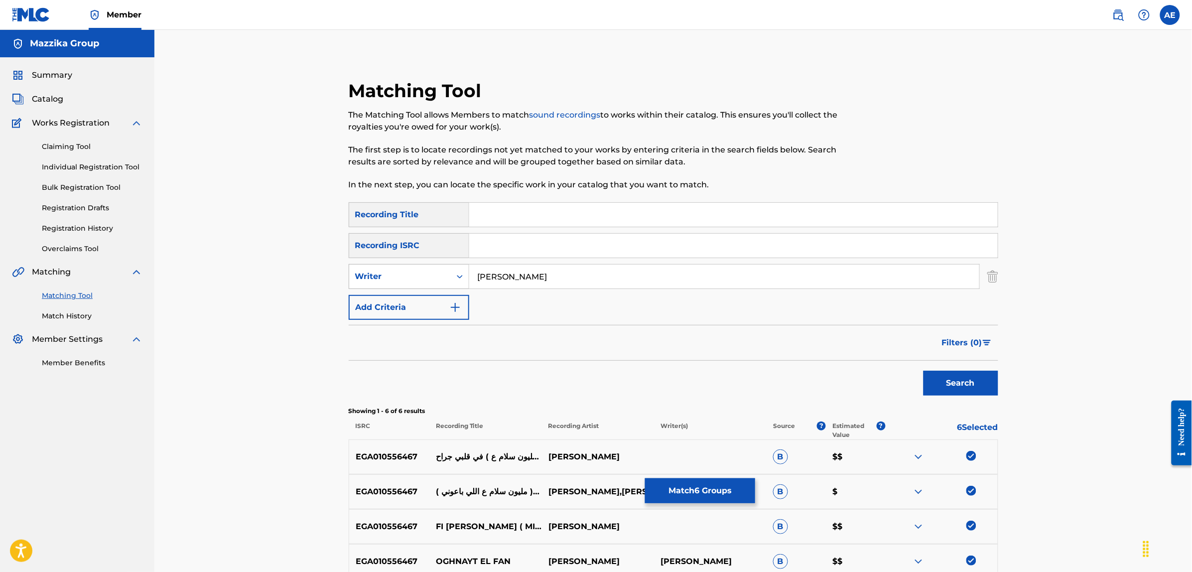
click at [383, 274] on div "SearchWithCriteriae46458f8-5d8c-4a63-8481-fe676c9785a0 Writer MOSTAFA MOHAMED Z…" at bounding box center [674, 276] width 650 height 25
click at [631, 270] on input "MOHAMED ZENHOM RMADAN" at bounding box center [724, 277] width 510 height 24
paste input "MOSTAFA"
type input "MOHAMED ZENHOM RMADAN MOSTAFA"
click at [531, 217] on input "Search Form" at bounding box center [733, 215] width 529 height 24
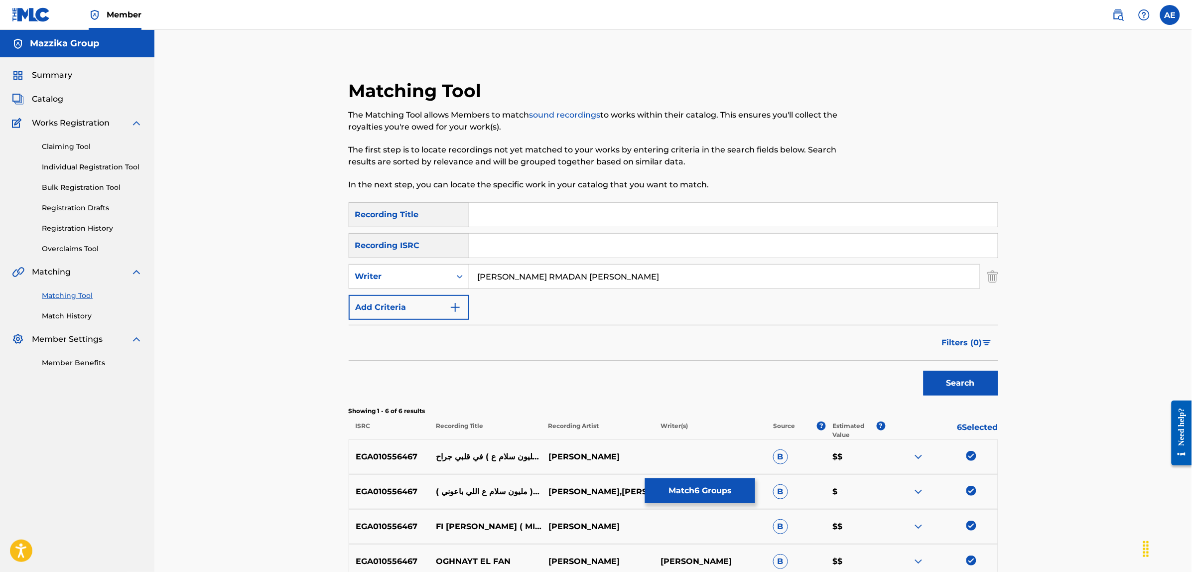
paste input "FI ALBY GERAH"
type input "FI ALBY GERAH"
click at [924, 371] on button "Search" at bounding box center [961, 383] width 75 height 25
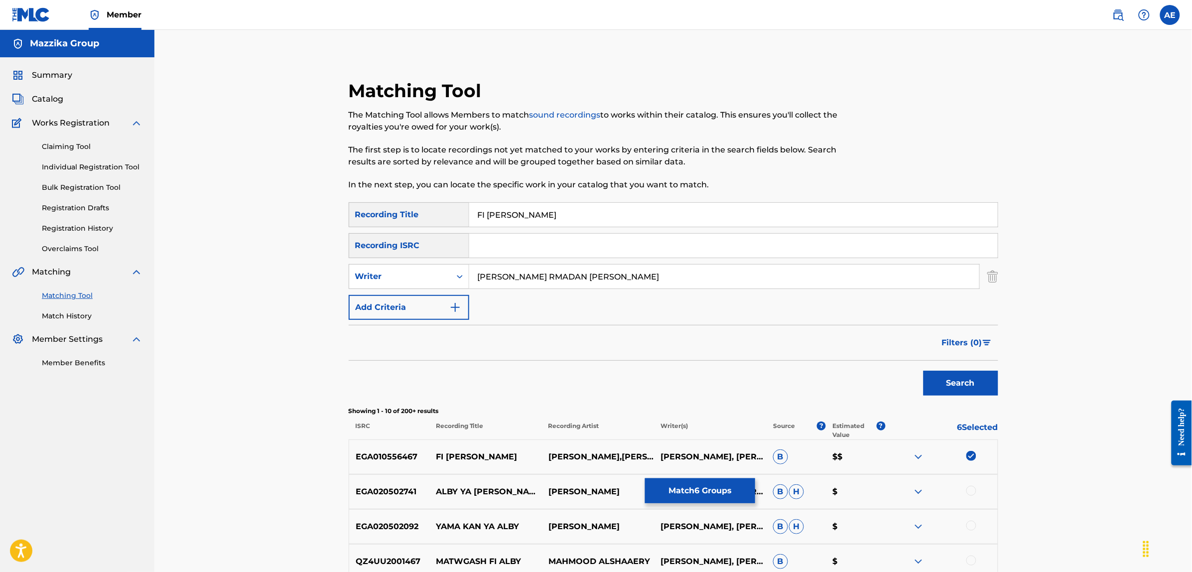
drag, startPoint x: 666, startPoint y: 272, endPoint x: 316, endPoint y: 274, distance: 349.2
click at [320, 274] on div "Matching Tool The Matching Tool allows Members to match sound recordings to wor…" at bounding box center [673, 446] width 1038 height 833
click at [924, 371] on button "Search" at bounding box center [961, 383] width 75 height 25
type input "MOHAMED ZENHOM RMADAN MOSTAFA"
drag, startPoint x: 470, startPoint y: 220, endPoint x: 400, endPoint y: 220, distance: 69.7
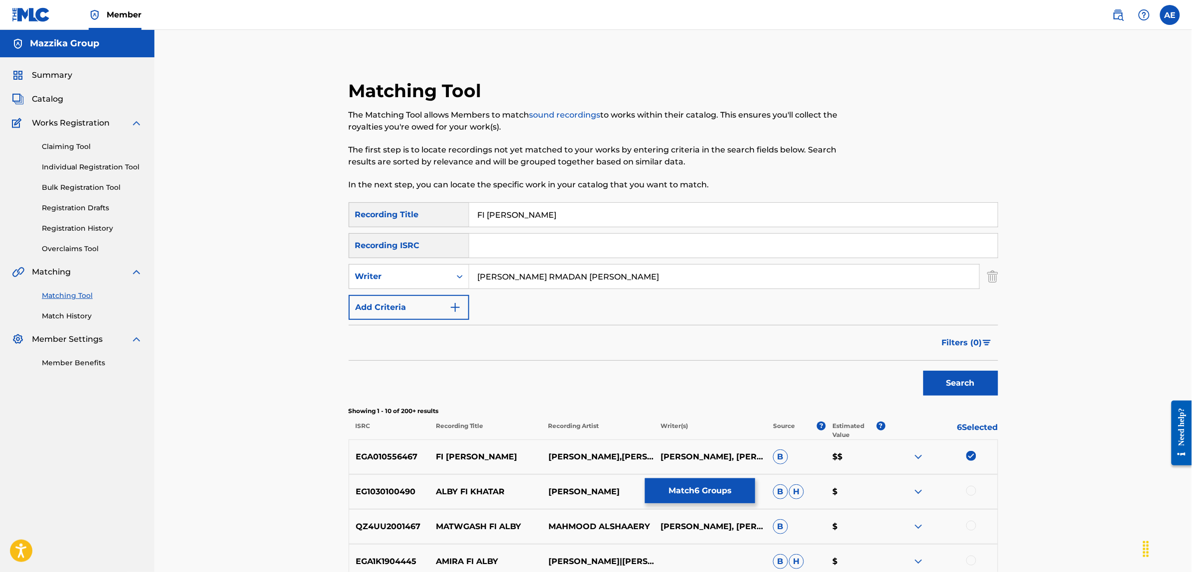
click at [406, 220] on div "SearchWithCriteriae3a1b430-1f98-4970-9072-555b42c39fc3 Recording Title FI ALBY …" at bounding box center [674, 214] width 650 height 25
type input "في قلبي جراح"
click at [924, 371] on button "Search" at bounding box center [961, 383] width 75 height 25
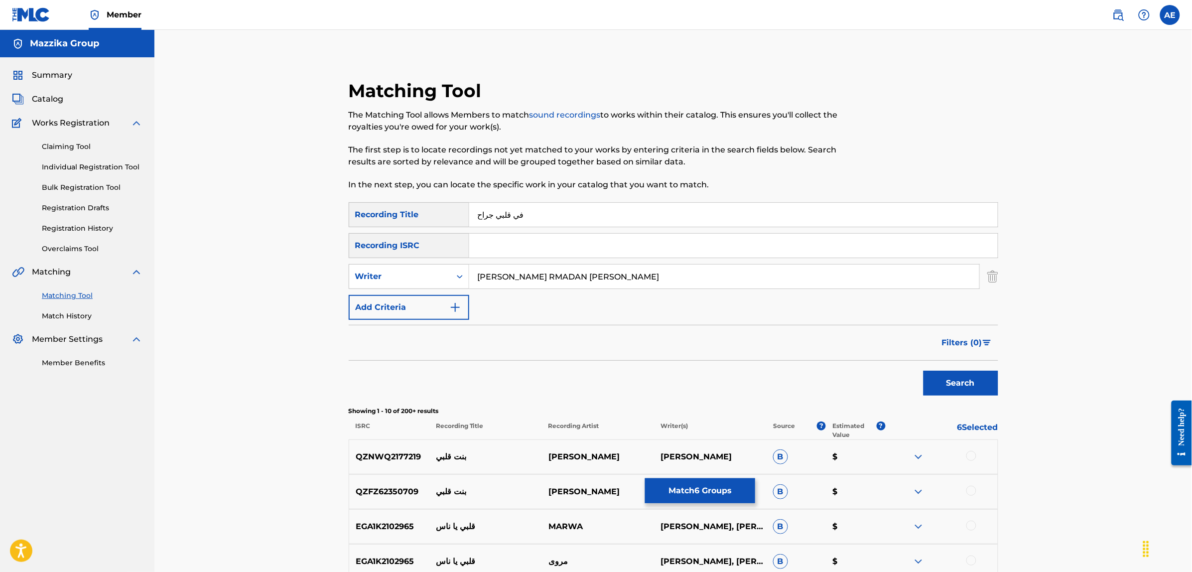
drag, startPoint x: 675, startPoint y: 273, endPoint x: 259, endPoint y: 280, distance: 416.0
click at [259, 280] on div "Matching Tool The Matching Tool allows Members to match sound recordings to wor…" at bounding box center [673, 446] width 1038 height 833
click at [924, 371] on button "Search" at bounding box center [961, 383] width 75 height 25
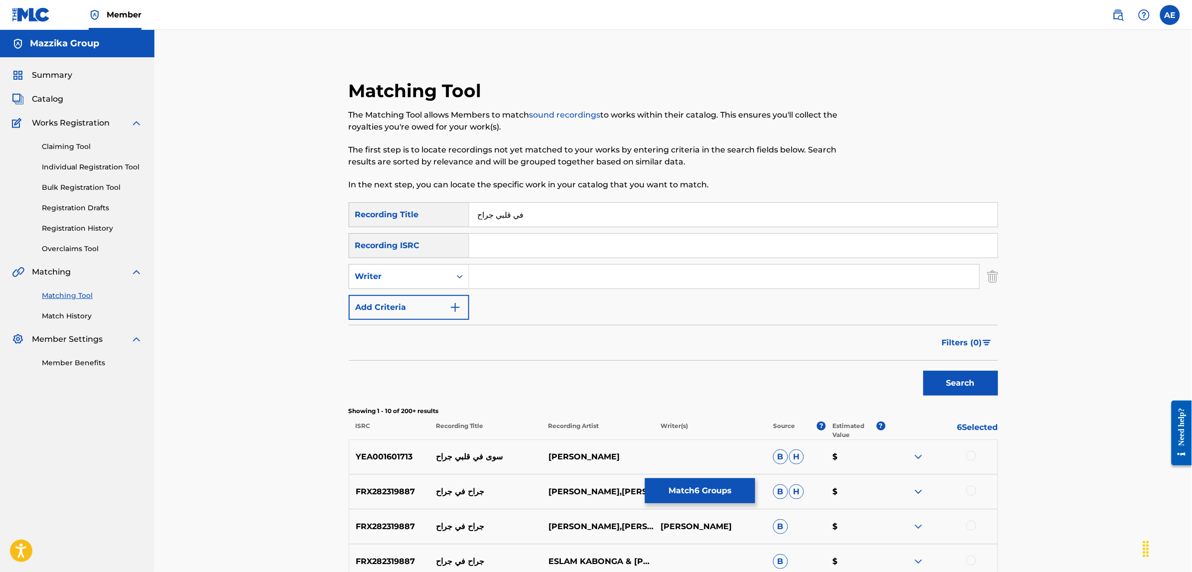
click at [684, 480] on button "Match 6 Groups" at bounding box center [700, 490] width 110 height 25
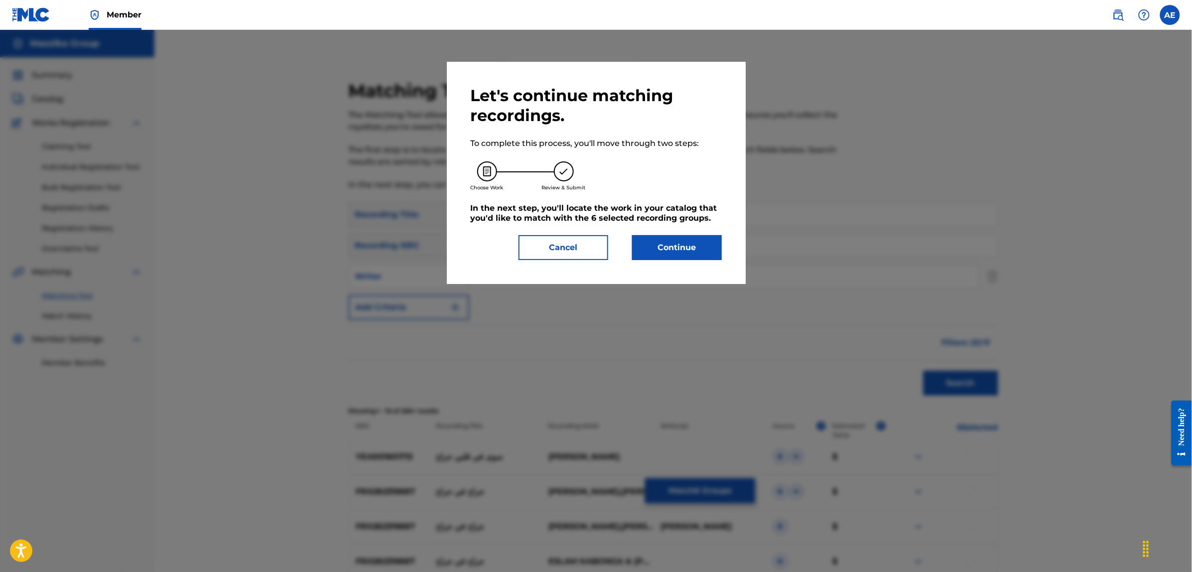
click at [664, 247] on button "Continue" at bounding box center [677, 247] width 90 height 25
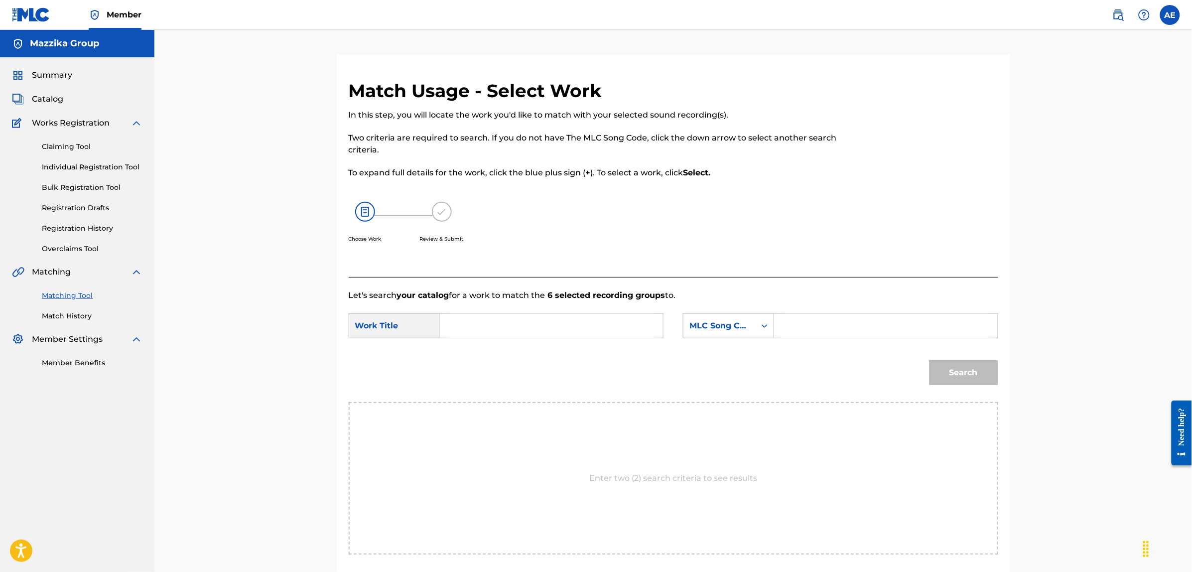
click at [587, 332] on input "Search Form" at bounding box center [551, 326] width 206 height 24
paste input "FI ALBY GERAH"
type input "FI ALBY GERAH"
click at [813, 322] on input "Search Form" at bounding box center [886, 326] width 206 height 24
paste input "FB57KZ"
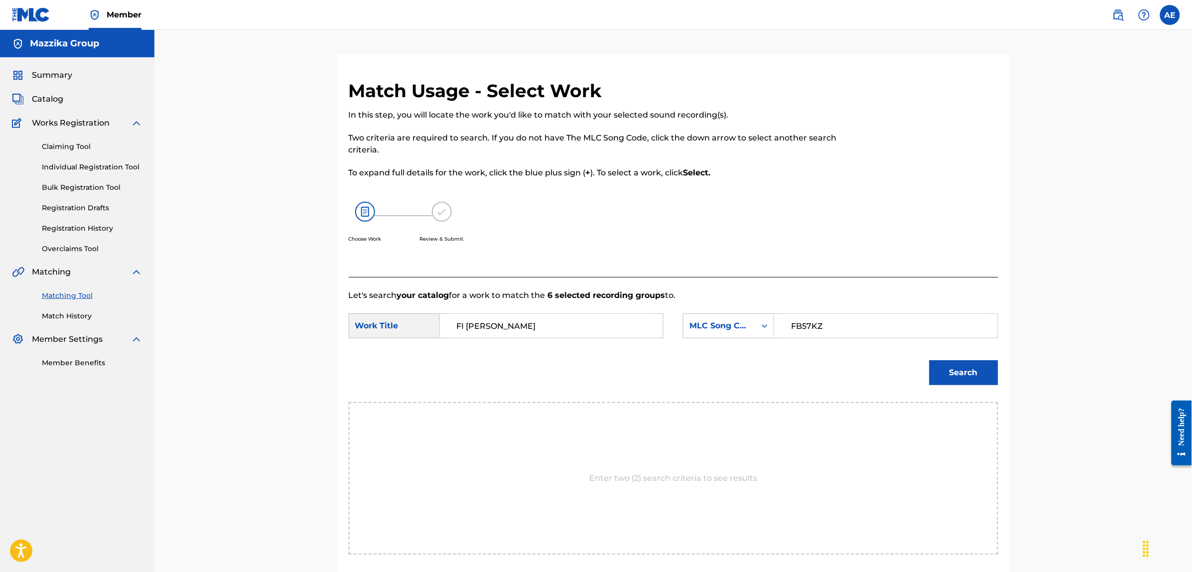
type input "FB57KZ"
click at [930, 360] on button "Search" at bounding box center [964, 372] width 69 height 25
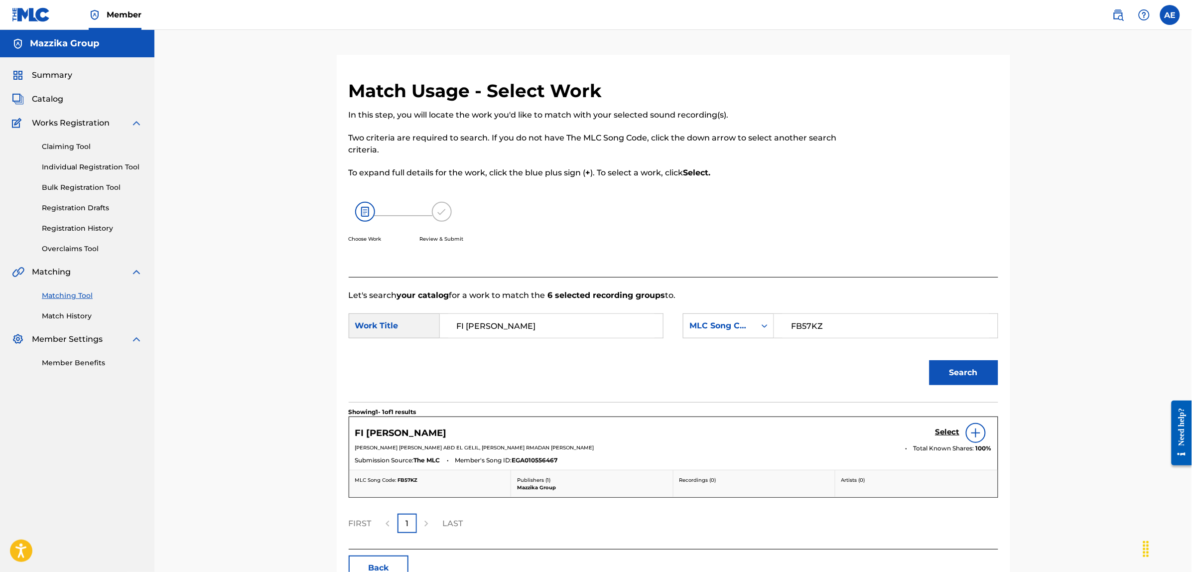
click at [949, 433] on h5 "Select" at bounding box center [948, 431] width 24 height 9
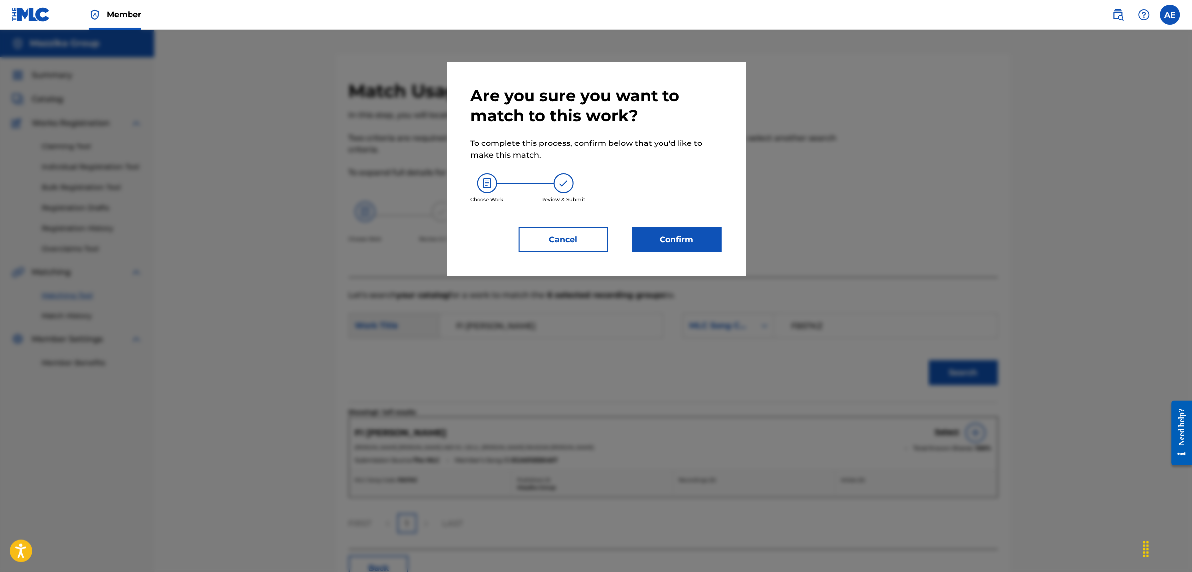
click at [673, 237] on button "Confirm" at bounding box center [677, 239] width 90 height 25
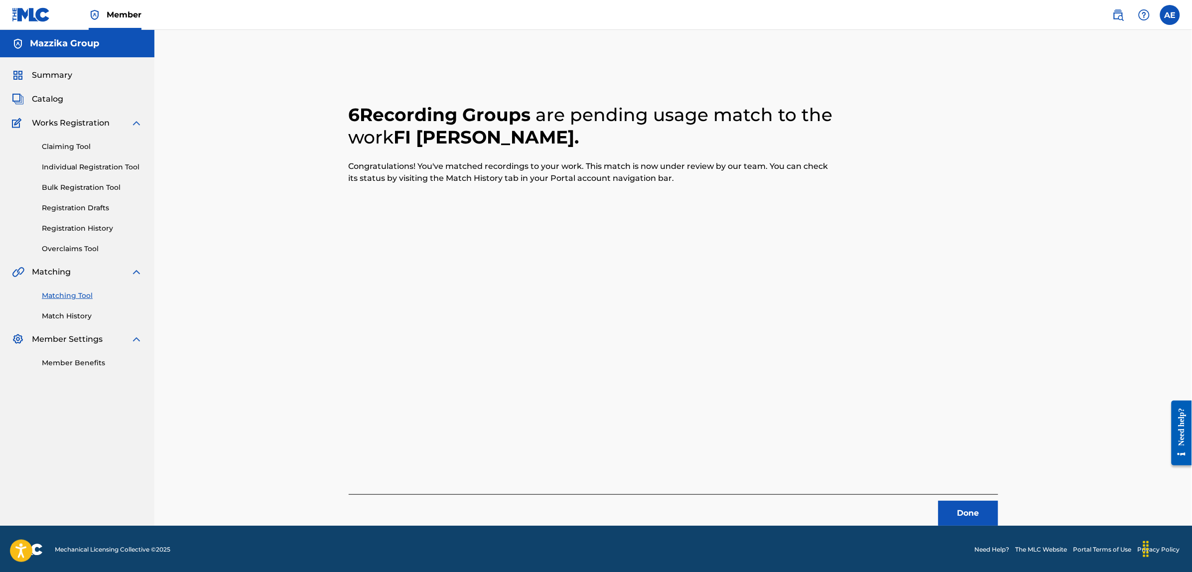
click at [978, 513] on button "Done" at bounding box center [969, 513] width 60 height 25
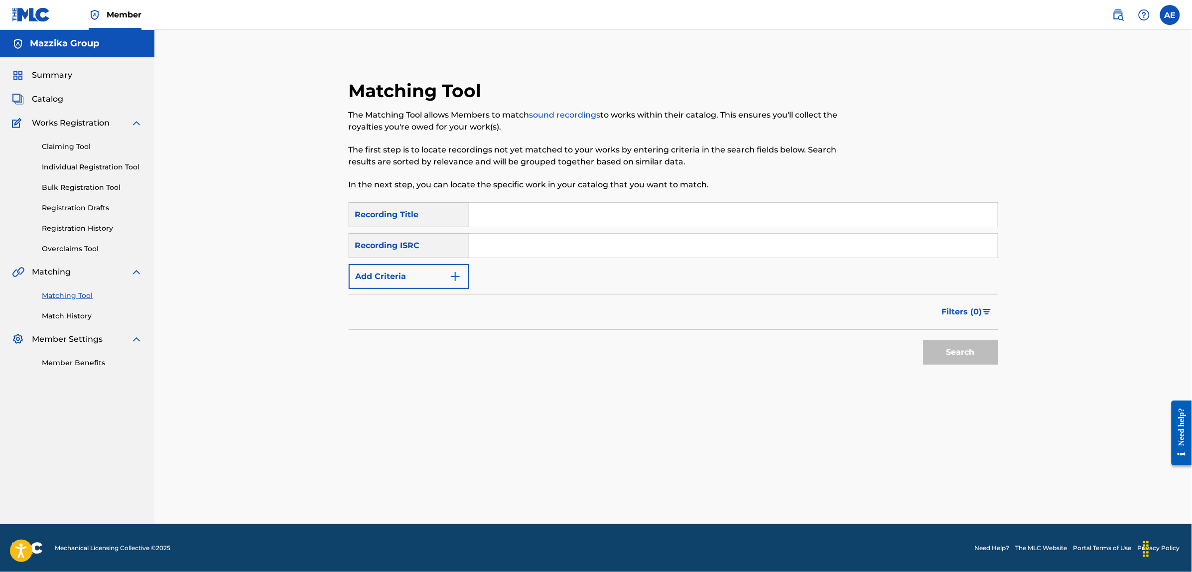
click at [442, 284] on button "Add Criteria" at bounding box center [409, 276] width 121 height 25
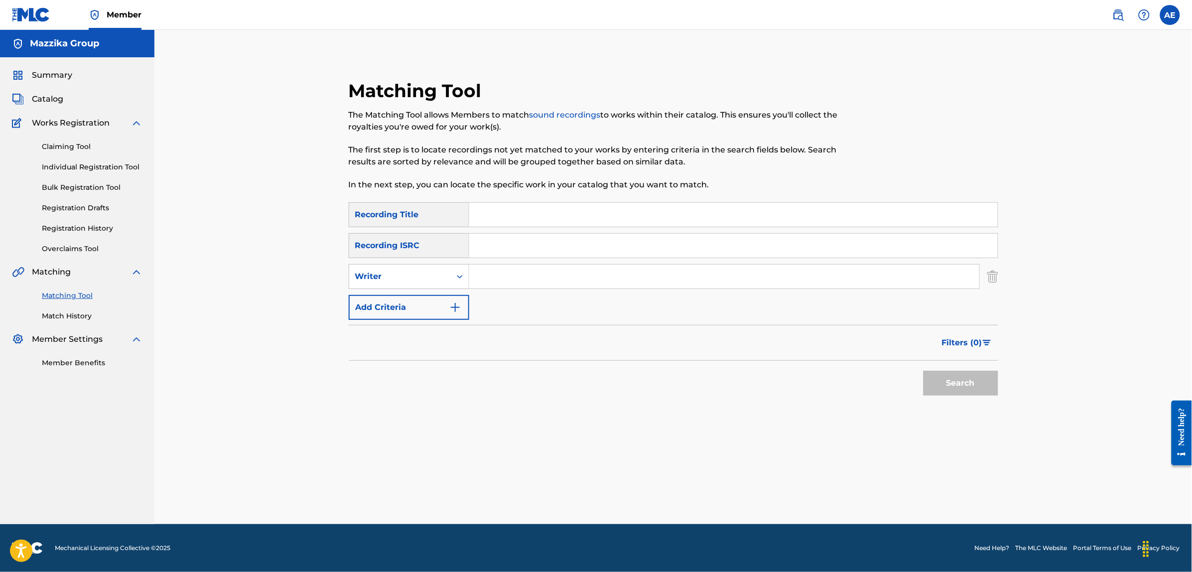
click at [492, 241] on input "Search Form" at bounding box center [733, 246] width 529 height 24
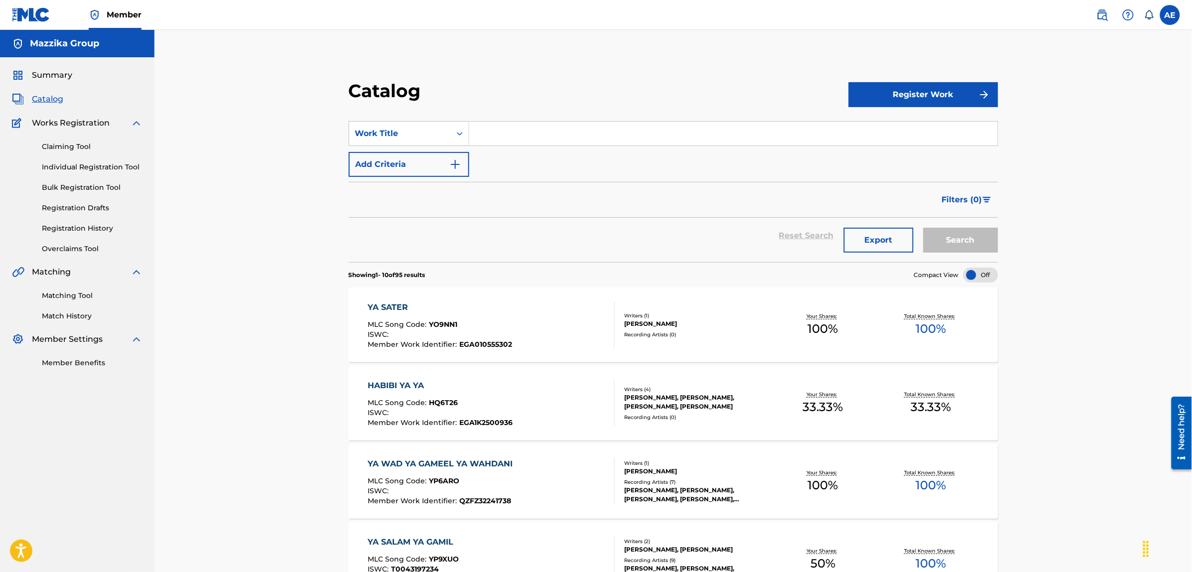
click at [442, 217] on div "Filters ( 0 )" at bounding box center [674, 200] width 650 height 36
click at [36, 93] on span "Catalog" at bounding box center [47, 99] width 31 height 12
